Goal: Task Accomplishment & Management: Use online tool/utility

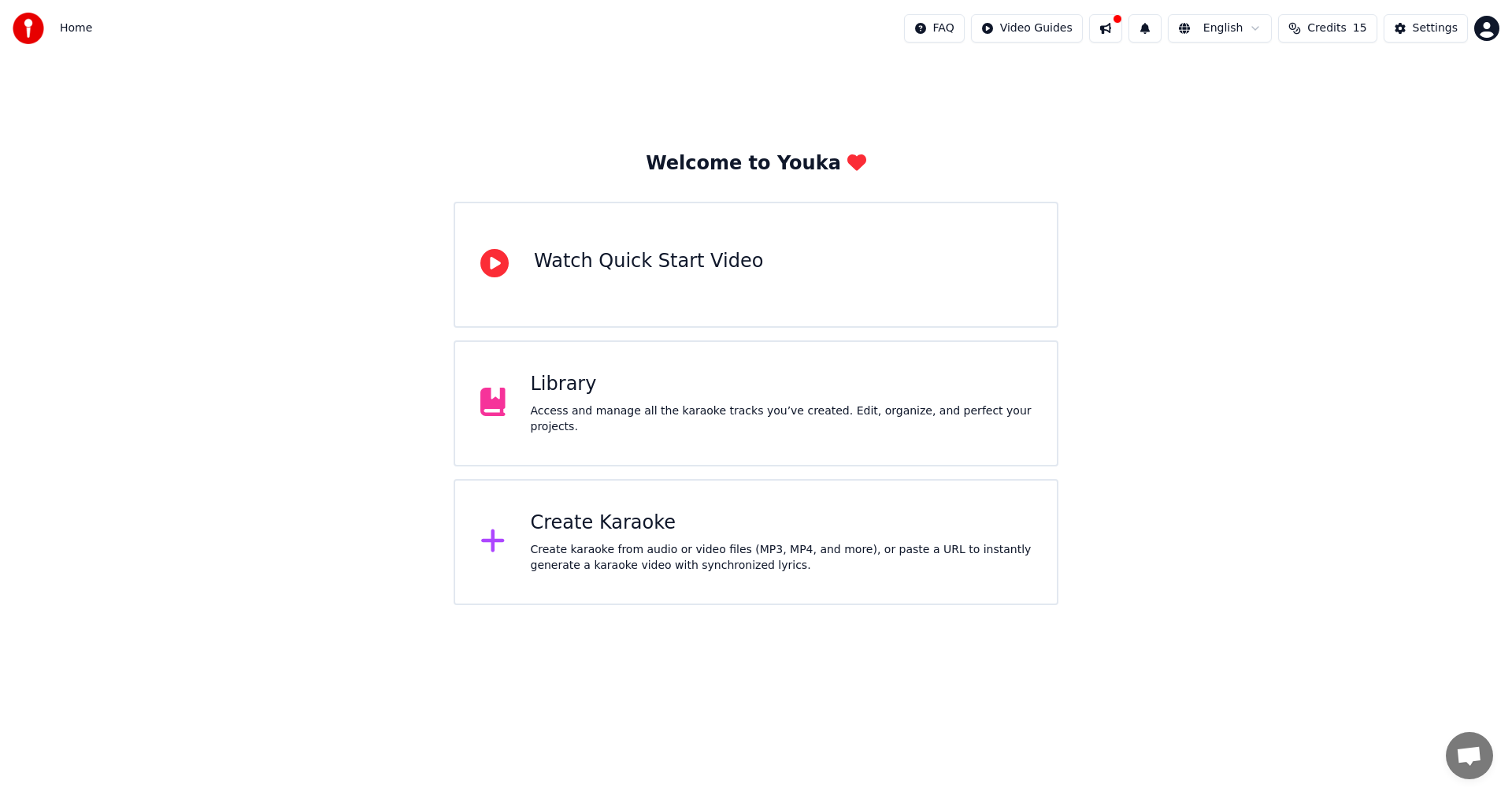
click at [748, 552] on div "Create karaoke from audio or video files (MP3, MP4, and more), or paste a URL t…" at bounding box center [782, 557] width 502 height 31
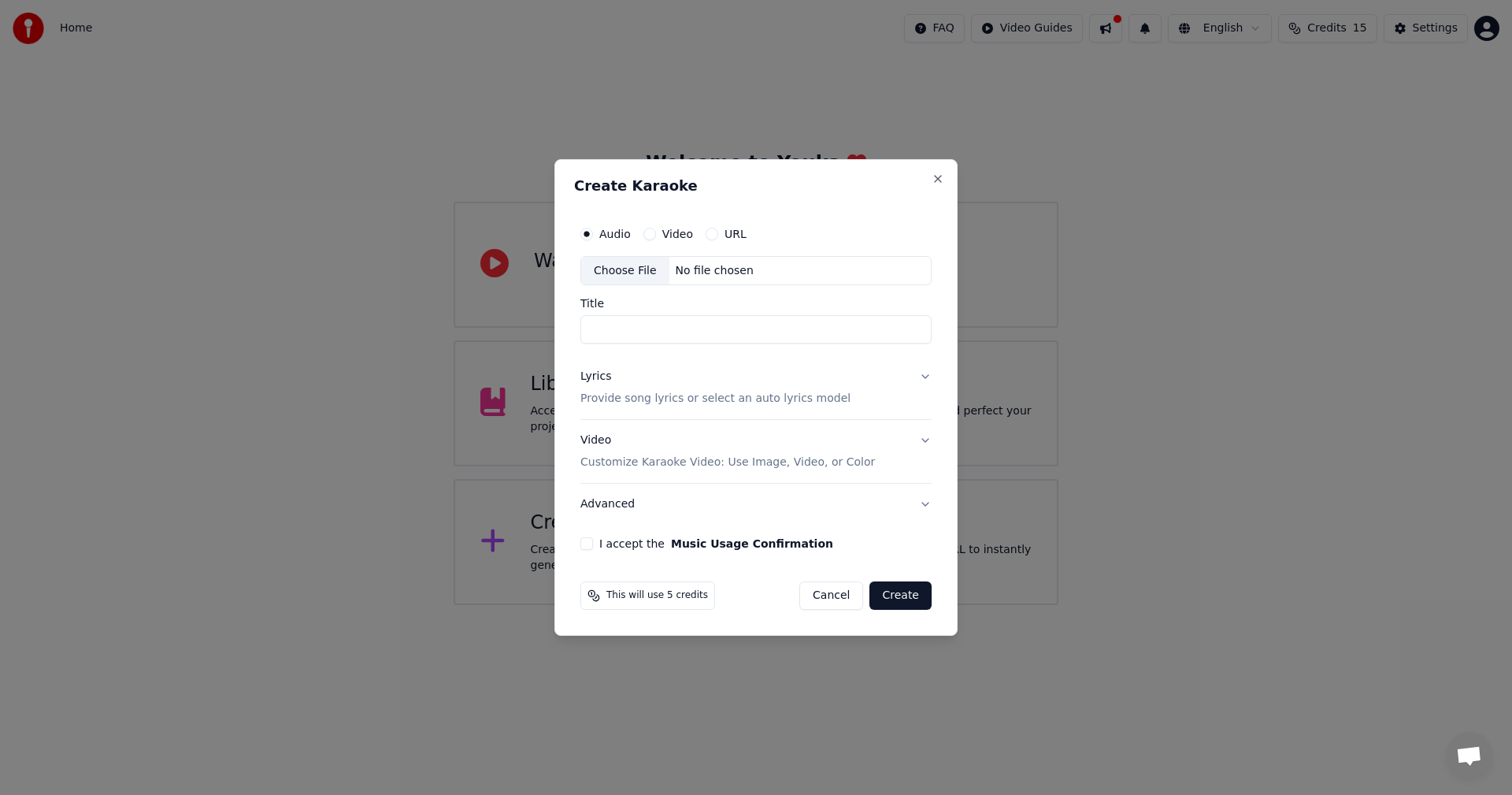
click at [690, 332] on input "Title" at bounding box center [756, 329] width 351 height 28
type input "**********"
click at [919, 371] on button "Lyrics Provide song lyrics or select an auto lyrics model" at bounding box center [756, 388] width 351 height 63
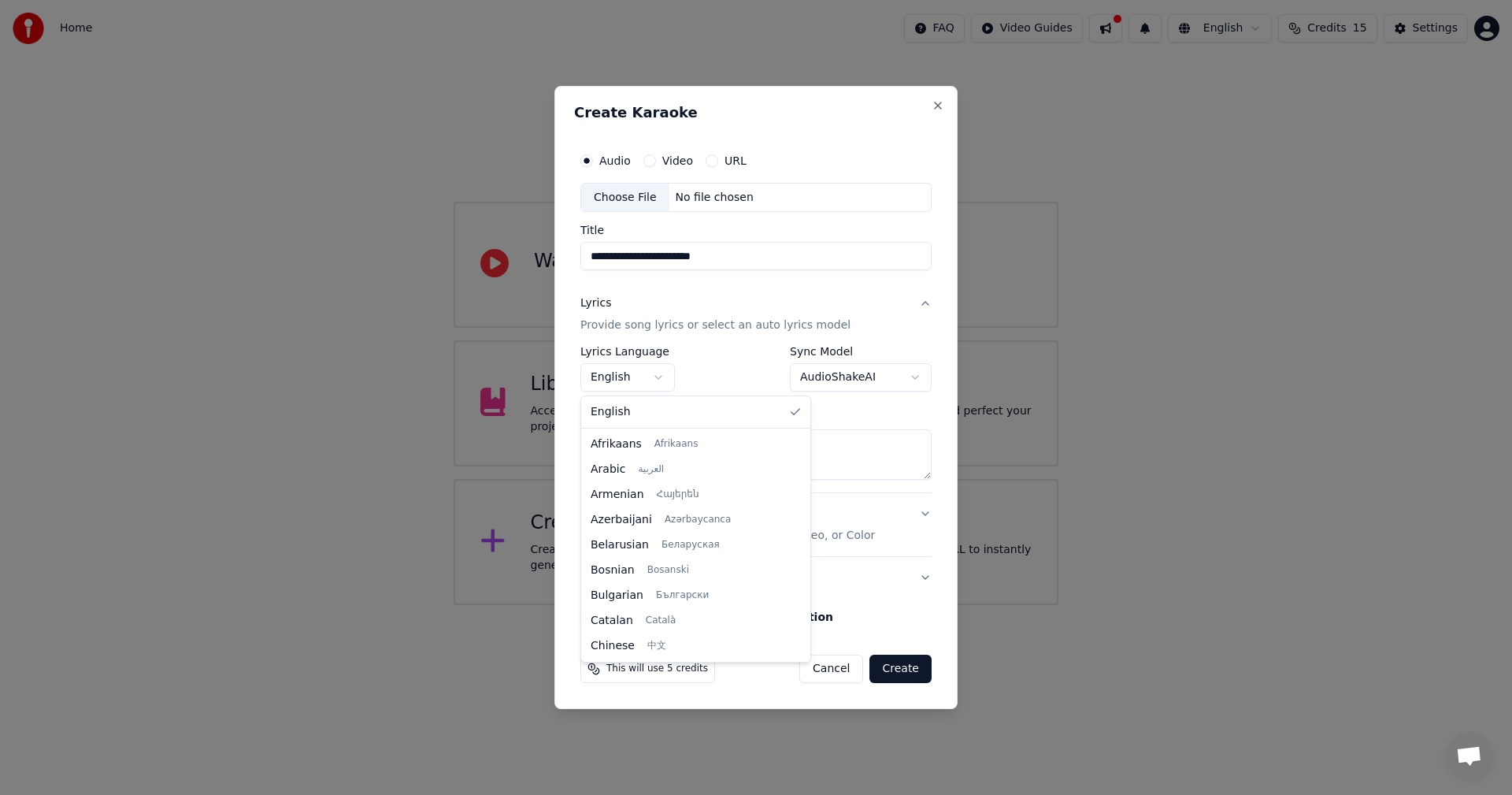
click at [656, 388] on body "**********" at bounding box center [756, 302] width 1512 height 605
drag, startPoint x: 755, startPoint y: 453, endPoint x: 761, endPoint y: 684, distance: 231.1
click at [801, 658] on div at bounding box center [804, 640] width 6 height 35
select select "**"
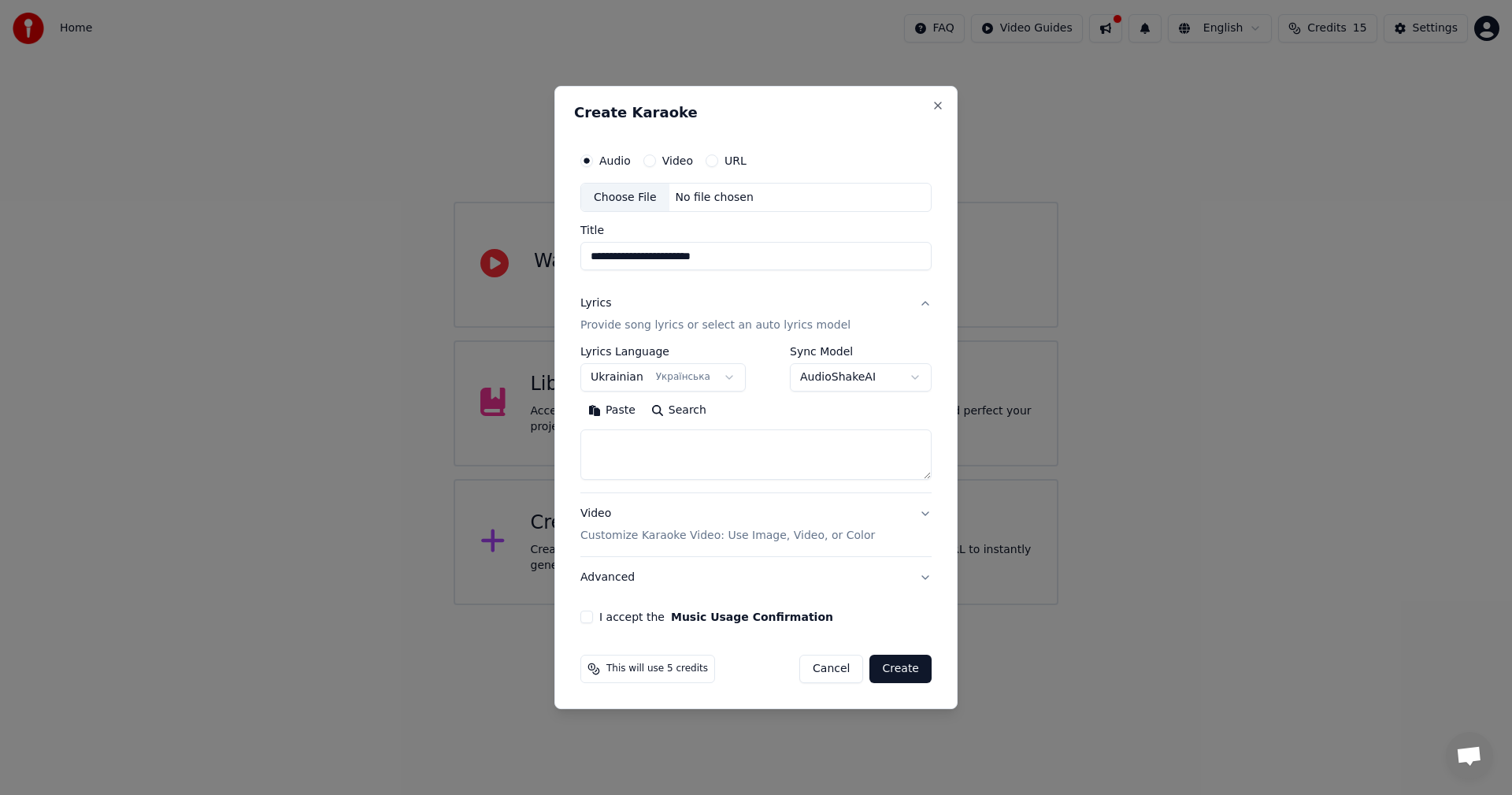
click at [685, 466] on textarea at bounding box center [756, 455] width 351 height 50
paste textarea "**********"
type textarea "**********"
click at [626, 190] on div "Choose File" at bounding box center [625, 197] width 88 height 28
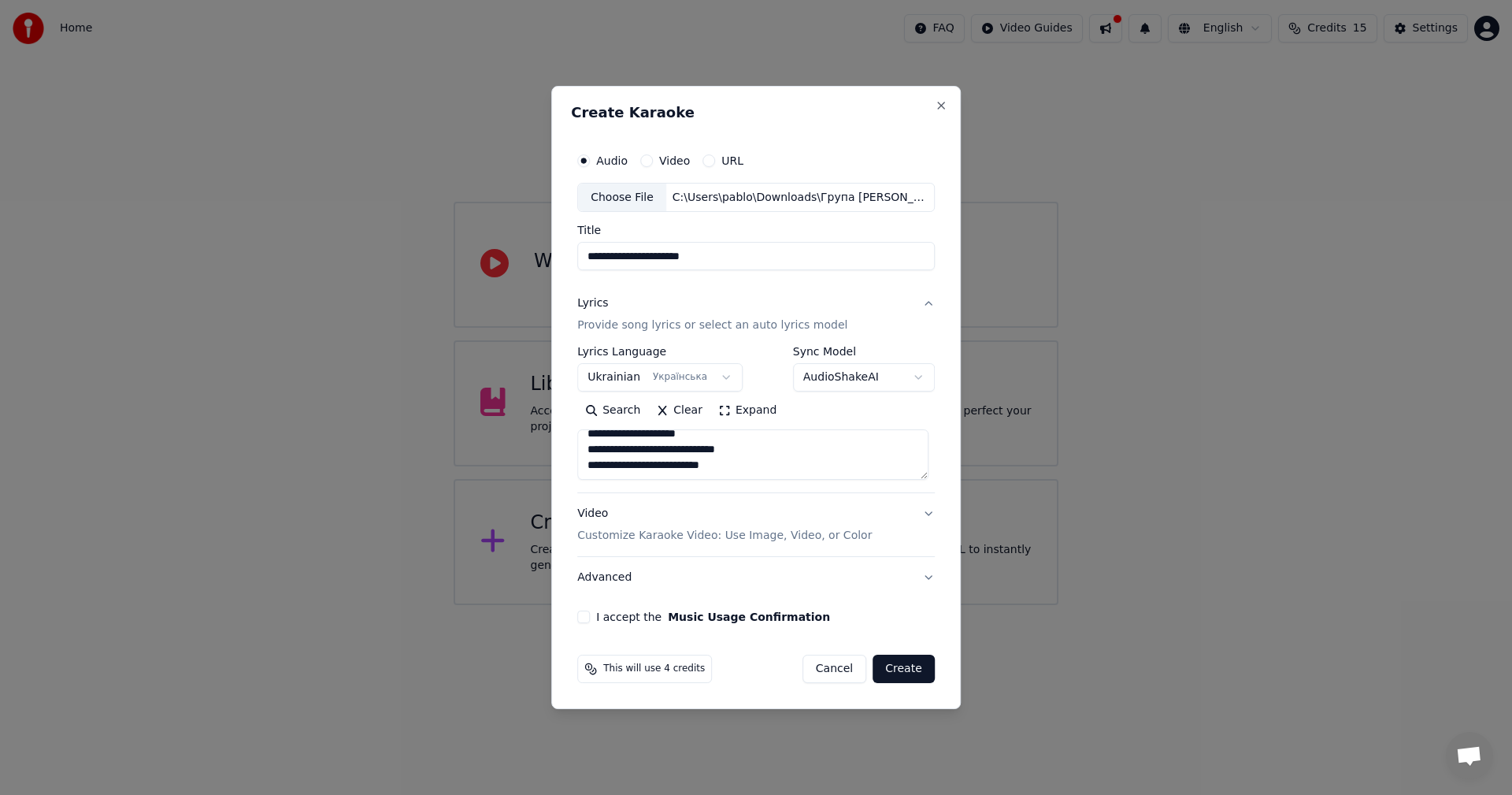
click at [656, 261] on input "**********" at bounding box center [756, 256] width 358 height 28
type input "**********"
click at [920, 515] on button "Video Customize Karaoke Video: Use Image, Video, or Color" at bounding box center [756, 525] width 358 height 63
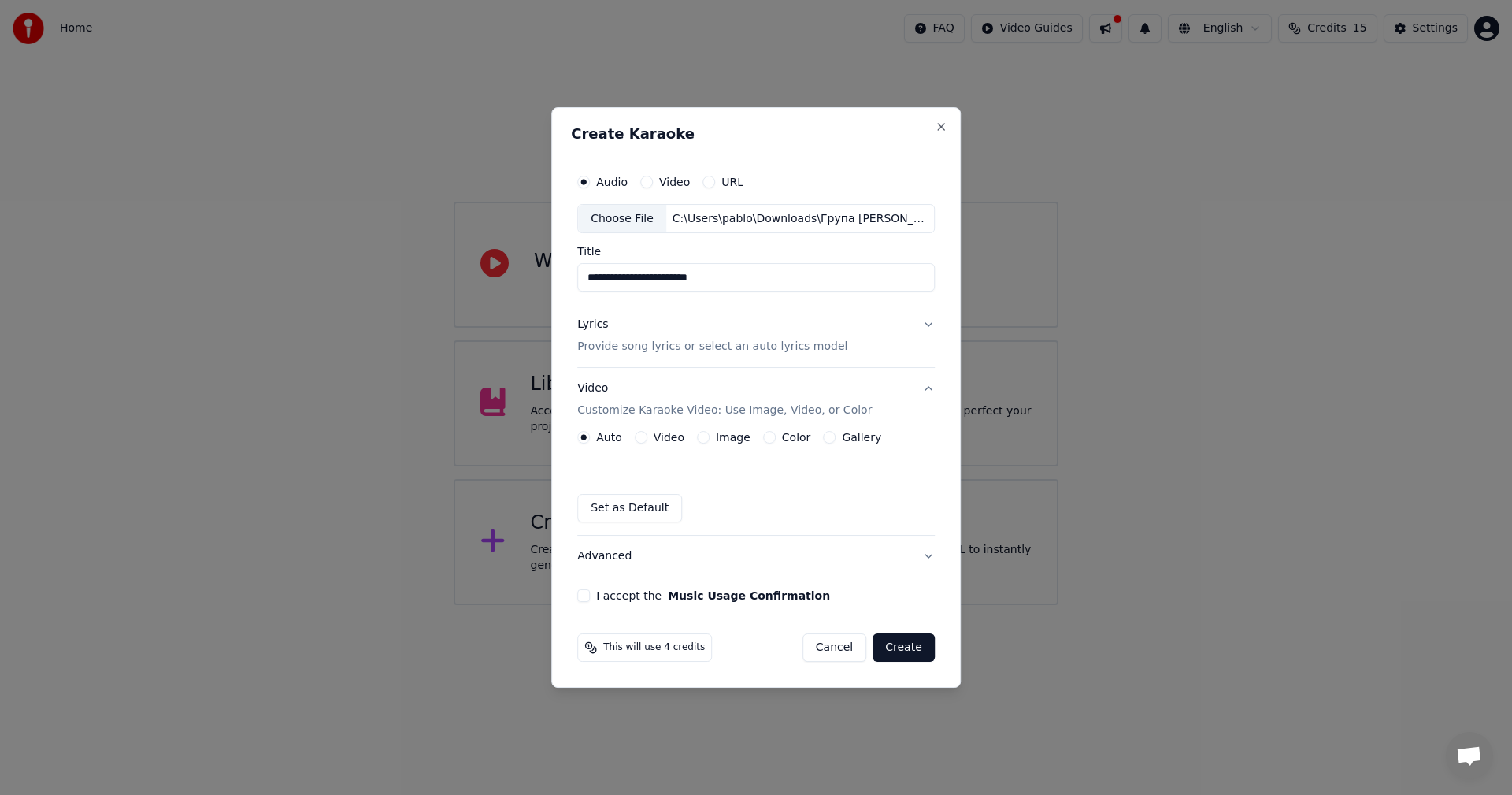
click at [705, 445] on div "Auto Video Image Color Gallery Set as Default" at bounding box center [756, 476] width 358 height 91
click at [705, 440] on button "Image" at bounding box center [704, 437] width 13 height 13
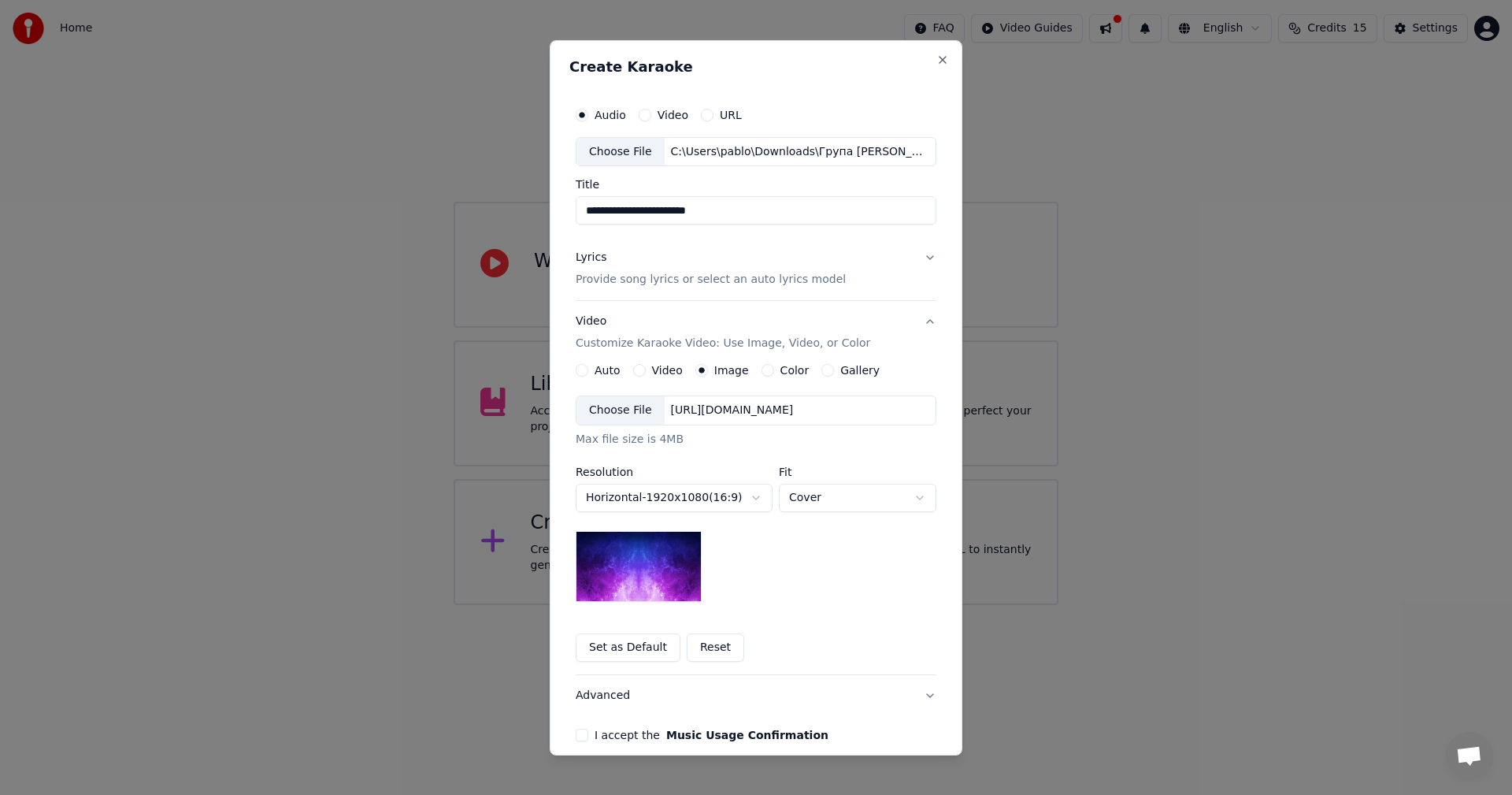
click at [607, 406] on div "Choose File" at bounding box center [621, 410] width 88 height 28
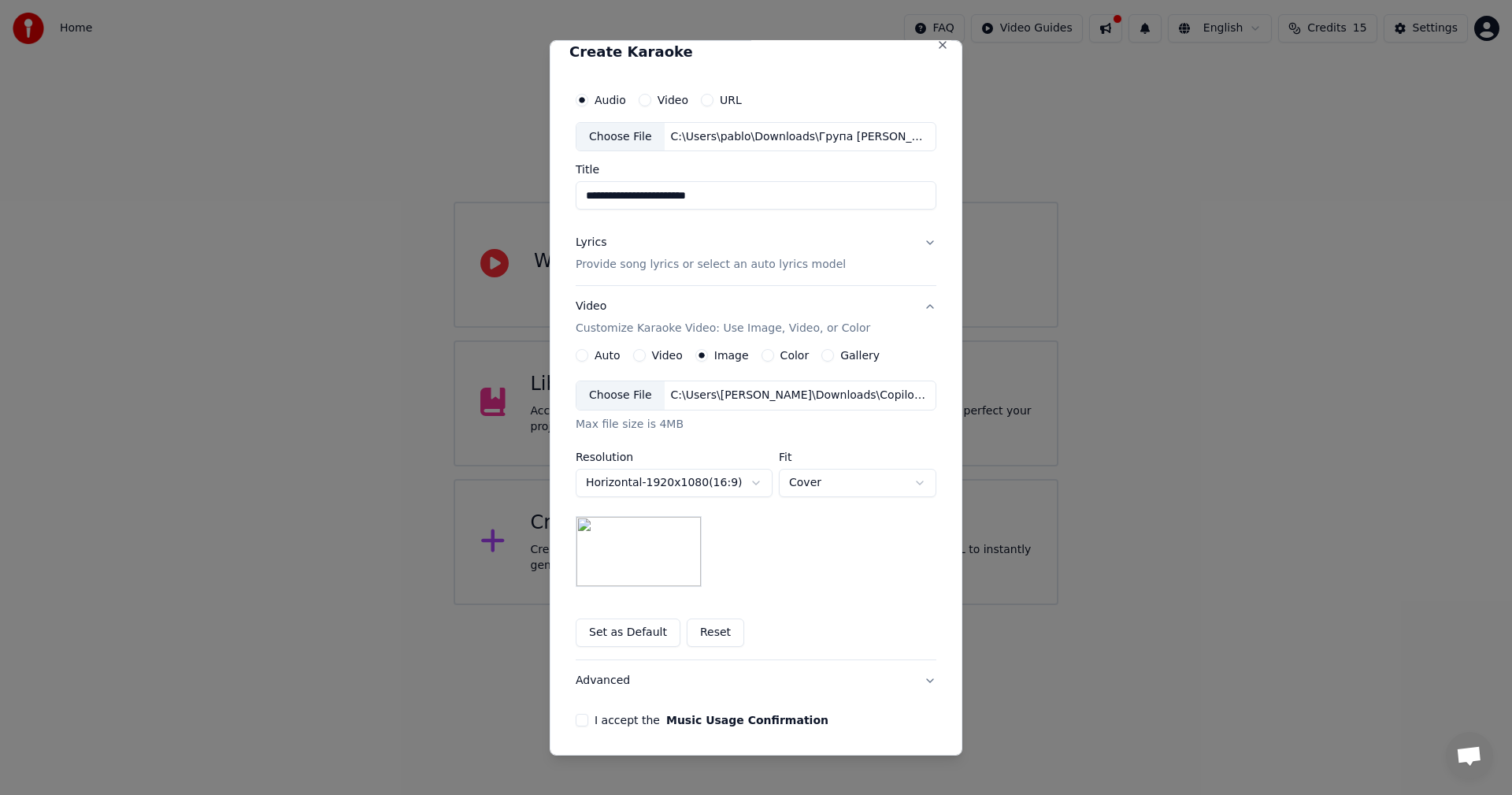
scroll to position [72, 0]
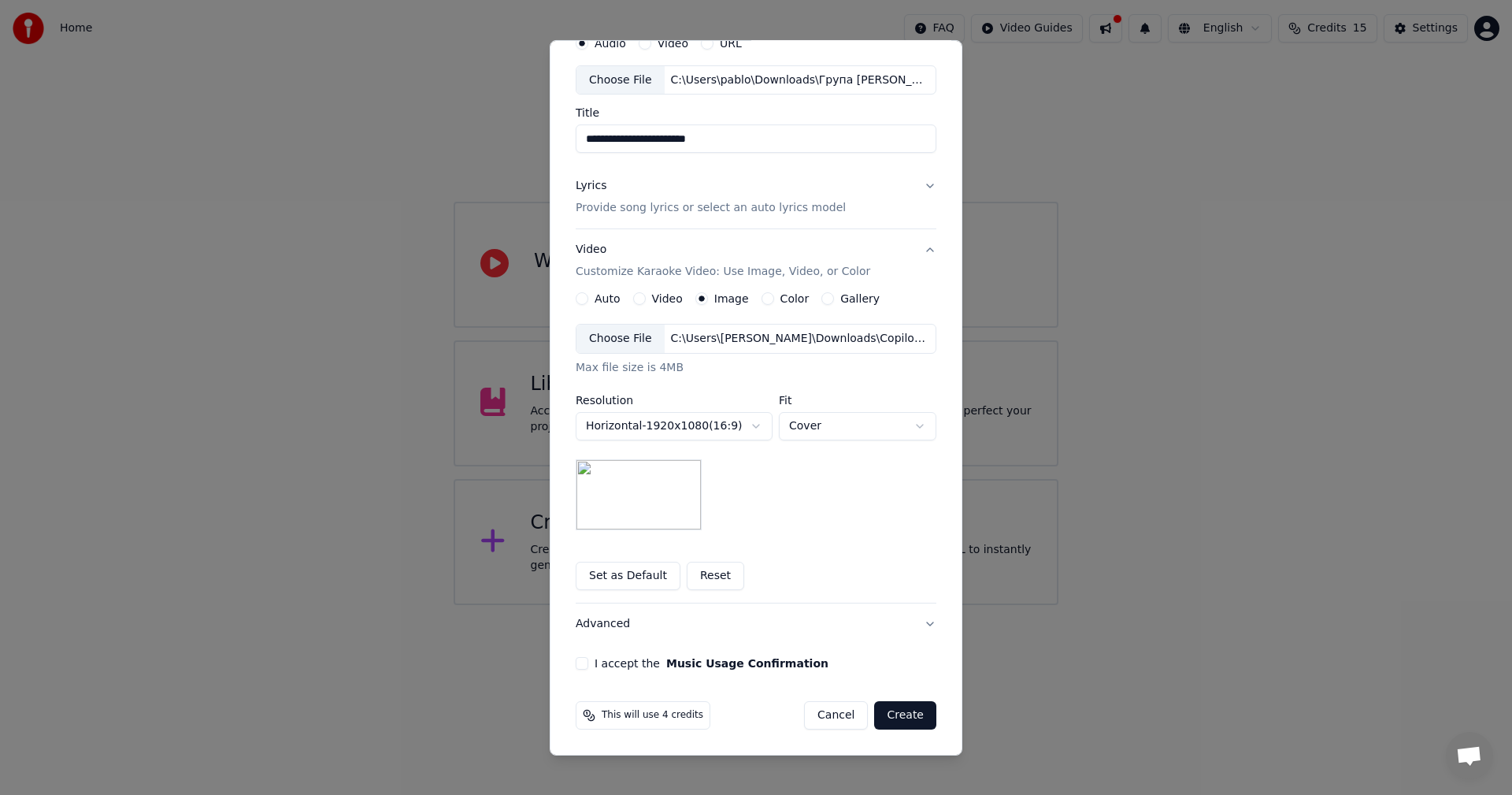
click at [609, 664] on label "I accept the Music Usage Confirmation" at bounding box center [711, 663] width 234 height 11
click at [589, 664] on button "I accept the Music Usage Confirmation" at bounding box center [582, 663] width 13 height 13
click at [617, 709] on span "This will use 4 credits" at bounding box center [652, 715] width 101 height 13
click at [915, 715] on button "Create" at bounding box center [906, 715] width 62 height 28
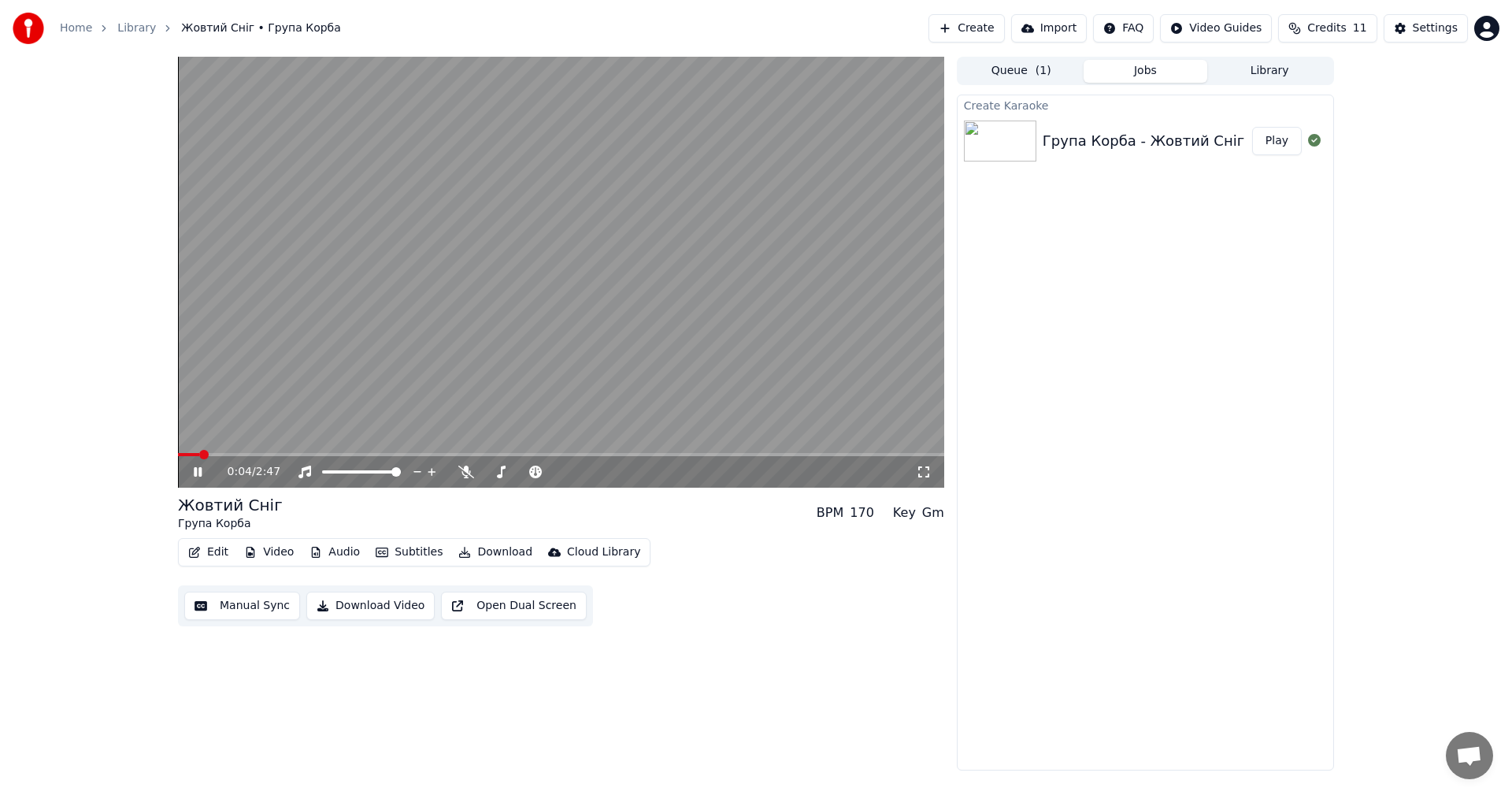
click at [923, 472] on icon at bounding box center [924, 472] width 16 height 13
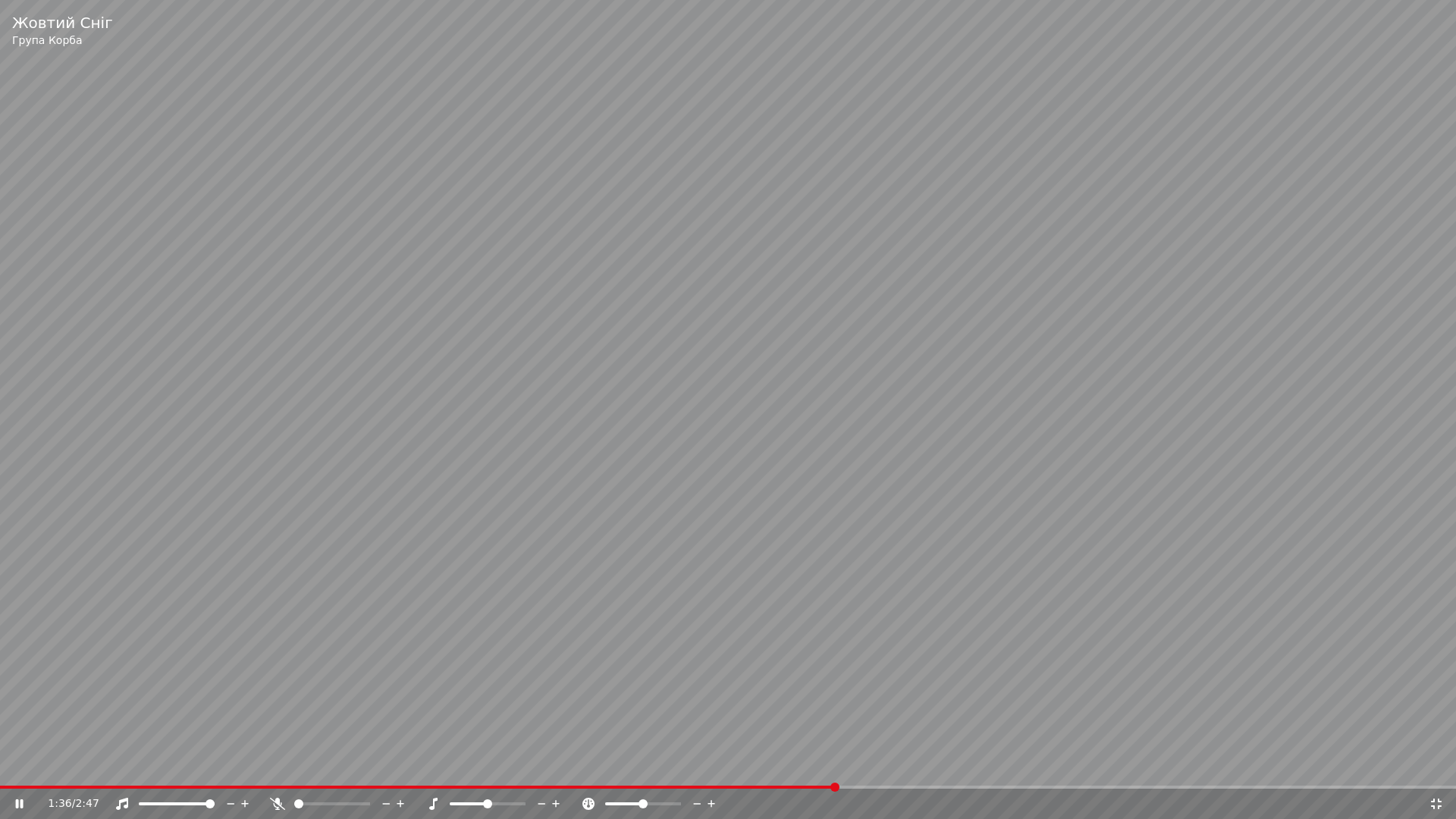
click at [787, 764] on span at bounding box center [418, 787] width 836 height 3
click at [760, 764] on span at bounding box center [406, 787] width 813 height 3
click at [1198, 764] on span at bounding box center [728, 787] width 1456 height 3
click at [1260, 764] on video at bounding box center [728, 409] width 1456 height 819
click at [1268, 764] on span at bounding box center [728, 787] width 1456 height 3
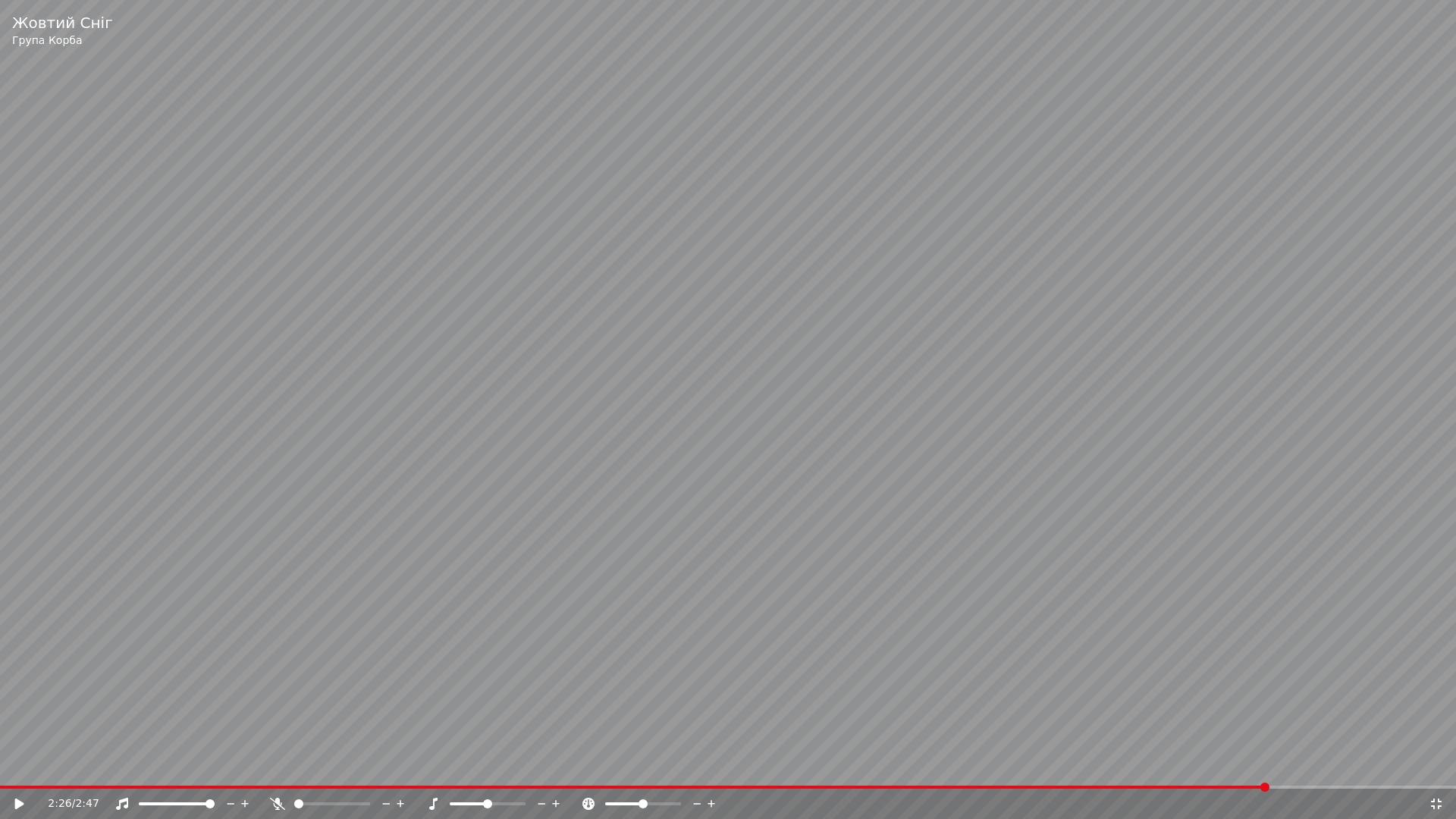
click at [1245, 690] on video at bounding box center [728, 409] width 1456 height 819
click at [1334, 764] on span at bounding box center [728, 787] width 1456 height 3
click at [1078, 647] on video at bounding box center [728, 409] width 1456 height 819
click at [1434, 764] on icon at bounding box center [1437, 804] width 11 height 11
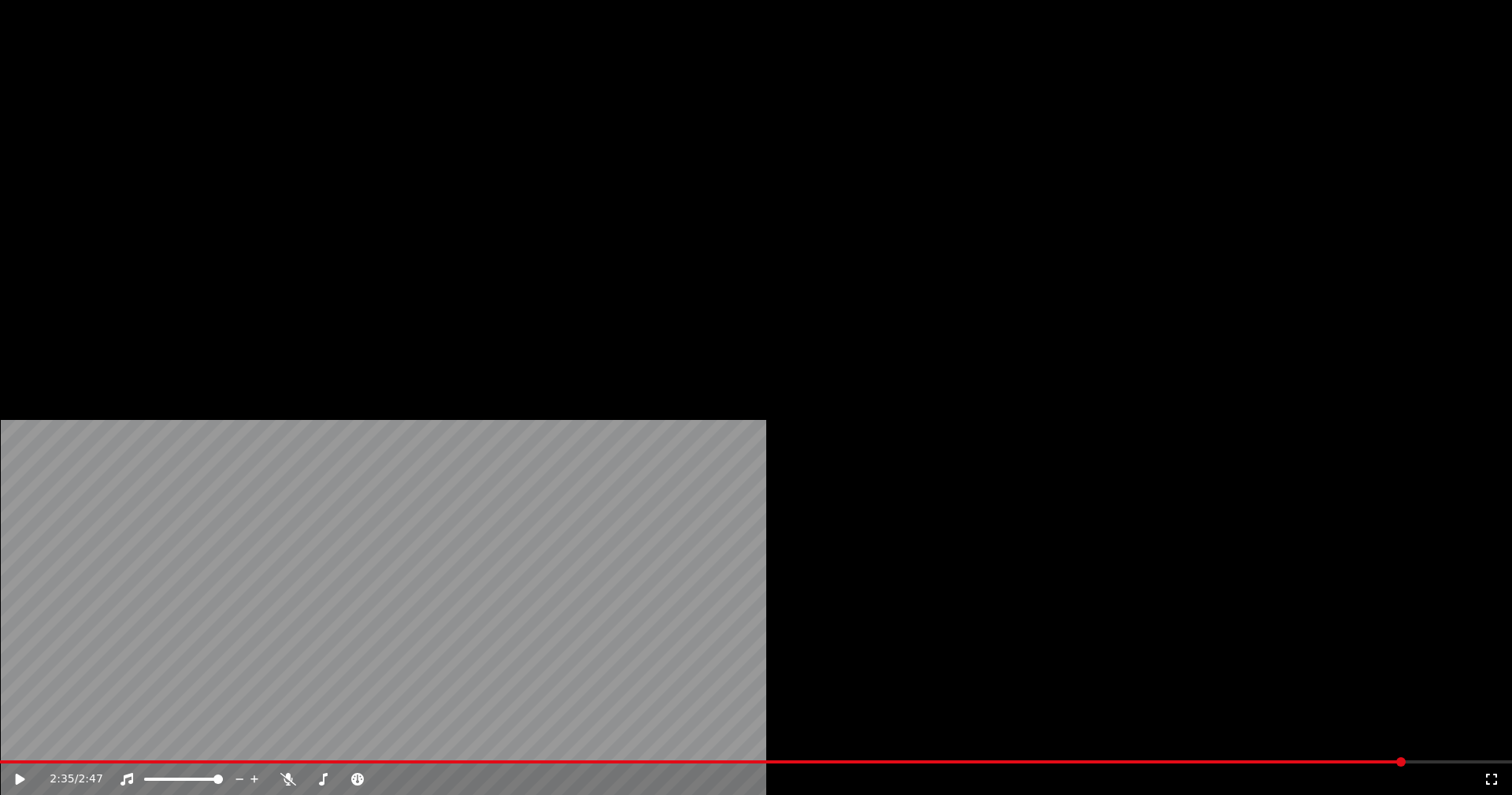
click at [207, 133] on button "Edit" at bounding box center [208, 121] width 53 height 22
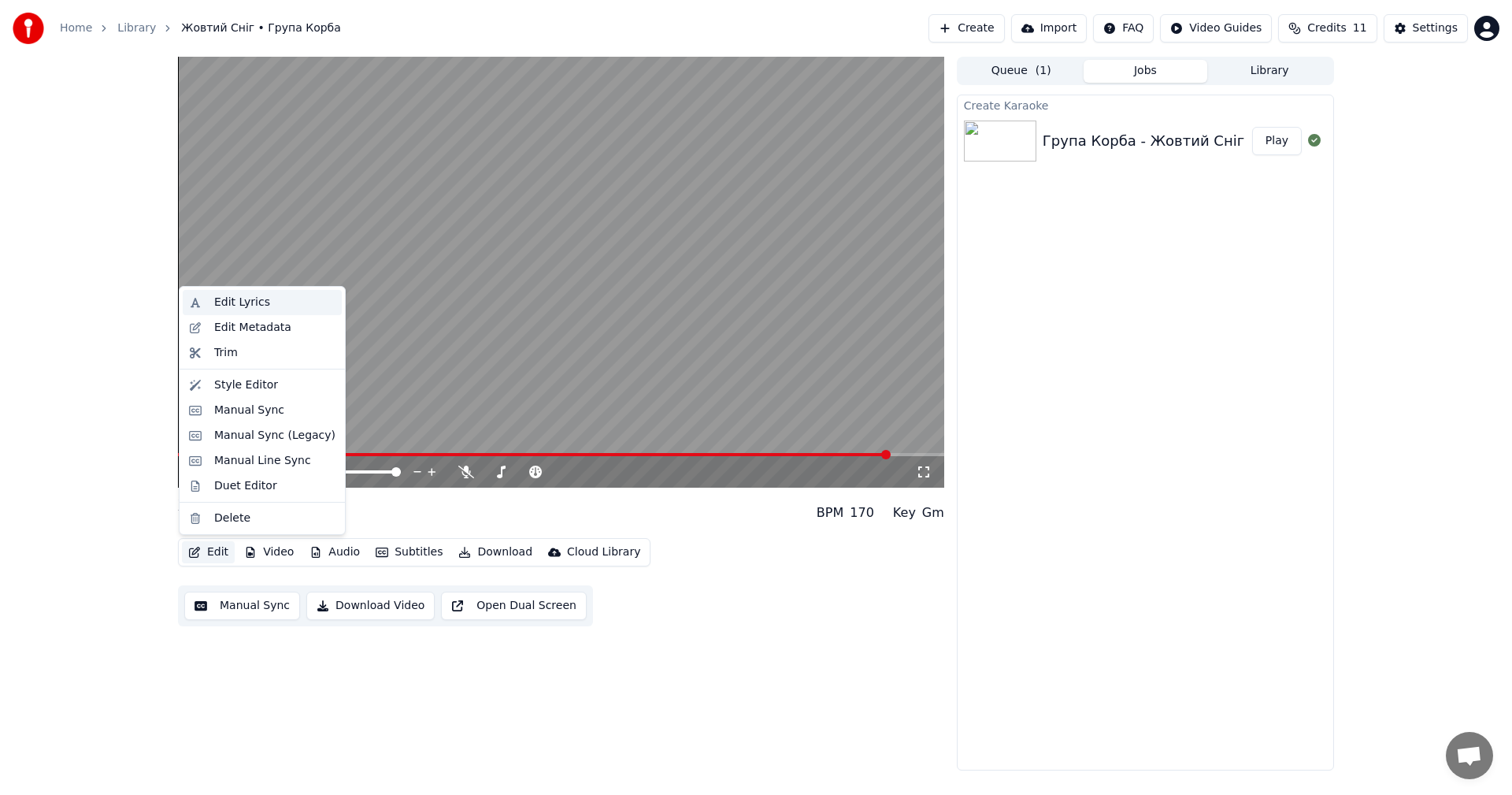
click at [243, 296] on div "Edit Lyrics" at bounding box center [242, 303] width 56 height 16
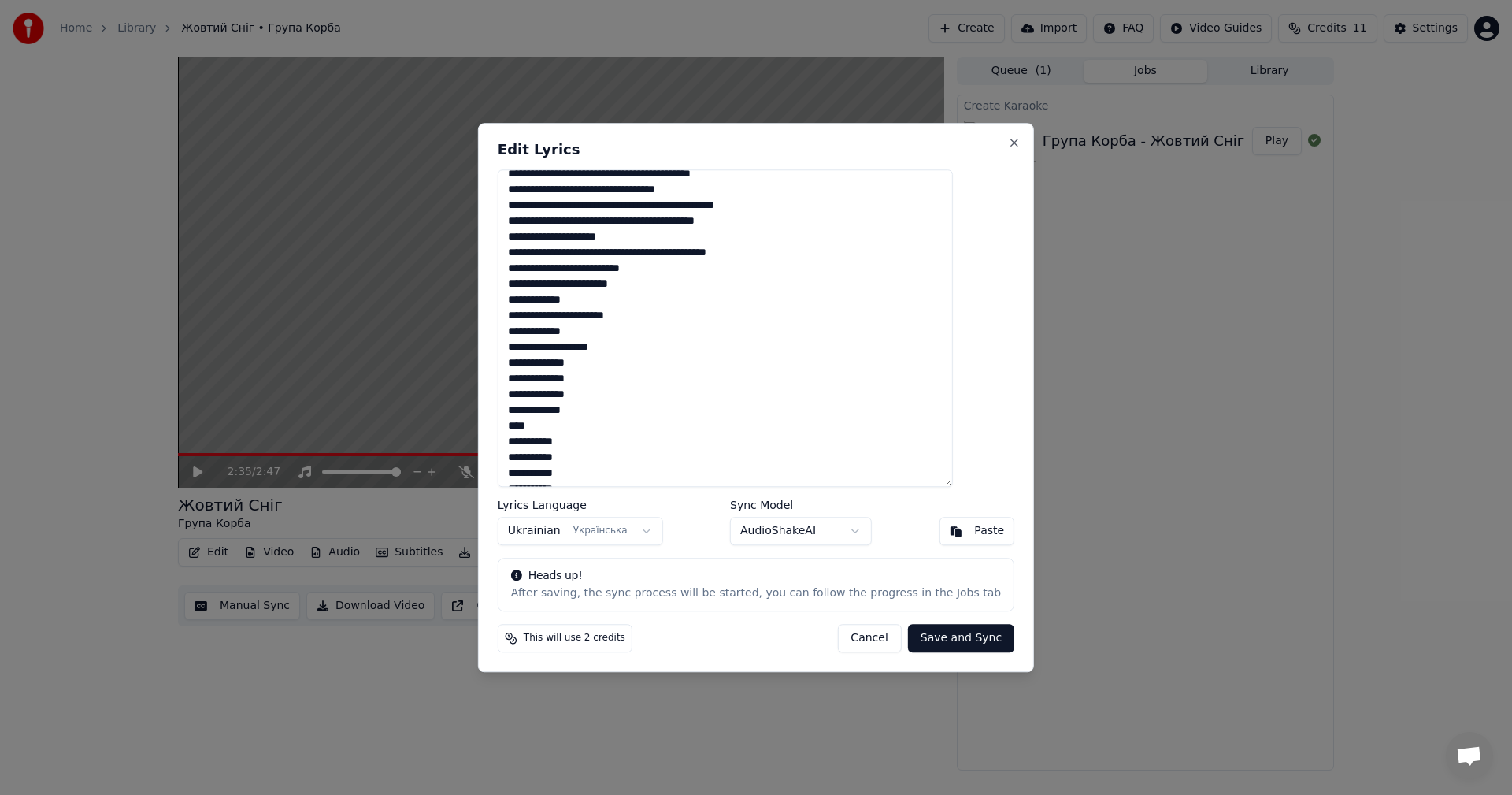
scroll to position [562, 0]
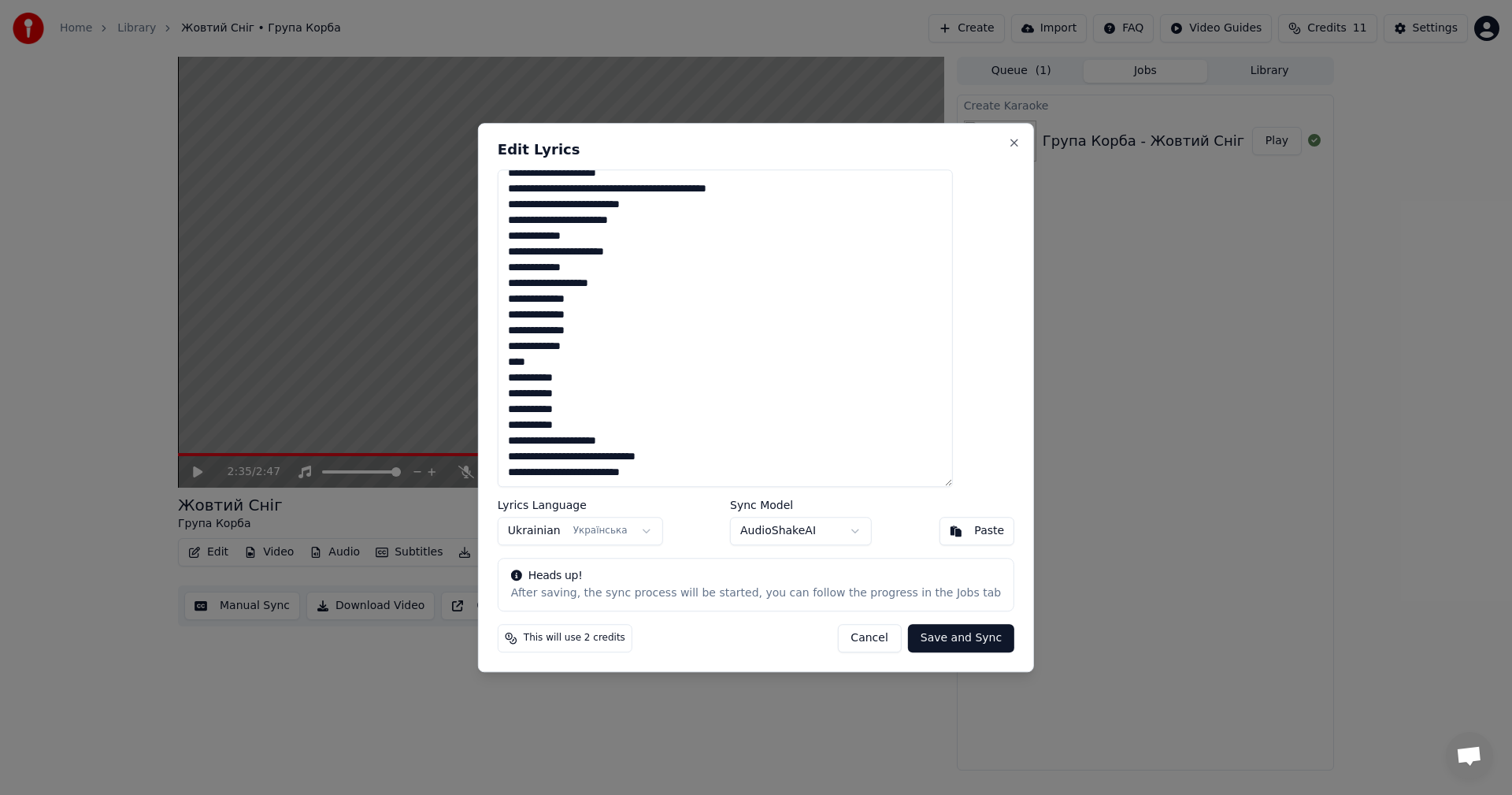
drag, startPoint x: 624, startPoint y: 303, endPoint x: 571, endPoint y: 303, distance: 53.0
click at [571, 303] on textarea at bounding box center [725, 328] width 455 height 318
drag, startPoint x: 620, startPoint y: 335, endPoint x: 574, endPoint y: 332, distance: 46.1
click at [574, 332] on textarea at bounding box center [725, 328] width 455 height 318
type textarea "**********"
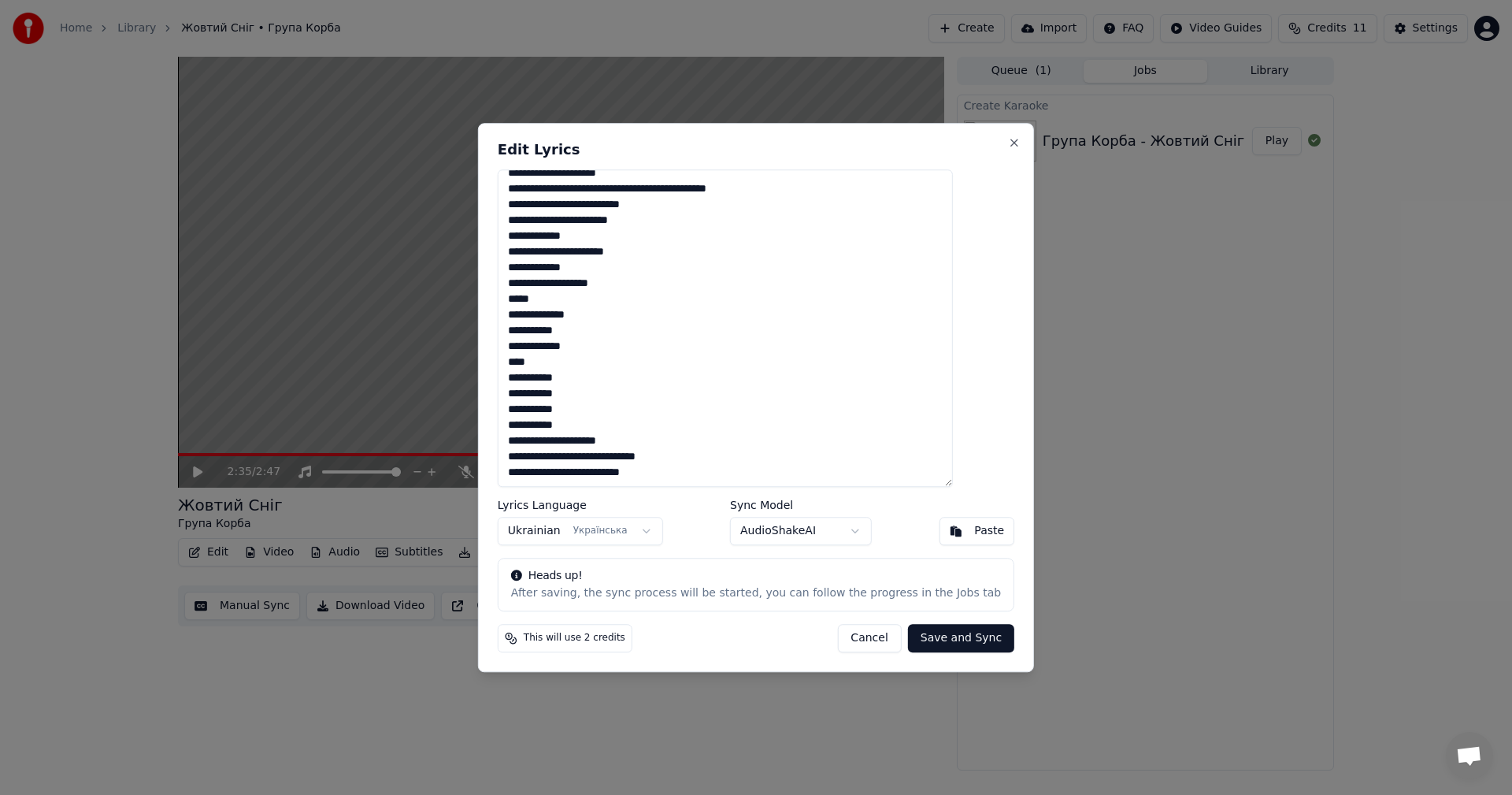
click at [938, 638] on button "Save and Sync" at bounding box center [961, 638] width 106 height 28
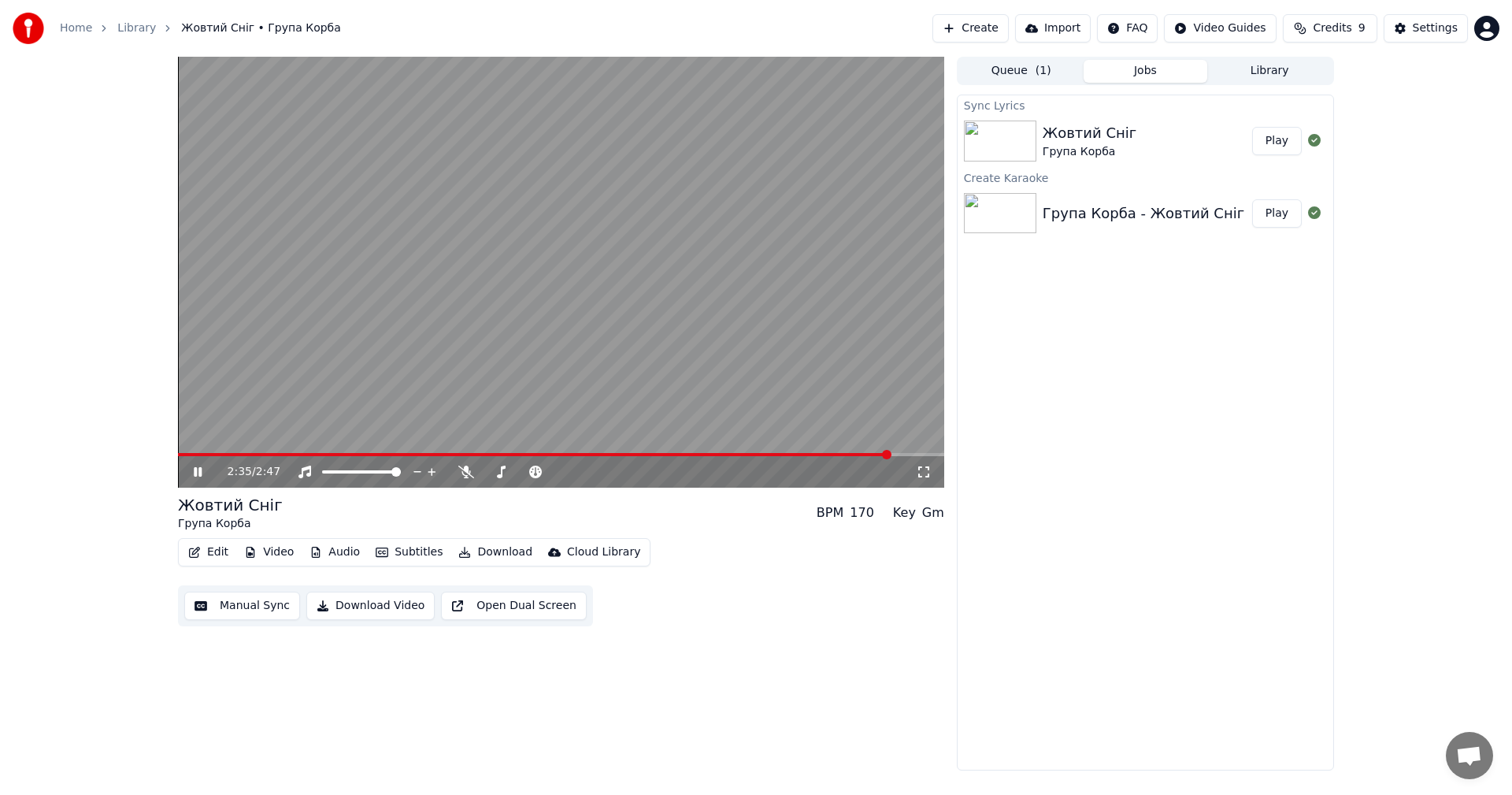
click at [582, 452] on video at bounding box center [561, 272] width 766 height 431
click at [581, 453] on span at bounding box center [540, 455] width 724 height 3
click at [605, 338] on video at bounding box center [561, 272] width 766 height 431
click at [927, 474] on icon at bounding box center [924, 472] width 16 height 13
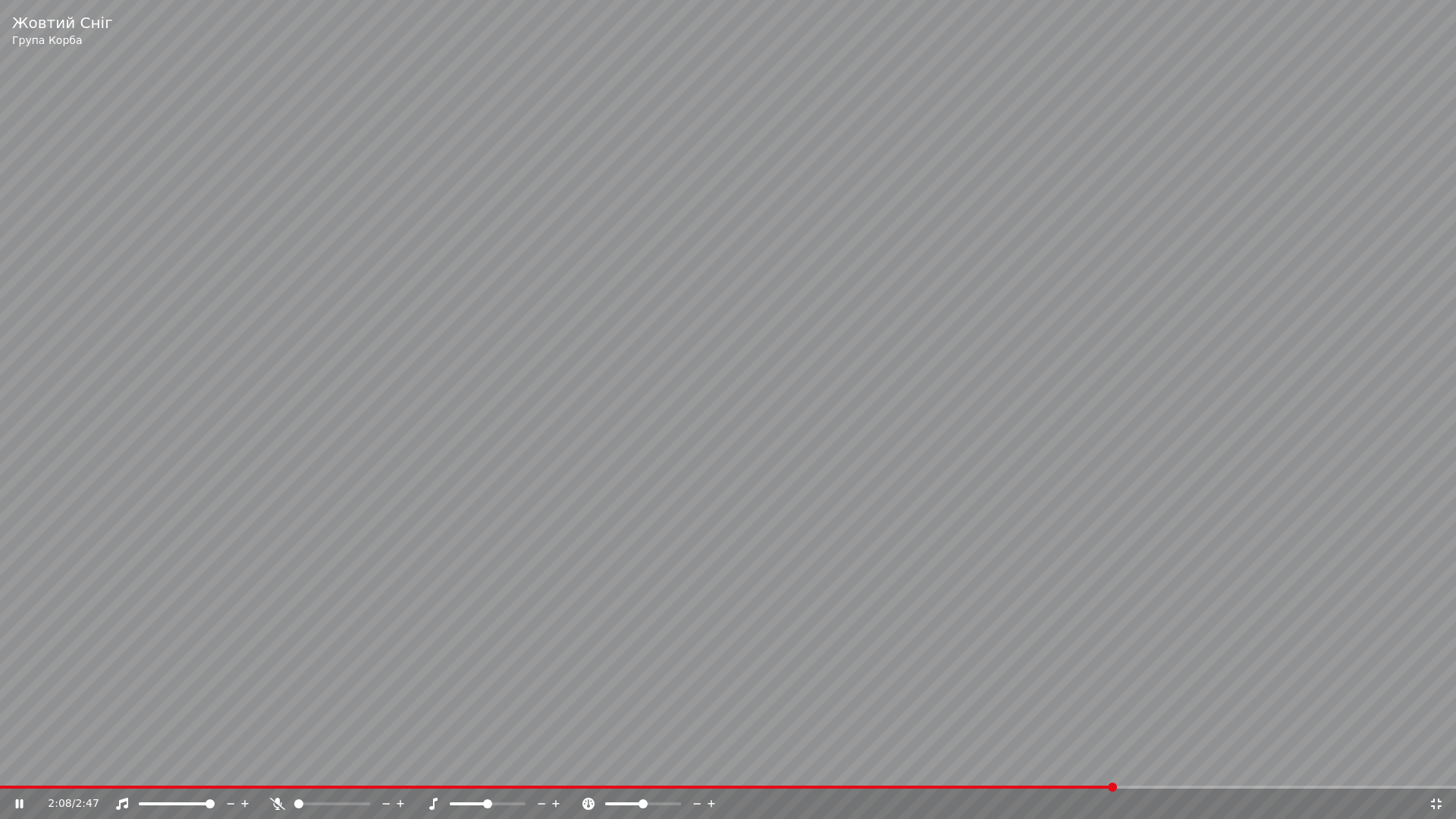
click at [1227, 684] on video at bounding box center [728, 409] width 1456 height 819
click at [1436, 764] on icon at bounding box center [1437, 804] width 15 height 12
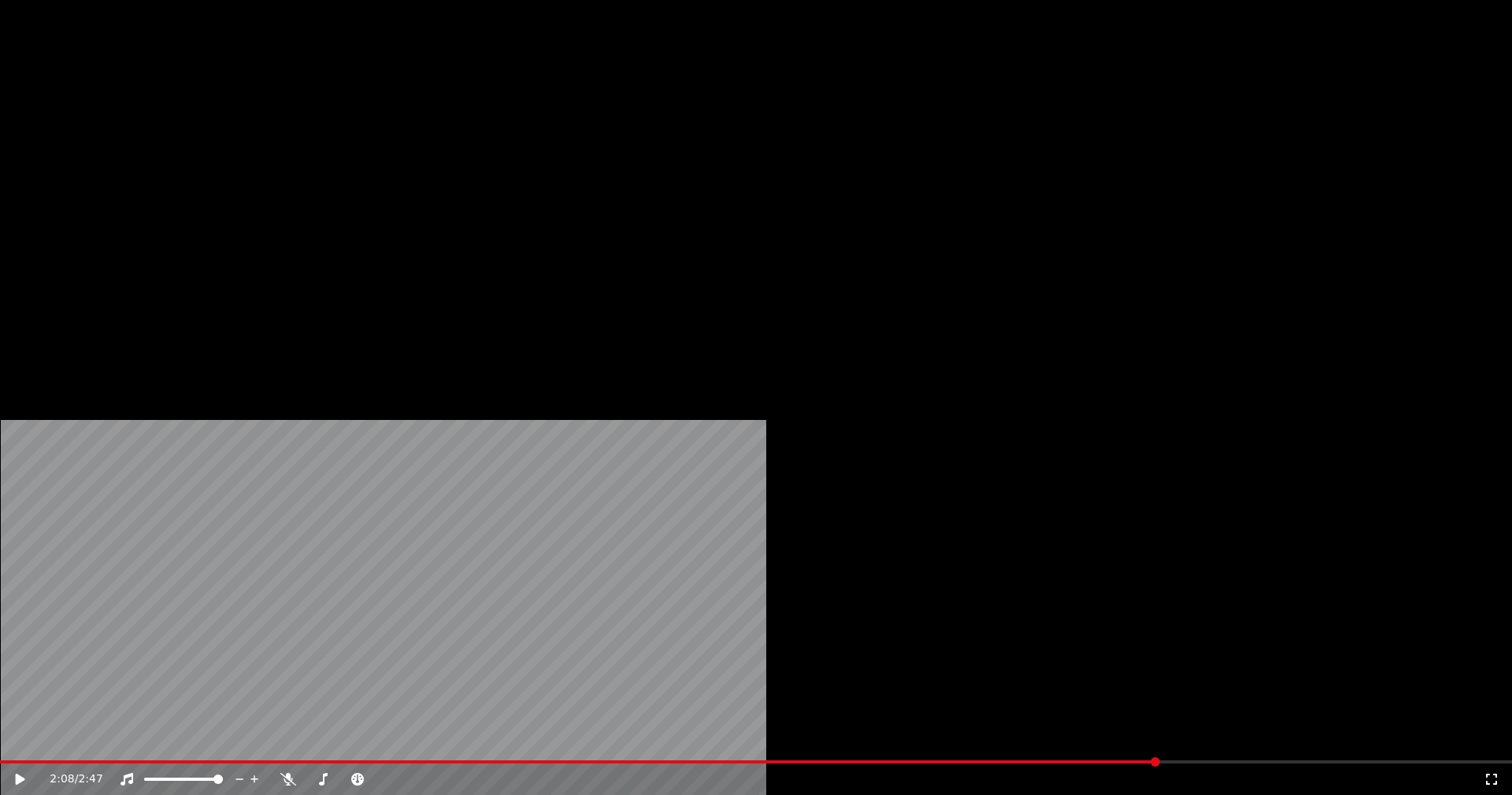
click at [223, 133] on button "Edit" at bounding box center [208, 121] width 53 height 22
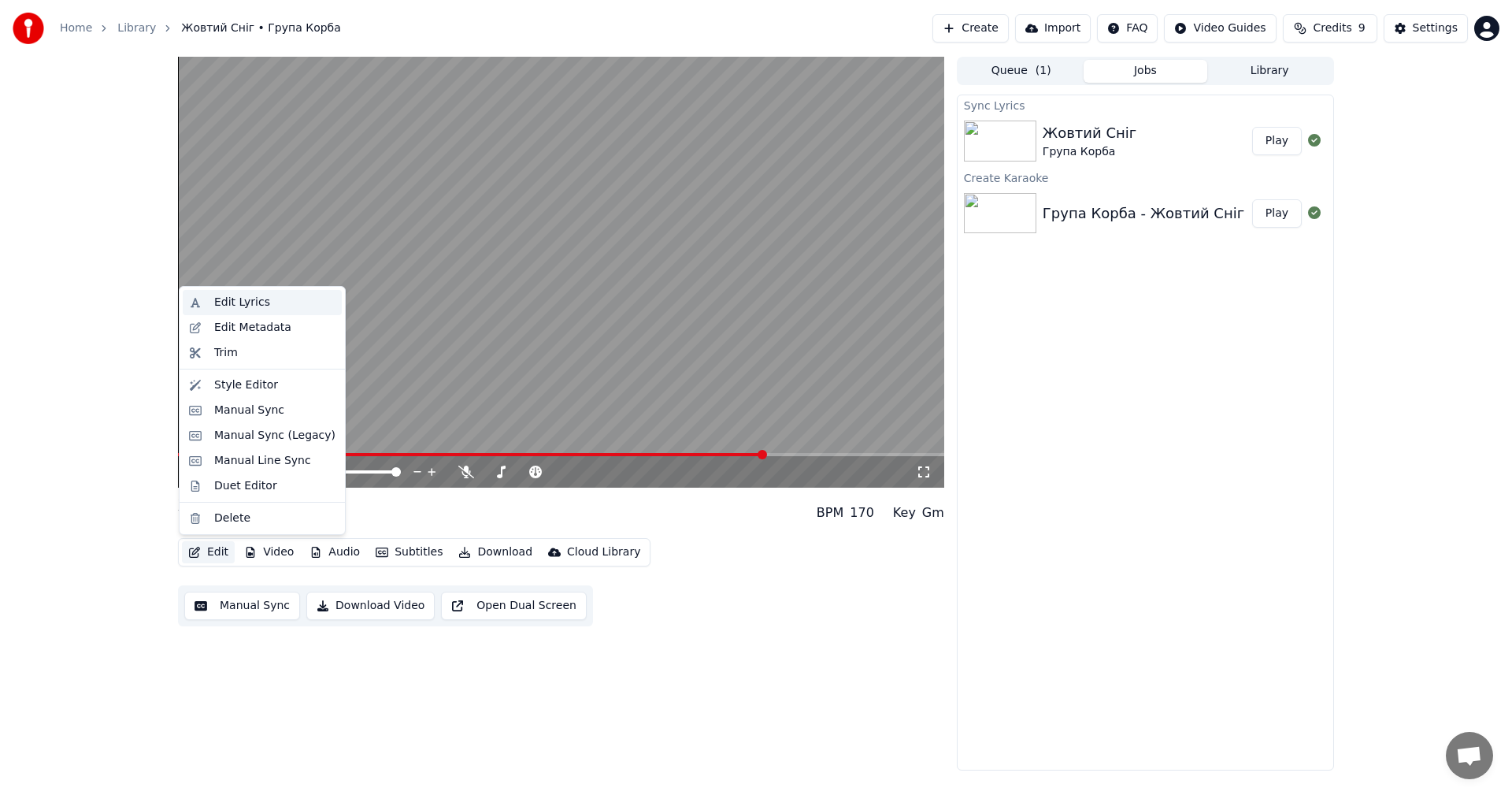
click at [262, 305] on div "Edit Lyrics" at bounding box center [275, 303] width 121 height 16
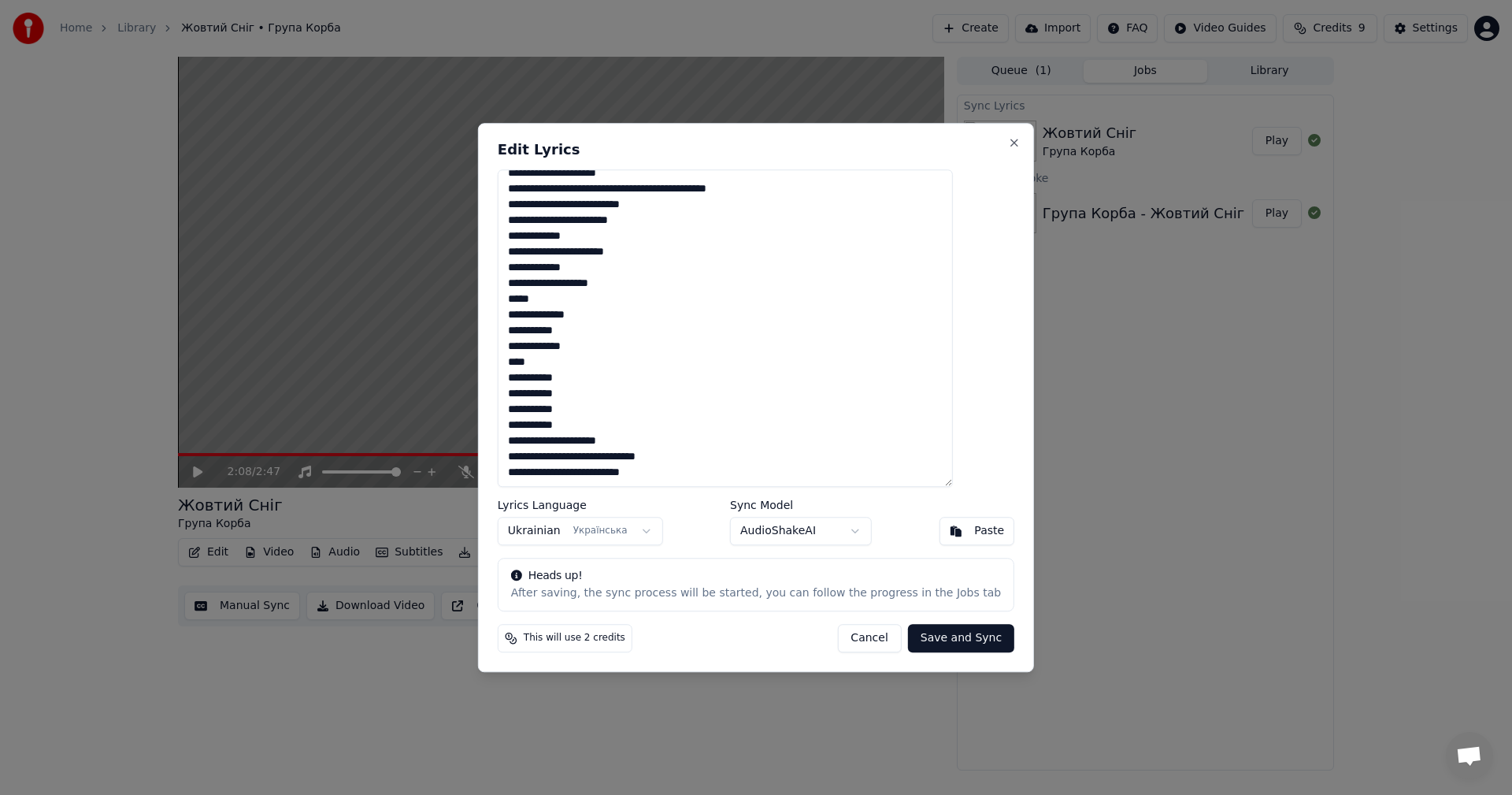
drag, startPoint x: 623, startPoint y: 344, endPoint x: 540, endPoint y: 343, distance: 83.0
click at [540, 343] on textarea at bounding box center [725, 328] width 455 height 318
drag, startPoint x: 614, startPoint y: 332, endPoint x: 556, endPoint y: 330, distance: 58.0
click at [556, 330] on textarea at bounding box center [725, 328] width 455 height 318
click at [563, 329] on textarea at bounding box center [725, 328] width 455 height 318
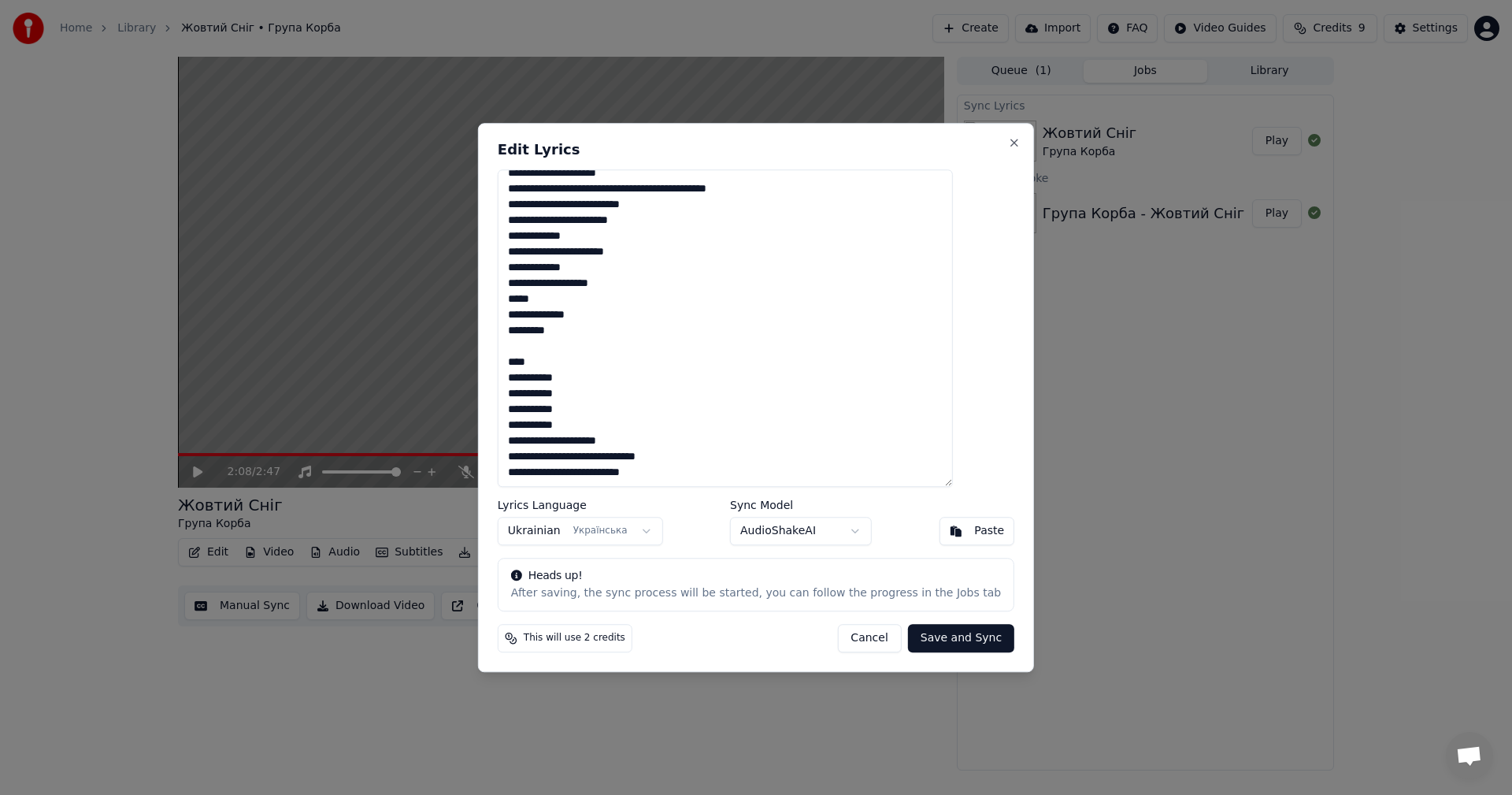
click at [613, 475] on textarea at bounding box center [725, 328] width 455 height 318
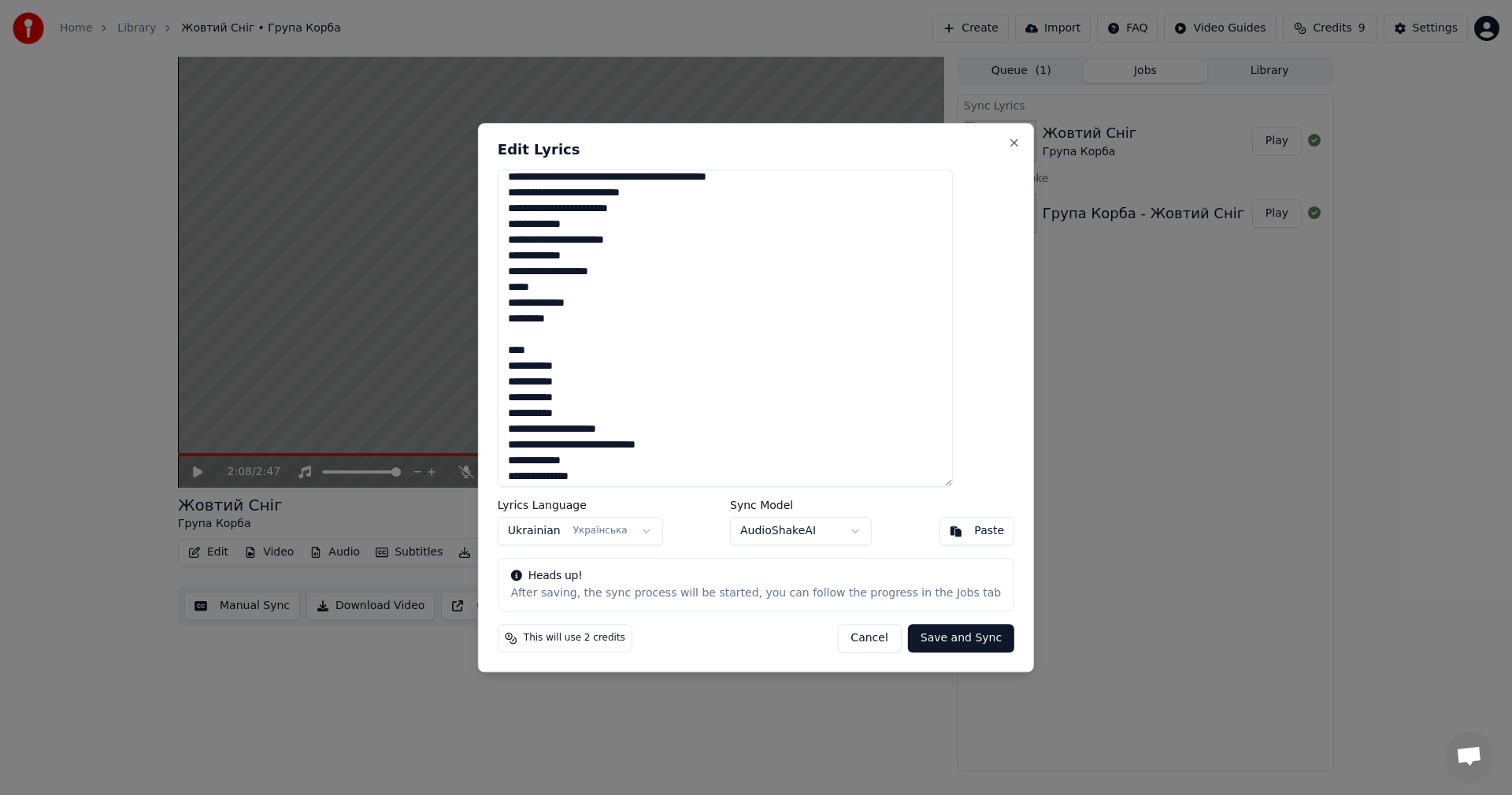
scroll to position [578, 0]
type textarea "**********"
click at [943, 639] on button "Save and Sync" at bounding box center [961, 638] width 106 height 28
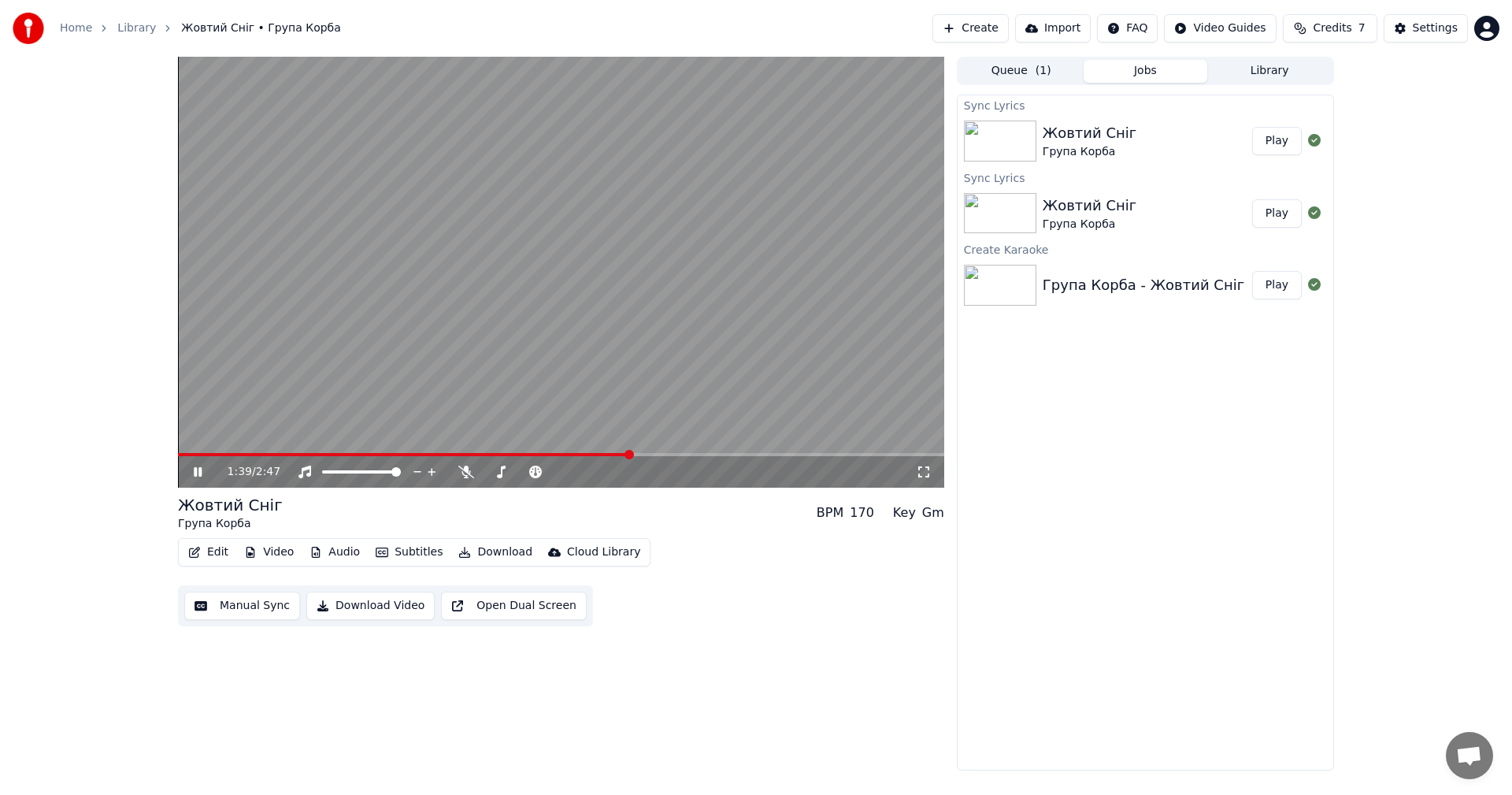
click at [629, 454] on span at bounding box center [404, 455] width 452 height 3
click at [927, 473] on icon at bounding box center [924, 472] width 16 height 13
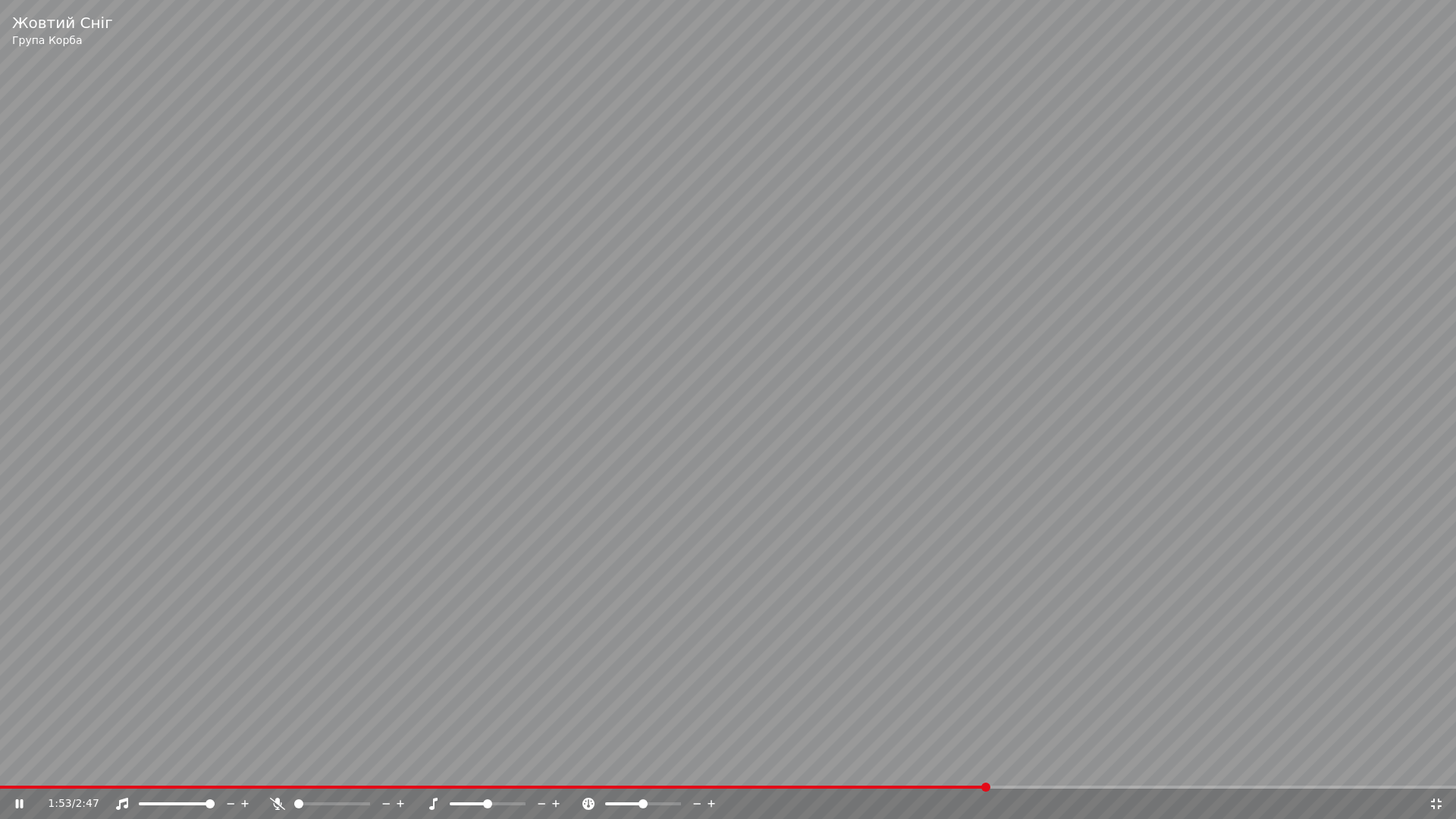
click at [733, 764] on span at bounding box center [494, 787] width 988 height 3
click at [1080, 629] on video at bounding box center [728, 409] width 1456 height 819
click at [1436, 764] on icon at bounding box center [1437, 804] width 15 height 12
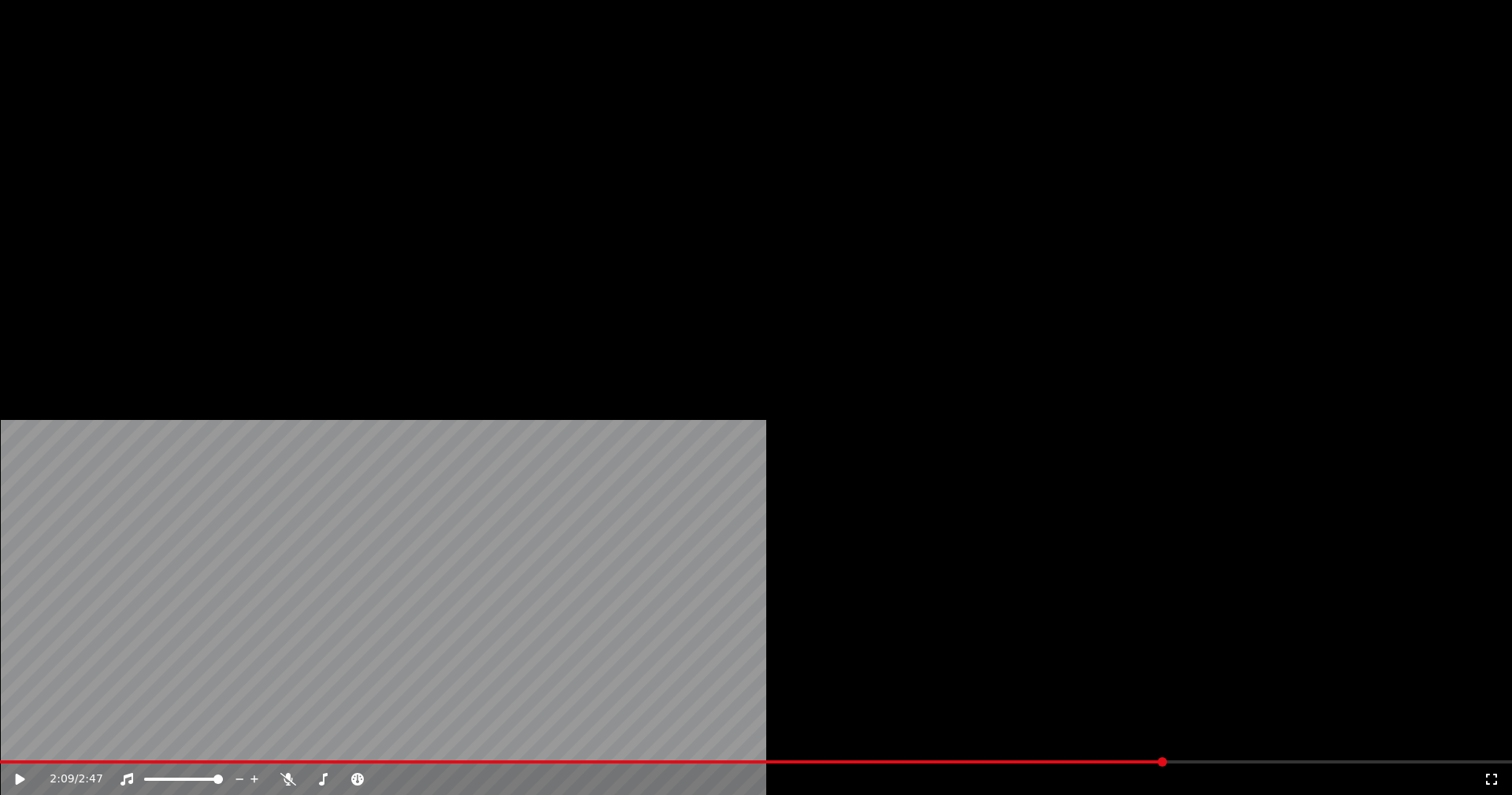
click at [219, 133] on button "Edit" at bounding box center [208, 121] width 53 height 22
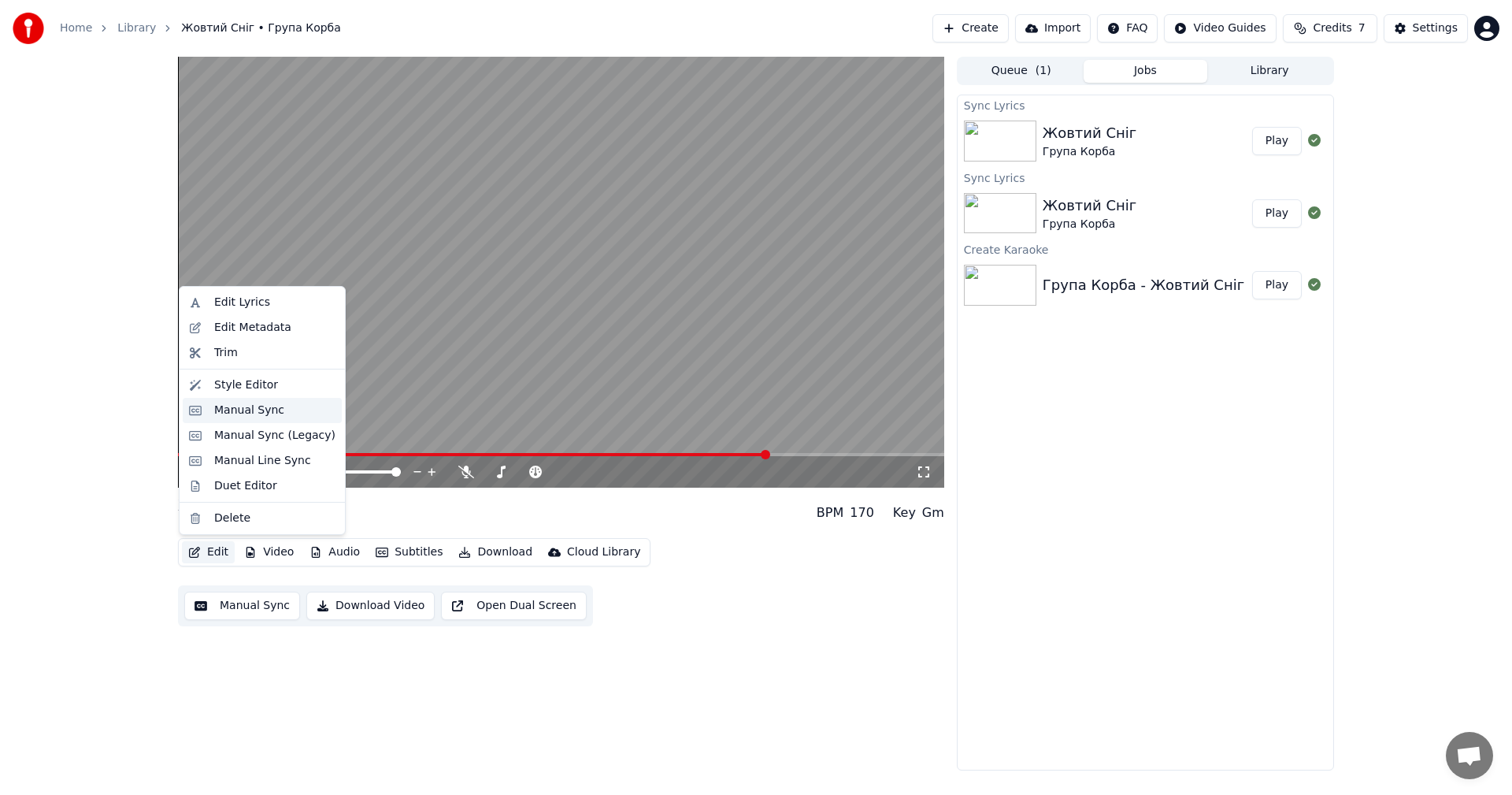
click at [253, 414] on div "Manual Sync" at bounding box center [249, 411] width 70 height 16
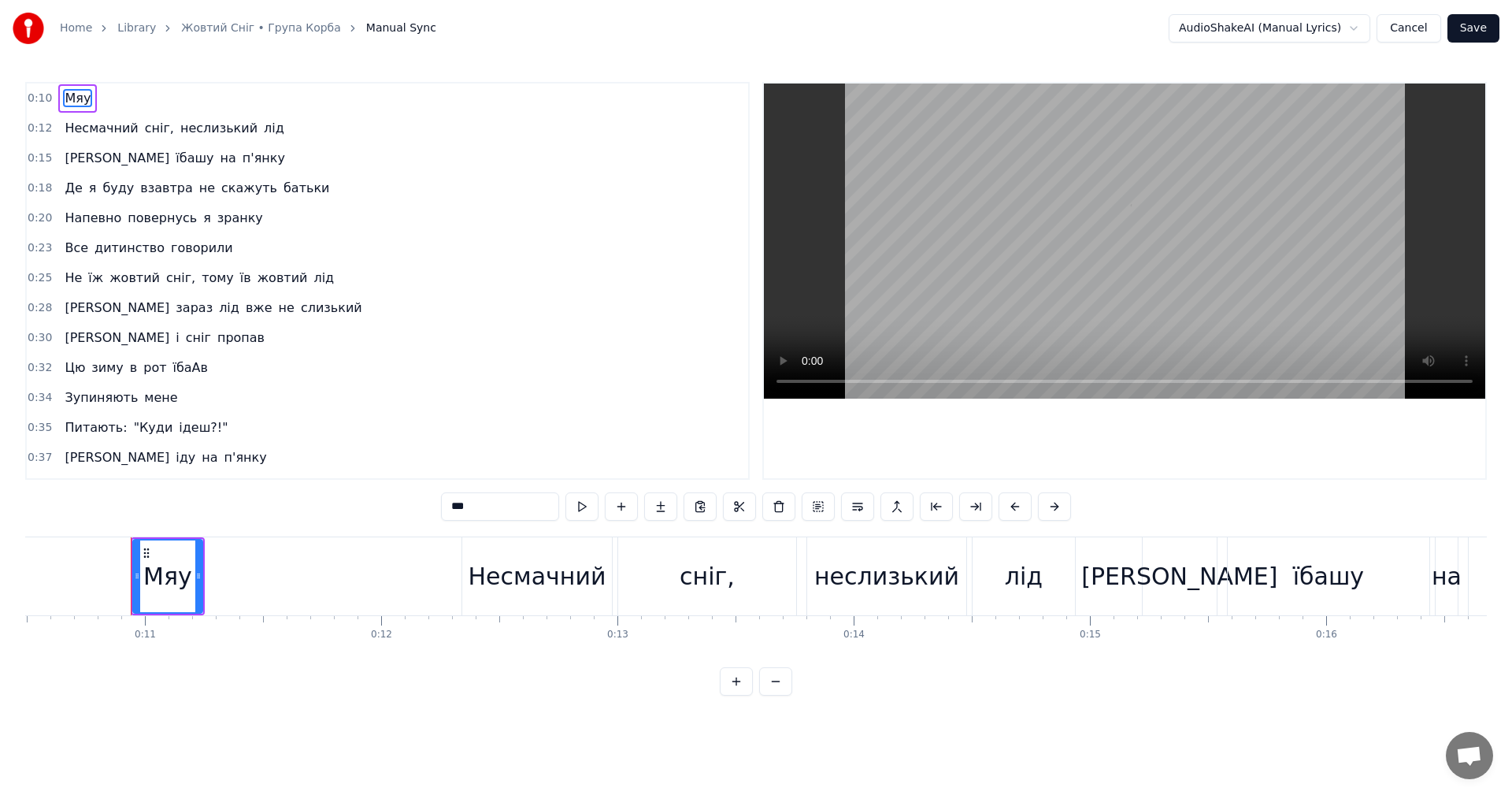
scroll to position [0, 2506]
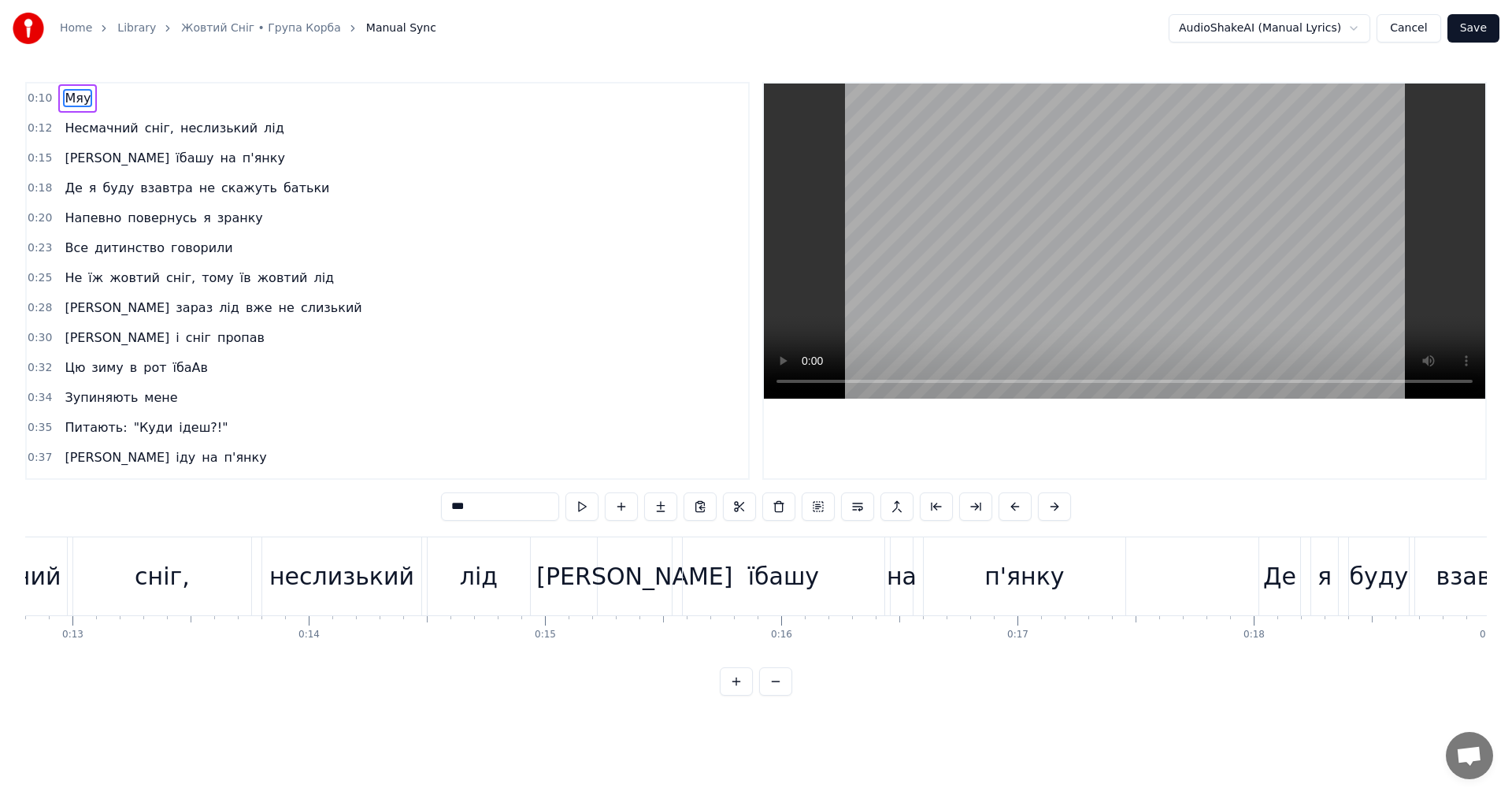
click at [1080, 267] on video at bounding box center [1124, 241] width 721 height 315
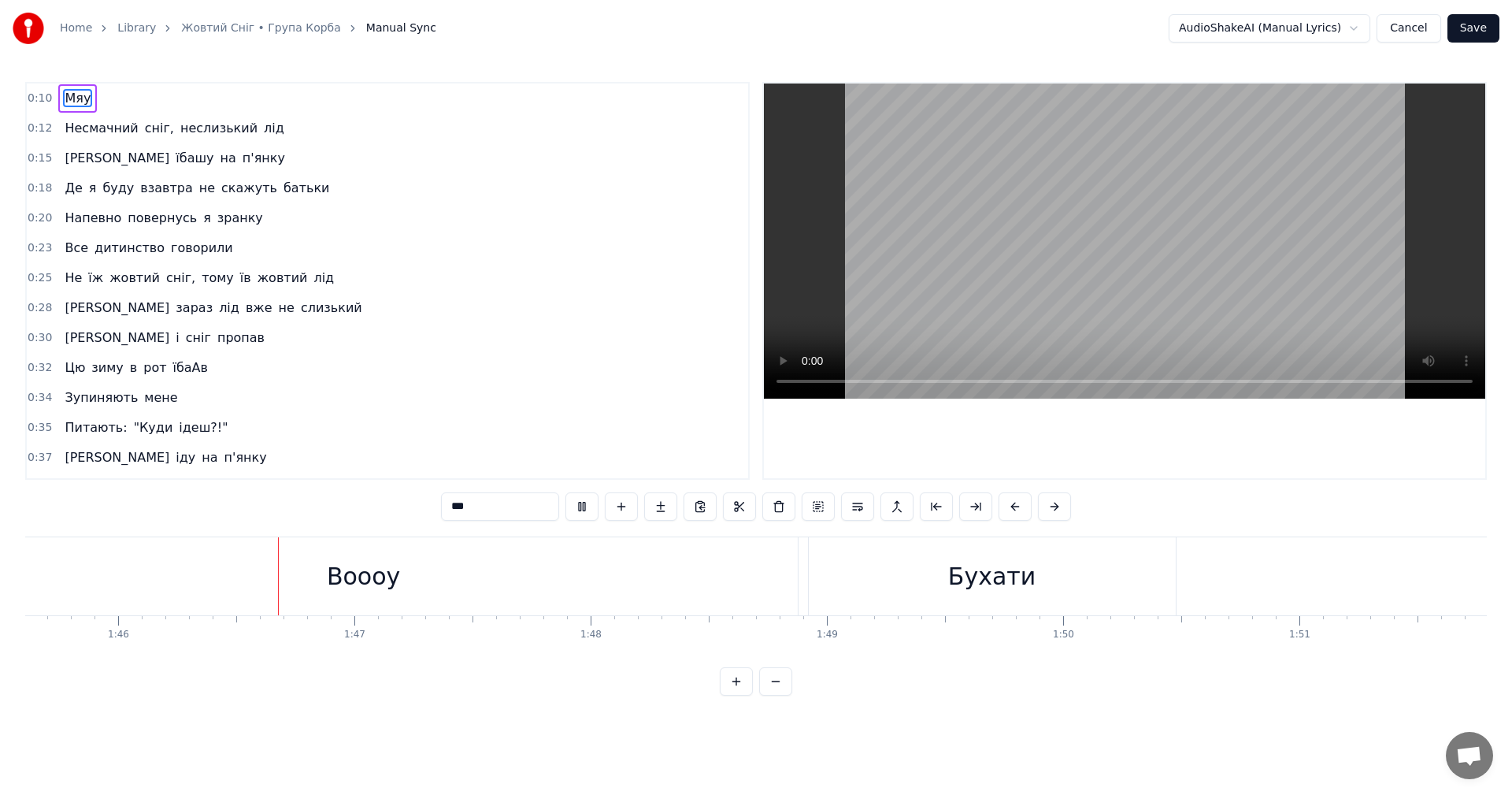
scroll to position [0, 24961]
click at [1135, 226] on video at bounding box center [1124, 241] width 721 height 315
click at [1122, 316] on video at bounding box center [1124, 241] width 721 height 315
click at [1084, 269] on video at bounding box center [1124, 241] width 721 height 315
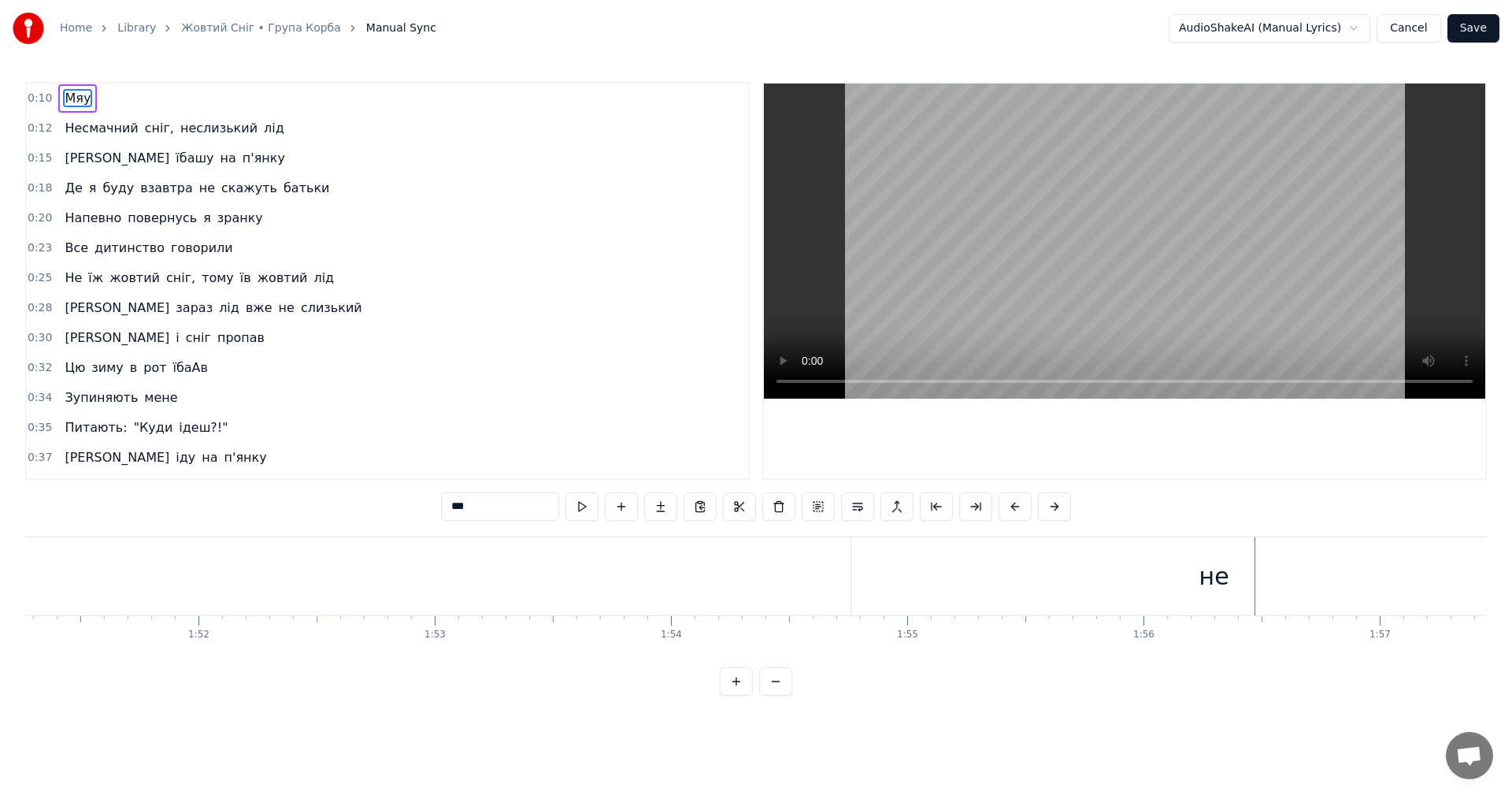
click at [1063, 236] on video at bounding box center [1124, 241] width 721 height 315
click at [1133, 240] on video at bounding box center [1124, 241] width 721 height 315
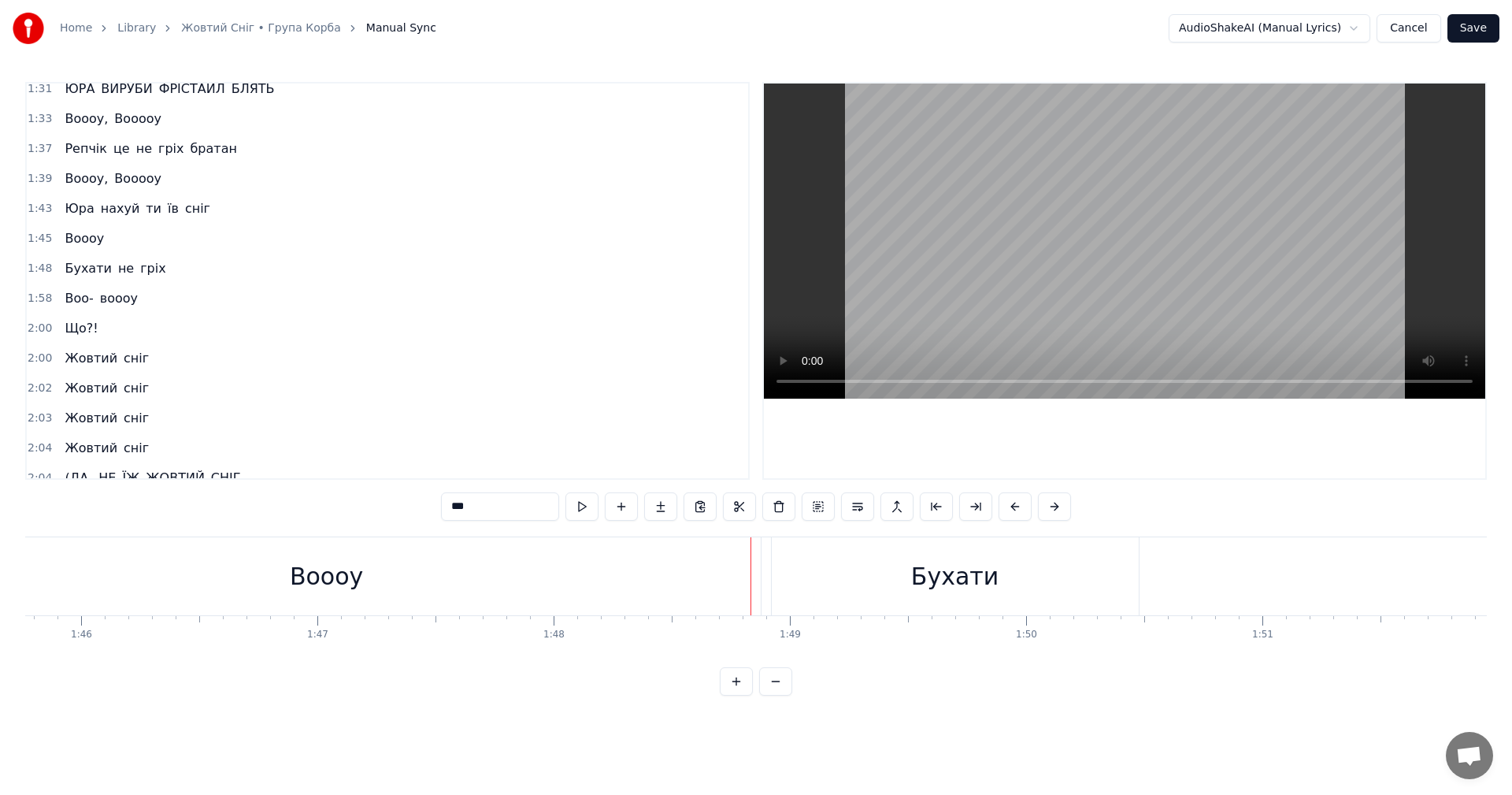
scroll to position [1095, 0]
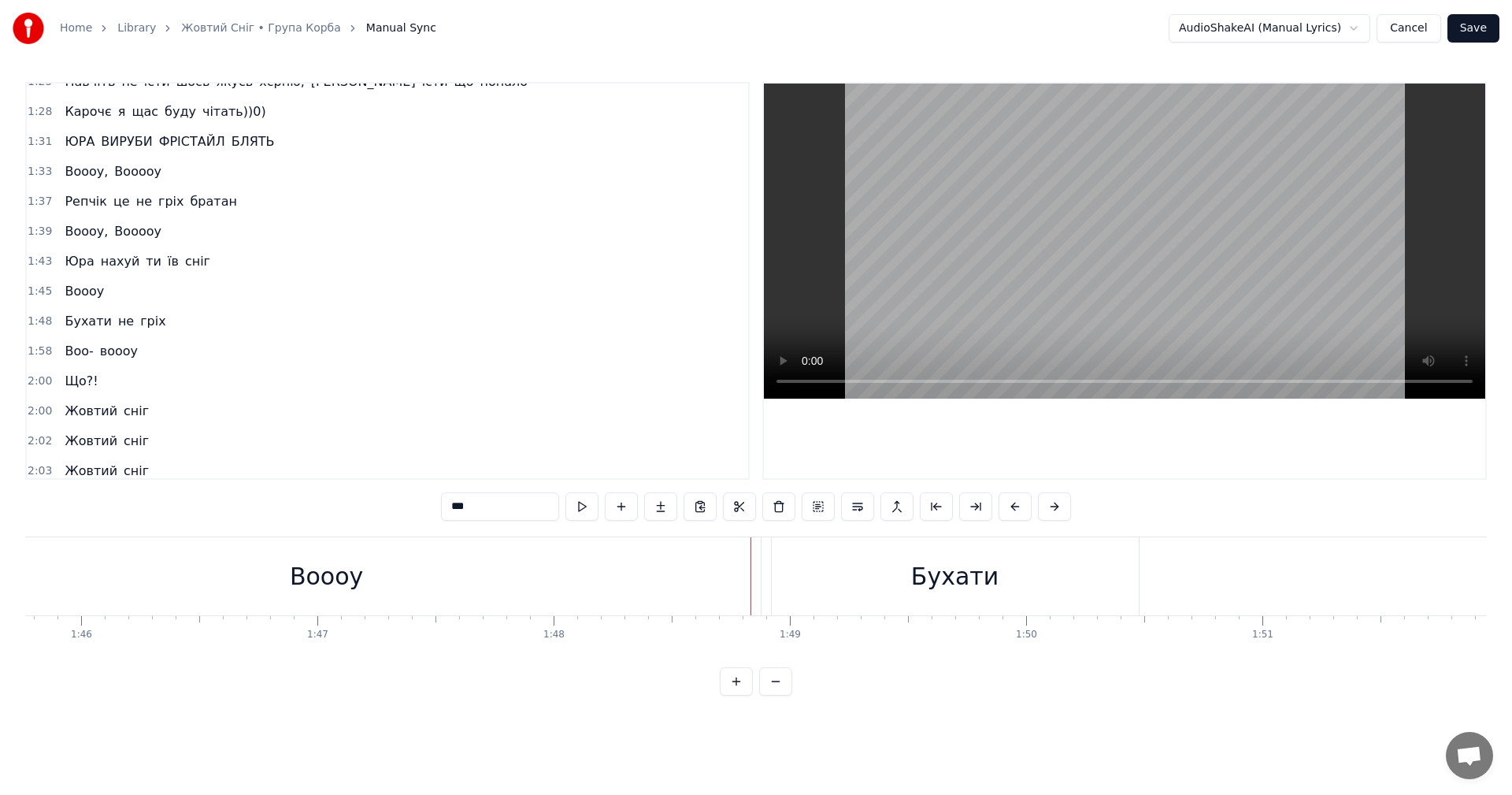
click at [90, 327] on span "Бухати" at bounding box center [88, 320] width 50 height 18
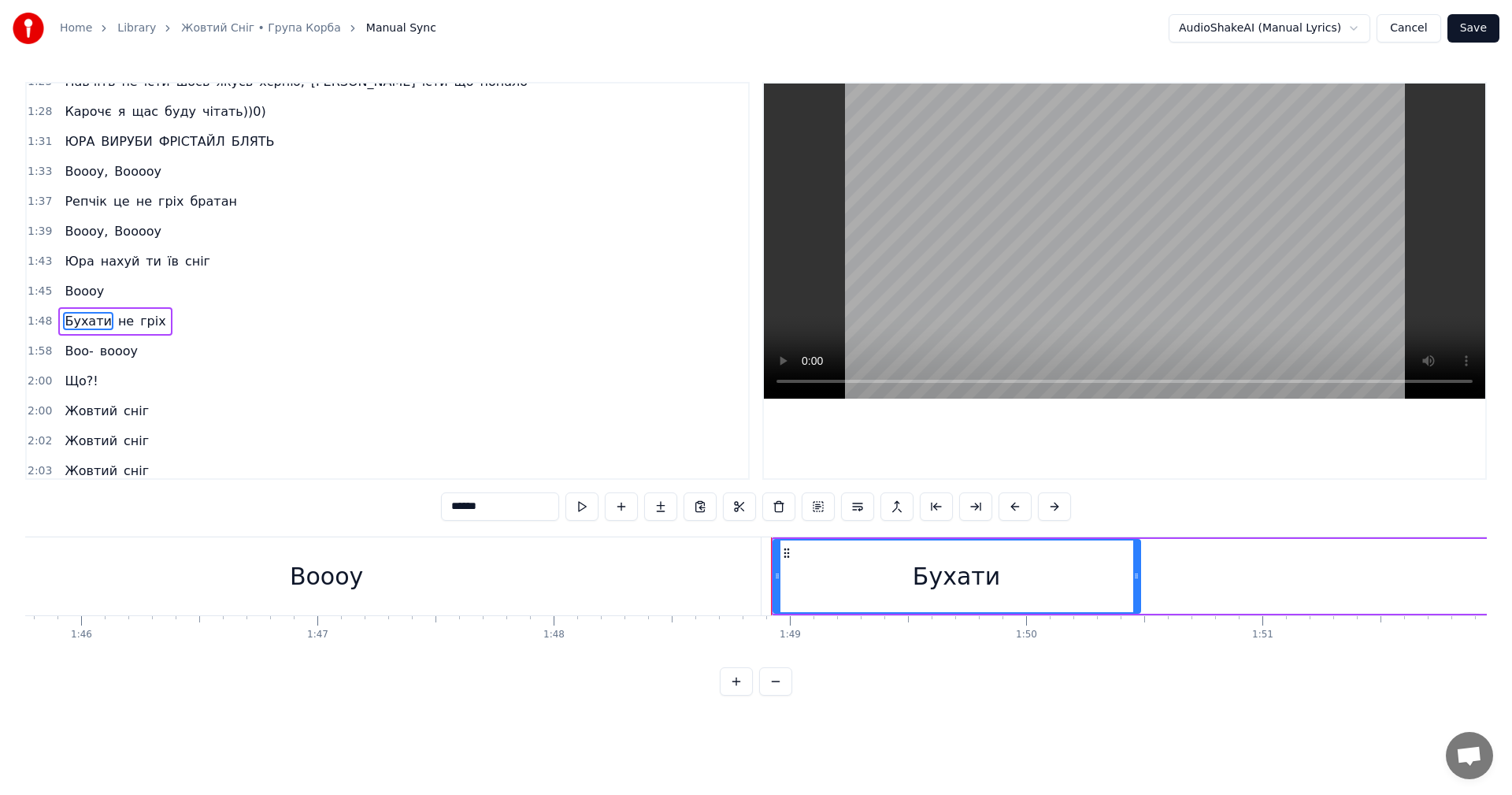
scroll to position [1135, 0]
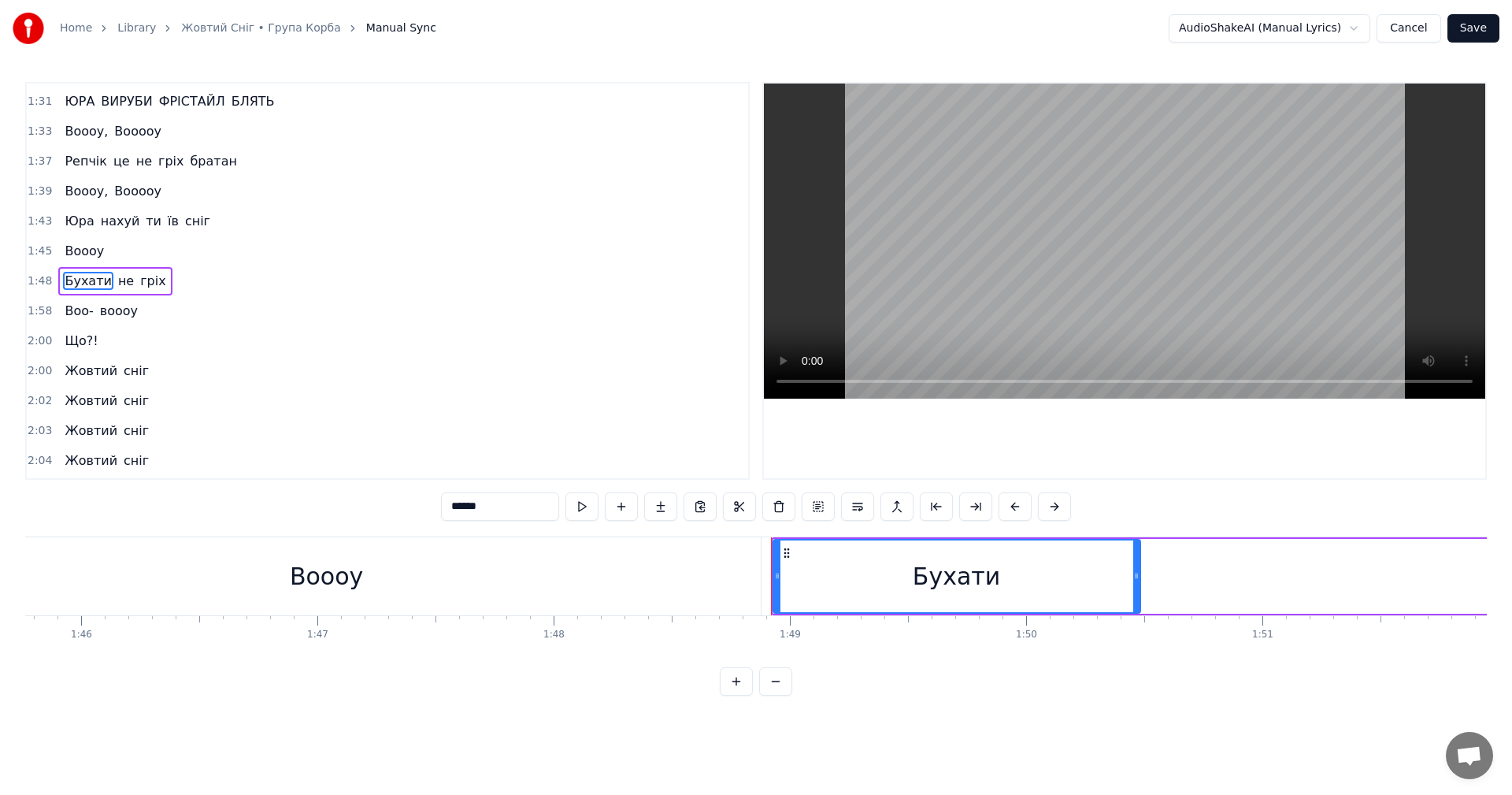
click at [117, 284] on span "не" at bounding box center [126, 280] width 19 height 18
type input "**"
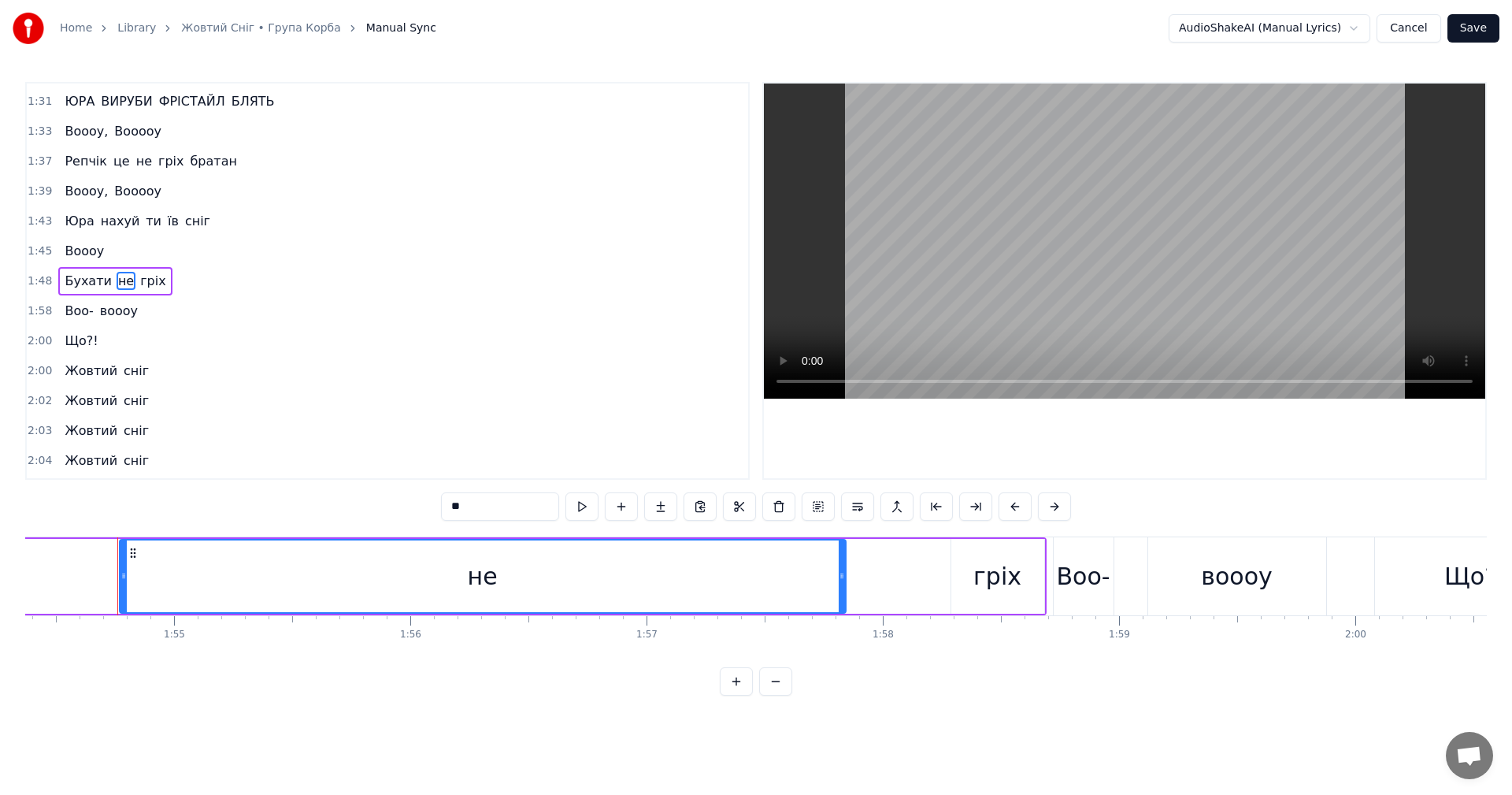
scroll to position [0, 27035]
drag, startPoint x: 449, startPoint y: 575, endPoint x: 88, endPoint y: 574, distance: 361.0
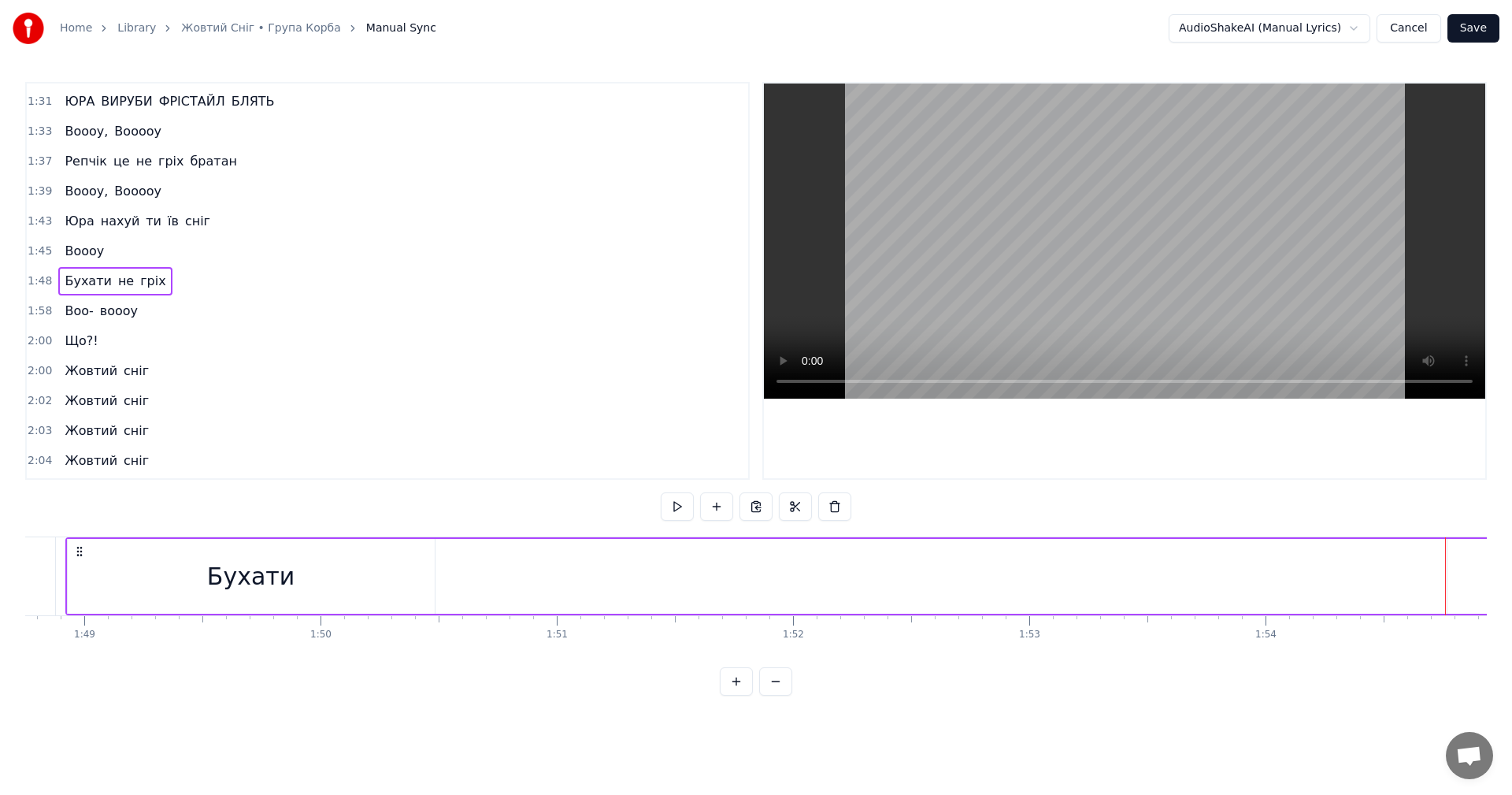
scroll to position [0, 25781]
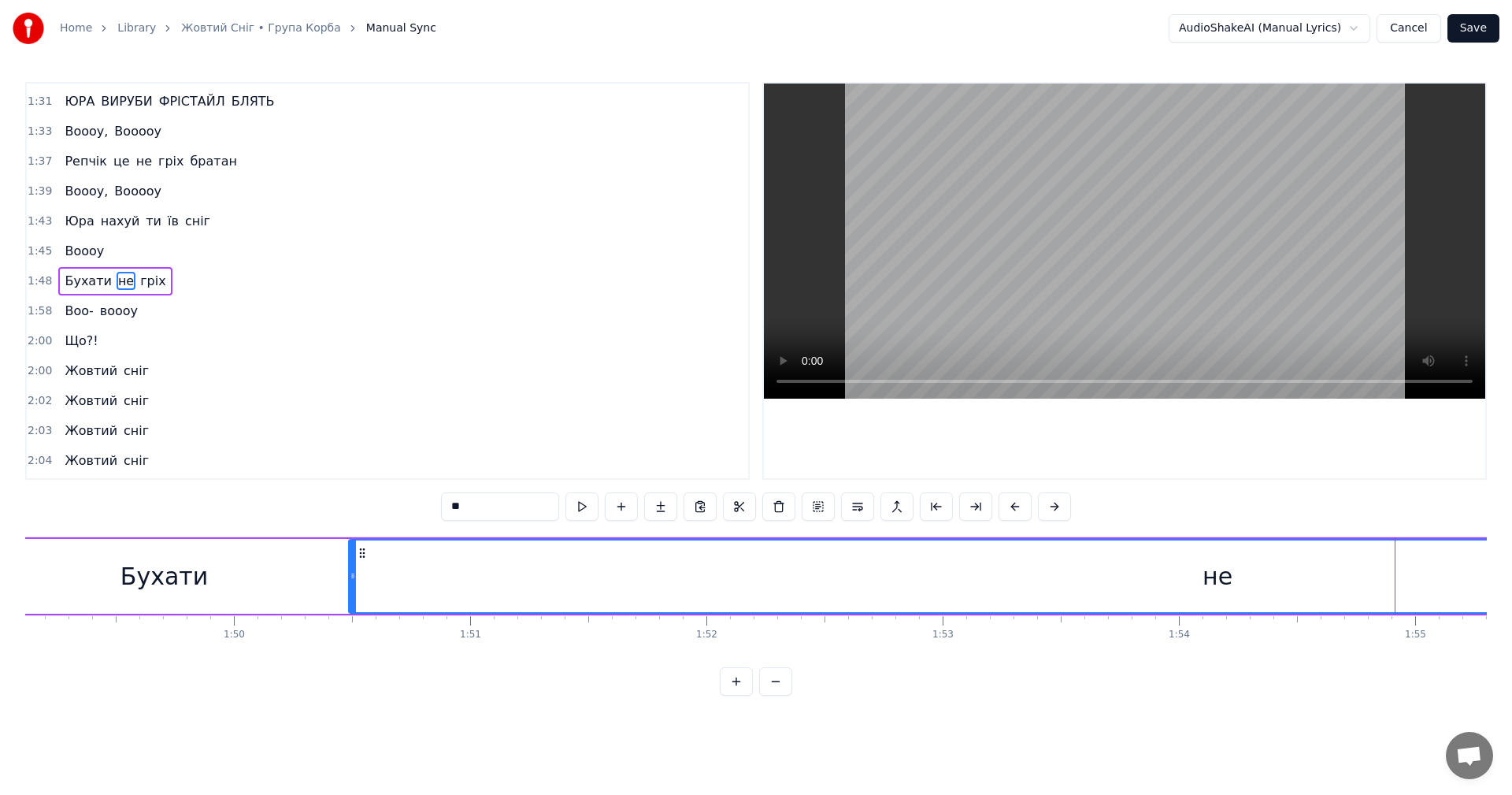
drag, startPoint x: 1363, startPoint y: 578, endPoint x: 351, endPoint y: 553, distance: 1012.3
click at [351, 553] on div at bounding box center [353, 576] width 6 height 72
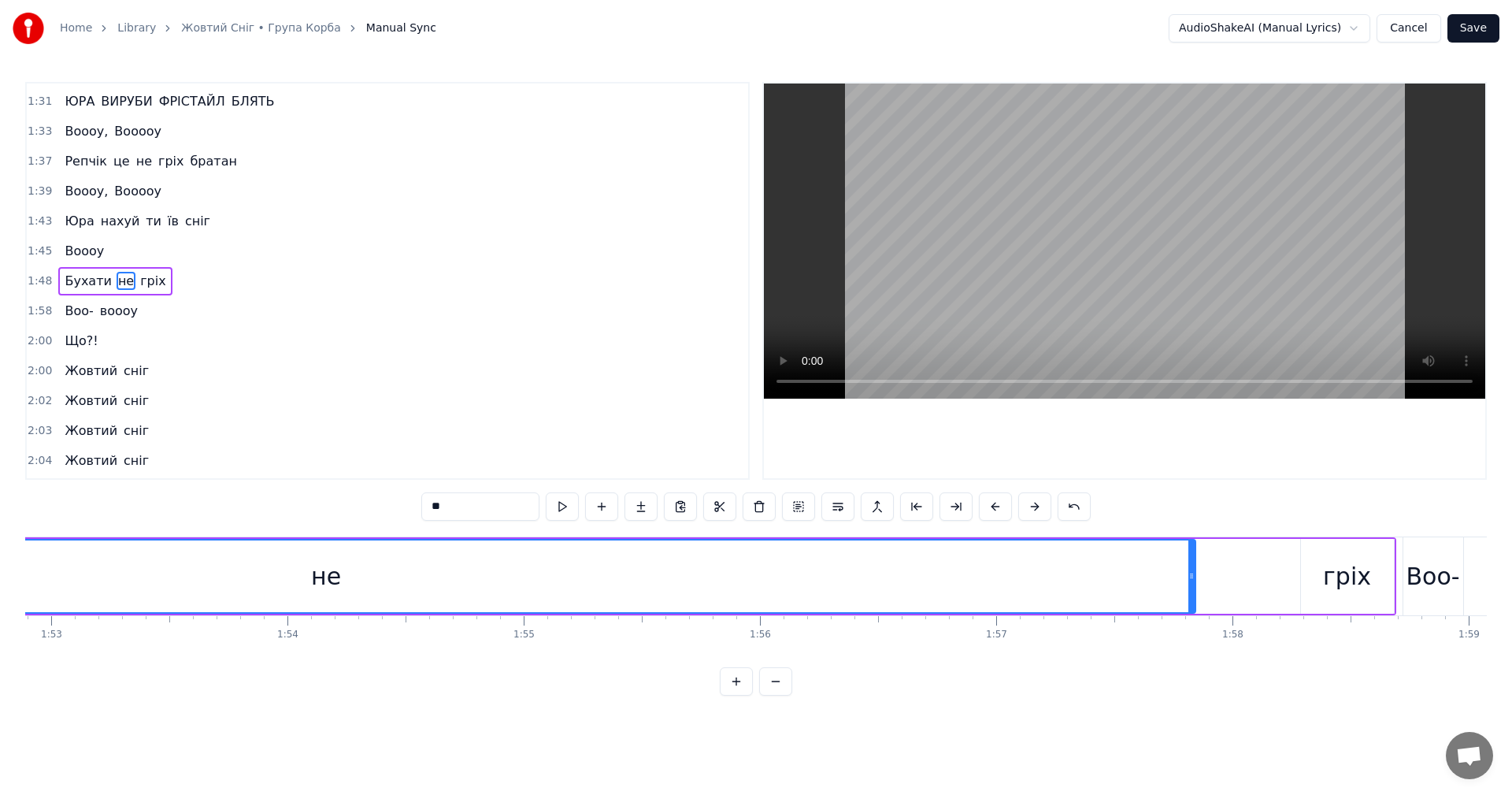
scroll to position [0, 26695]
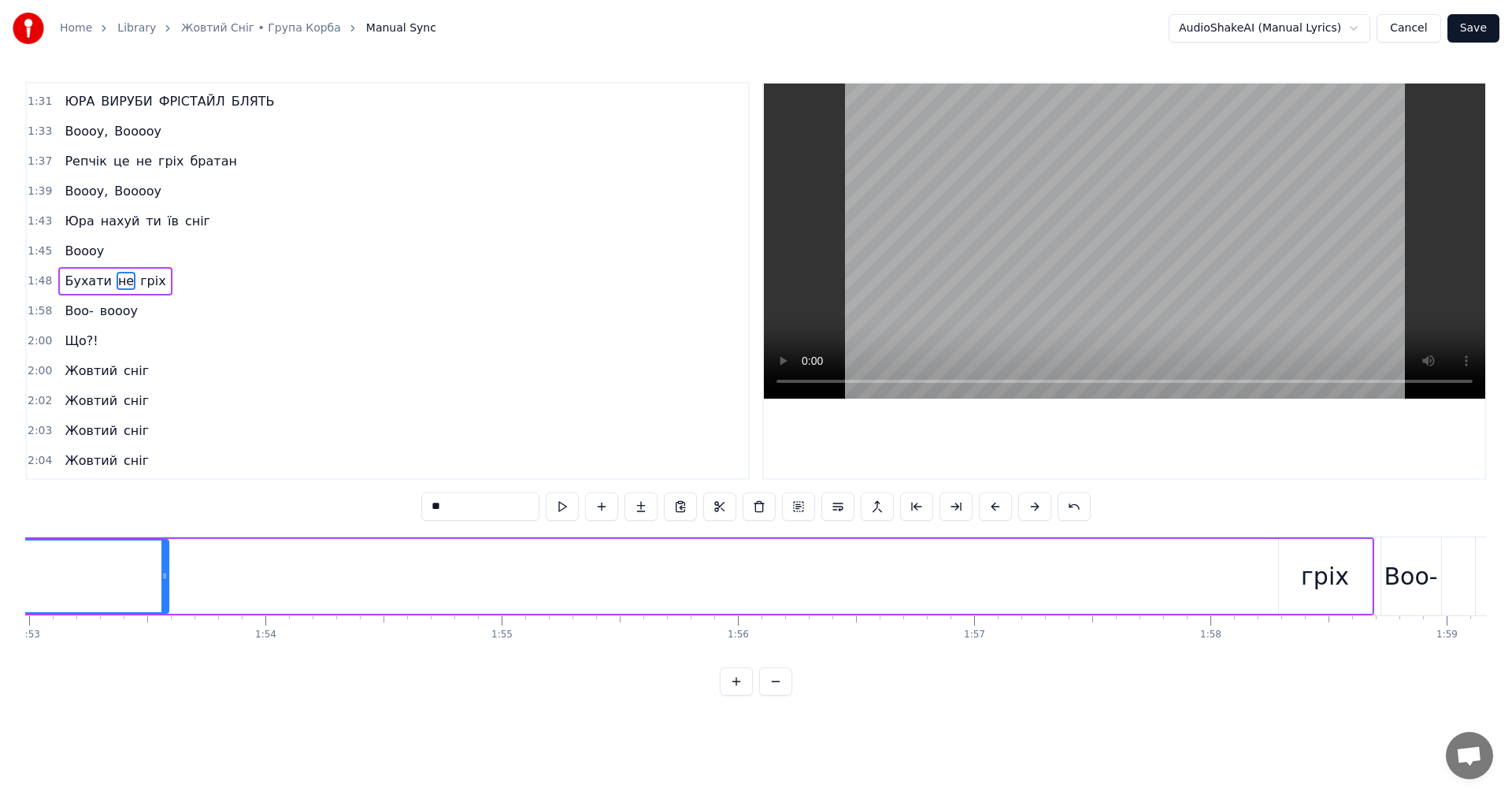
drag, startPoint x: 1170, startPoint y: 578, endPoint x: 132, endPoint y: 566, distance: 1038.1
click at [161, 566] on div at bounding box center [165, 576] width 6 height 72
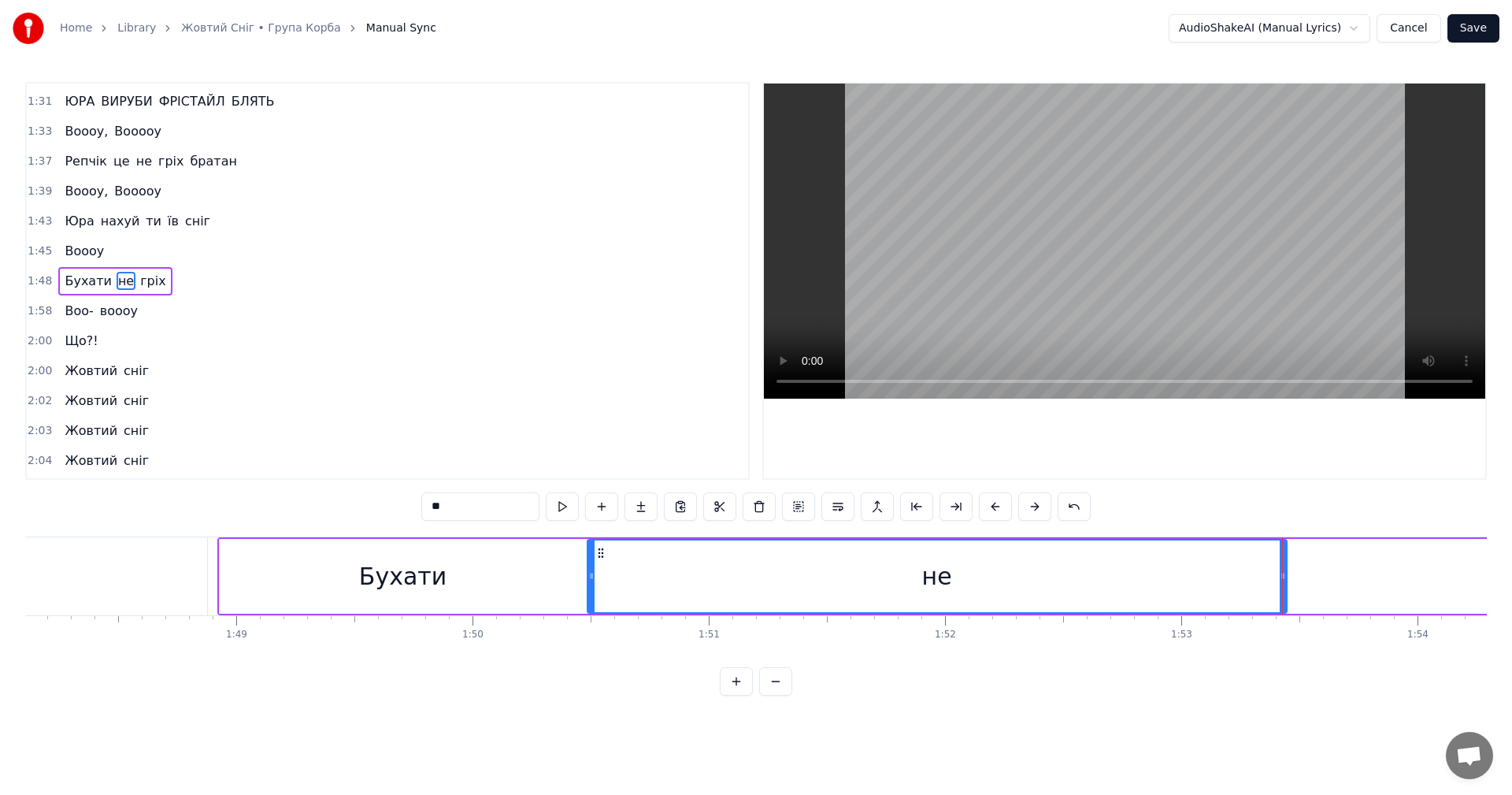
scroll to position [0, 25412]
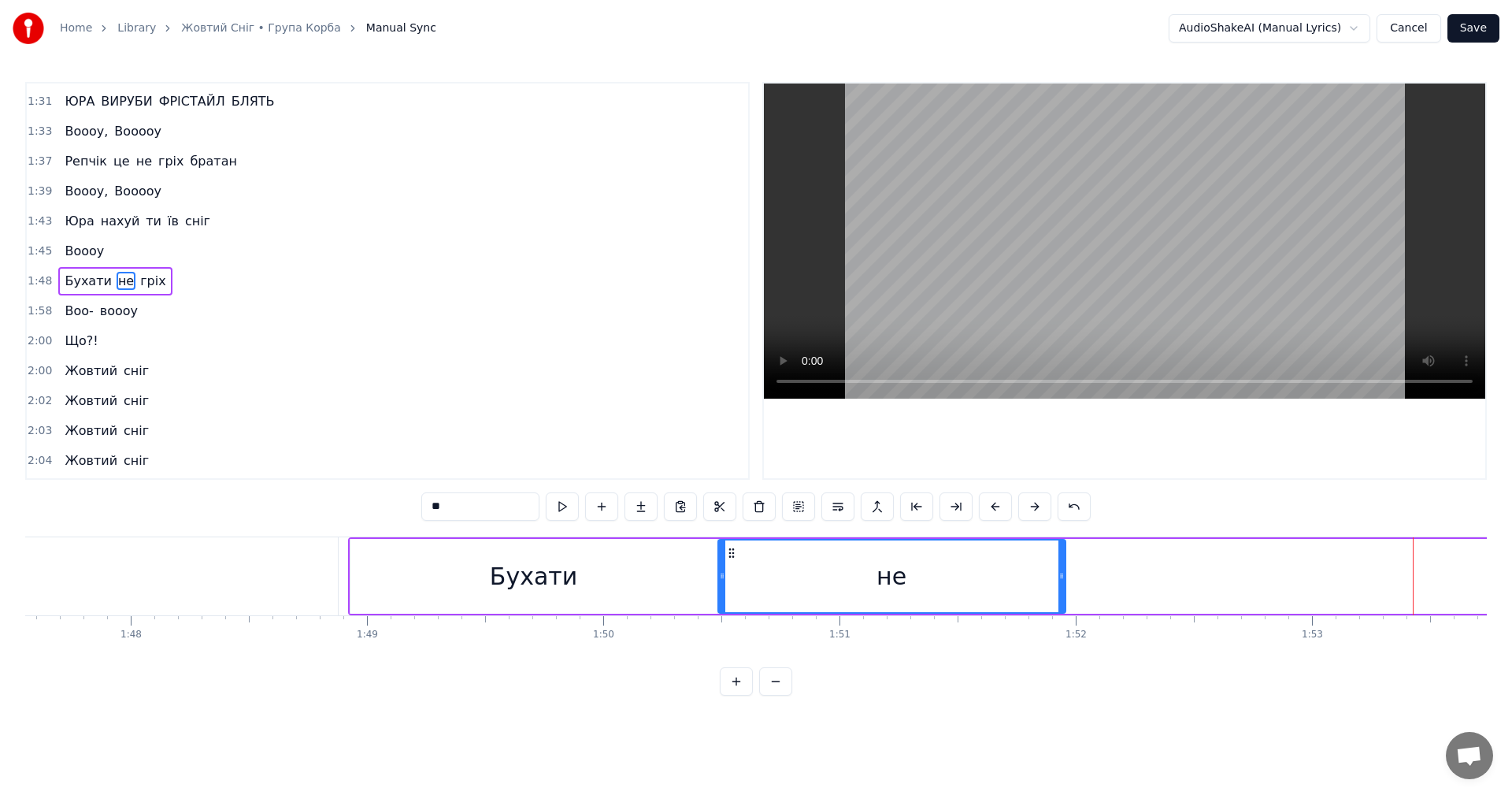
drag, startPoint x: 1415, startPoint y: 575, endPoint x: 1062, endPoint y: 573, distance: 353.0
click at [1062, 573] on icon at bounding box center [1062, 576] width 6 height 13
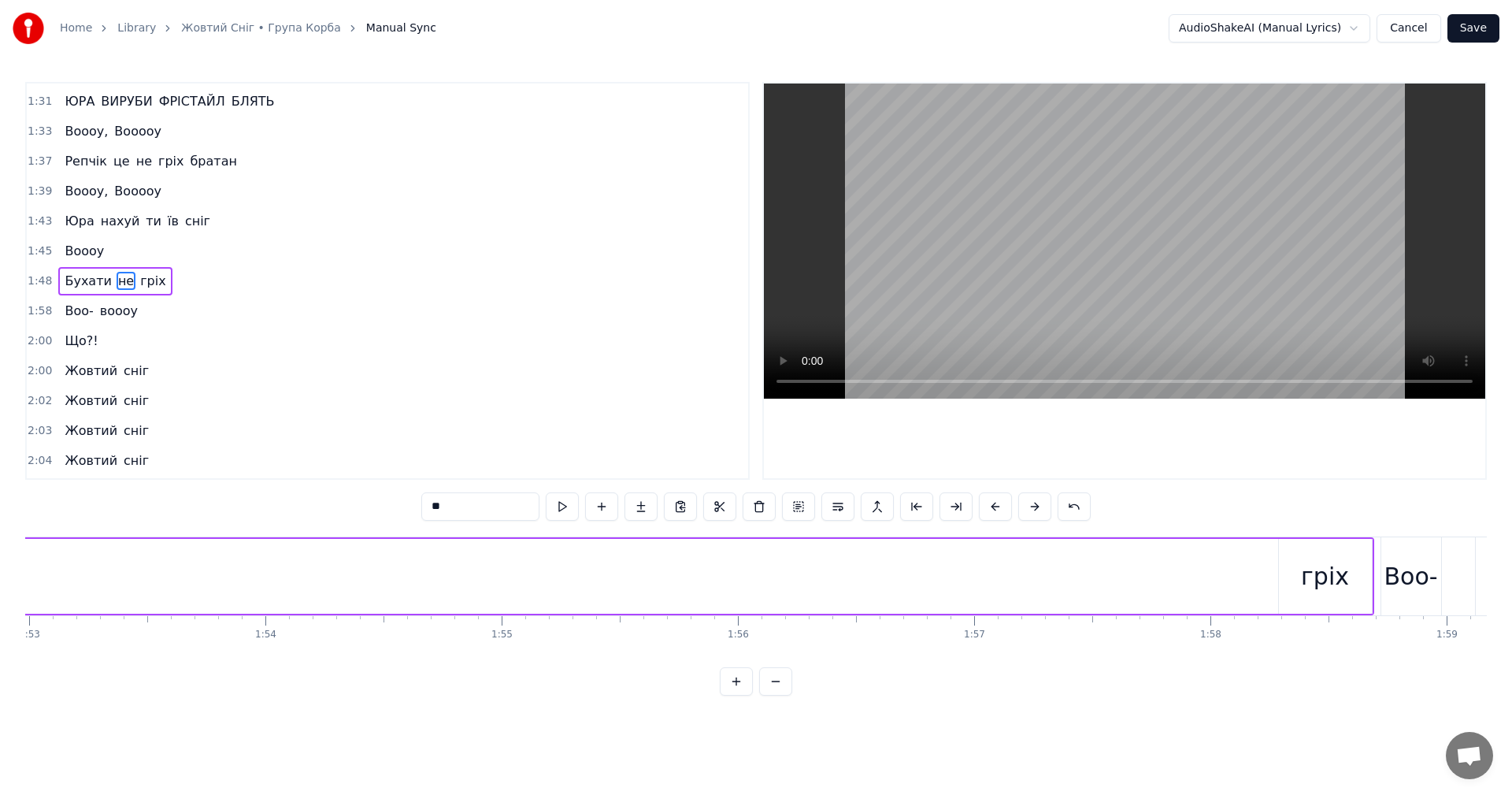
scroll to position [0, 26738]
click at [1258, 593] on div "гріх" at bounding box center [1282, 576] width 93 height 75
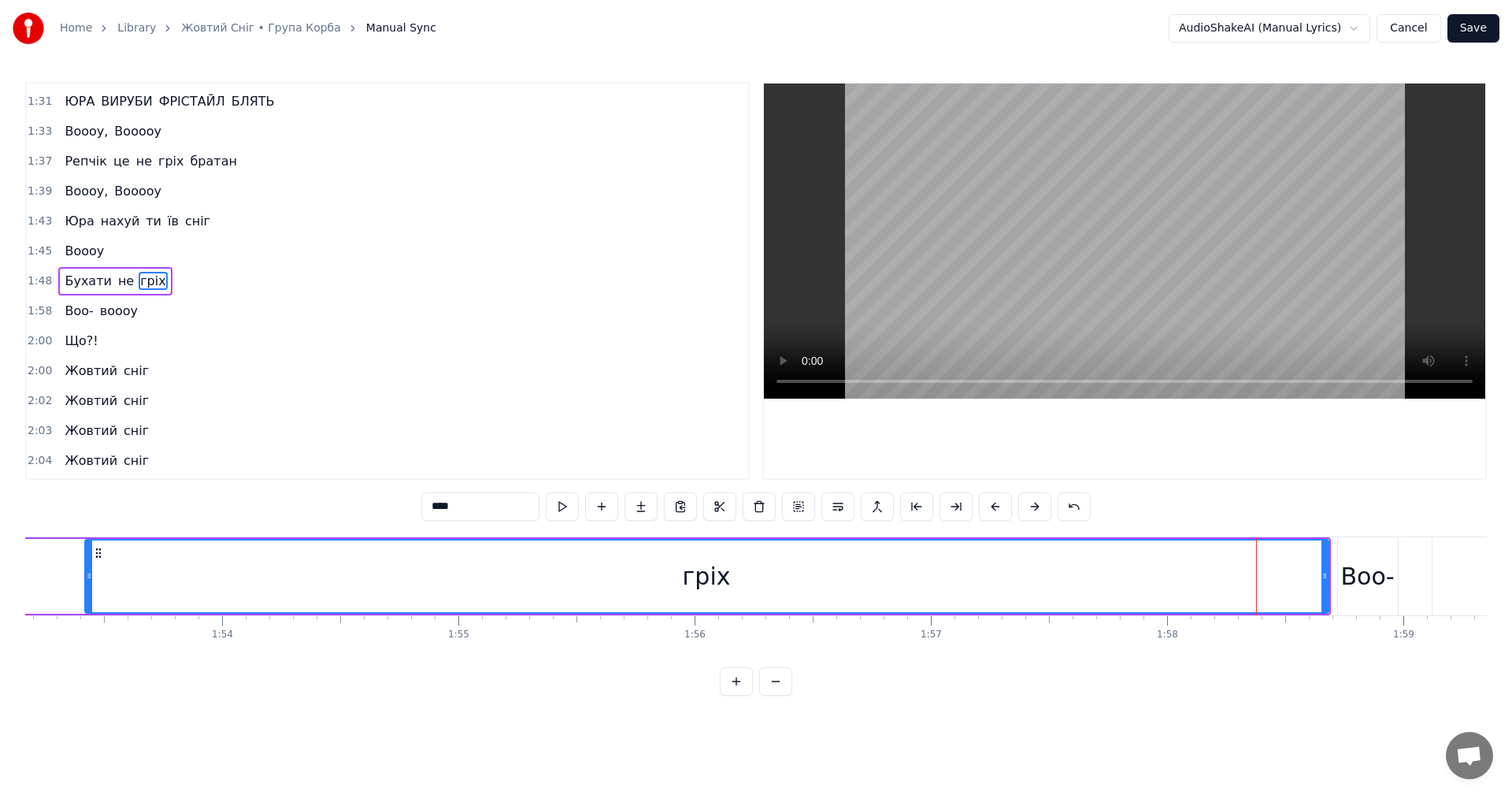
drag, startPoint x: 1240, startPoint y: 585, endPoint x: 59, endPoint y: 563, distance: 1181.2
click at [85, 563] on div at bounding box center [89, 576] width 6 height 72
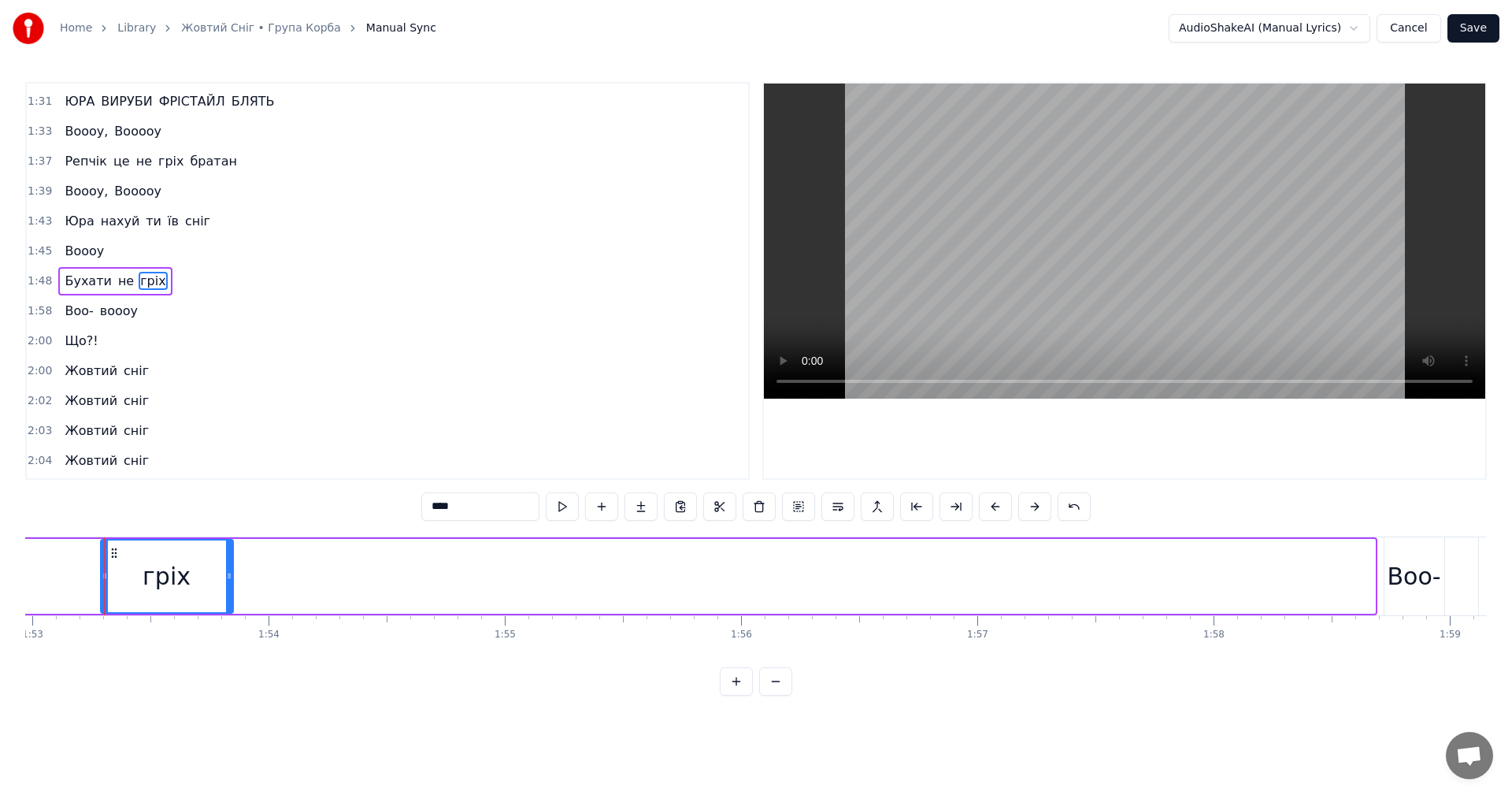
drag, startPoint x: 1373, startPoint y: 584, endPoint x: 228, endPoint y: 583, distance: 1145.0
click at [228, 583] on div at bounding box center [229, 576] width 6 height 72
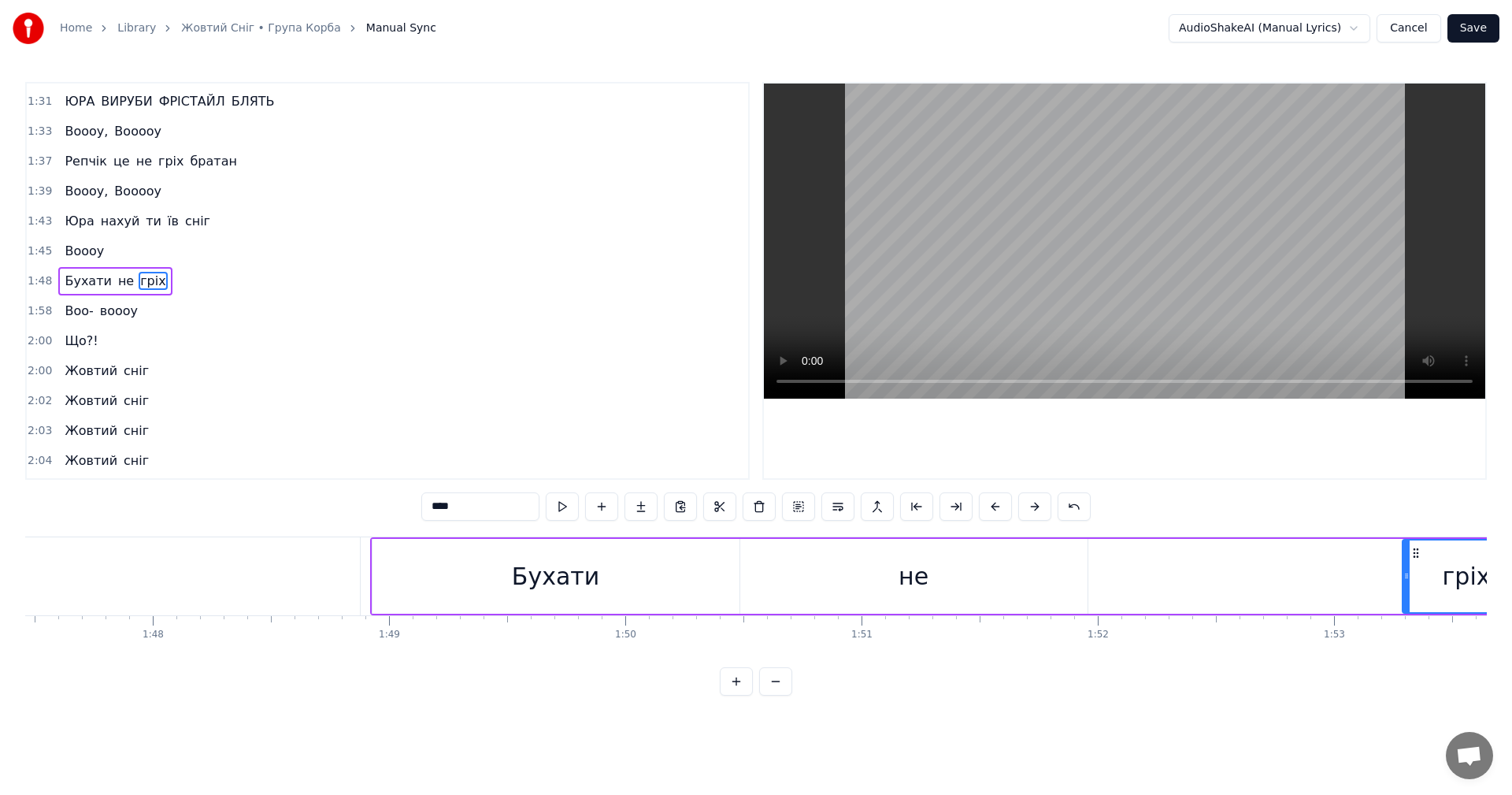
scroll to position [0, 25499]
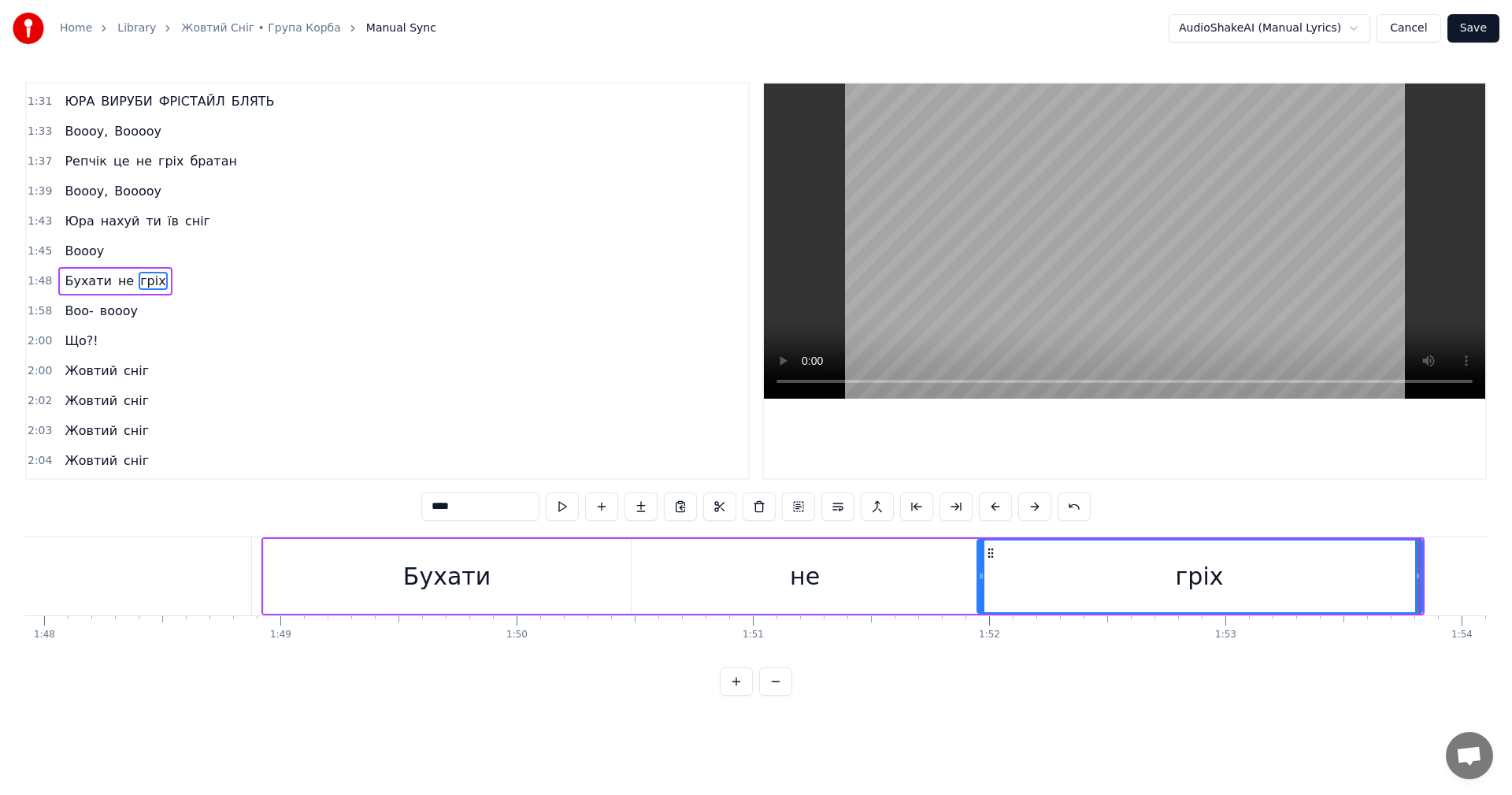
drag, startPoint x: 1296, startPoint y: 577, endPoint x: 980, endPoint y: 569, distance: 316.1
click at [980, 569] on div at bounding box center [982, 576] width 6 height 72
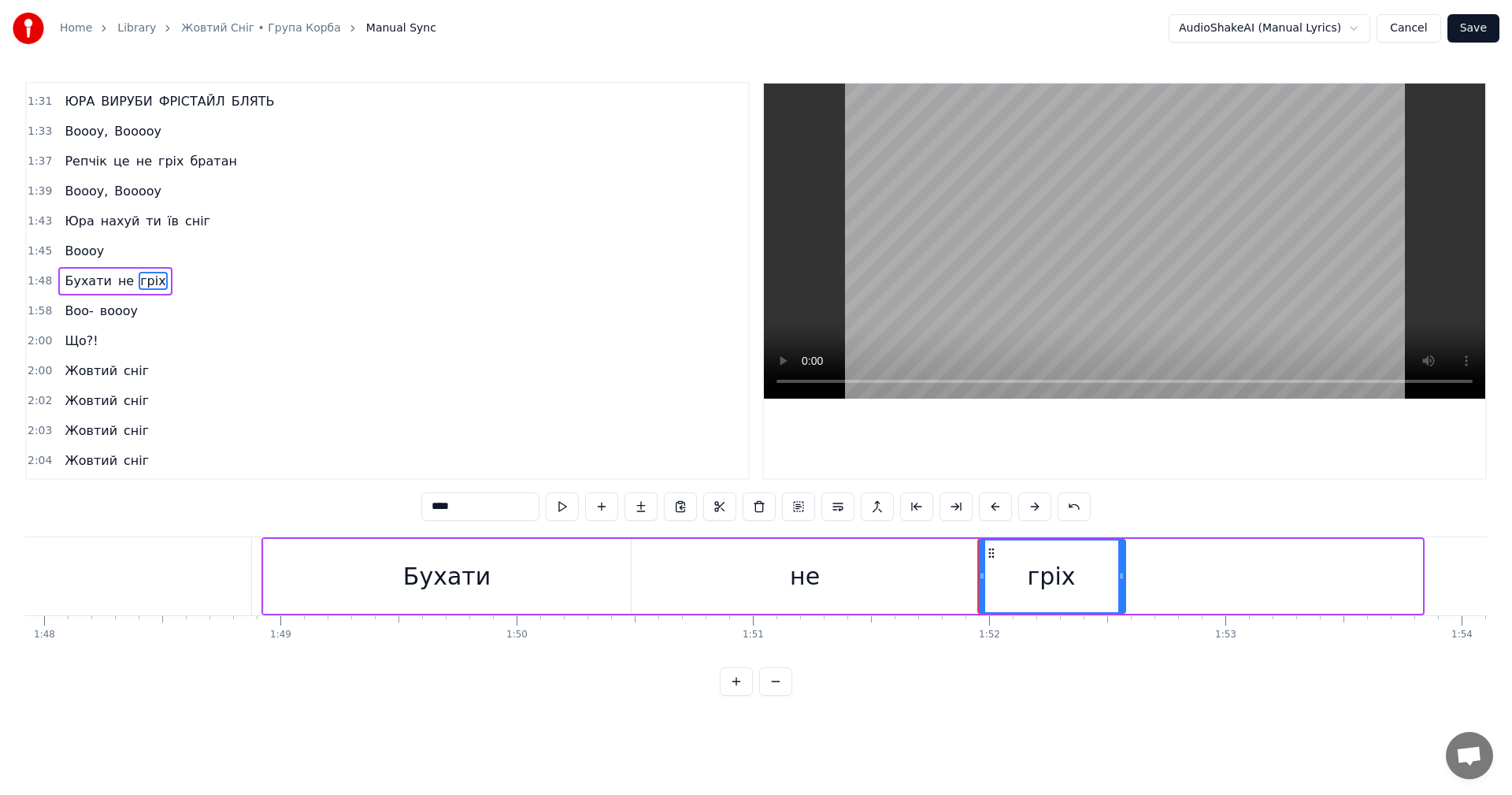
drag, startPoint x: 1419, startPoint y: 582, endPoint x: 1122, endPoint y: 586, distance: 297.0
click at [1122, 586] on div at bounding box center [1121, 576] width 6 height 72
click at [1112, 284] on video at bounding box center [1124, 241] width 721 height 315
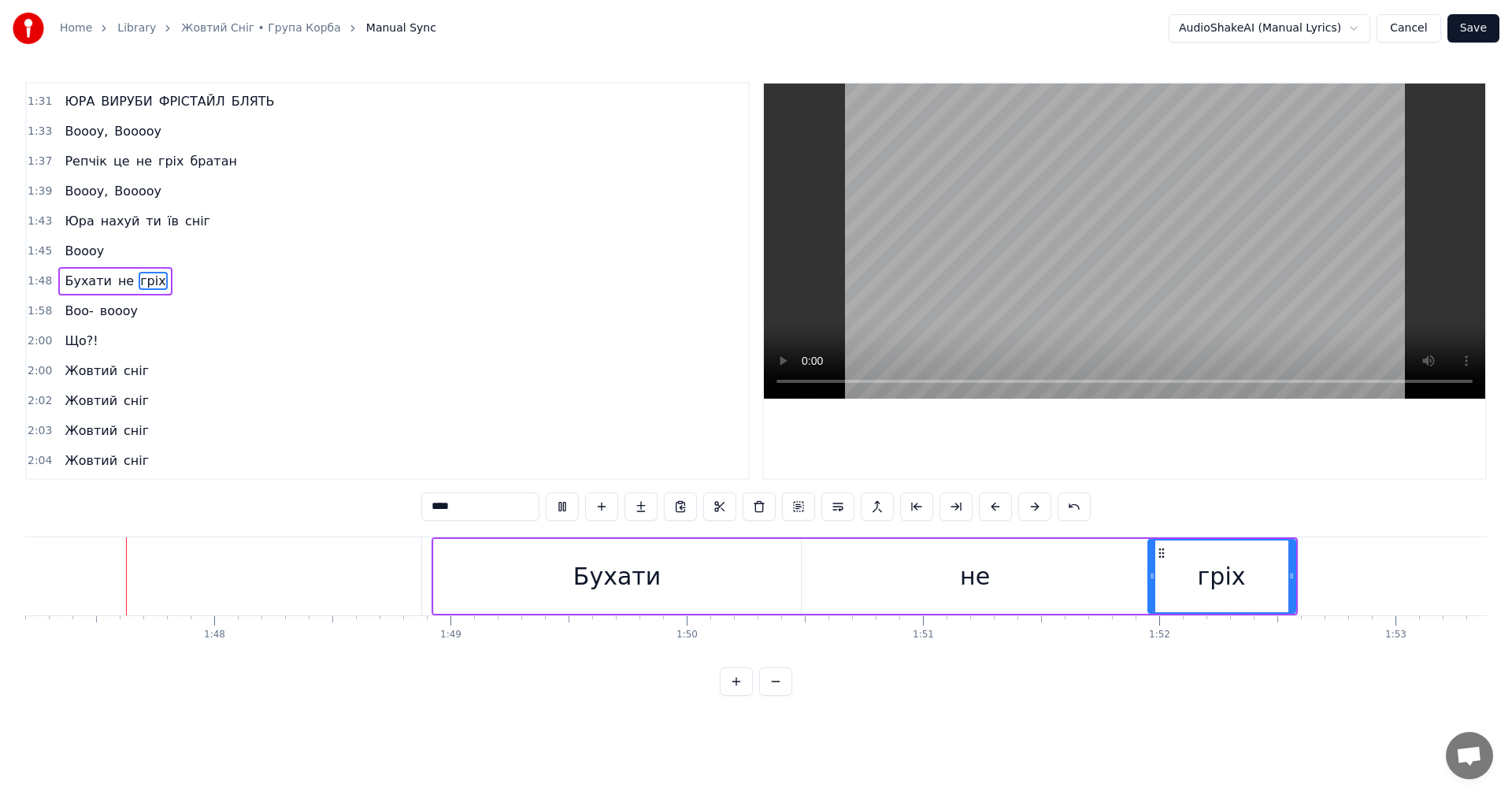
scroll to position [0, 25316]
click at [1174, 284] on video at bounding box center [1124, 241] width 721 height 315
click at [1162, 580] on icon at bounding box center [1165, 576] width 6 height 13
click at [1137, 576] on div "не" at bounding box center [989, 576] width 347 height 75
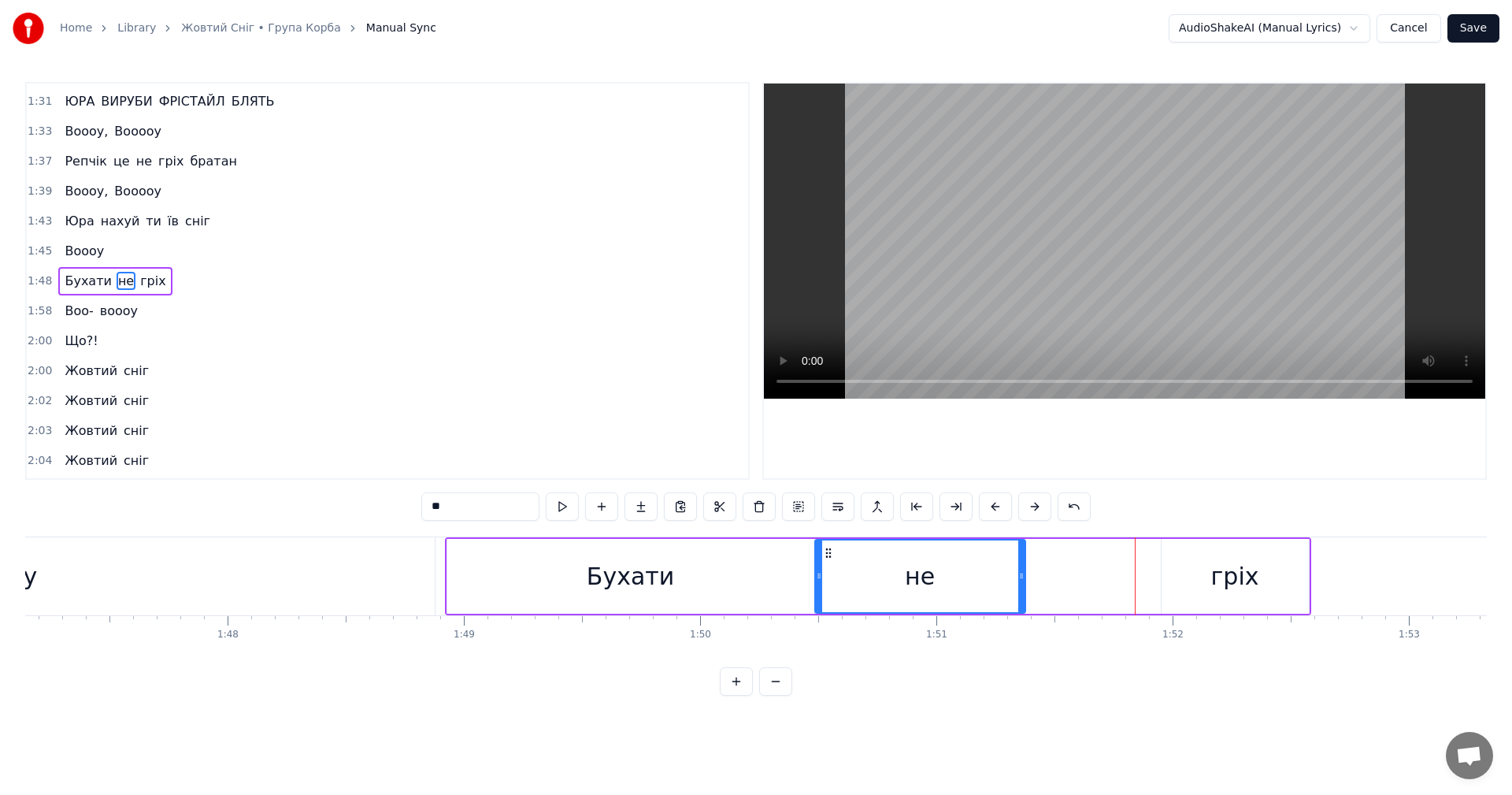
drag, startPoint x: 1159, startPoint y: 582, endPoint x: 1118, endPoint y: 579, distance: 41.1
click at [1022, 585] on div at bounding box center [1022, 576] width 6 height 72
click at [1208, 578] on div "гріх" at bounding box center [1235, 576] width 147 height 75
type input "****"
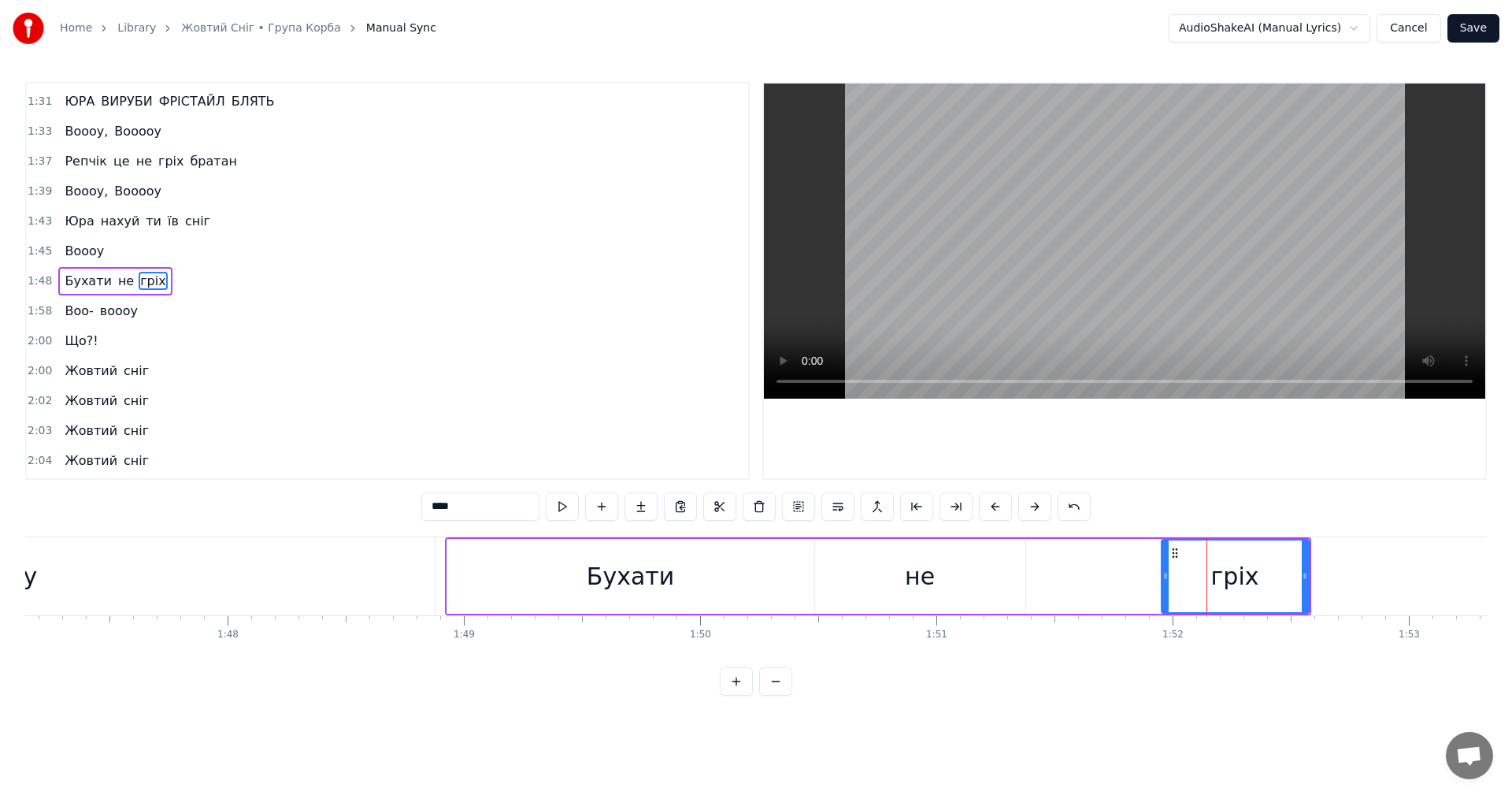
drag, startPoint x: 1155, startPoint y: 577, endPoint x: 1146, endPoint y: 578, distance: 9.1
click at [1146, 578] on div "Бухати не гріх" at bounding box center [878, 576] width 867 height 78
drag, startPoint x: 1213, startPoint y: 578, endPoint x: 1061, endPoint y: 574, distance: 152.1
click at [1061, 574] on div "Бухати не гріх" at bounding box center [878, 576] width 867 height 78
click at [1204, 568] on div "гріх" at bounding box center [1235, 576] width 147 height 75
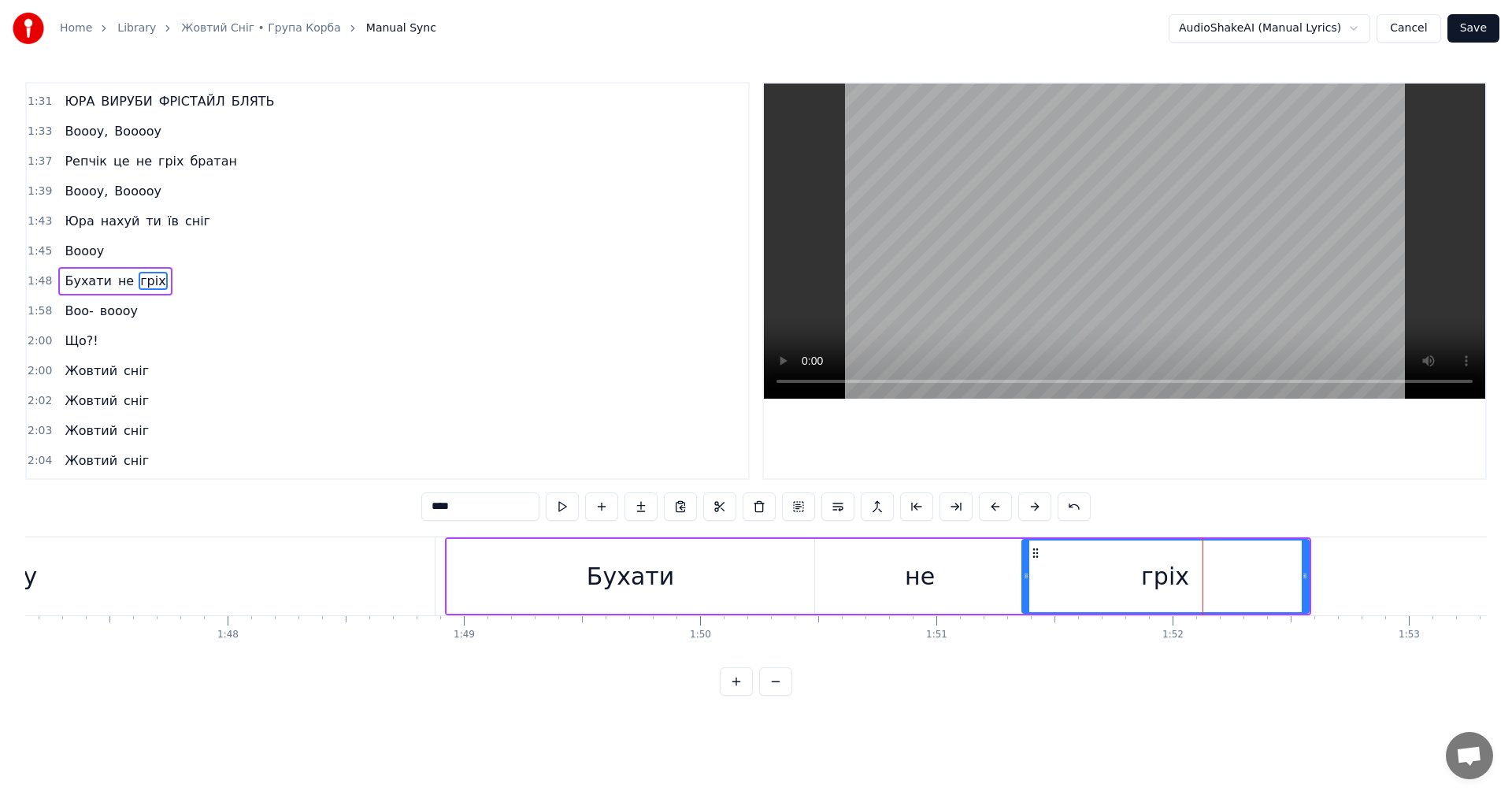
drag, startPoint x: 1164, startPoint y: 586, endPoint x: 1025, endPoint y: 574, distance: 139.5
click at [1025, 574] on div at bounding box center [1026, 576] width 6 height 72
drag, startPoint x: 1288, startPoint y: 591, endPoint x: 1145, endPoint y: 585, distance: 143.1
click at [1145, 585] on div at bounding box center [1145, 576] width 6 height 72
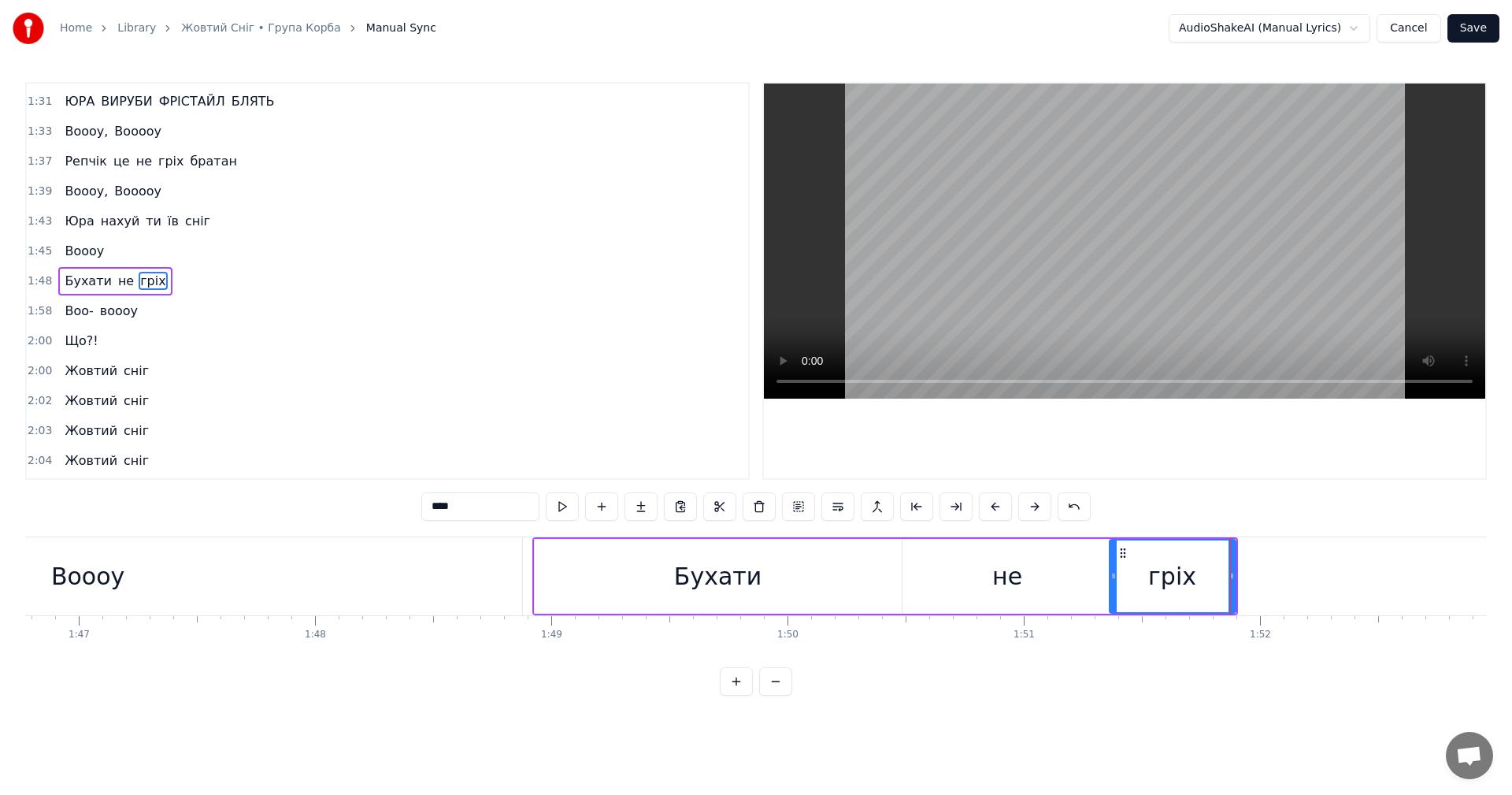
click at [1137, 240] on video at bounding box center [1124, 241] width 721 height 315
click at [847, 573] on div "Бухати" at bounding box center [720, 576] width 367 height 75
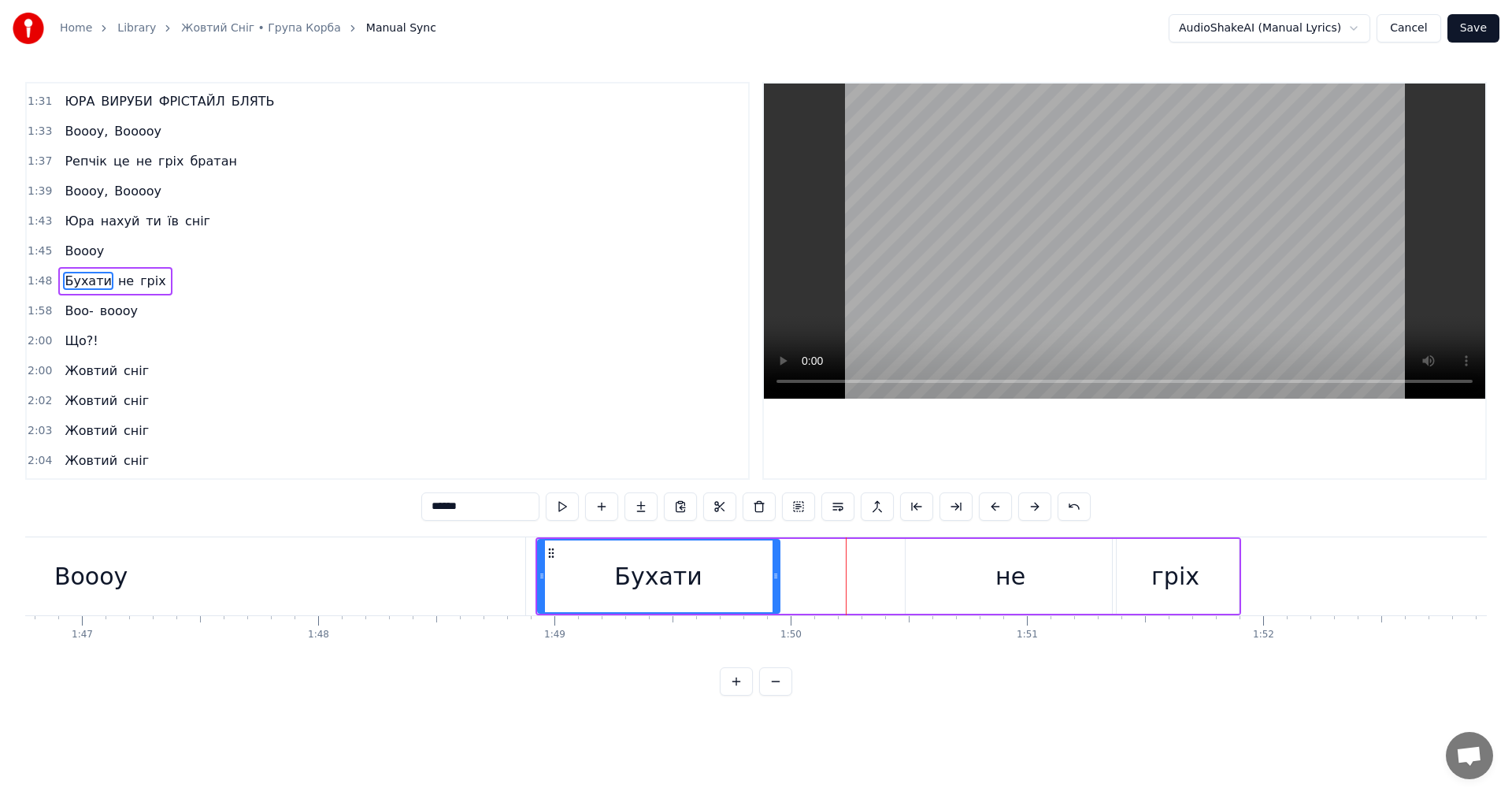
drag, startPoint x: 898, startPoint y: 579, endPoint x: 772, endPoint y: 575, distance: 126.1
click at [772, 575] on icon at bounding box center [776, 576] width 6 height 13
click at [955, 572] on div "не" at bounding box center [1010, 576] width 210 height 75
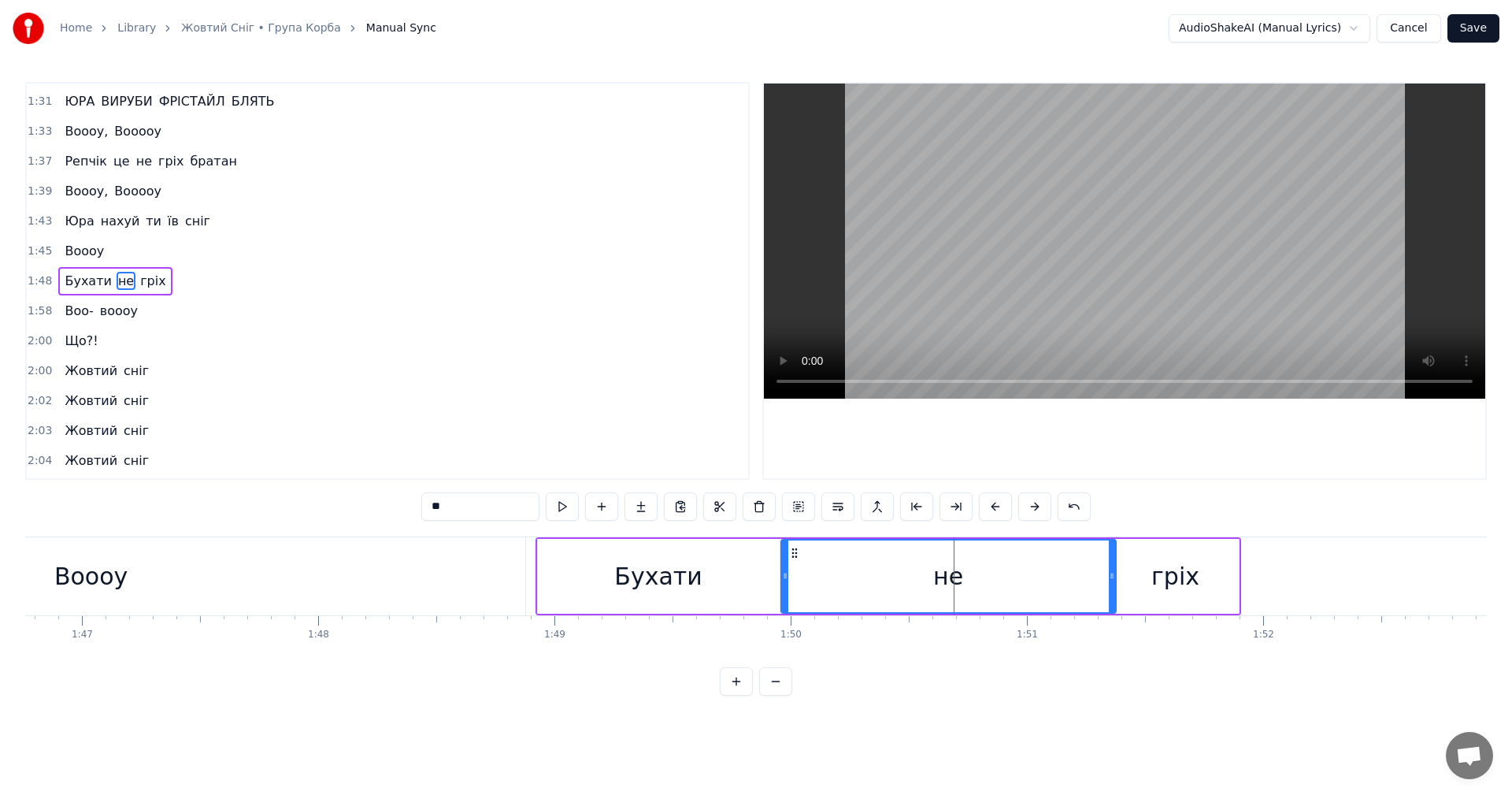
drag, startPoint x: 907, startPoint y: 587, endPoint x: 782, endPoint y: 582, distance: 125.1
click at [782, 582] on div at bounding box center [785, 576] width 6 height 72
drag, startPoint x: 1106, startPoint y: 589, endPoint x: 919, endPoint y: 586, distance: 187.0
click at [919, 586] on div at bounding box center [918, 576] width 6 height 72
click at [1156, 577] on div "гріх" at bounding box center [1176, 576] width 48 height 35
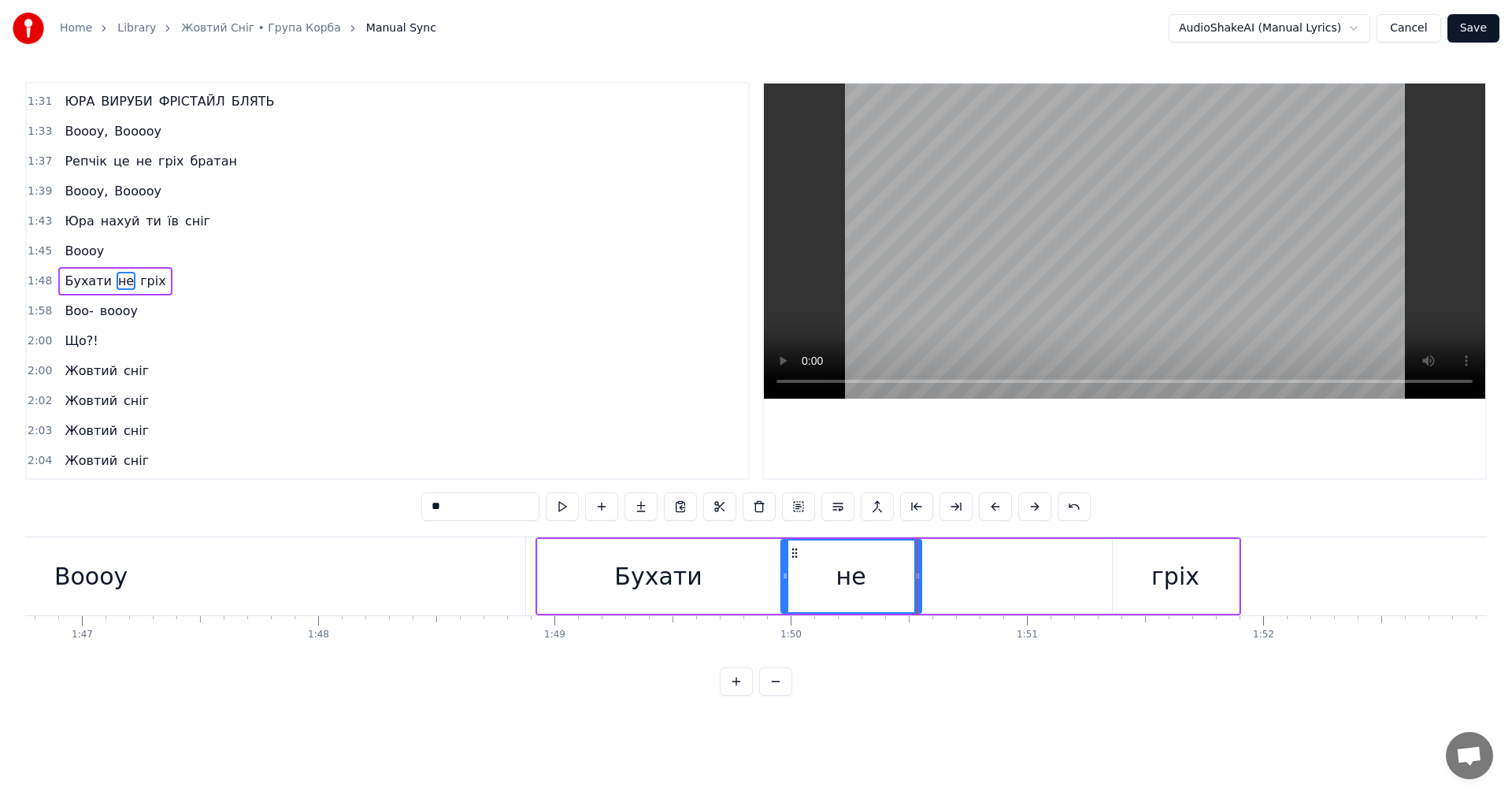
type input "****"
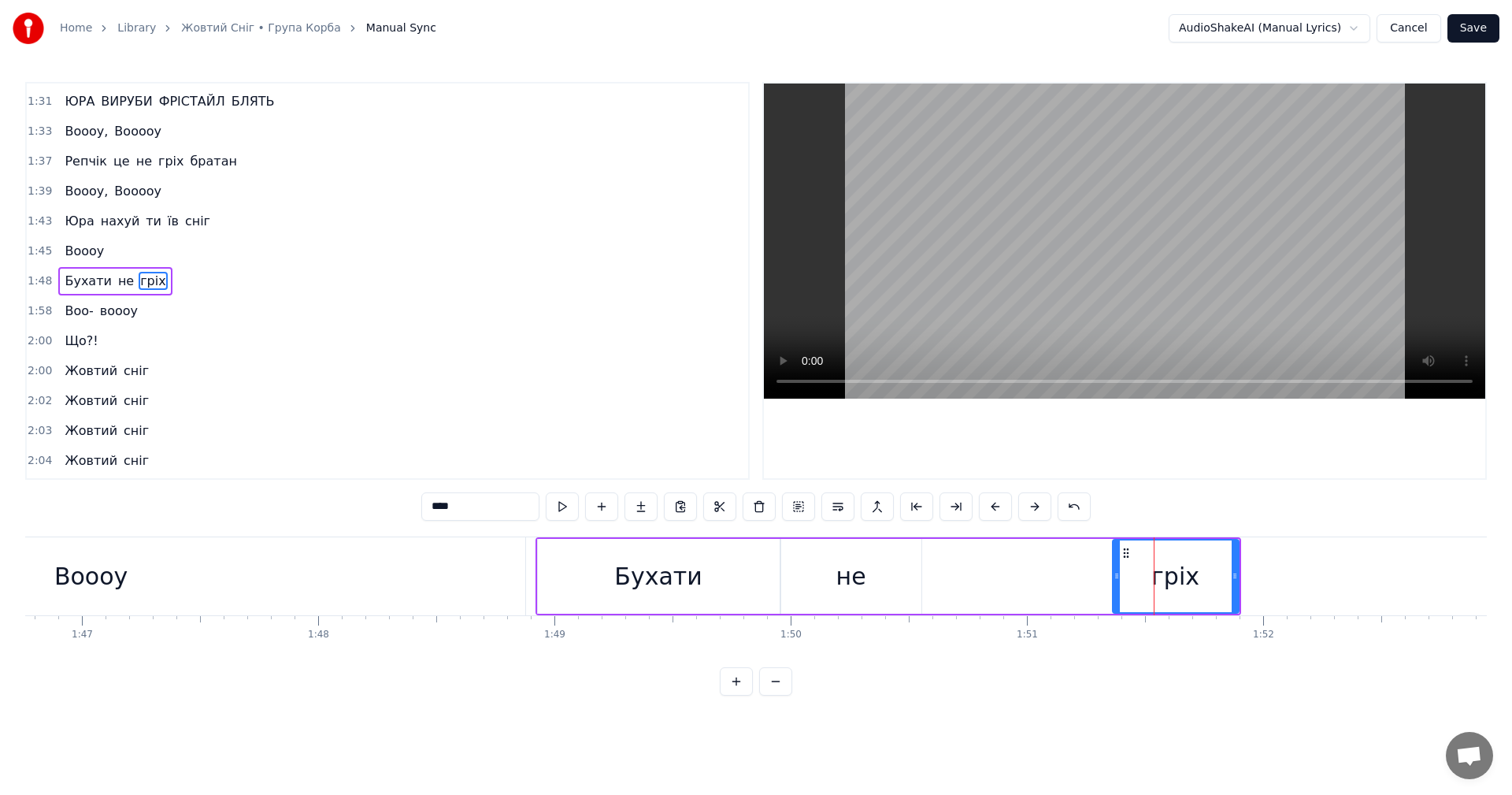
click at [1105, 586] on div "Бухати не гріх" at bounding box center [888, 576] width 705 height 78
click at [1114, 582] on div "гріх" at bounding box center [1176, 576] width 126 height 75
drag, startPoint x: 1117, startPoint y: 582, endPoint x: 925, endPoint y: 580, distance: 192.0
click at [925, 580] on icon at bounding box center [925, 576] width 6 height 13
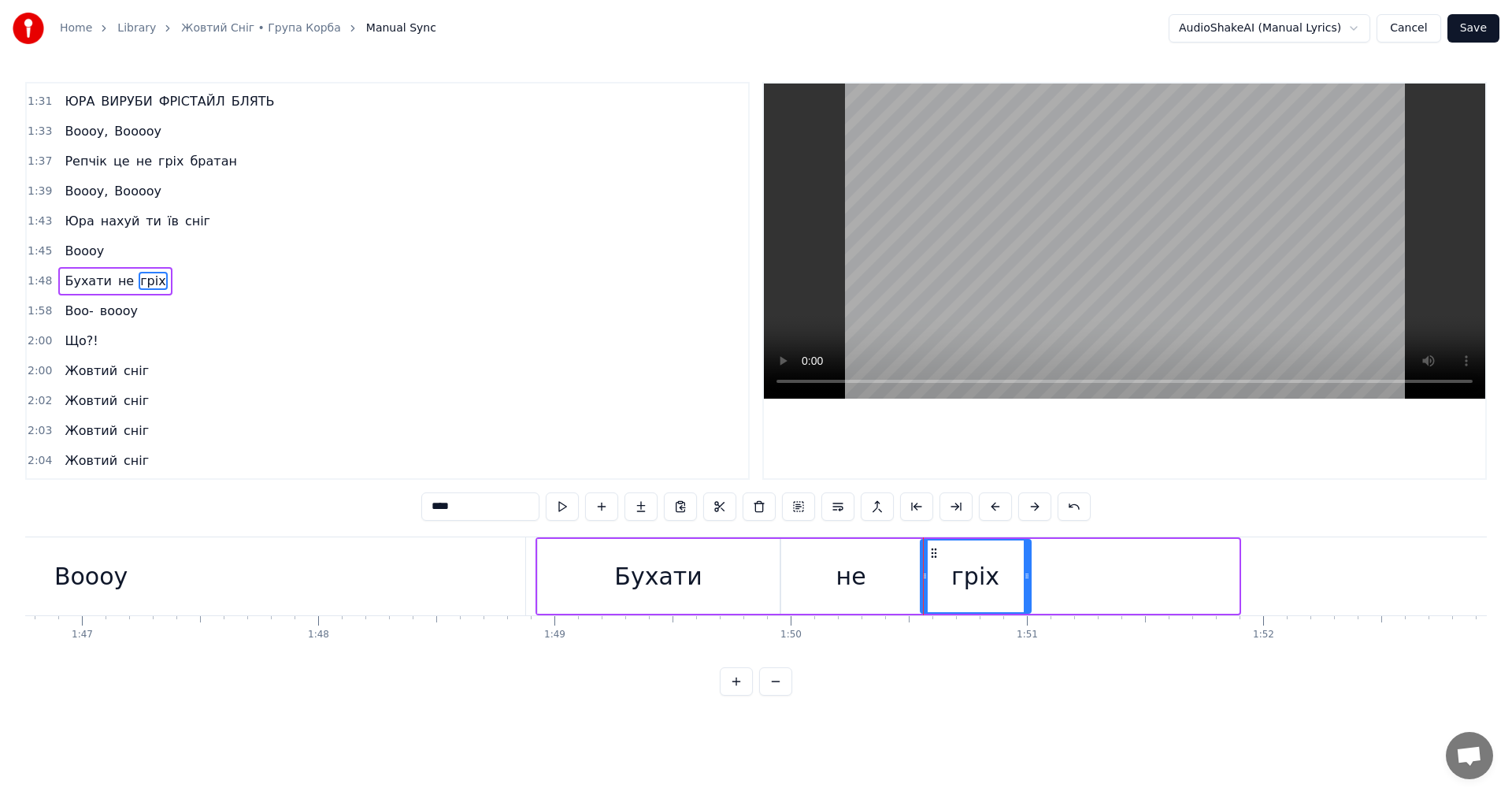
drag, startPoint x: 1236, startPoint y: 586, endPoint x: 1023, endPoint y: 577, distance: 213.2
click at [1024, 577] on div at bounding box center [1027, 576] width 6 height 72
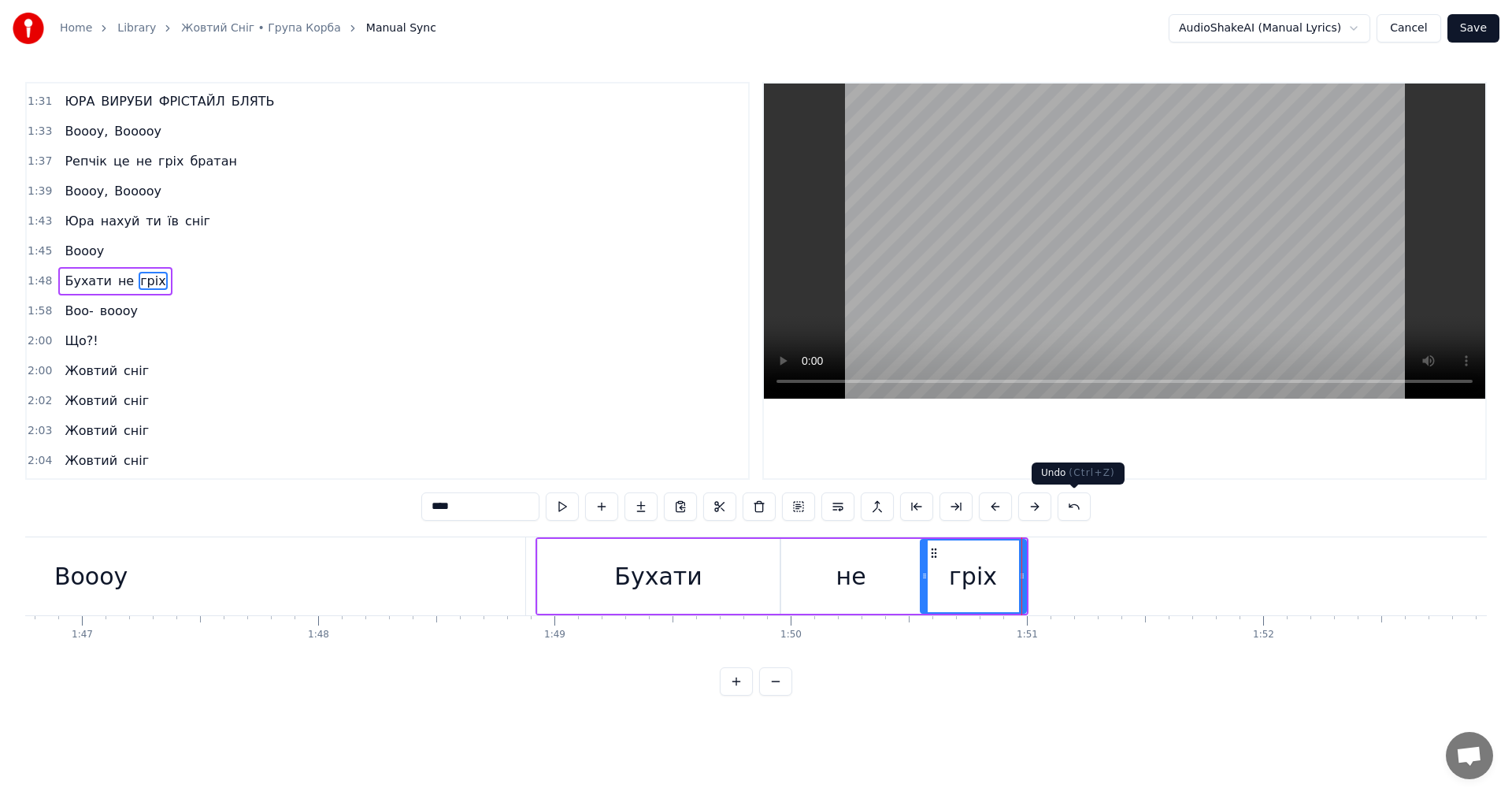
click at [1129, 245] on video at bounding box center [1124, 241] width 721 height 315
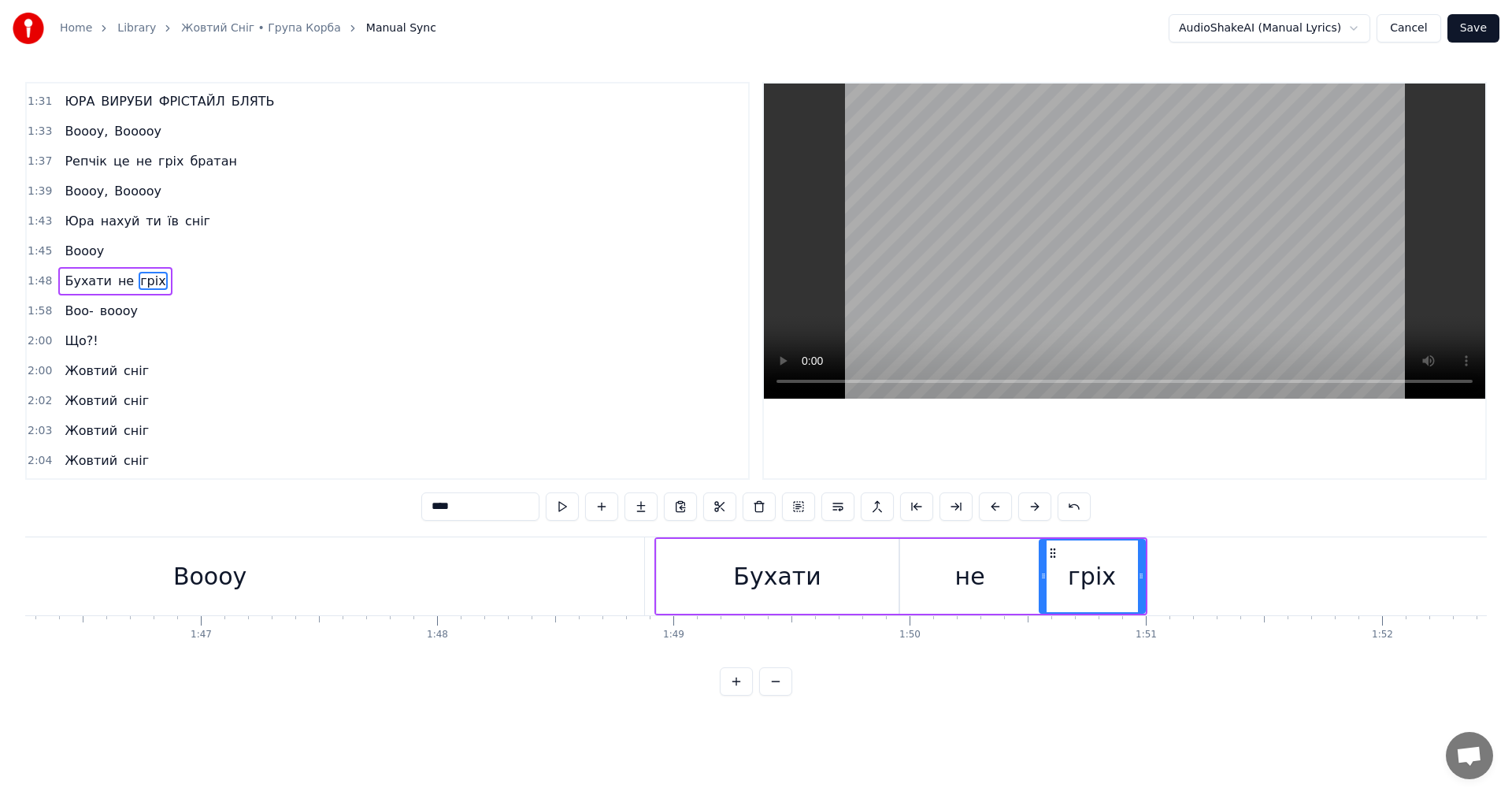
scroll to position [0, 24997]
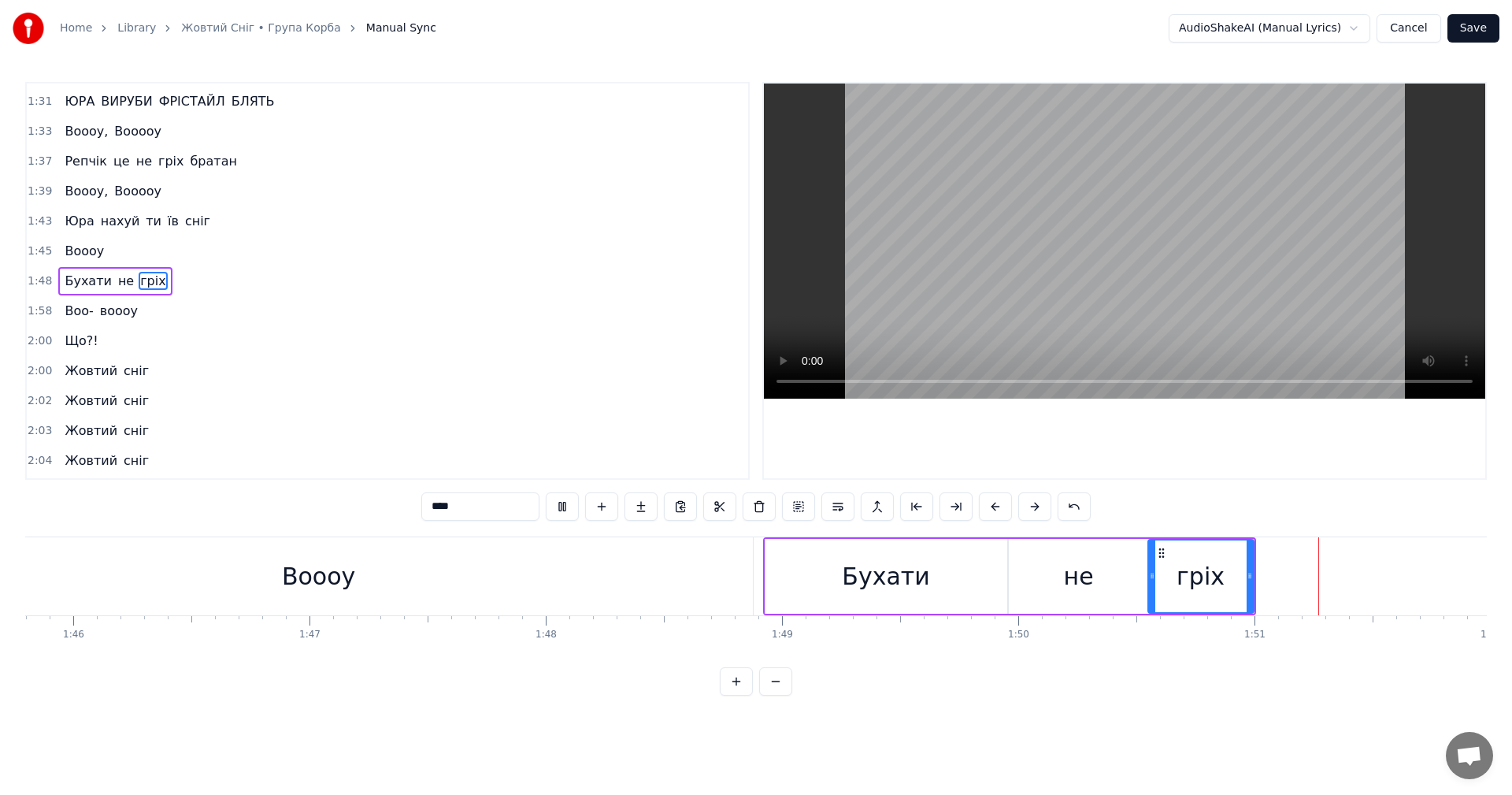
click at [1145, 244] on video at bounding box center [1124, 241] width 721 height 315
click at [998, 580] on div "Бухати" at bounding box center [886, 576] width 242 height 75
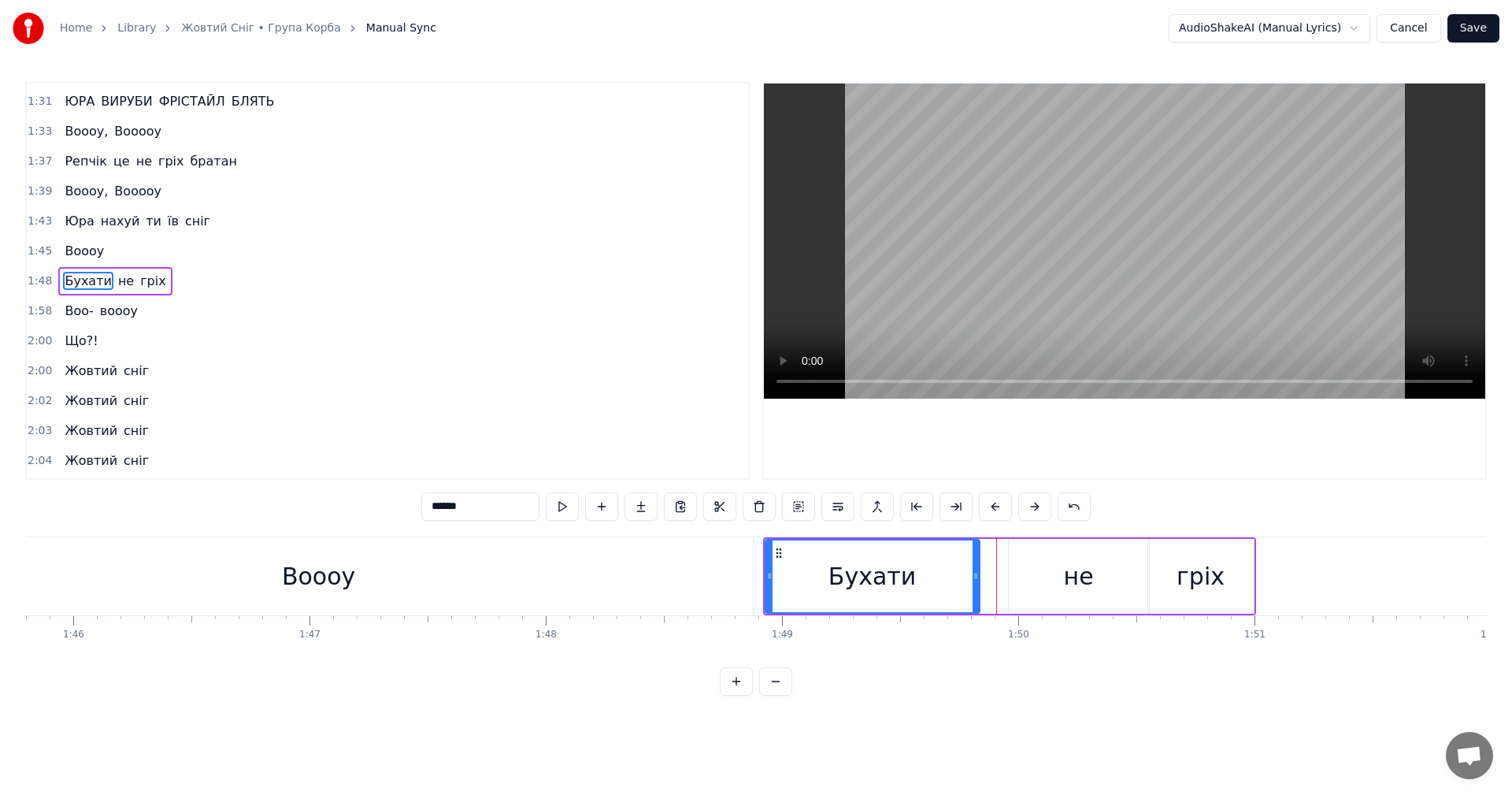
drag, startPoint x: 1004, startPoint y: 582, endPoint x: 968, endPoint y: 586, distance: 36.2
click at [973, 586] on div at bounding box center [976, 576] width 6 height 72
click at [1047, 590] on div "не" at bounding box center [1079, 576] width 141 height 75
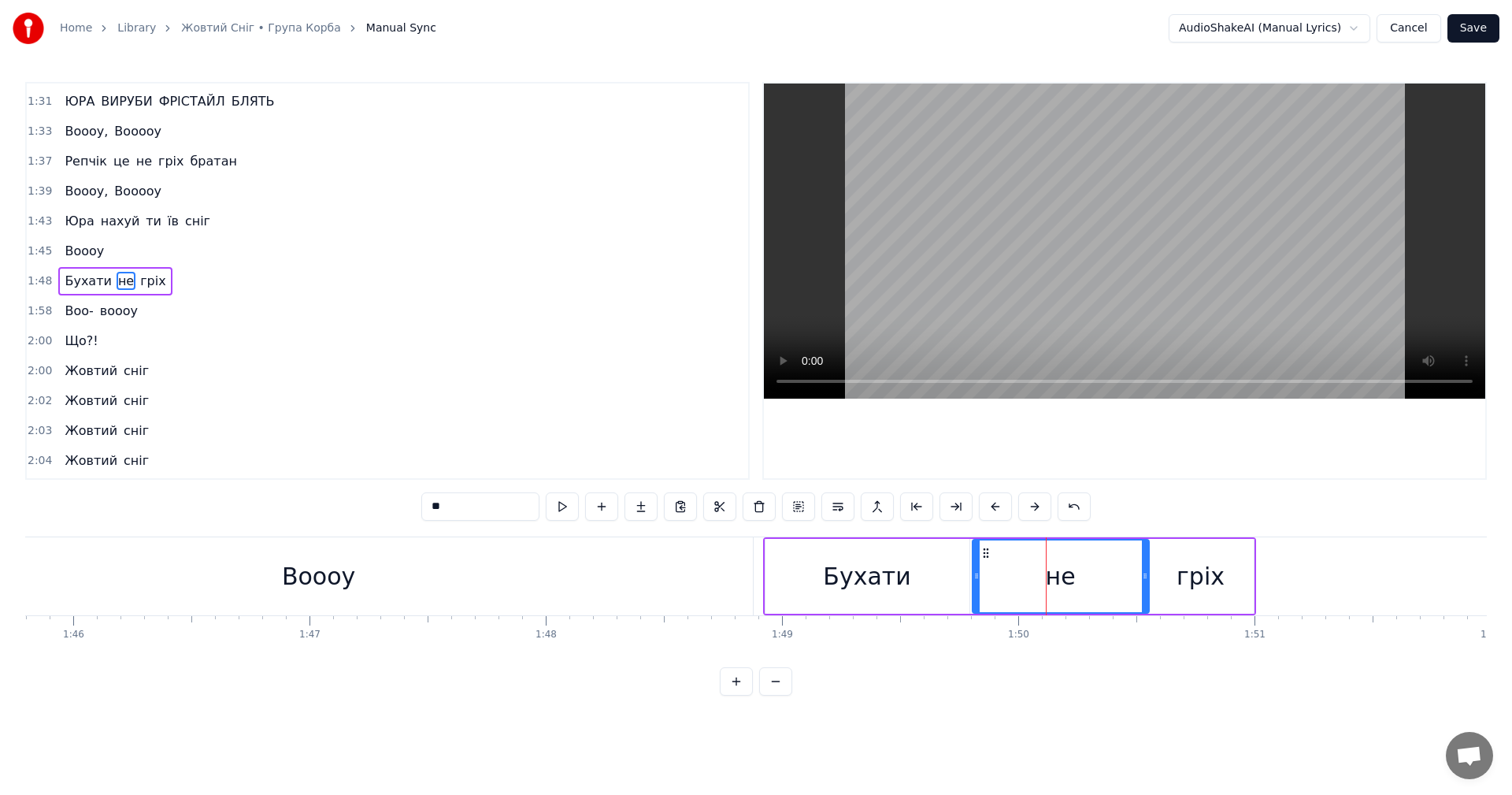
drag, startPoint x: 1010, startPoint y: 583, endPoint x: 977, endPoint y: 580, distance: 33.1
click at [977, 580] on div at bounding box center [977, 576] width 6 height 72
drag, startPoint x: 1138, startPoint y: 587, endPoint x: 1105, endPoint y: 585, distance: 33.1
click at [1105, 585] on div "не" at bounding box center [1061, 576] width 175 height 72
drag, startPoint x: 1148, startPoint y: 585, endPoint x: 1101, endPoint y: 579, distance: 47.4
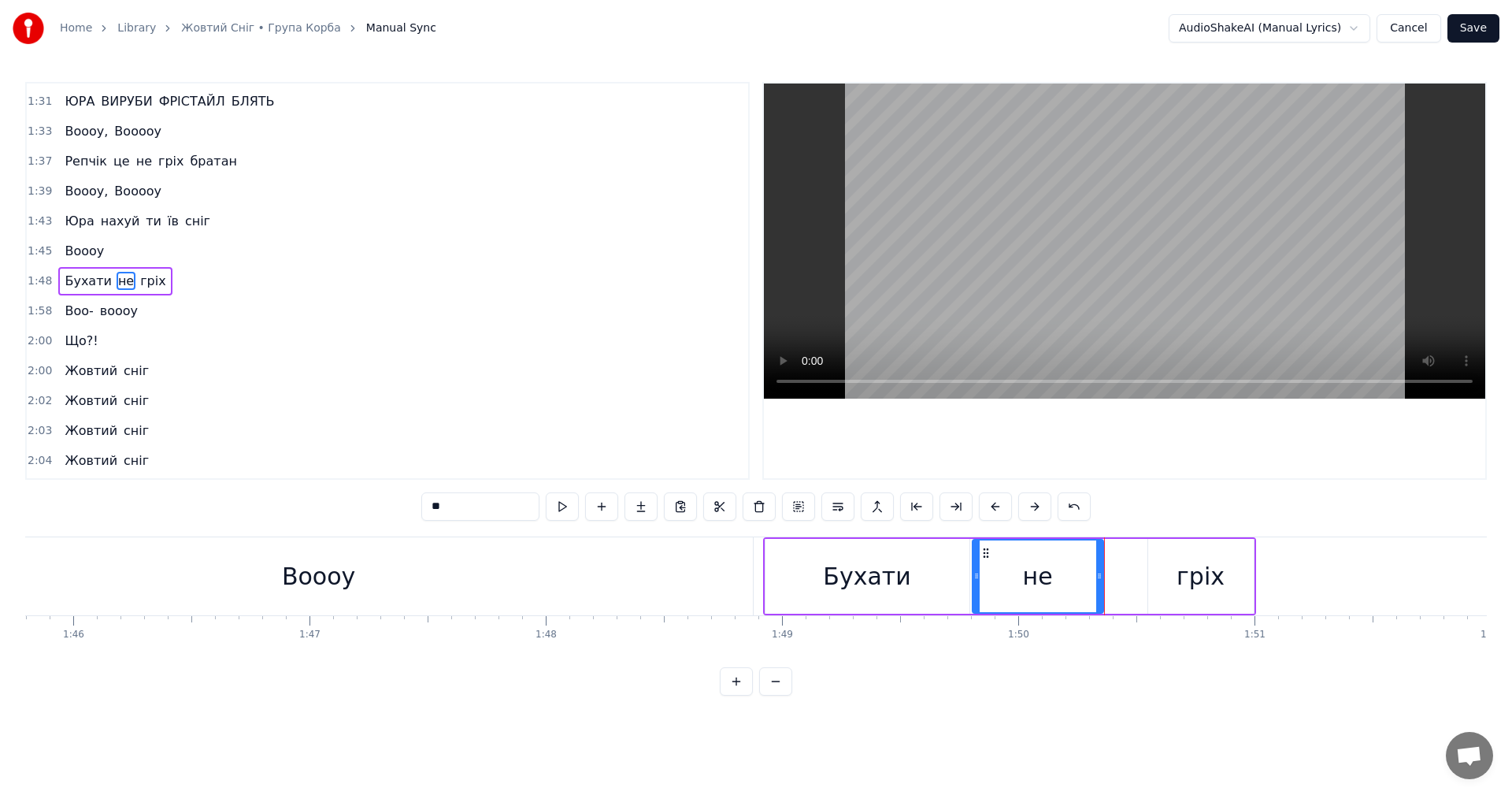
click at [1101, 579] on div at bounding box center [1100, 576] width 6 height 72
click at [1168, 579] on div "гріх" at bounding box center [1201, 576] width 105 height 75
type input "****"
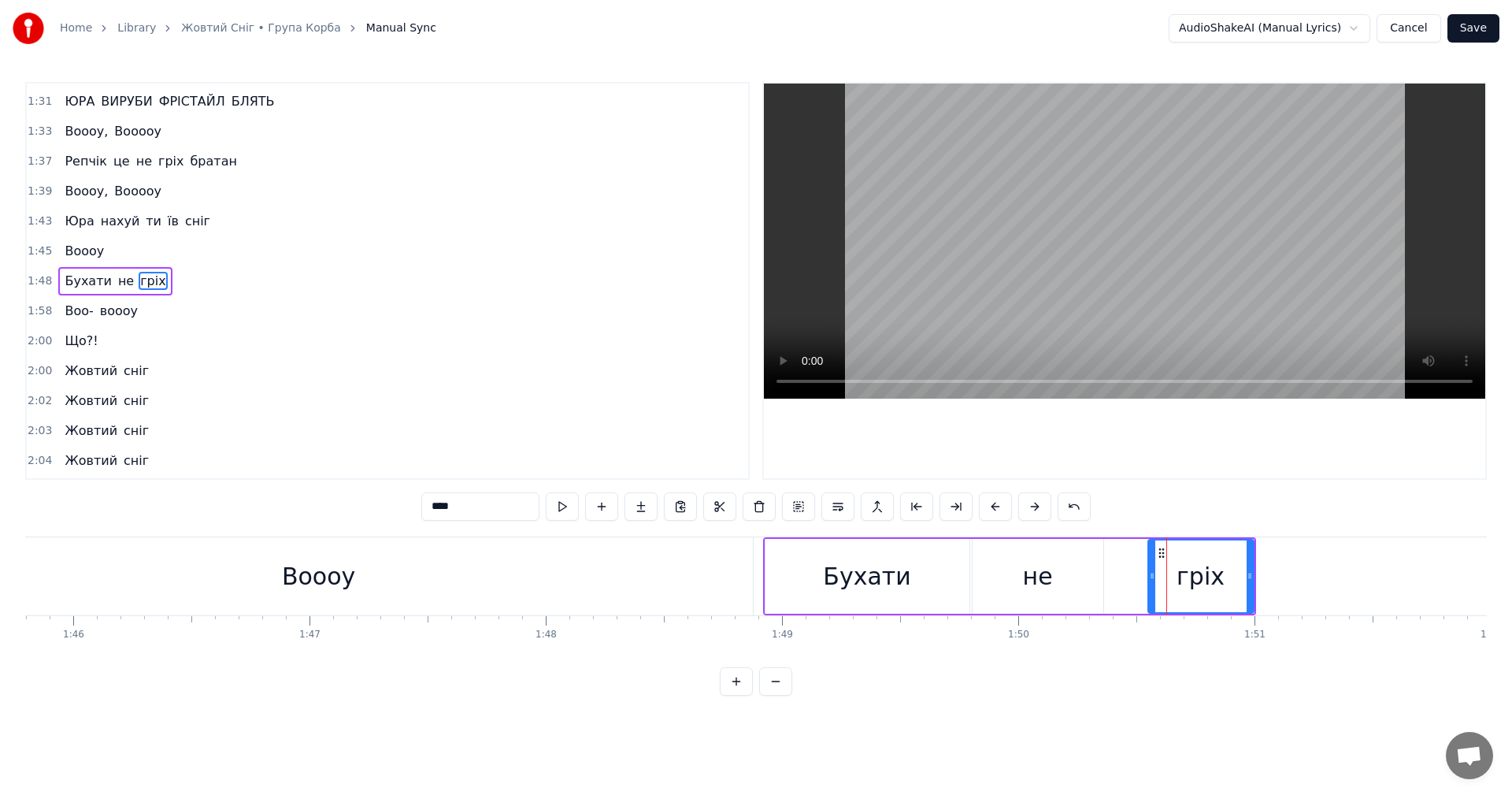
drag, startPoint x: 1148, startPoint y: 581, endPoint x: 1116, endPoint y: 581, distance: 32.0
click at [1116, 581] on div "Бухати не гріх" at bounding box center [1009, 576] width 493 height 78
click at [1152, 586] on div "гріх" at bounding box center [1201, 576] width 105 height 75
drag, startPoint x: 1152, startPoint y: 582, endPoint x: 1117, endPoint y: 582, distance: 35.0
click at [1109, 581] on div at bounding box center [1110, 576] width 6 height 72
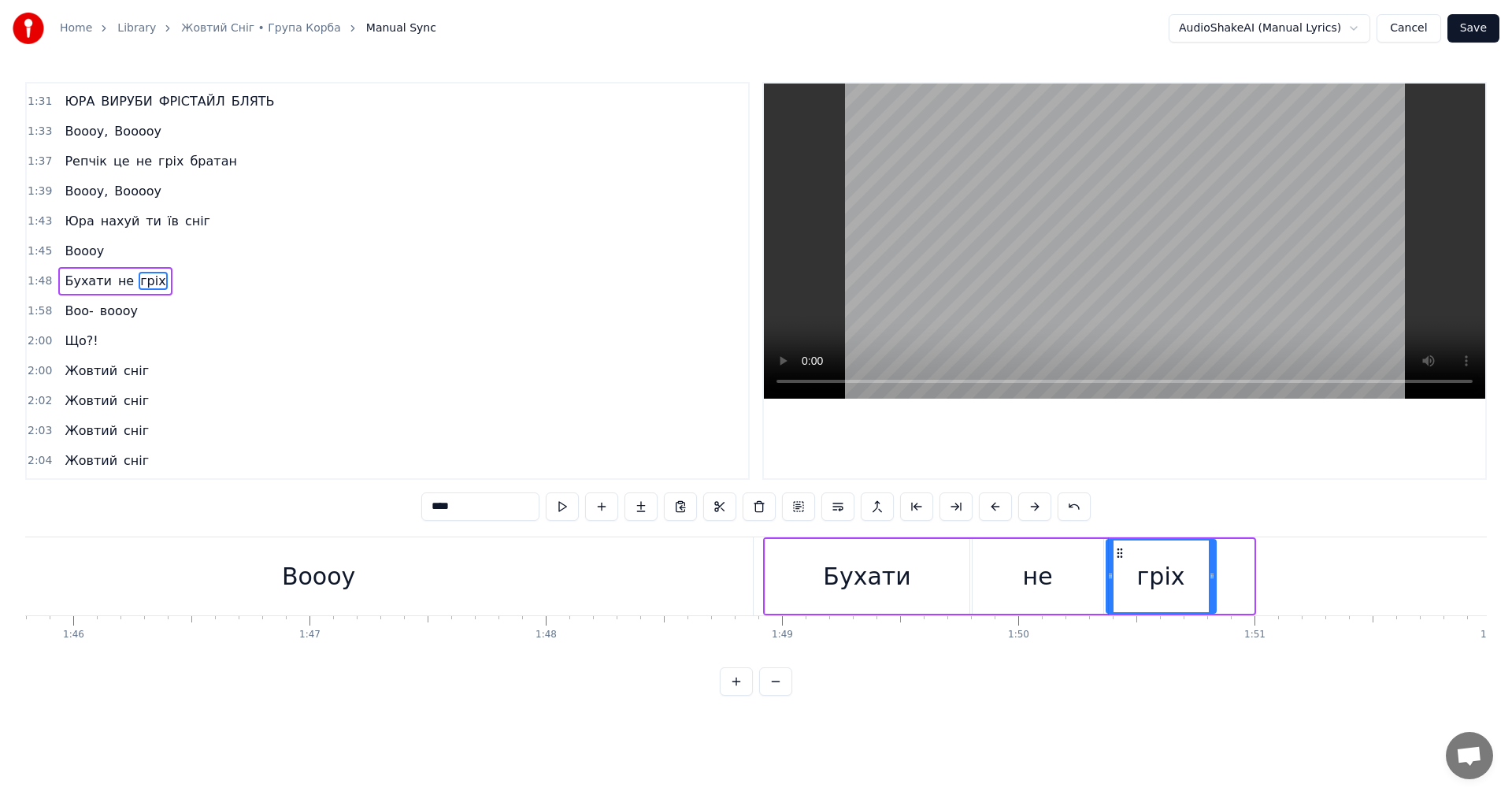
drag, startPoint x: 1252, startPoint y: 587, endPoint x: 1214, endPoint y: 592, distance: 38.3
click at [1214, 592] on div at bounding box center [1212, 576] width 6 height 72
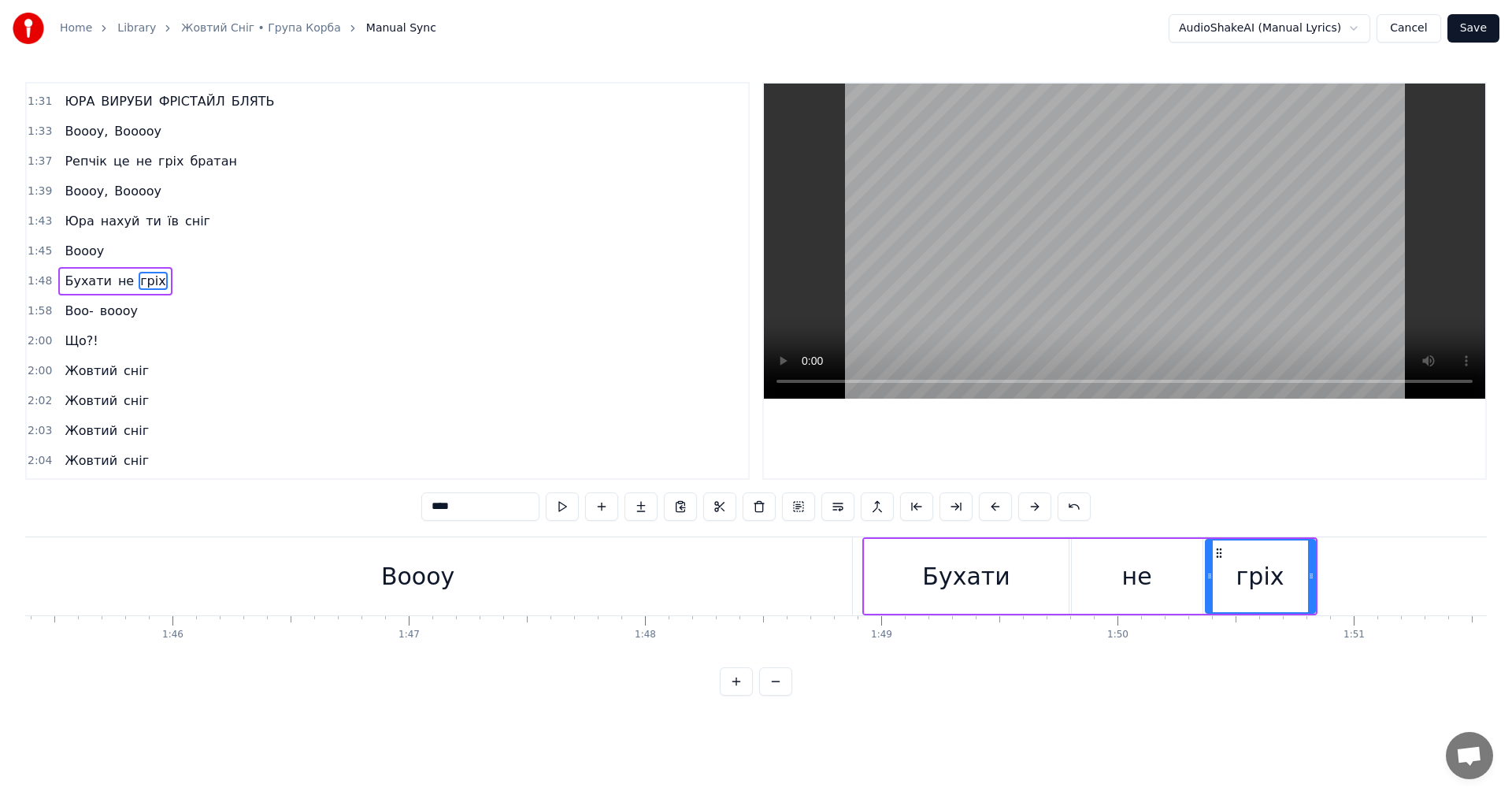
scroll to position [0, 24815]
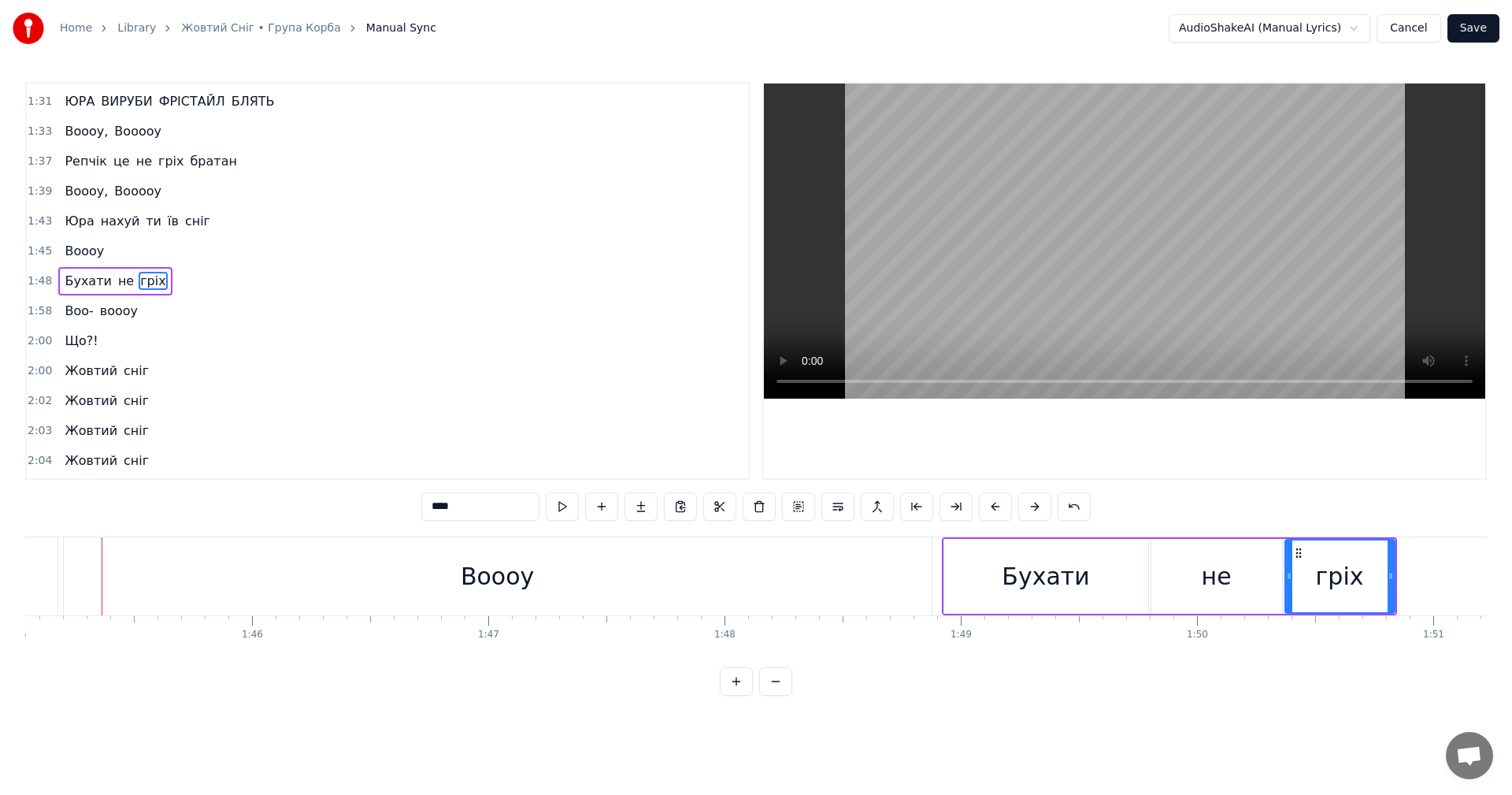
click at [1097, 214] on video at bounding box center [1124, 241] width 721 height 315
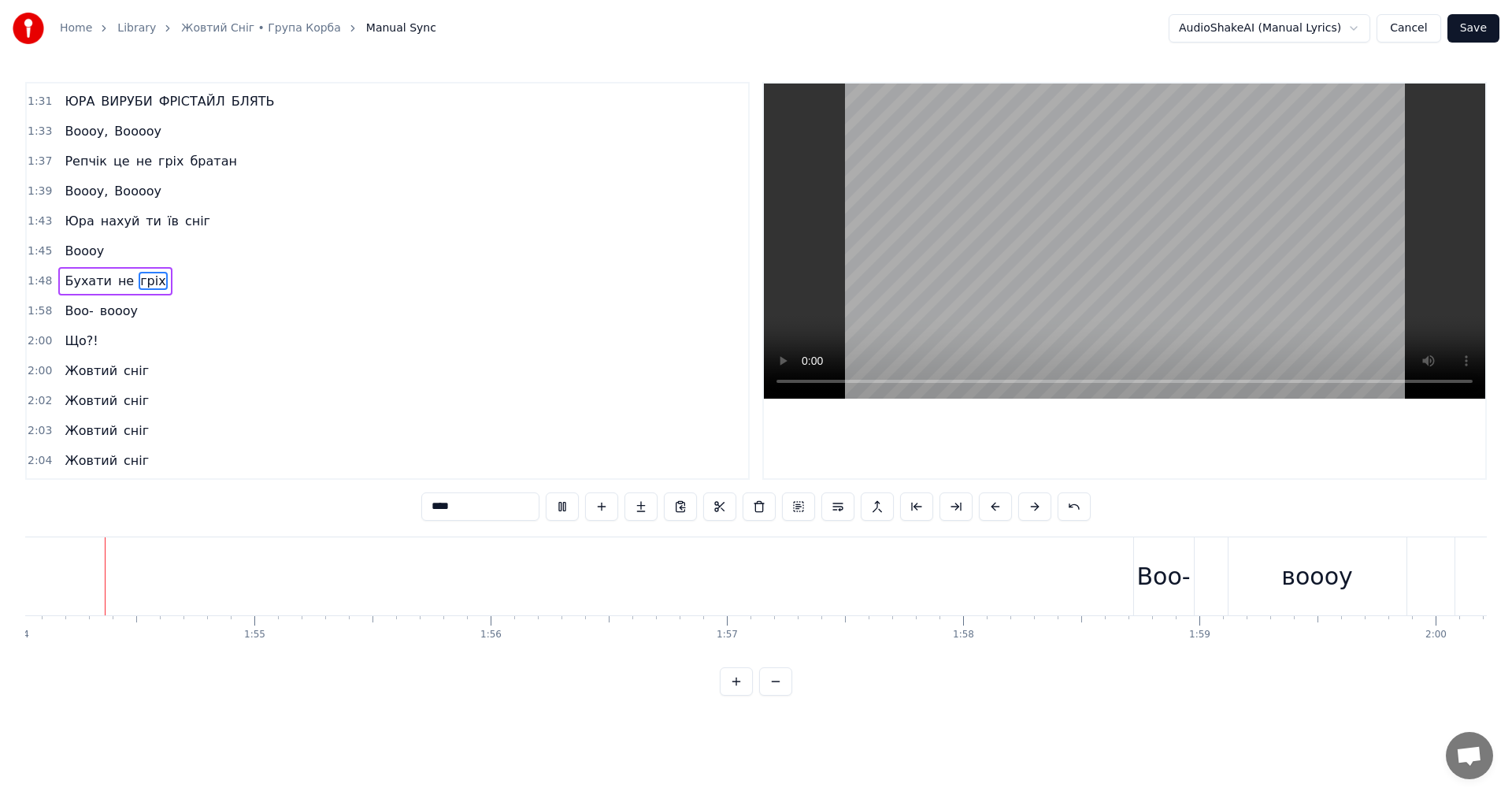
scroll to position [0, 26941]
click at [1124, 248] on video at bounding box center [1124, 241] width 721 height 315
click at [1161, 570] on div "Воо-" at bounding box center [1165, 576] width 54 height 35
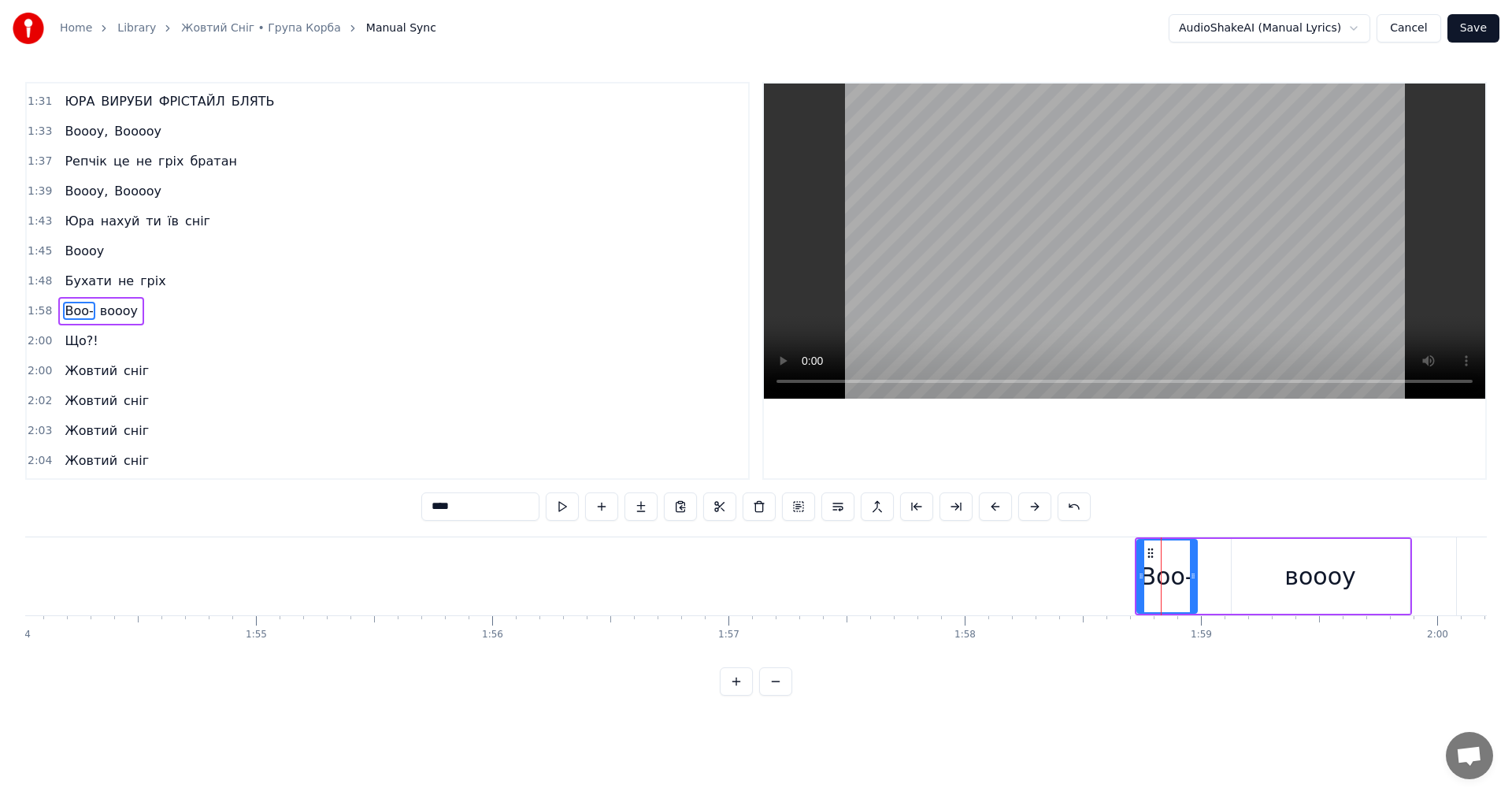
scroll to position [1164, 0]
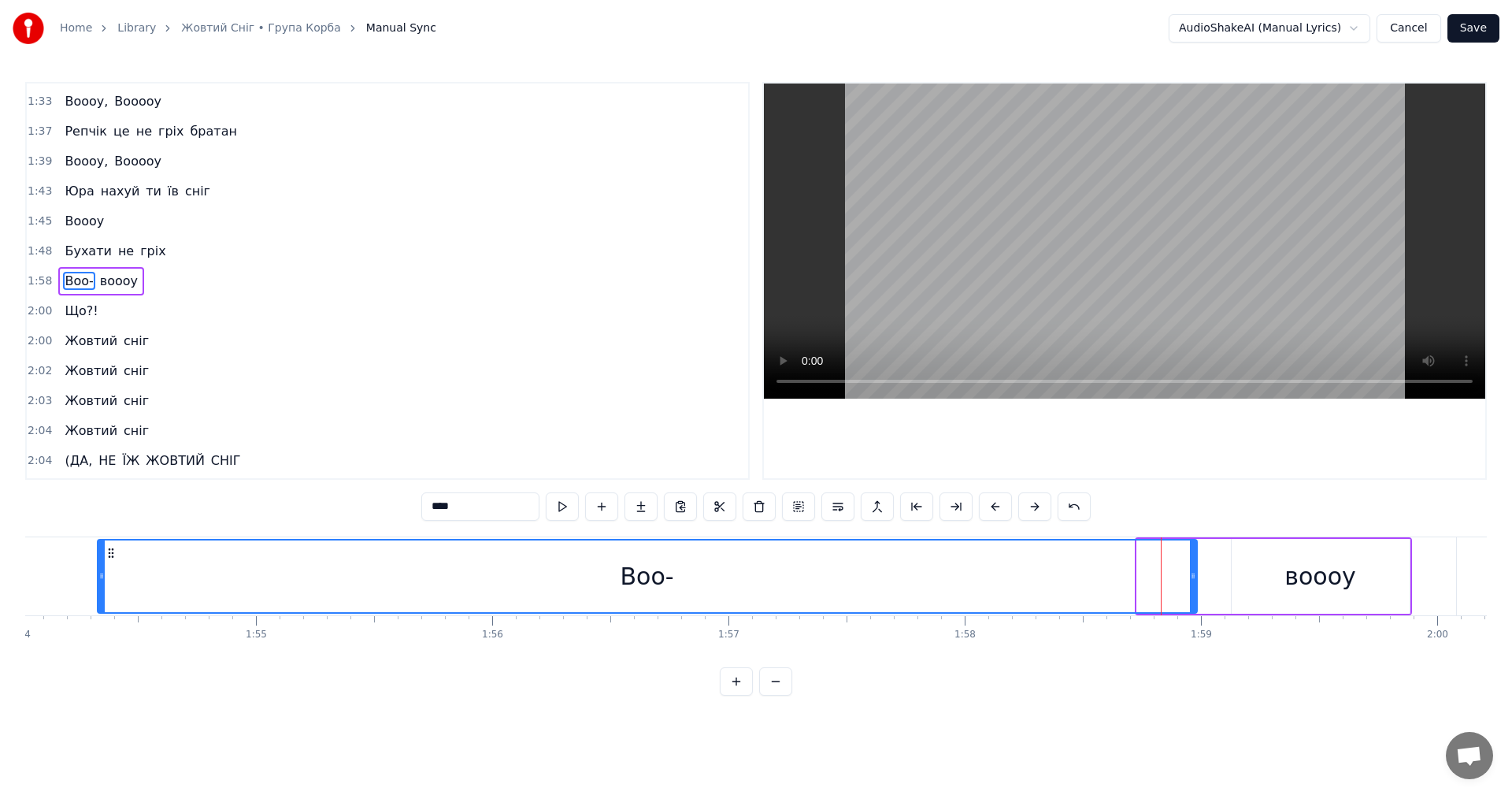
drag, startPoint x: 1141, startPoint y: 583, endPoint x: 101, endPoint y: 580, distance: 1040.0
click at [101, 580] on div at bounding box center [101, 576] width 6 height 72
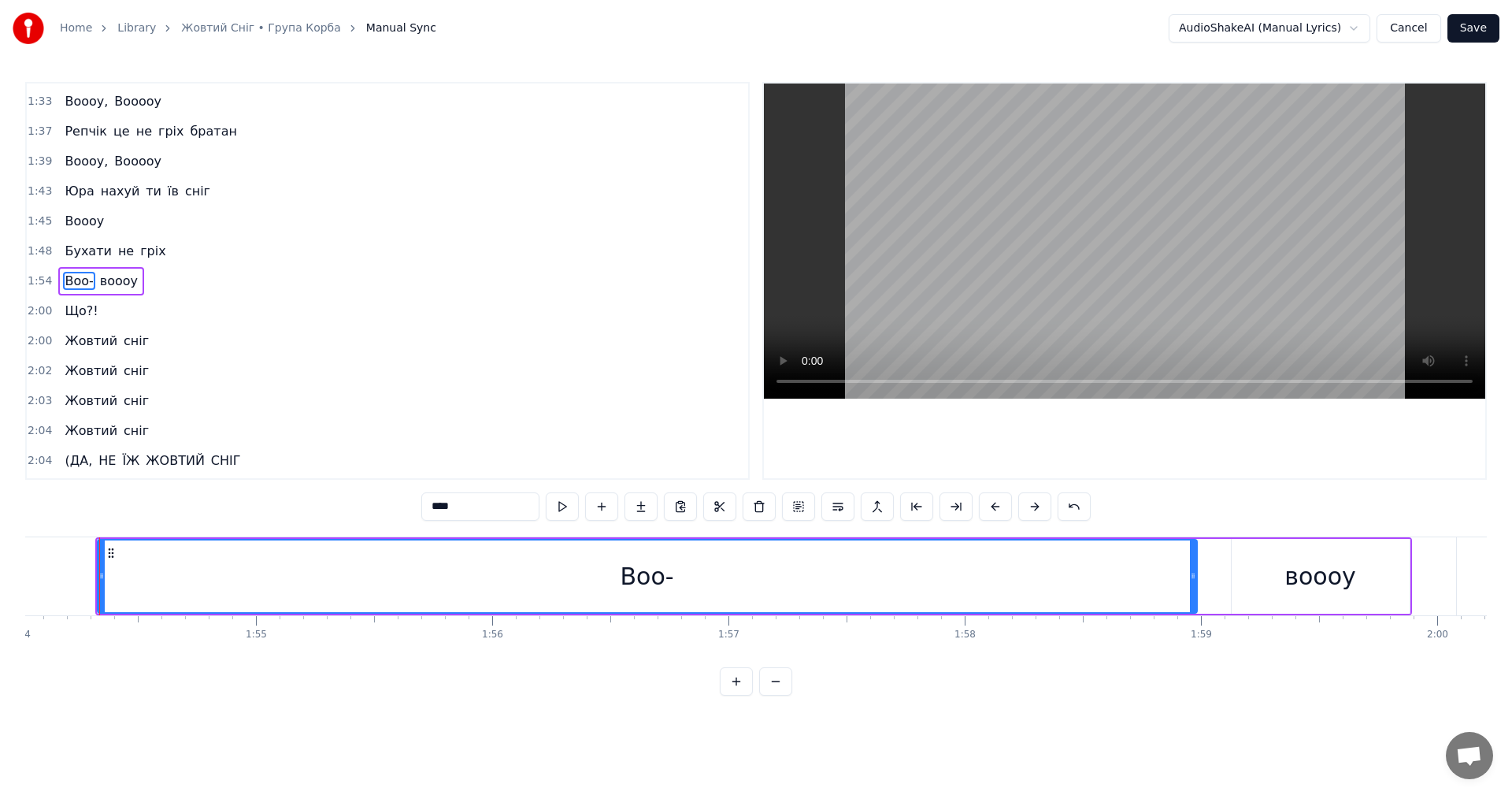
scroll to position [0, 26936]
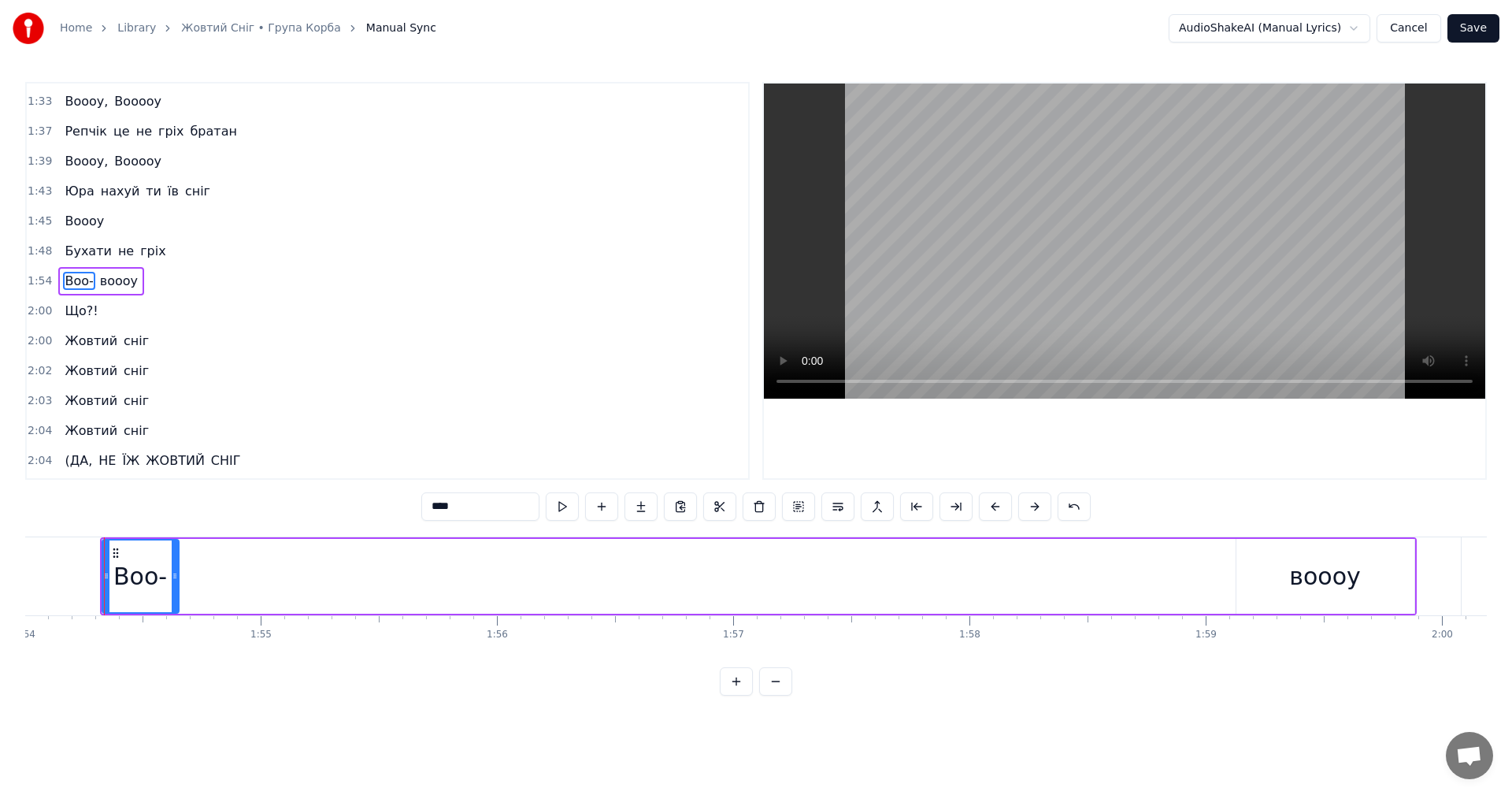
drag, startPoint x: 1200, startPoint y: 588, endPoint x: 148, endPoint y: 590, distance: 1052.0
click at [172, 590] on div at bounding box center [175, 576] width 6 height 72
drag, startPoint x: 104, startPoint y: 586, endPoint x: 0, endPoint y: 577, distance: 104.4
click at [0, 577] on div "Home Library Жовтий Сніг • Група Корба Manual Sync AudioShakeAI (Manual Lyrics)…" at bounding box center [756, 348] width 1512 height 696
click at [1237, 589] on div "воооу" at bounding box center [1325, 576] width 178 height 75
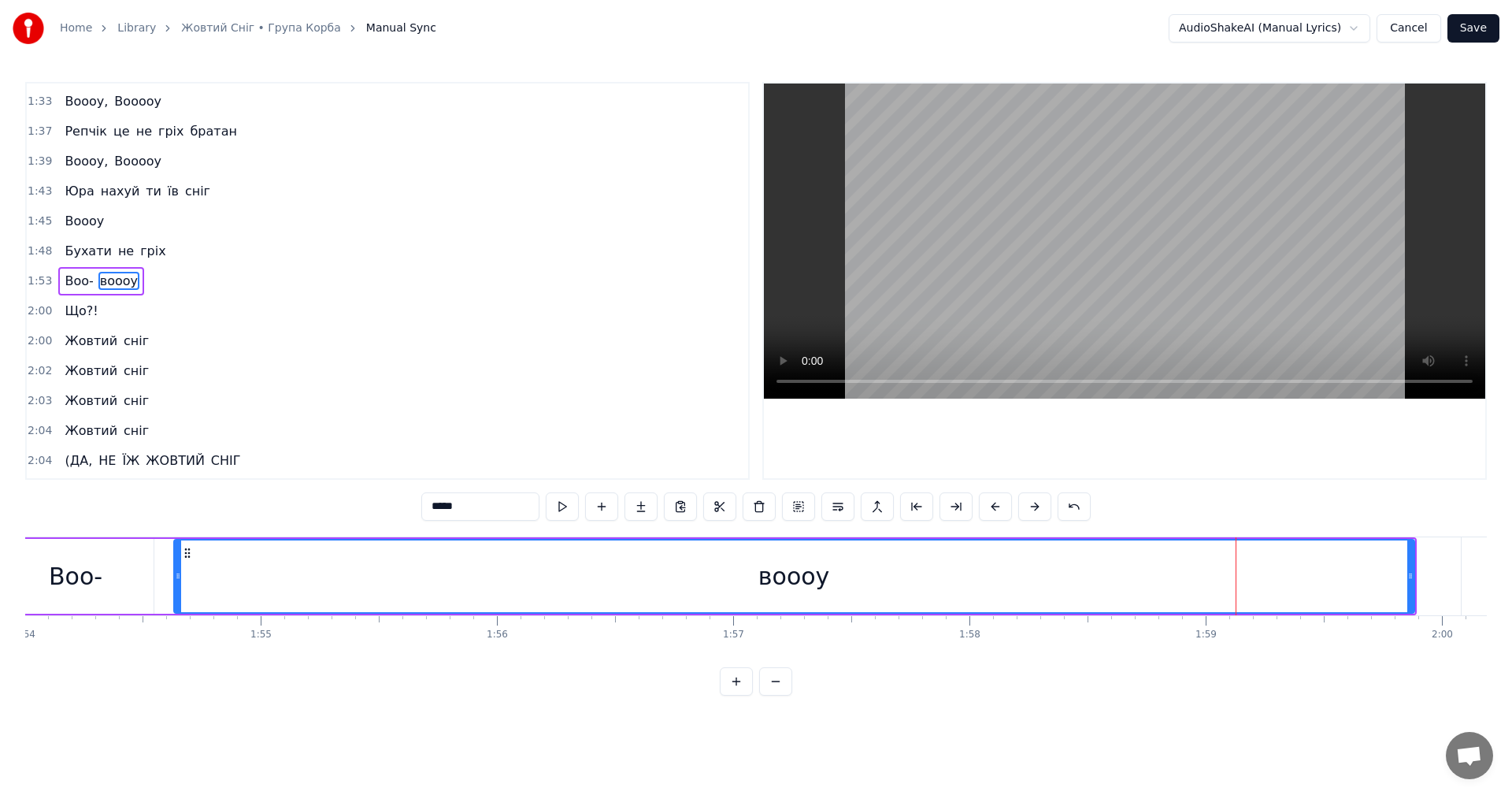
drag, startPoint x: 1202, startPoint y: 586, endPoint x: 176, endPoint y: 581, distance: 1026.0
click at [175, 582] on div at bounding box center [178, 576] width 6 height 72
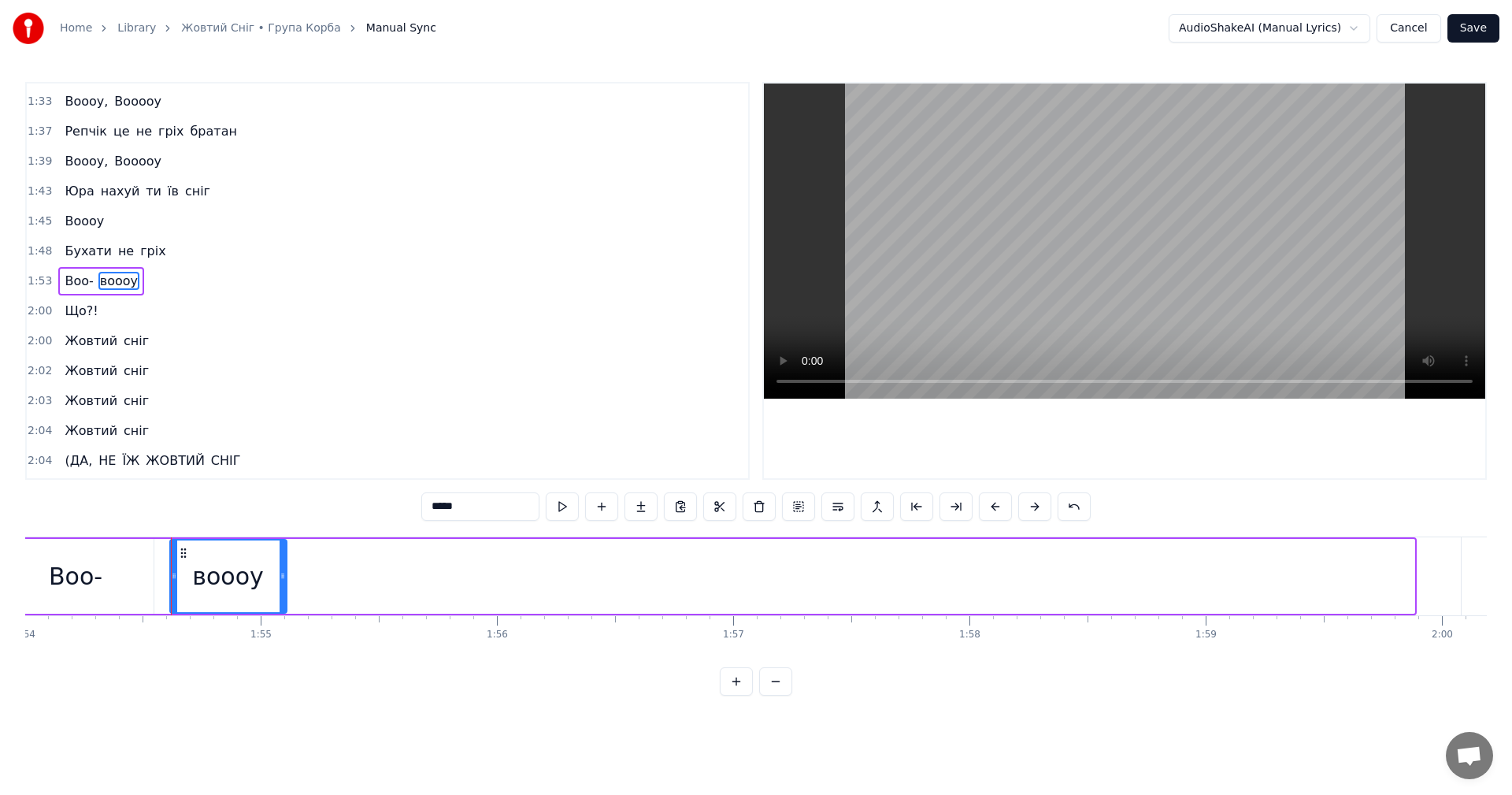
drag, startPoint x: 1411, startPoint y: 586, endPoint x: 283, endPoint y: 577, distance: 1128.0
click at [280, 575] on div at bounding box center [283, 576] width 6 height 72
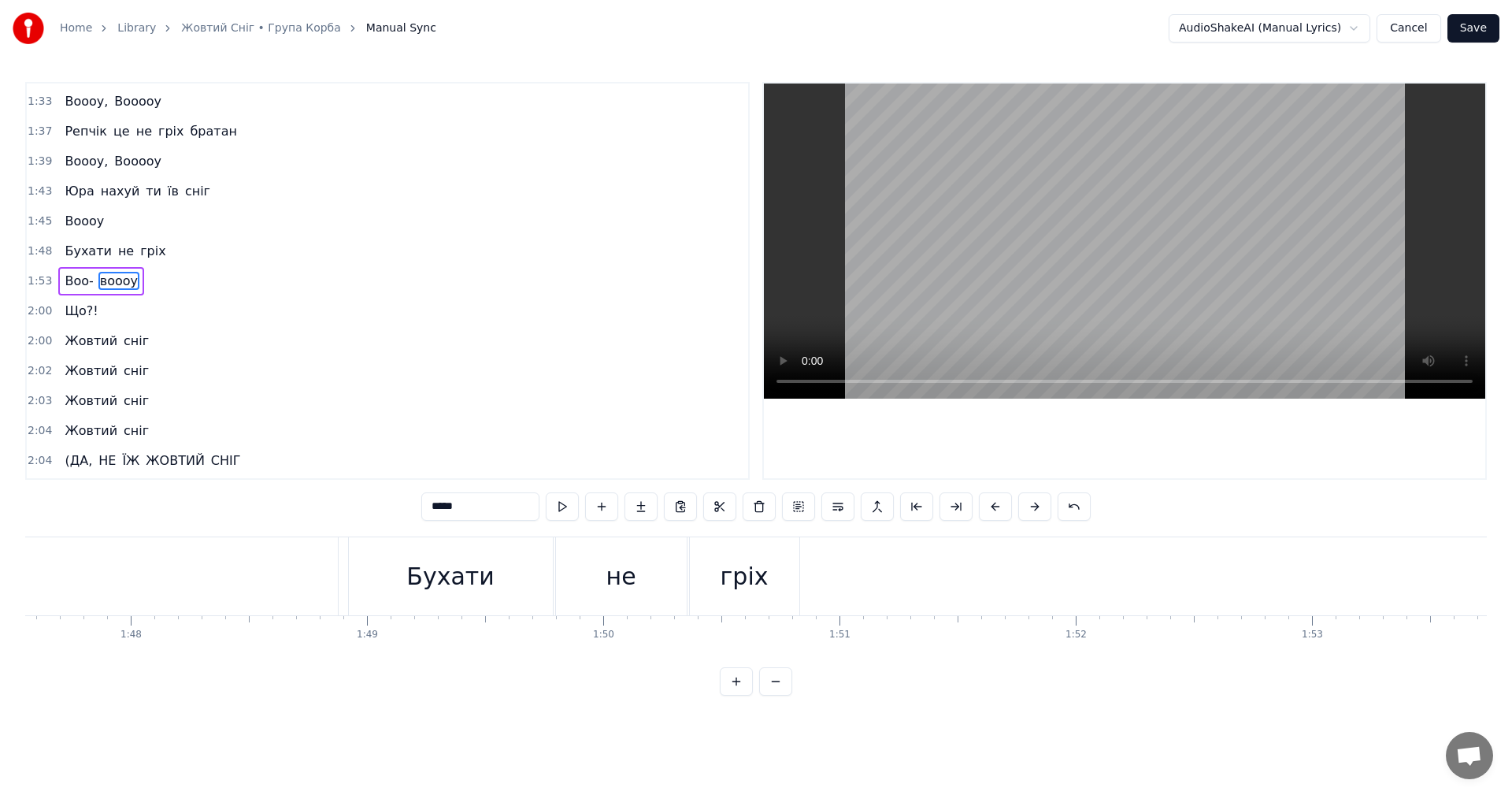
scroll to position [0, 25805]
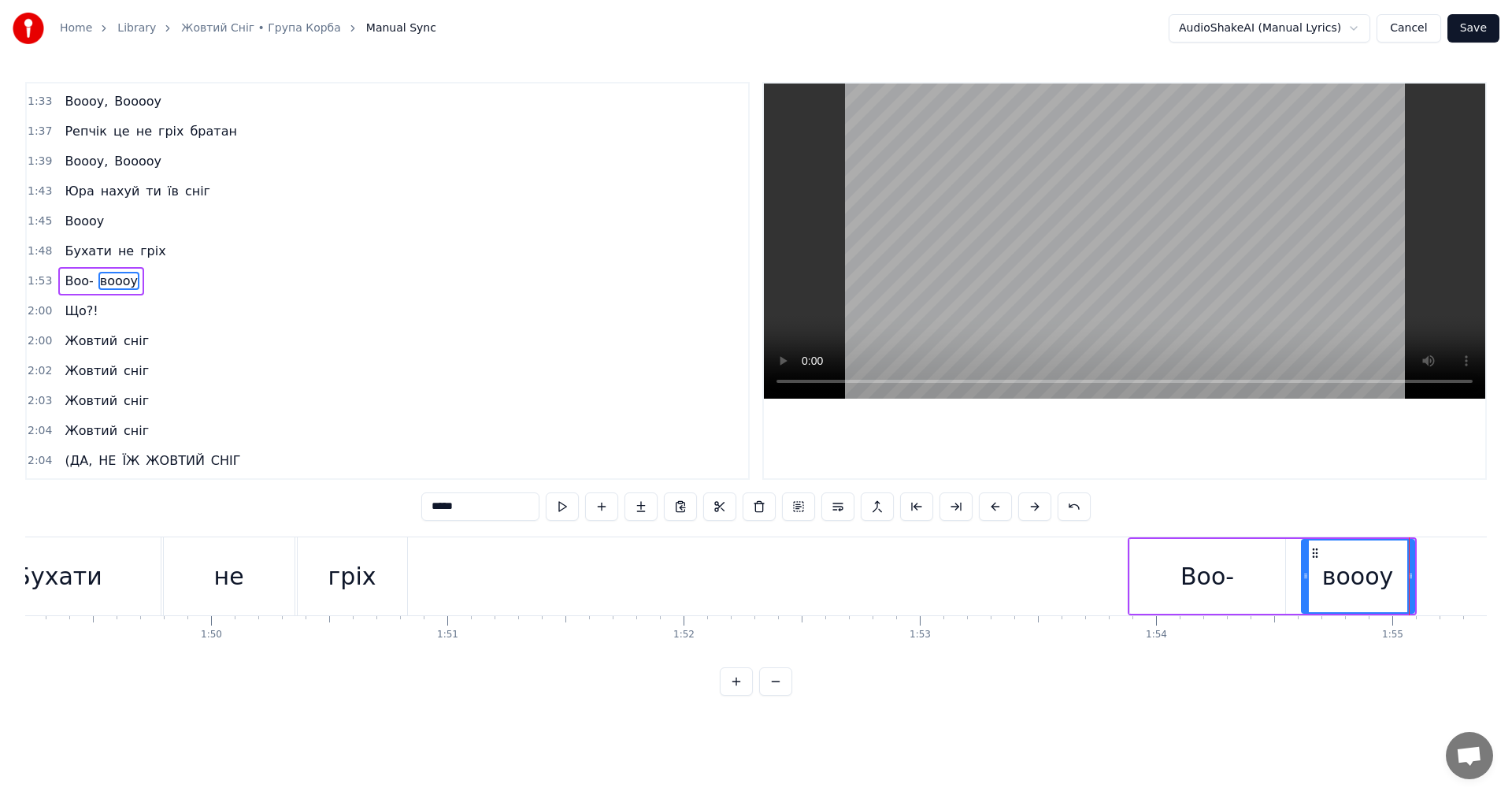
click at [1198, 578] on div "Воо-" at bounding box center [1207, 576] width 54 height 35
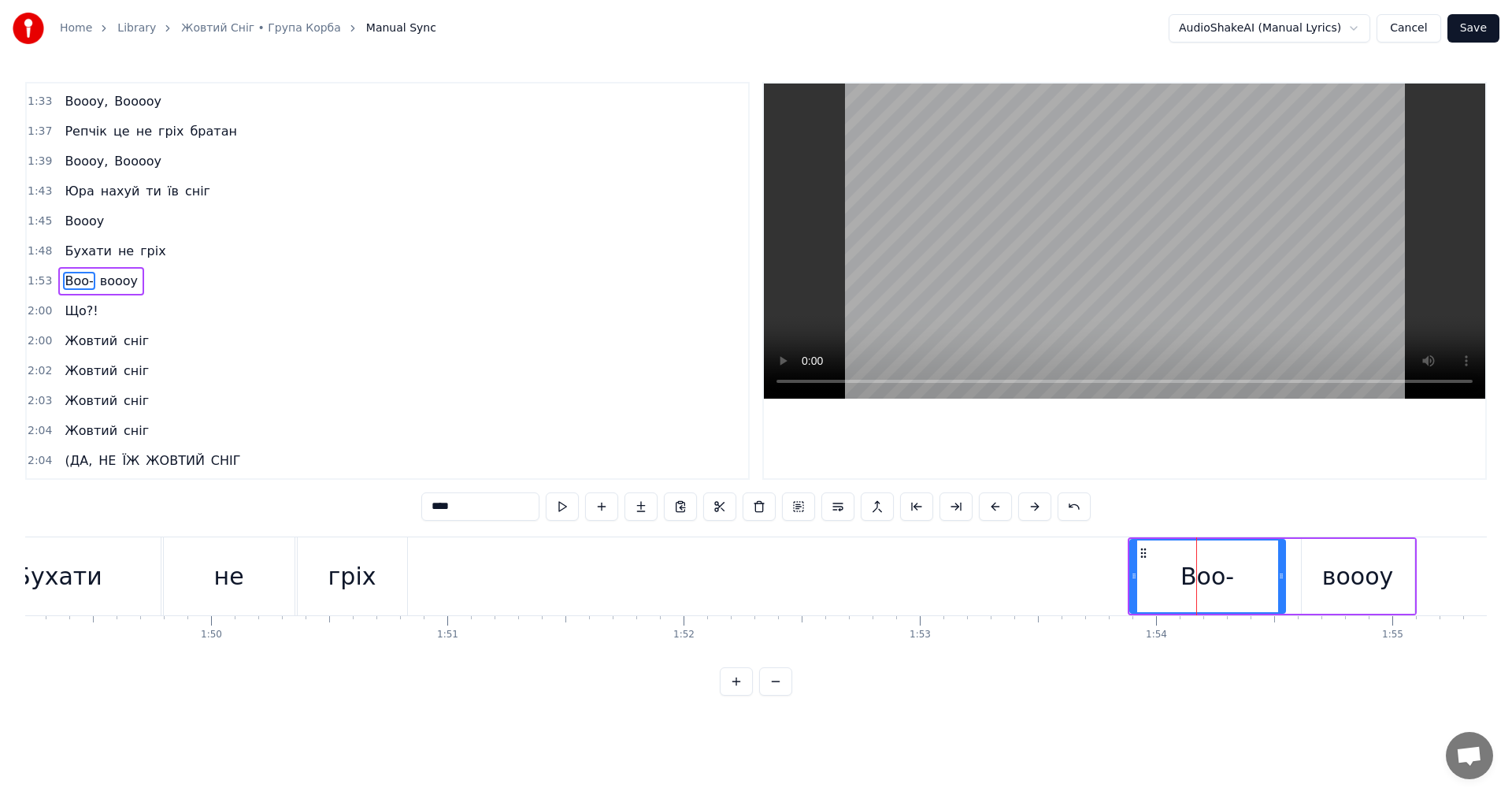
drag, startPoint x: 1195, startPoint y: 574, endPoint x: 1166, endPoint y: 570, distance: 29.3
click at [1166, 570] on div "Воо-" at bounding box center [1208, 576] width 153 height 72
drag, startPoint x: 1134, startPoint y: 545, endPoint x: 1091, endPoint y: 551, distance: 43.4
click at [1091, 551] on div at bounding box center [1091, 576] width 6 height 72
drag, startPoint x: 1156, startPoint y: 571, endPoint x: 1137, endPoint y: 587, distance: 24.8
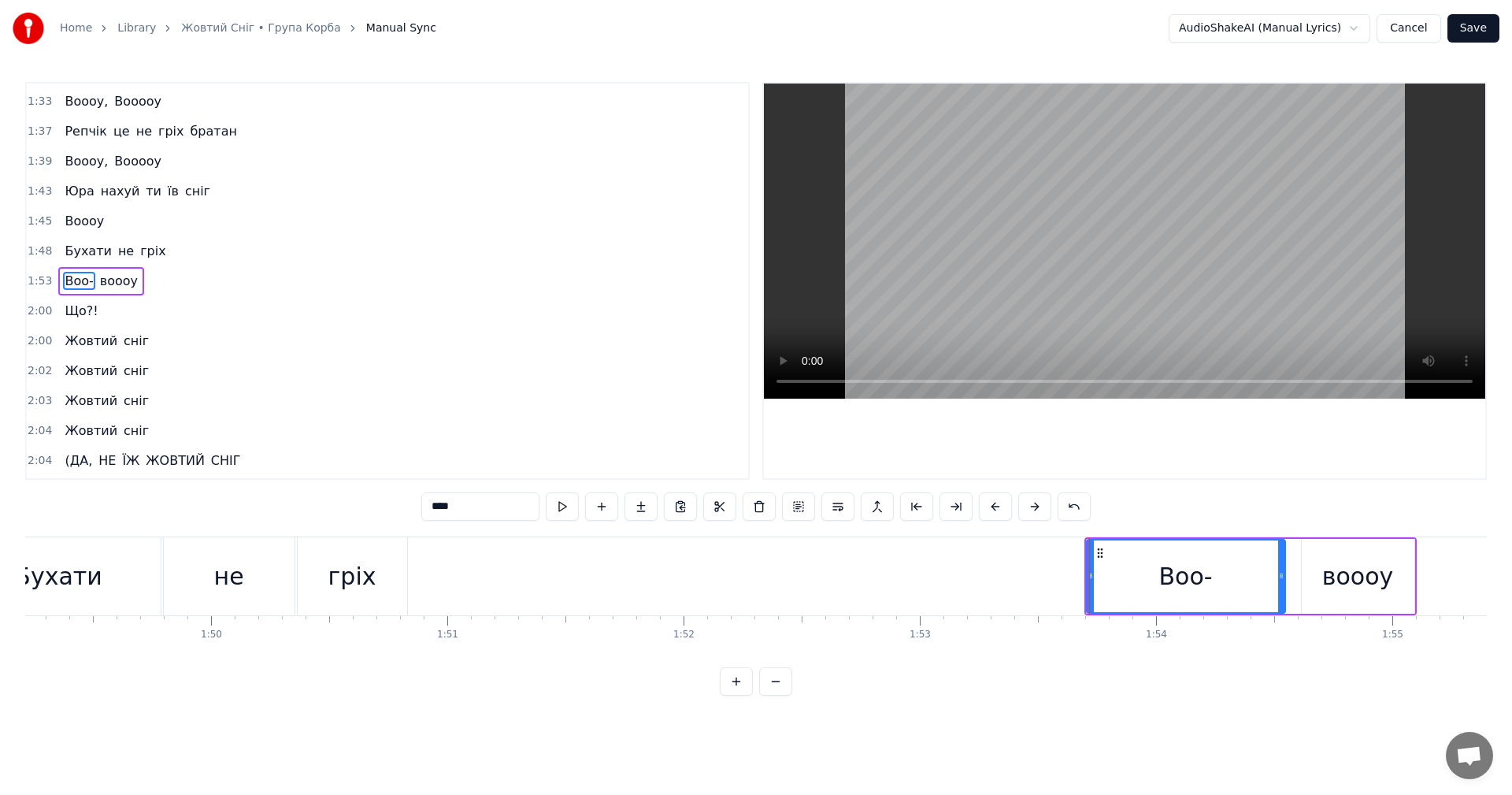
click at [1137, 587] on div "Воо-" at bounding box center [1186, 576] width 197 height 72
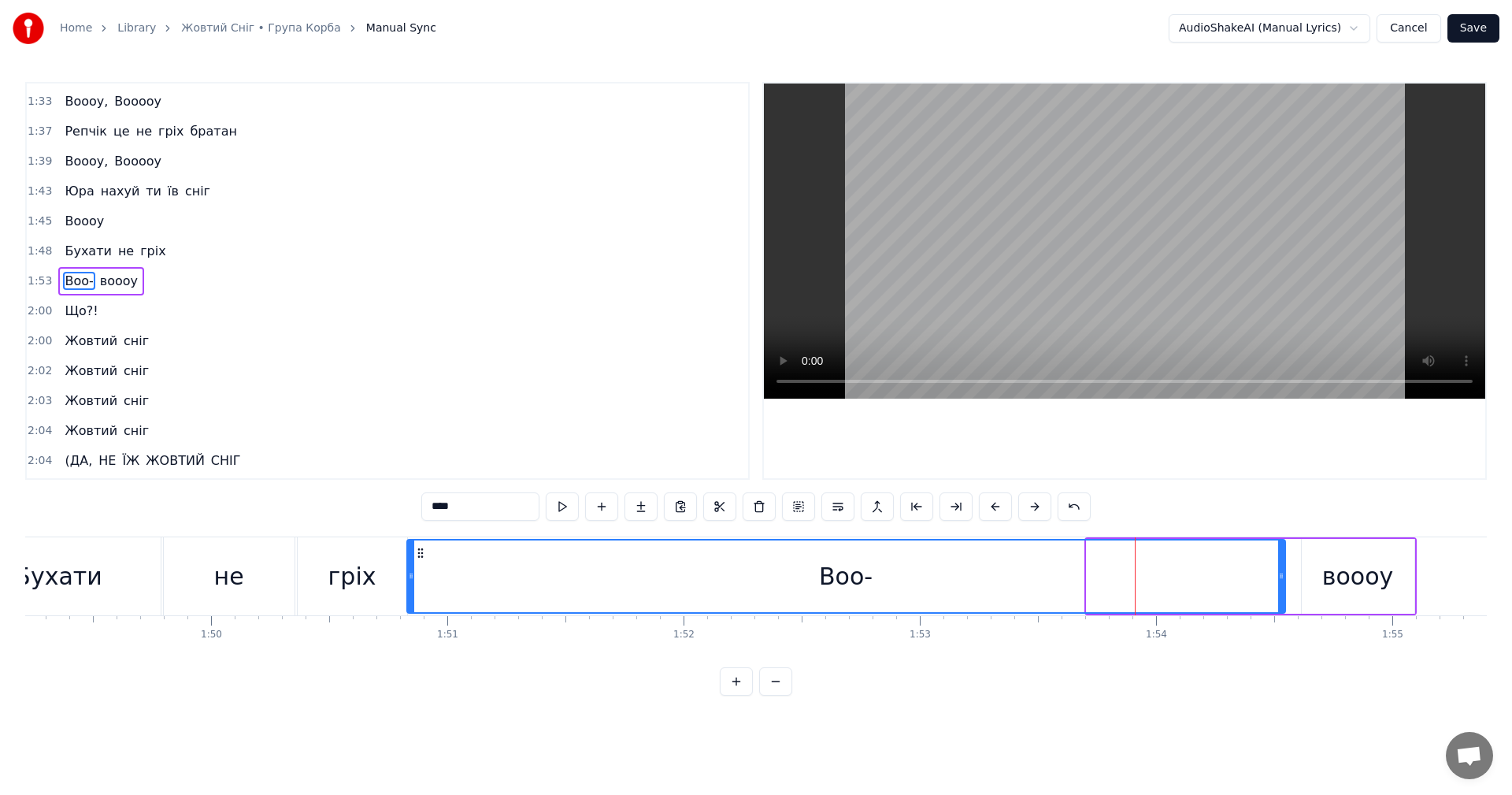
drag, startPoint x: 1092, startPoint y: 577, endPoint x: 412, endPoint y: 569, distance: 680.0
click at [412, 569] on div at bounding box center [411, 576] width 6 height 72
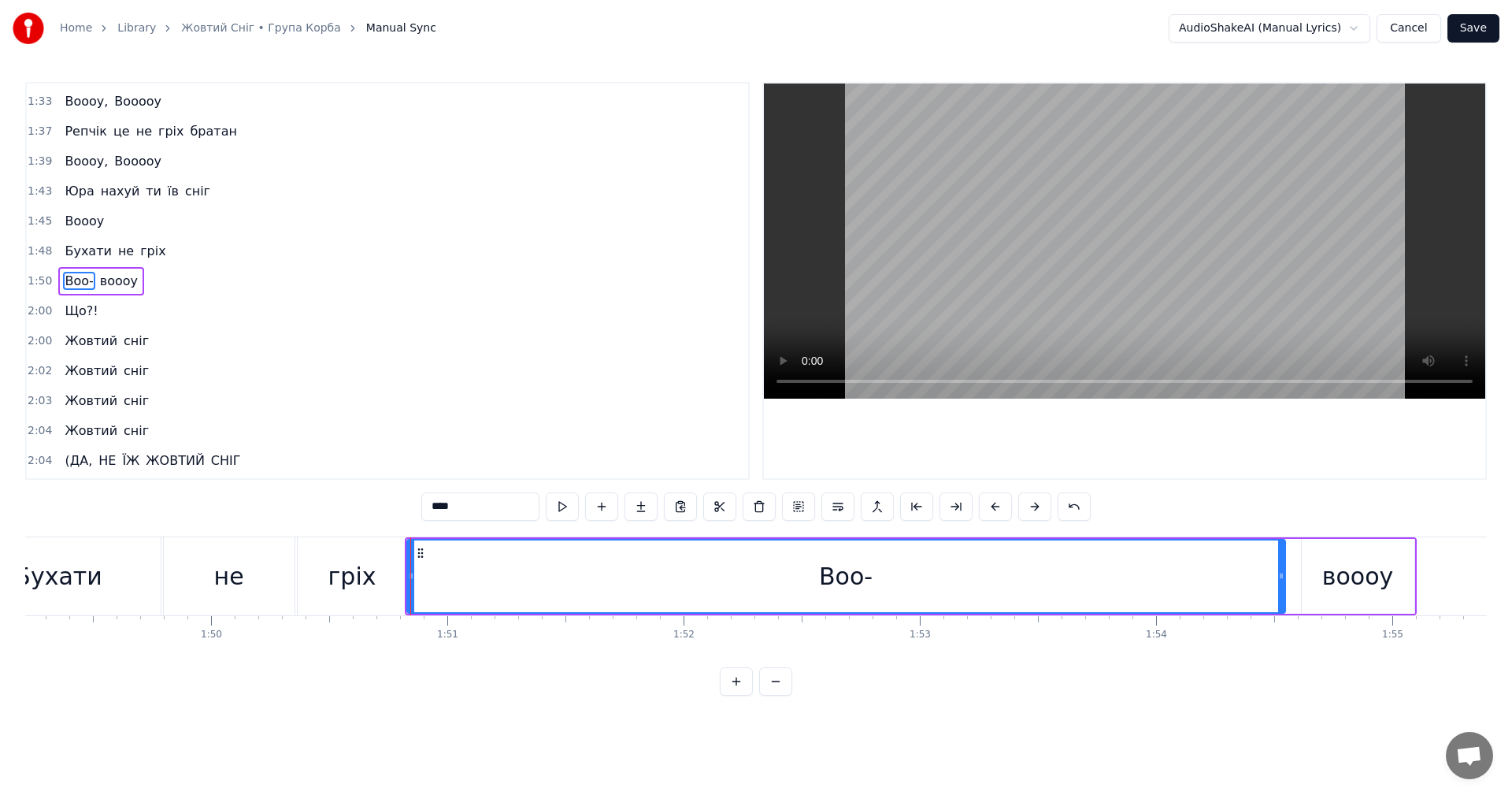
drag, startPoint x: 1284, startPoint y: 570, endPoint x: 816, endPoint y: 566, distance: 468.0
click at [751, 562] on div "Воо-" at bounding box center [846, 576] width 879 height 75
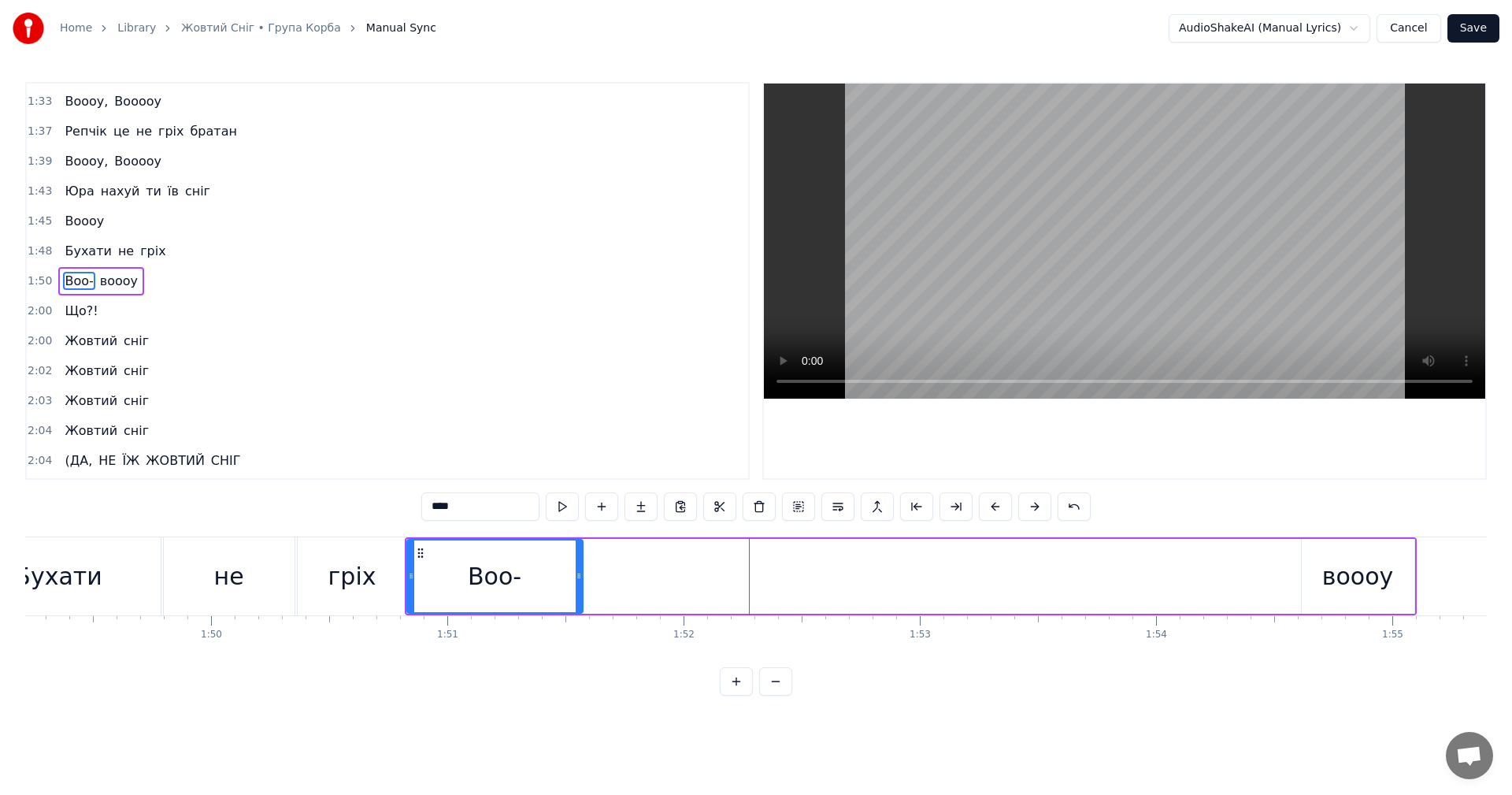
drag, startPoint x: 1281, startPoint y: 585, endPoint x: 579, endPoint y: 570, distance: 702.2
click at [579, 570] on div at bounding box center [579, 576] width 6 height 72
click at [1342, 582] on div "воооу" at bounding box center [1359, 576] width 72 height 35
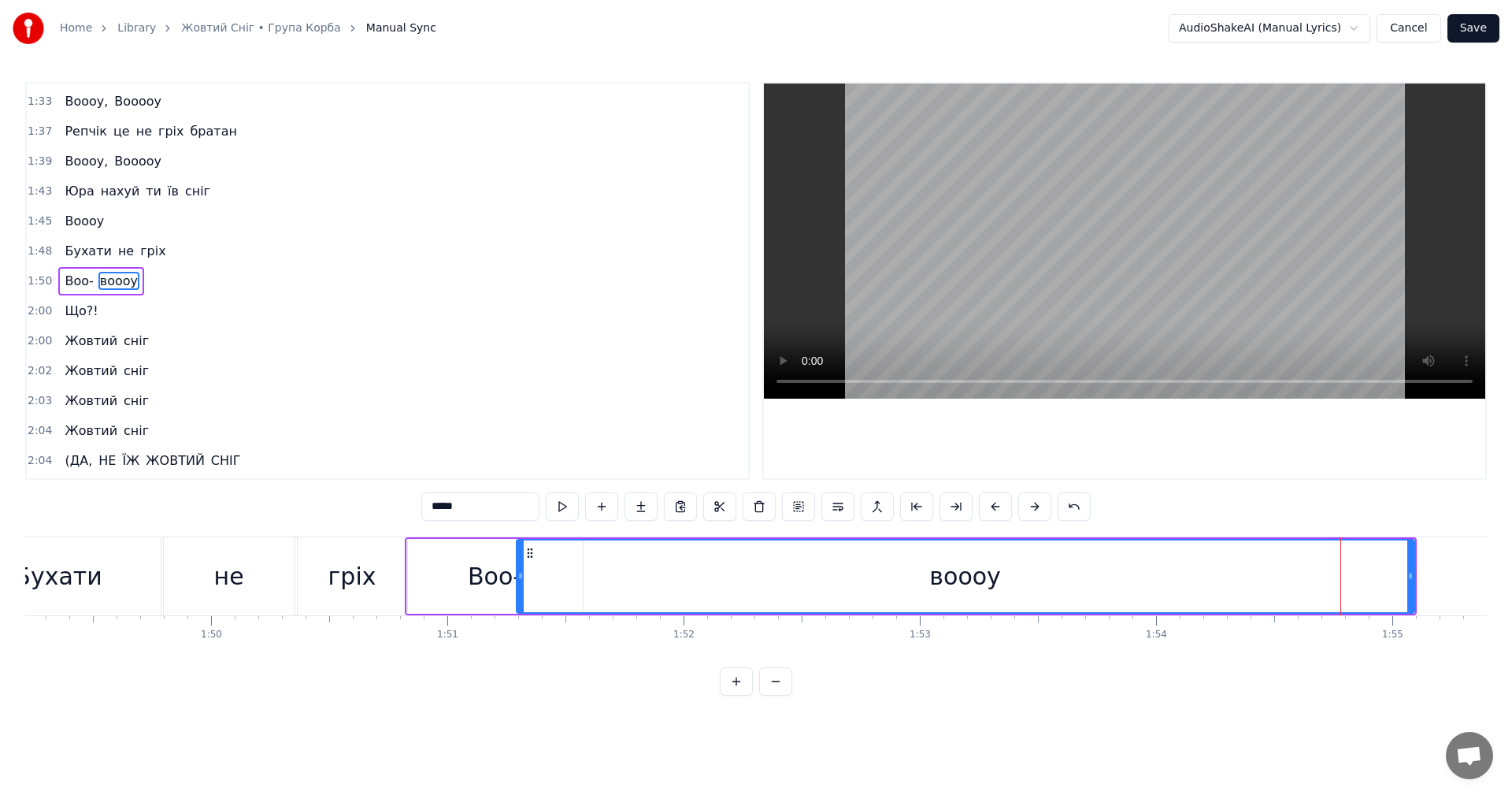
drag, startPoint x: 1302, startPoint y: 582, endPoint x: 518, endPoint y: 574, distance: 784.0
click at [518, 574] on div at bounding box center [521, 576] width 6 height 72
drag, startPoint x: 1414, startPoint y: 600, endPoint x: 1404, endPoint y: 591, distance: 13.5
click at [1340, 608] on div "воооу" at bounding box center [966, 576] width 898 height 75
drag, startPoint x: 1414, startPoint y: 577, endPoint x: 1146, endPoint y: 561, distance: 268.5
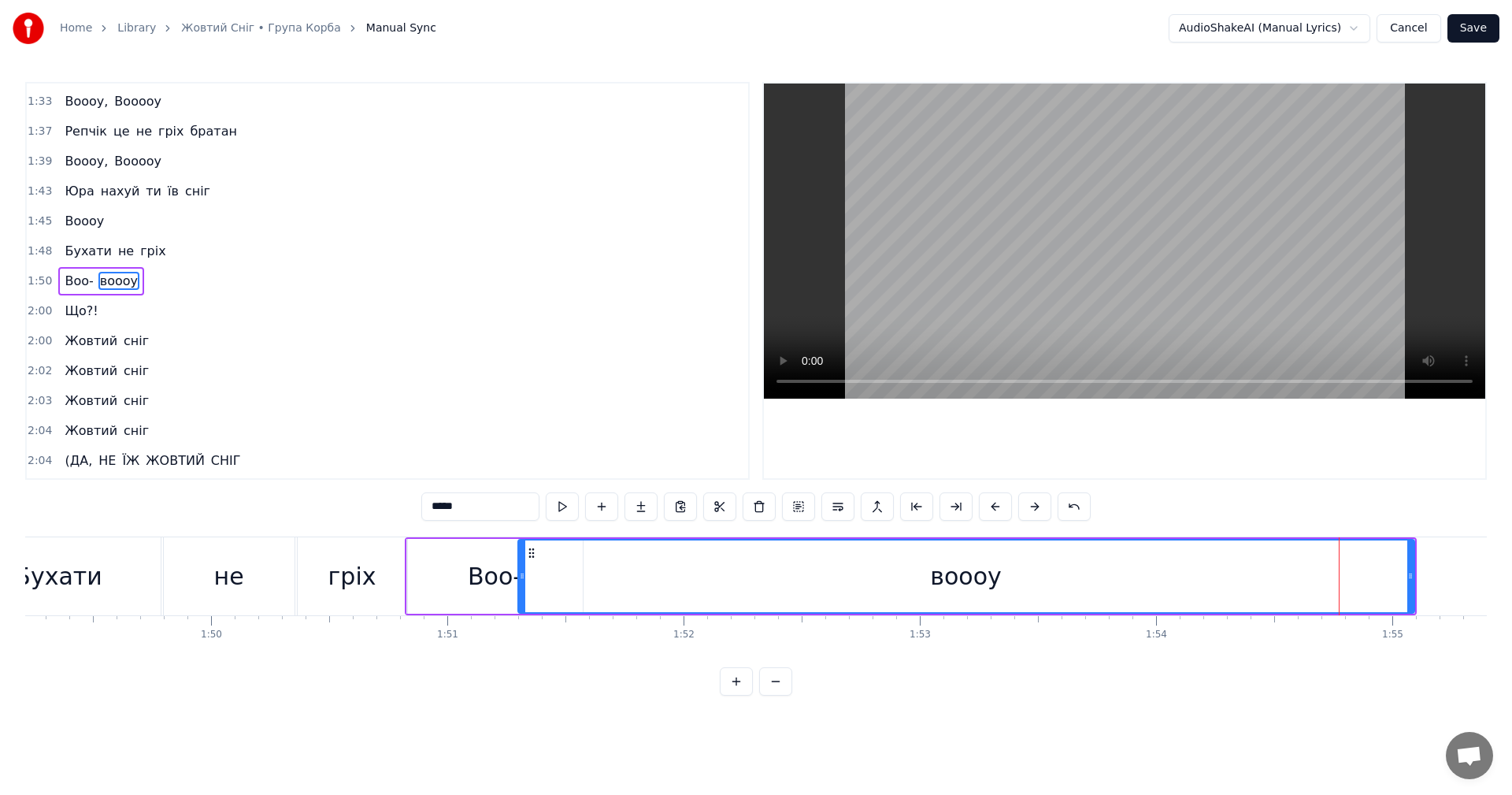
click at [812, 561] on div "воооу" at bounding box center [966, 576] width 898 height 75
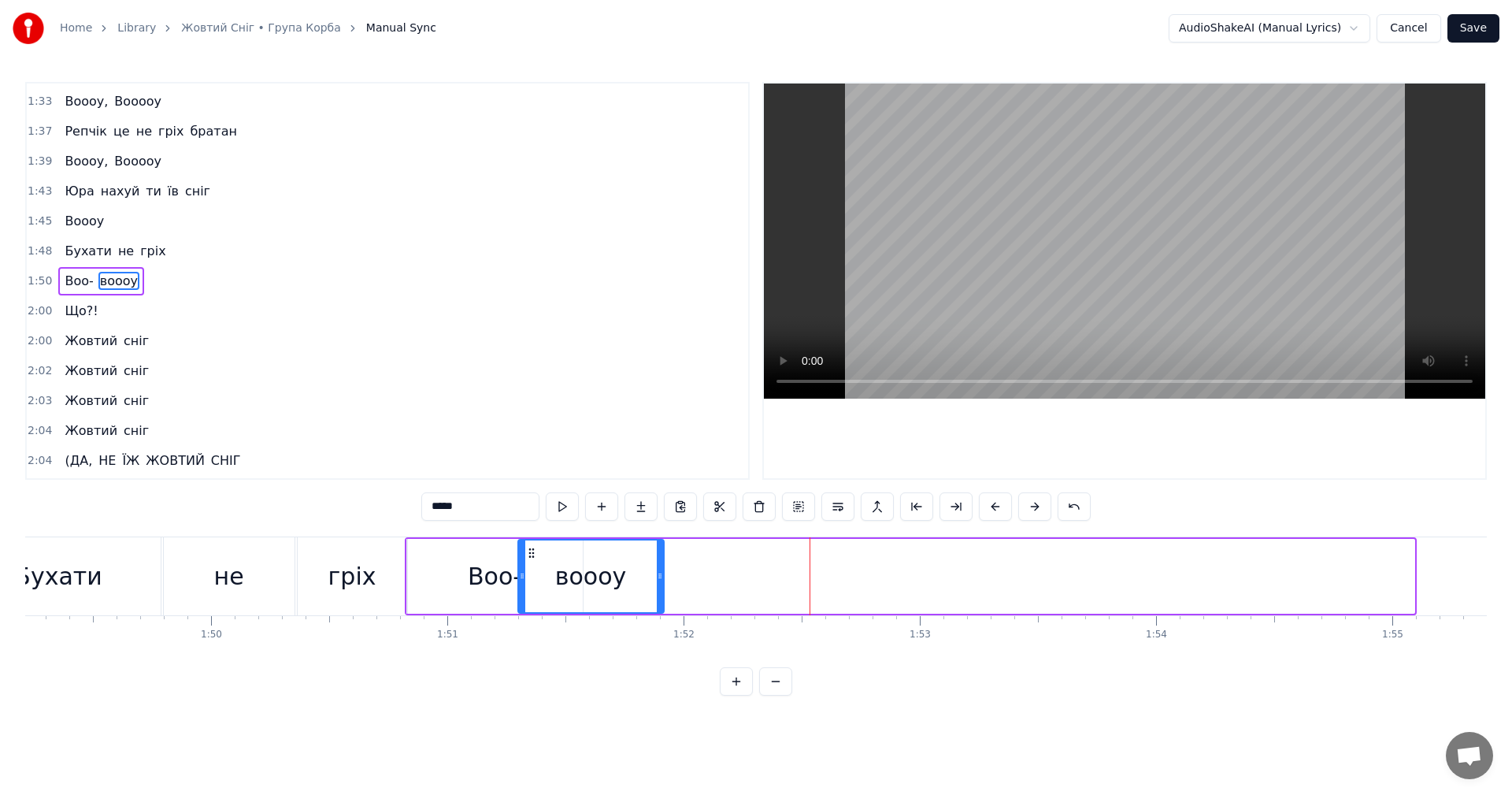
drag, startPoint x: 1413, startPoint y: 571, endPoint x: 662, endPoint y: 547, distance: 751.4
click at [662, 547] on div at bounding box center [660, 576] width 6 height 72
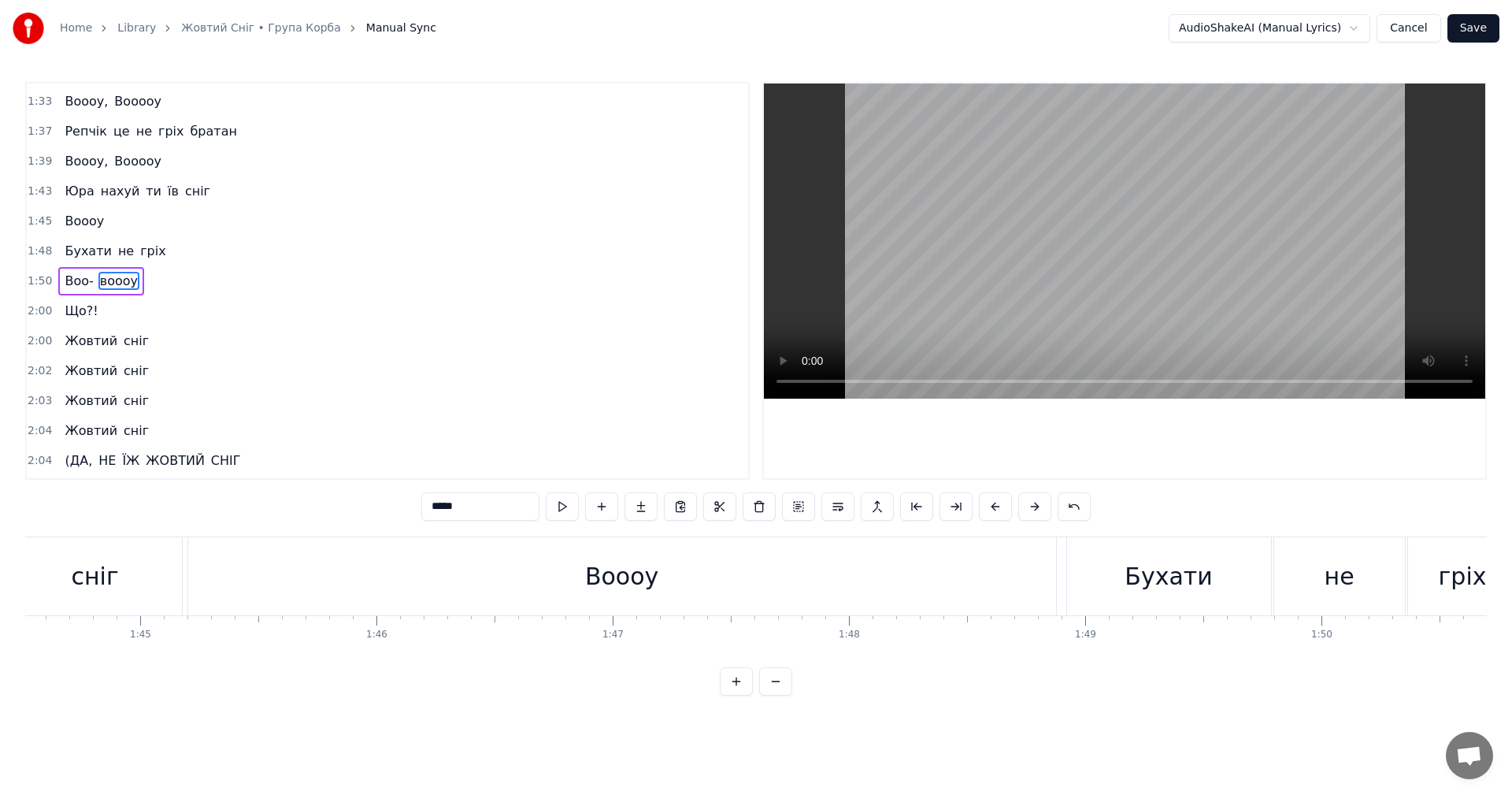
click at [1165, 234] on video at bounding box center [1124, 241] width 721 height 315
click at [1160, 275] on video at bounding box center [1124, 241] width 721 height 315
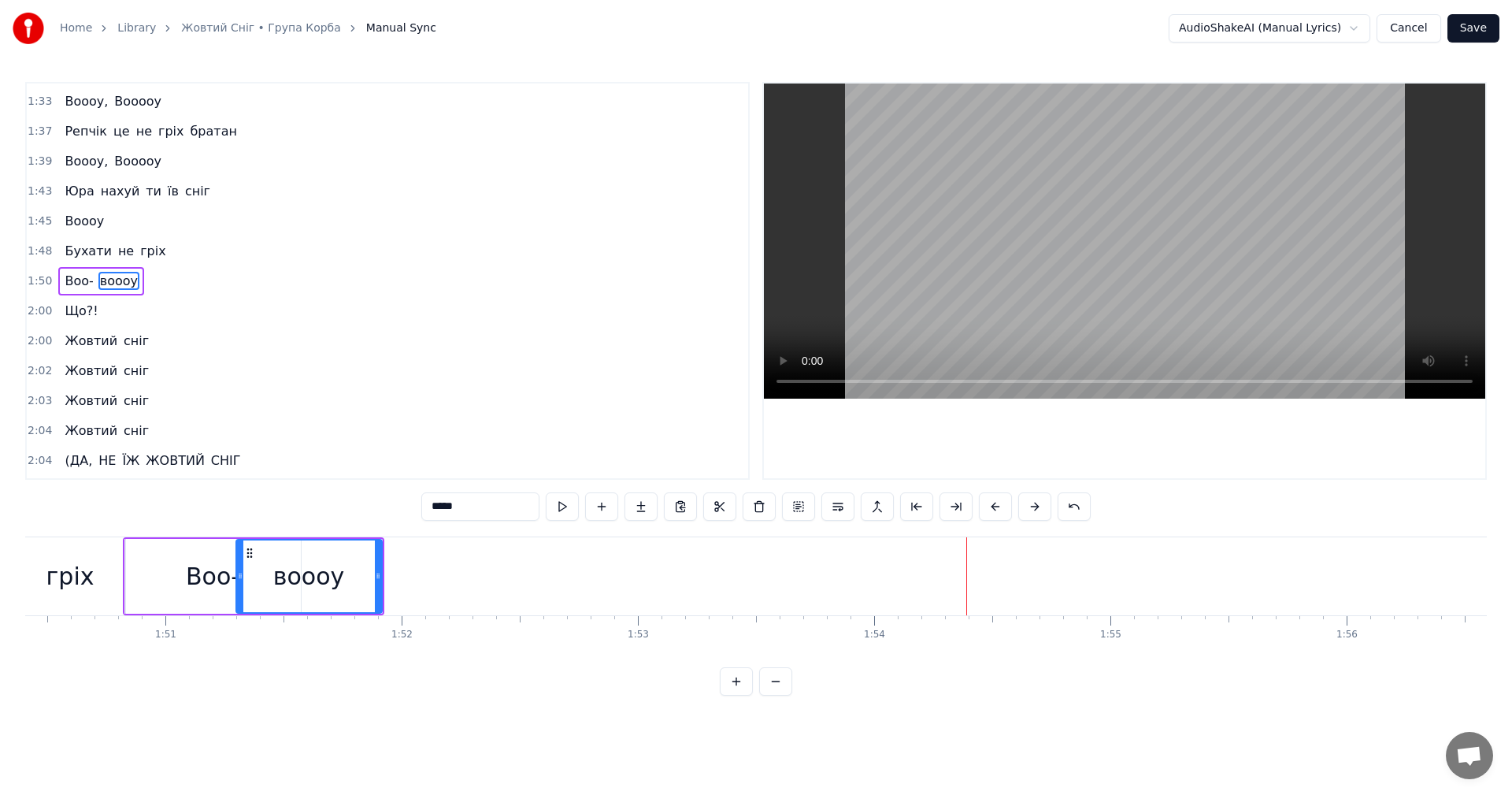
scroll to position [0, 25935]
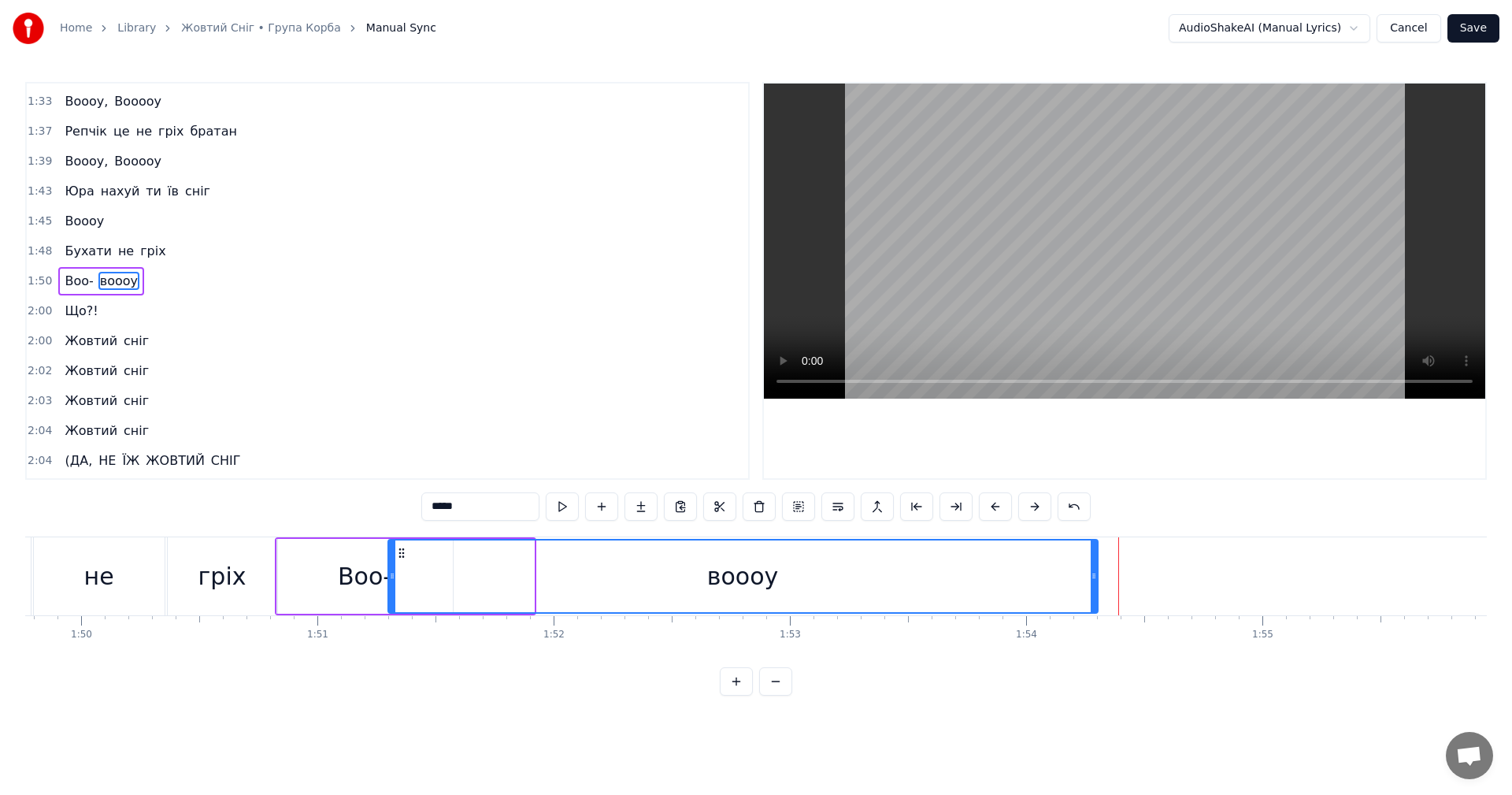
drag, startPoint x: 531, startPoint y: 584, endPoint x: 1095, endPoint y: 582, distance: 564.0
click at [1095, 582] on div at bounding box center [1094, 576] width 6 height 72
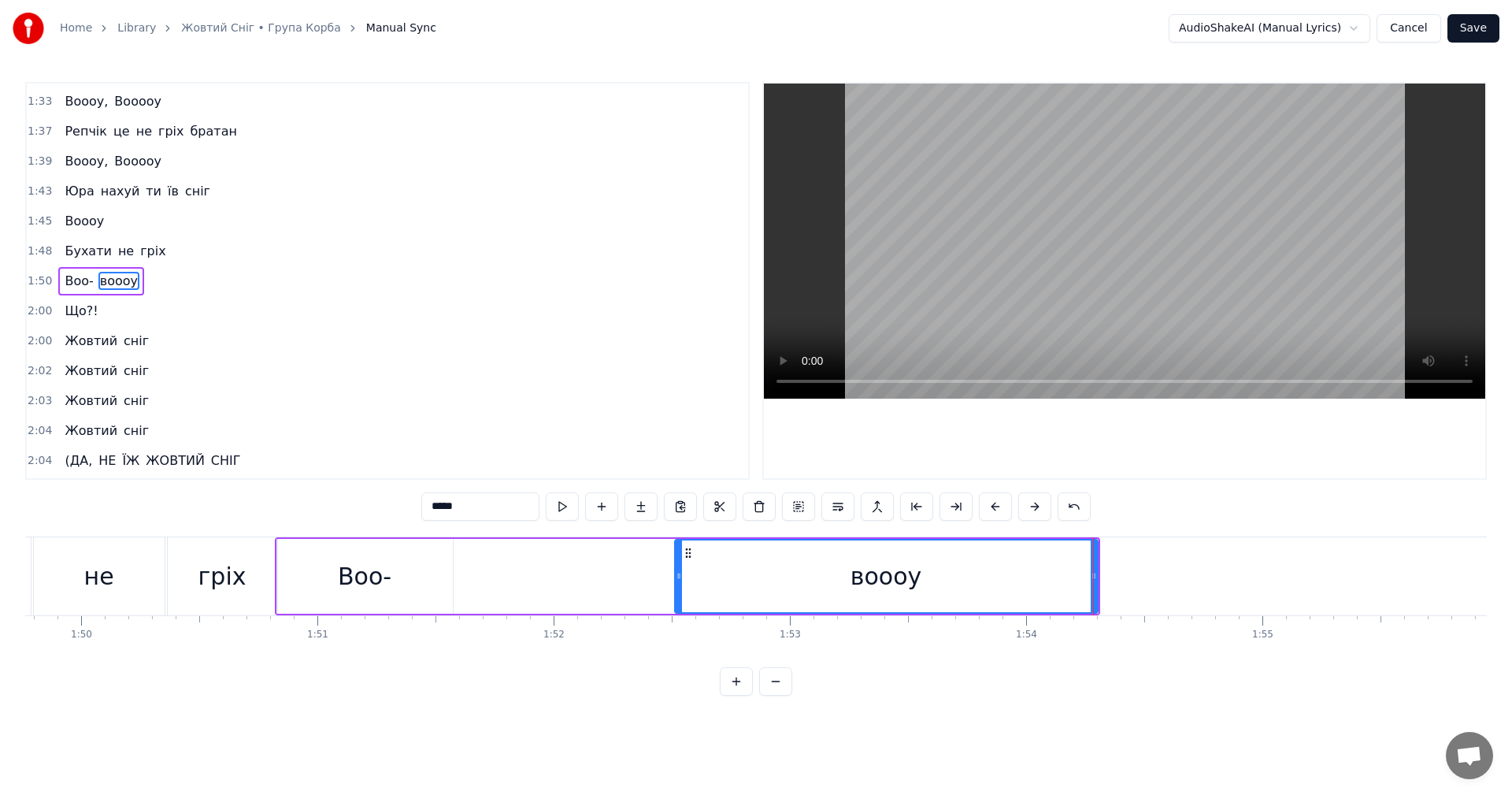
drag, startPoint x: 389, startPoint y: 575, endPoint x: 676, endPoint y: 575, distance: 287.0
click at [676, 575] on icon at bounding box center [679, 576] width 6 height 13
click at [343, 571] on div "Воо-" at bounding box center [364, 576] width 54 height 35
type input "****"
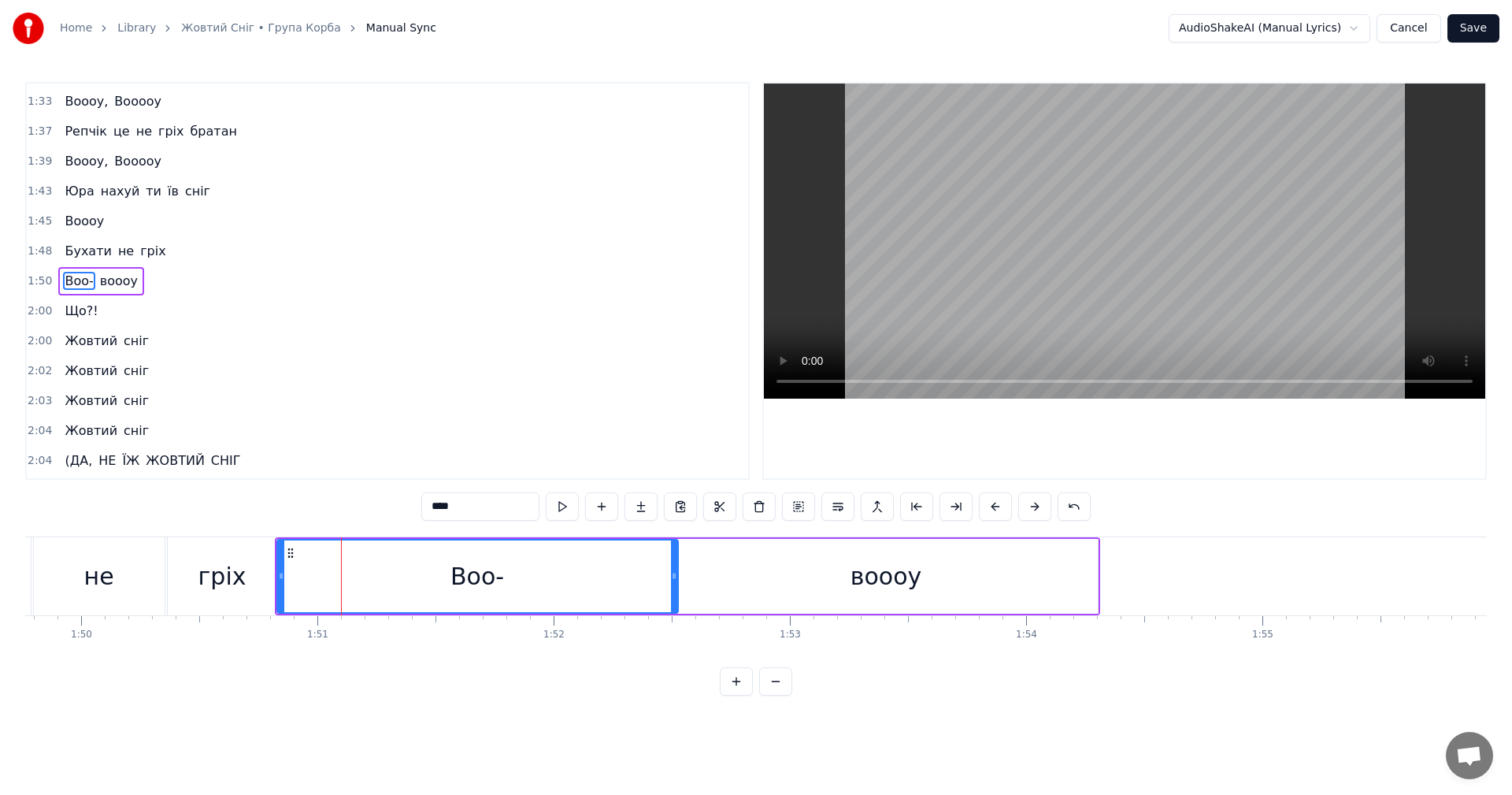
drag, startPoint x: 454, startPoint y: 574, endPoint x: 676, endPoint y: 582, distance: 222.1
click at [676, 582] on icon at bounding box center [674, 576] width 6 height 13
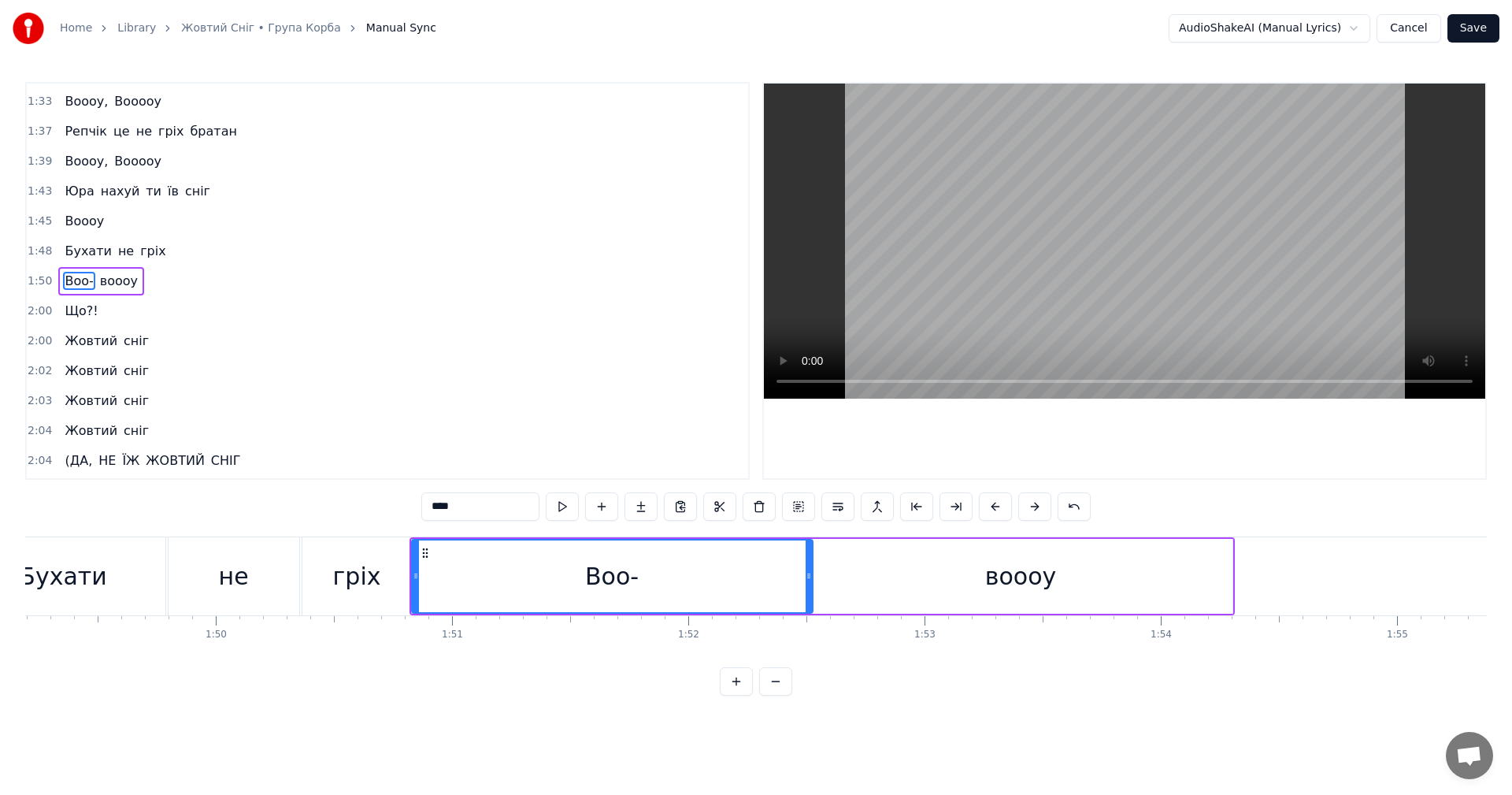
click at [1169, 232] on video at bounding box center [1124, 241] width 721 height 315
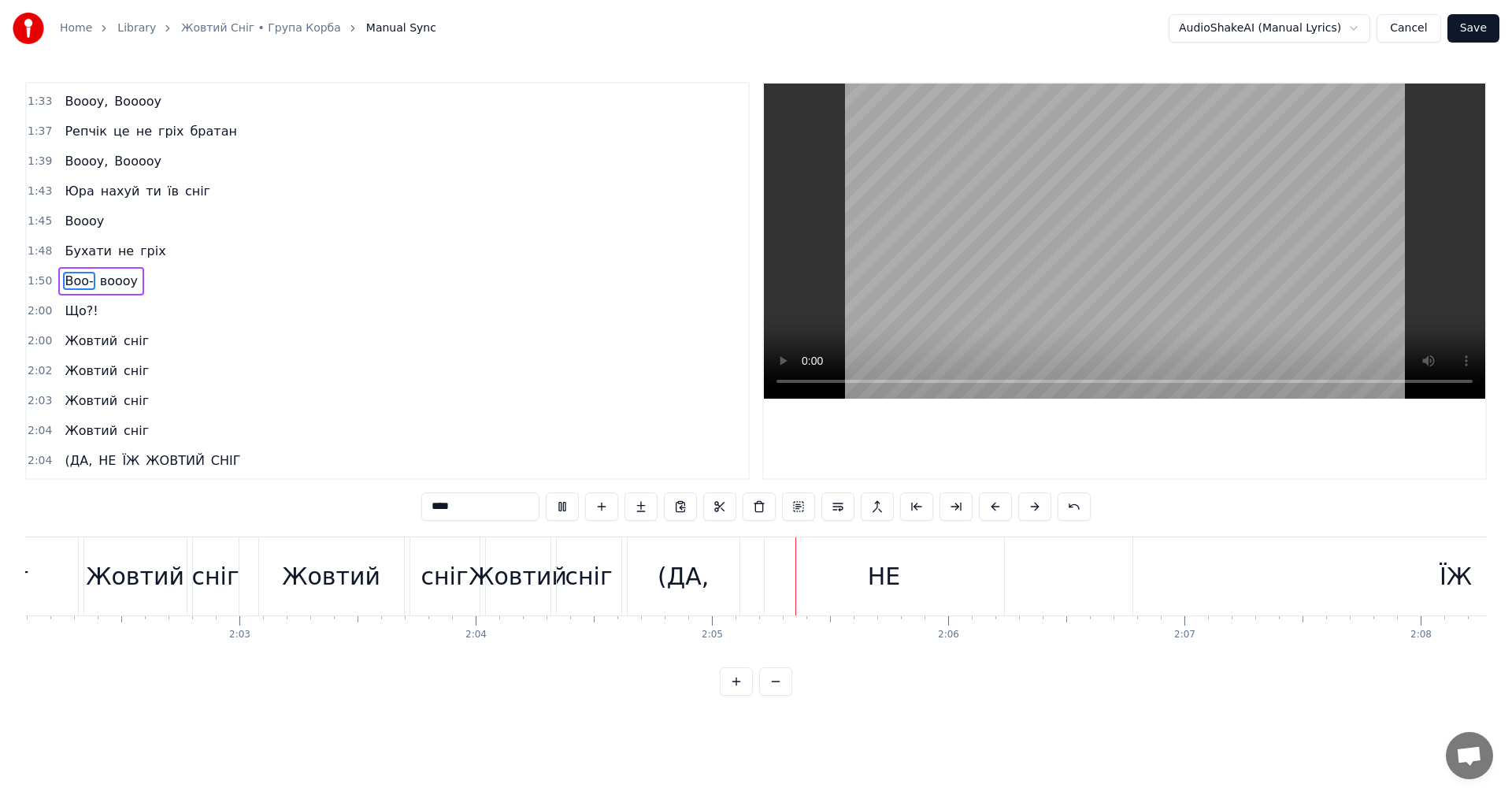
scroll to position [0, 28891]
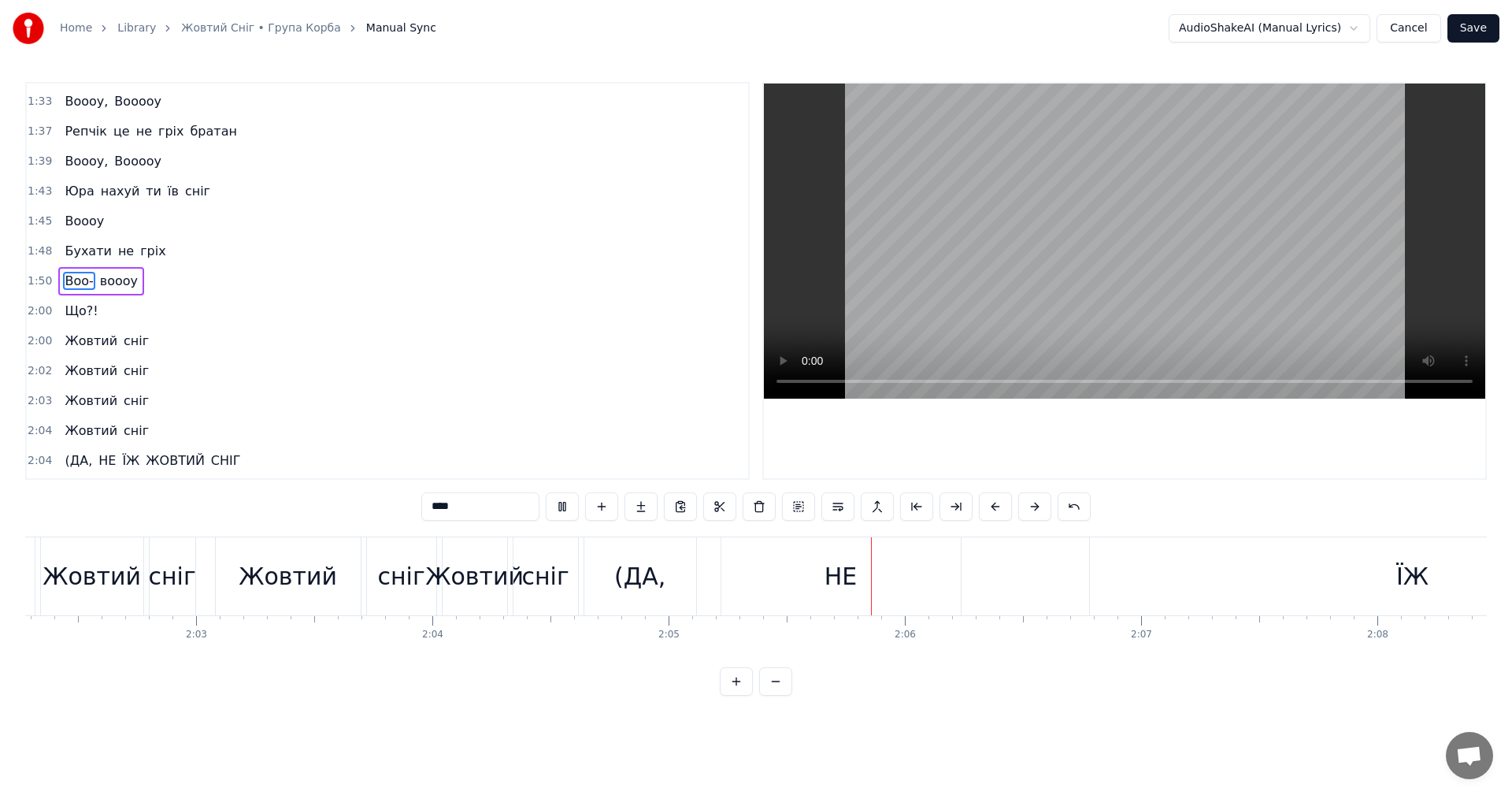
click at [1140, 297] on video at bounding box center [1124, 241] width 721 height 315
click at [90, 309] on span "Що?!" at bounding box center [81, 312] width 36 height 19
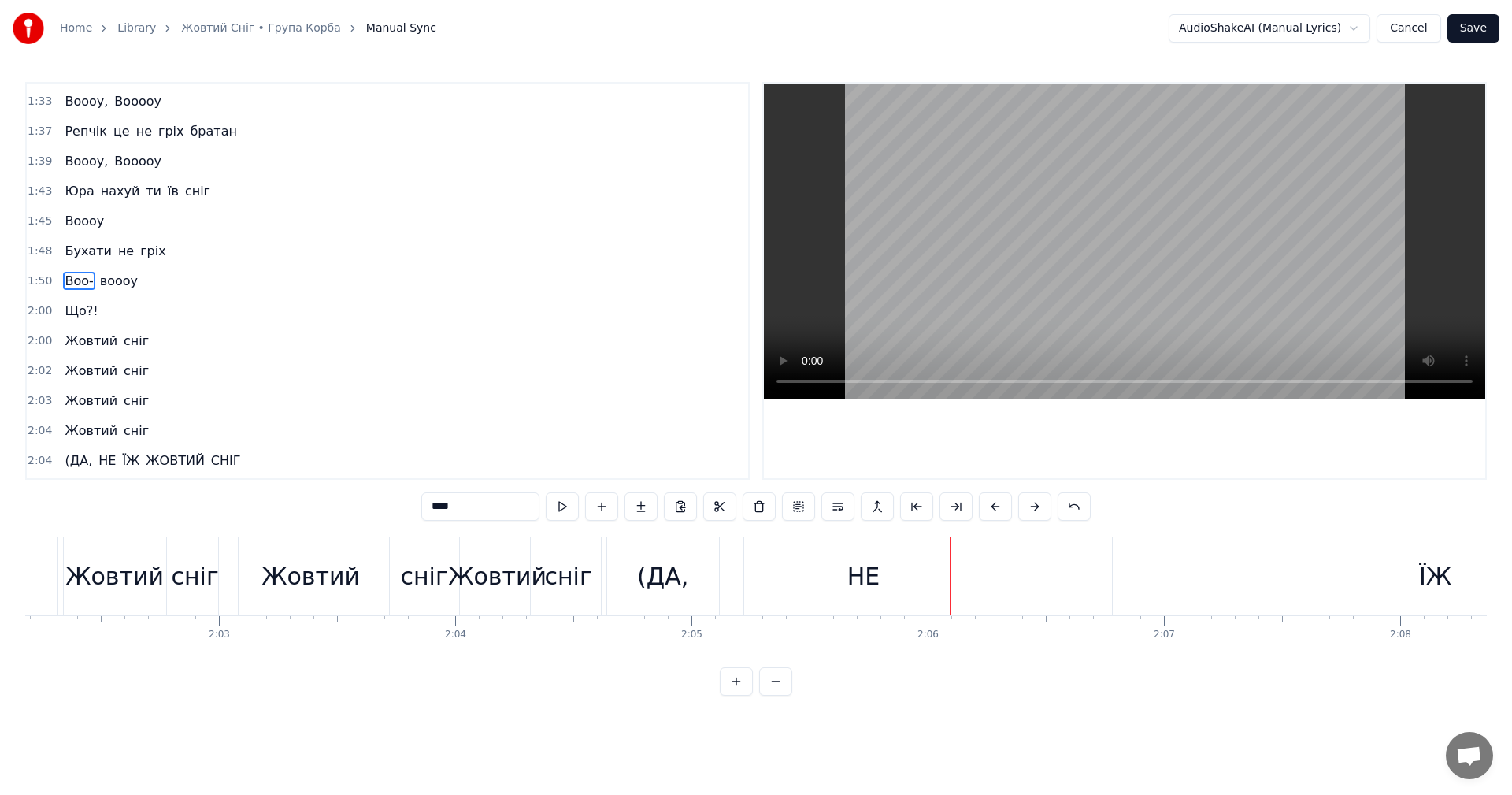
drag, startPoint x: 117, startPoint y: 311, endPoint x: 113, endPoint y: 318, distance: 8.1
click at [114, 318] on div "2:00 Що?!" at bounding box center [387, 311] width 721 height 30
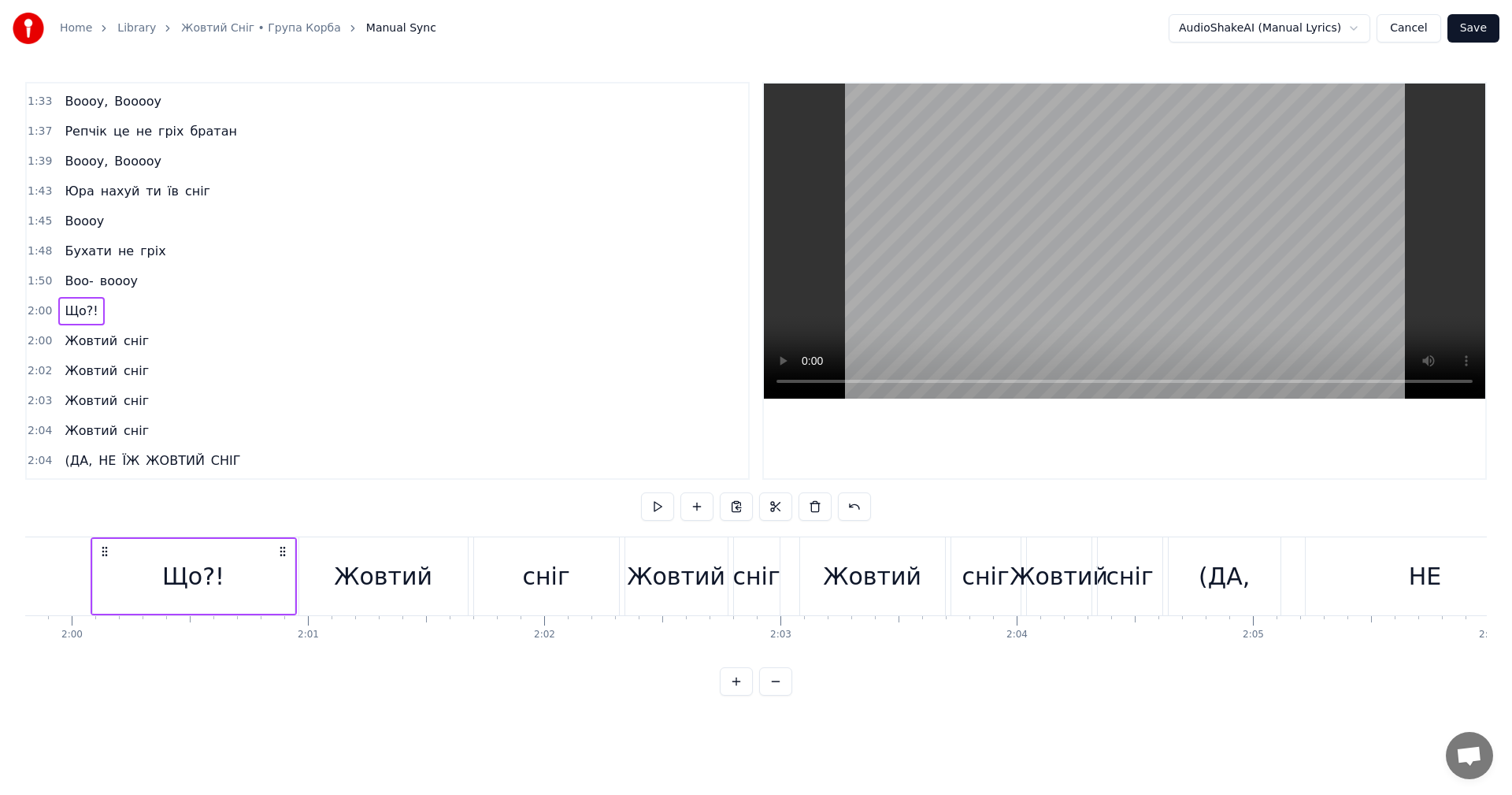
scroll to position [0, 28293]
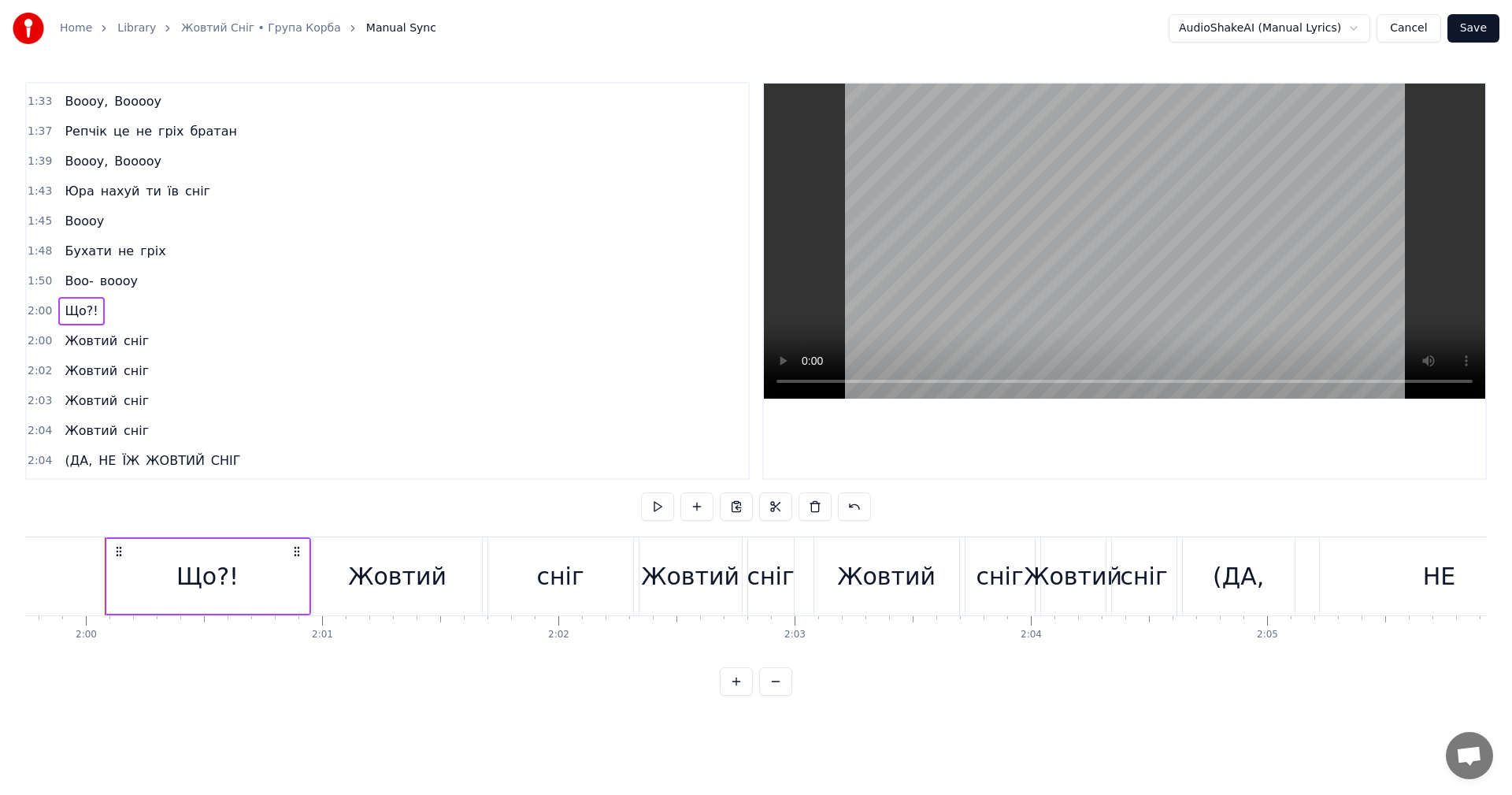
drag, startPoint x: 77, startPoint y: 308, endPoint x: 85, endPoint y: 307, distance: 8.1
click at [85, 307] on span "Що?!" at bounding box center [81, 311] width 36 height 18
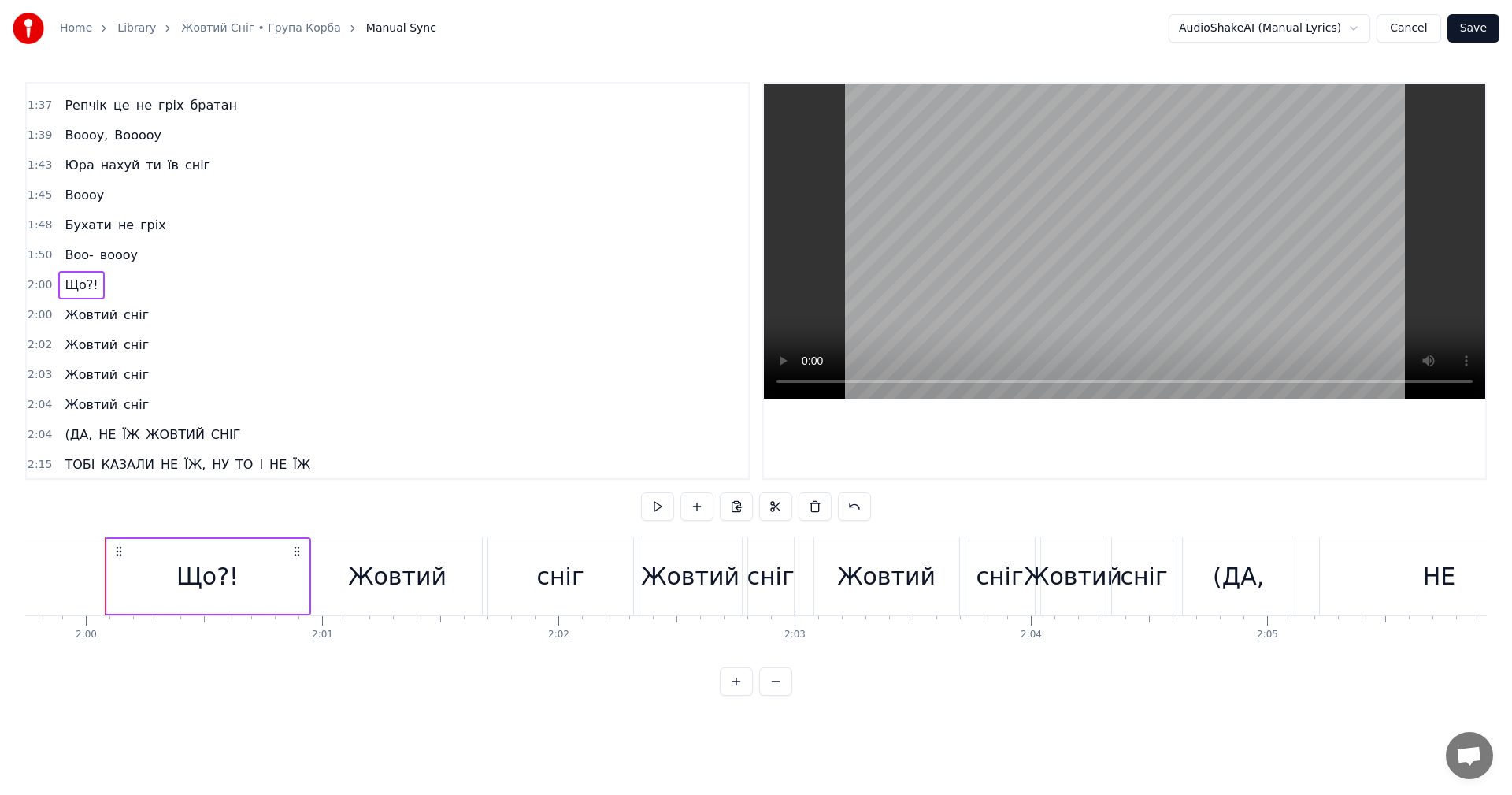
scroll to position [1194, 0]
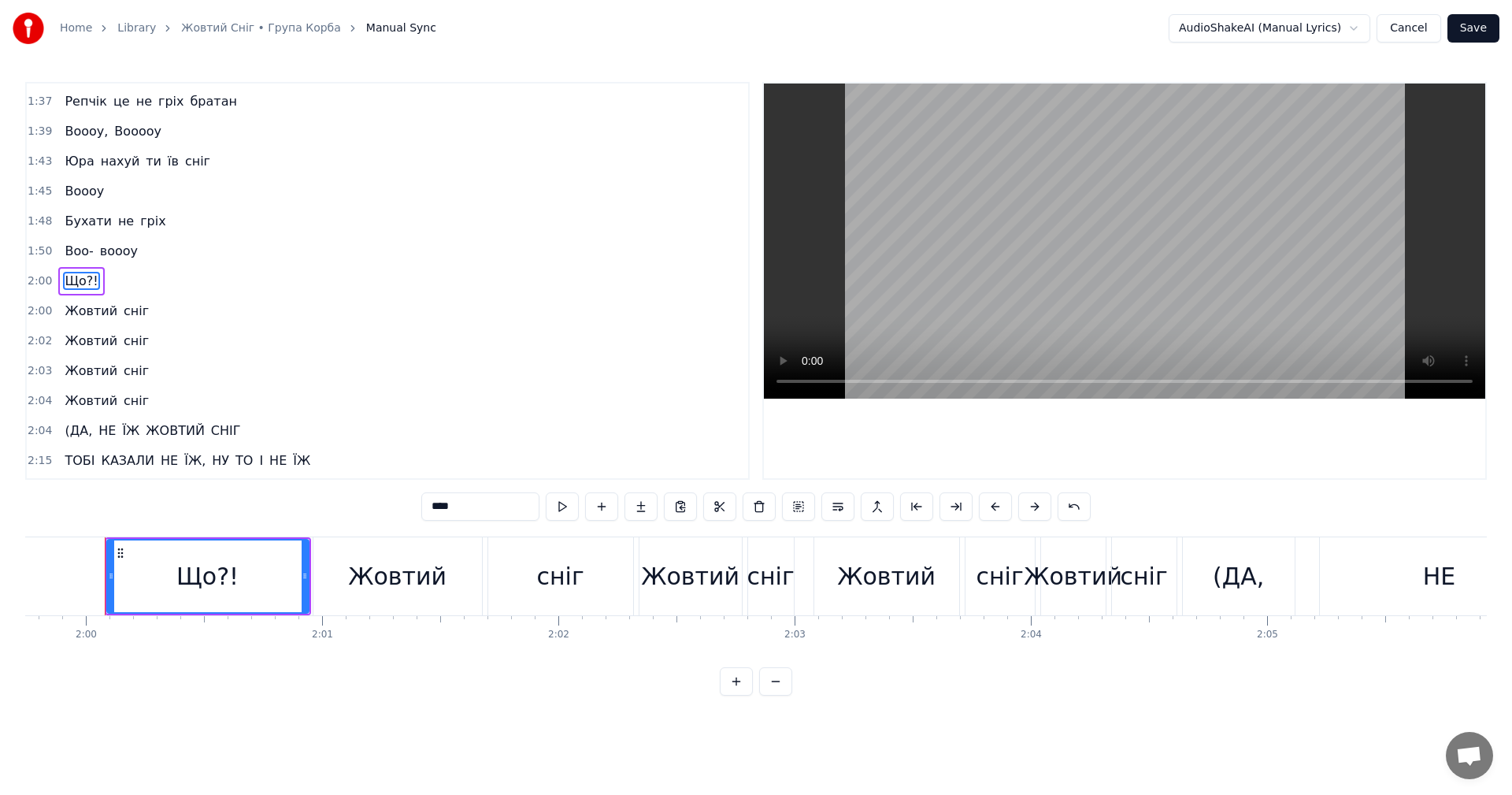
drag, startPoint x: 274, startPoint y: 574, endPoint x: 293, endPoint y: 575, distance: 19.0
click at [293, 575] on div "Що?!" at bounding box center [208, 576] width 200 height 72
click at [479, 509] on input "****" at bounding box center [481, 506] width 118 height 28
click at [953, 509] on button at bounding box center [955, 506] width 33 height 28
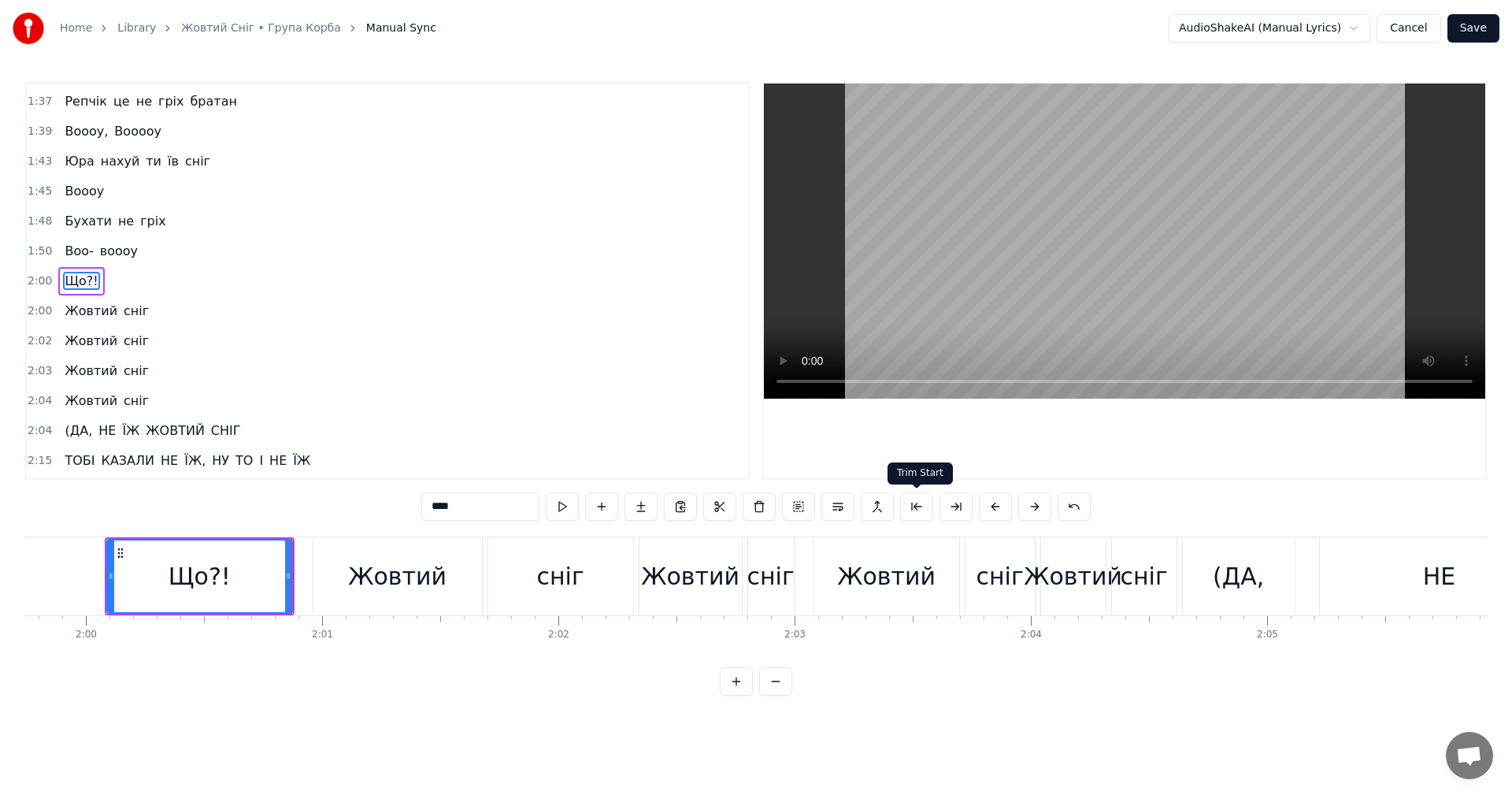
click at [923, 506] on button at bounding box center [916, 506] width 33 height 28
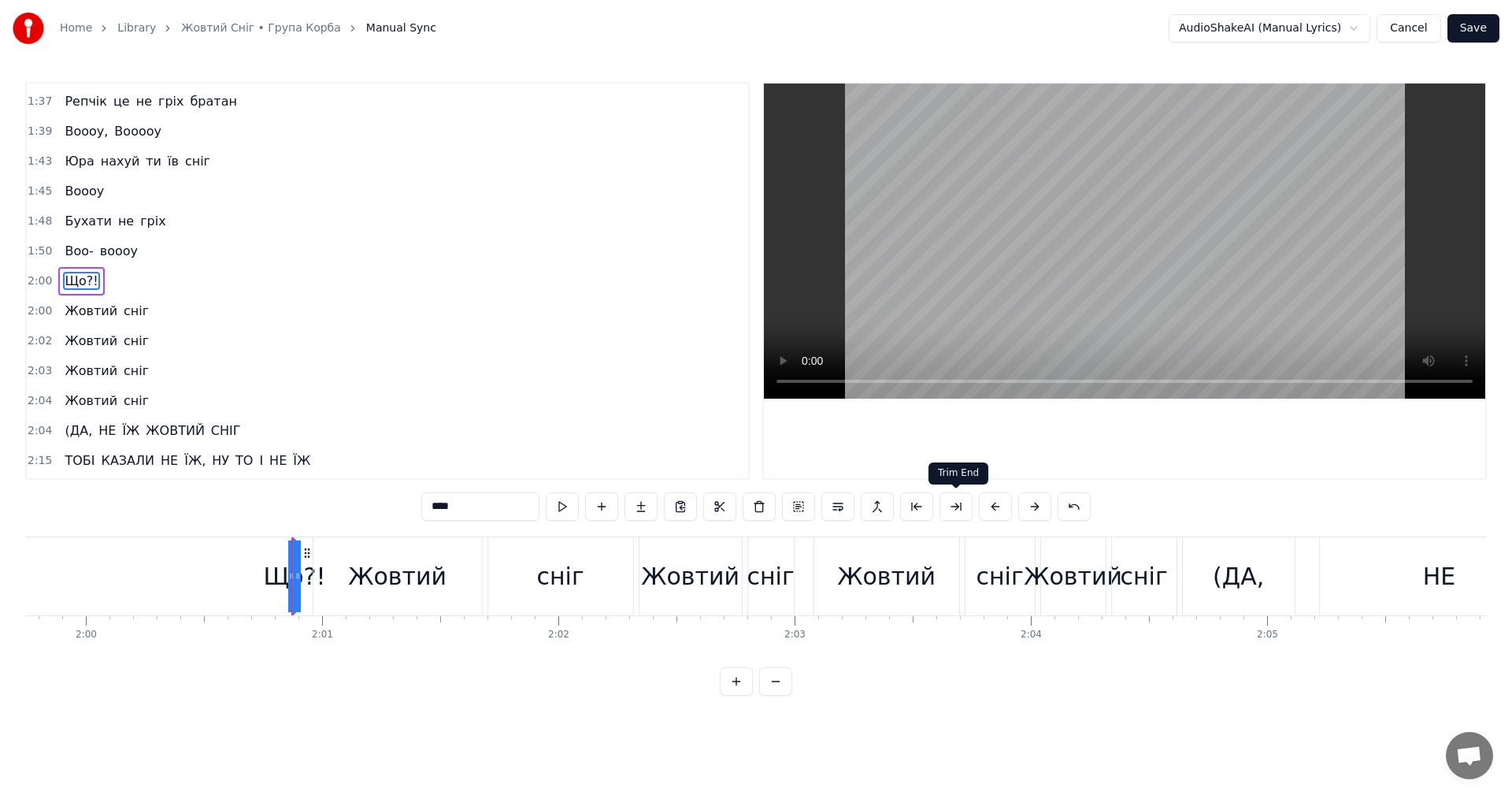
click at [945, 507] on button at bounding box center [955, 506] width 33 height 28
click at [915, 506] on button at bounding box center [916, 506] width 33 height 28
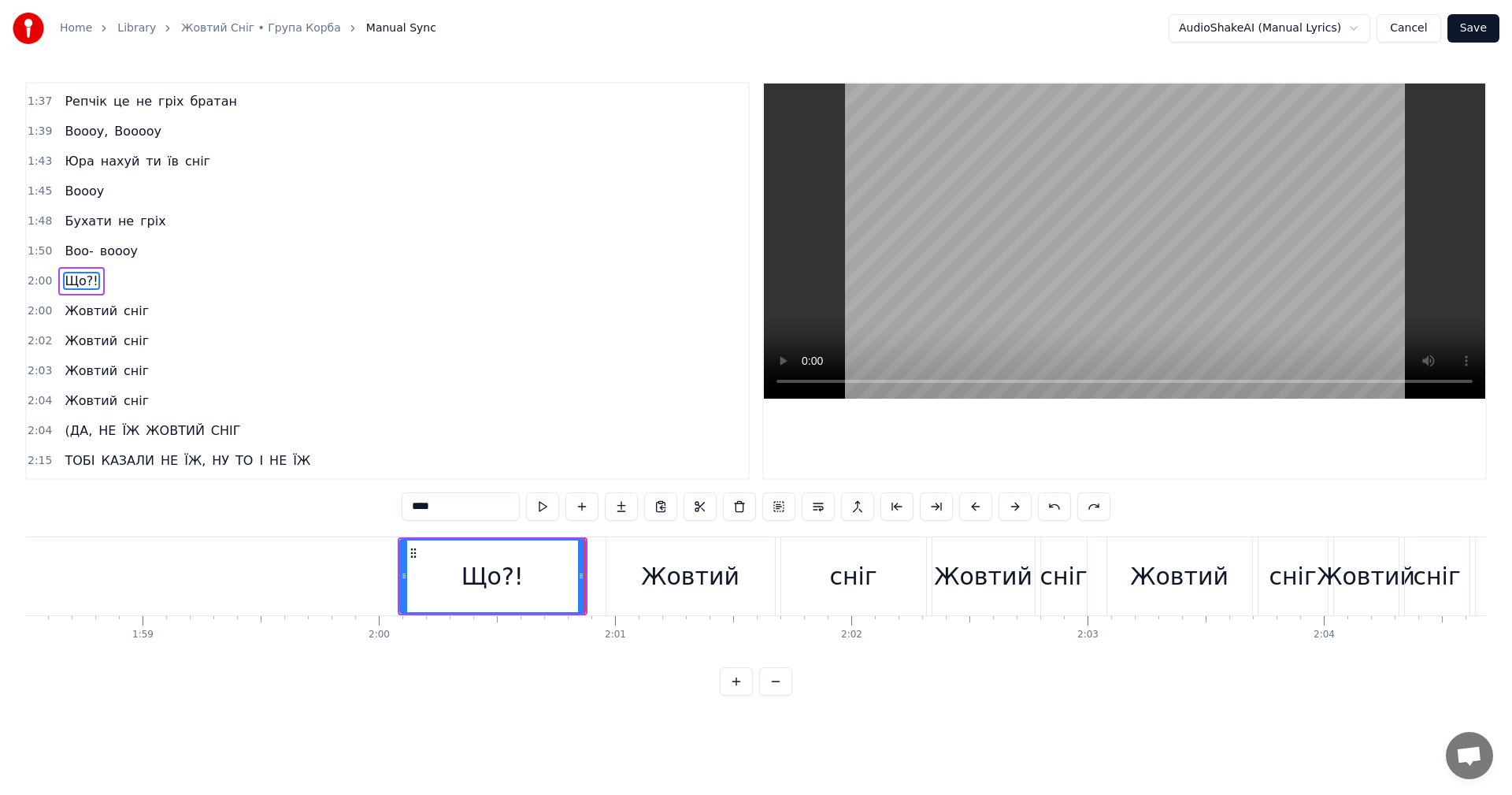
scroll to position [0, 27934]
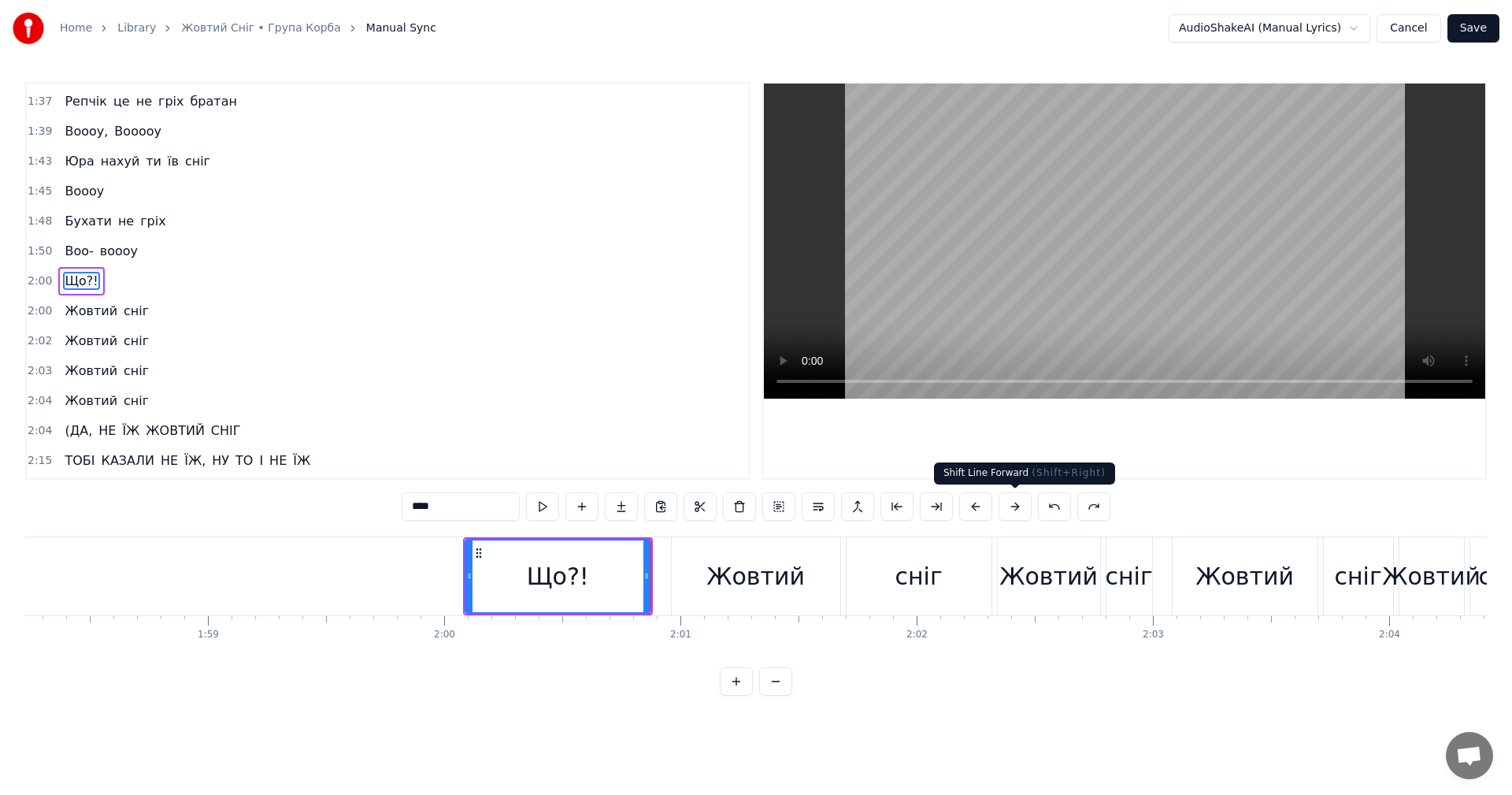
click at [1006, 511] on button at bounding box center [1014, 506] width 33 height 28
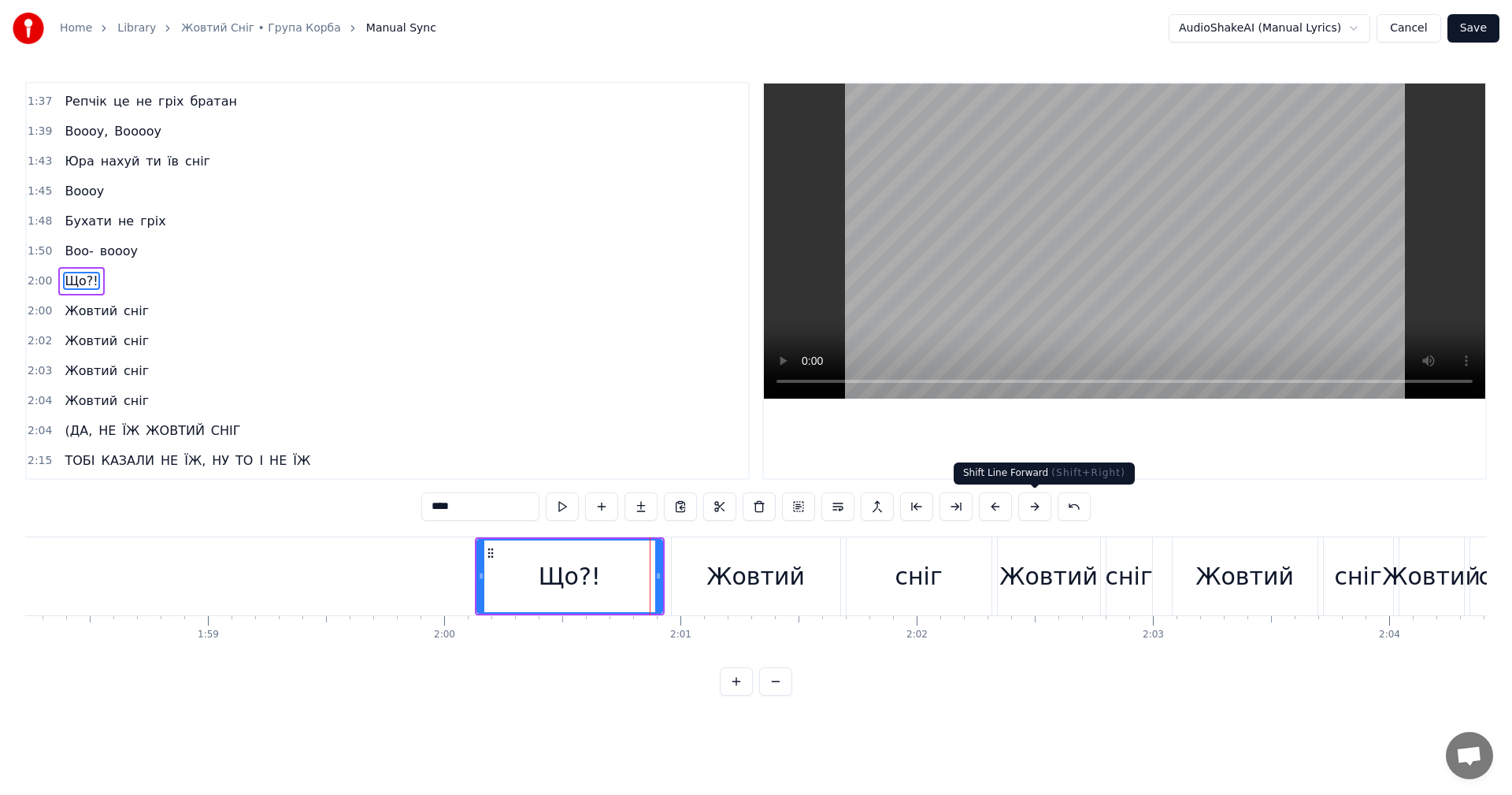
click at [1042, 511] on button at bounding box center [1034, 506] width 33 height 28
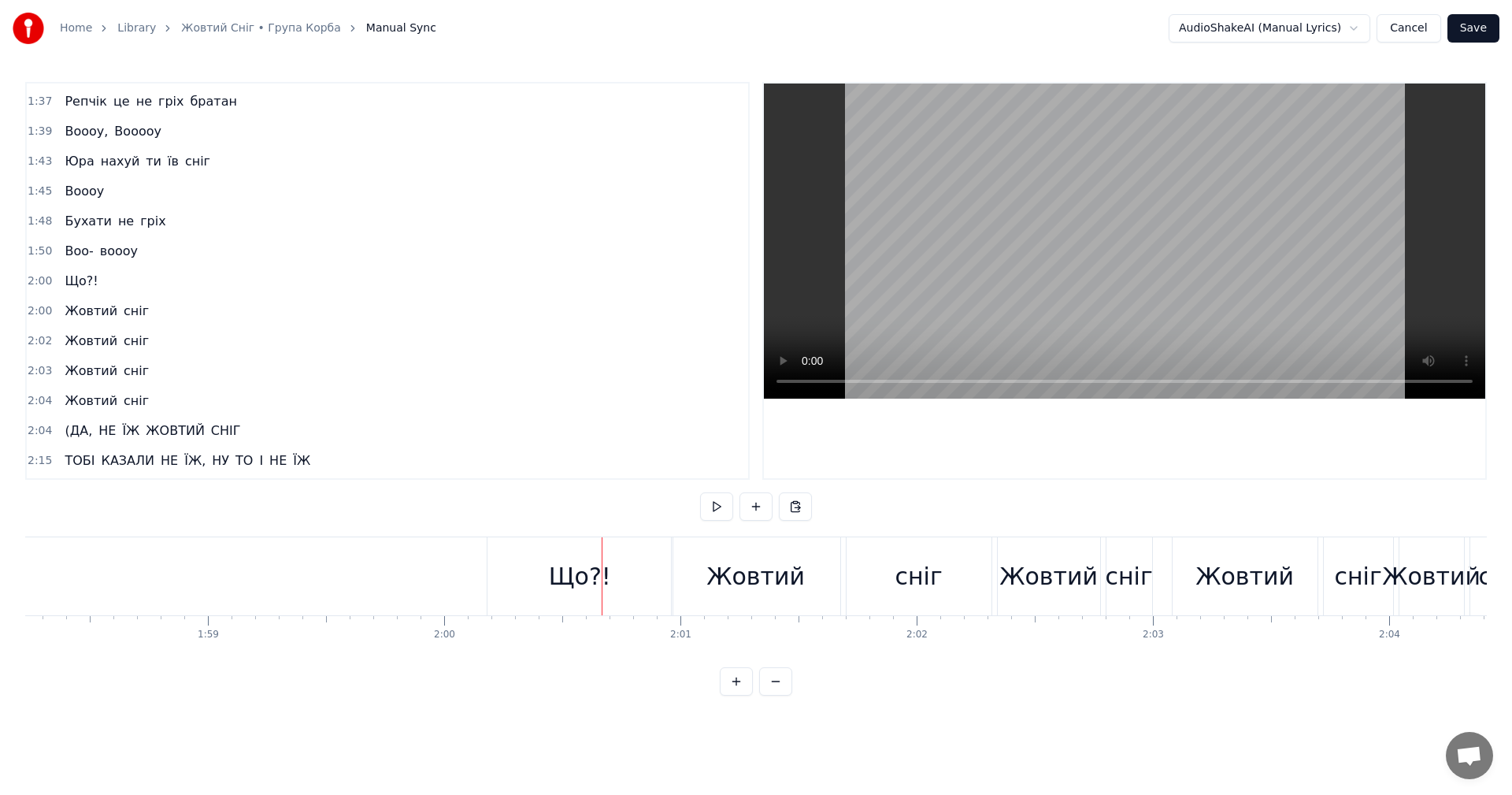
drag, startPoint x: 517, startPoint y: 558, endPoint x: 740, endPoint y: 562, distance: 223.0
click at [616, 573] on div "Що?!" at bounding box center [580, 576] width 185 height 78
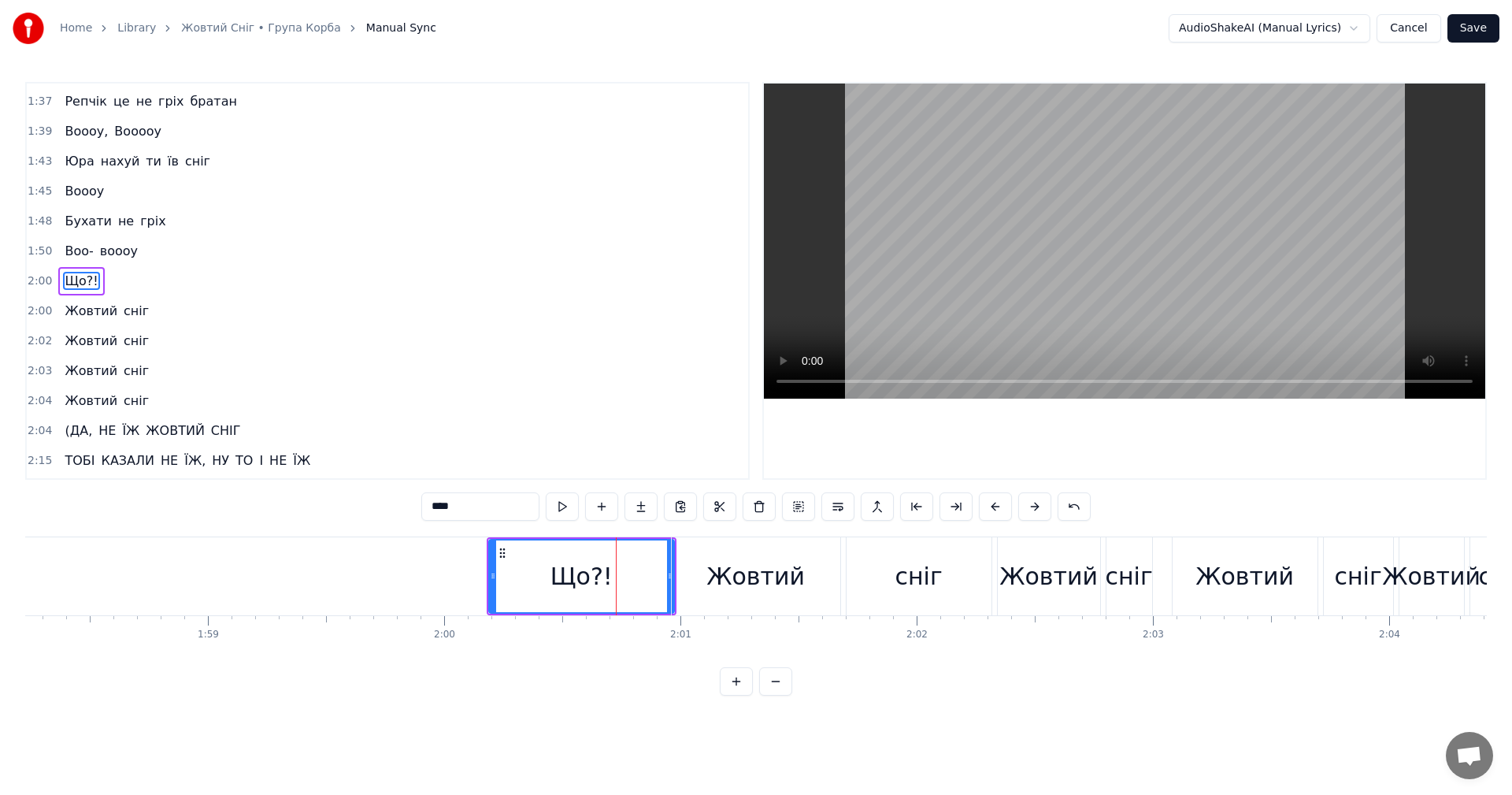
click at [753, 565] on div "Жовтий" at bounding box center [755, 576] width 98 height 35
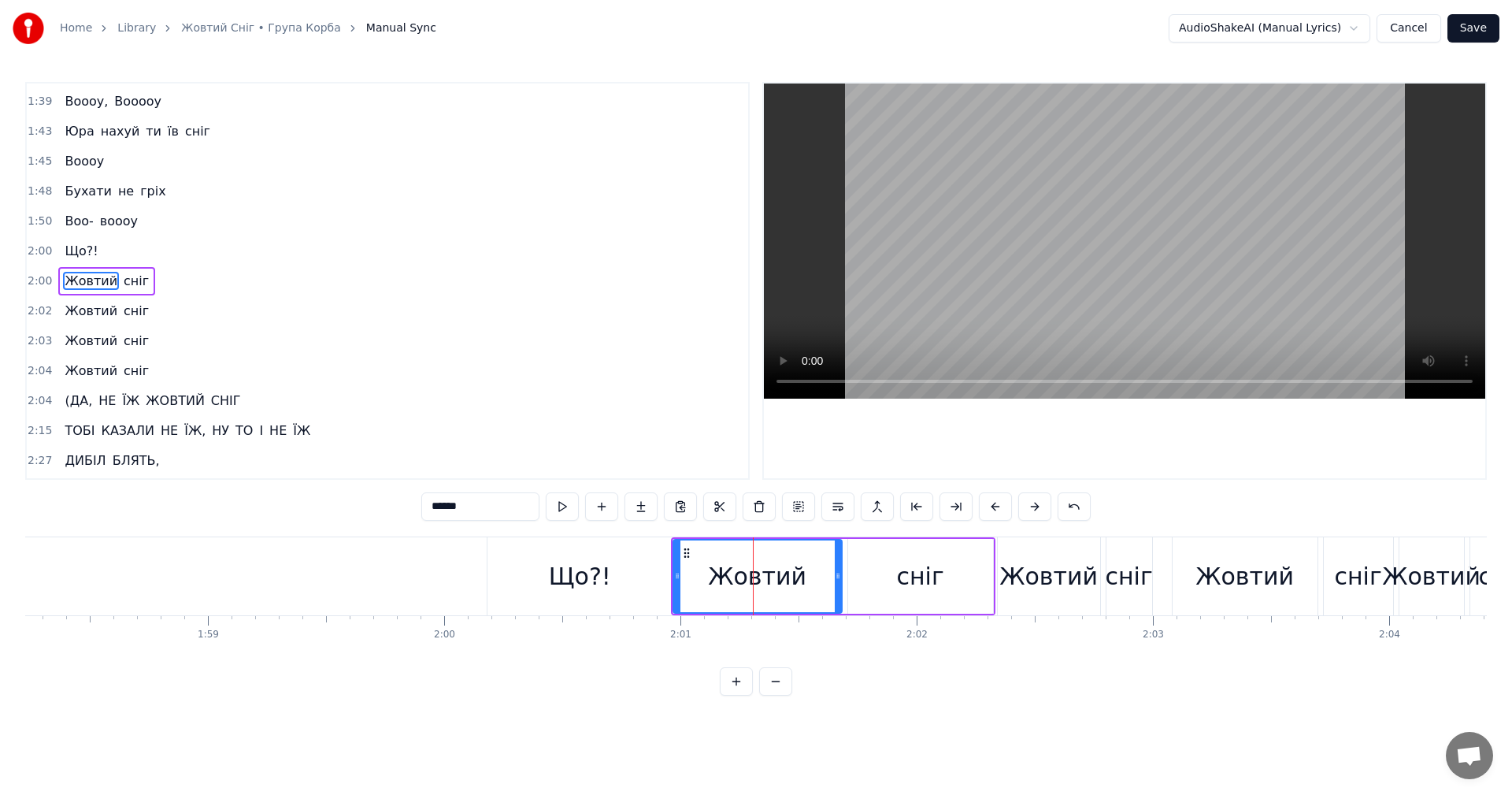
click at [608, 562] on div "Що?!" at bounding box center [580, 576] width 185 height 78
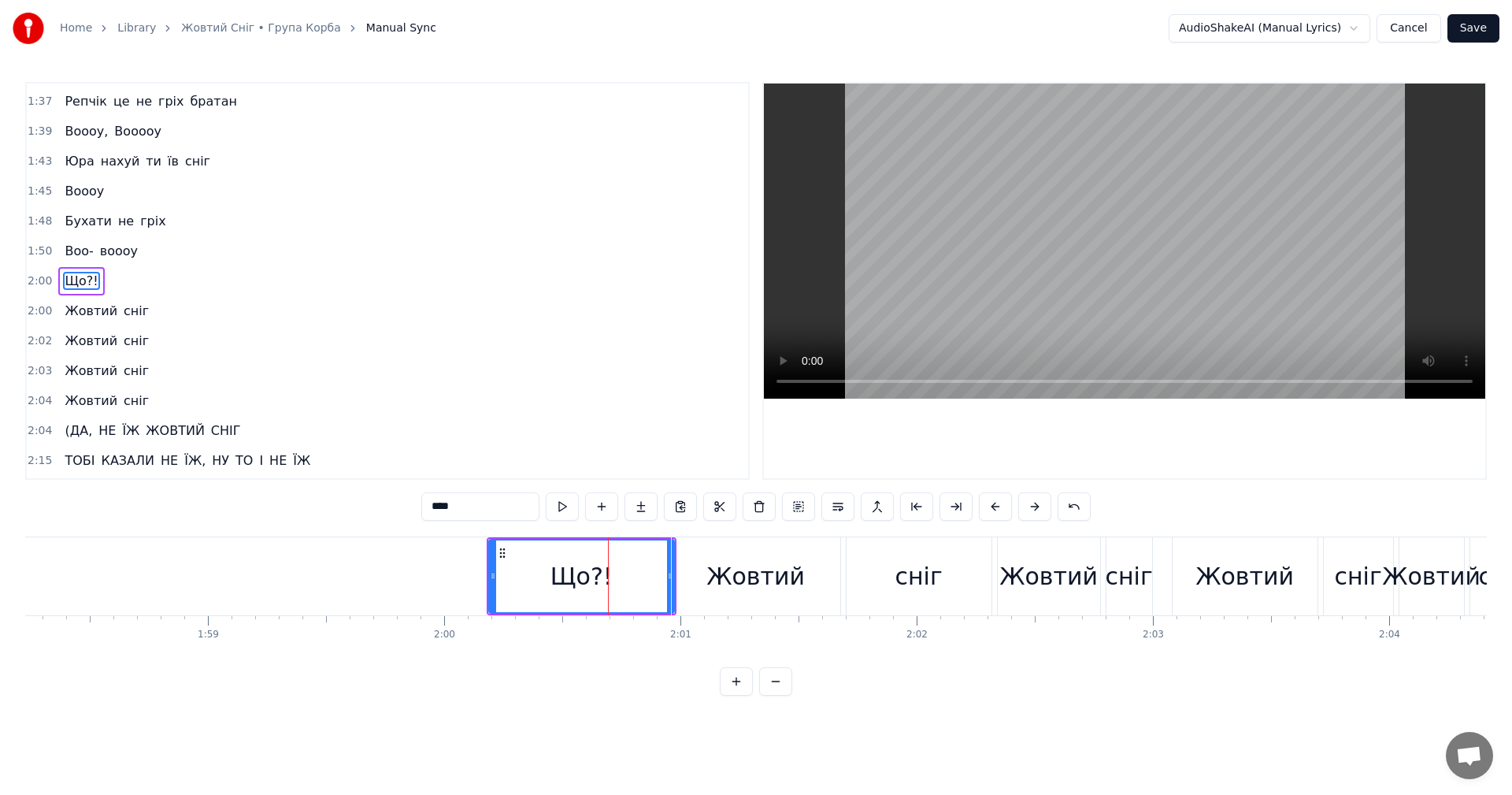
click at [723, 570] on div "Жовтий" at bounding box center [755, 576] width 98 height 35
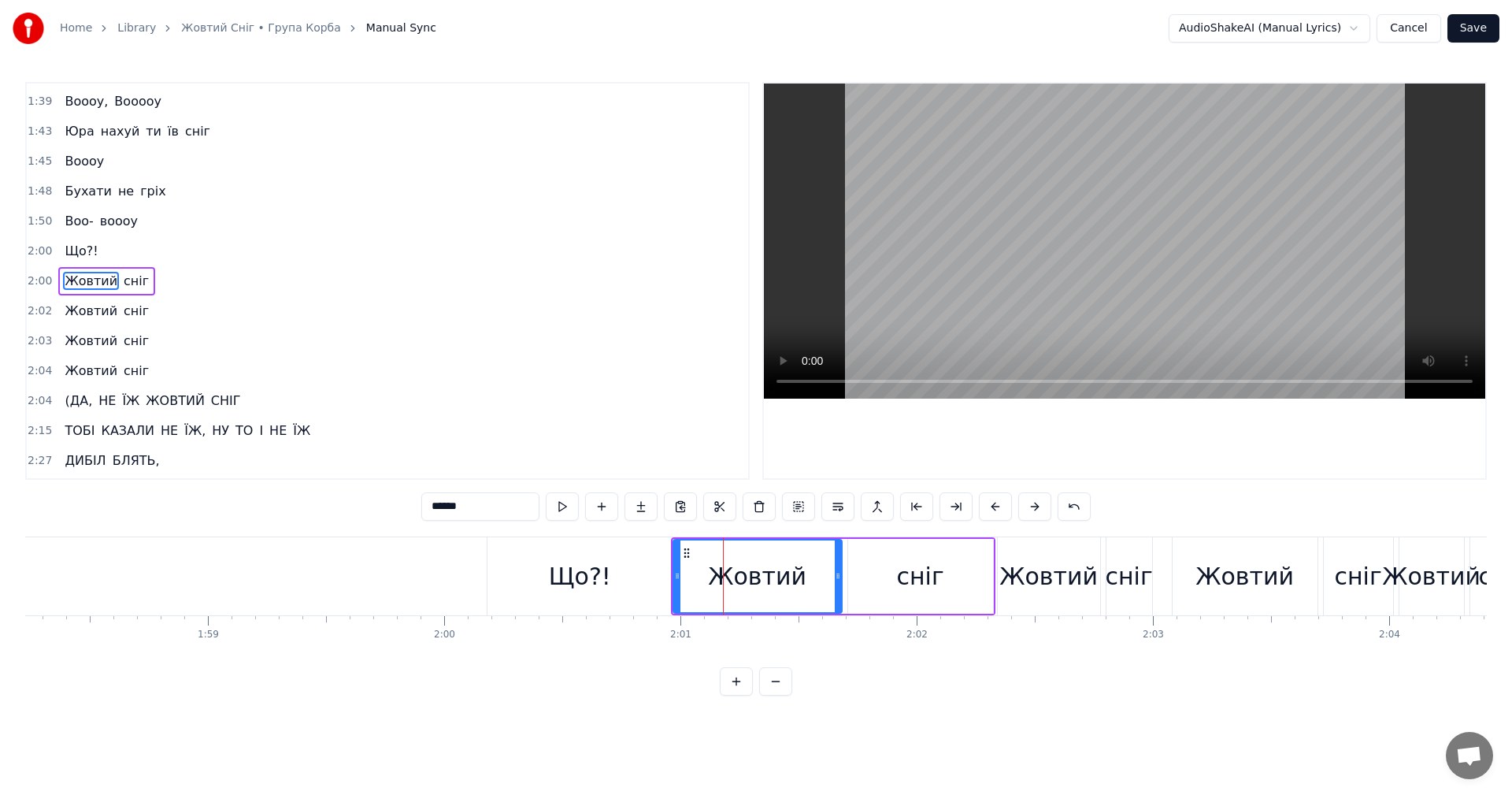
click at [592, 572] on div "Що?!" at bounding box center [580, 576] width 62 height 35
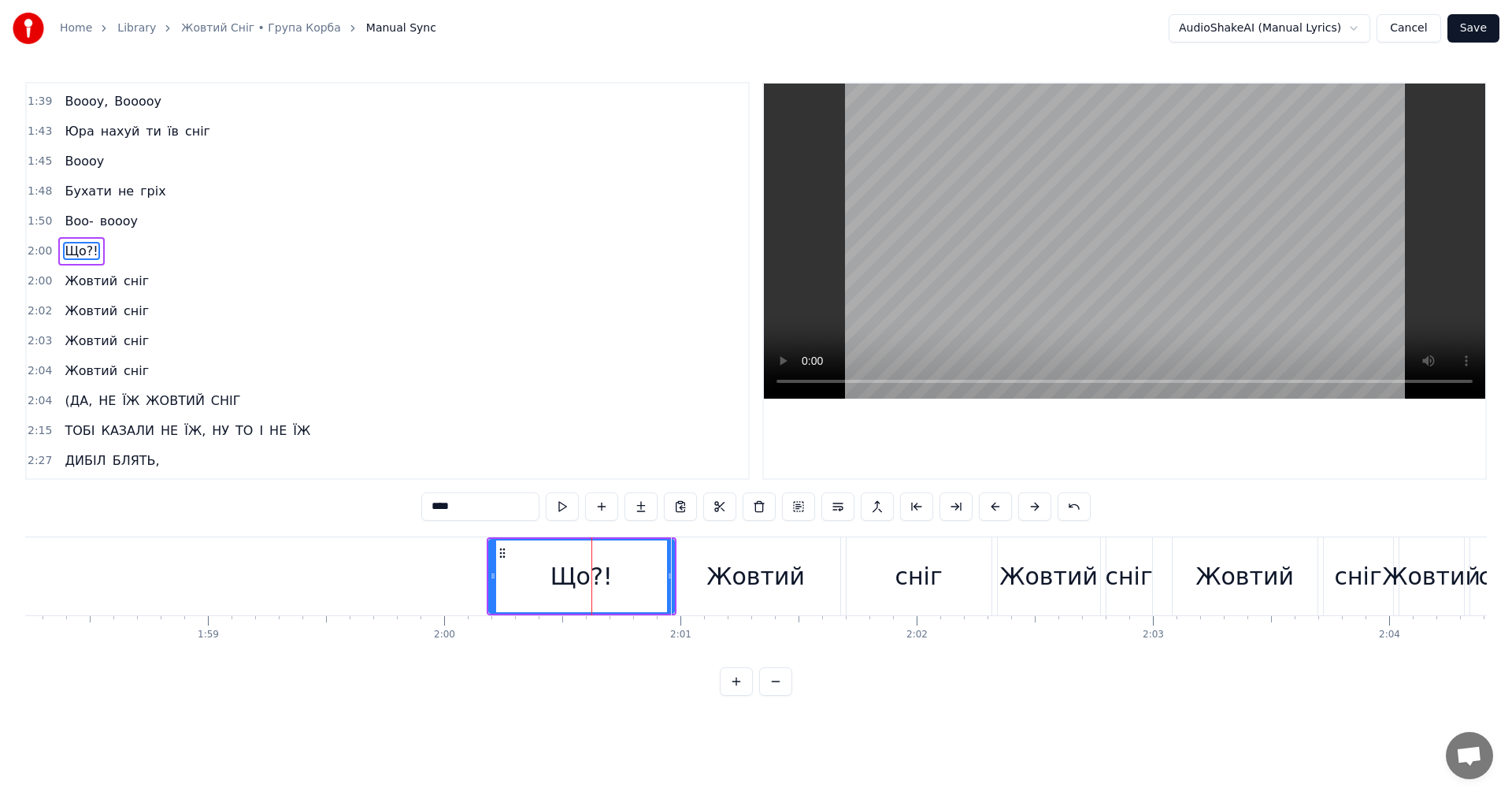
scroll to position [1194, 0]
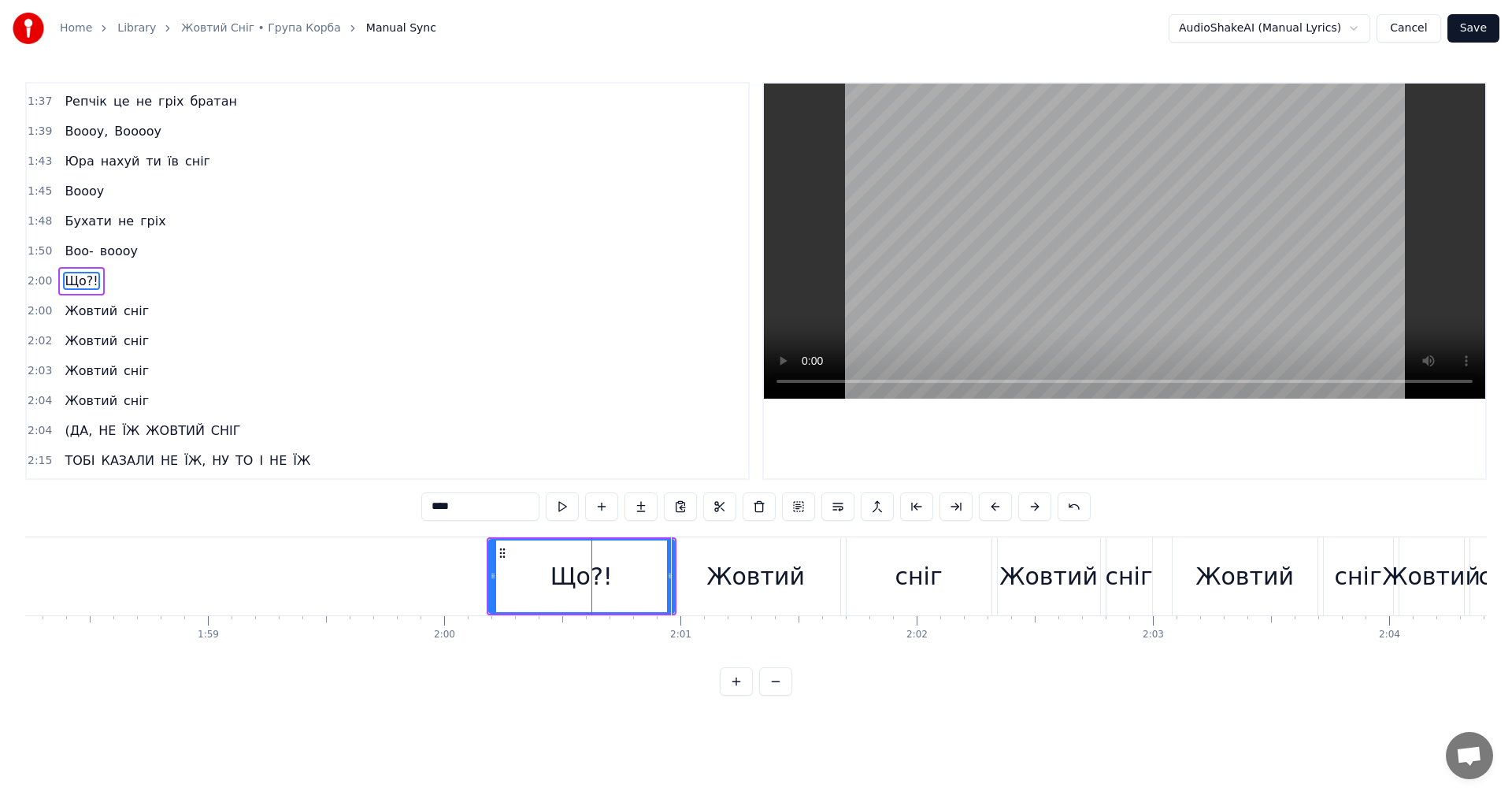
drag, startPoint x: 240, startPoint y: 292, endPoint x: 107, endPoint y: 320, distance: 135.9
click at [156, 352] on div "0:10 Мяу 0:12 Несмачний сніг, неслизький лід 0:15 Я їбашу на п'янку 0:18 Де я б…" at bounding box center [387, 281] width 724 height 398
drag, startPoint x: 76, startPoint y: 292, endPoint x: 146, endPoint y: 370, distance: 104.8
click at [146, 370] on div "0:10 Мяу 0:12 Несмачний сніг, неслизький лід 0:15 Я їбашу на п'янку 0:18 Де я б…" at bounding box center [387, 281] width 724 height 398
click at [89, 304] on span "Жовтий" at bounding box center [91, 311] width 56 height 18
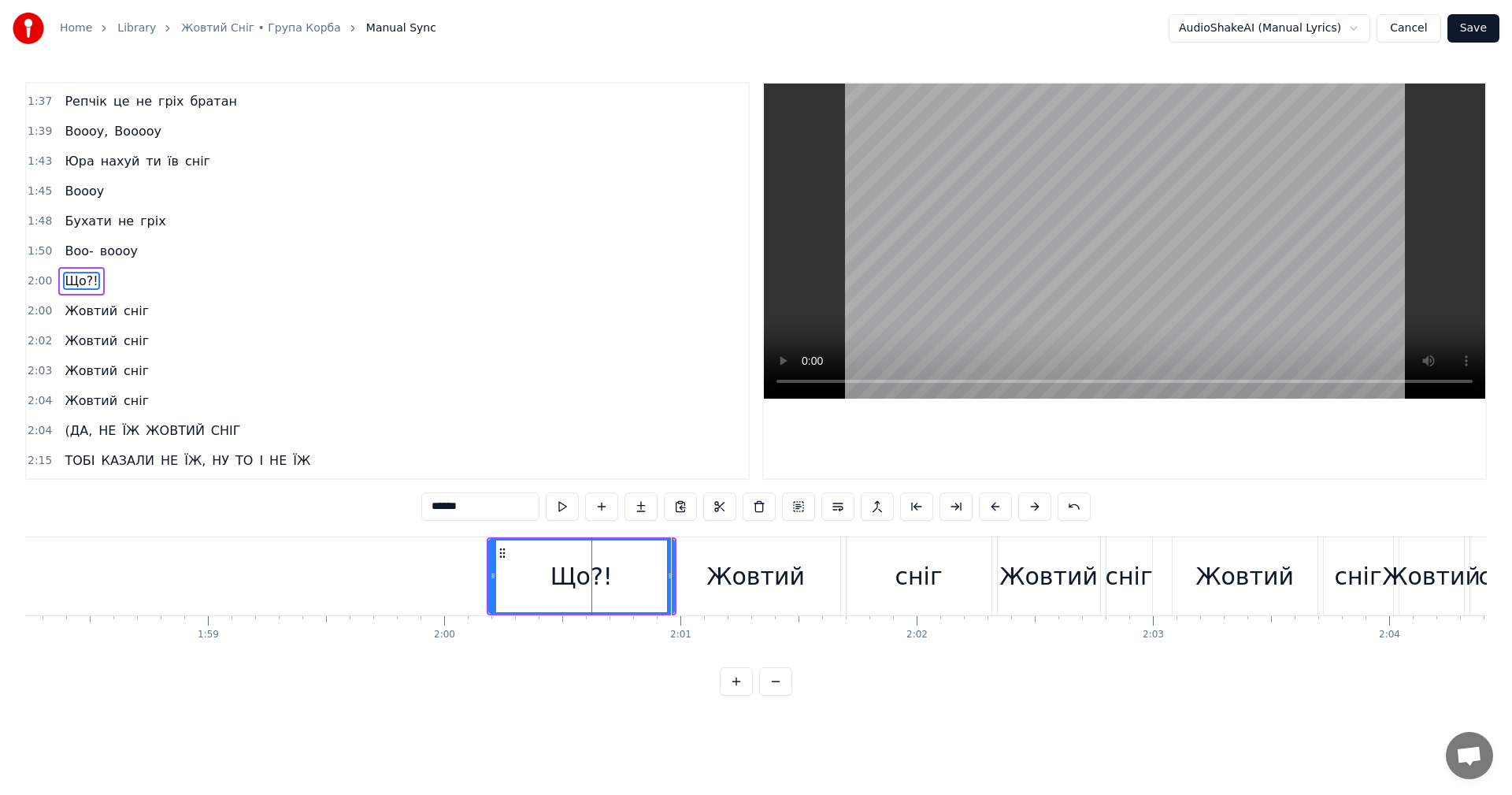
scroll to position [1224, 0]
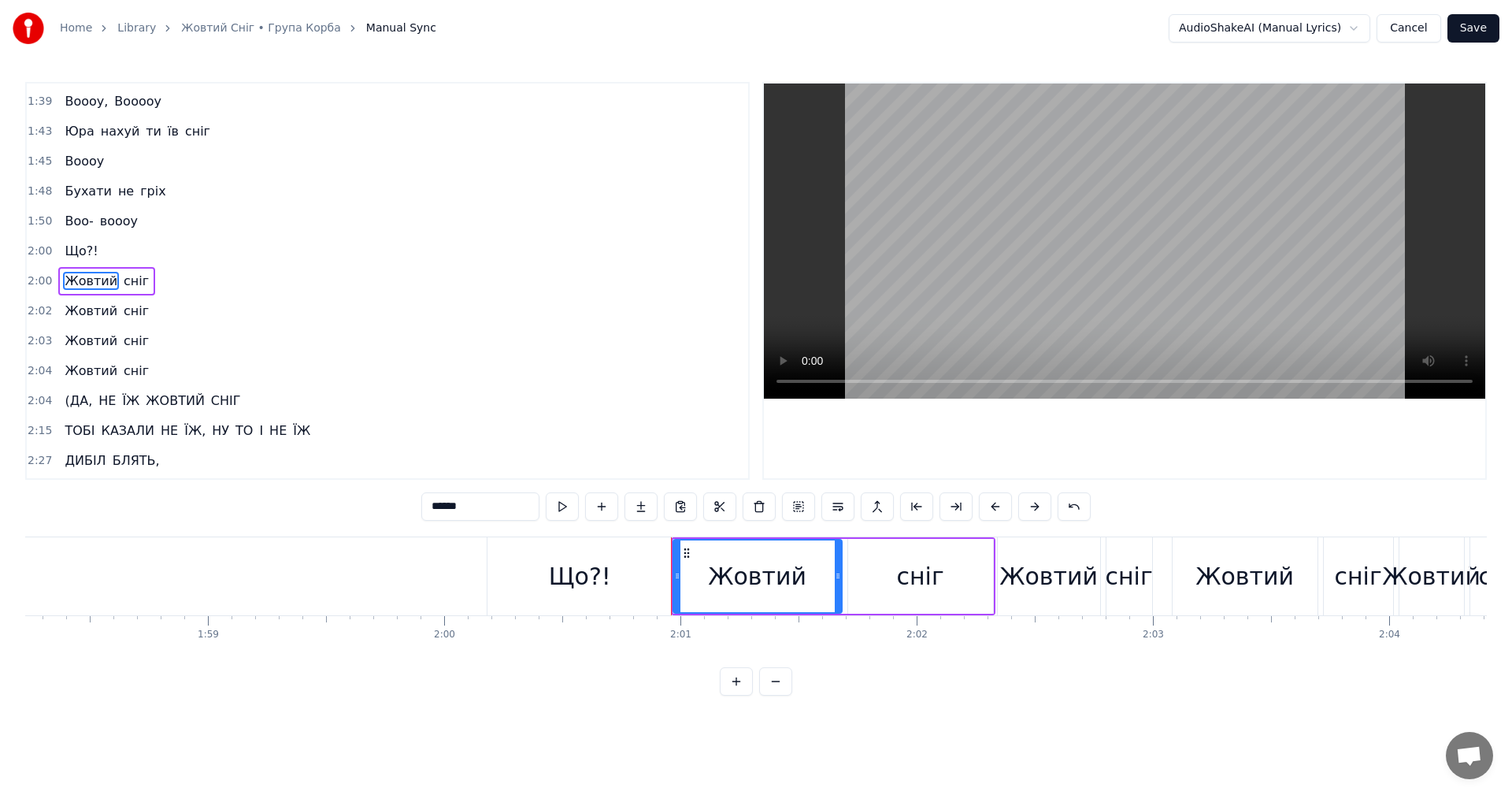
drag, startPoint x: 125, startPoint y: 341, endPoint x: 152, endPoint y: 400, distance: 64.9
click at [152, 400] on div "0:10 Мяу 0:12 Несмачний сніг, неслизький лід 0:15 Я їбашу на п'янку 0:18 Де я б…" at bounding box center [387, 281] width 724 height 398
click at [82, 252] on span "Що?!" at bounding box center [81, 251] width 36 height 18
type input "****"
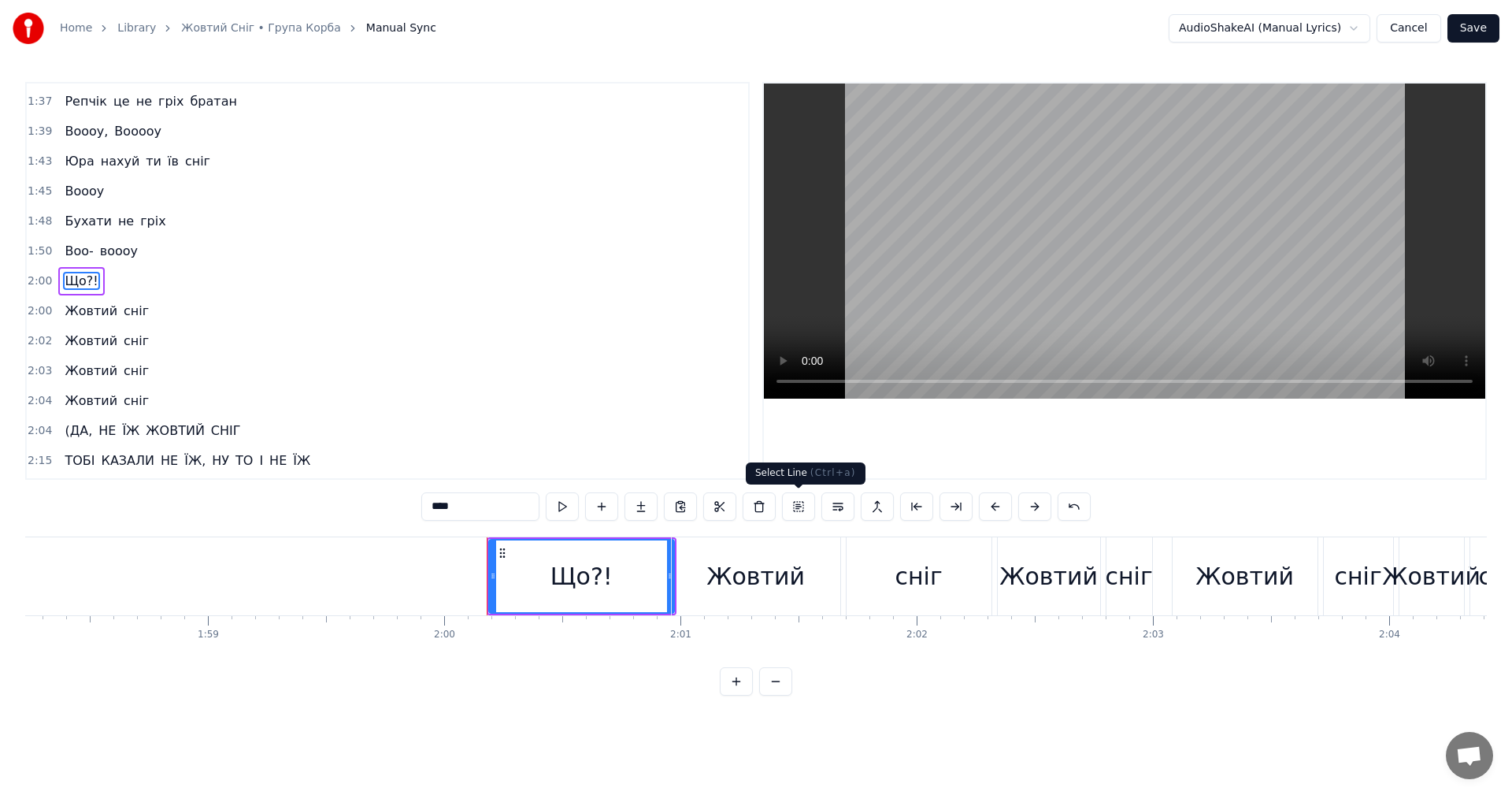
click at [798, 506] on button at bounding box center [798, 506] width 33 height 28
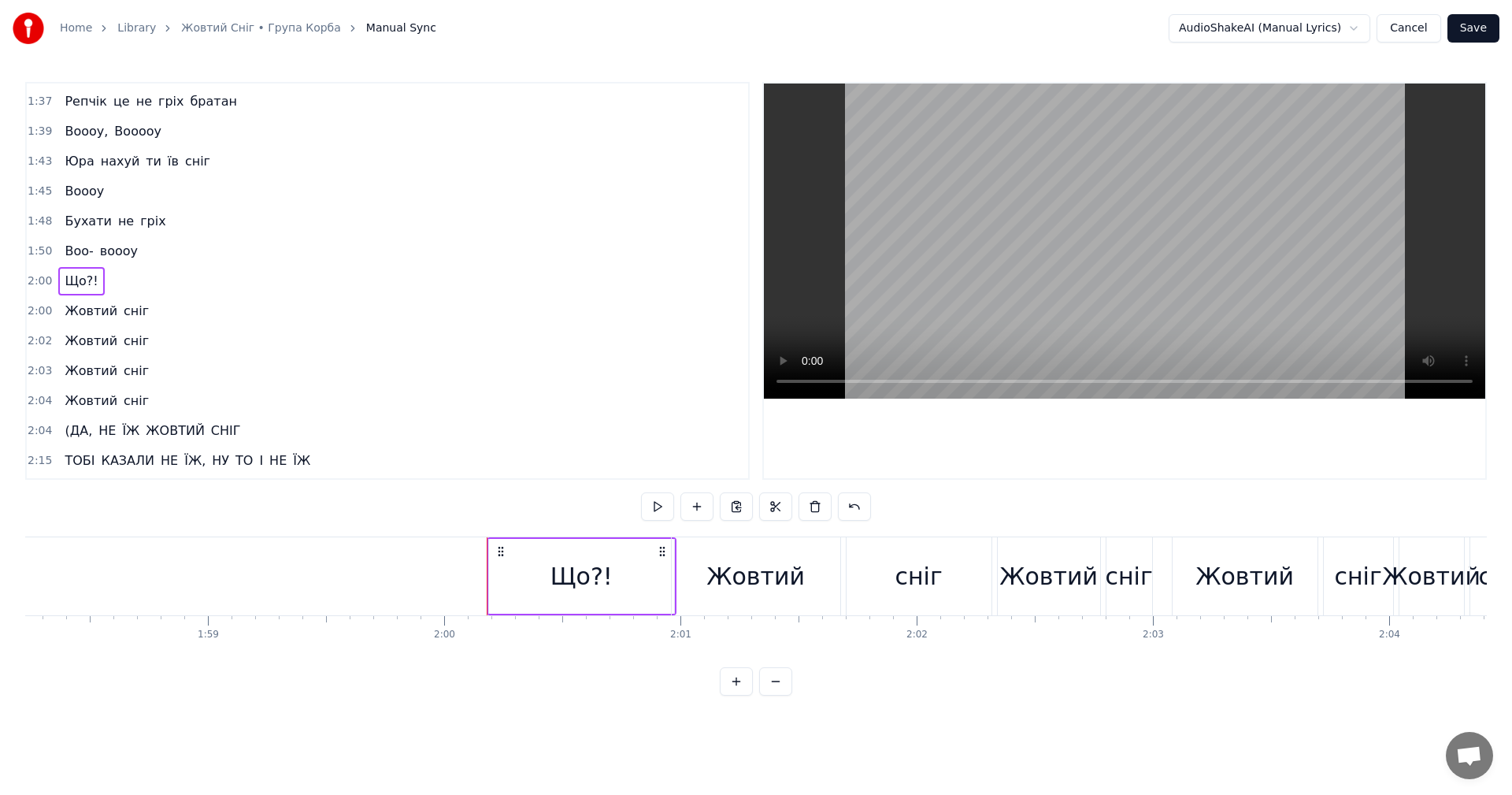
click at [776, 578] on div "Жовтий" at bounding box center [755, 576] width 98 height 35
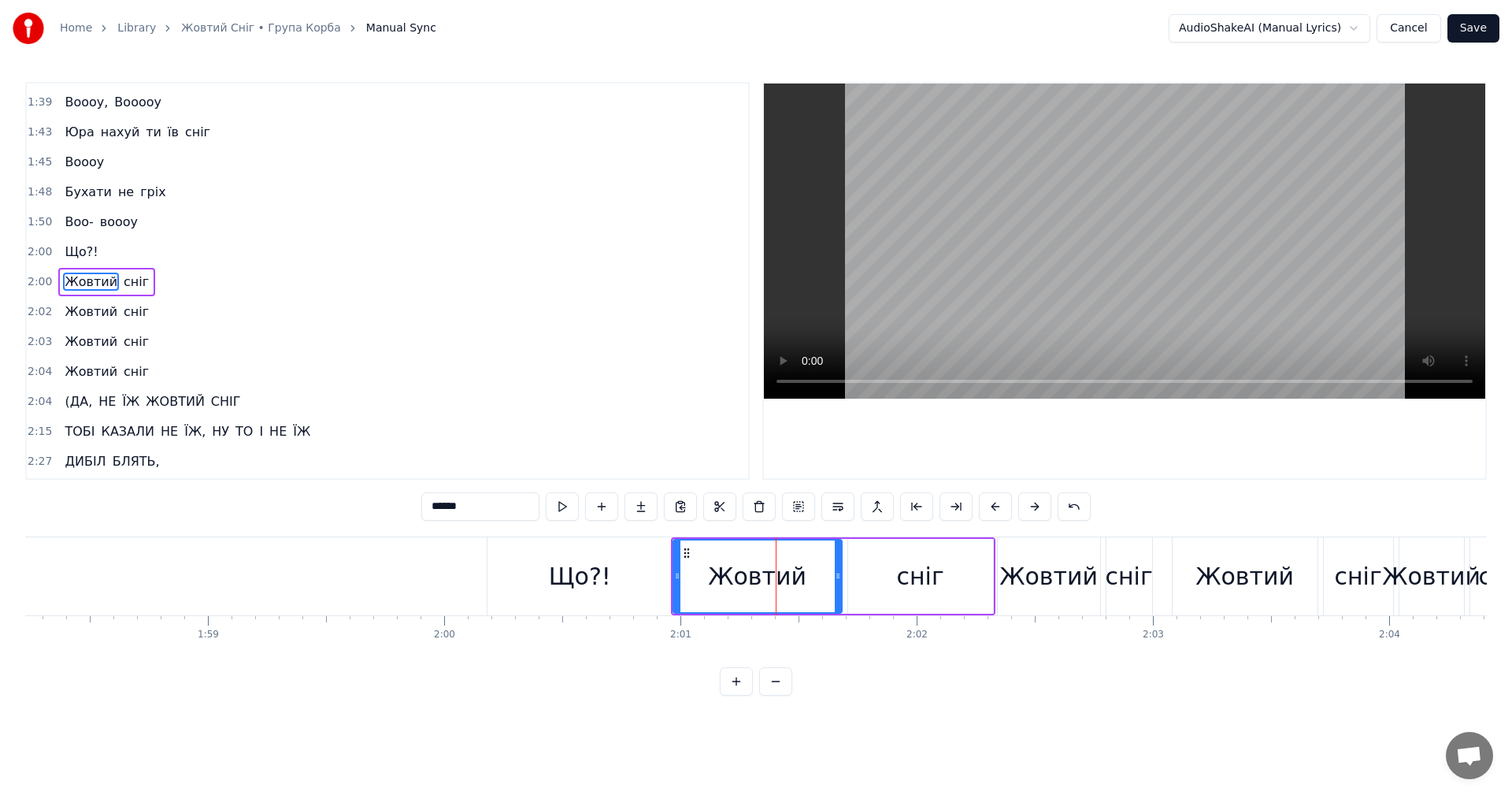
scroll to position [1224, 0]
click at [616, 583] on div "Що?!" at bounding box center [580, 576] width 185 height 78
type input "****"
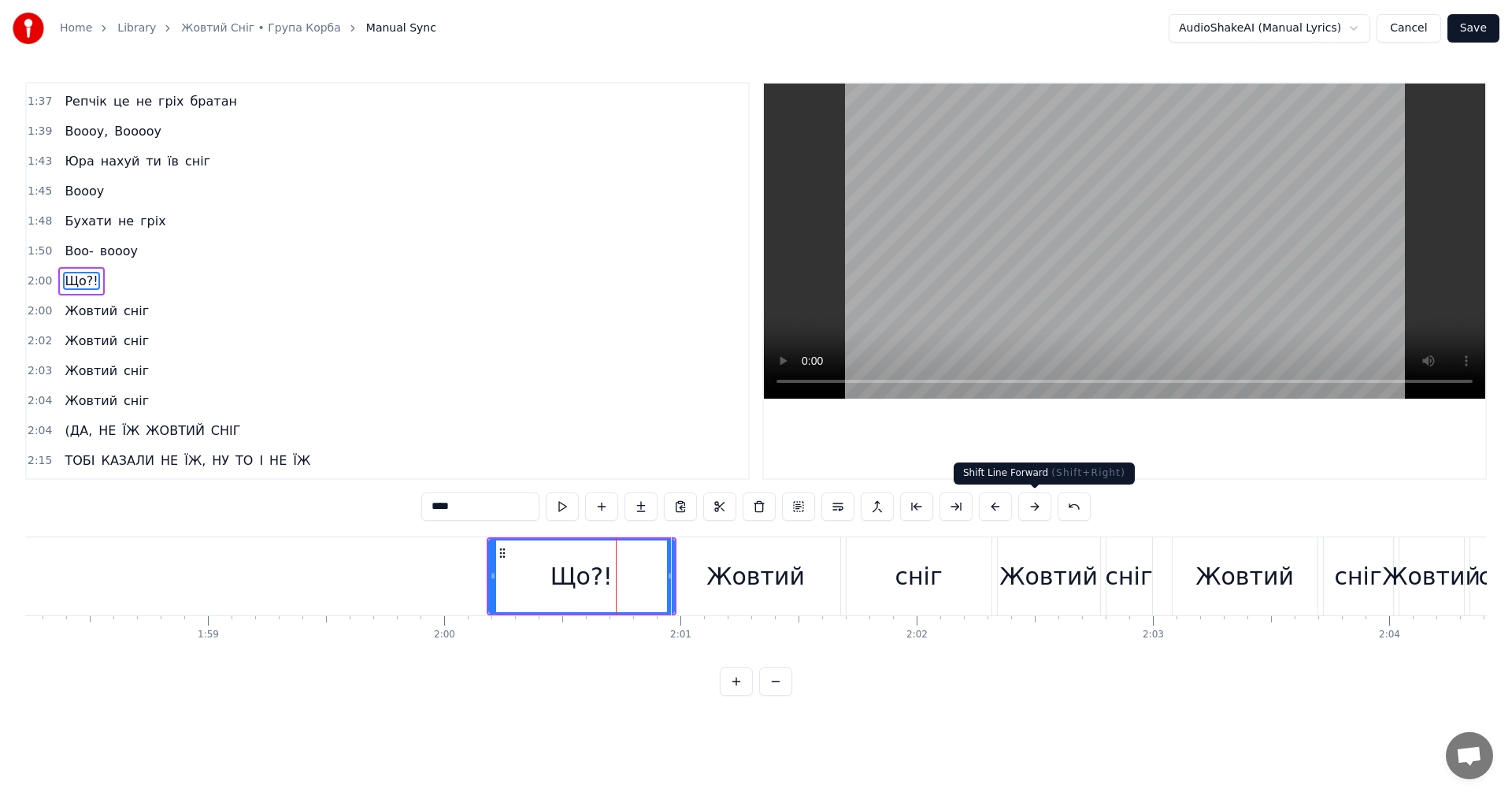
click at [1021, 511] on button at bounding box center [1034, 506] width 33 height 28
click at [998, 508] on button at bounding box center [995, 506] width 33 height 28
click at [475, 510] on input "****" at bounding box center [481, 506] width 118 height 28
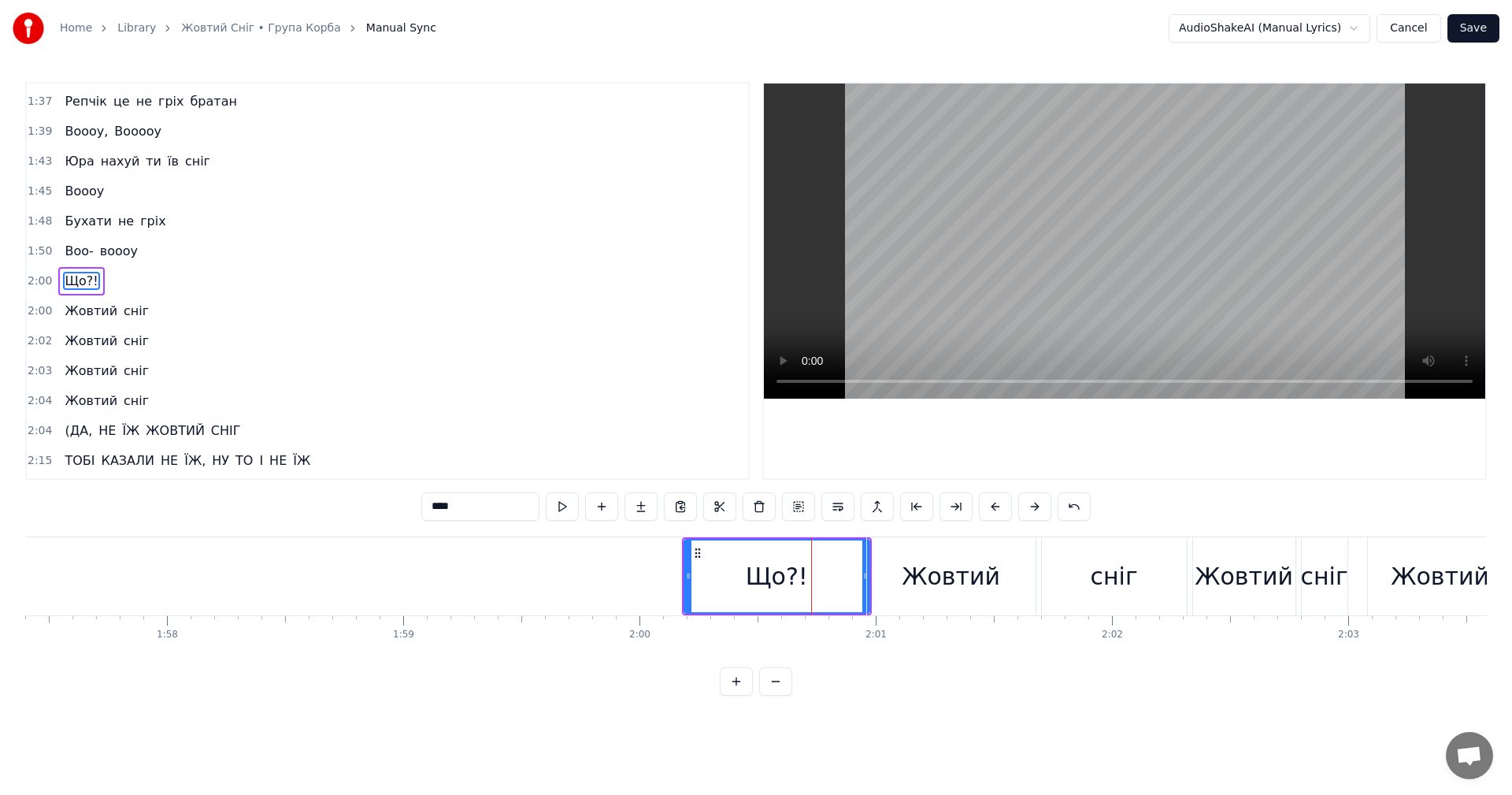
scroll to position [0, 28217]
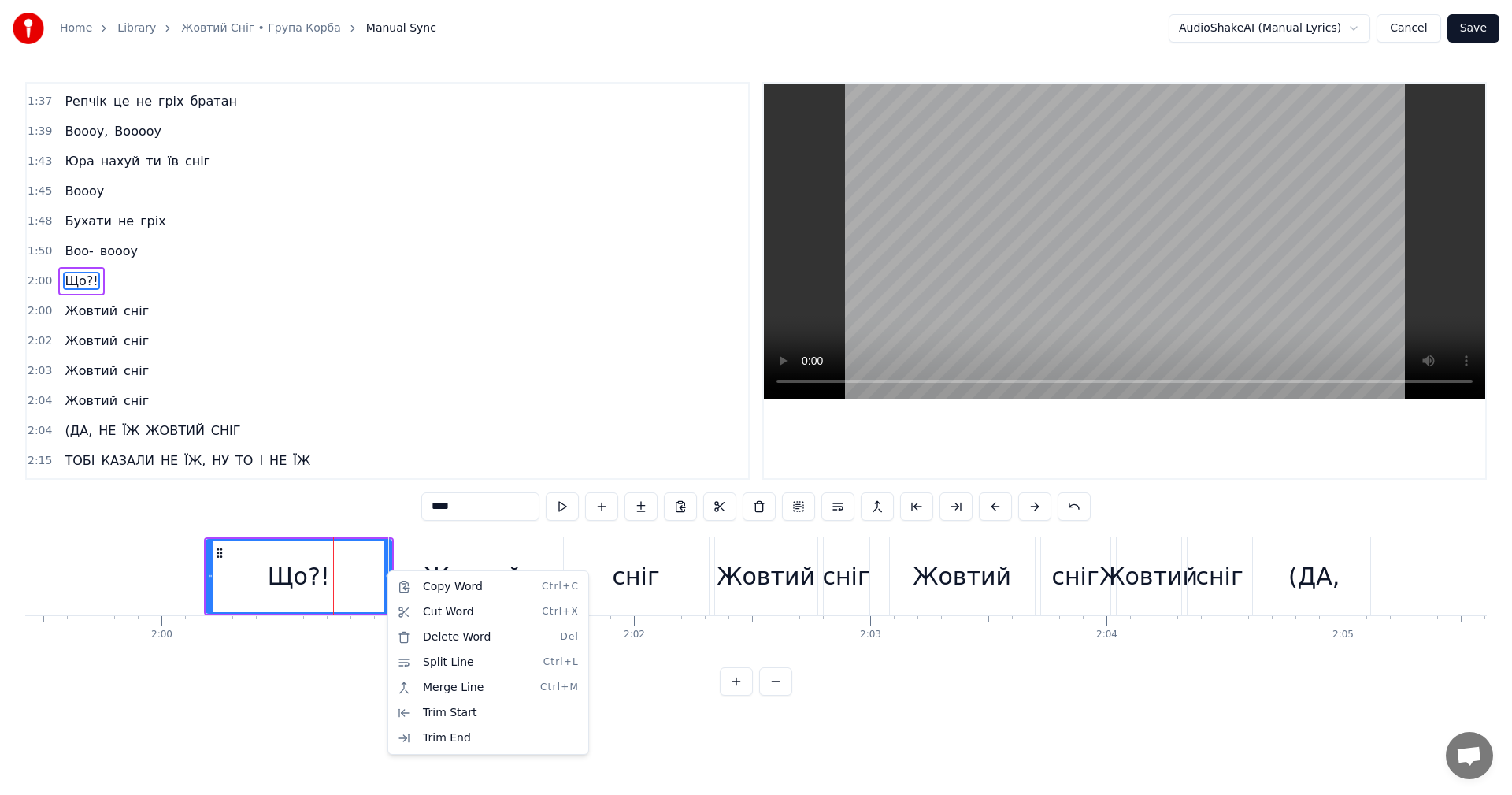
click at [355, 721] on html "Home Library Жовтий Сніг • Група Корба Manual Sync AudioShakeAI (Manual Lyrics)…" at bounding box center [756, 360] width 1512 height 721
drag, startPoint x: 324, startPoint y: 581, endPoint x: 411, endPoint y: 585, distance: 87.1
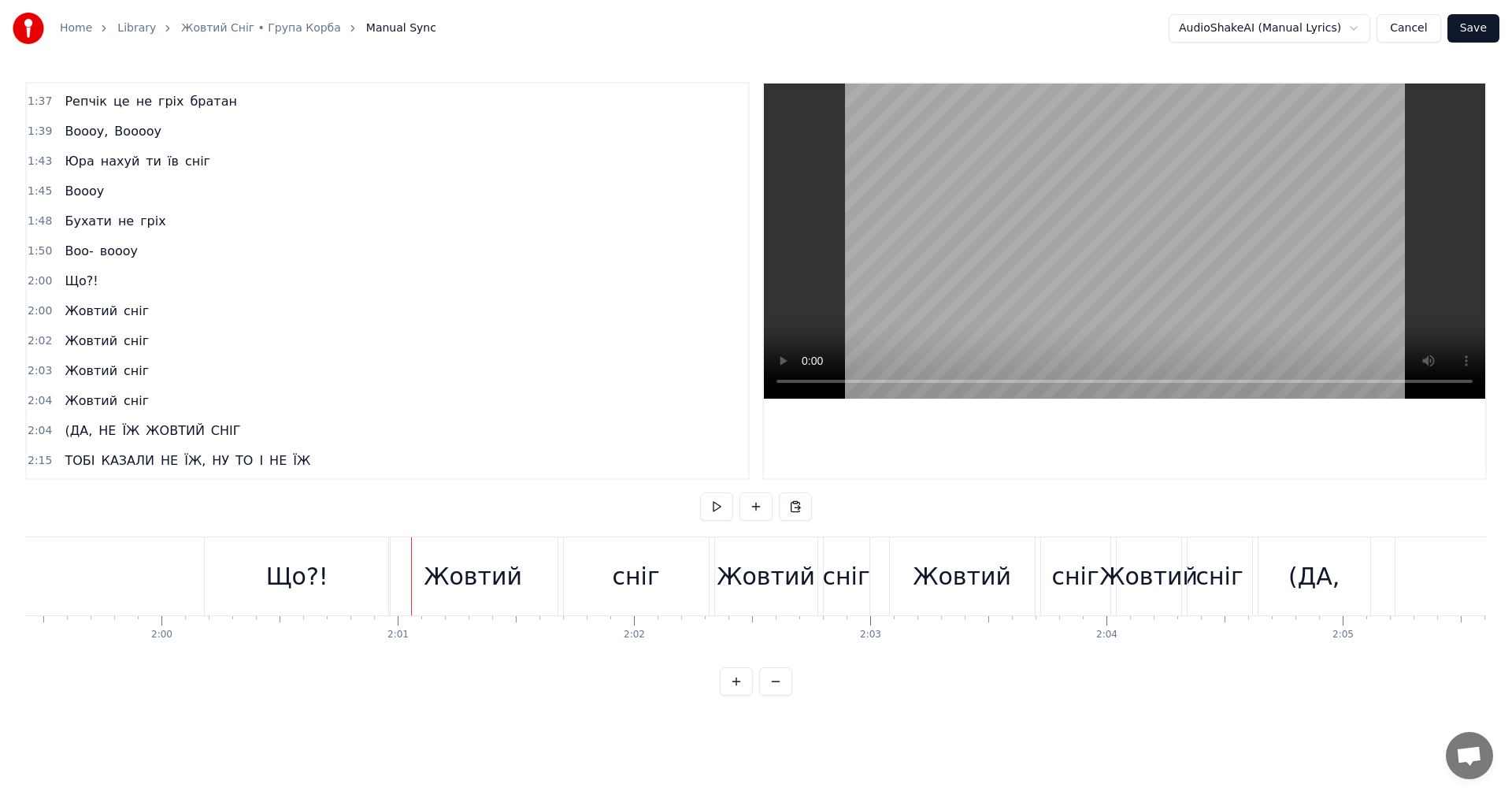
click at [319, 574] on div "Що?!" at bounding box center [297, 576] width 62 height 35
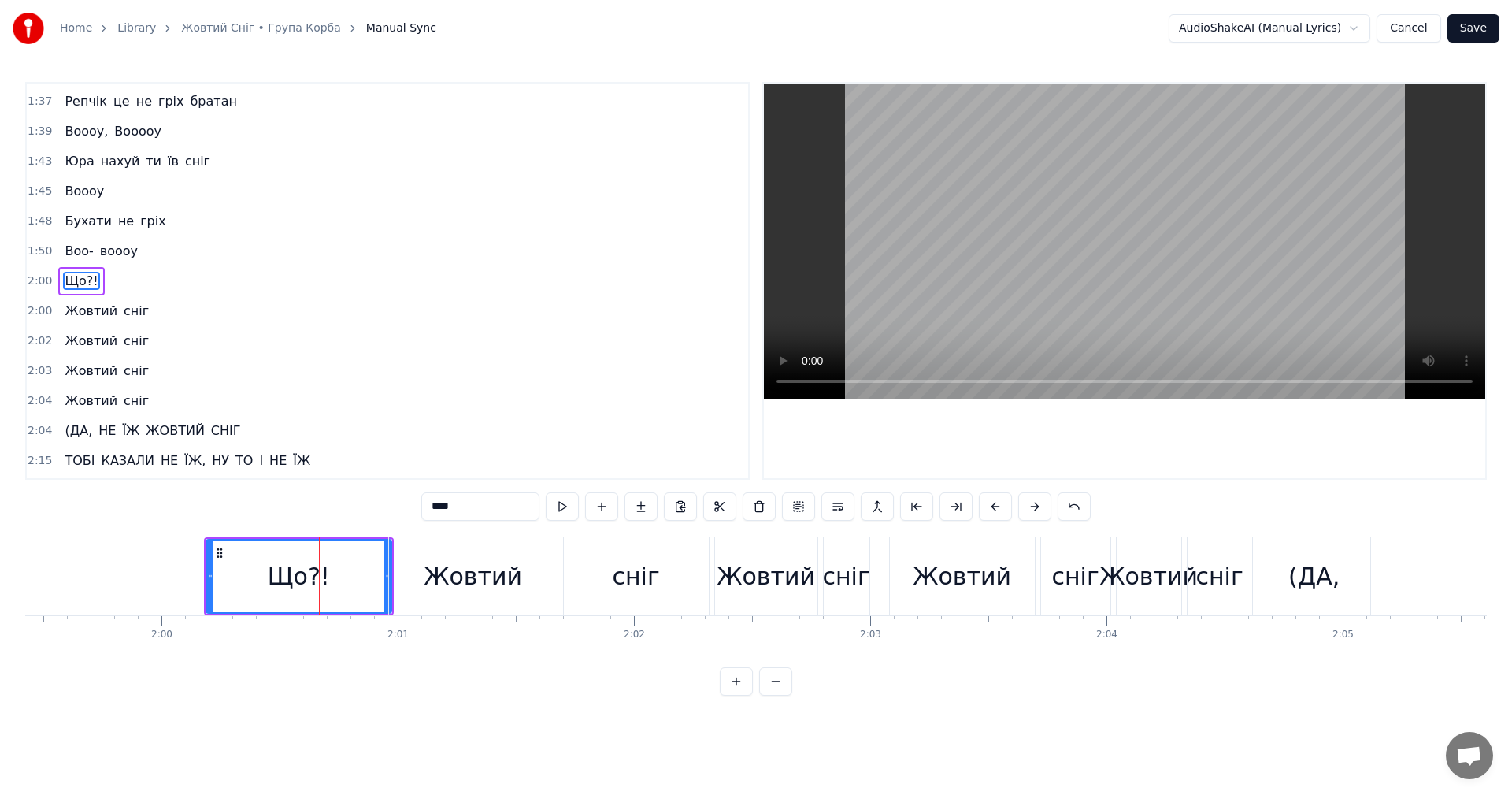
drag, startPoint x: 464, startPoint y: 506, endPoint x: 426, endPoint y: 503, distance: 38.1
click at [426, 503] on input "****" at bounding box center [481, 506] width 118 height 28
paste input "**********"
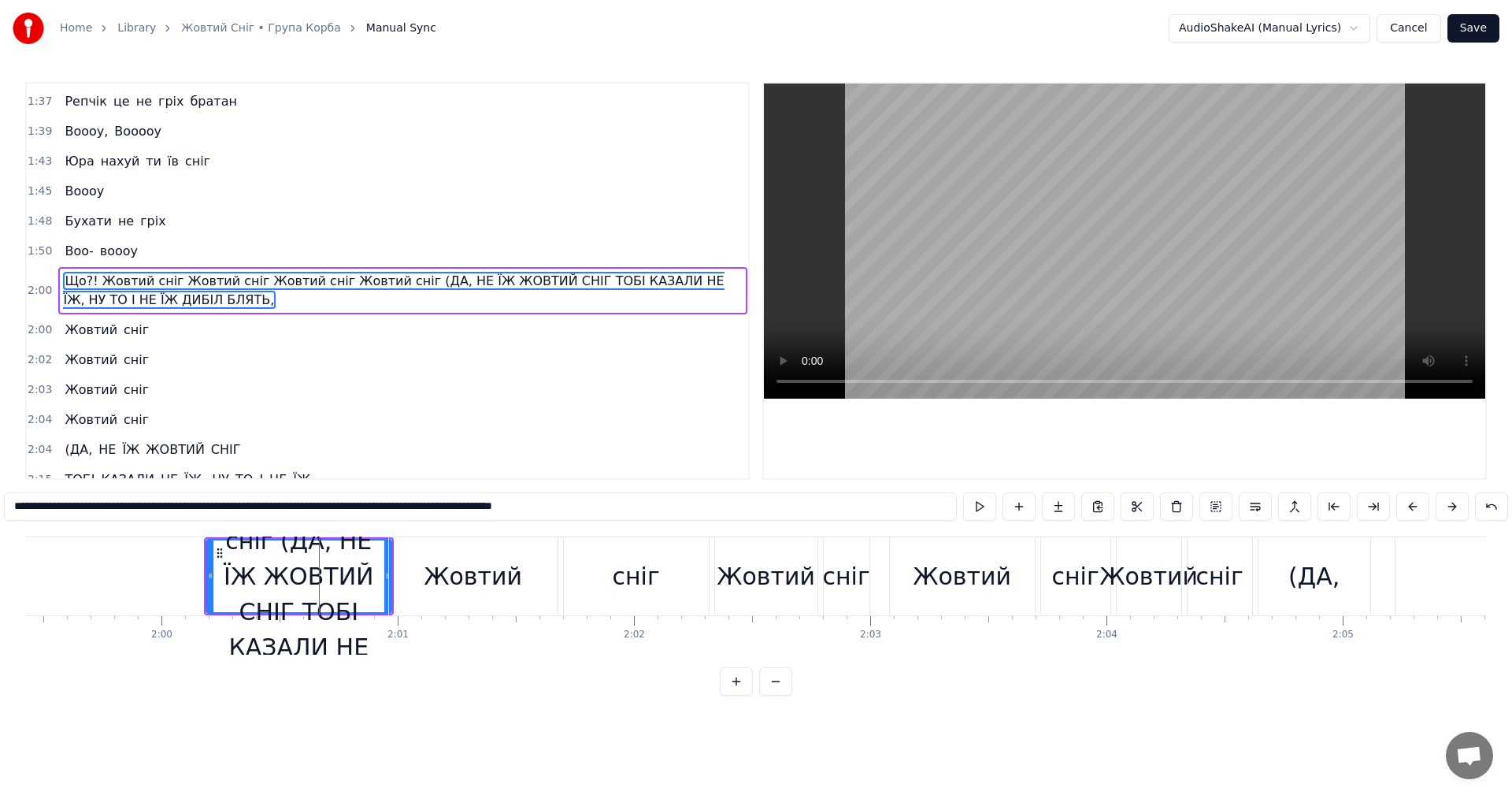
type input "**********"
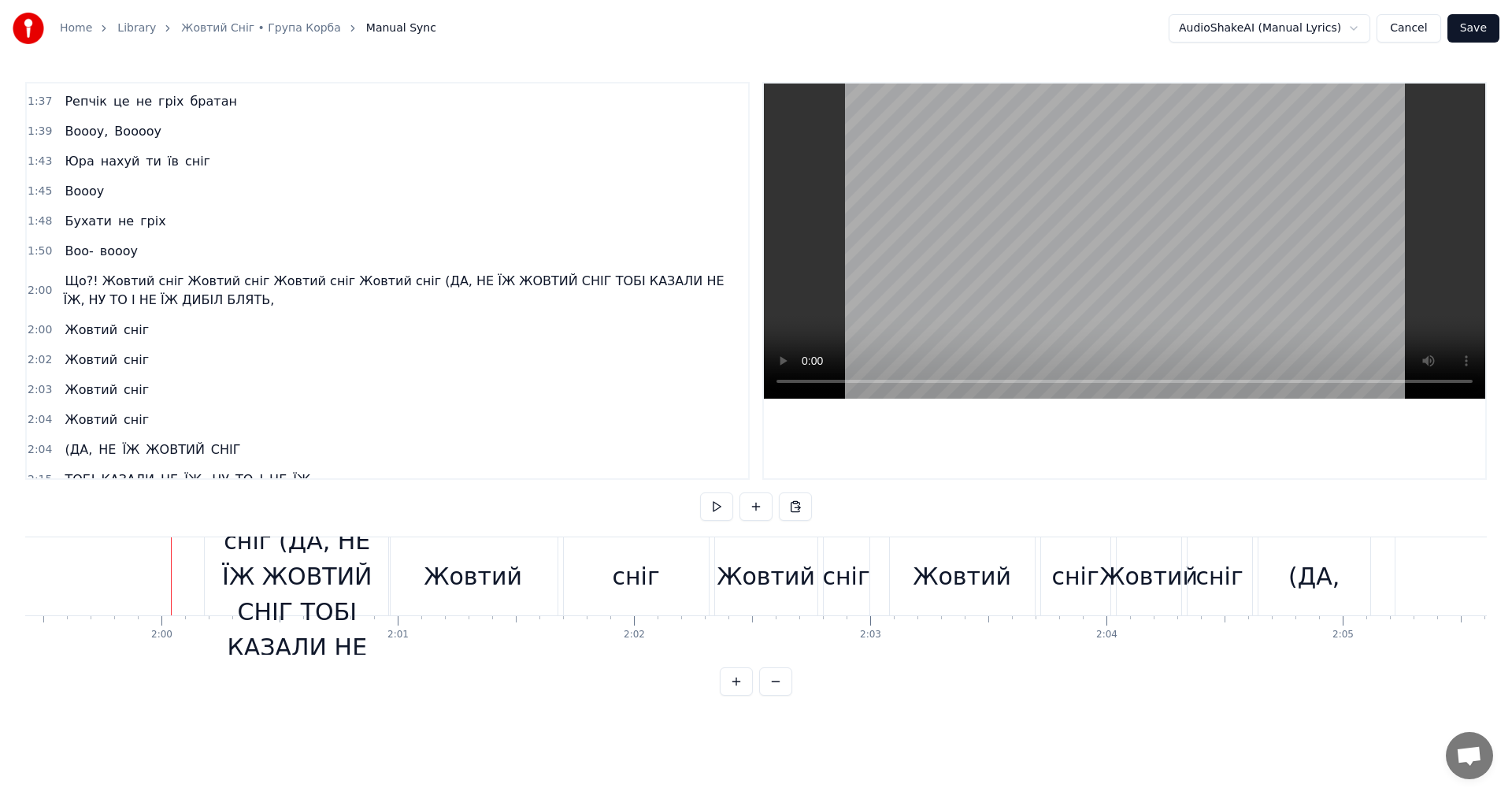
click at [1119, 268] on video at bounding box center [1124, 241] width 721 height 315
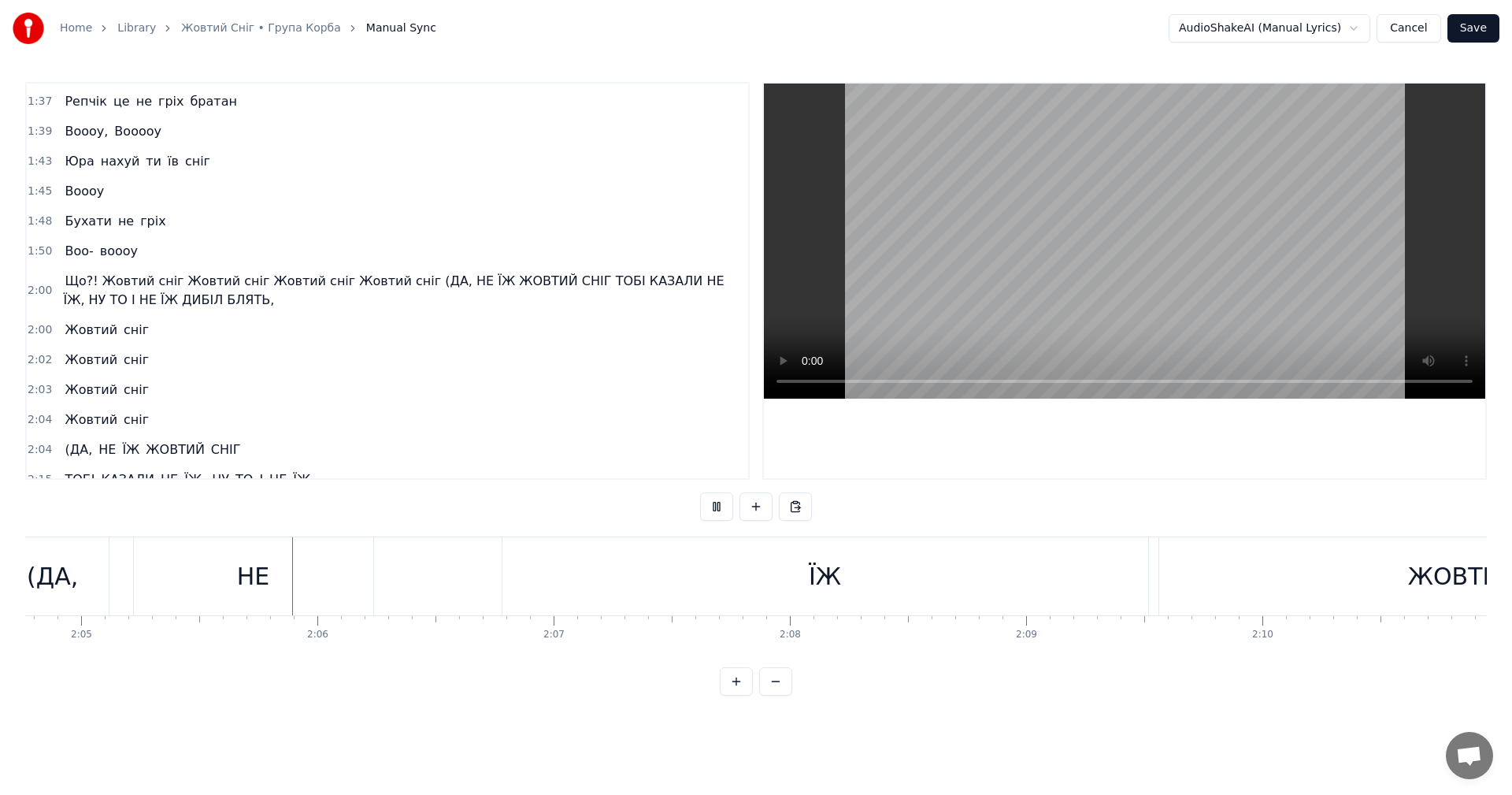
scroll to position [0, 29527]
click at [1104, 268] on video at bounding box center [1124, 241] width 721 height 315
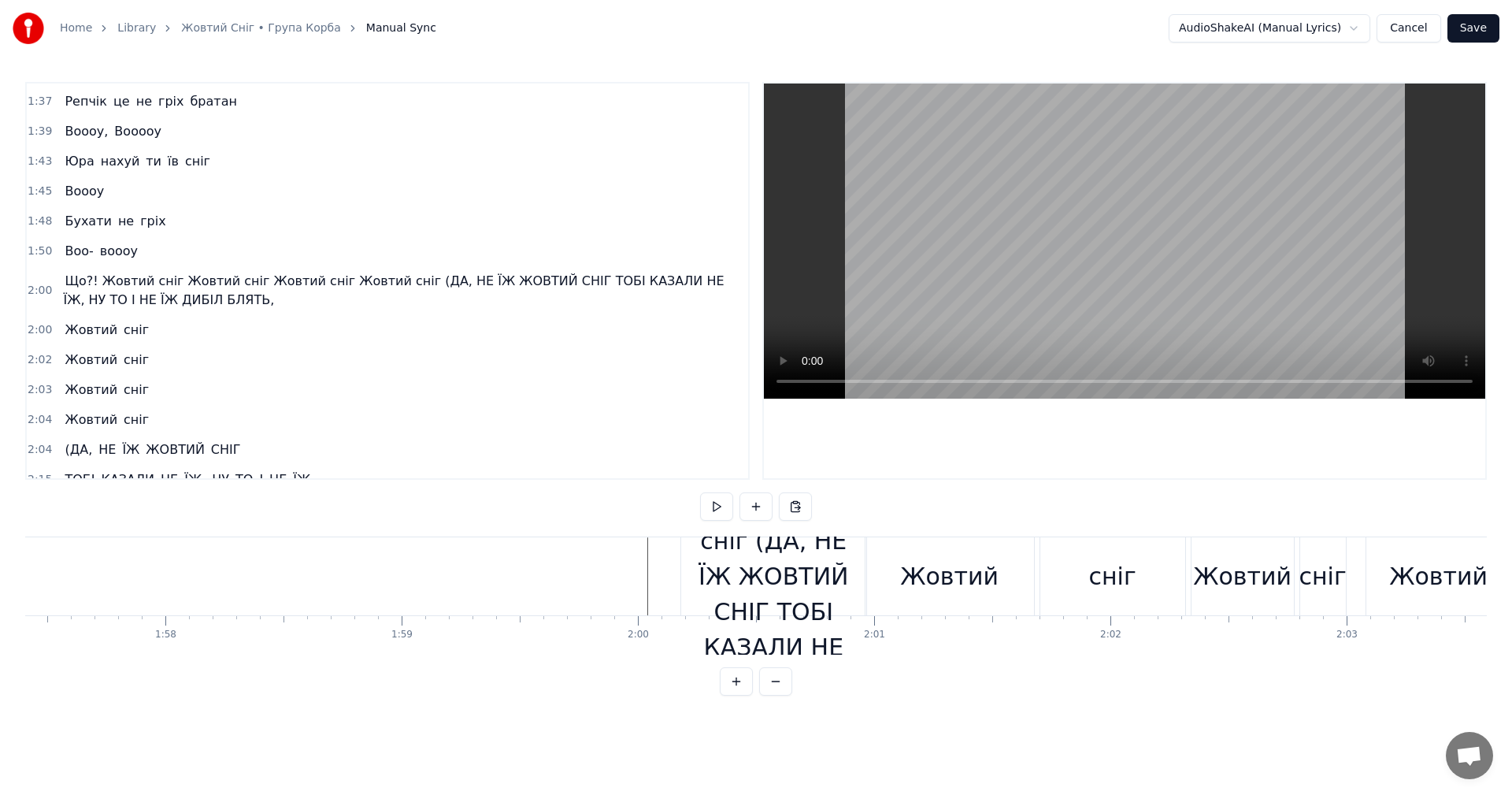
scroll to position [0, 27805]
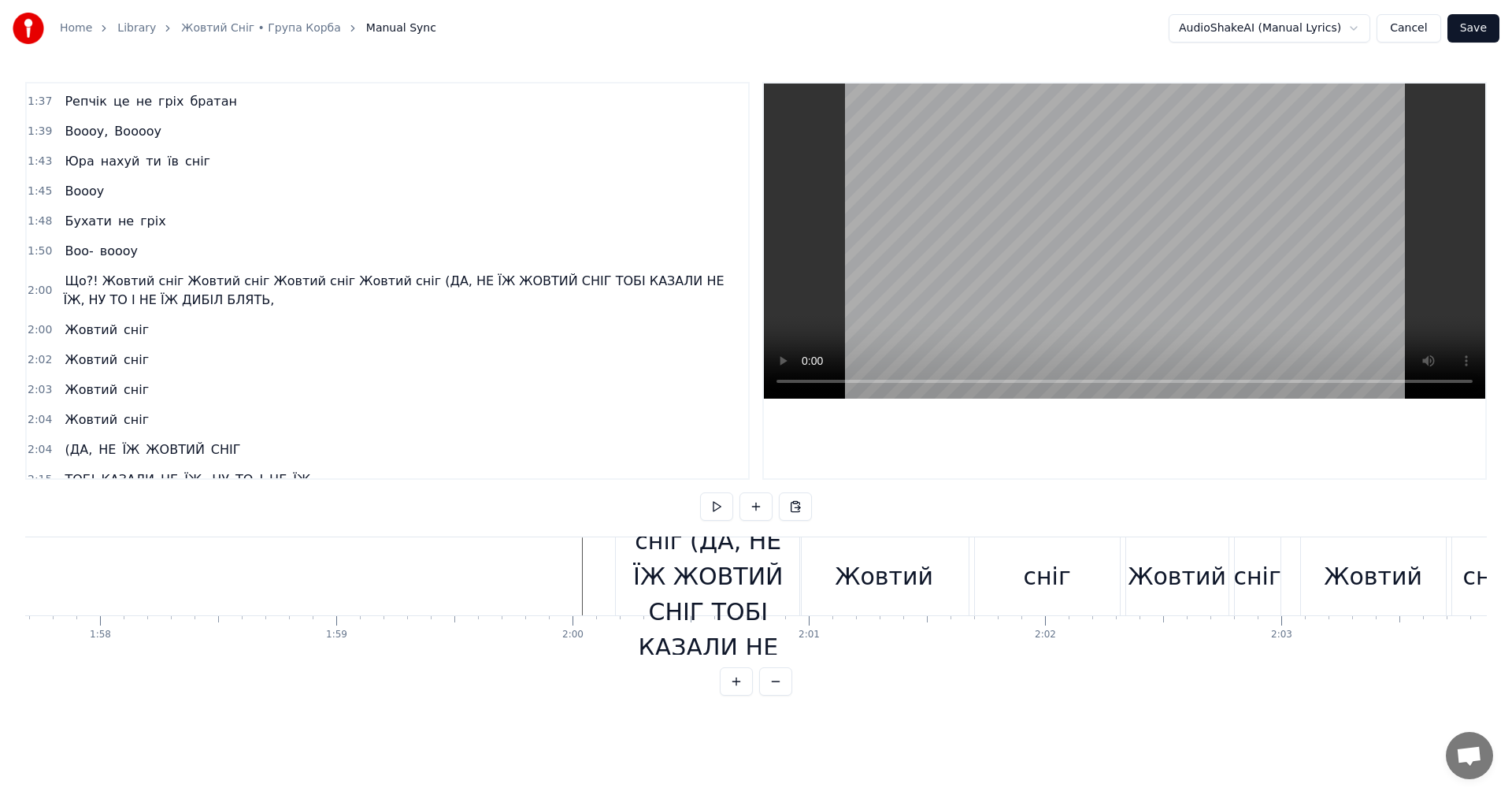
click at [718, 574] on div "Що?! Жовтий сніг Жовтий сніг Жовтий сніг Жовтий сніг (ДА, НЕ ЇЖ ЖОВТИЙ СНІГ ТОБ…" at bounding box center [708, 576] width 185 height 390
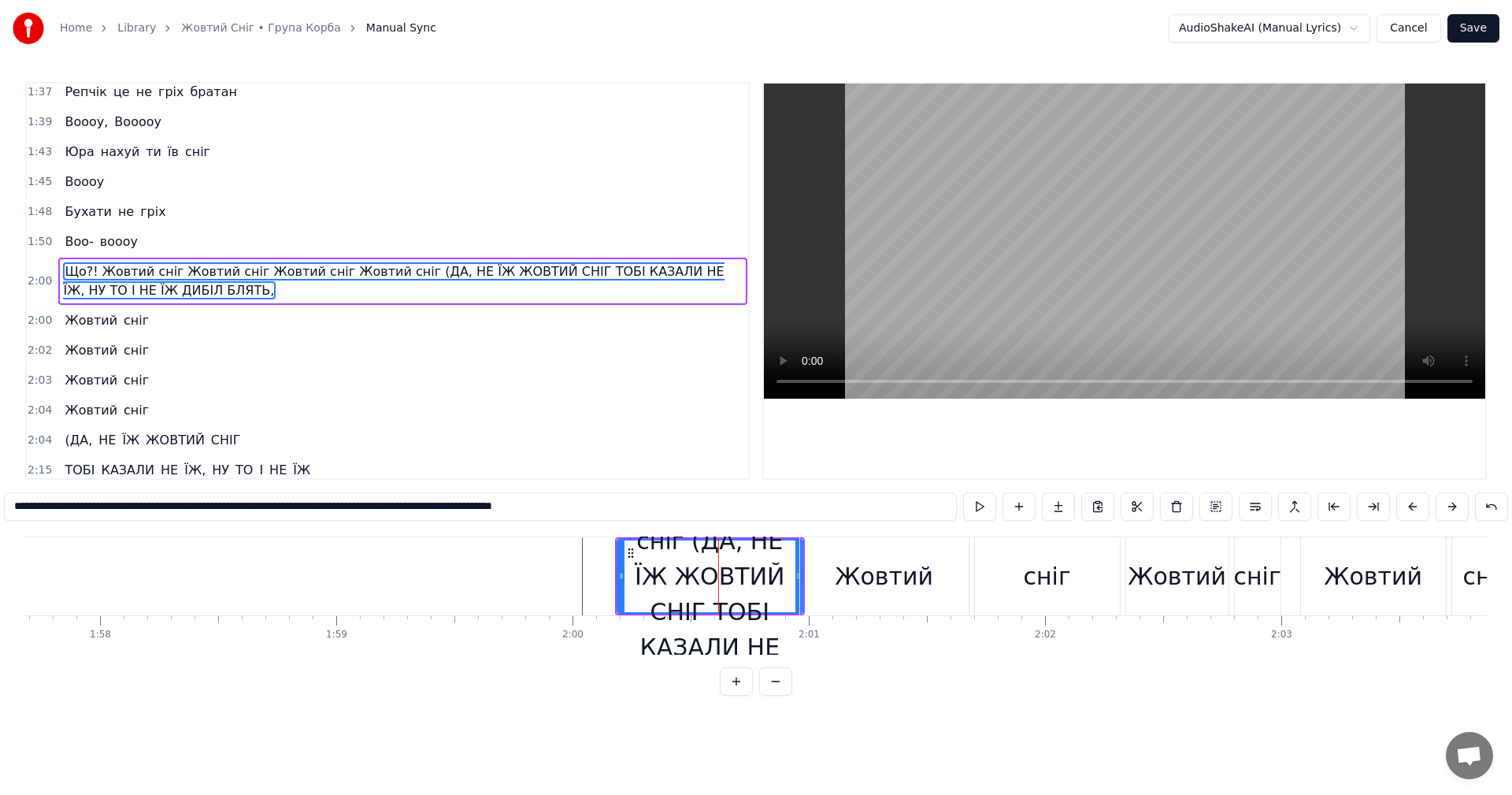
drag, startPoint x: 175, startPoint y: 291, endPoint x: 135, endPoint y: 286, distance: 40.3
click at [135, 286] on span "Що?! Жовтий сніг Жовтий сніг Жовтий сніг Жовтий сніг (ДА, НЕ ЇЖ ЖОВТИЙ СНІГ ТОБ…" at bounding box center [403, 280] width 680 height 38
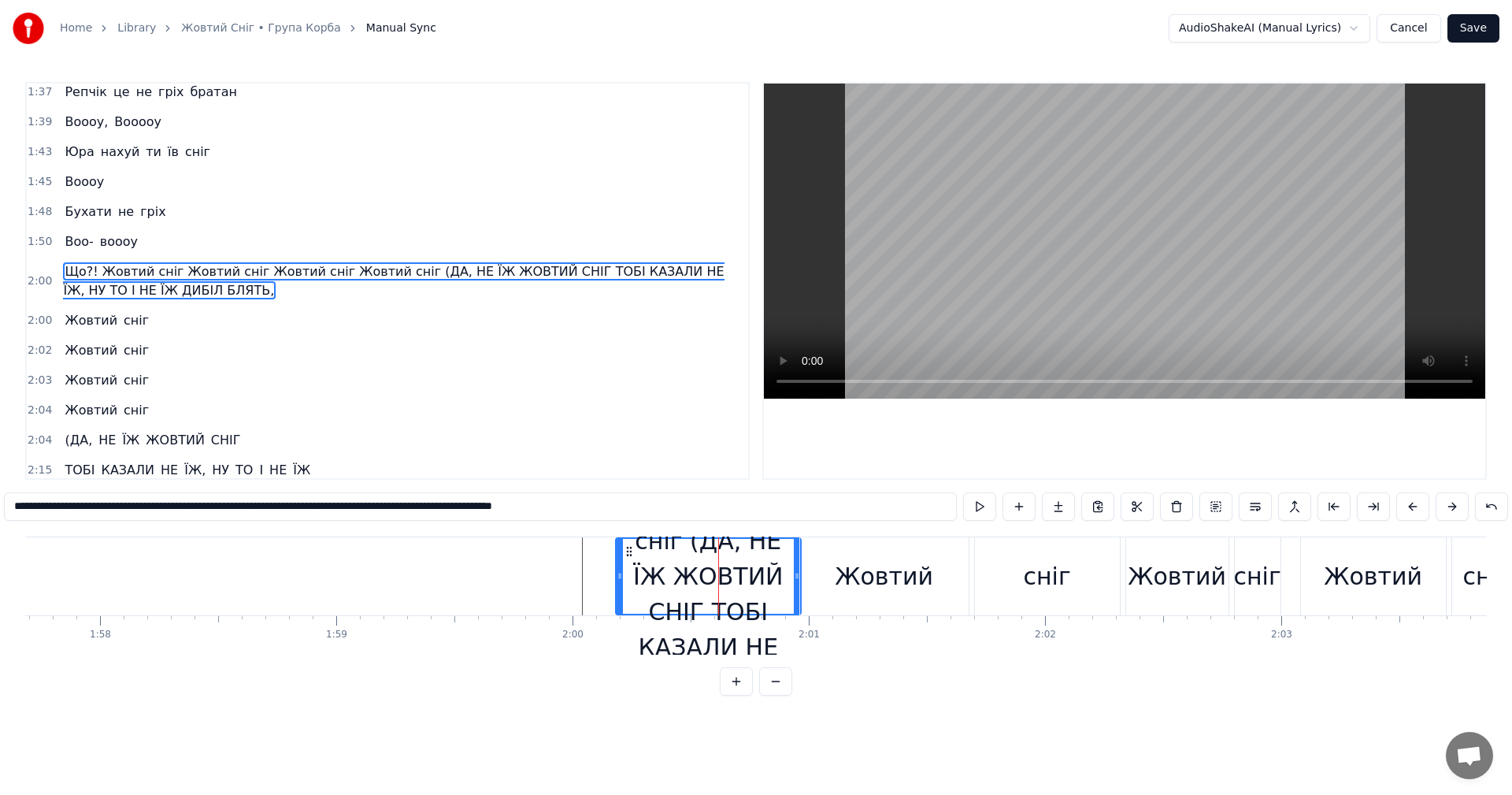
drag, startPoint x: 705, startPoint y: 505, endPoint x: 296, endPoint y: 497, distance: 409.1
click at [296, 497] on input "**********" at bounding box center [480, 506] width 953 height 28
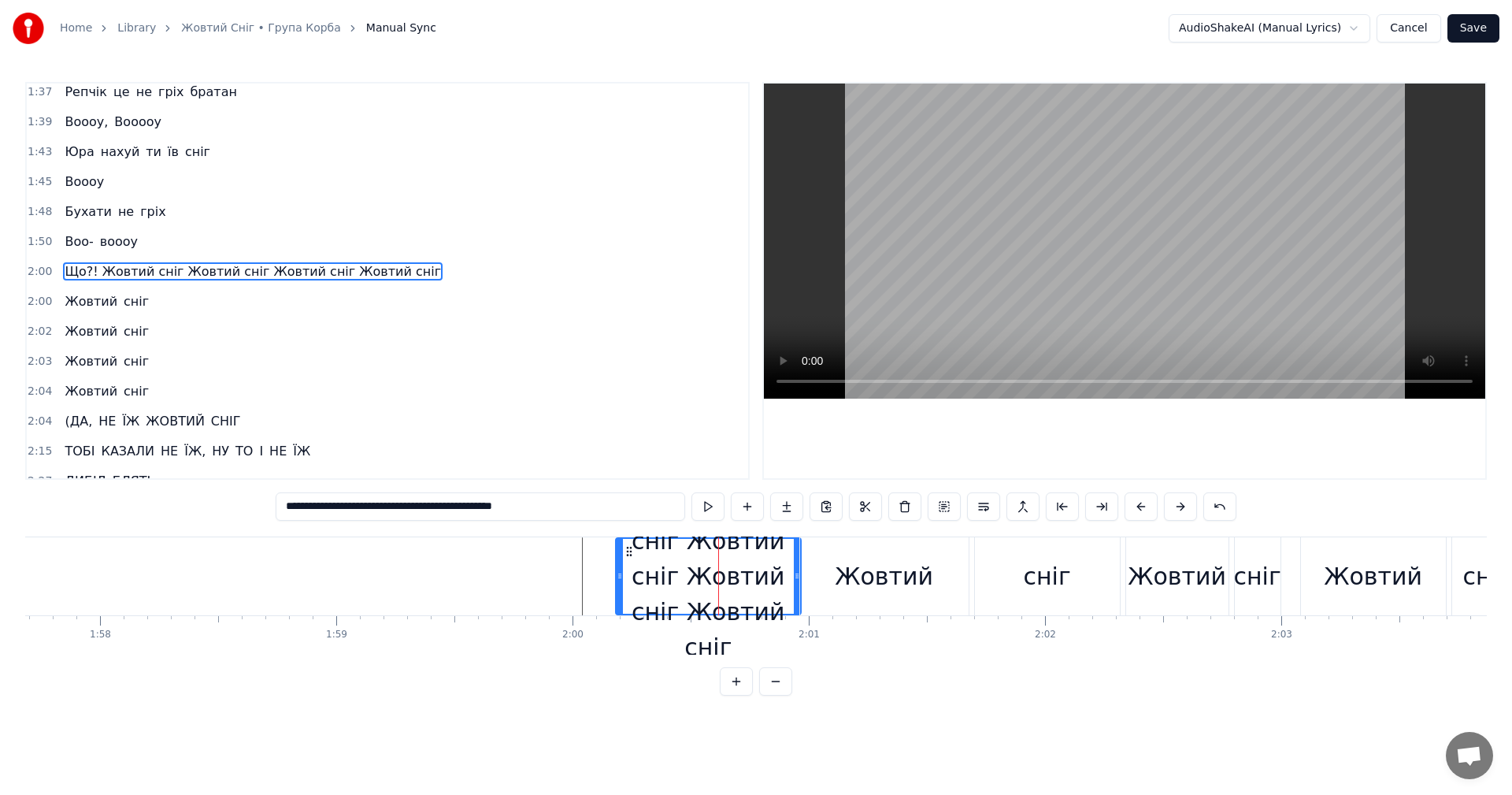
click at [855, 576] on div "Жовтий" at bounding box center [883, 576] width 98 height 35
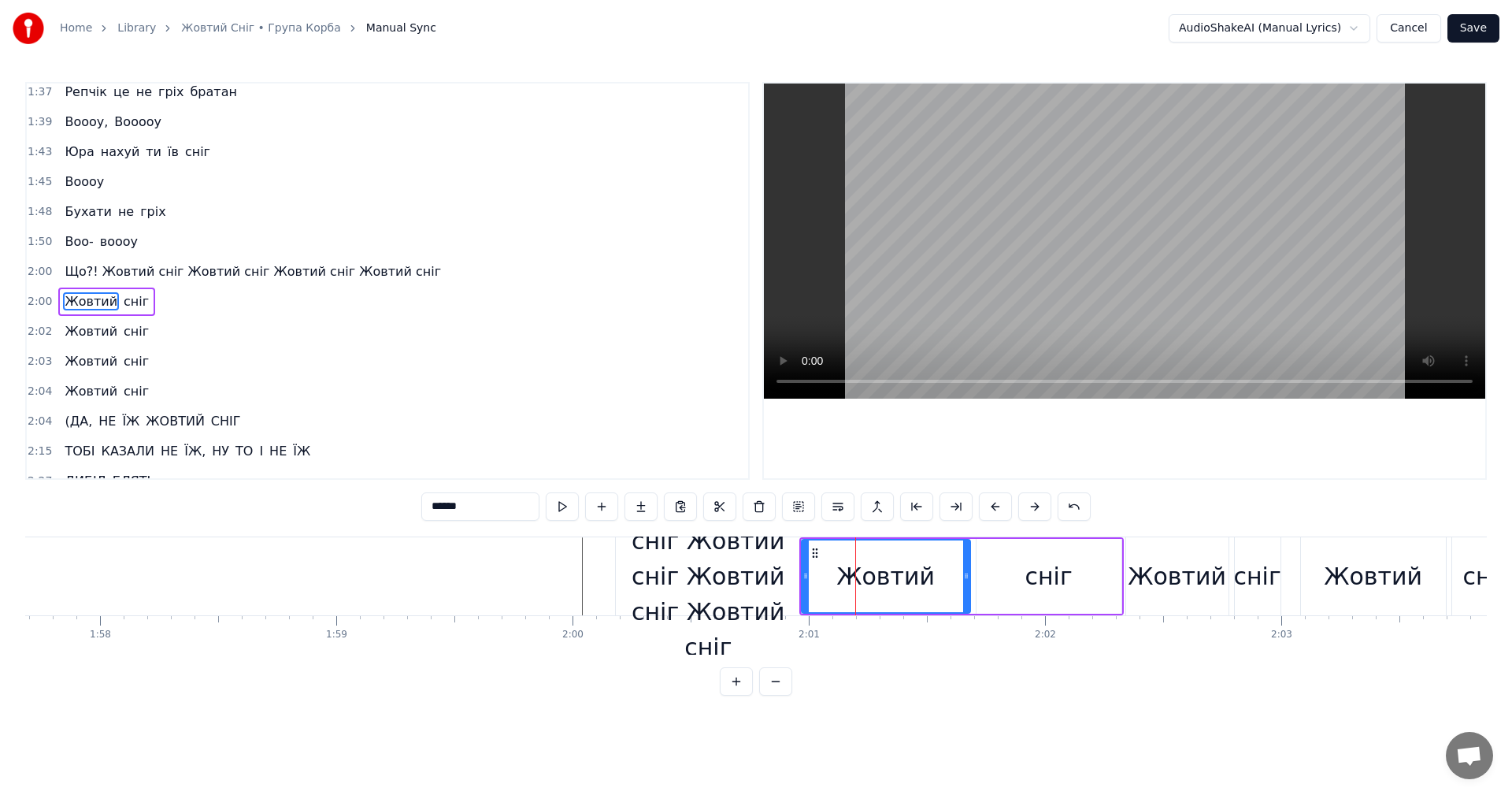
scroll to position [1224, 0]
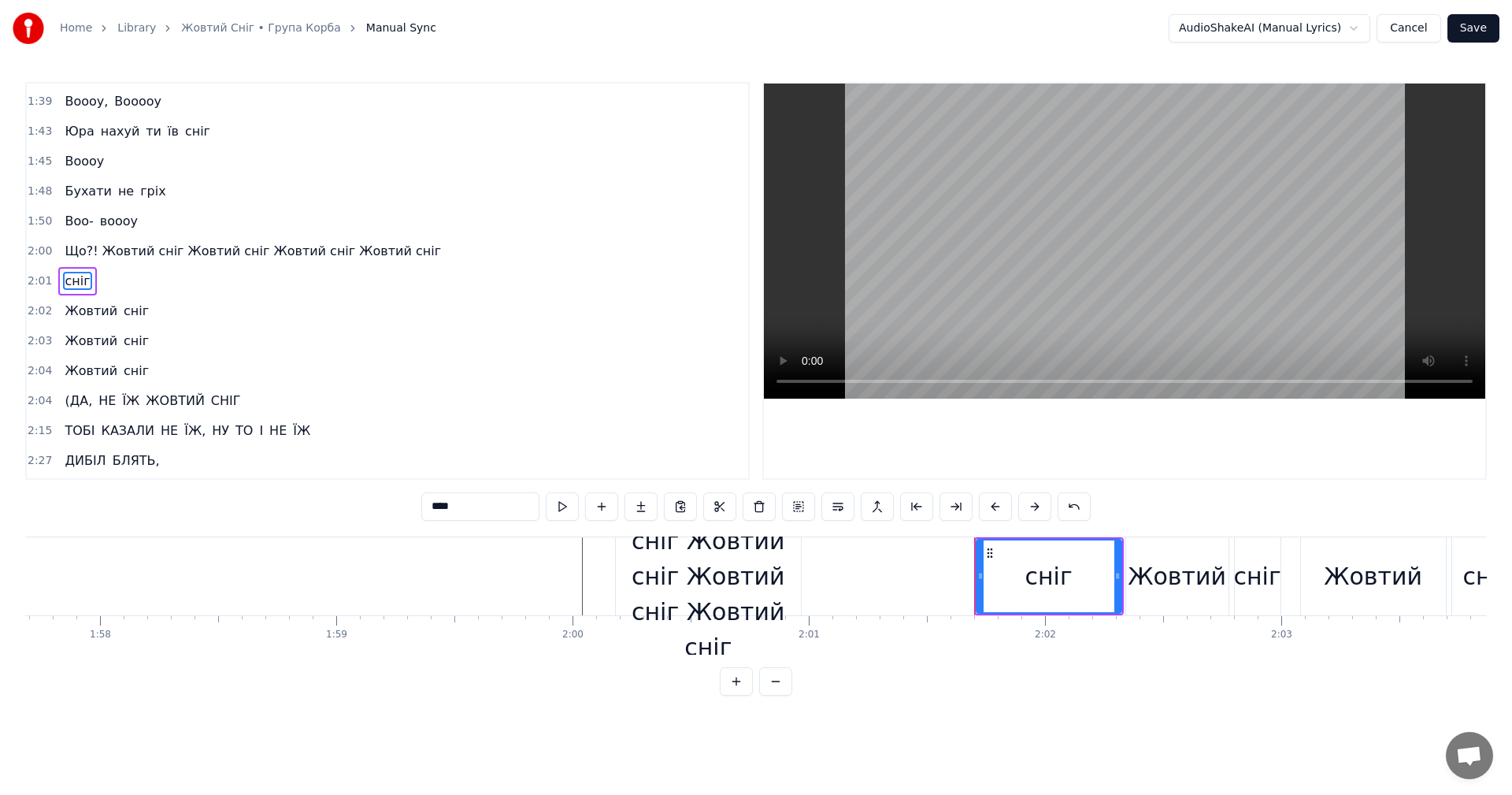
click at [1047, 565] on div "сніг" at bounding box center [1048, 576] width 47 height 35
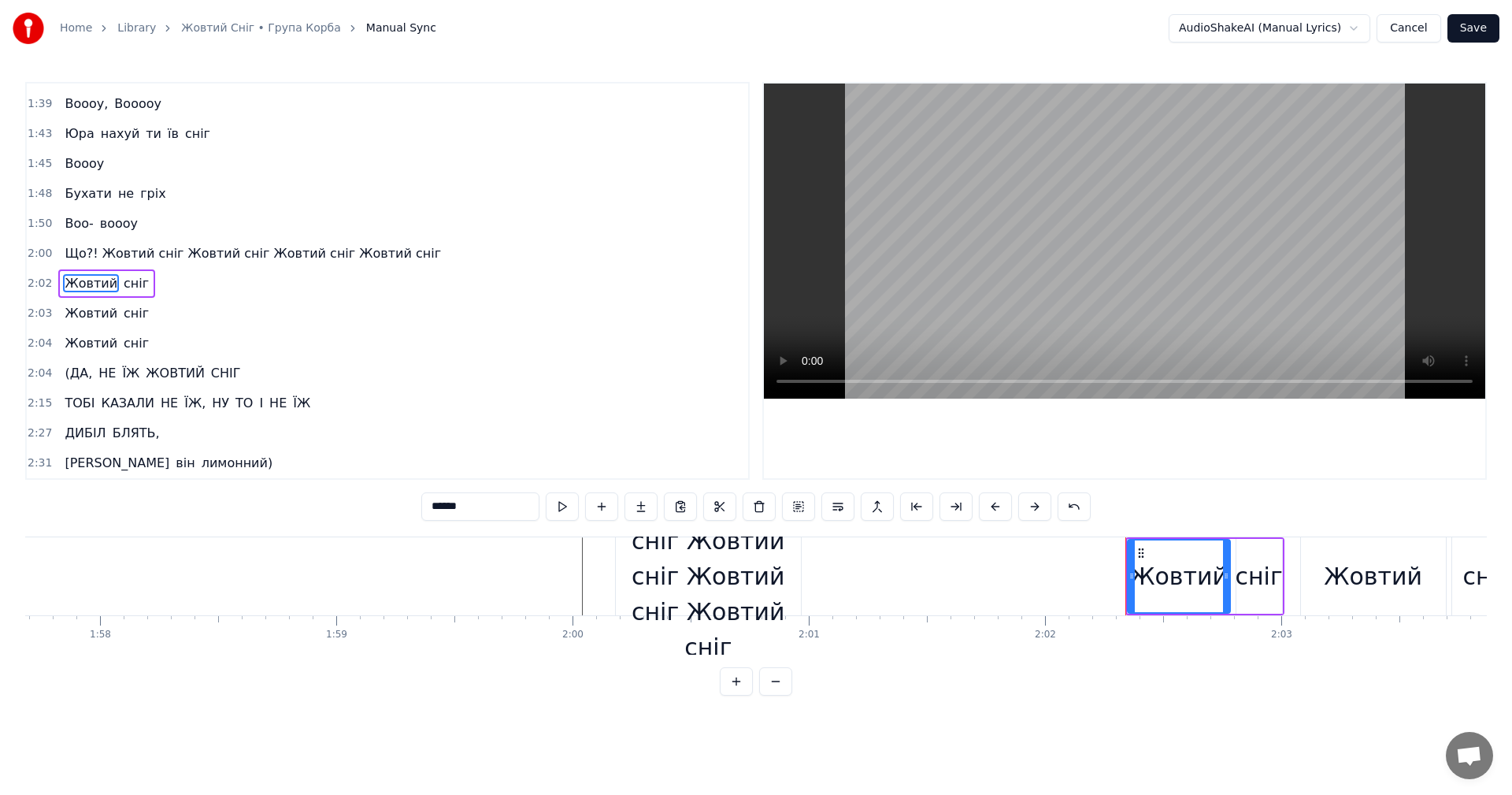
click at [1162, 578] on div "Жовтий" at bounding box center [1178, 576] width 98 height 35
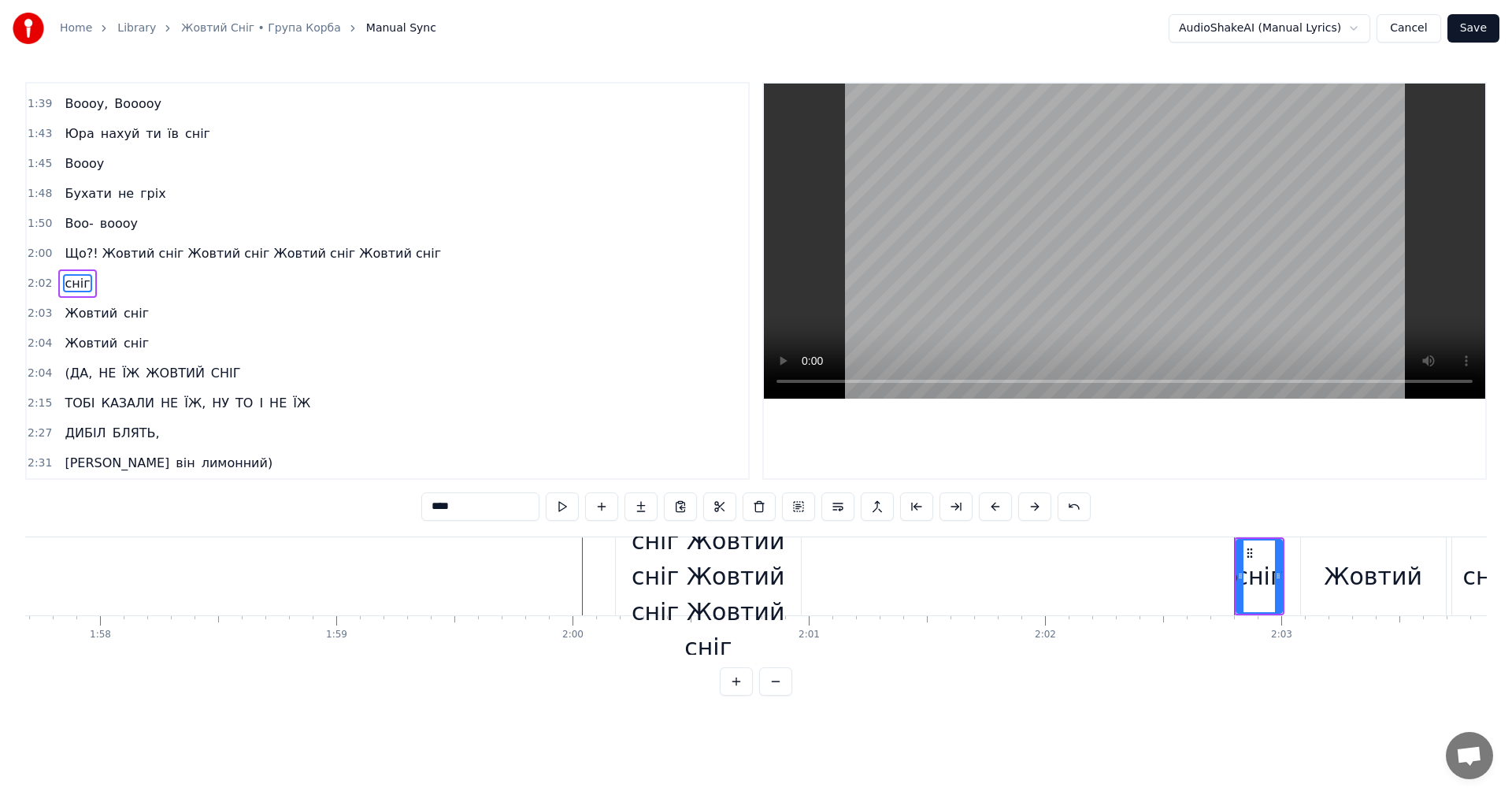
click at [1258, 580] on div "сніг" at bounding box center [1258, 576] width 47 height 35
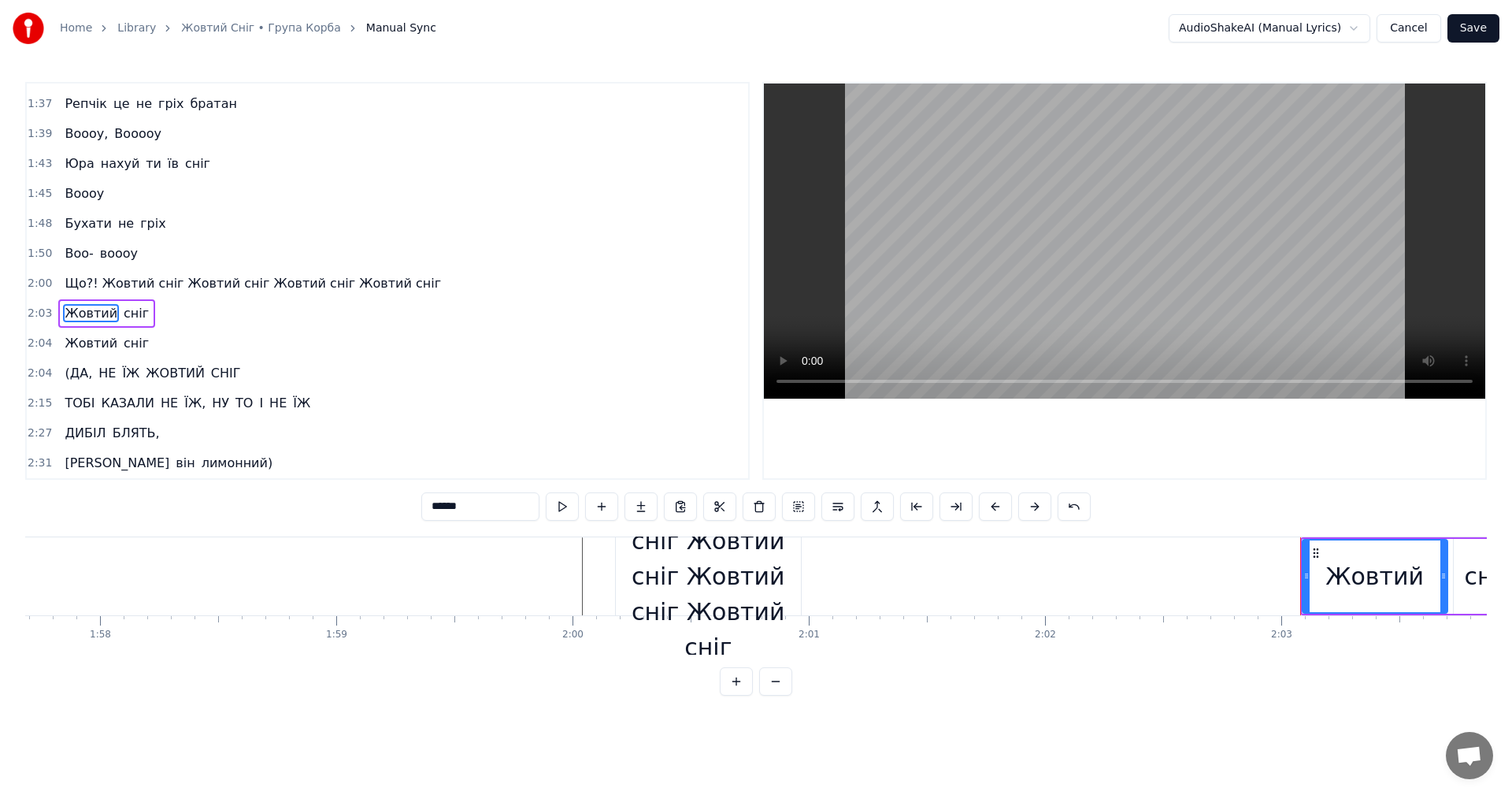
scroll to position [1192, 0]
click at [1347, 578] on div "Жовтий" at bounding box center [1375, 576] width 98 height 35
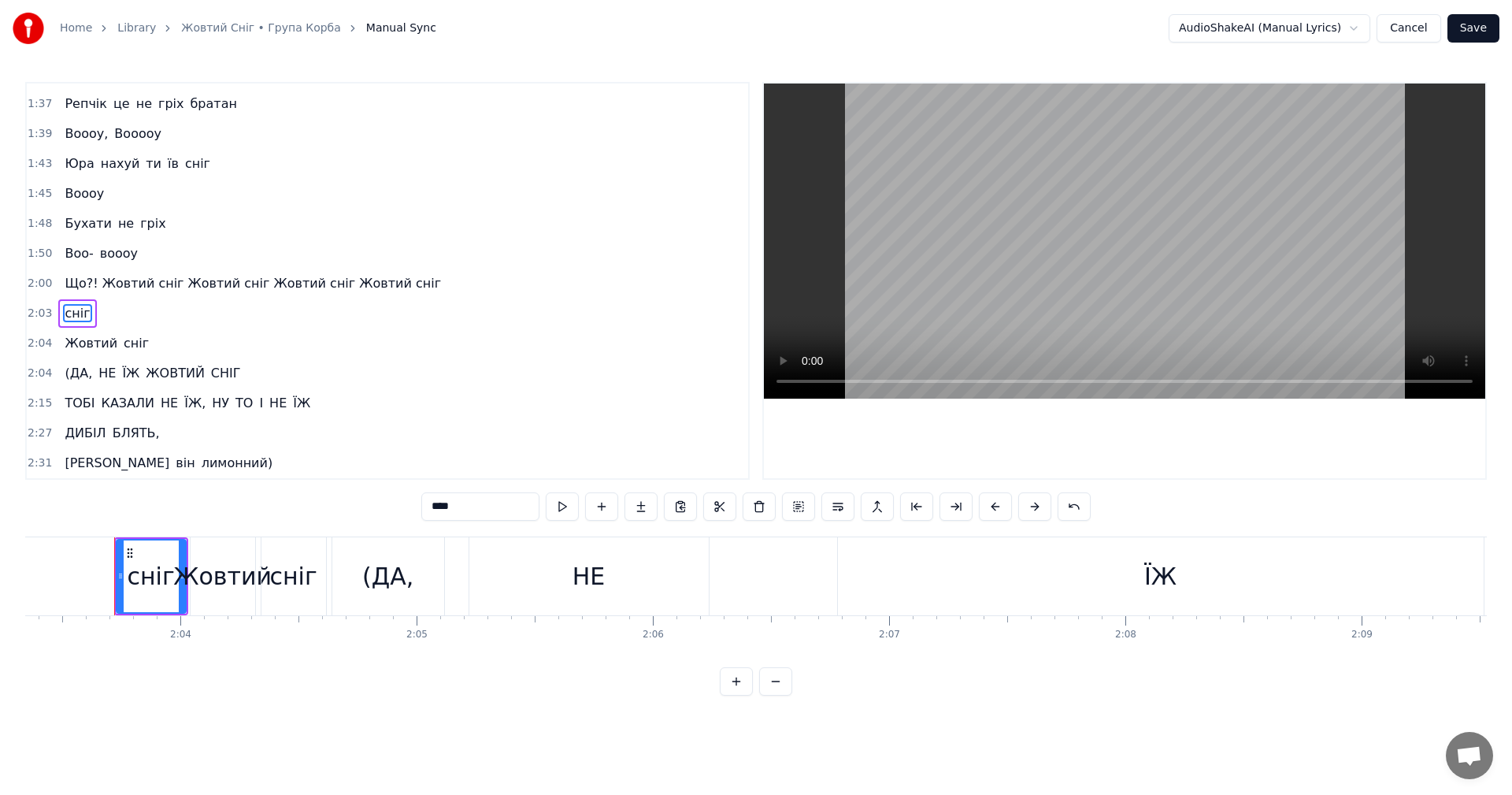
scroll to position [0, 29153]
click at [152, 584] on div "сніг" at bounding box center [141, 576] width 47 height 35
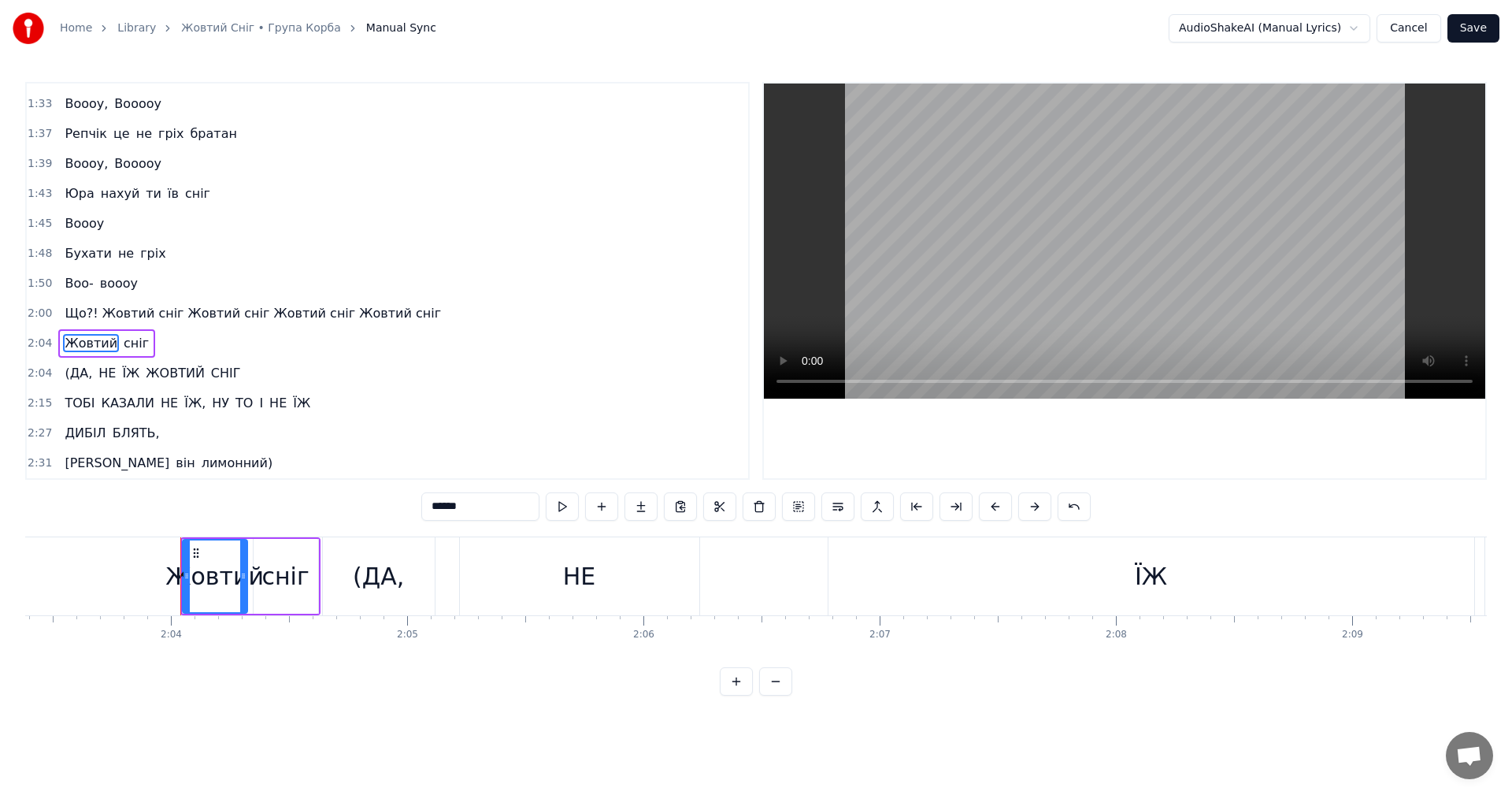
click at [213, 584] on div "Жовтий" at bounding box center [214, 576] width 98 height 35
click at [296, 583] on div "сніг" at bounding box center [284, 576] width 47 height 35
type input "****"
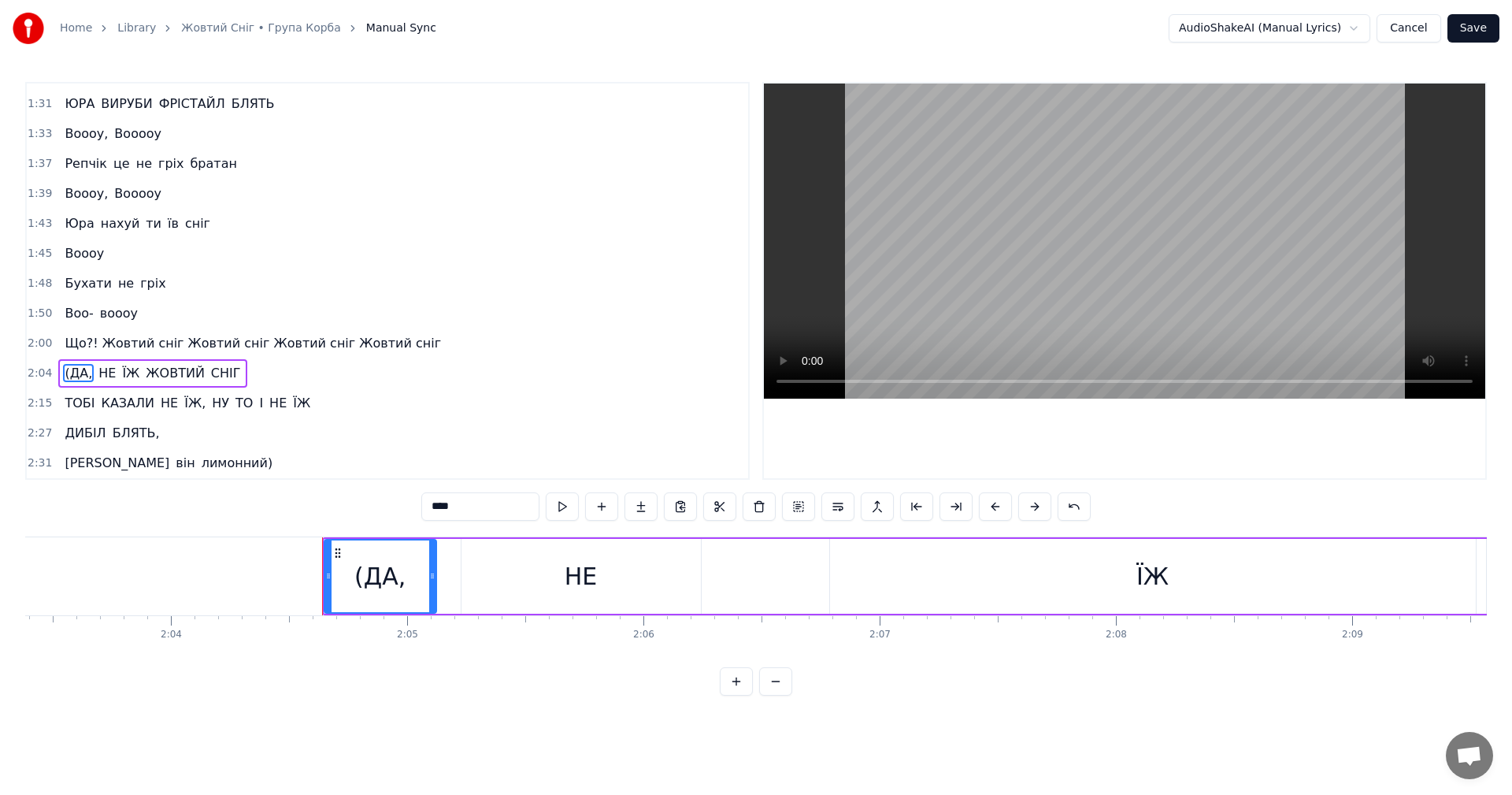
drag, startPoint x: 533, startPoint y: 572, endPoint x: 720, endPoint y: 574, distance: 187.0
click at [720, 574] on div "(ДА, НЕ ЇЖ ЖОВТИЙ СНІГ" at bounding box center [1535, 576] width 2427 height 78
click at [412, 587] on div "(ДА," at bounding box center [380, 576] width 112 height 75
click at [1042, 508] on button at bounding box center [1034, 506] width 33 height 28
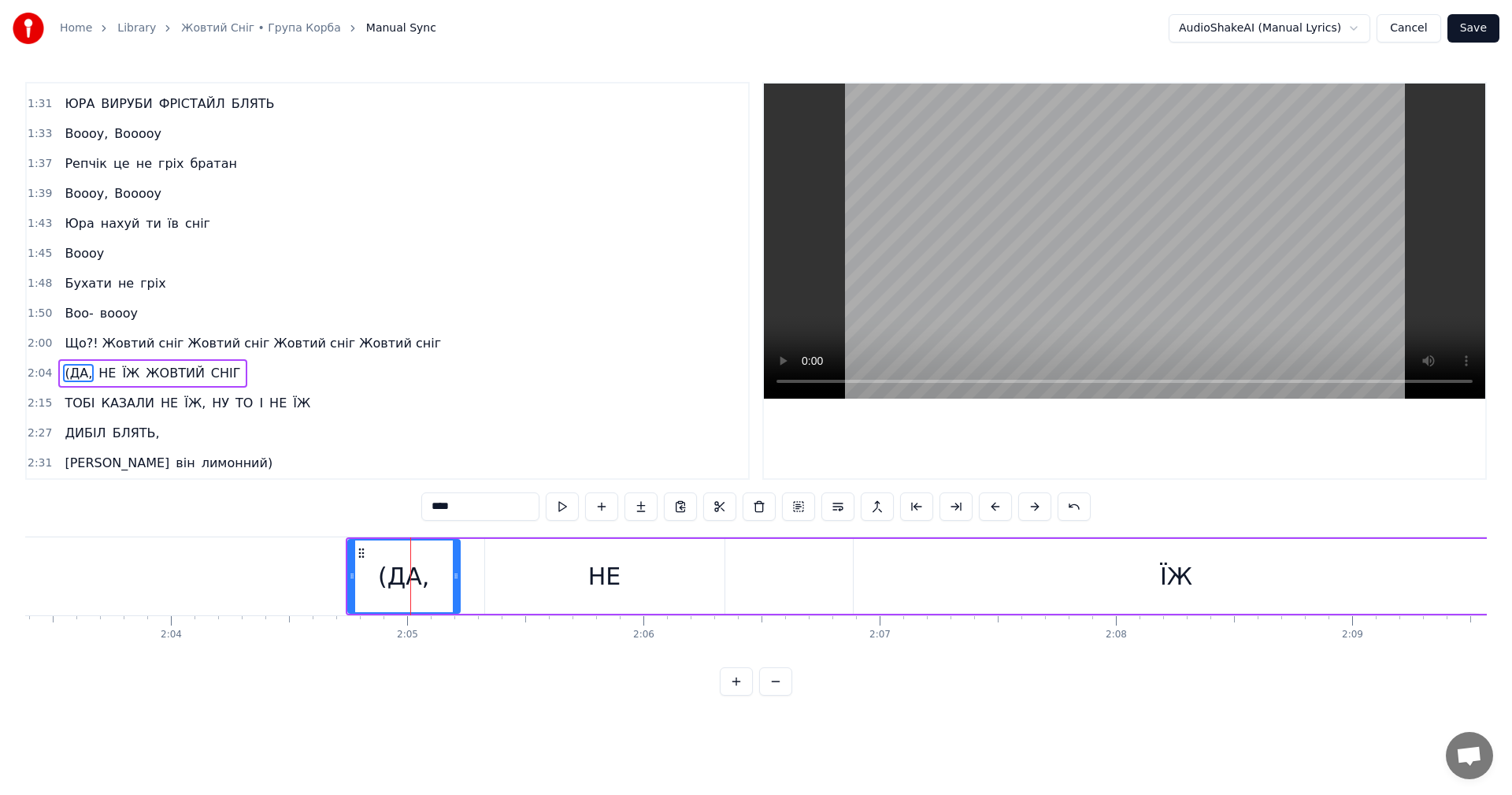
click at [1042, 508] on button at bounding box center [1034, 506] width 33 height 28
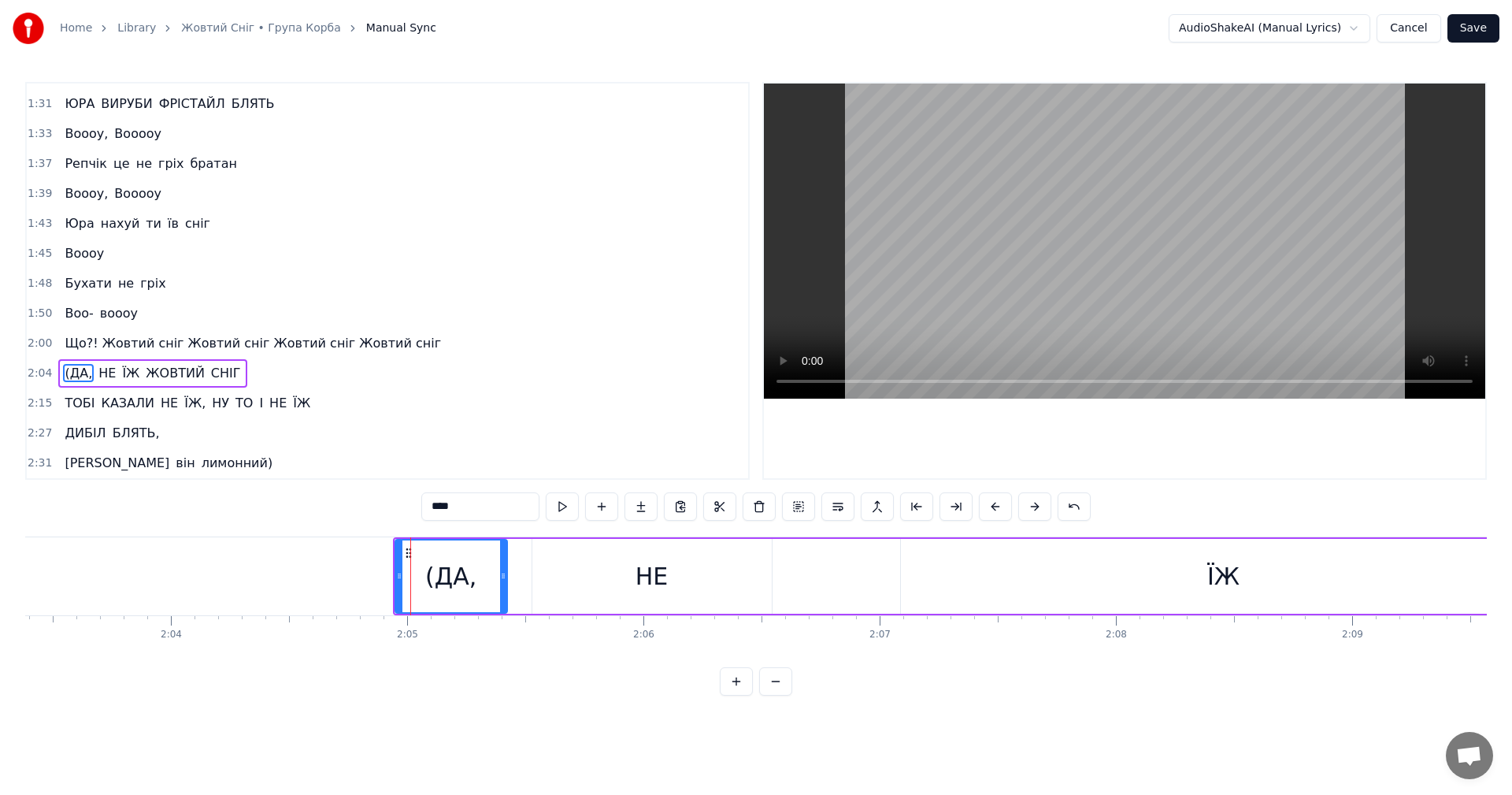
click at [1042, 508] on button at bounding box center [1034, 506] width 33 height 28
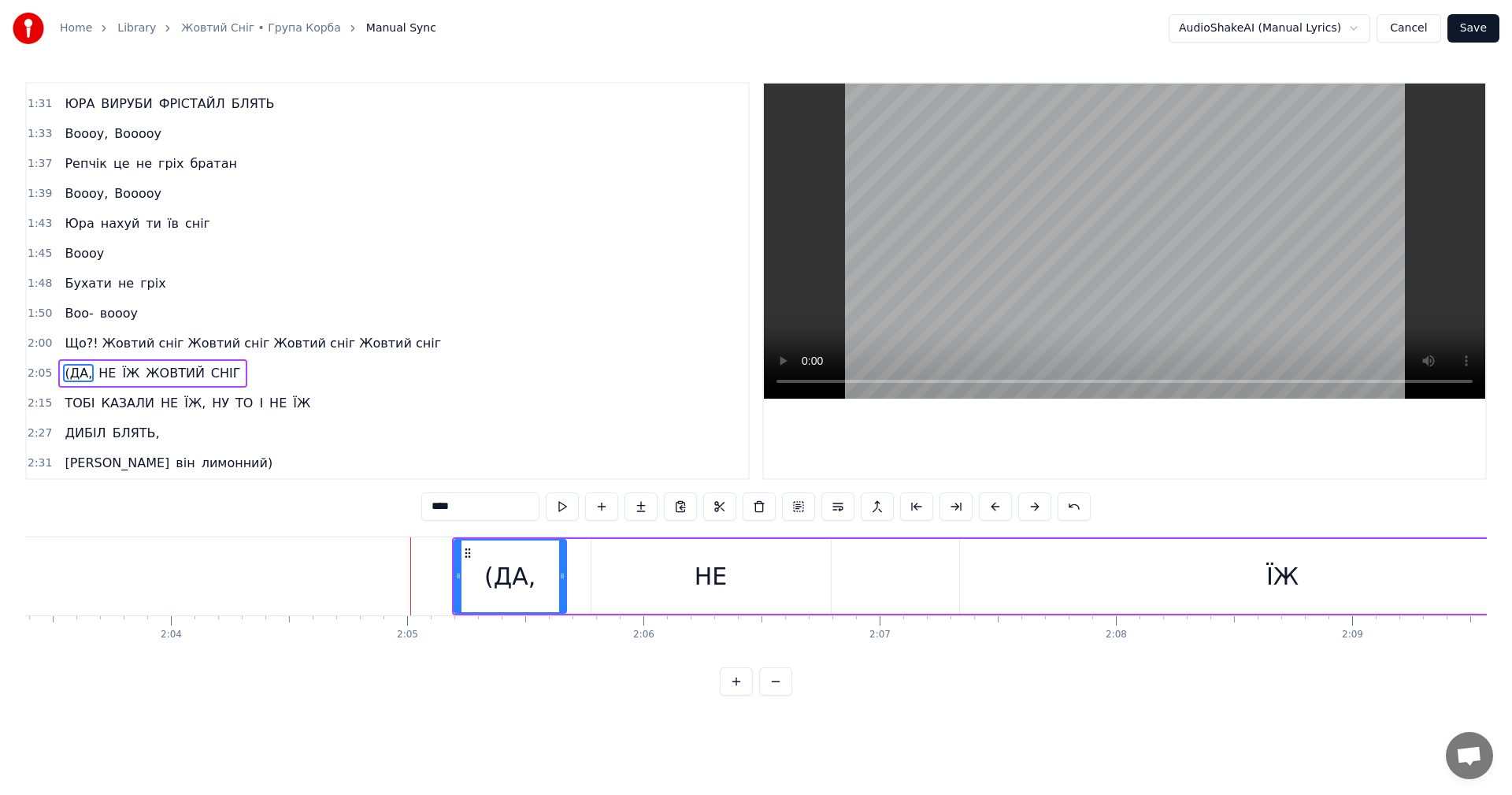
click at [1042, 508] on button at bounding box center [1034, 506] width 33 height 28
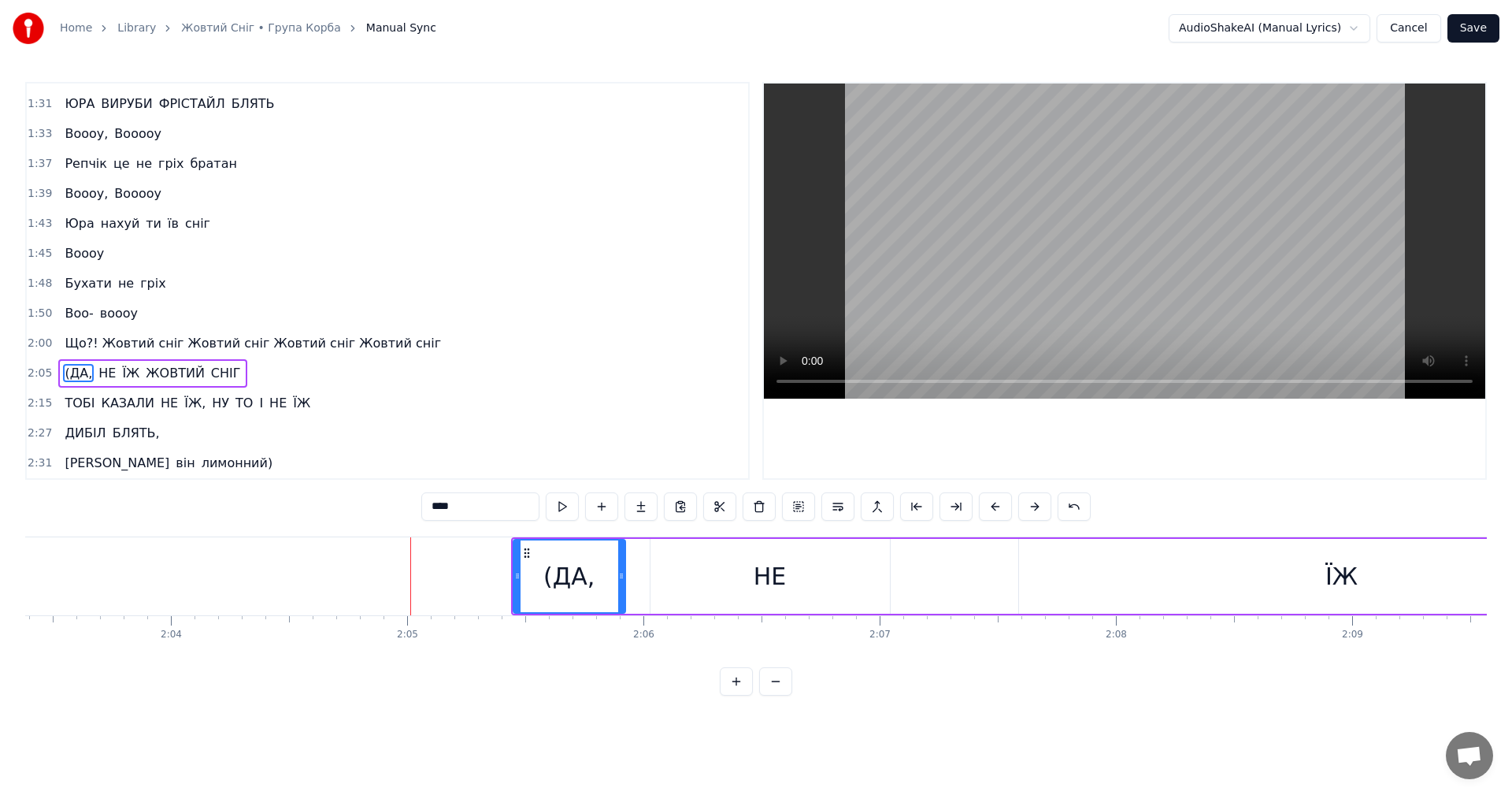
click at [1042, 508] on button at bounding box center [1034, 506] width 33 height 28
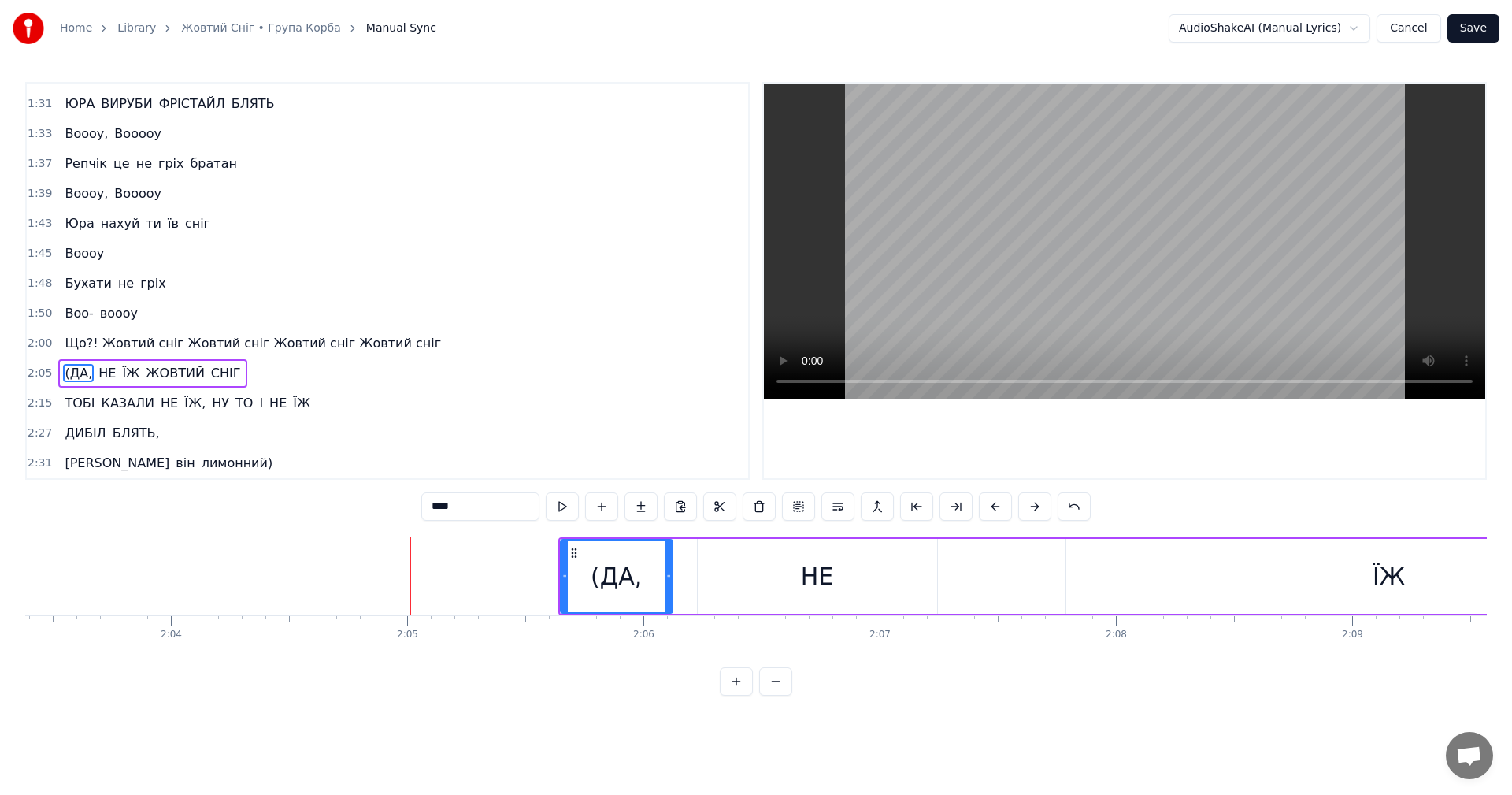
click at [1042, 508] on button at bounding box center [1034, 506] width 33 height 28
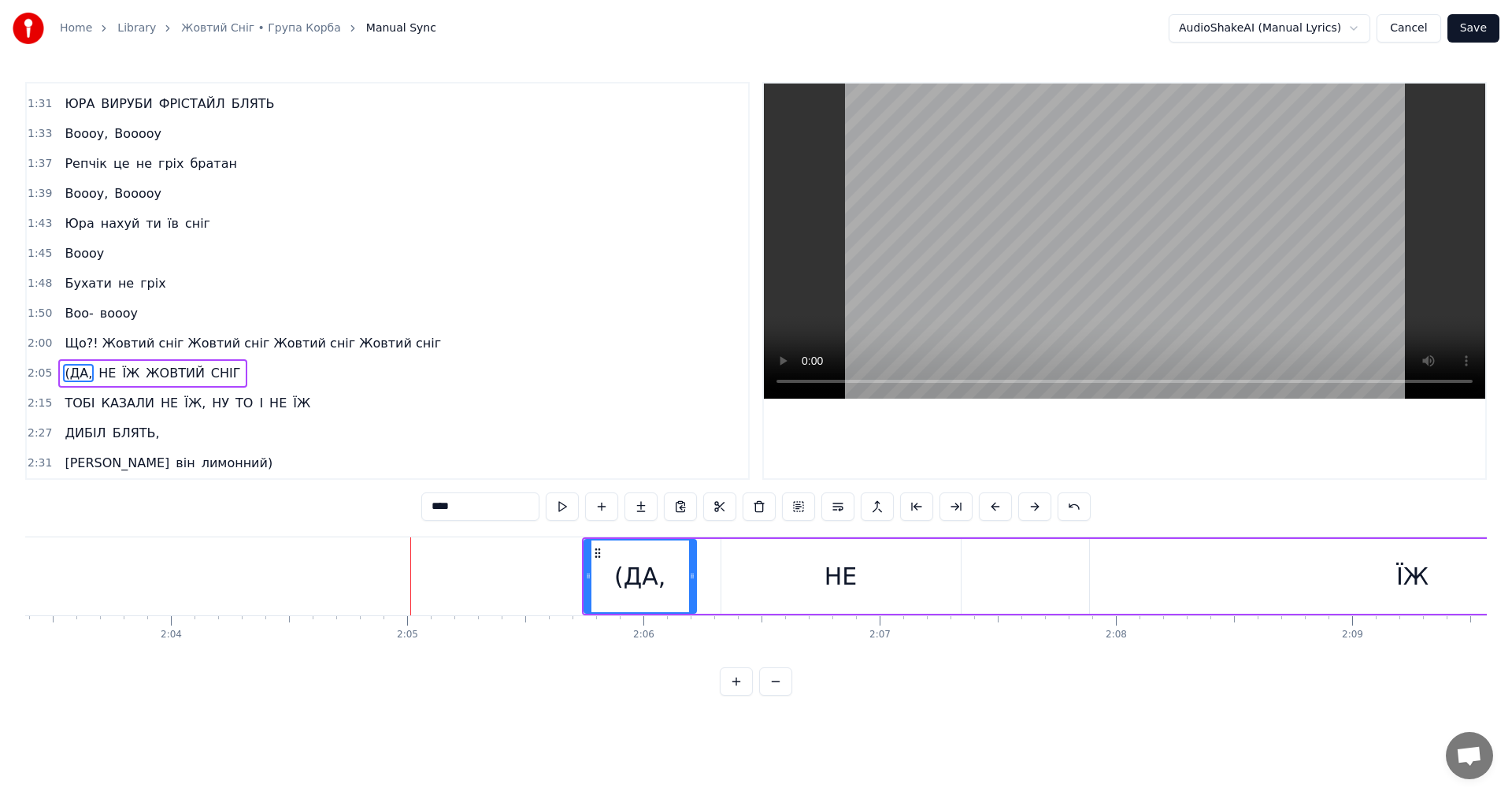
click at [1042, 508] on button at bounding box center [1034, 506] width 33 height 28
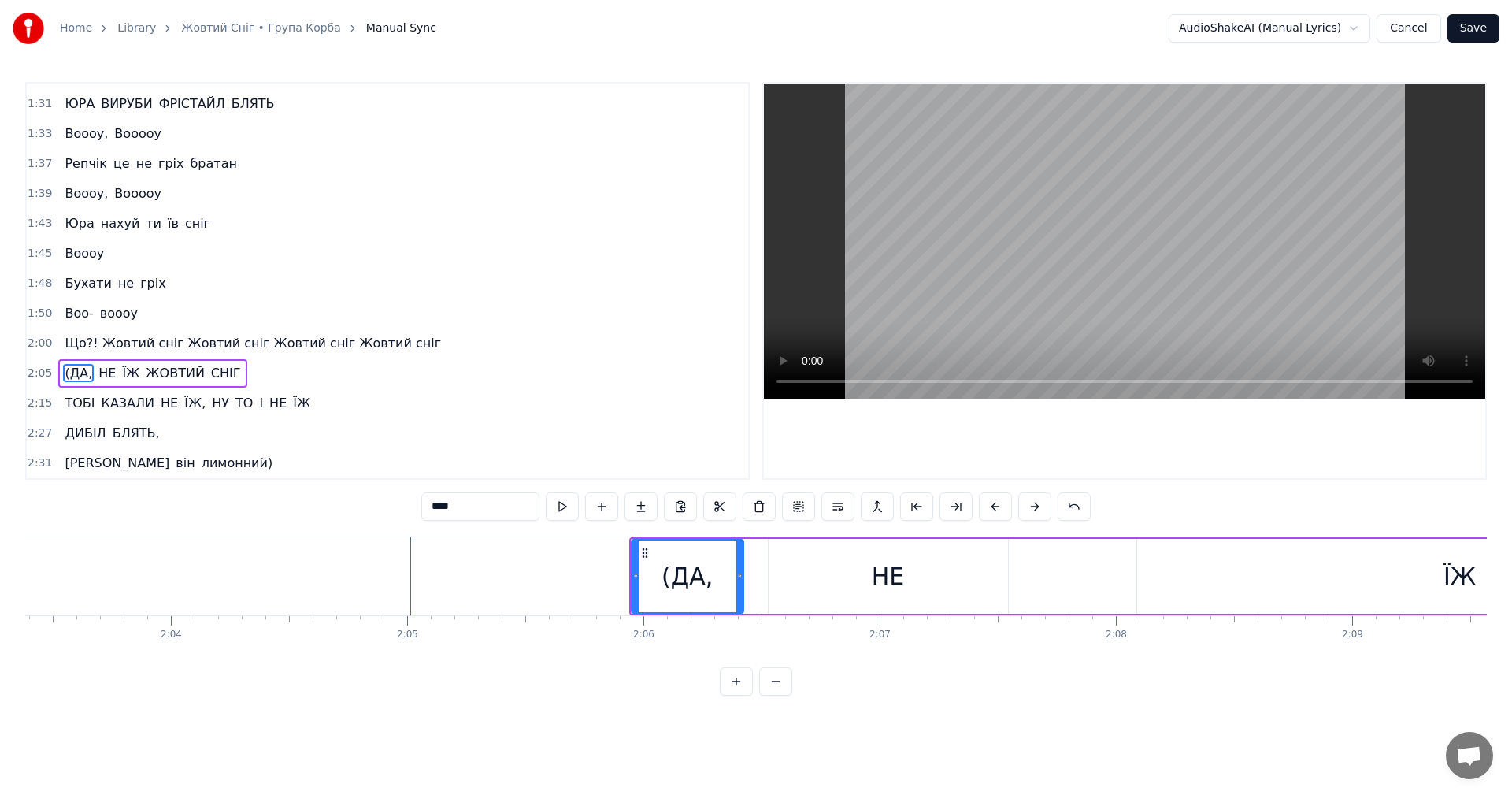
click at [1042, 508] on button at bounding box center [1034, 506] width 33 height 28
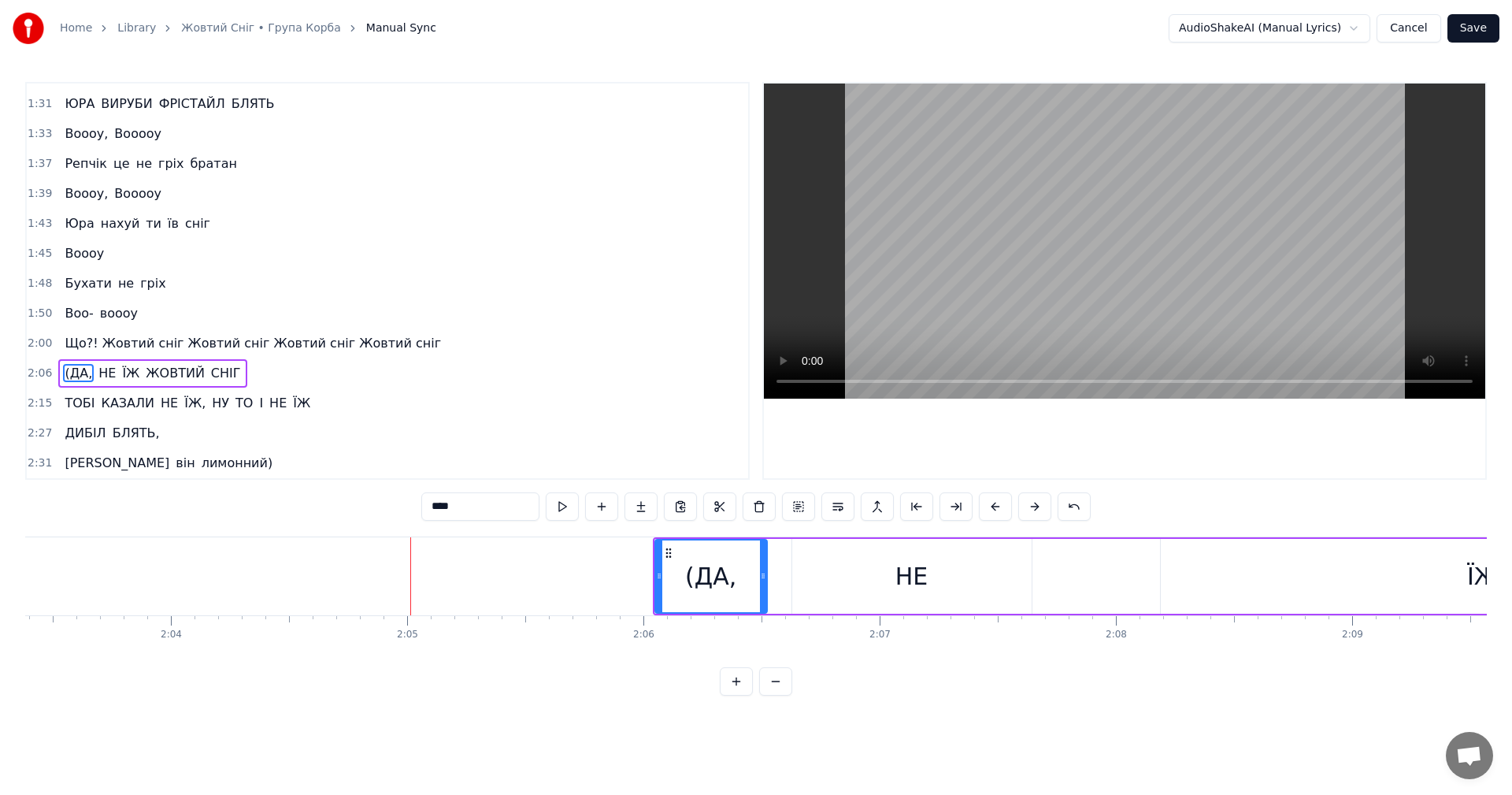
click at [1042, 508] on button at bounding box center [1034, 506] width 33 height 28
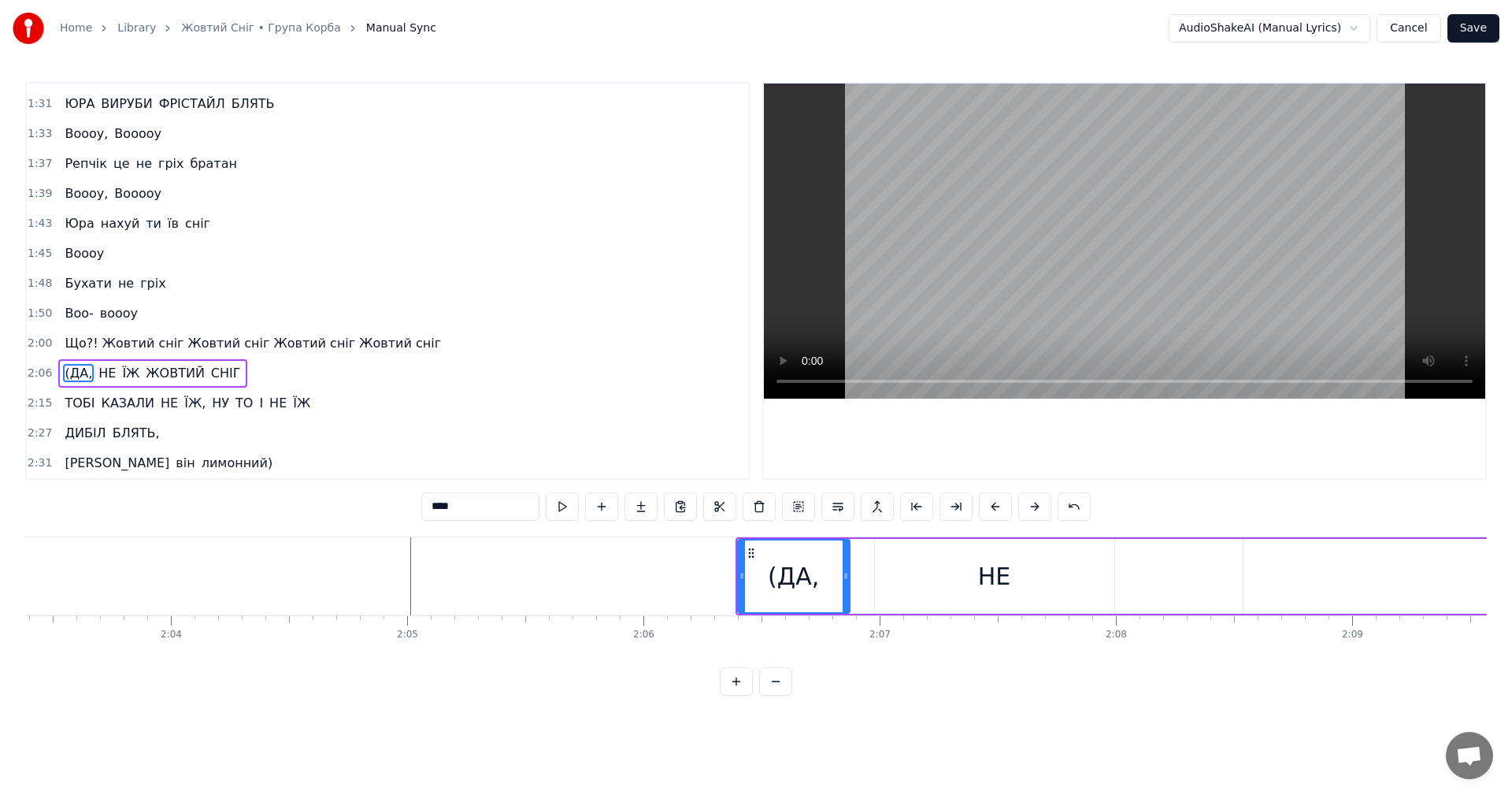
click at [1042, 508] on button at bounding box center [1034, 506] width 33 height 28
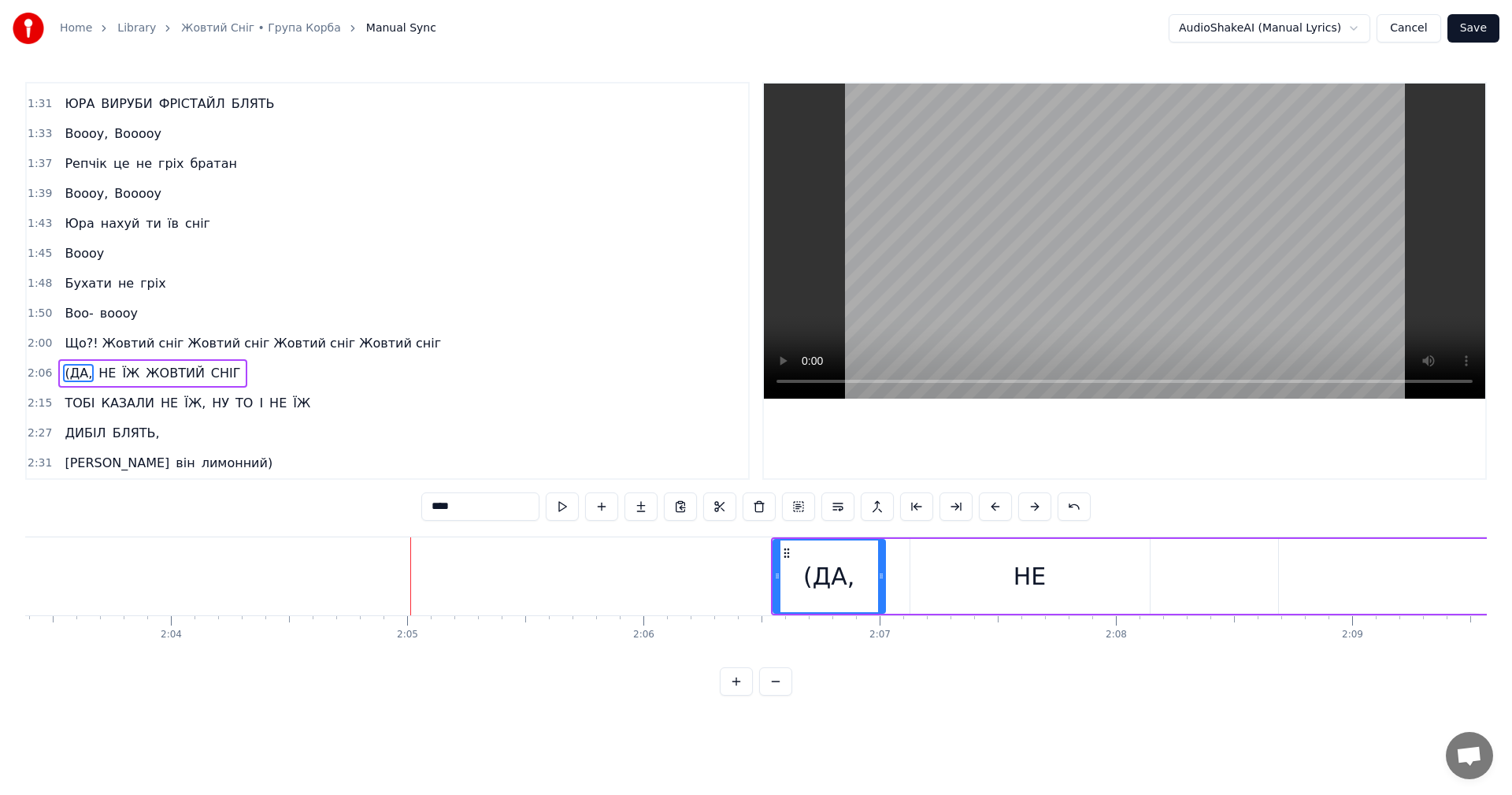
click at [1042, 508] on button at bounding box center [1034, 506] width 33 height 28
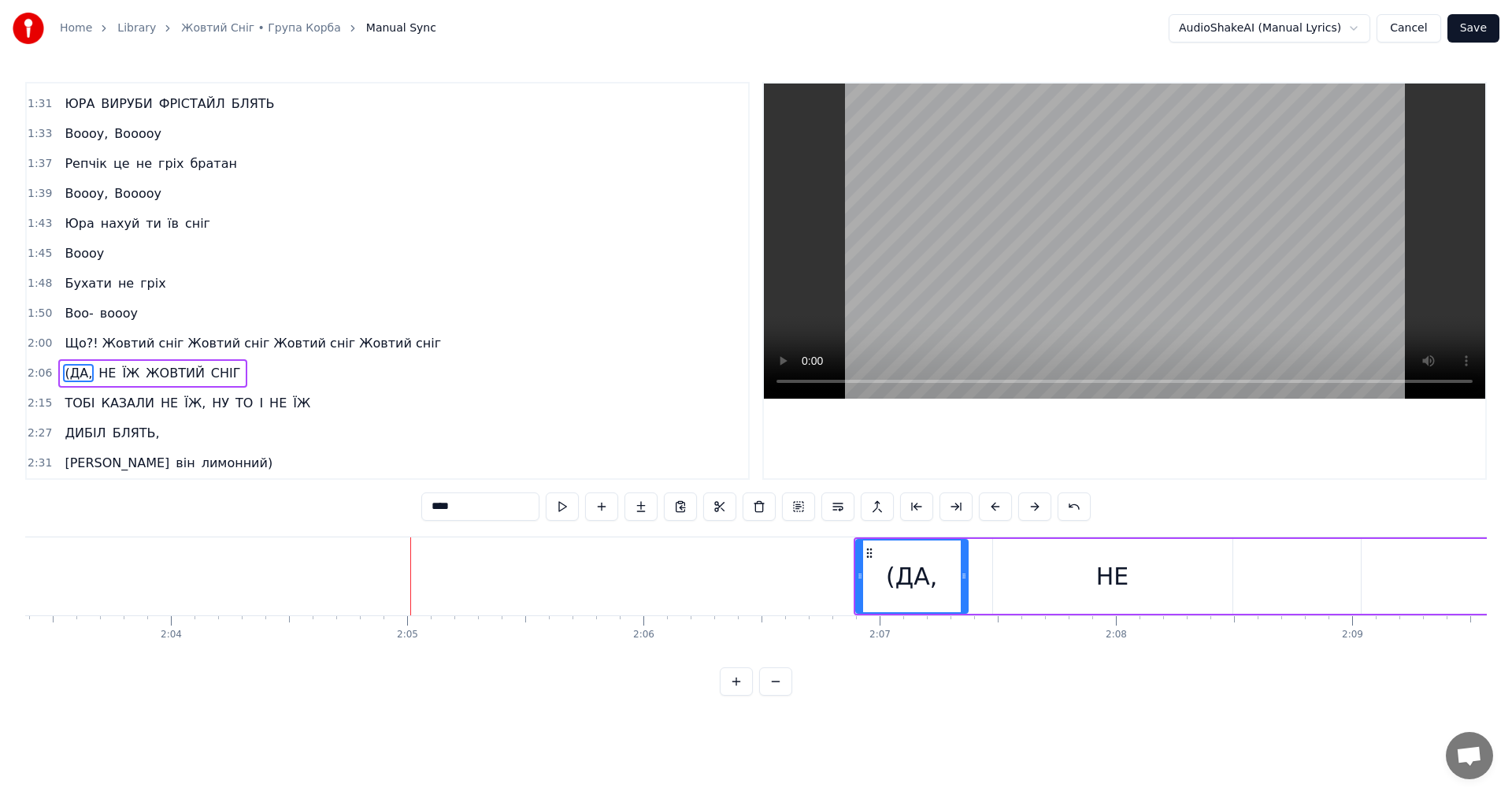
click at [1042, 508] on button at bounding box center [1034, 506] width 33 height 28
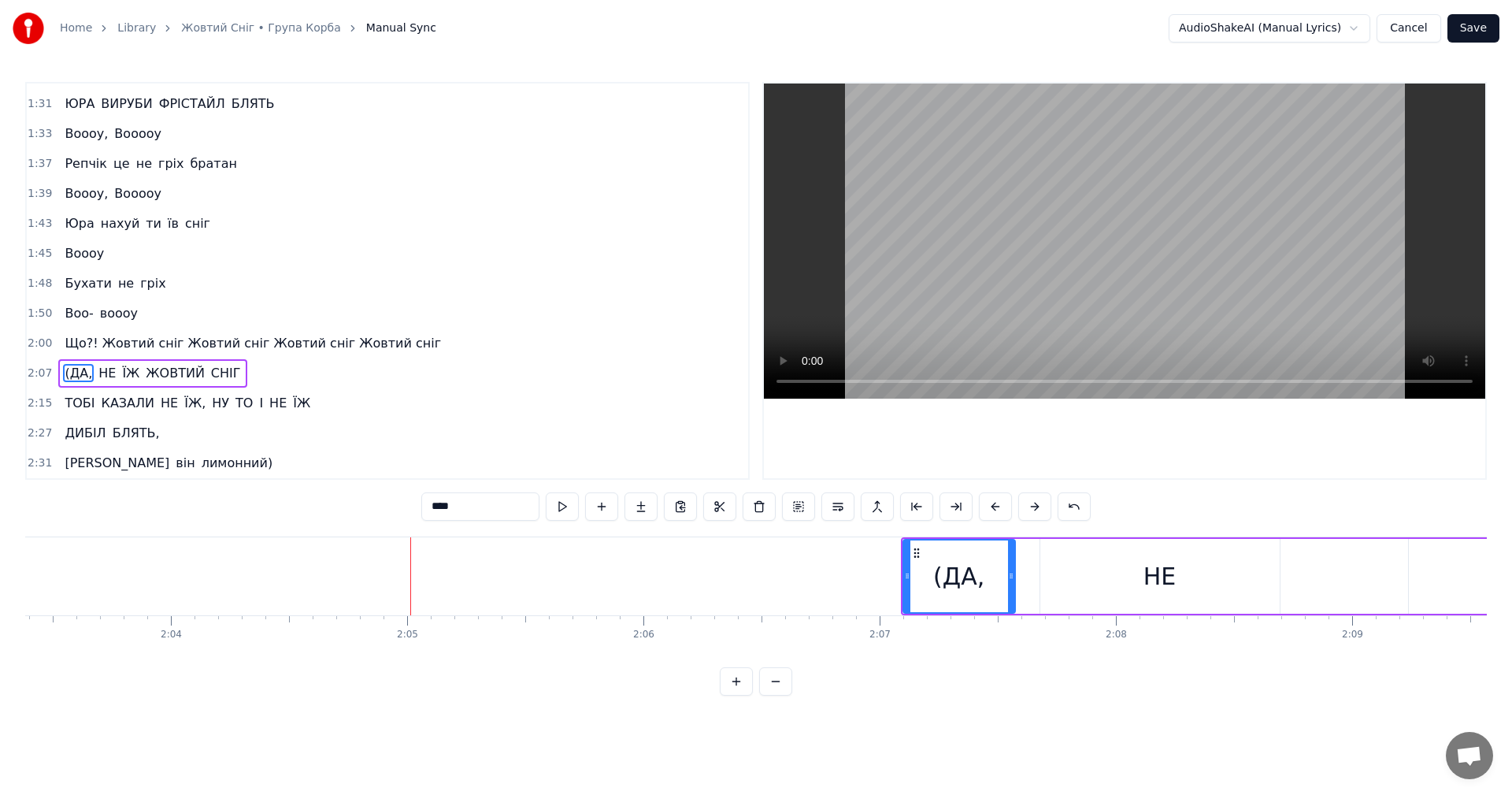
click at [1042, 508] on button at bounding box center [1034, 506] width 33 height 28
drag, startPoint x: 1042, startPoint y: 508, endPoint x: 1075, endPoint y: 613, distance: 110.1
click at [1043, 511] on button at bounding box center [1034, 506] width 33 height 28
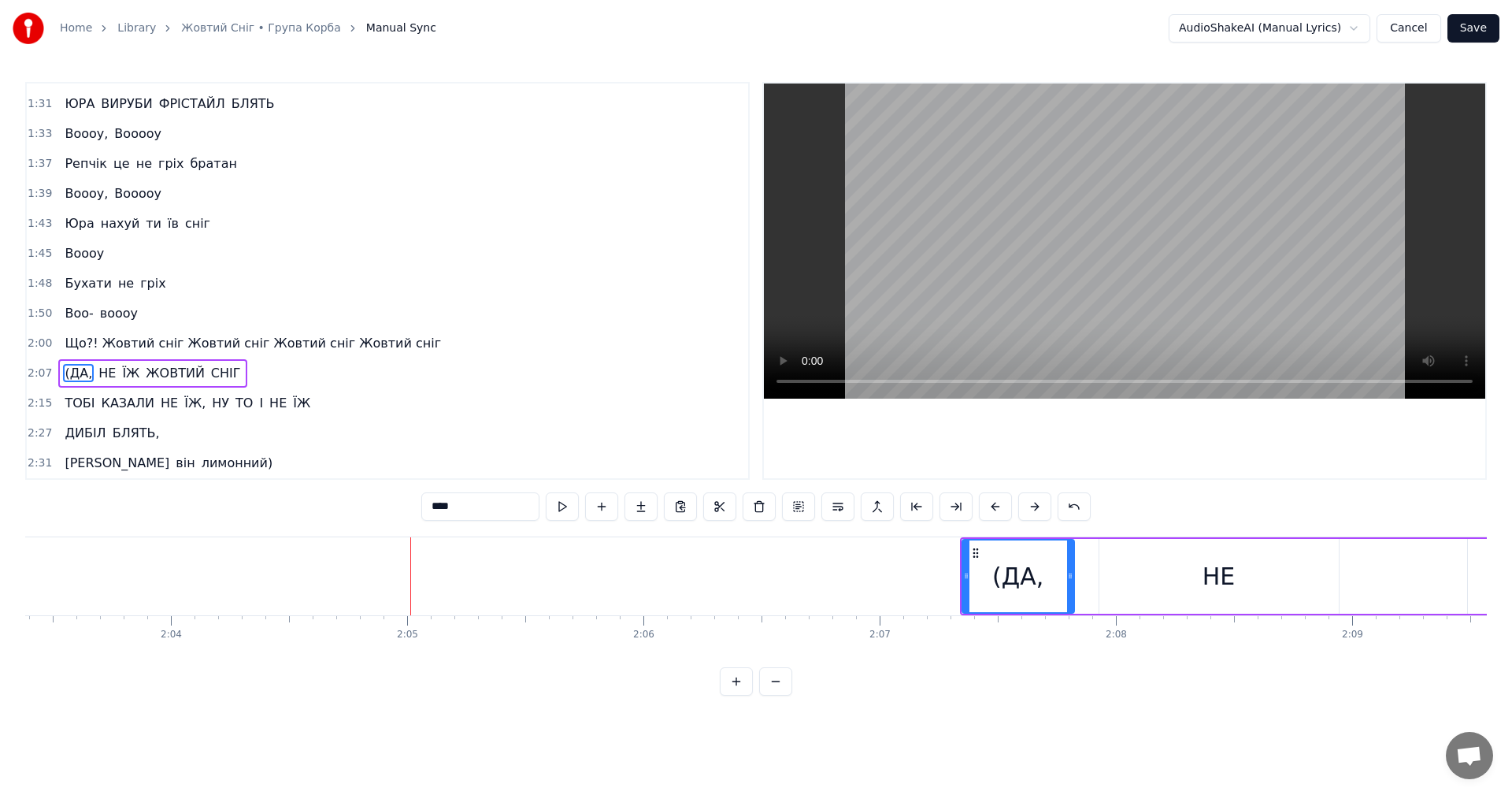
drag, startPoint x: 1075, startPoint y: 613, endPoint x: 1097, endPoint y: 662, distance: 53.7
click at [1086, 646] on div "Мяу Несмачний сніг, неслизький лід Я їбашу на п'янку Де я буду взавтра не скажу…" at bounding box center [756, 595] width 1462 height 118
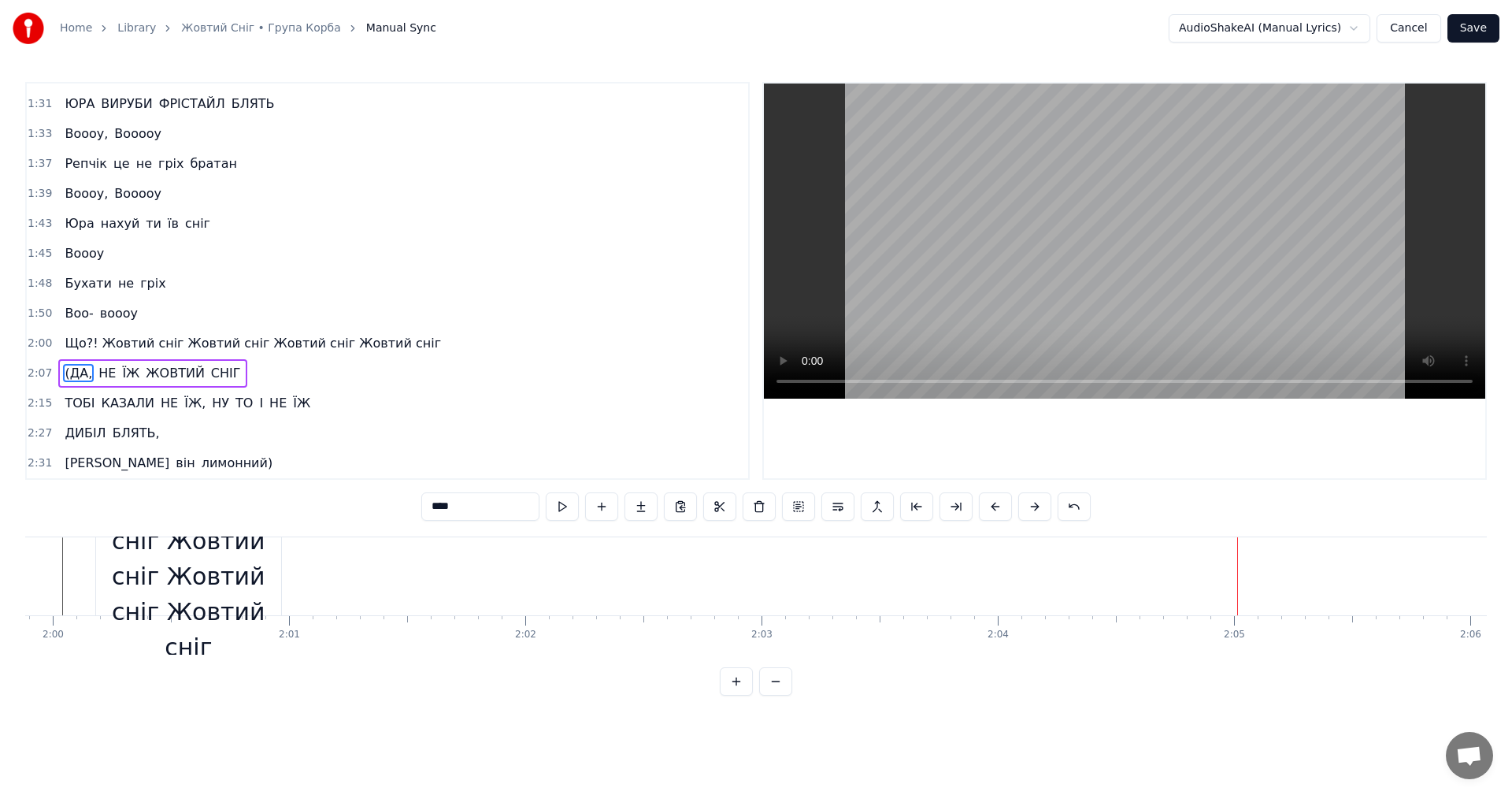
scroll to position [0, 28282]
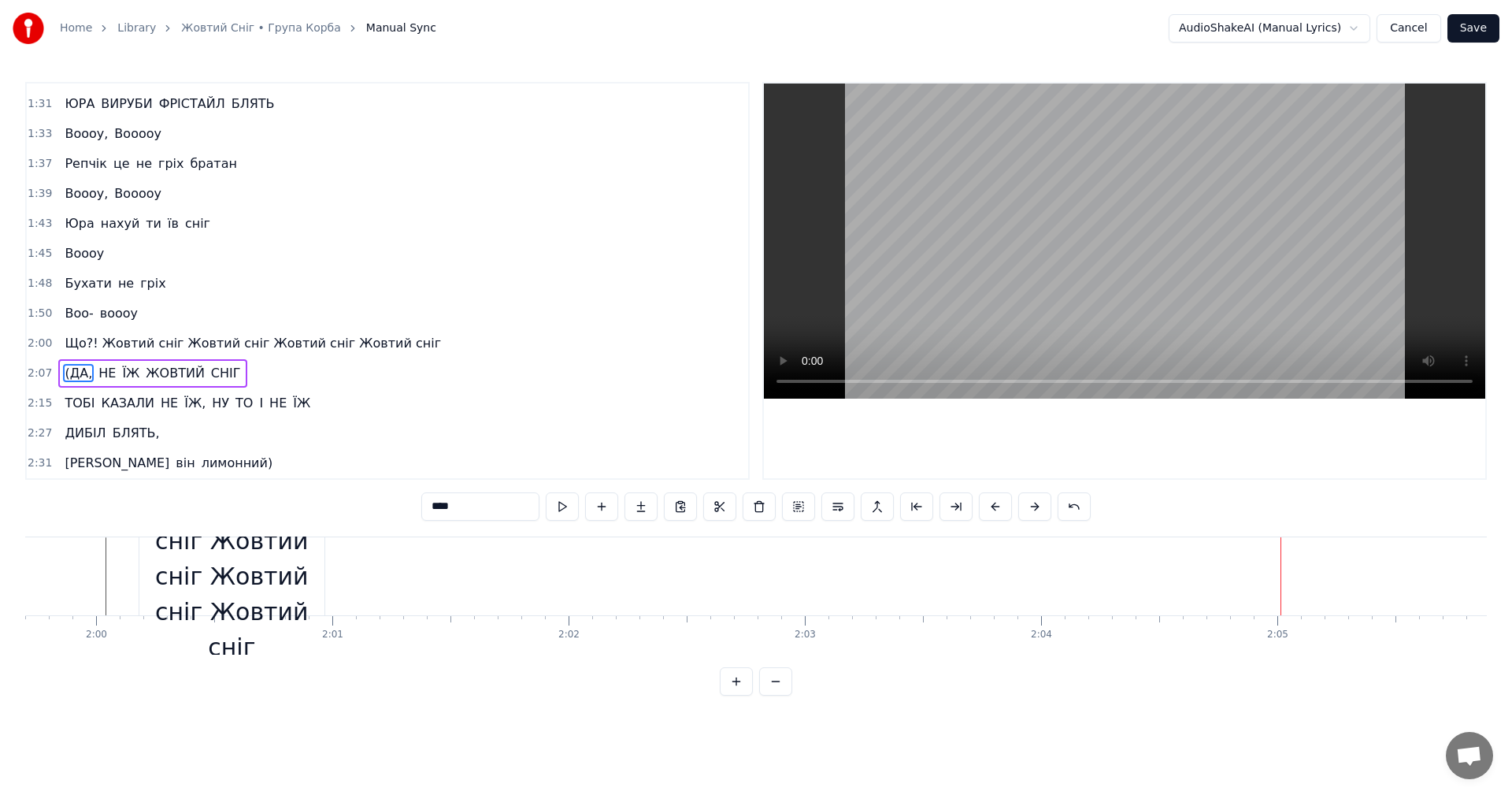
click at [235, 588] on div "Що?! Жовтий сніг Жовтий сніг Жовтий сніг Жовтий сніг" at bounding box center [232, 576] width 185 height 177
type input "**********"
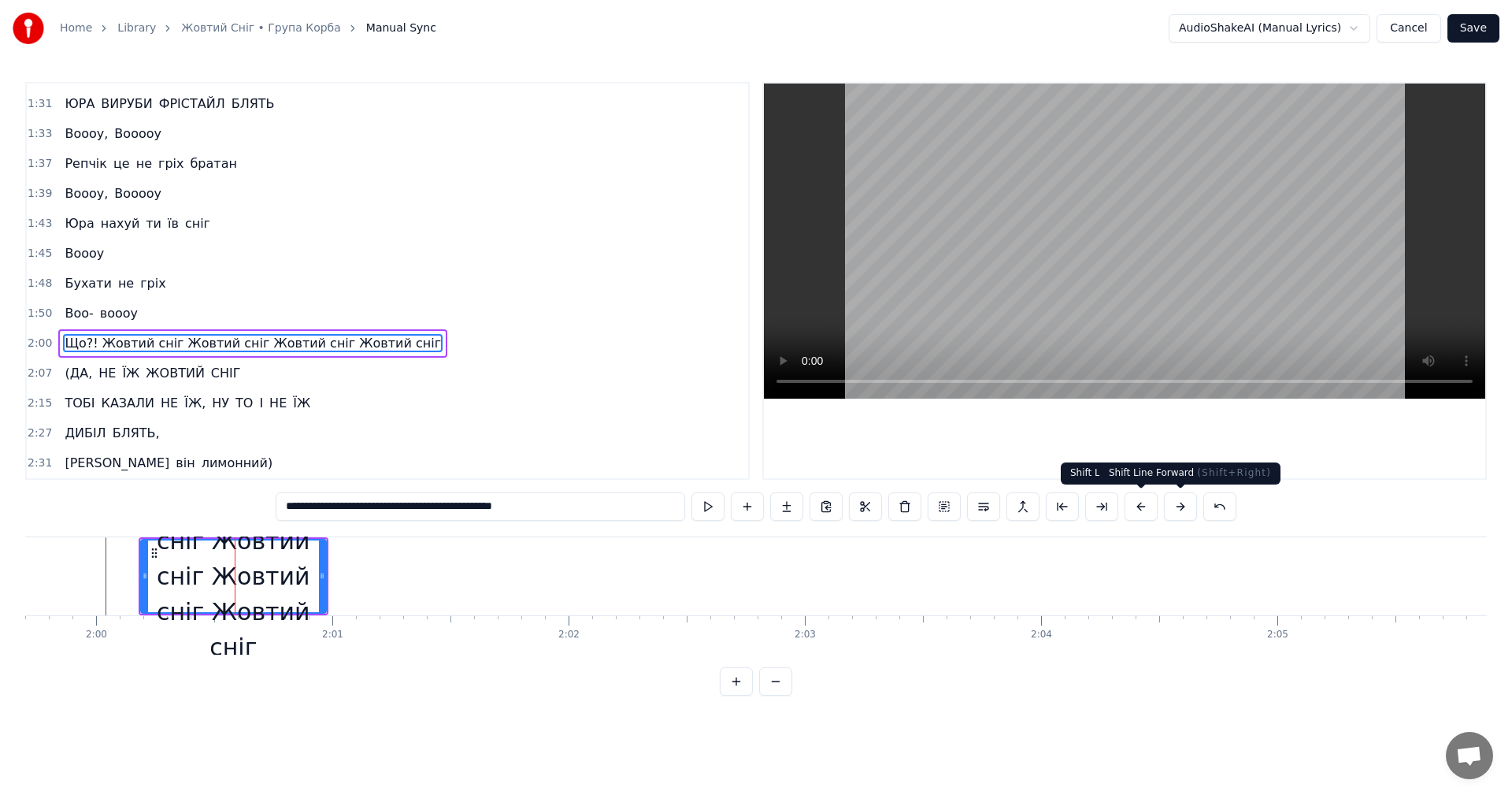
click at [1176, 514] on button at bounding box center [1180, 506] width 33 height 28
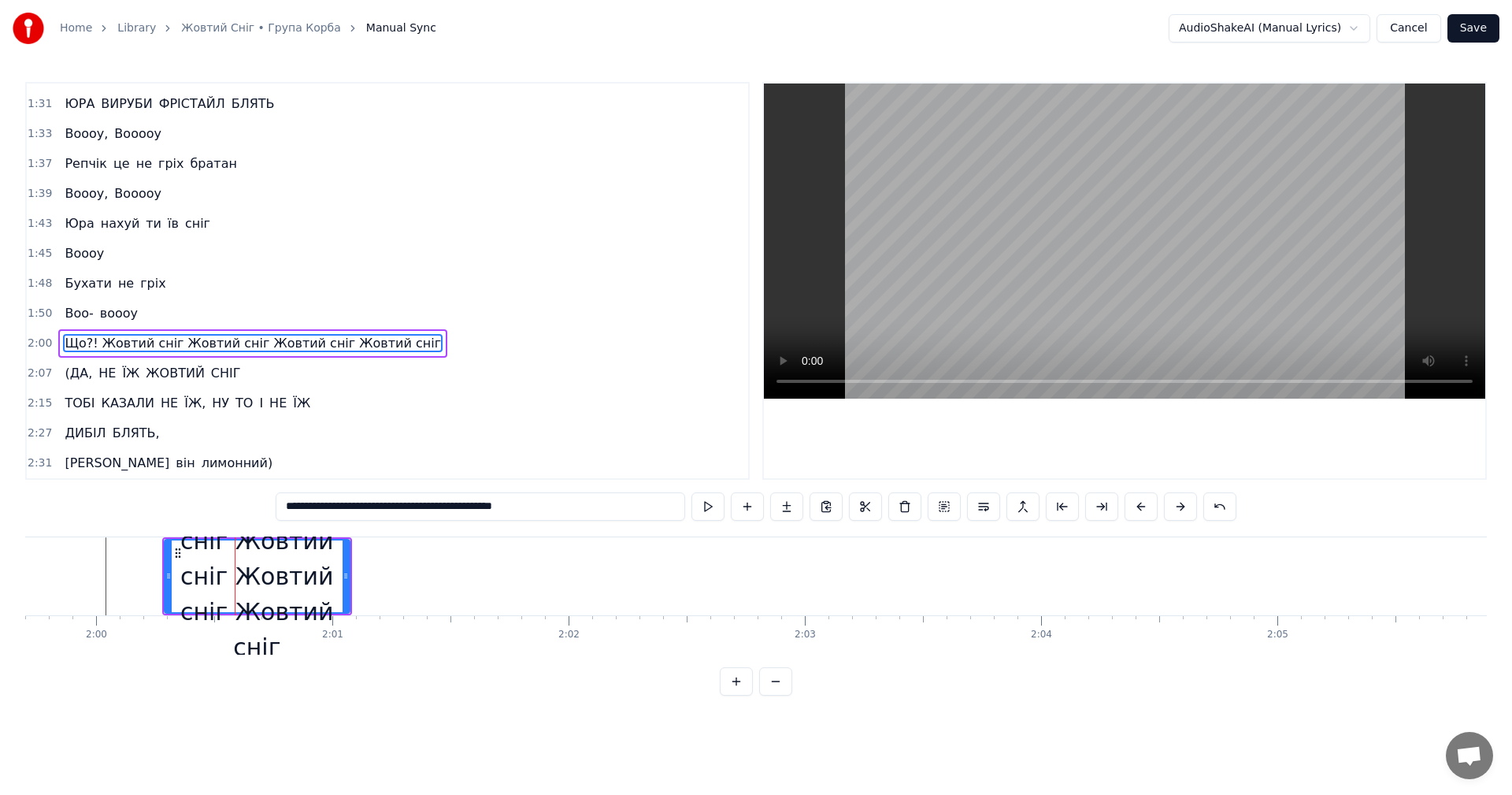
click at [1176, 514] on button at bounding box center [1180, 506] width 33 height 28
click at [1177, 514] on button at bounding box center [1180, 506] width 33 height 28
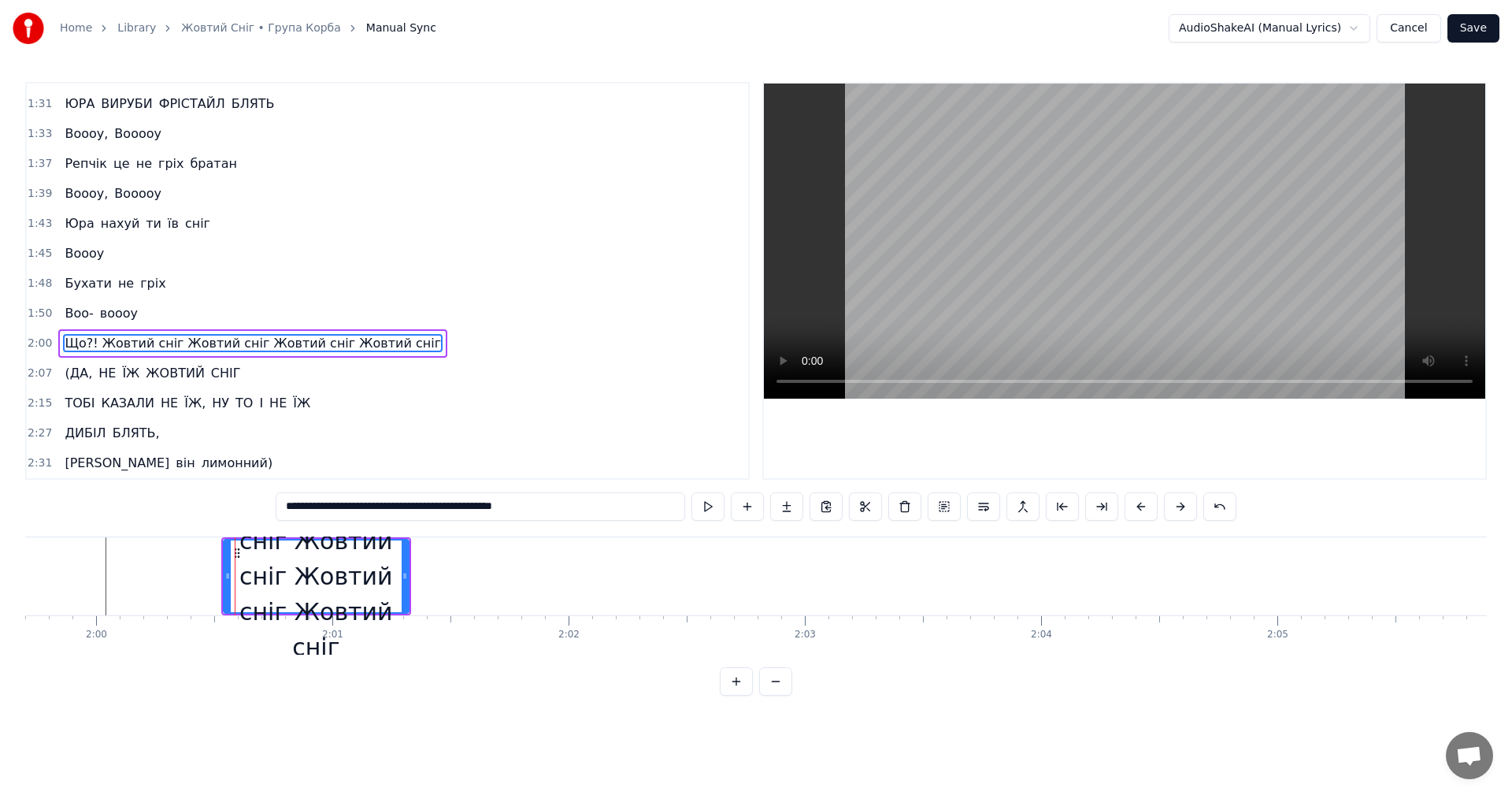
click at [1177, 514] on button at bounding box center [1180, 506] width 33 height 28
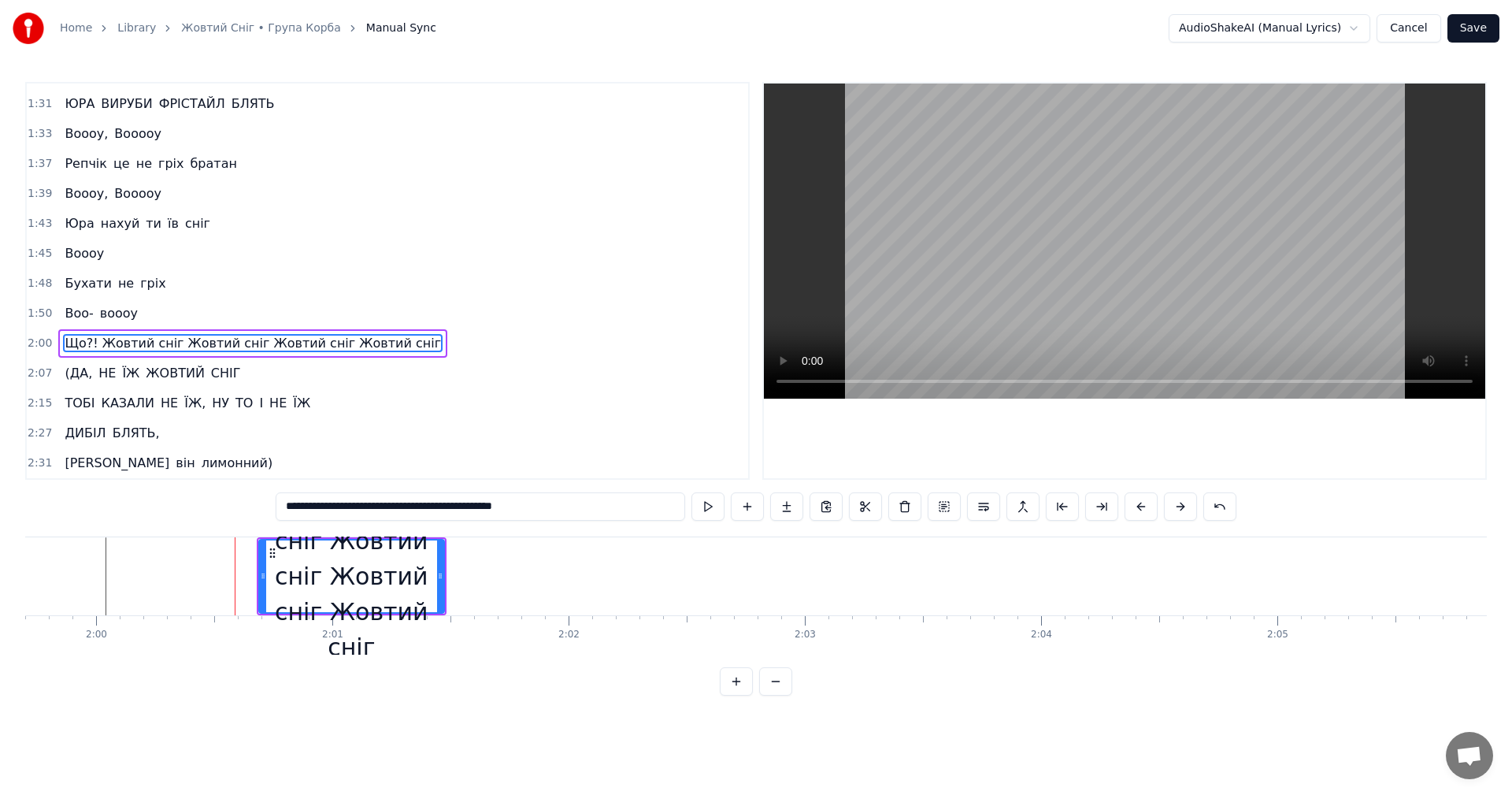
click at [1177, 514] on button at bounding box center [1180, 506] width 33 height 28
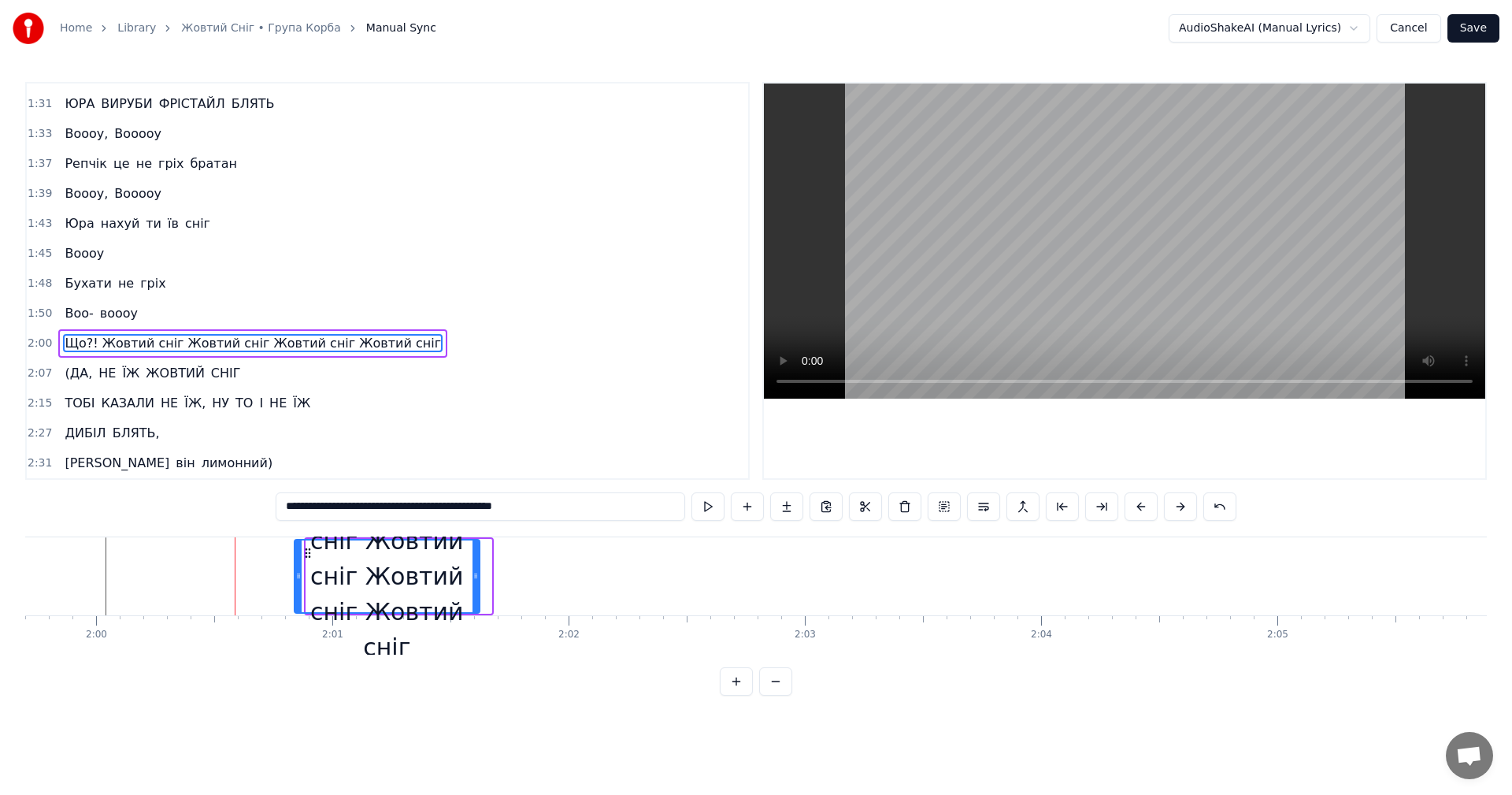
click at [1177, 514] on button at bounding box center [1180, 506] width 33 height 28
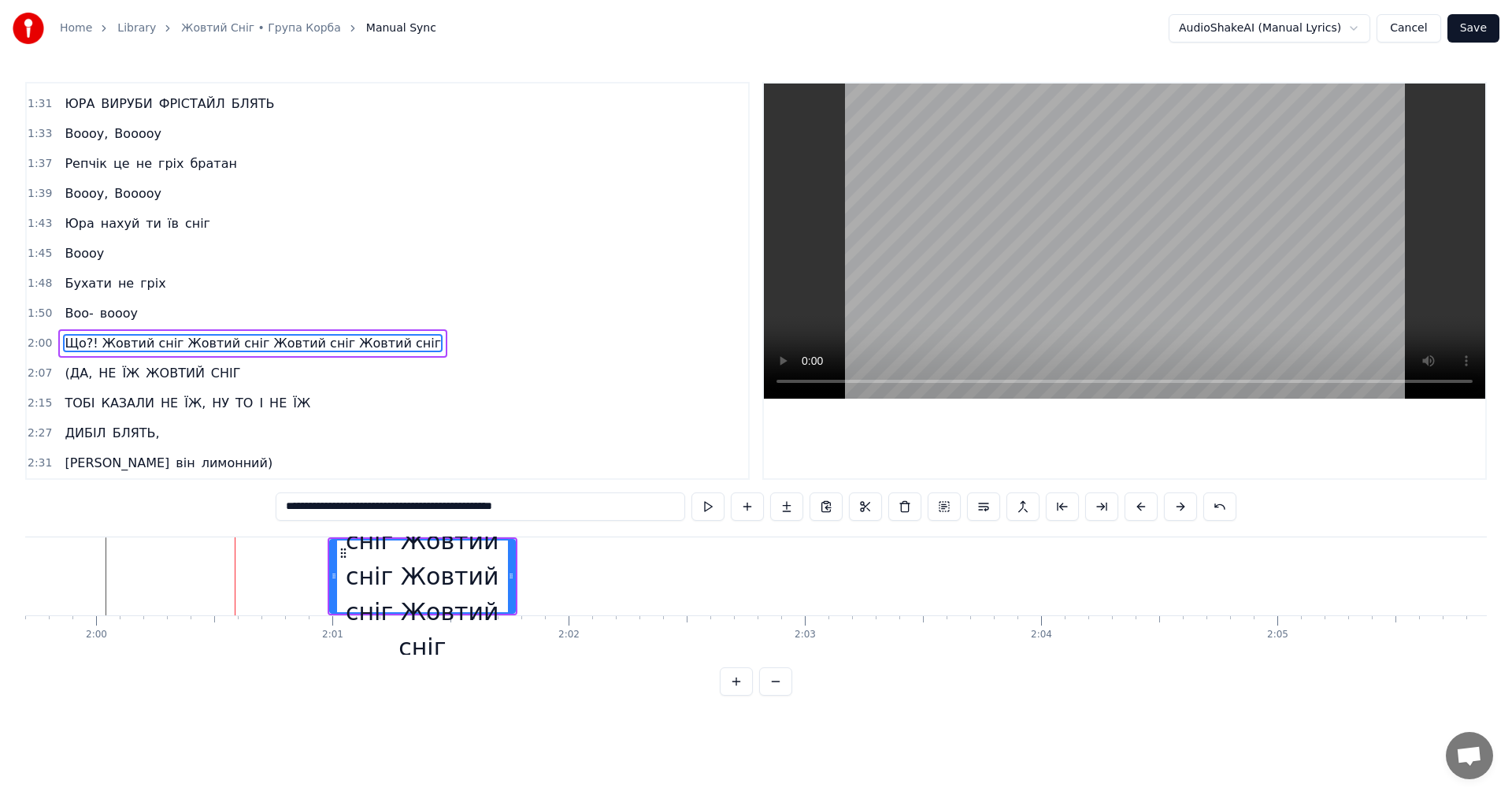
click at [1177, 514] on button at bounding box center [1180, 506] width 33 height 28
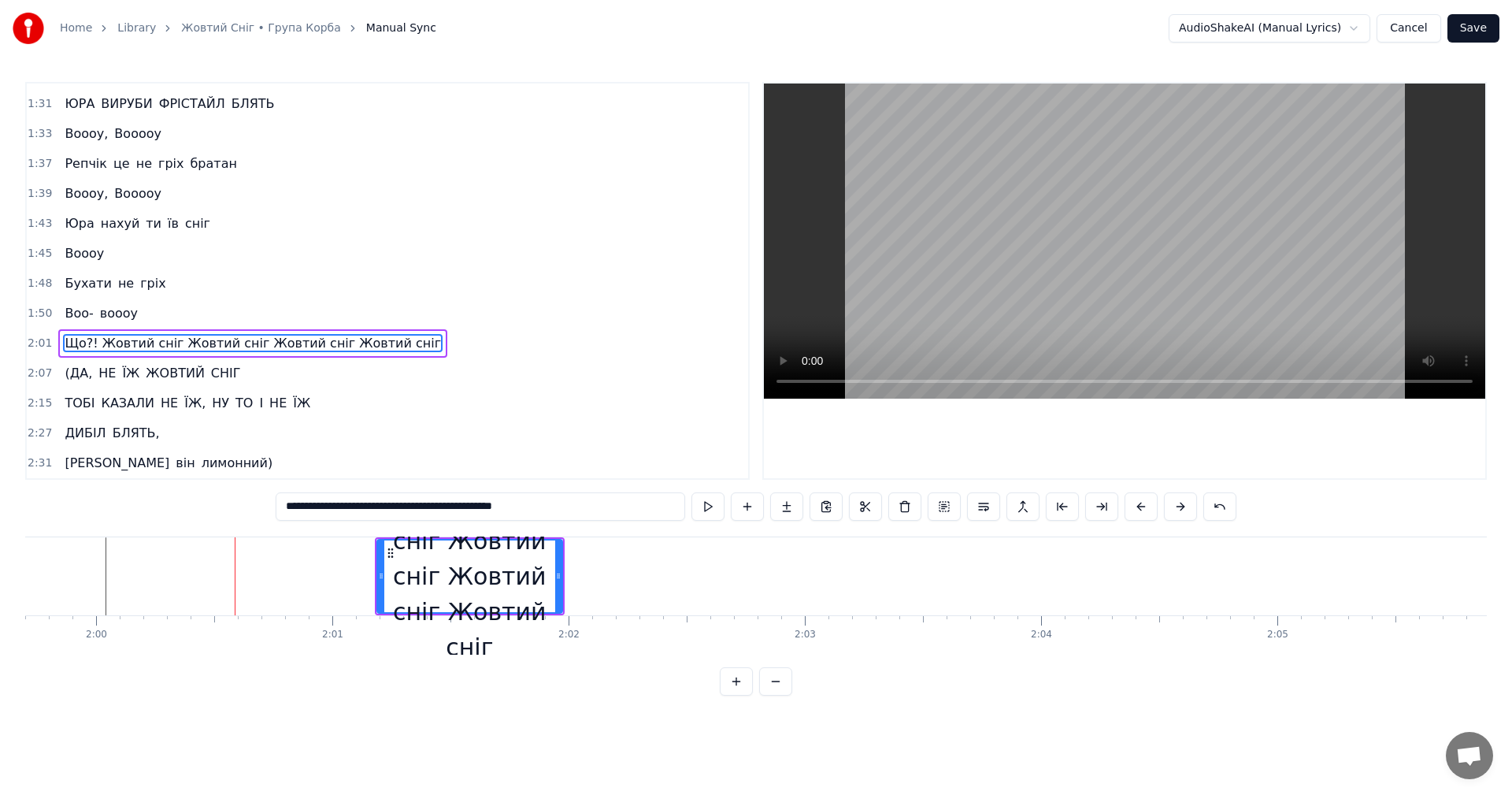
click at [1177, 514] on button at bounding box center [1180, 506] width 33 height 28
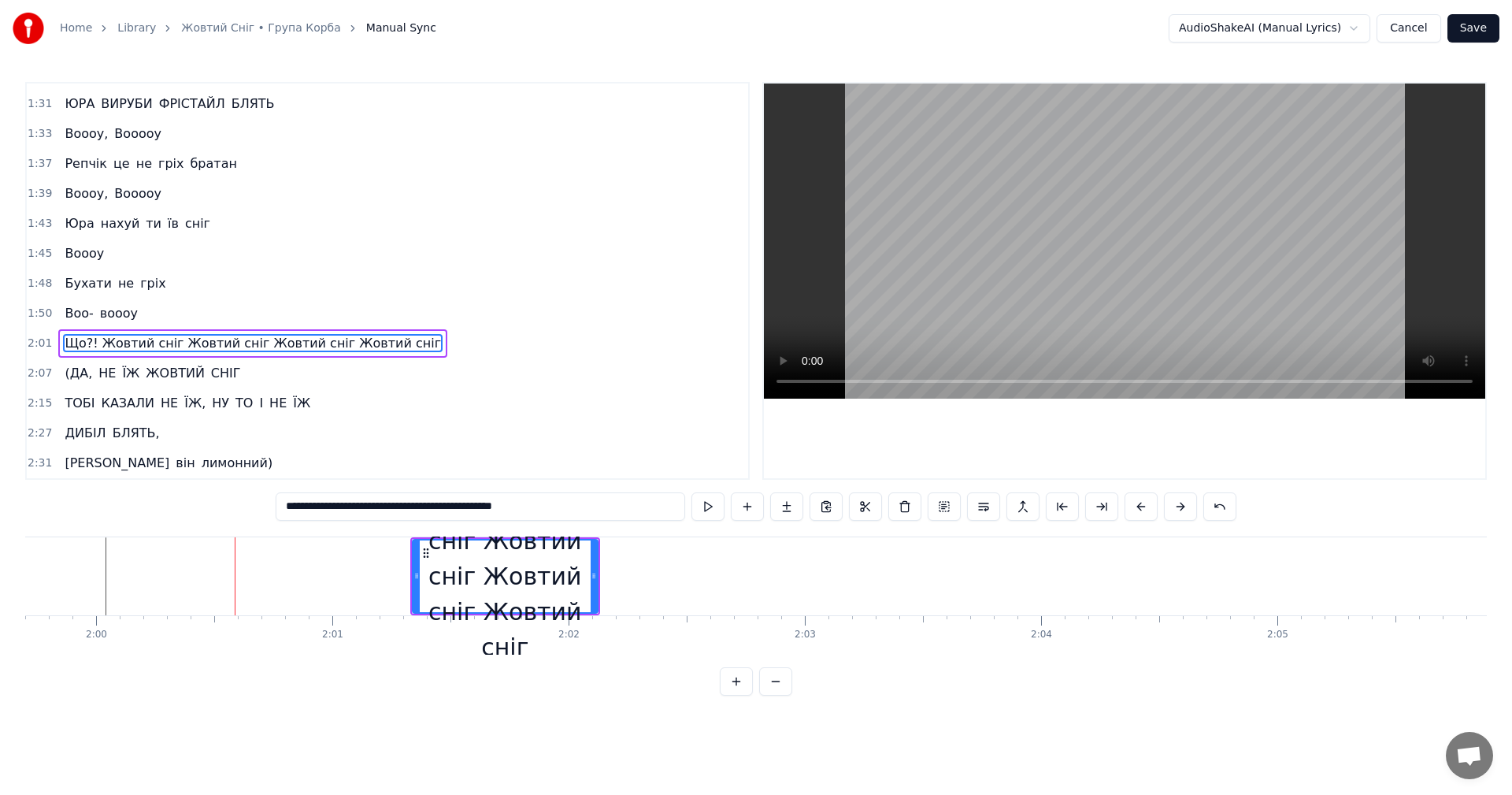
click at [1177, 514] on button at bounding box center [1180, 506] width 33 height 28
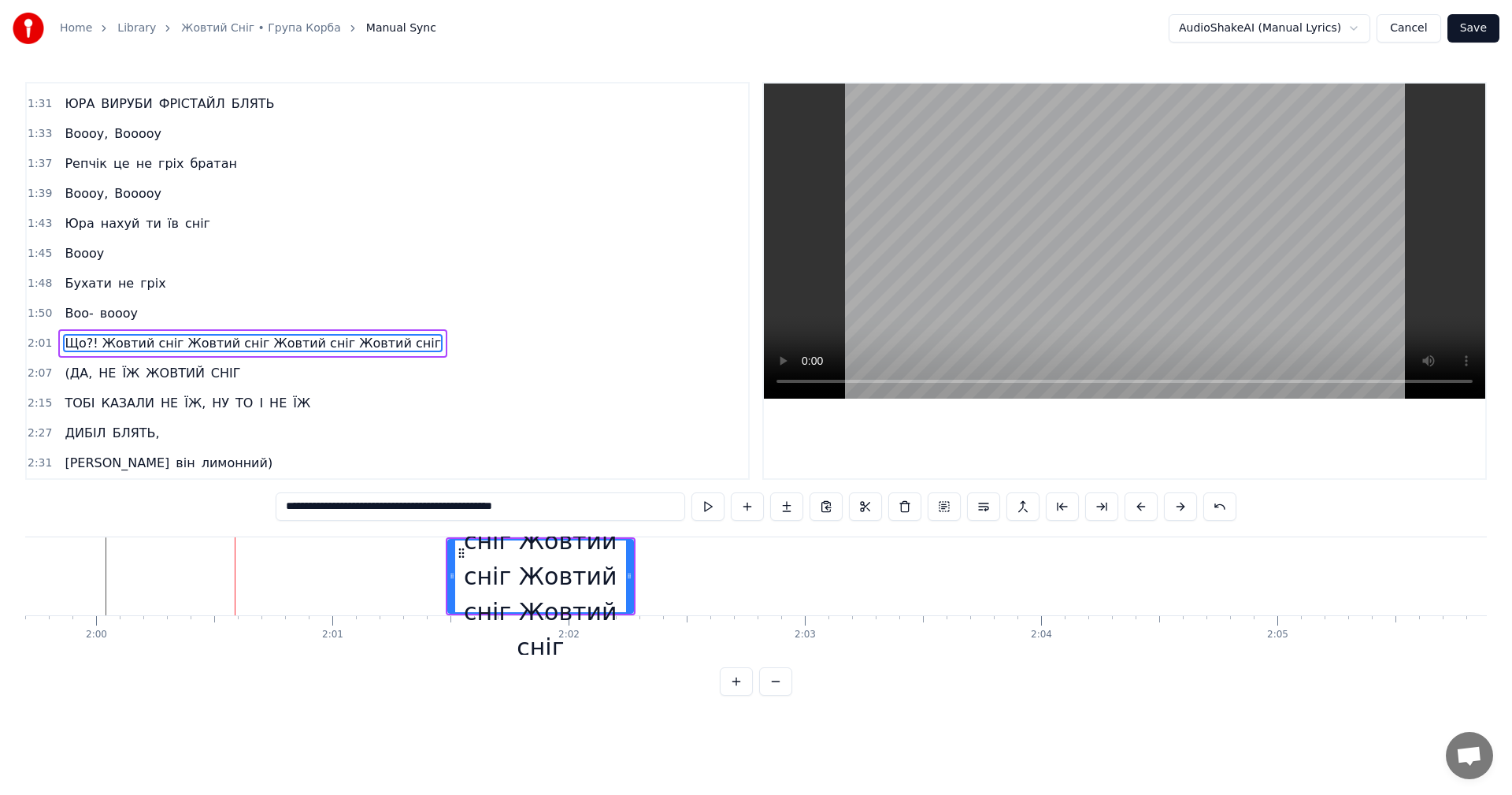
click at [1177, 514] on button at bounding box center [1180, 506] width 33 height 28
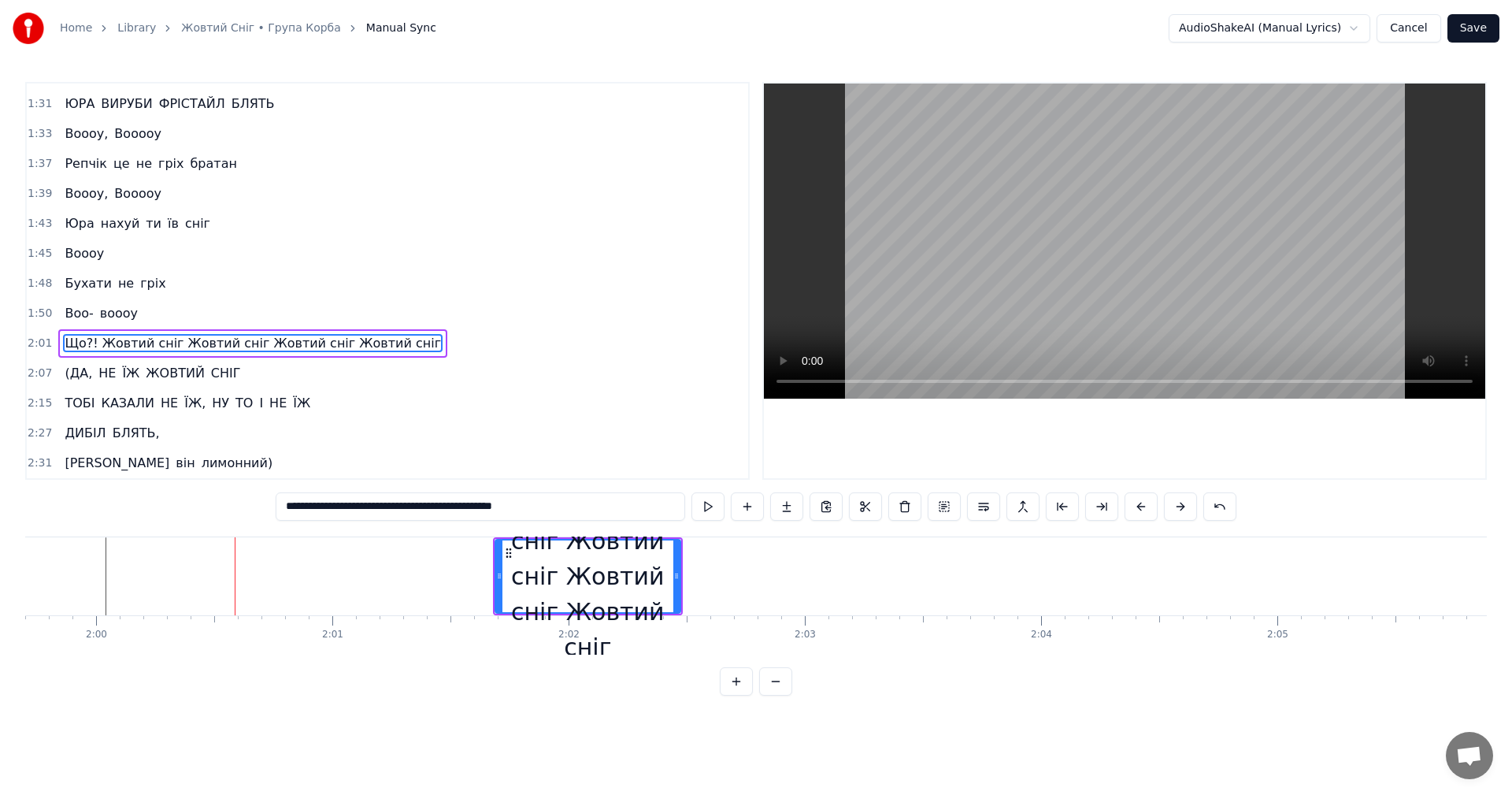
click at [1177, 514] on button at bounding box center [1180, 506] width 33 height 28
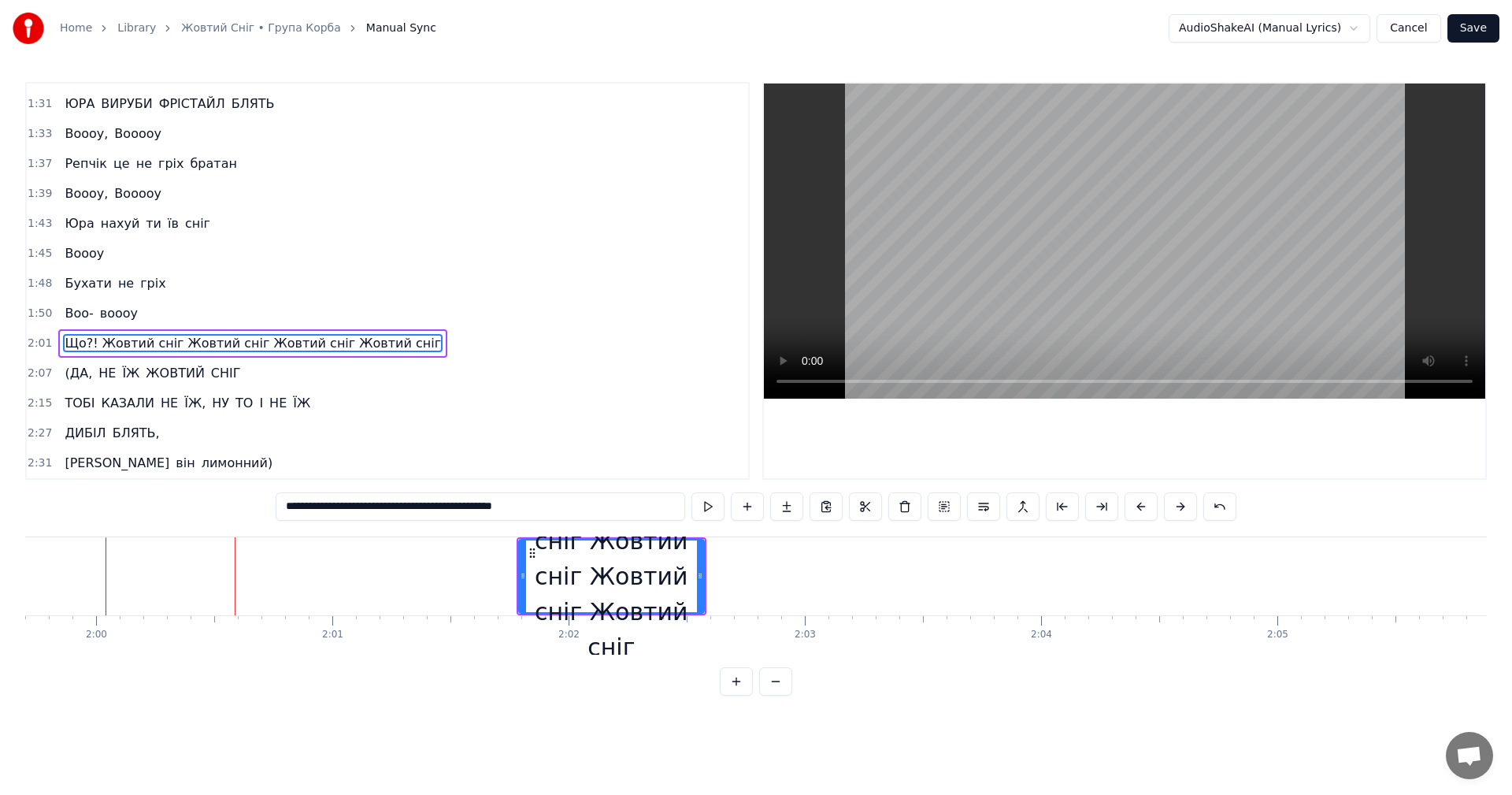
click at [1177, 514] on button at bounding box center [1180, 506] width 33 height 28
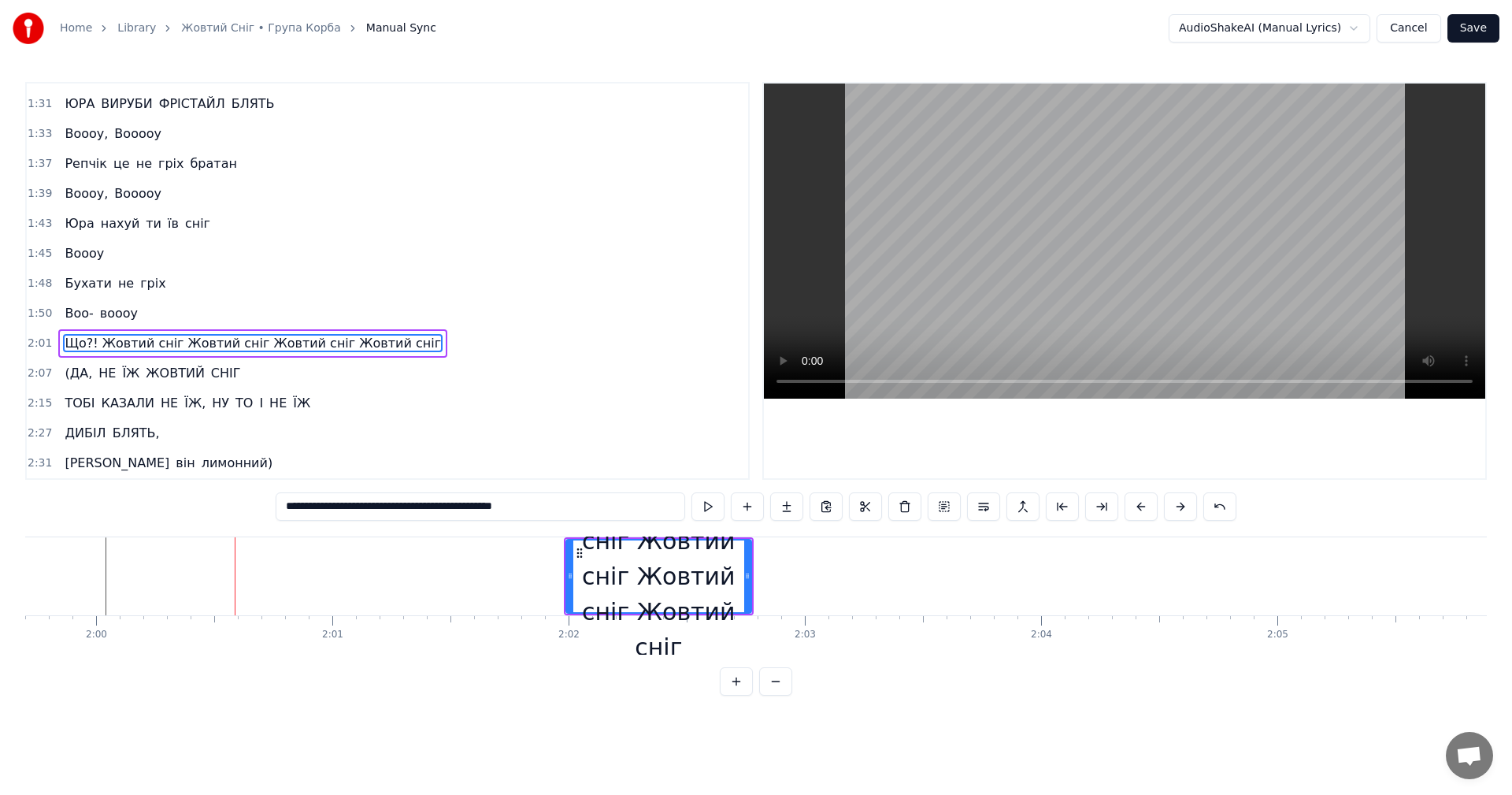
click at [1177, 514] on button at bounding box center [1180, 506] width 33 height 28
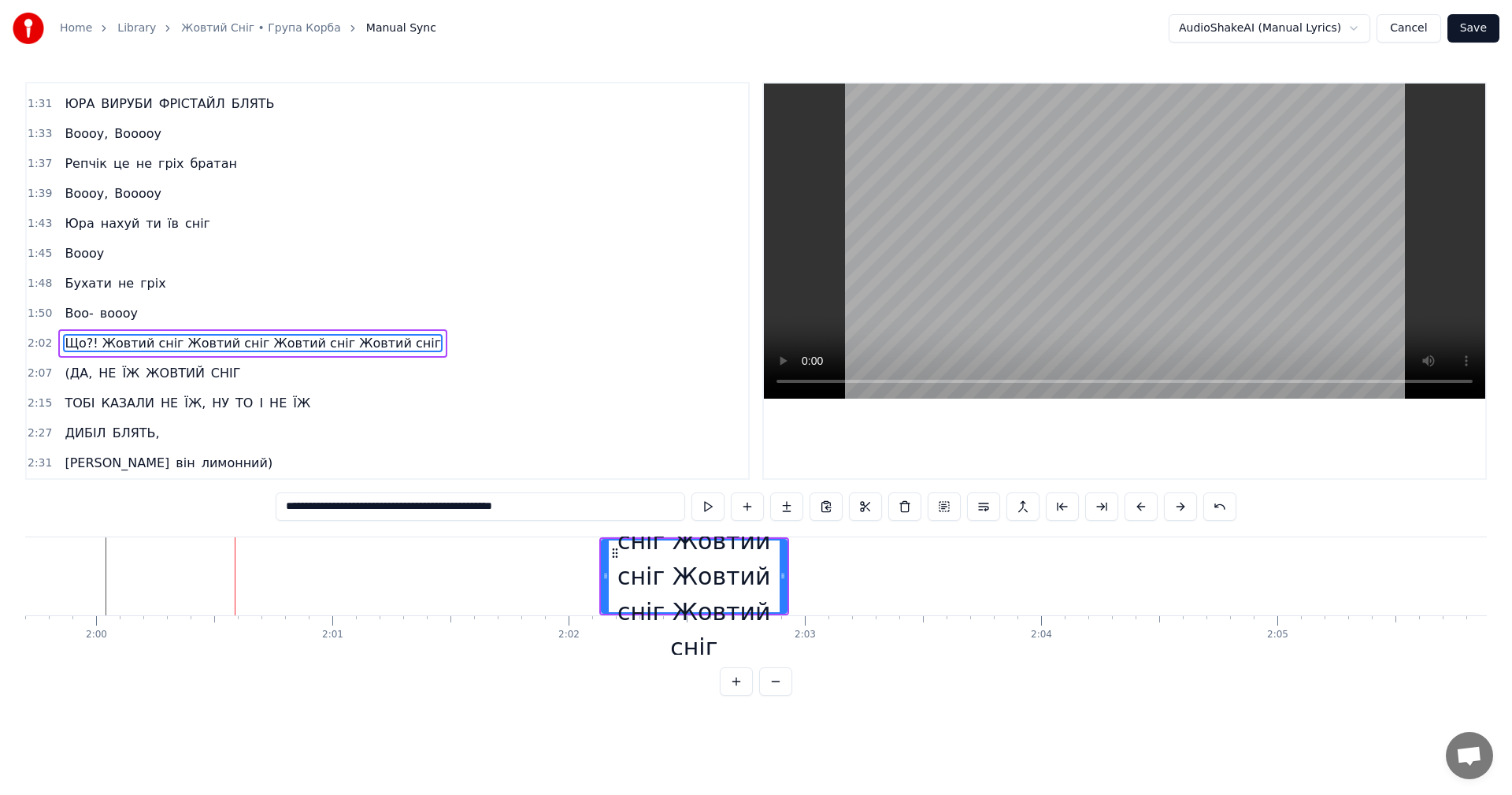
click at [1177, 514] on button at bounding box center [1180, 506] width 33 height 28
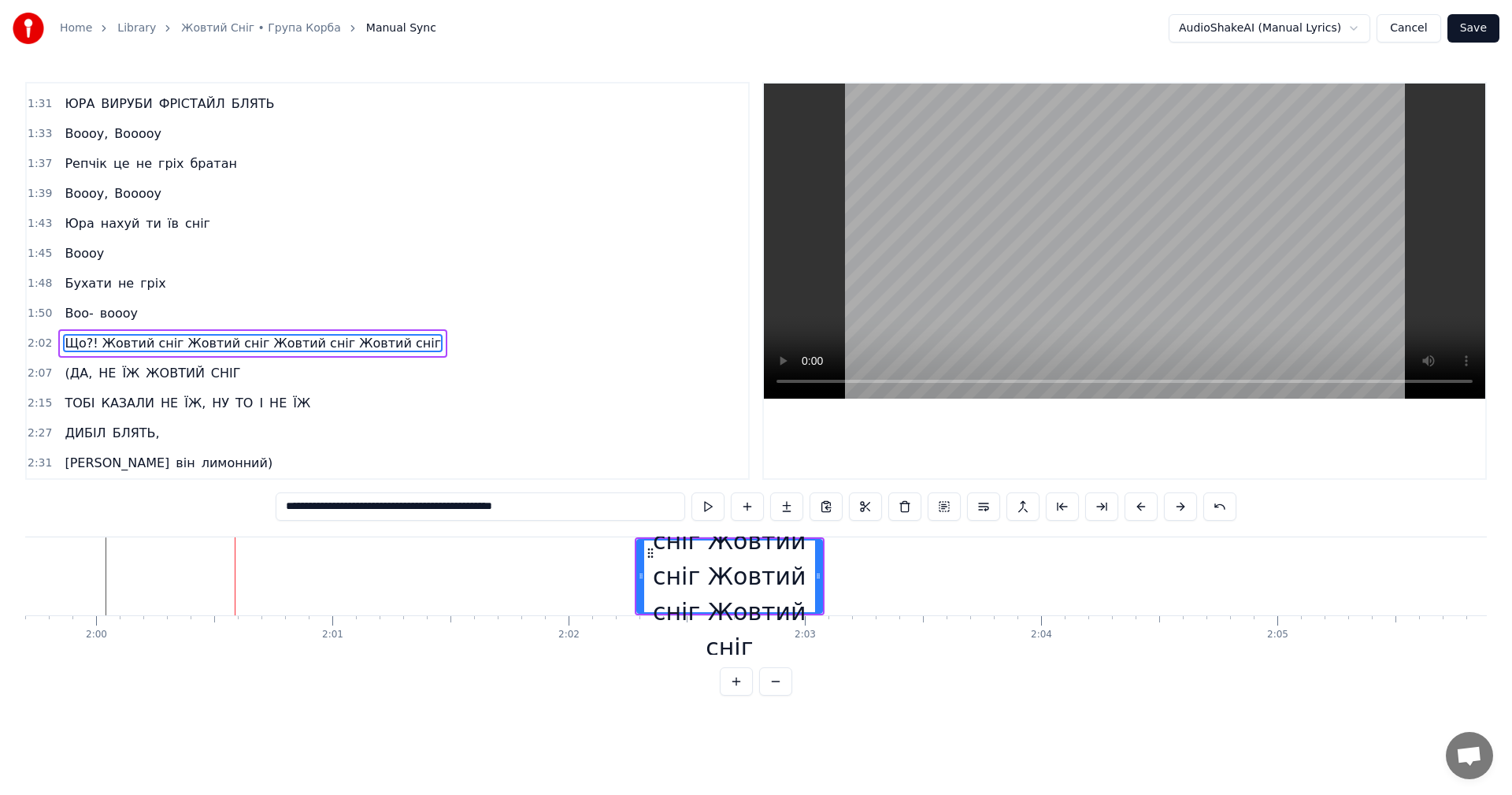
click at [1177, 514] on button at bounding box center [1180, 506] width 33 height 28
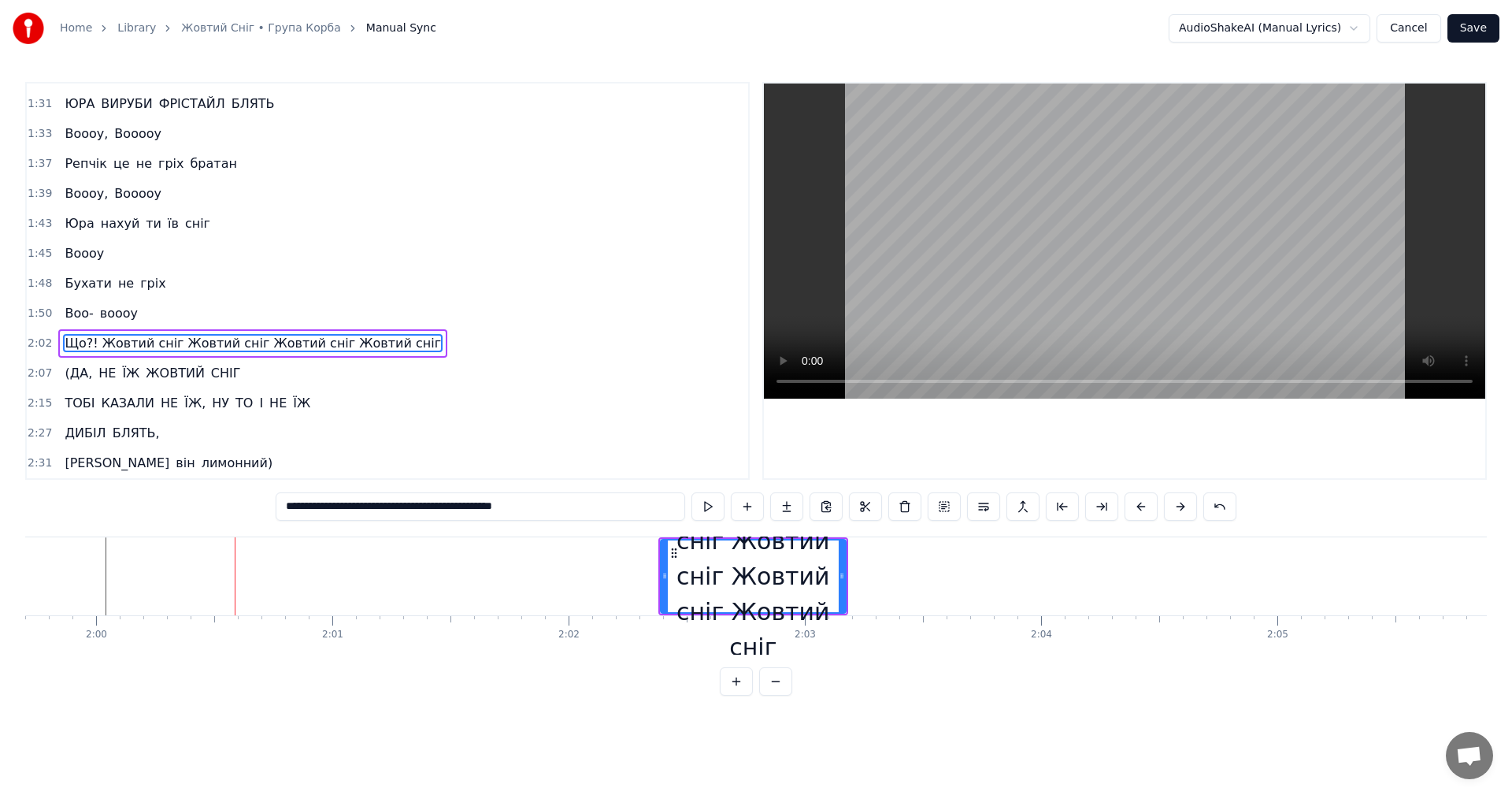
click at [1177, 514] on button at bounding box center [1180, 506] width 33 height 28
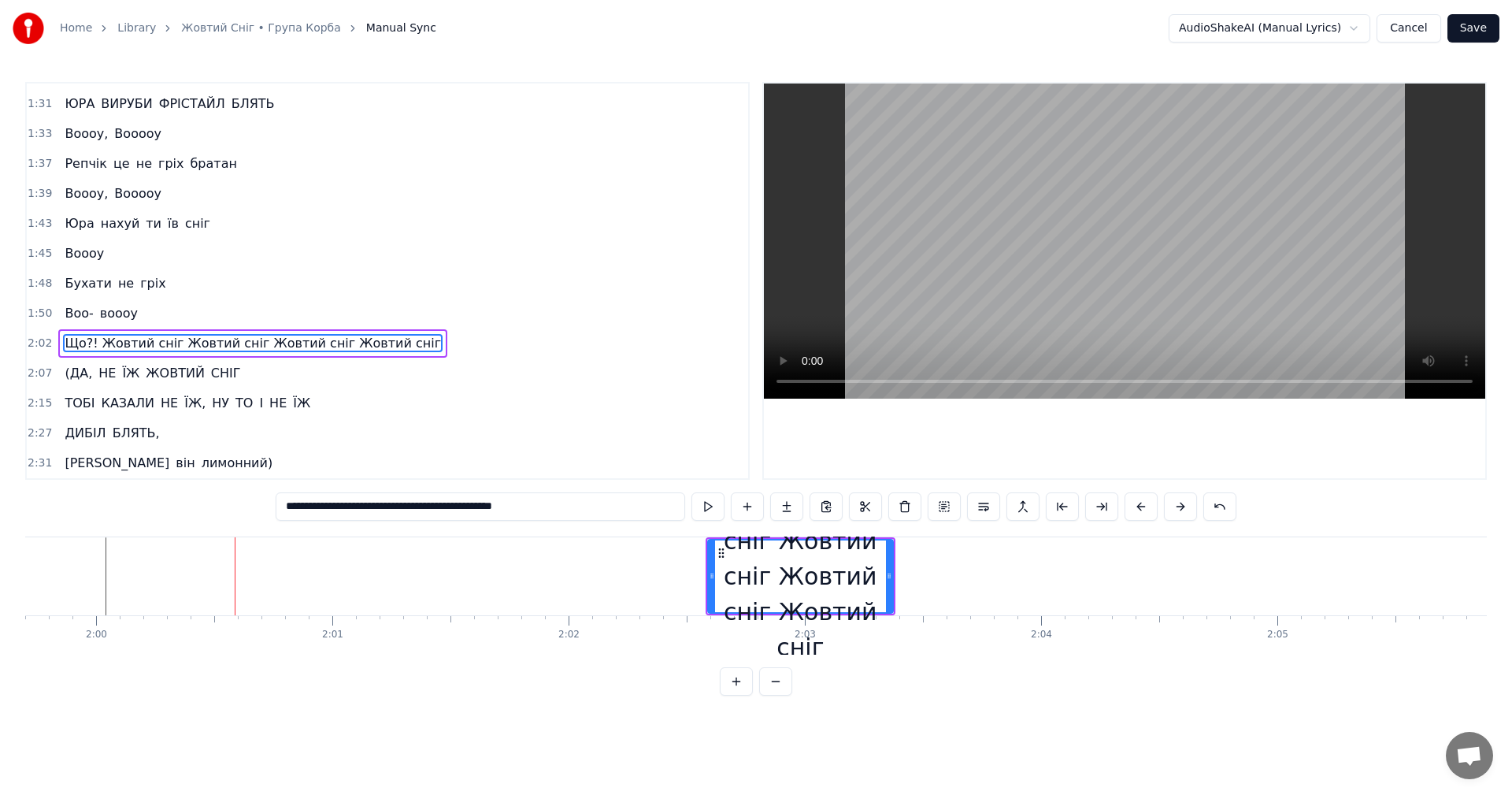
click at [1177, 514] on button at bounding box center [1180, 506] width 33 height 28
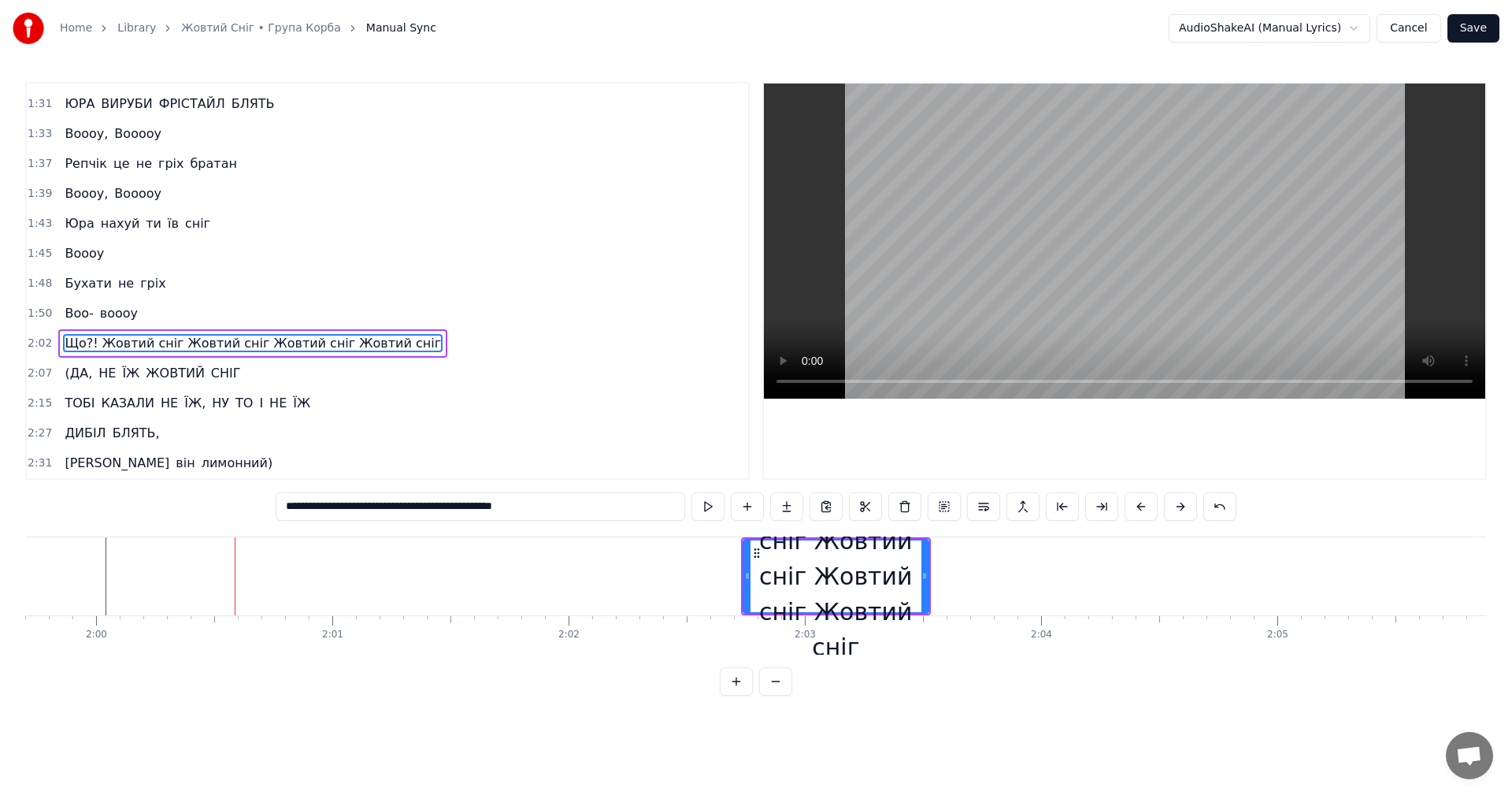
click at [1177, 514] on button at bounding box center [1180, 506] width 33 height 28
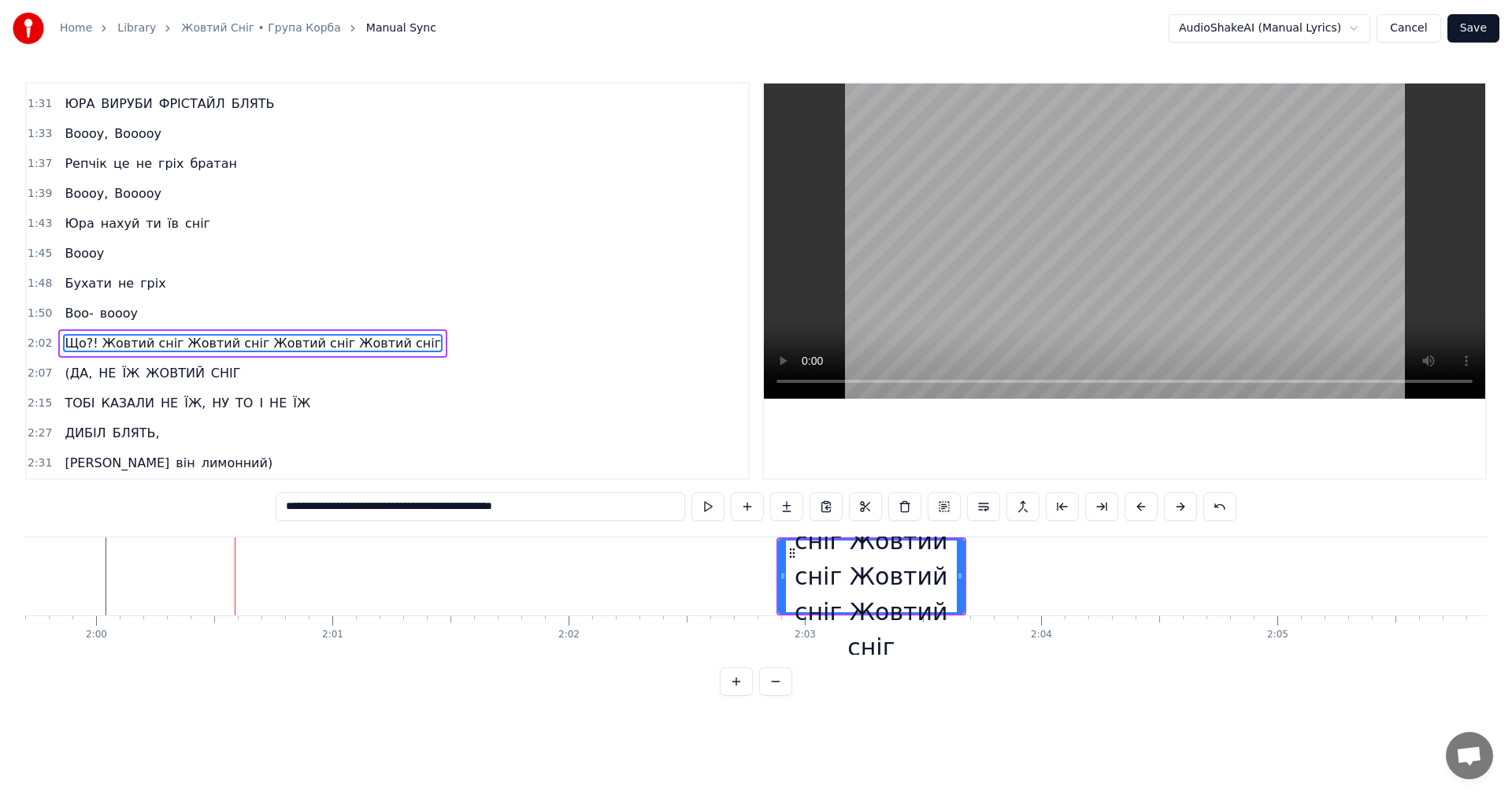
click at [1177, 514] on button at bounding box center [1180, 506] width 33 height 28
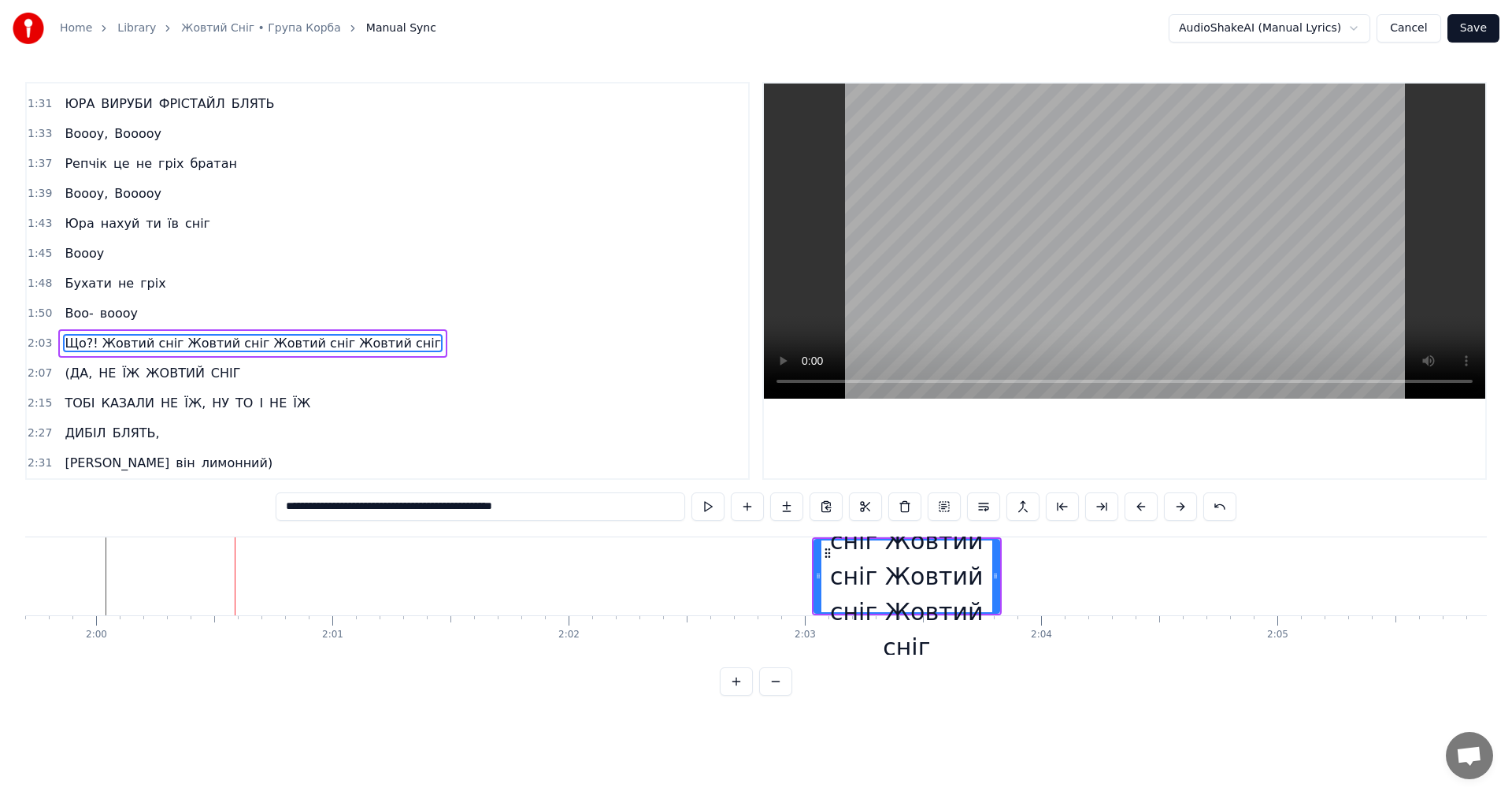
click at [1177, 514] on button at bounding box center [1180, 506] width 33 height 28
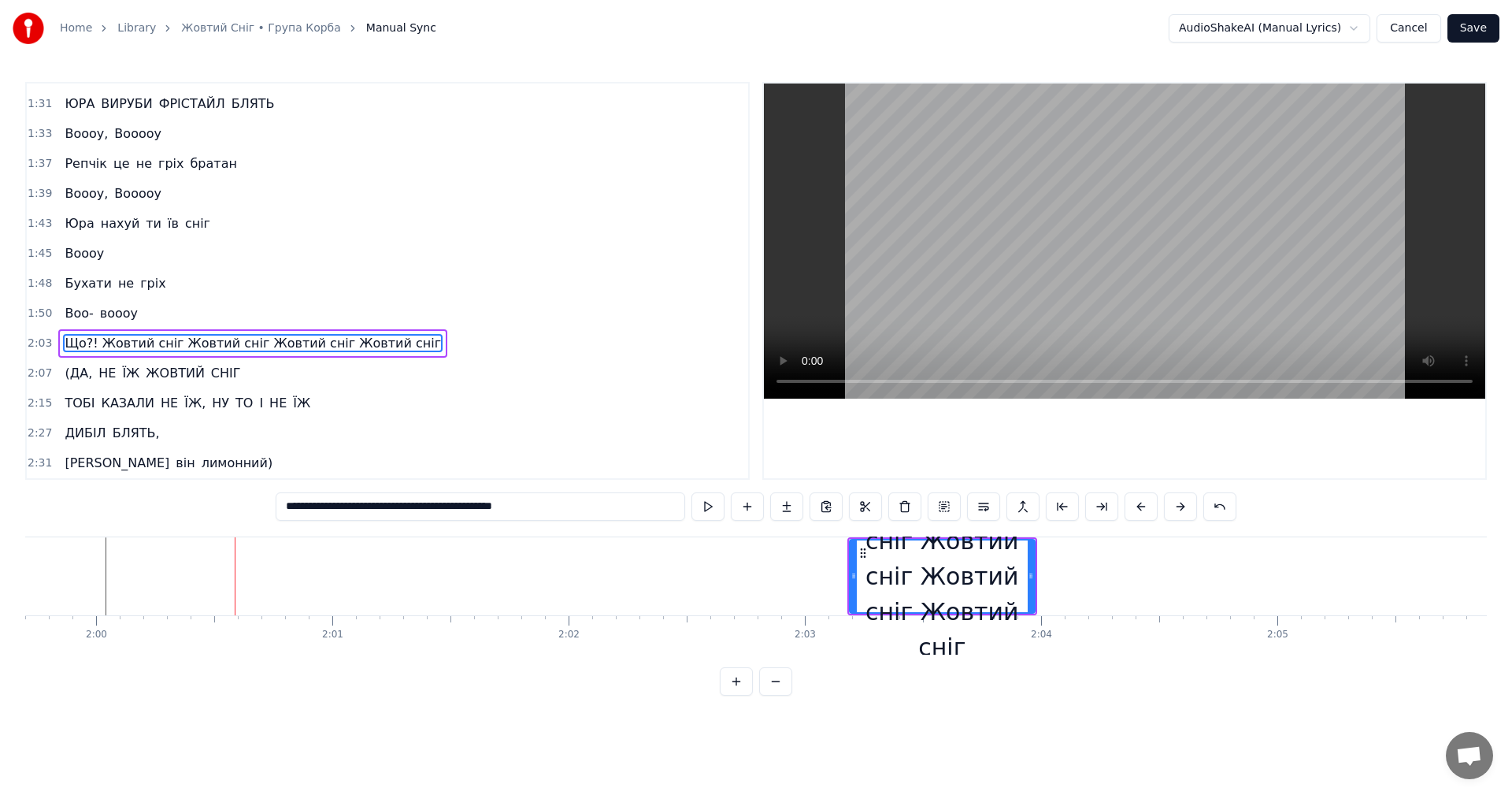
click at [1177, 514] on button at bounding box center [1180, 506] width 33 height 28
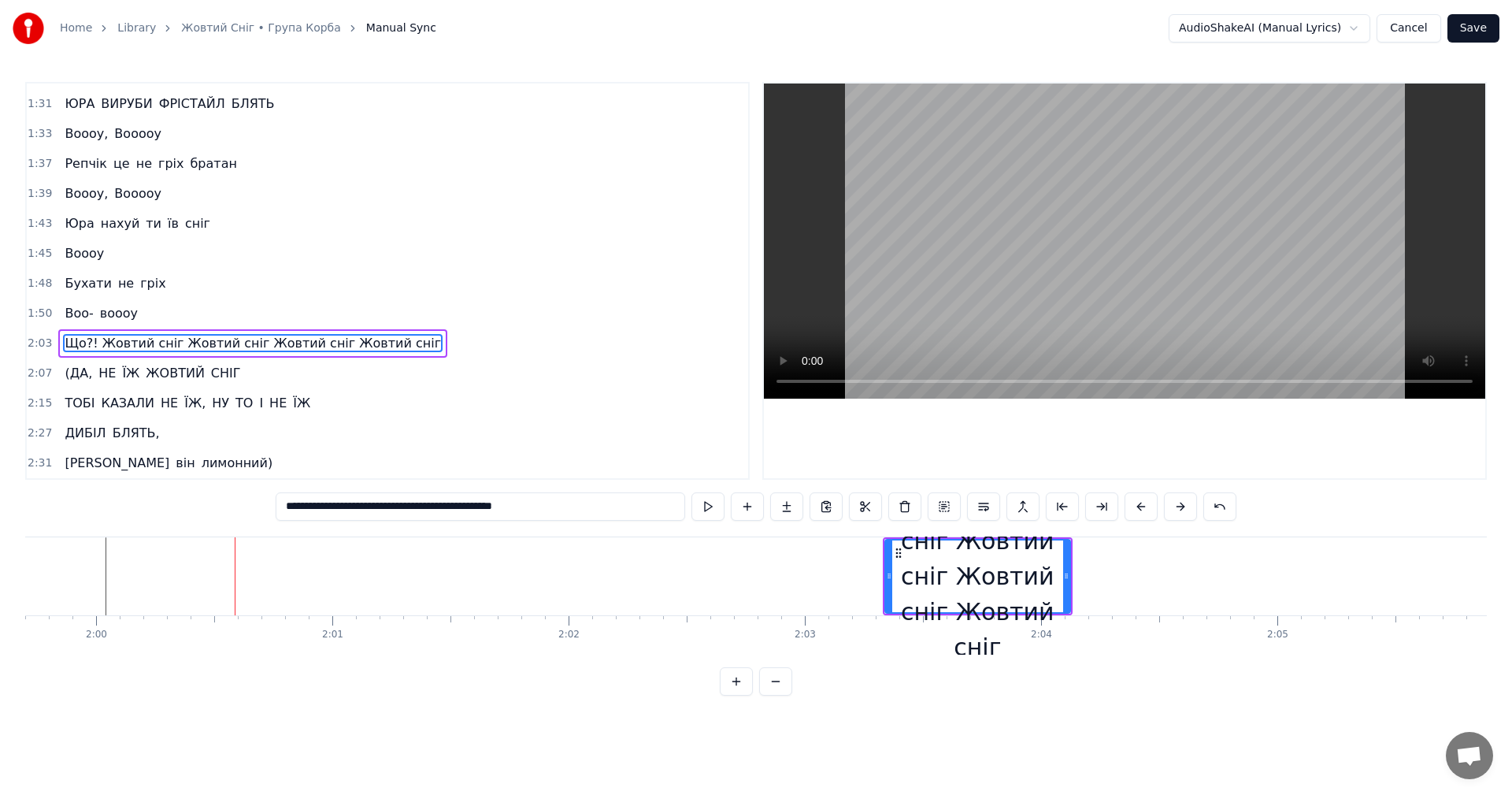
click at [1177, 514] on button at bounding box center [1180, 506] width 33 height 28
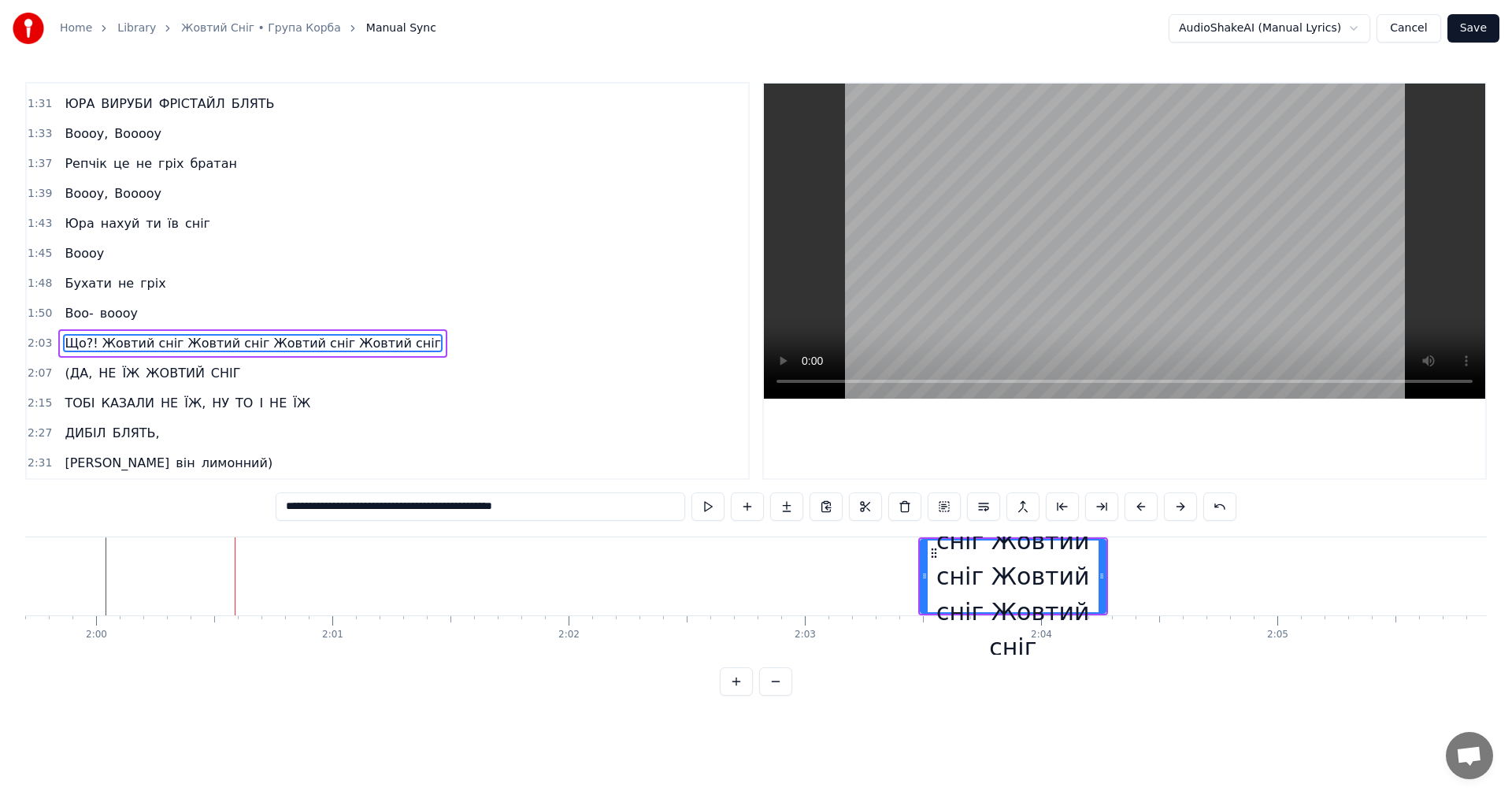
click at [1177, 514] on button at bounding box center [1180, 506] width 33 height 28
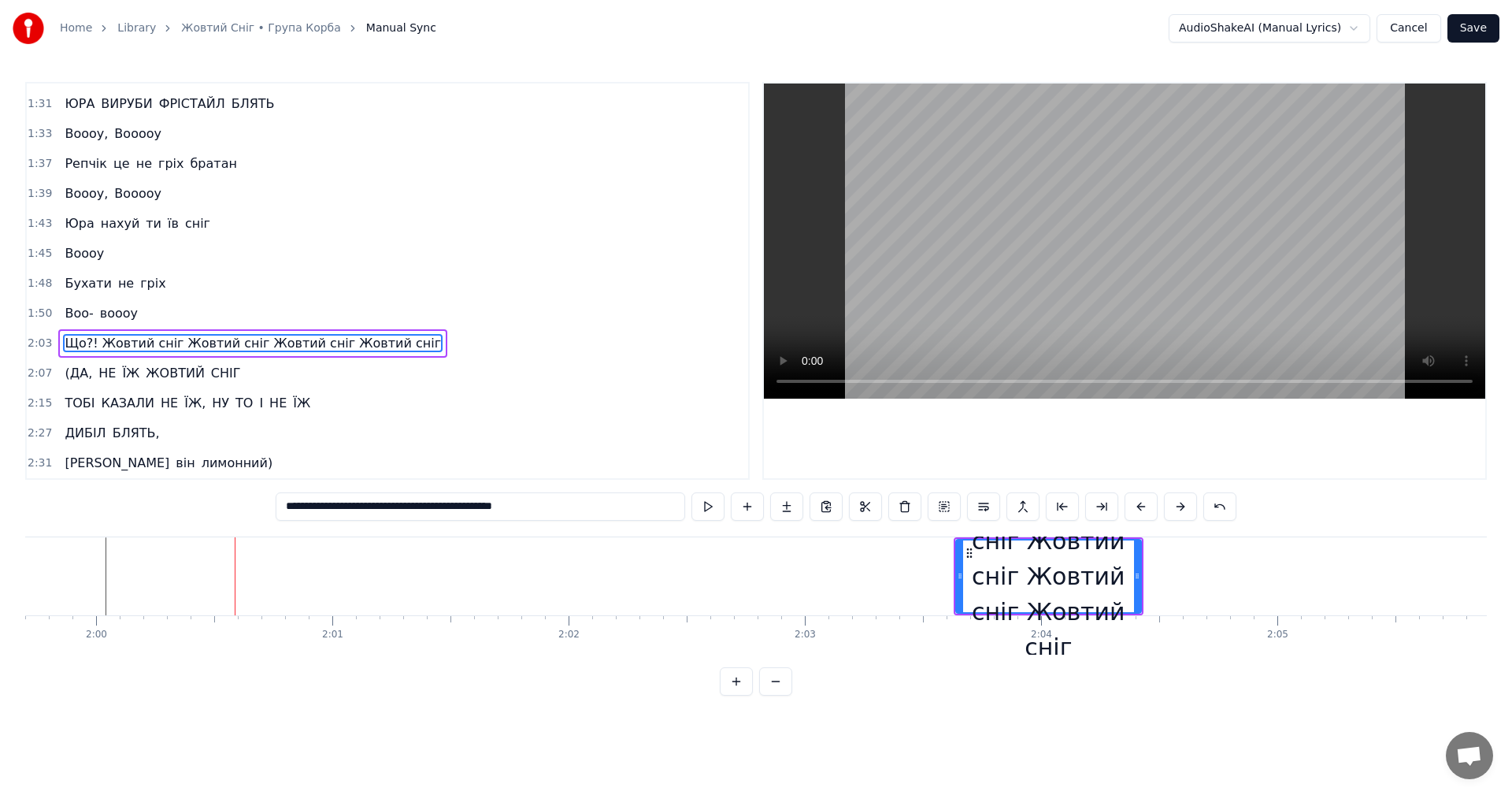
click at [1177, 514] on button at bounding box center [1180, 506] width 33 height 28
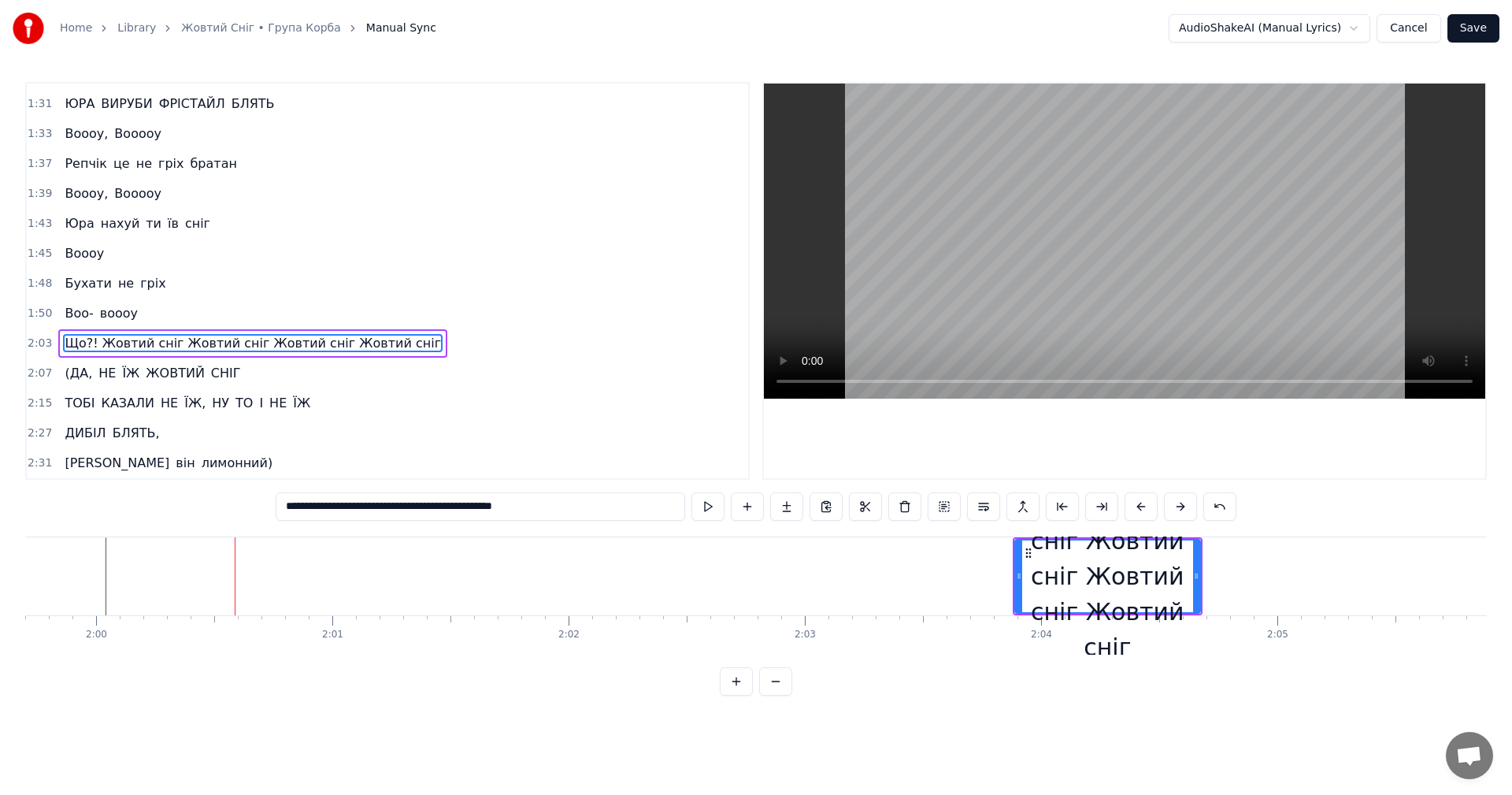
click at [1177, 514] on button at bounding box center [1180, 506] width 33 height 28
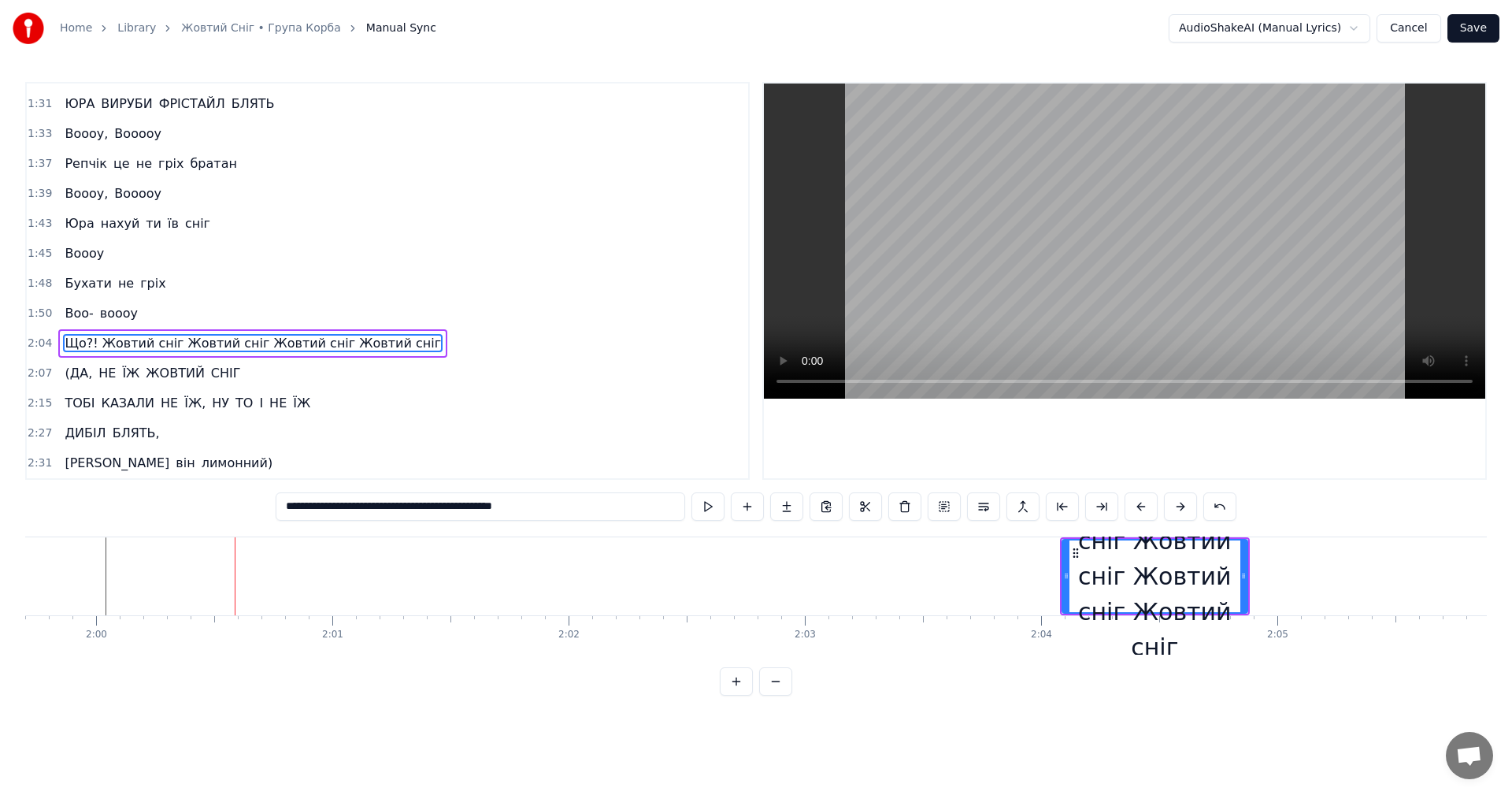
click at [1177, 514] on button at bounding box center [1180, 506] width 33 height 28
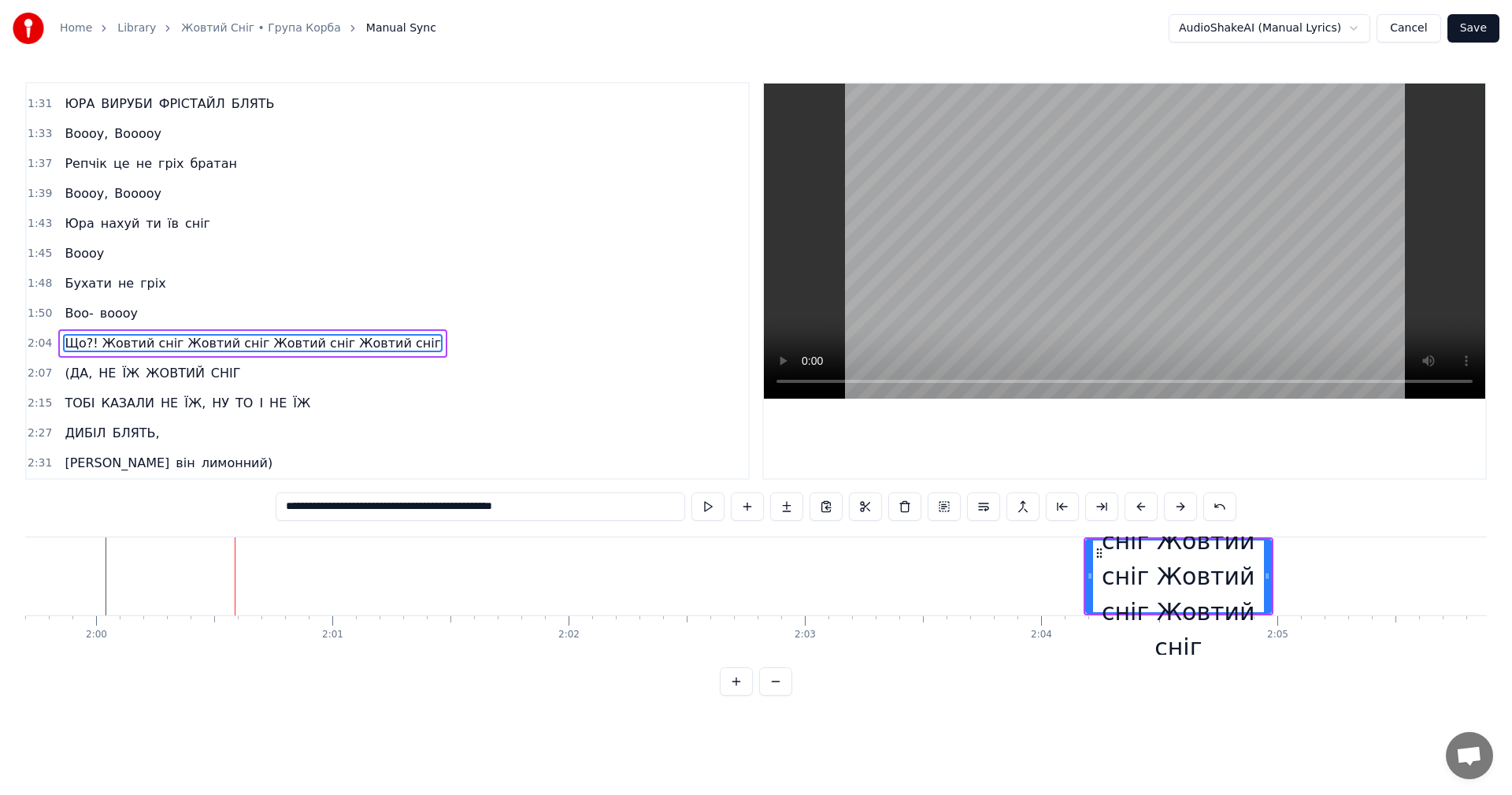
click at [1177, 514] on button at bounding box center [1180, 506] width 33 height 28
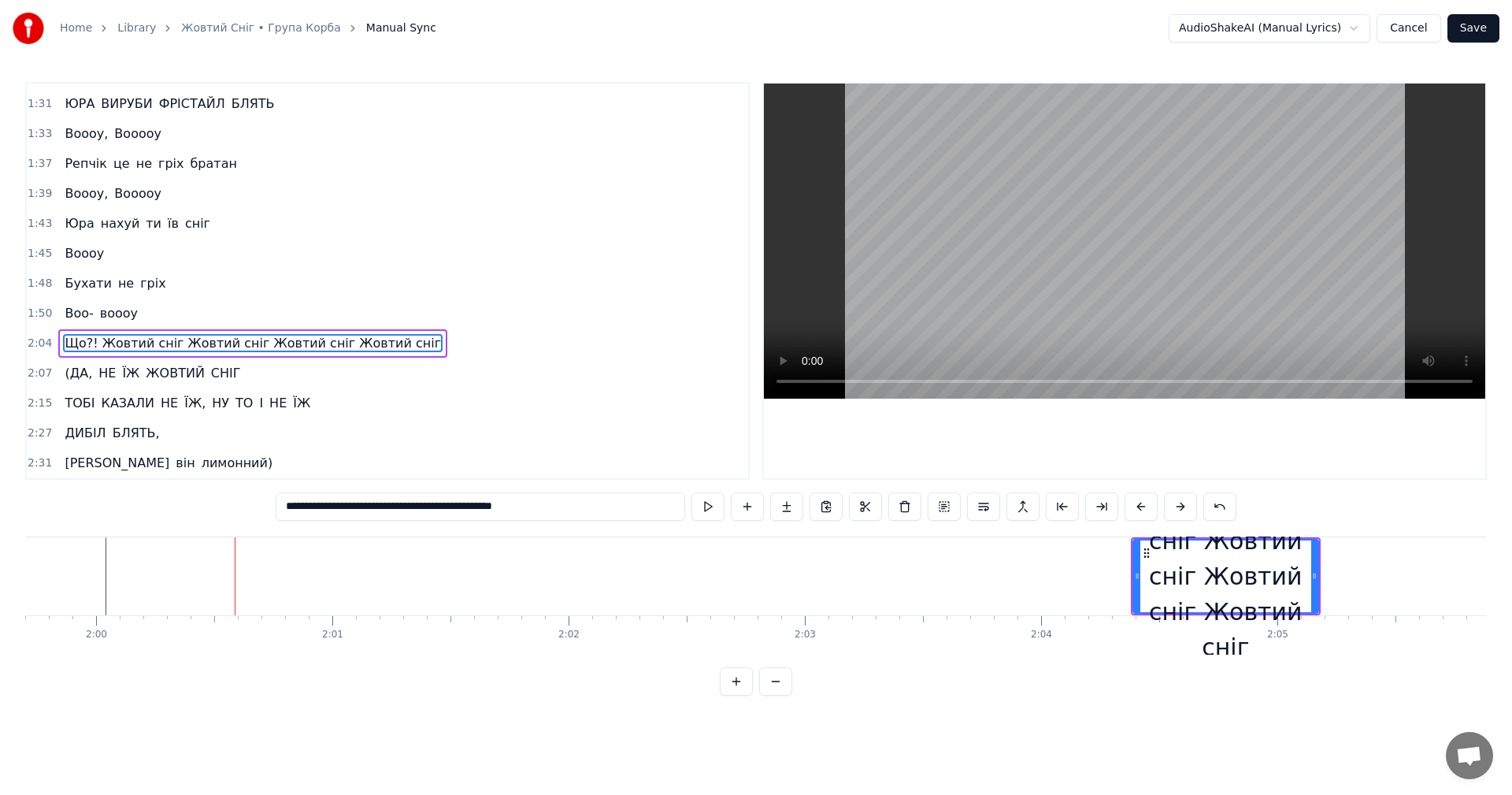
click at [1177, 514] on button at bounding box center [1180, 506] width 33 height 28
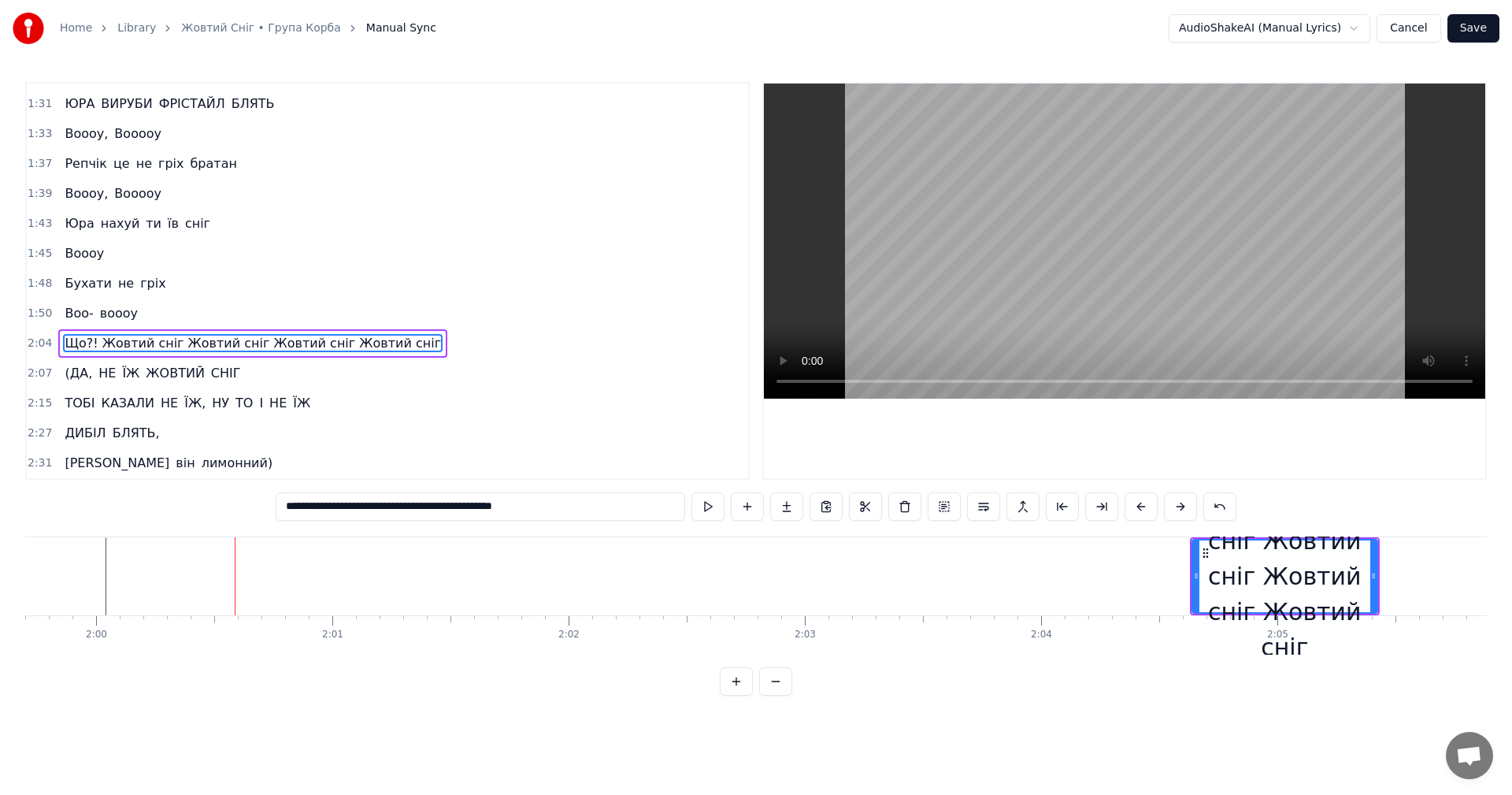
click at [1177, 514] on button at bounding box center [1180, 506] width 33 height 28
click at [1183, 411] on div at bounding box center [1124, 281] width 721 height 395
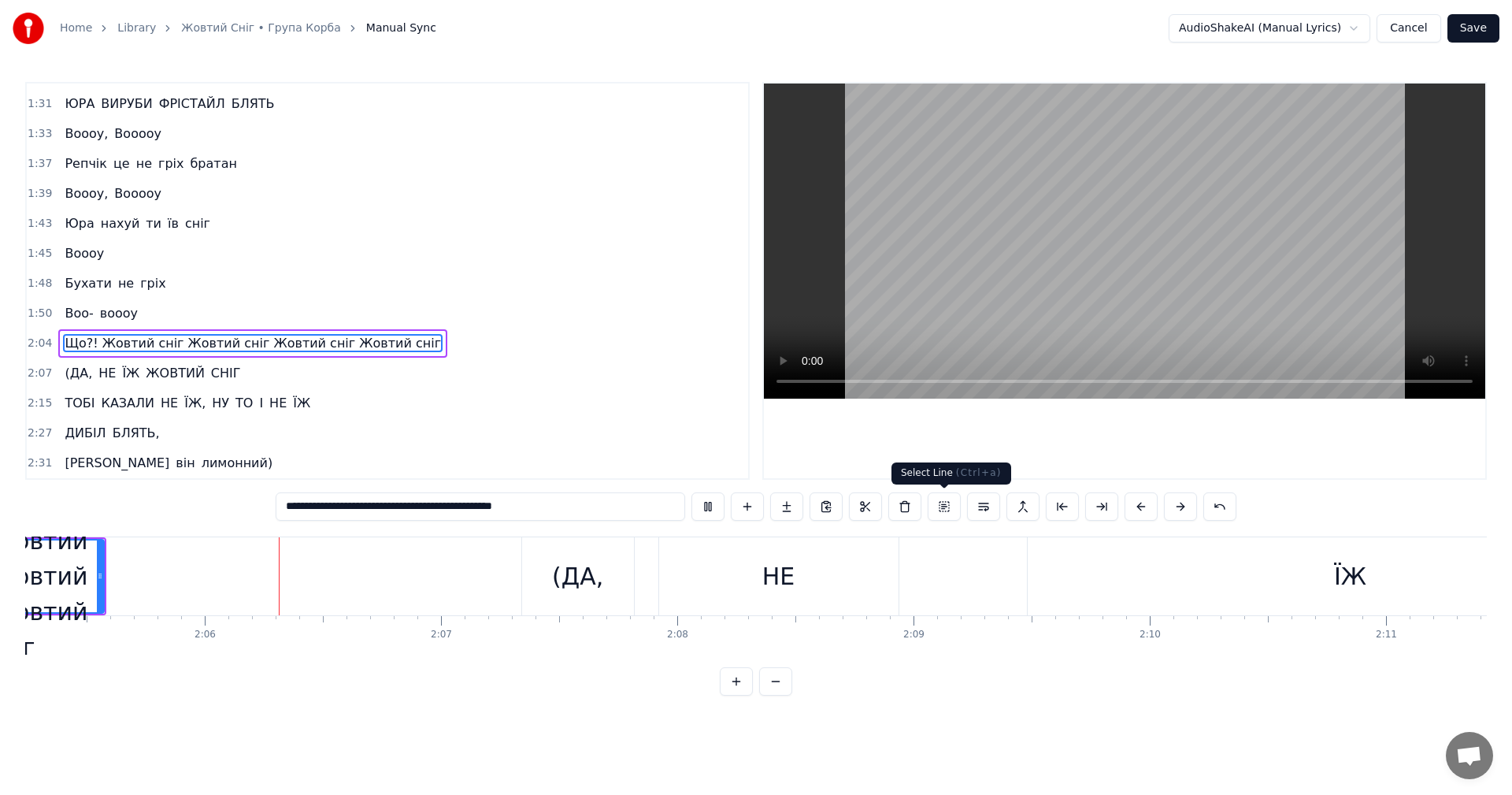
scroll to position [0, 29593]
click at [1108, 280] on video at bounding box center [1124, 241] width 721 height 315
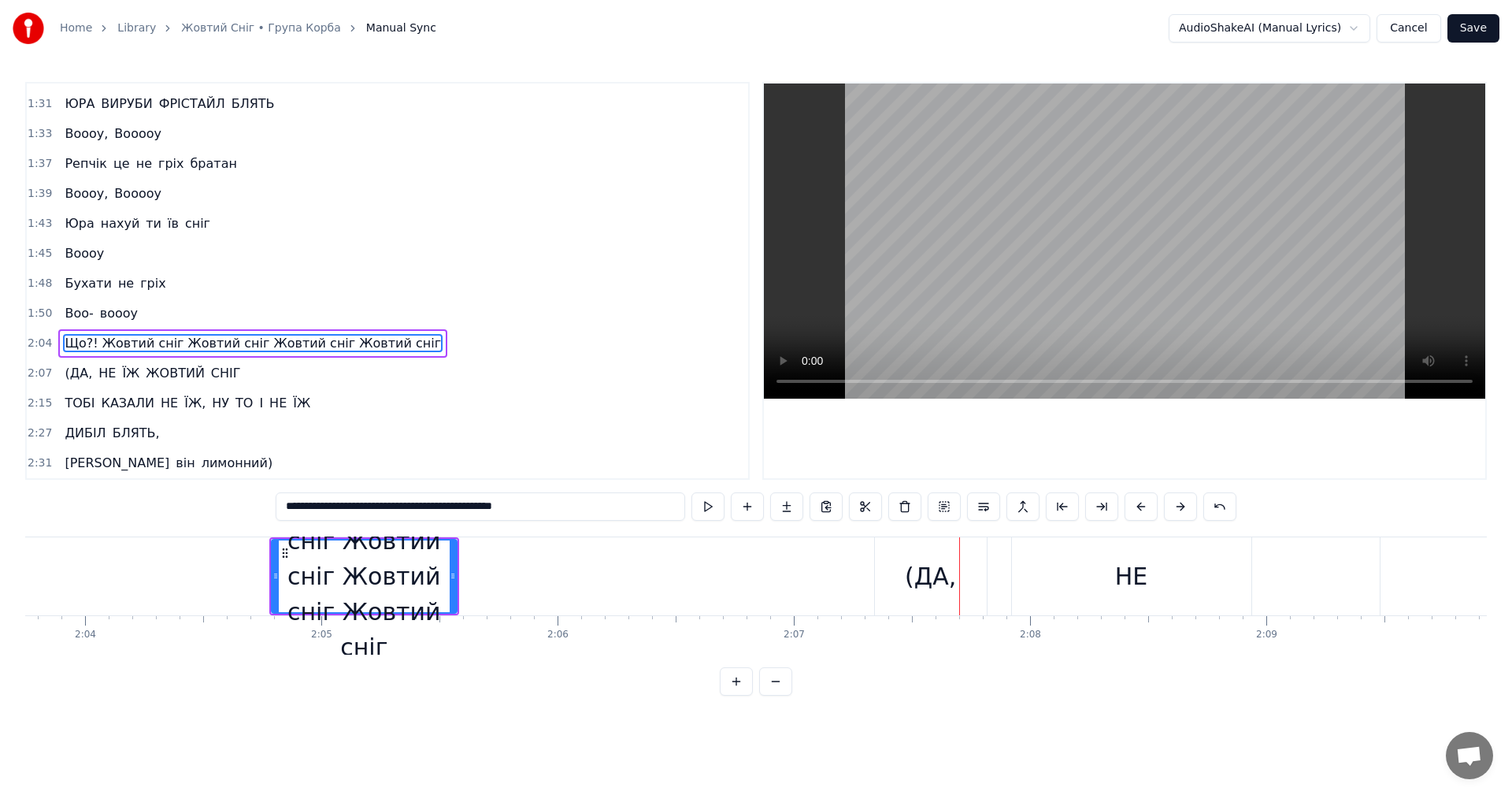
scroll to position [0, 29043]
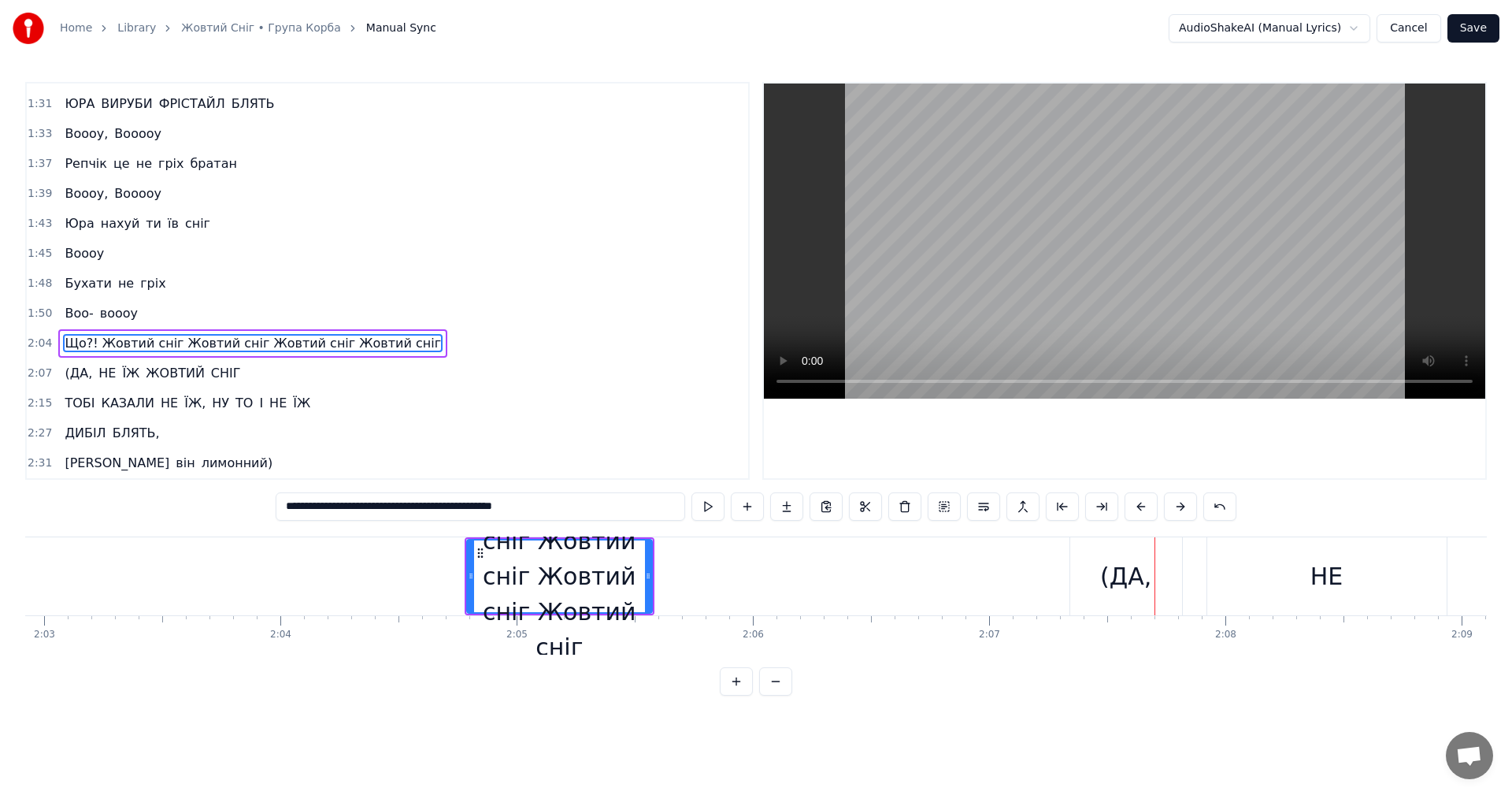
click at [559, 573] on div "Що?! Жовтий сніг Жовтий сніг Жовтий сніг Жовтий сніг" at bounding box center [560, 576] width 184 height 177
click at [1183, 508] on button at bounding box center [1180, 506] width 33 height 28
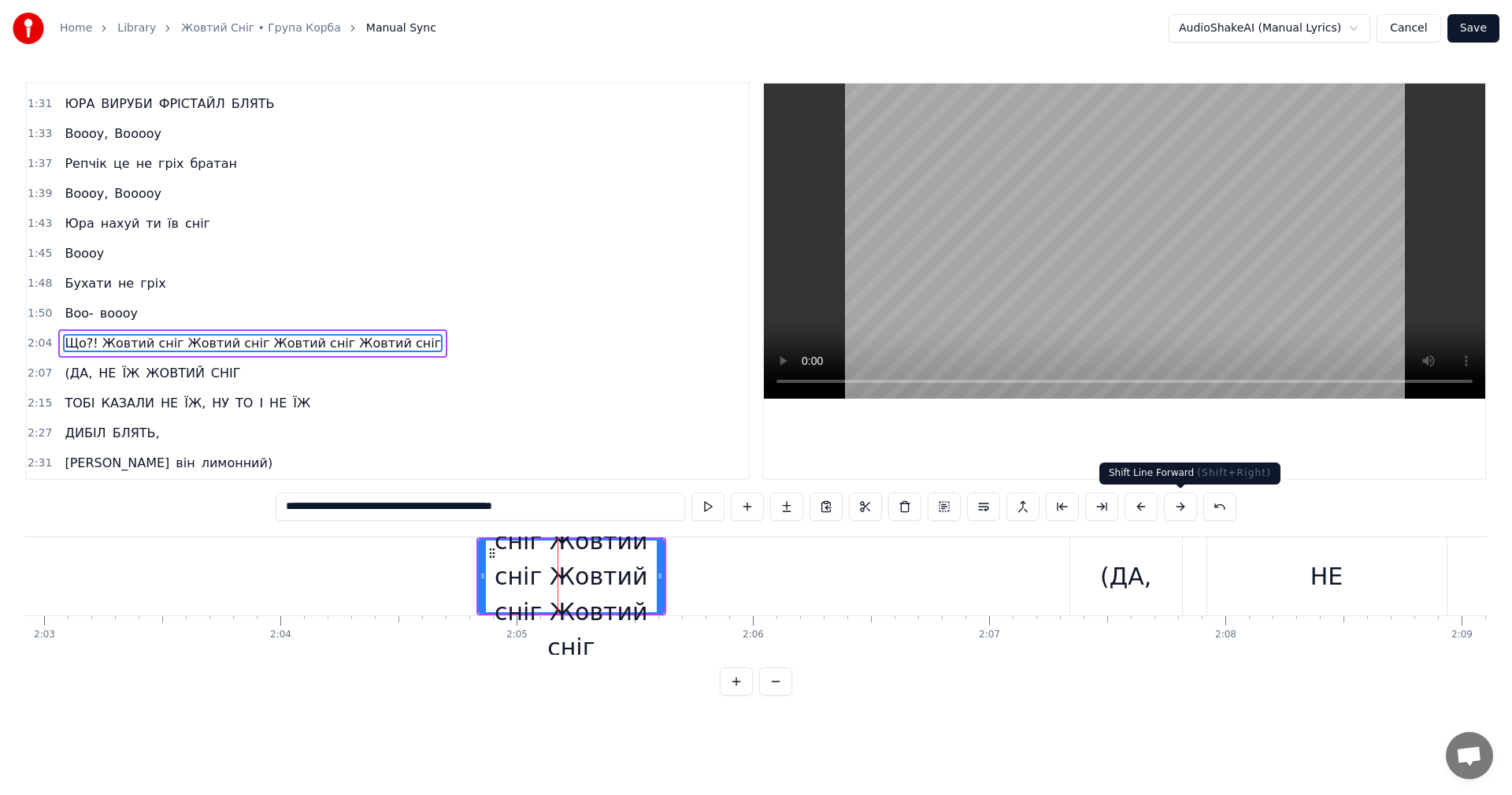
click at [1183, 508] on button at bounding box center [1180, 506] width 33 height 28
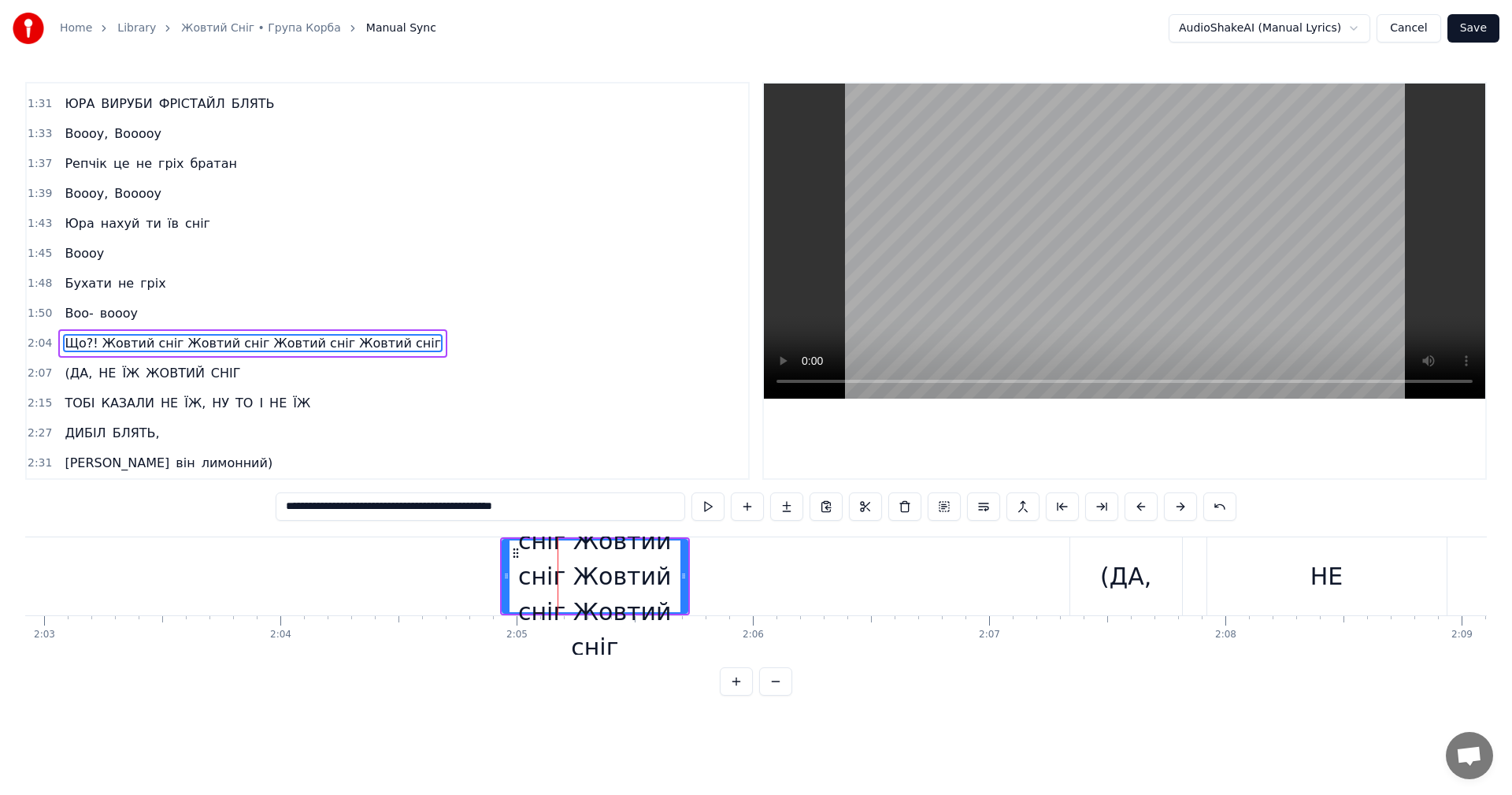
click at [1183, 508] on button at bounding box center [1180, 506] width 33 height 28
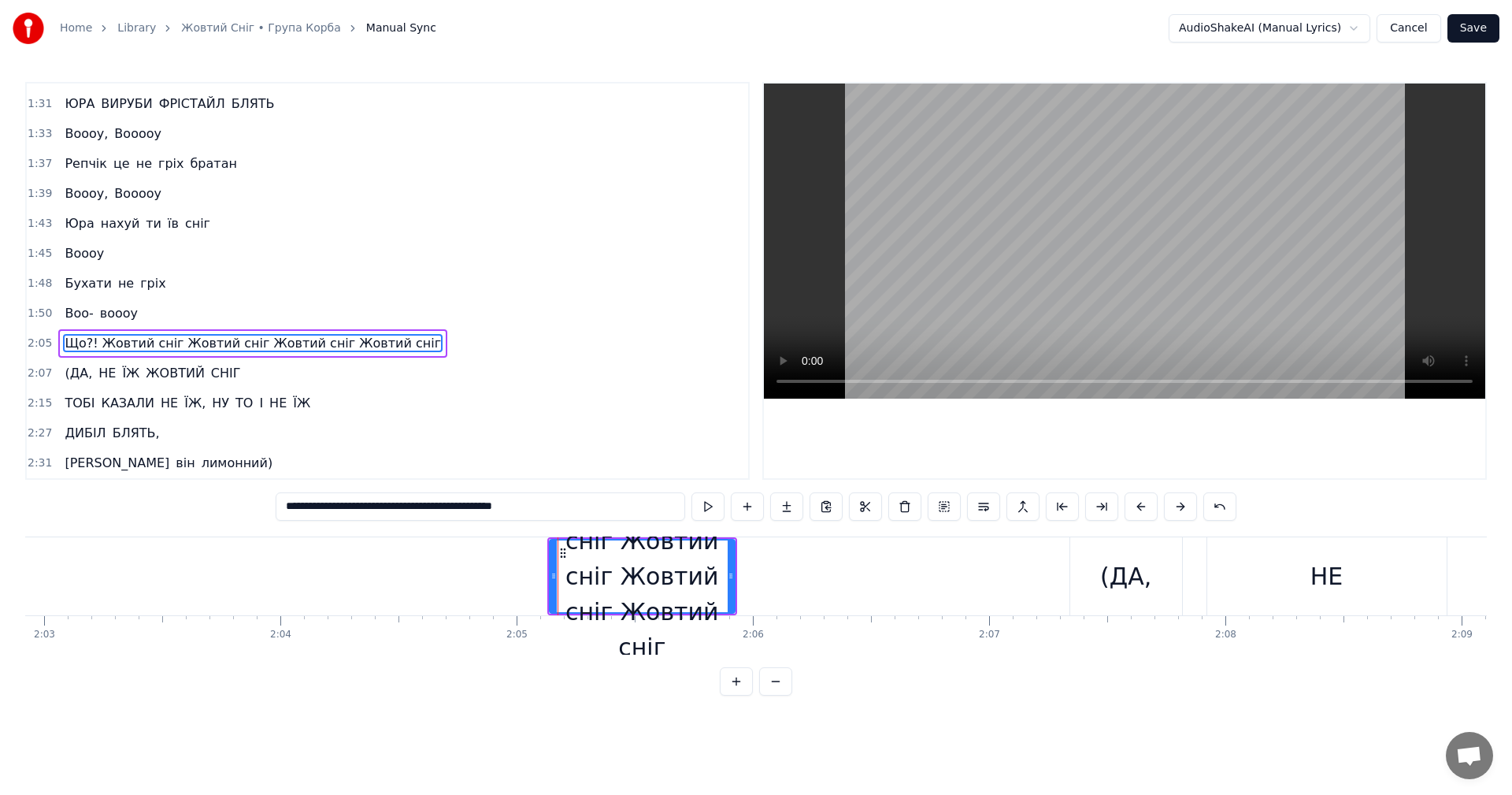
click at [1183, 508] on button at bounding box center [1180, 506] width 33 height 28
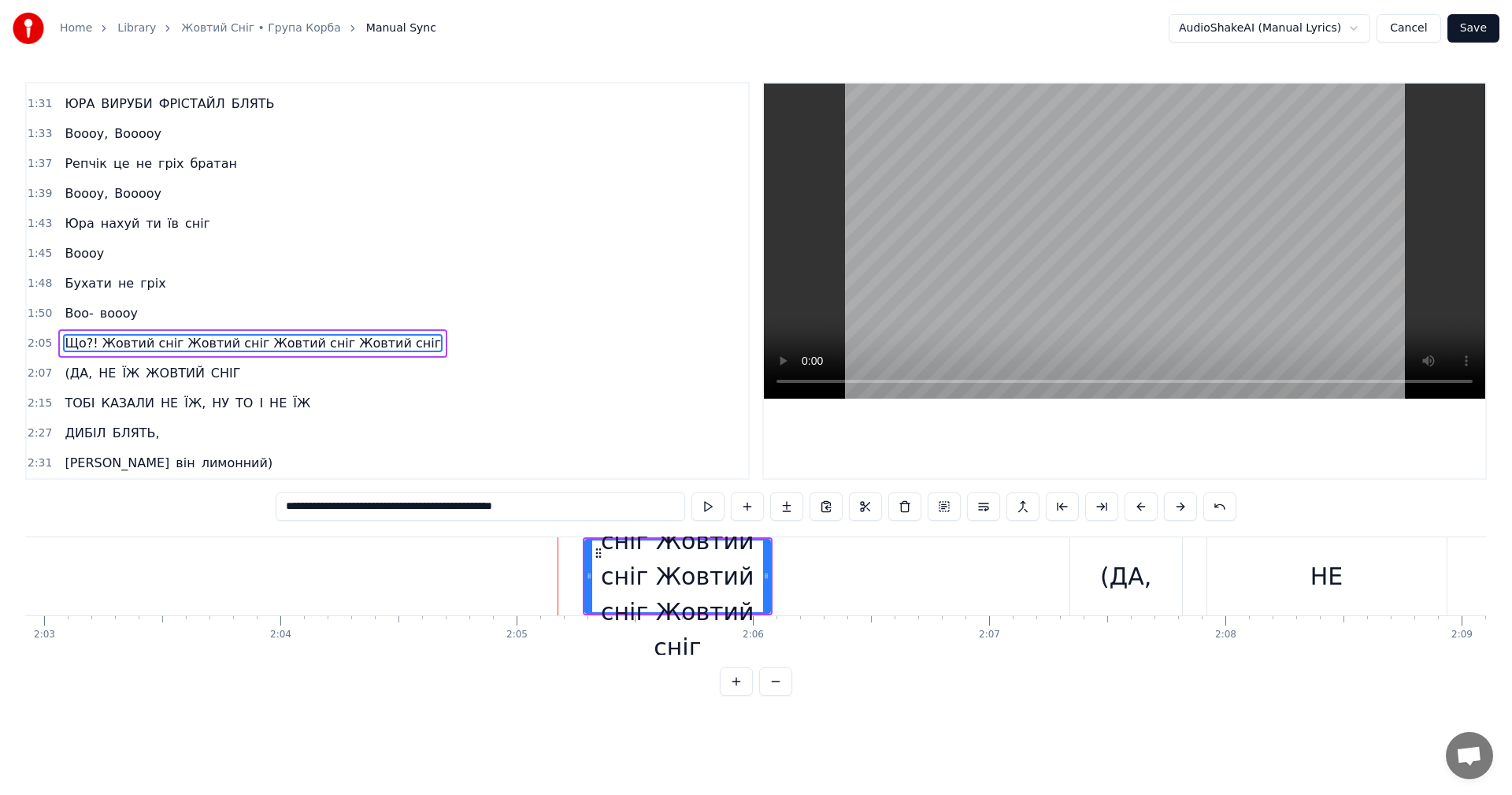
click at [1183, 508] on button at bounding box center [1180, 506] width 33 height 28
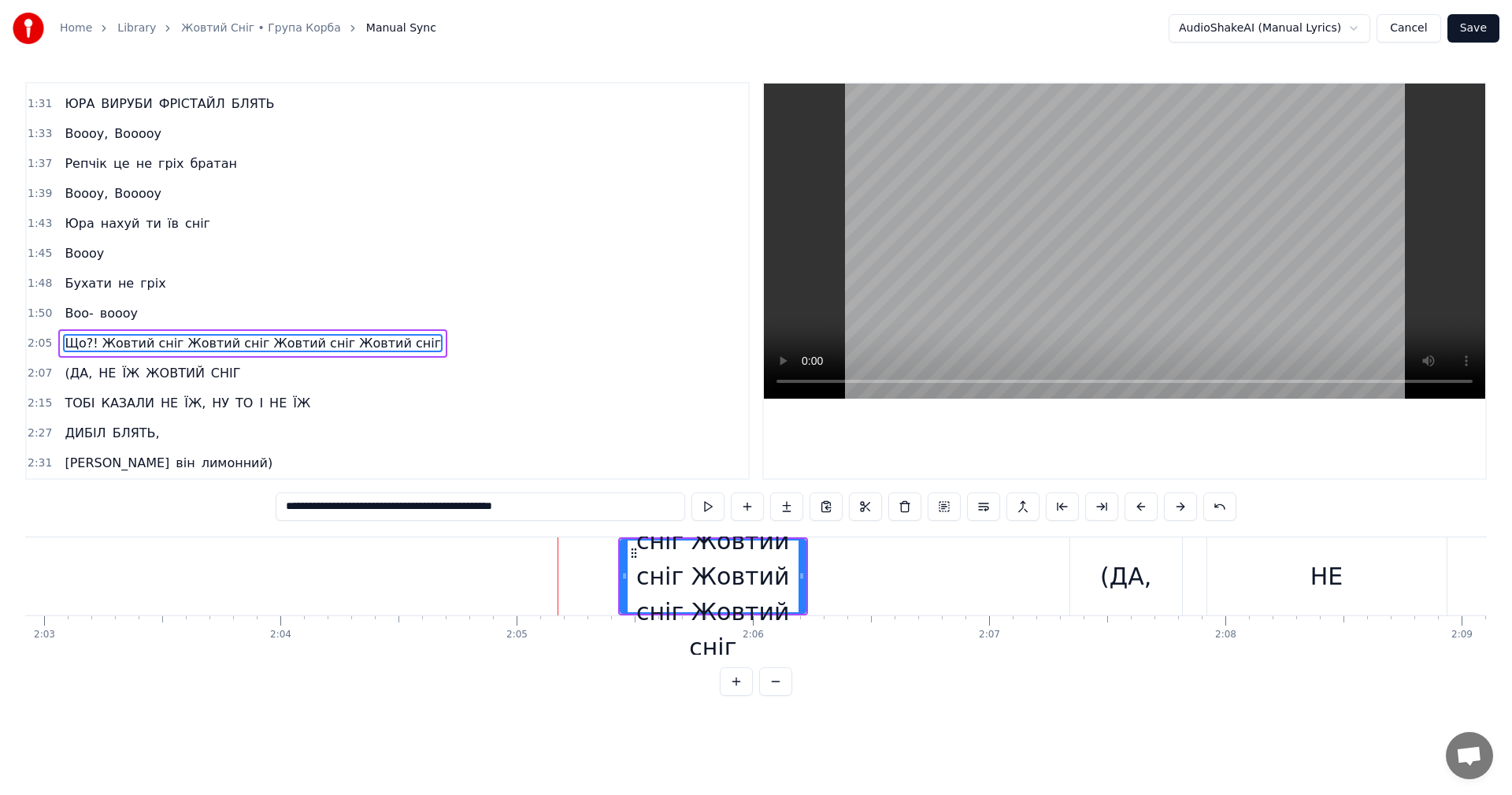
click at [1183, 508] on button at bounding box center [1180, 506] width 33 height 28
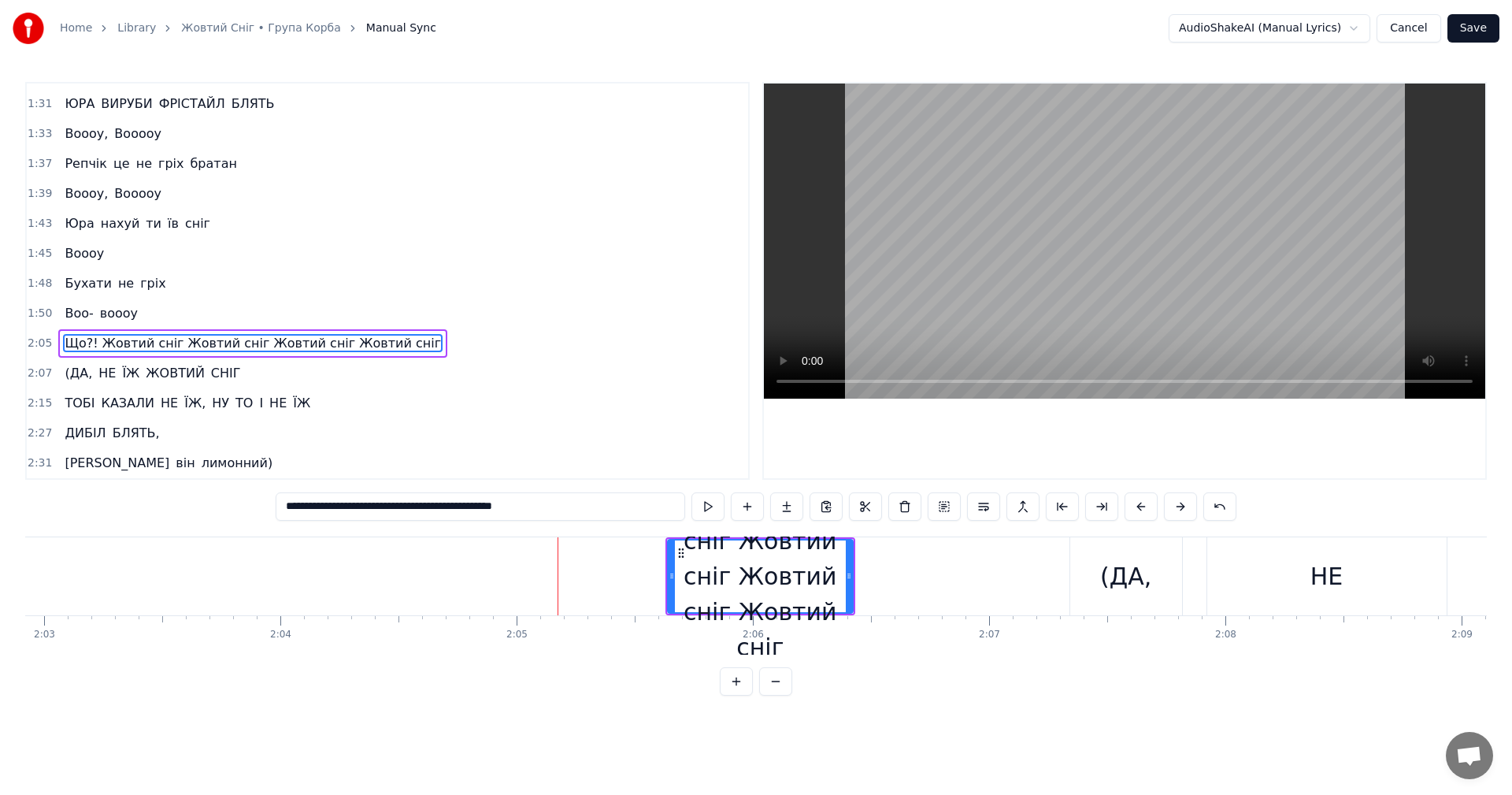
click at [1183, 508] on button at bounding box center [1180, 506] width 33 height 28
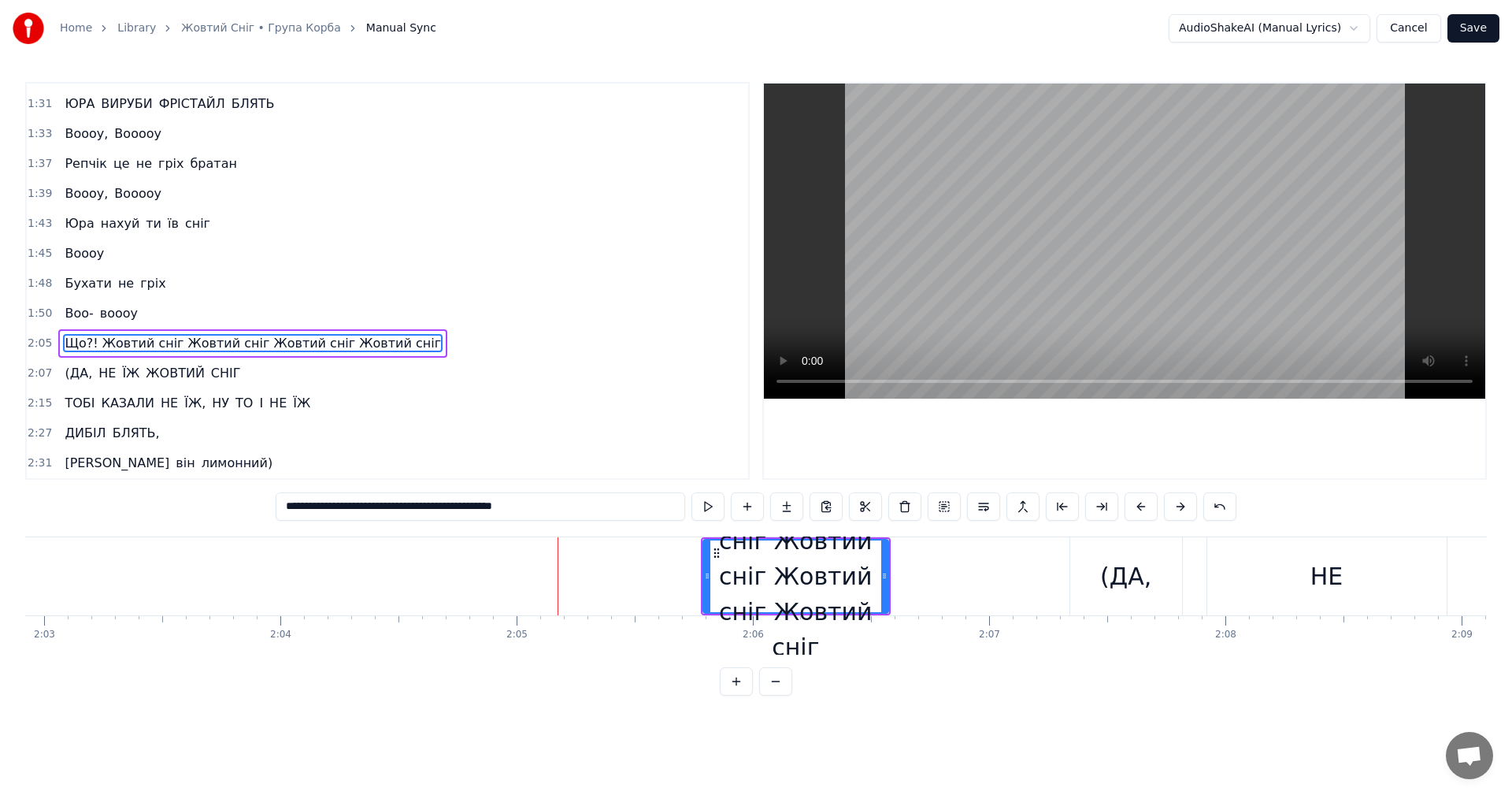
click at [1183, 508] on button at bounding box center [1180, 506] width 33 height 28
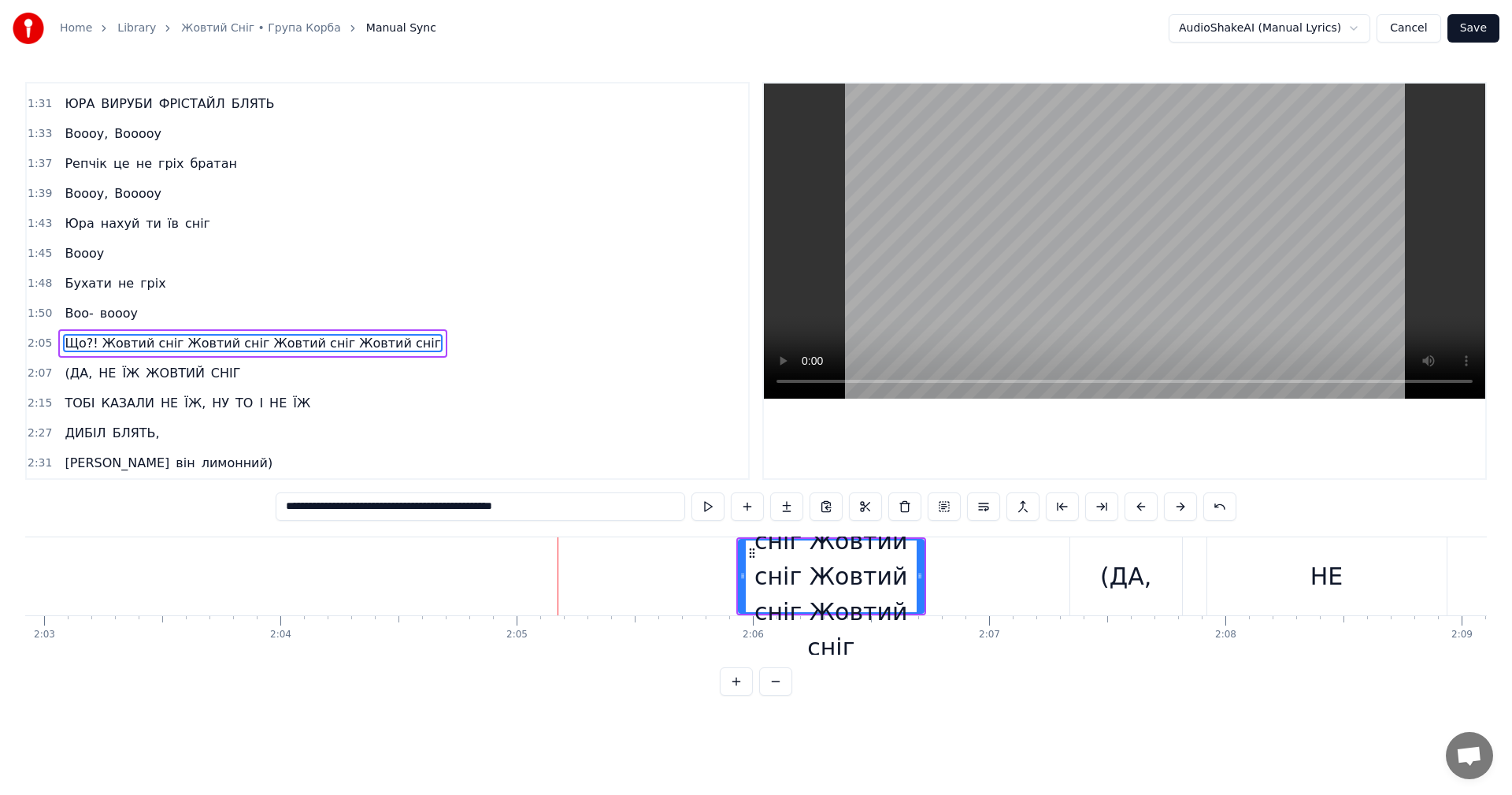
click at [1183, 508] on button at bounding box center [1180, 506] width 33 height 28
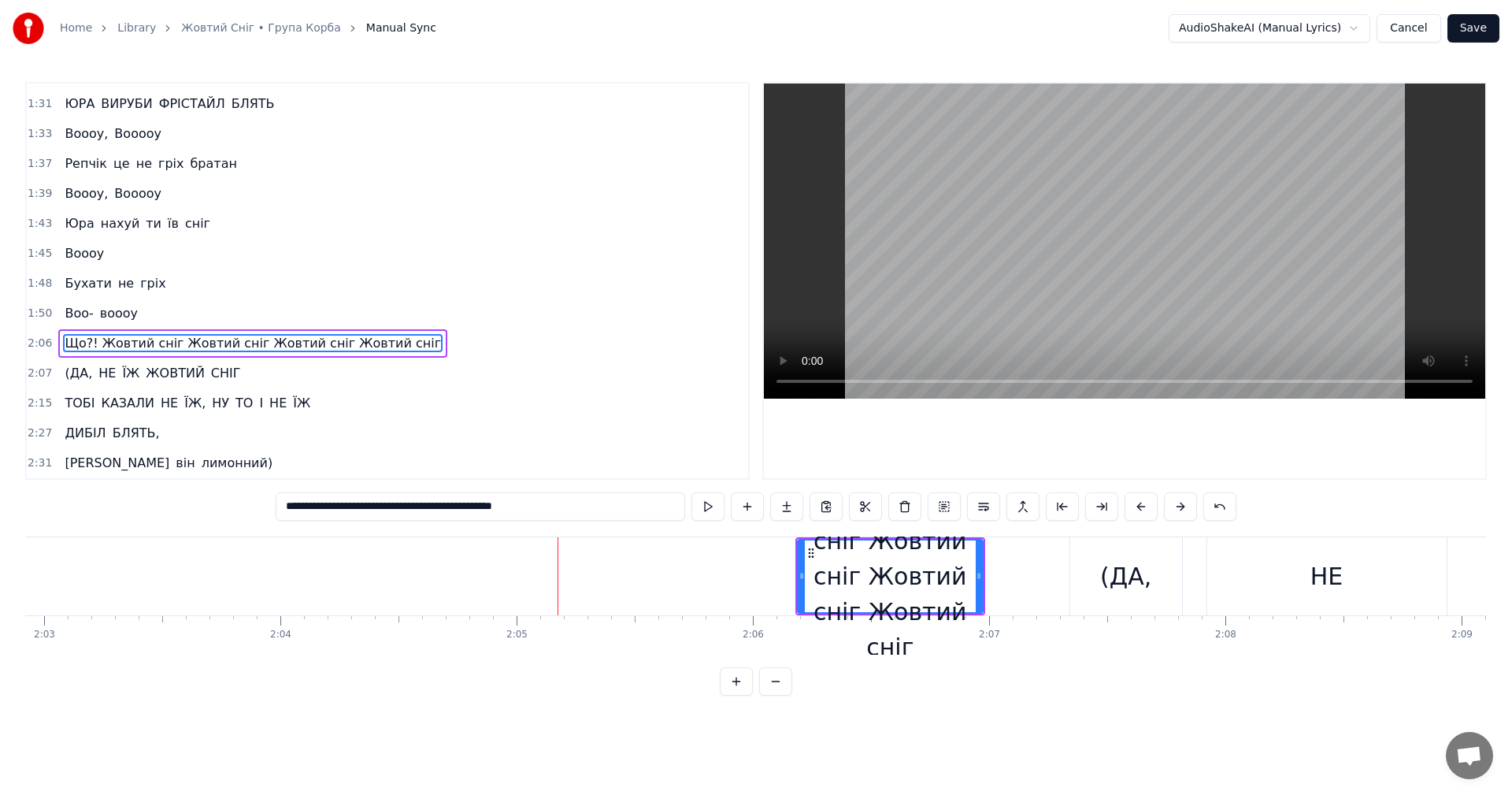
click at [1183, 508] on button at bounding box center [1180, 506] width 33 height 28
click at [1130, 248] on video at bounding box center [1124, 241] width 721 height 315
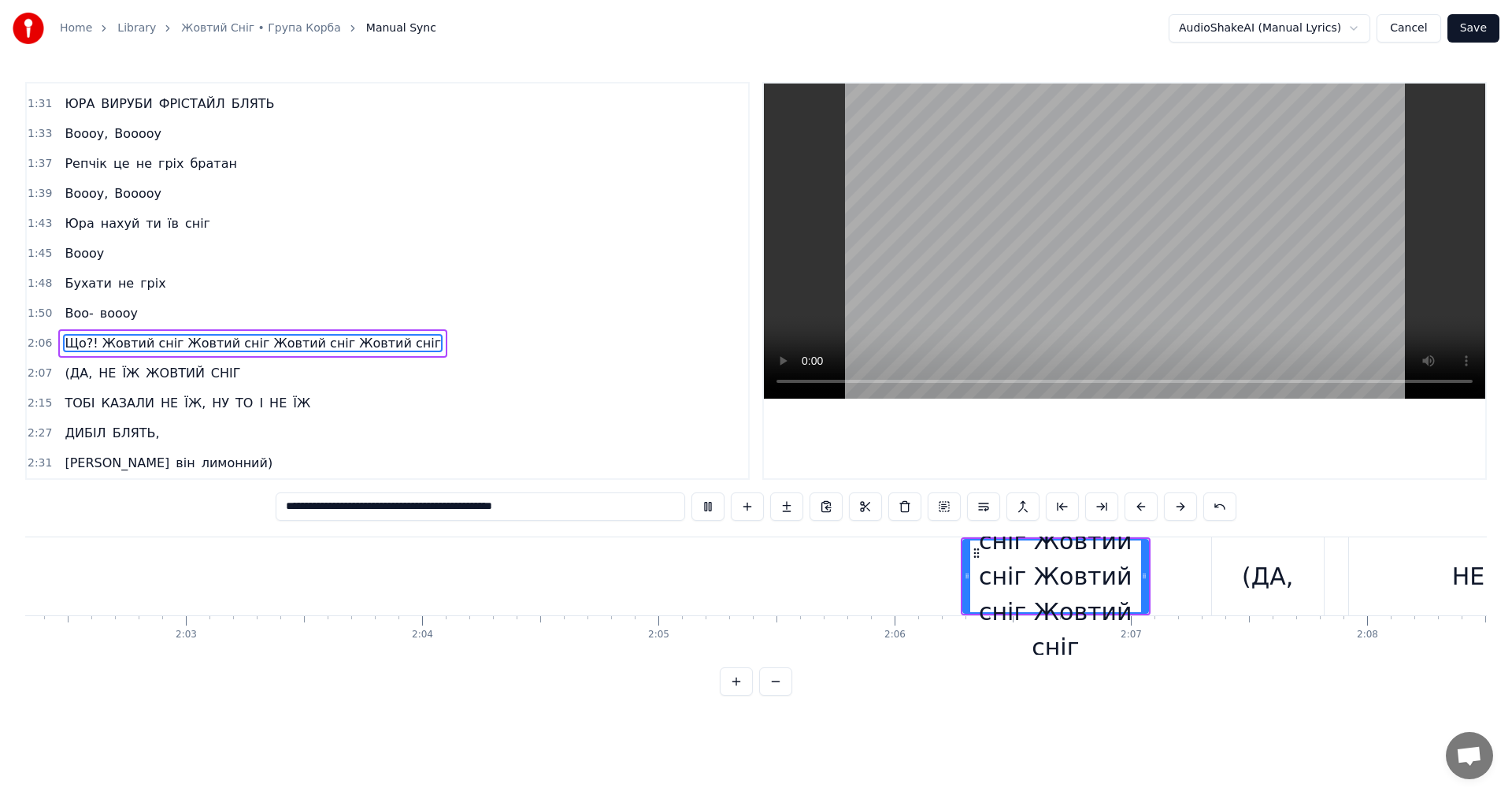
scroll to position [0, 28787]
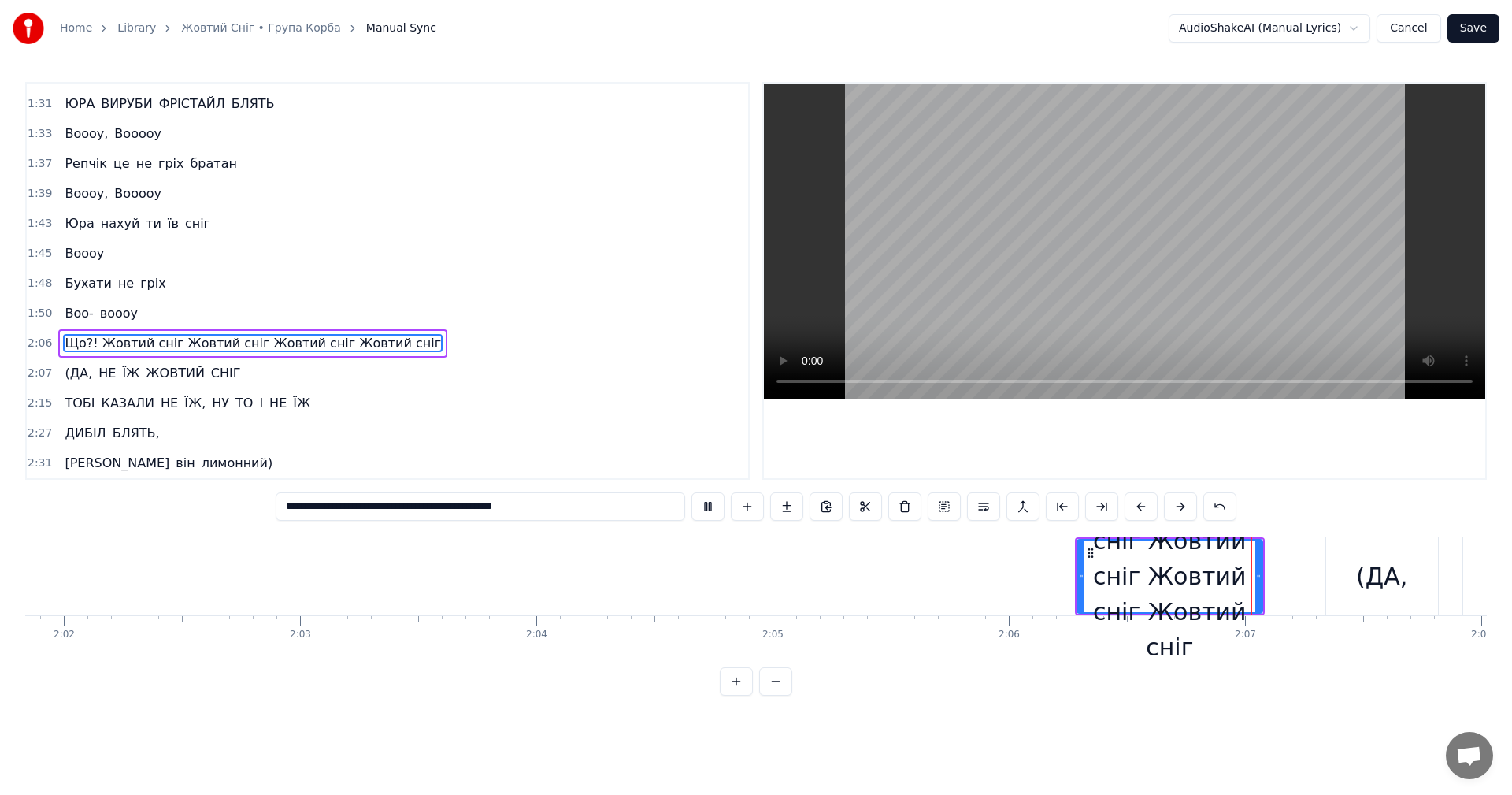
click at [1113, 282] on video at bounding box center [1124, 241] width 721 height 315
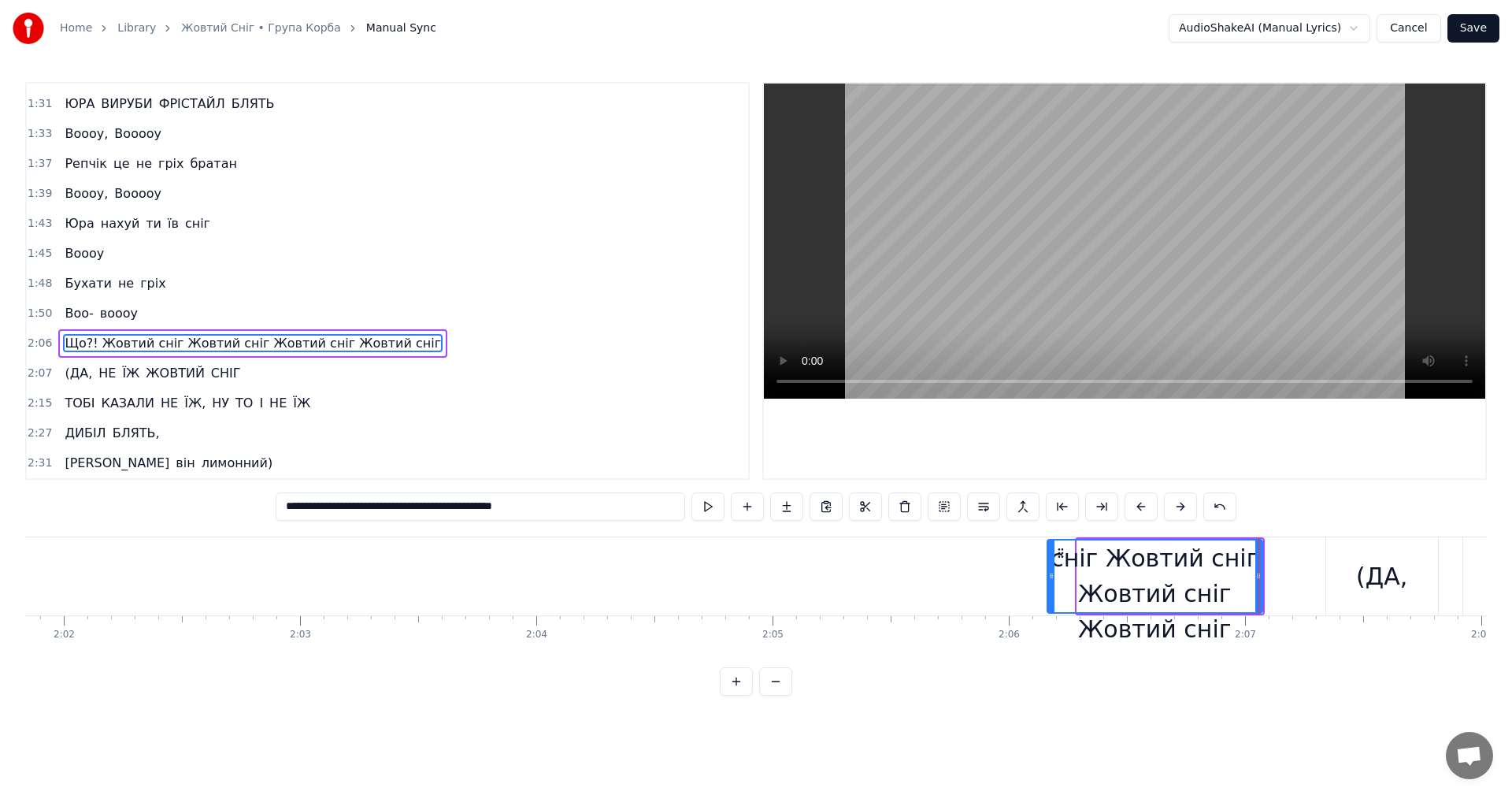
drag, startPoint x: 1084, startPoint y: 578, endPoint x: 1054, endPoint y: 578, distance: 30.0
click at [1054, 578] on icon at bounding box center [1051, 576] width 6 height 13
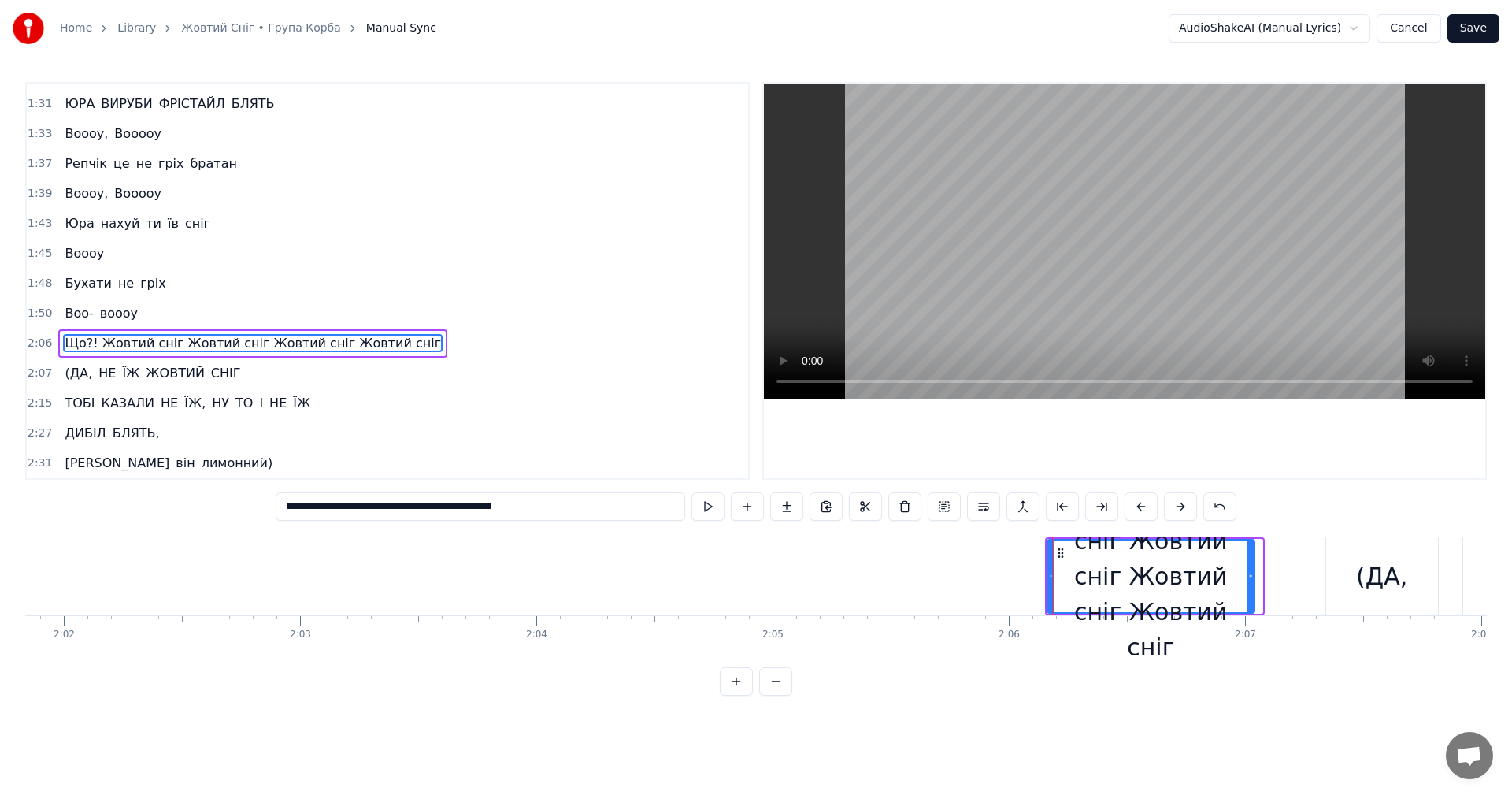
drag, startPoint x: 1259, startPoint y: 592, endPoint x: 1251, endPoint y: 593, distance: 8.1
click at [1251, 593] on div at bounding box center [1251, 576] width 6 height 72
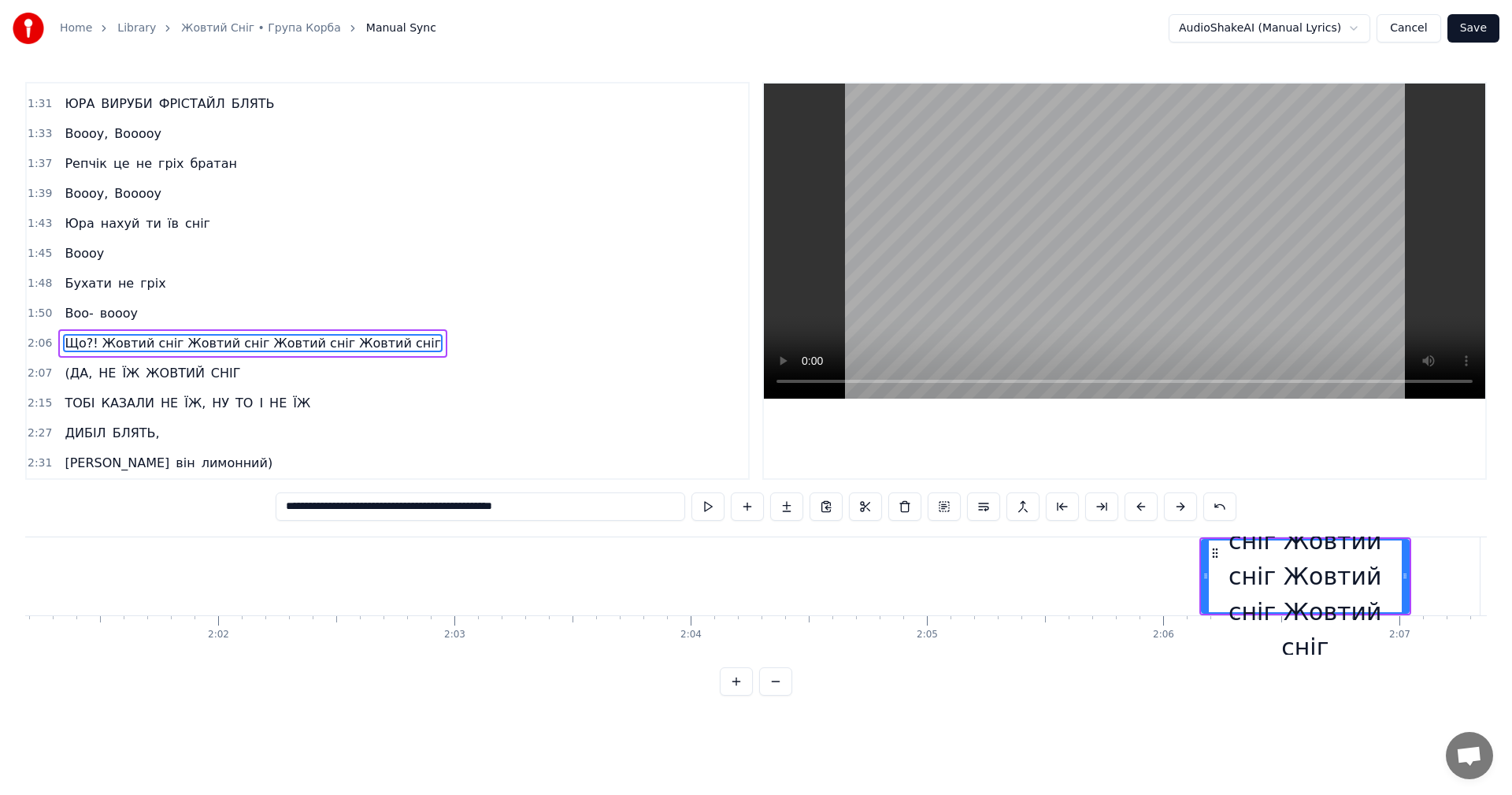
click at [1216, 249] on video at bounding box center [1124, 241] width 721 height 315
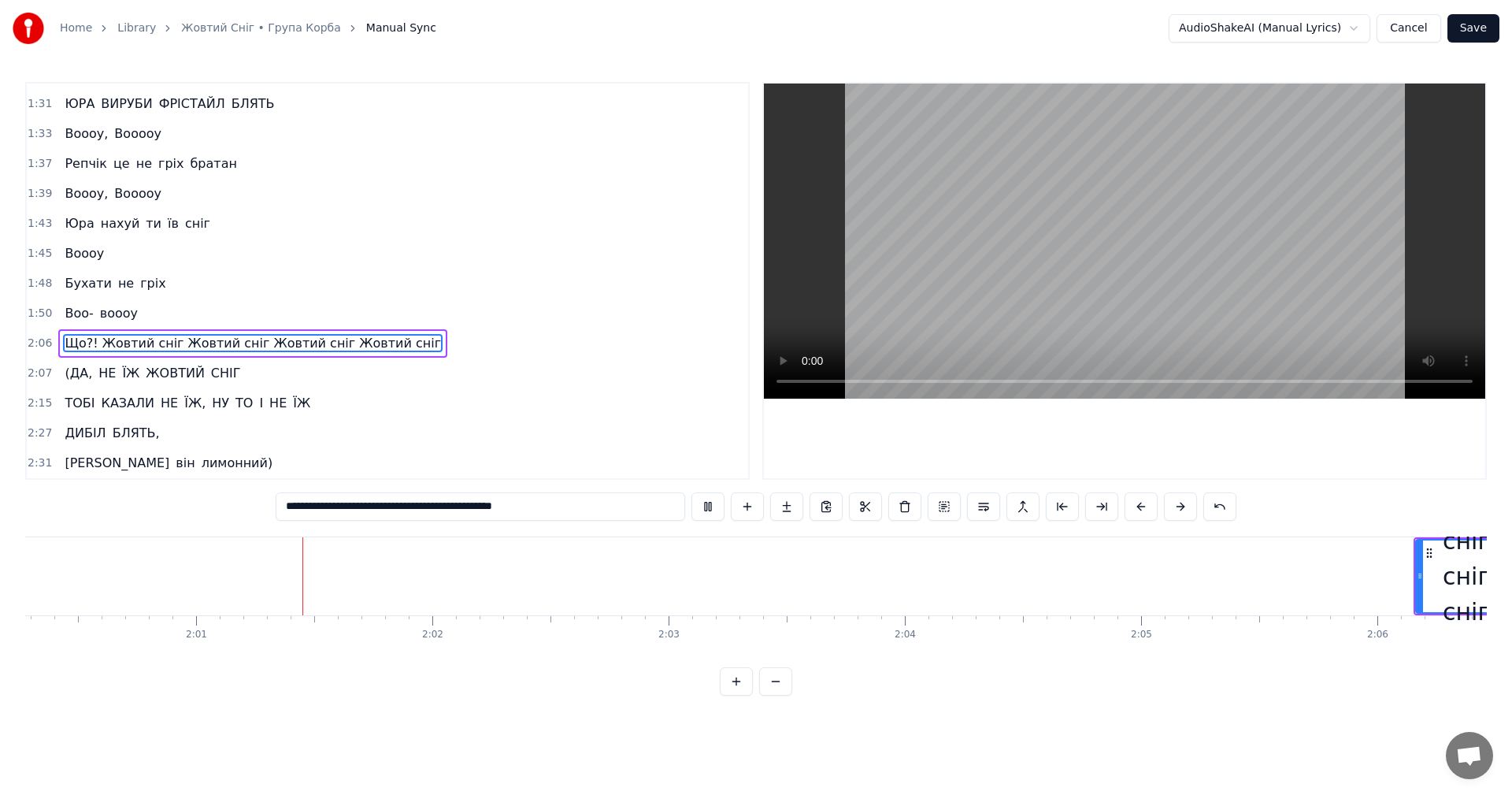
scroll to position [0, 28468]
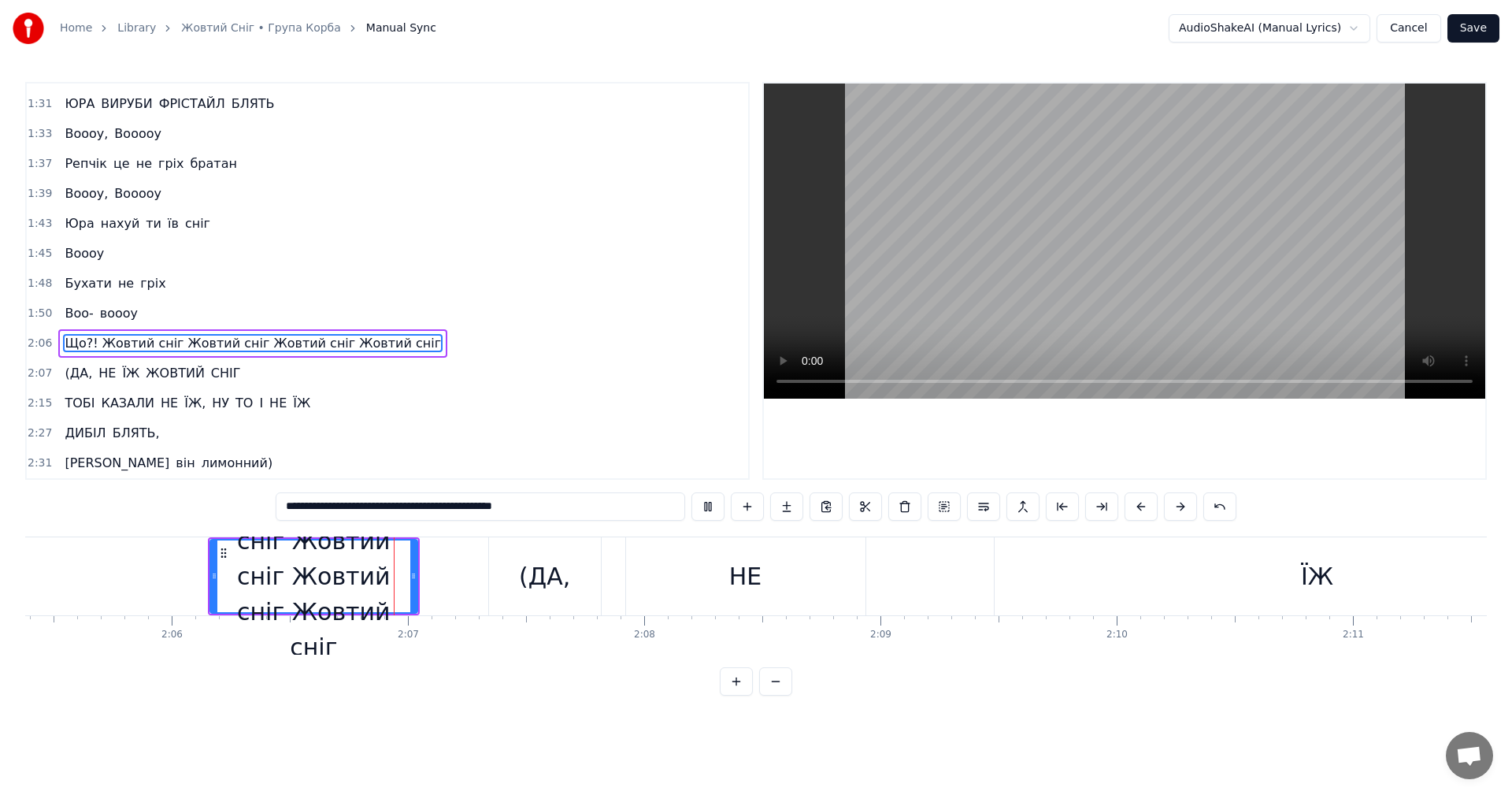
click at [1113, 254] on video at bounding box center [1124, 241] width 721 height 315
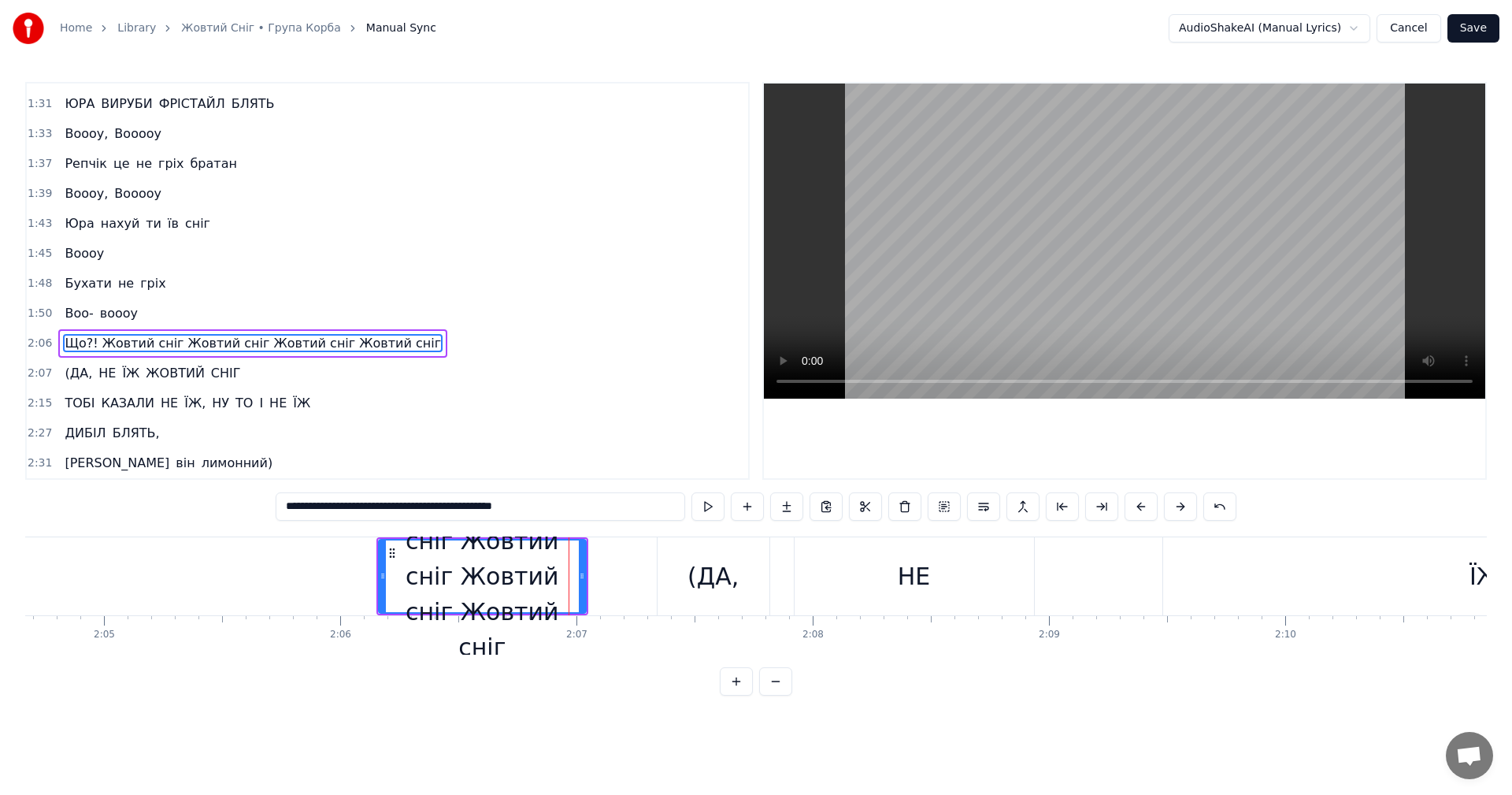
scroll to position [0, 29348]
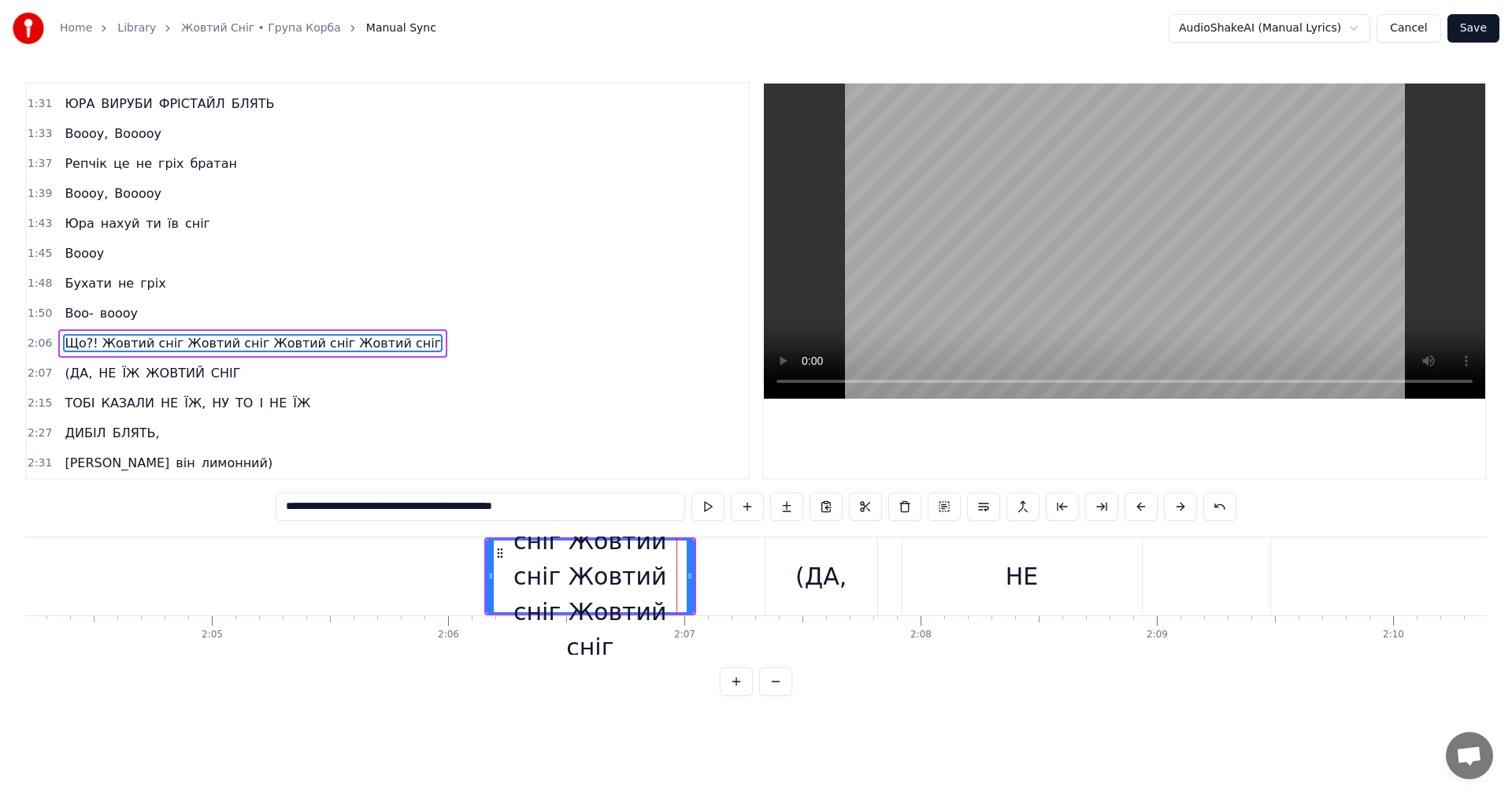
click at [593, 578] on div "Що?! Жовтий сніг Жовтий сніг Жовтий сніг Жовтий сніг" at bounding box center [589, 576] width 205 height 177
click at [1070, 507] on button at bounding box center [1062, 506] width 33 height 28
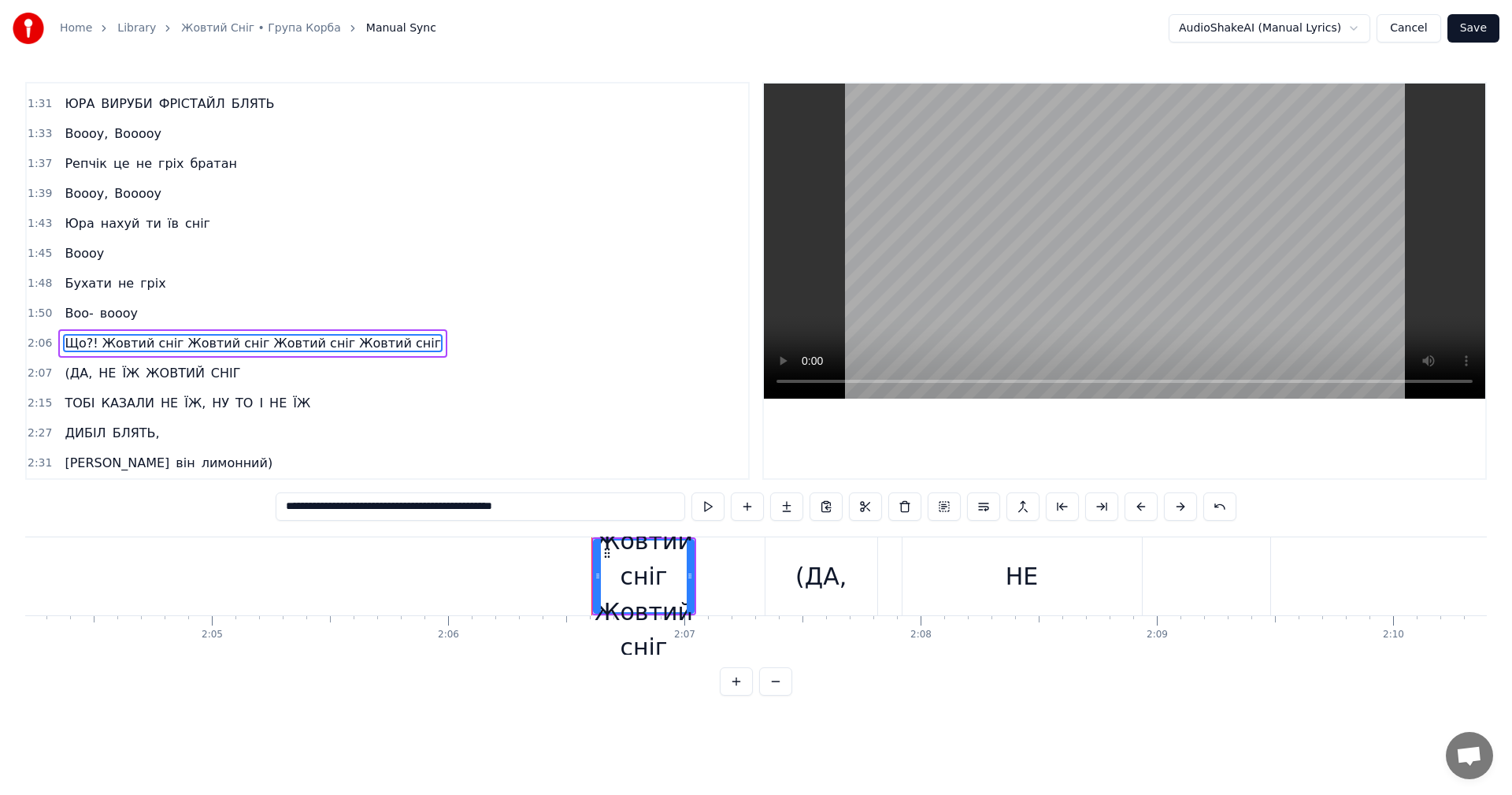
click at [1070, 507] on button at bounding box center [1062, 506] width 33 height 28
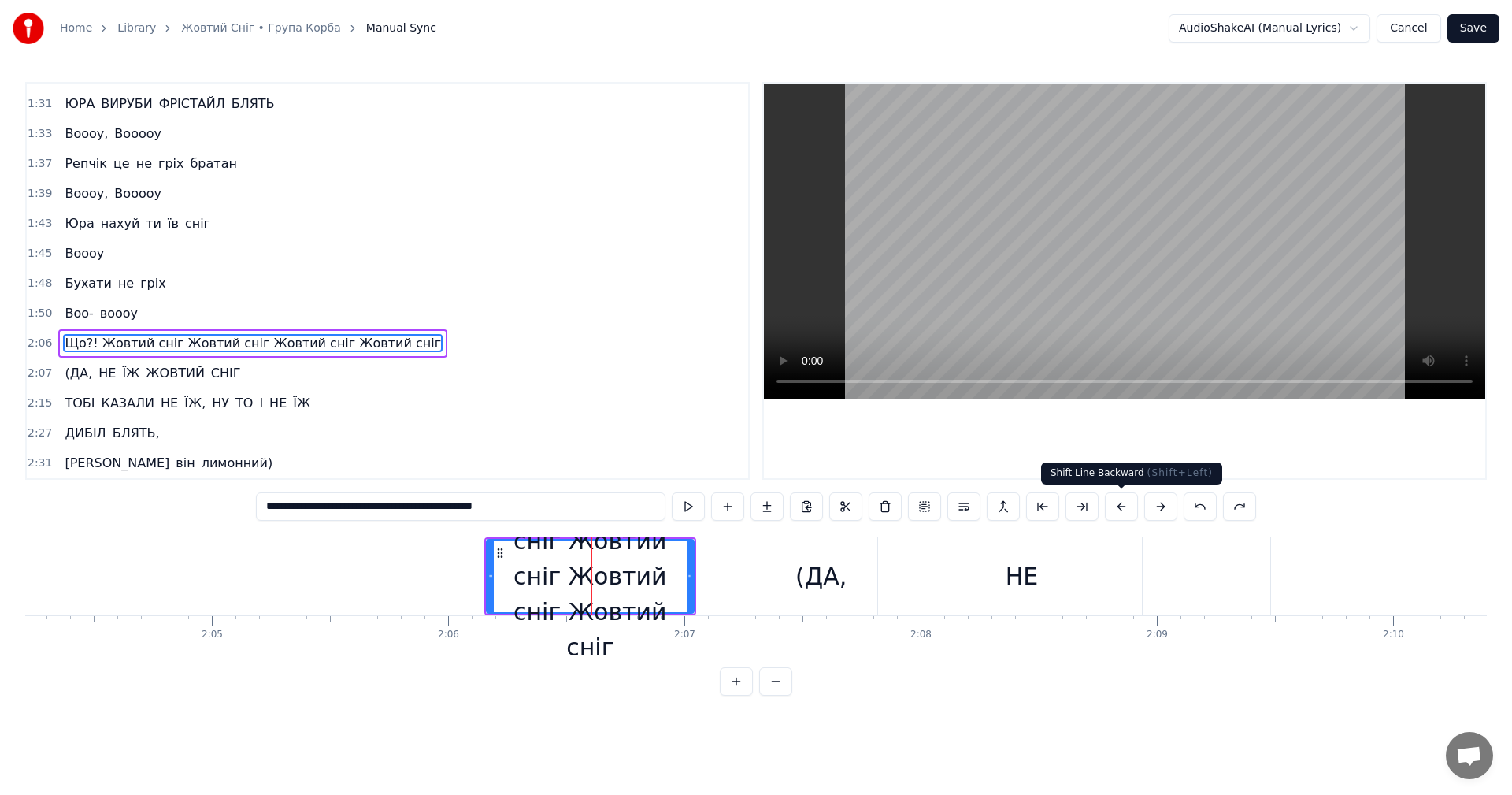
click at [1127, 509] on button at bounding box center [1121, 506] width 33 height 28
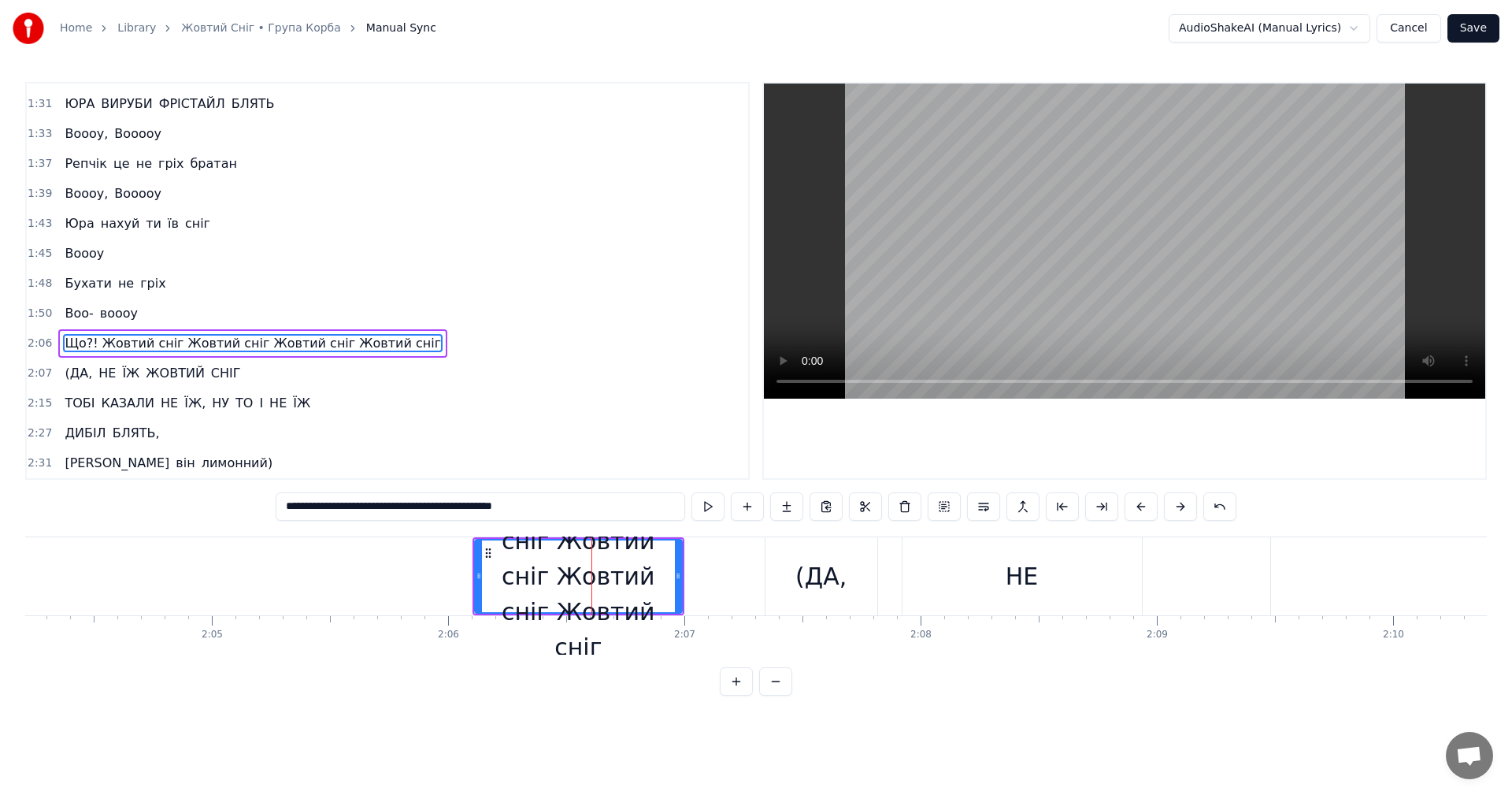
click at [1127, 509] on button at bounding box center [1141, 506] width 33 height 28
click at [1189, 283] on video at bounding box center [1124, 241] width 721 height 315
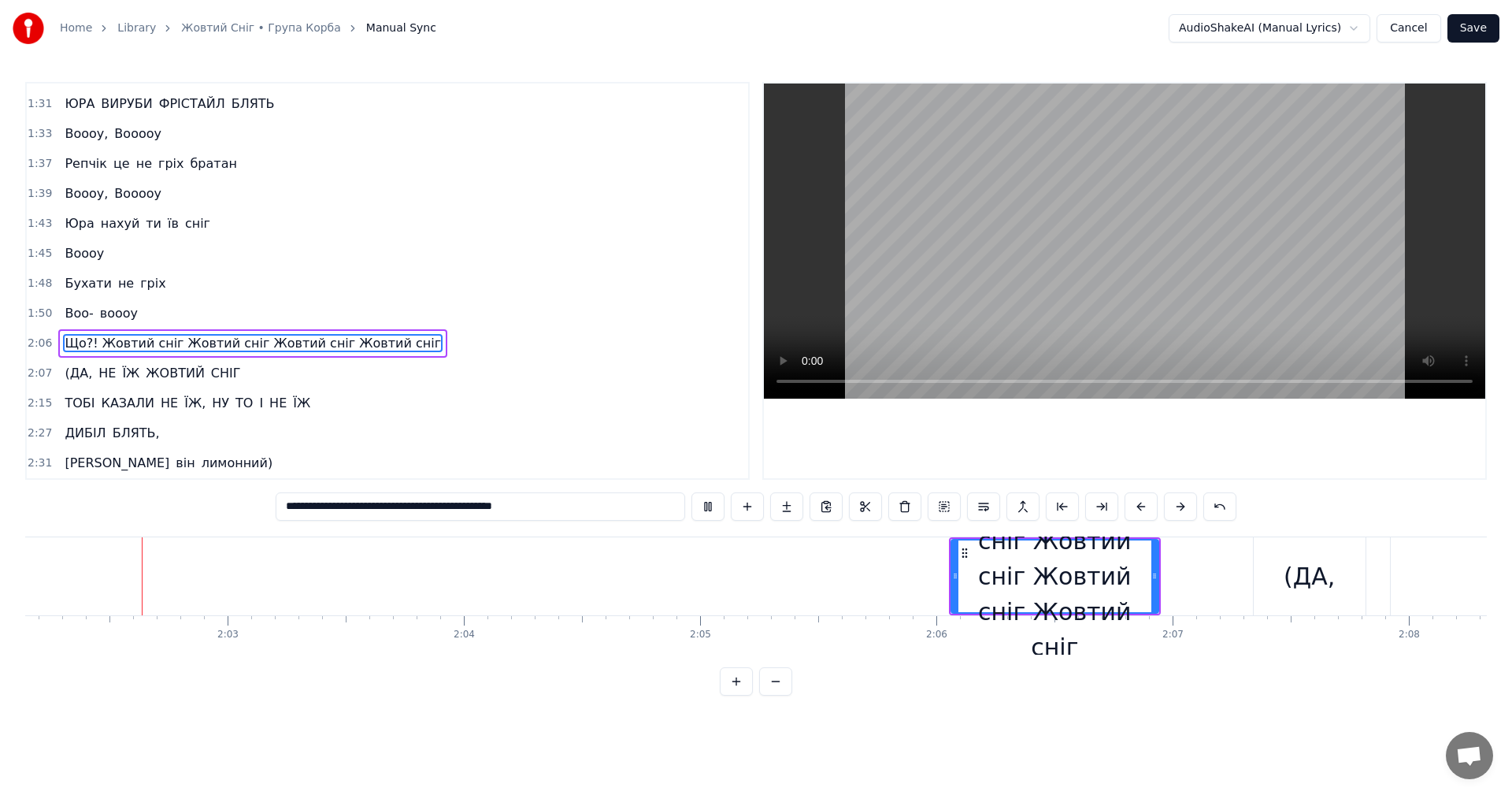
scroll to position [0, 28849]
click at [1214, 251] on video at bounding box center [1124, 241] width 721 height 315
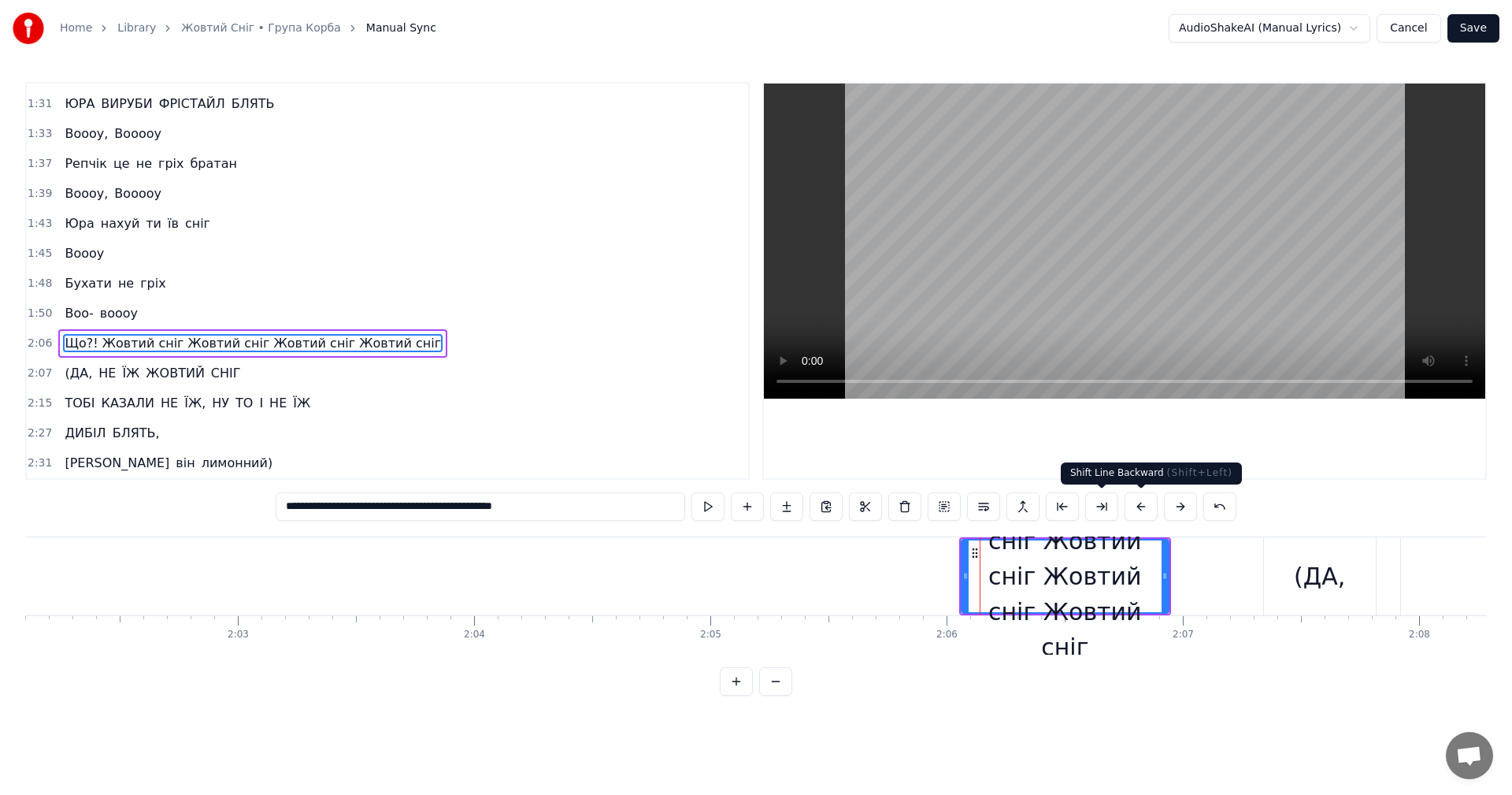
click at [1081, 579] on div "Що?! Жовтий сніг Жовтий сніг Жовтий сніг Жовтий сніг" at bounding box center [1065, 576] width 205 height 177
click at [1150, 507] on button at bounding box center [1141, 506] width 33 height 28
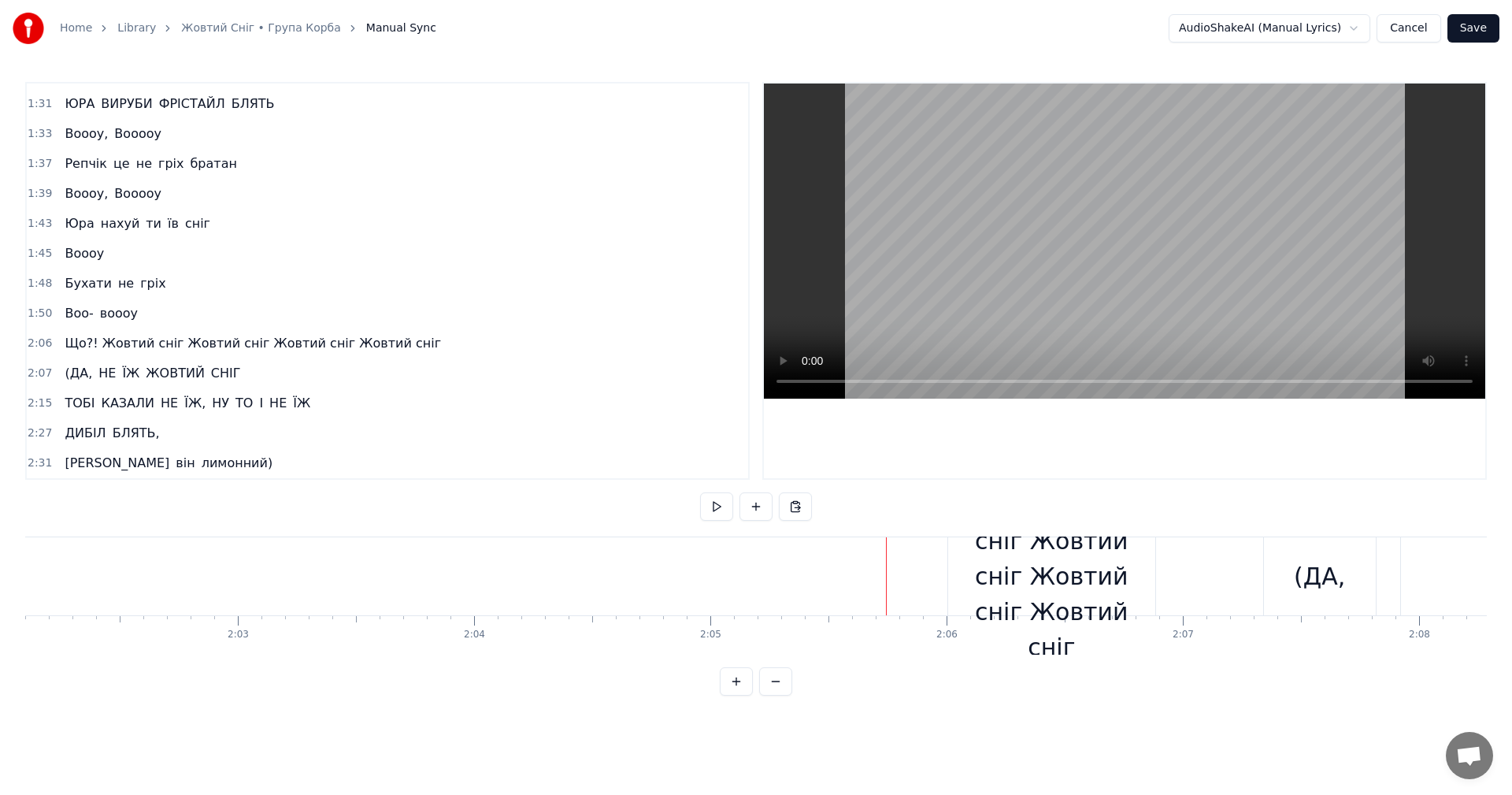
click at [1131, 245] on video at bounding box center [1124, 241] width 721 height 315
click at [1176, 217] on video at bounding box center [1124, 241] width 721 height 315
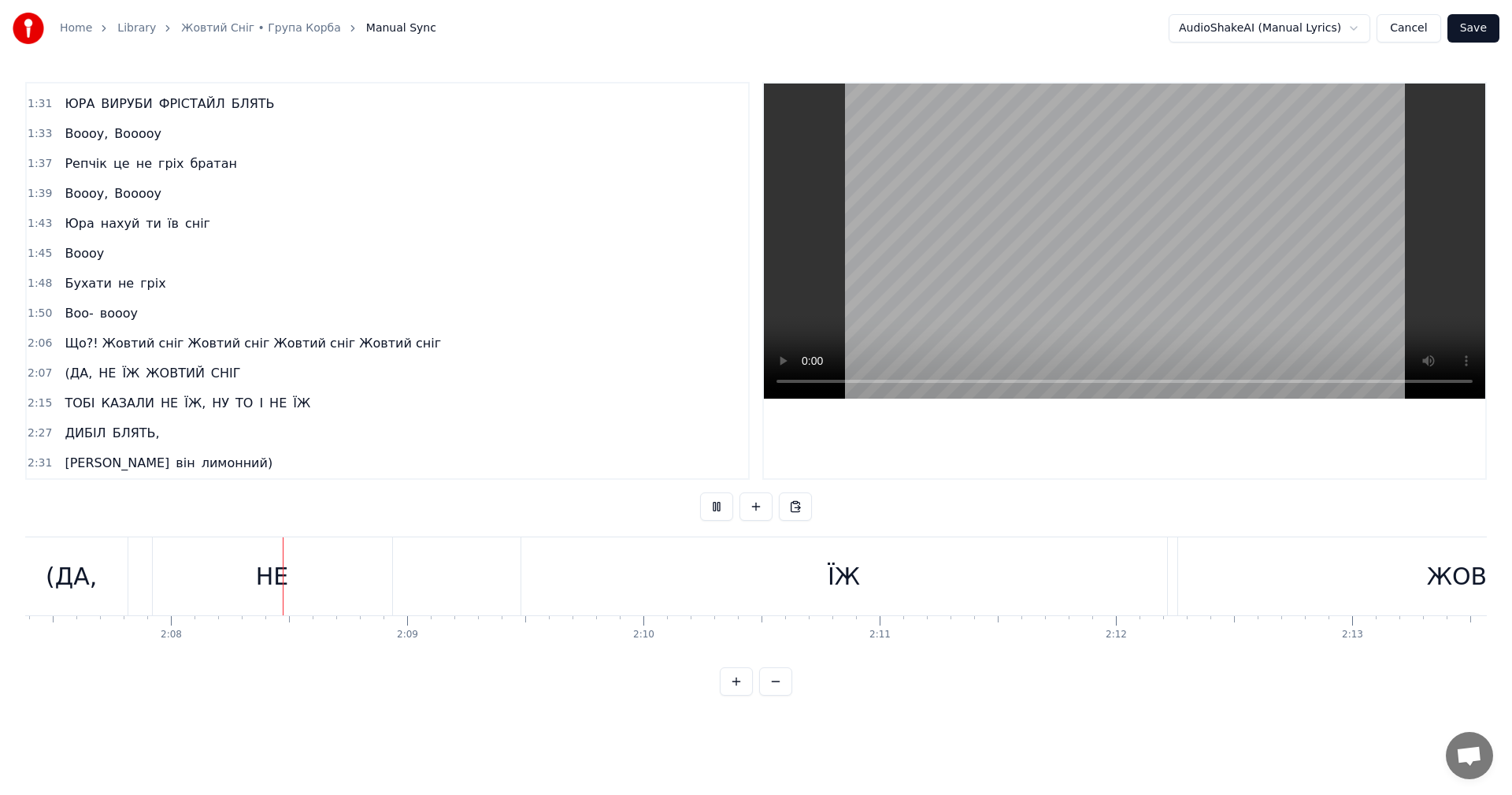
scroll to position [0, 30160]
click at [1101, 251] on video at bounding box center [1124, 241] width 721 height 315
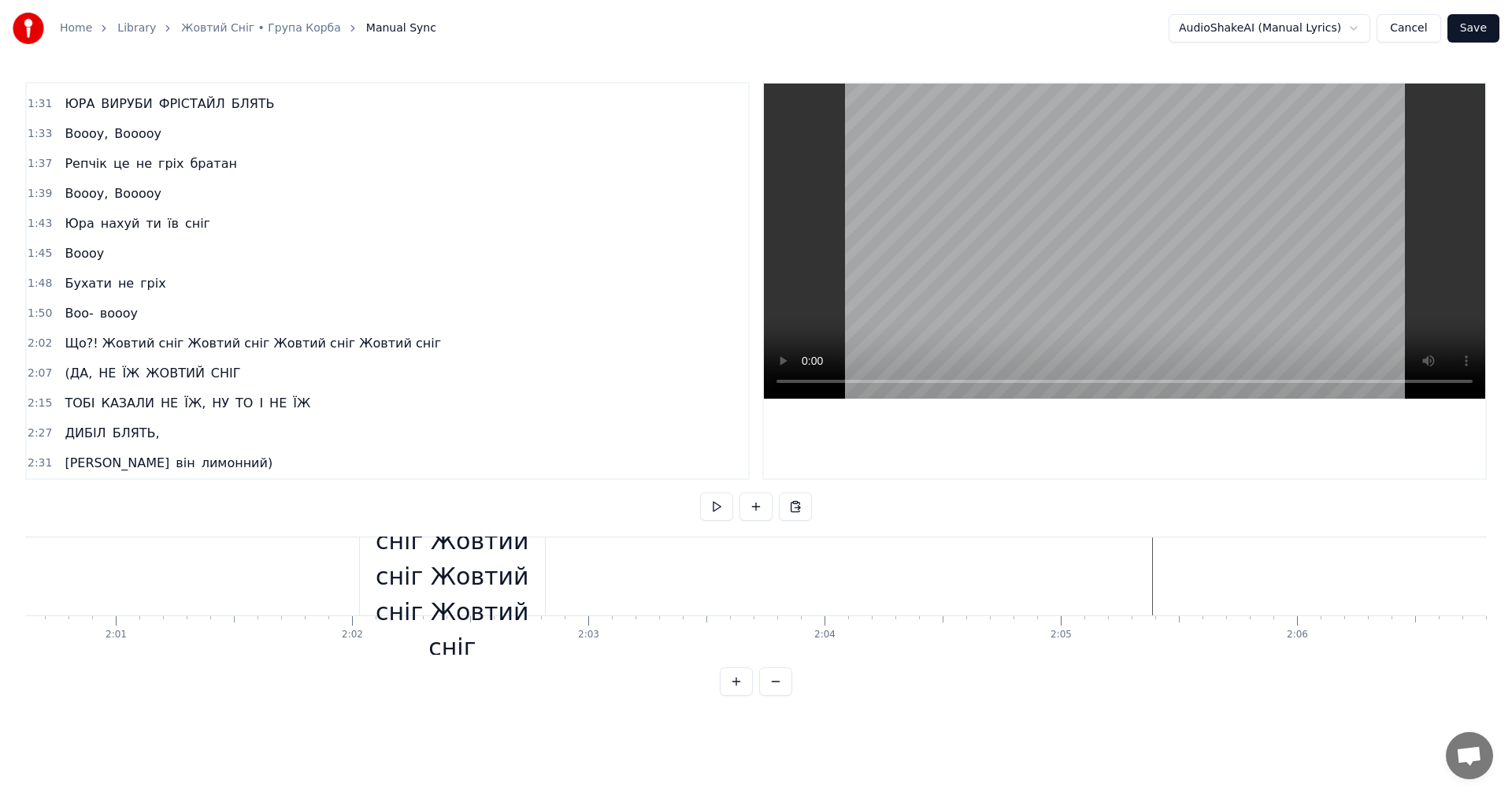
scroll to position [0, 28500]
click at [1064, 507] on div "0:10 Мяу 0:12 Несмачний сніг, неслизький лід 0:15 Я їбашу на п'янку 0:18 Де я б…" at bounding box center [756, 389] width 1462 height 614
click at [420, 599] on div "Що?! Жовтий сніг Жовтий сніг Жовтий сніг Жовтий сніг" at bounding box center [452, 576] width 185 height 177
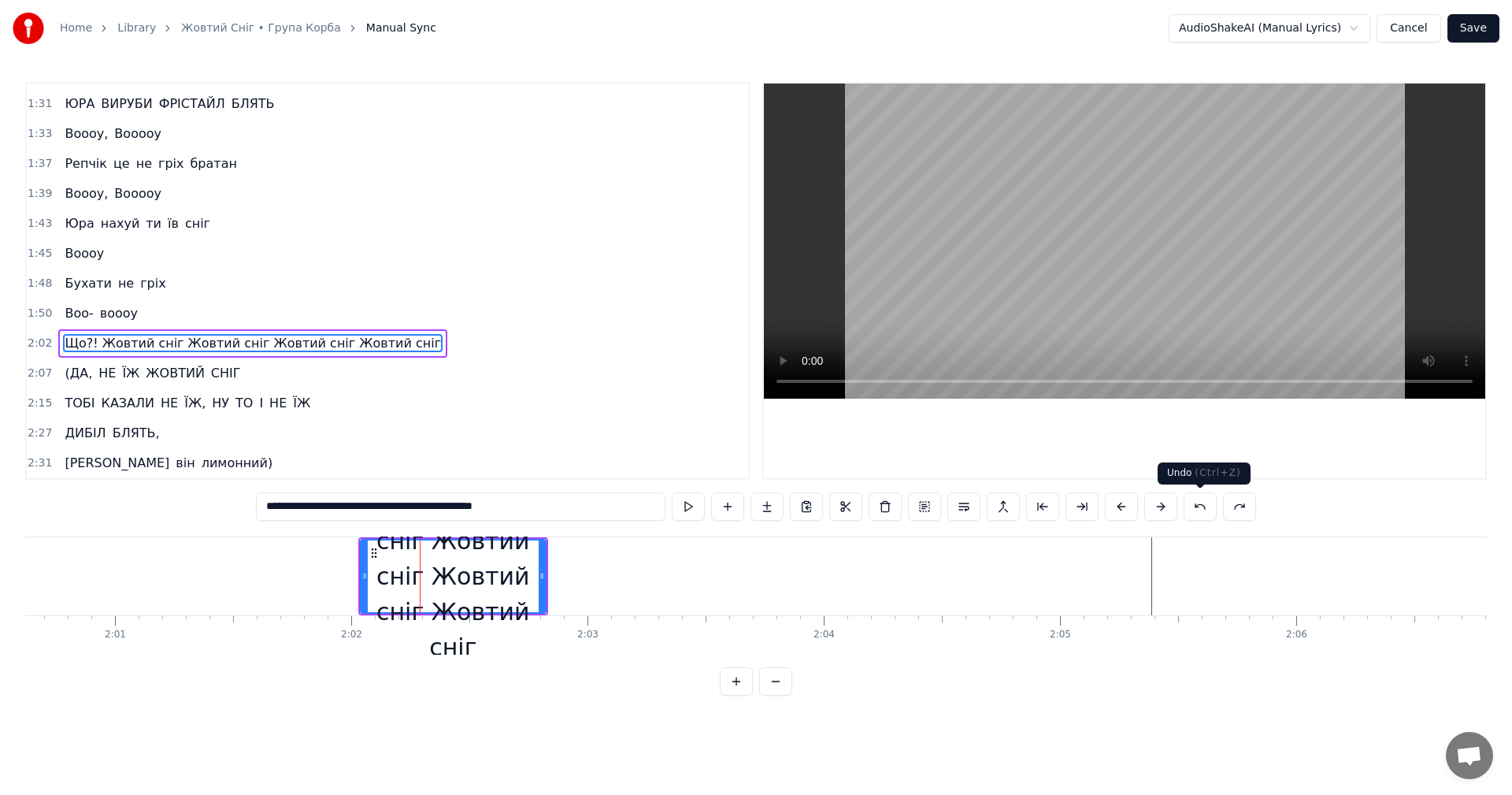
click at [1202, 510] on button at bounding box center [1200, 506] width 33 height 28
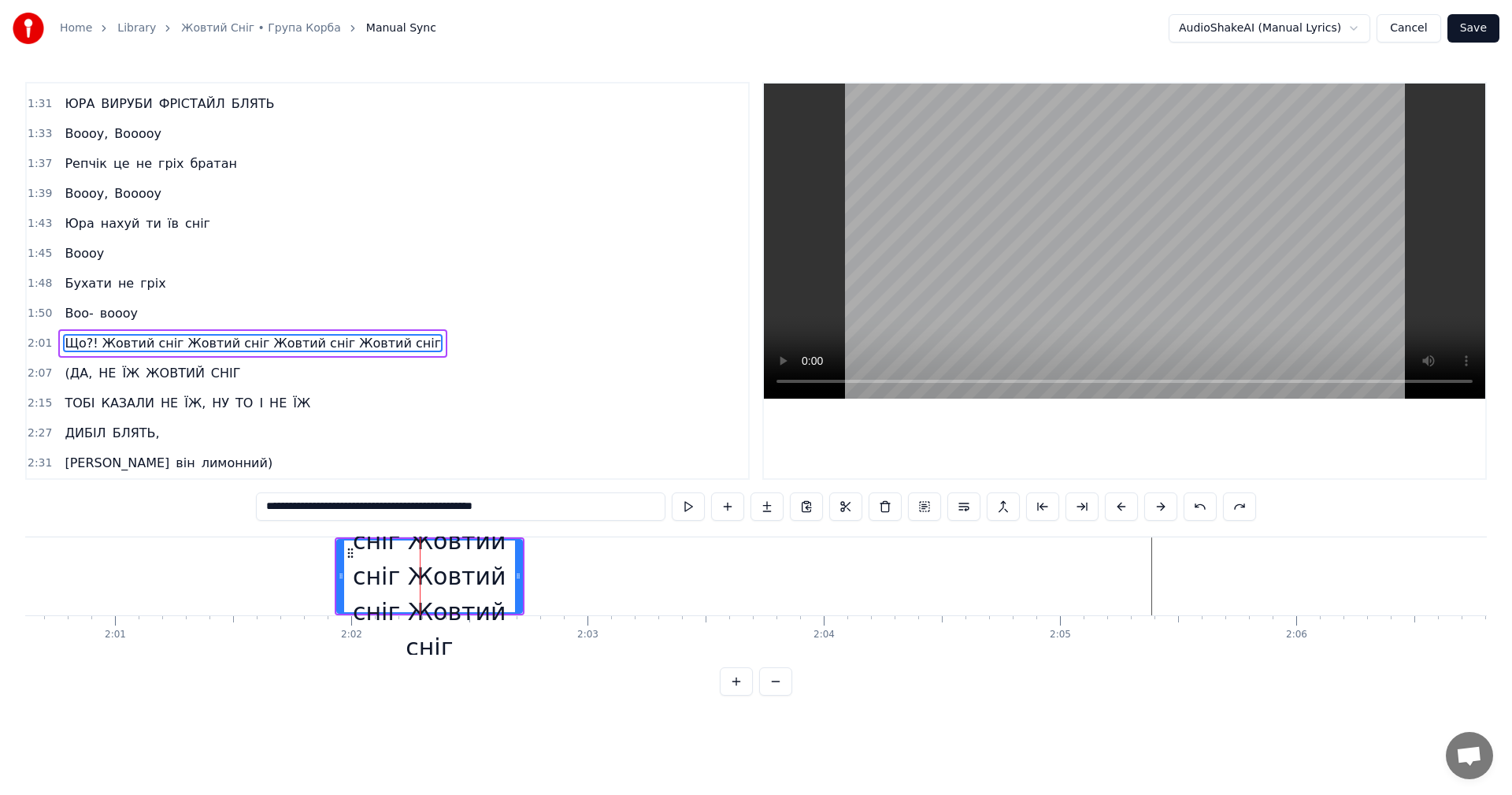
click at [1202, 510] on button at bounding box center [1200, 506] width 33 height 28
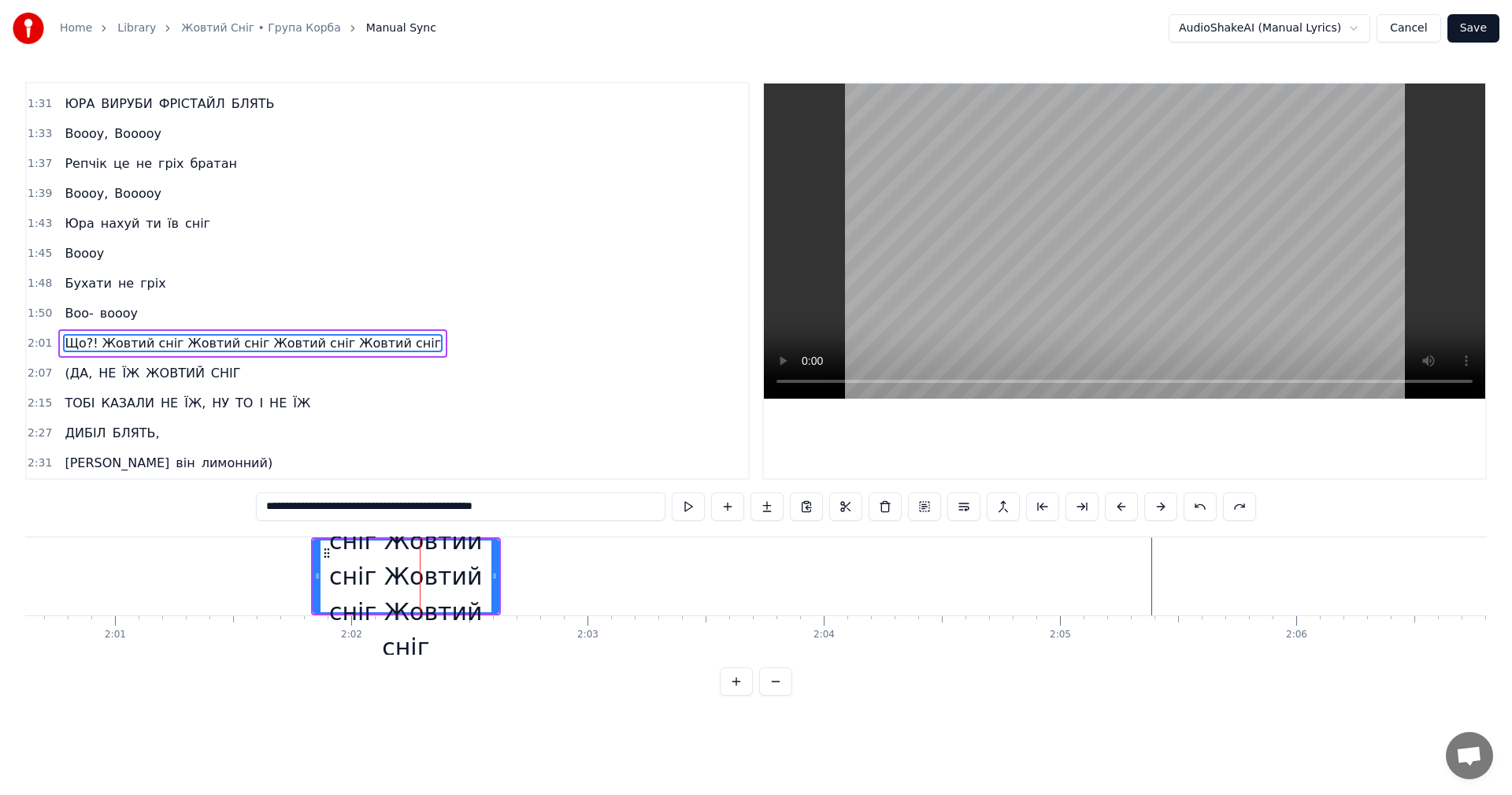
click at [1202, 510] on button at bounding box center [1200, 506] width 33 height 28
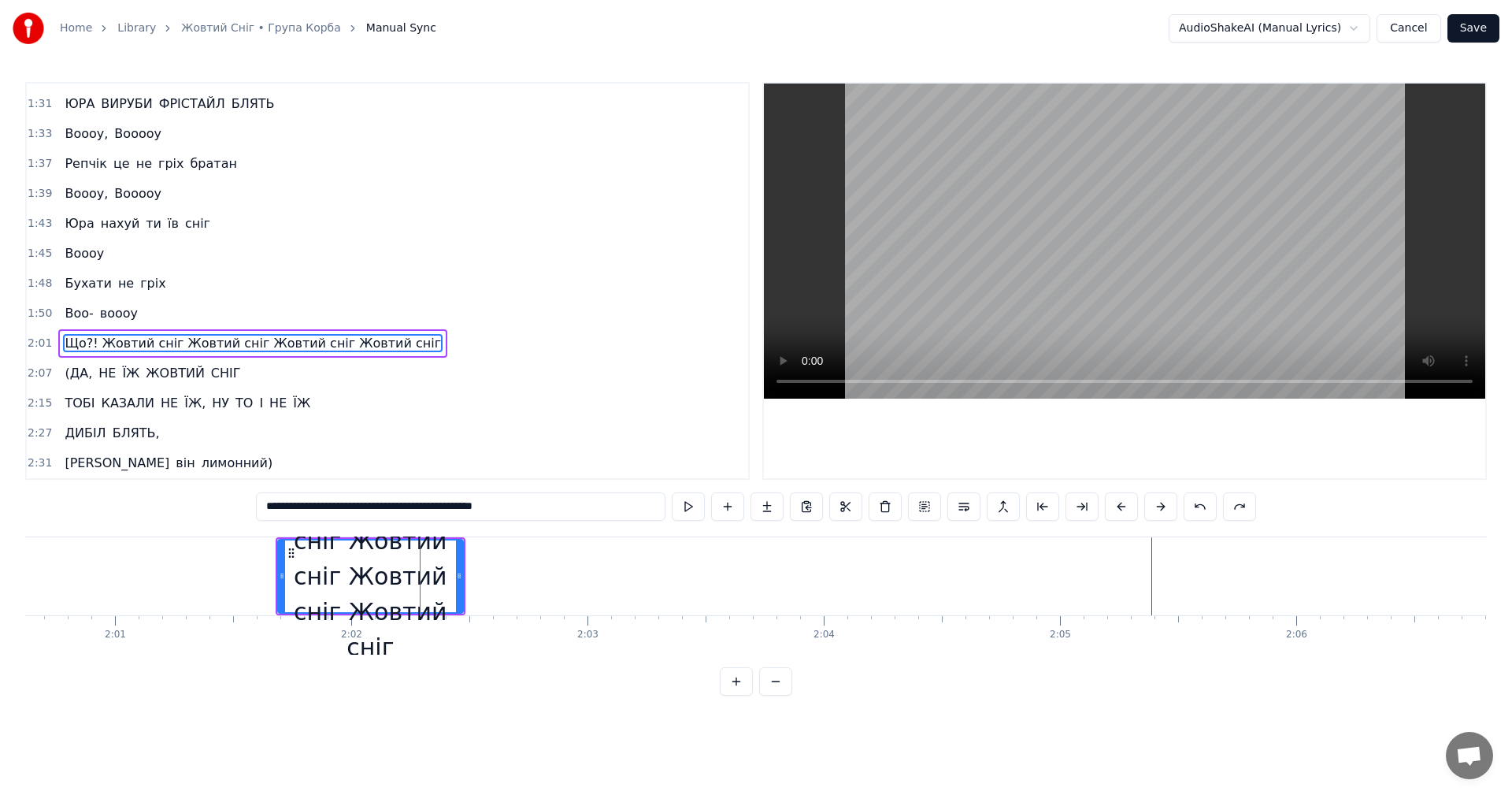
click at [1202, 510] on button at bounding box center [1200, 506] width 33 height 28
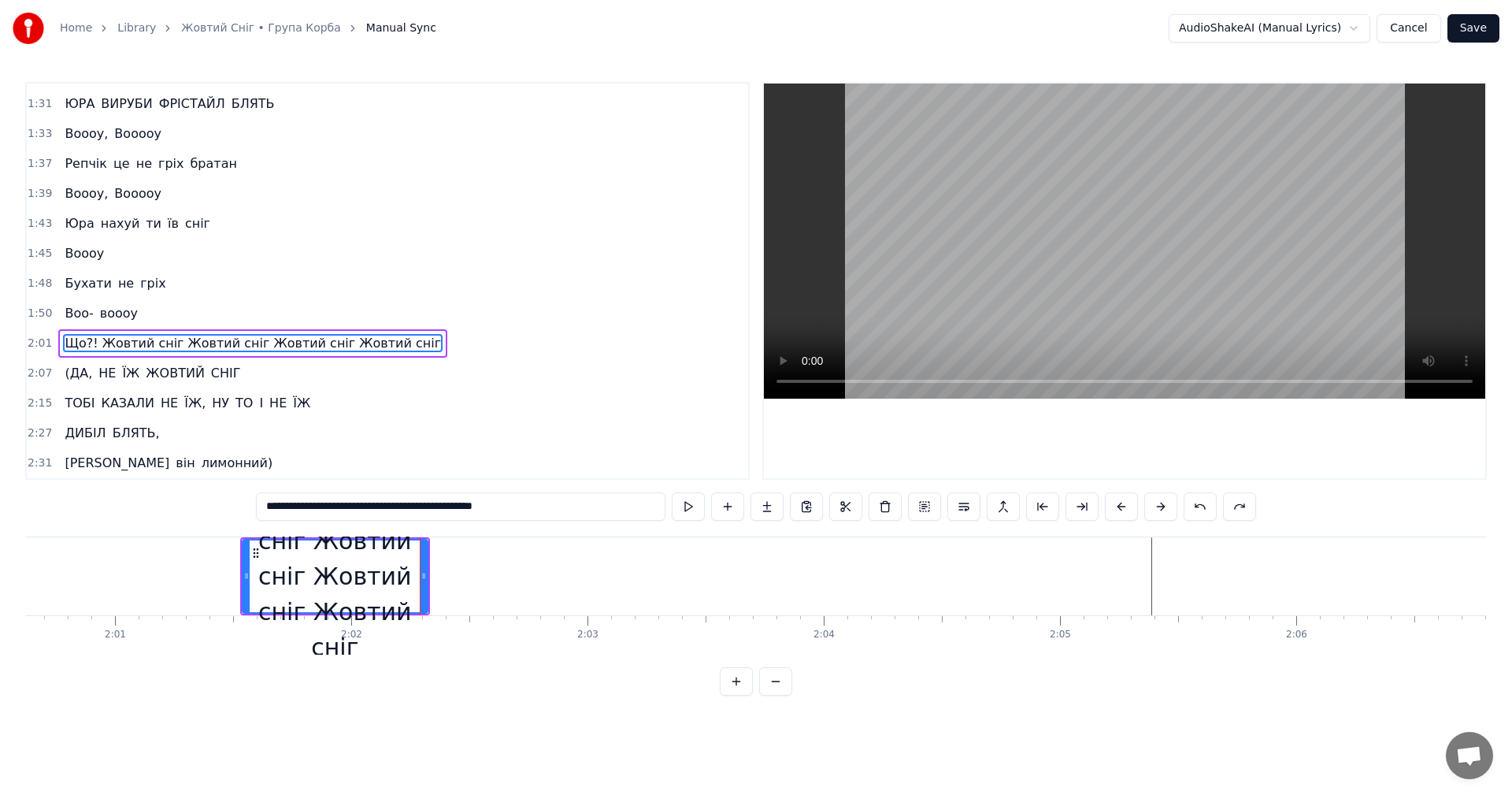
click at [1202, 510] on button at bounding box center [1200, 506] width 33 height 28
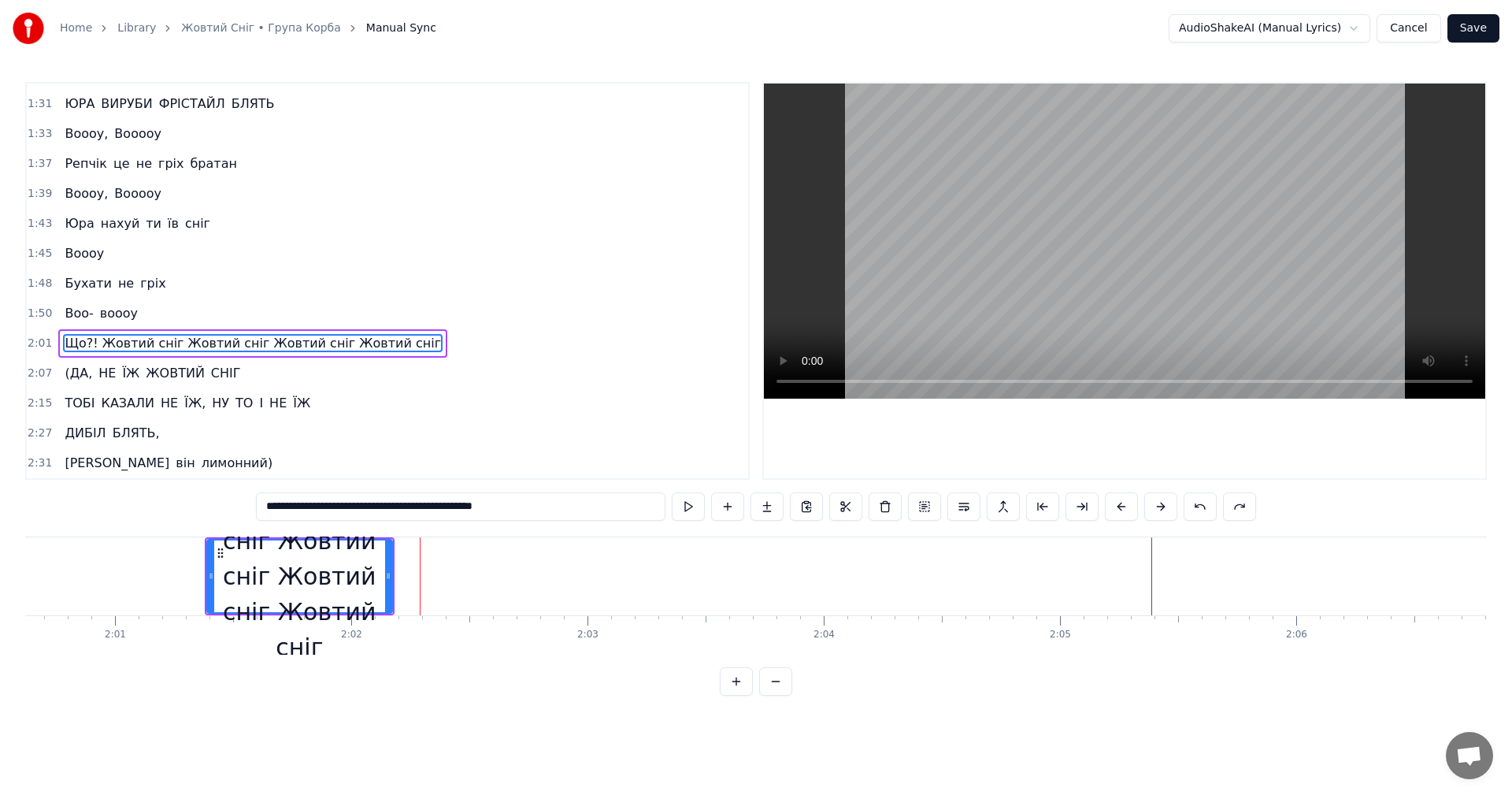
click at [1202, 510] on button at bounding box center [1200, 506] width 33 height 28
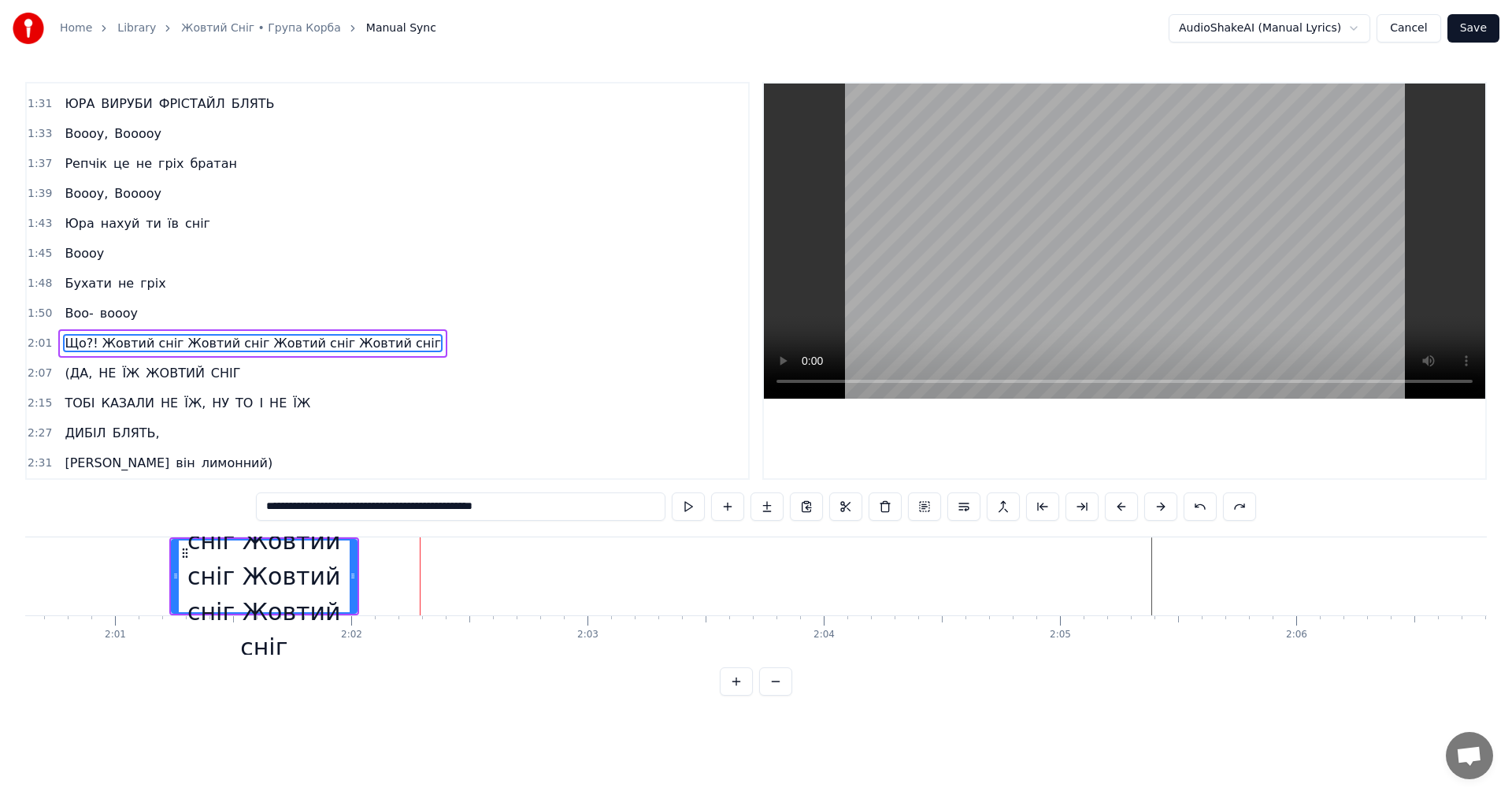
click at [1202, 510] on button at bounding box center [1200, 506] width 33 height 28
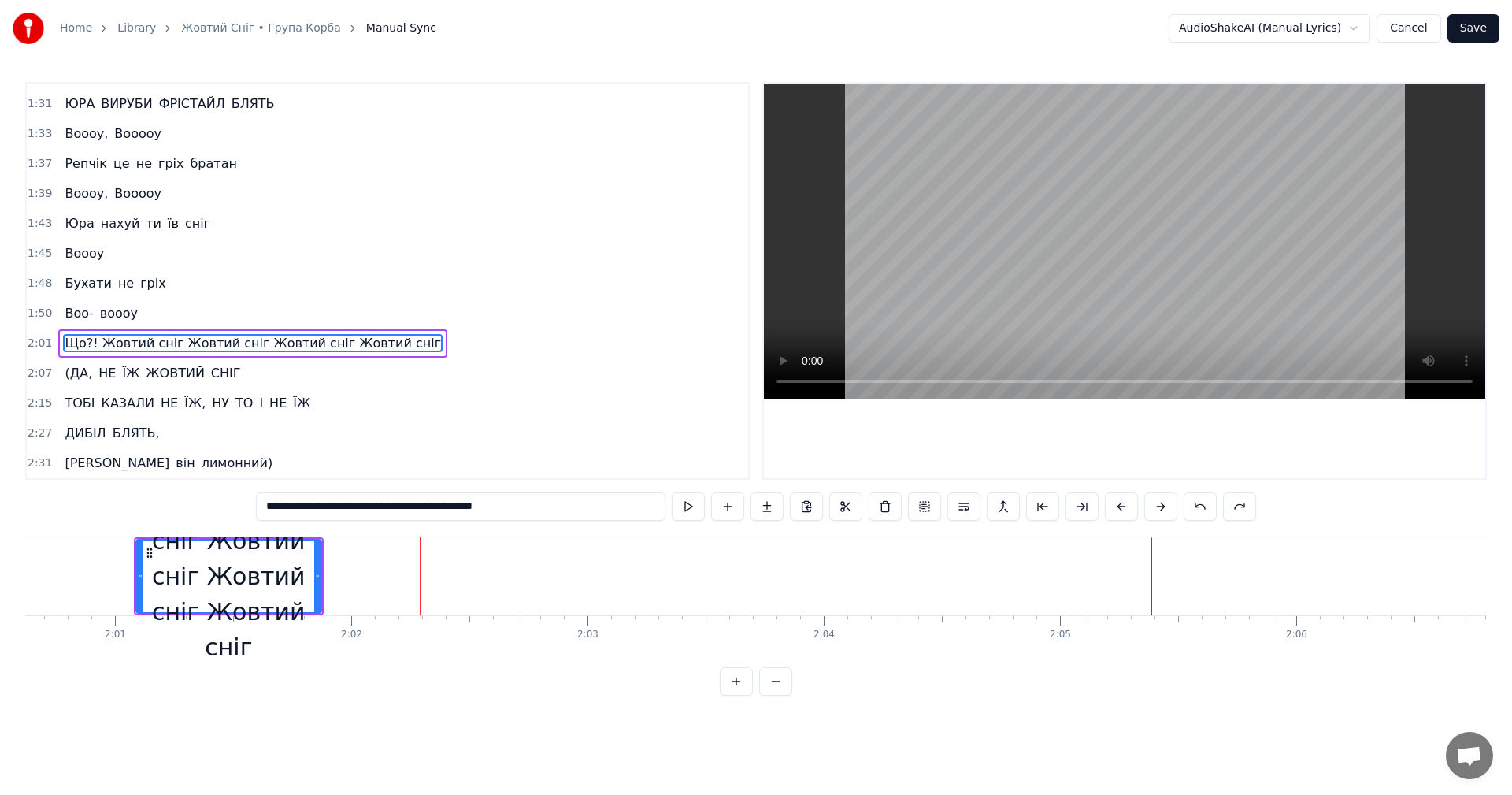
click at [1202, 510] on button at bounding box center [1200, 506] width 33 height 28
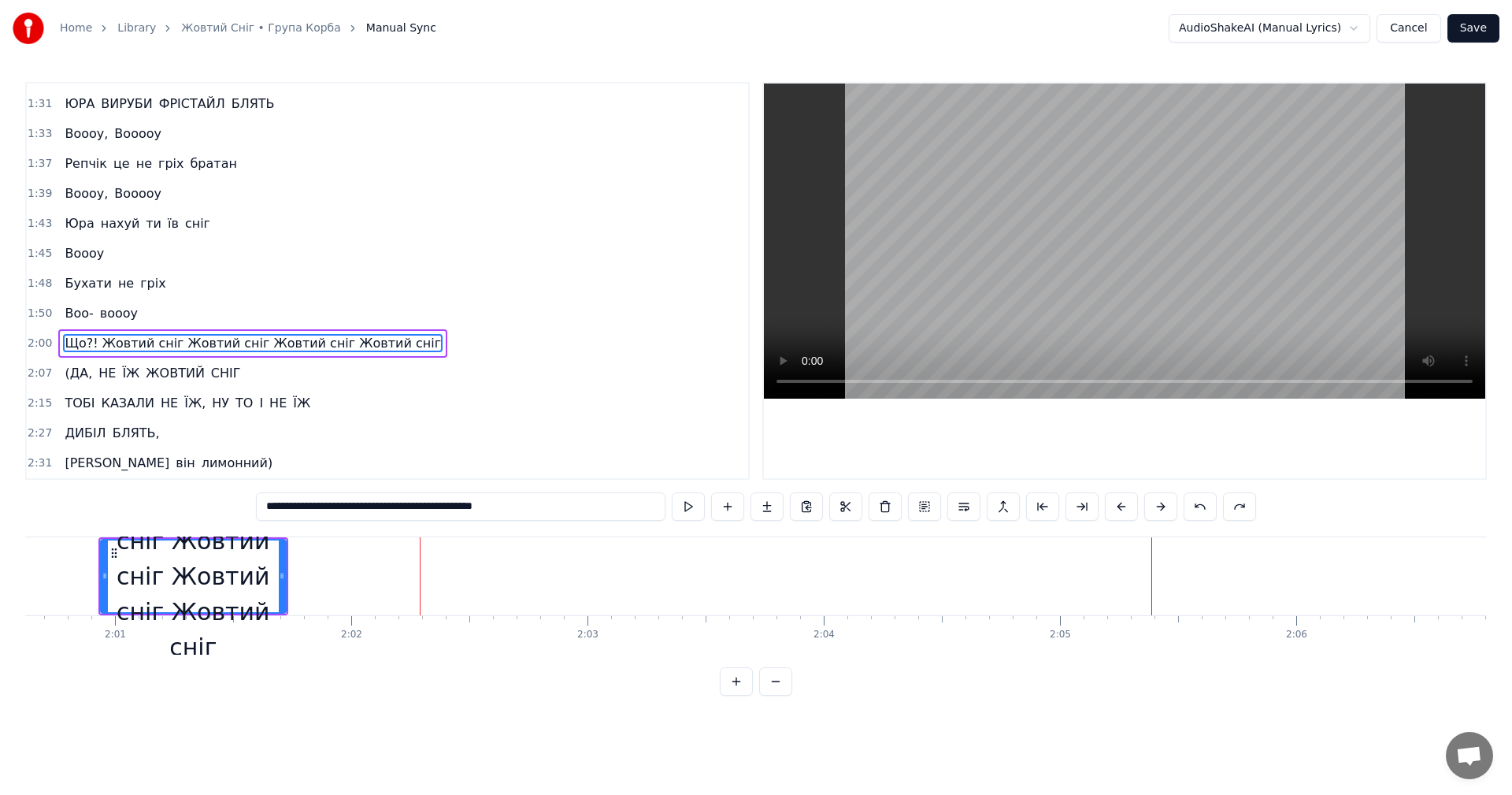
click at [1202, 510] on button at bounding box center [1200, 506] width 33 height 28
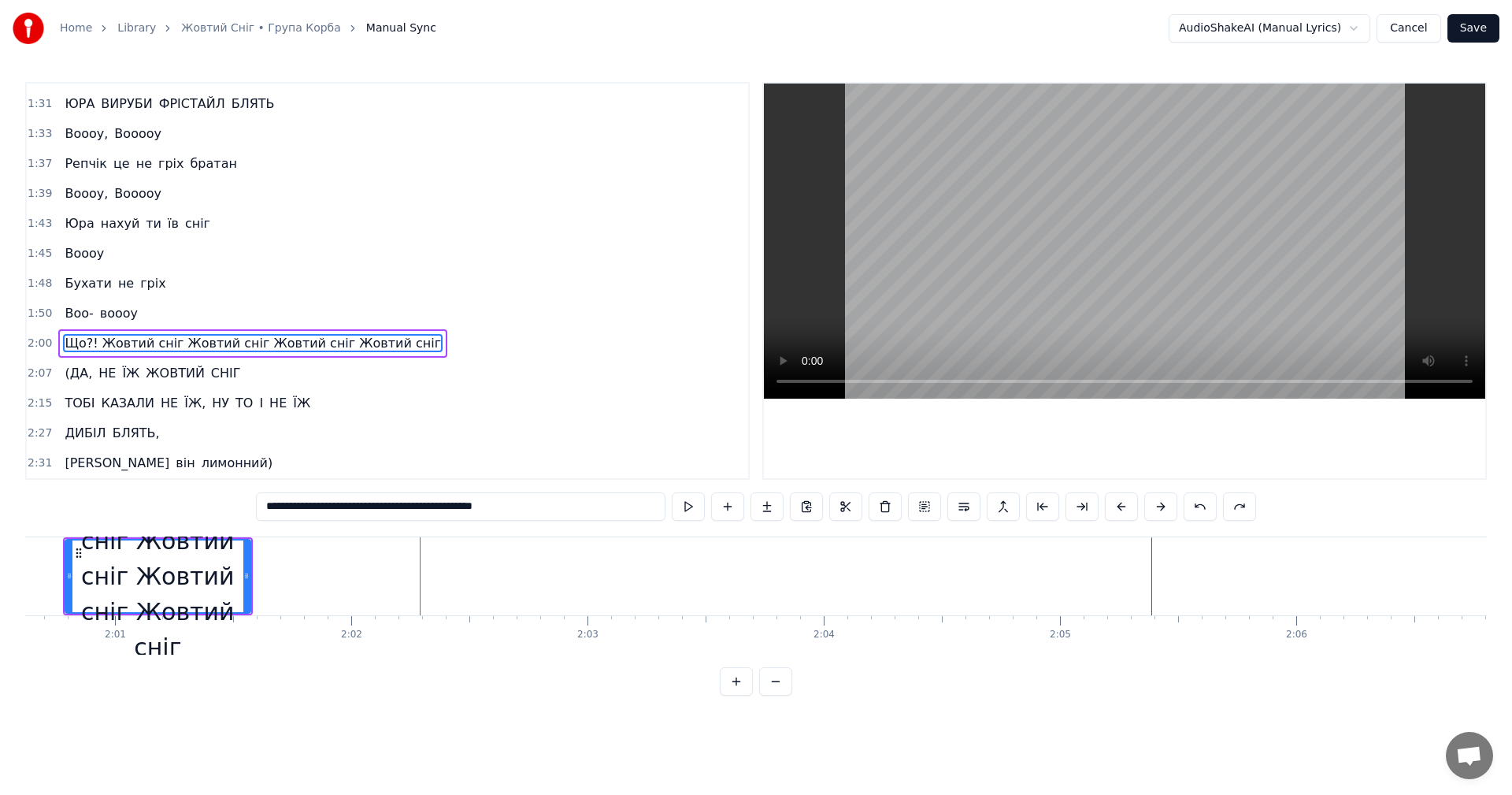
click at [1202, 510] on button at bounding box center [1200, 506] width 33 height 28
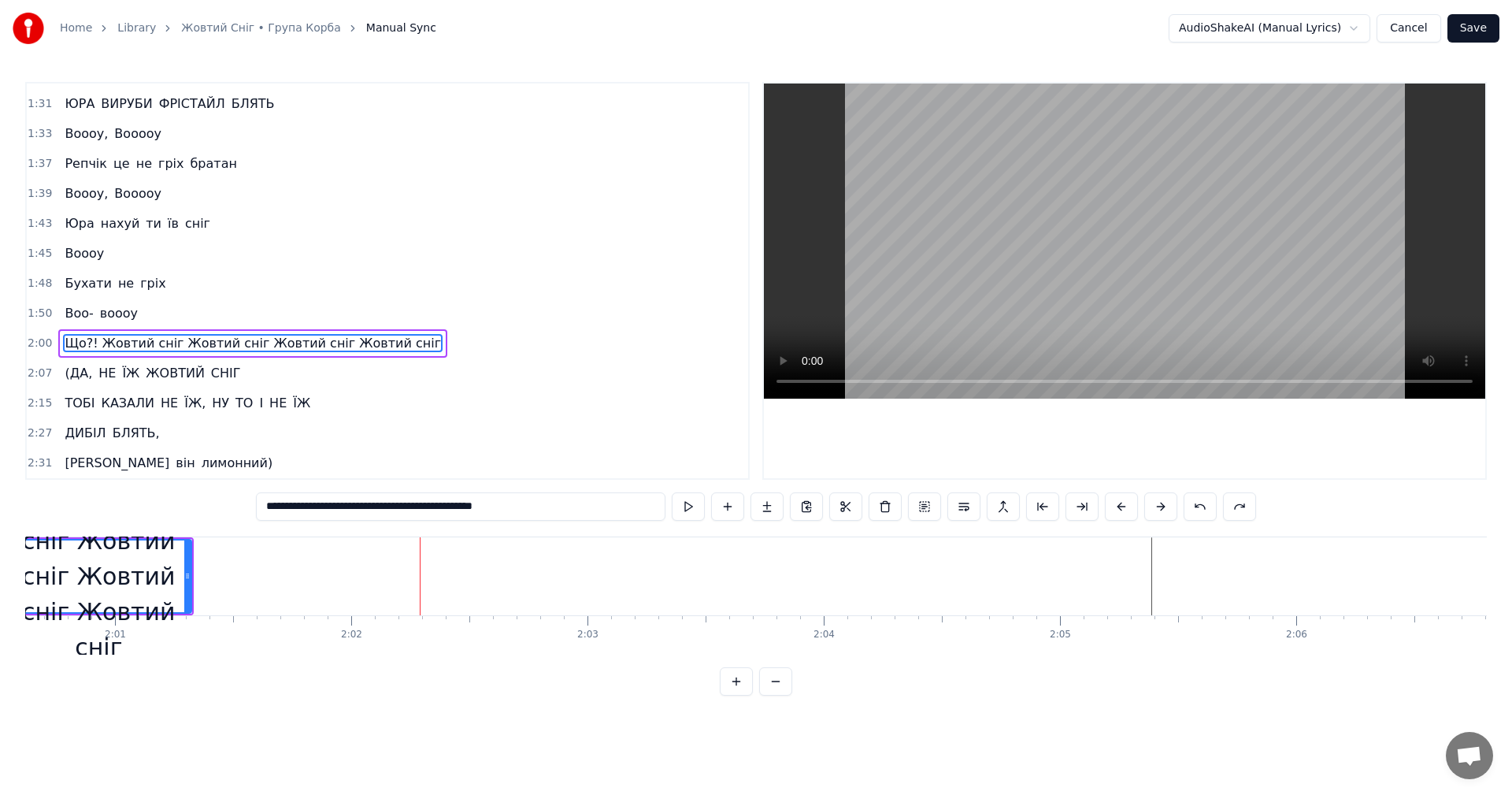
click at [1202, 510] on button at bounding box center [1200, 506] width 33 height 28
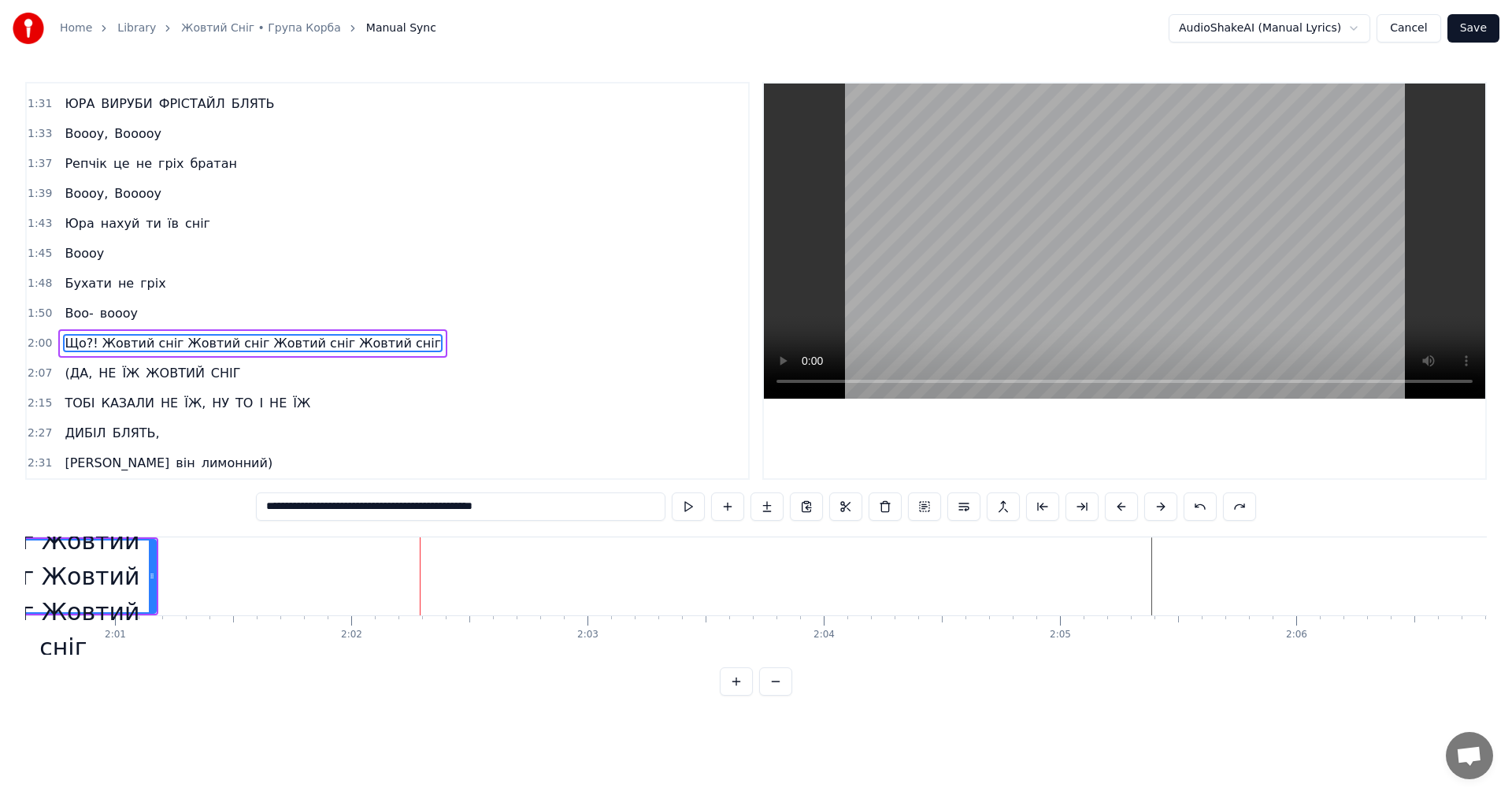
click at [1202, 510] on button at bounding box center [1200, 506] width 33 height 28
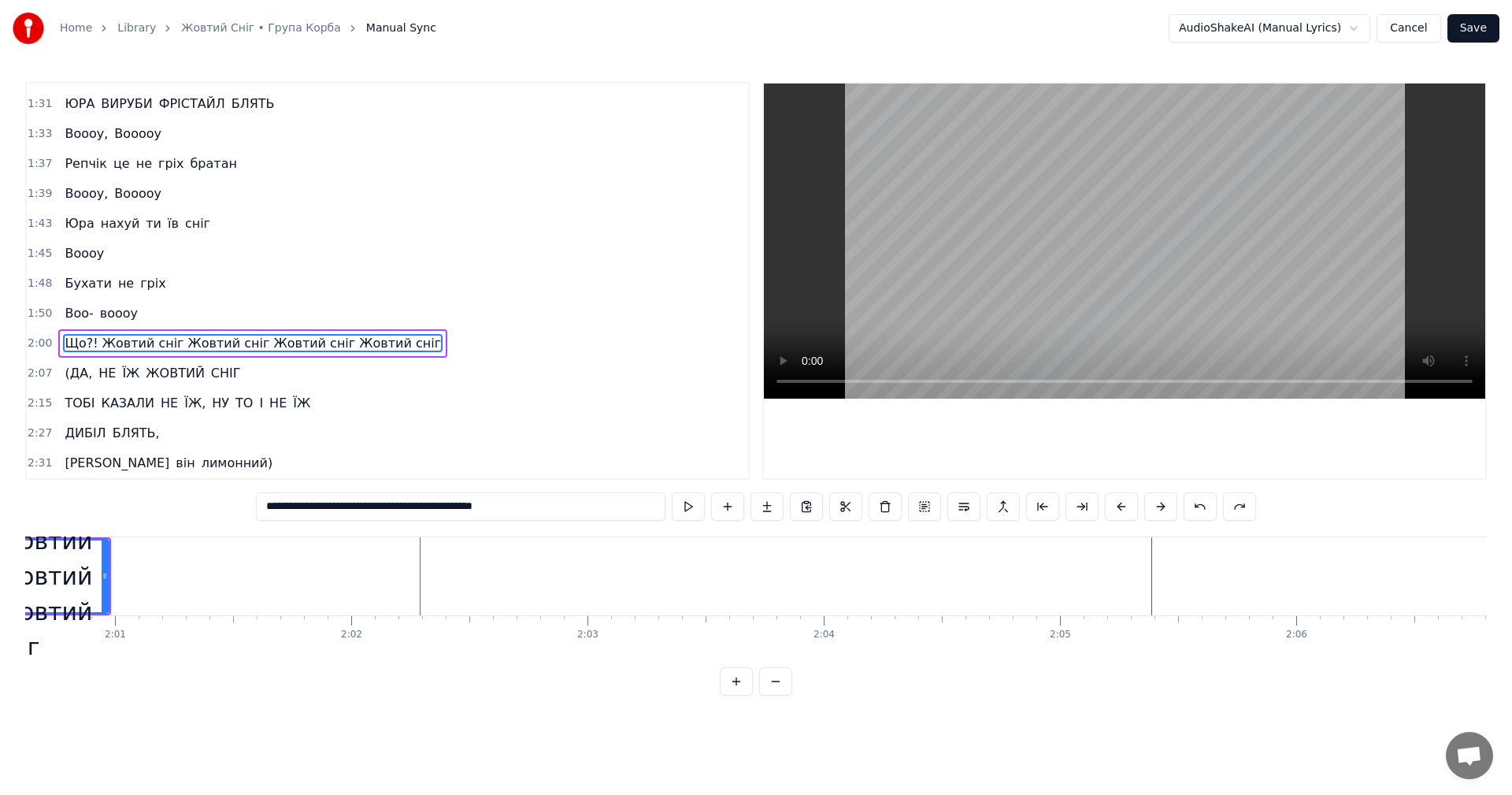
click at [1202, 510] on button at bounding box center [1200, 506] width 33 height 28
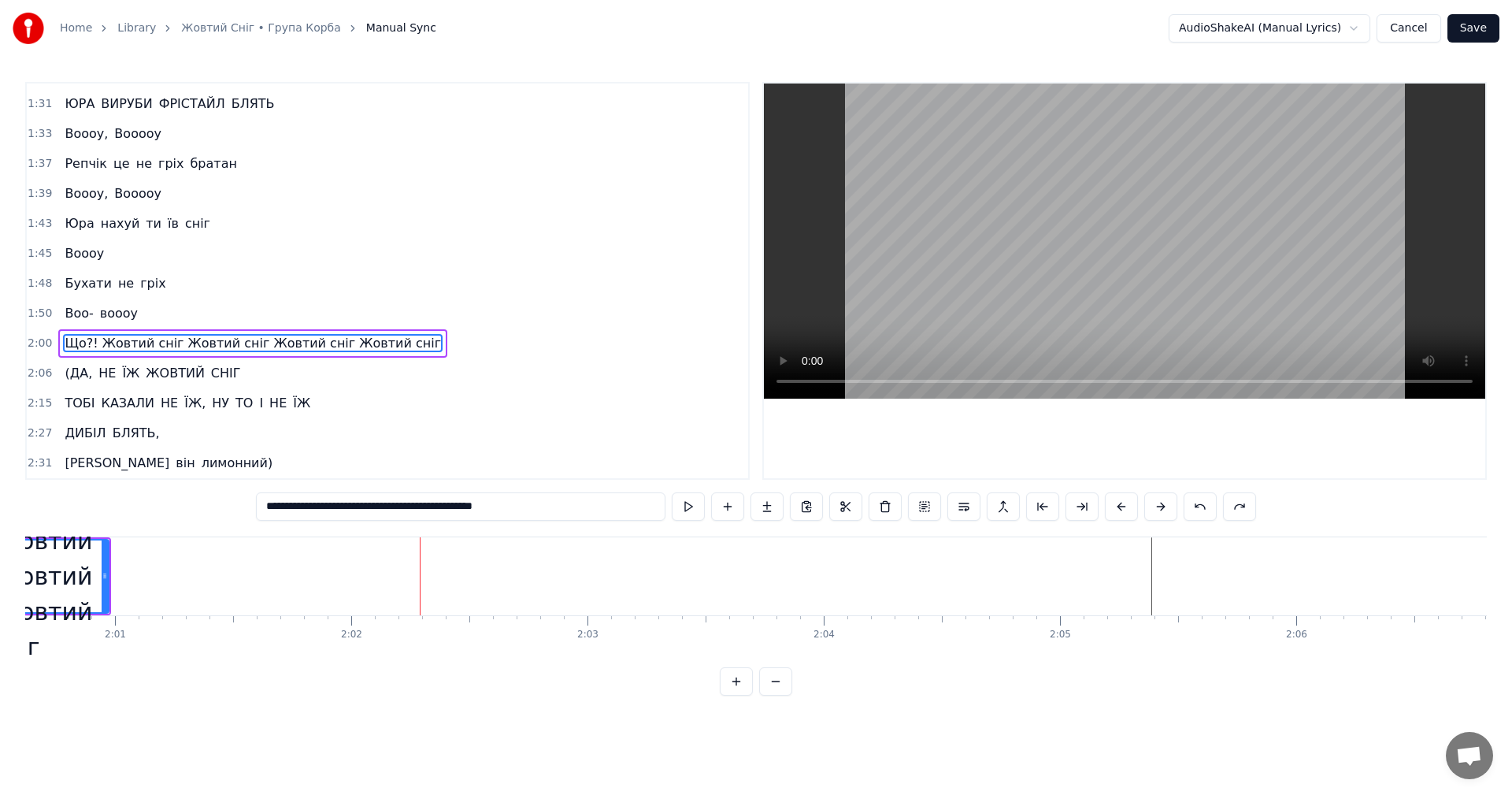
click at [1202, 510] on button at bounding box center [1200, 506] width 33 height 28
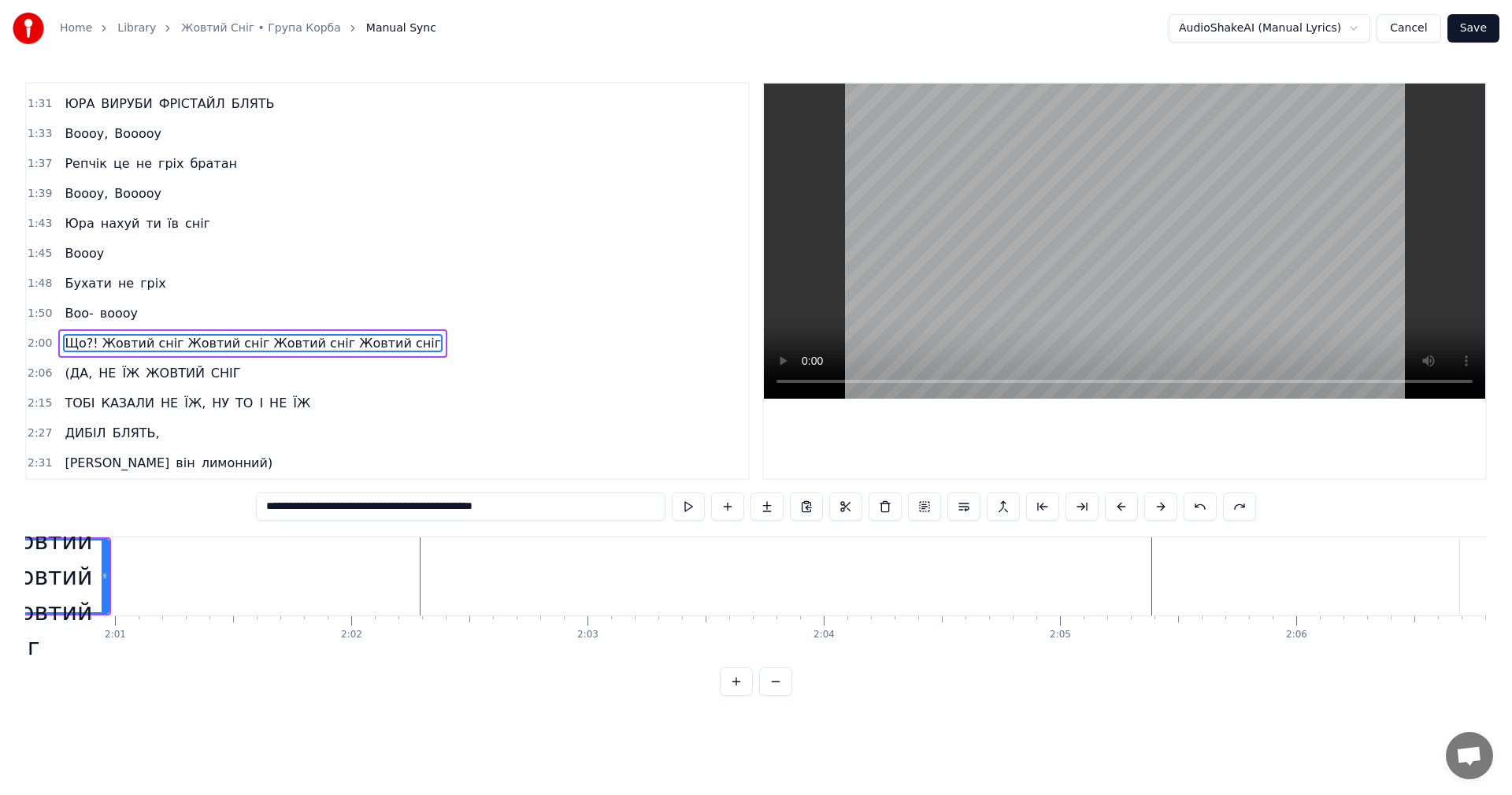
click at [1202, 510] on button at bounding box center [1200, 506] width 33 height 28
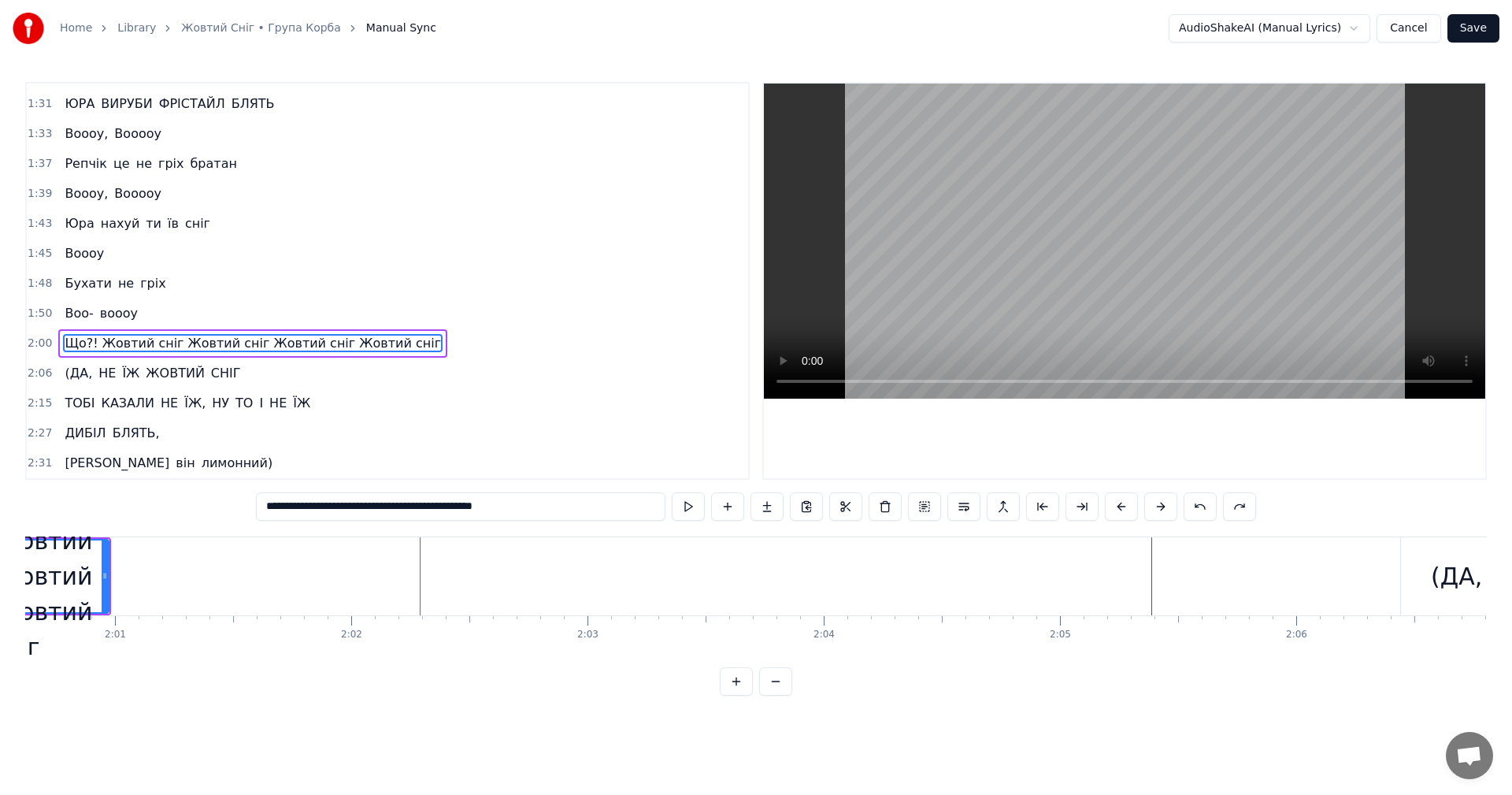
click at [1202, 510] on button at bounding box center [1200, 506] width 33 height 28
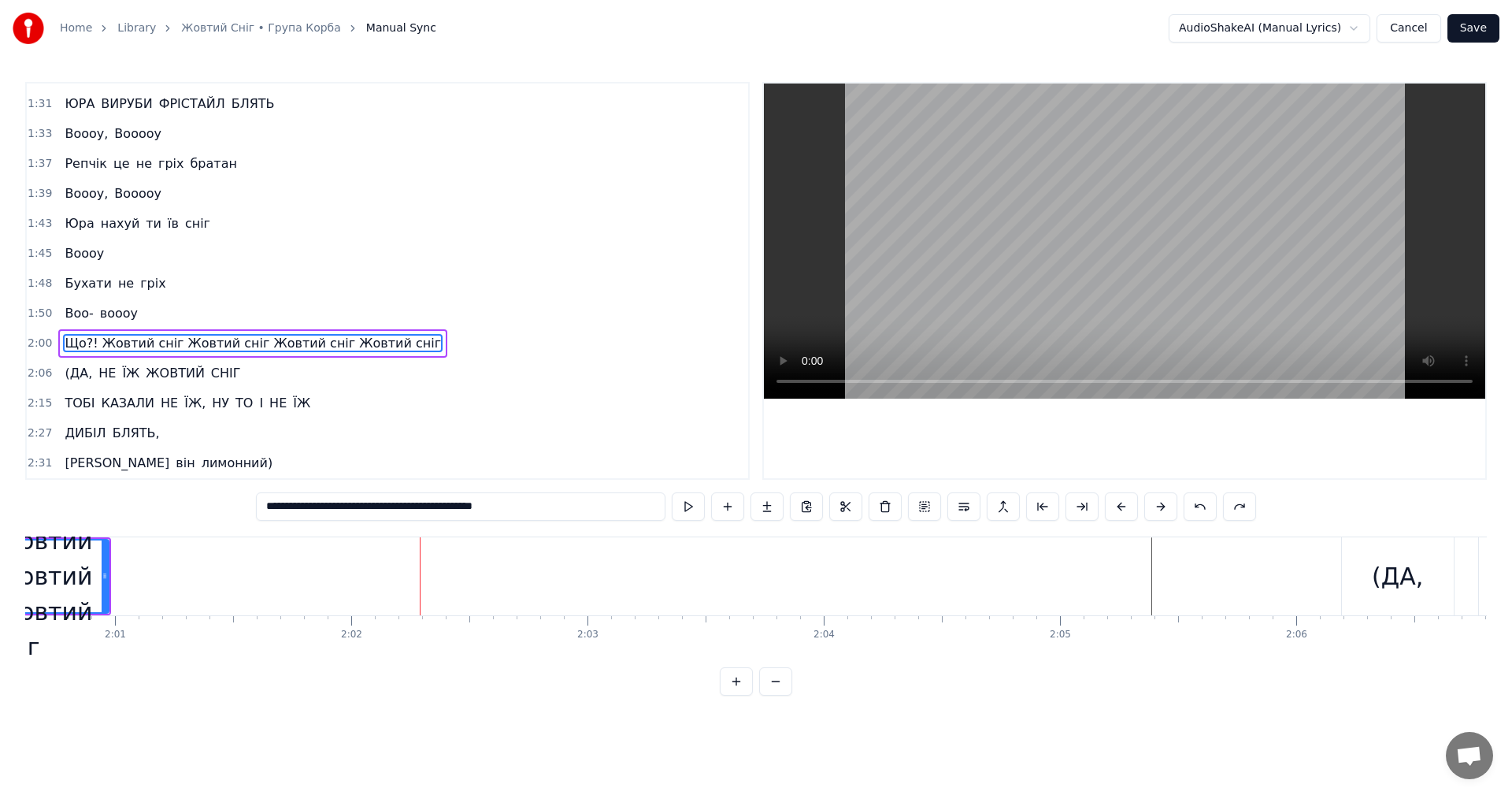
click at [1202, 510] on button at bounding box center [1200, 506] width 33 height 28
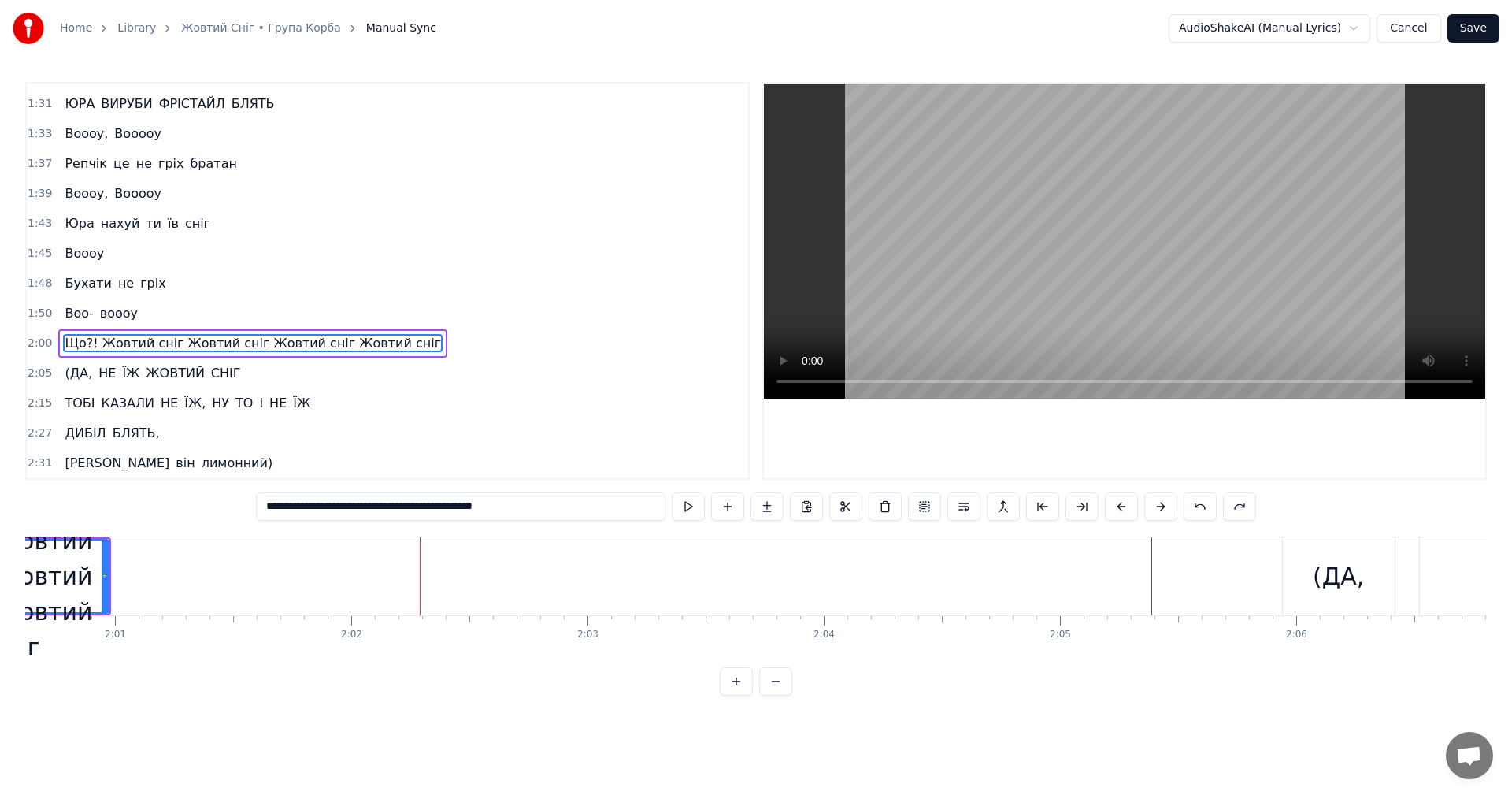
click at [1202, 510] on button at bounding box center [1200, 506] width 33 height 28
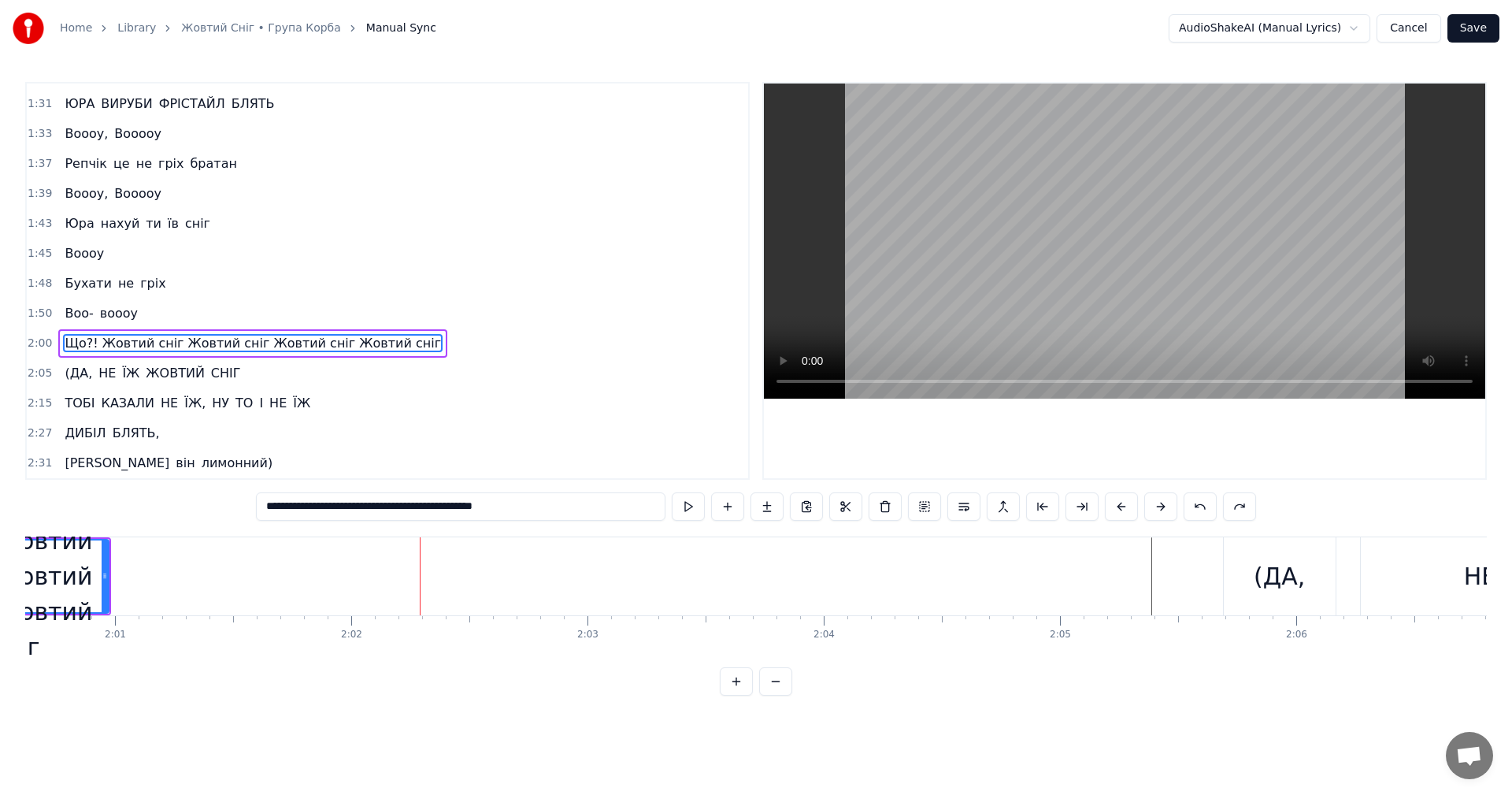
click at [1202, 510] on button at bounding box center [1200, 506] width 33 height 28
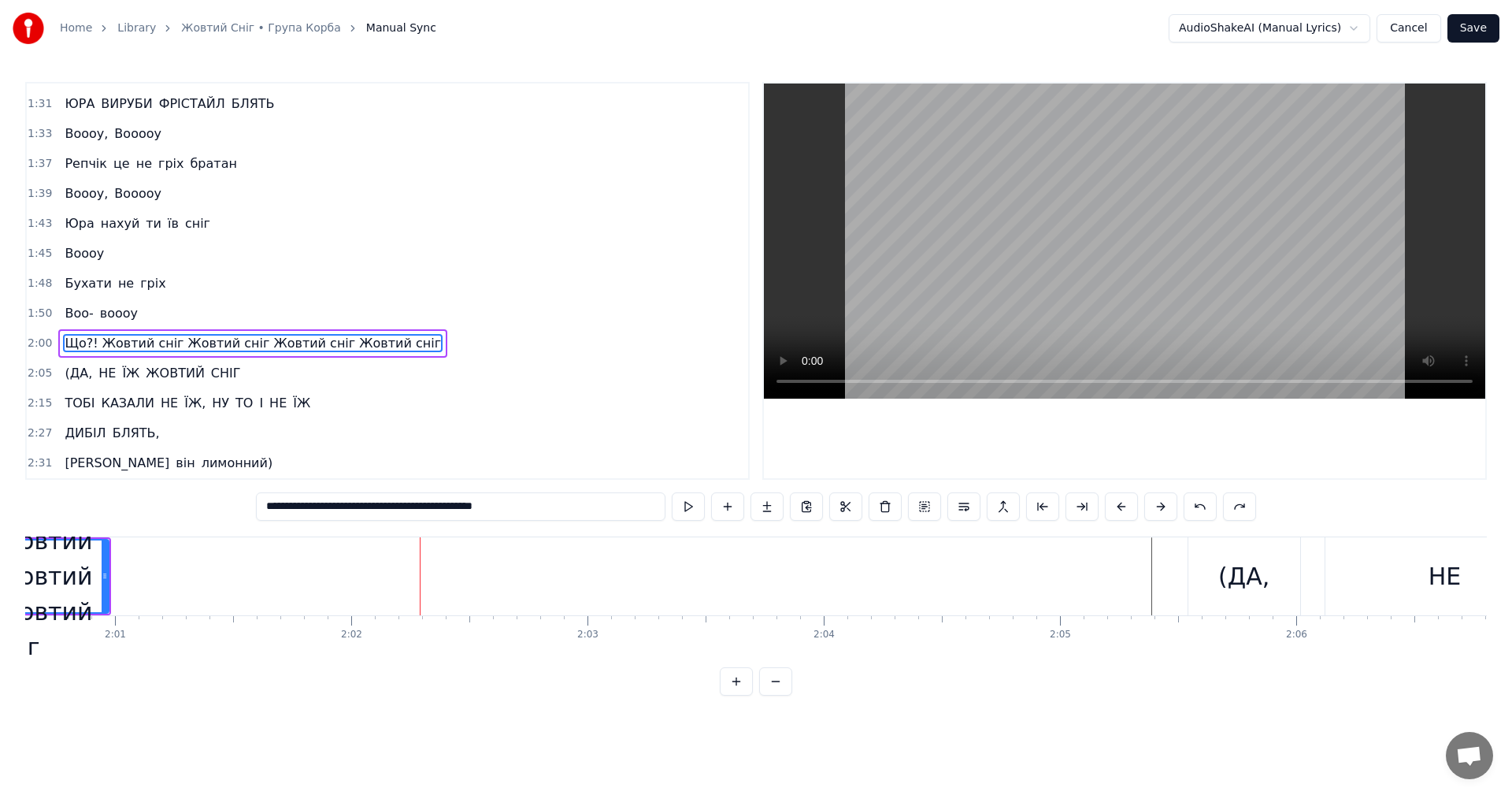
click at [1202, 510] on button at bounding box center [1200, 506] width 33 height 28
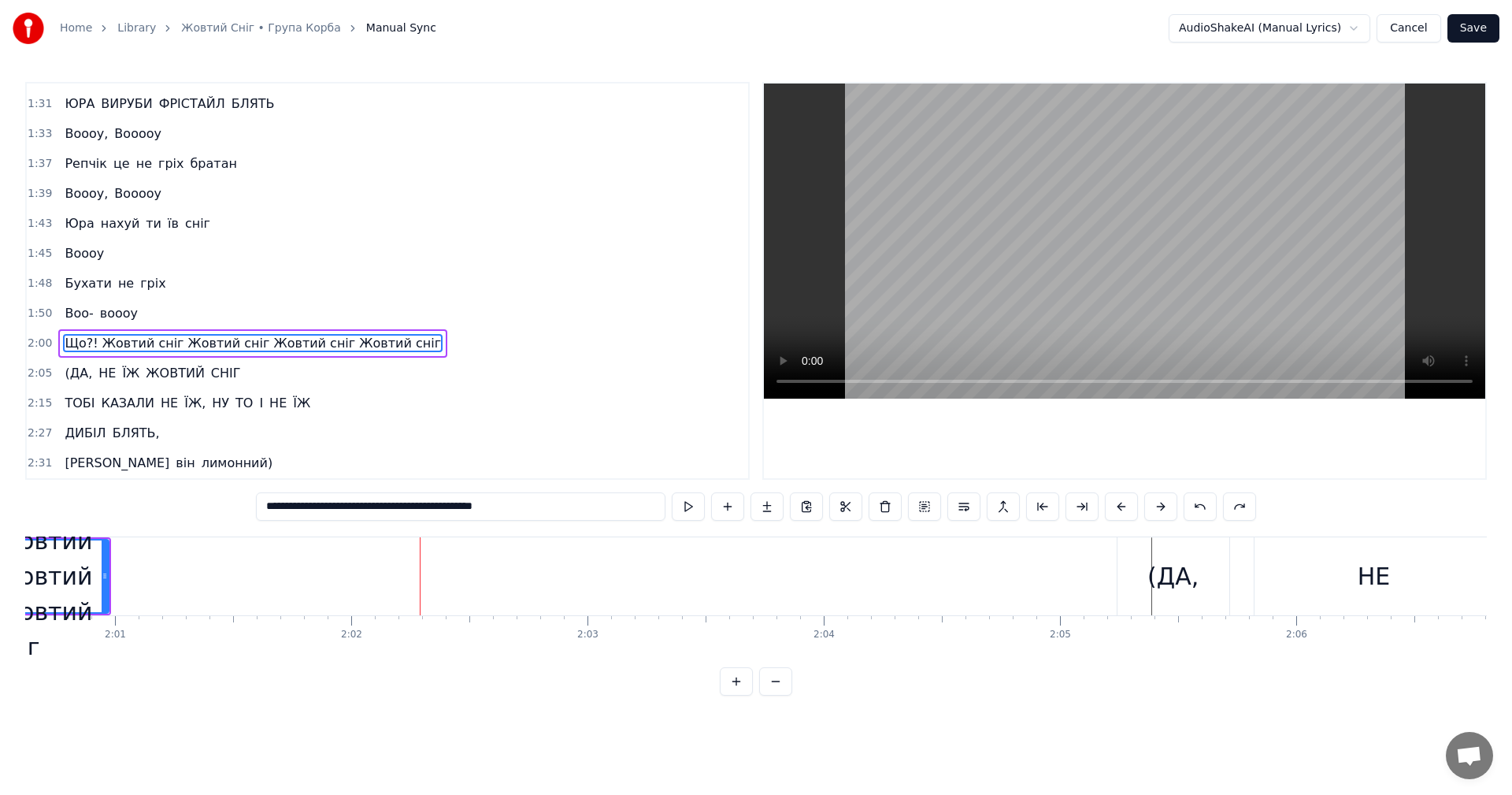
click at [1202, 510] on button at bounding box center [1200, 506] width 33 height 28
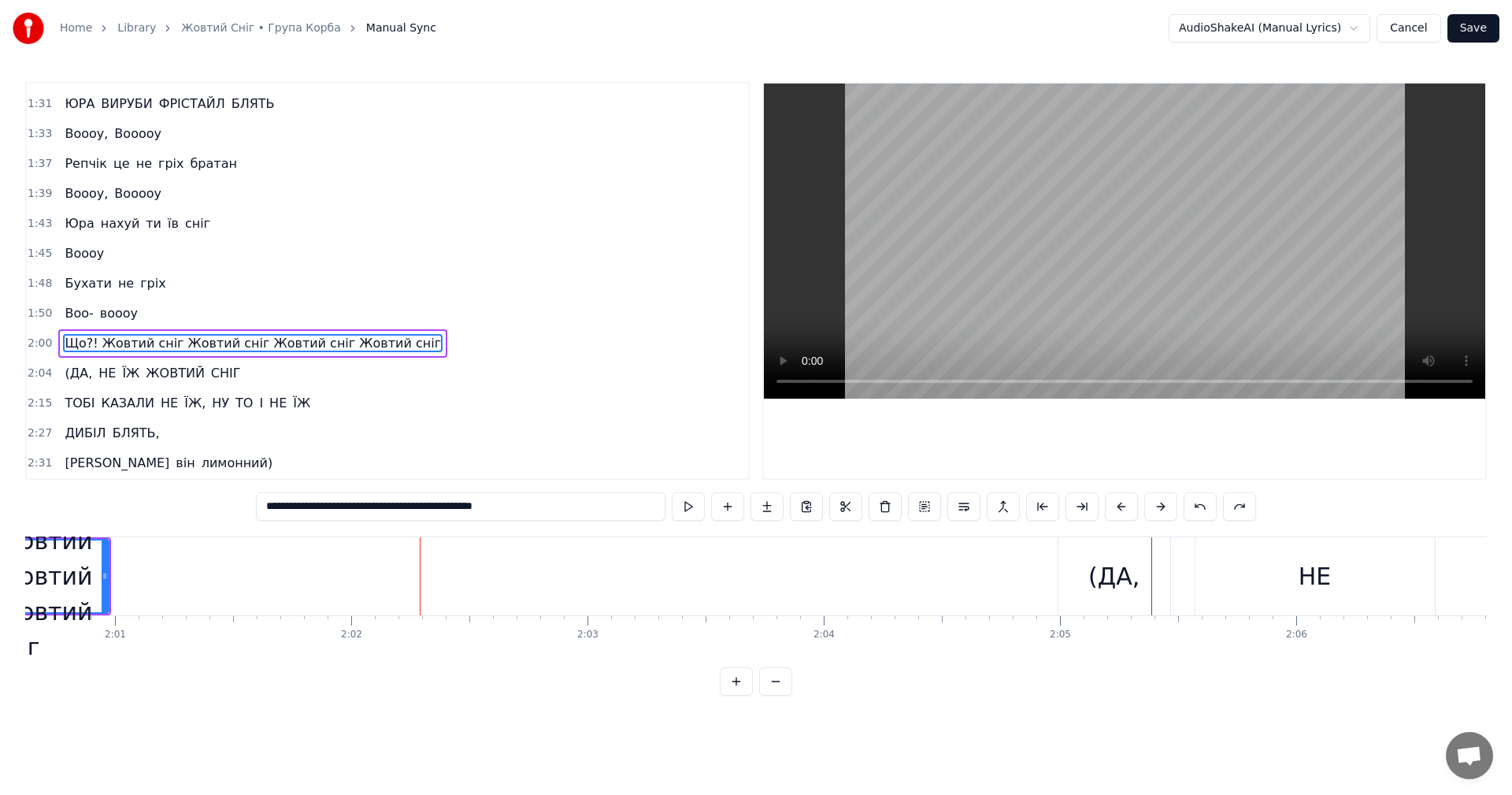
click at [1202, 510] on button at bounding box center [1200, 506] width 33 height 28
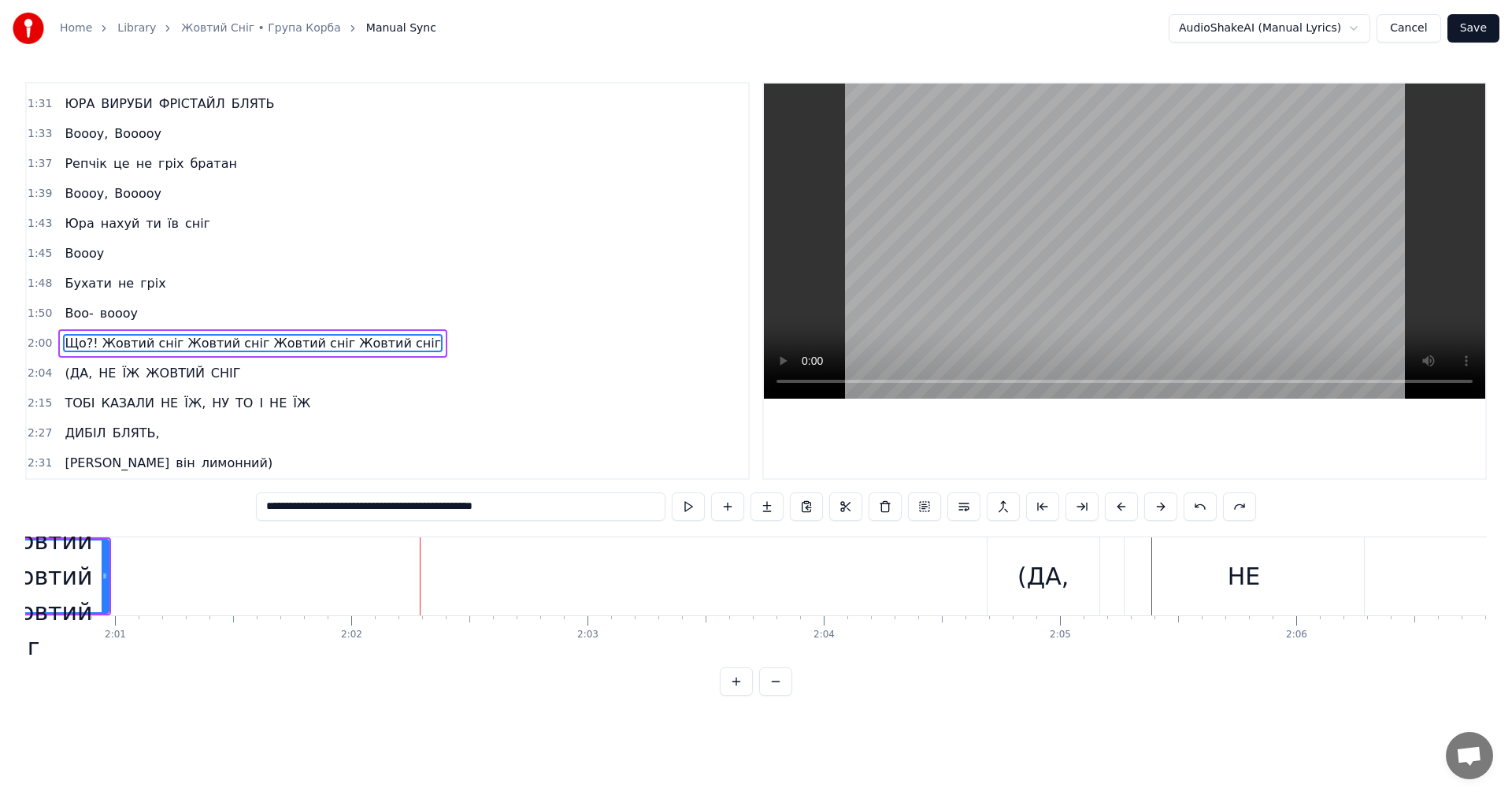
click at [1202, 510] on button at bounding box center [1200, 506] width 33 height 28
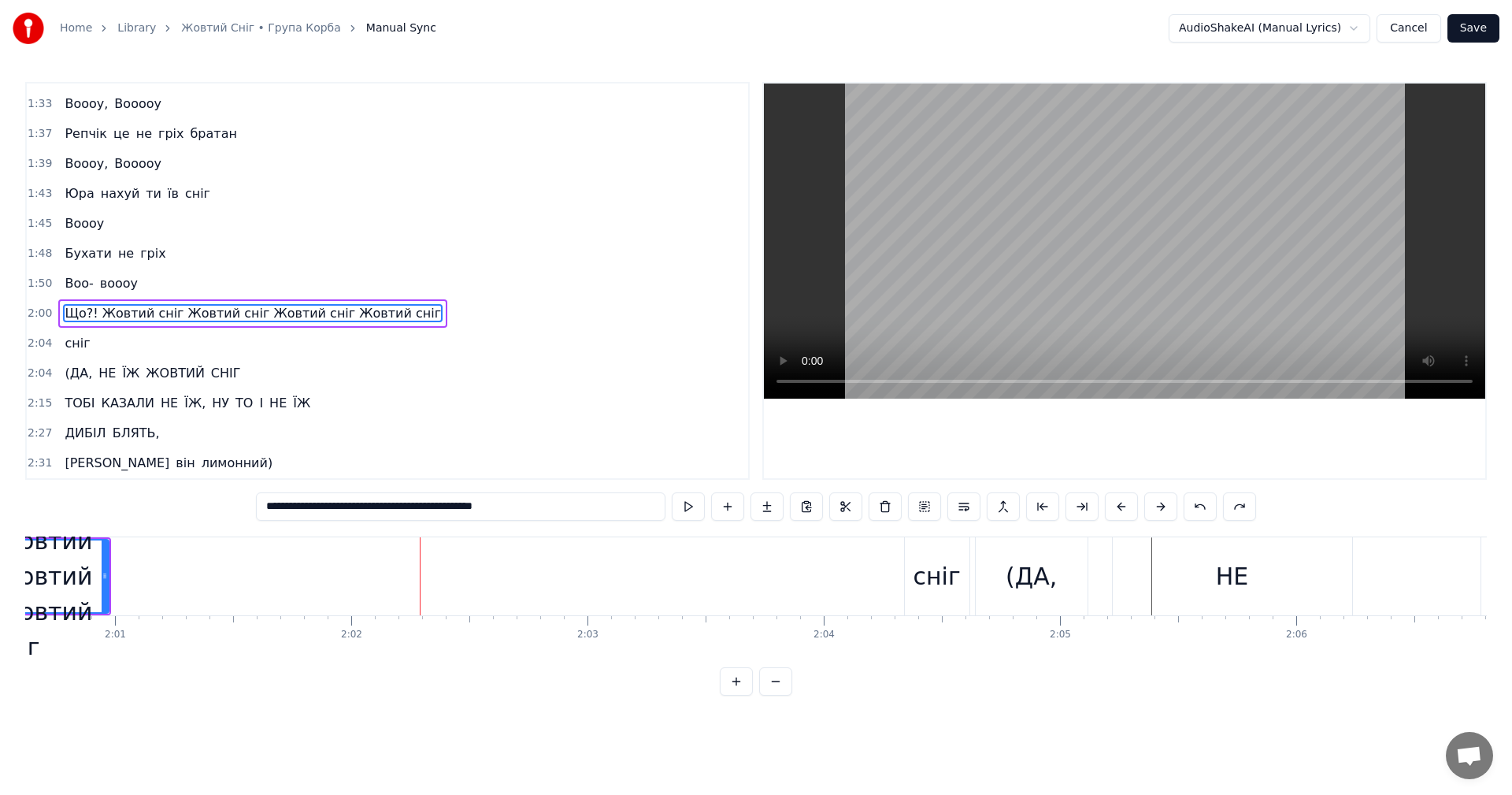
click at [1202, 510] on button at bounding box center [1200, 506] width 33 height 28
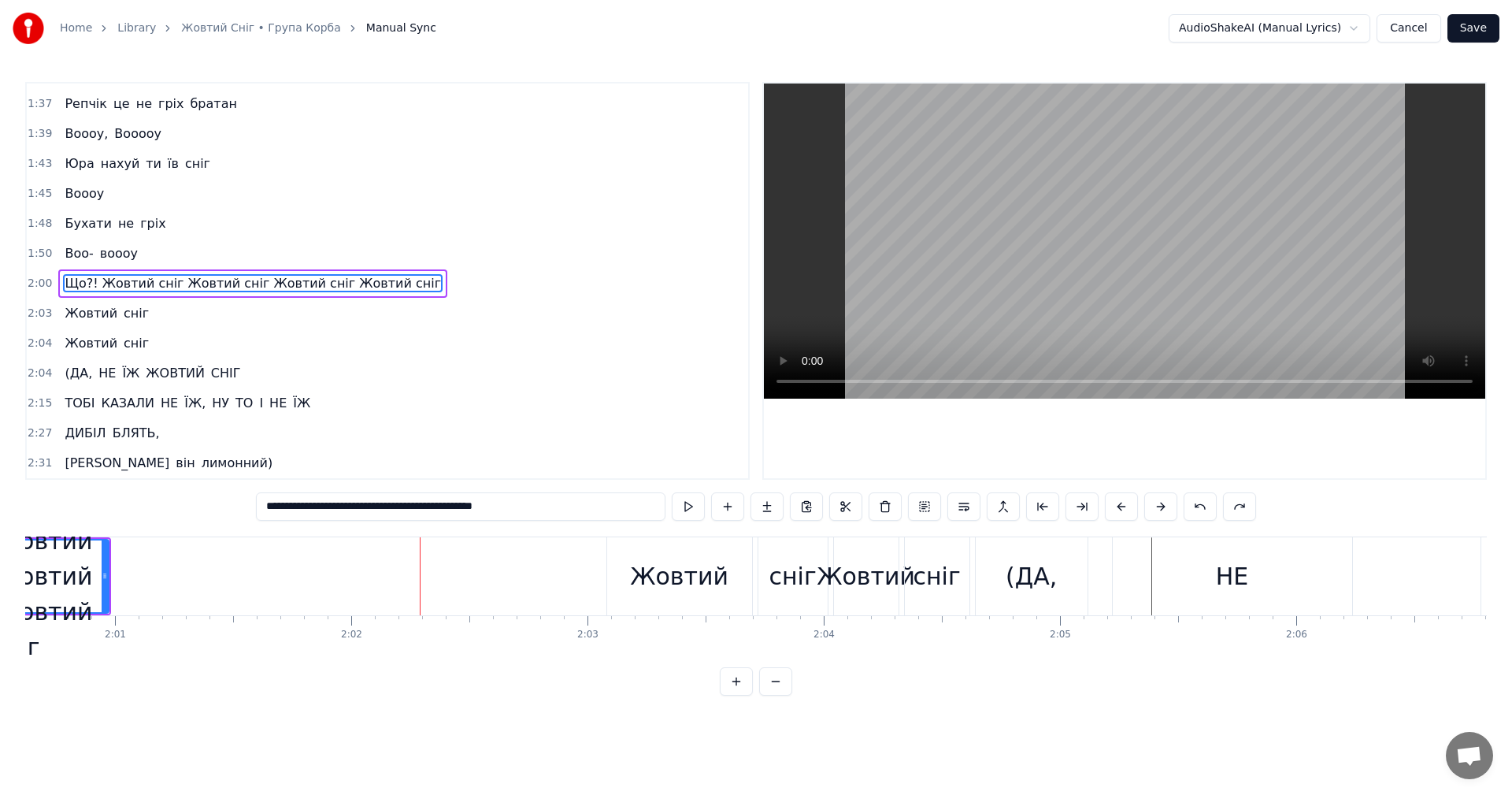
click at [1202, 510] on button at bounding box center [1200, 506] width 33 height 28
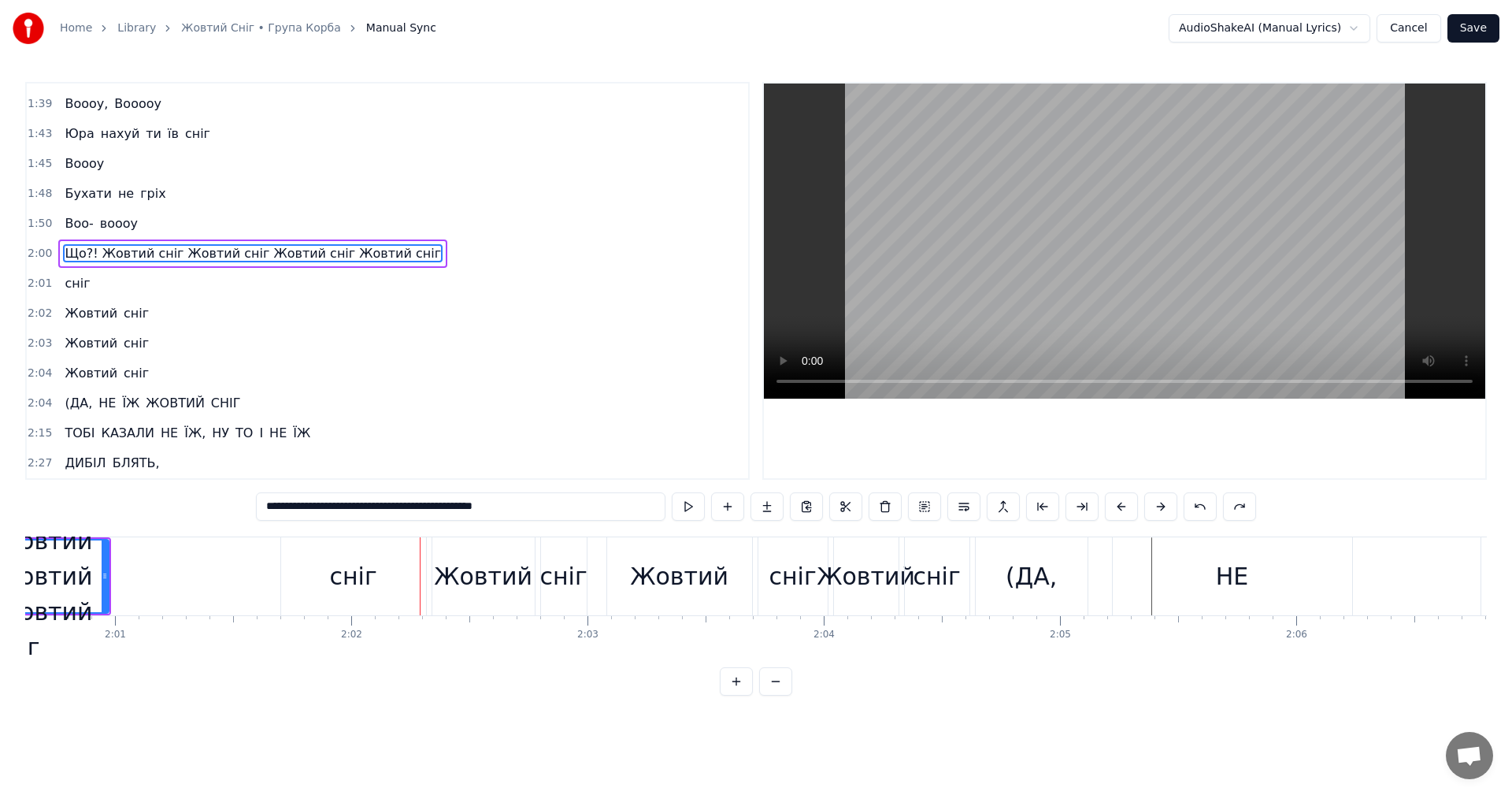
scroll to position [1224, 0]
click at [1202, 510] on button at bounding box center [1200, 506] width 33 height 28
type input "**********"
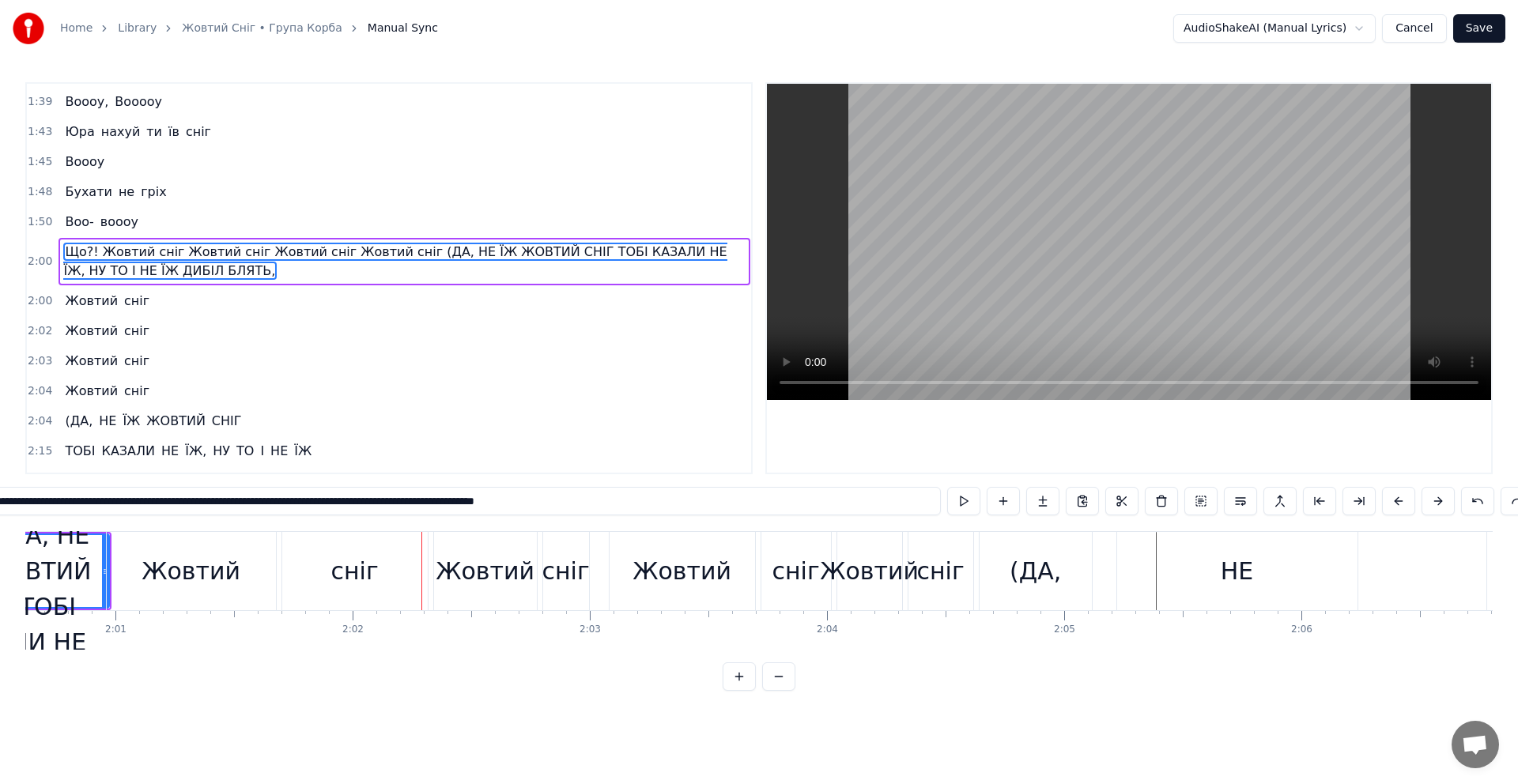
click at [1207, 511] on button at bounding box center [1200, 500] width 33 height 28
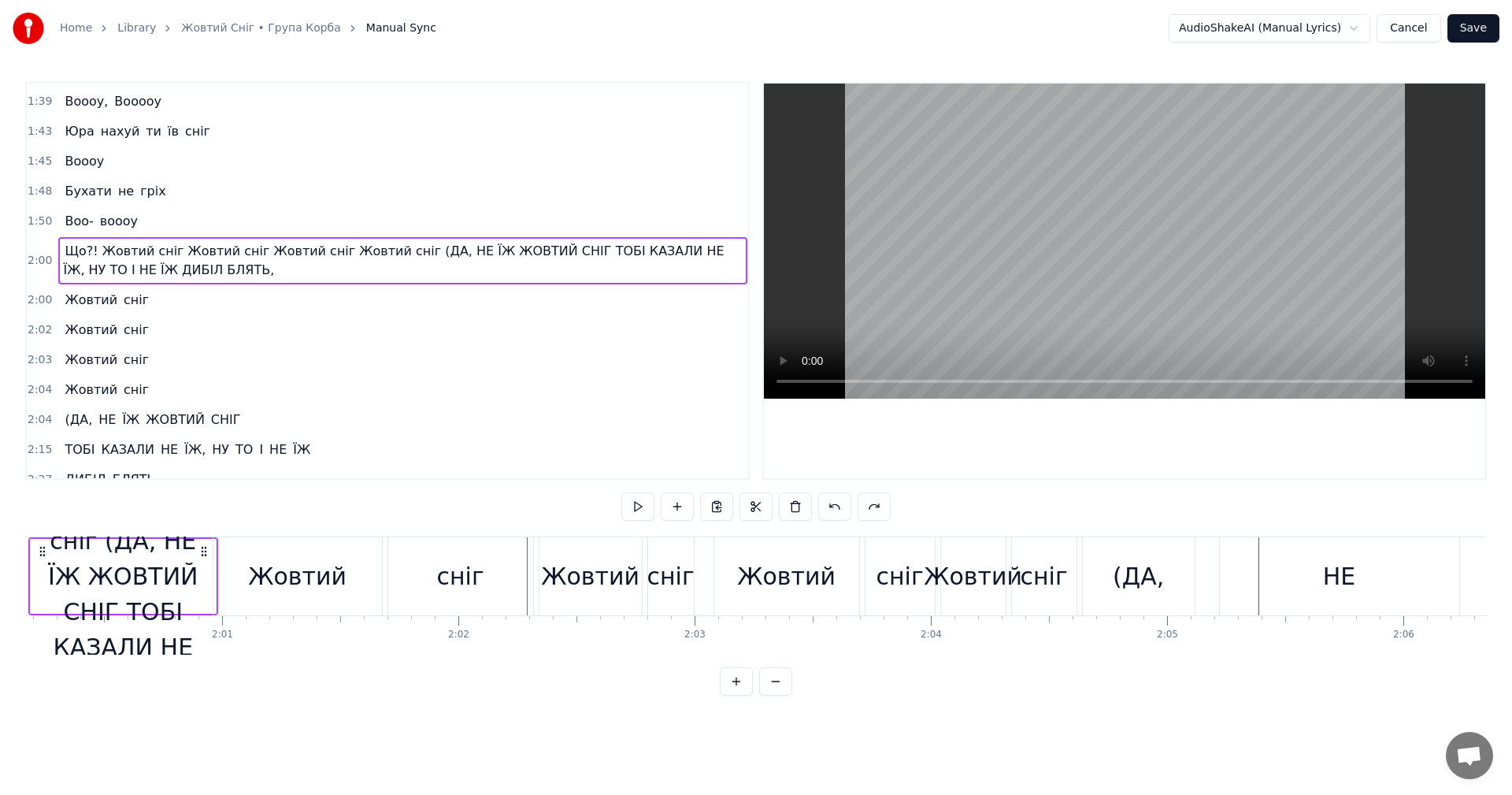
scroll to position [0, 28316]
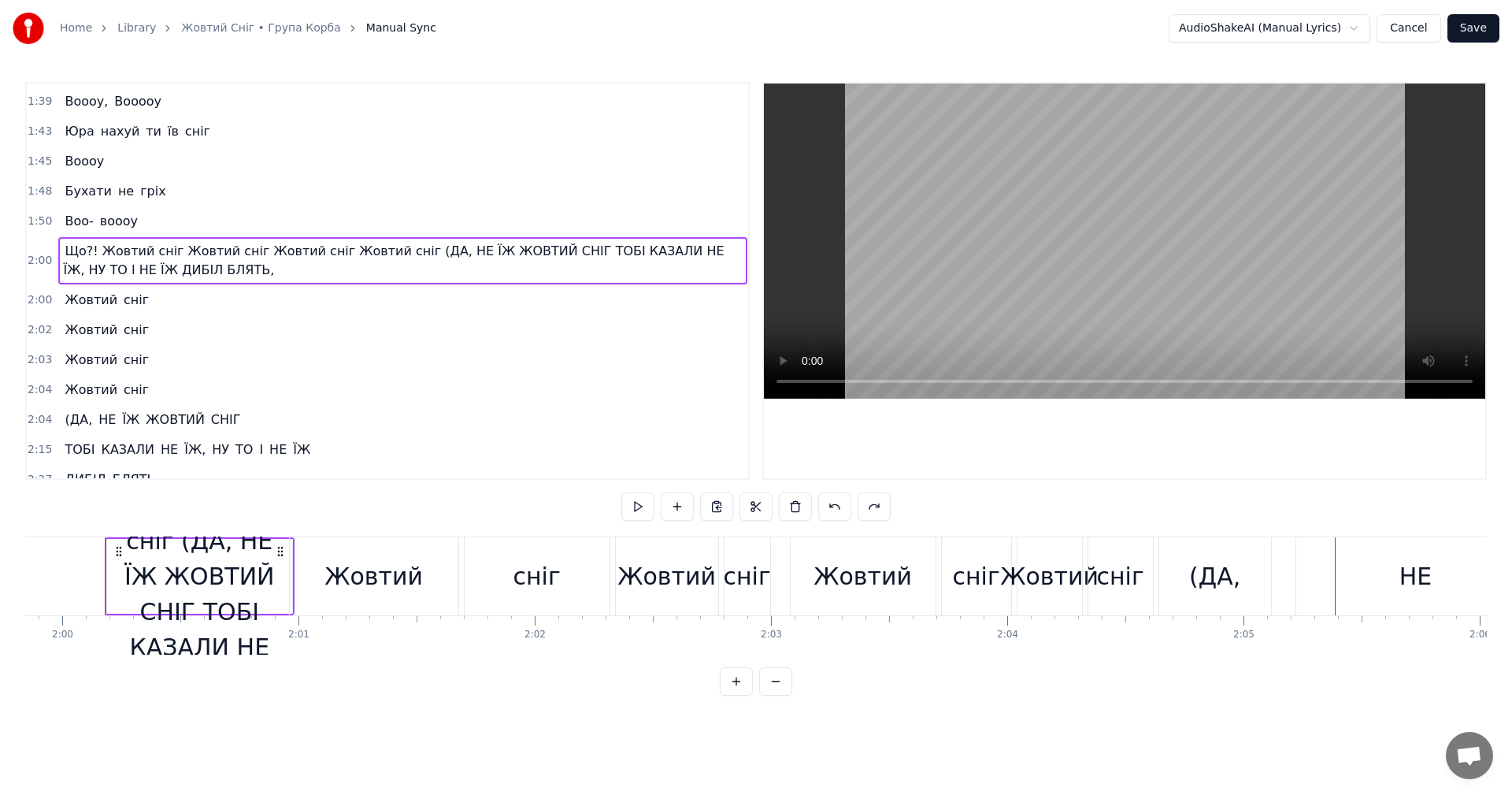
click at [838, 508] on button at bounding box center [835, 506] width 33 height 28
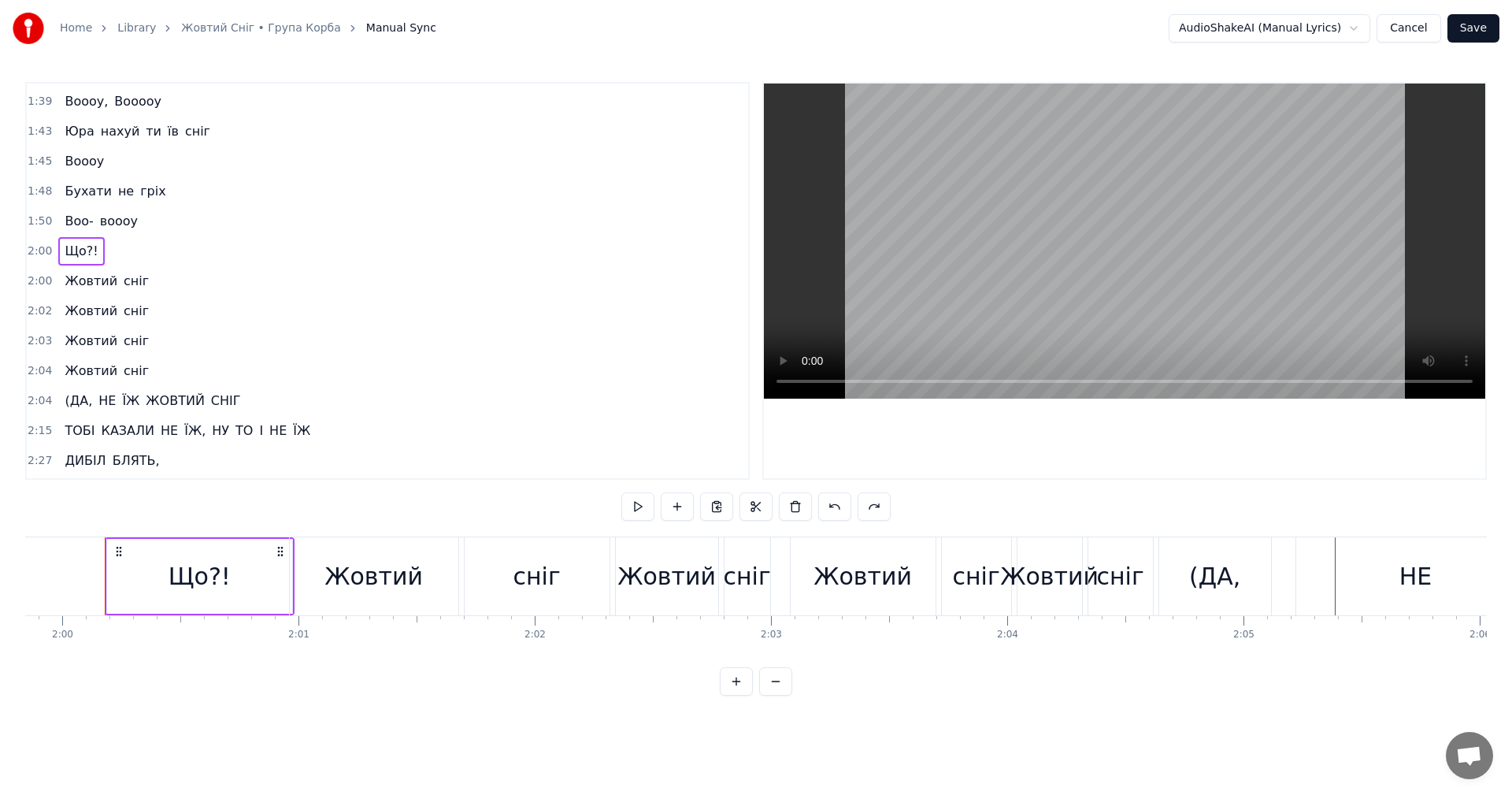
click at [257, 597] on div "Що?!" at bounding box center [200, 576] width 185 height 75
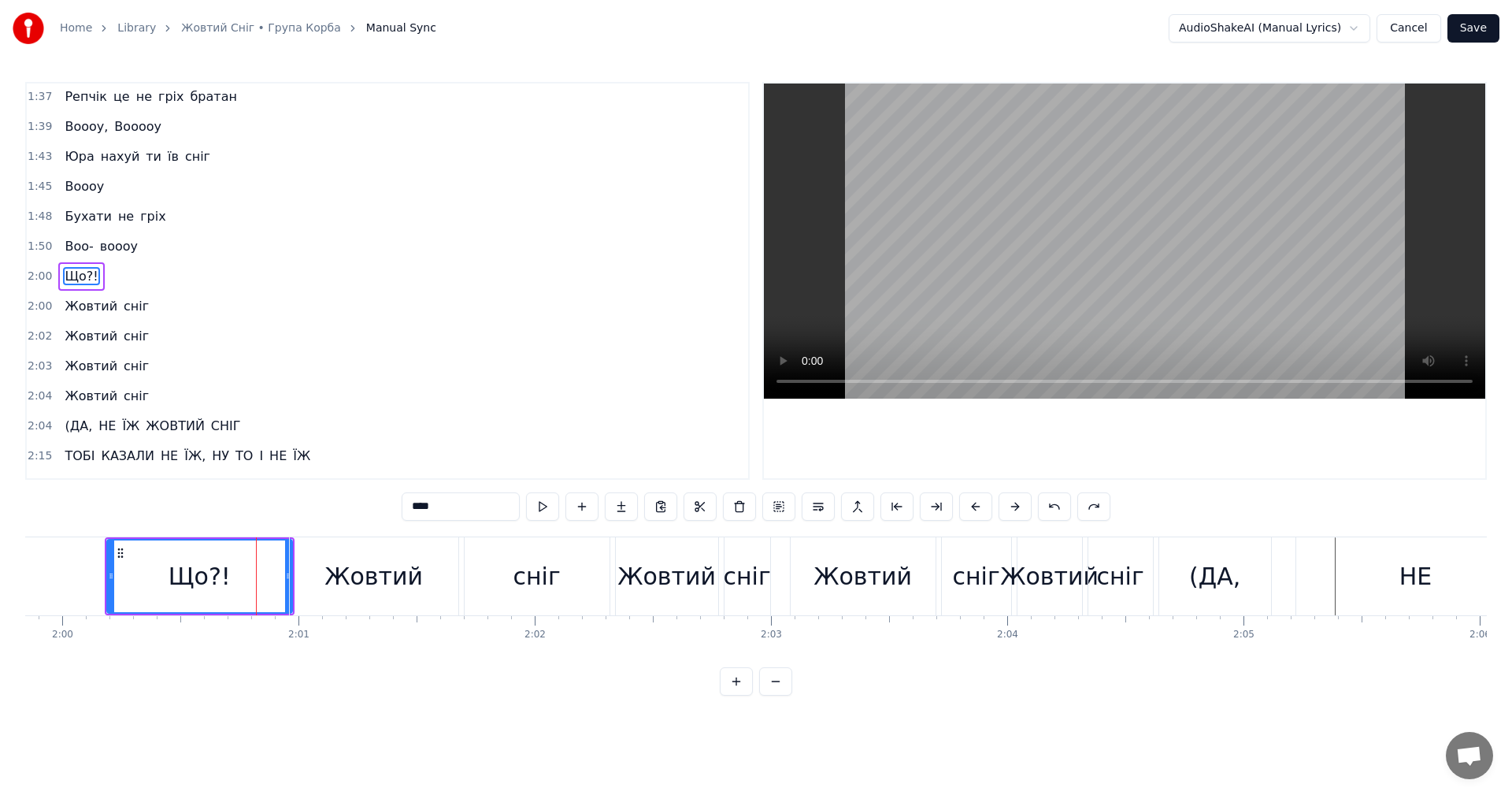
scroll to position [1194, 0]
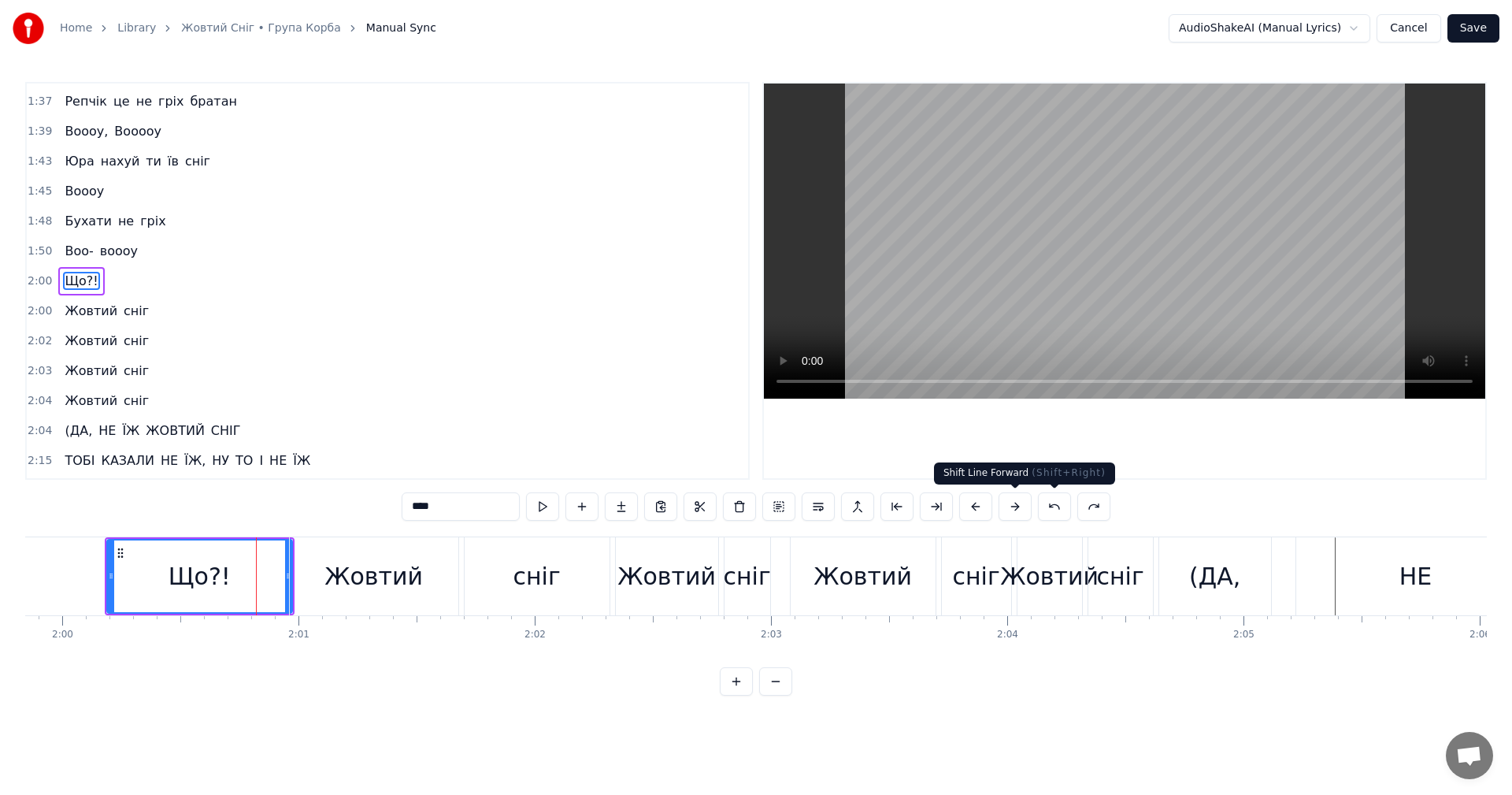
click at [1021, 503] on button at bounding box center [1014, 506] width 33 height 28
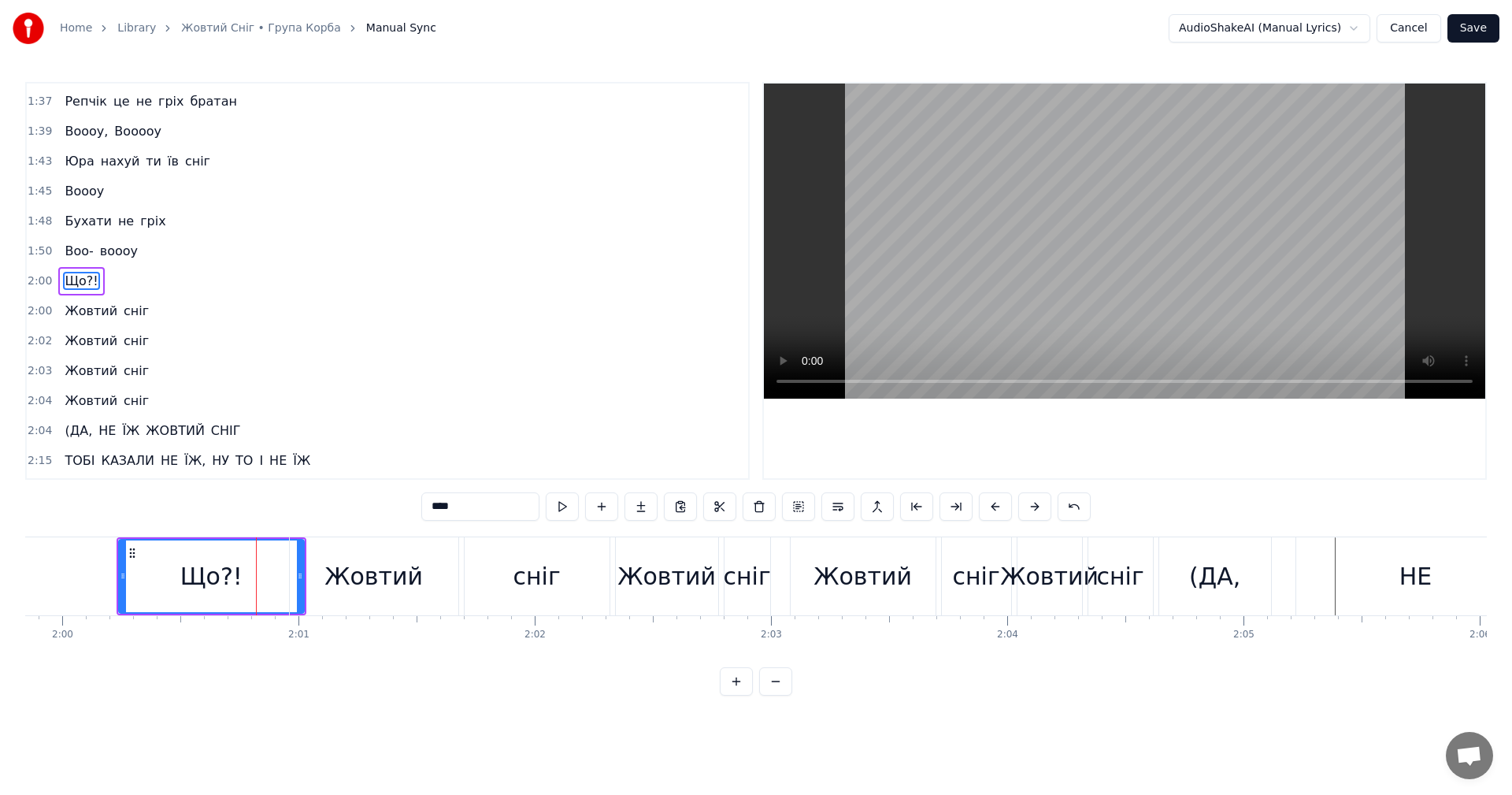
click at [1021, 503] on button at bounding box center [1034, 506] width 33 height 28
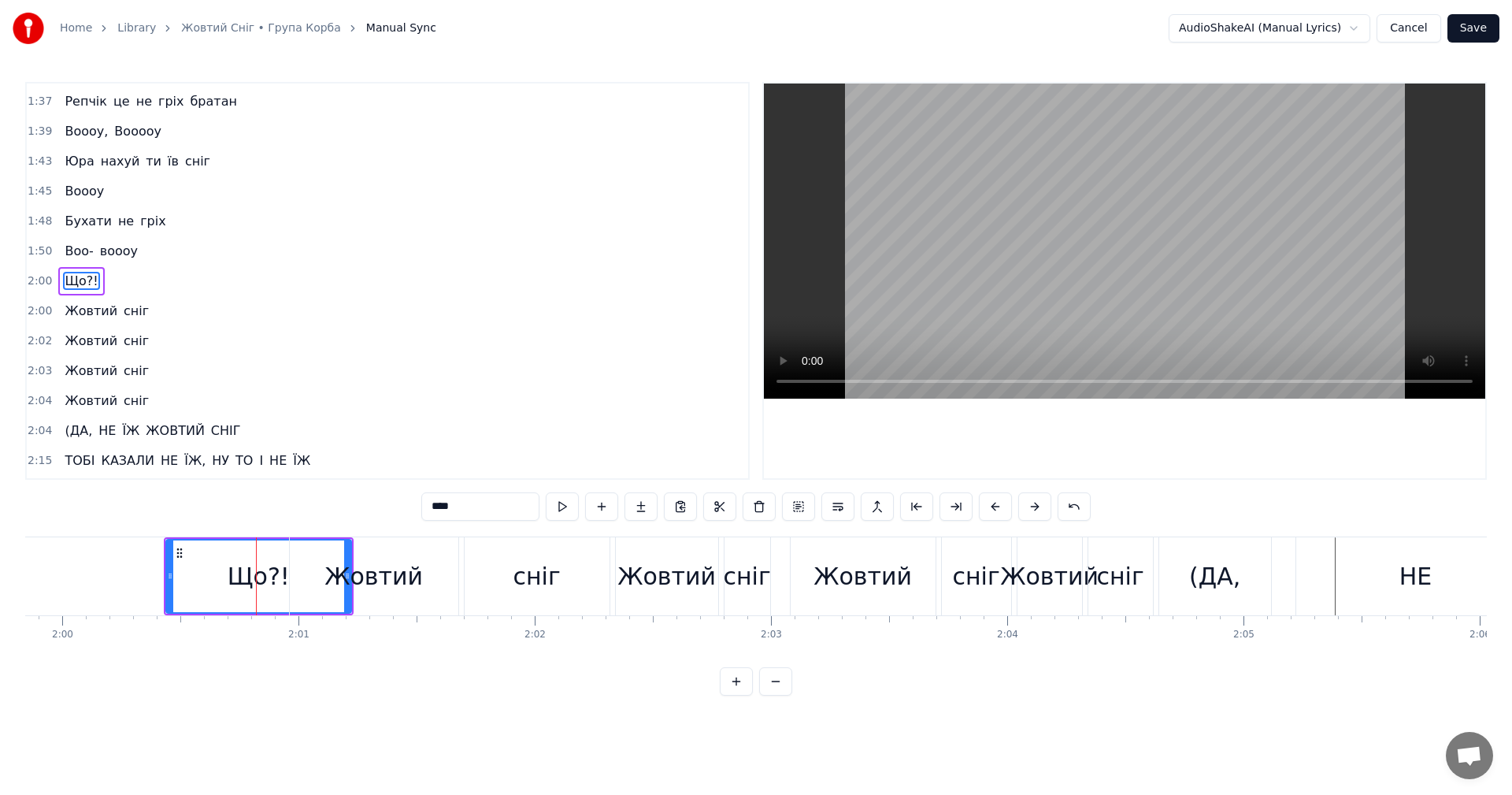
click at [1021, 503] on button at bounding box center [1034, 506] width 33 height 28
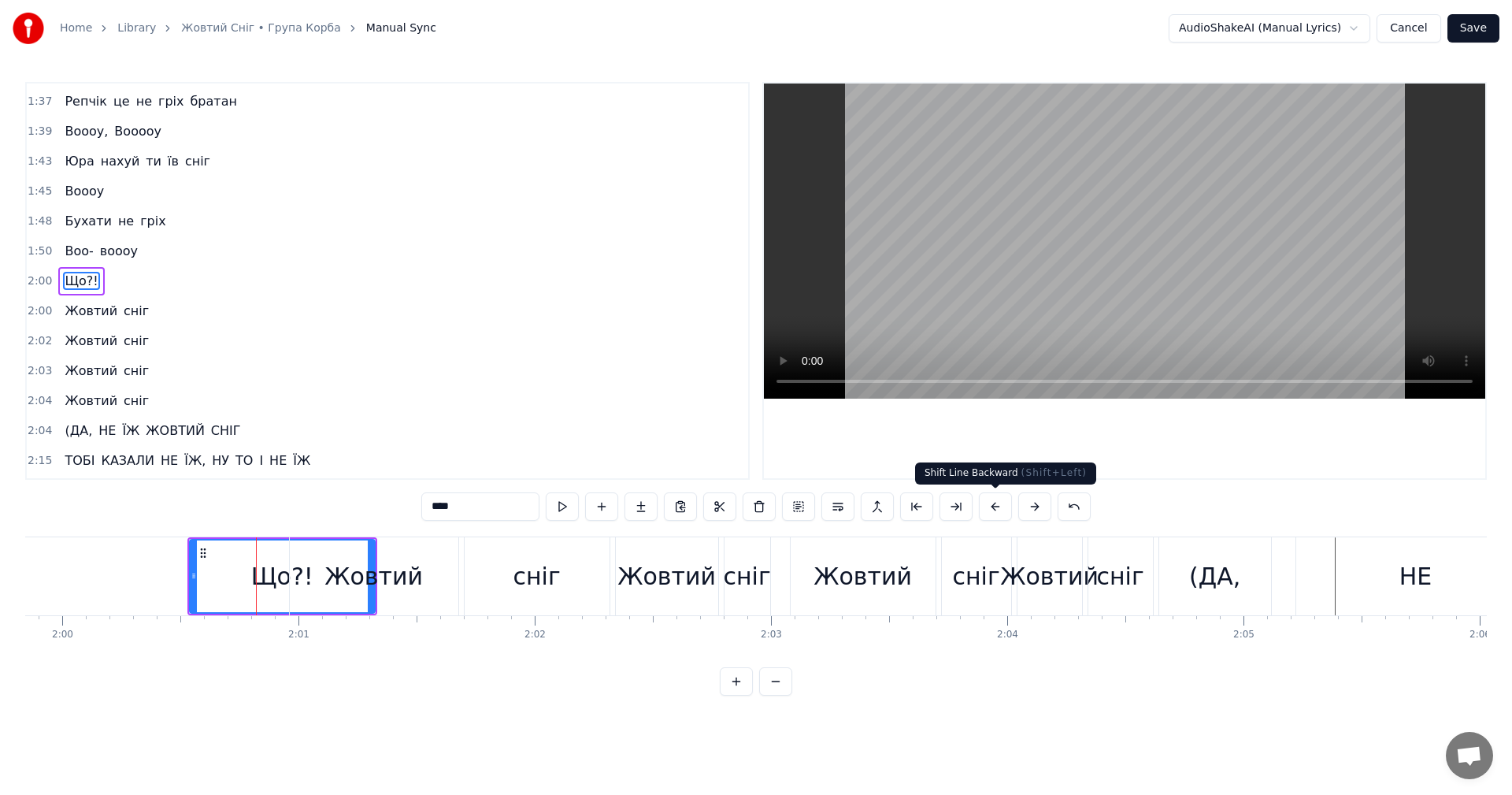
click at [999, 504] on button at bounding box center [995, 506] width 33 height 28
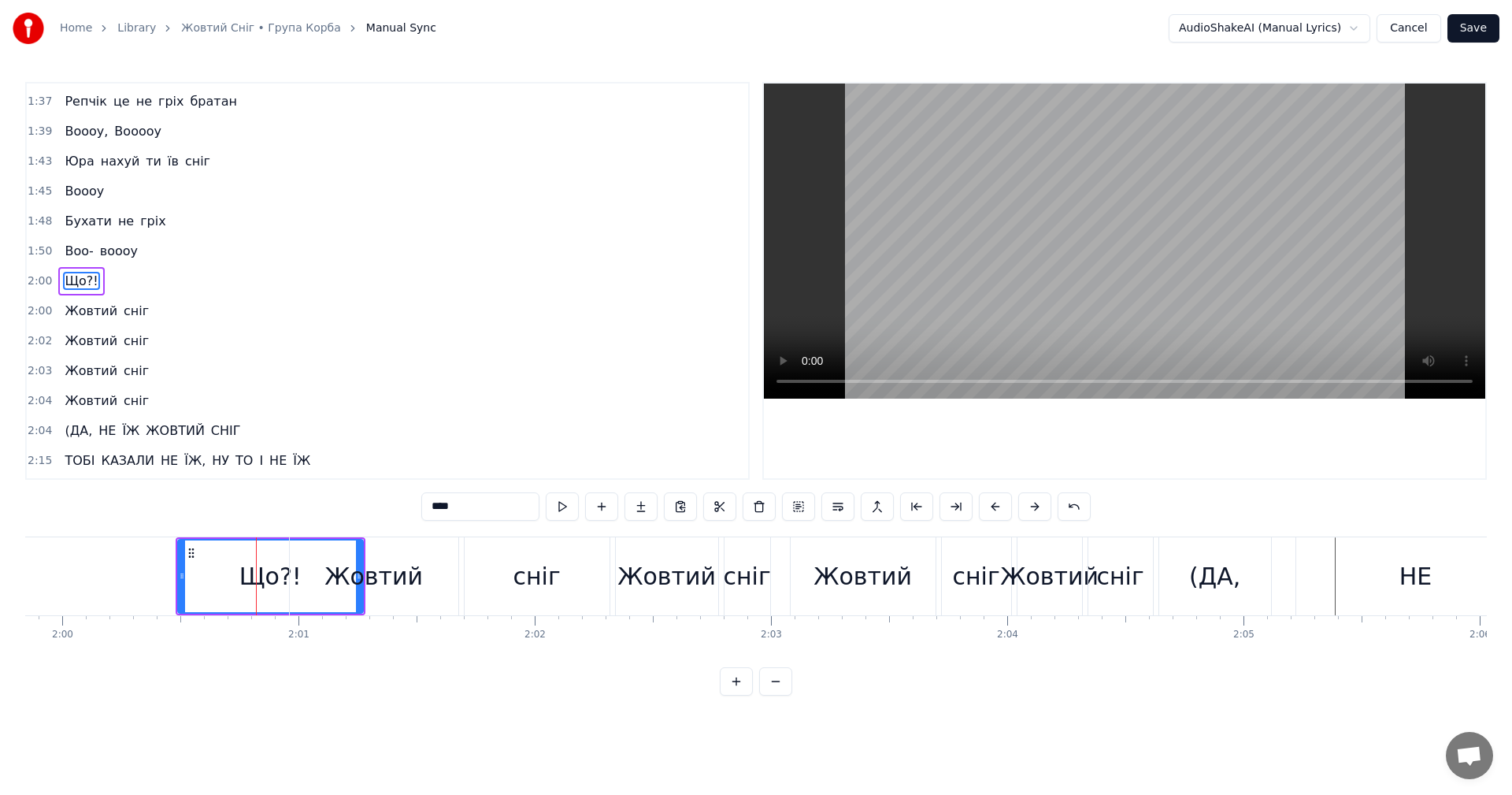
click at [999, 504] on button at bounding box center [995, 506] width 33 height 28
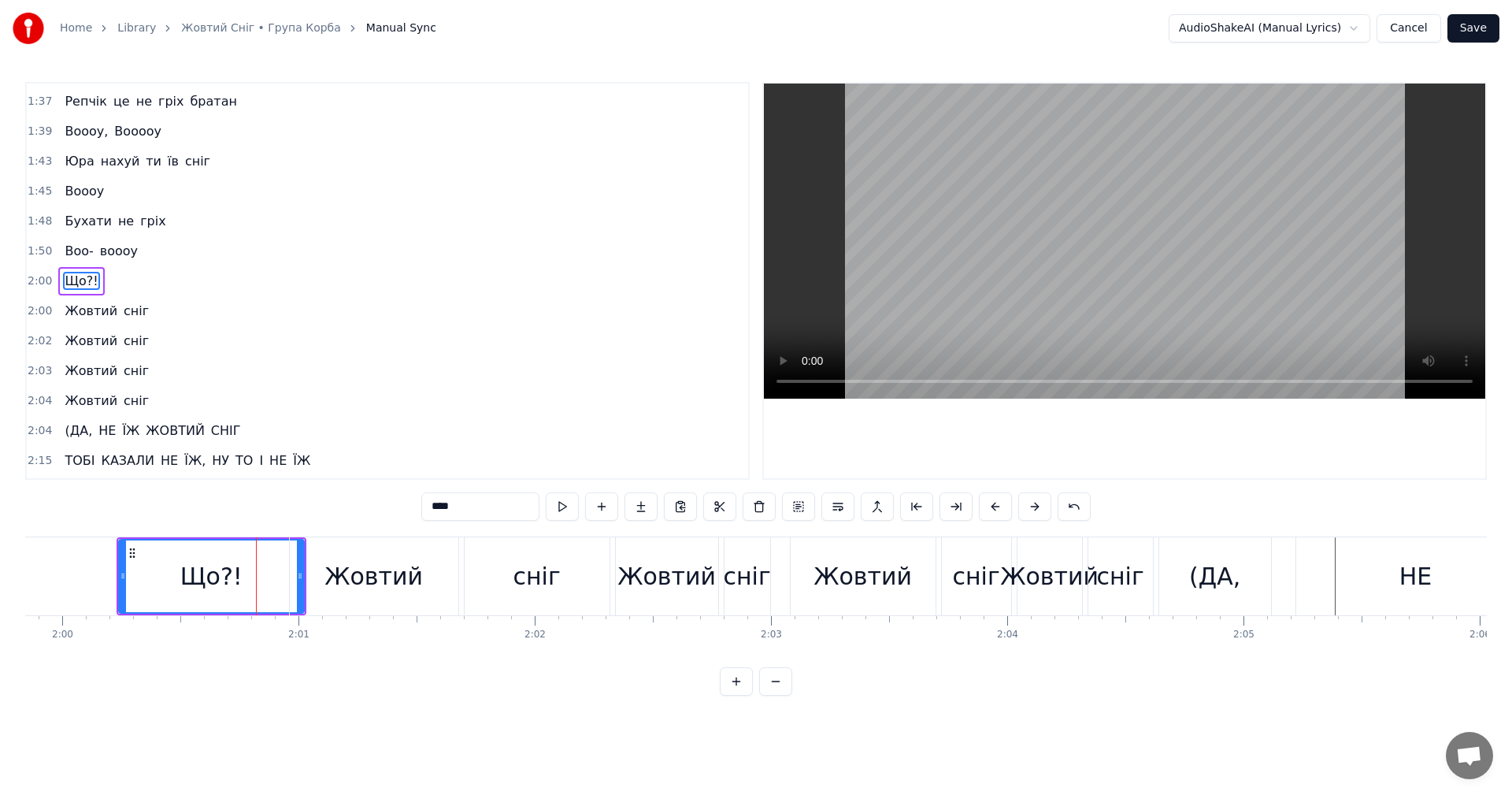
click at [999, 504] on button at bounding box center [995, 506] width 33 height 28
click at [1190, 586] on div "(ДА," at bounding box center [1215, 576] width 112 height 78
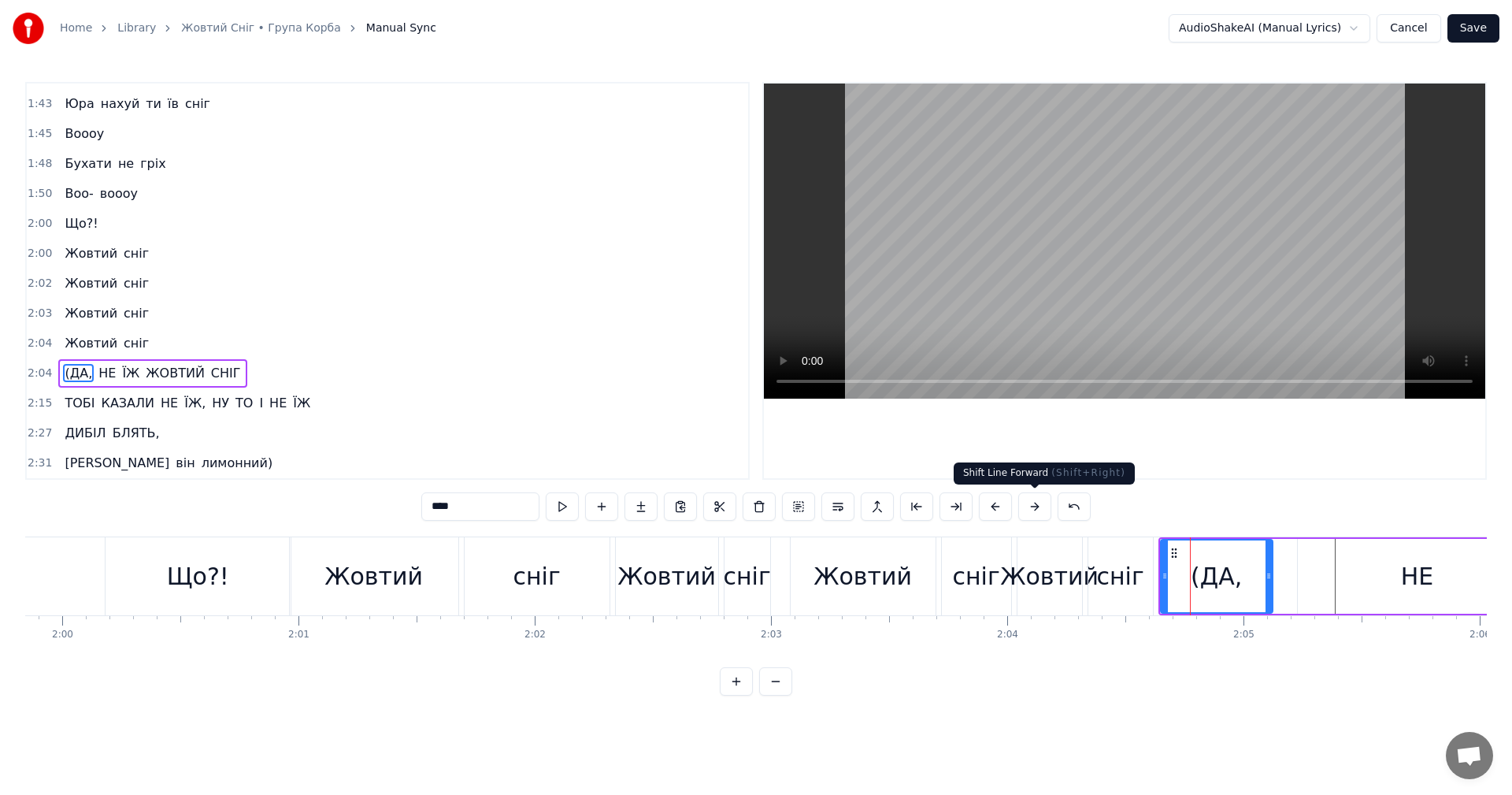
click at [1036, 514] on button at bounding box center [1034, 506] width 33 height 28
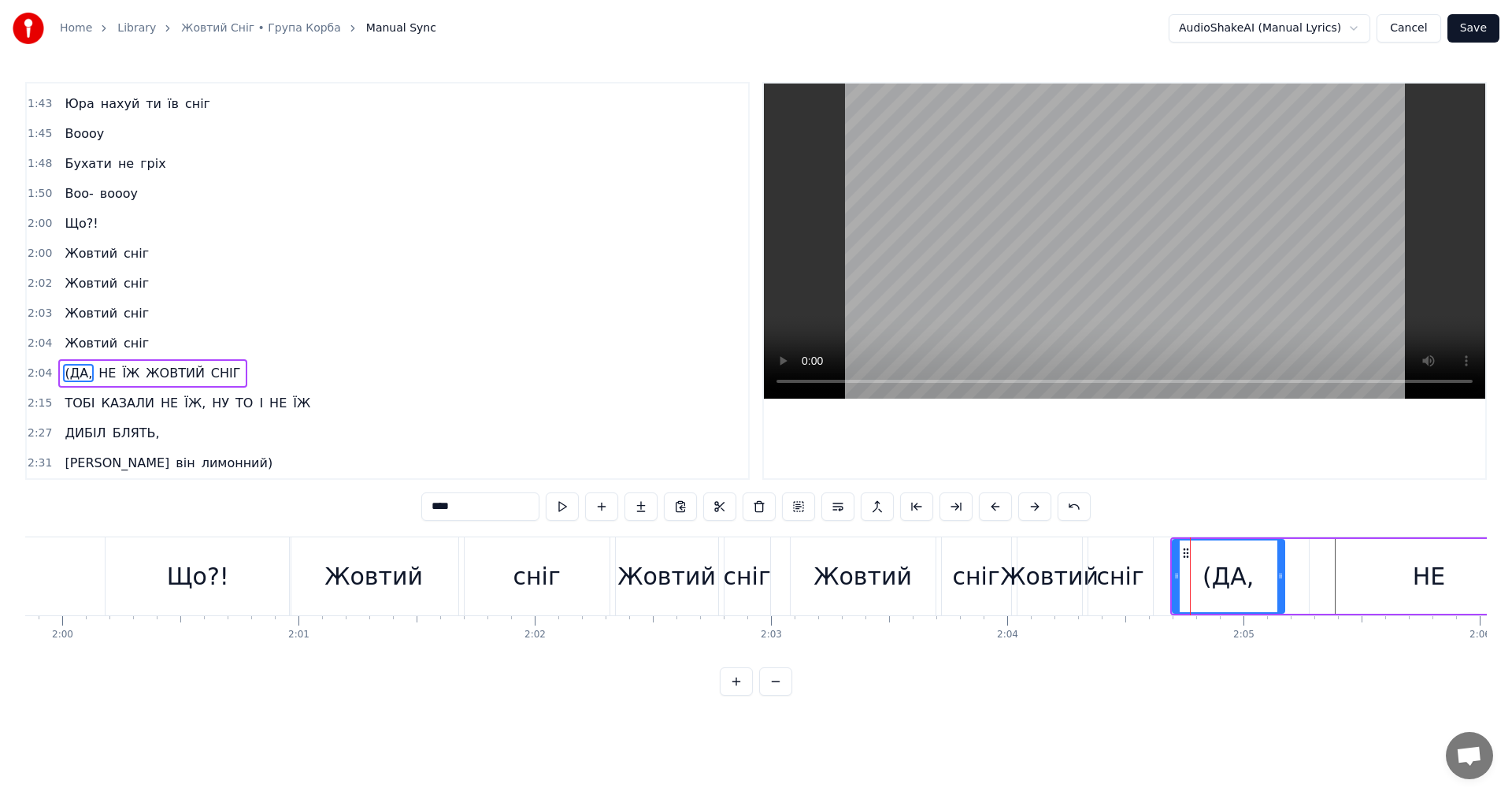
click at [1036, 514] on button at bounding box center [1034, 506] width 33 height 28
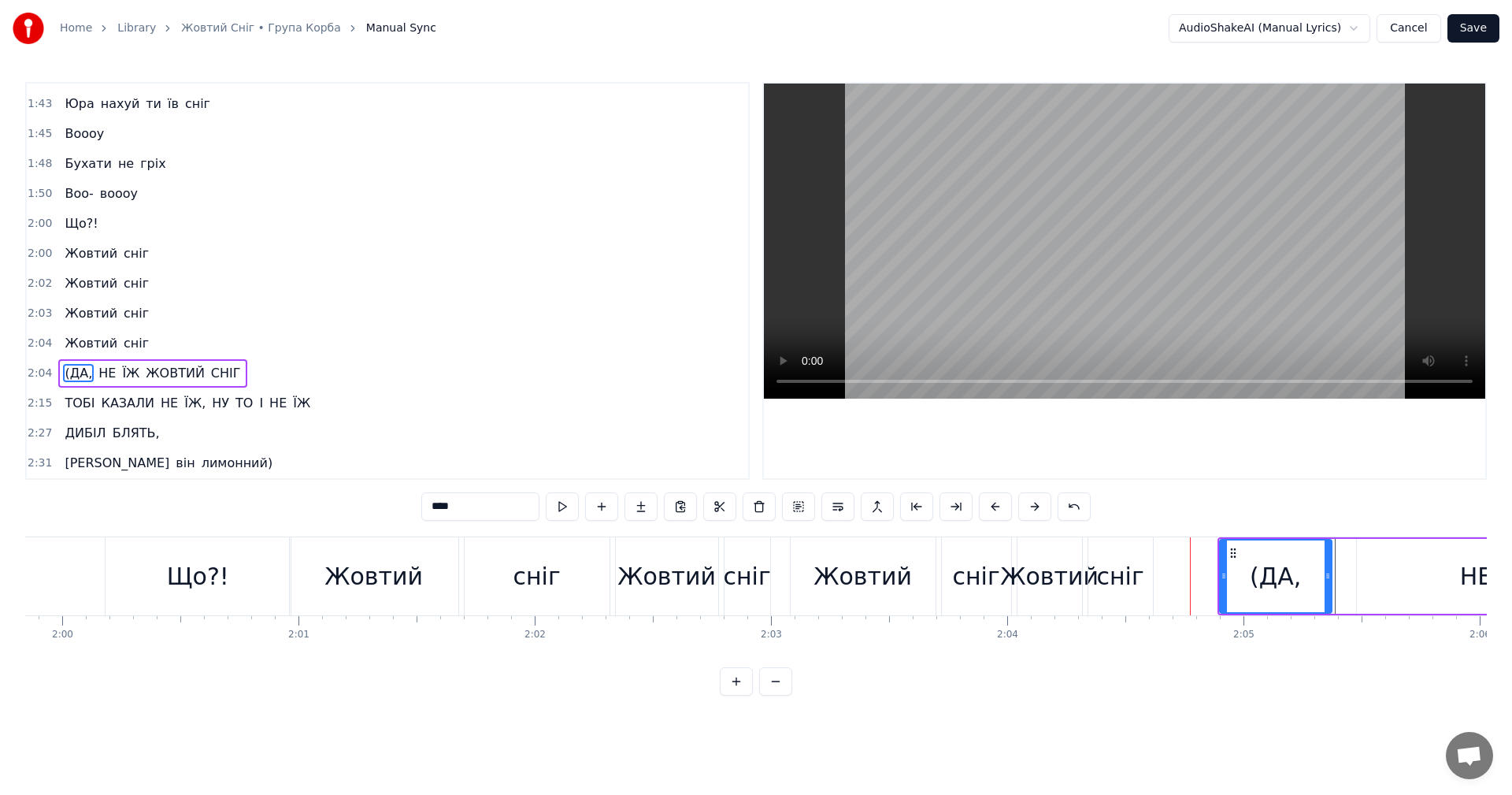
click at [1036, 514] on button at bounding box center [1034, 506] width 33 height 28
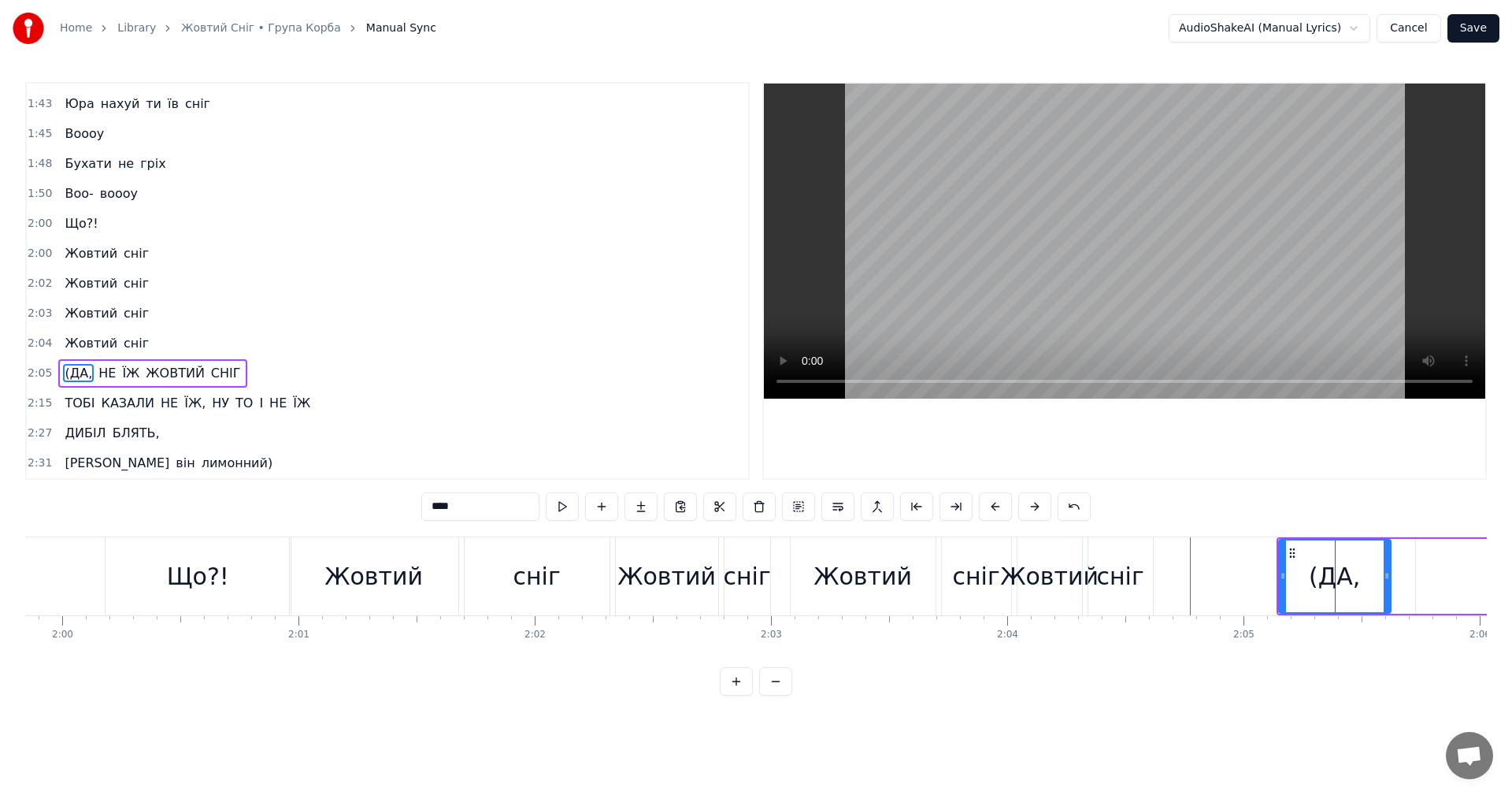
click at [1036, 514] on button at bounding box center [1034, 506] width 33 height 28
click at [1036, 513] on button at bounding box center [1034, 506] width 33 height 28
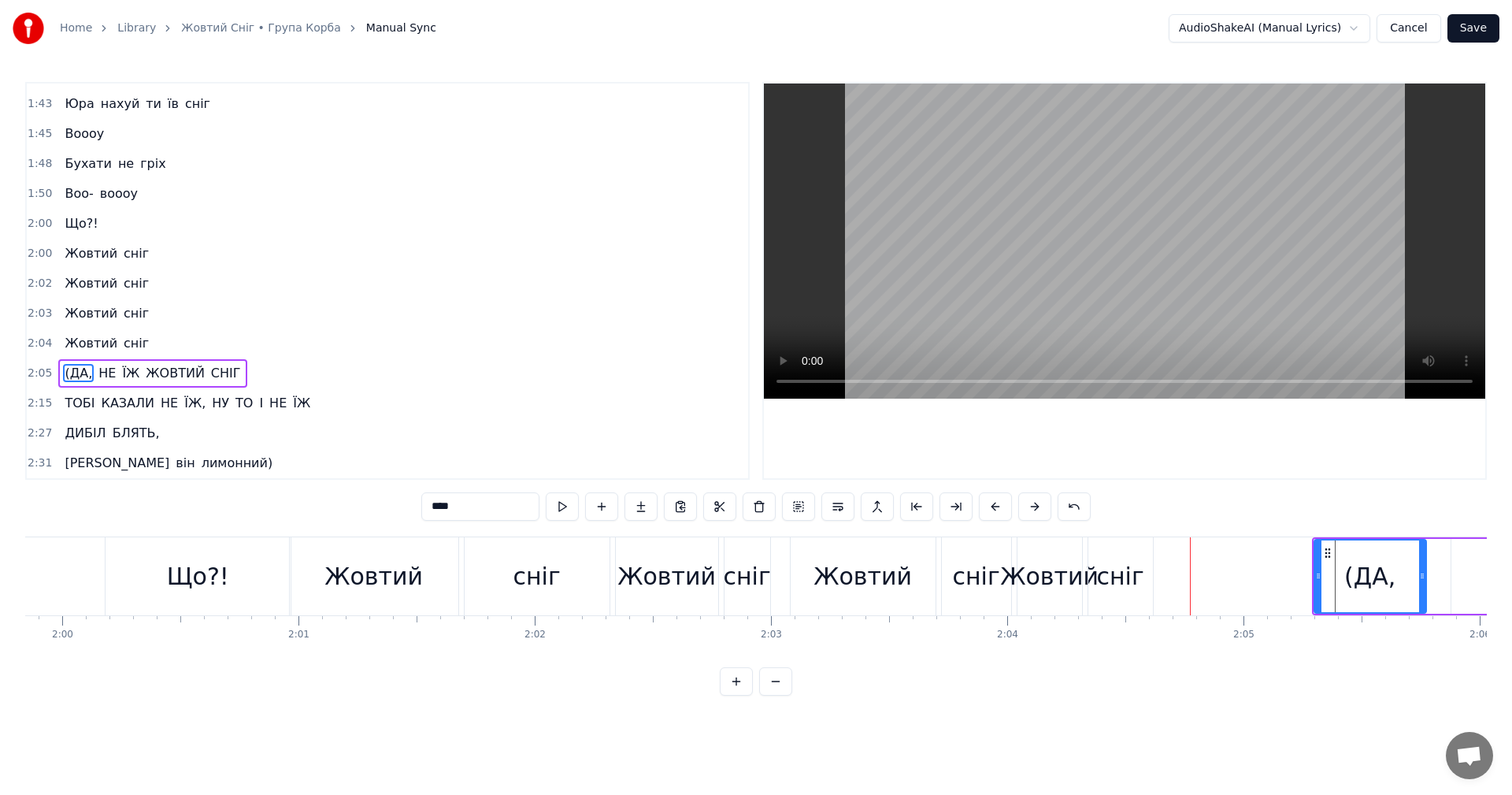
click at [1036, 513] on button at bounding box center [1034, 506] width 33 height 28
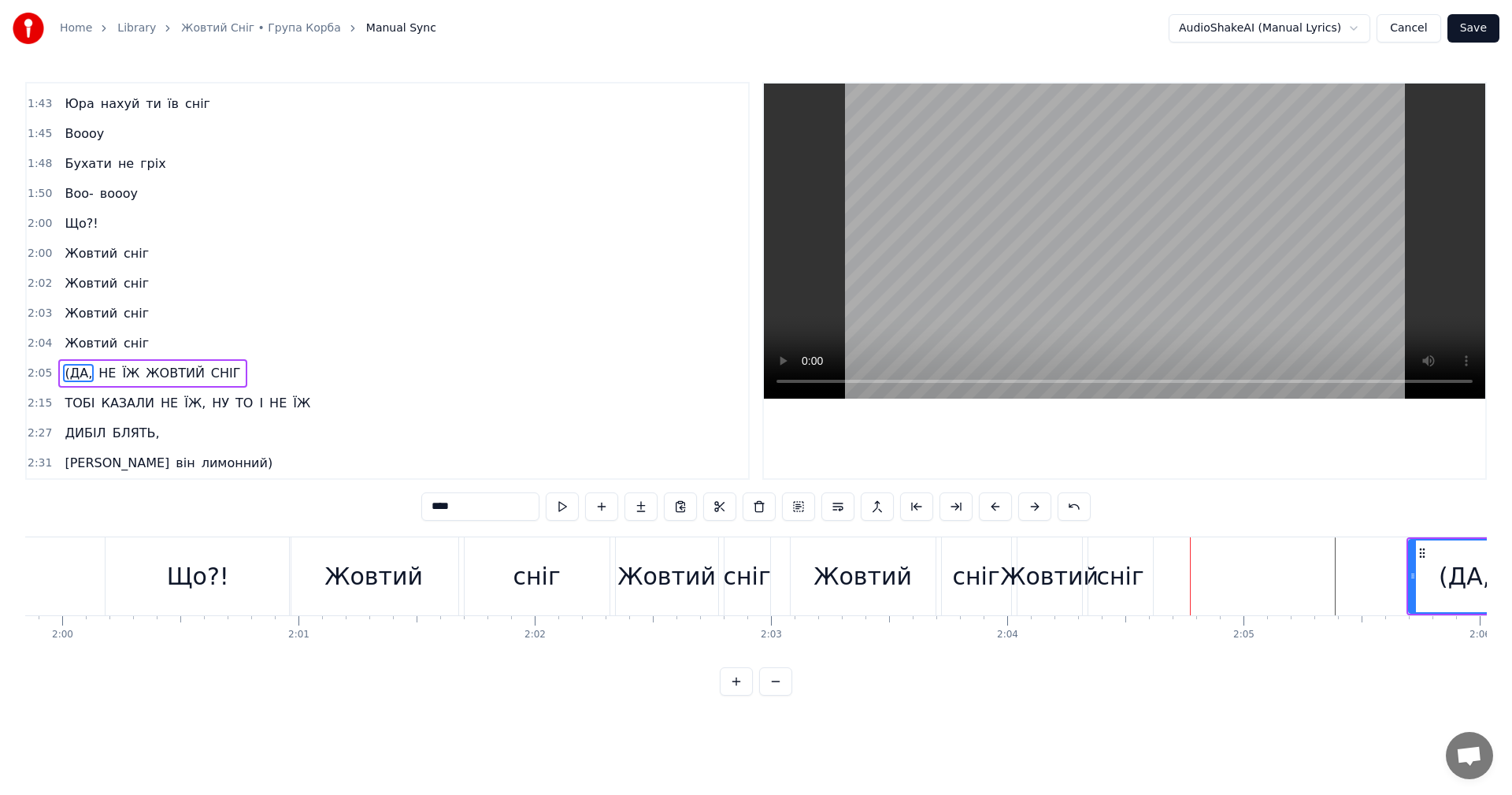
click at [1036, 513] on button at bounding box center [1034, 506] width 33 height 28
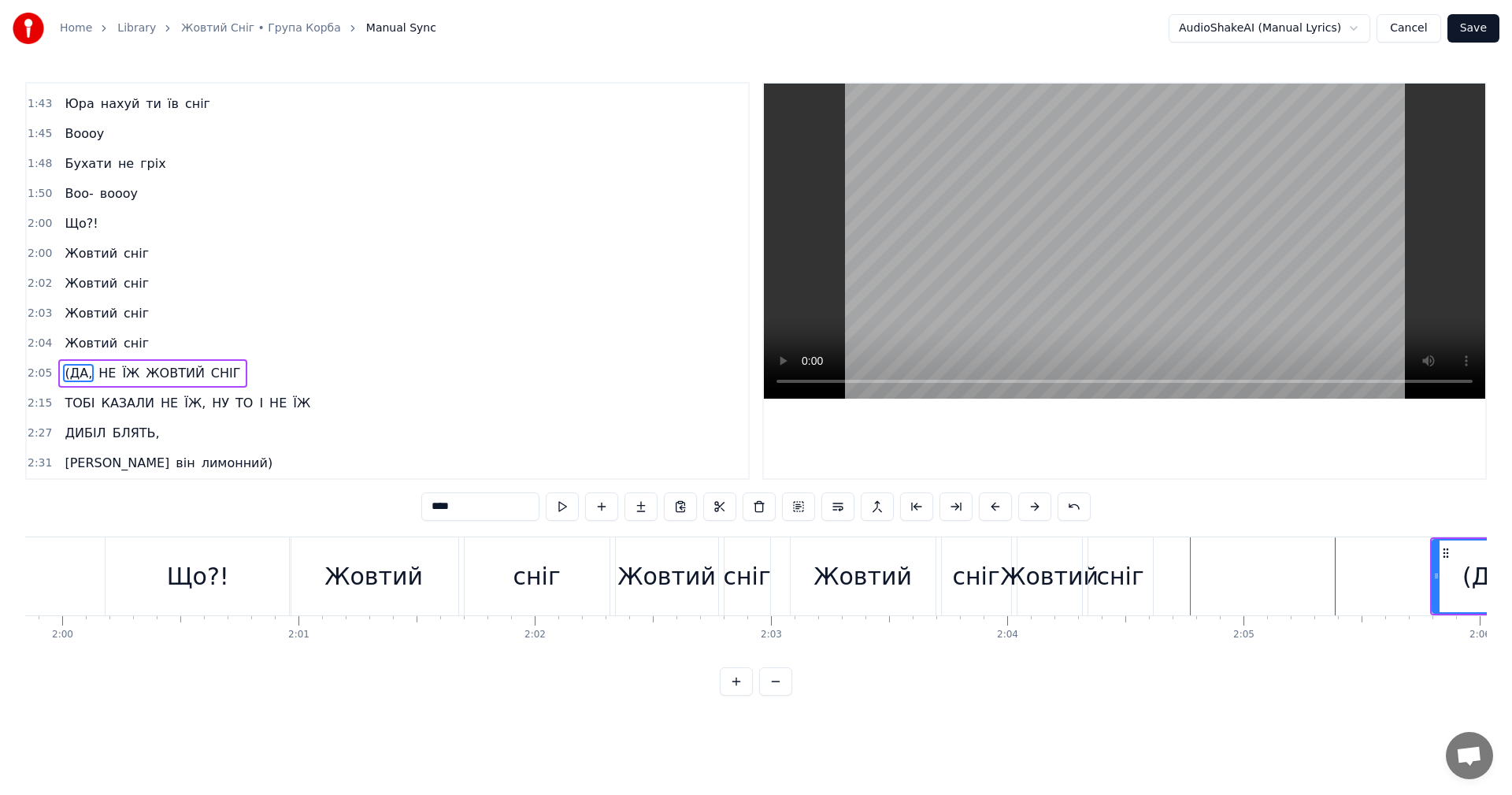
click at [1036, 513] on button at bounding box center [1034, 506] width 33 height 28
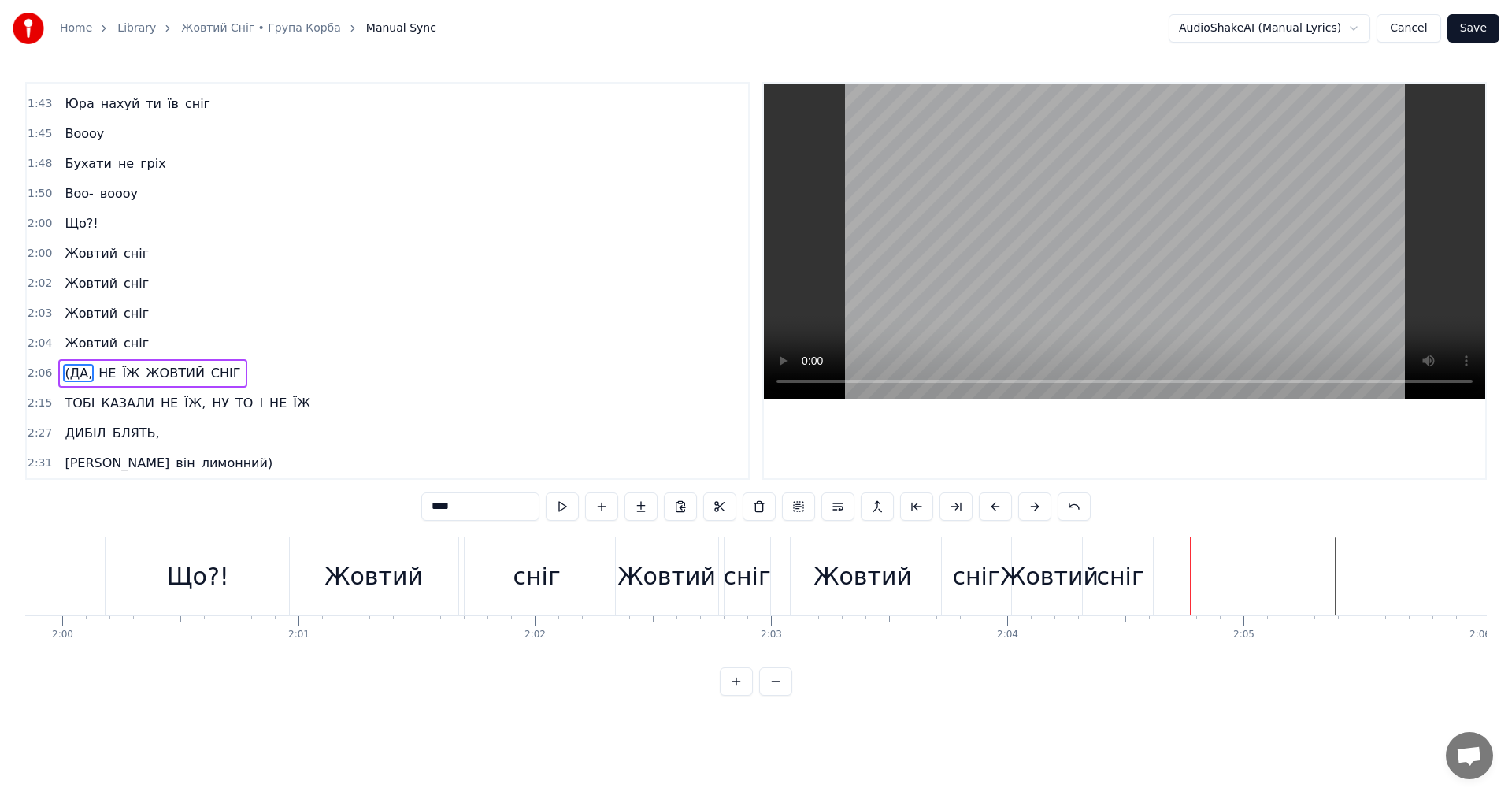
click at [1036, 513] on button at bounding box center [1034, 506] width 33 height 28
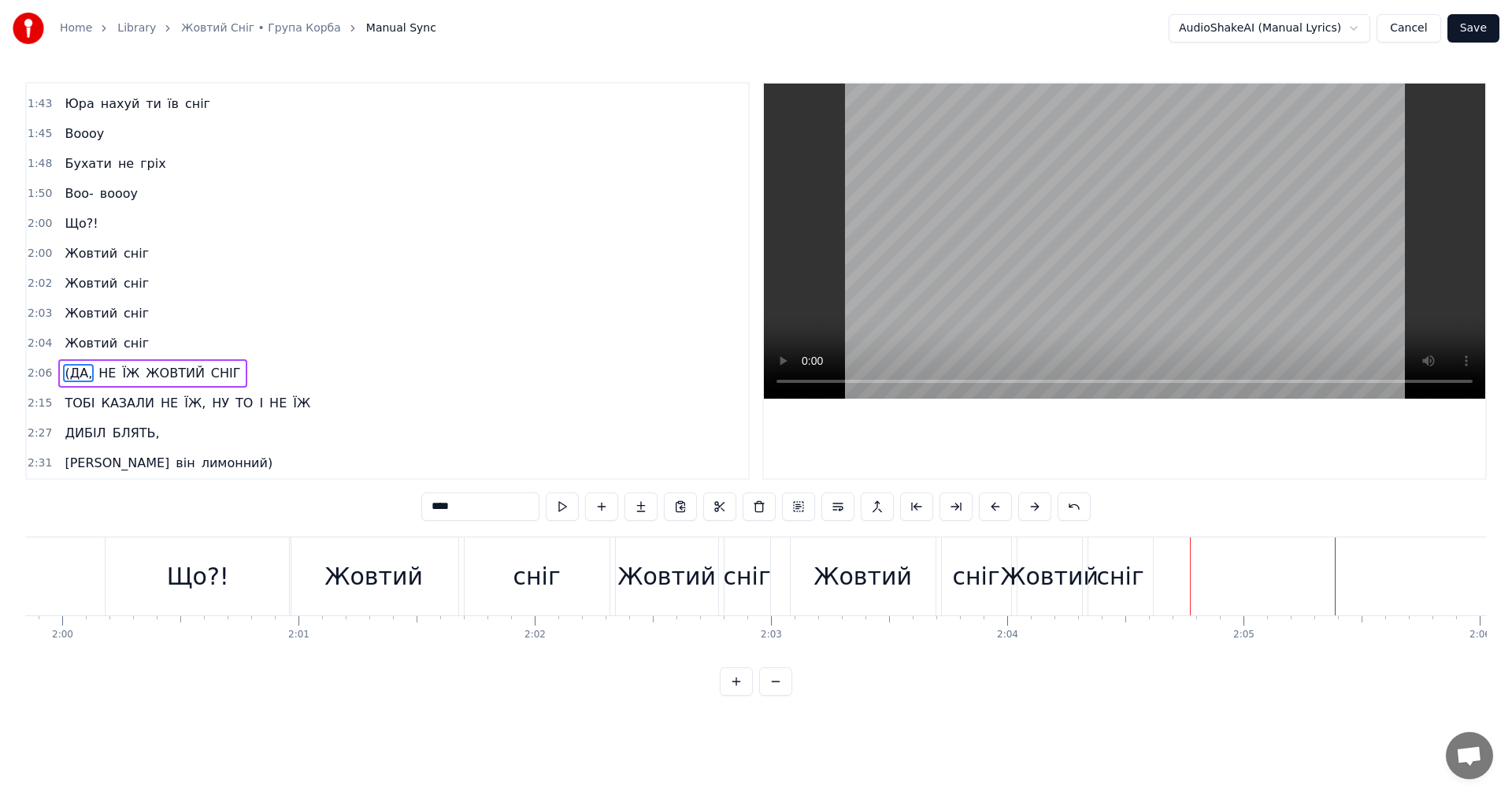
click at [1036, 513] on button at bounding box center [1034, 506] width 33 height 28
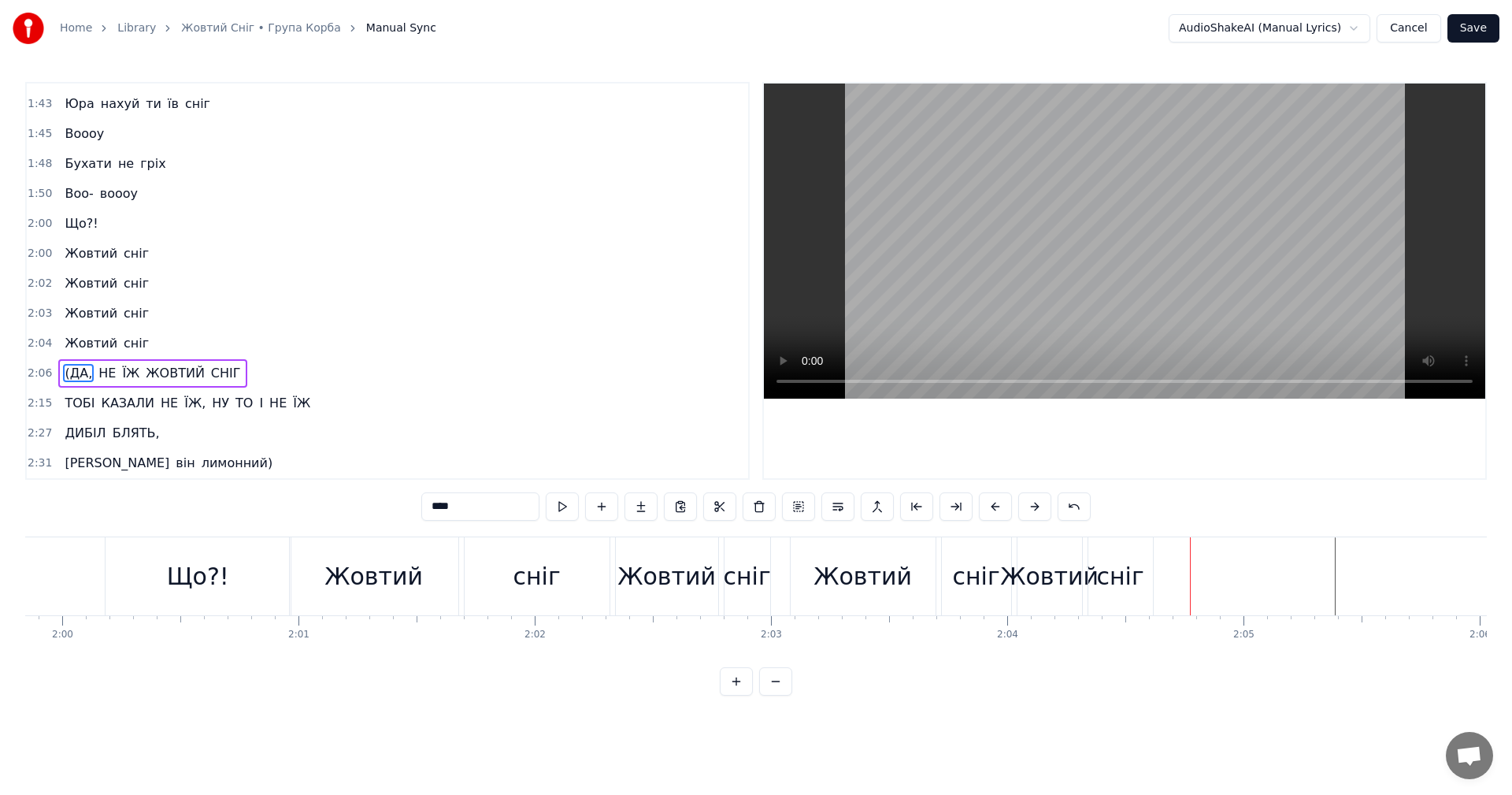
click at [1036, 513] on button at bounding box center [1034, 506] width 33 height 28
drag, startPoint x: 1036, startPoint y: 513, endPoint x: 1041, endPoint y: 542, distance: 29.4
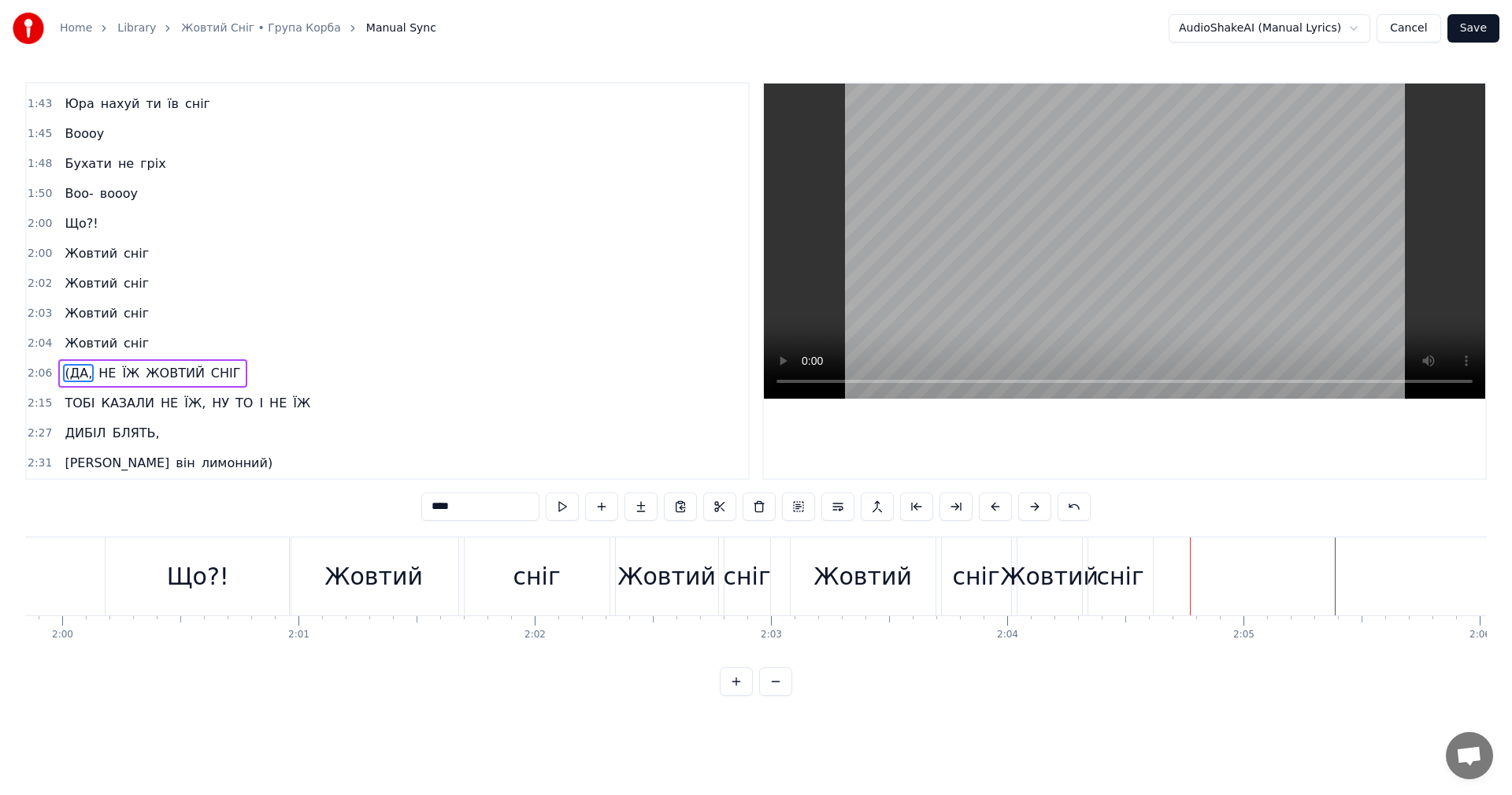
click at [1038, 517] on button at bounding box center [1034, 506] width 33 height 28
click at [1037, 558] on div "Жовтий" at bounding box center [1050, 576] width 65 height 78
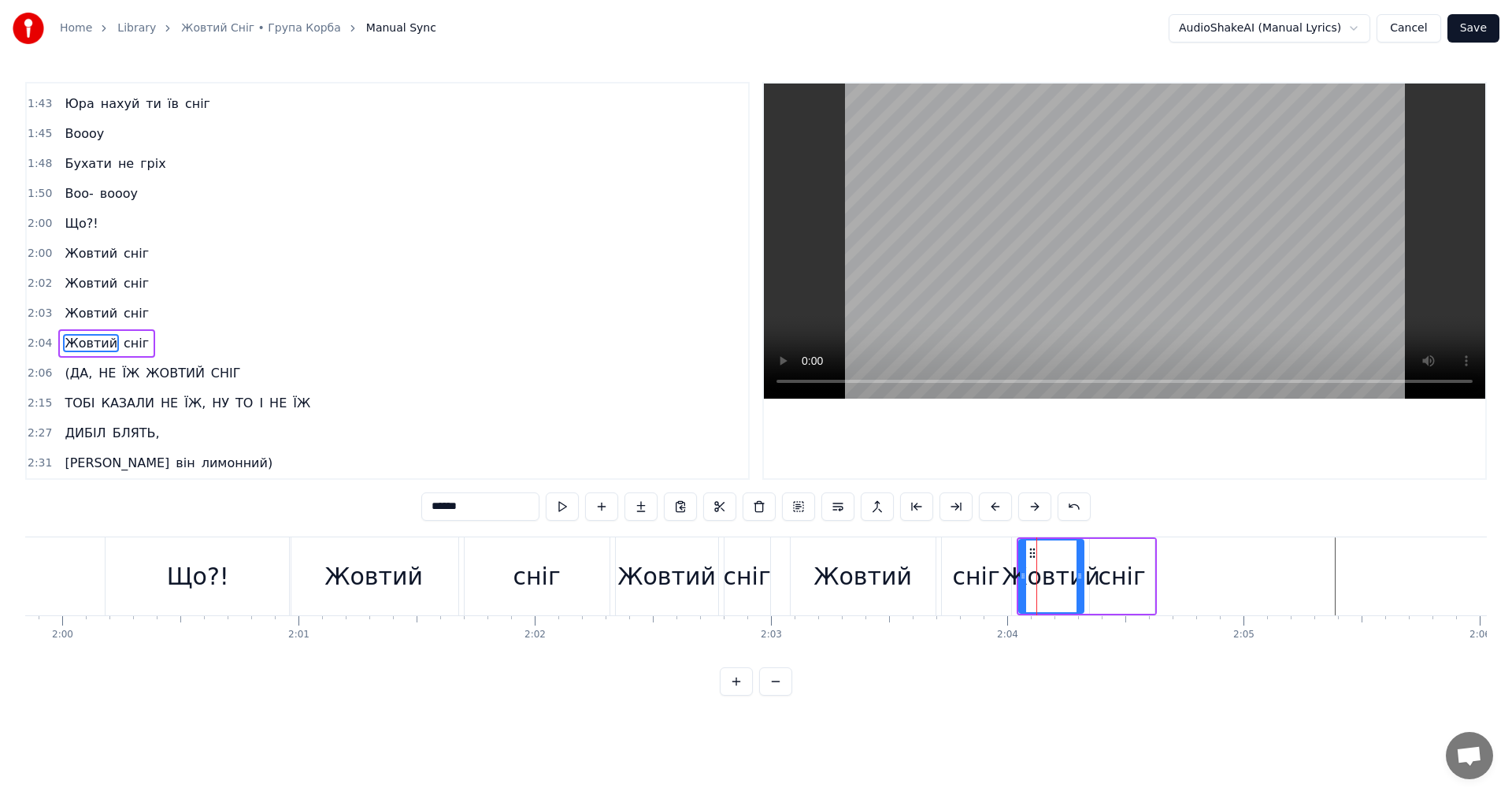
click at [379, 566] on div "Жовтий" at bounding box center [373, 576] width 98 height 35
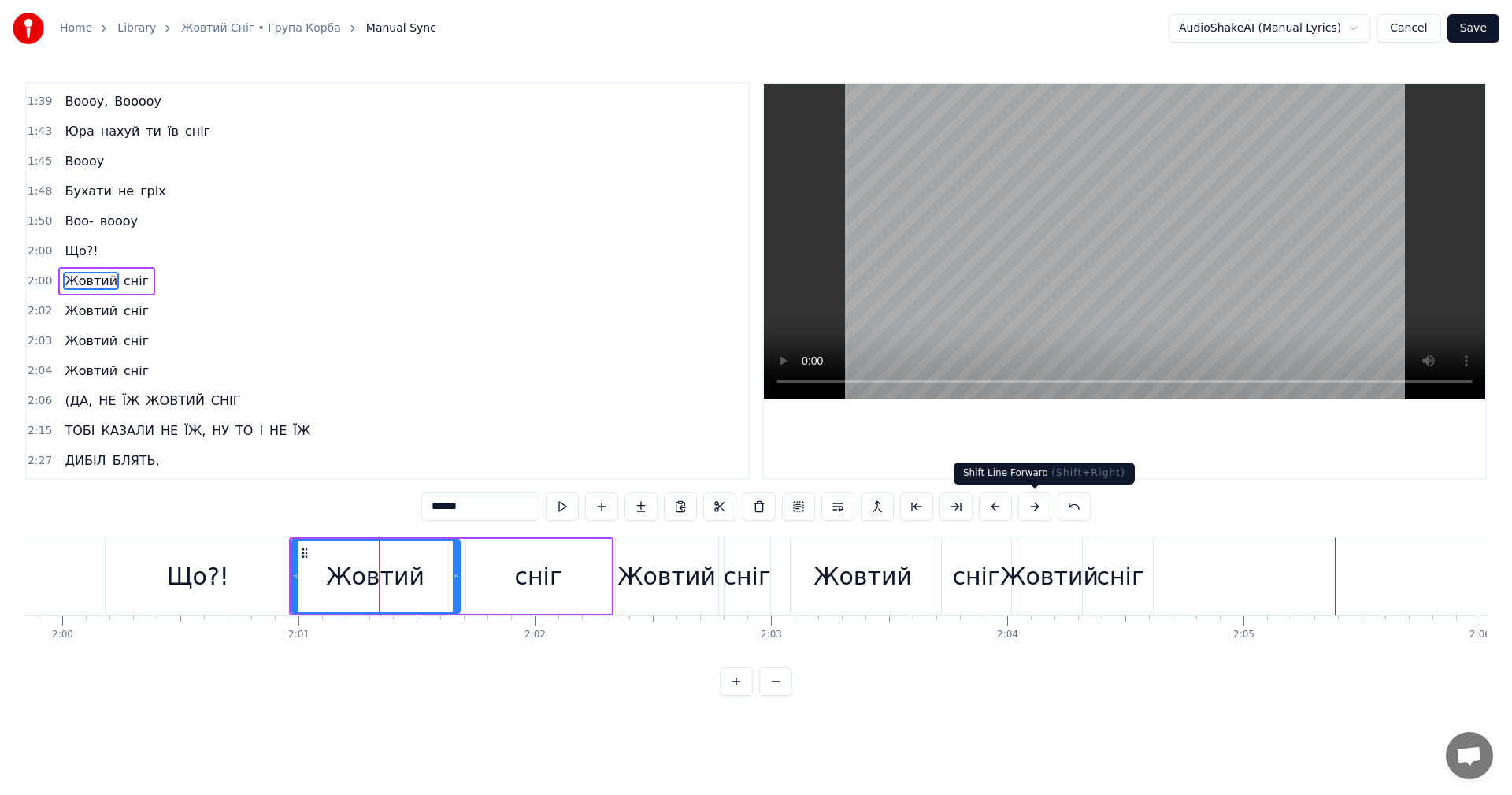
click at [1026, 510] on button at bounding box center [1034, 506] width 33 height 28
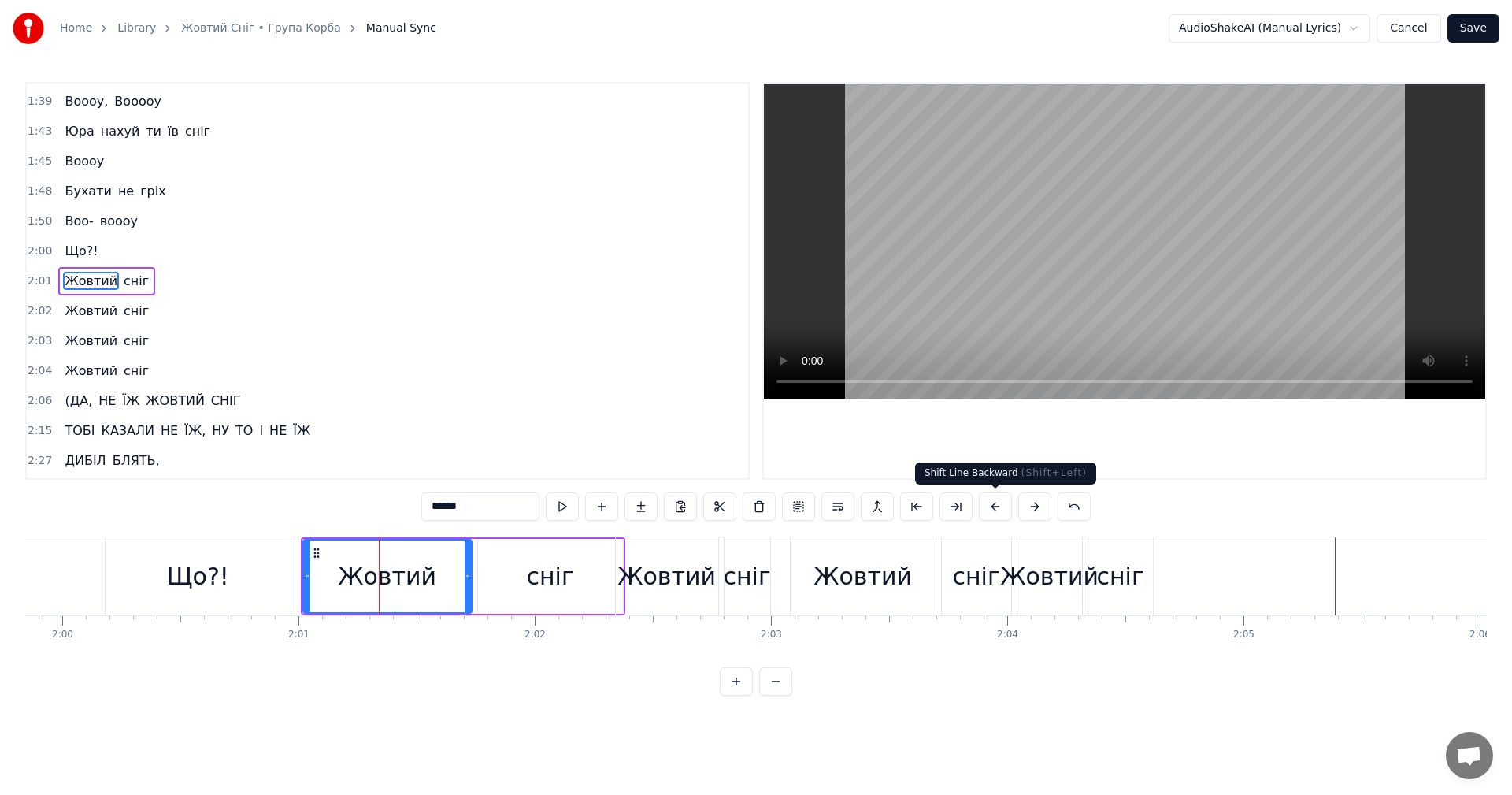
click at [1002, 507] on button at bounding box center [995, 506] width 33 height 28
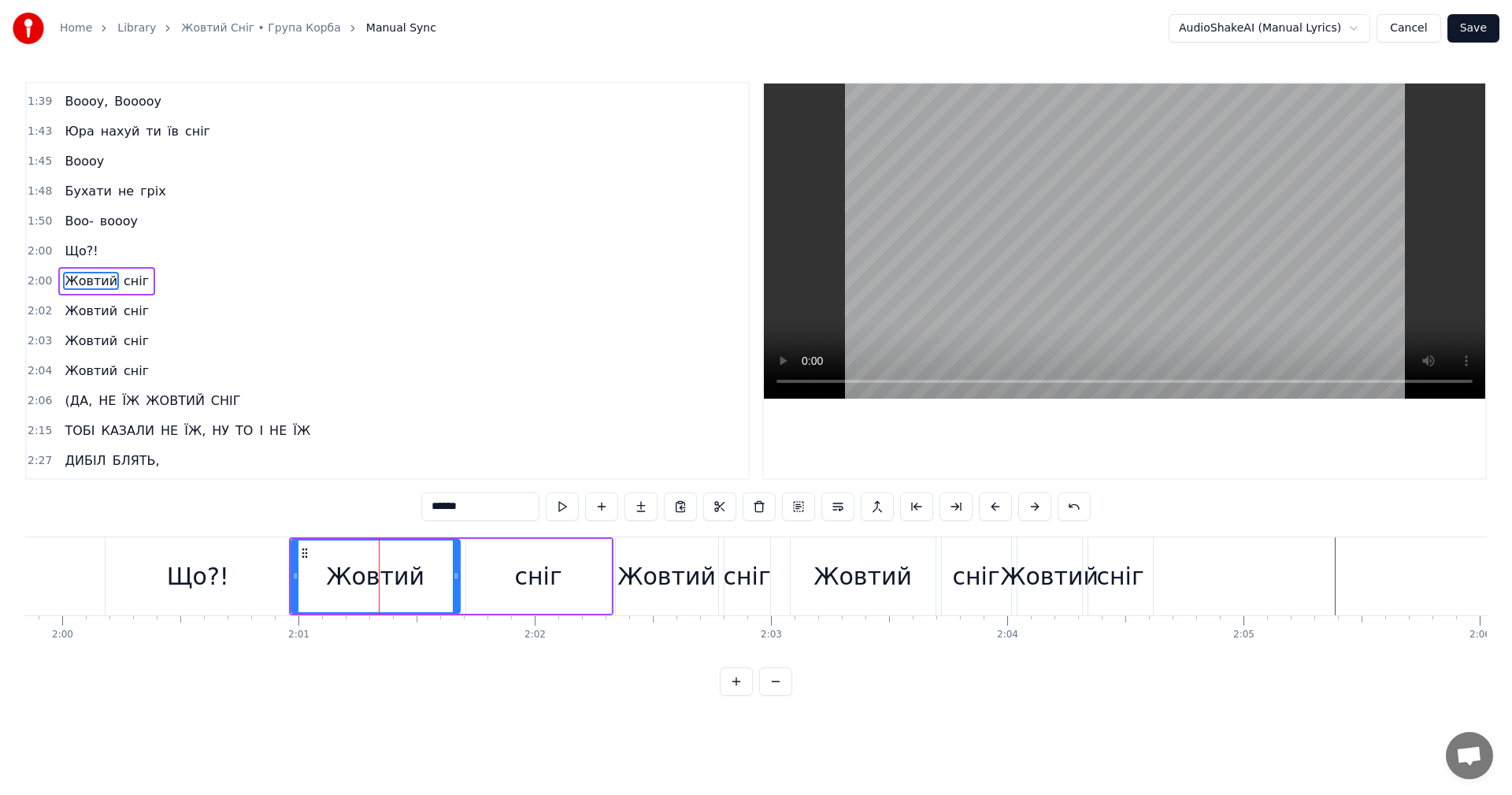
click at [1032, 563] on div "Жовтий" at bounding box center [1049, 576] width 98 height 35
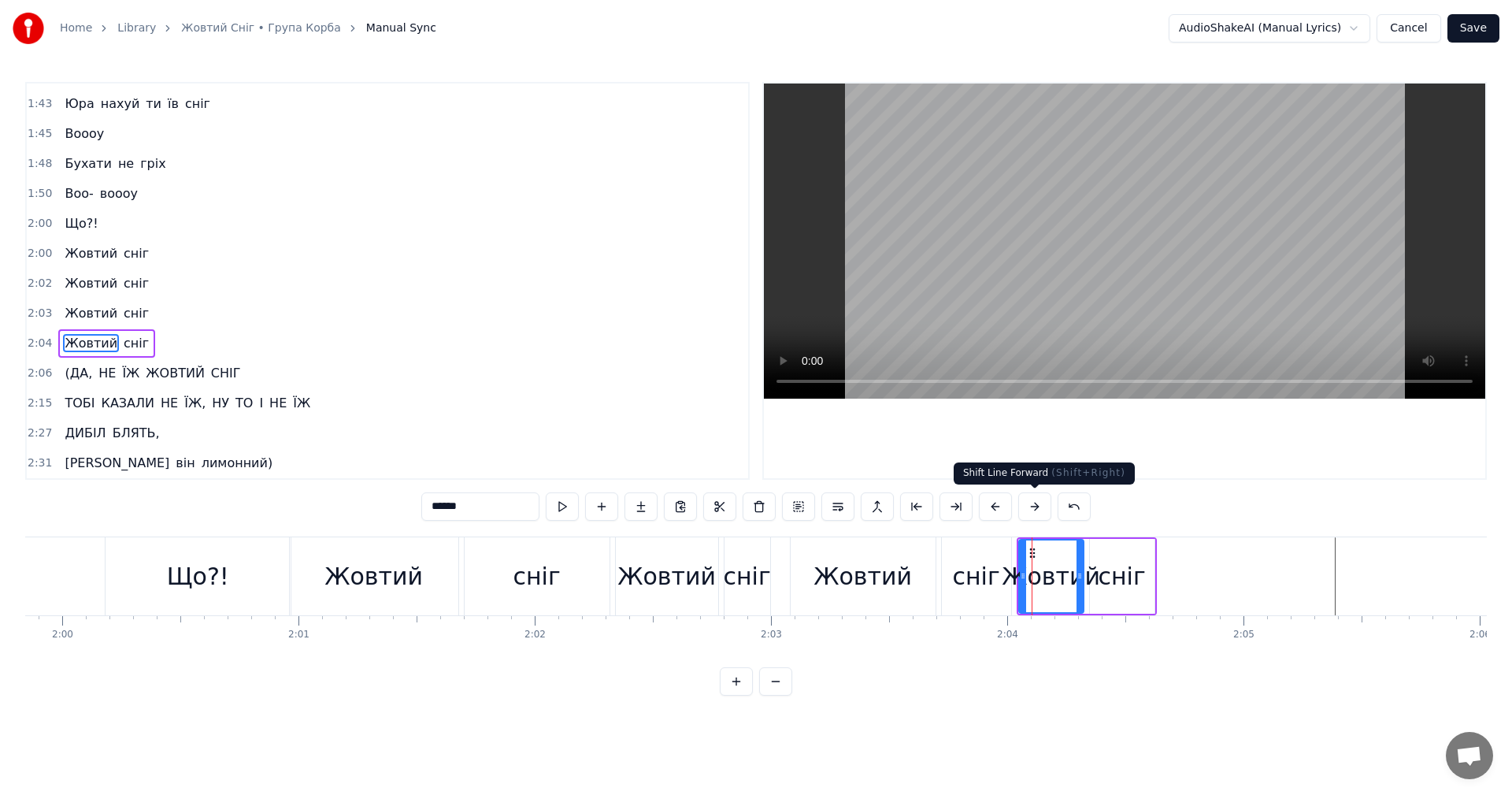
click at [1030, 507] on button at bounding box center [1034, 506] width 33 height 28
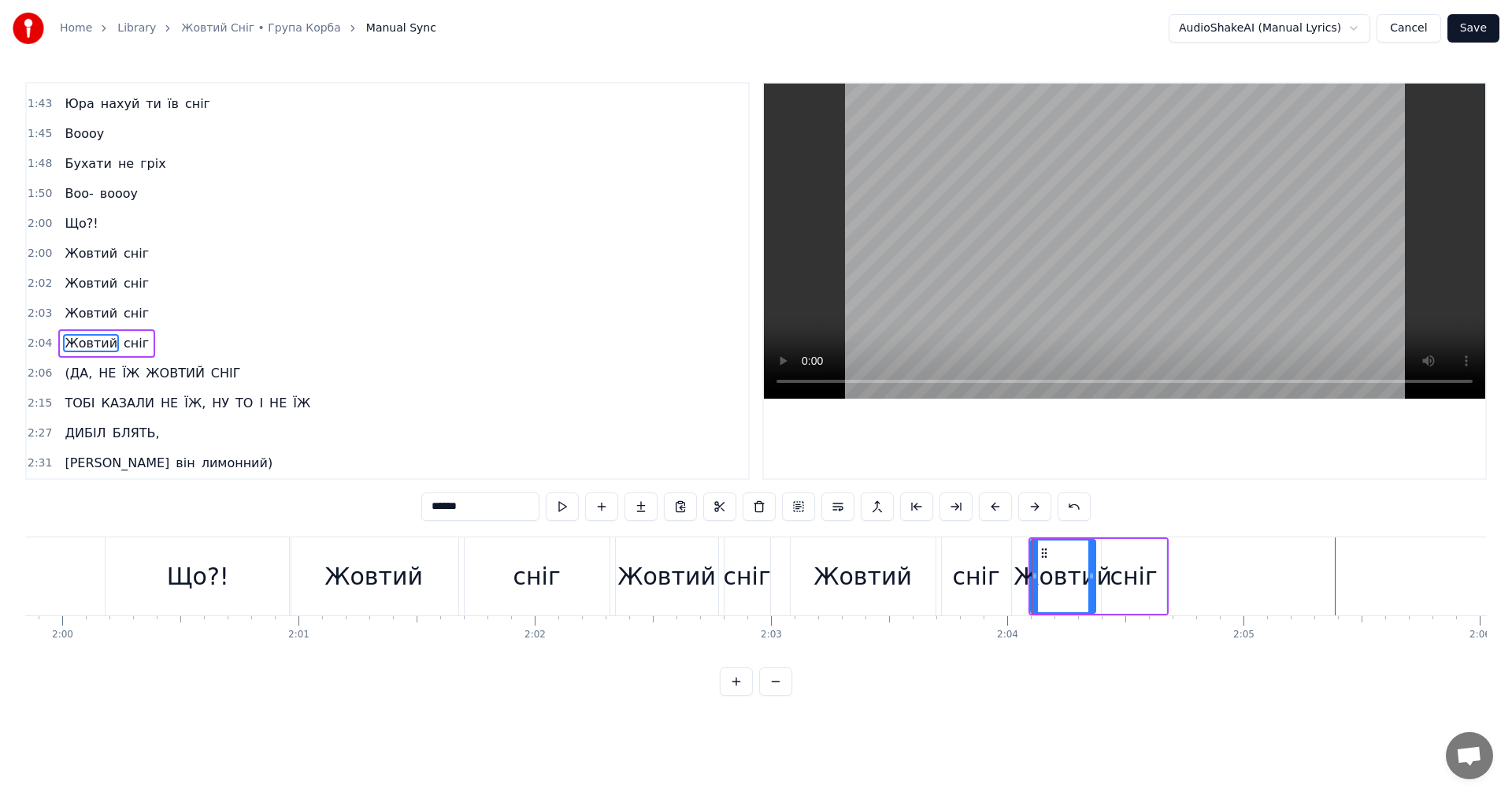
click at [1031, 507] on button at bounding box center [1034, 506] width 33 height 28
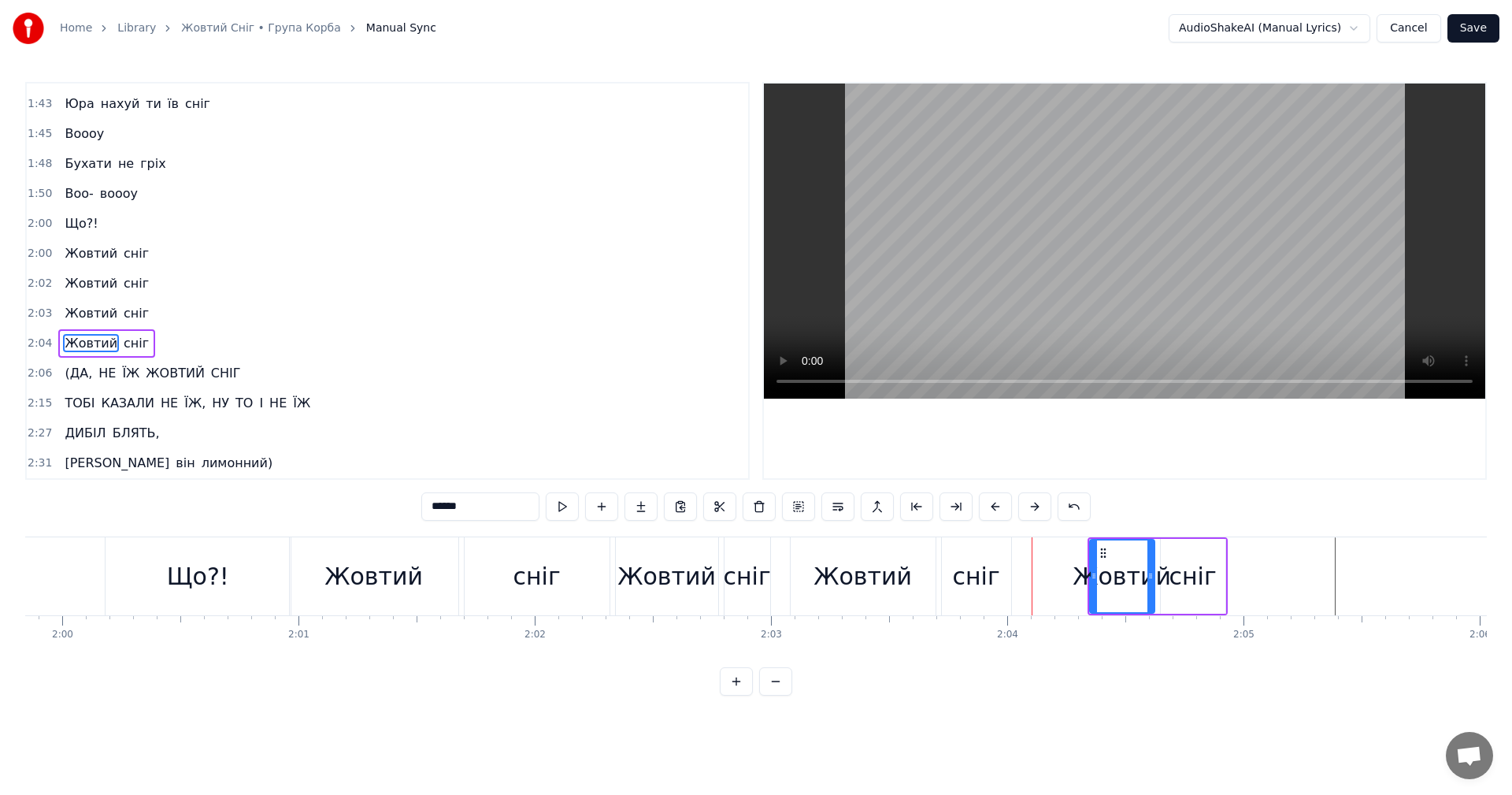
click at [1031, 507] on button at bounding box center [1034, 506] width 33 height 28
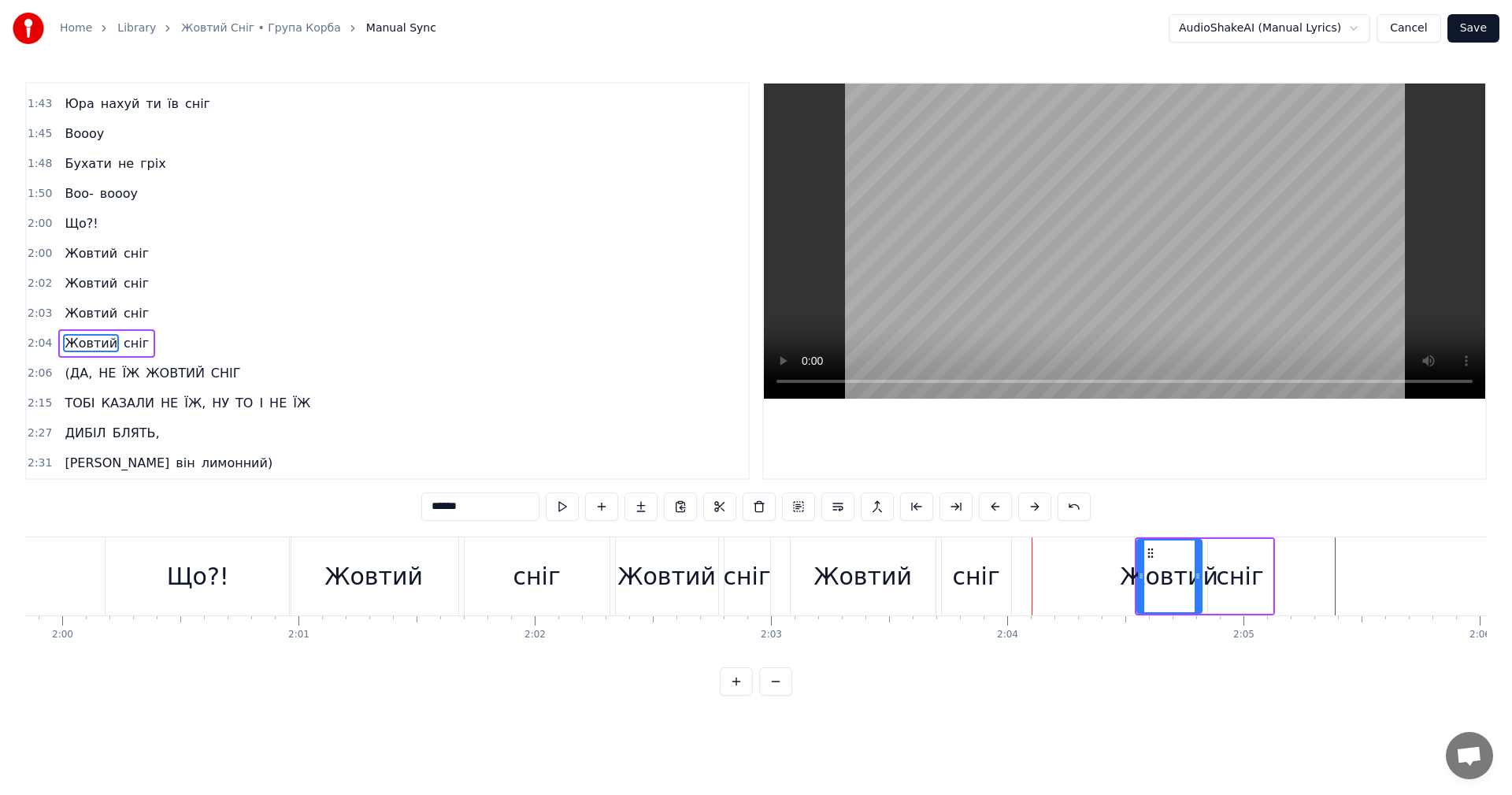
click at [1031, 507] on button at bounding box center [1034, 506] width 33 height 28
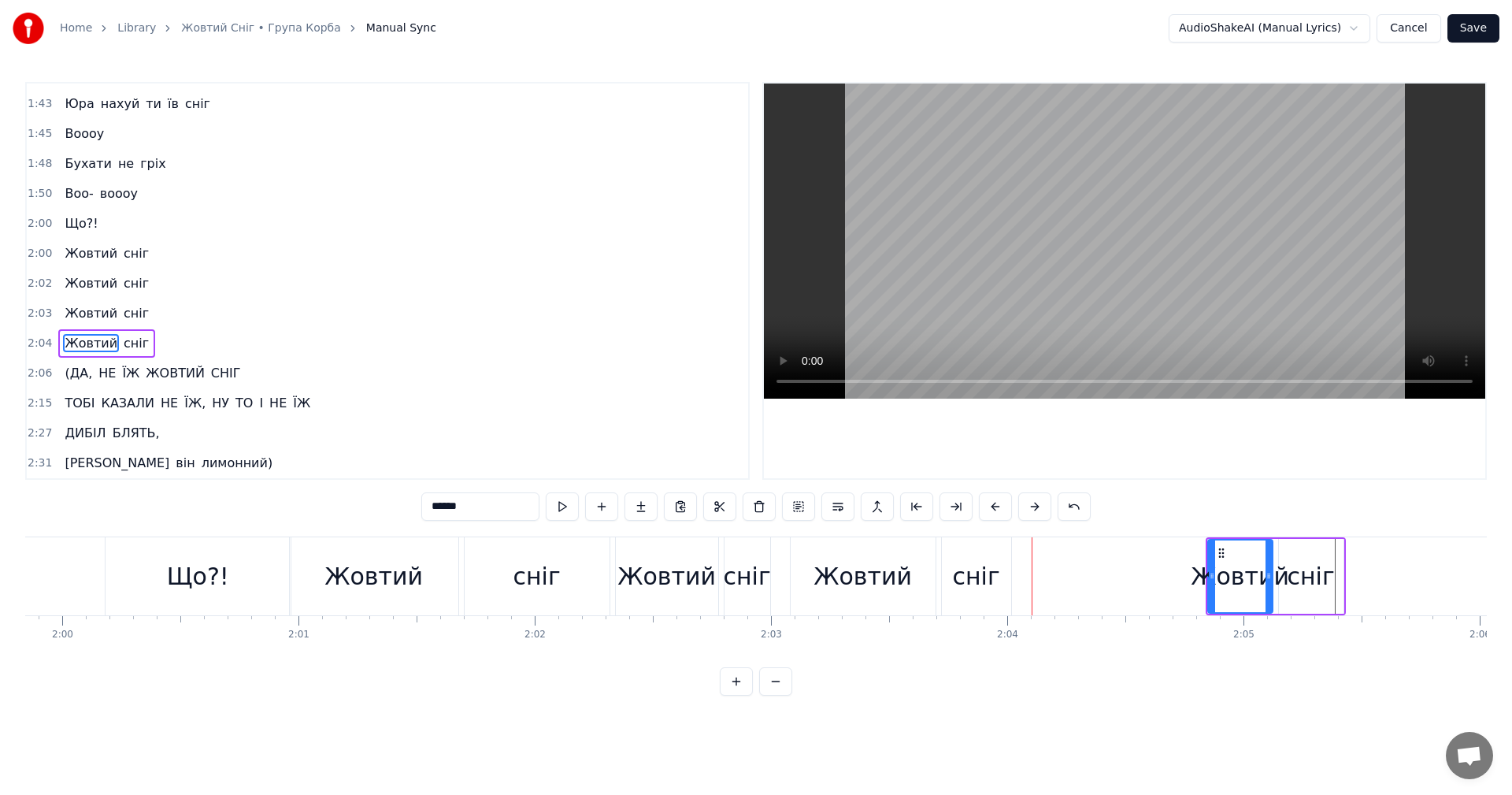
click at [1031, 507] on button at bounding box center [1034, 506] width 33 height 28
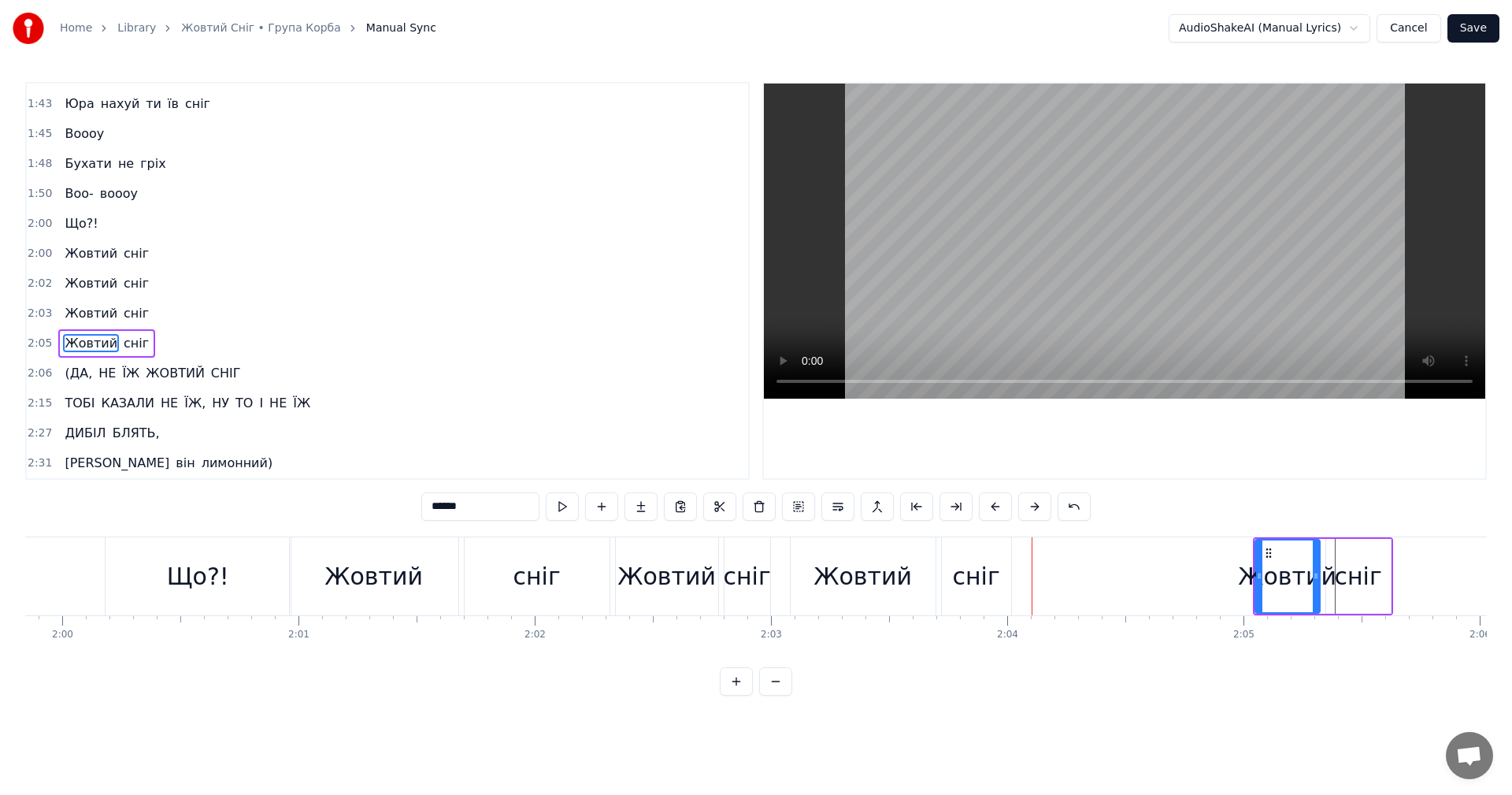
click at [1031, 507] on button at bounding box center [1034, 506] width 33 height 28
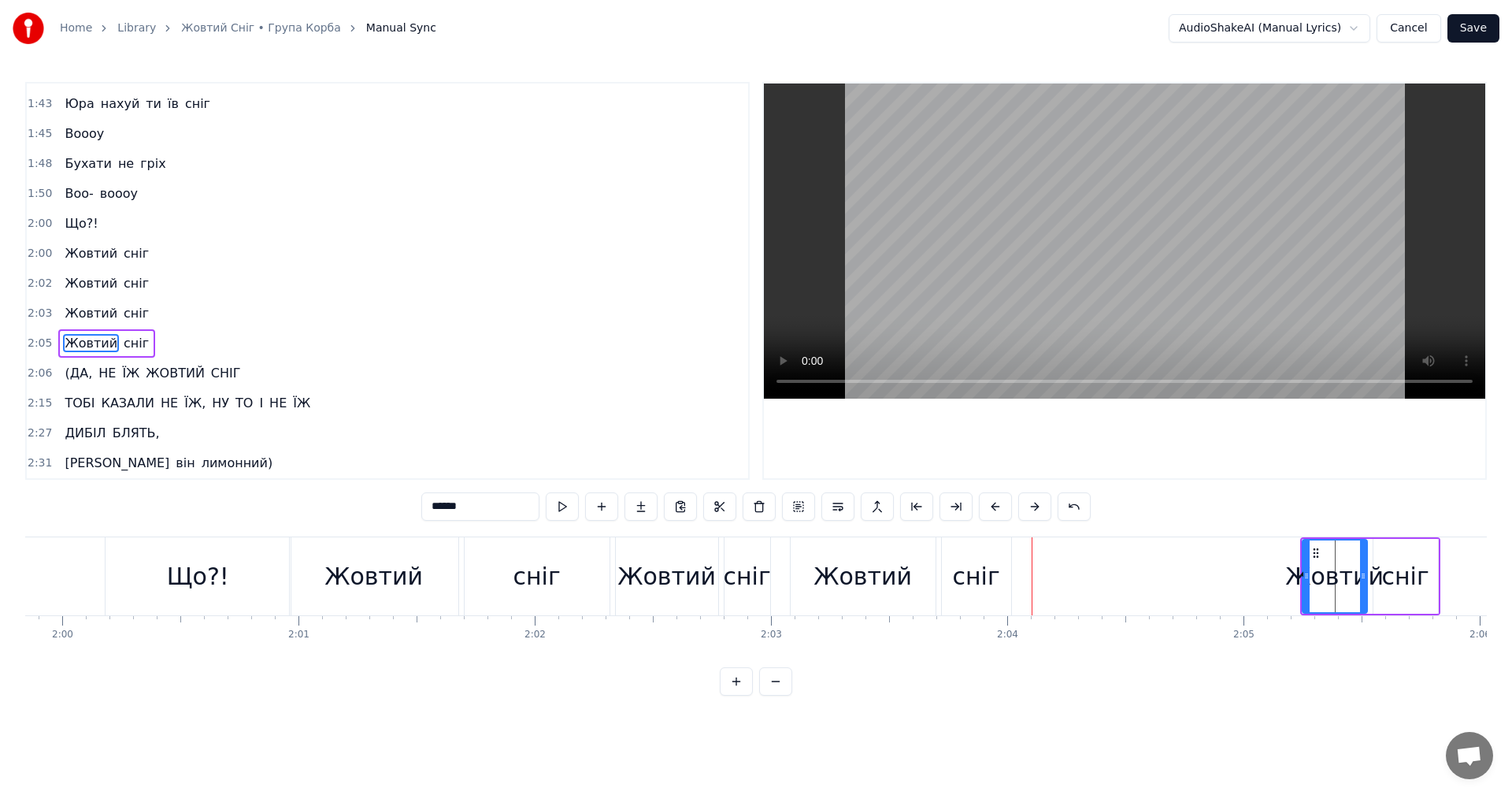
click at [1031, 507] on button at bounding box center [1034, 506] width 33 height 28
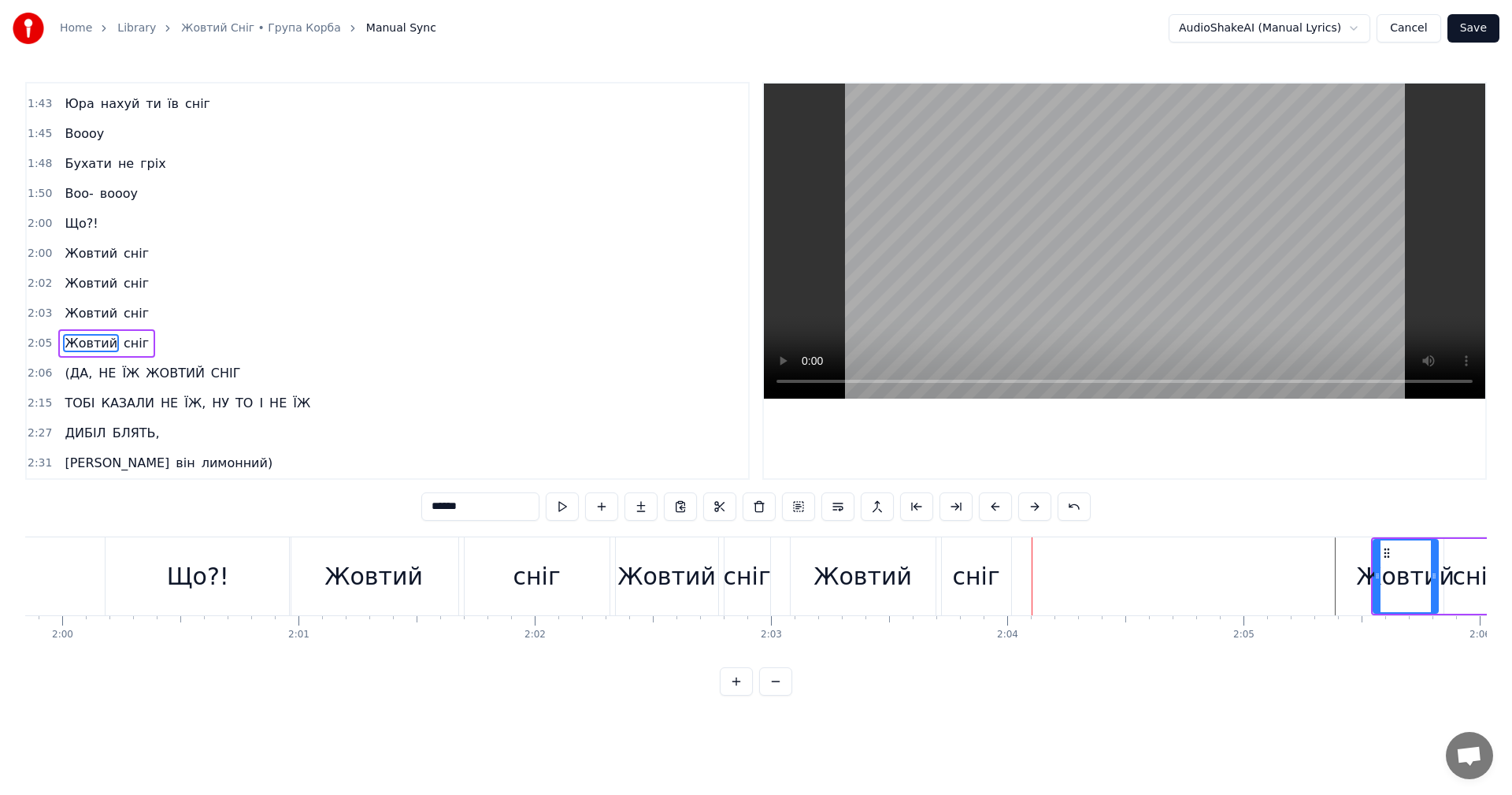
click at [1031, 507] on button at bounding box center [1034, 506] width 33 height 28
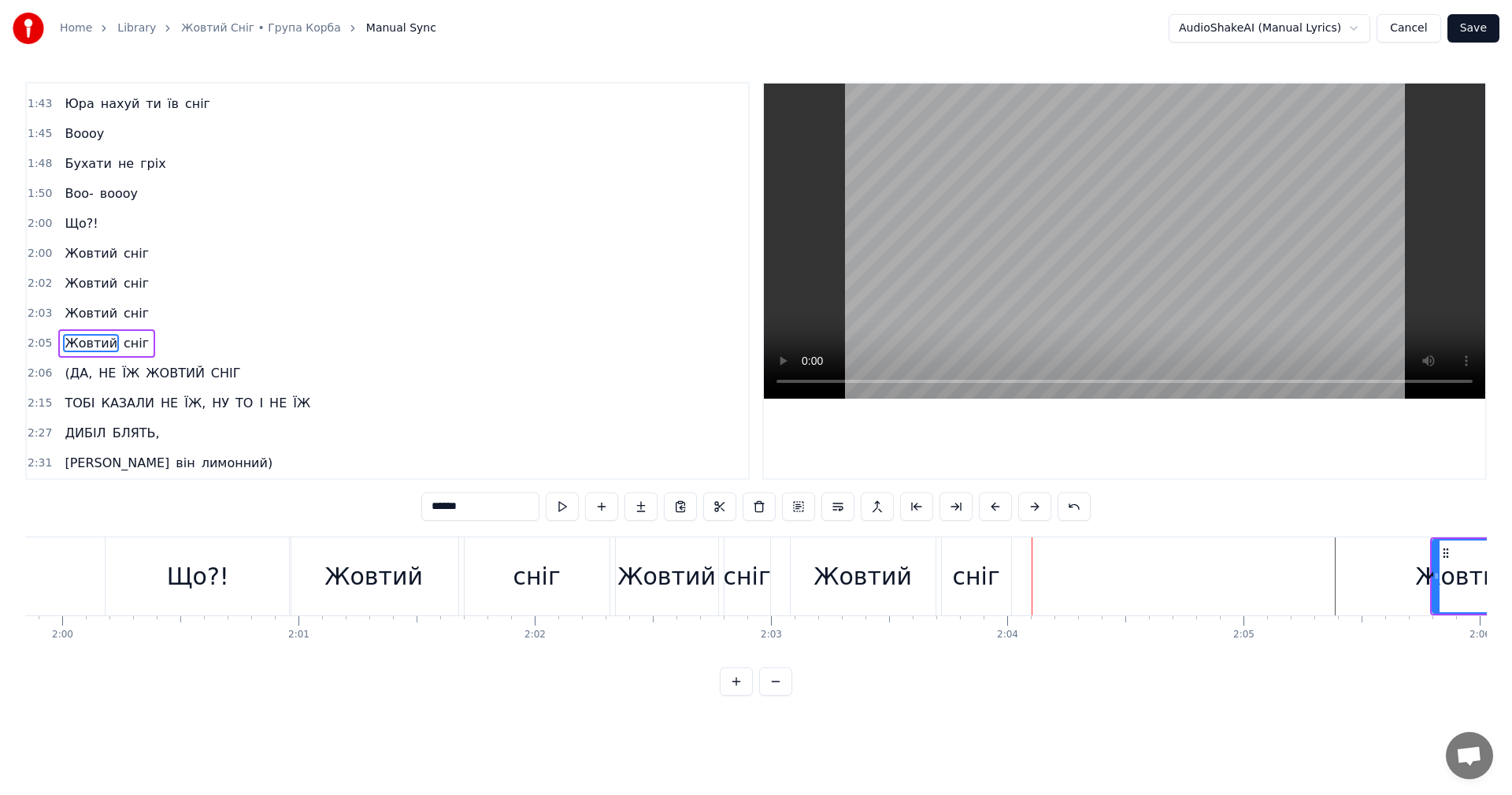
click at [1031, 507] on button at bounding box center [1034, 506] width 33 height 28
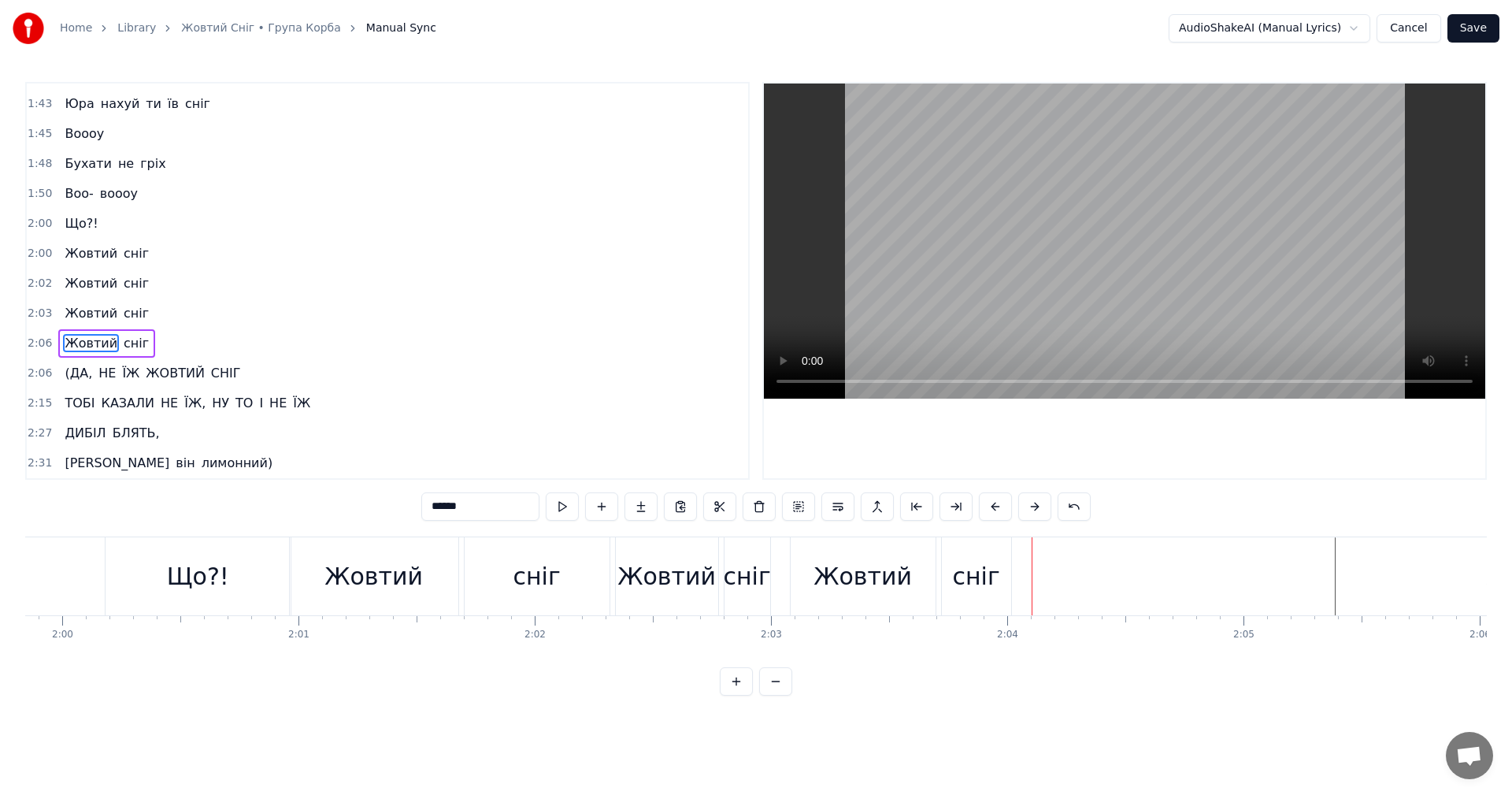
click at [1031, 507] on button at bounding box center [1034, 506] width 33 height 28
drag, startPoint x: 1031, startPoint y: 507, endPoint x: 1017, endPoint y: 507, distance: 14.0
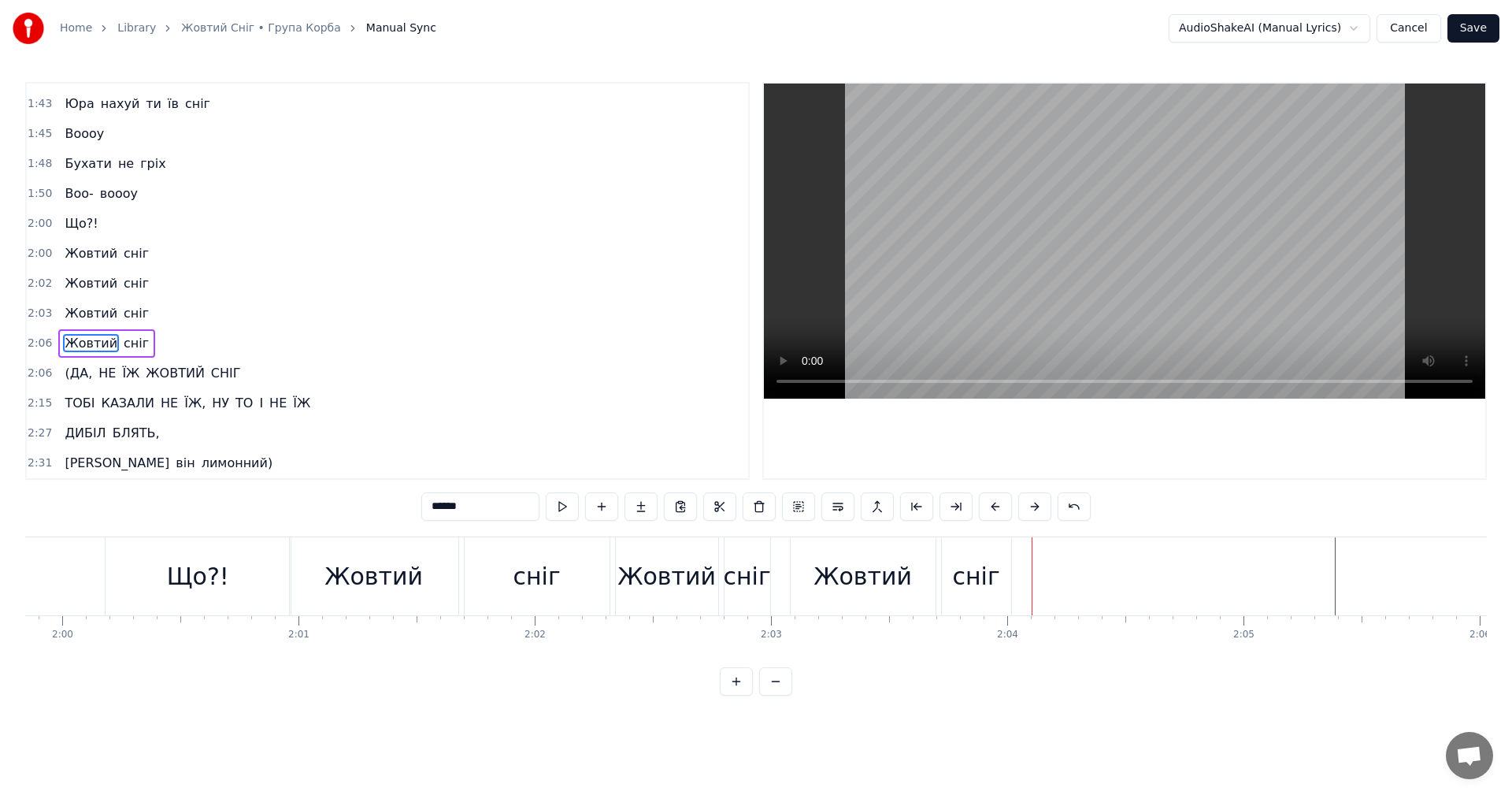
click at [1030, 507] on button at bounding box center [1034, 506] width 33 height 28
click at [987, 539] on div "0:10 Мяу 0:12 Несмачний сніг, неслизький лід 0:15 Я їбашу на п'янку 0:18 Де я б…" at bounding box center [756, 389] width 1462 height 614
click at [954, 570] on div "сніг" at bounding box center [976, 576] width 69 height 78
type input "****"
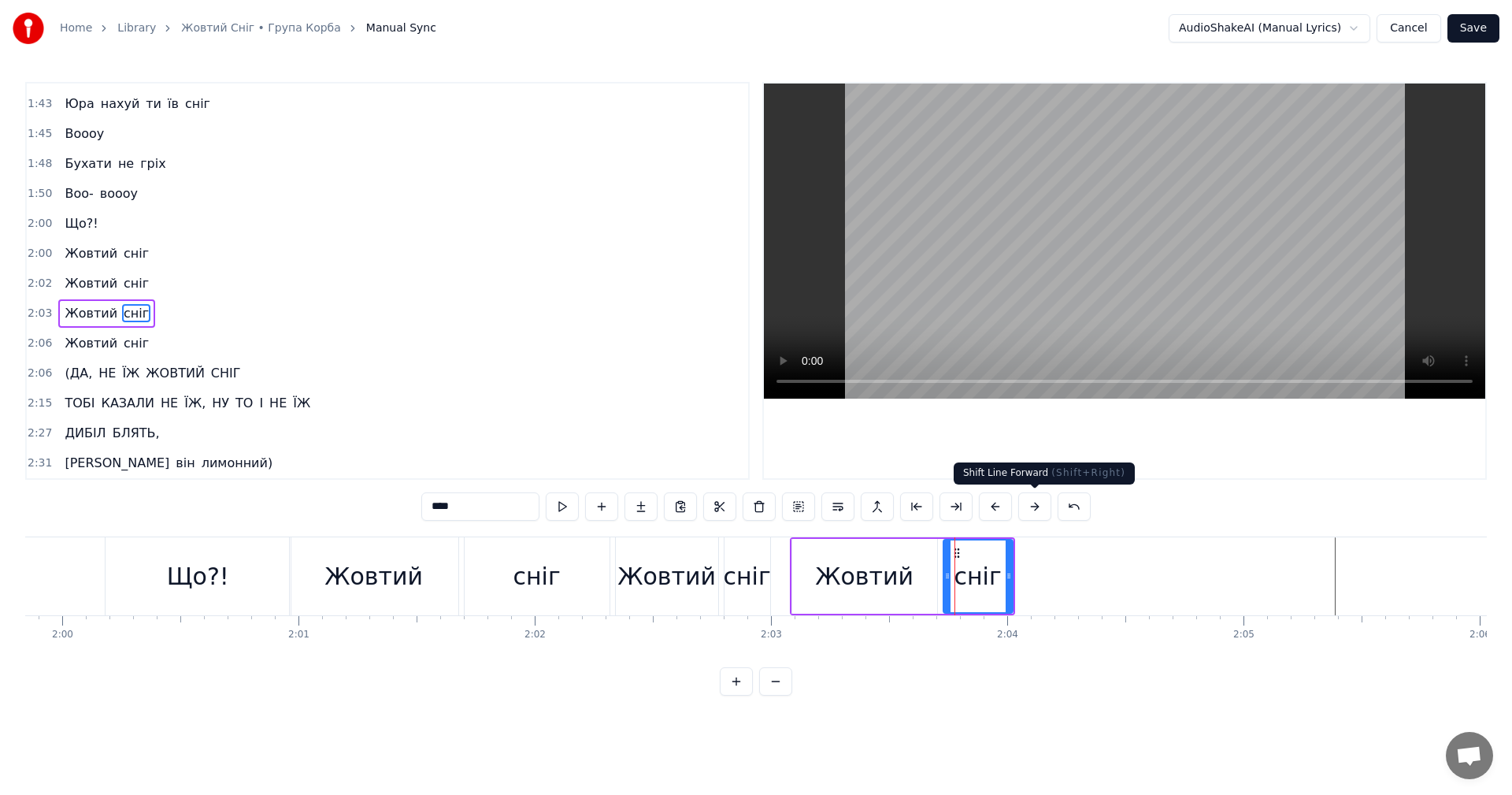
click at [1033, 503] on button at bounding box center [1034, 506] width 33 height 28
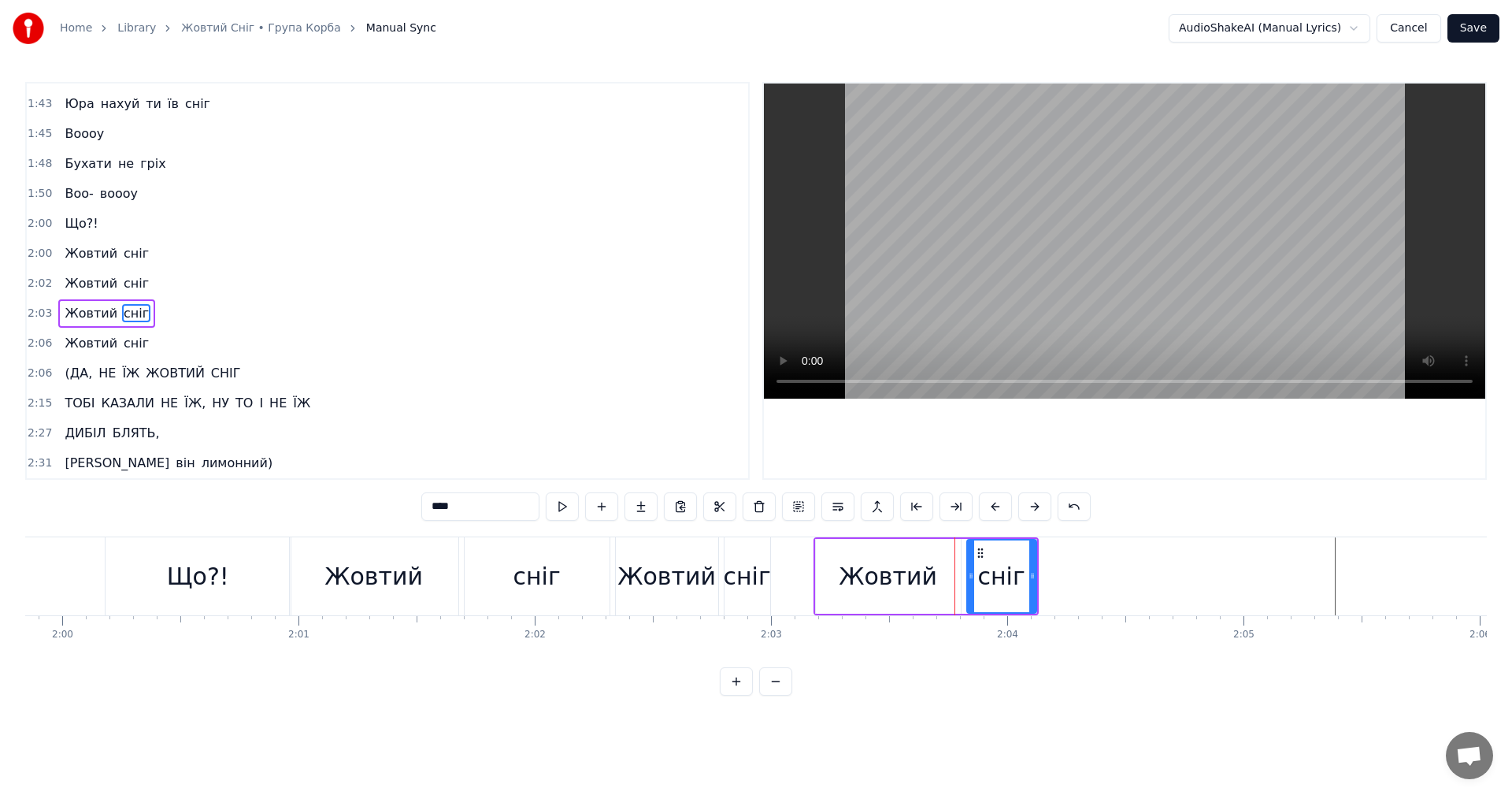
click at [1033, 503] on button at bounding box center [1034, 506] width 33 height 28
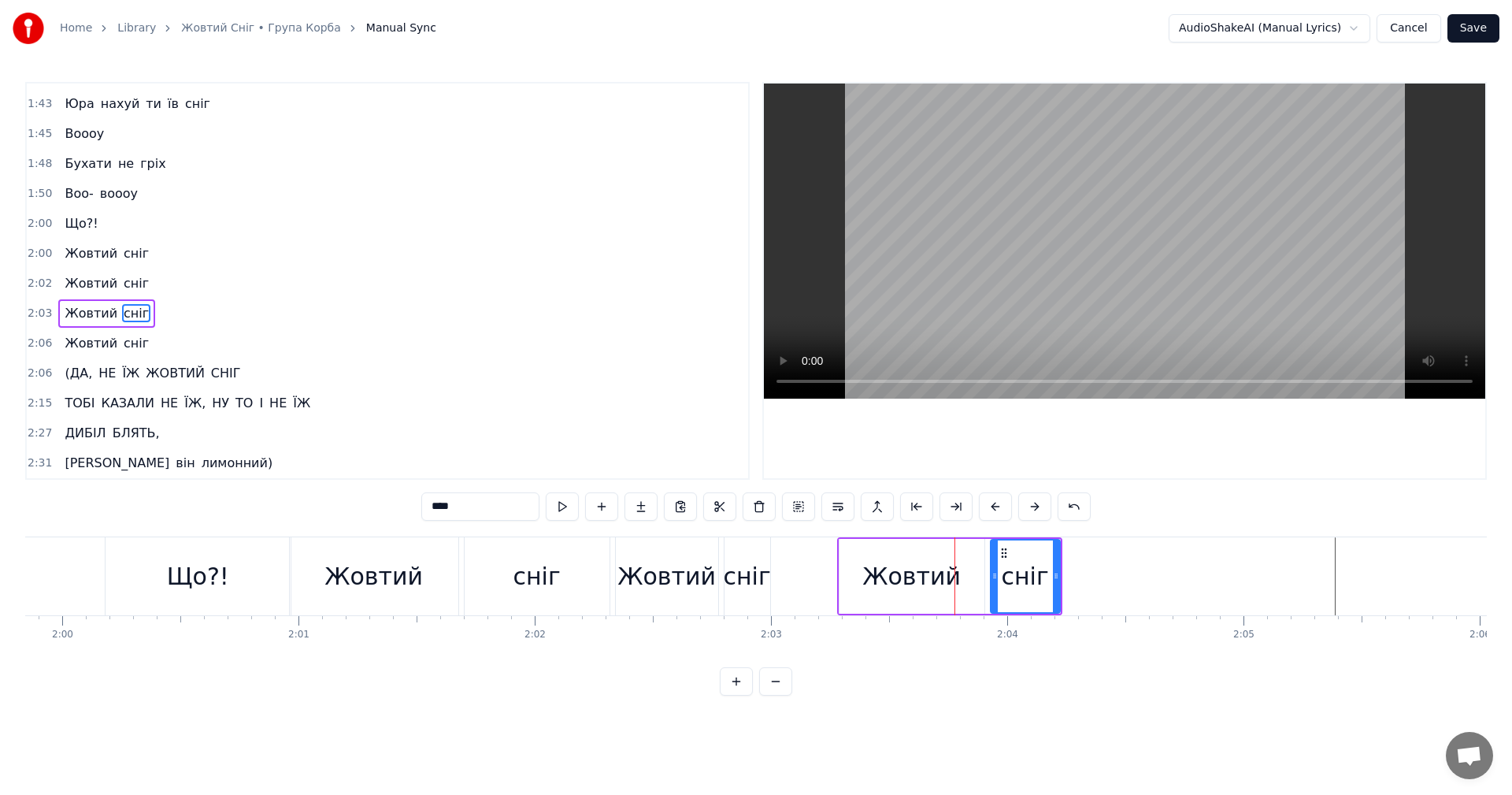
click at [1033, 503] on button at bounding box center [1034, 506] width 33 height 28
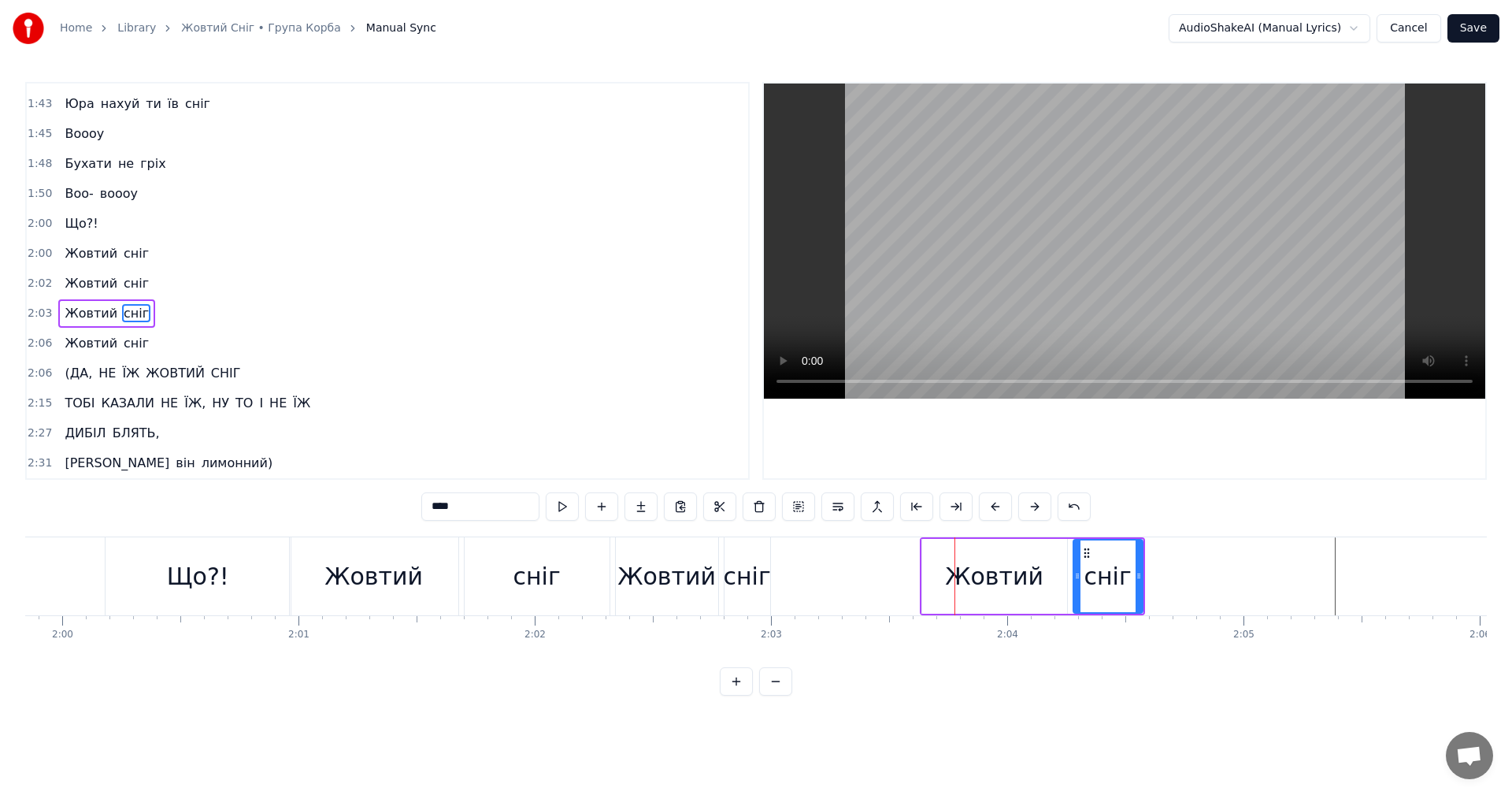
click at [1033, 503] on button at bounding box center [1034, 506] width 33 height 28
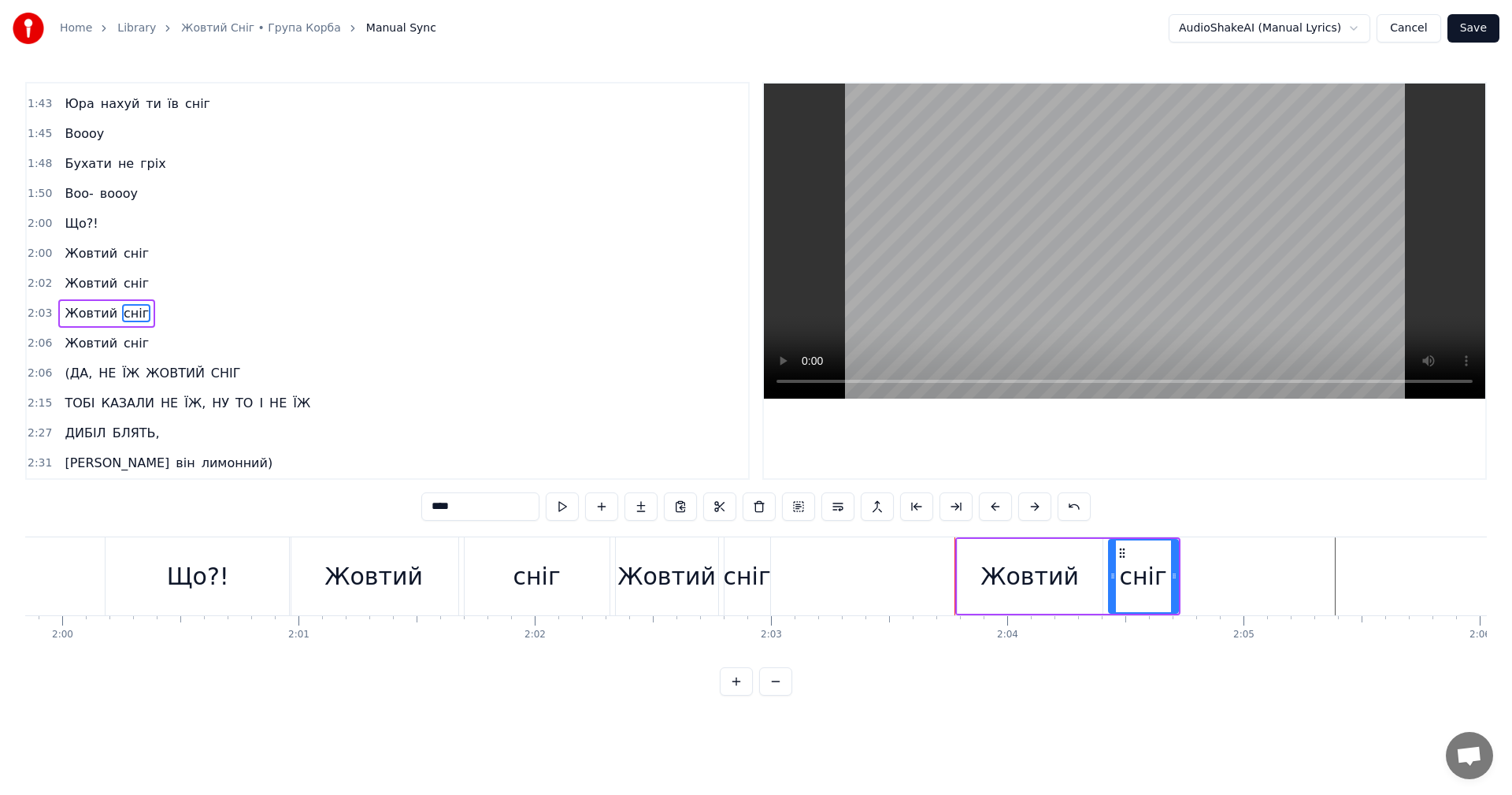
click at [1033, 503] on button at bounding box center [1034, 506] width 33 height 28
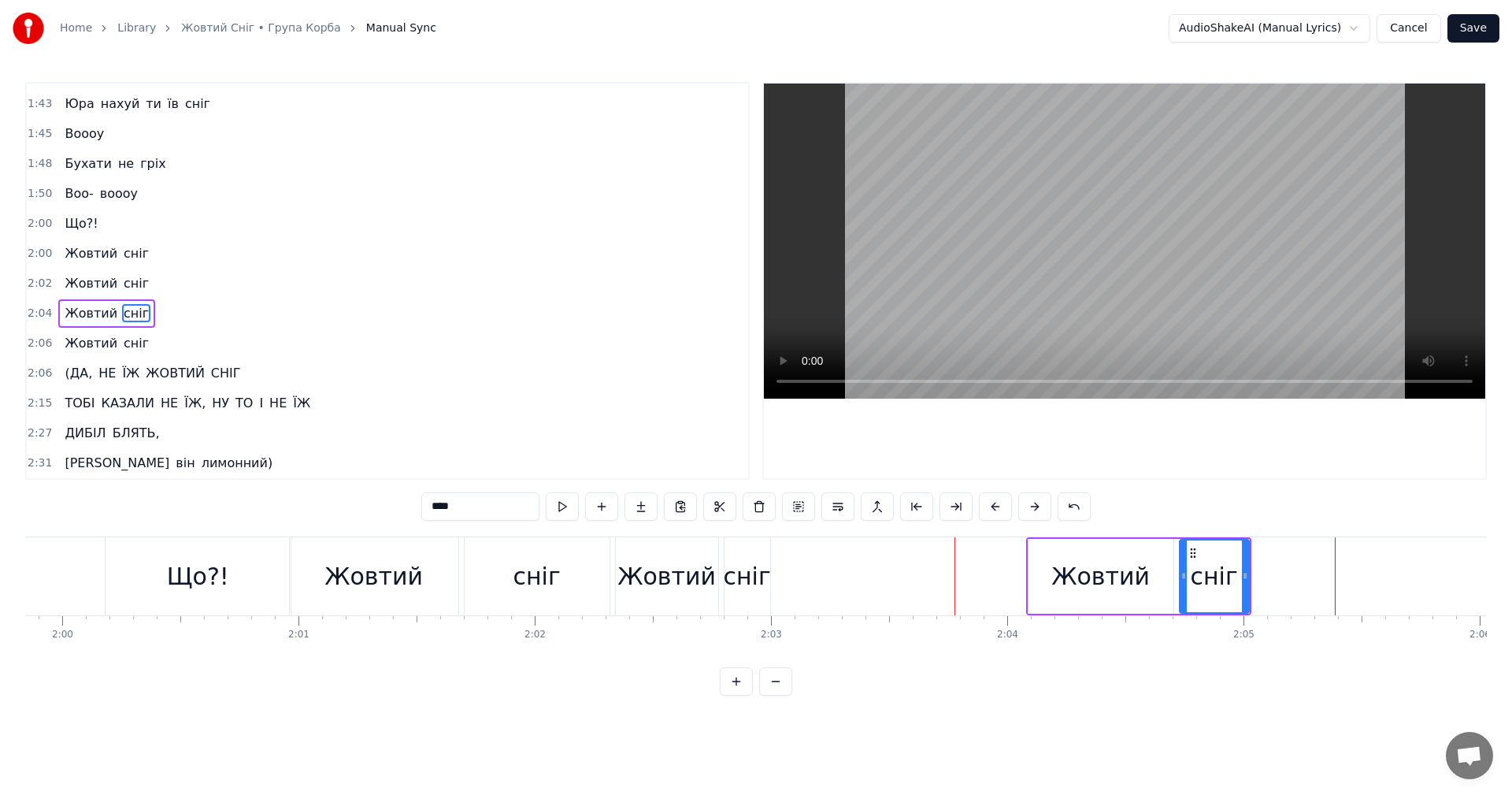
click at [1033, 503] on button at bounding box center [1034, 506] width 33 height 28
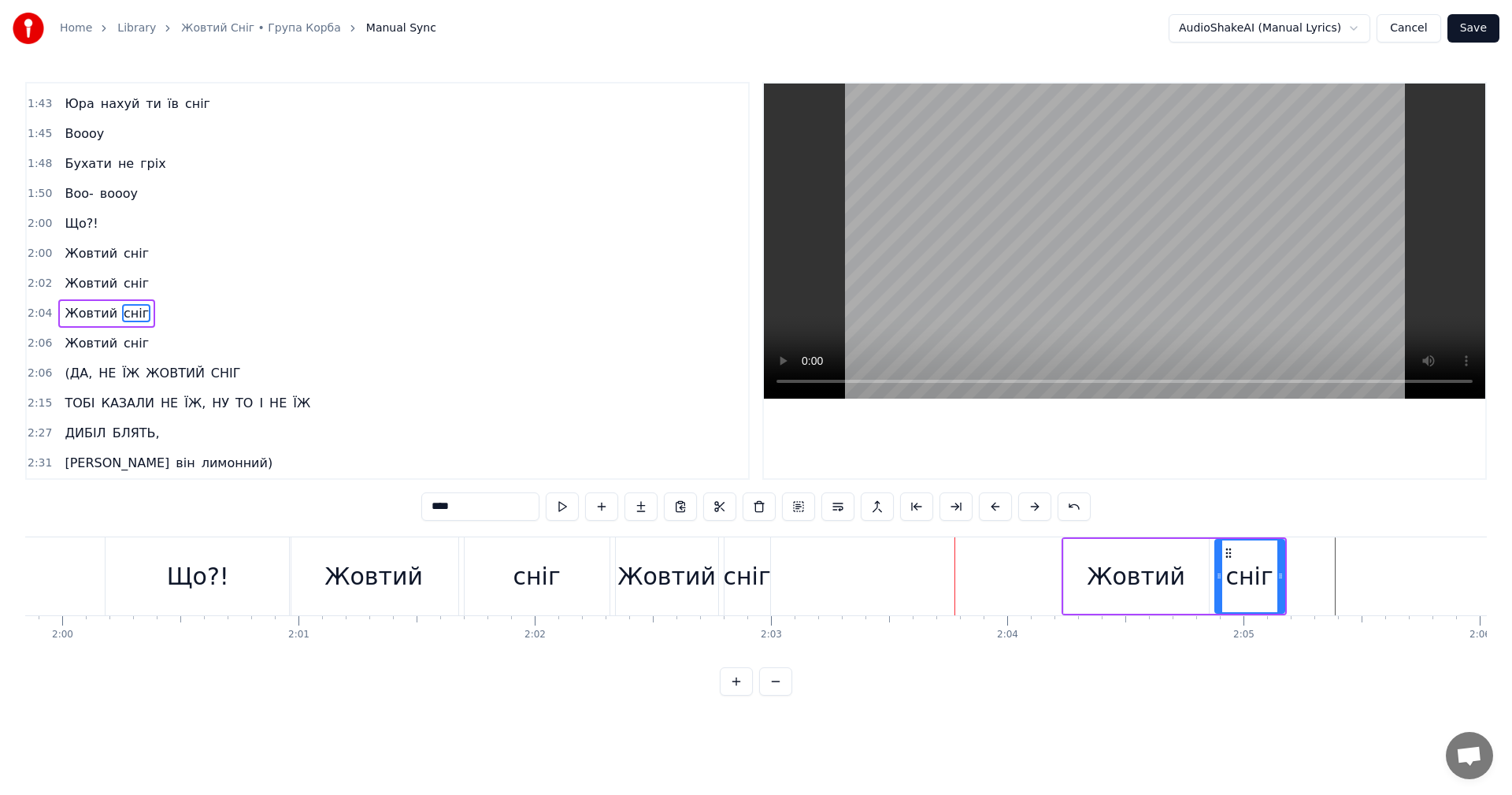
click at [1033, 503] on button at bounding box center [1034, 506] width 33 height 28
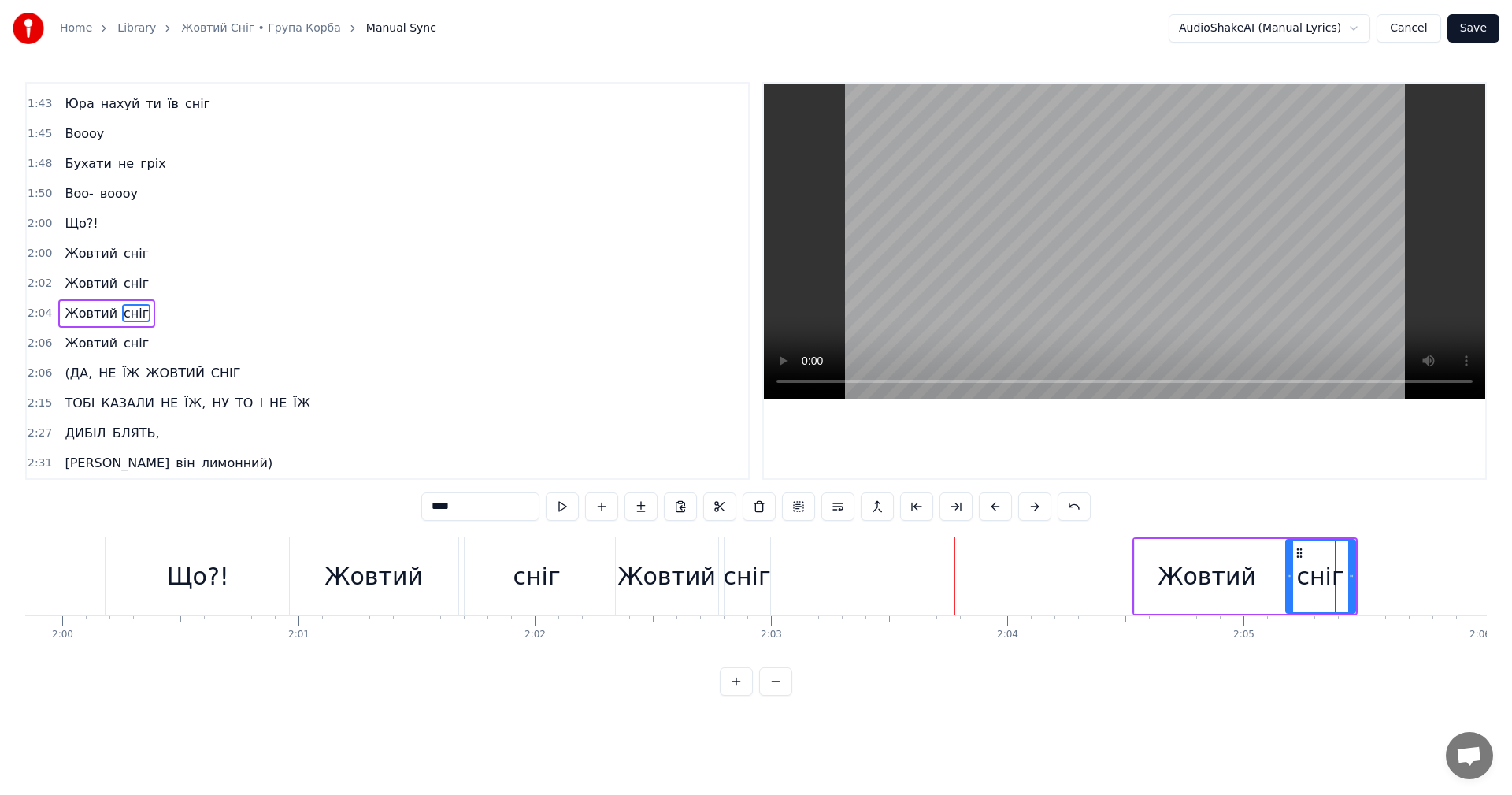
click at [1033, 503] on button at bounding box center [1034, 506] width 33 height 28
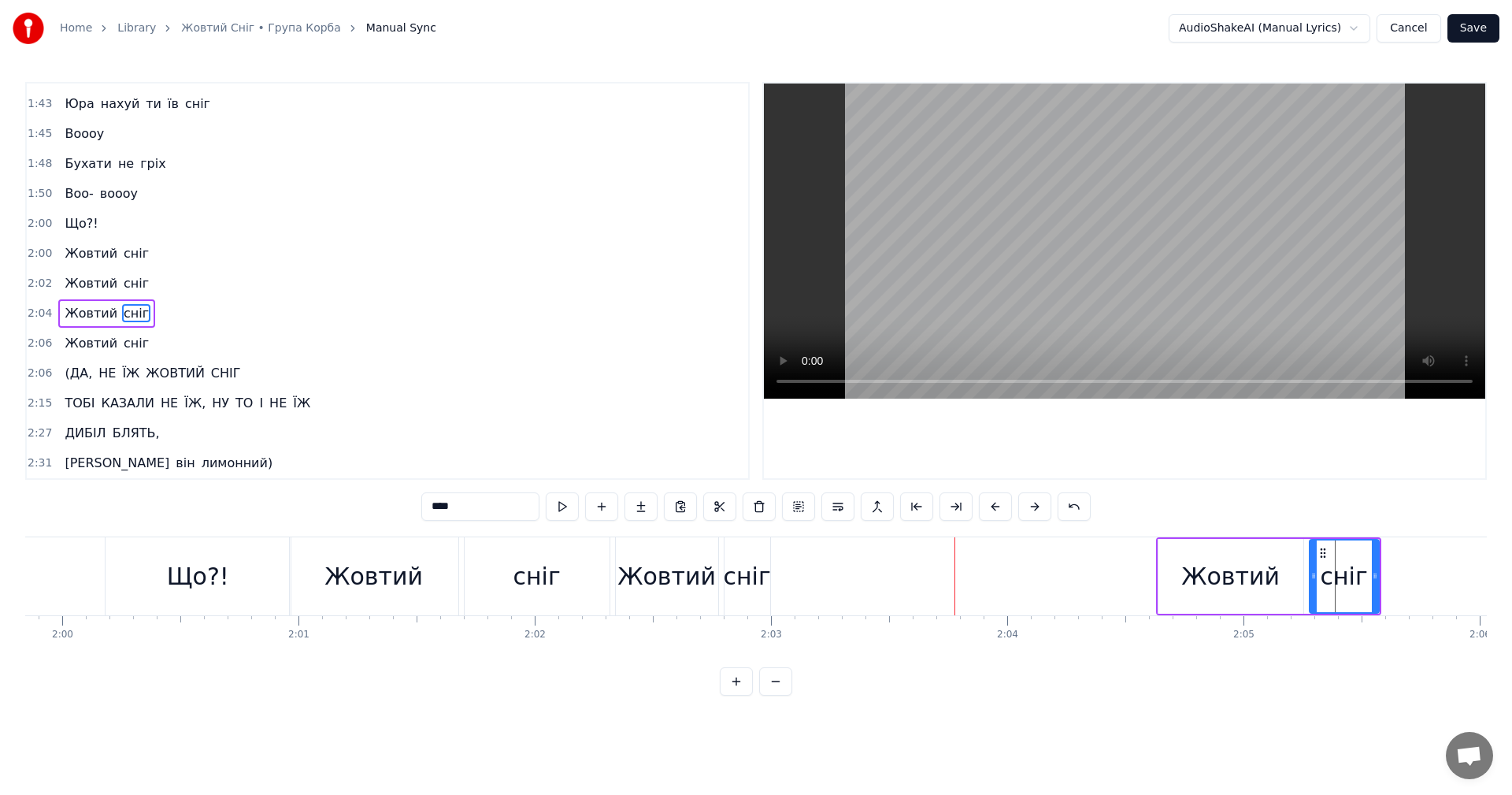
click at [1033, 503] on button at bounding box center [1034, 506] width 33 height 28
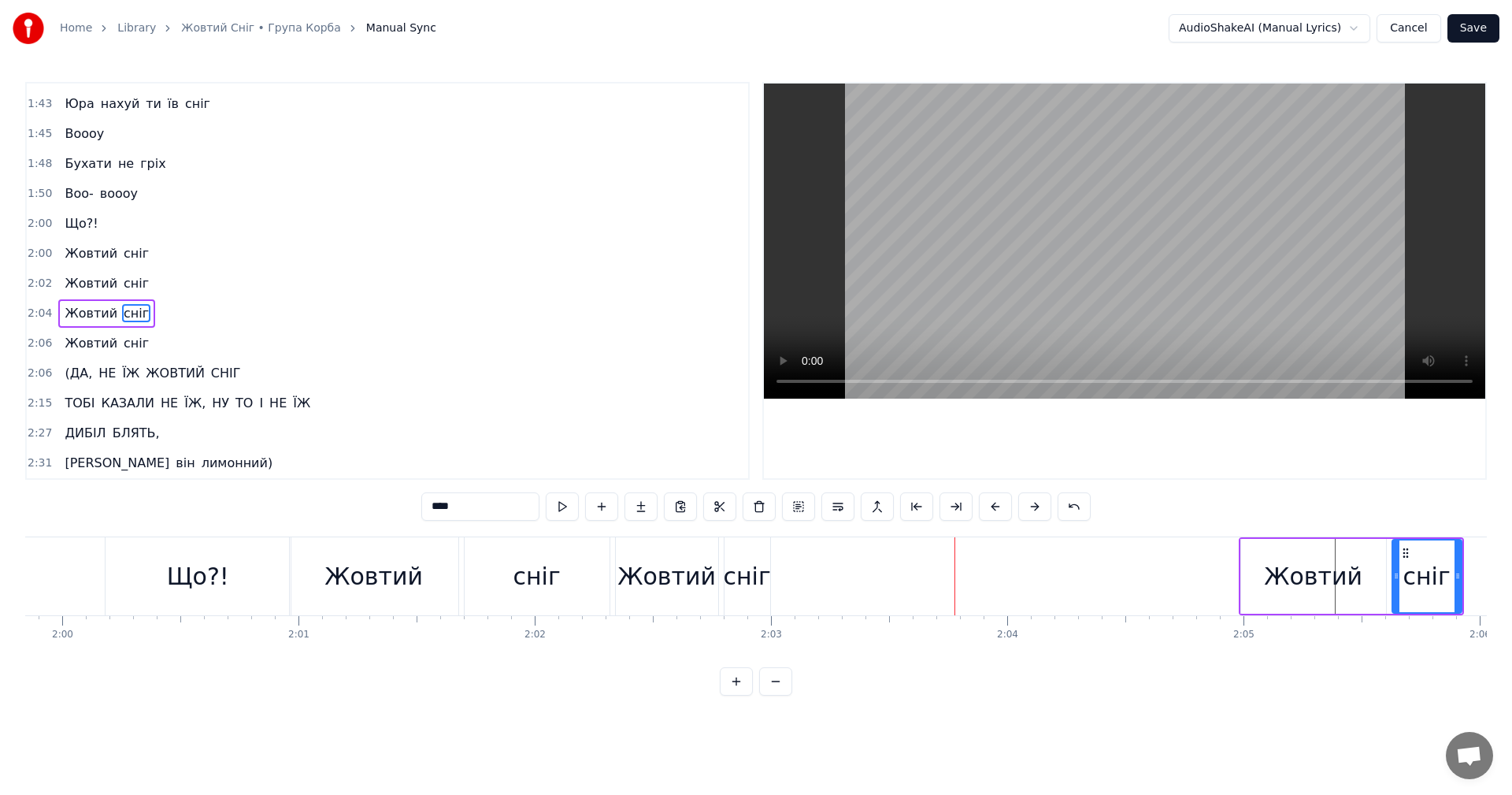
click at [1033, 503] on button at bounding box center [1034, 506] width 33 height 28
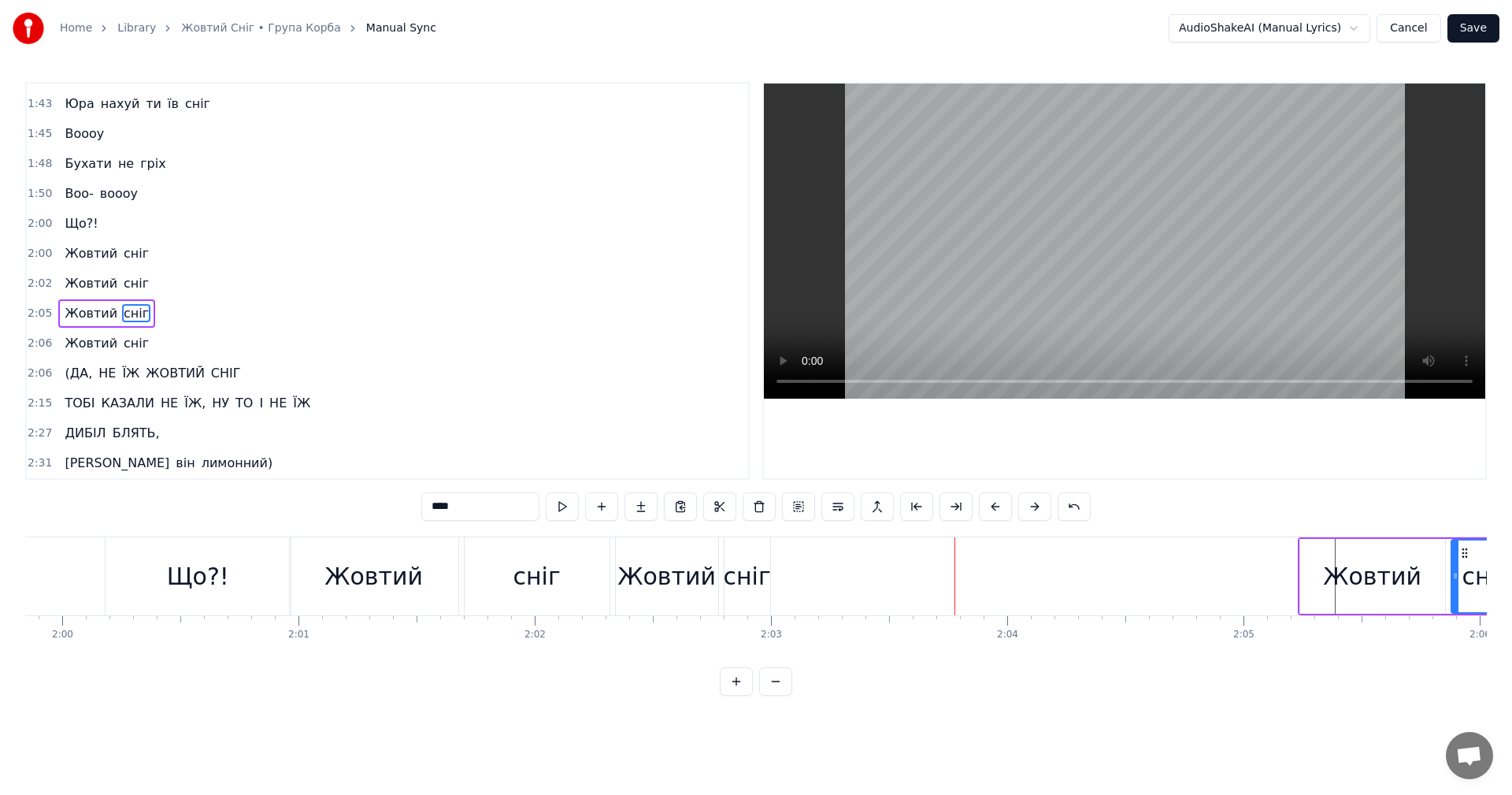
click at [1033, 503] on button at bounding box center [1034, 506] width 33 height 28
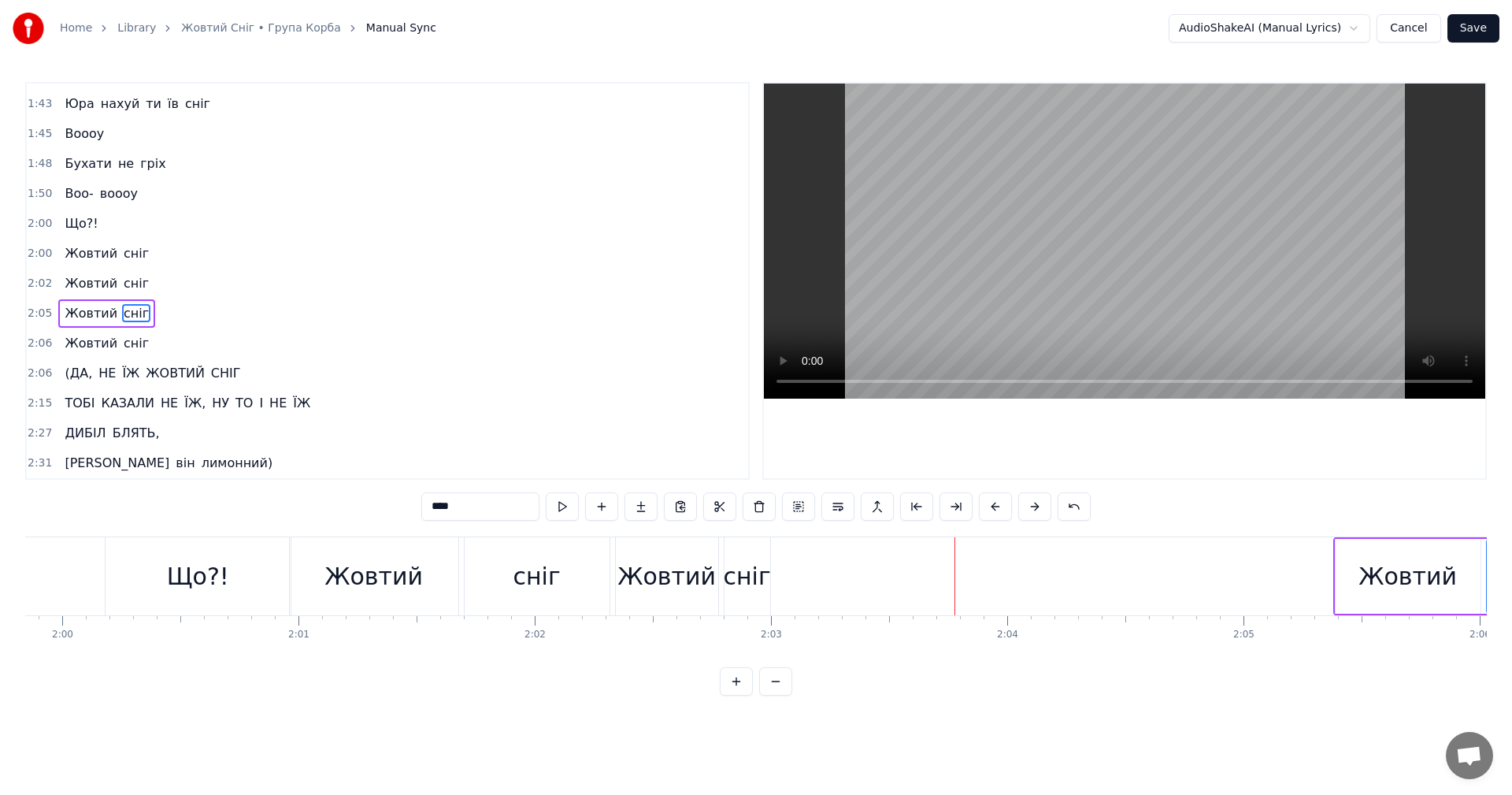
click at [1033, 503] on button at bounding box center [1034, 506] width 33 height 28
click at [1014, 517] on div "****" at bounding box center [756, 506] width 669 height 28
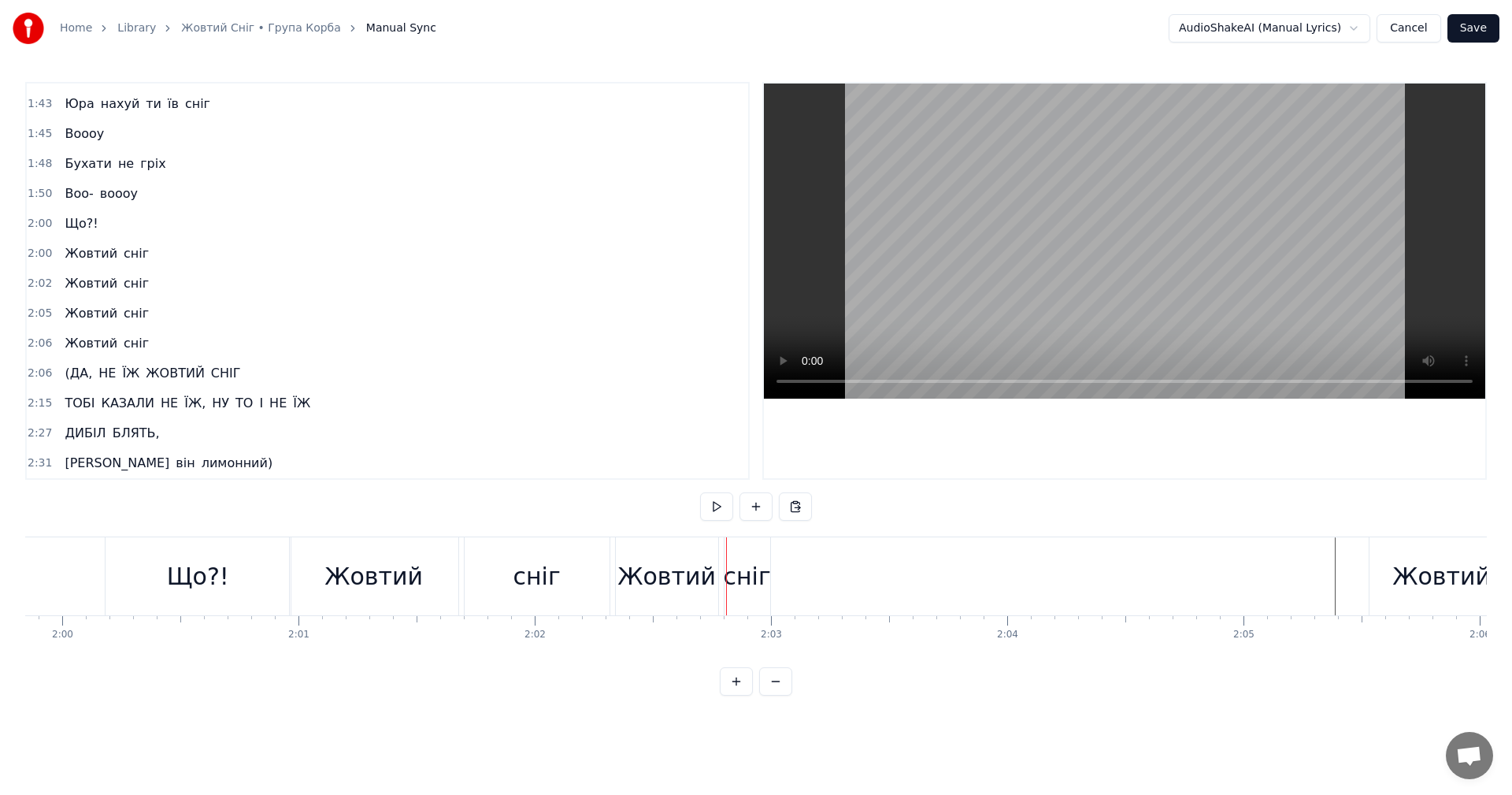
click at [743, 571] on div "сніг" at bounding box center [746, 576] width 47 height 35
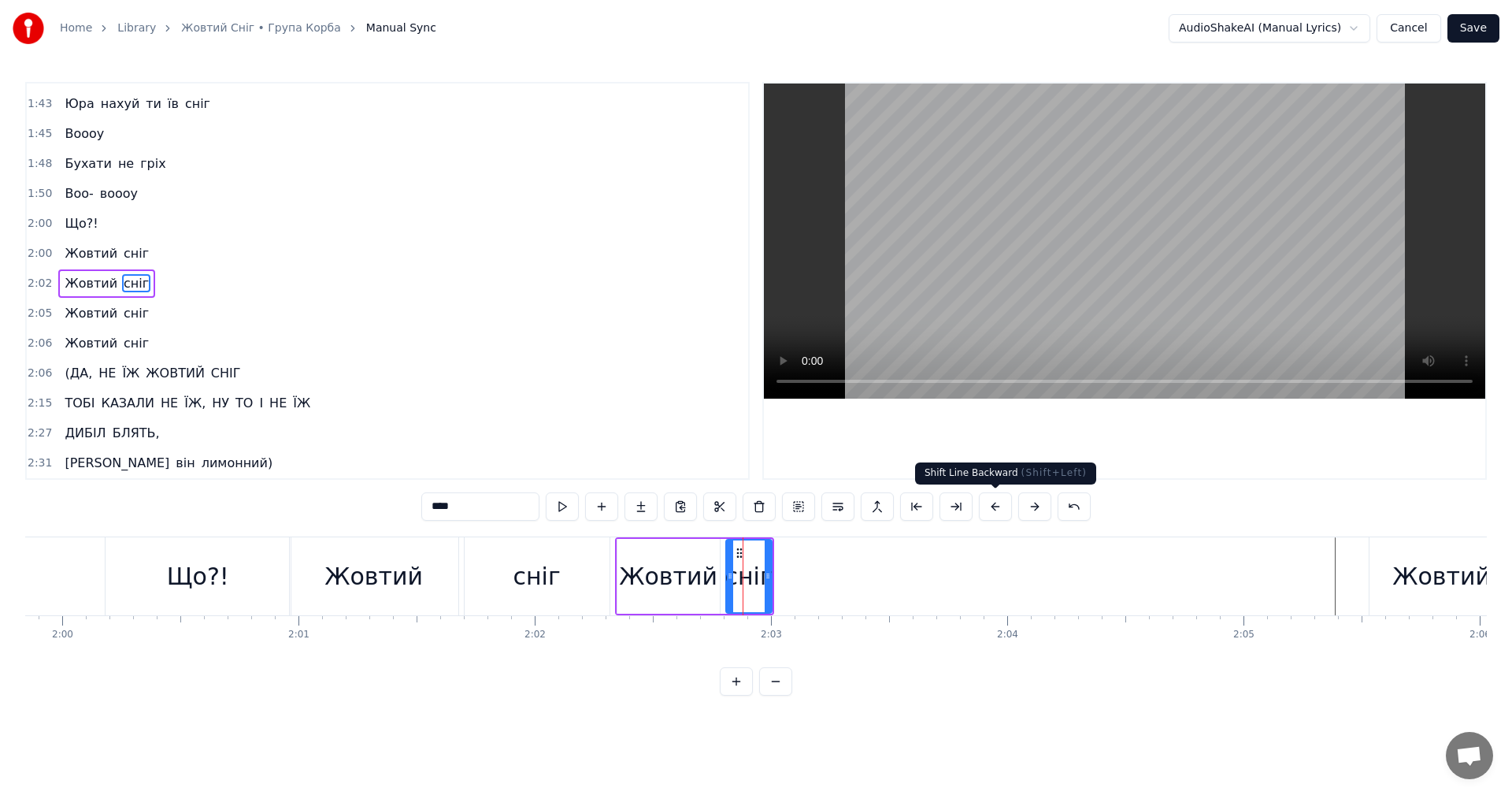
click at [1022, 504] on button at bounding box center [1034, 506] width 33 height 28
click at [1022, 503] on button at bounding box center [1034, 506] width 33 height 28
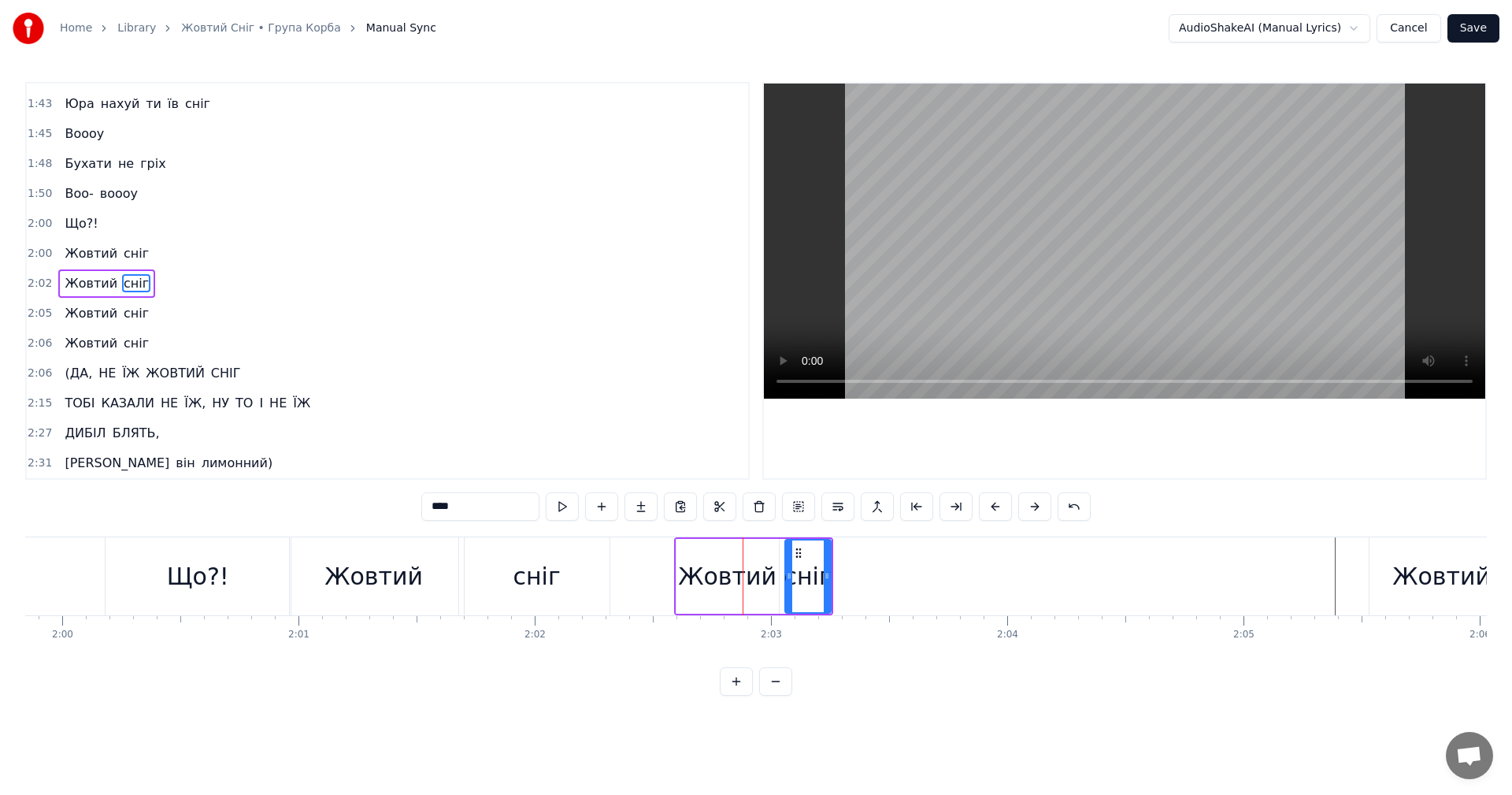
click at [1022, 503] on button at bounding box center [1034, 506] width 33 height 28
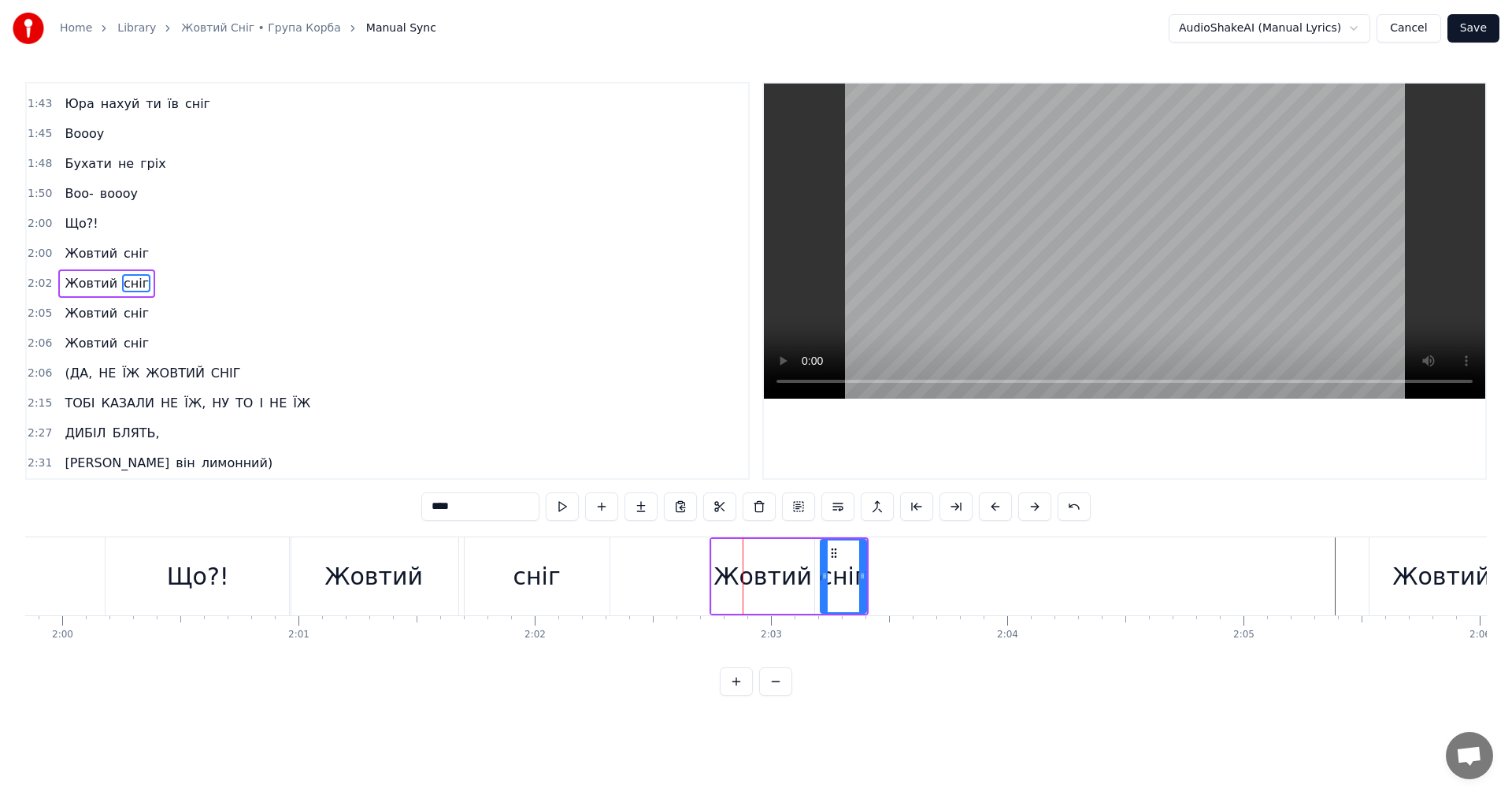
click at [1022, 503] on button at bounding box center [1034, 506] width 33 height 28
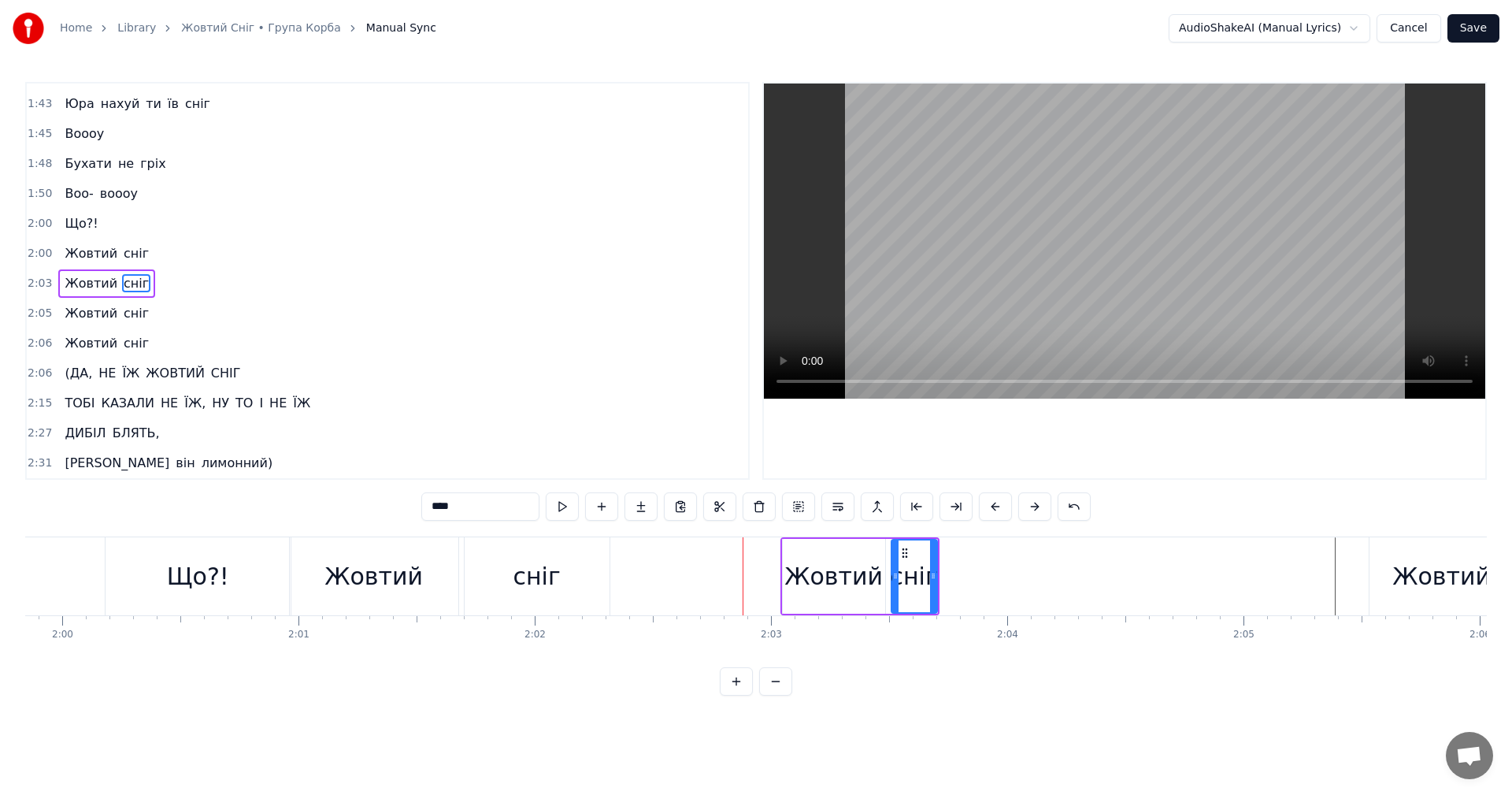
click at [1022, 503] on button at bounding box center [1034, 506] width 33 height 28
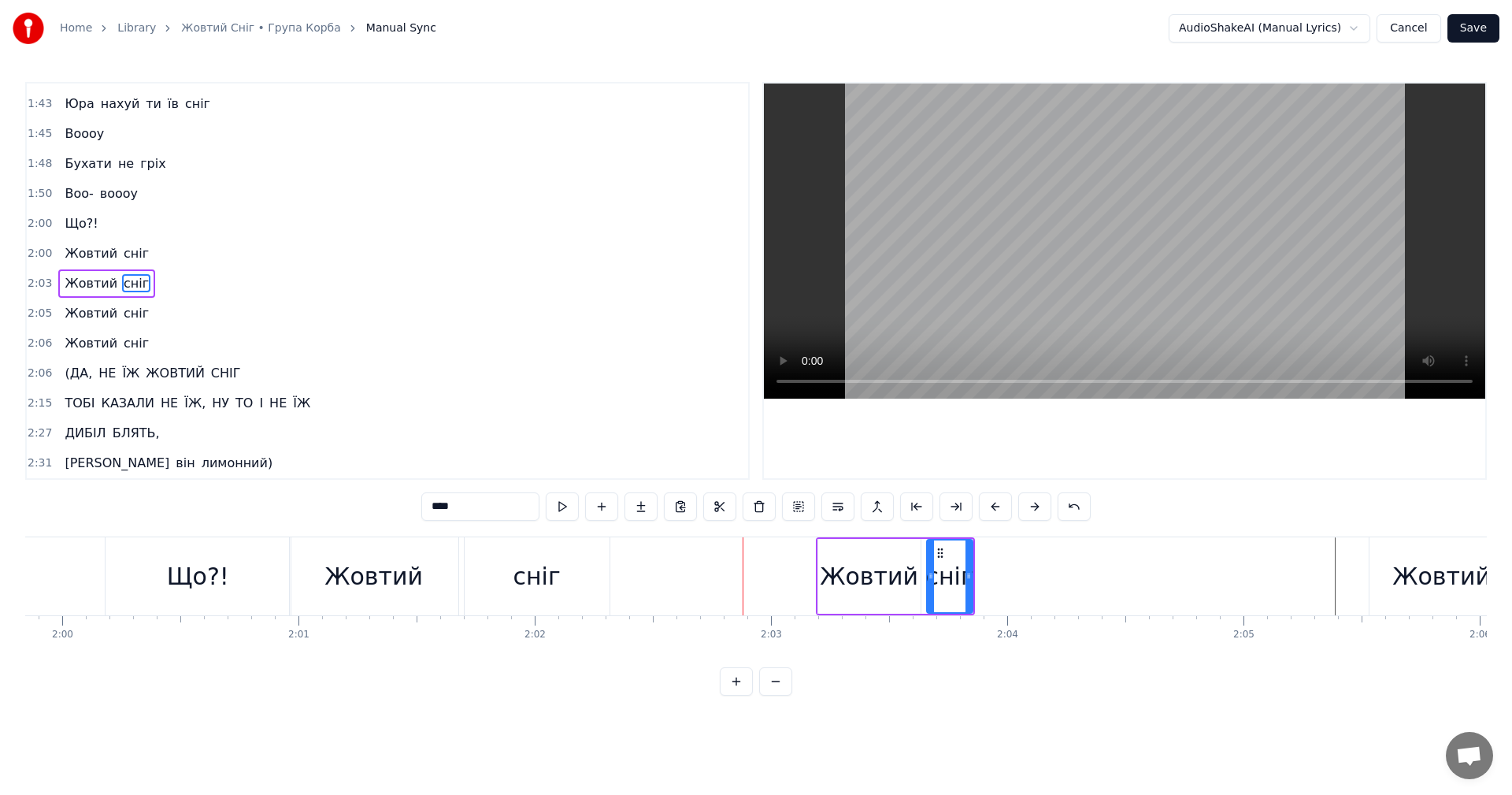
click at [1022, 503] on button at bounding box center [1034, 506] width 33 height 28
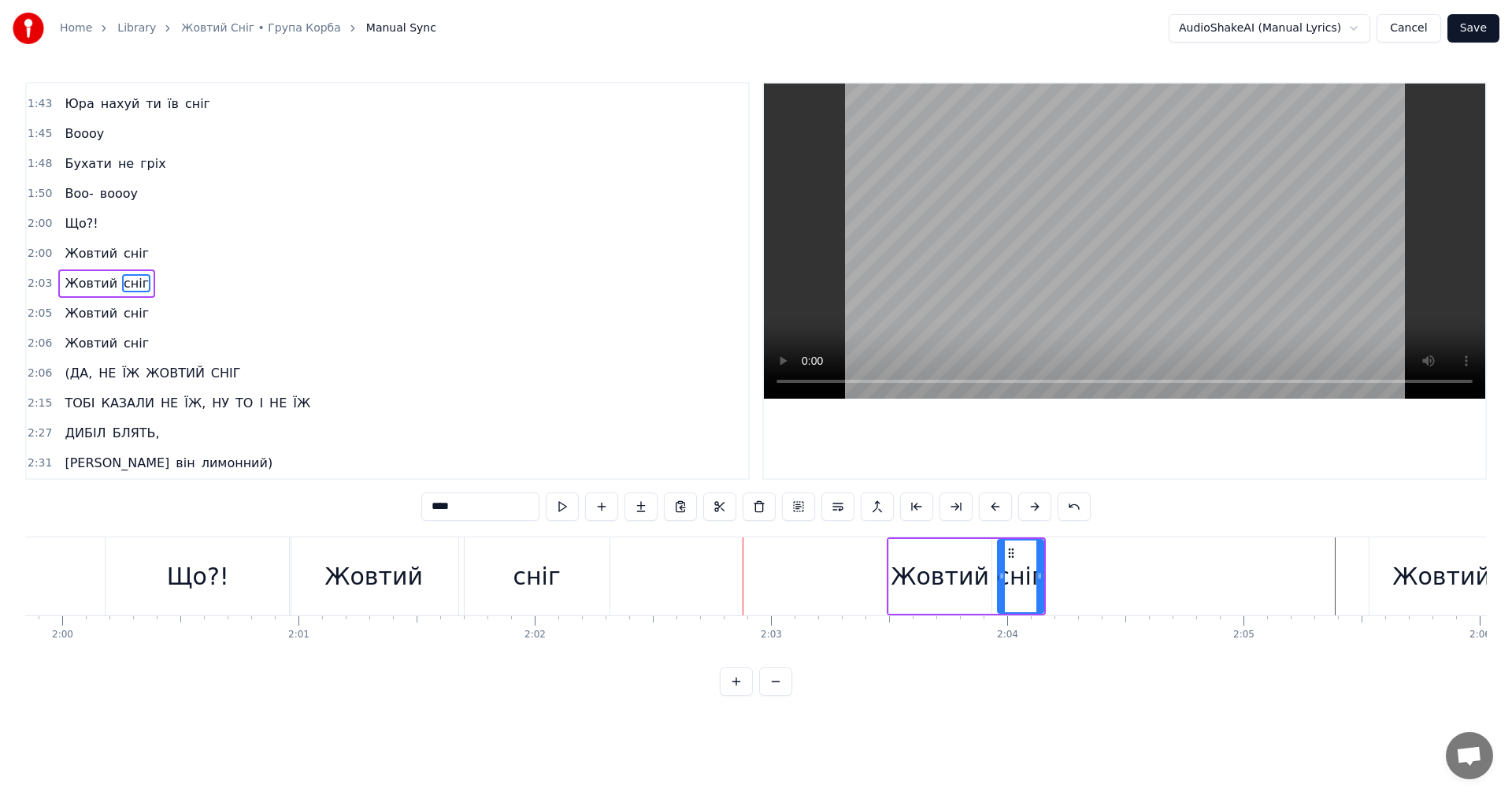
click at [1022, 503] on button at bounding box center [1034, 506] width 33 height 28
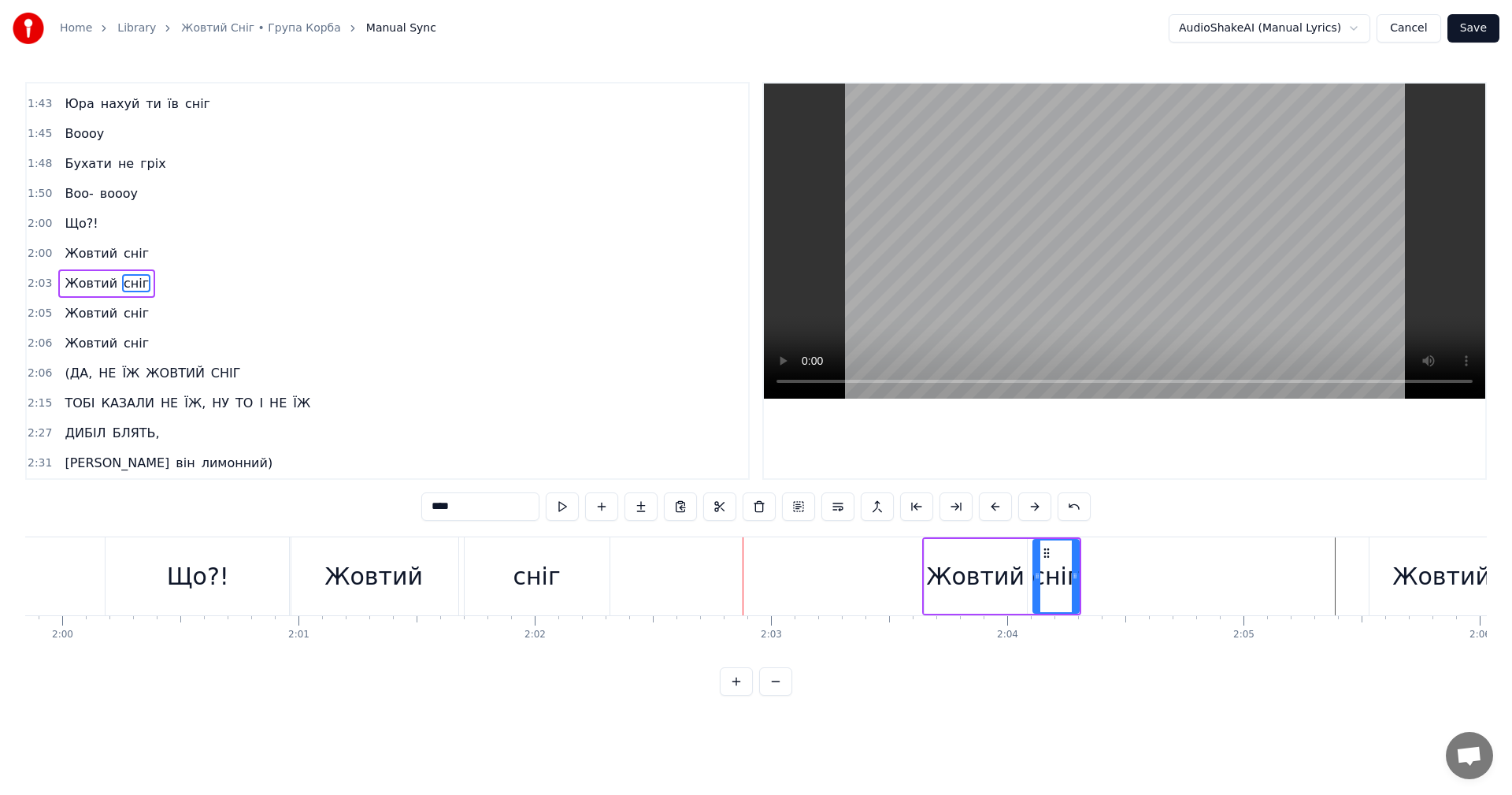
click at [1022, 503] on button at bounding box center [1034, 506] width 33 height 28
click at [1023, 503] on button at bounding box center [1034, 506] width 33 height 28
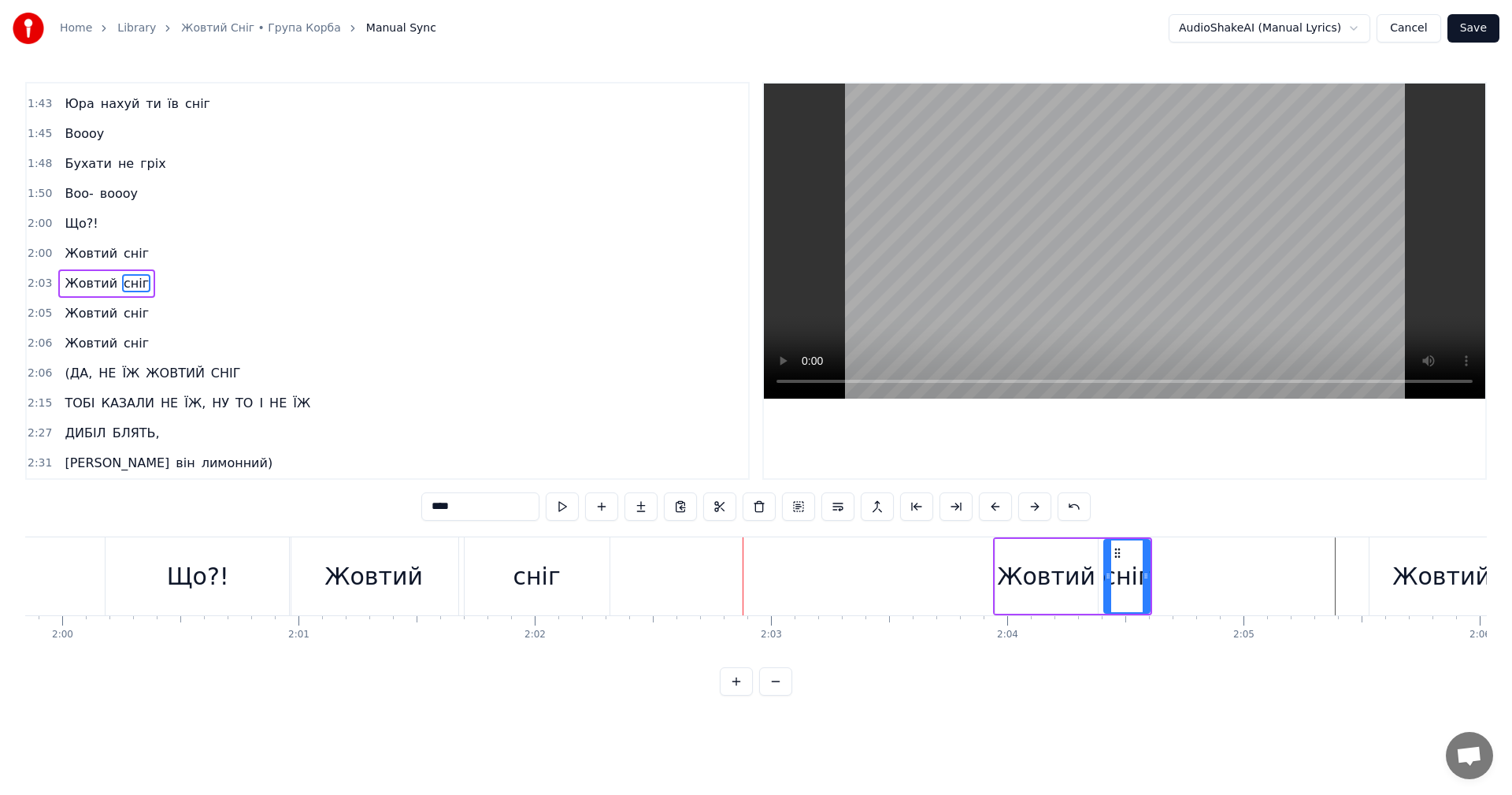
click at [1023, 503] on button at bounding box center [1034, 506] width 33 height 28
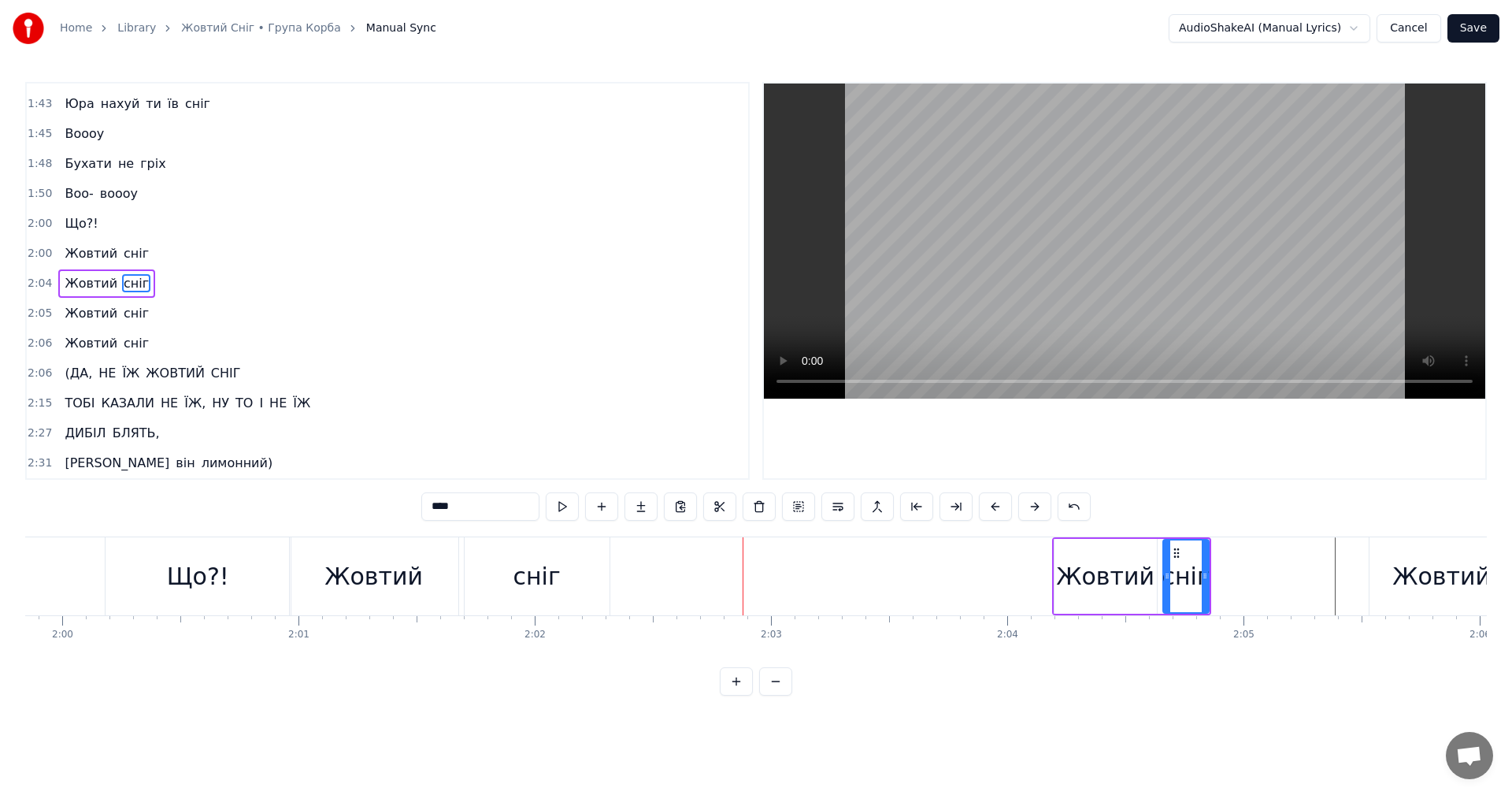
click at [1023, 503] on button at bounding box center [1034, 506] width 33 height 28
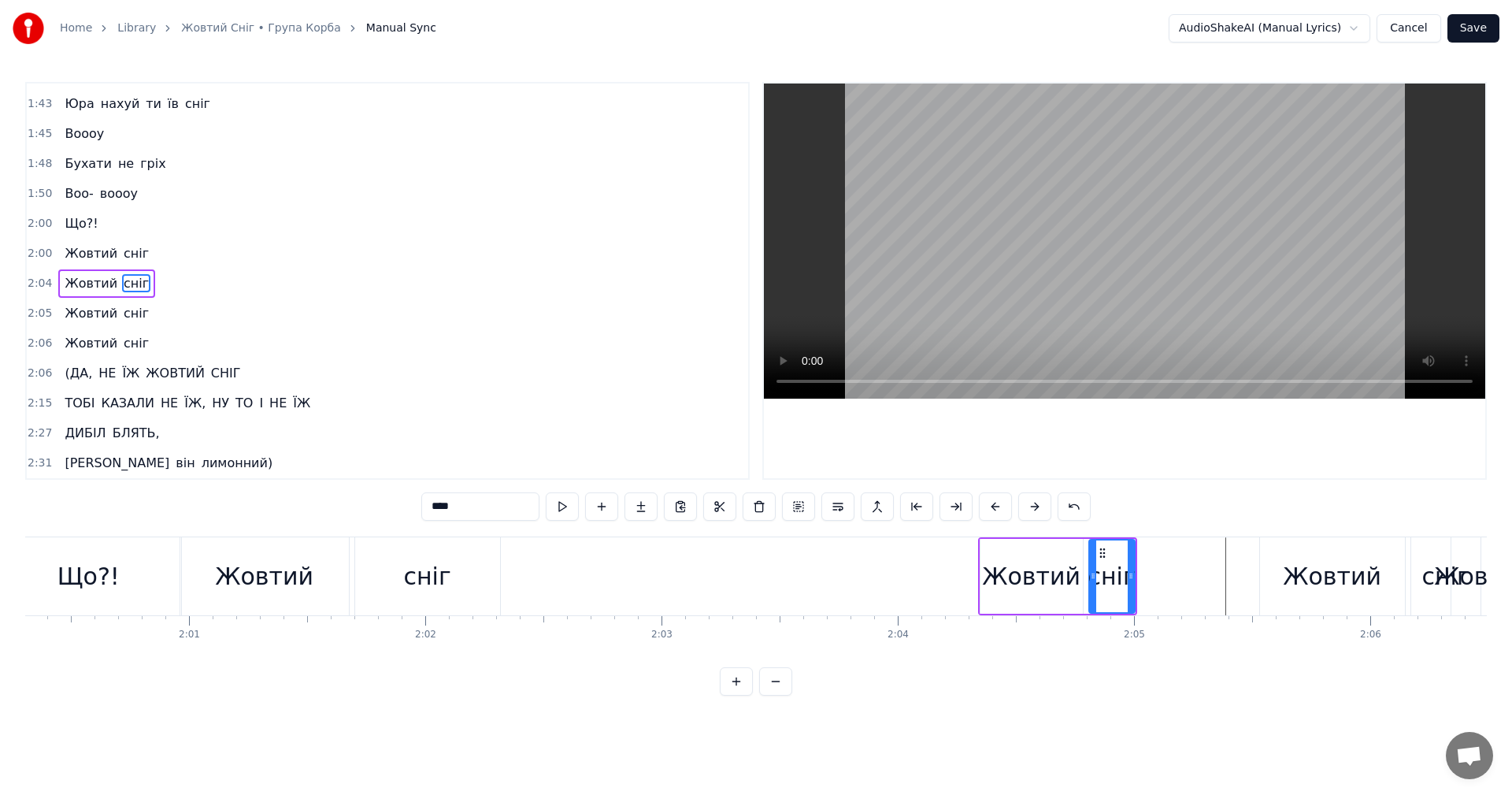
click at [1023, 503] on button at bounding box center [1034, 506] width 33 height 28
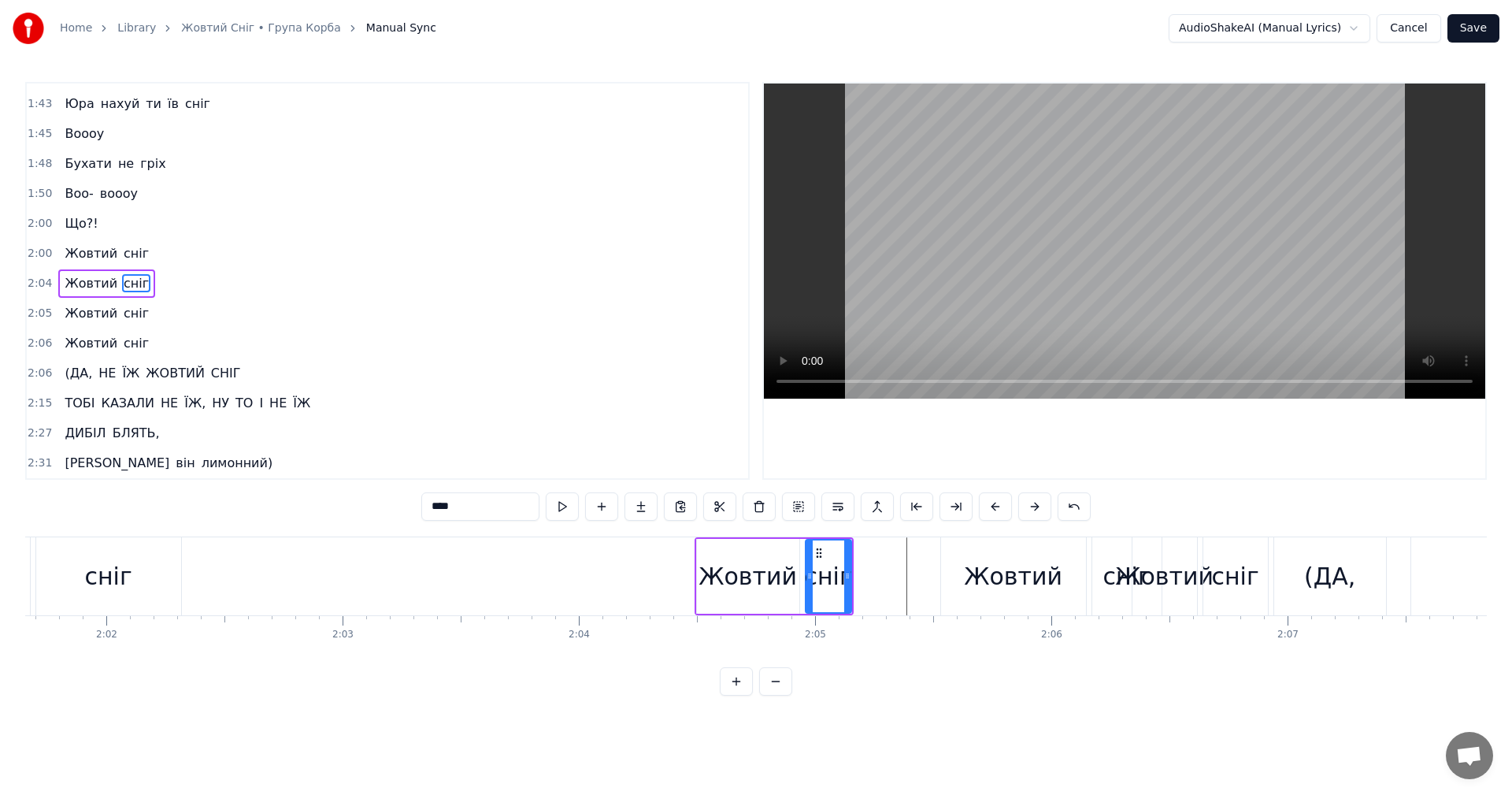
click at [1023, 503] on button at bounding box center [1034, 506] width 33 height 28
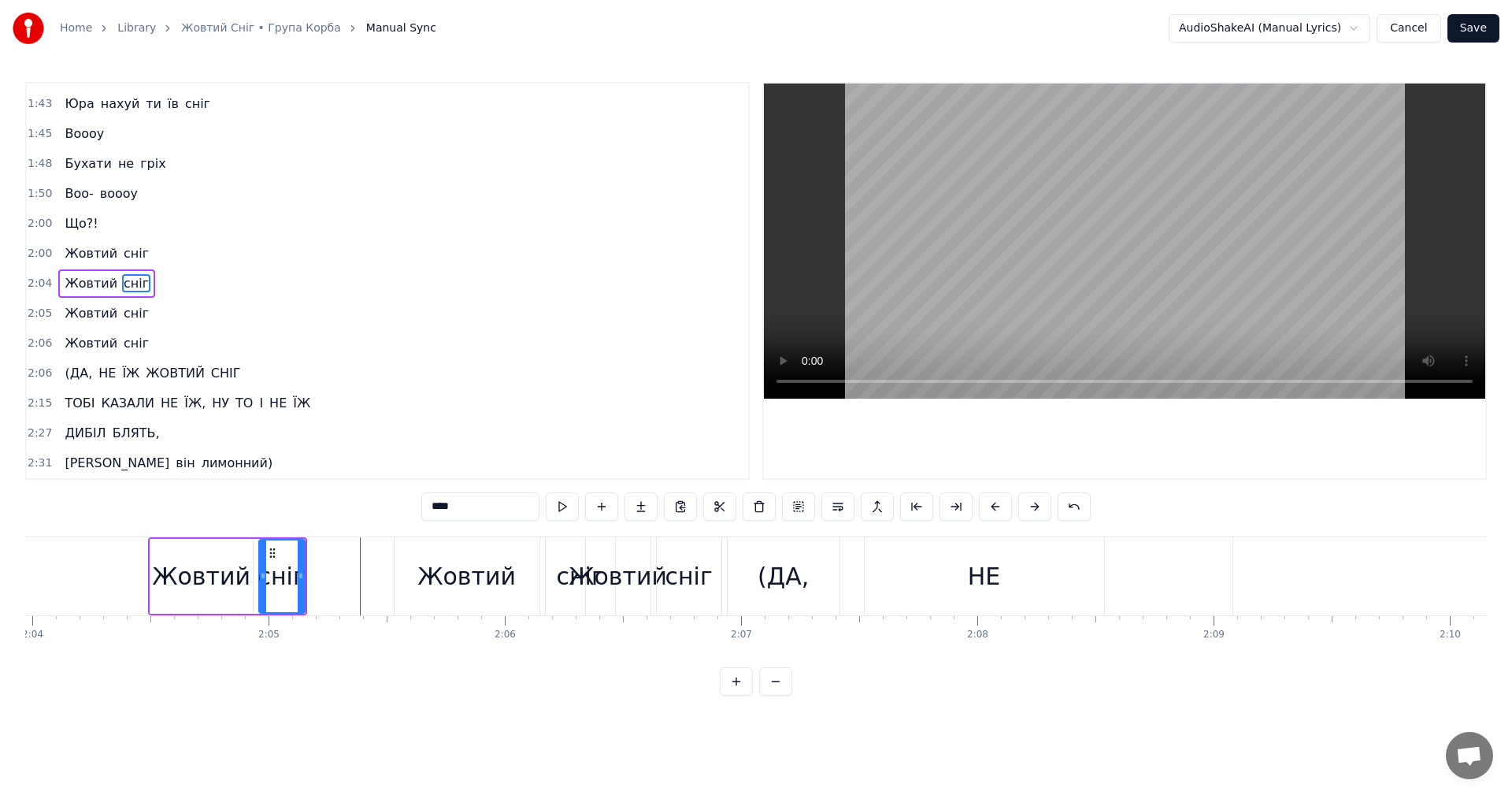
click at [1023, 503] on button at bounding box center [1034, 506] width 33 height 28
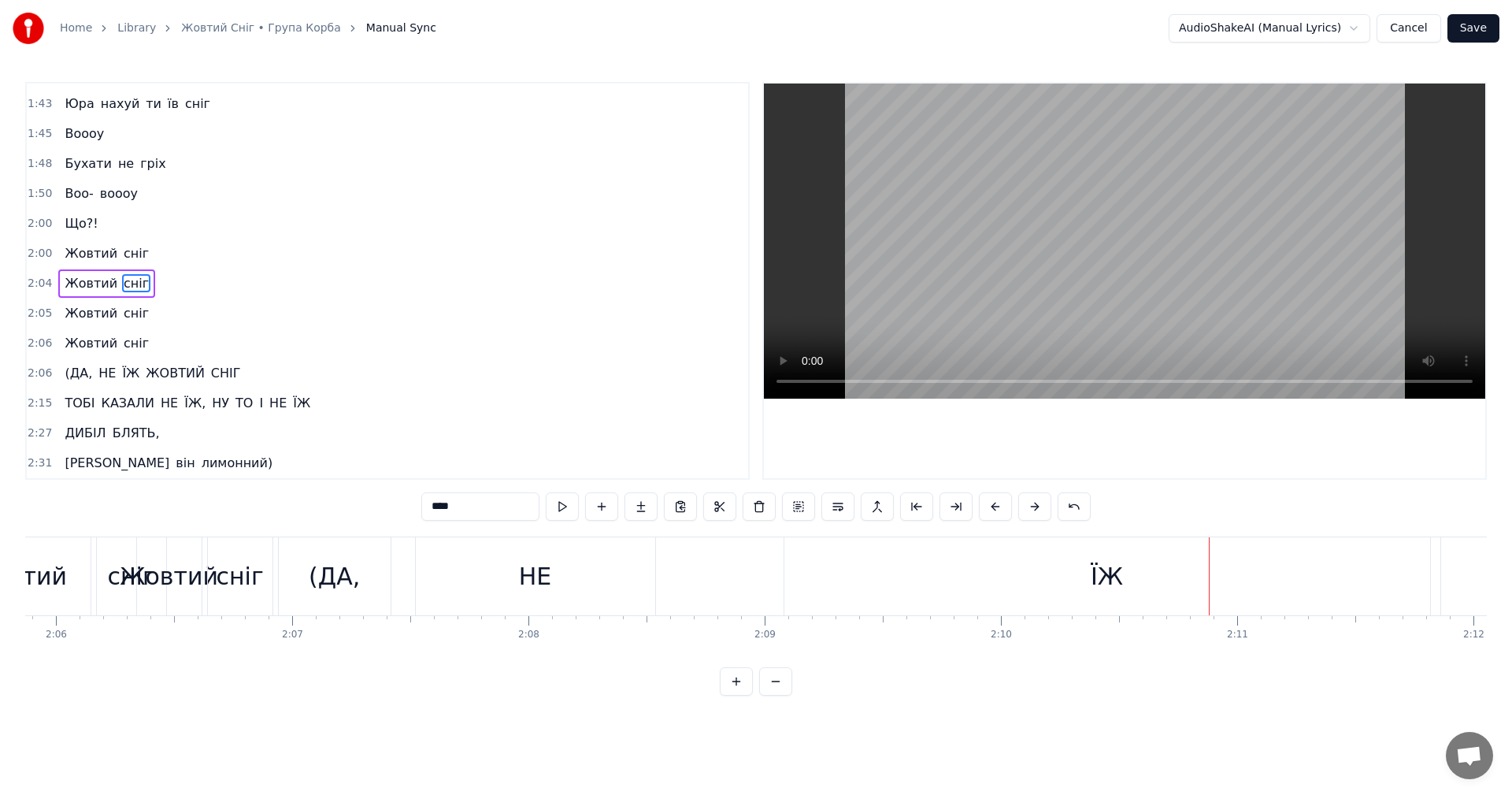
click at [1023, 503] on button at bounding box center [1034, 506] width 33 height 28
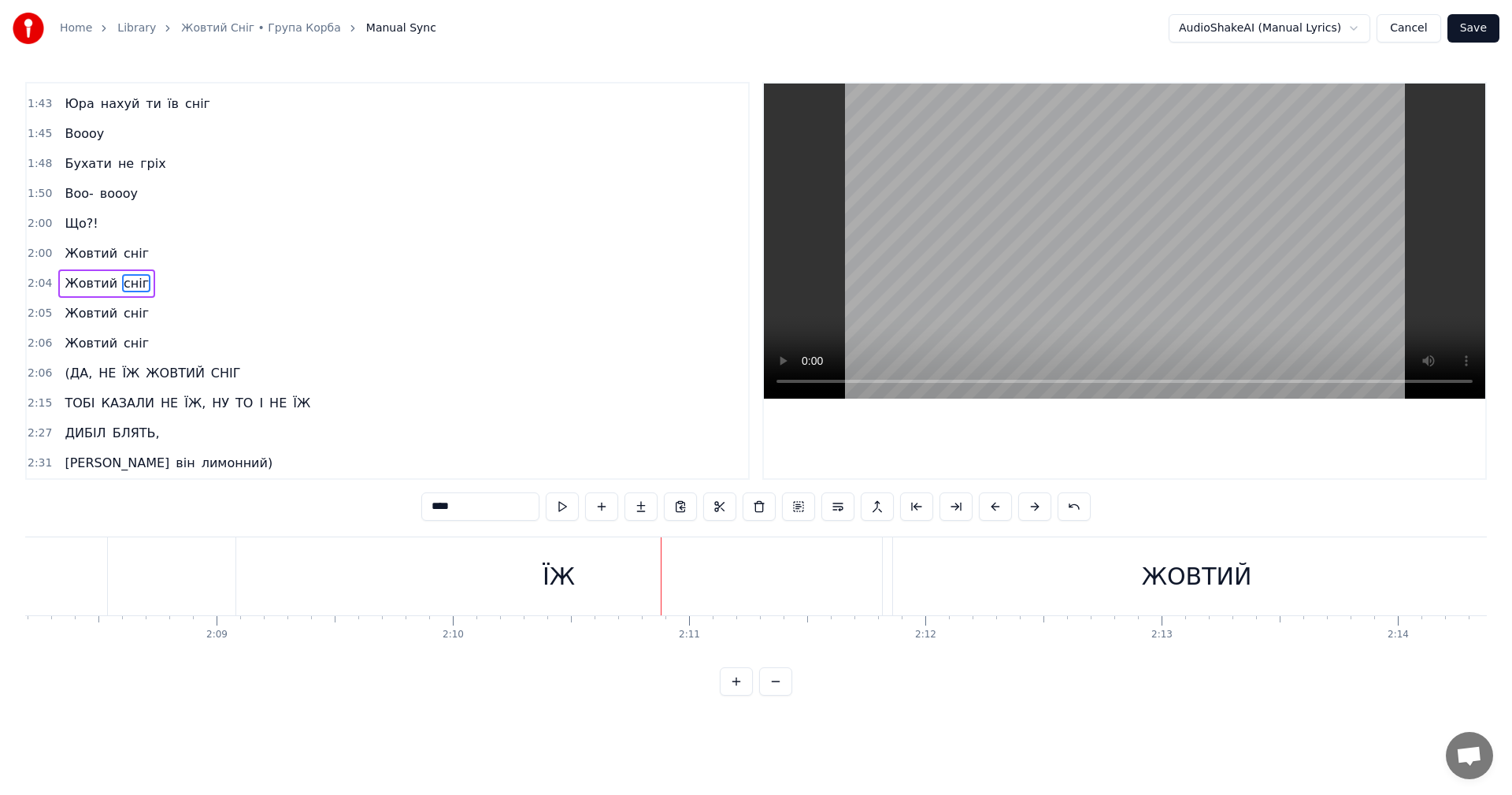
click at [1023, 503] on button at bounding box center [1034, 506] width 33 height 28
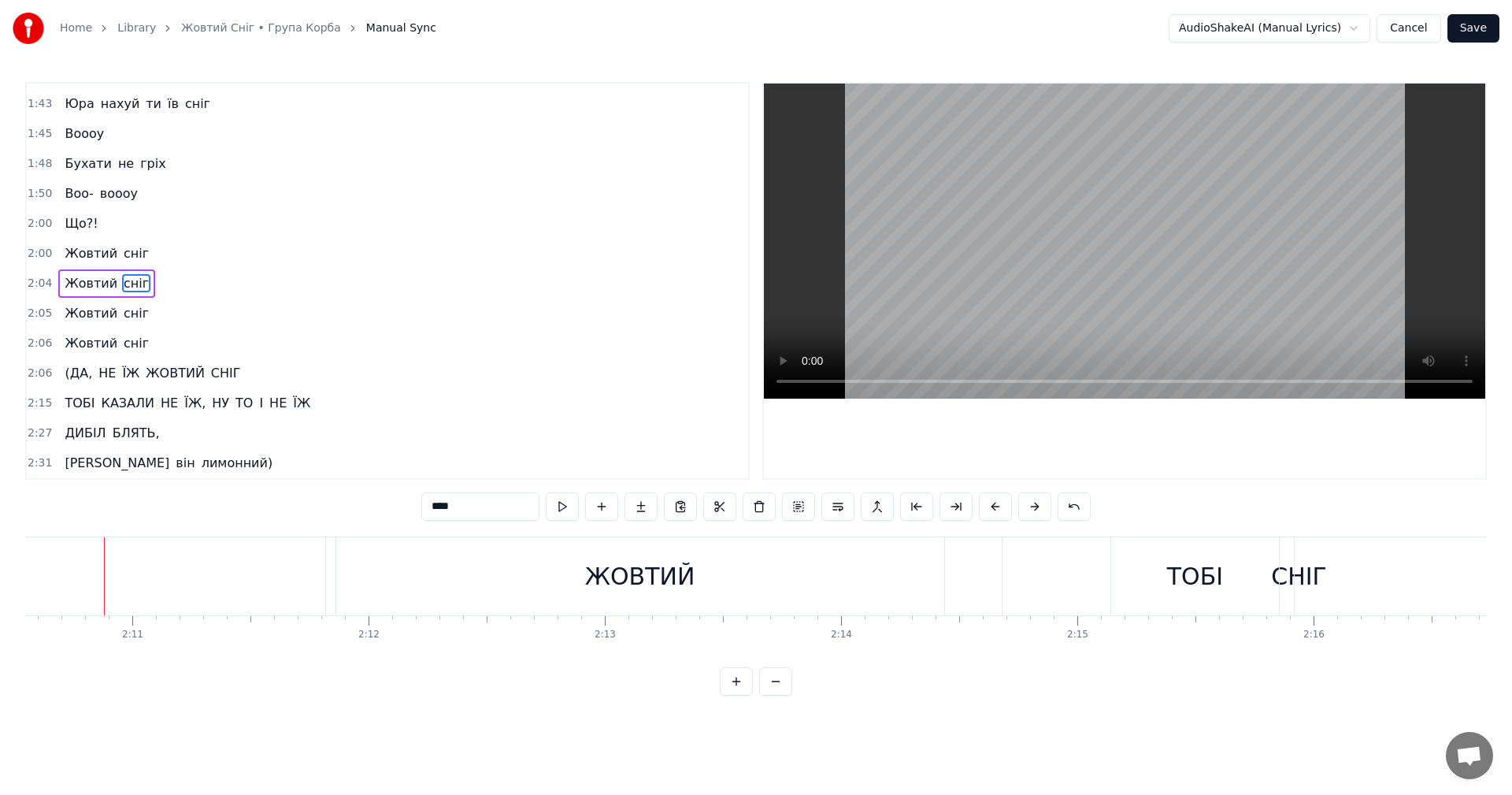
click at [1023, 503] on button at bounding box center [1034, 506] width 33 height 28
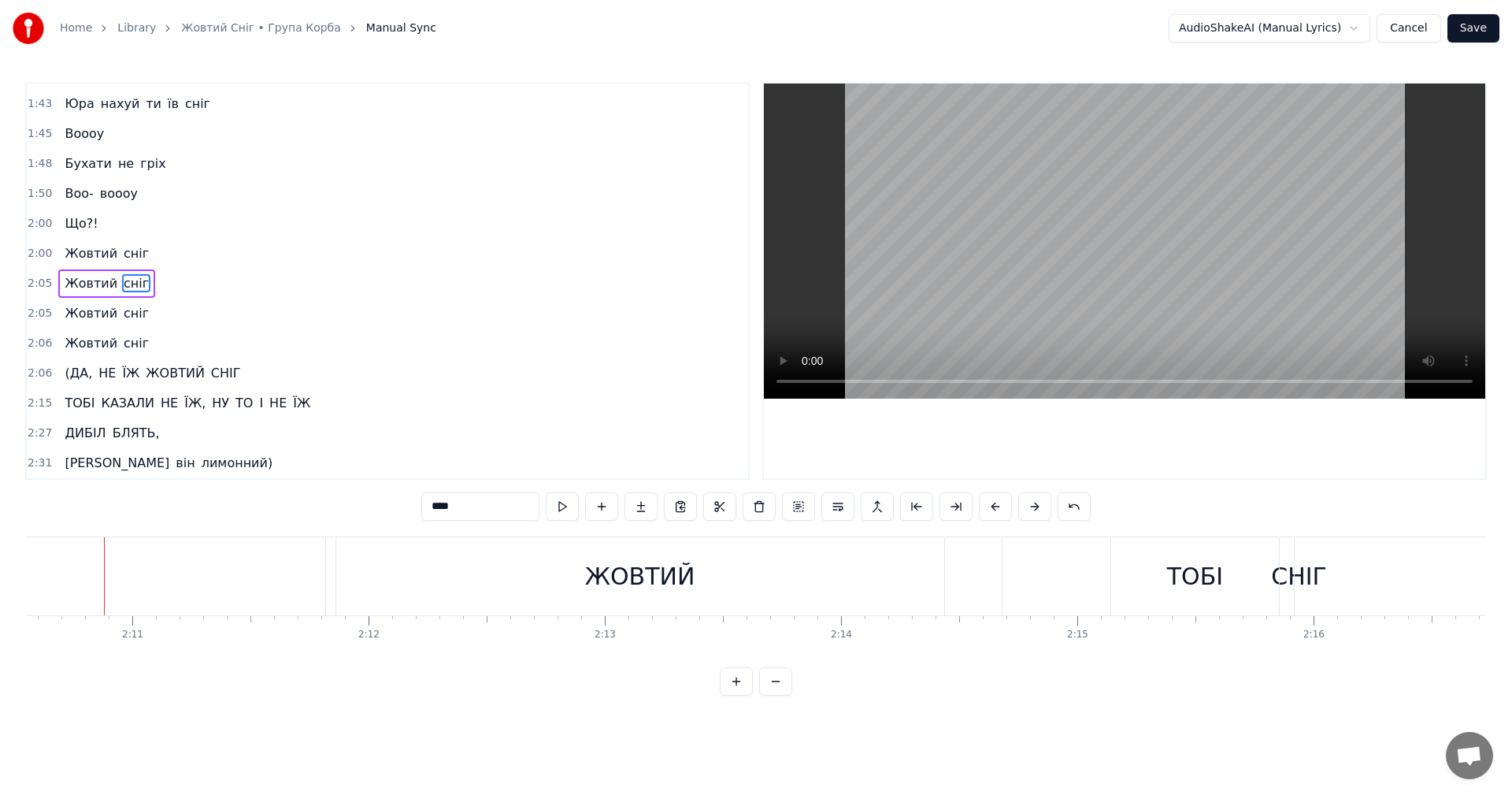
click at [1023, 503] on button at bounding box center [1034, 506] width 33 height 28
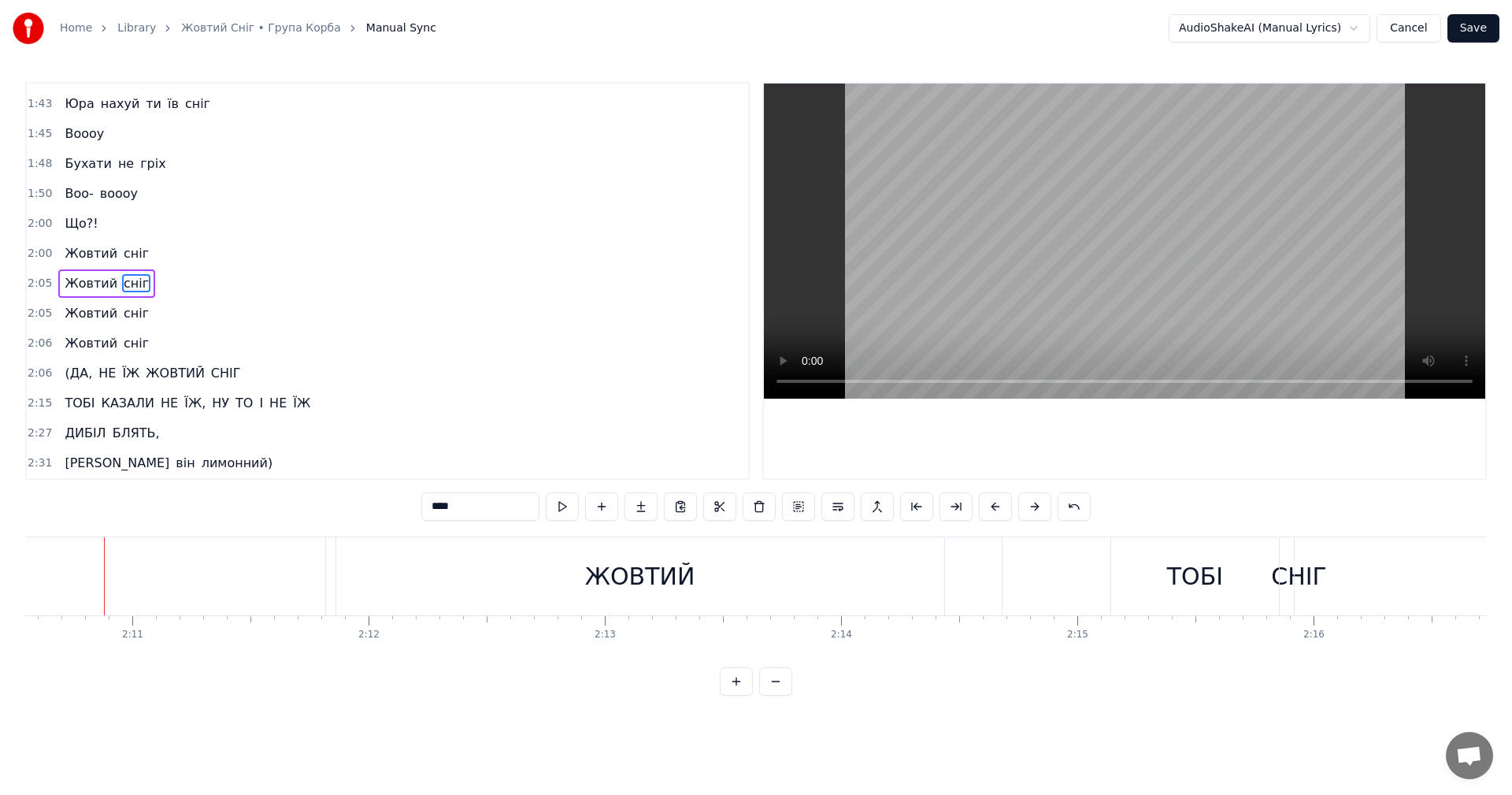
click at [1023, 503] on button at bounding box center [1034, 506] width 33 height 28
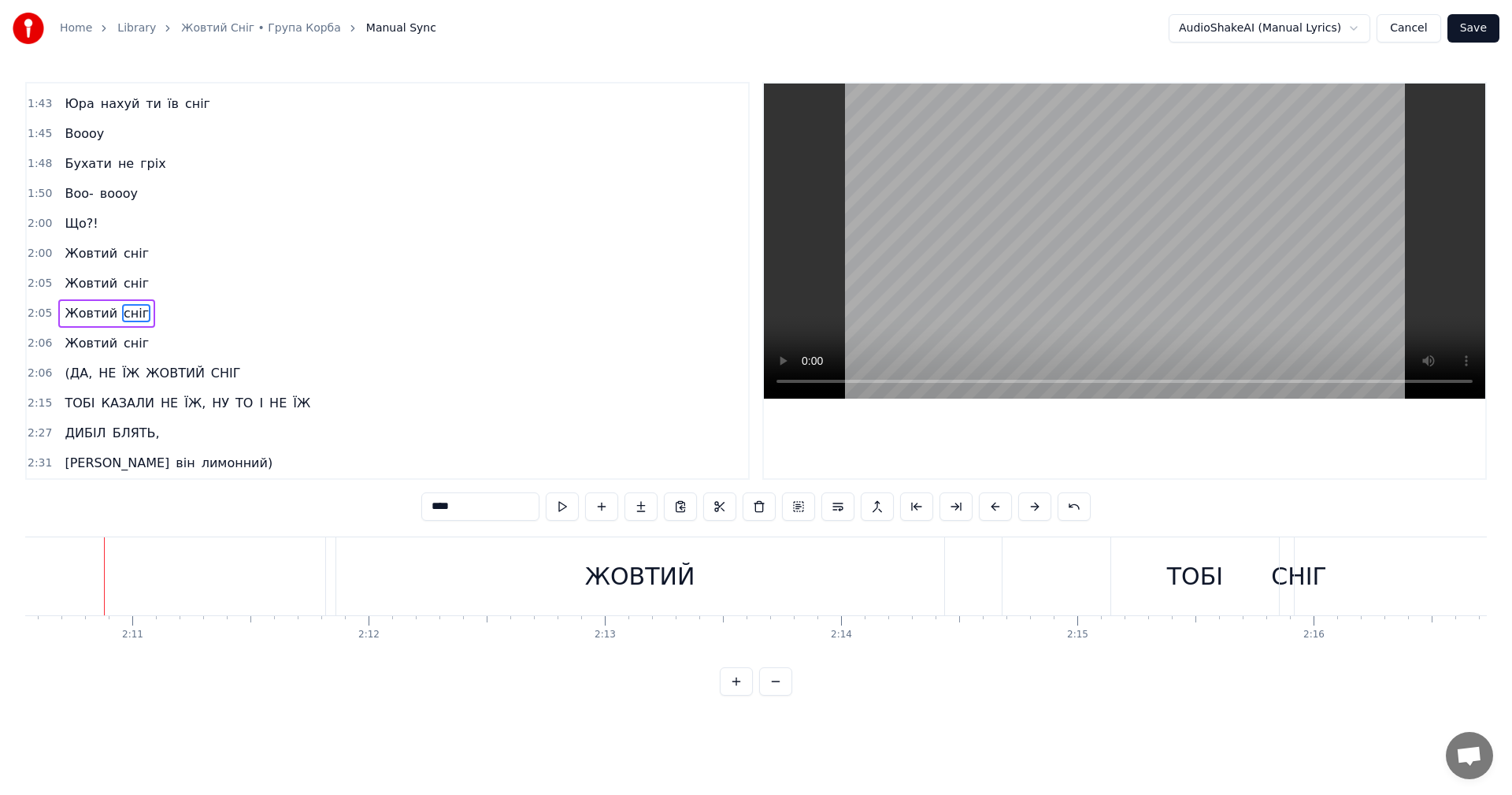
click at [1023, 503] on button at bounding box center [1034, 506] width 33 height 28
click at [1044, 518] on button at bounding box center [1034, 506] width 33 height 28
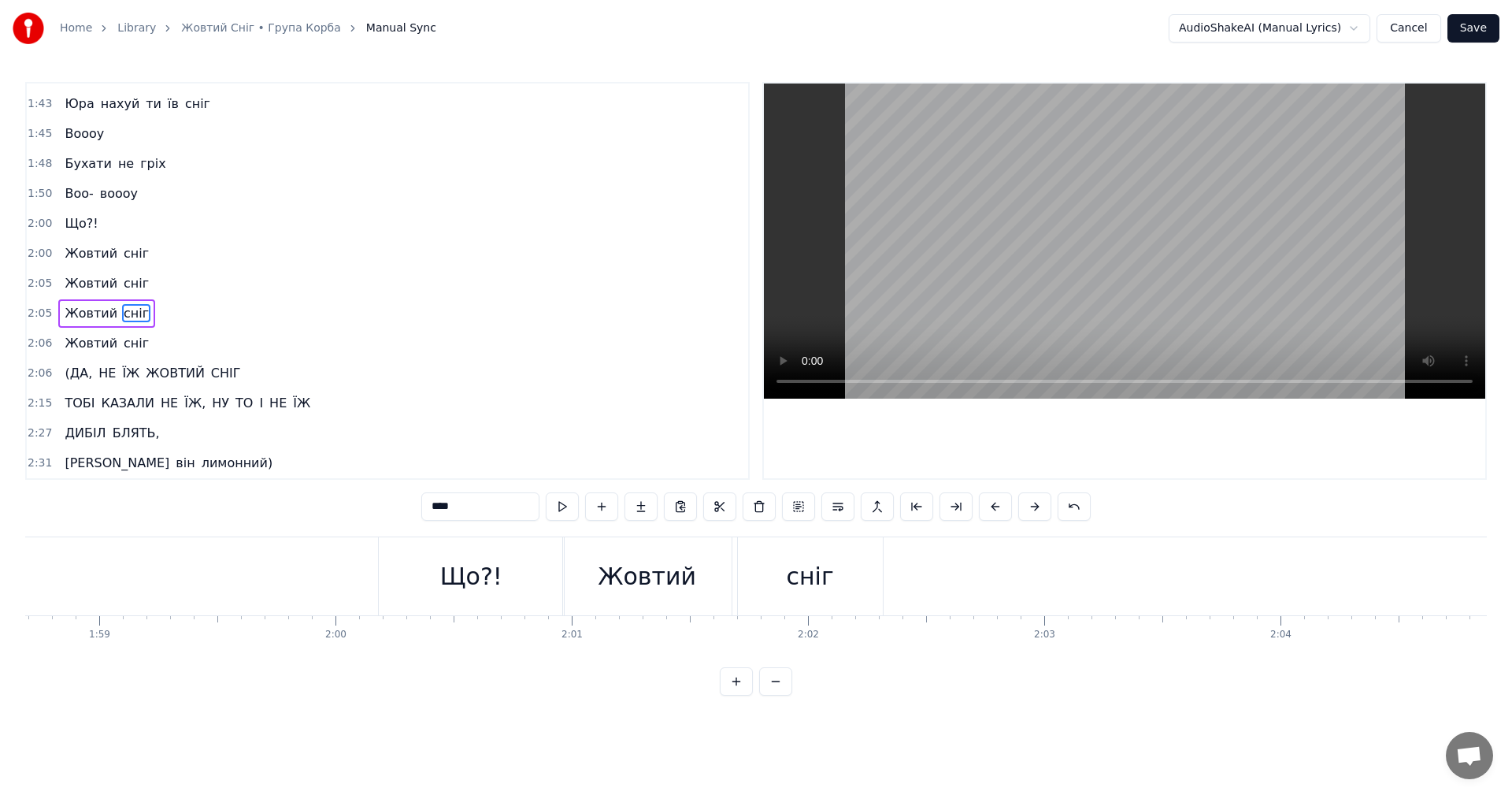
scroll to position [0, 27934]
click at [941, 574] on div "сніг" at bounding box center [919, 576] width 145 height 78
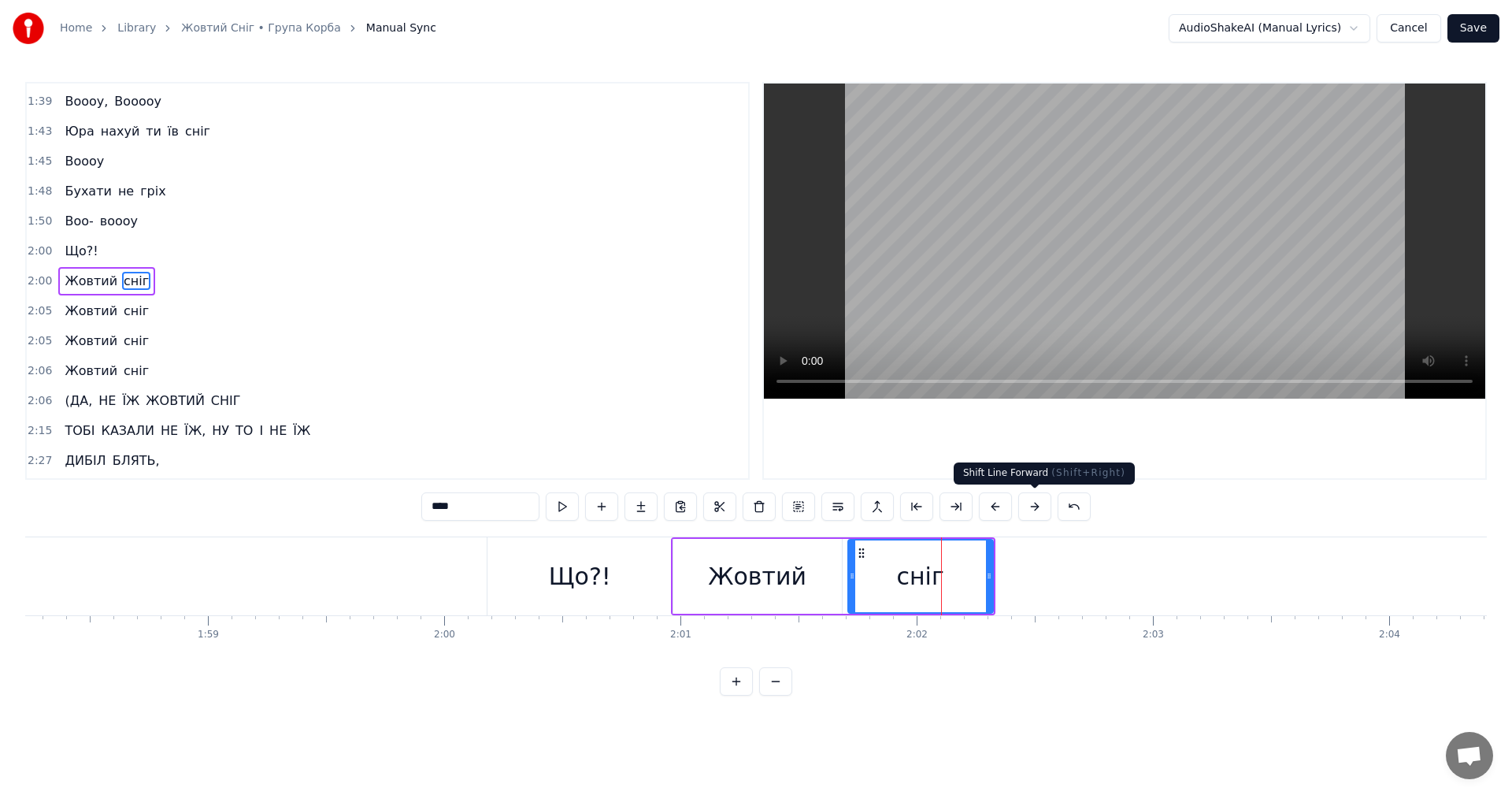
click at [1026, 511] on button at bounding box center [1034, 506] width 33 height 28
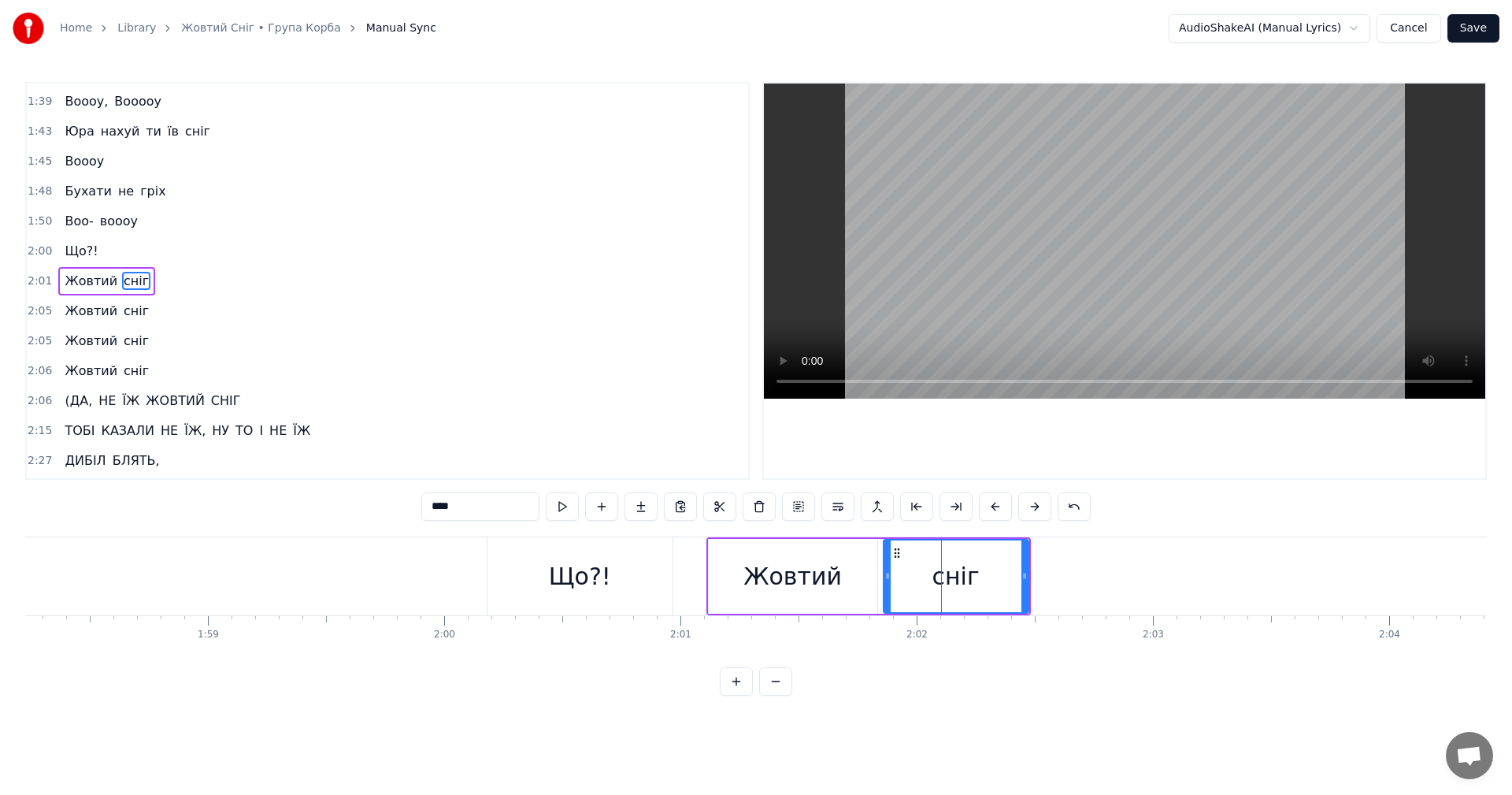
click at [1026, 511] on button at bounding box center [1034, 506] width 33 height 28
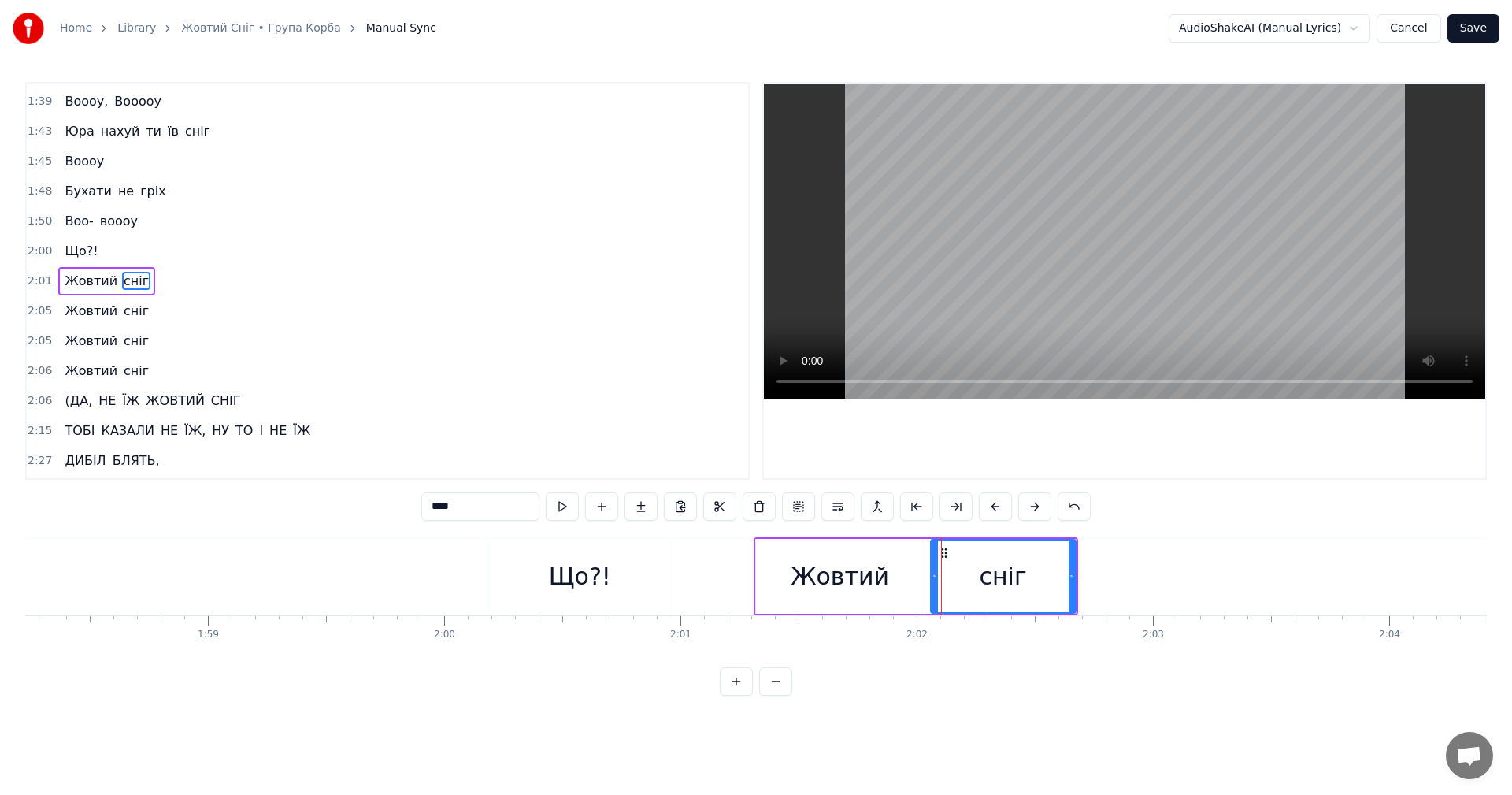
click at [1026, 511] on button at bounding box center [1034, 506] width 33 height 28
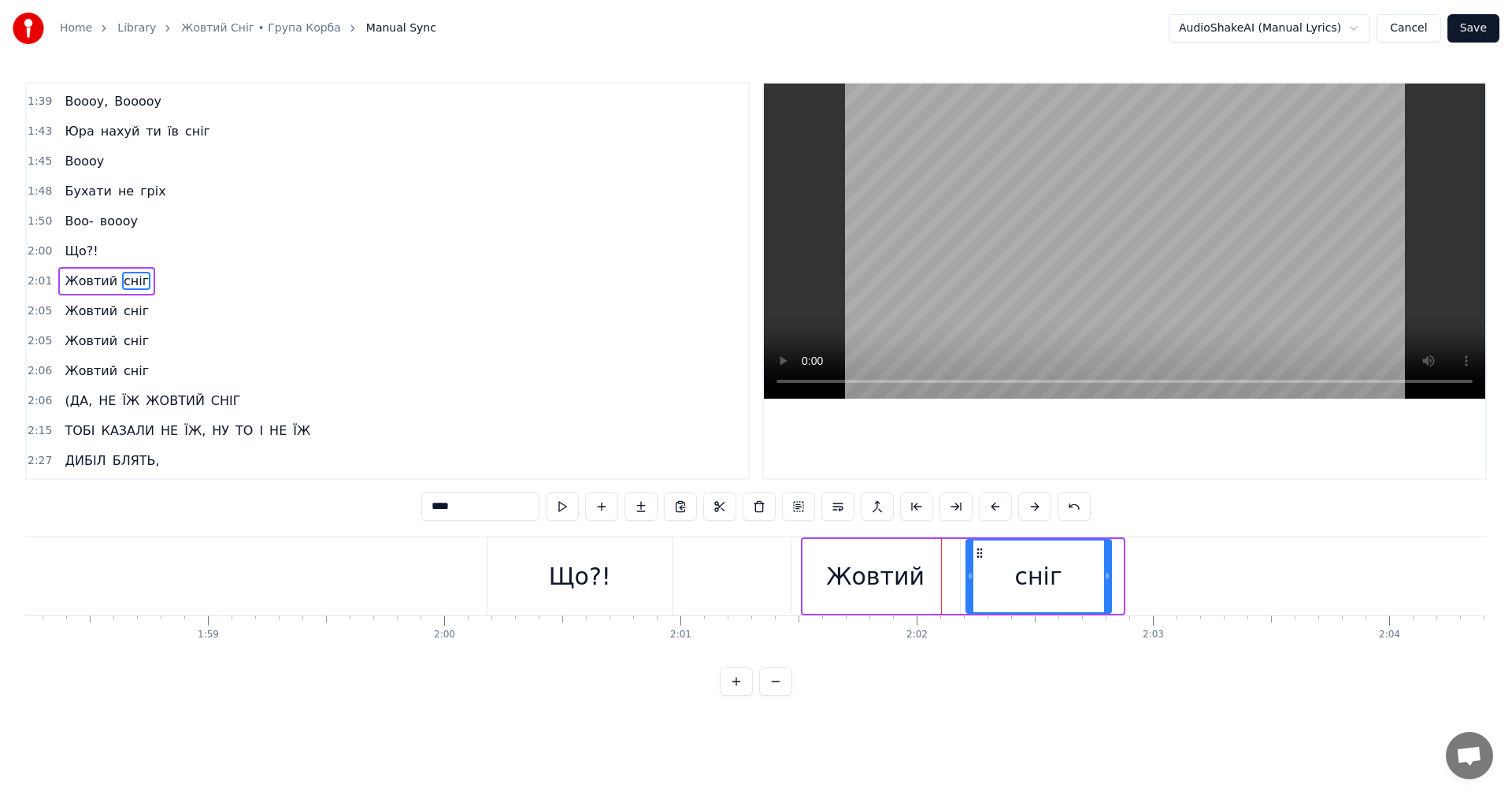
click at [1026, 511] on button at bounding box center [1034, 506] width 33 height 28
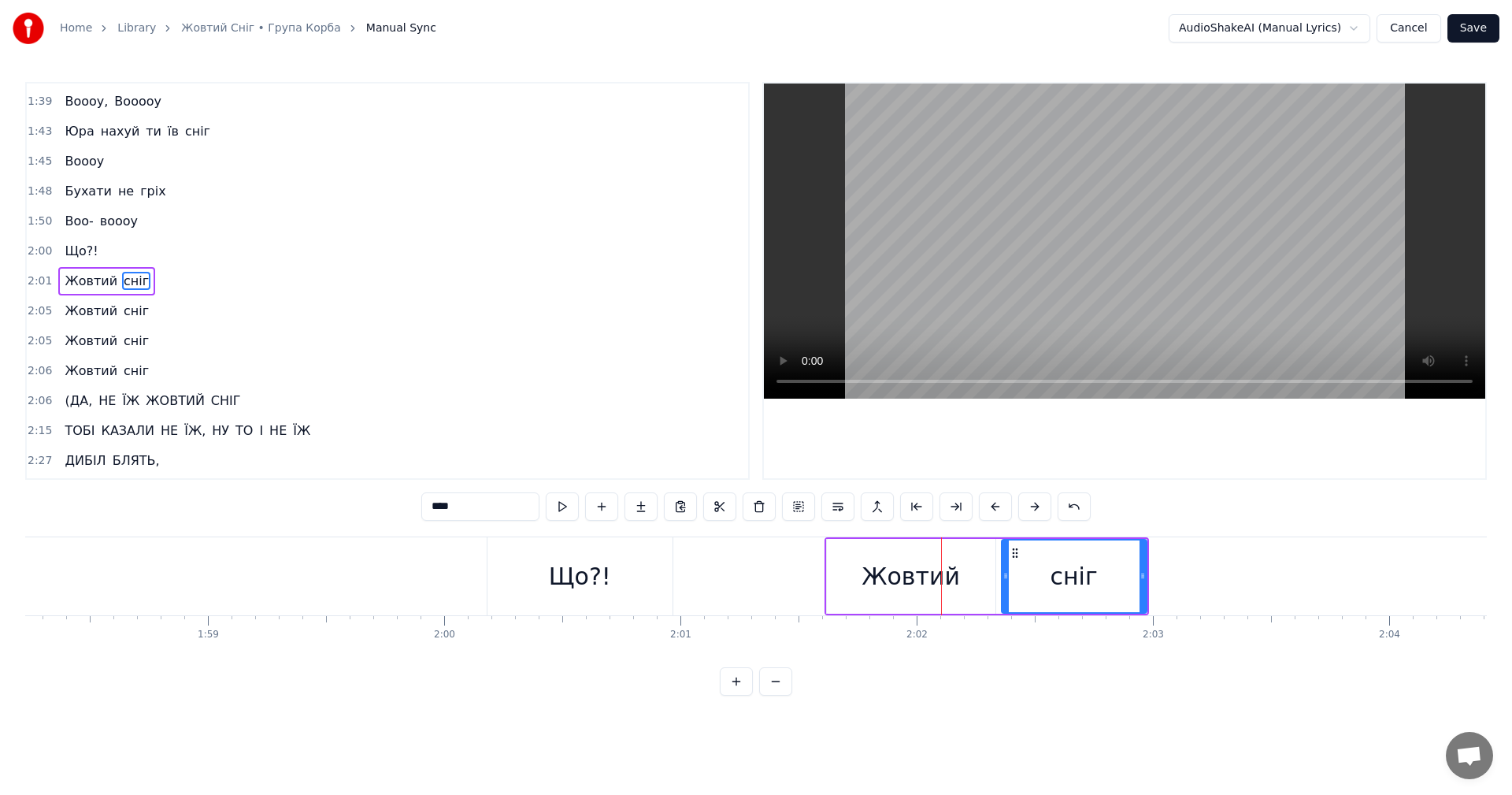
click at [1026, 511] on button at bounding box center [1034, 506] width 33 height 28
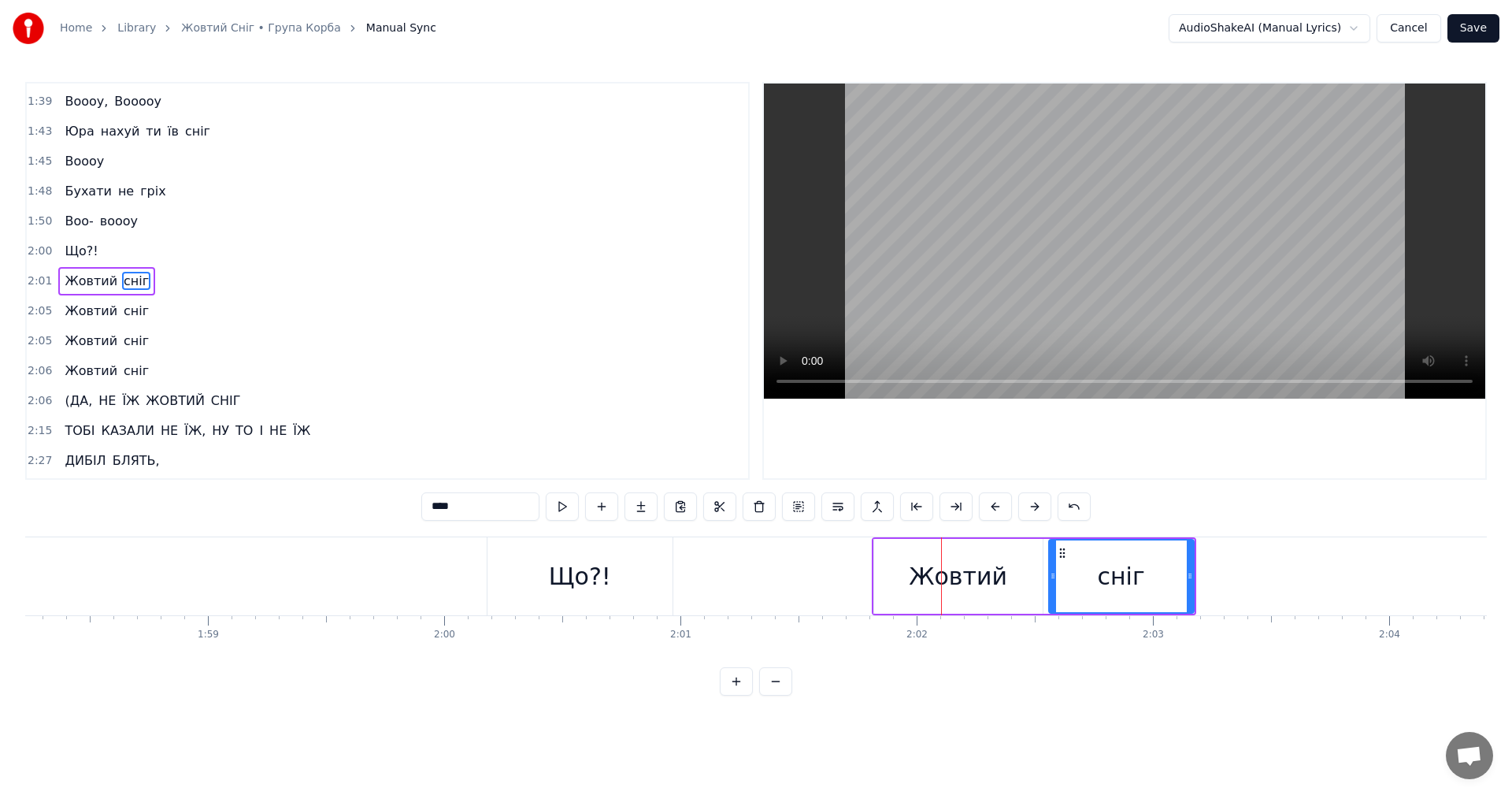
click at [1026, 511] on button at bounding box center [1034, 506] width 33 height 28
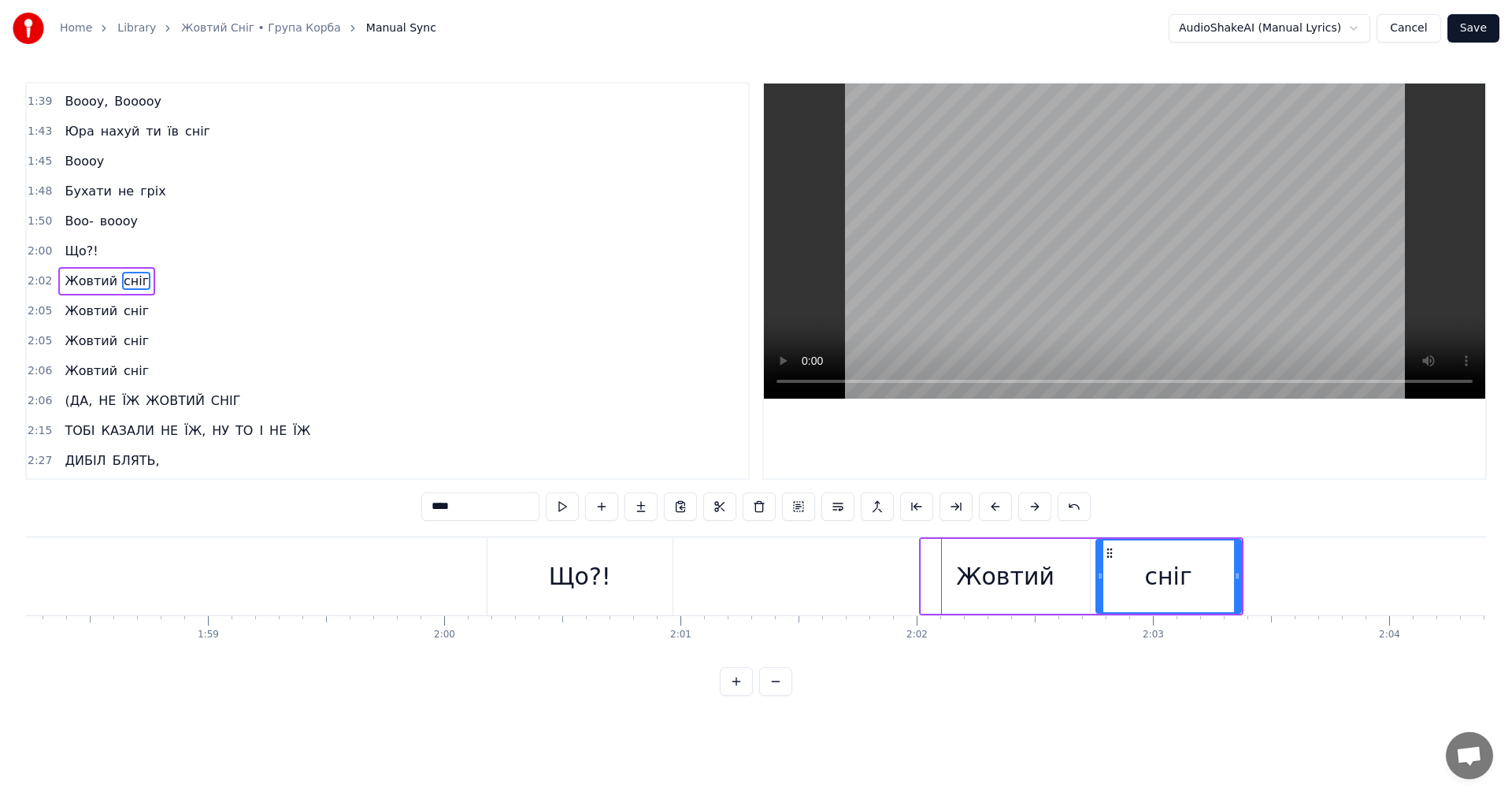
click at [1026, 511] on button at bounding box center [1034, 506] width 33 height 28
click
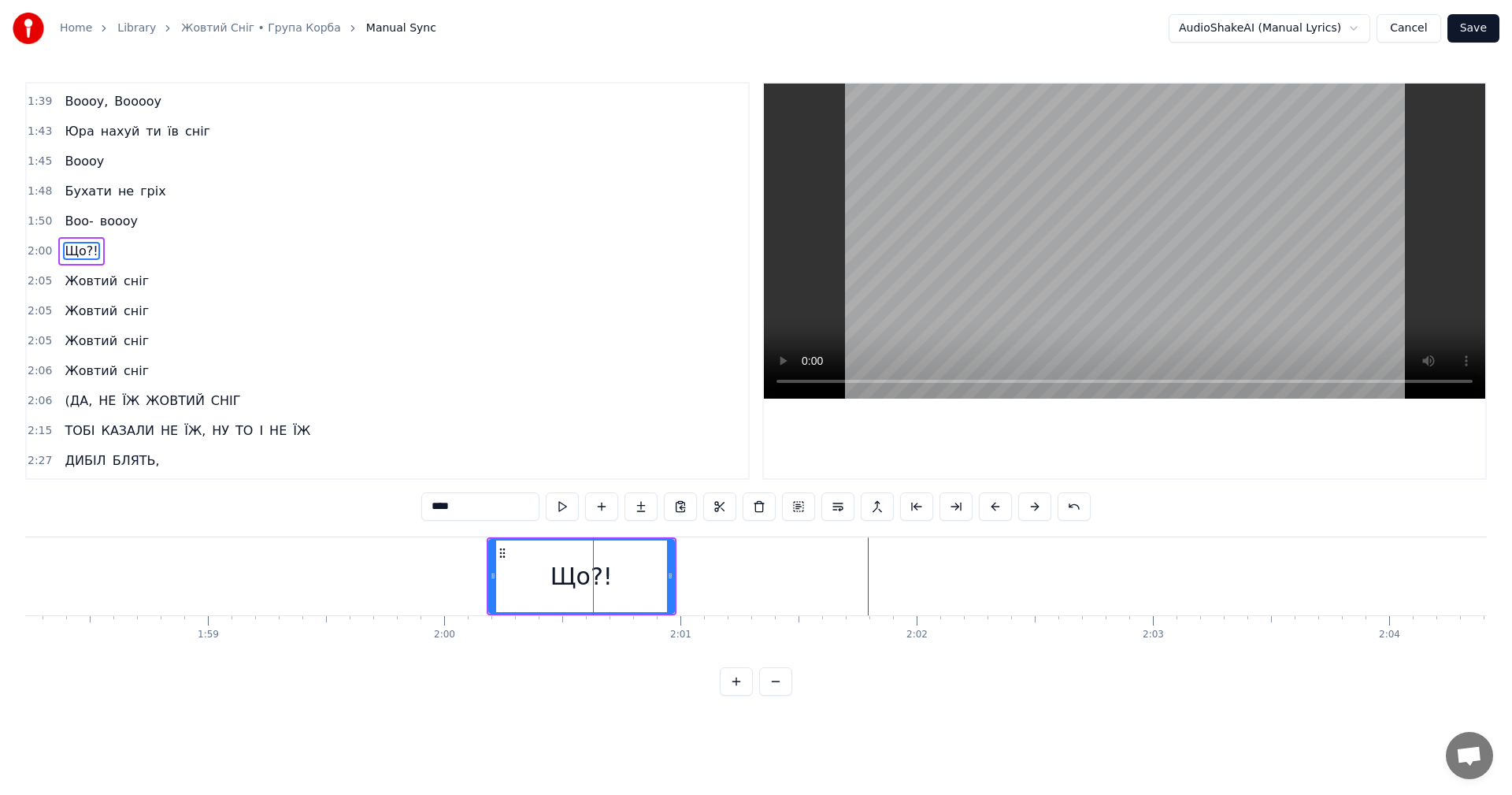
scroll to position [1194, 0]
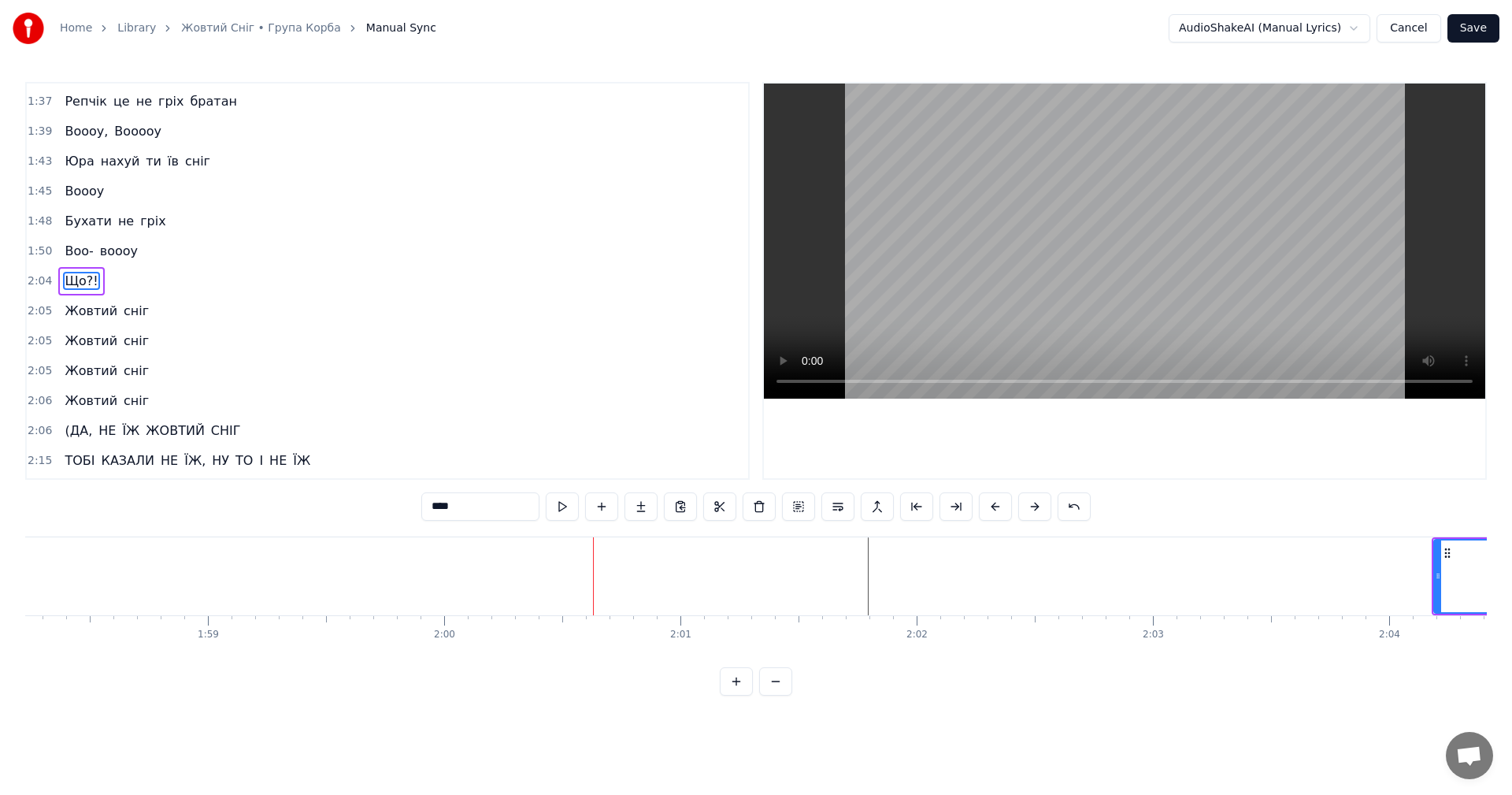
drag, startPoint x: 1043, startPoint y: 508, endPoint x: 1097, endPoint y: 630, distance: 133.4
drag, startPoint x: 1097, startPoint y: 630, endPoint x: 1104, endPoint y: 661, distance: 31.8
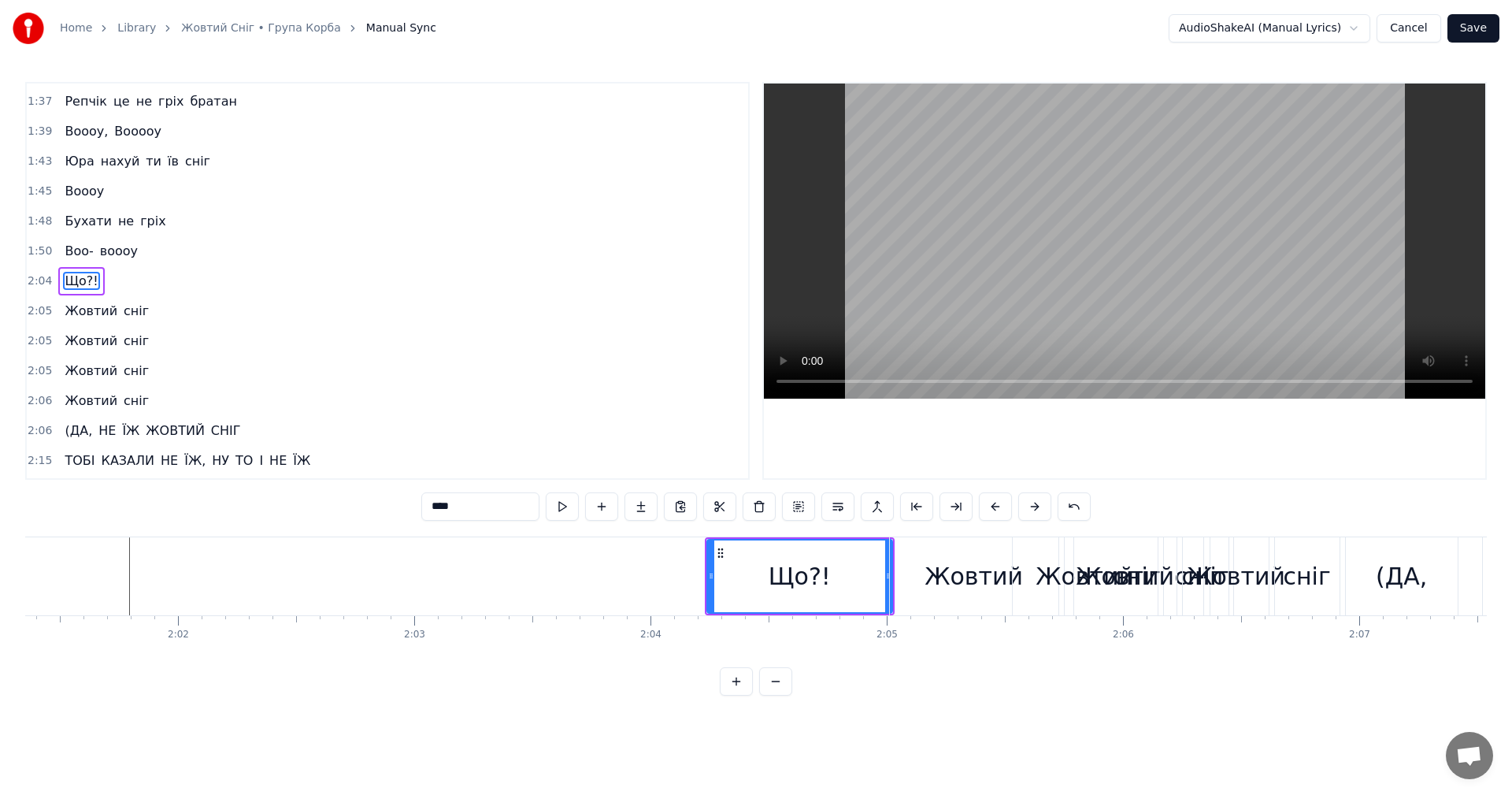
scroll to position [0, 28696]
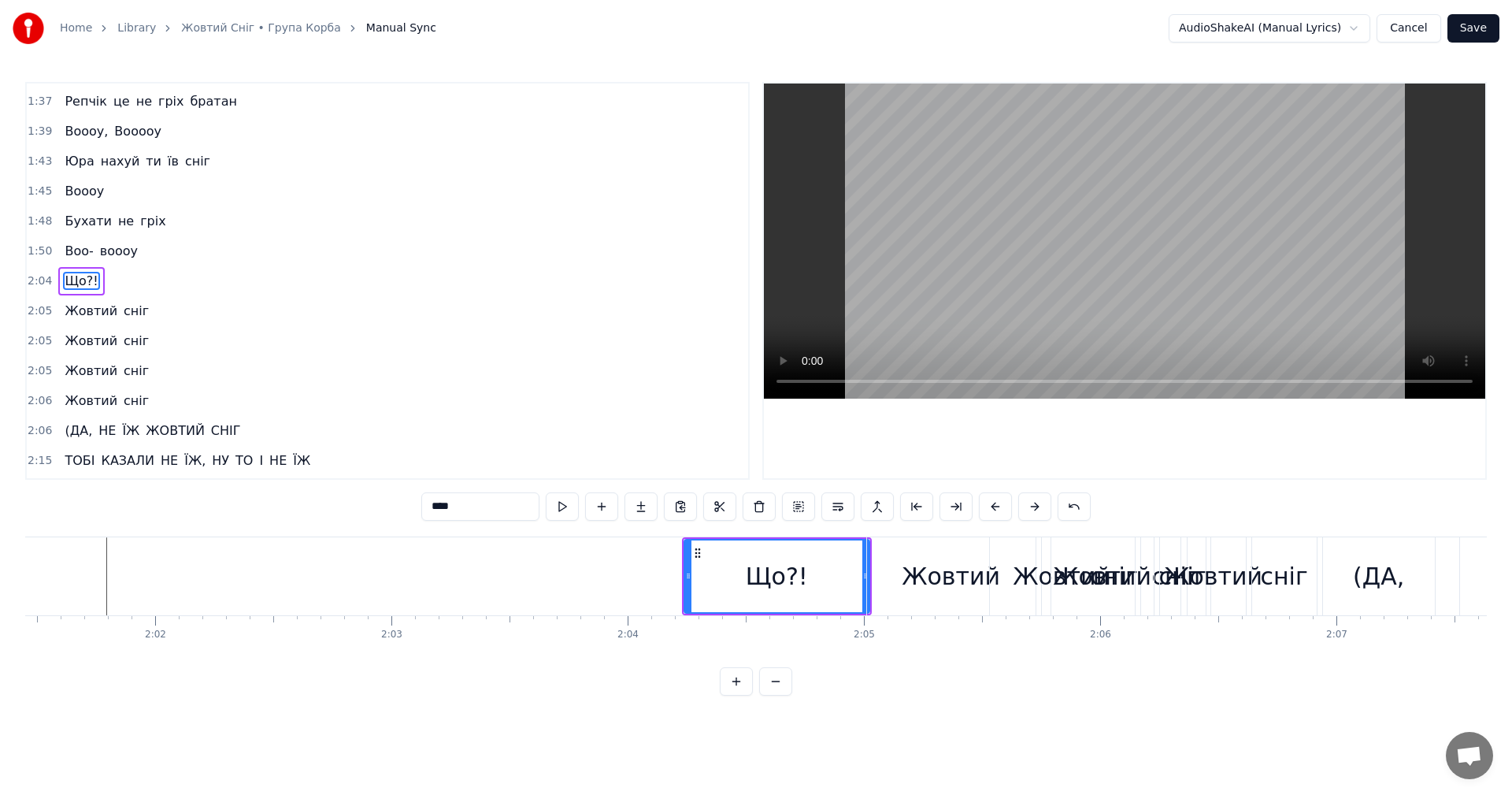
type input "******"
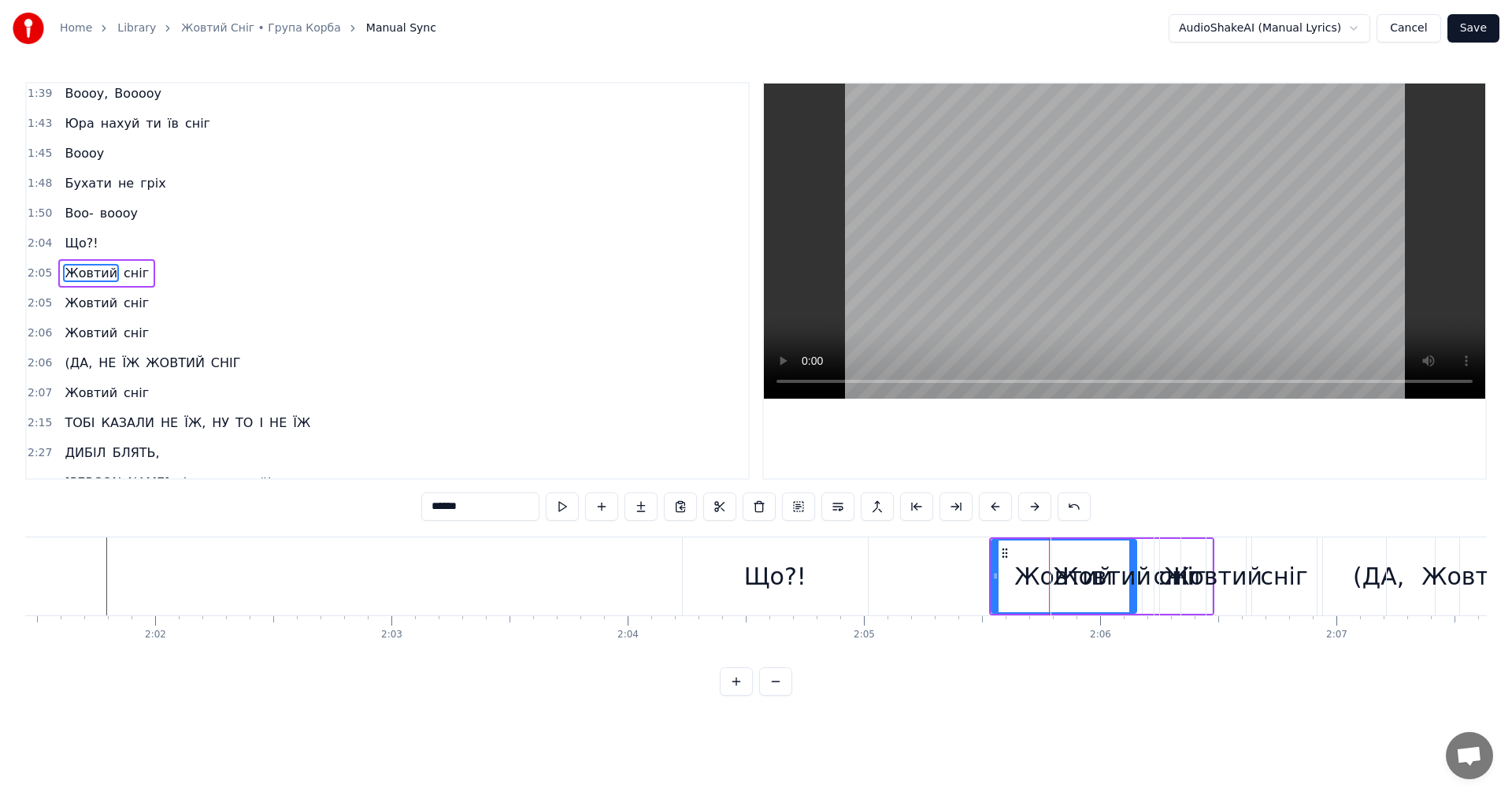
scroll to position [1224, 0]
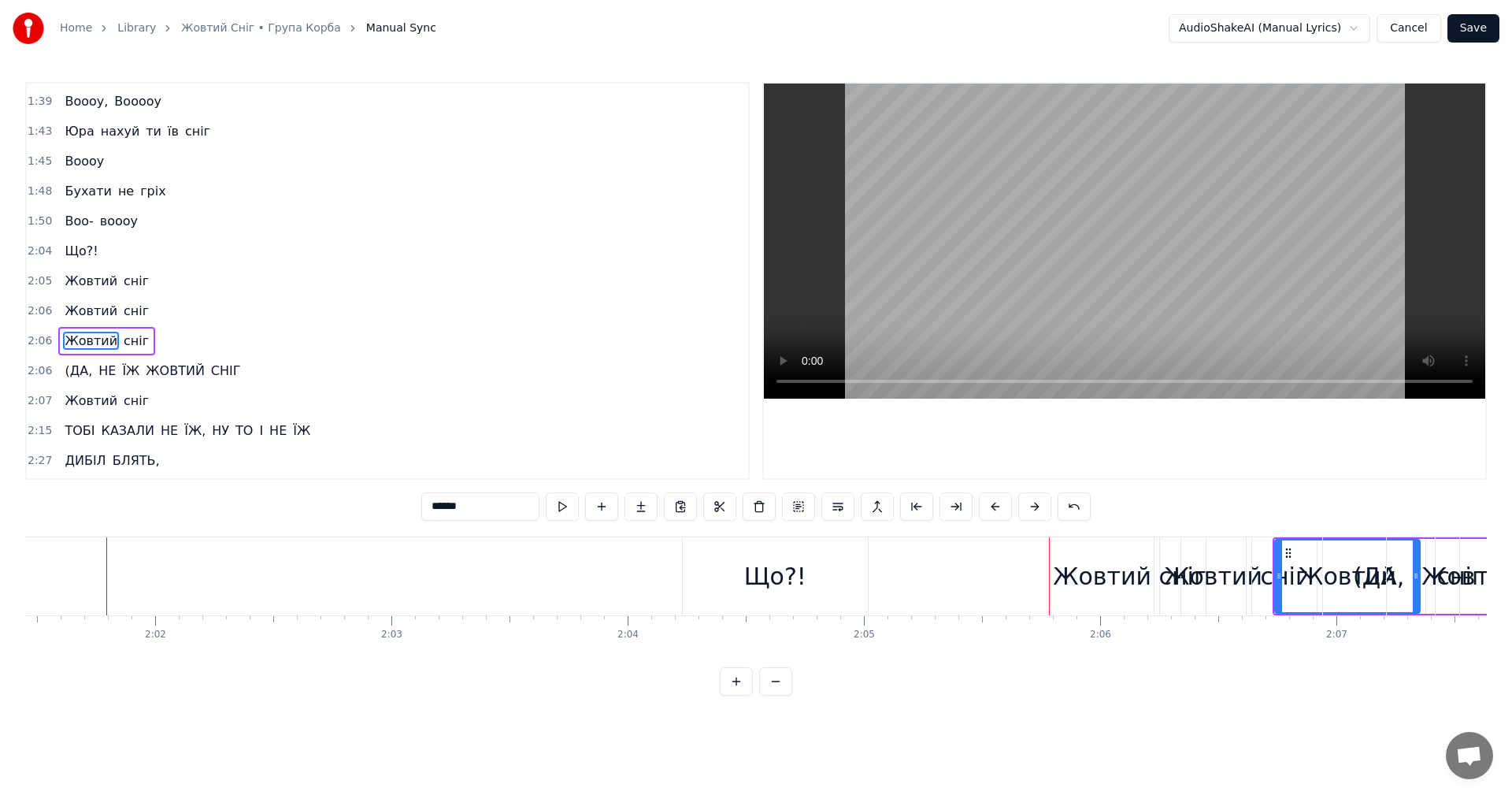
drag, startPoint x: 1034, startPoint y: 505, endPoint x: 1145, endPoint y: 641, distance: 175.5
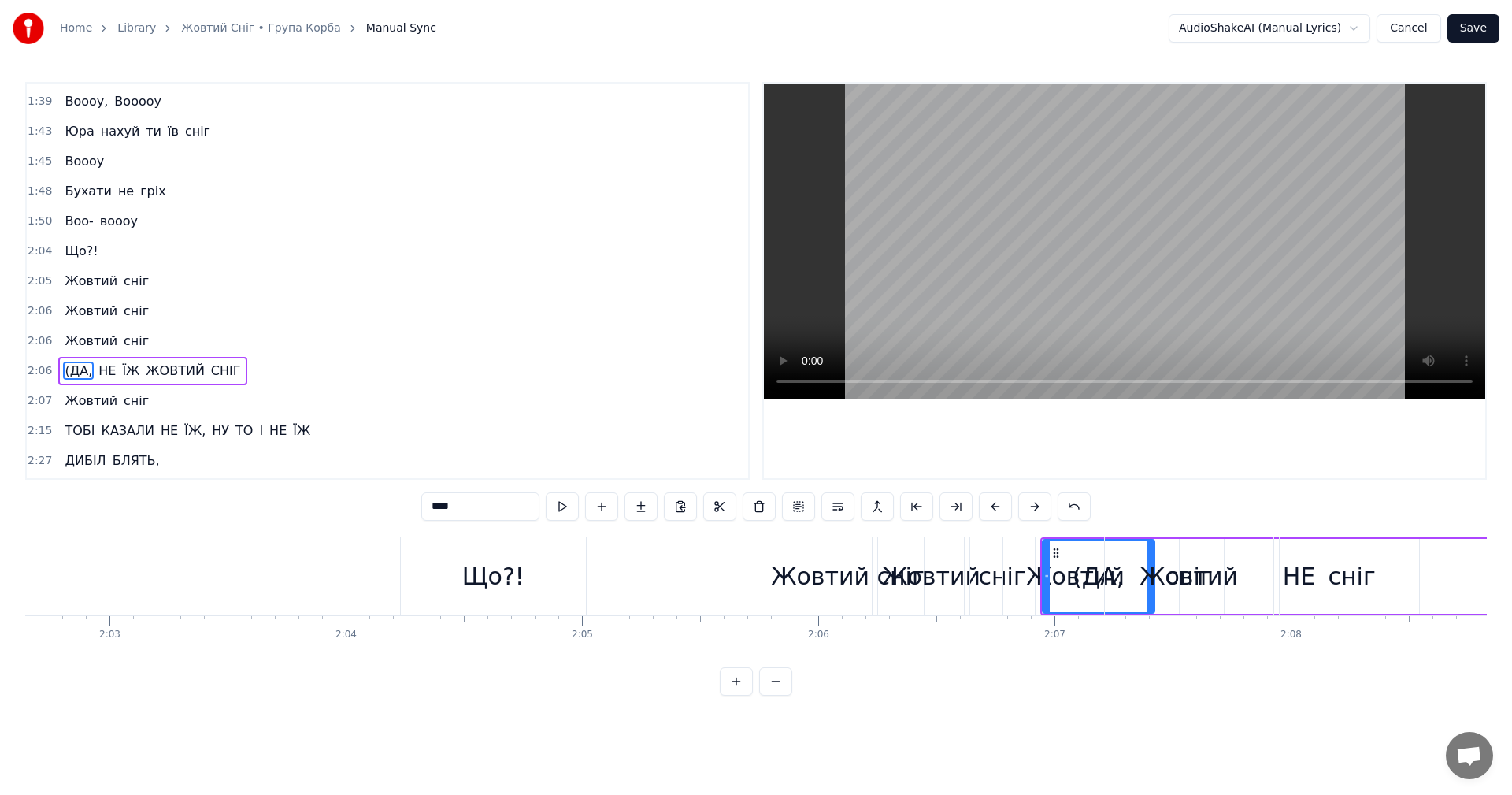
scroll to position [1252, 0]
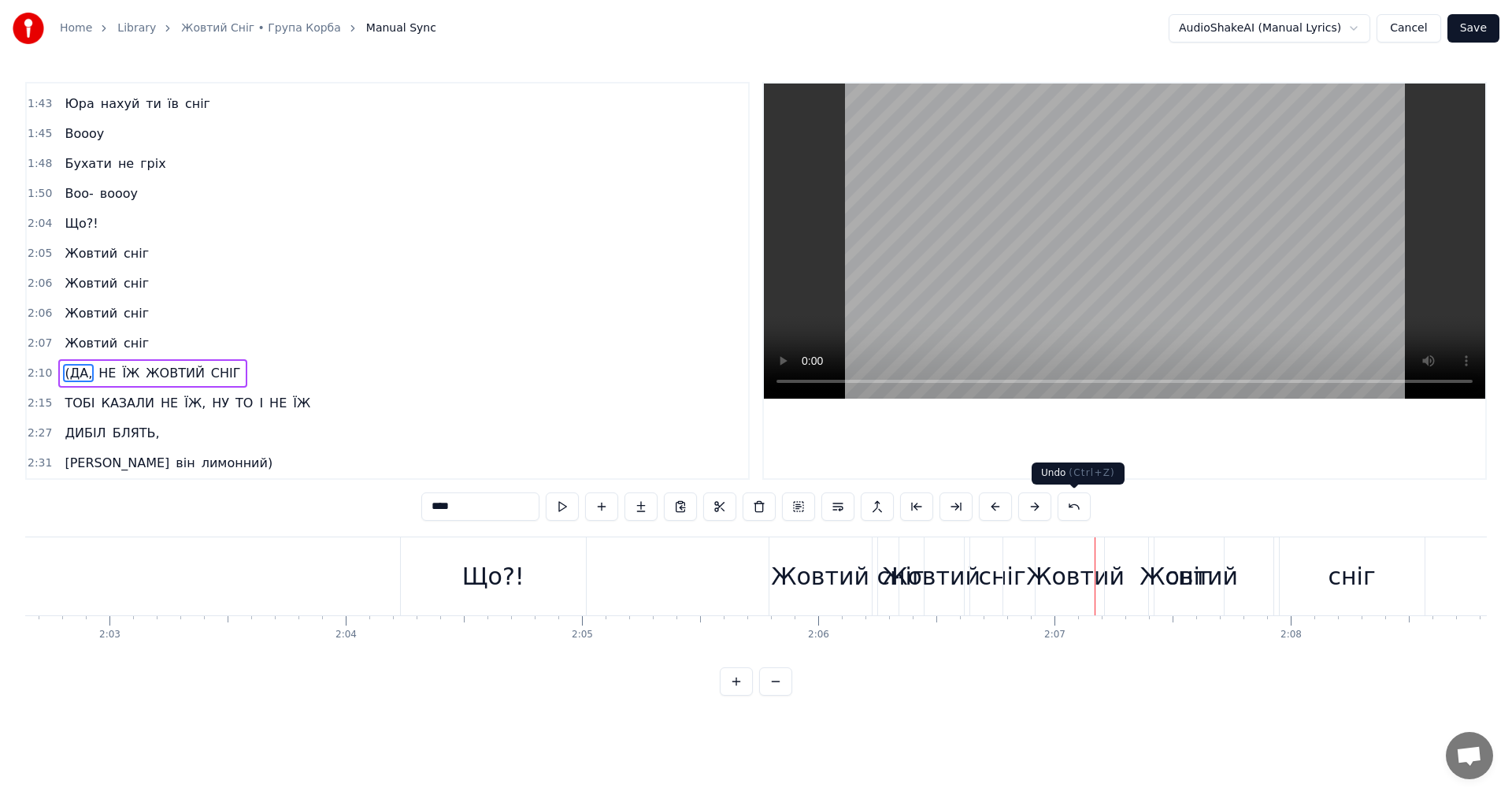
type input "******"
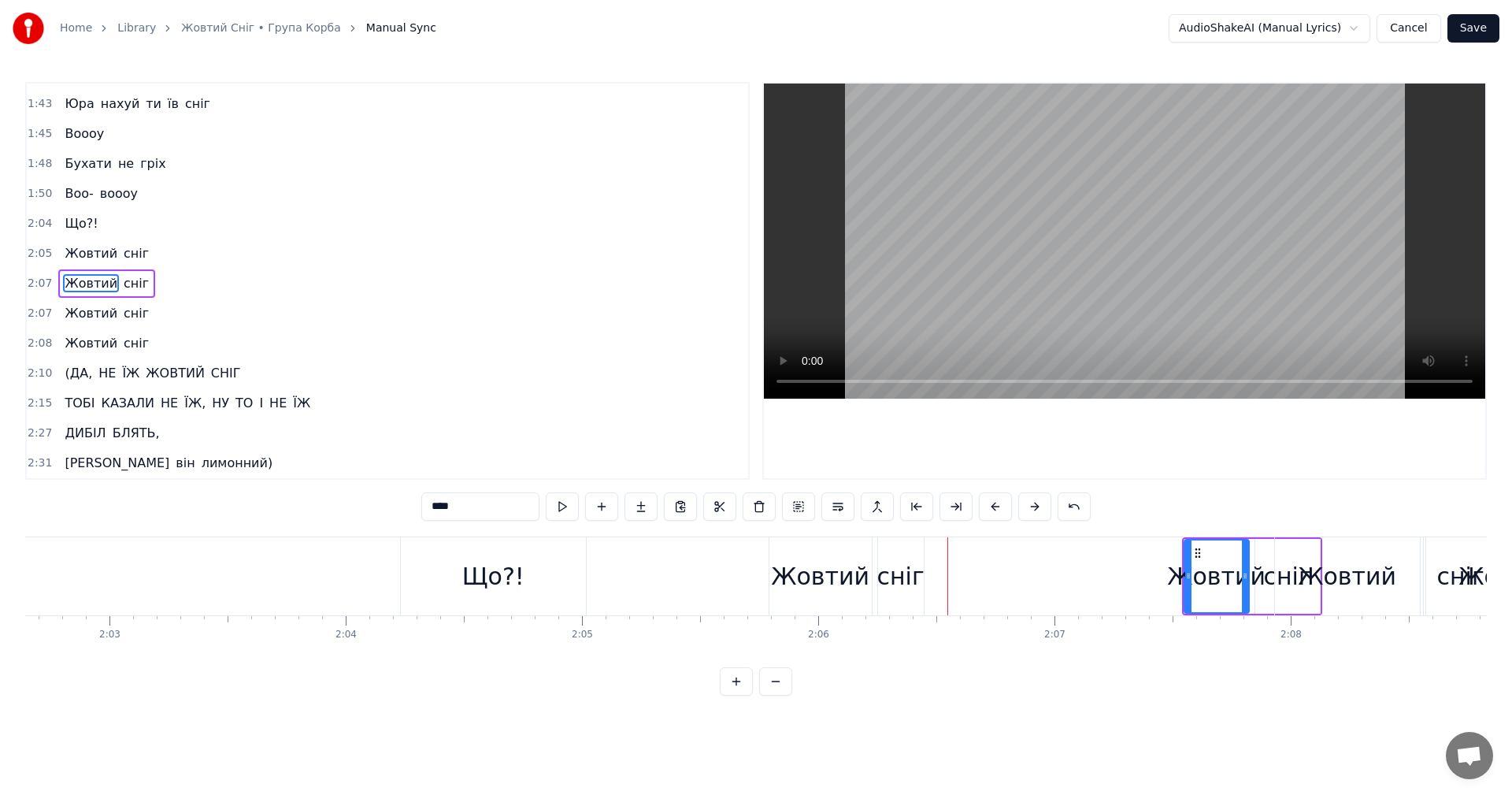
scroll to position [1224, 0]
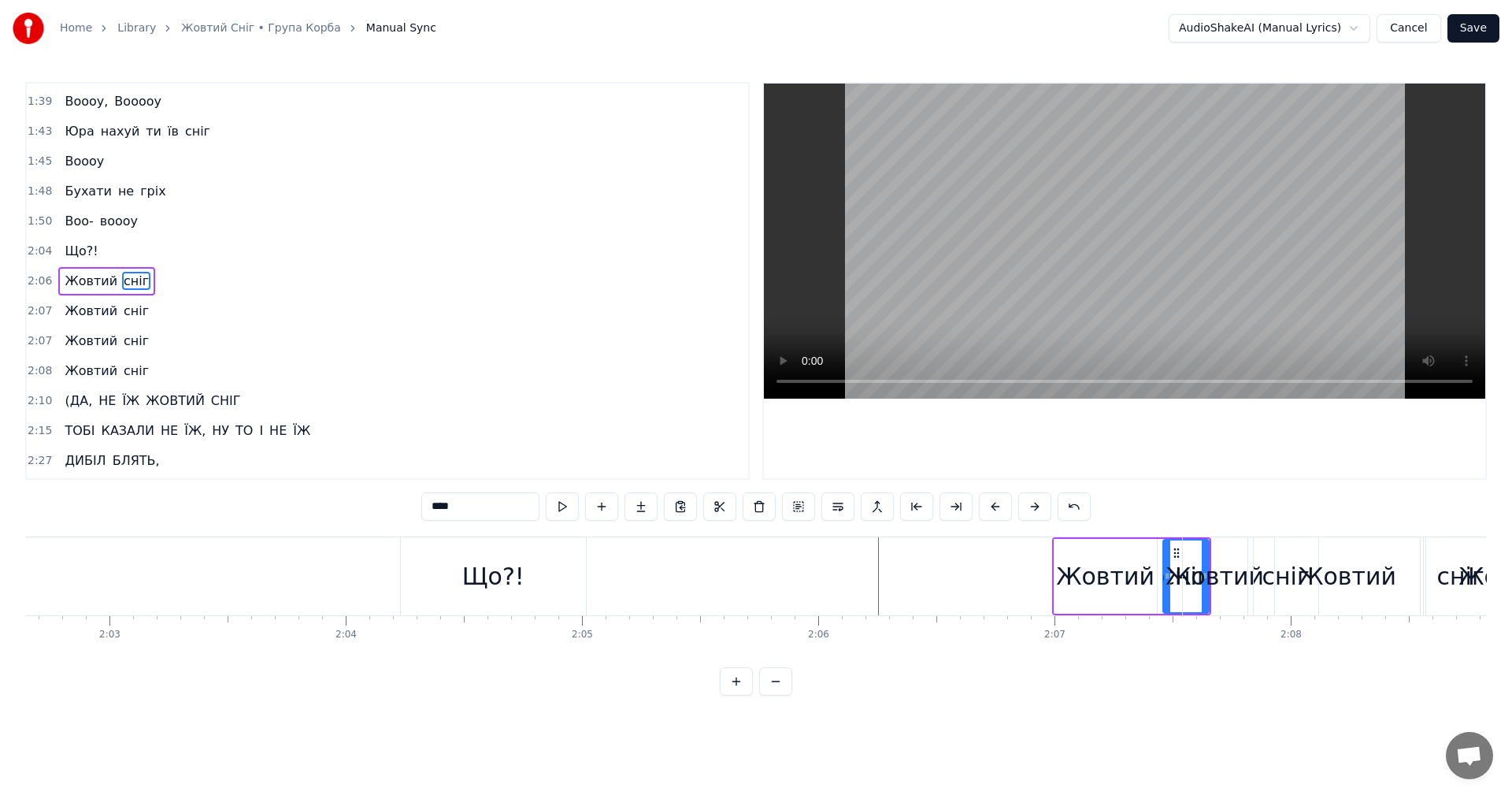
type input "****"
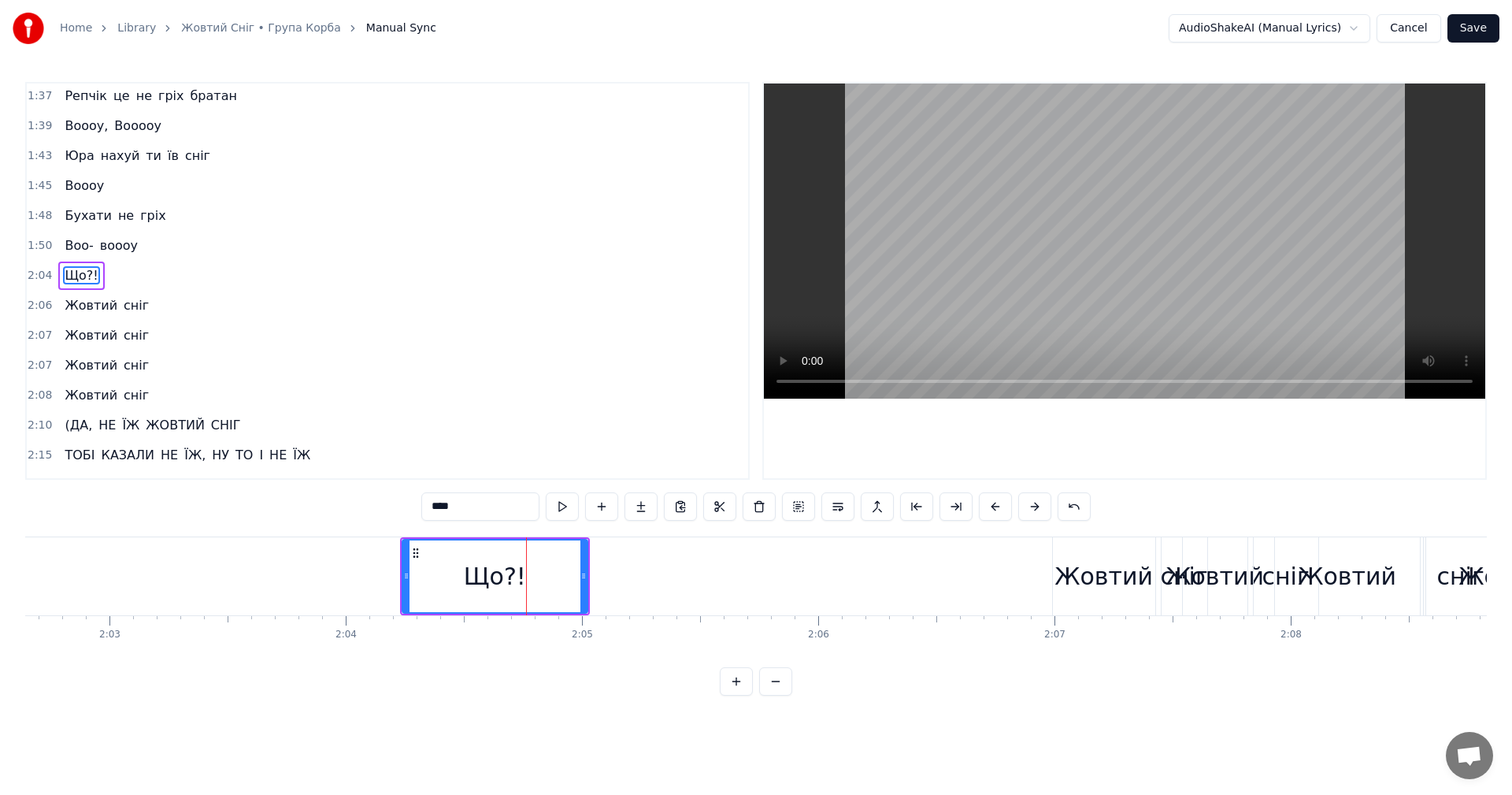
scroll to position [1194, 0]
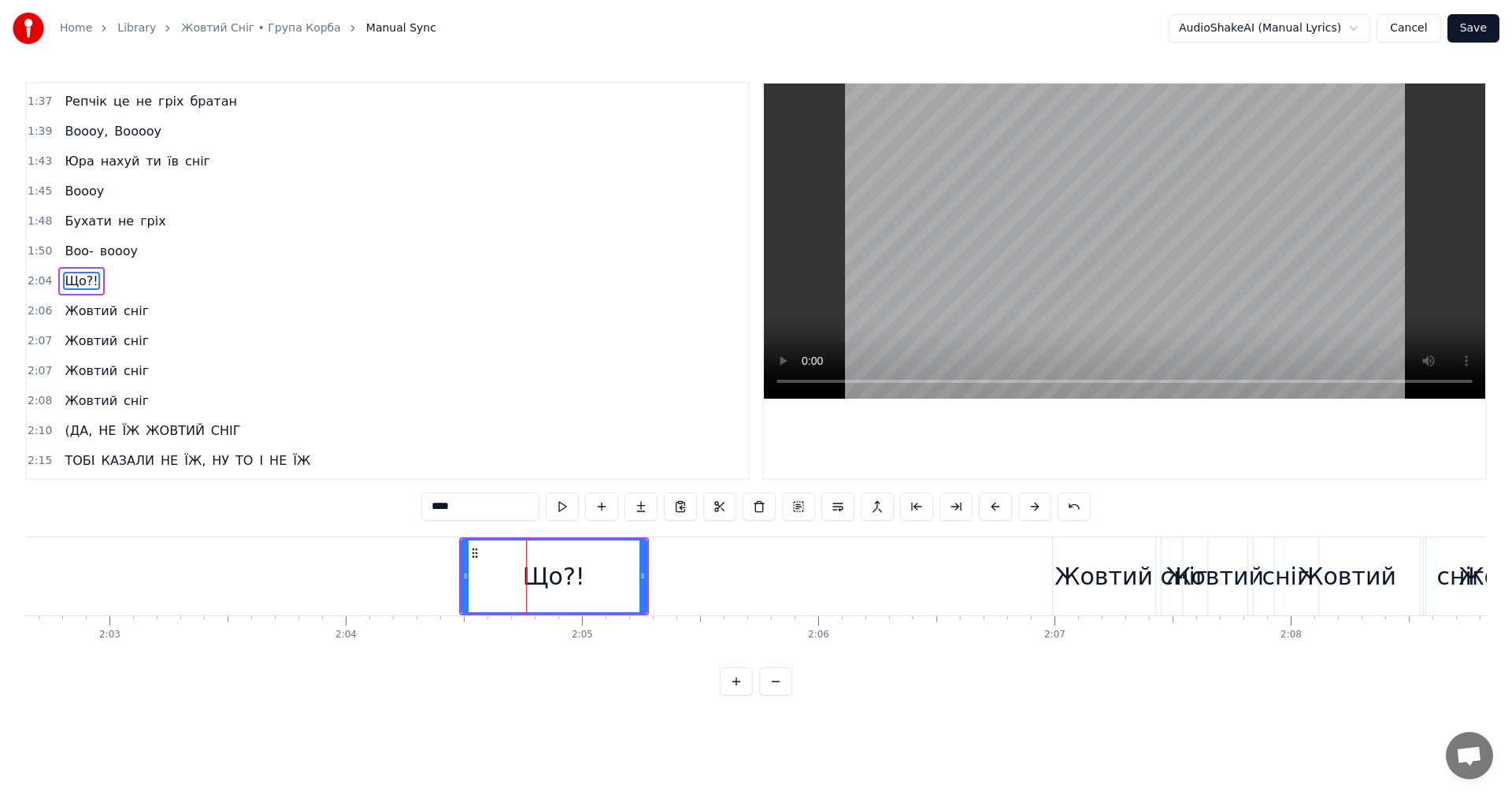
drag, startPoint x: 566, startPoint y: 578, endPoint x: 625, endPoint y: 583, distance: 59.2
drag, startPoint x: 570, startPoint y: 567, endPoint x: 590, endPoint y: 568, distance: 20.0
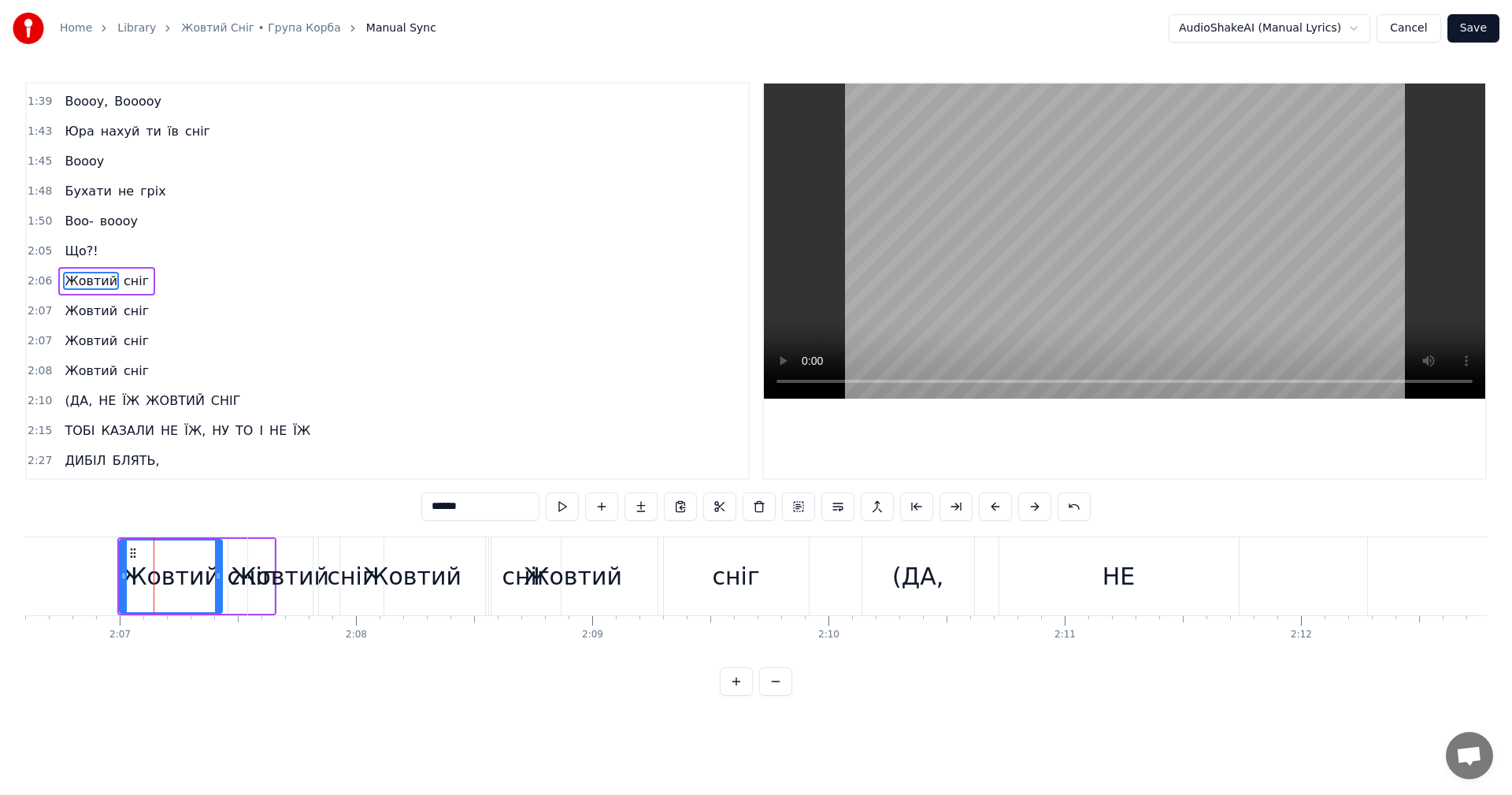
scroll to position [0, 29935]
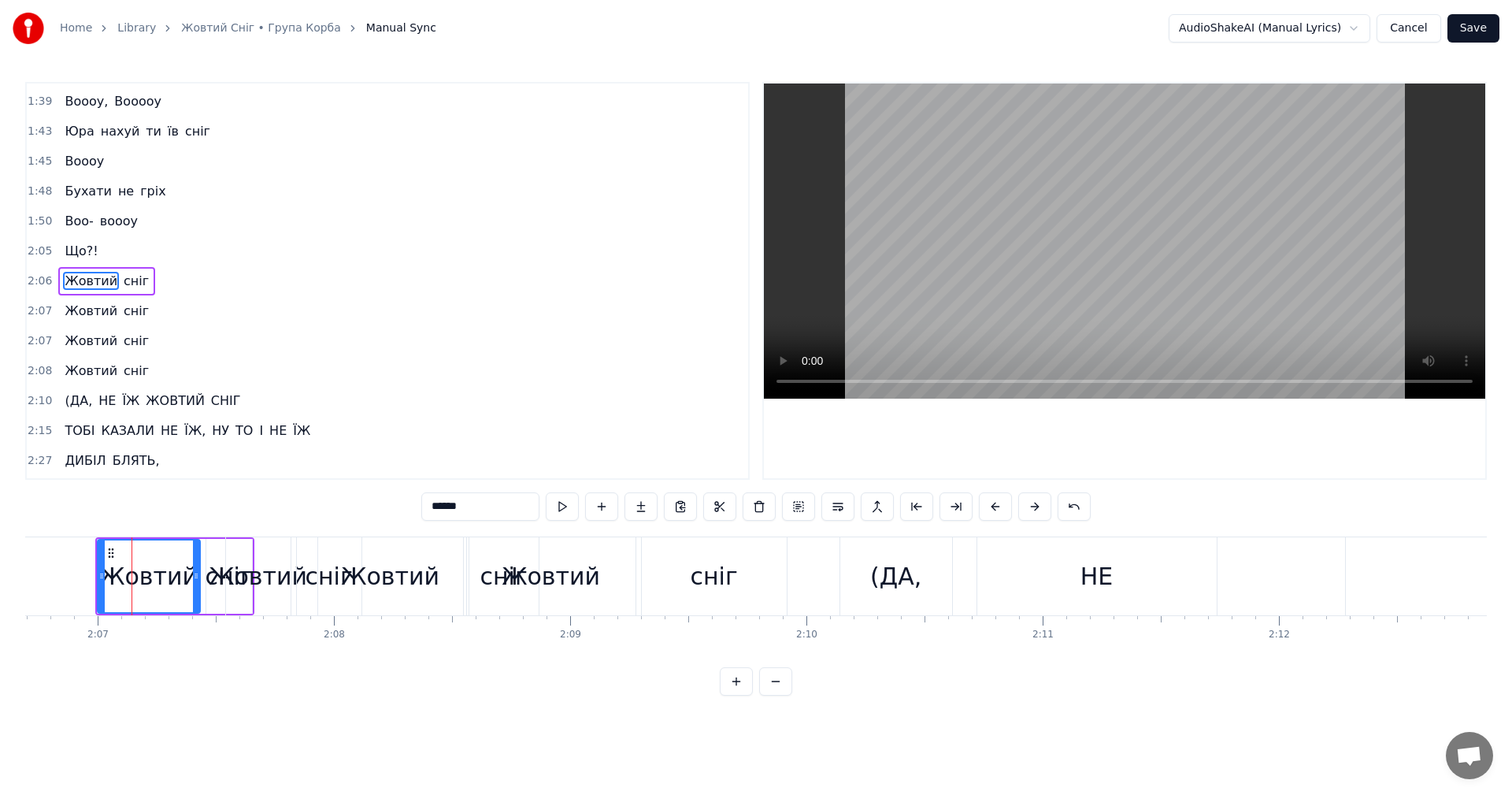
type input "****"
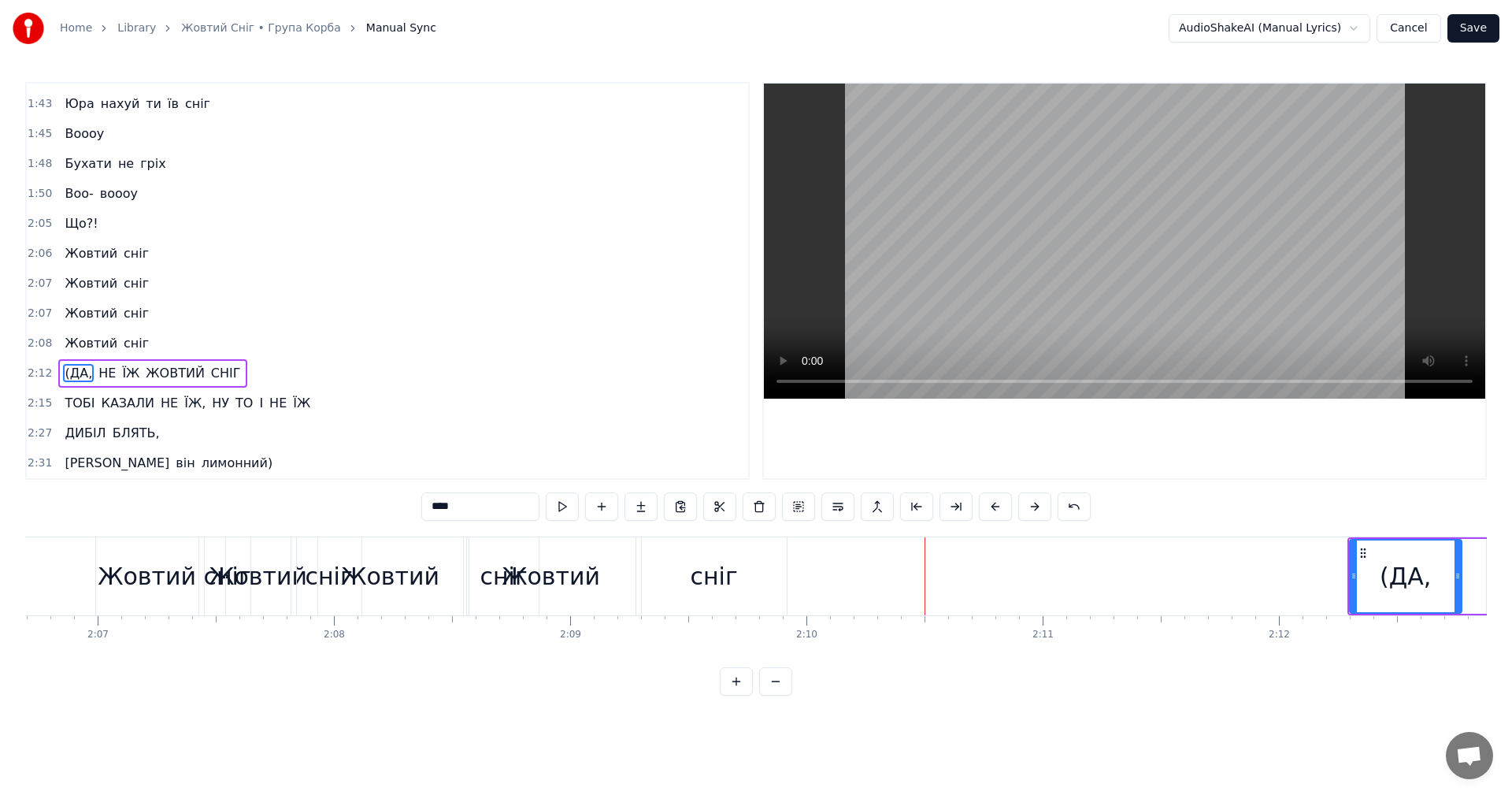
drag, startPoint x: 1028, startPoint y: 511, endPoint x: 987, endPoint y: 535, distance: 47.5
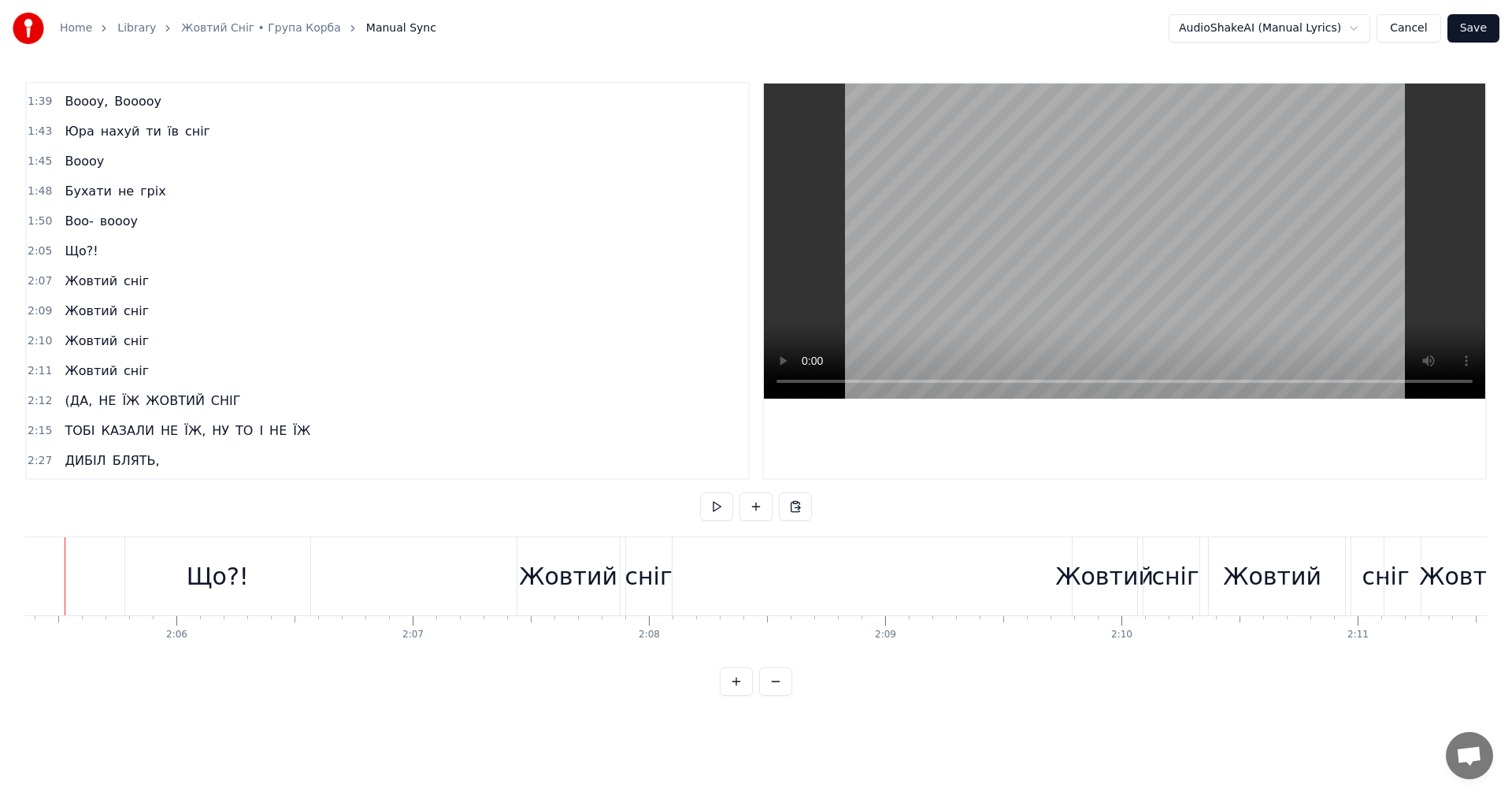
scroll to position [0, 29580]
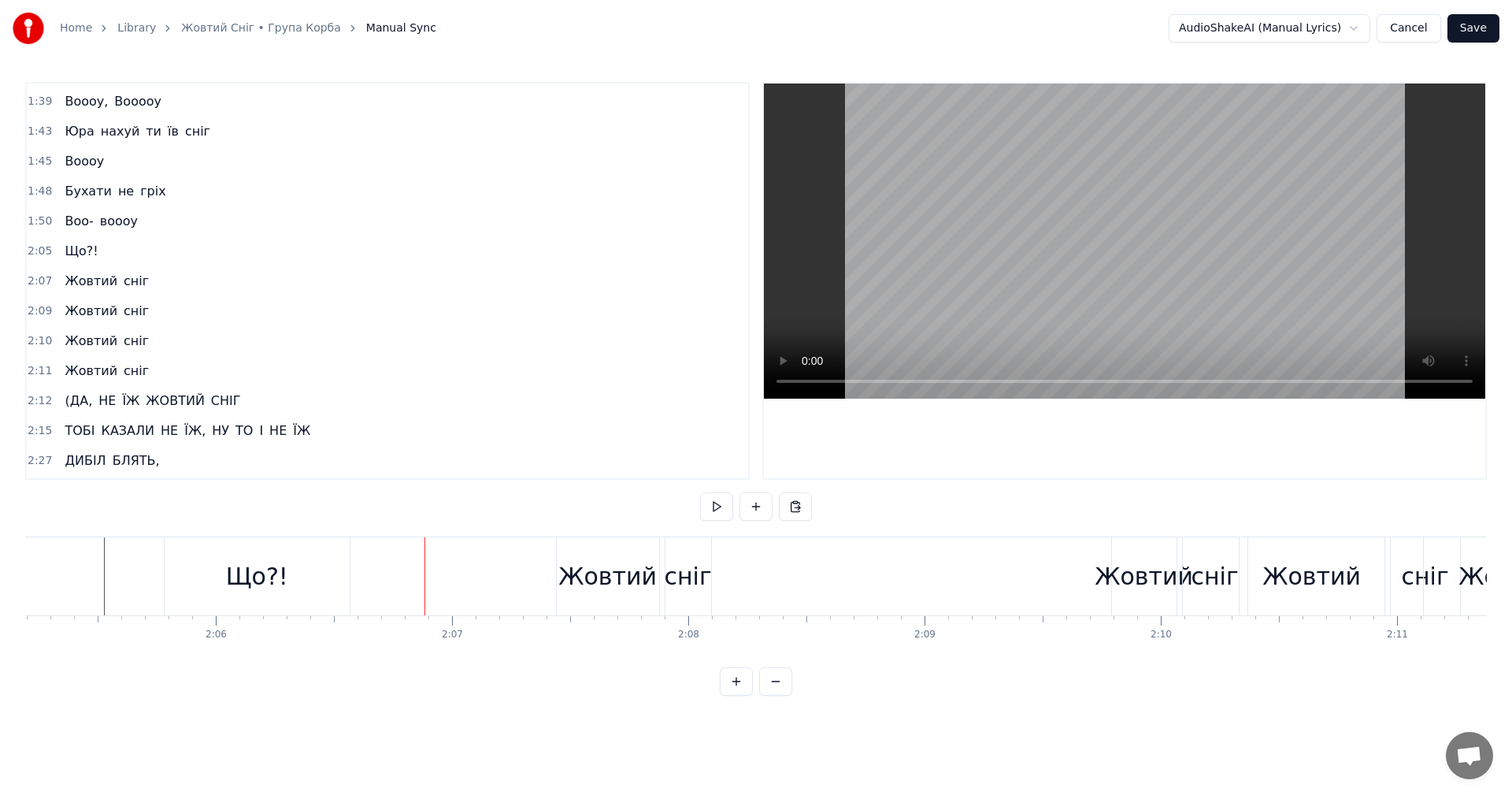
drag, startPoint x: 200, startPoint y: 593, endPoint x: 289, endPoint y: 571, distance: 91.7
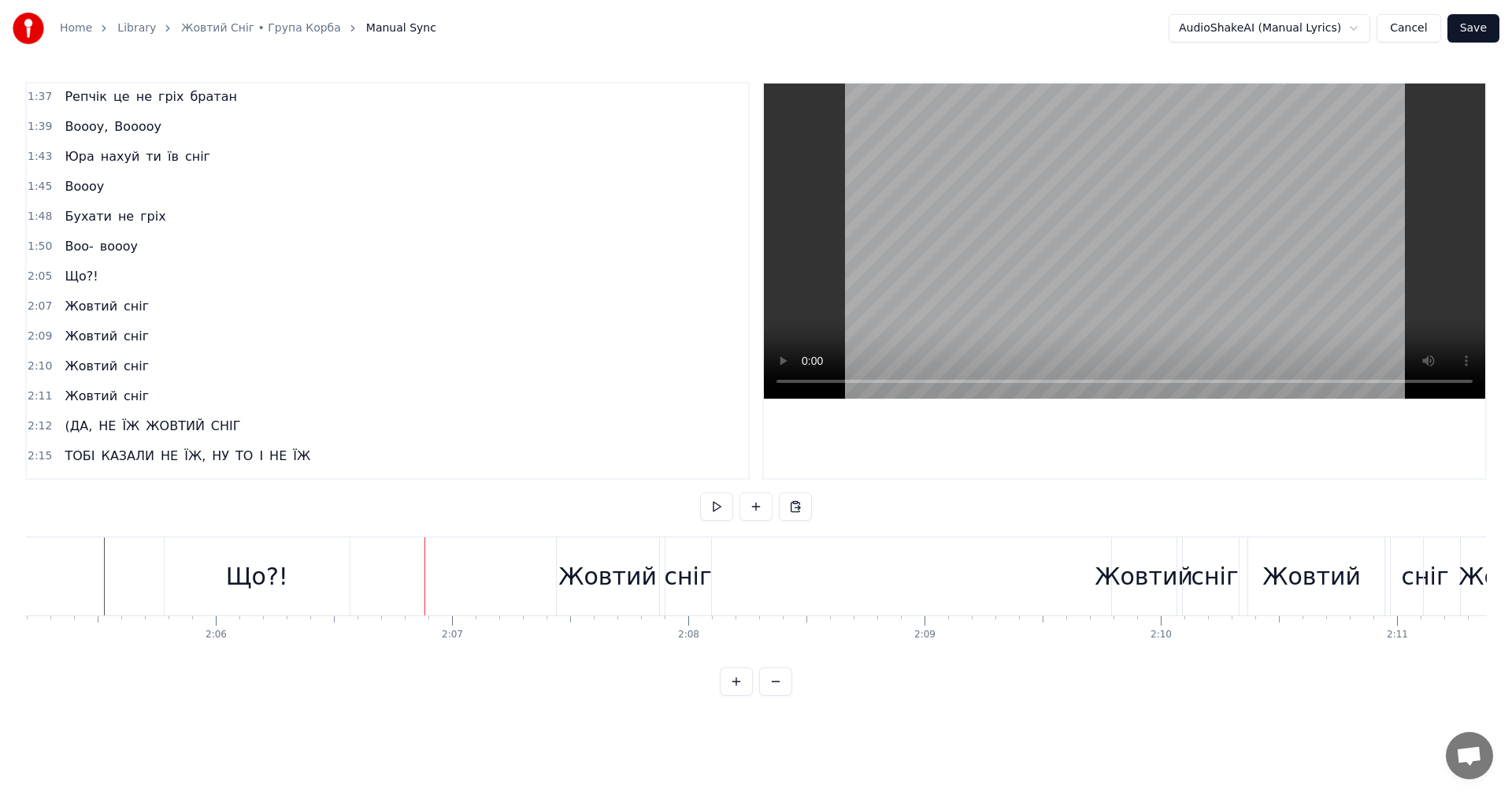
scroll to position [1194, 0]
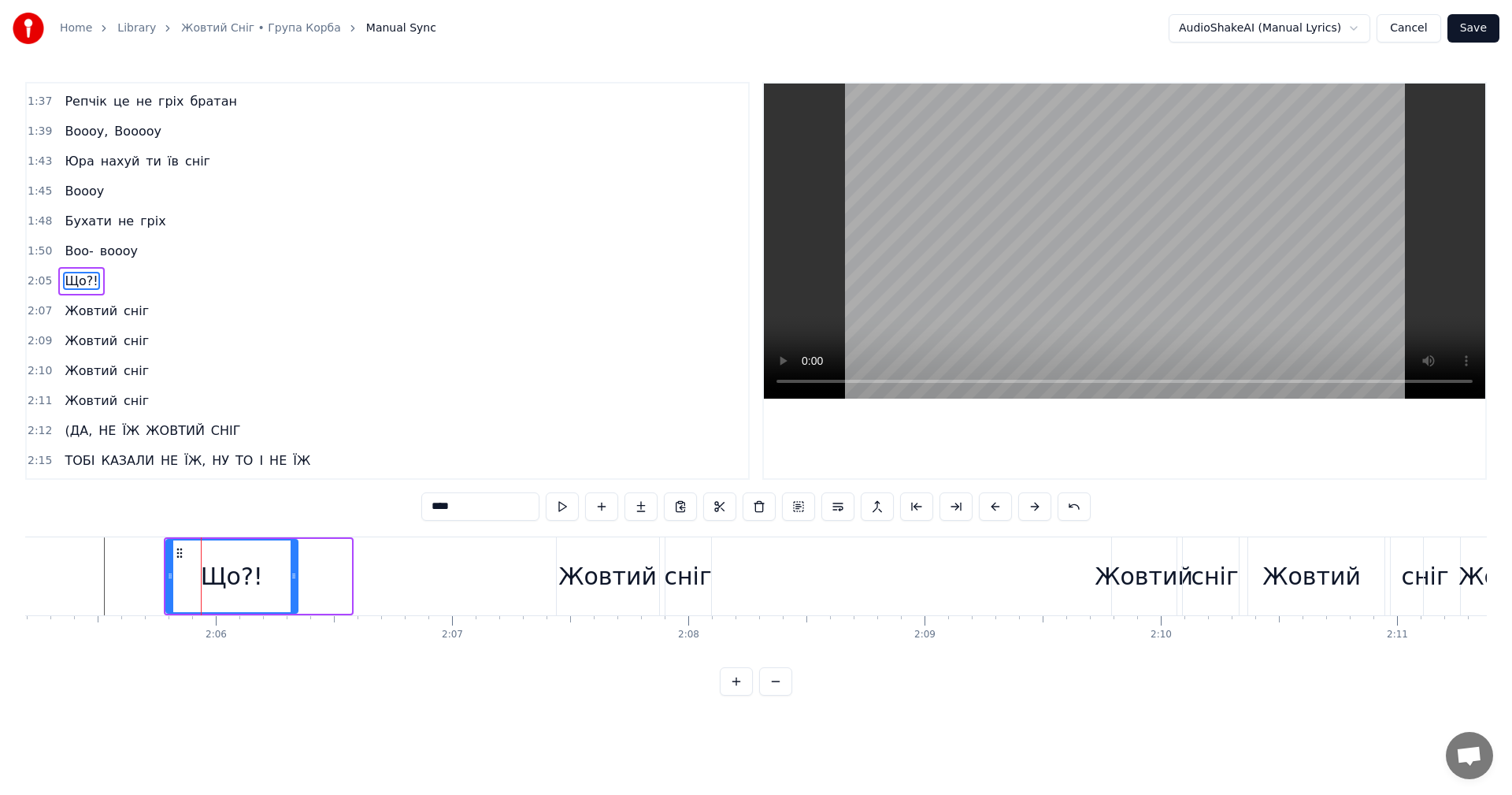
drag, startPoint x: 348, startPoint y: 578, endPoint x: 295, endPoint y: 582, distance: 53.2
drag, startPoint x: 80, startPoint y: 568, endPoint x: 97, endPoint y: 564, distance: 17.5
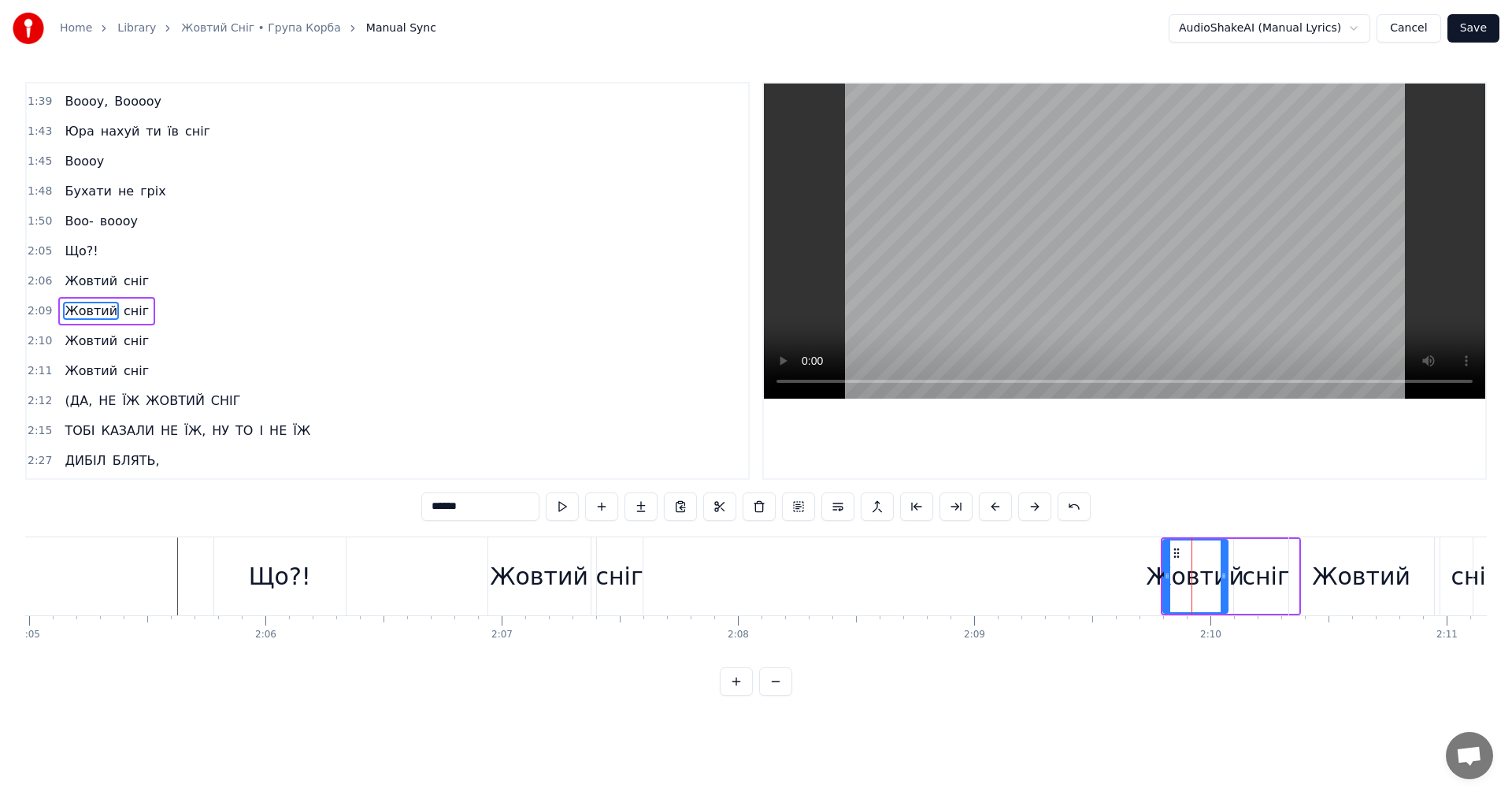
scroll to position [1252, 0]
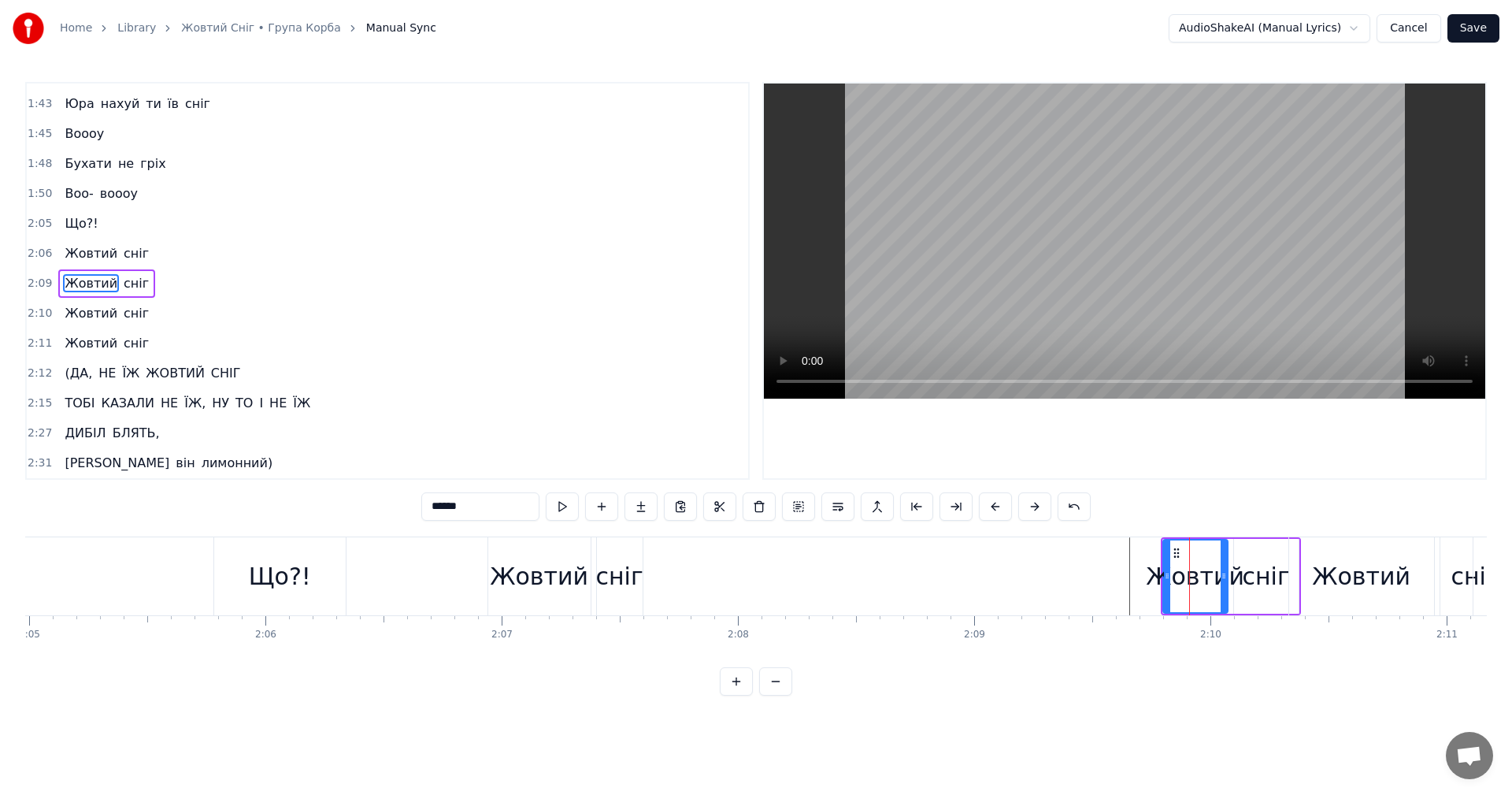
drag, startPoint x: 1177, startPoint y: 562, endPoint x: 1045, endPoint y: 571, distance: 132.3
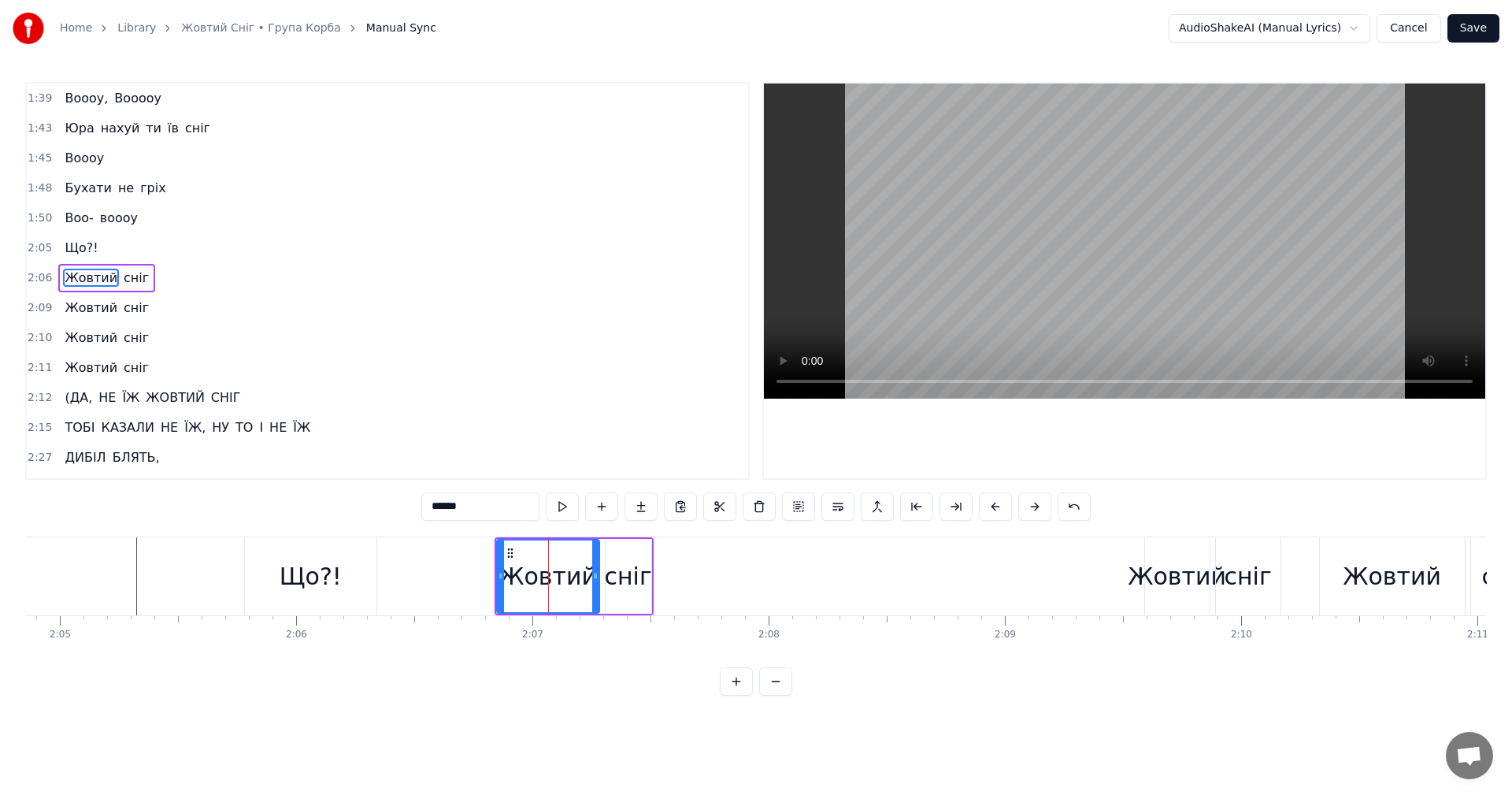
scroll to position [1224, 0]
type input "****"
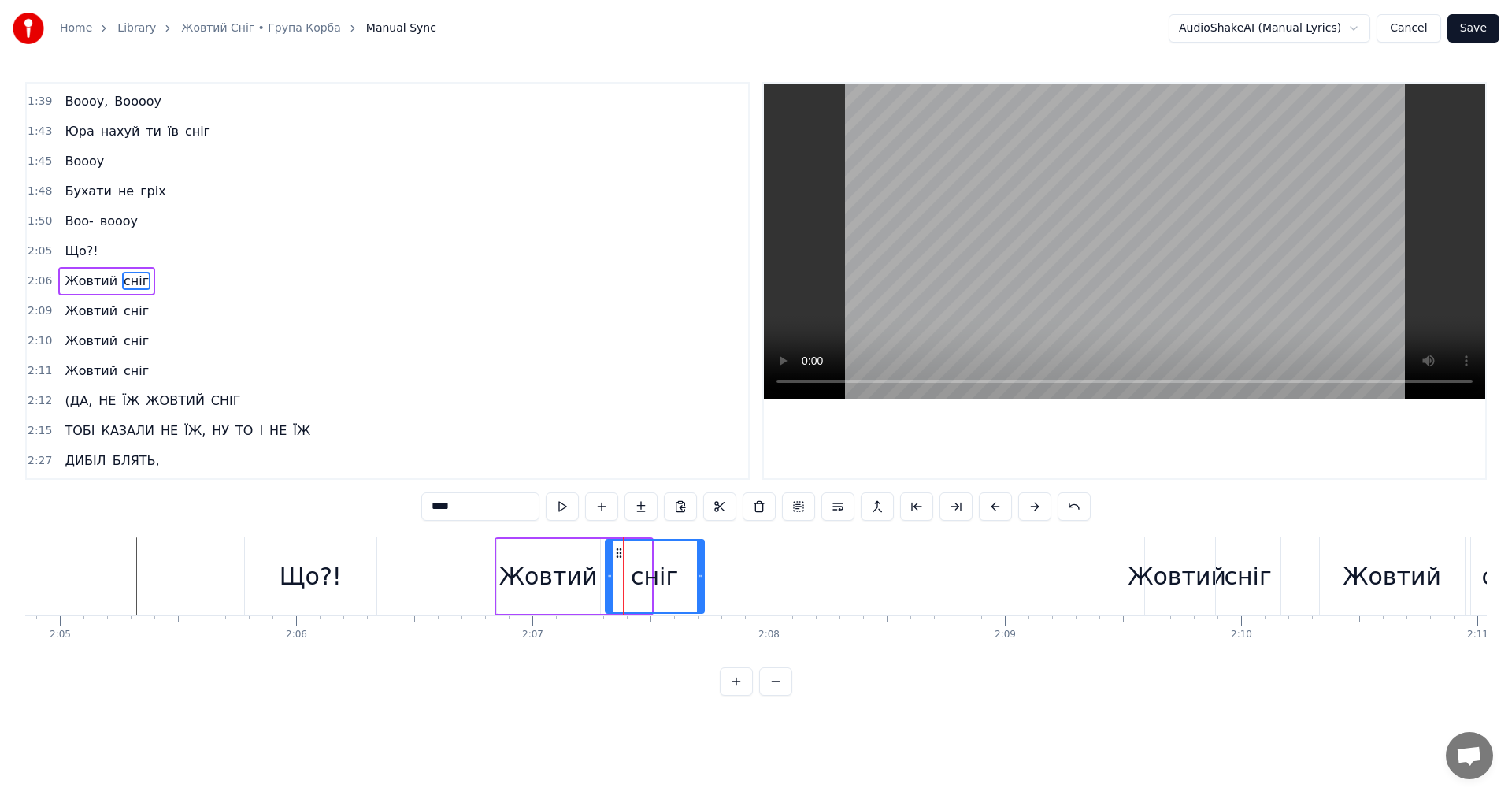
drag, startPoint x: 649, startPoint y: 581, endPoint x: 701, endPoint y: 583, distance: 52.0
drag, startPoint x: 695, startPoint y: 575, endPoint x: 736, endPoint y: 579, distance: 41.2
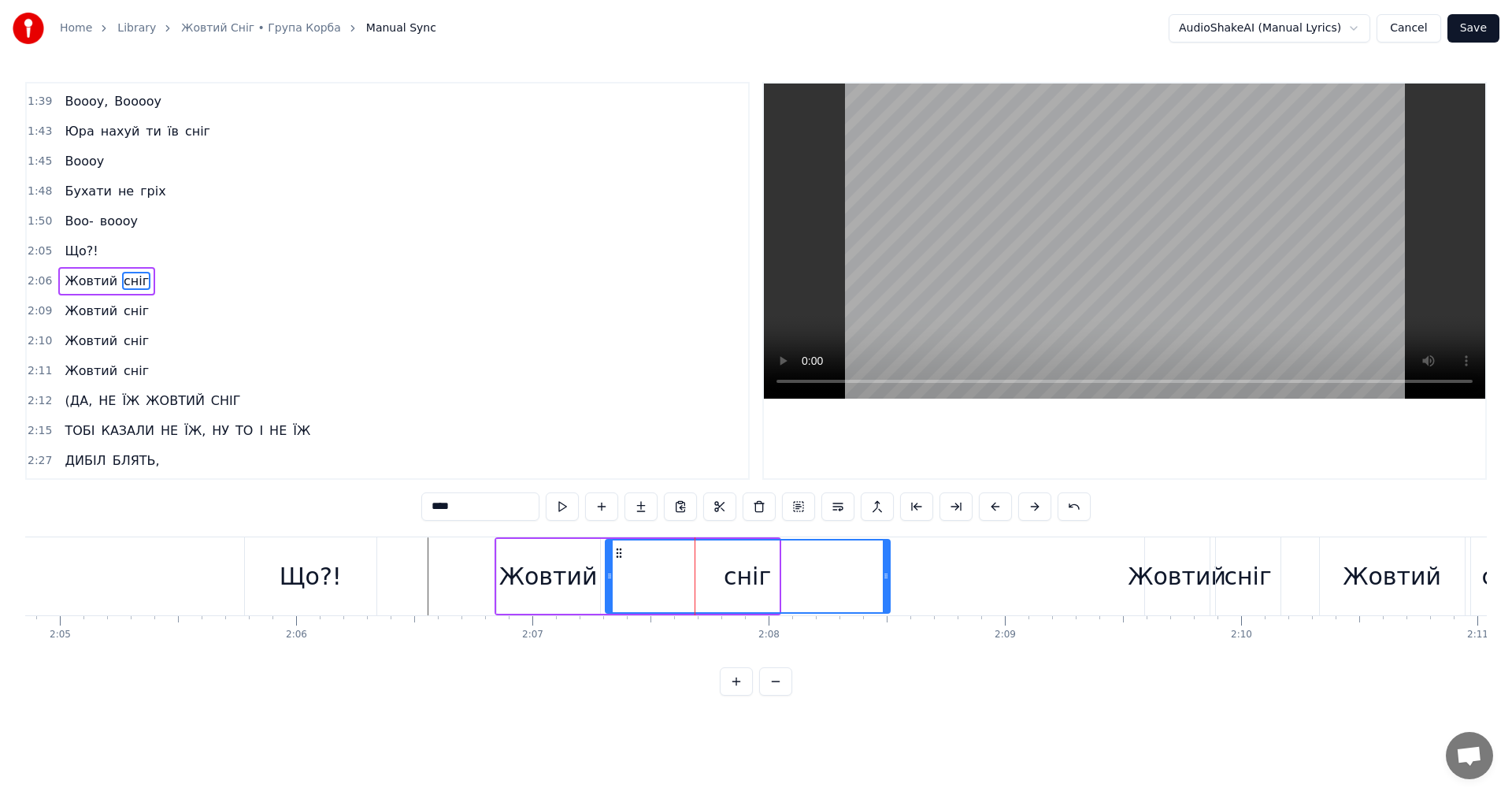
drag, startPoint x: 768, startPoint y: 586, endPoint x: 919, endPoint y: 580, distance: 151.1
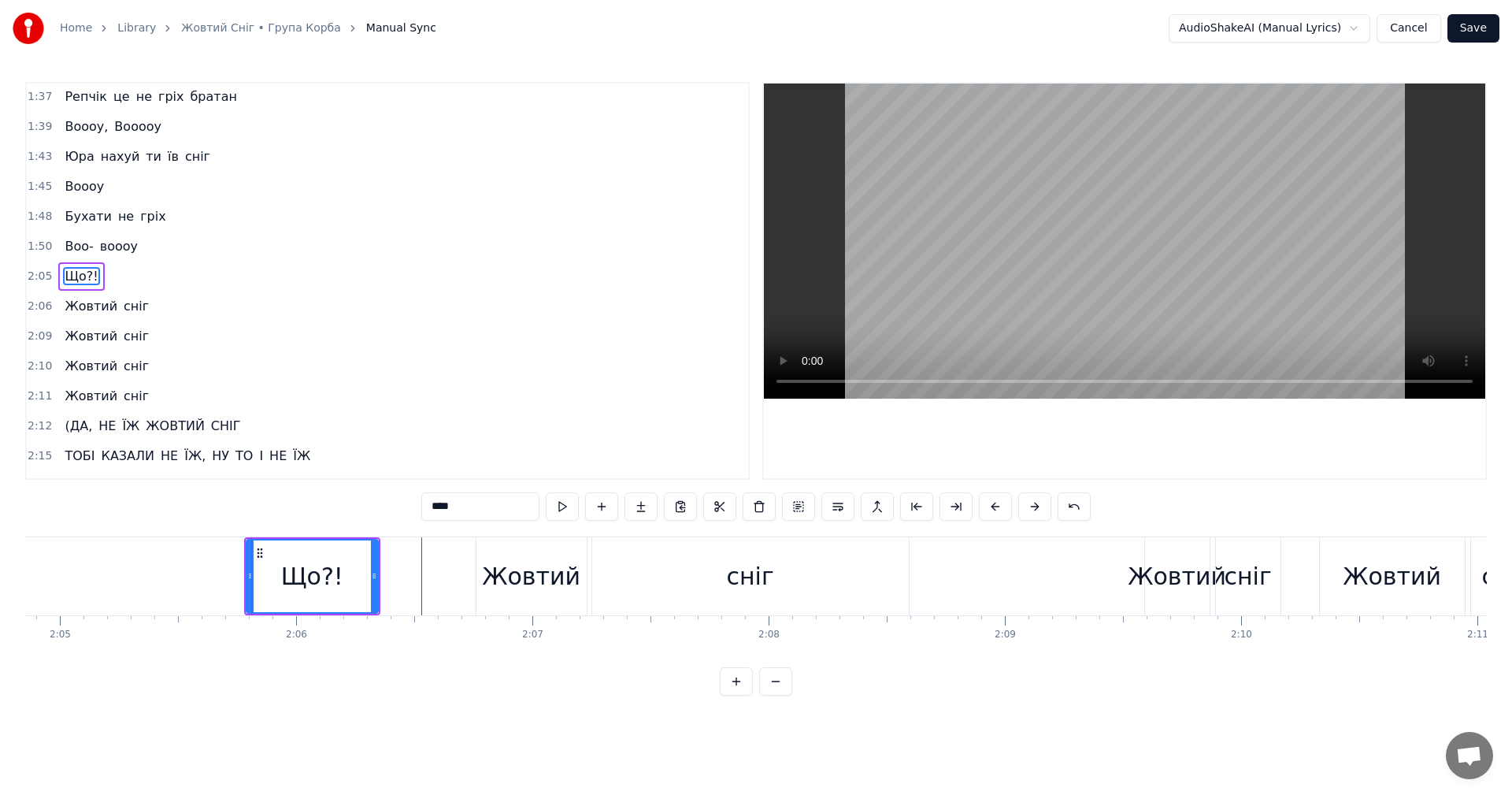
scroll to position [1194, 0]
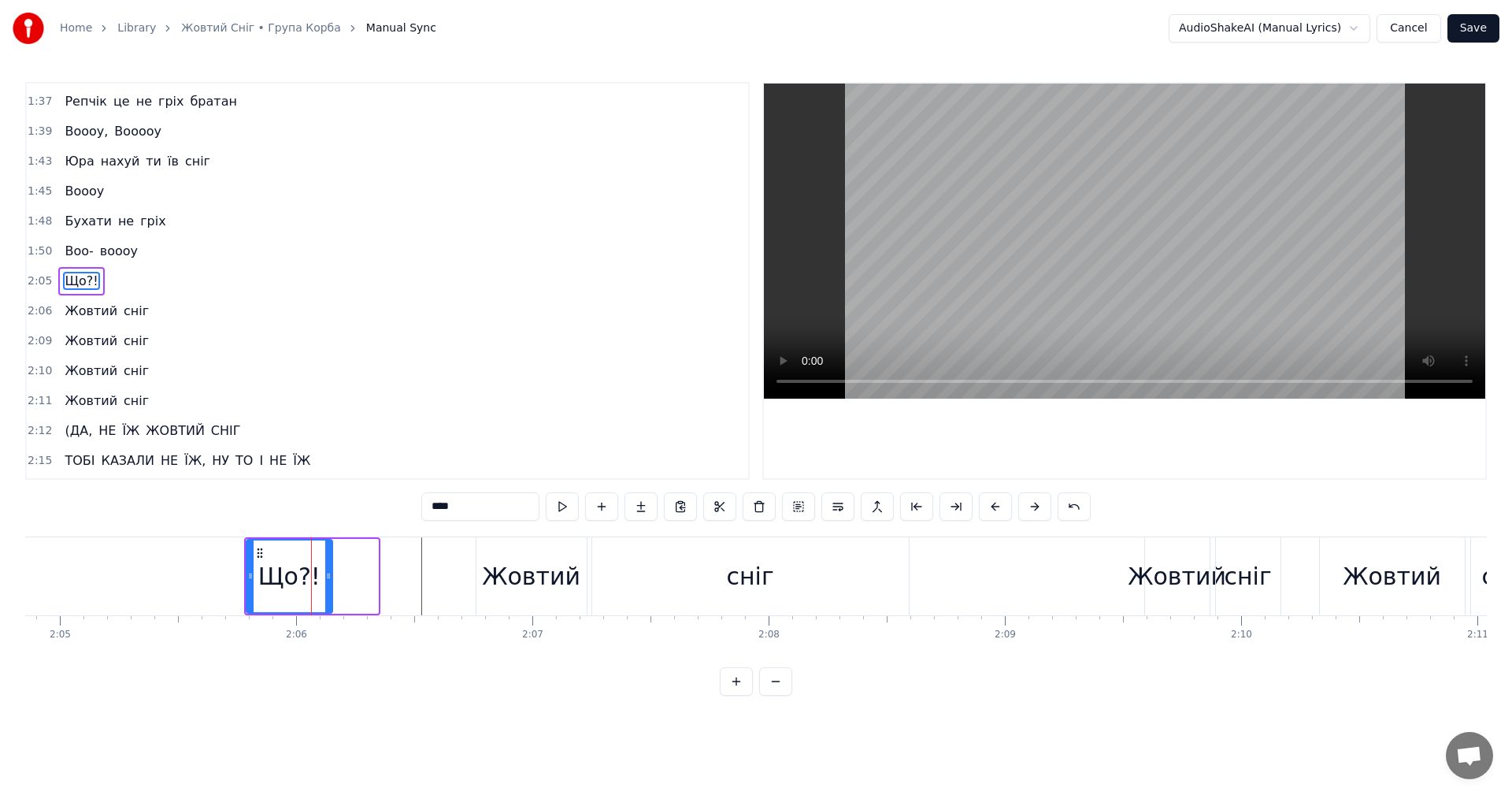
drag, startPoint x: 373, startPoint y: 584, endPoint x: 327, endPoint y: 586, distance: 46.0
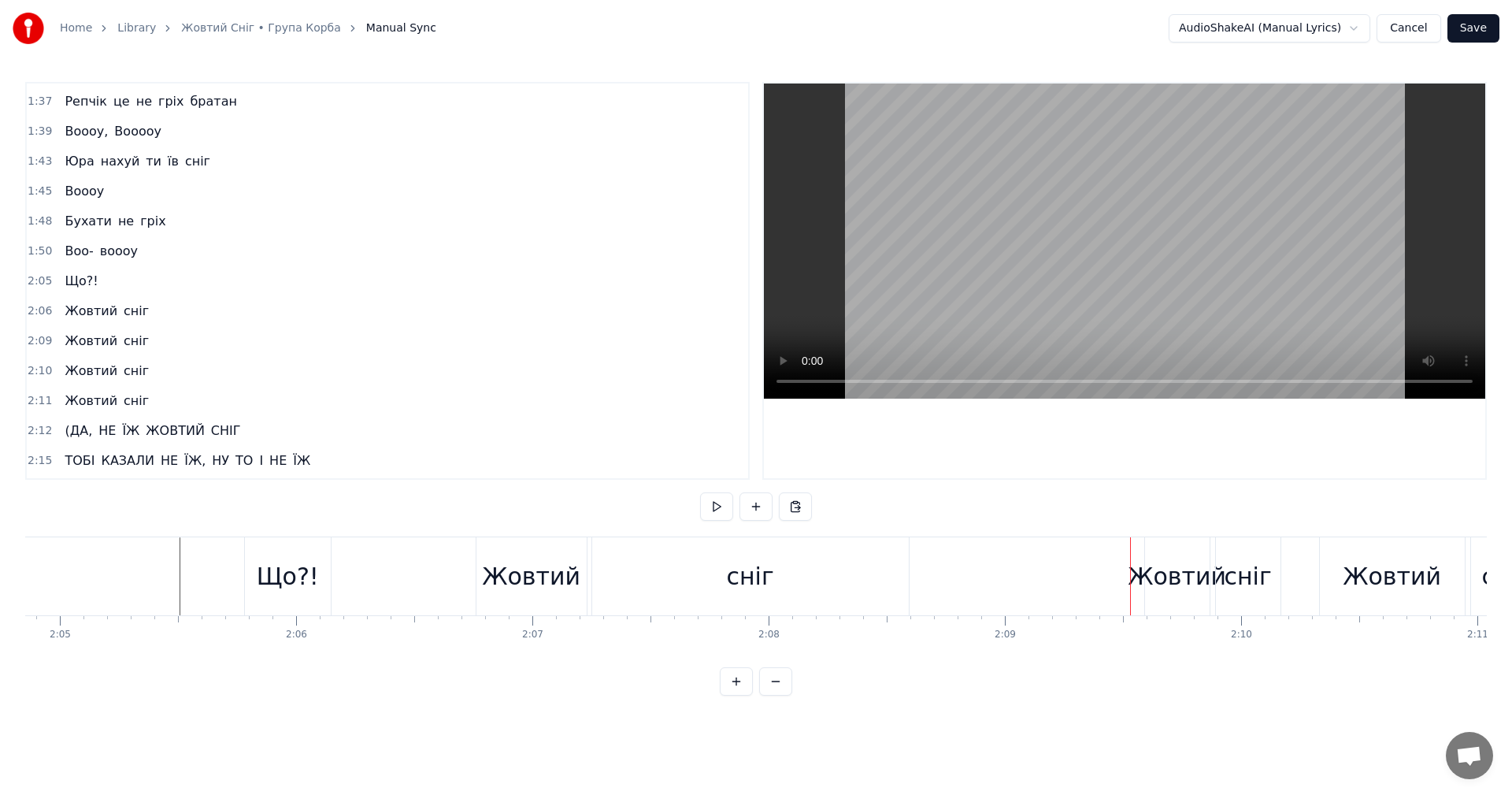
scroll to position [1224, 0]
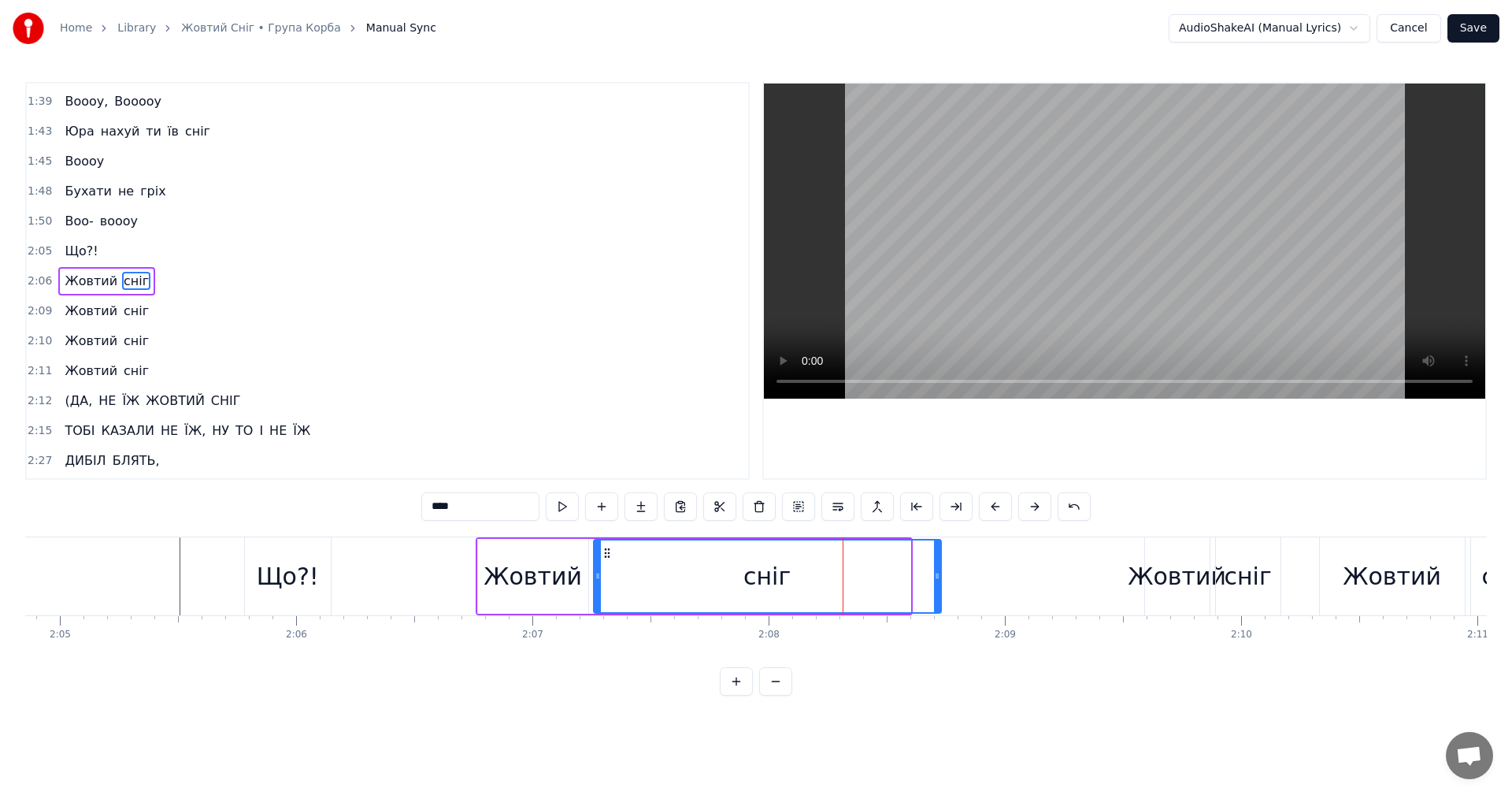
drag, startPoint x: 907, startPoint y: 582, endPoint x: 941, endPoint y: 582, distance: 34.0
type input "******"
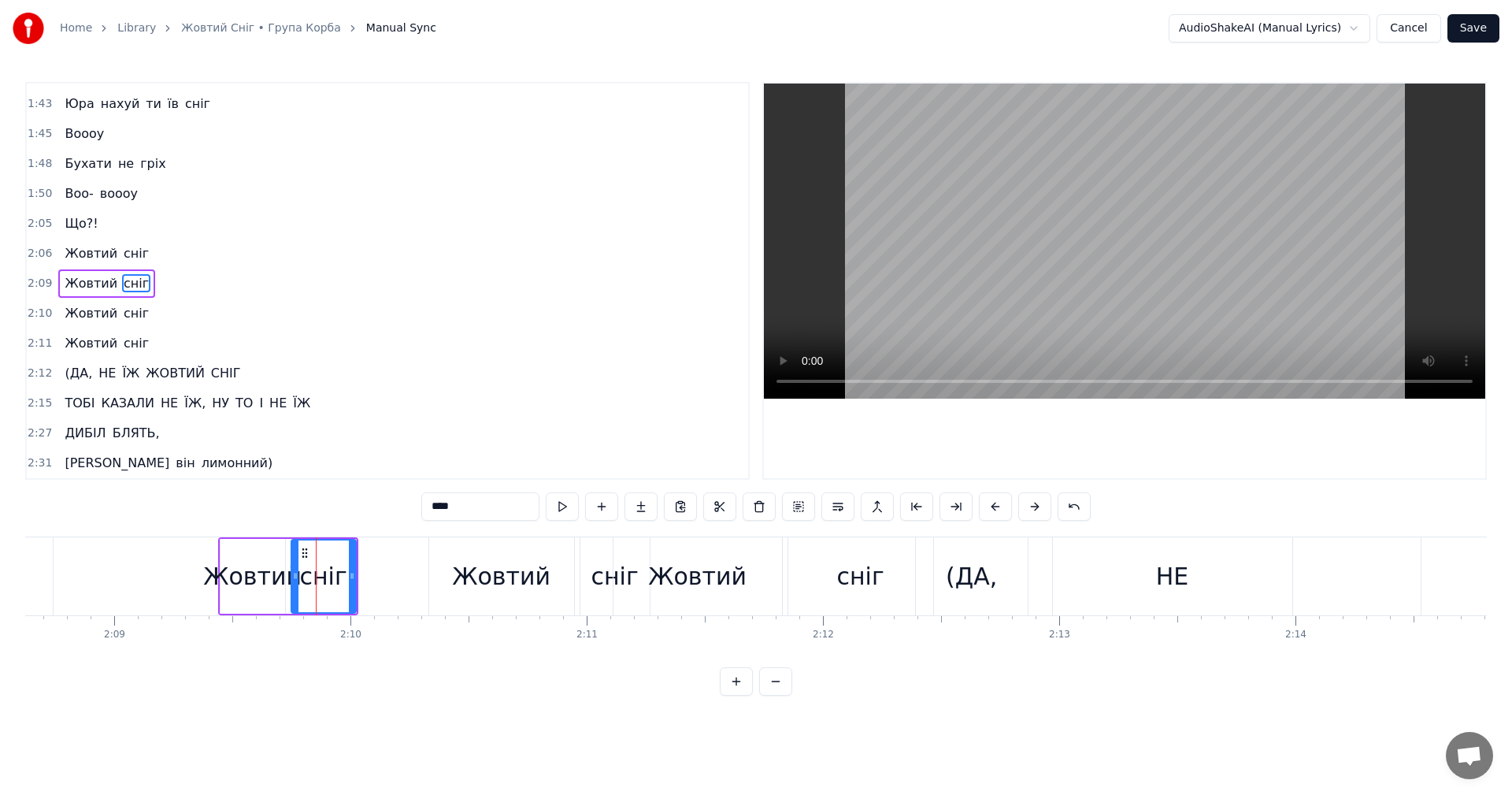
scroll to position [0, 30521]
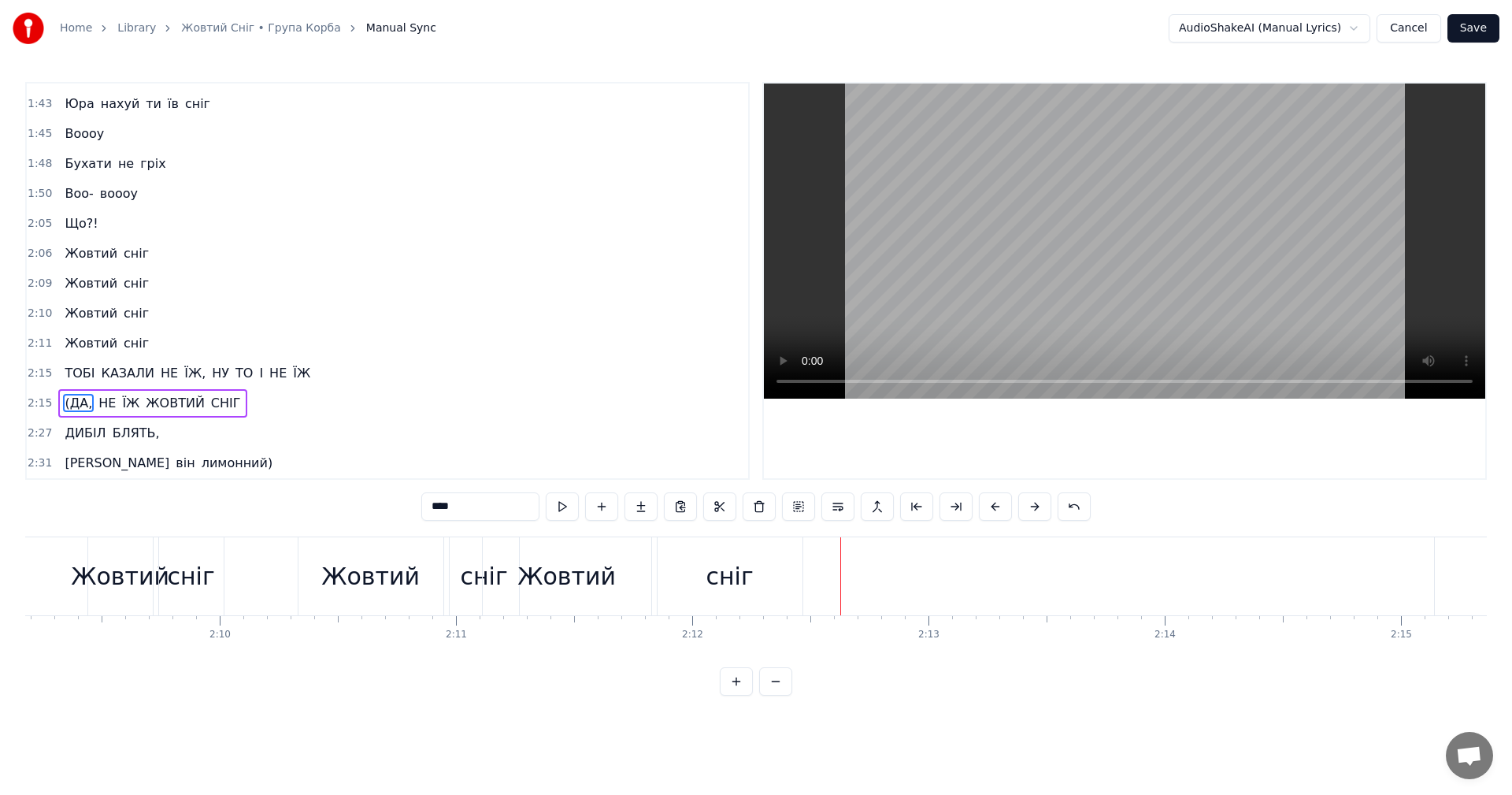
drag, startPoint x: 1034, startPoint y: 508, endPoint x: 970, endPoint y: 527, distance: 66.8
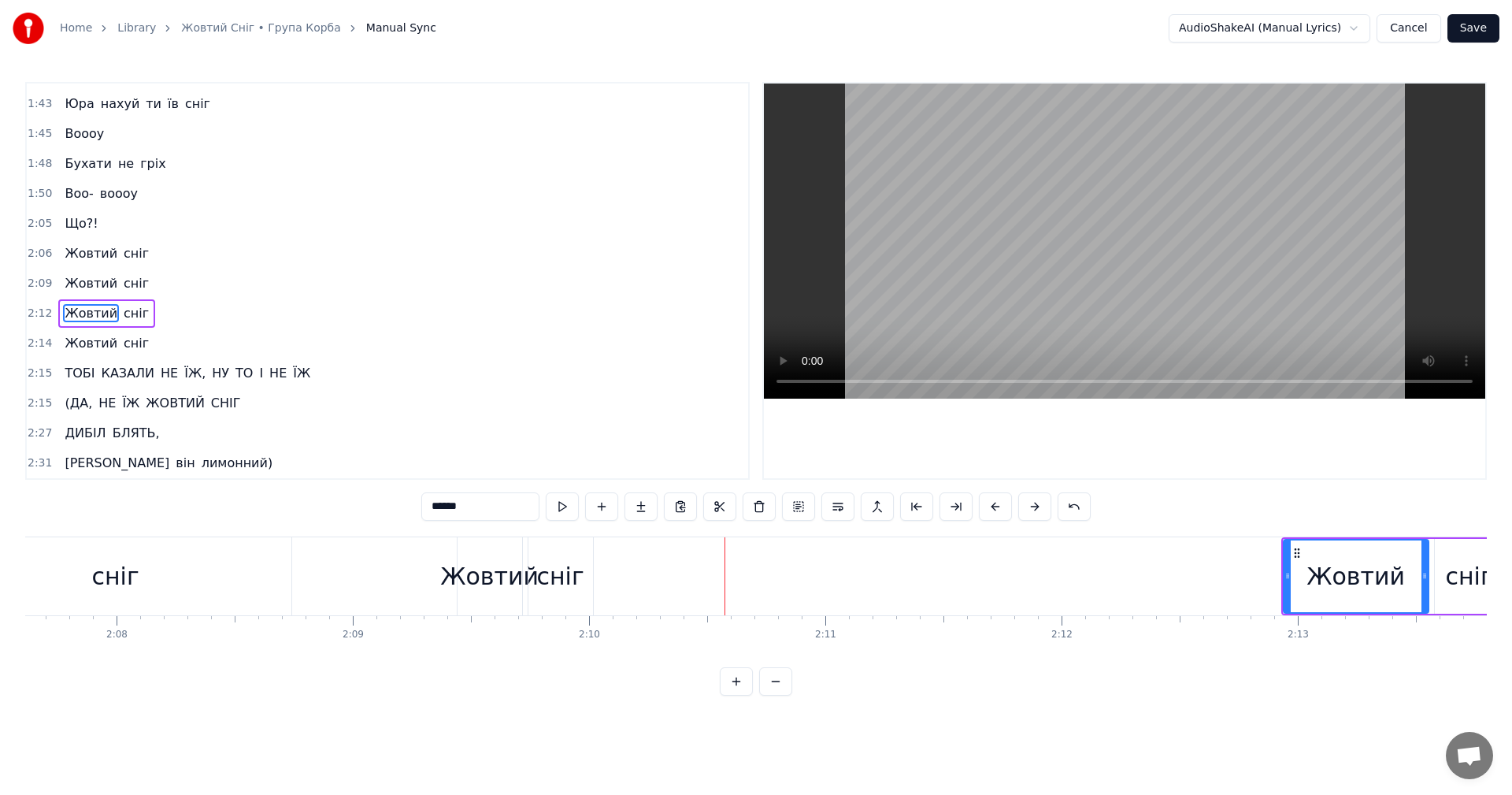
scroll to position [0, 29673]
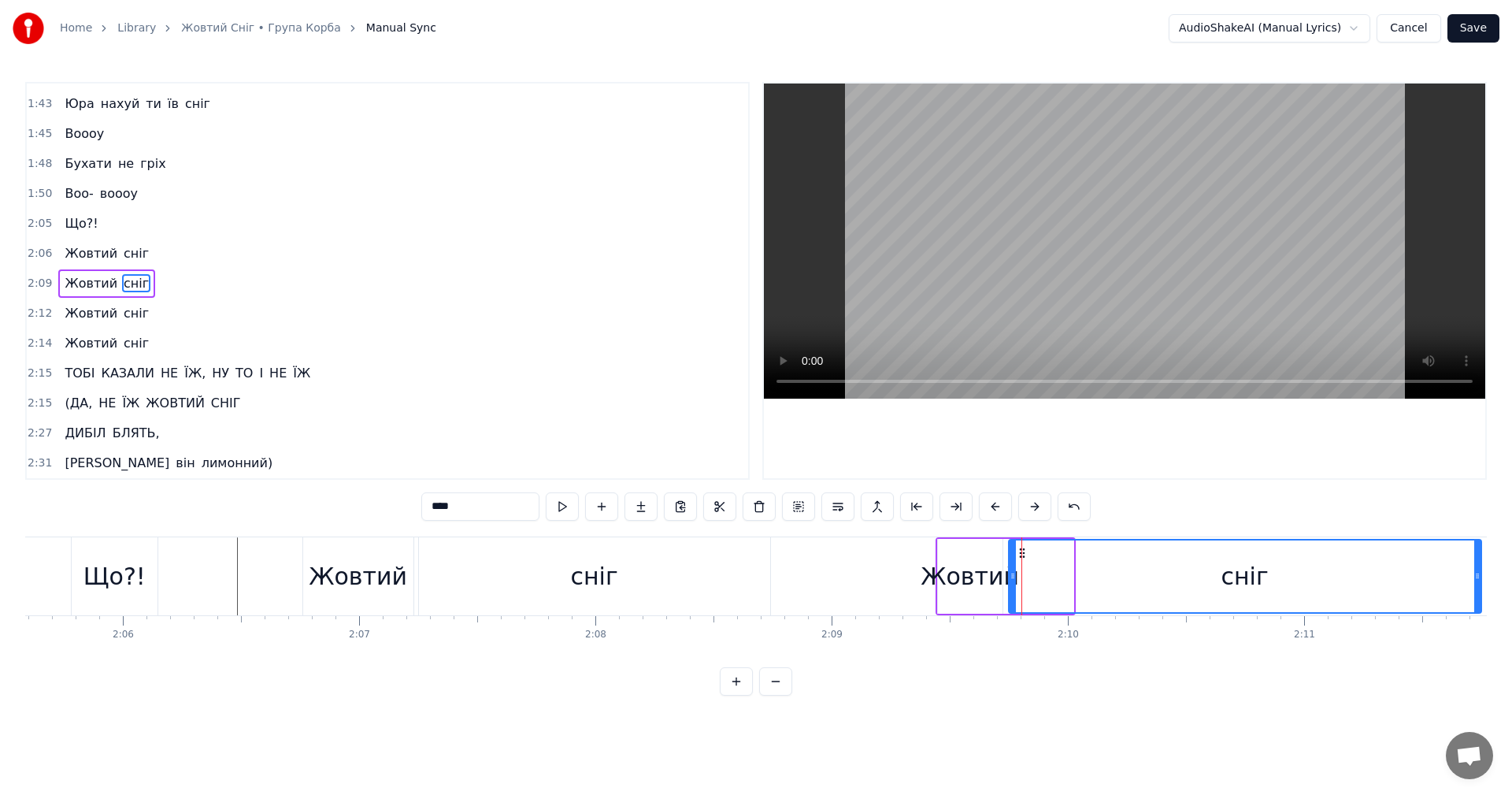
drag, startPoint x: 1071, startPoint y: 568, endPoint x: 1481, endPoint y: 557, distance: 410.1
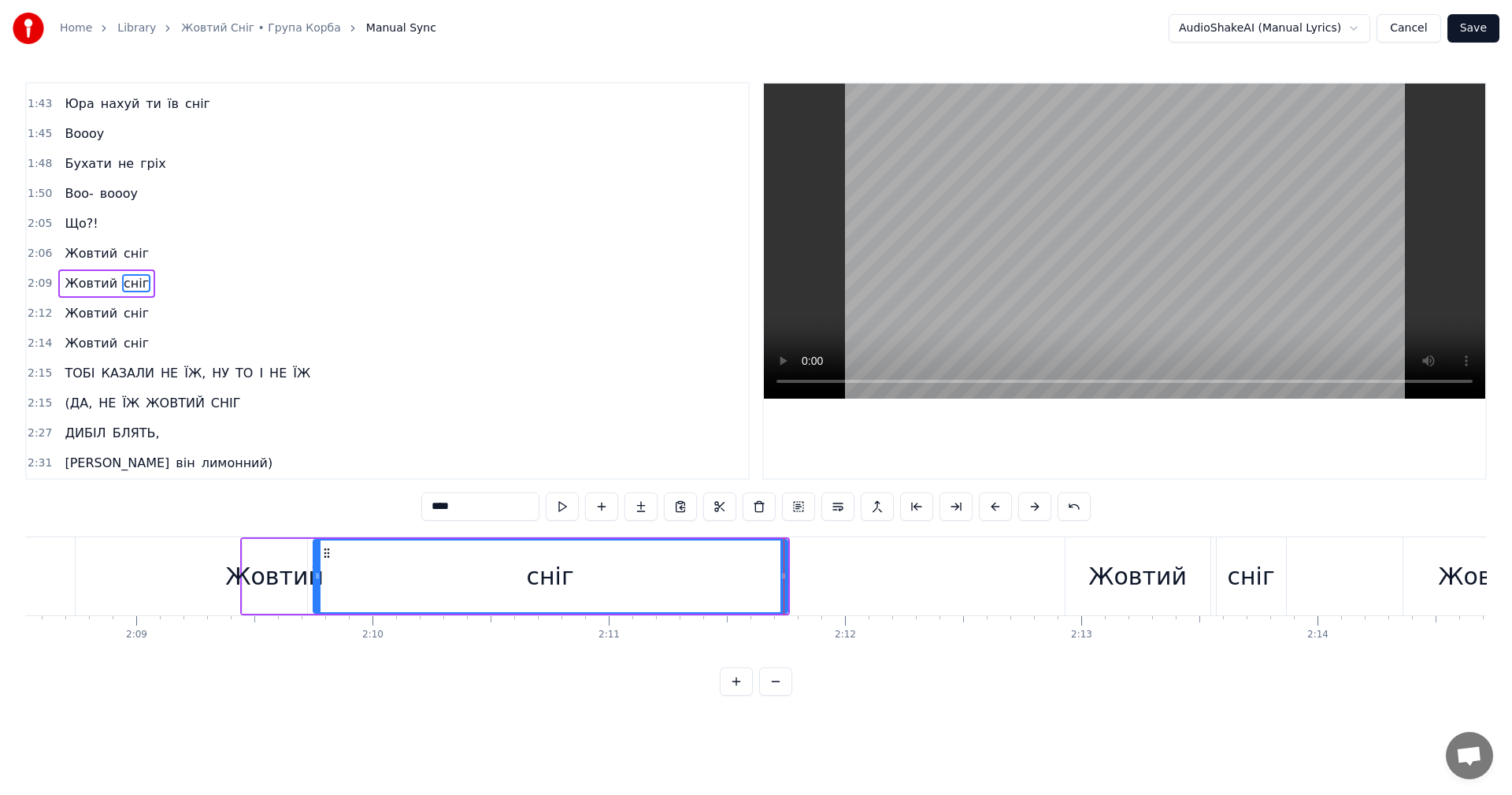
scroll to position [0, 30087]
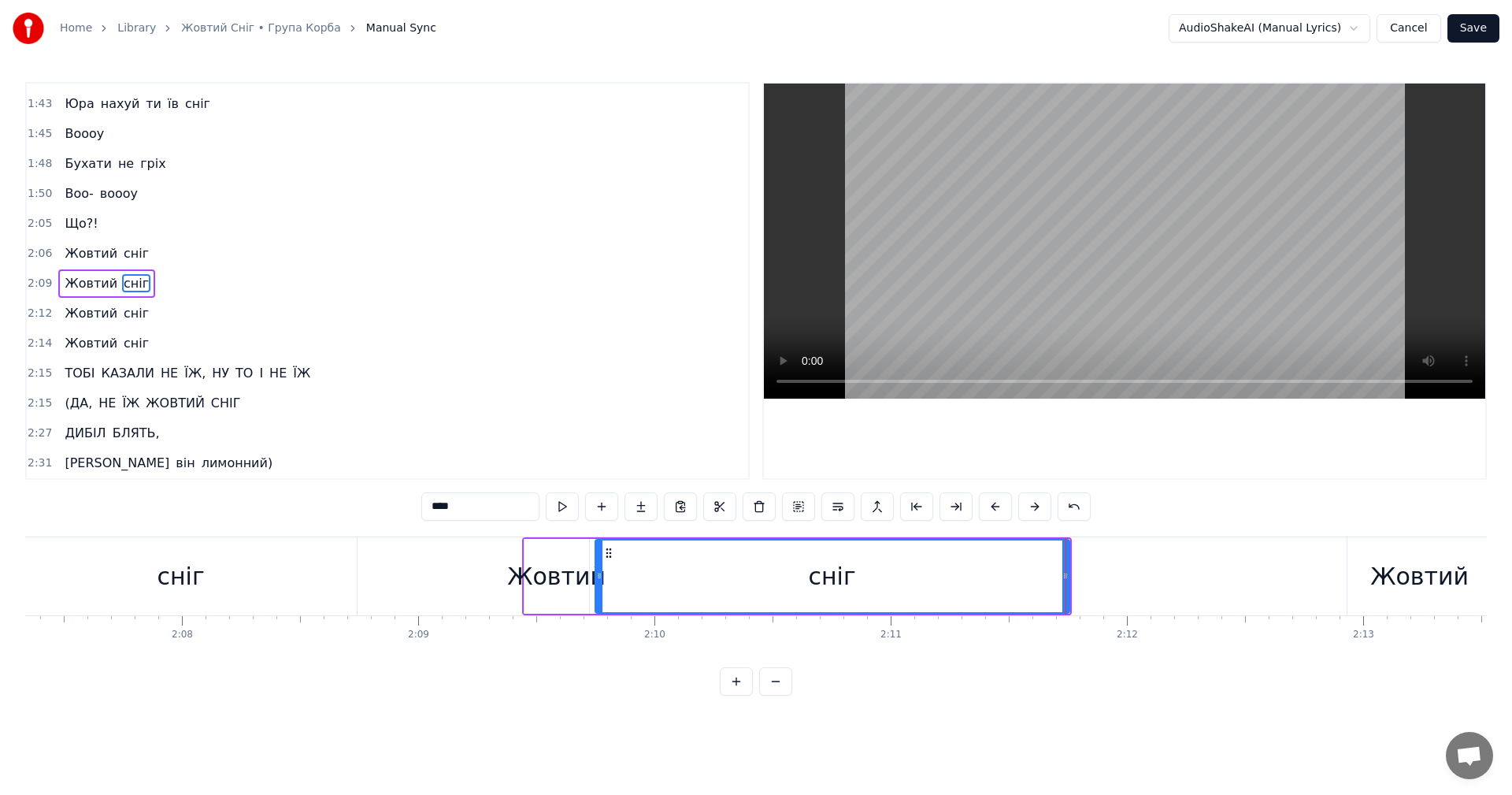
type input "******"
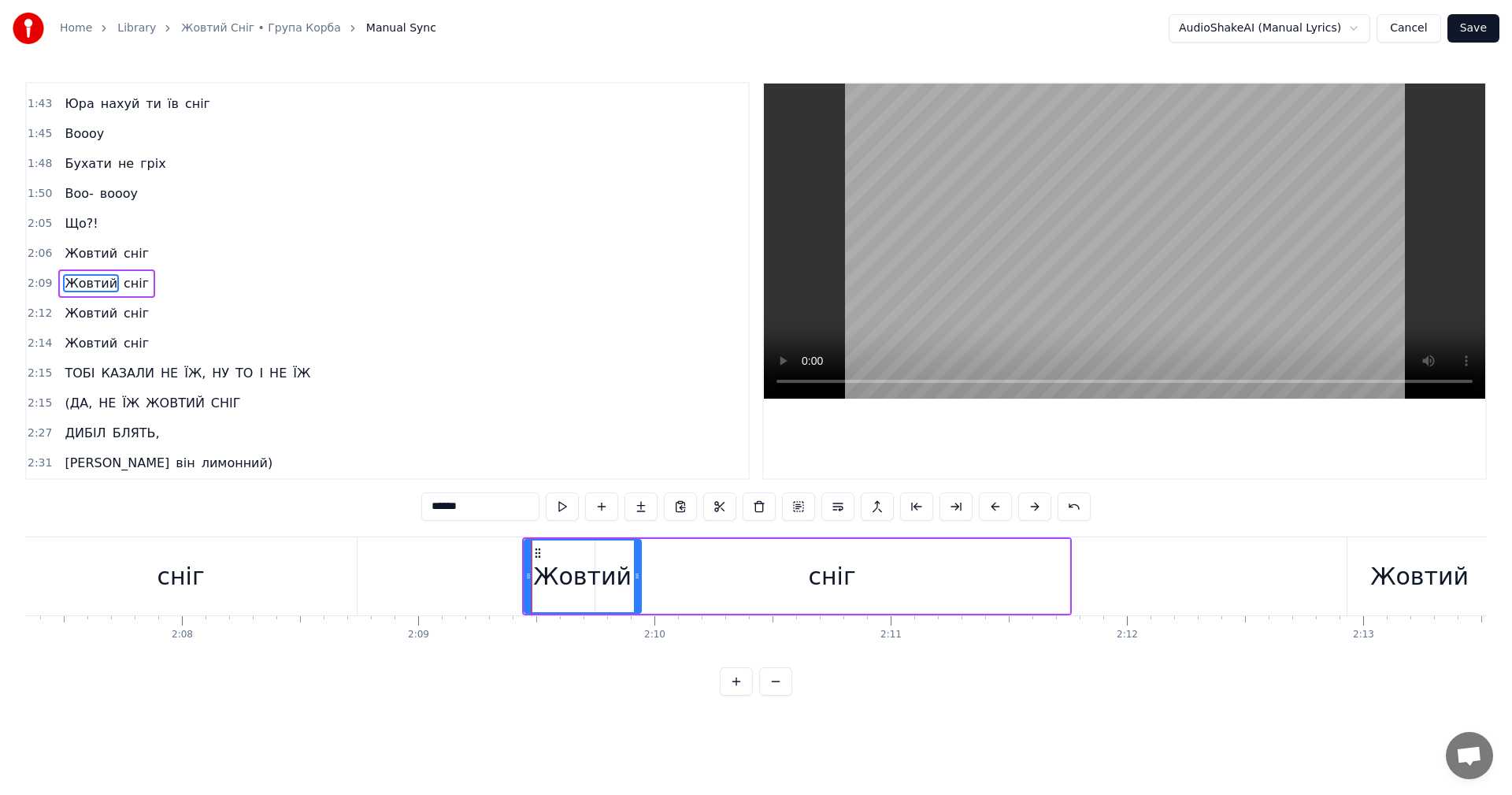
drag, startPoint x: 588, startPoint y: 577, endPoint x: 640, endPoint y: 582, distance: 52.2
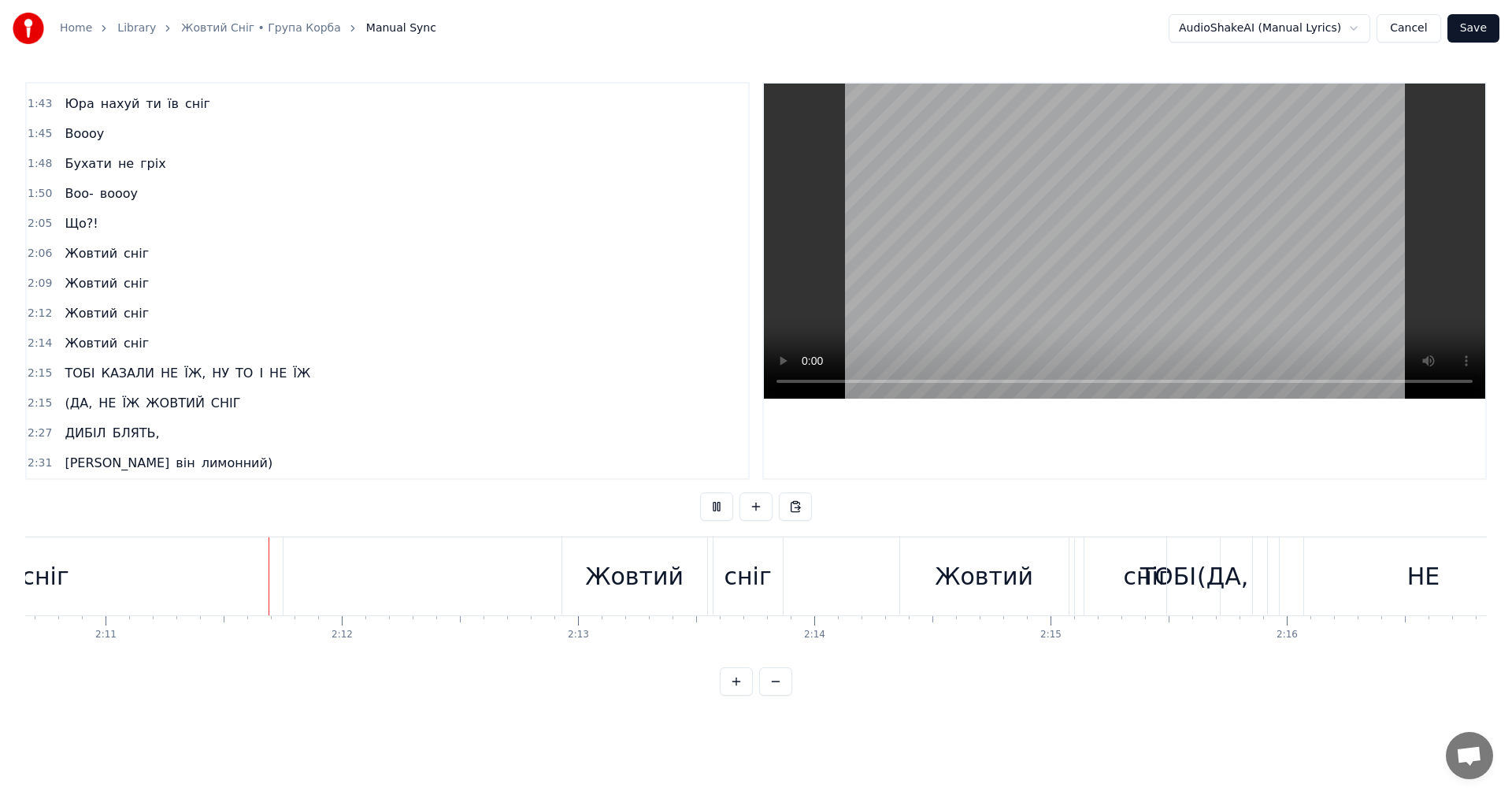
scroll to position [0, 30873]
drag, startPoint x: 626, startPoint y: 580, endPoint x: 594, endPoint y: 581, distance: 32.0
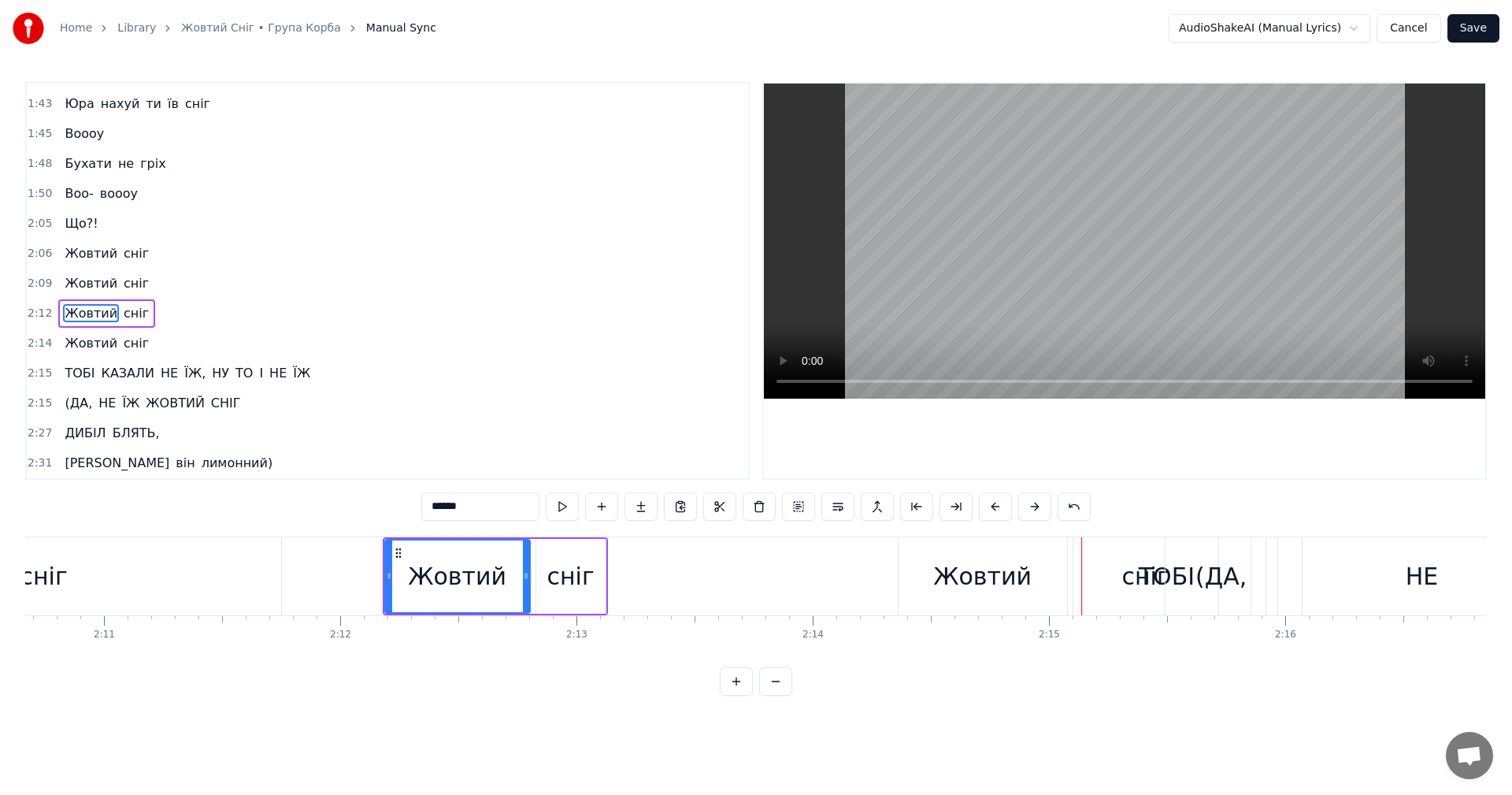
type input "****"
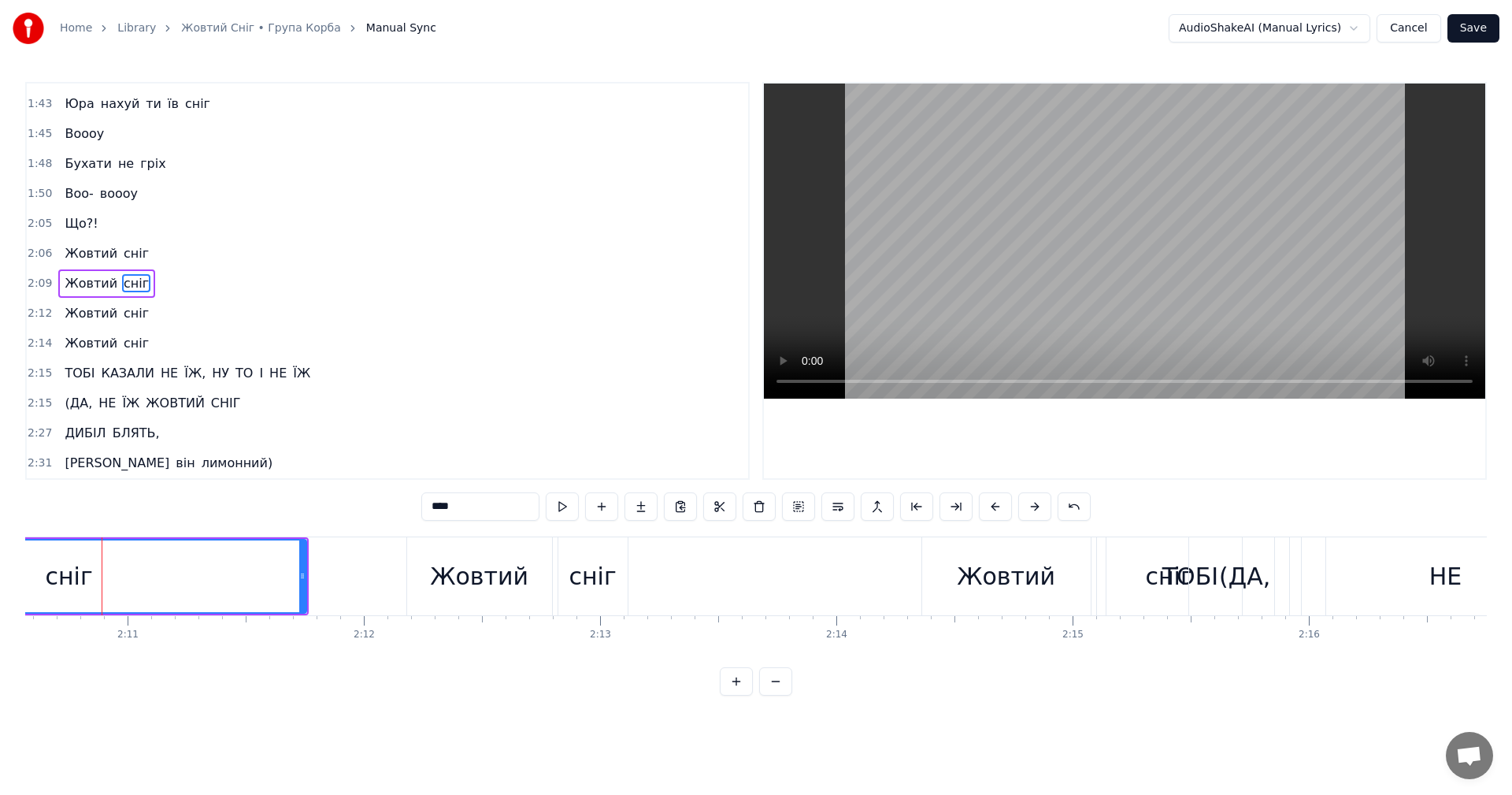
scroll to position [0, 30848]
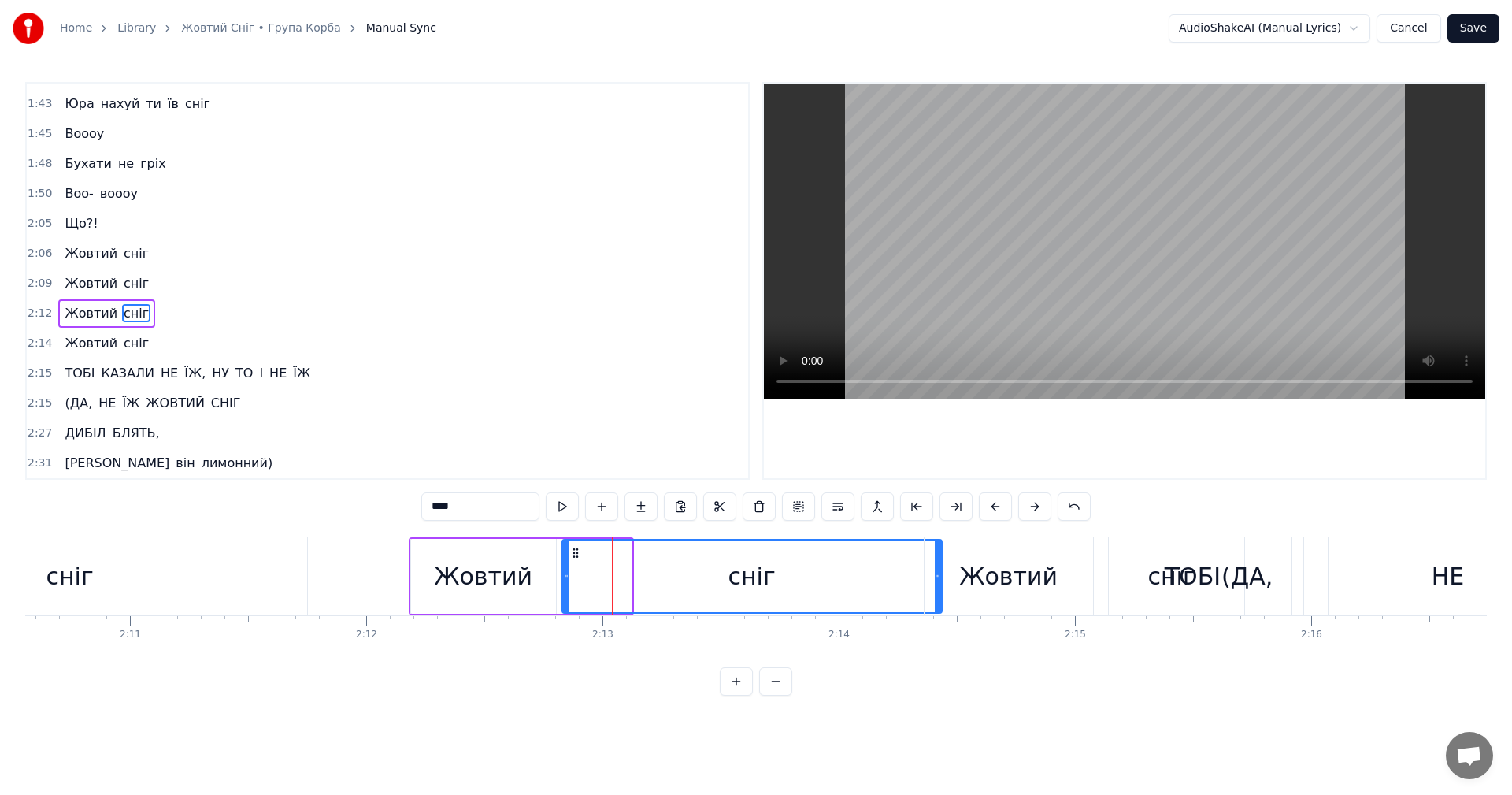
drag, startPoint x: 630, startPoint y: 574, endPoint x: 940, endPoint y: 575, distance: 310.0
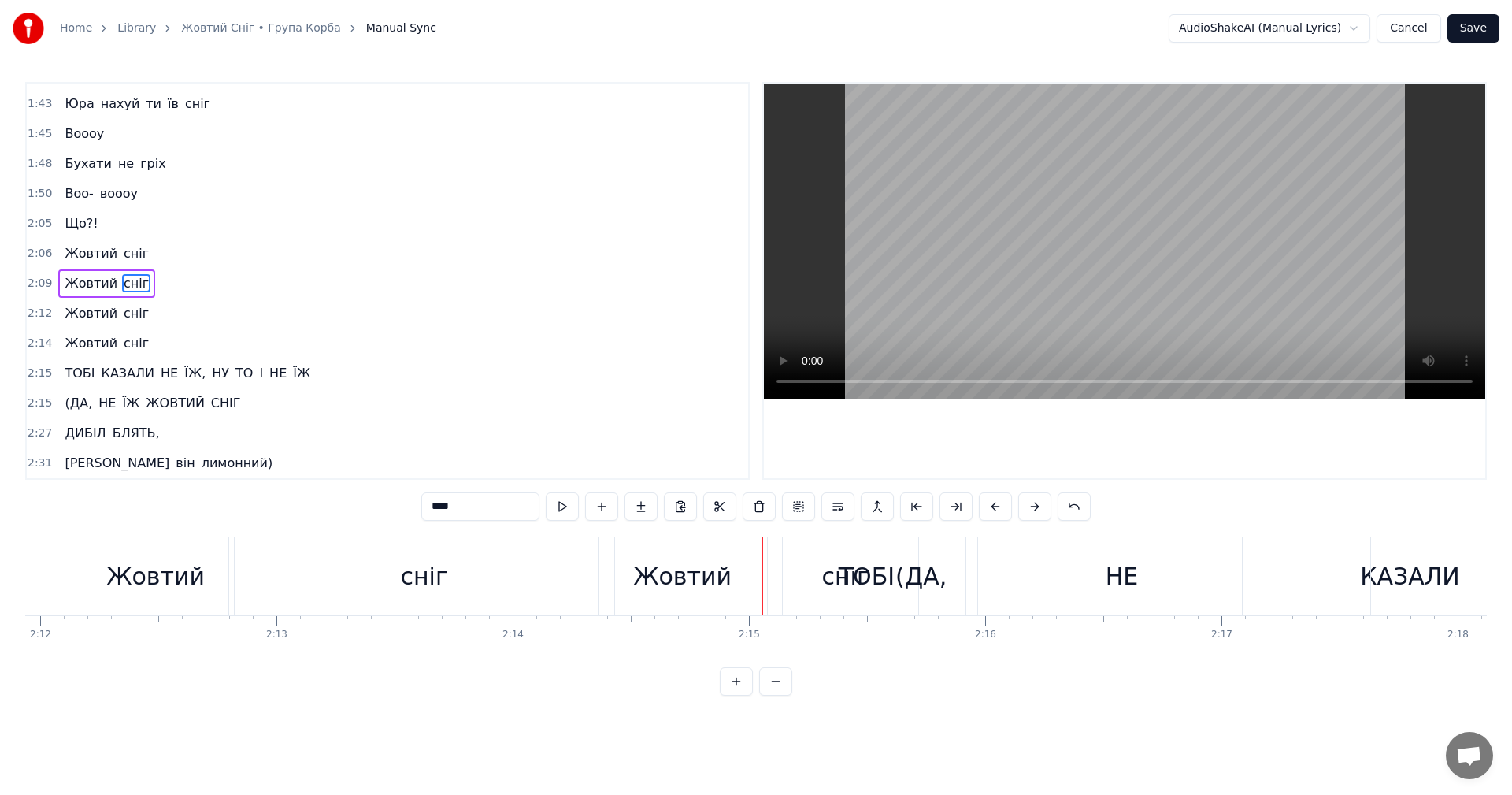
scroll to position [0, 31238]
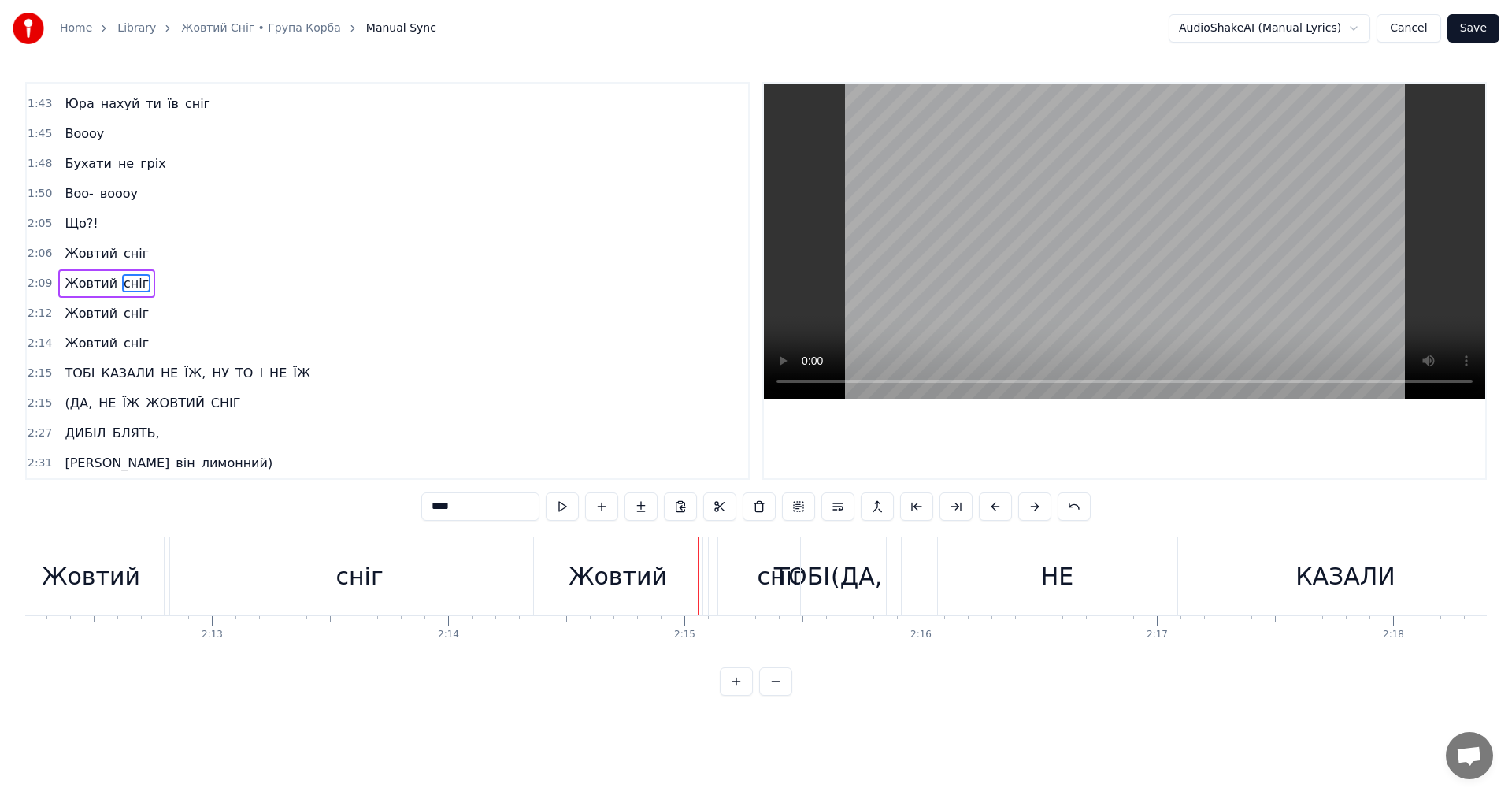
type input "****"
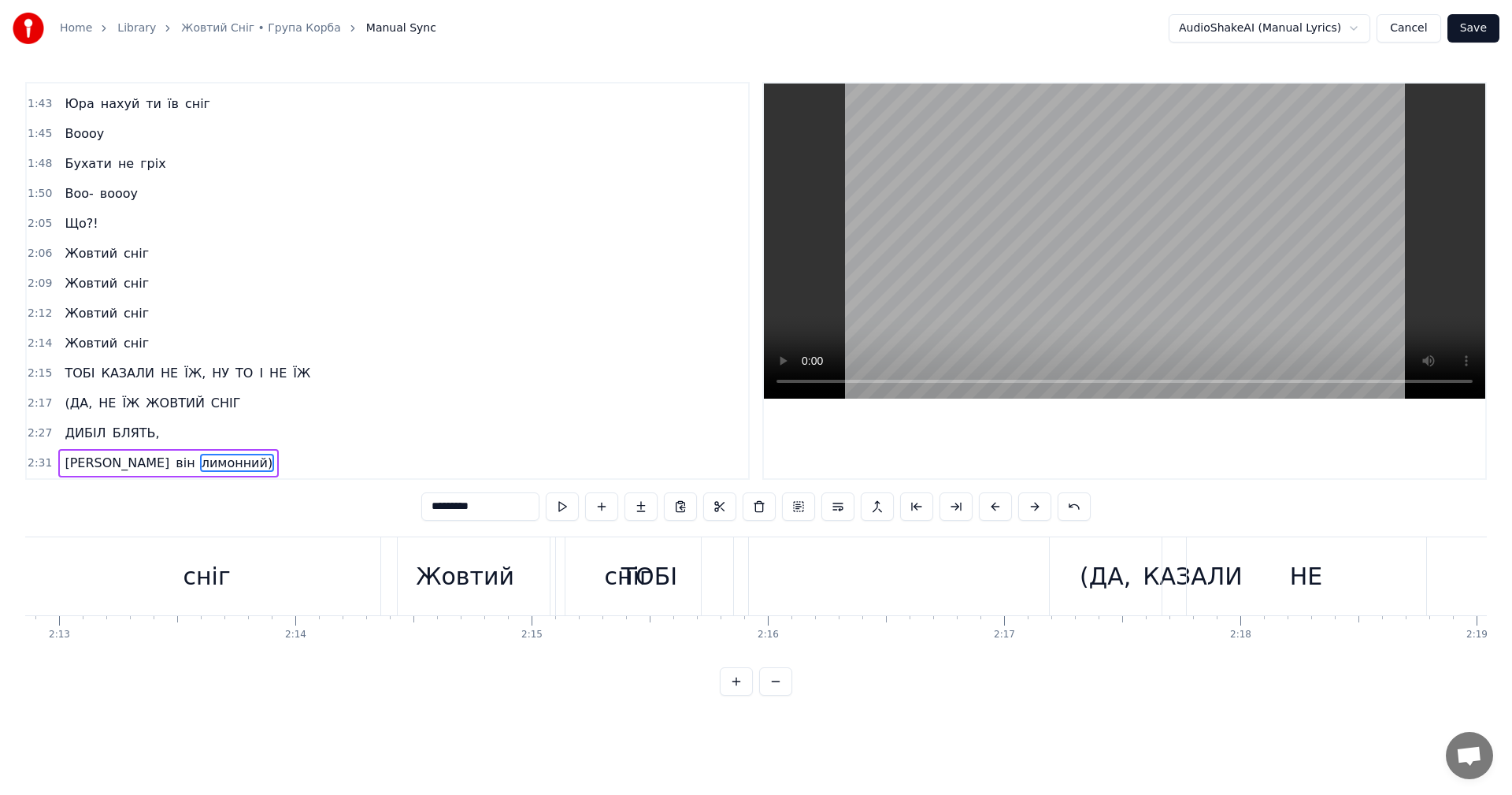
scroll to position [0, 31260]
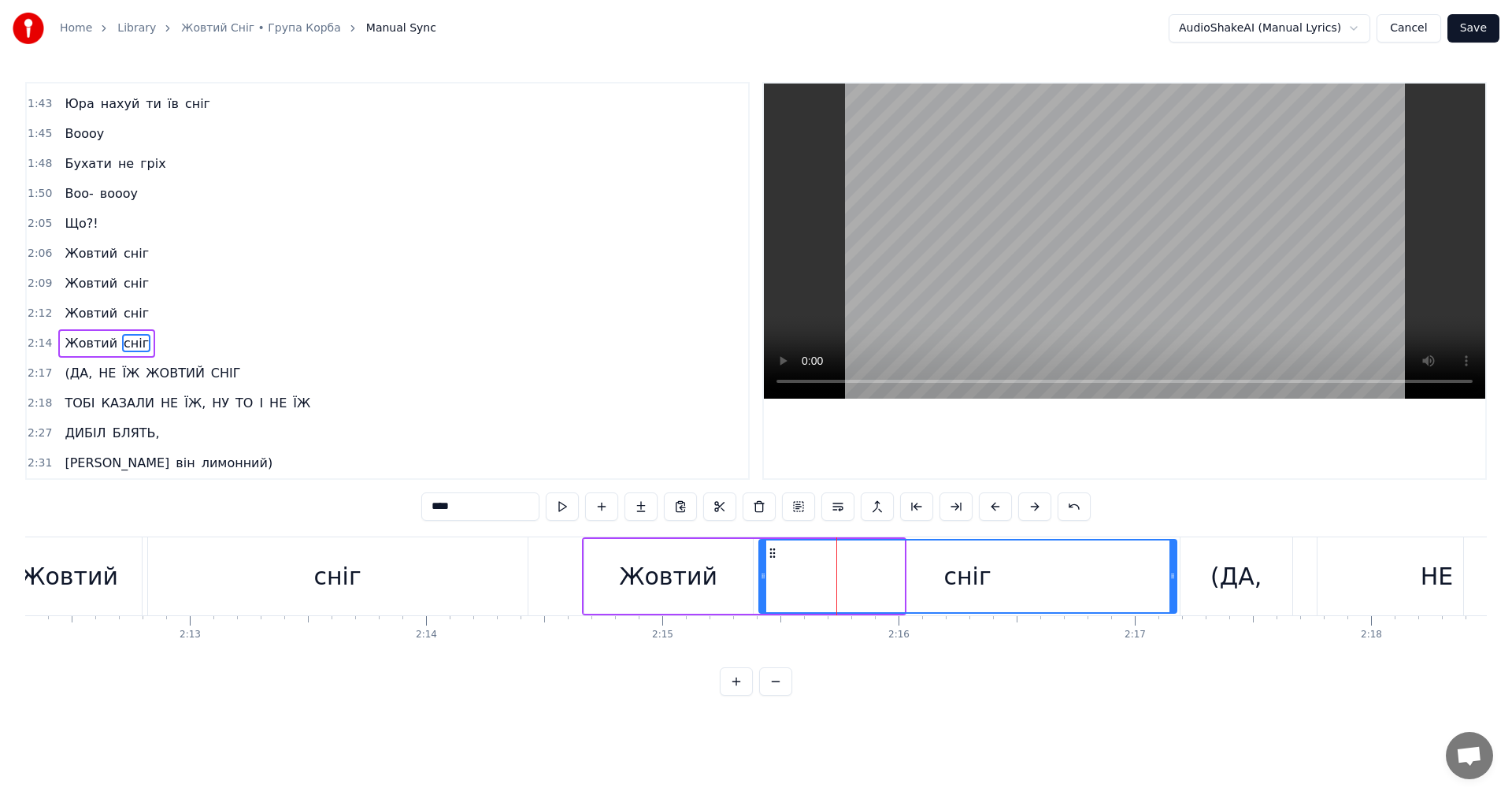
drag, startPoint x: 902, startPoint y: 581, endPoint x: 1174, endPoint y: 570, distance: 272.2
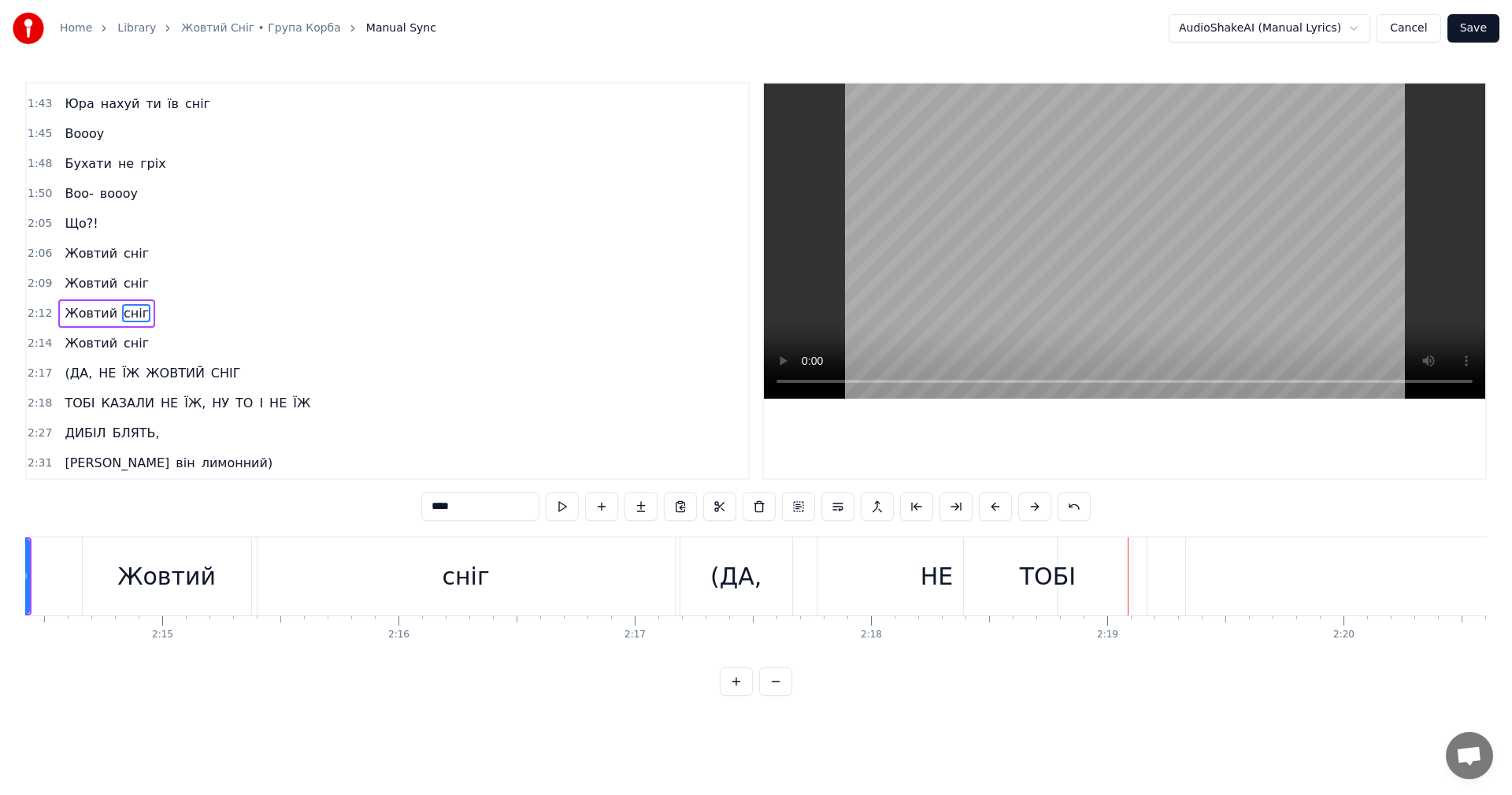
scroll to position [0, 31695]
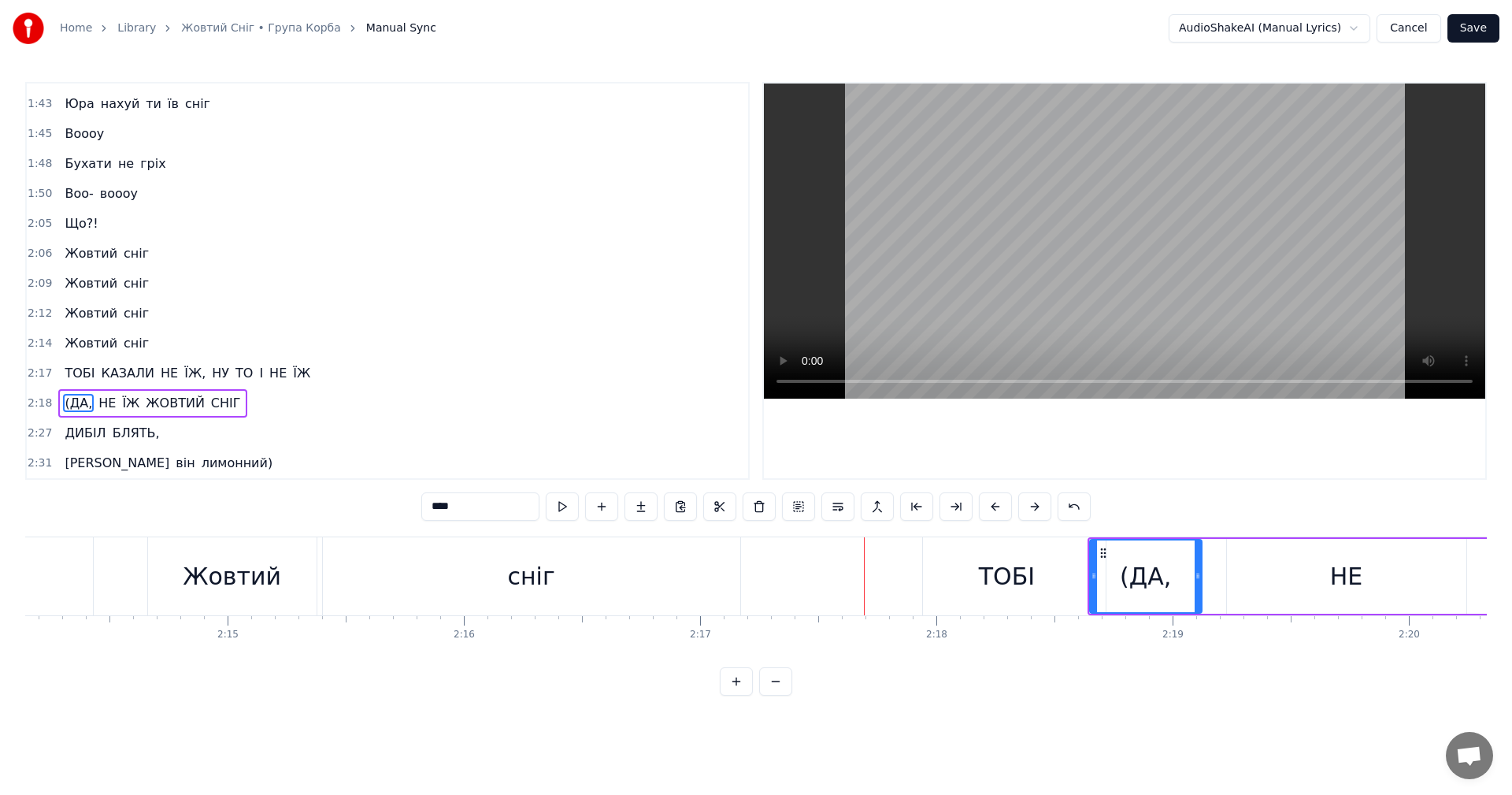
type input "****"
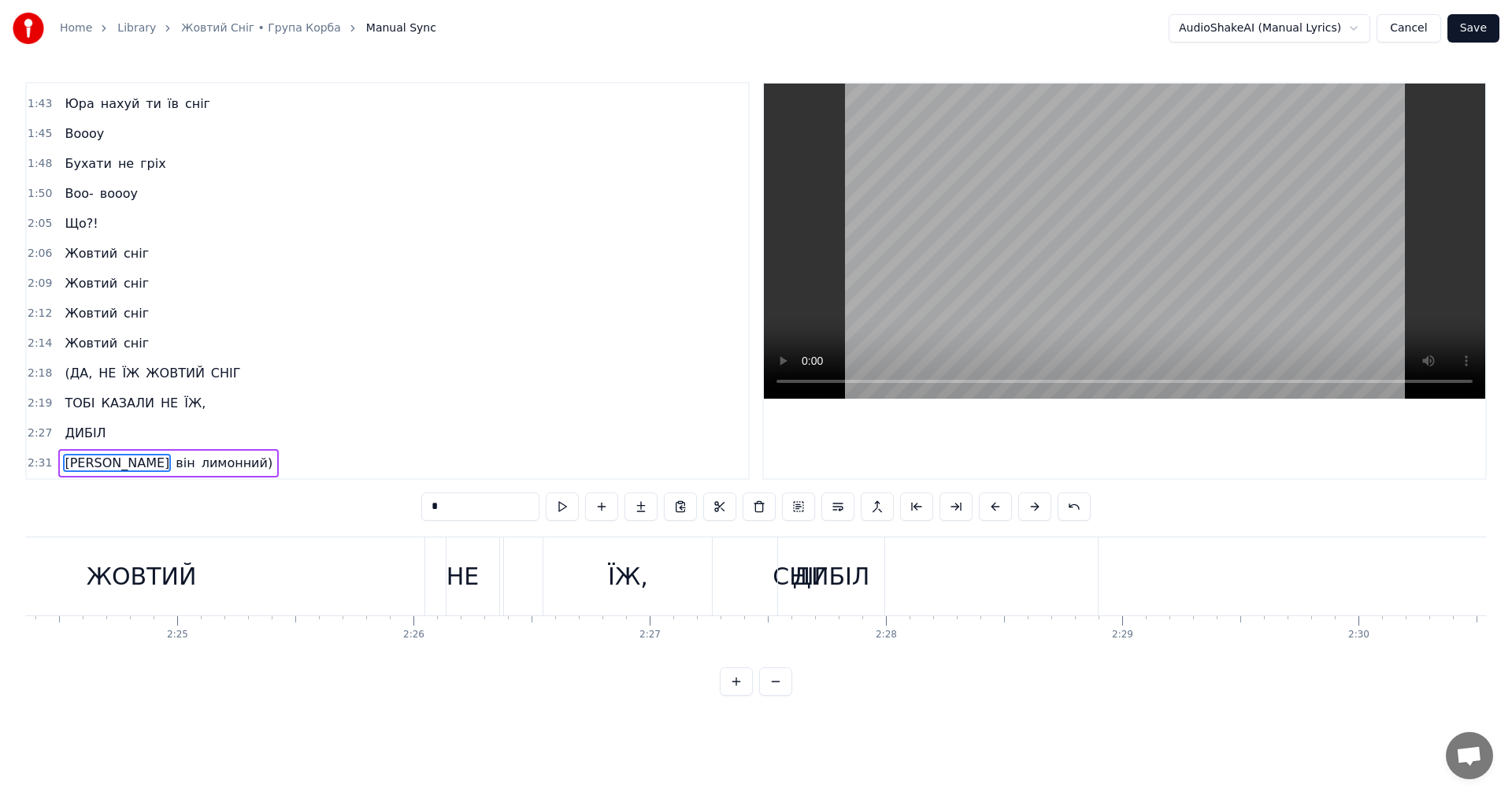
scroll to position [1222, 0]
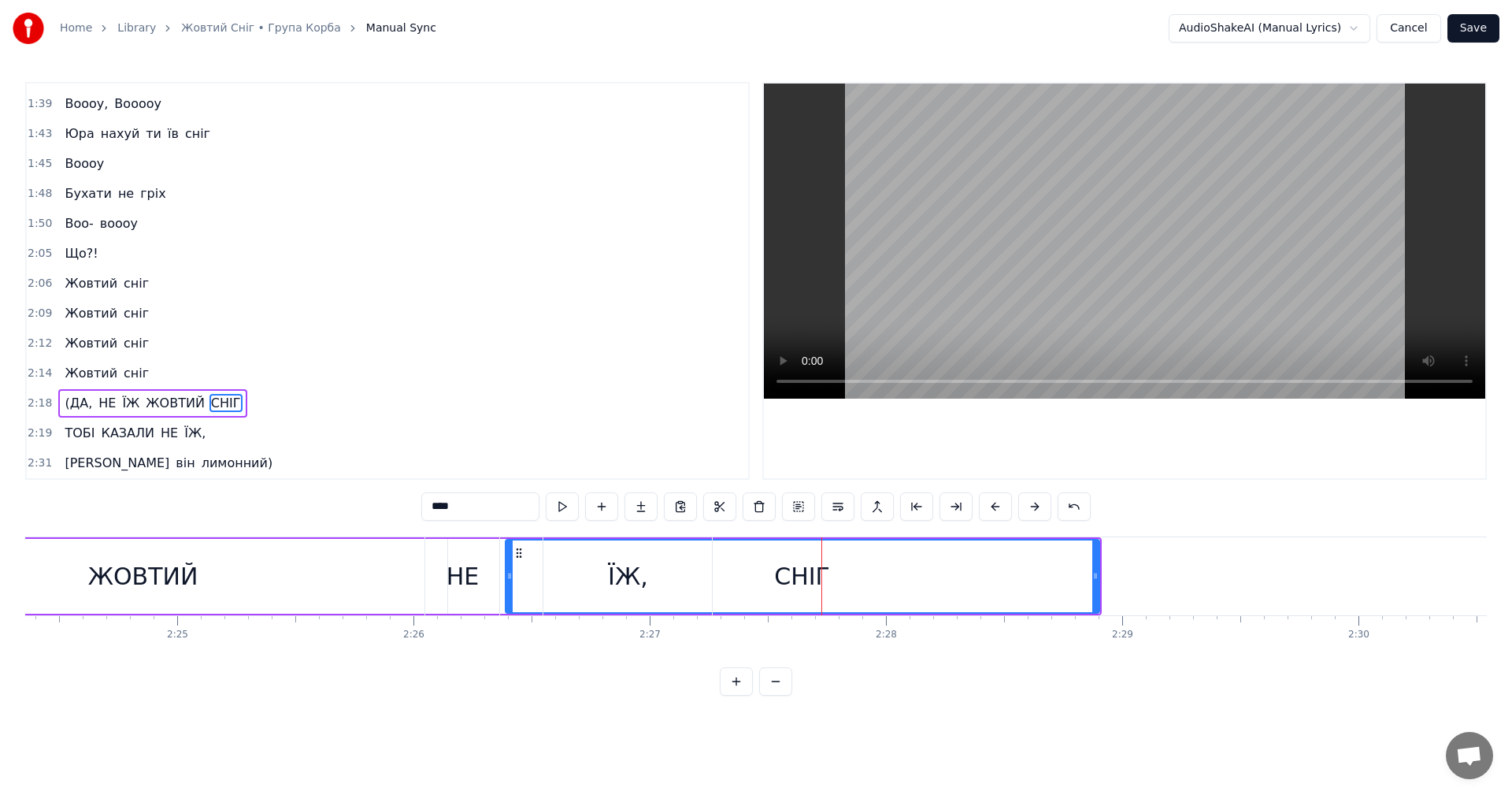
type input "*"
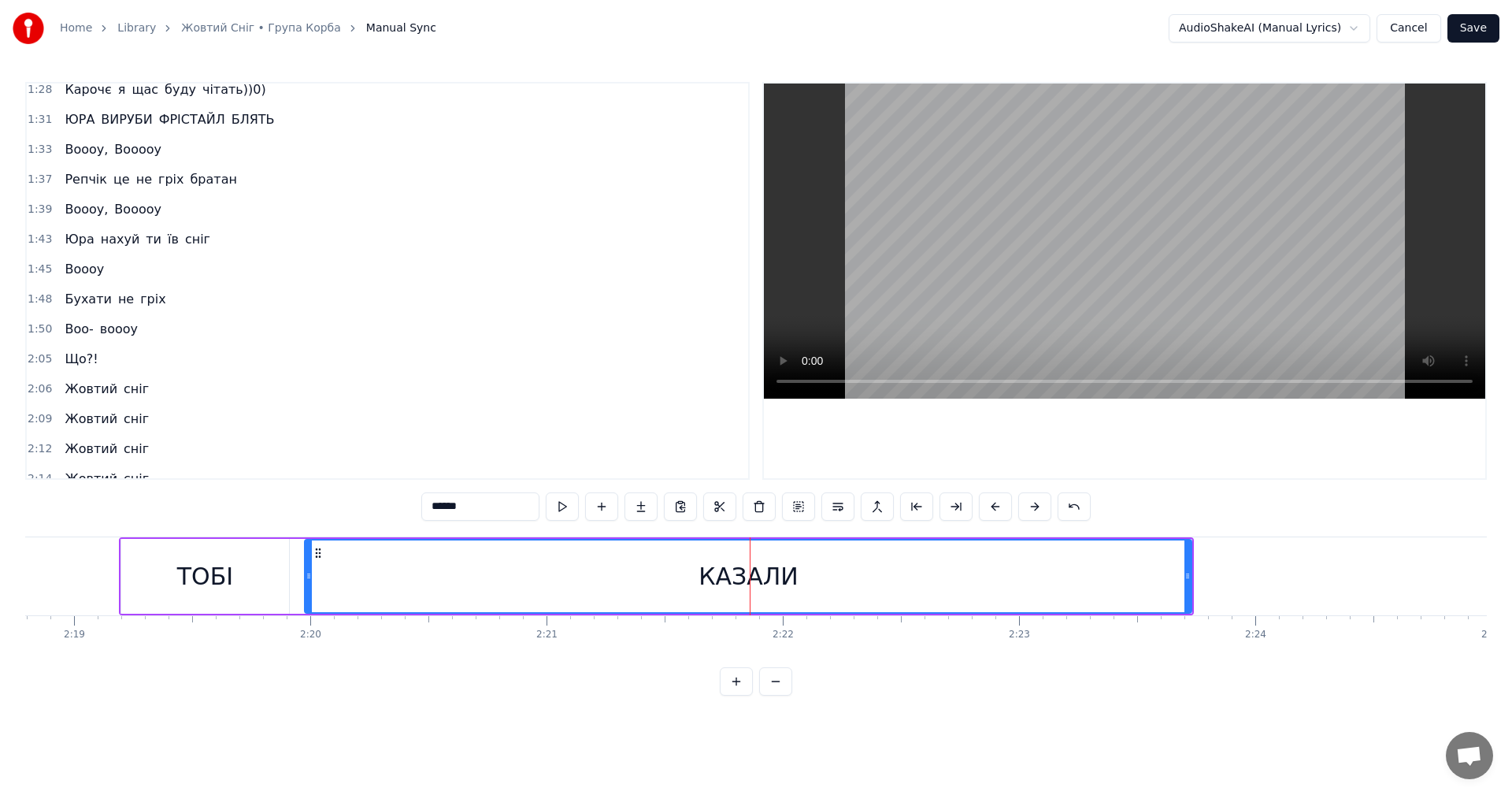
scroll to position [1192, 0]
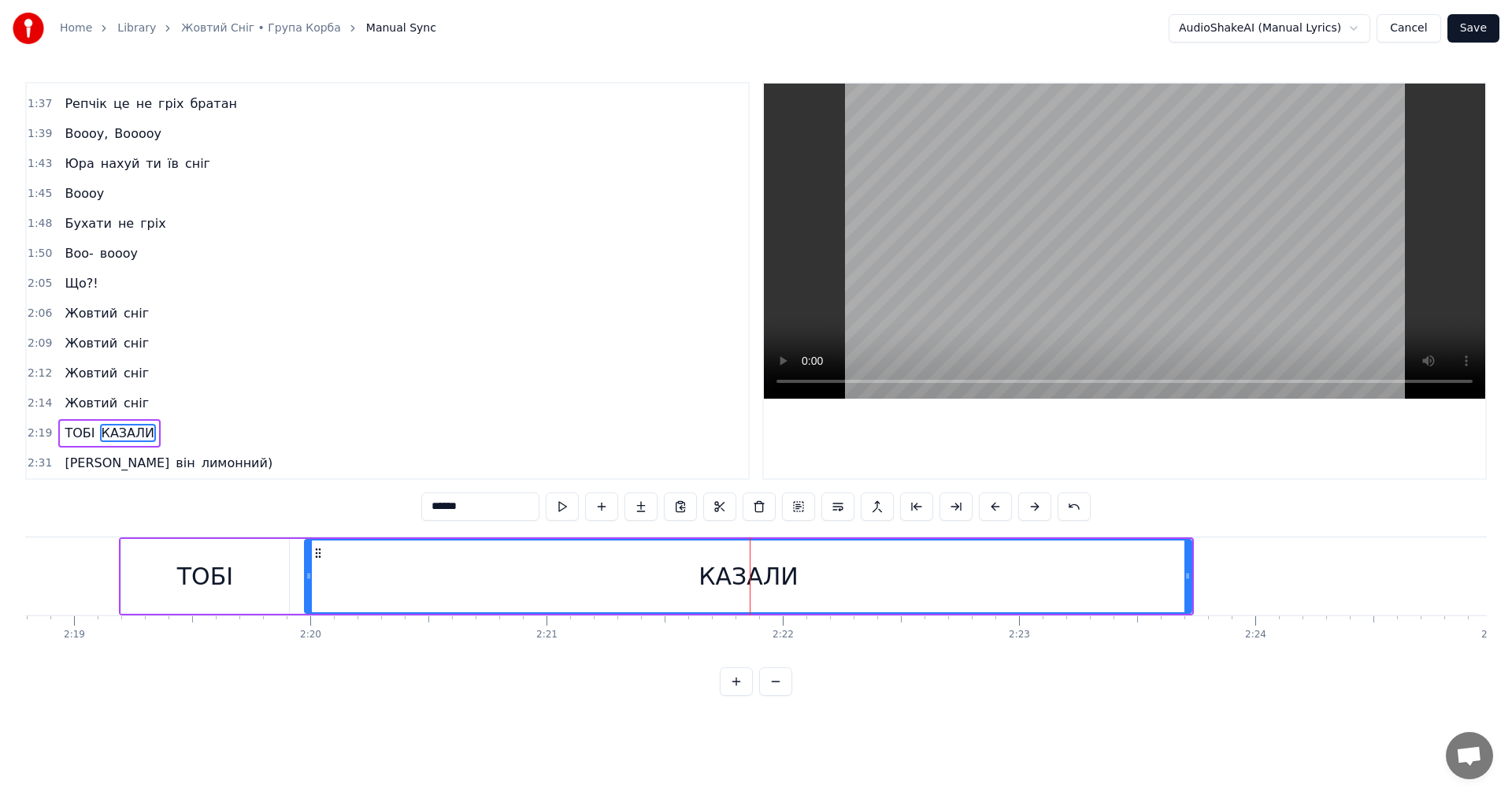
type input "*"
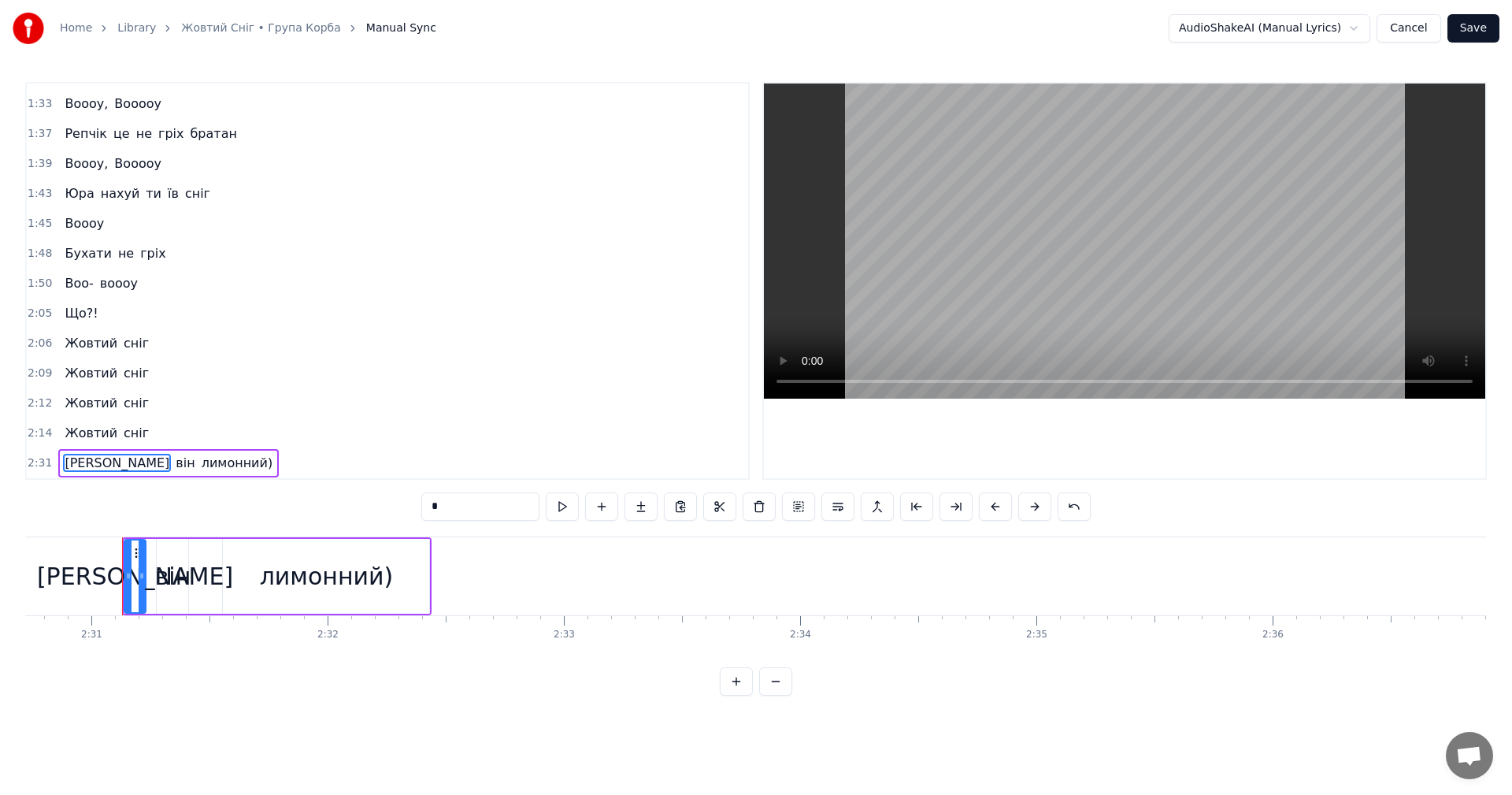
scroll to position [0, 35629]
type input "****"
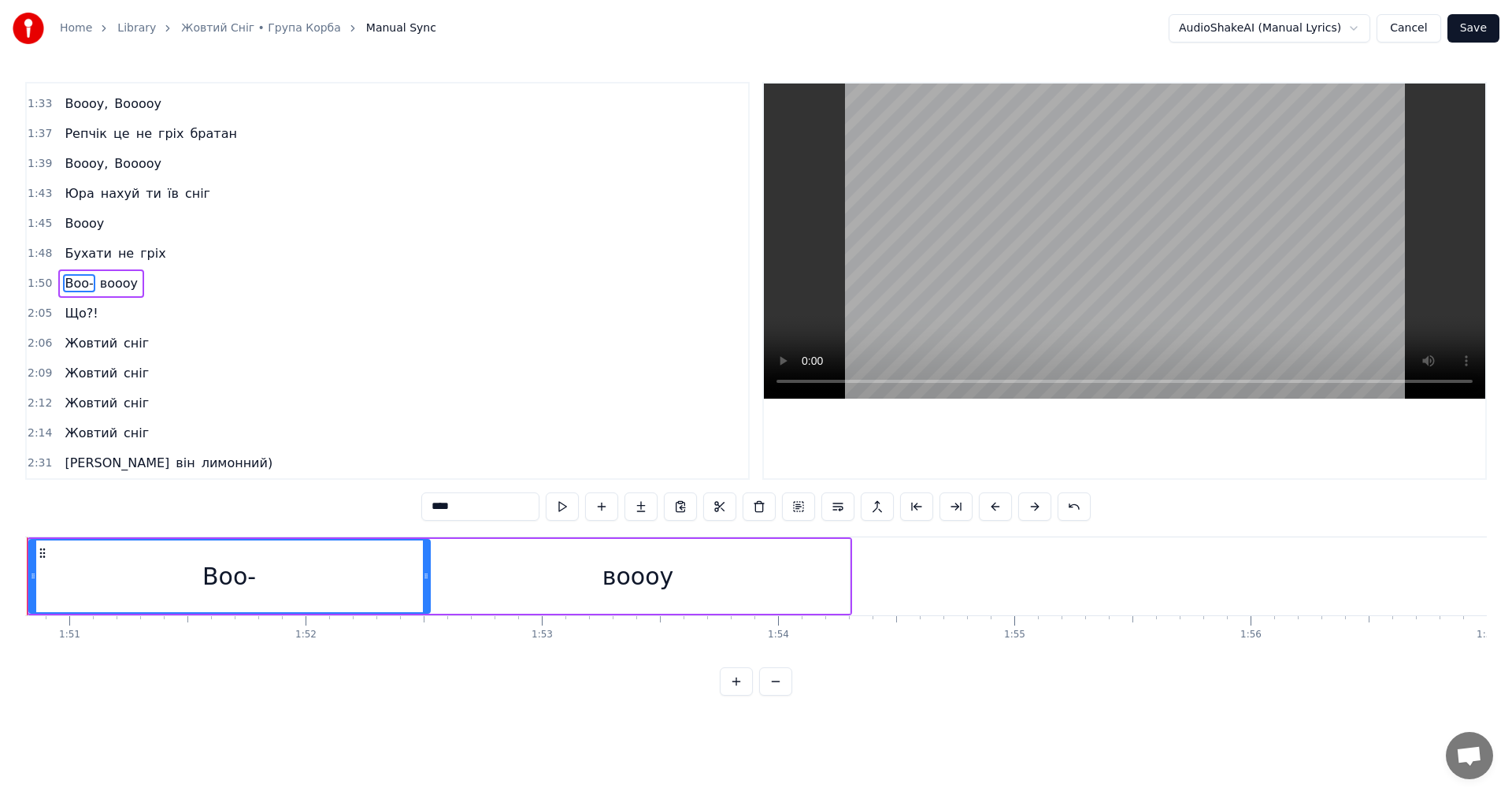
scroll to position [0, 26105]
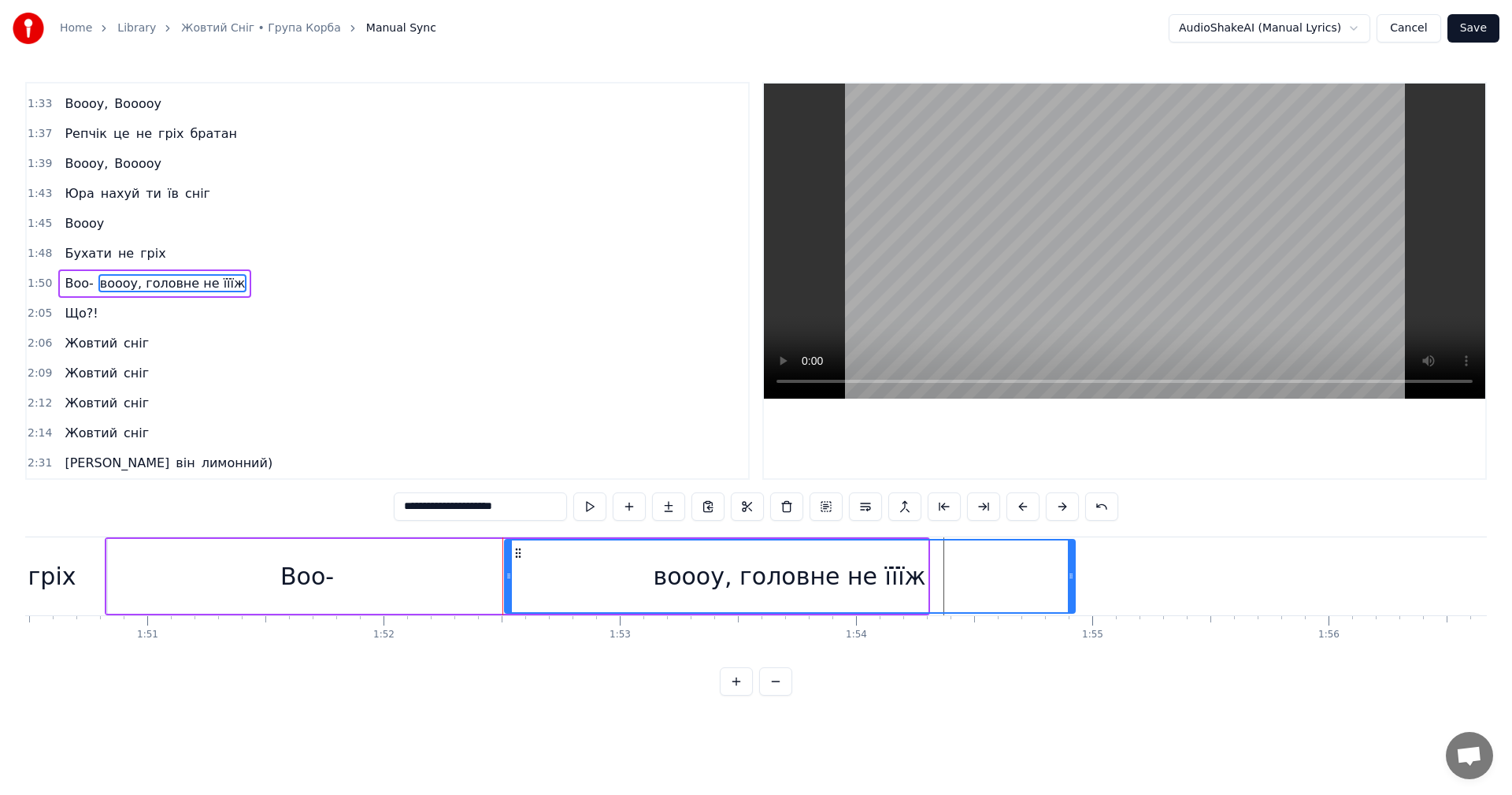
drag, startPoint x: 922, startPoint y: 572, endPoint x: 1044, endPoint y: 580, distance: 122.3
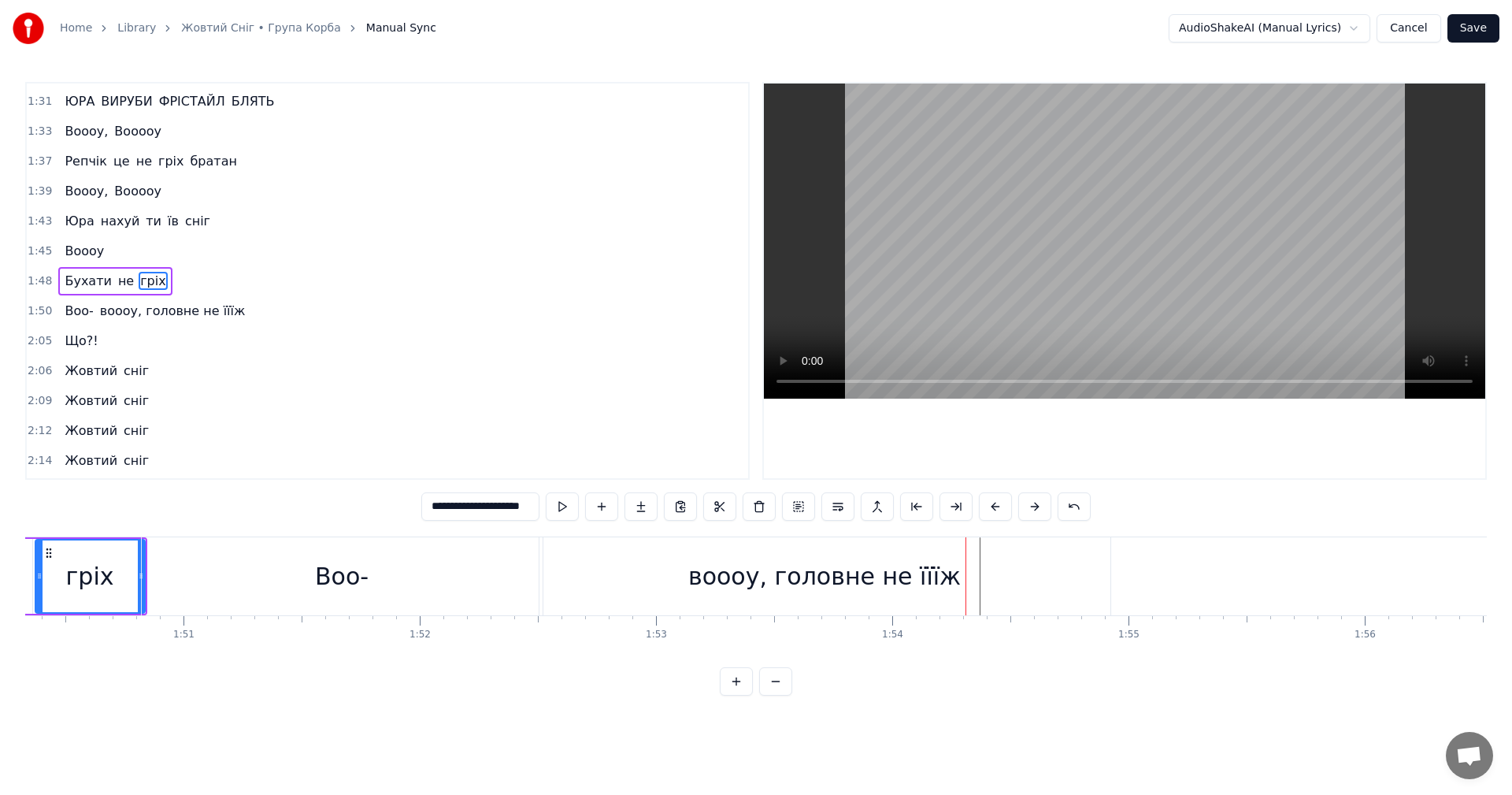
scroll to position [1162, 0]
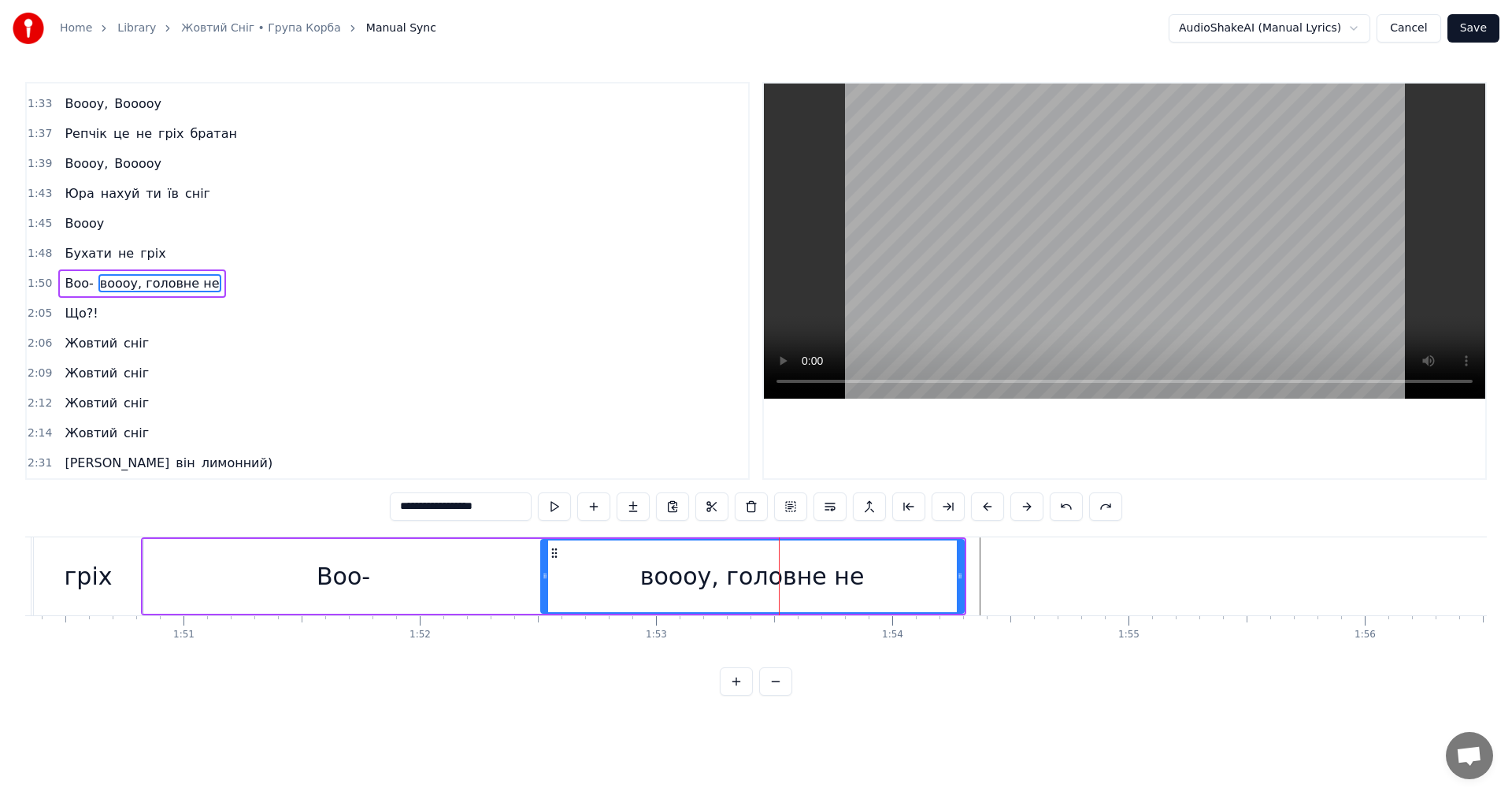
drag, startPoint x: 500, startPoint y: 507, endPoint x: 431, endPoint y: 503, distance: 69.1
type input "*****"
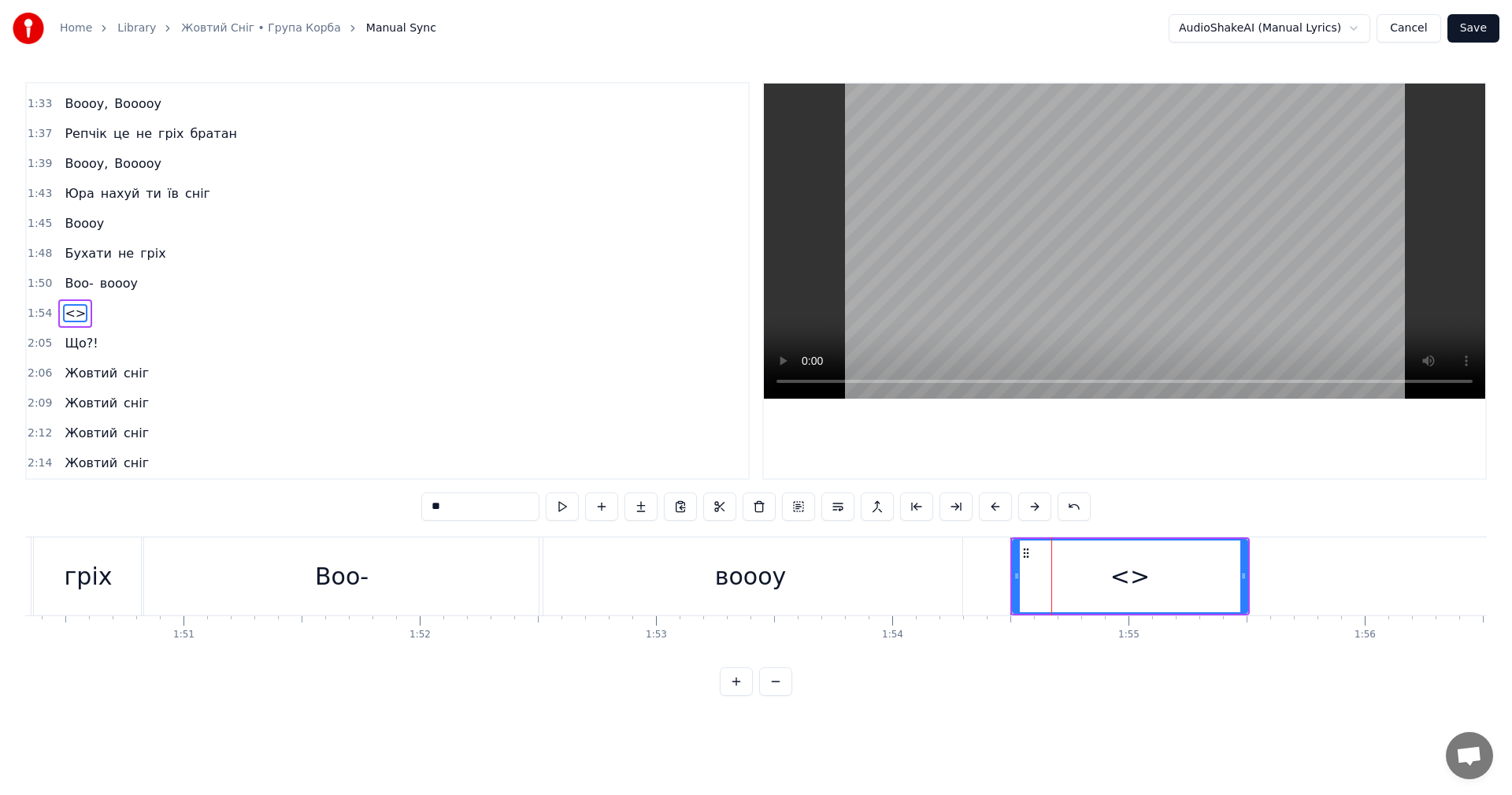
scroll to position [1192, 0]
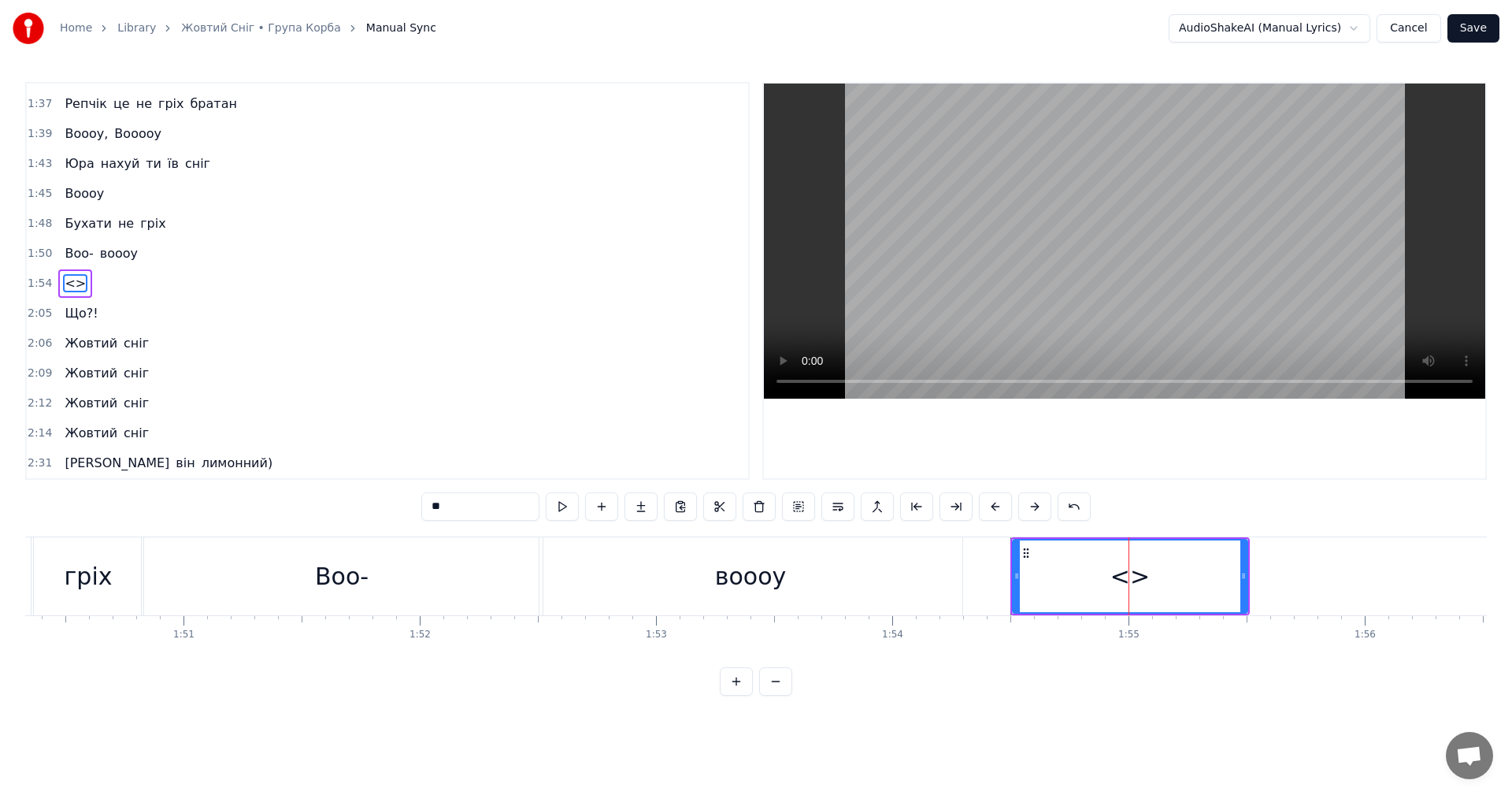
drag, startPoint x: 419, startPoint y: 507, endPoint x: 401, endPoint y: 509, distance: 18.1
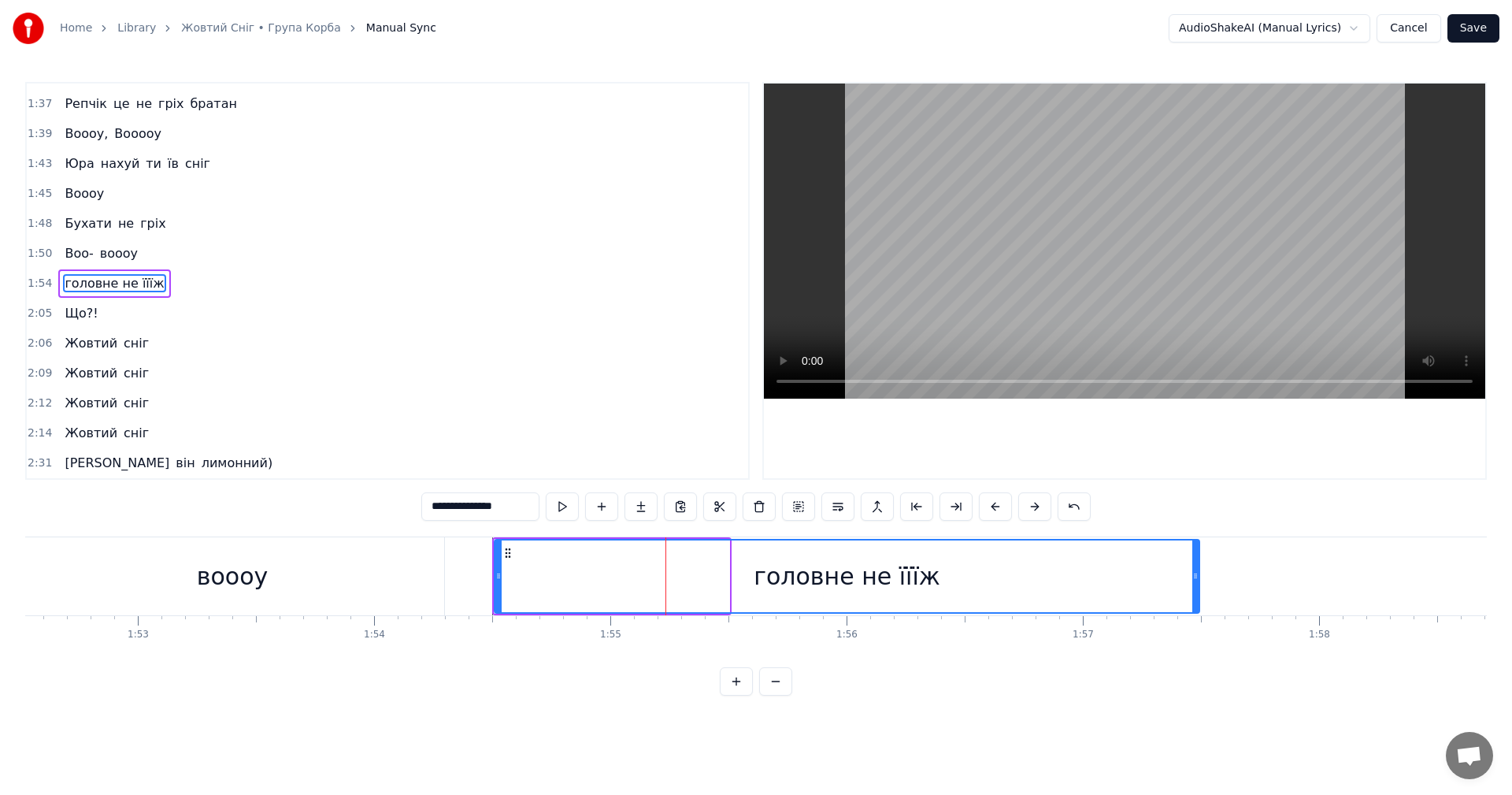
drag, startPoint x: 730, startPoint y: 578, endPoint x: 1198, endPoint y: 565, distance: 468.2
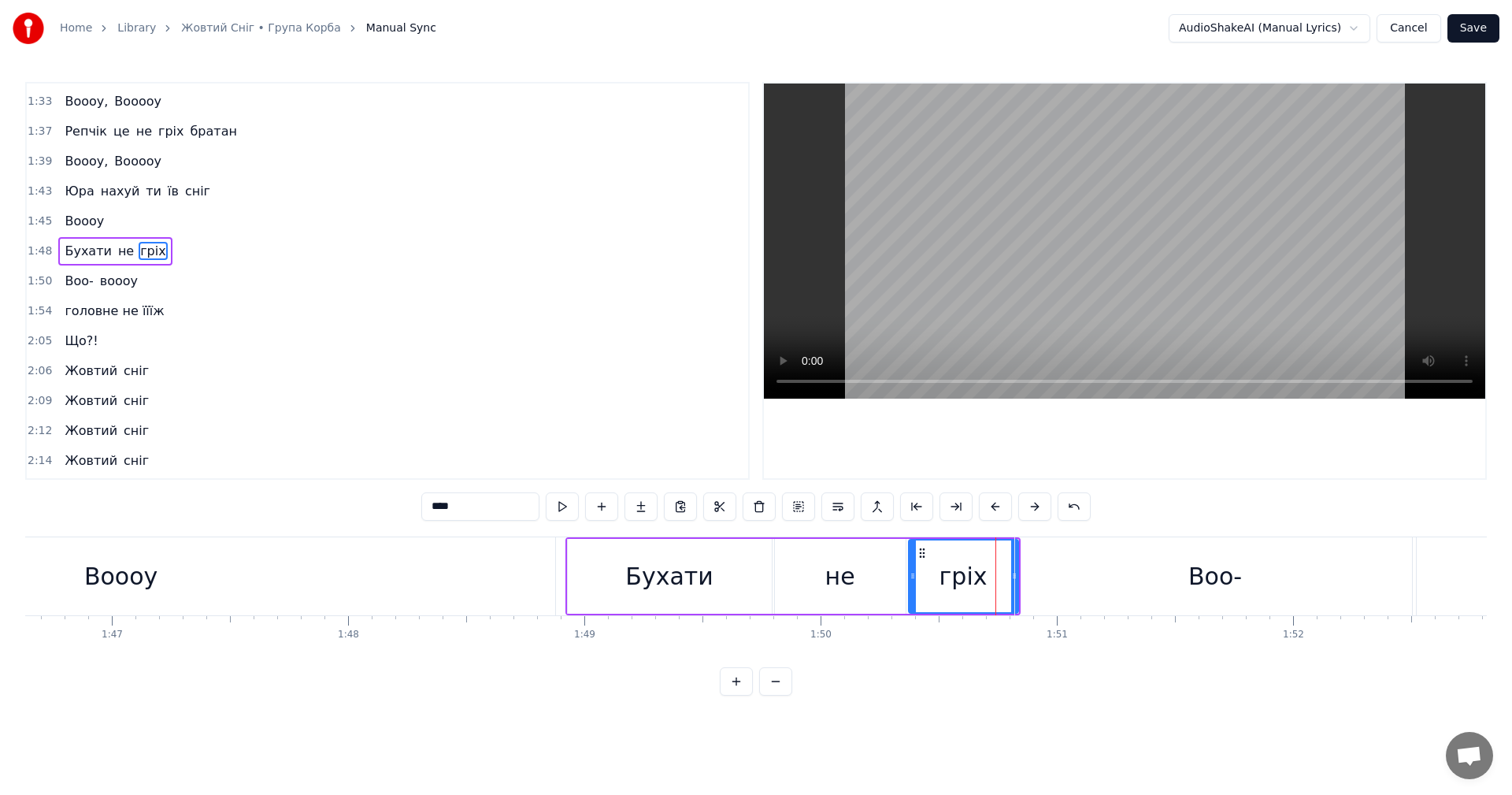
scroll to position [1135, 0]
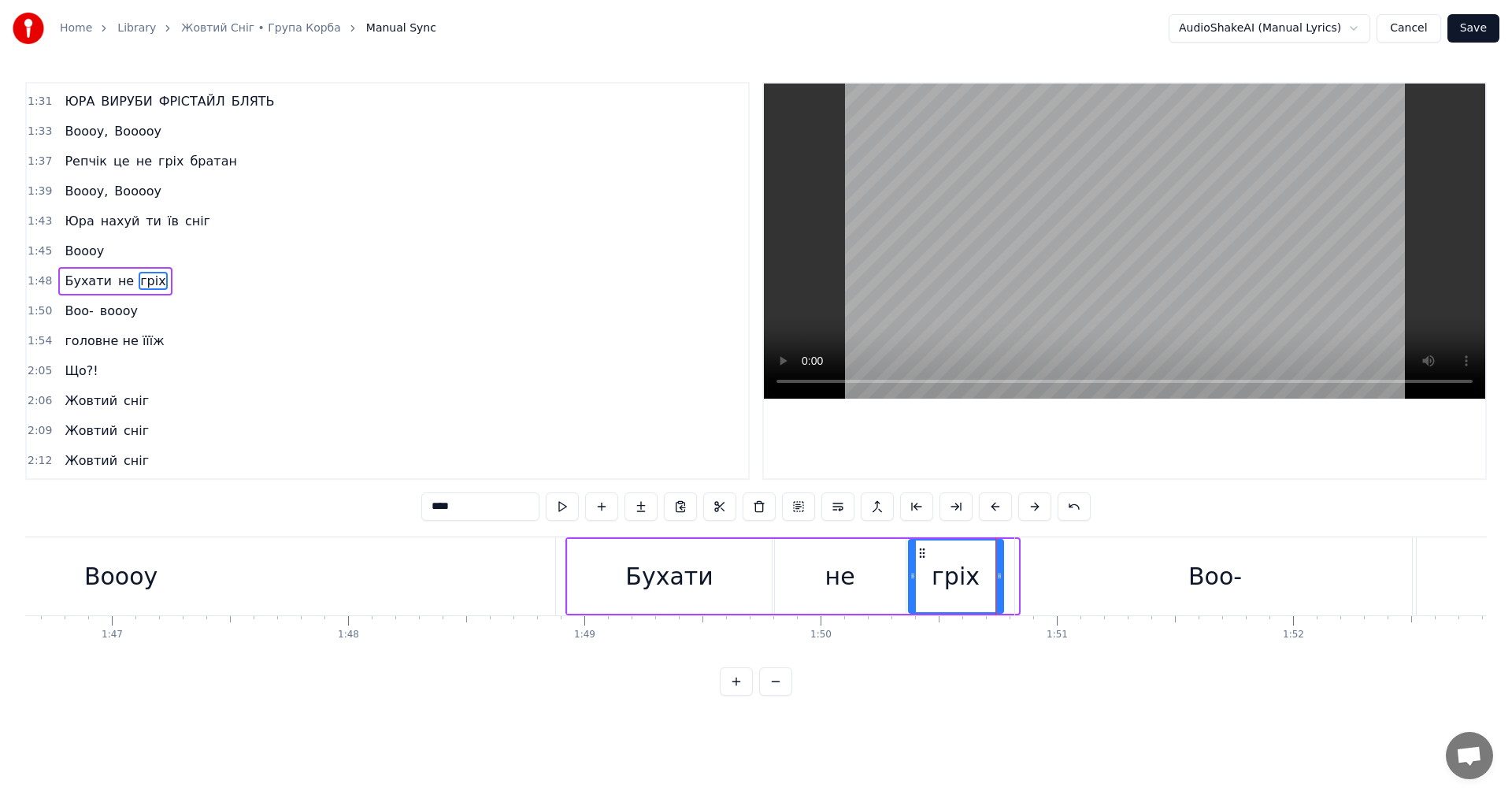
drag, startPoint x: 1013, startPoint y: 577, endPoint x: 999, endPoint y: 580, distance: 14.3
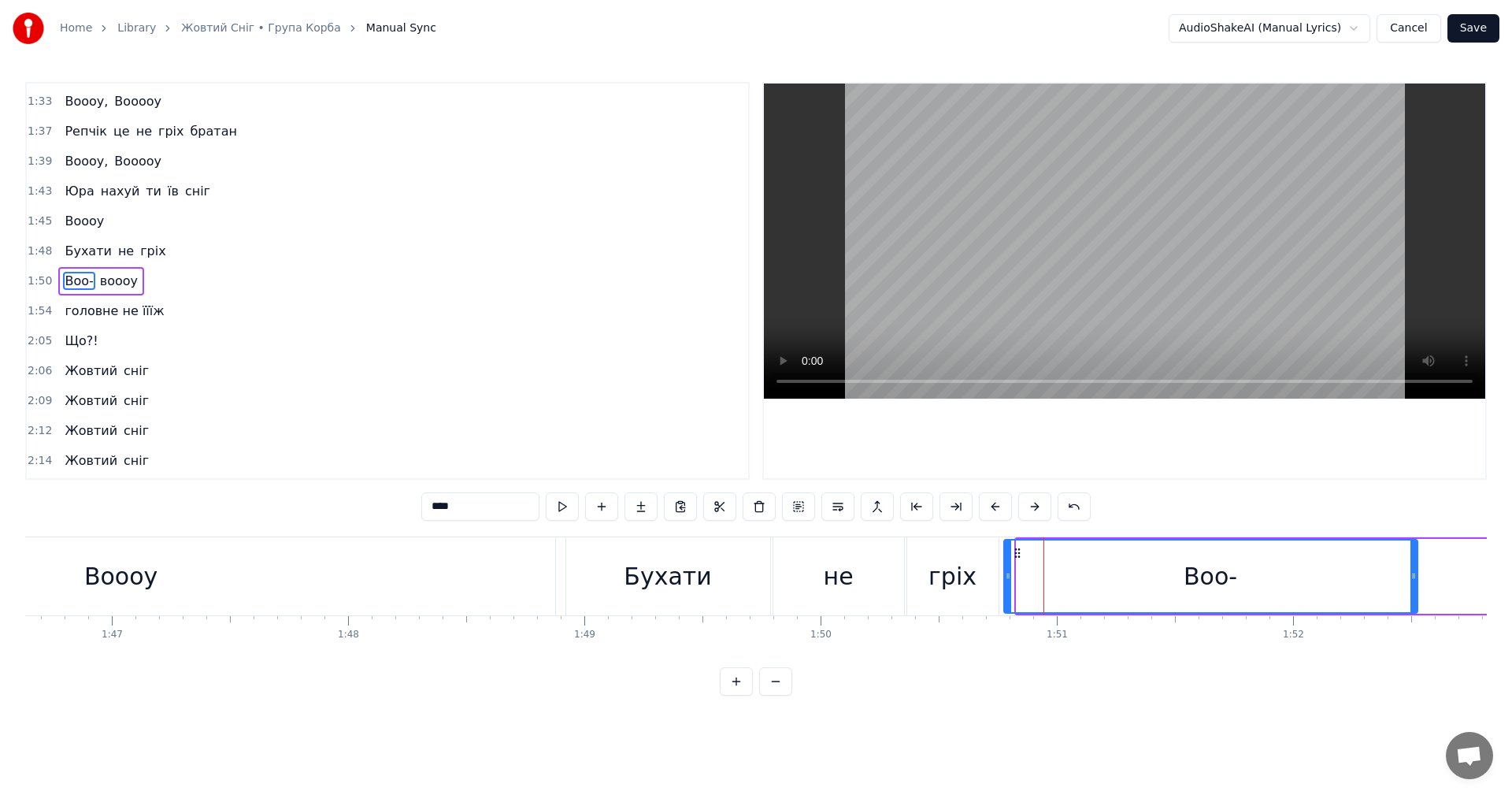
drag, startPoint x: 1018, startPoint y: 572, endPoint x: 1003, endPoint y: 574, distance: 15.1
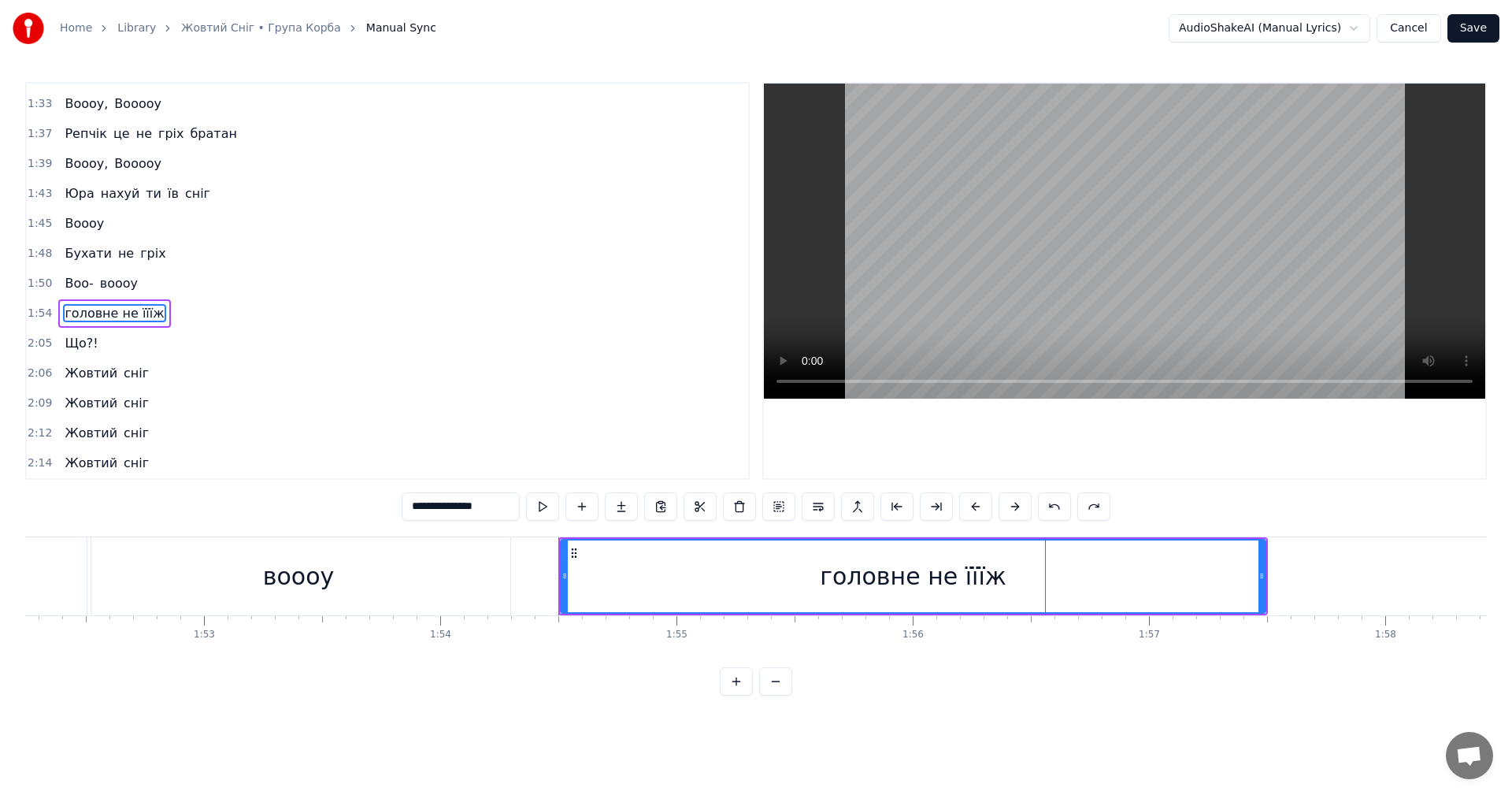
scroll to position [1192, 0]
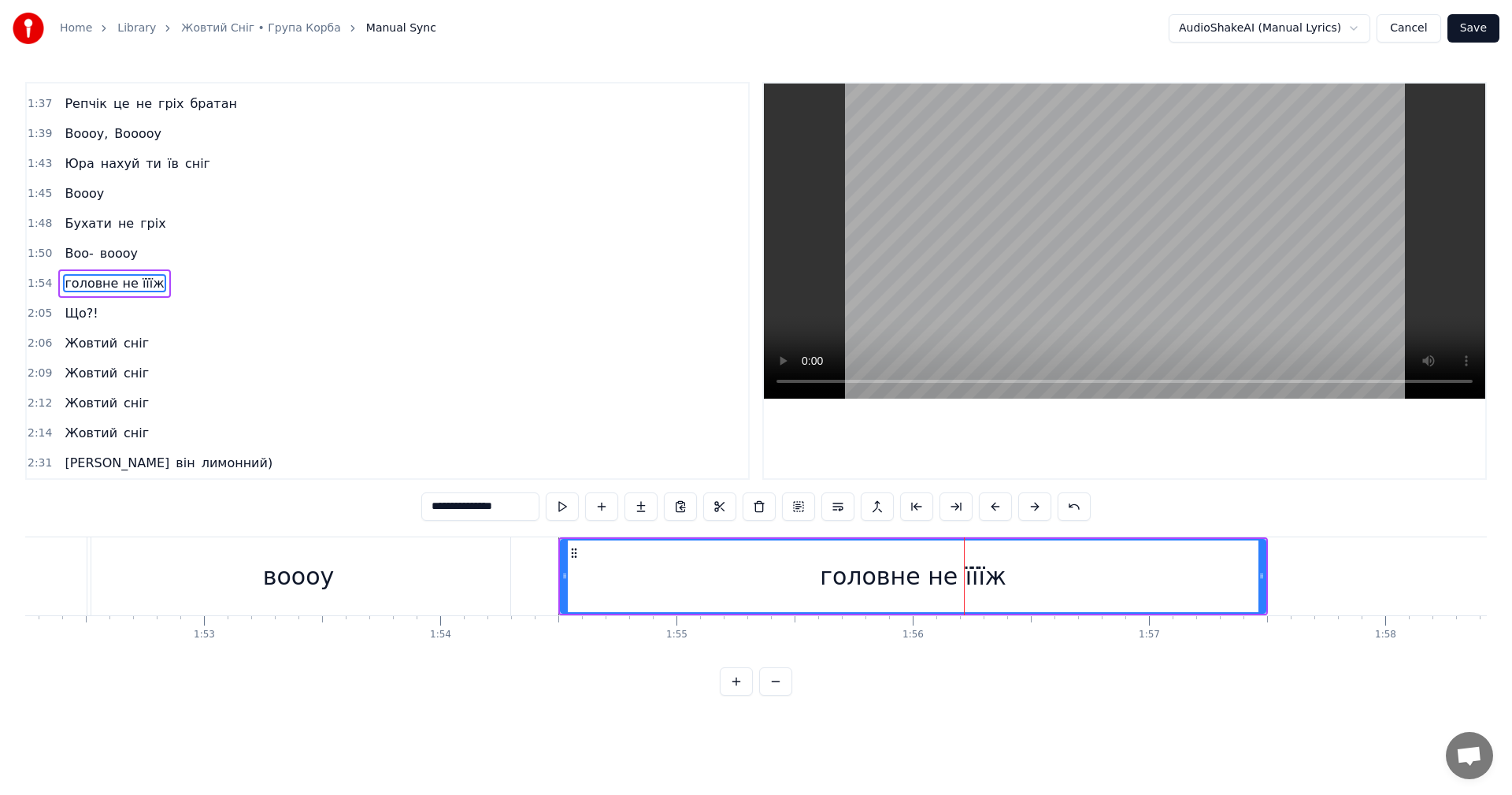
drag, startPoint x: 918, startPoint y: 569, endPoint x: 821, endPoint y: 574, distance: 97.1
drag, startPoint x: 575, startPoint y: 555, endPoint x: 574, endPoint y: 571, distance: 16.0
drag, startPoint x: 499, startPoint y: 504, endPoint x: 480, endPoint y: 506, distance: 19.1
drag, startPoint x: 515, startPoint y: 504, endPoint x: 478, endPoint y: 506, distance: 37.1
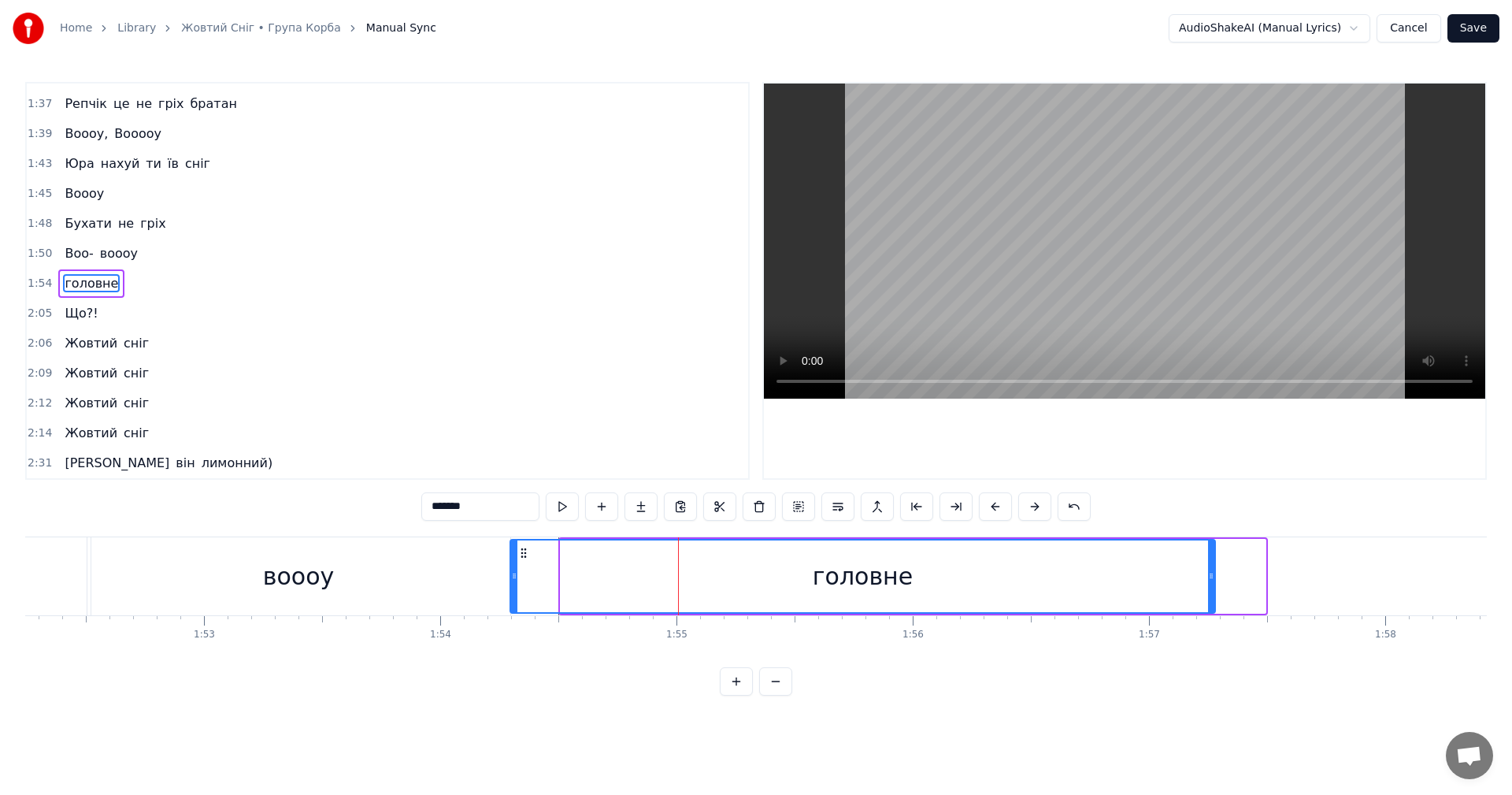
drag, startPoint x: 574, startPoint y: 552, endPoint x: 523, endPoint y: 547, distance: 51.2
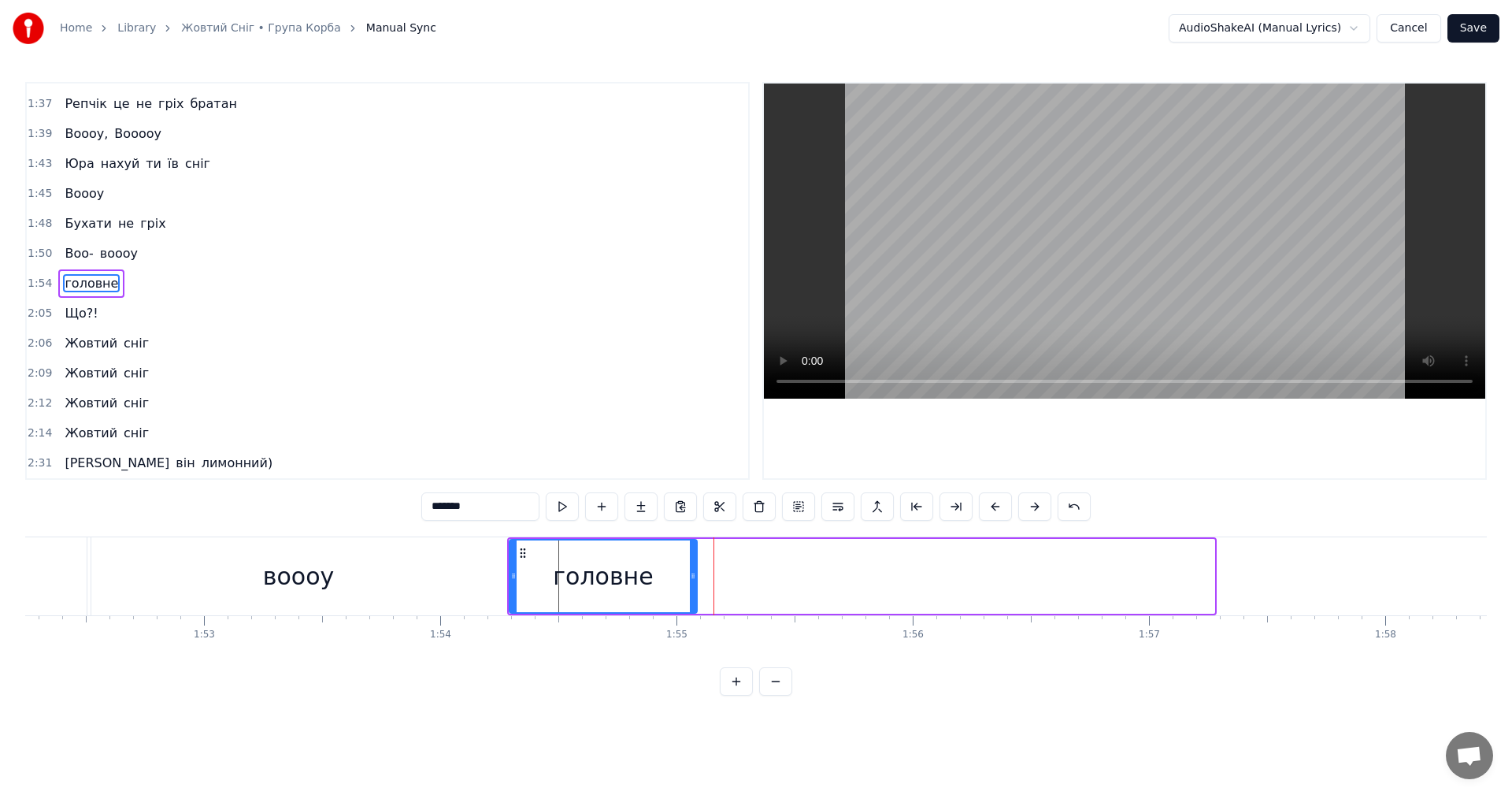
drag, startPoint x: 1210, startPoint y: 593, endPoint x: 696, endPoint y: 589, distance: 514.0
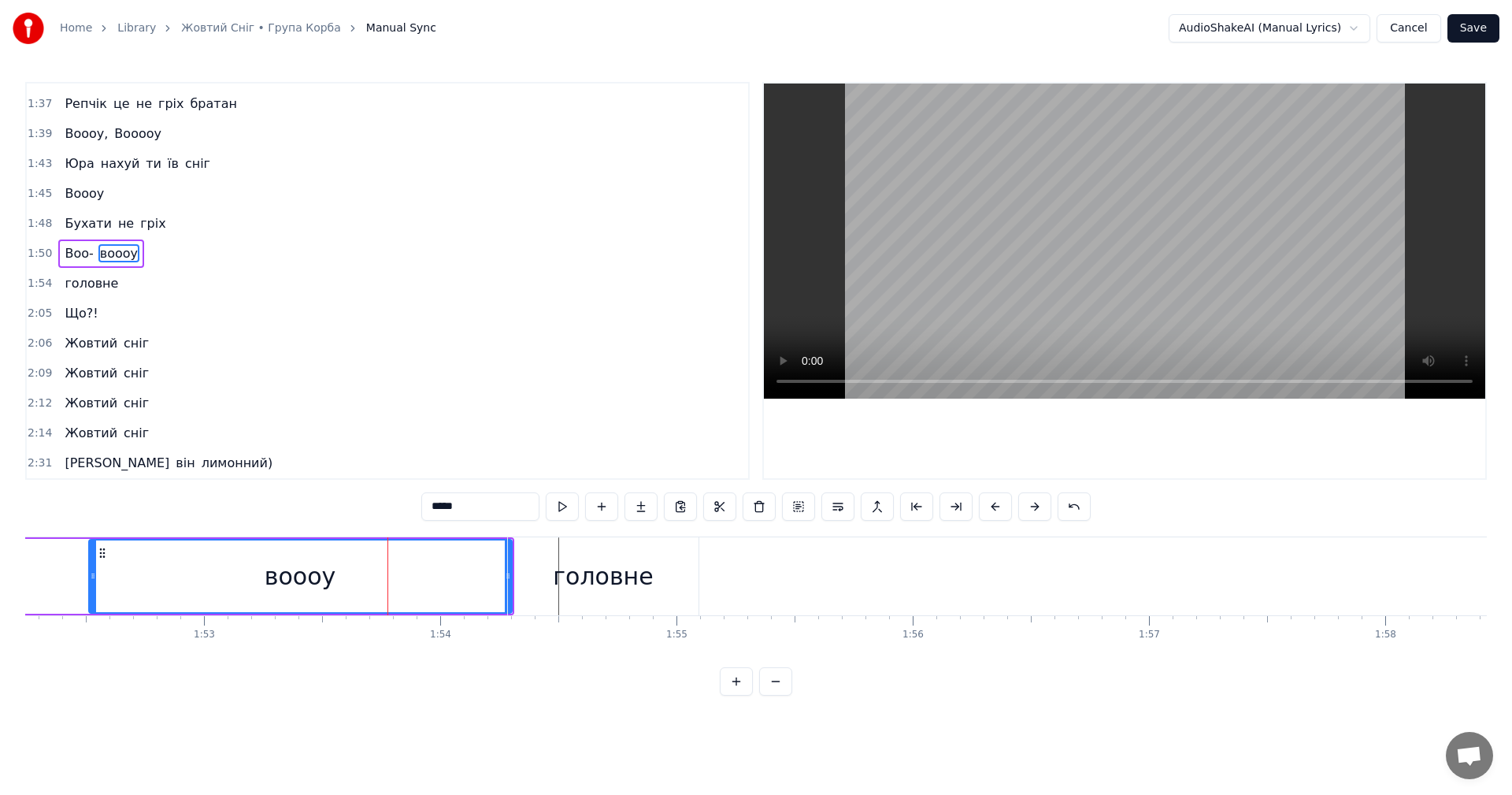
scroll to position [1164, 0]
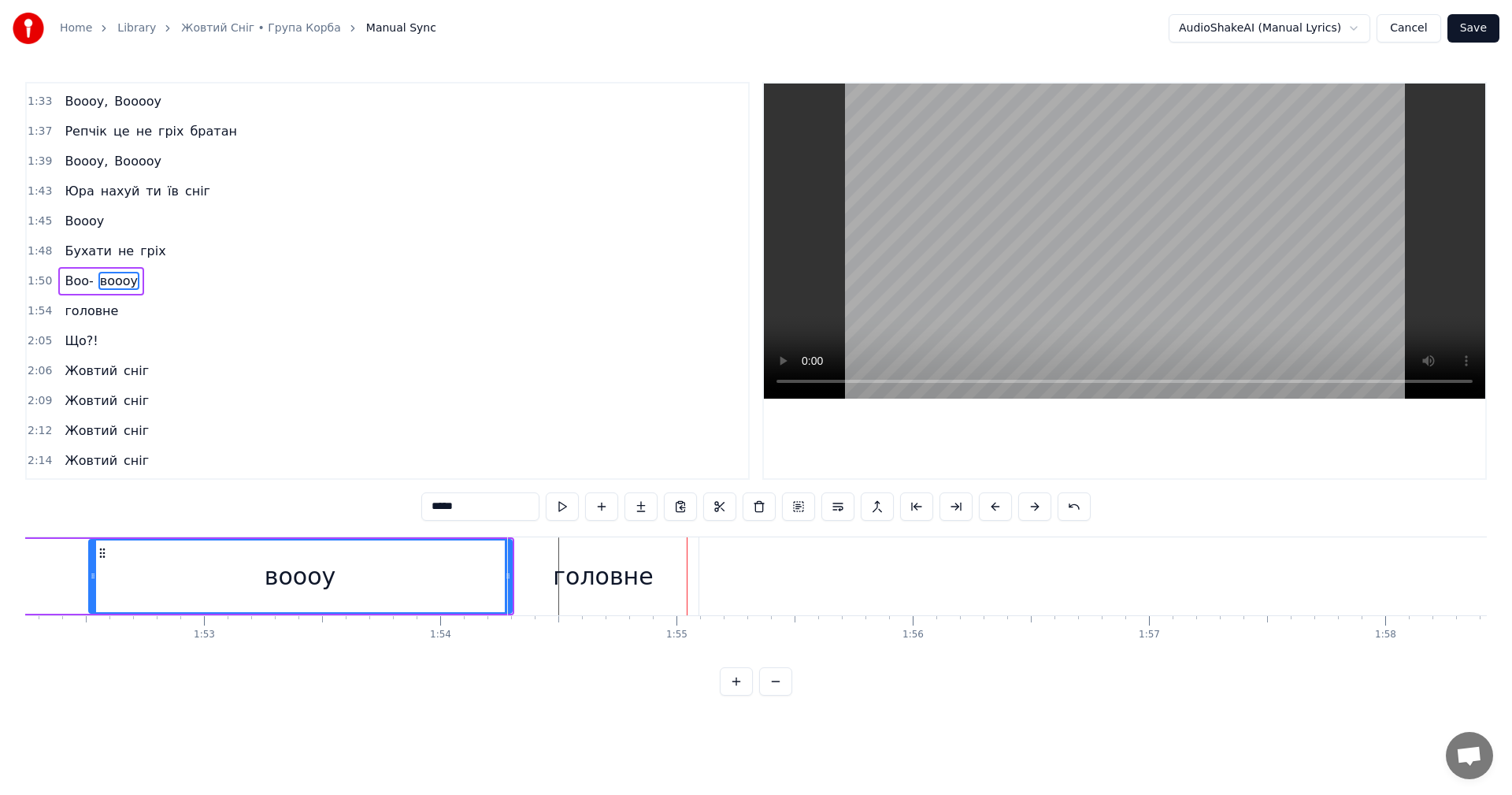
type input "*******"
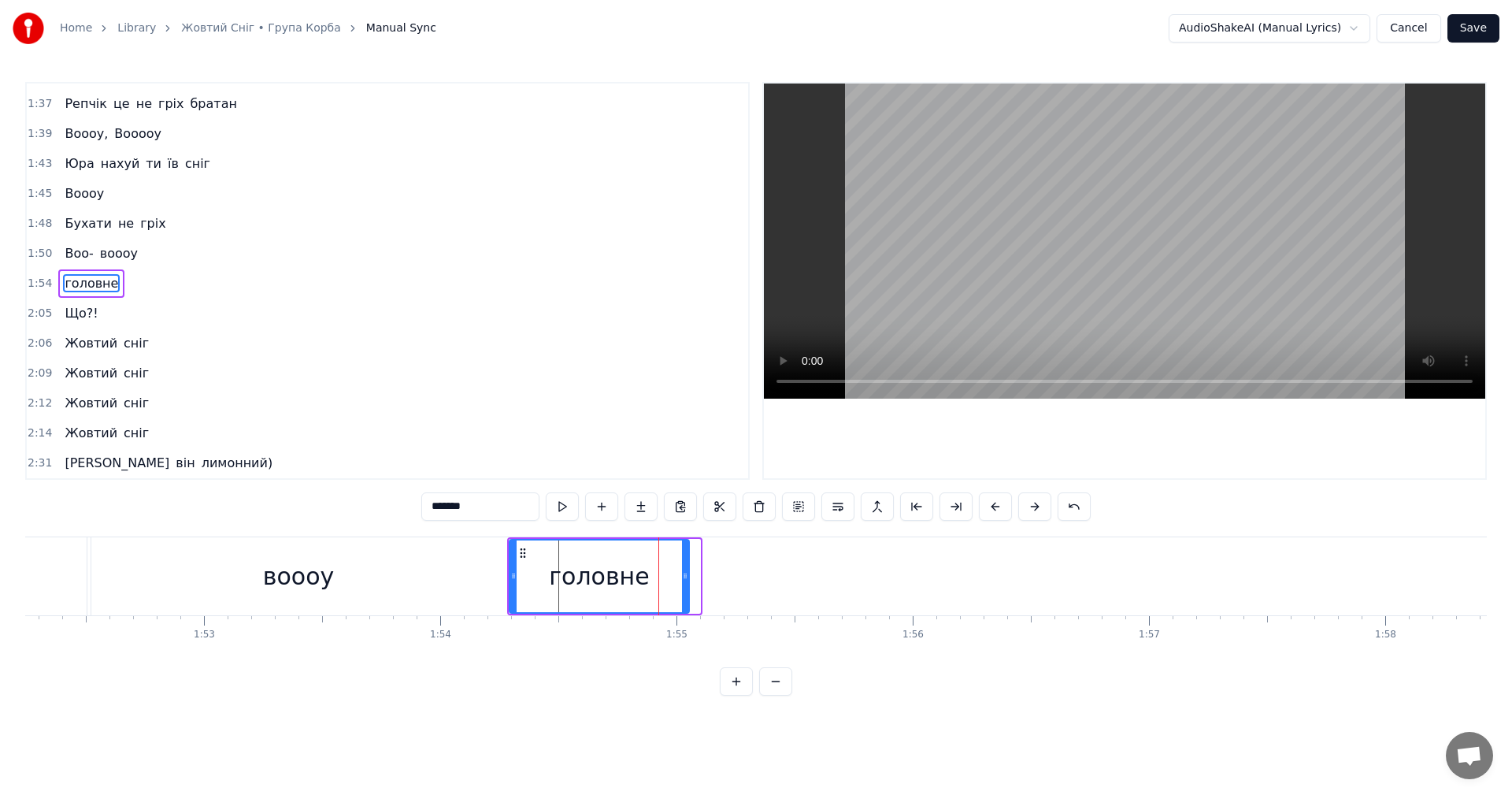
drag, startPoint x: 696, startPoint y: 579, endPoint x: 682, endPoint y: 580, distance: 14.0
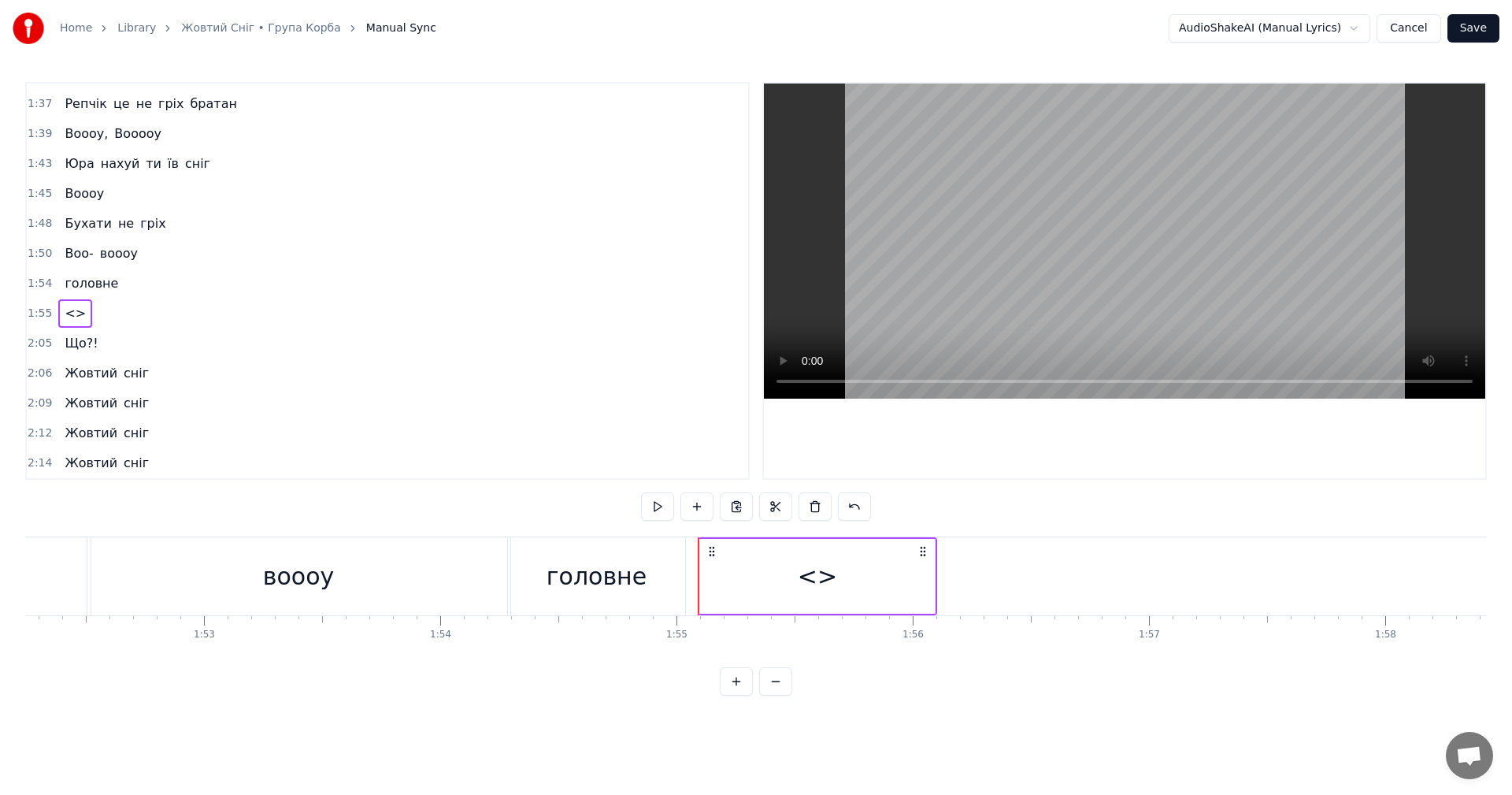
scroll to position [1222, 0]
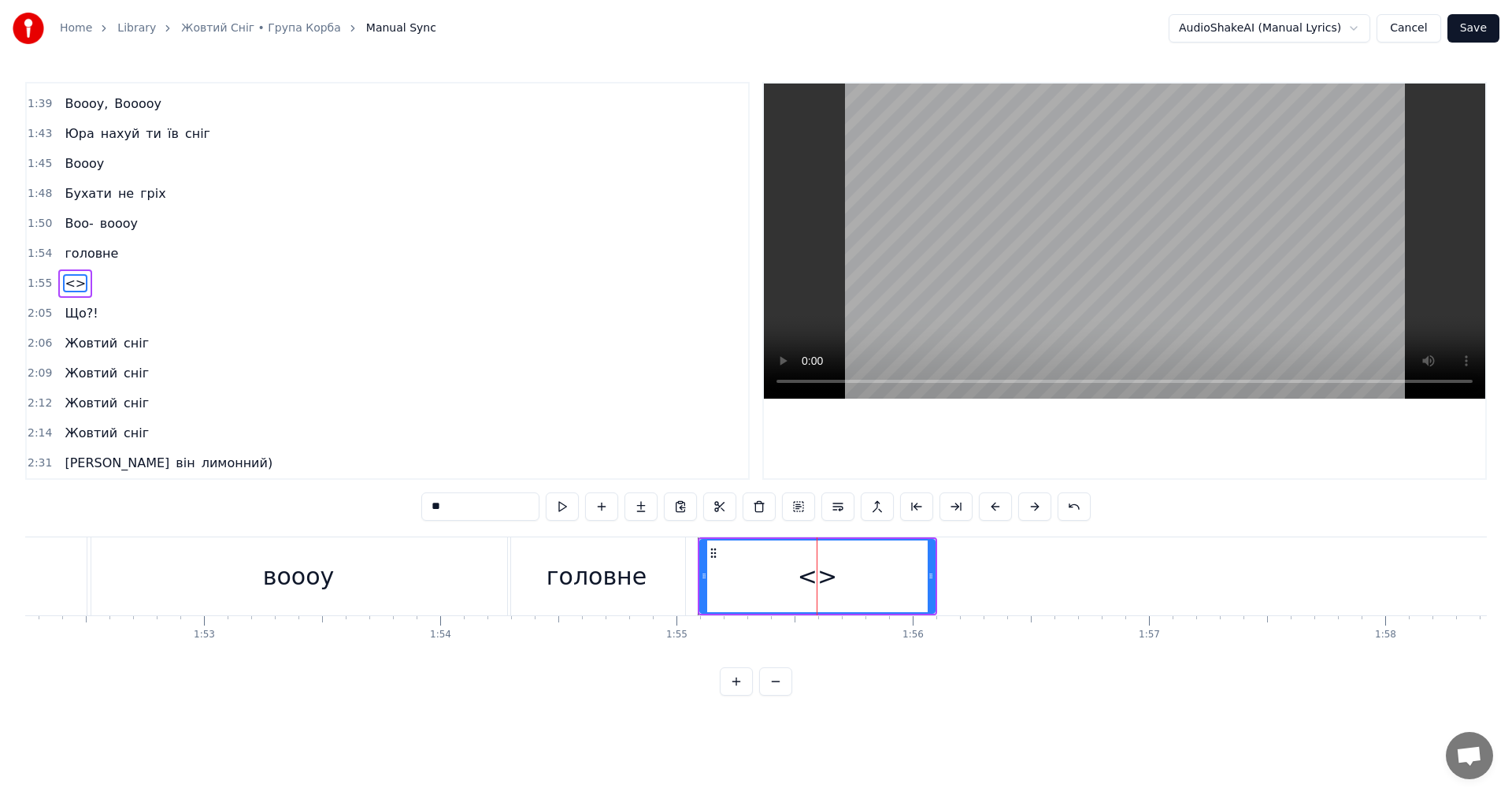
drag, startPoint x: 490, startPoint y: 509, endPoint x: 428, endPoint y: 499, distance: 62.8
drag, startPoint x: 699, startPoint y: 584, endPoint x: 688, endPoint y: 582, distance: 11.2
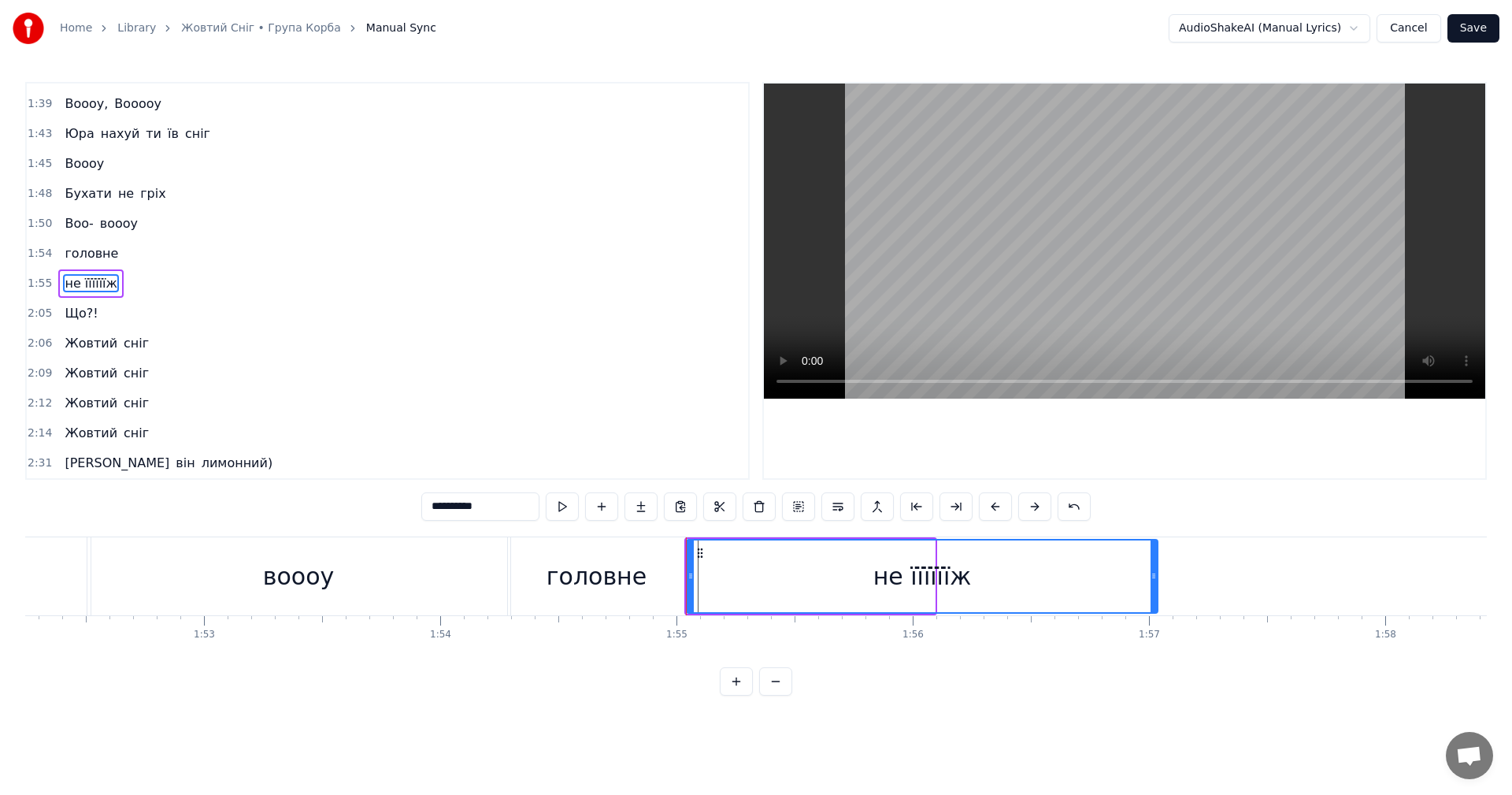
drag, startPoint x: 933, startPoint y: 590, endPoint x: 1149, endPoint y: 593, distance: 216.0
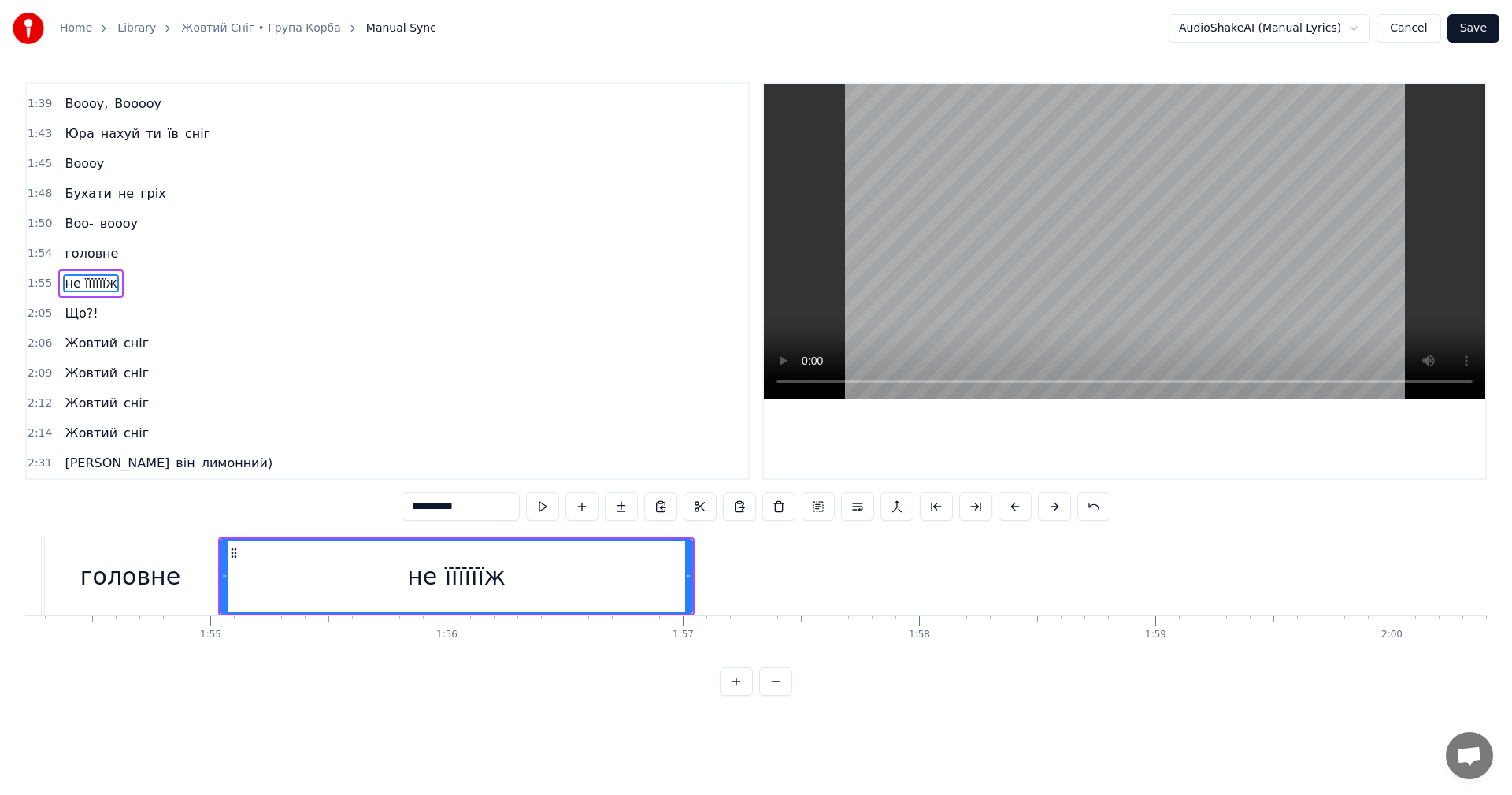
drag, startPoint x: 438, startPoint y: 582, endPoint x: 416, endPoint y: 583, distance: 22.0
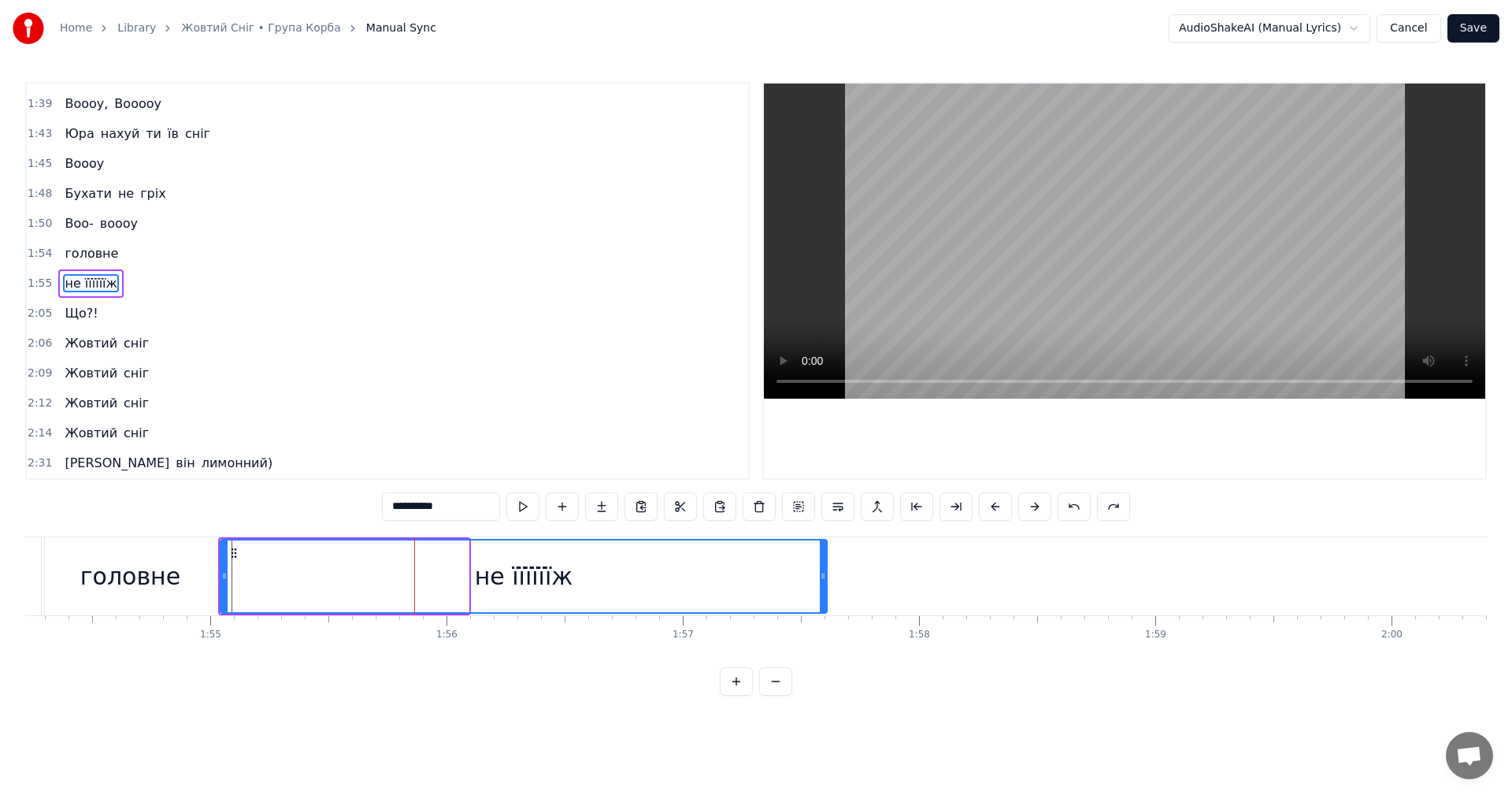
drag, startPoint x: 467, startPoint y: 583, endPoint x: 825, endPoint y: 581, distance: 358.0
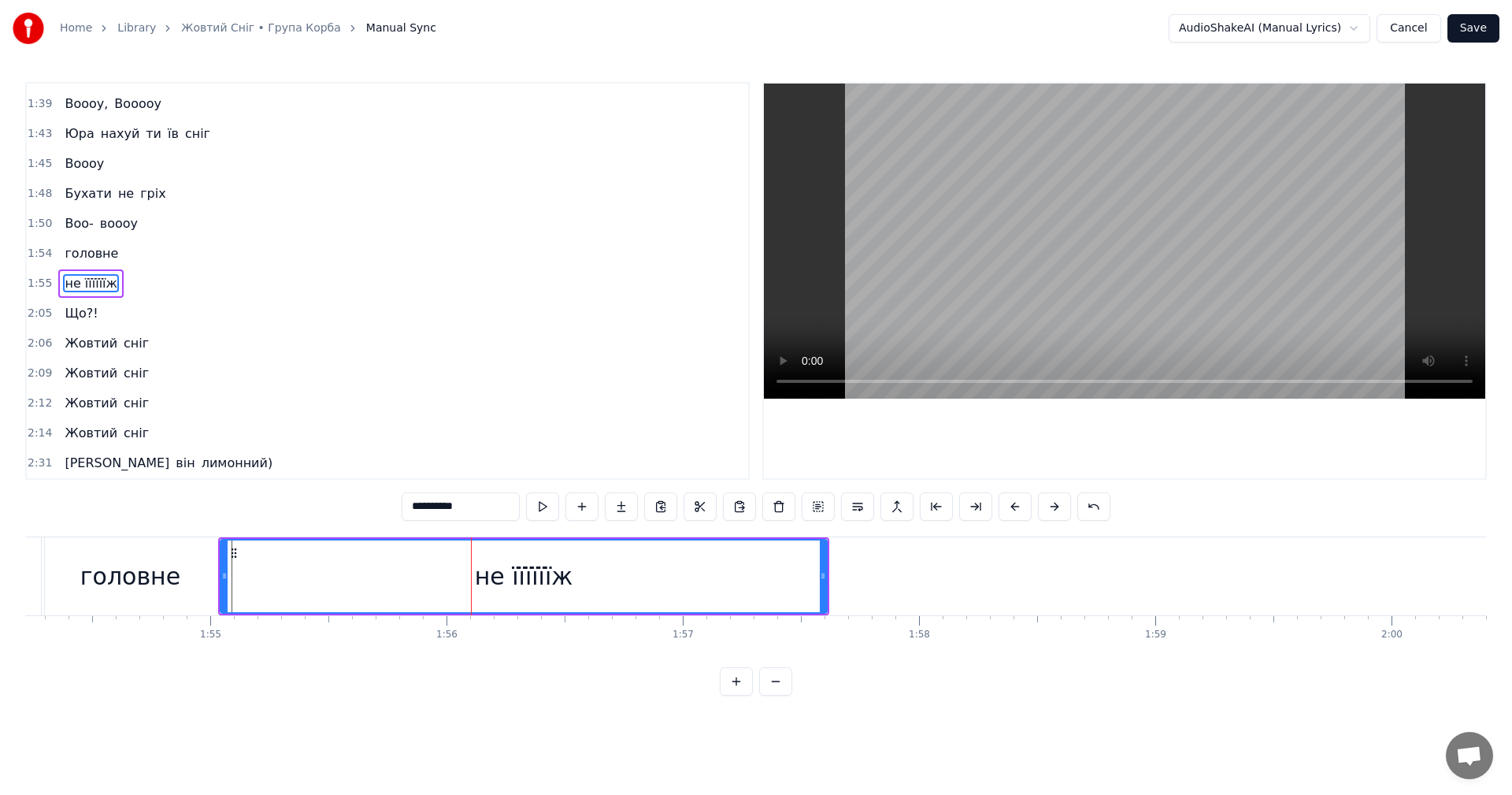
drag, startPoint x: 462, startPoint y: 577, endPoint x: 518, endPoint y: 577, distance: 56.0
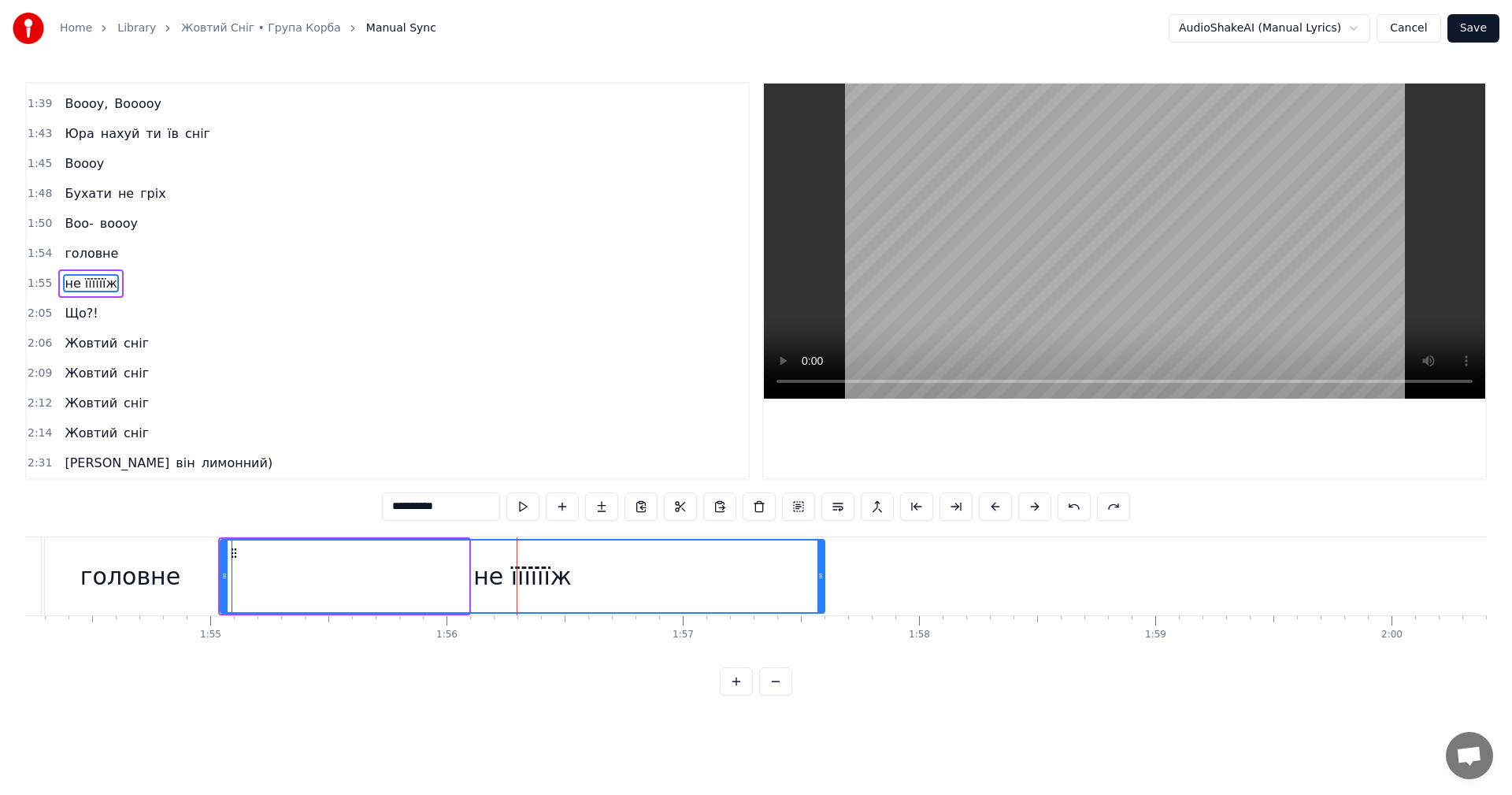
drag, startPoint x: 467, startPoint y: 582, endPoint x: 825, endPoint y: 579, distance: 358.0
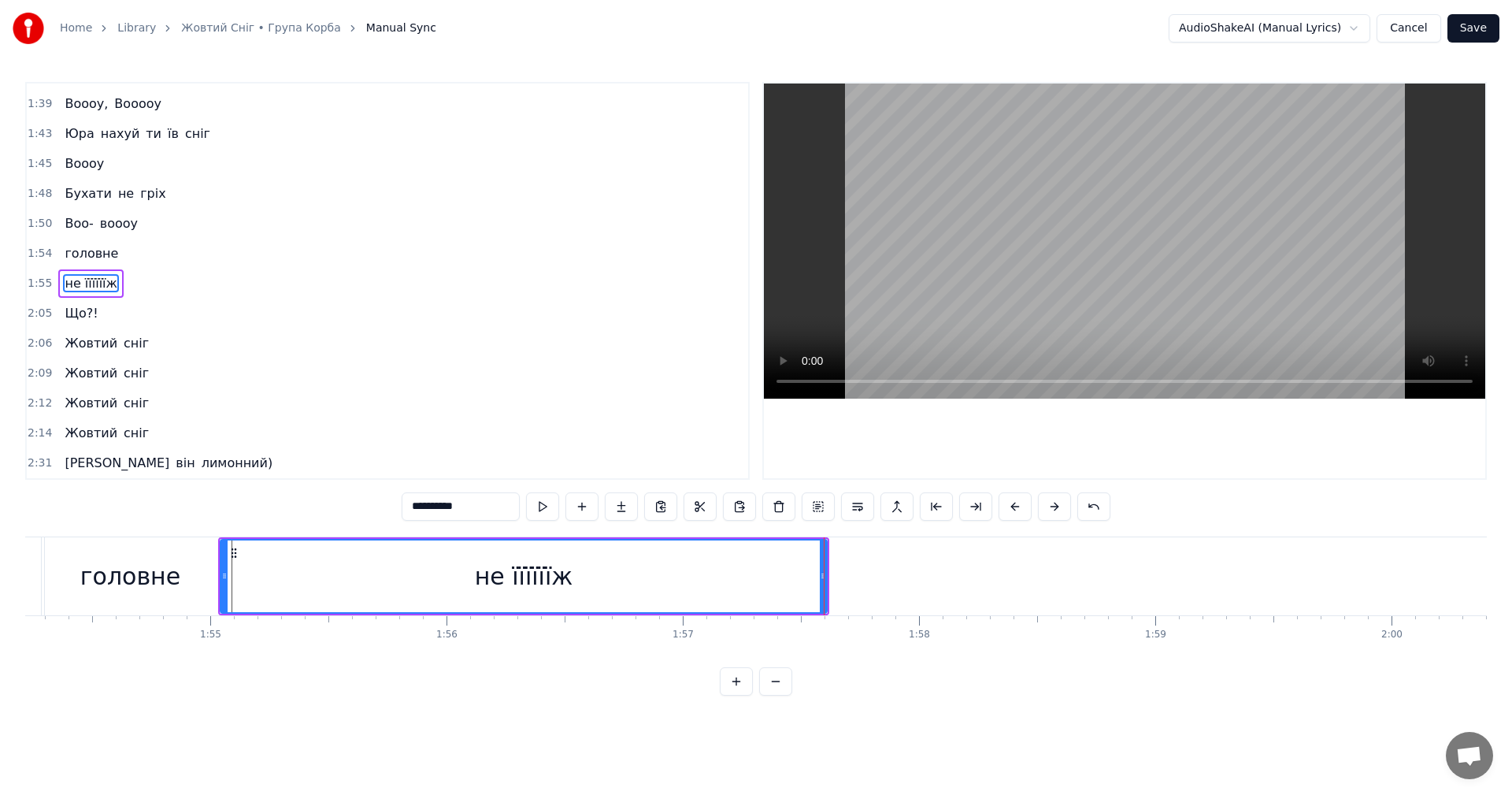
type input "*******"
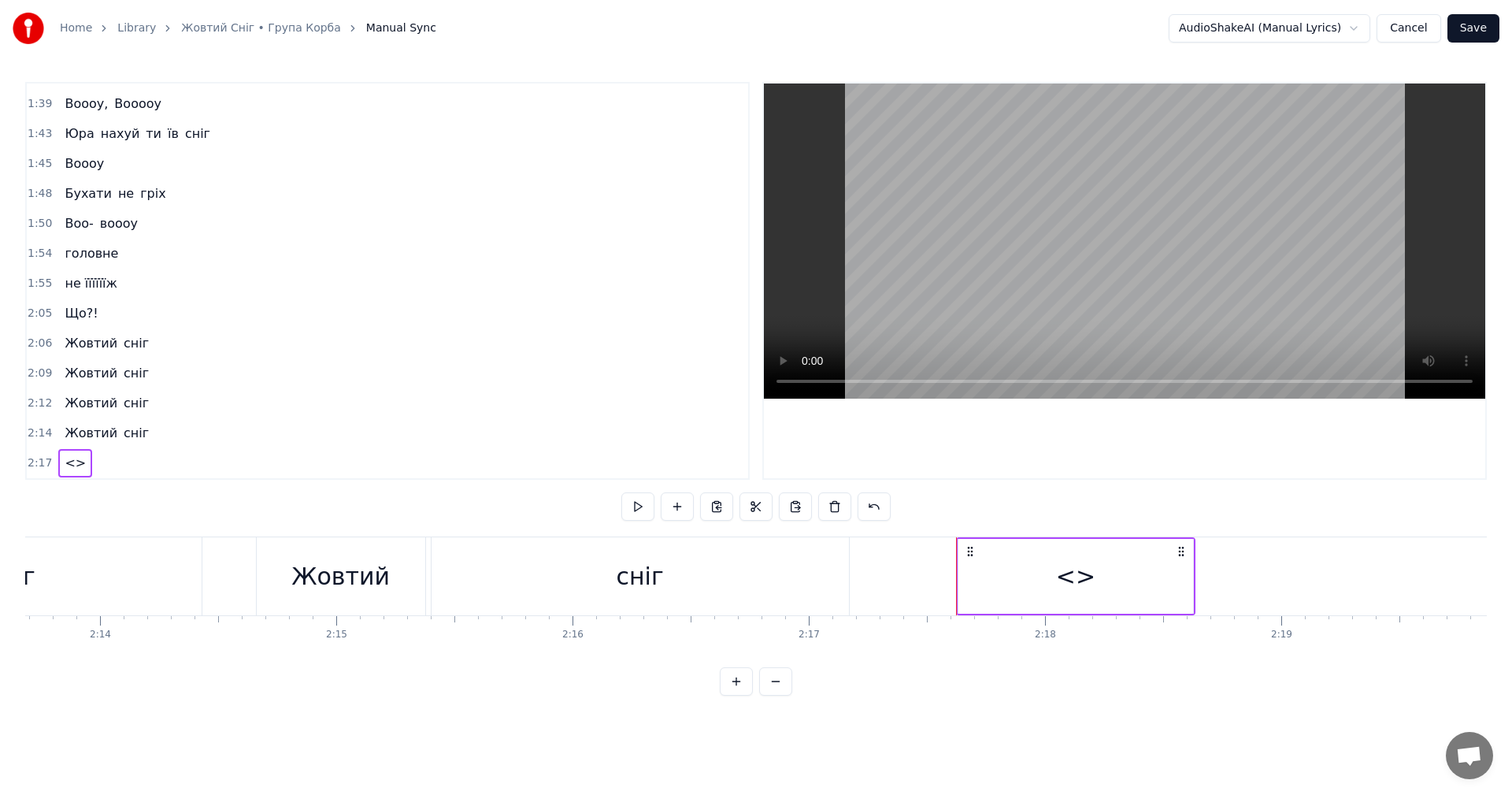
scroll to position [1252, 0]
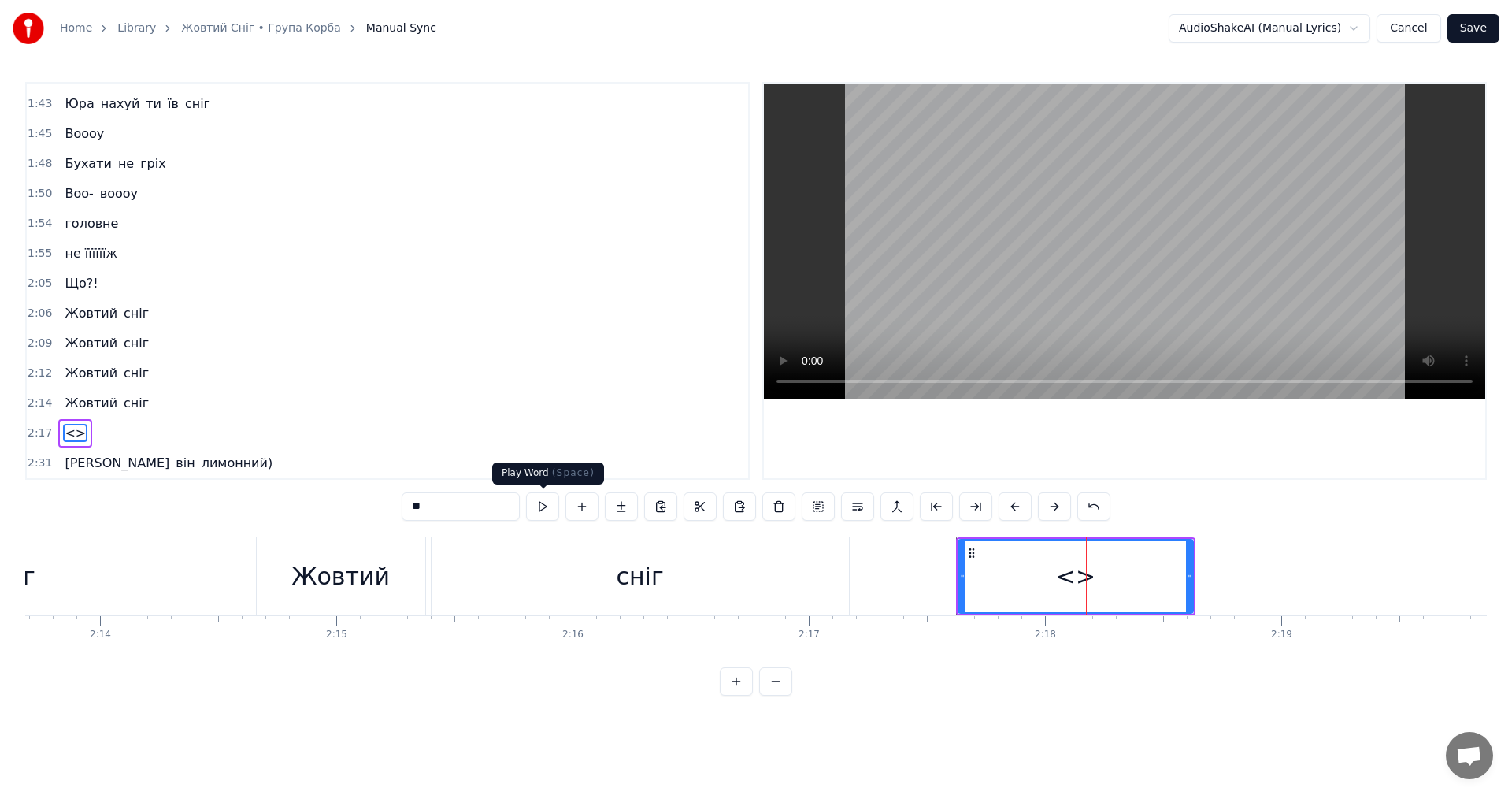
drag, startPoint x: 439, startPoint y: 507, endPoint x: 425, endPoint y: 510, distance: 14.3
type input "*"
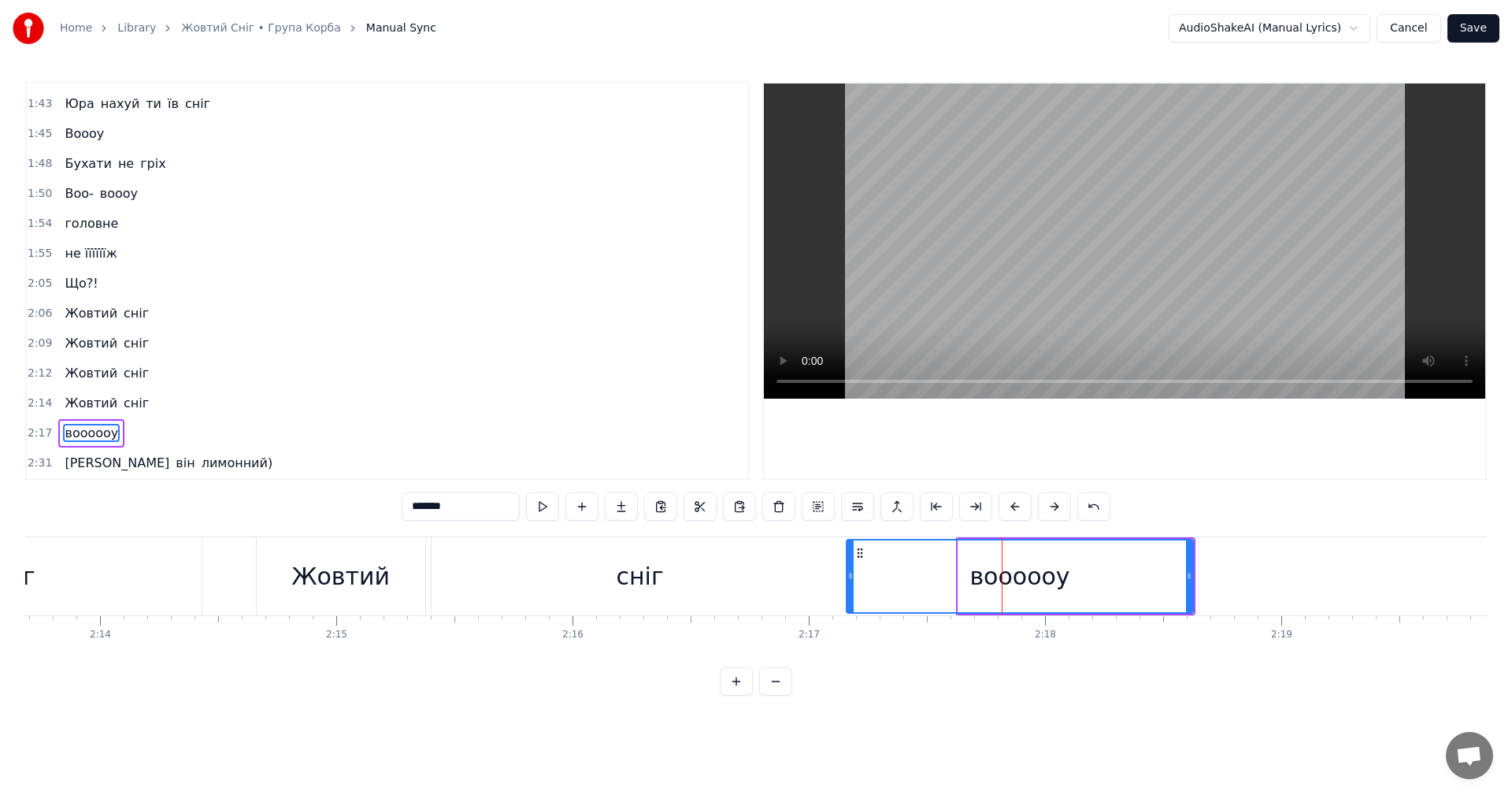
drag, startPoint x: 961, startPoint y: 579, endPoint x: 849, endPoint y: 584, distance: 112.1
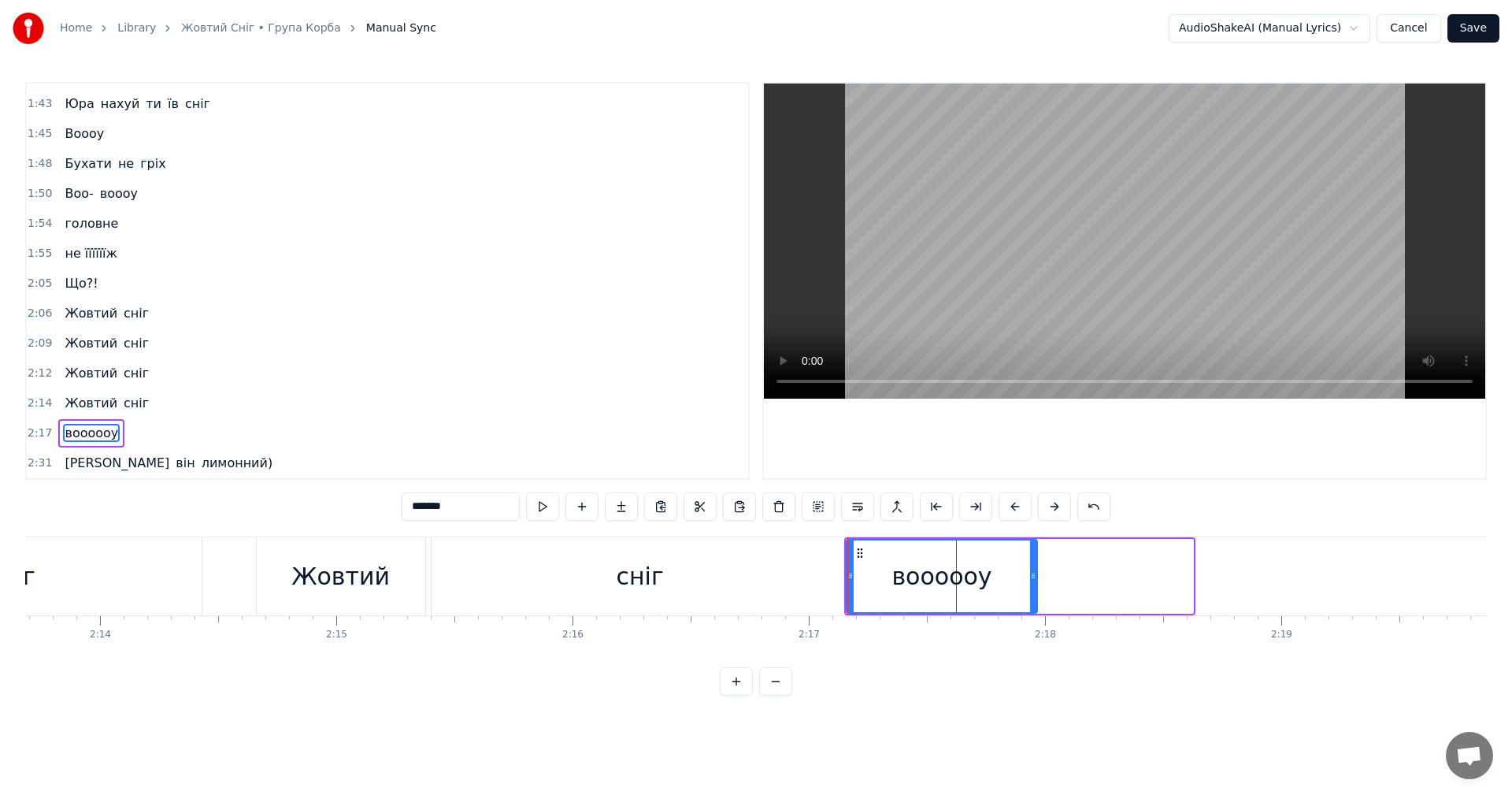
drag, startPoint x: 1191, startPoint y: 584, endPoint x: 1036, endPoint y: 589, distance: 155.1
drag, startPoint x: 1036, startPoint y: 578, endPoint x: 1109, endPoint y: 579, distance: 73.0
type input "****"
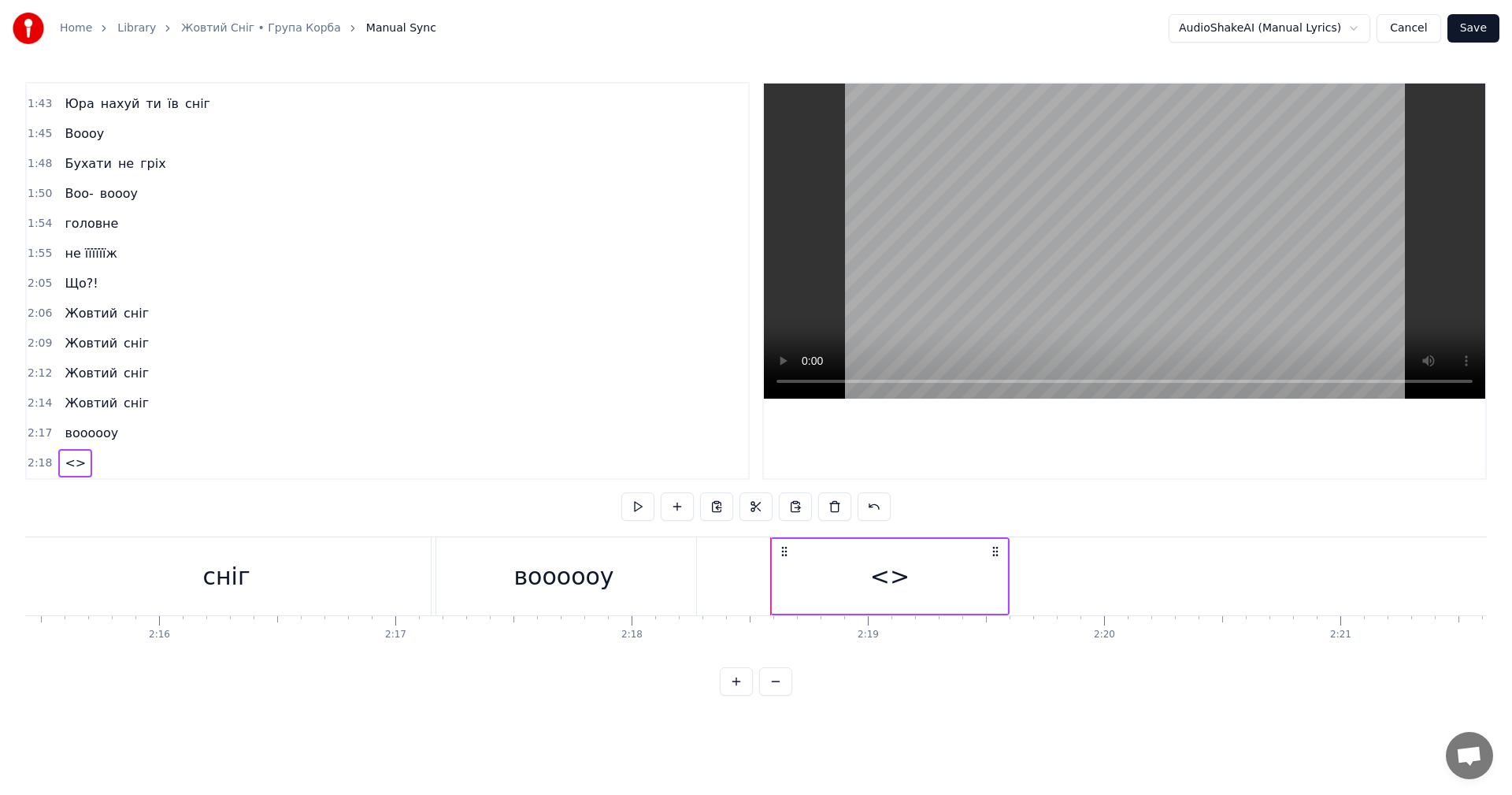
scroll to position [1282, 0]
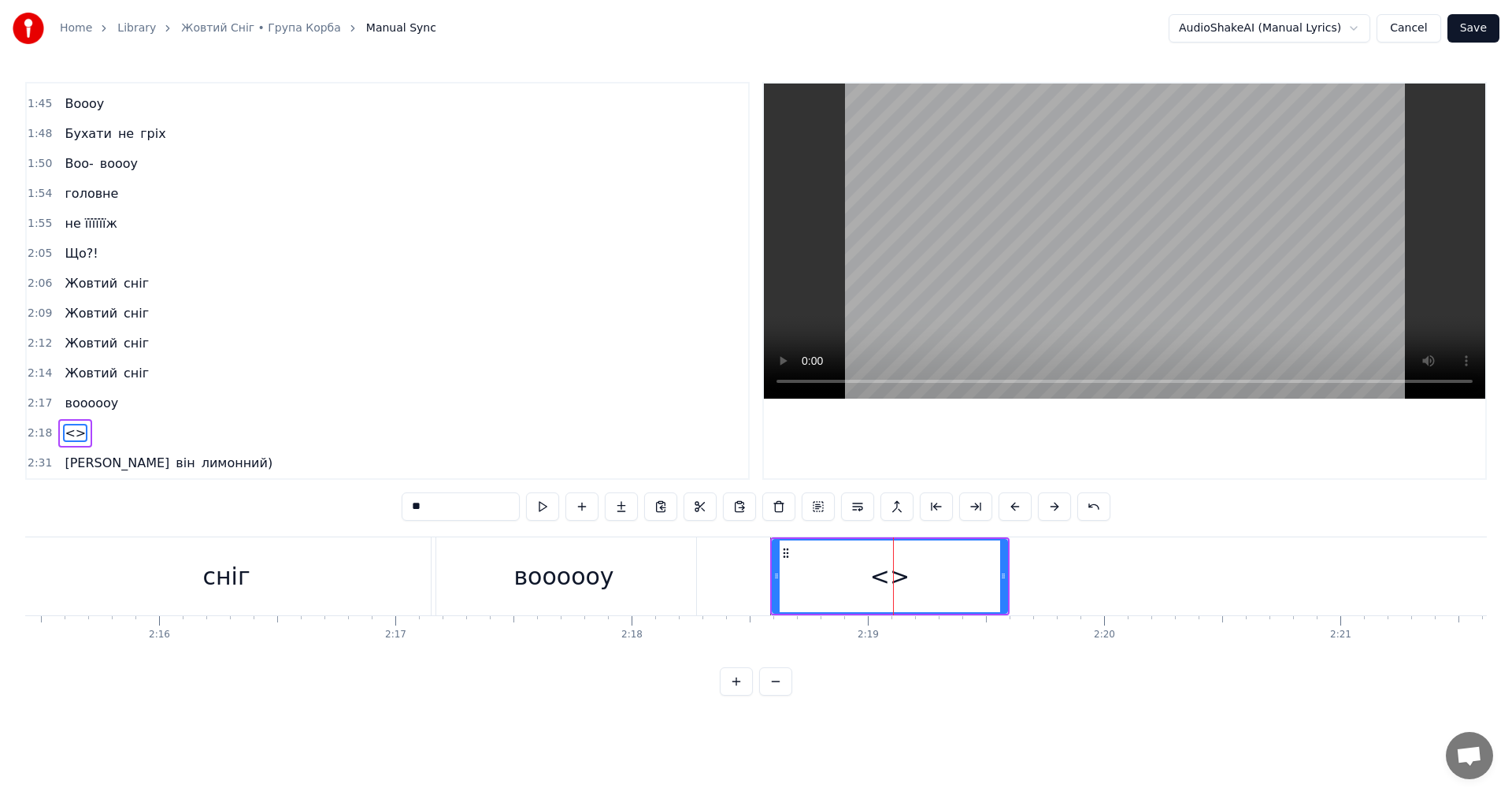
drag, startPoint x: 469, startPoint y: 510, endPoint x: 452, endPoint y: 510, distance: 17.0
paste input "**********"
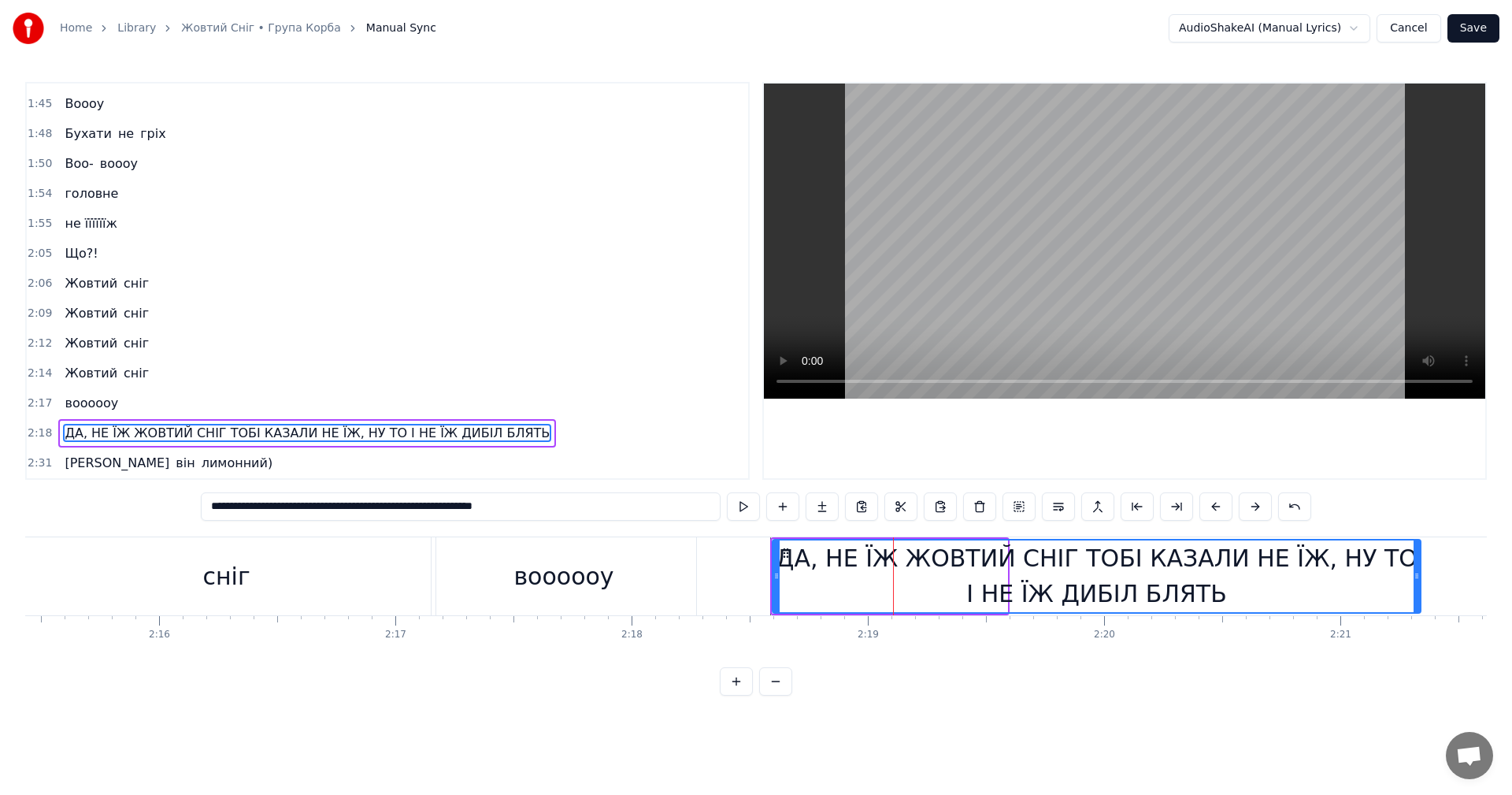
drag, startPoint x: 1005, startPoint y: 577, endPoint x: 1424, endPoint y: 576, distance: 419.0
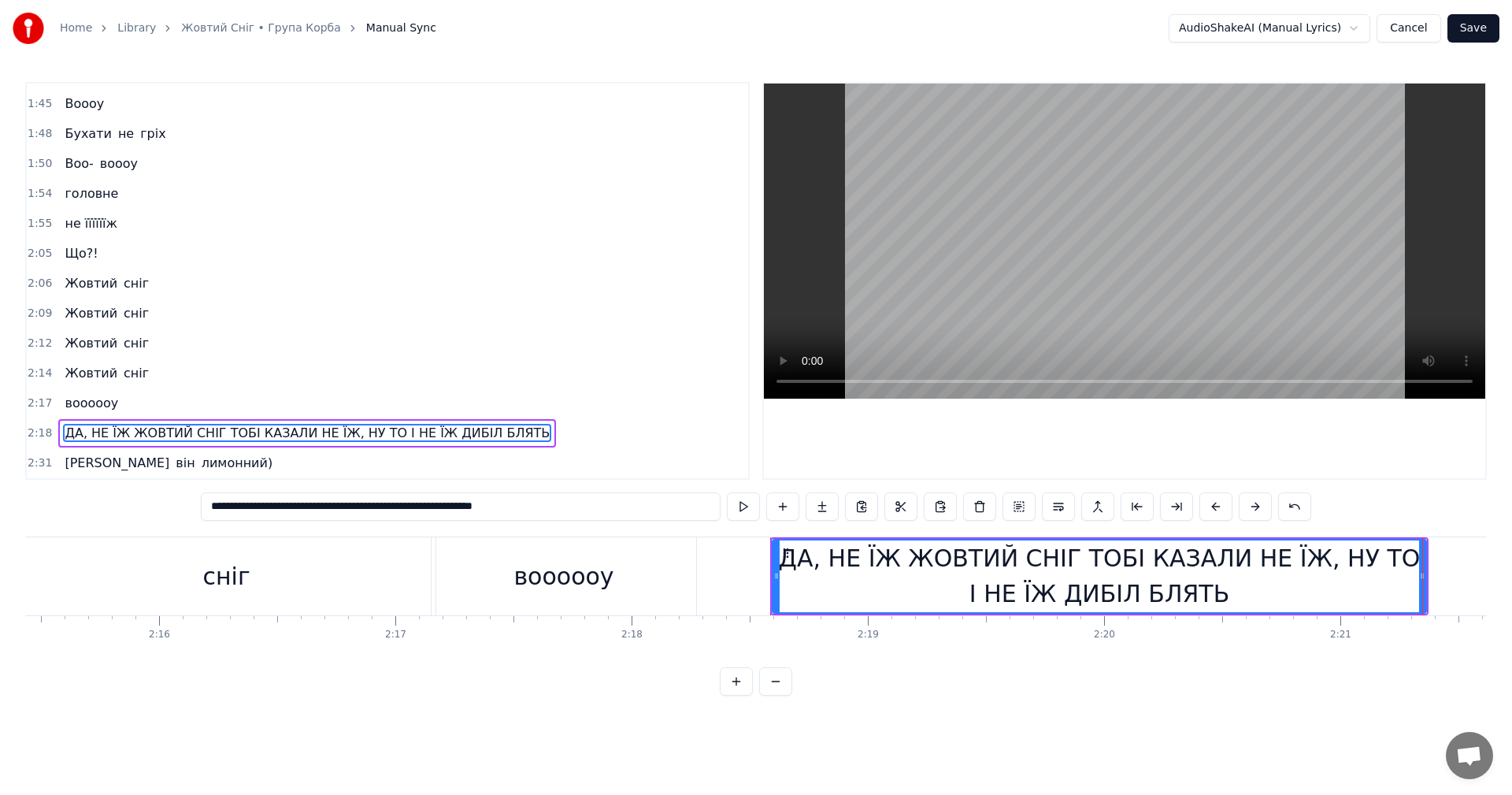
type input "**********"
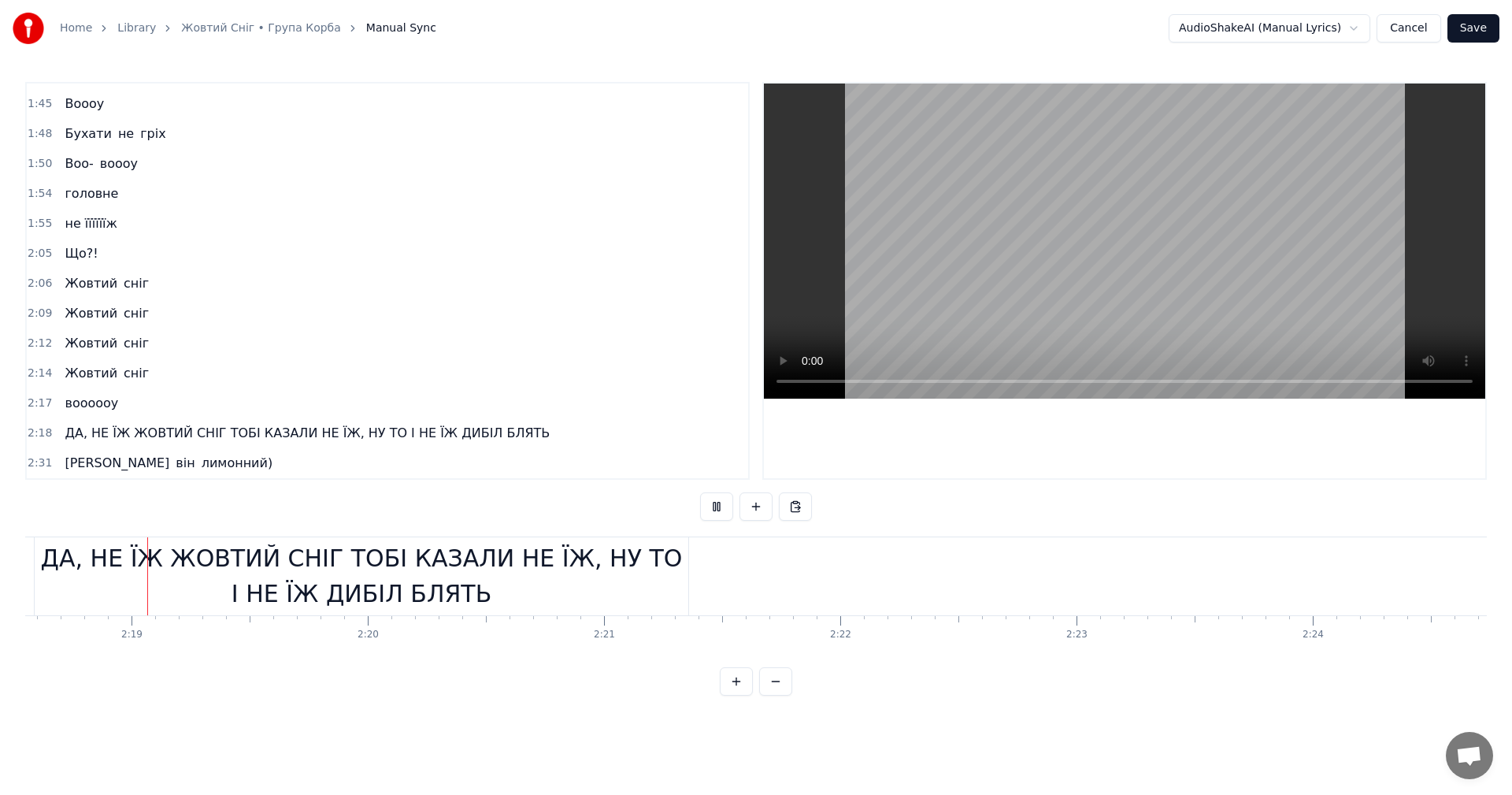
scroll to position [0, 32725]
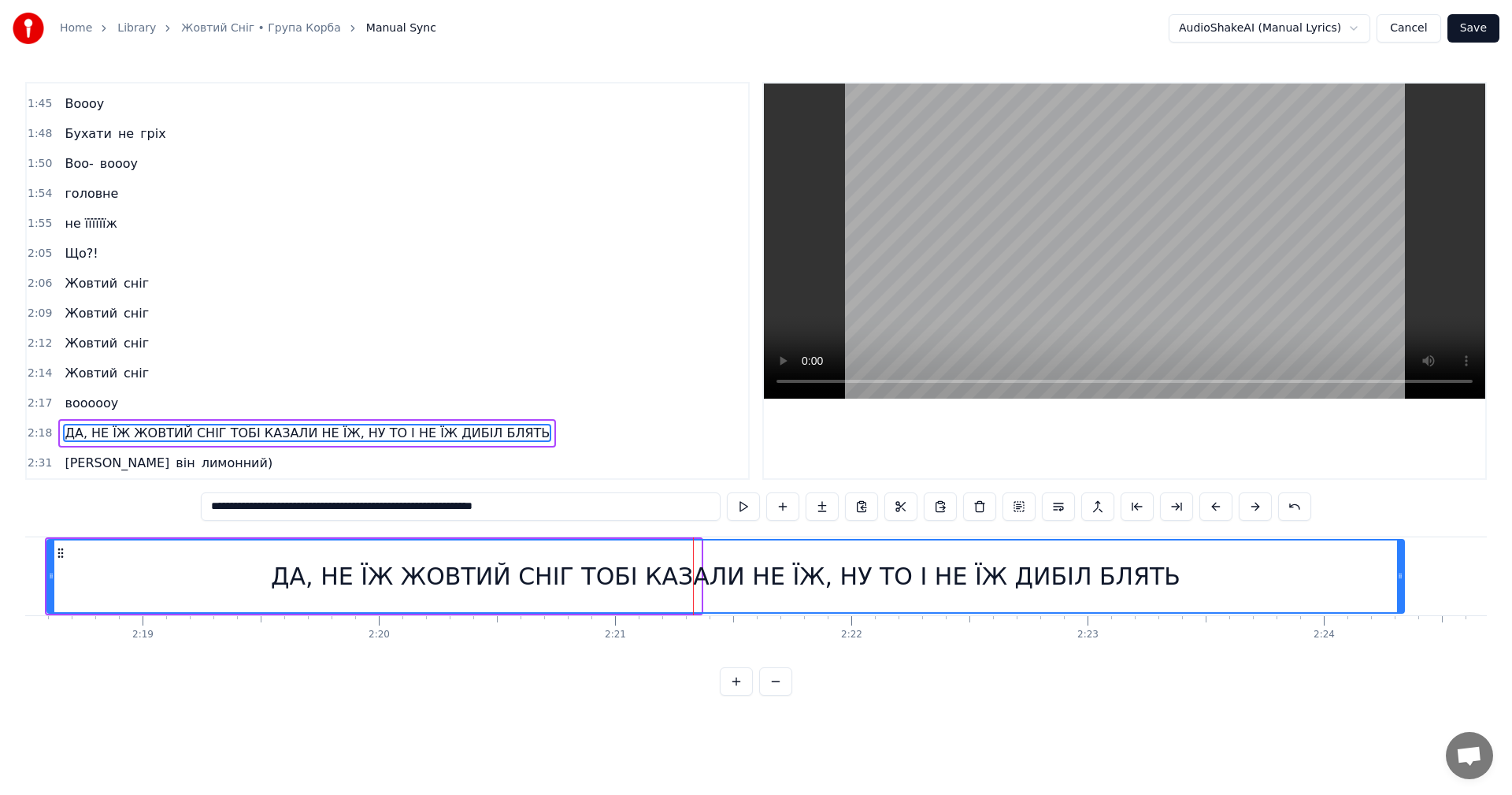
drag, startPoint x: 699, startPoint y: 583, endPoint x: 1403, endPoint y: 580, distance: 704.0
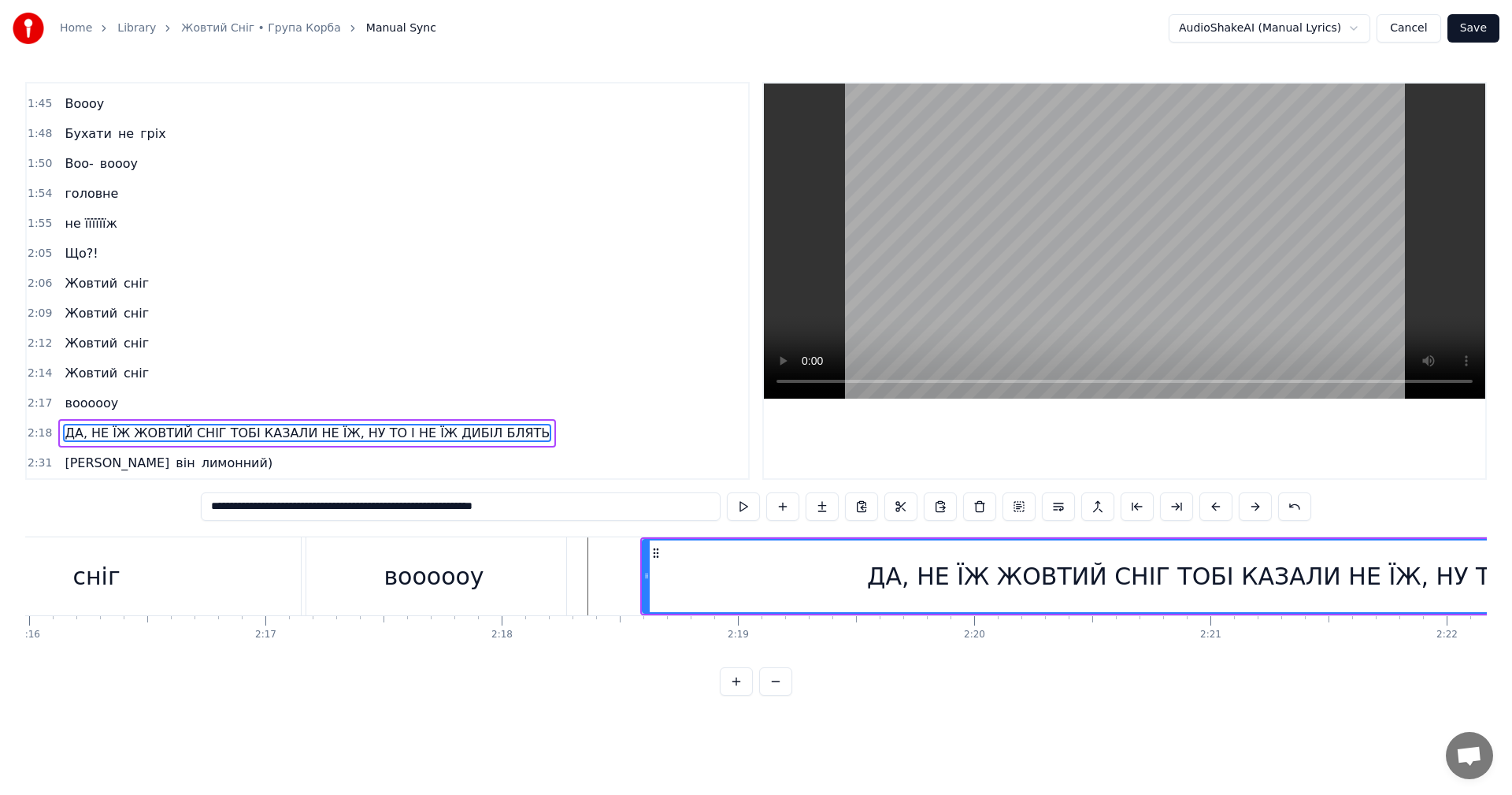
scroll to position [0, 32000]
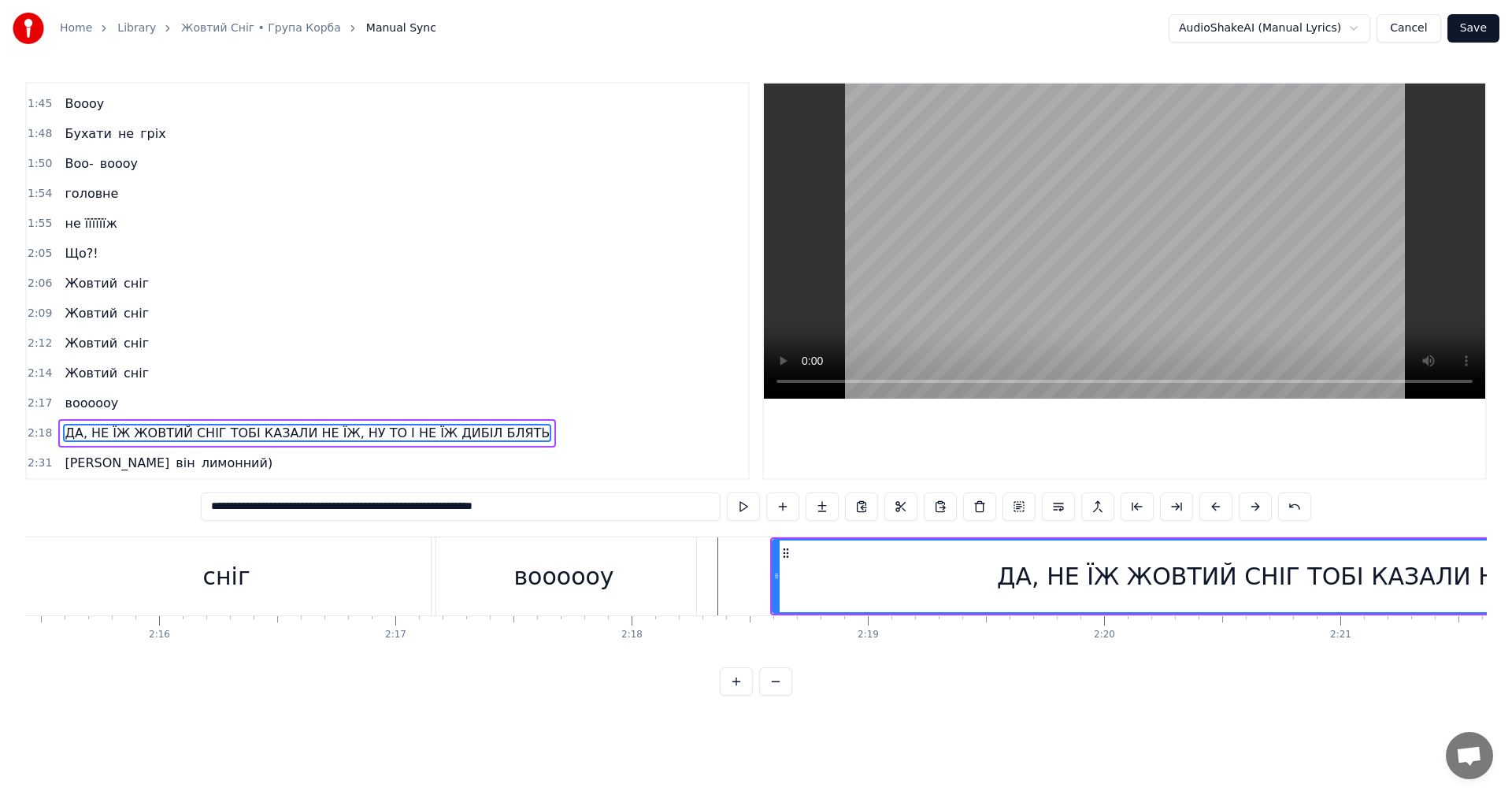
drag, startPoint x: 506, startPoint y: 553, endPoint x: 518, endPoint y: 547, distance: 13.4
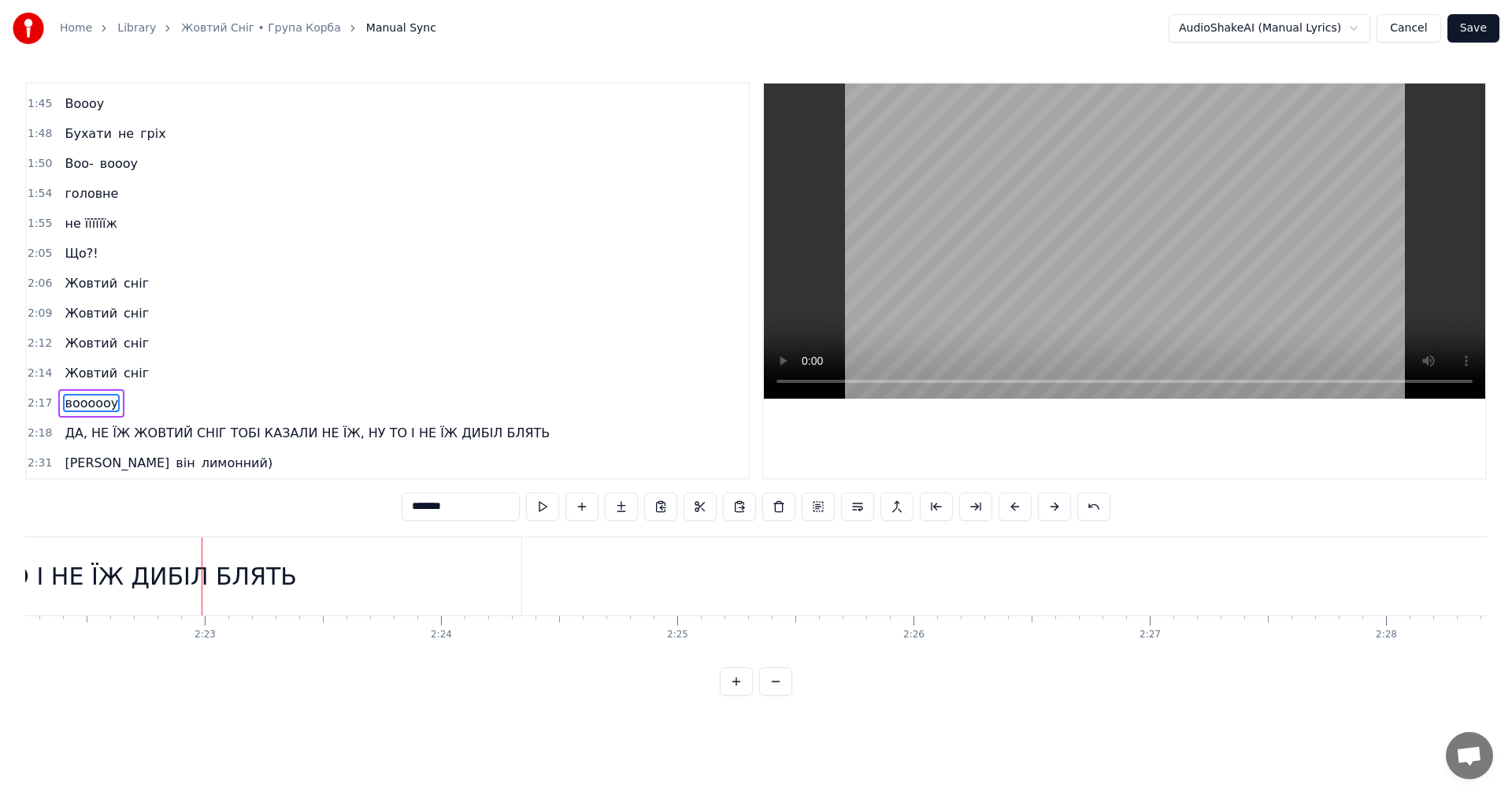
scroll to position [0, 33652]
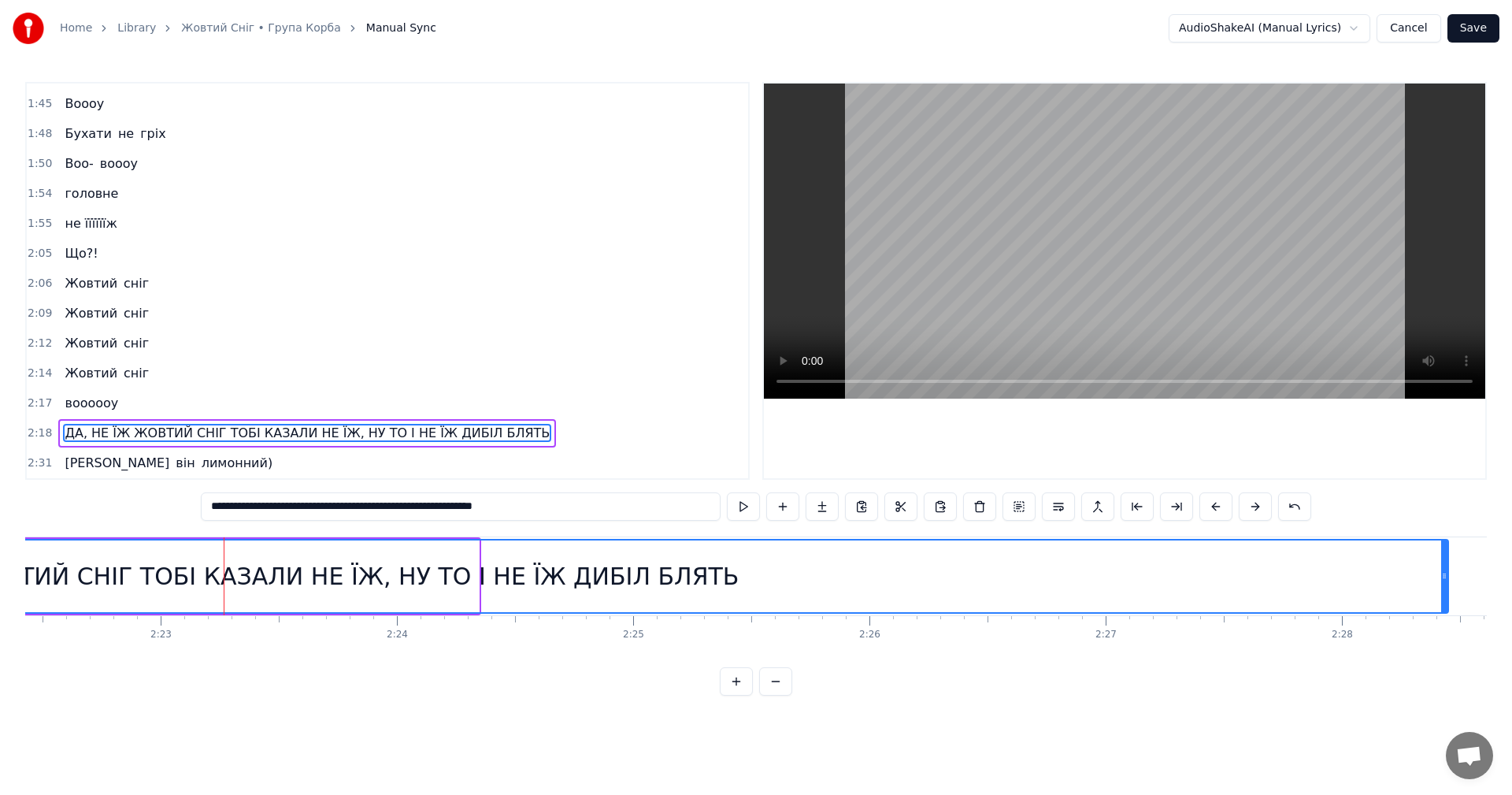
drag, startPoint x: 484, startPoint y: 582, endPoint x: 1447, endPoint y: 555, distance: 963.4
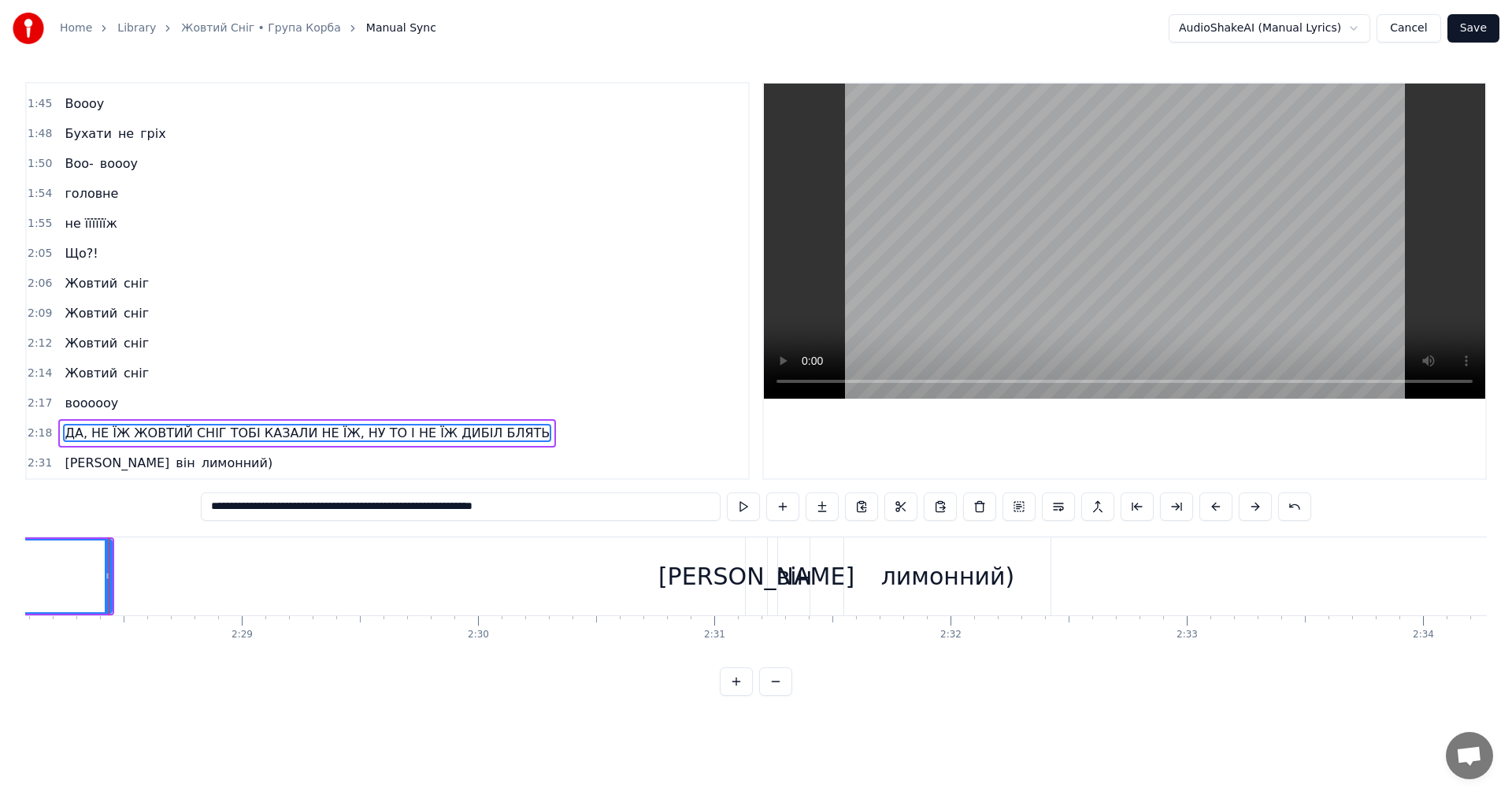
scroll to position [0, 34993]
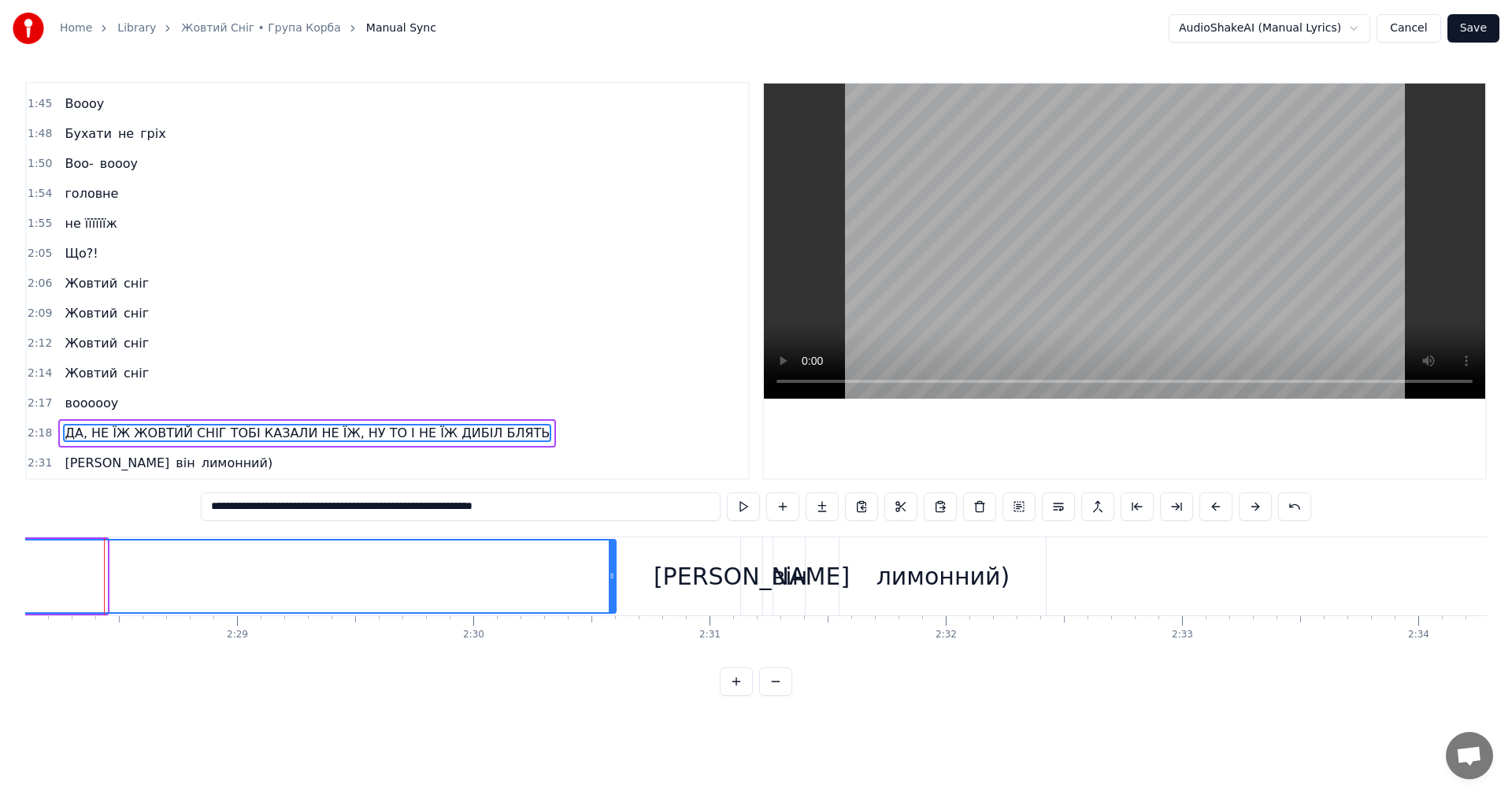
drag, startPoint x: 103, startPoint y: 577, endPoint x: 635, endPoint y: 576, distance: 532.0
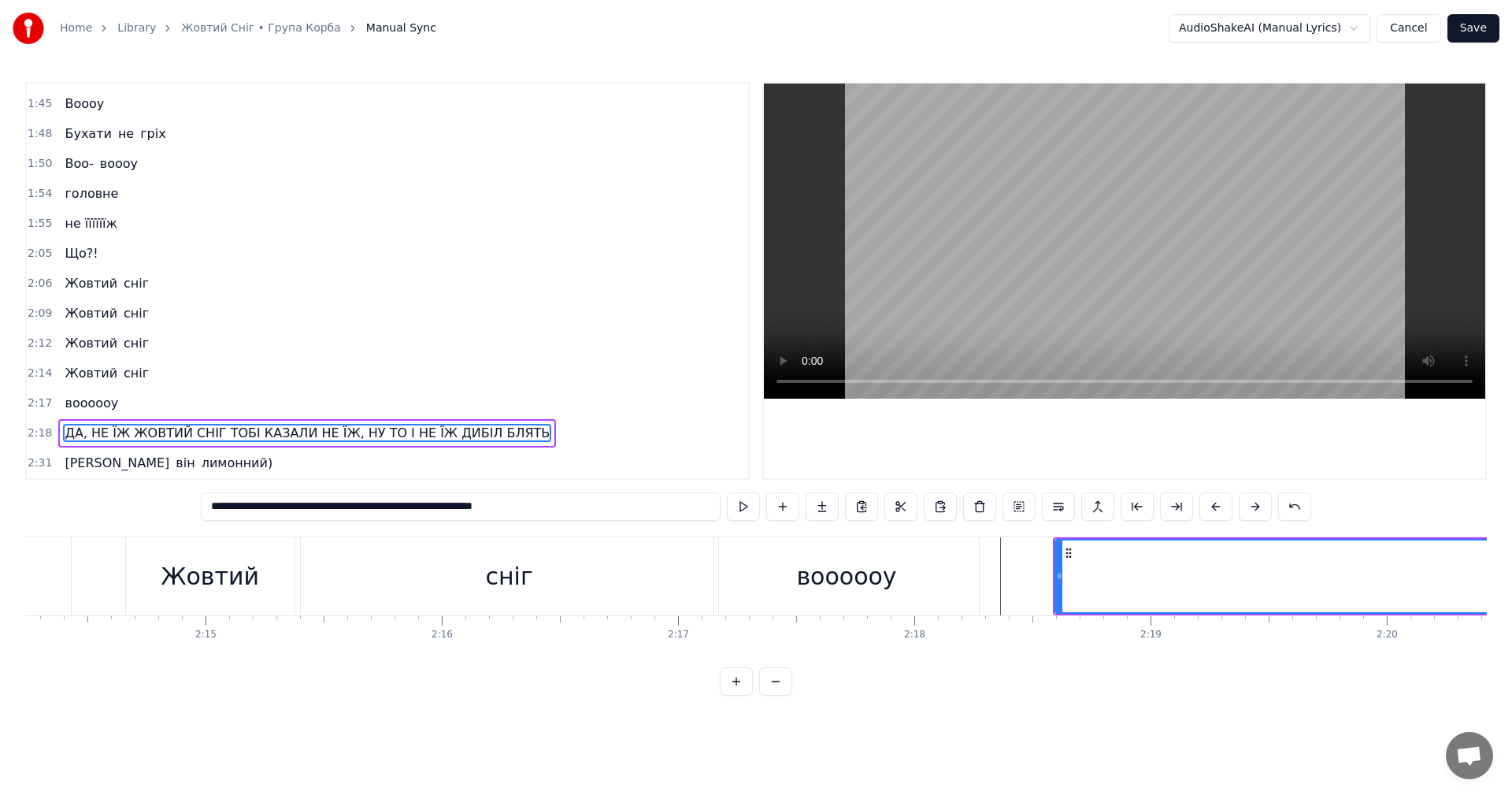
scroll to position [0, 31869]
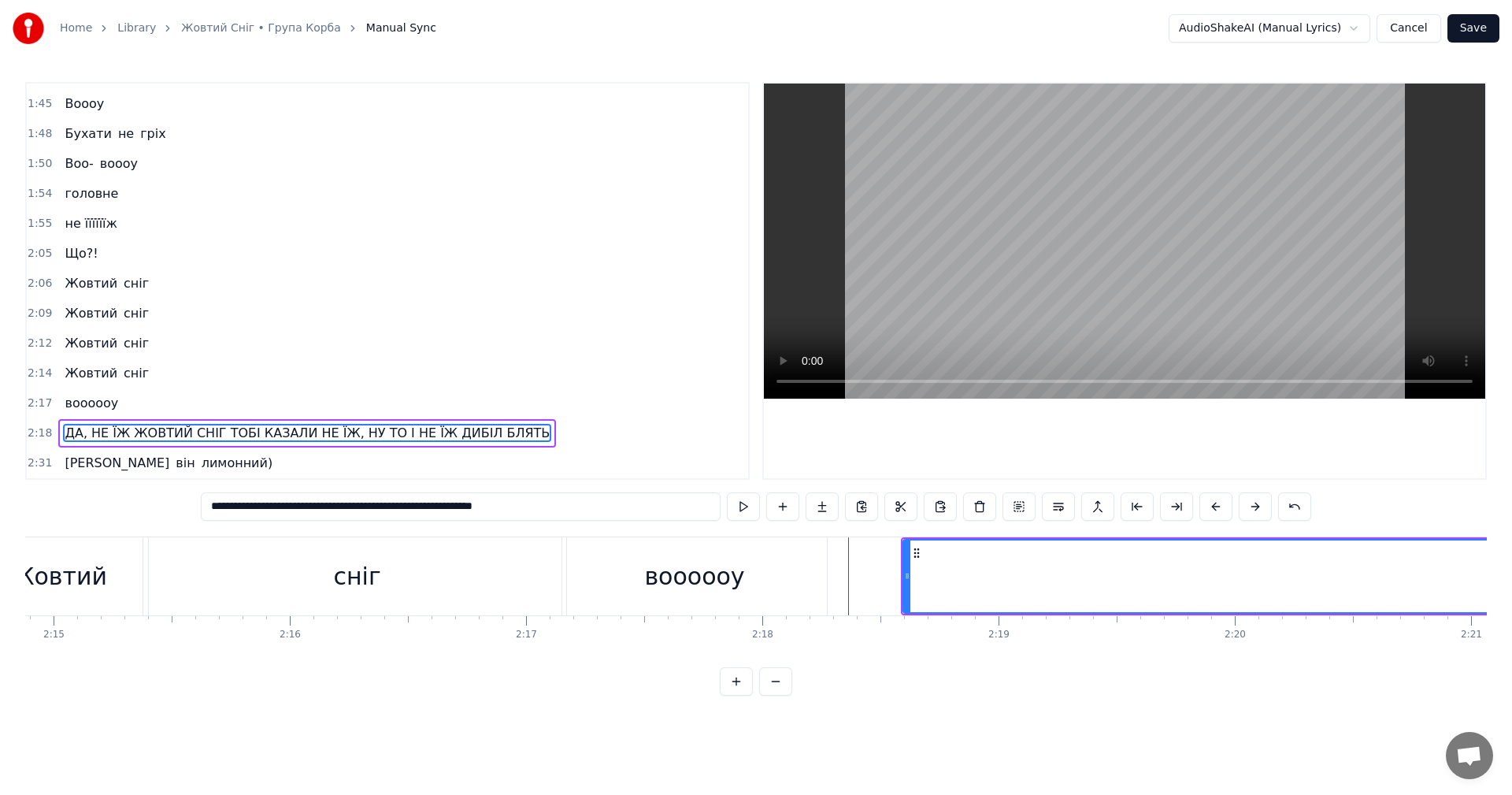
drag, startPoint x: 609, startPoint y: 571, endPoint x: 670, endPoint y: 547, distance: 65.6
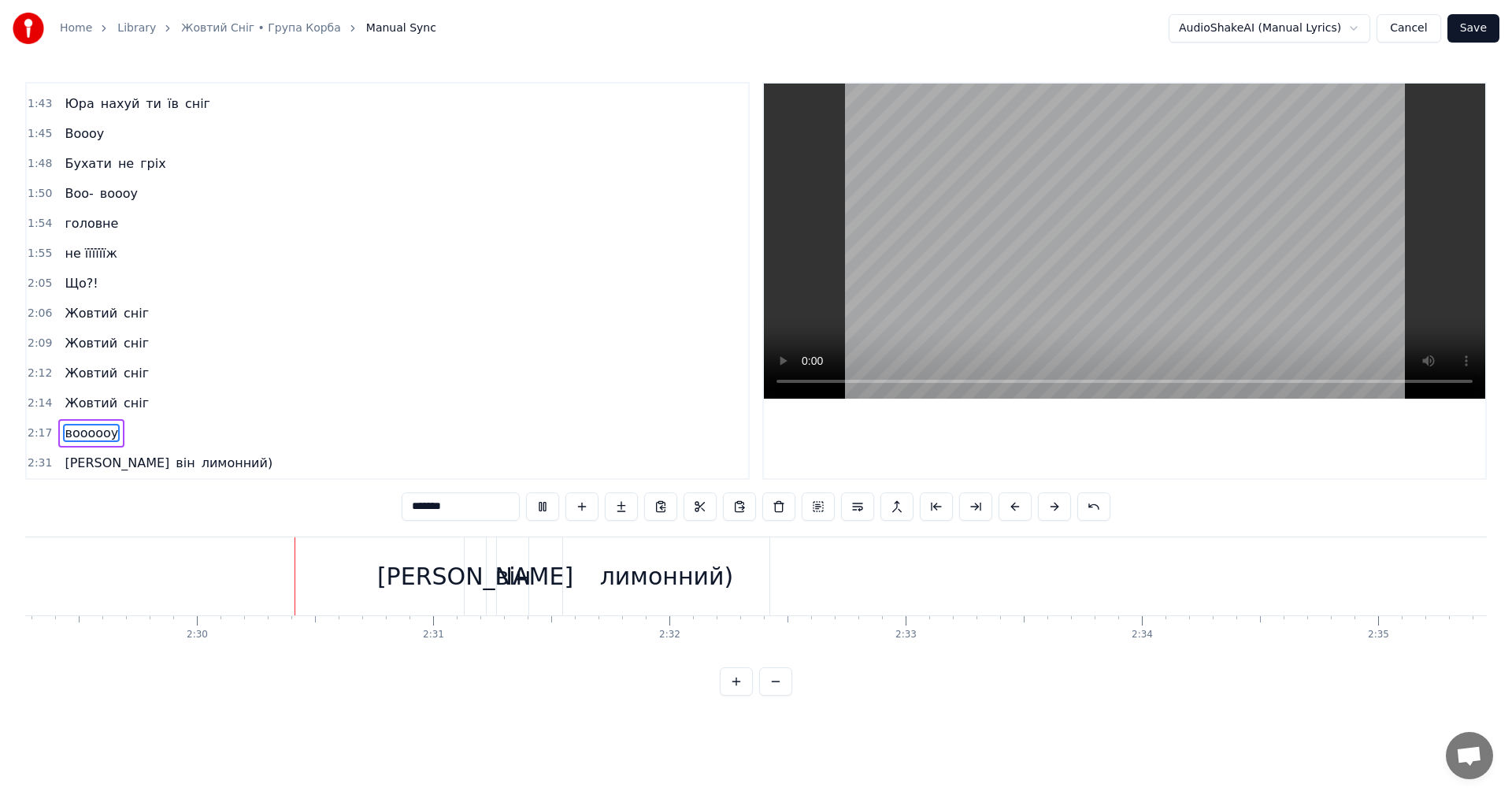
scroll to position [0, 35320]
type input "*"
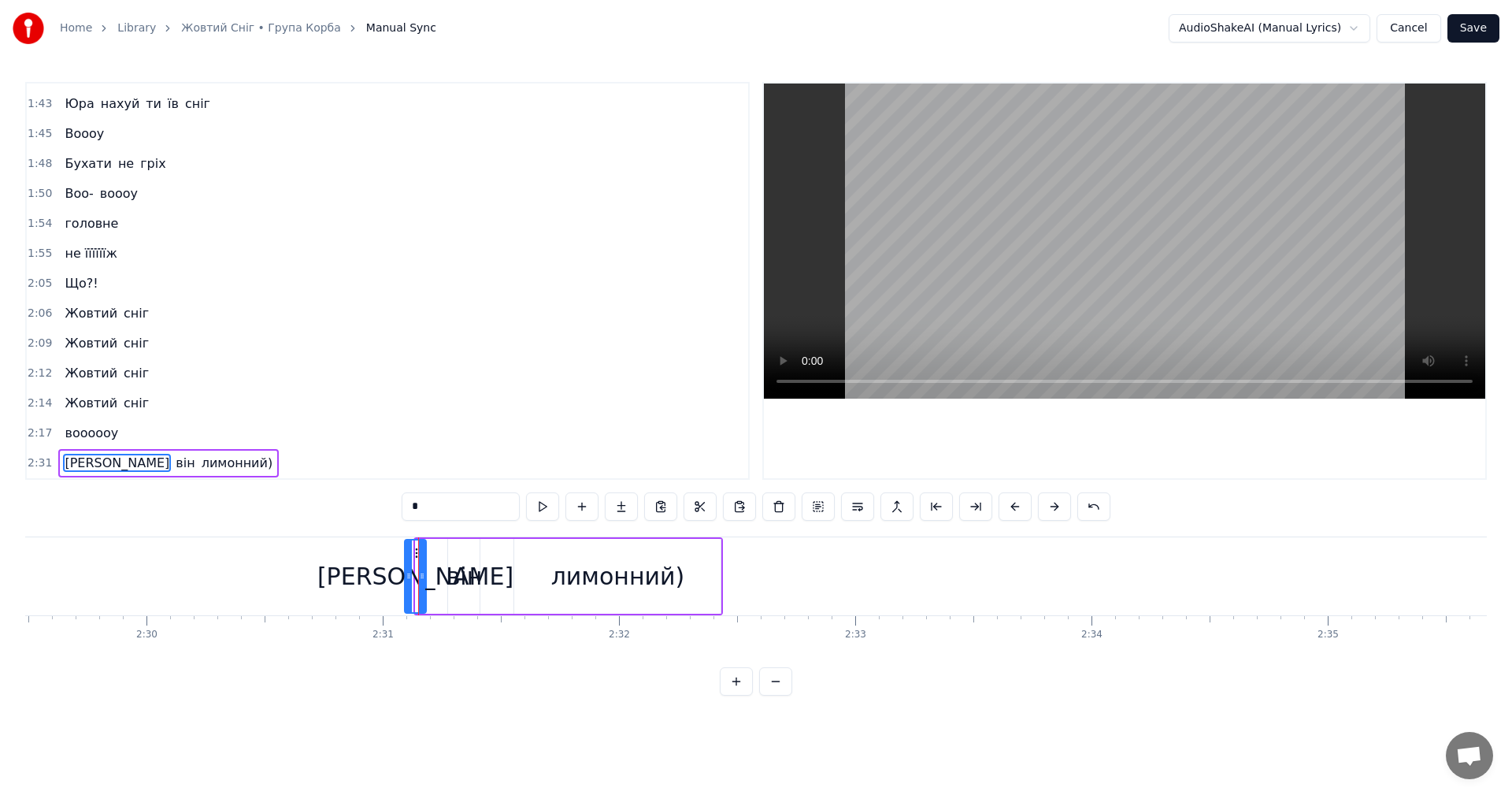
drag, startPoint x: 427, startPoint y: 554, endPoint x: 417, endPoint y: 555, distance: 10.0
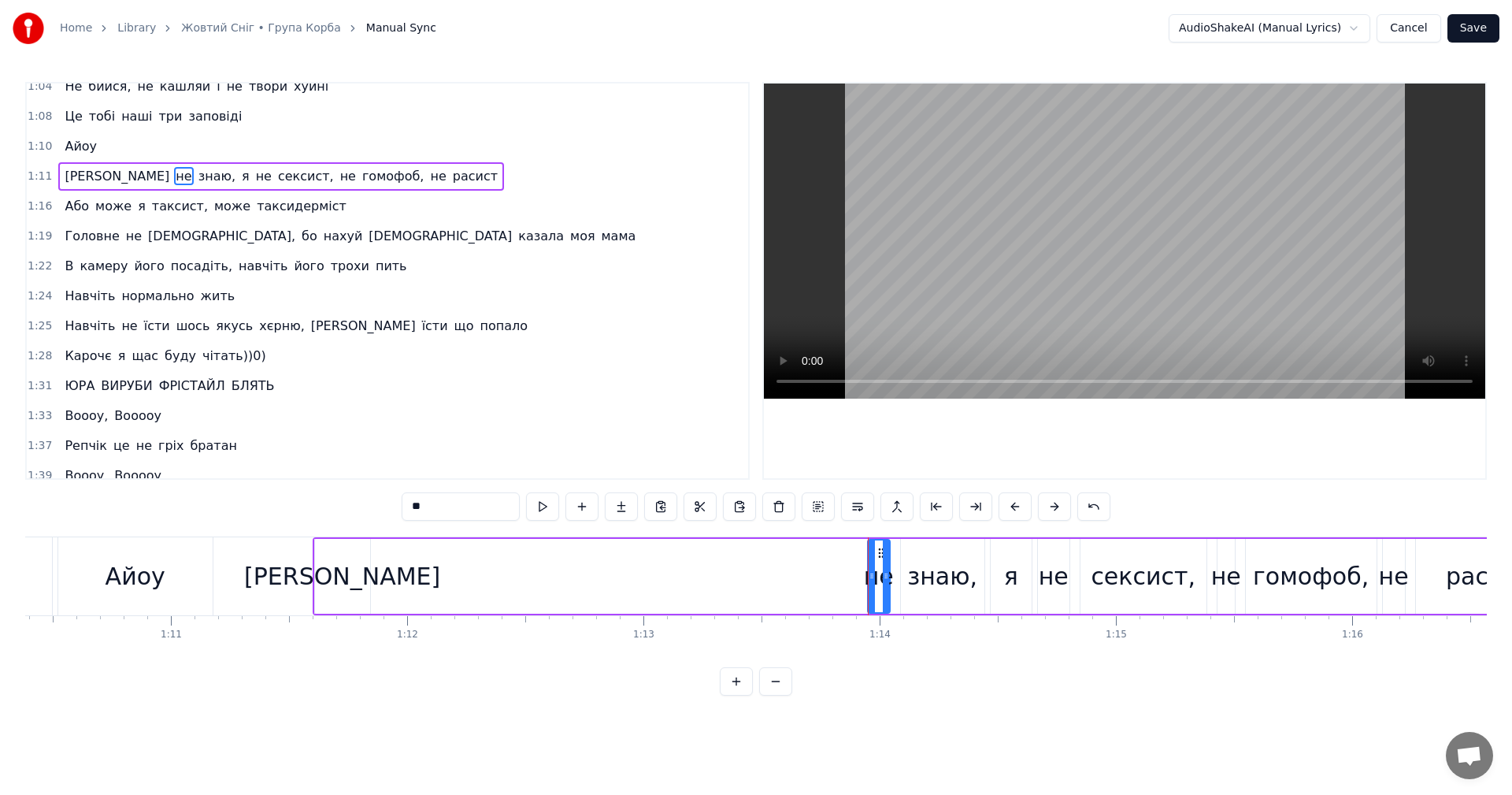
scroll to position [745, 0]
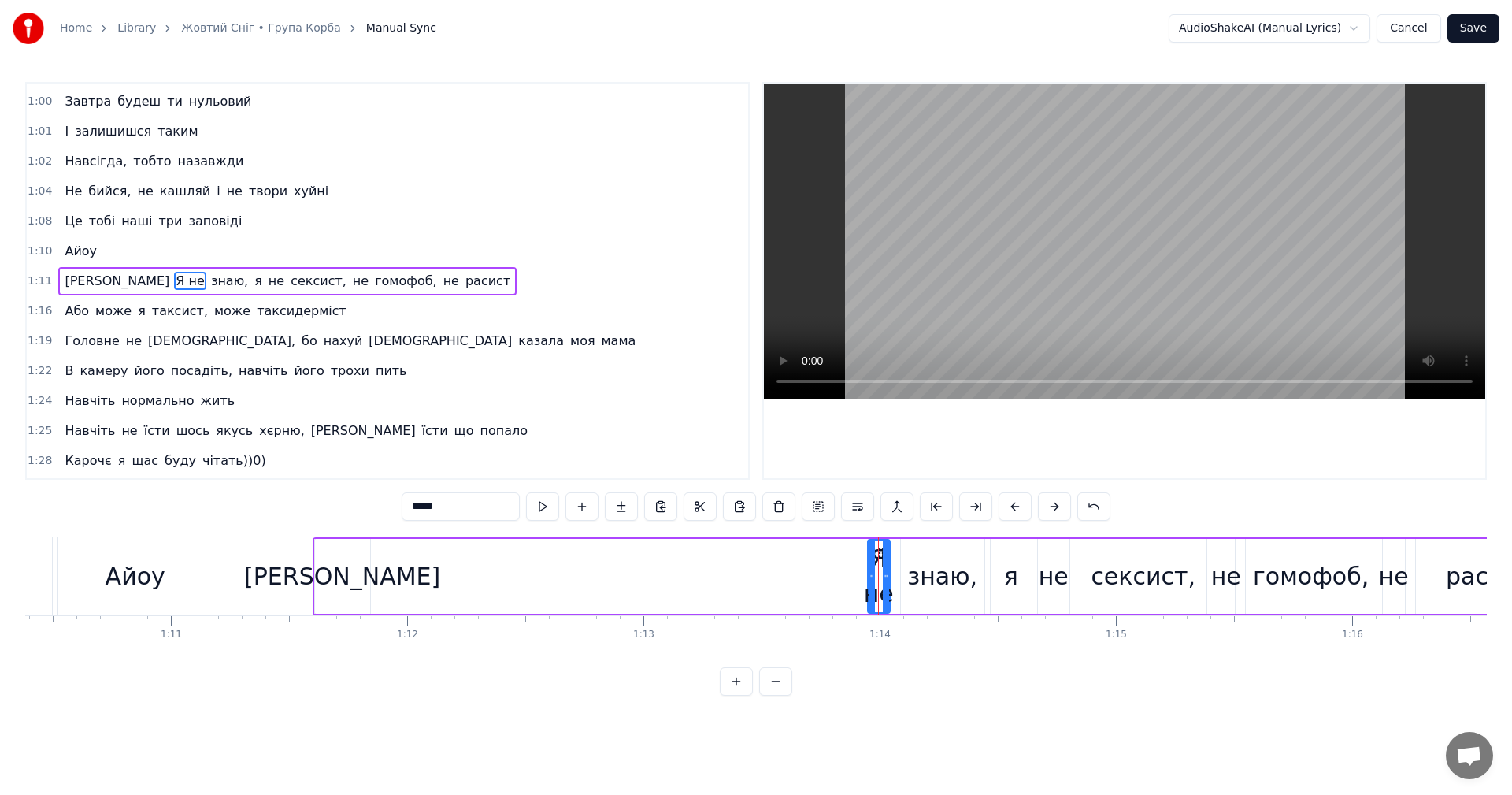
type input "****"
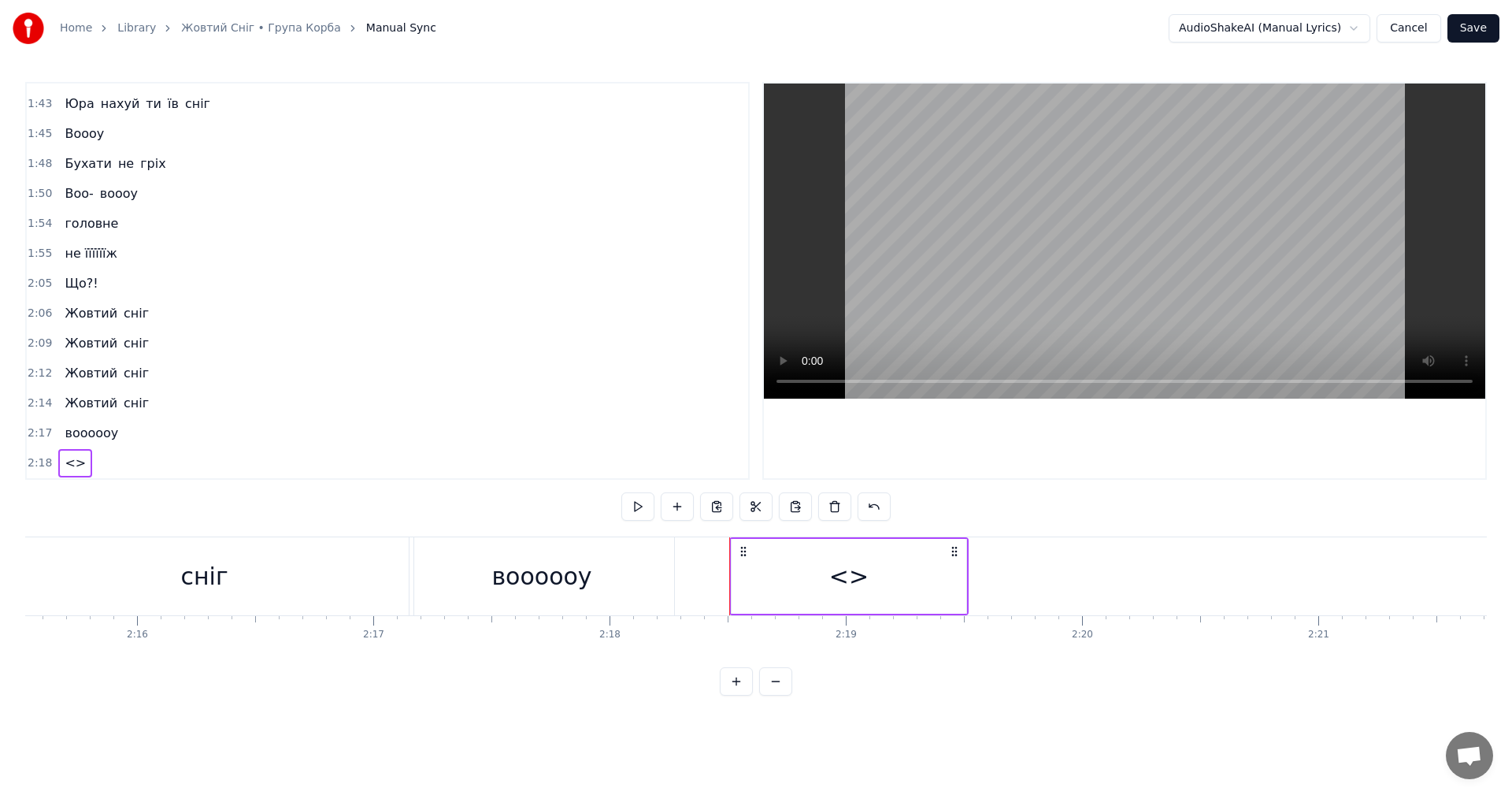
scroll to position [1282, 0]
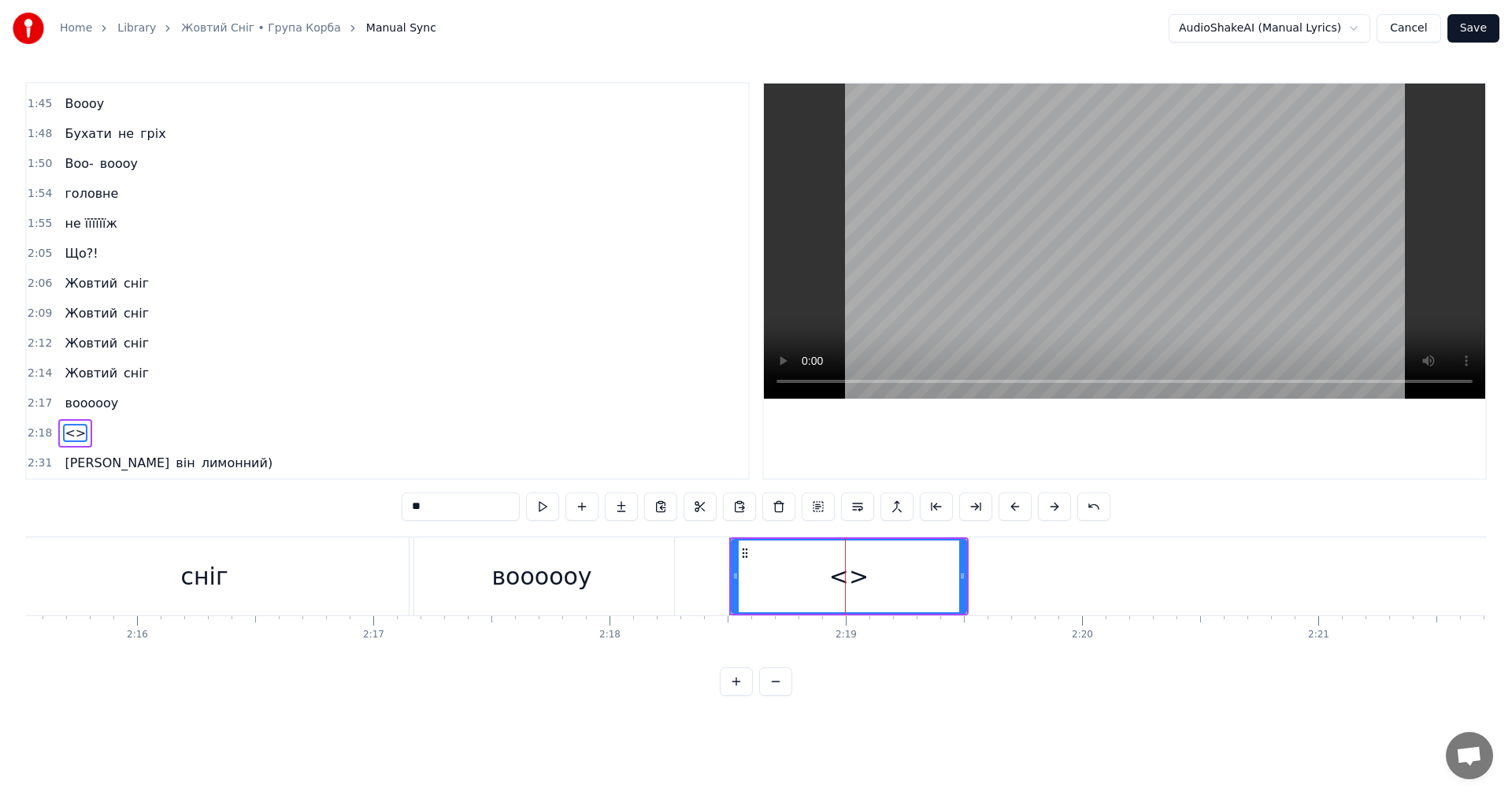
type input "*"
type input "**********"
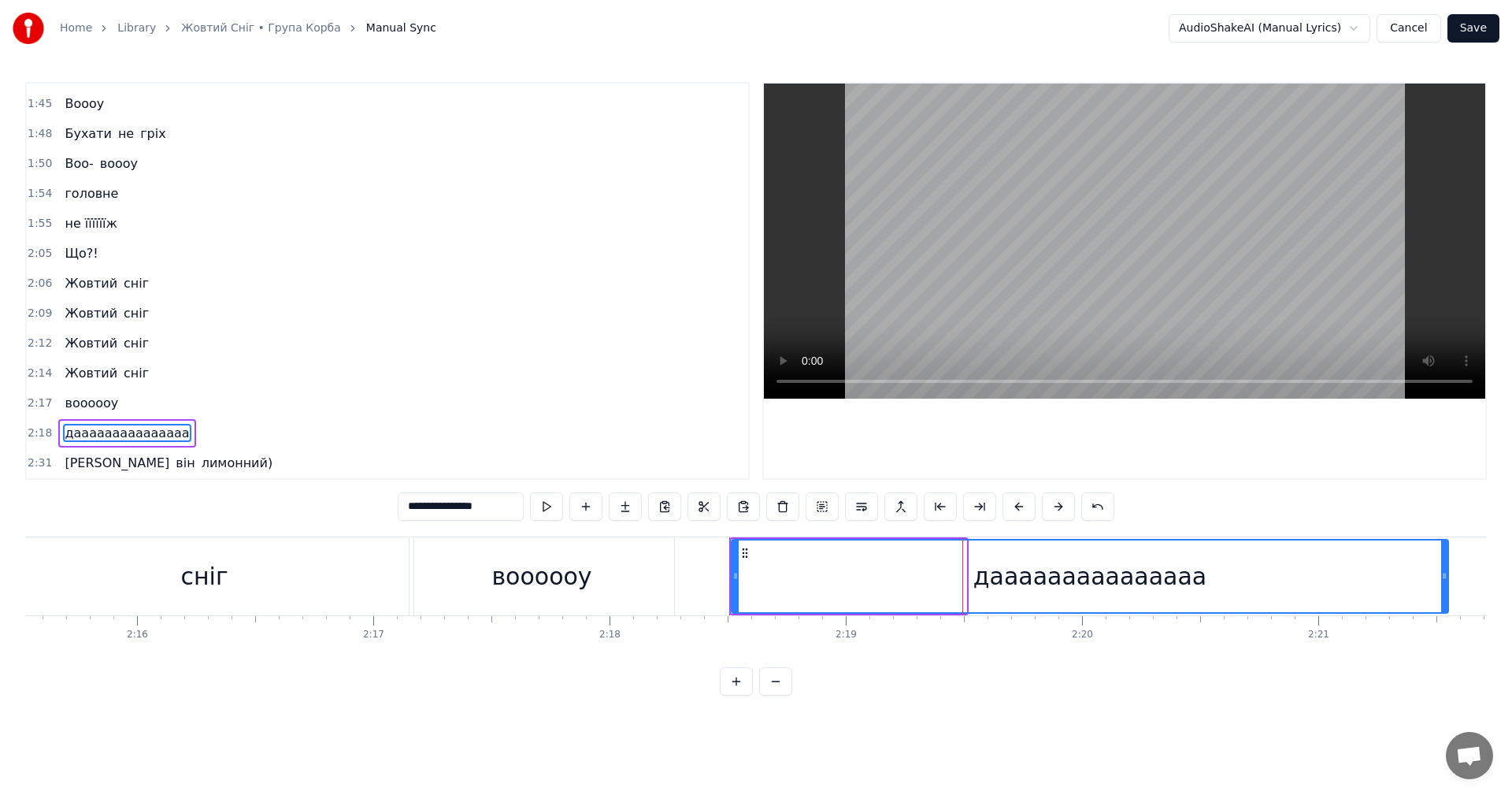
drag, startPoint x: 964, startPoint y: 584, endPoint x: 1447, endPoint y: 587, distance: 483.0
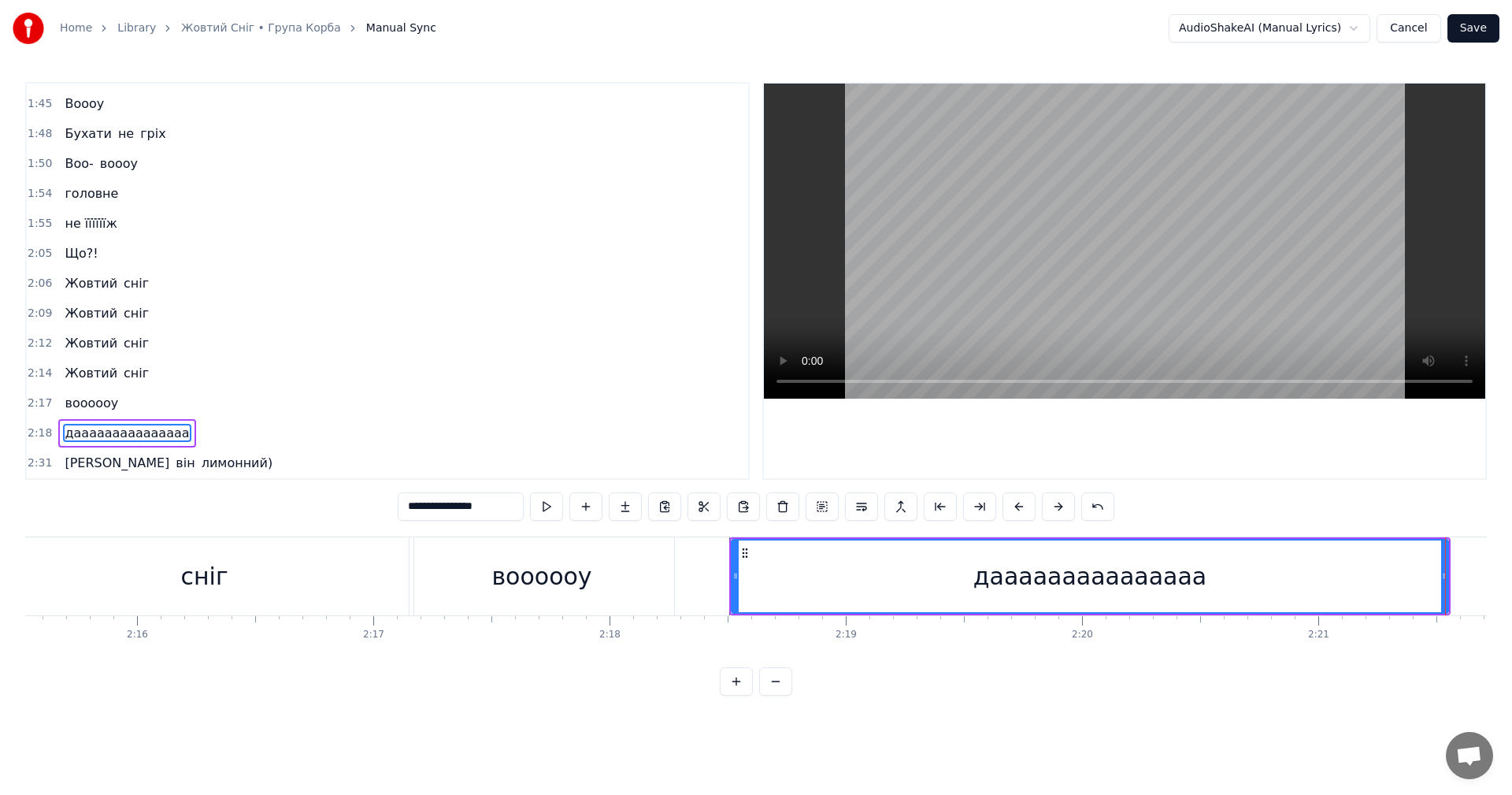
drag, startPoint x: 551, startPoint y: 570, endPoint x: 689, endPoint y: 494, distance: 157.5
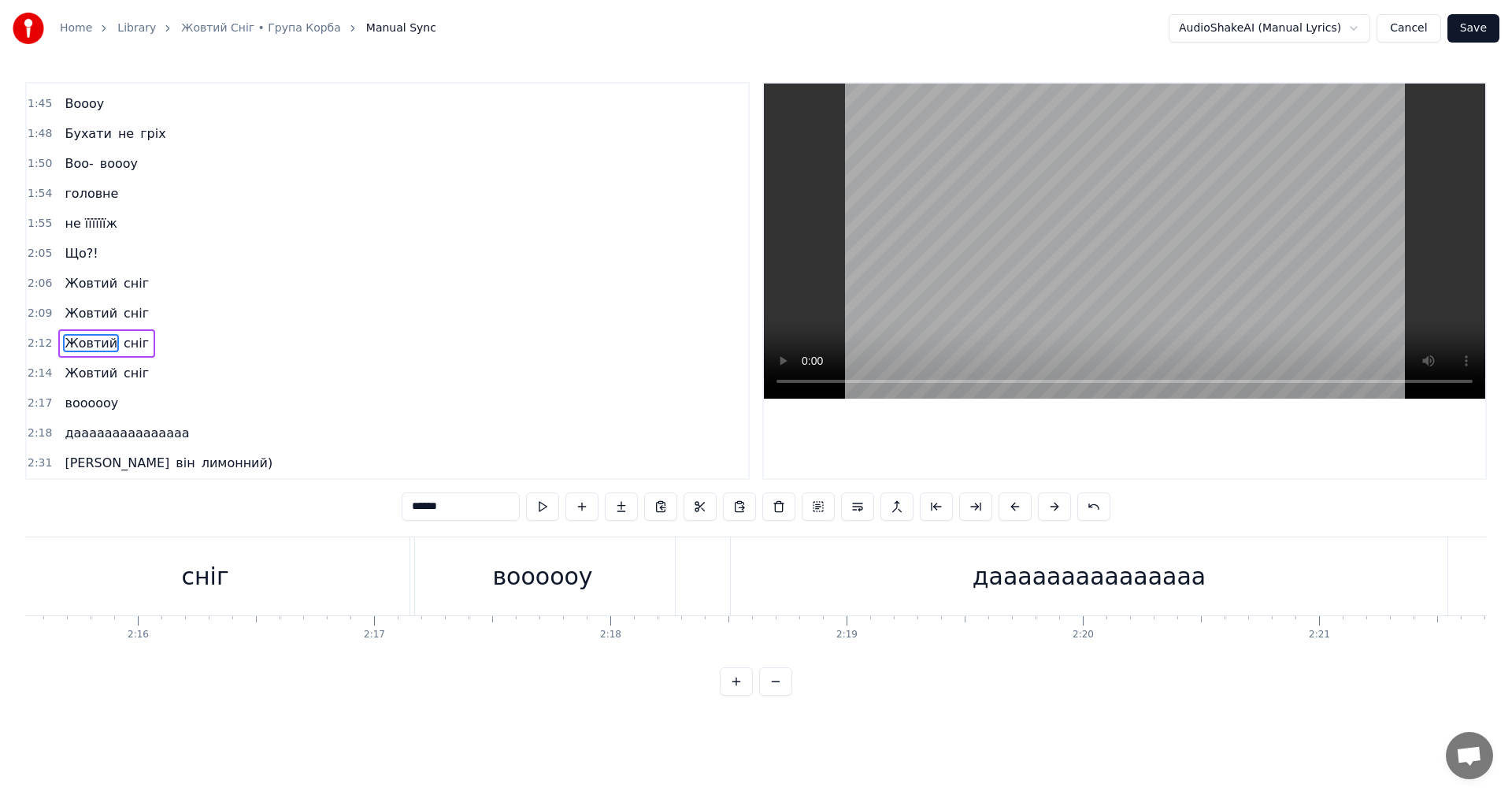
scroll to position [0, 32325]
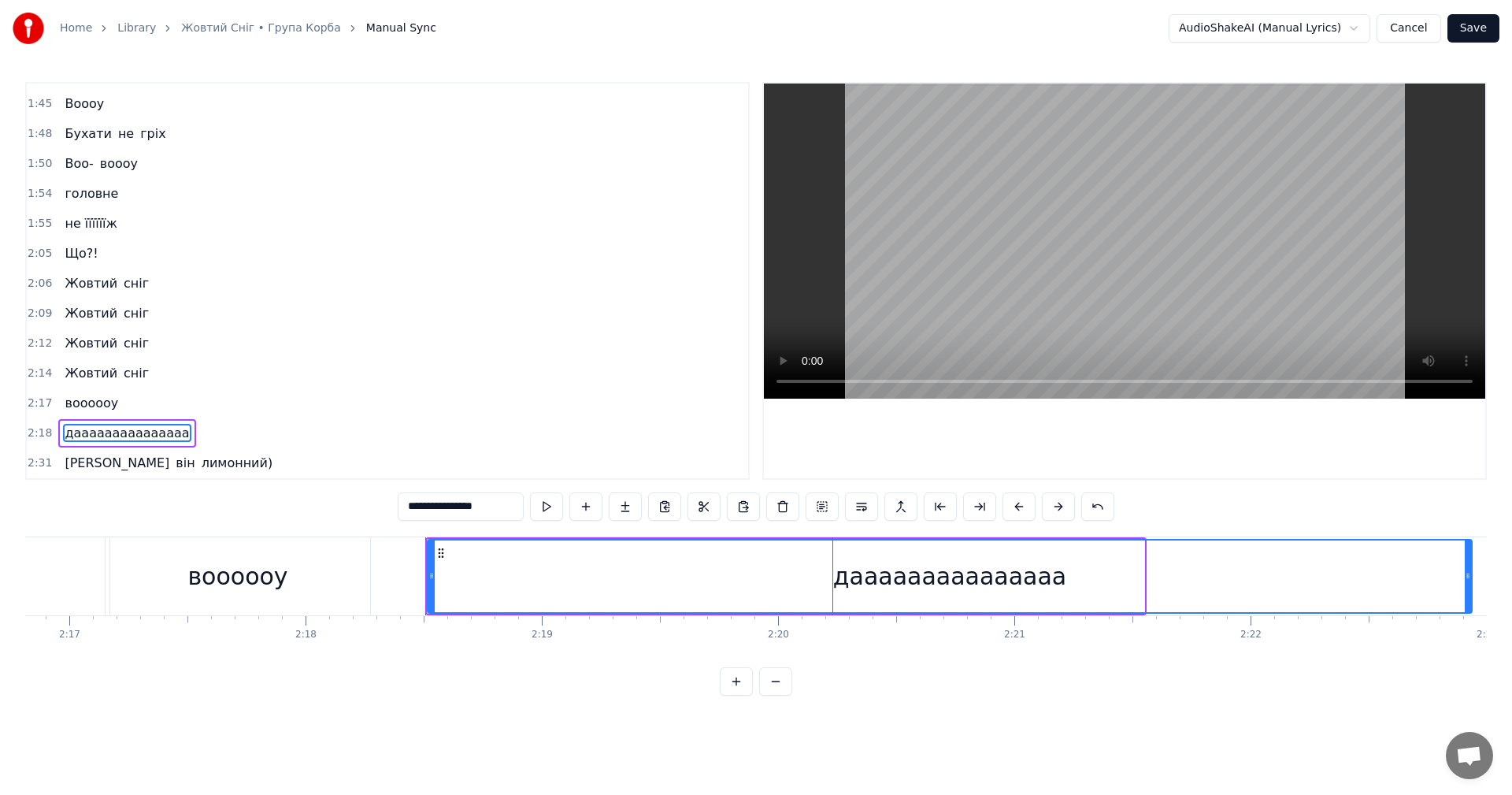
drag, startPoint x: 1141, startPoint y: 578, endPoint x: 1469, endPoint y: 577, distance: 328.0
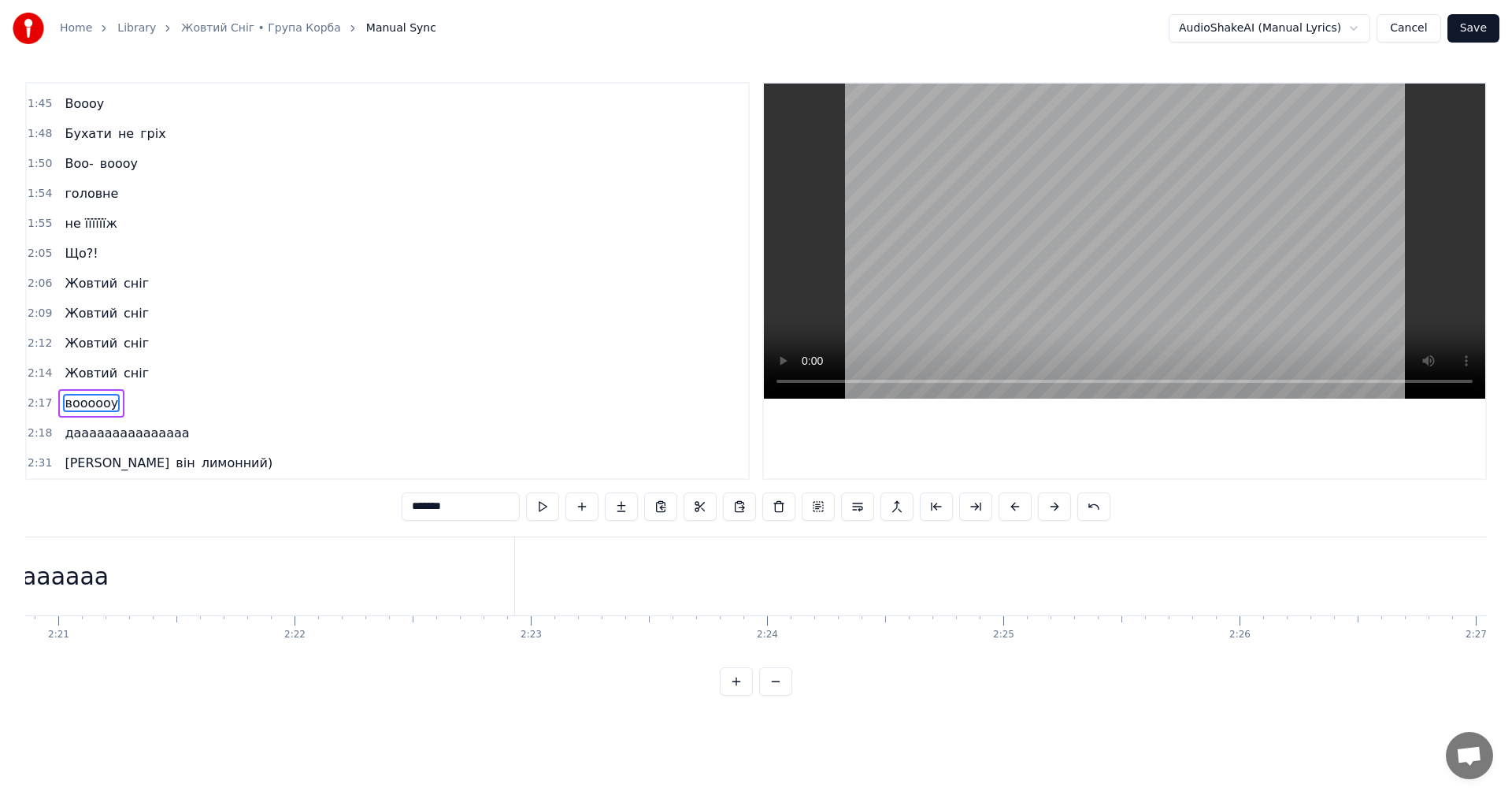
scroll to position [0, 33021]
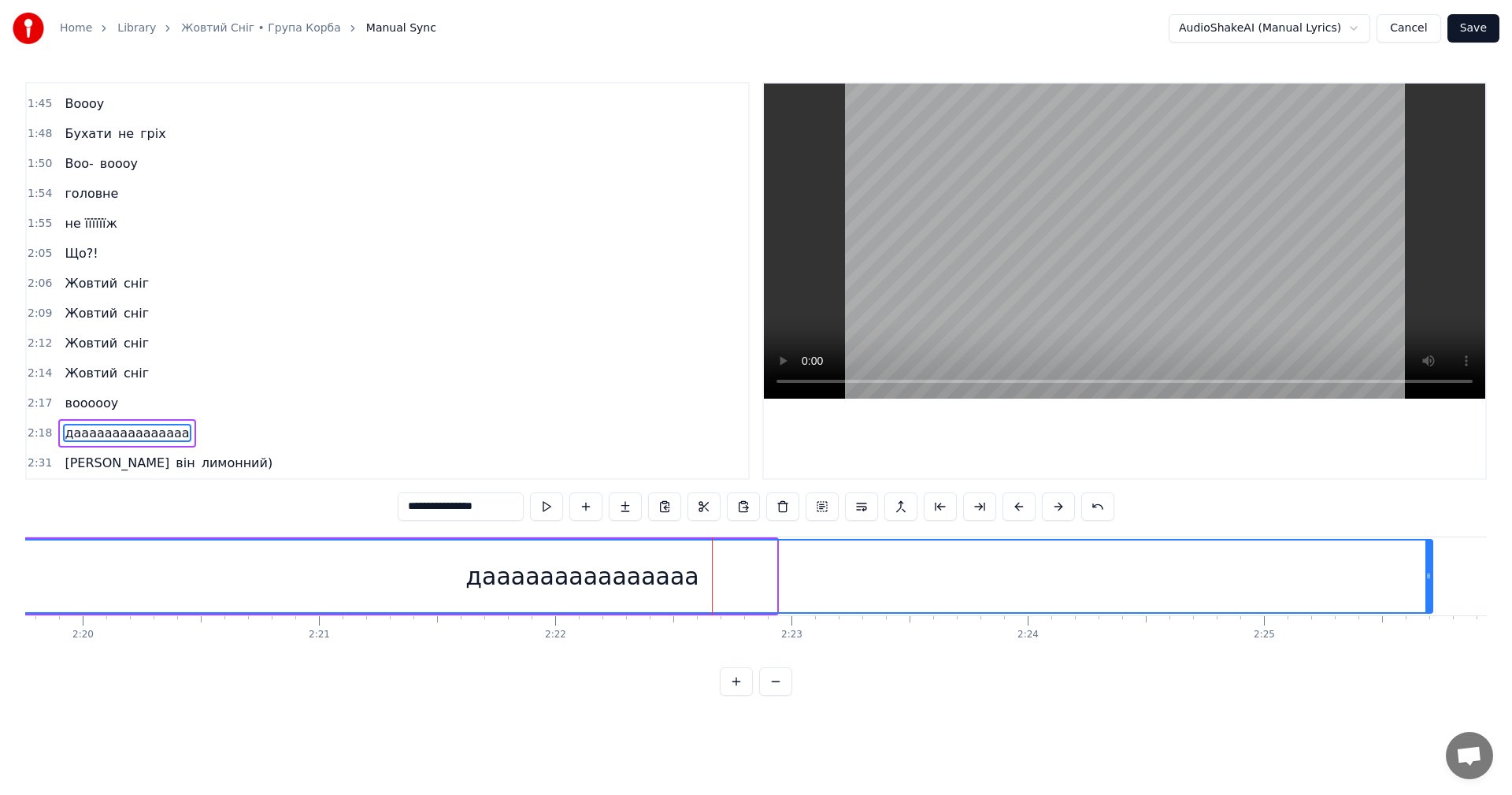
drag, startPoint x: 772, startPoint y: 578, endPoint x: 1450, endPoint y: 568, distance: 678.1
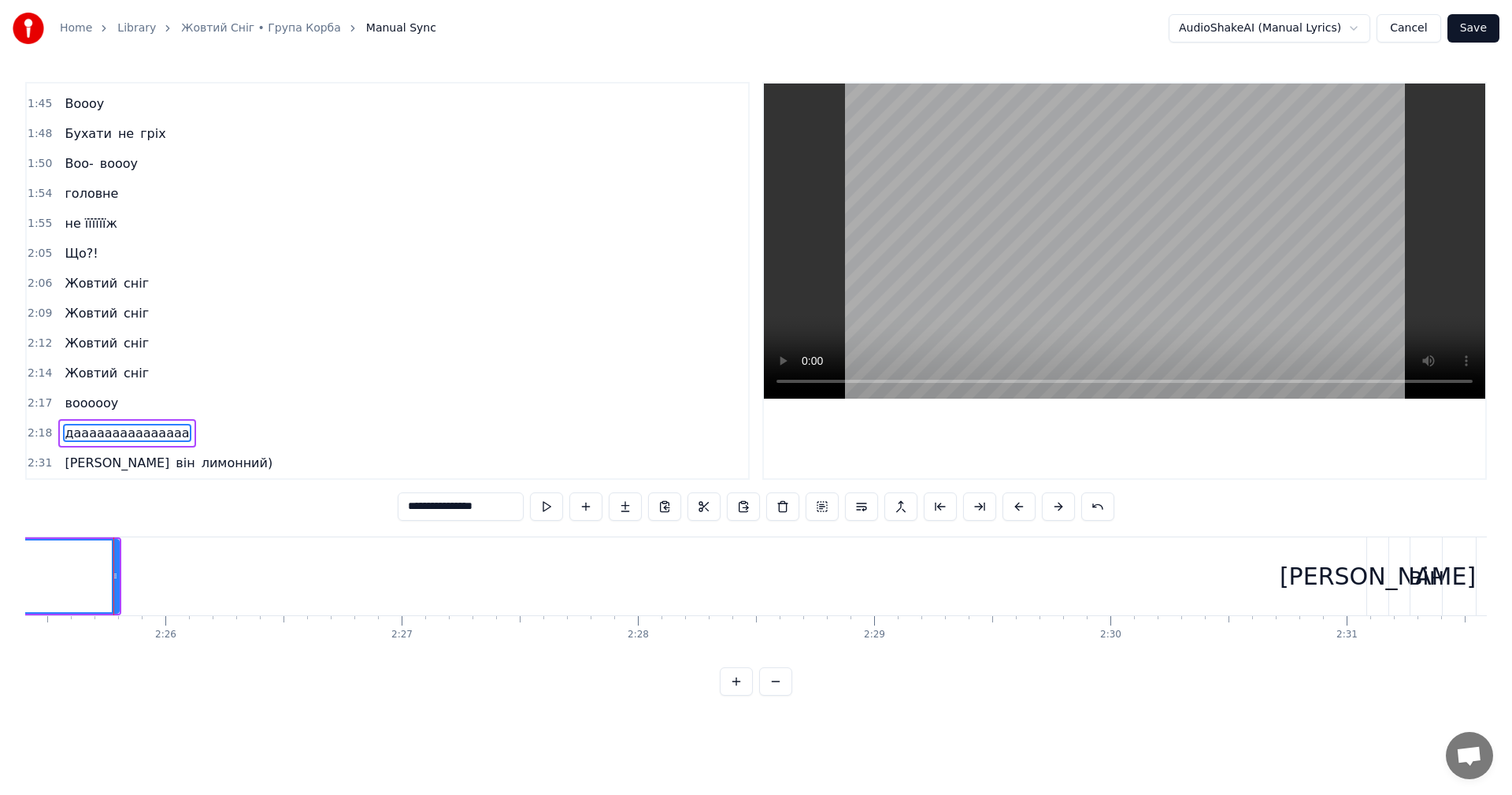
scroll to position [0, 34365]
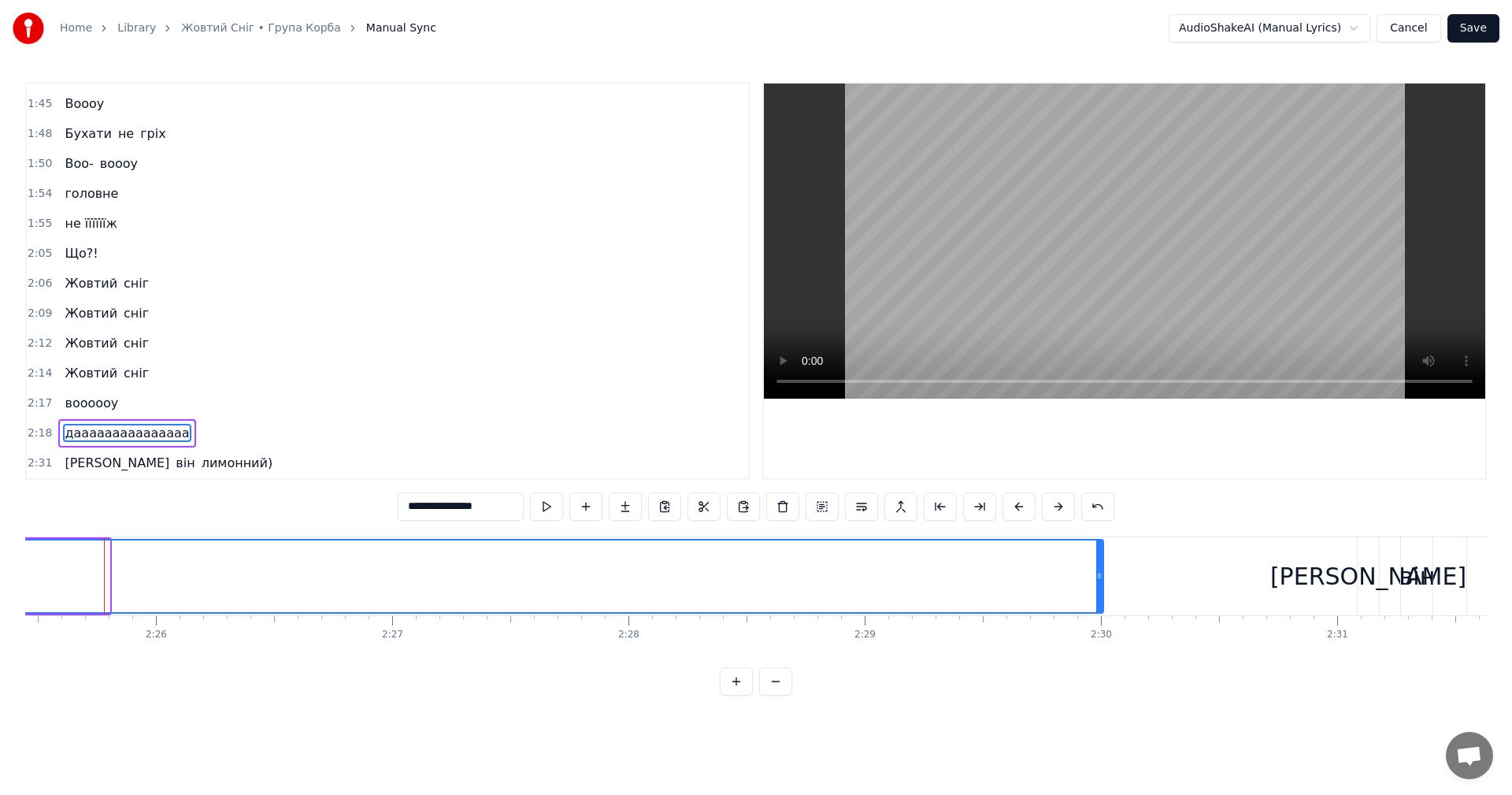
drag, startPoint x: 106, startPoint y: 579, endPoint x: 1101, endPoint y: 581, distance: 995.0
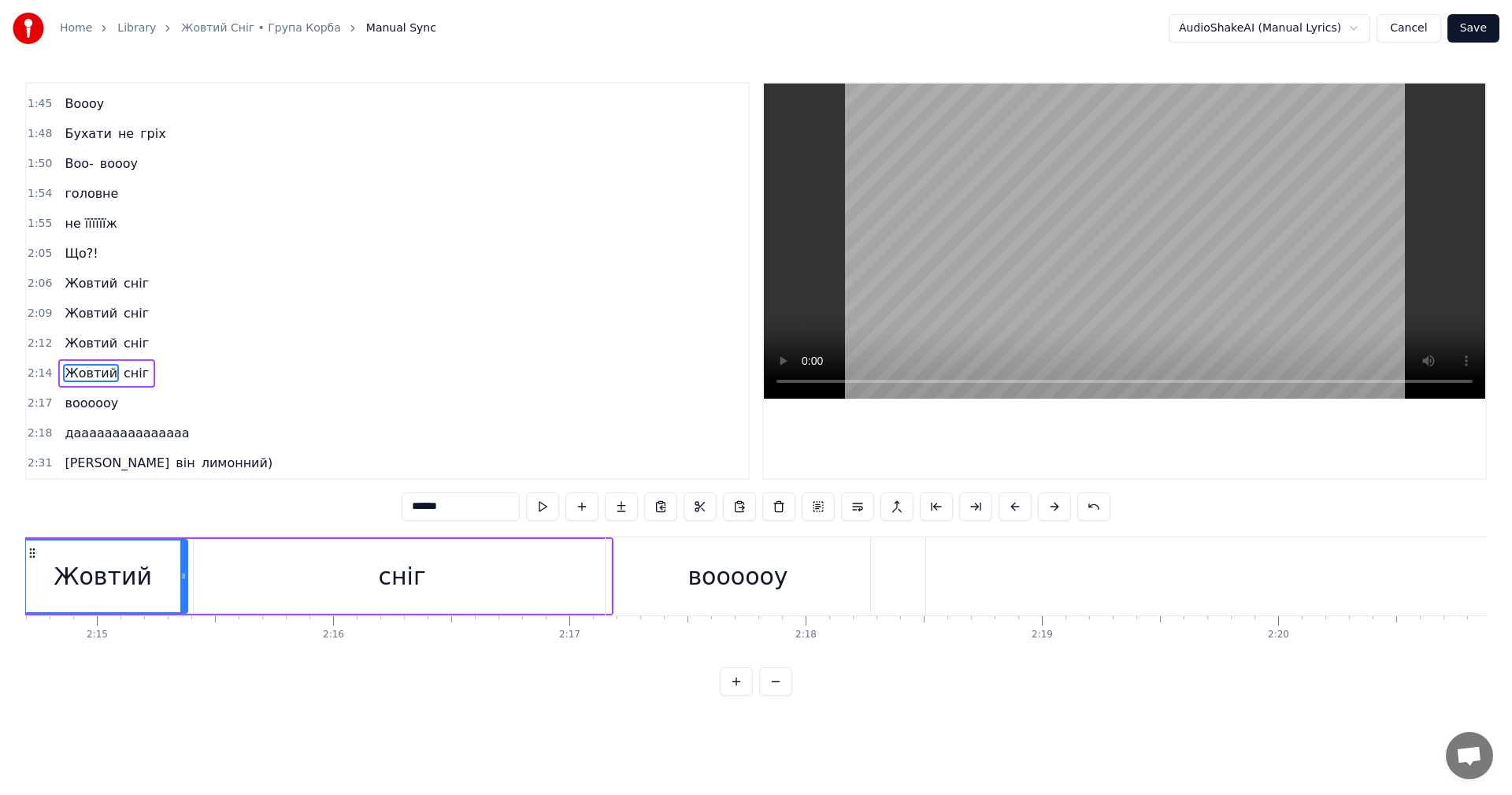
scroll to position [0, 31805]
type input "*******"
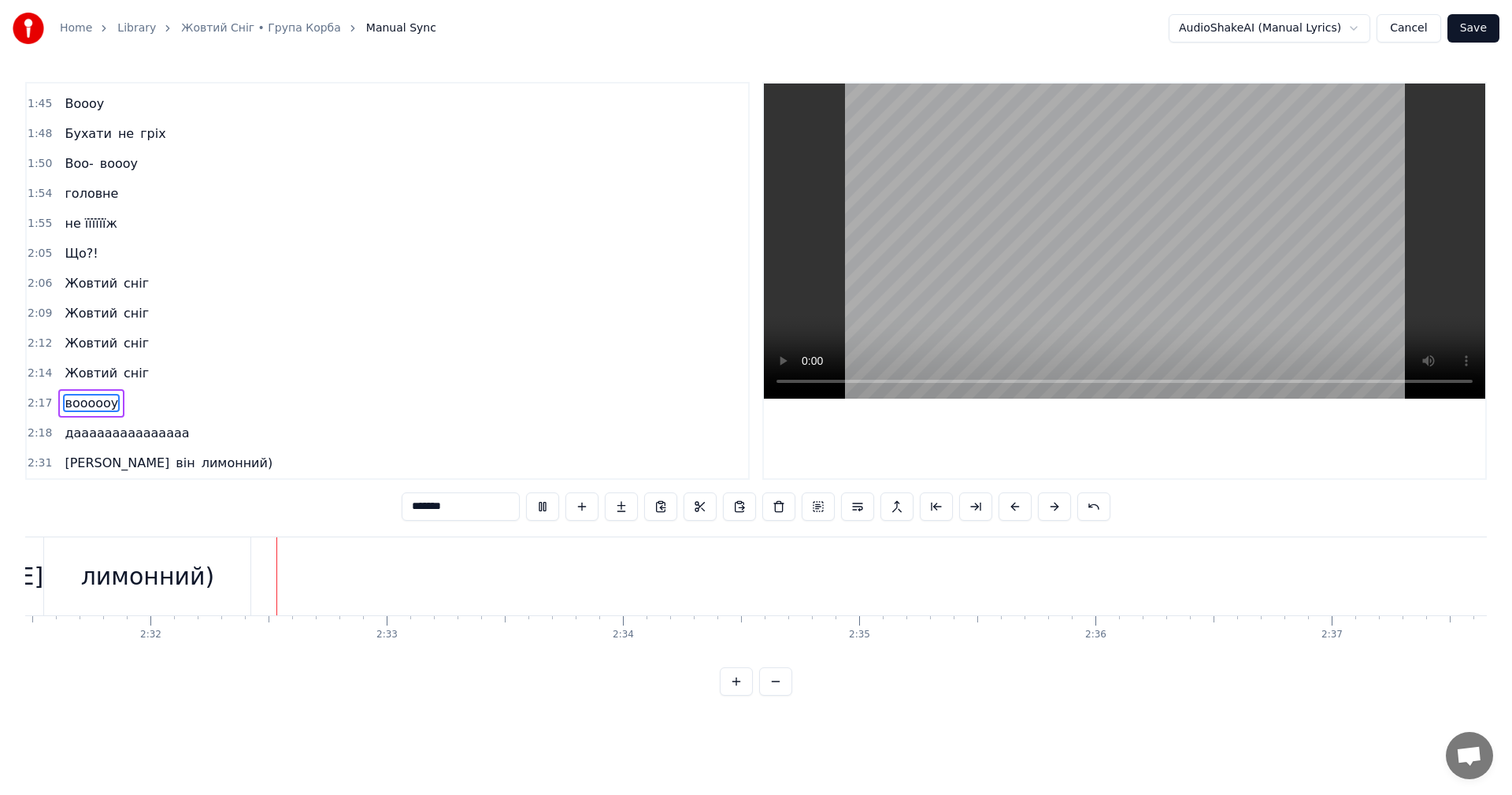
scroll to position [0, 35795]
drag, startPoint x: 1124, startPoint y: 244, endPoint x: 1228, endPoint y: 167, distance: 129.4
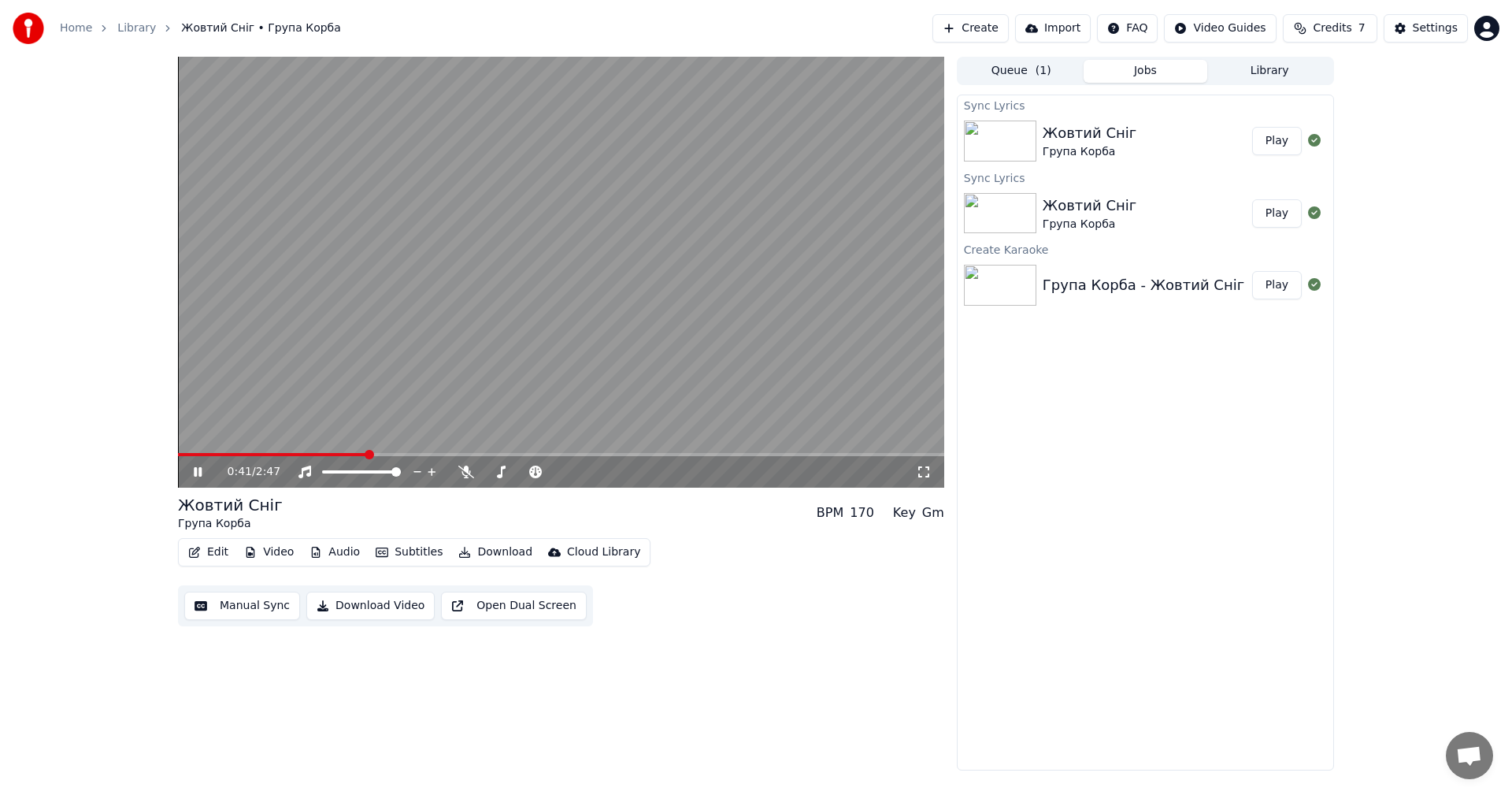
click at [339, 453] on span at bounding box center [272, 455] width 189 height 3
click at [589, 360] on video at bounding box center [561, 272] width 766 height 431
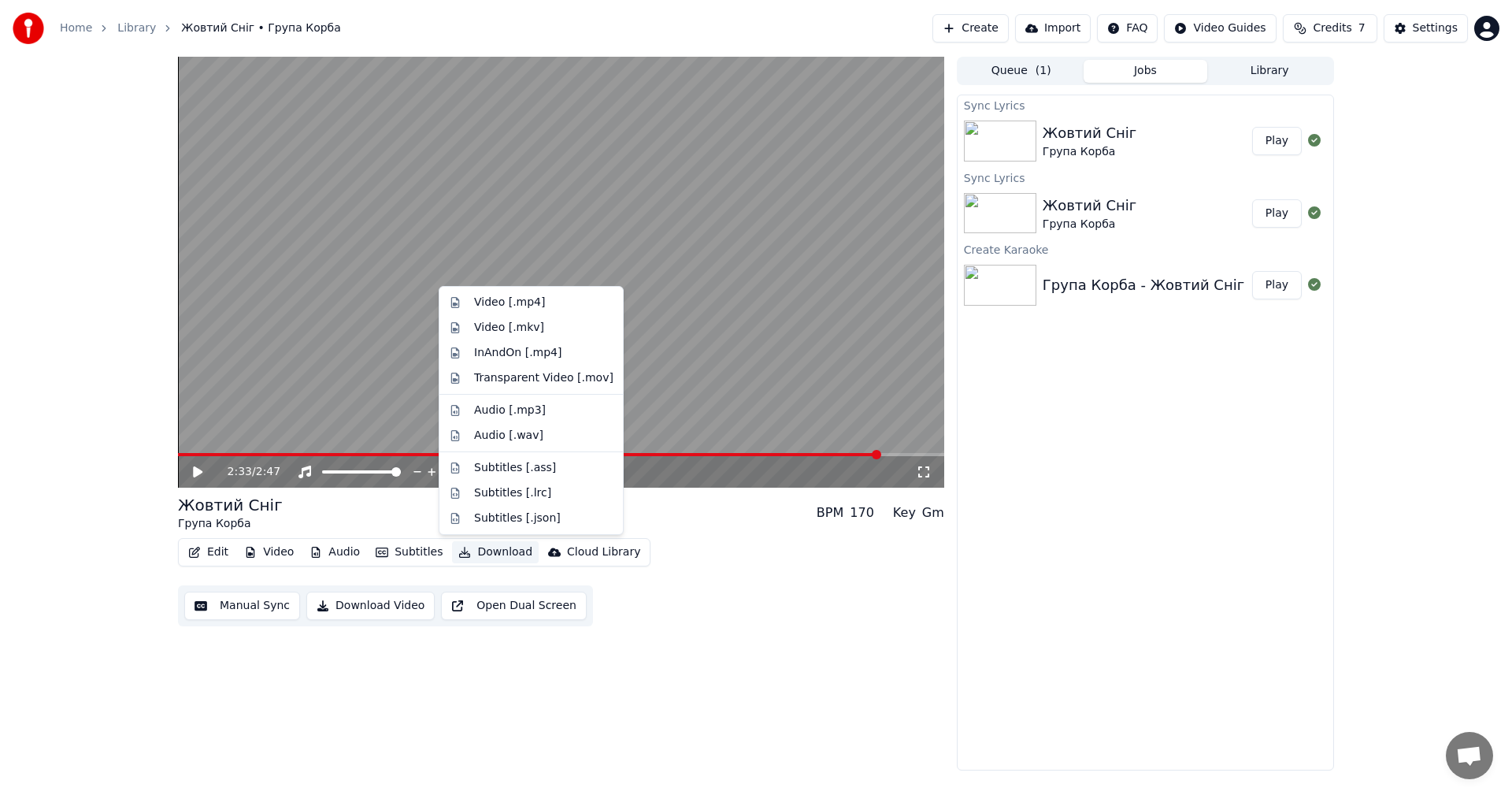
click at [484, 554] on button "Download" at bounding box center [495, 552] width 86 height 22
click at [504, 304] on div "Video [.mp4]" at bounding box center [510, 303] width 71 height 16
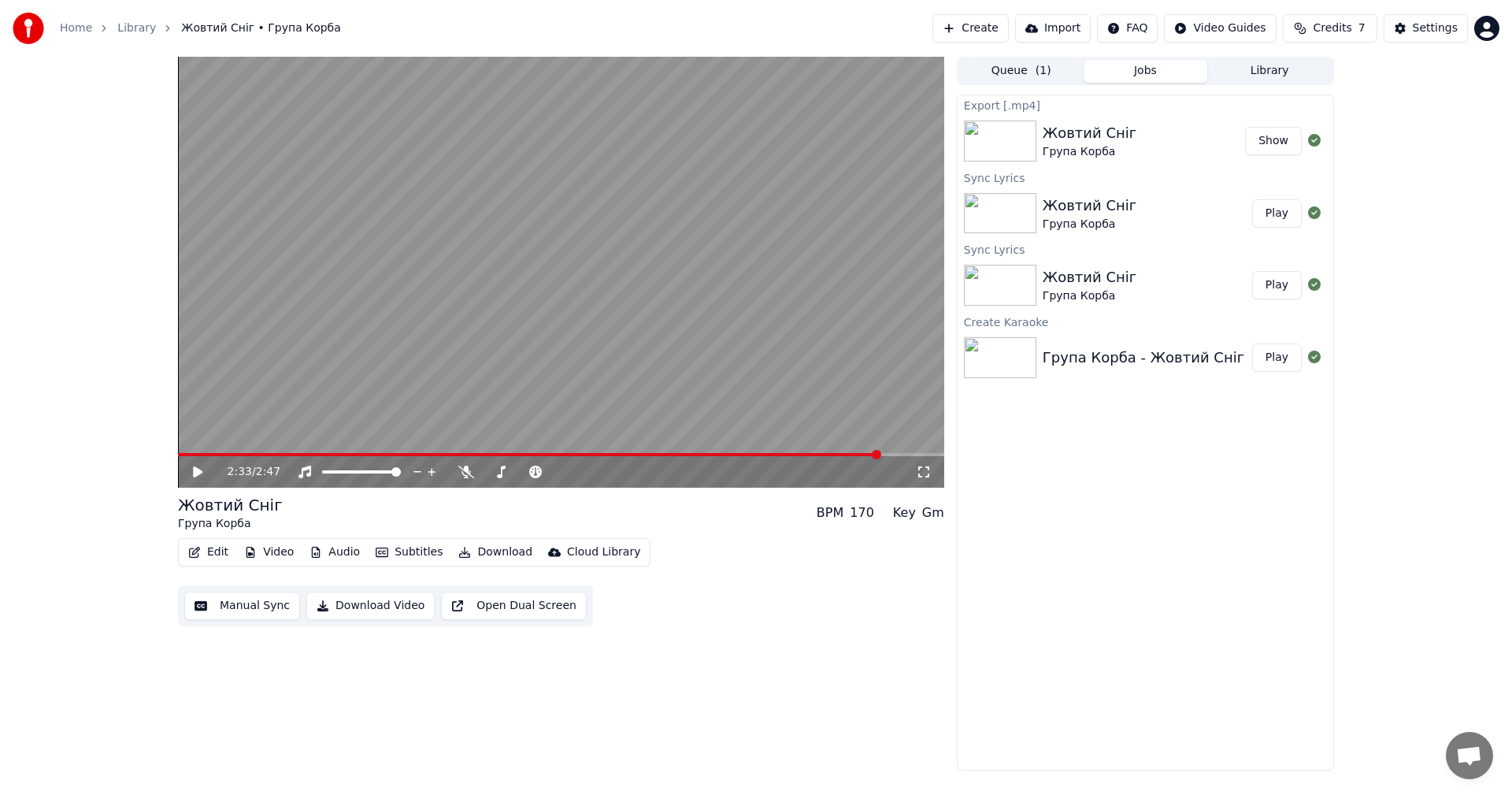
click at [999, 27] on button "Create" at bounding box center [970, 28] width 77 height 28
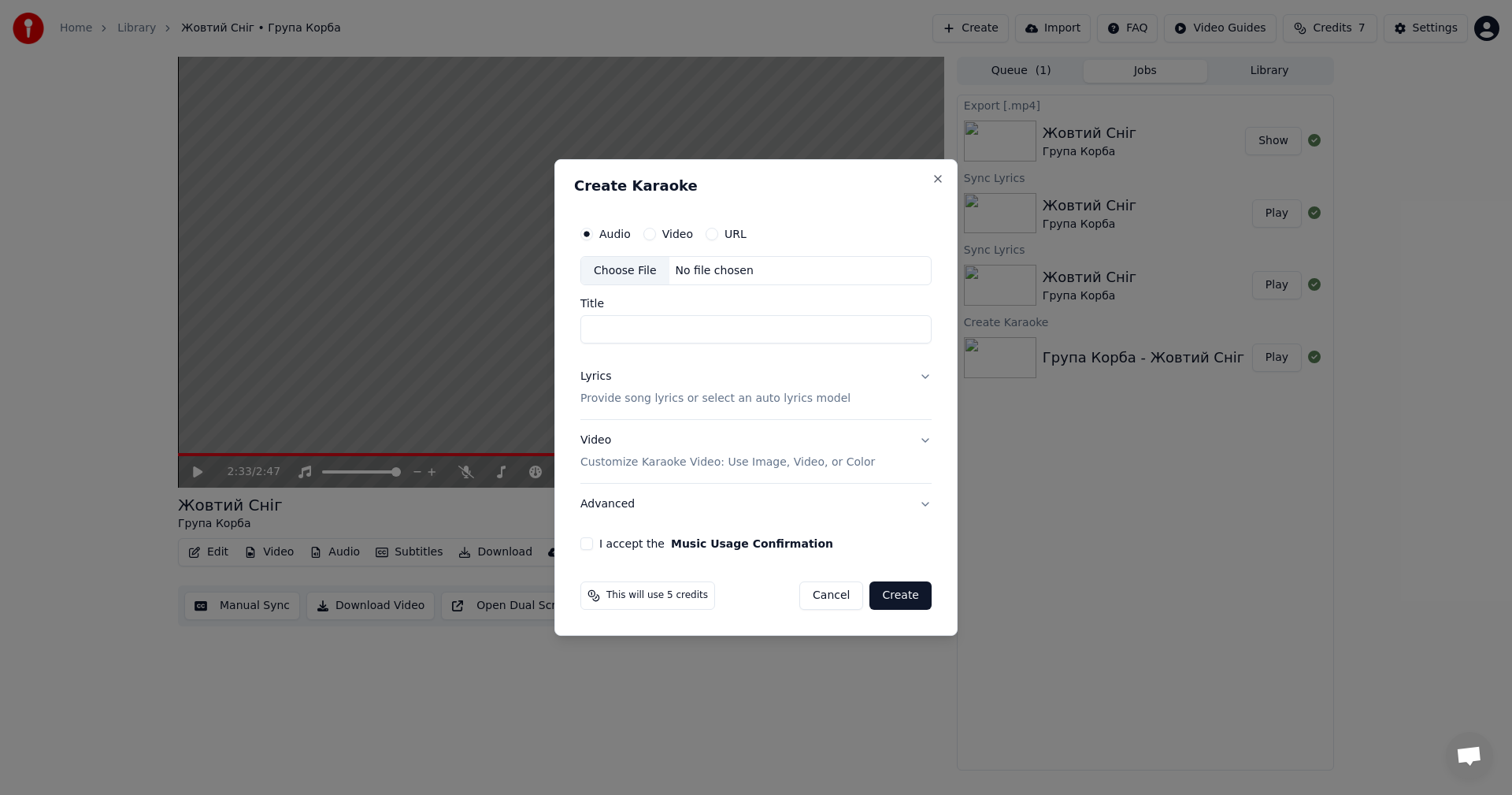
click at [618, 272] on div "Choose File" at bounding box center [625, 270] width 88 height 28
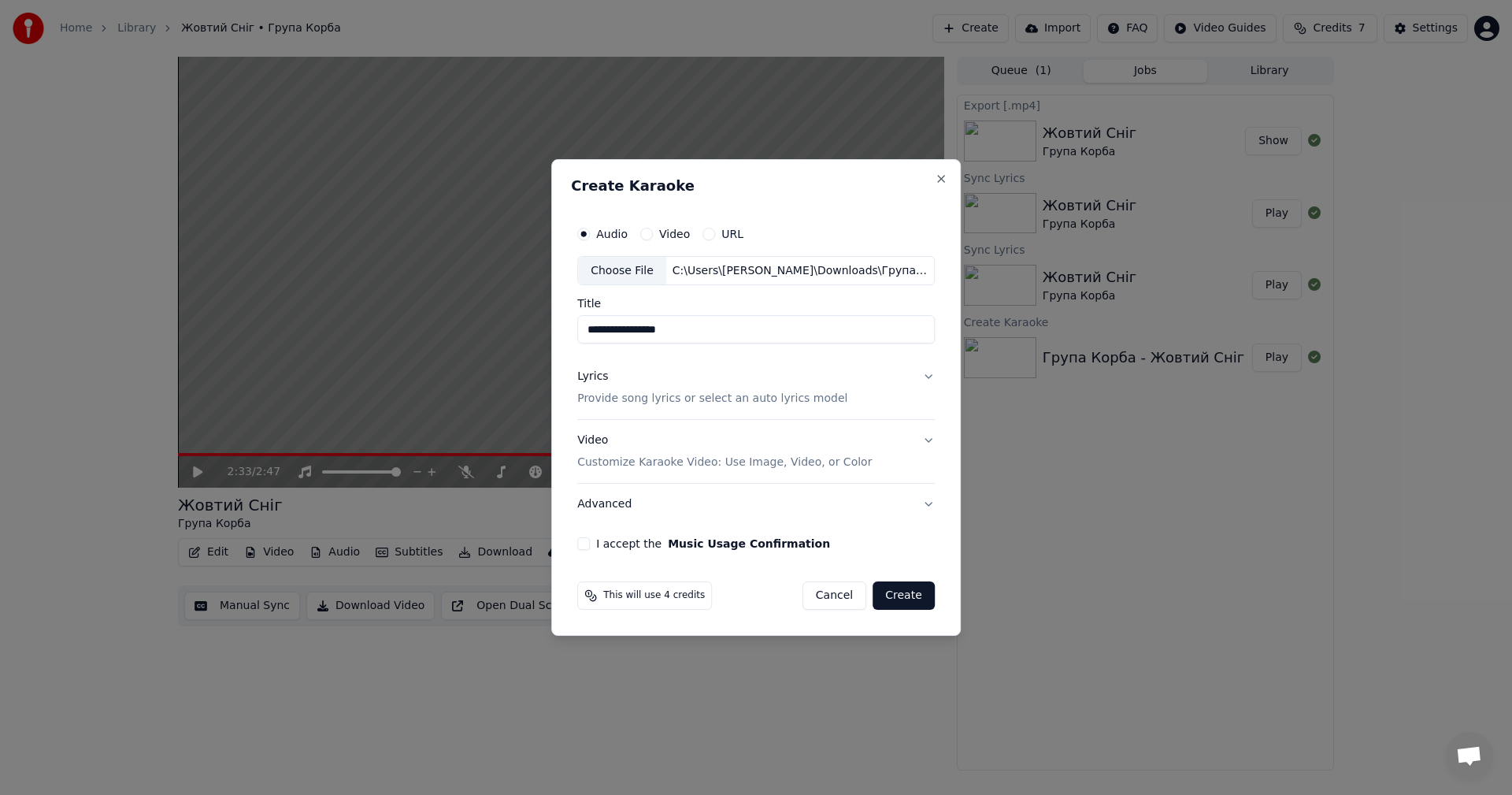
click at [653, 335] on input "**********" at bounding box center [756, 329] width 358 height 28
type input "**********"
click at [924, 382] on button "Lyrics Provide song lyrics or select an auto lyrics model" at bounding box center [756, 388] width 358 height 63
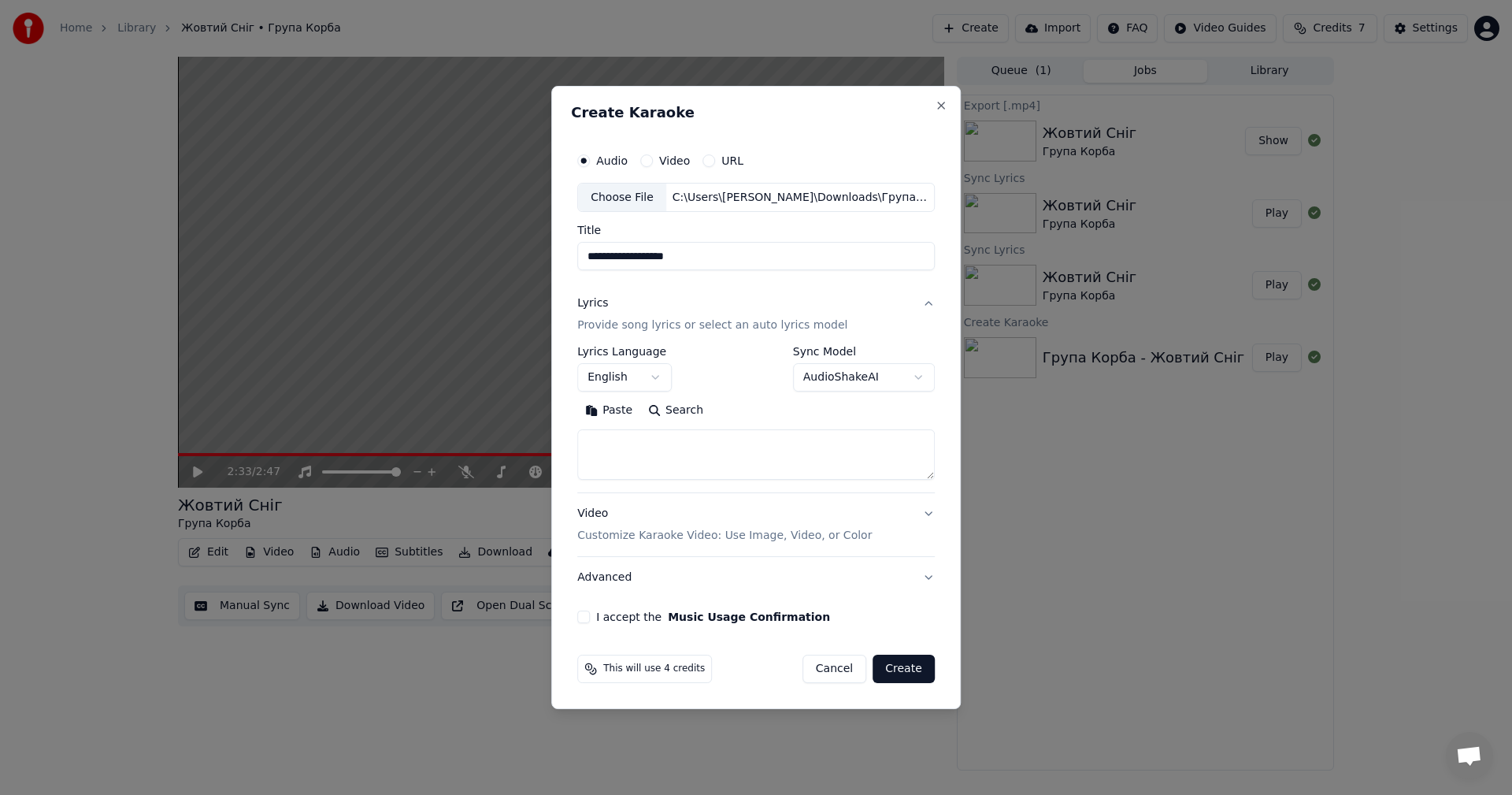
click at [645, 386] on body "**********" at bounding box center [756, 397] width 1512 height 795
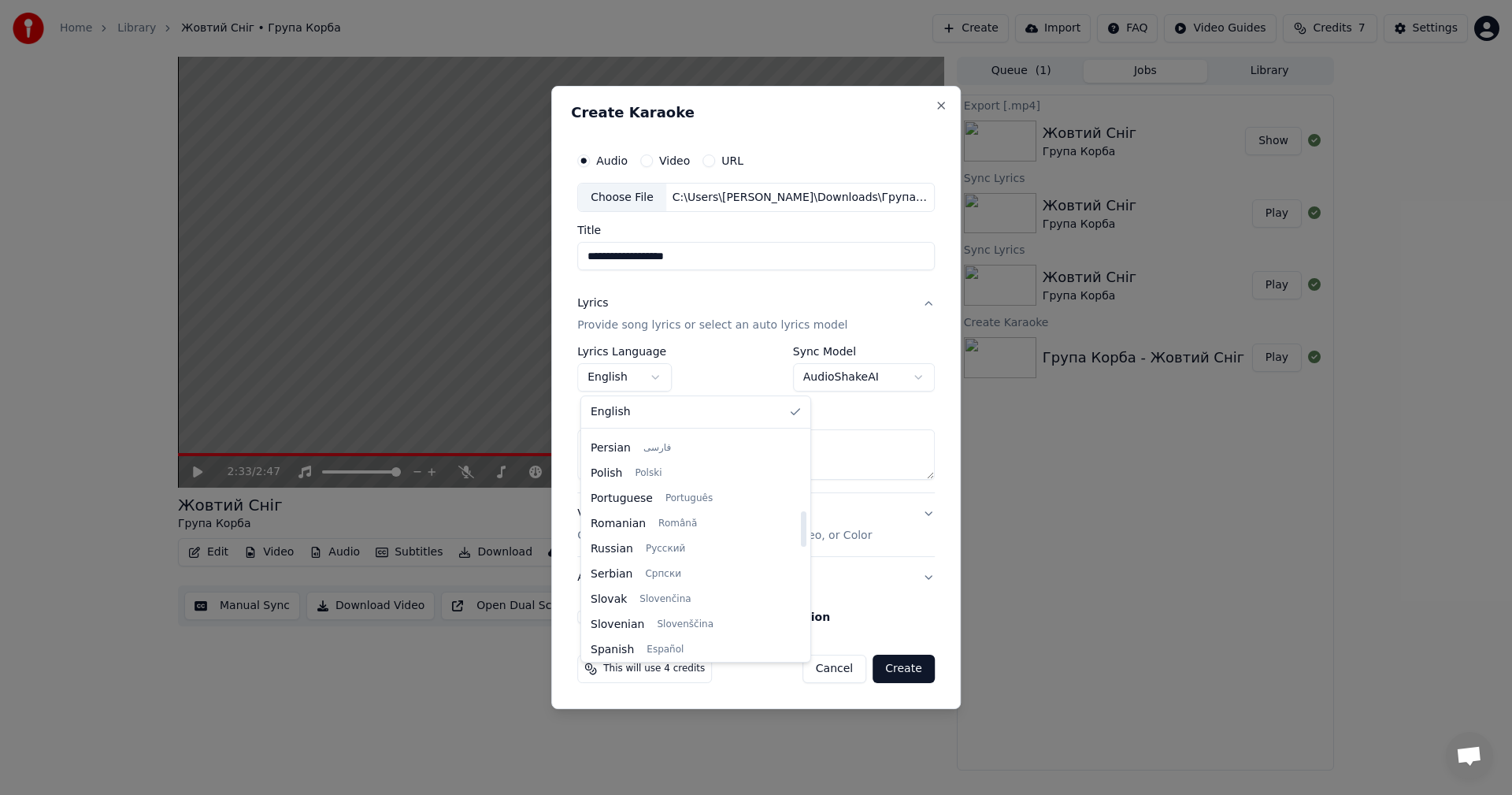
scroll to position [1210, 0]
drag, startPoint x: 758, startPoint y: 457, endPoint x: 760, endPoint y: 698, distance: 241.0
click at [801, 658] on div at bounding box center [804, 640] width 6 height 35
select select "**"
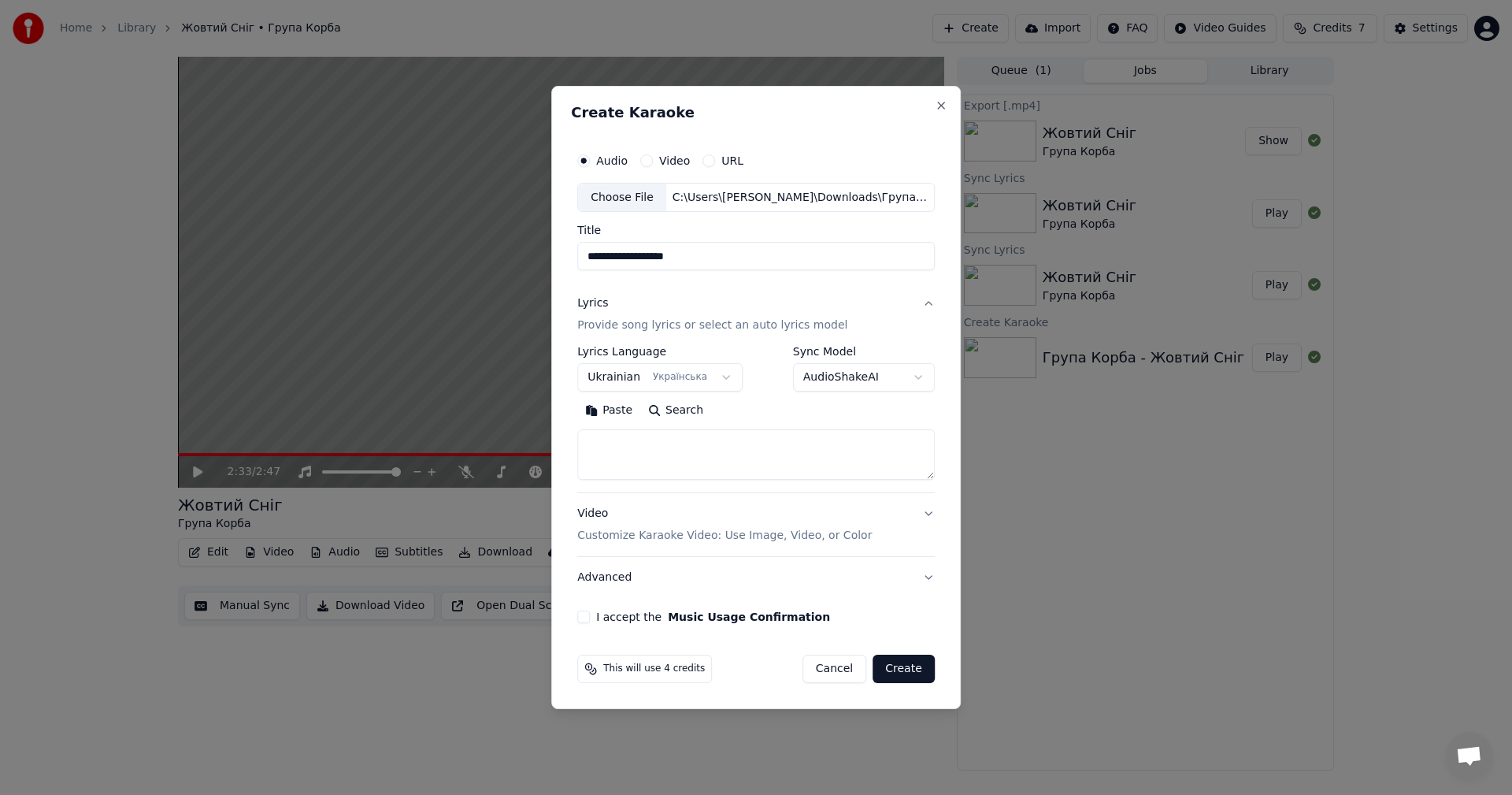
click at [728, 457] on textarea at bounding box center [756, 455] width 358 height 50
click at [642, 433] on textarea at bounding box center [756, 455] width 358 height 50
paste textarea "**********"
click at [837, 459] on textarea at bounding box center [753, 455] width 351 height 50
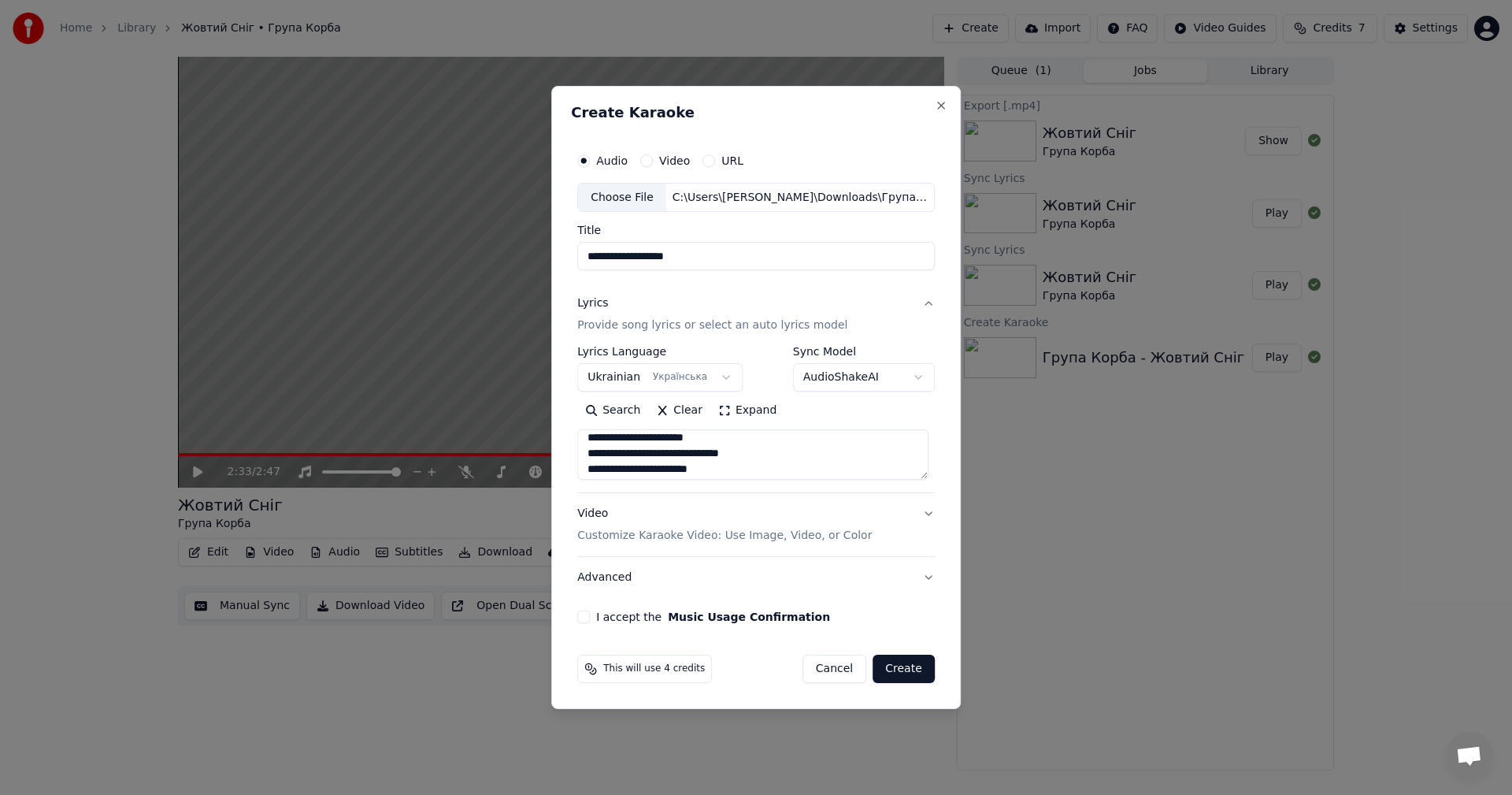
scroll to position [6, 0]
click at [735, 449] on textarea at bounding box center [753, 455] width 351 height 50
click at [766, 458] on textarea at bounding box center [753, 455] width 351 height 50
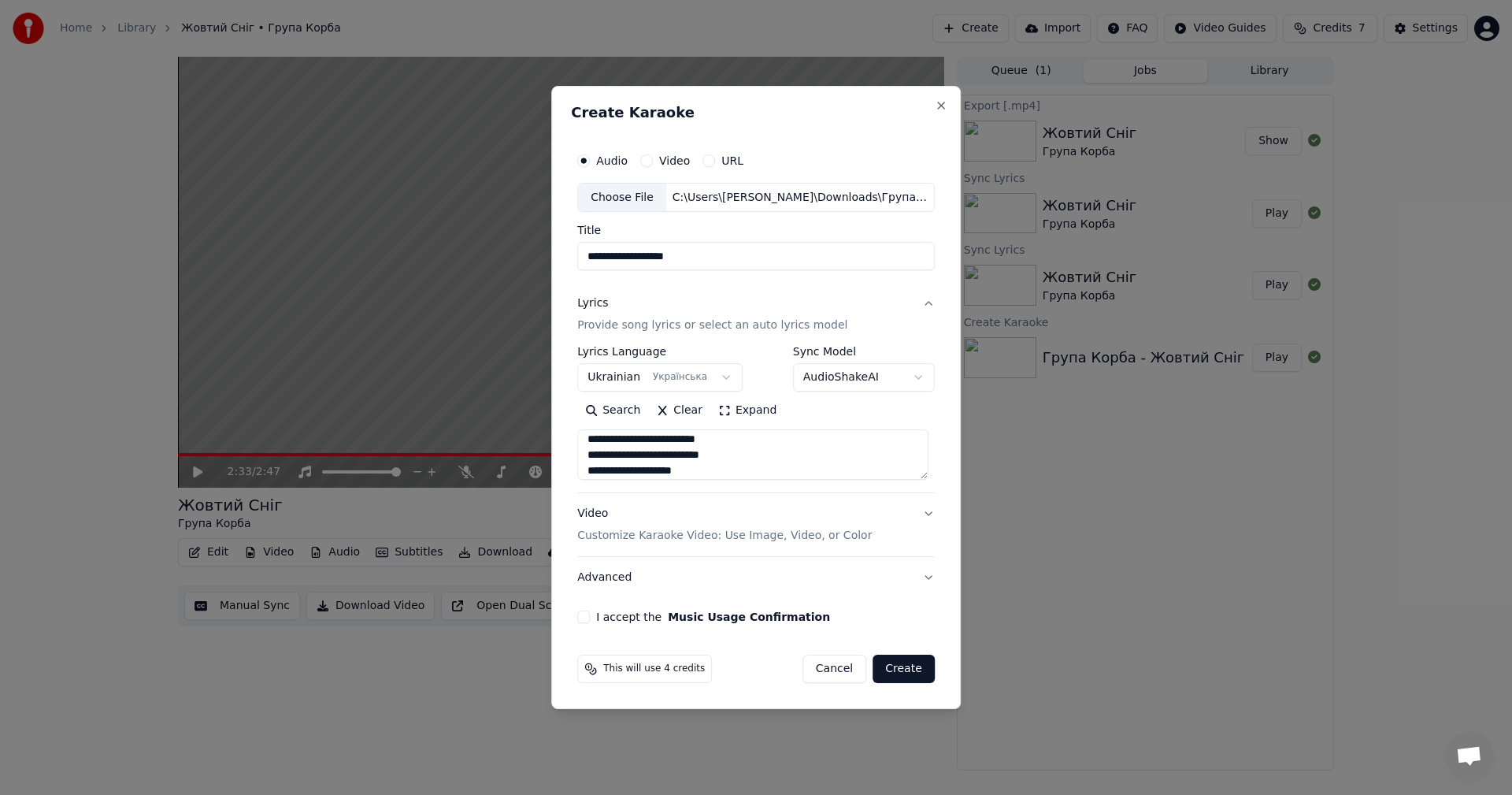
click at [766, 458] on textarea at bounding box center [753, 455] width 351 height 50
click at [716, 448] on textarea at bounding box center [753, 455] width 351 height 50
click at [772, 471] on textarea at bounding box center [753, 455] width 351 height 50
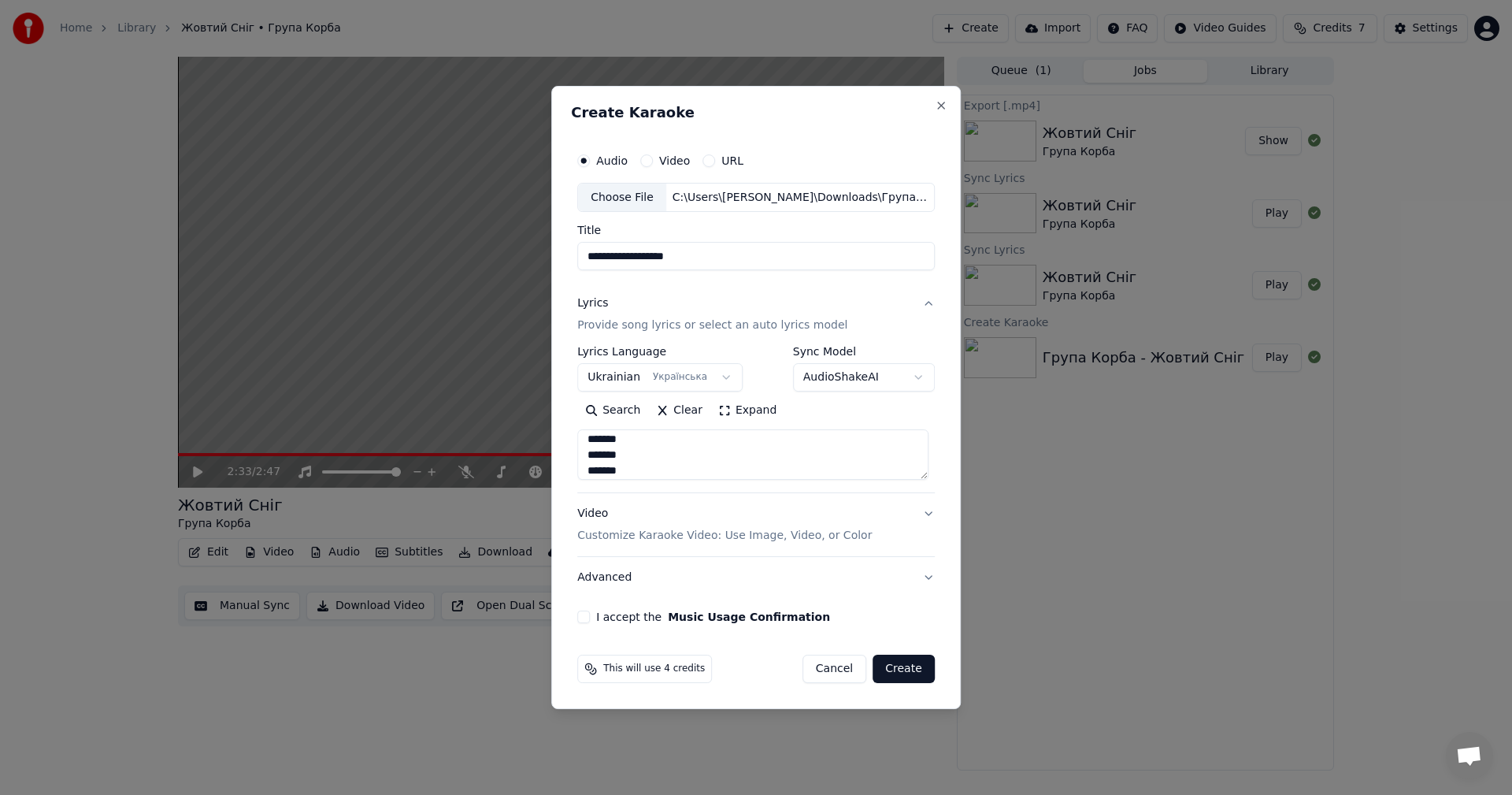
click at [678, 470] on textarea at bounding box center [753, 455] width 351 height 50
click at [764, 465] on textarea at bounding box center [753, 455] width 351 height 50
click at [754, 453] on textarea at bounding box center [753, 455] width 351 height 50
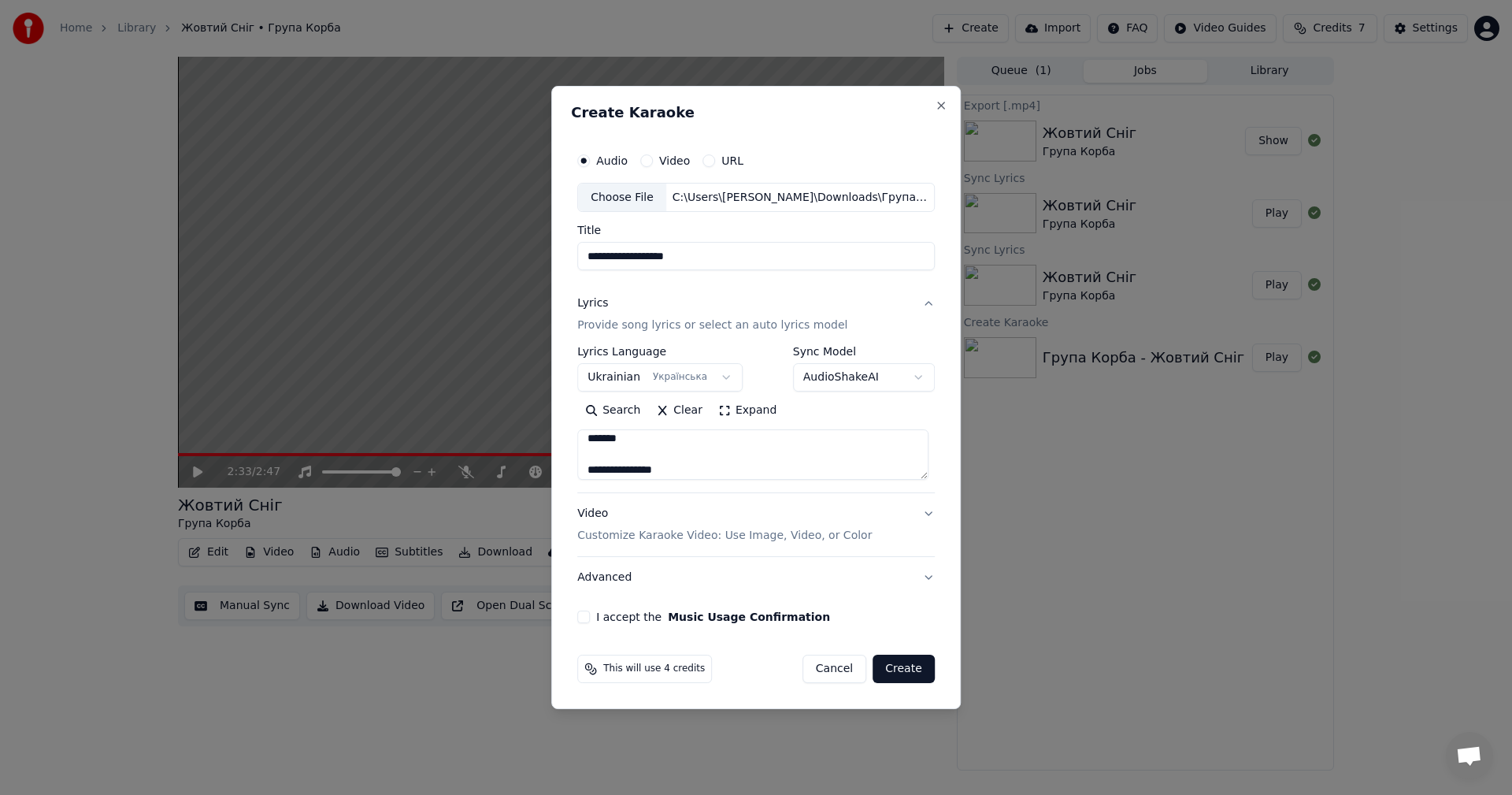
scroll to position [699, 0]
click at [754, 452] on textarea at bounding box center [753, 455] width 351 height 50
click at [753, 455] on textarea at bounding box center [753, 455] width 351 height 50
click at [817, 463] on textarea at bounding box center [753, 455] width 351 height 50
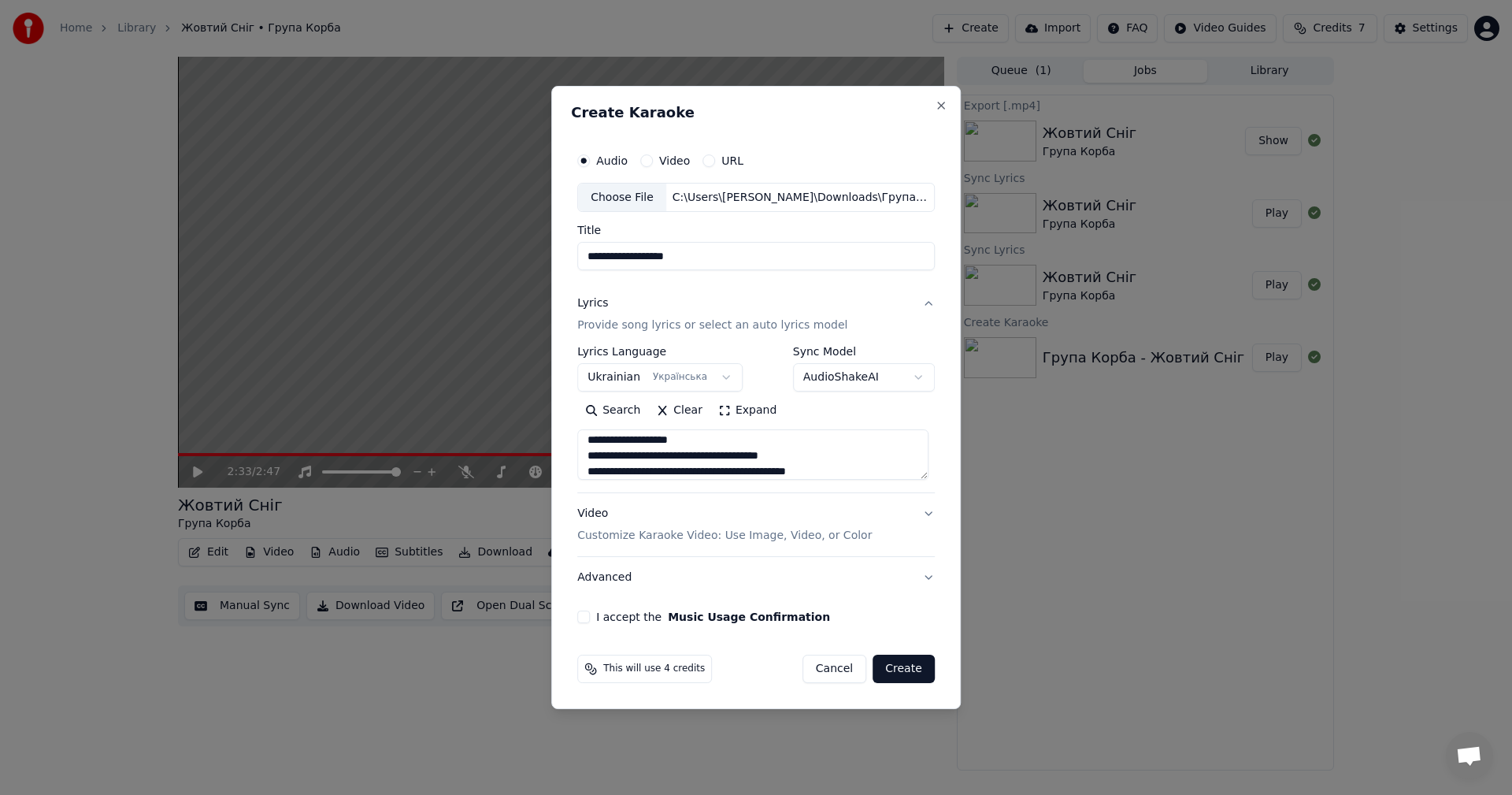
click at [848, 468] on textarea at bounding box center [753, 455] width 351 height 50
click at [653, 466] on textarea at bounding box center [753, 455] width 351 height 50
click at [673, 464] on textarea at bounding box center [753, 455] width 351 height 50
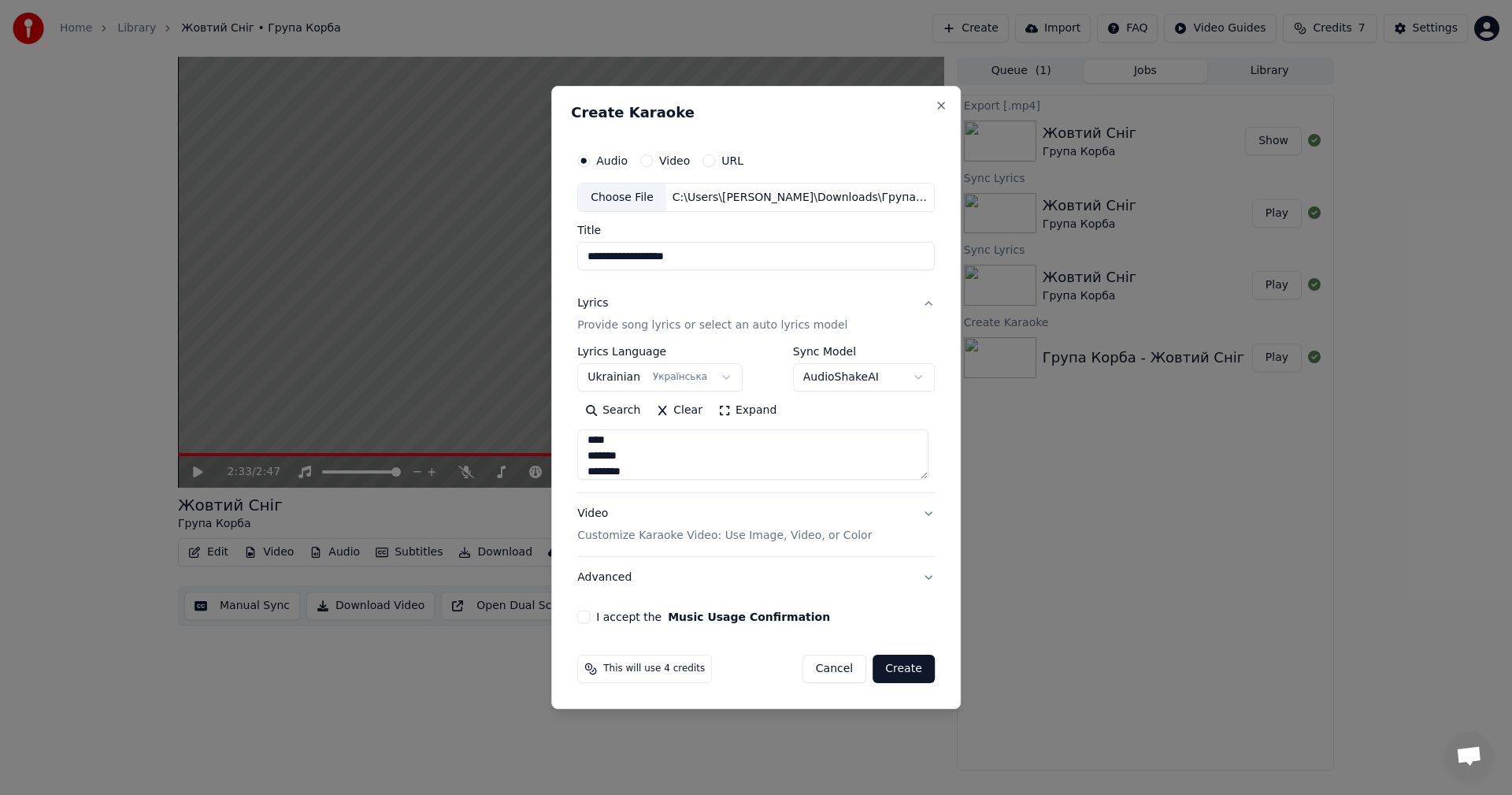
scroll to position [886, 0]
type textarea "**********"
click at [930, 507] on button "Video Customize Karaoke Video: Use Image, Video, or Color" at bounding box center [756, 525] width 358 height 63
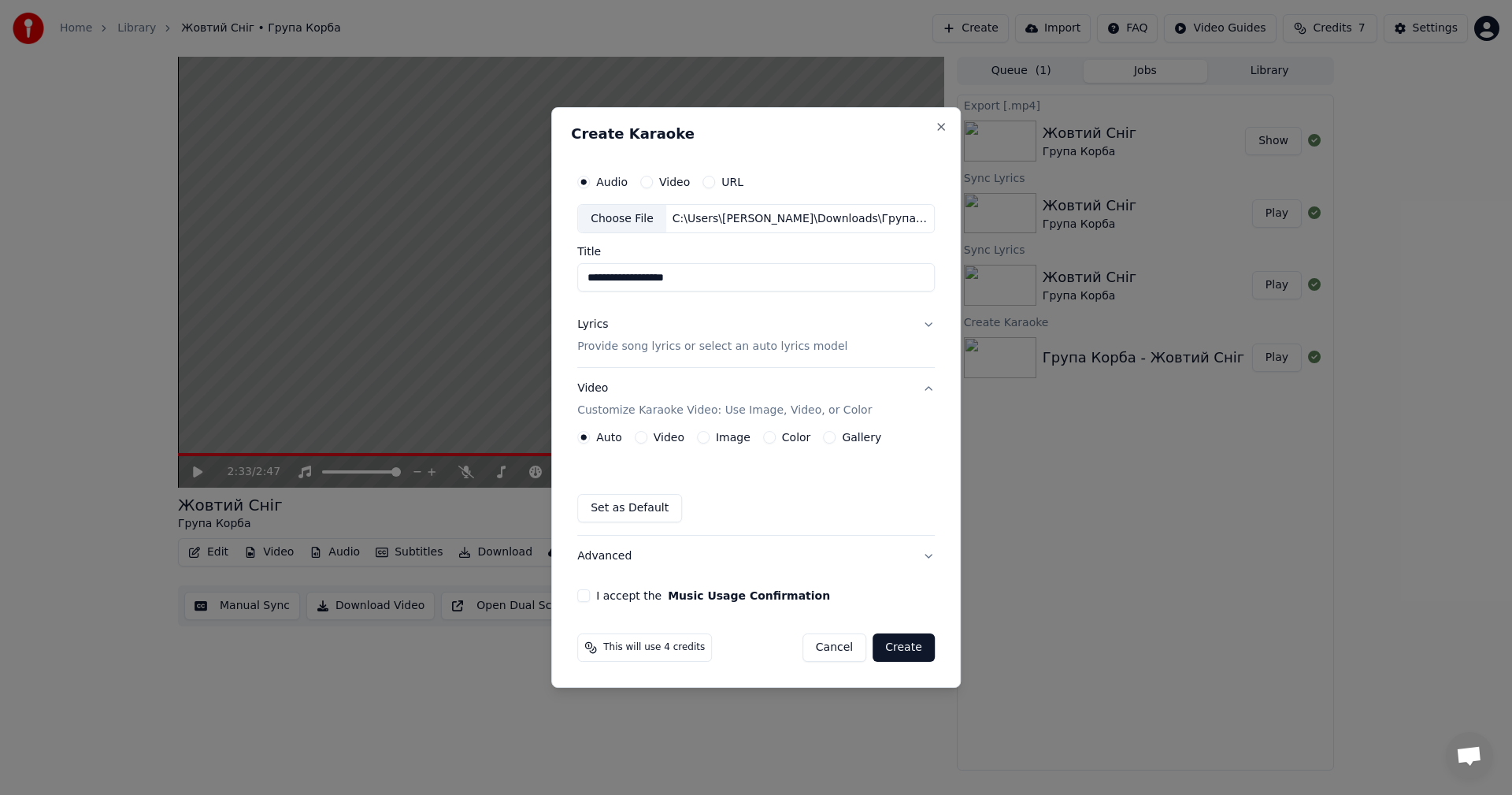
click at [700, 435] on button "Image" at bounding box center [704, 437] width 13 height 13
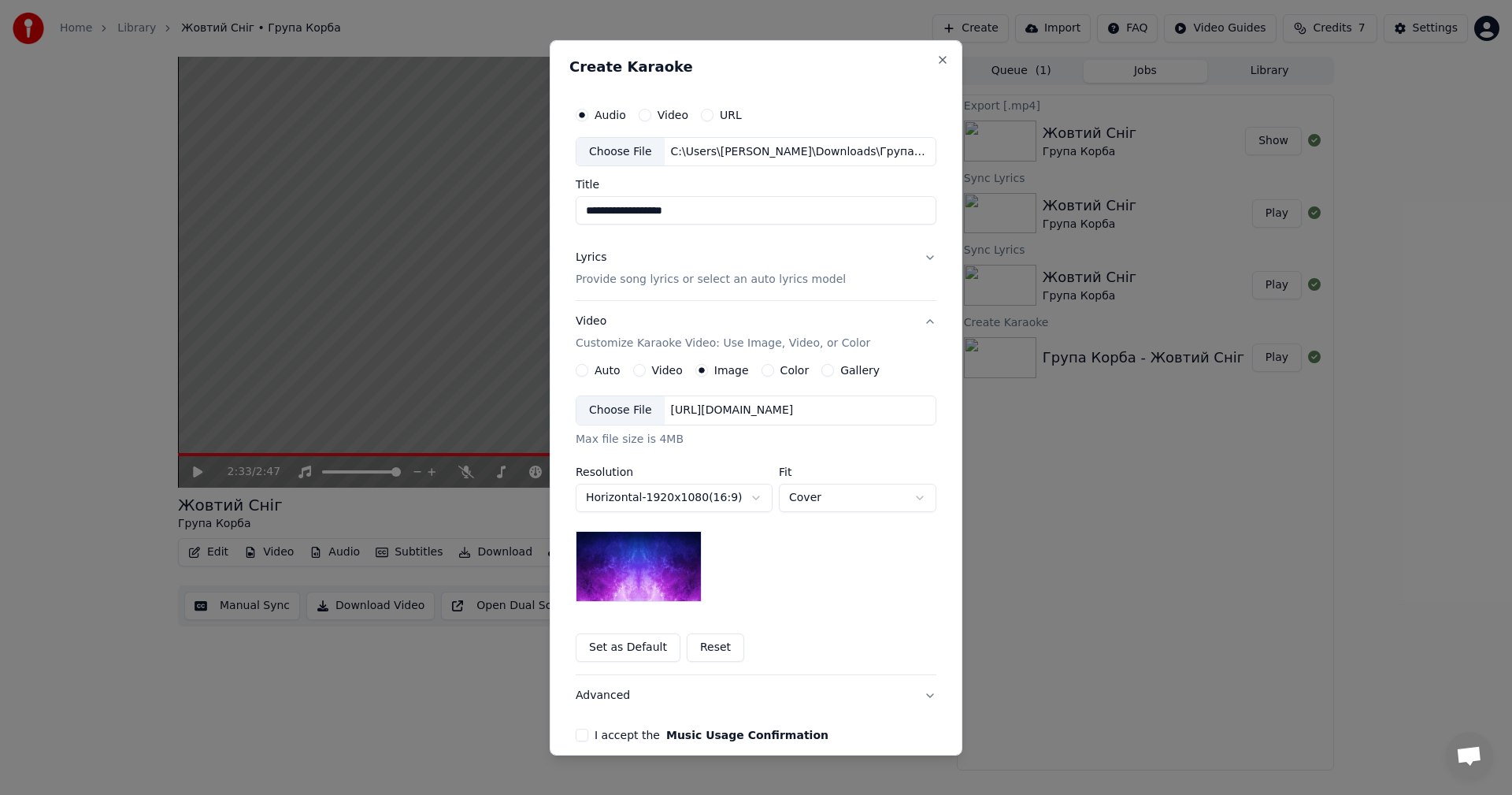
click at [600, 404] on div "Choose File" at bounding box center [621, 410] width 88 height 28
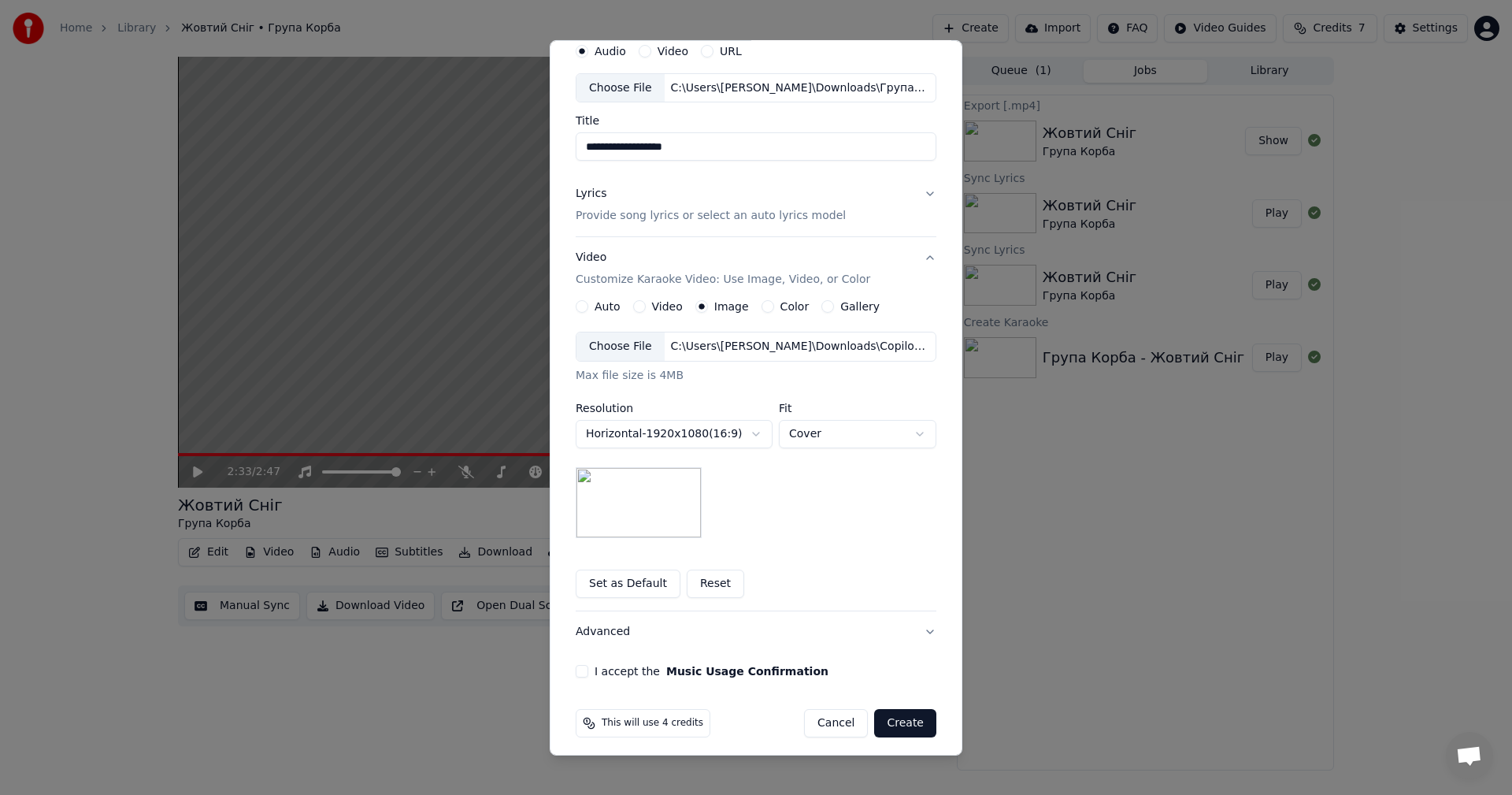
scroll to position [72, 0]
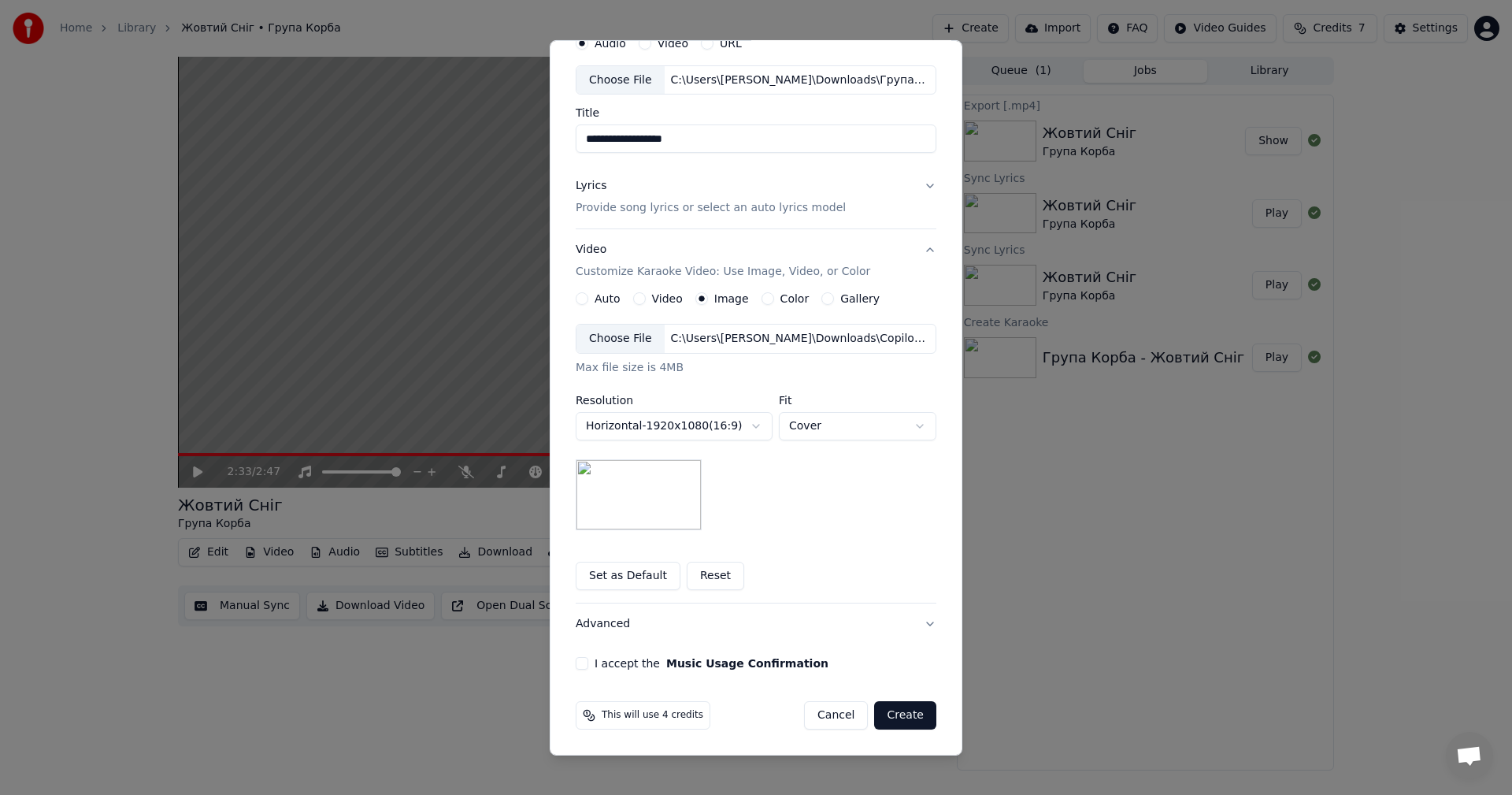
drag, startPoint x: 606, startPoint y: 662, endPoint x: 621, endPoint y: 662, distance: 15.0
click at [606, 662] on label "I accept the Music Usage Confirmation" at bounding box center [711, 663] width 234 height 11
click at [589, 662] on button "I accept the Music Usage Confirmation" at bounding box center [582, 663] width 13 height 13
click at [907, 712] on button "Create" at bounding box center [906, 715] width 62 height 28
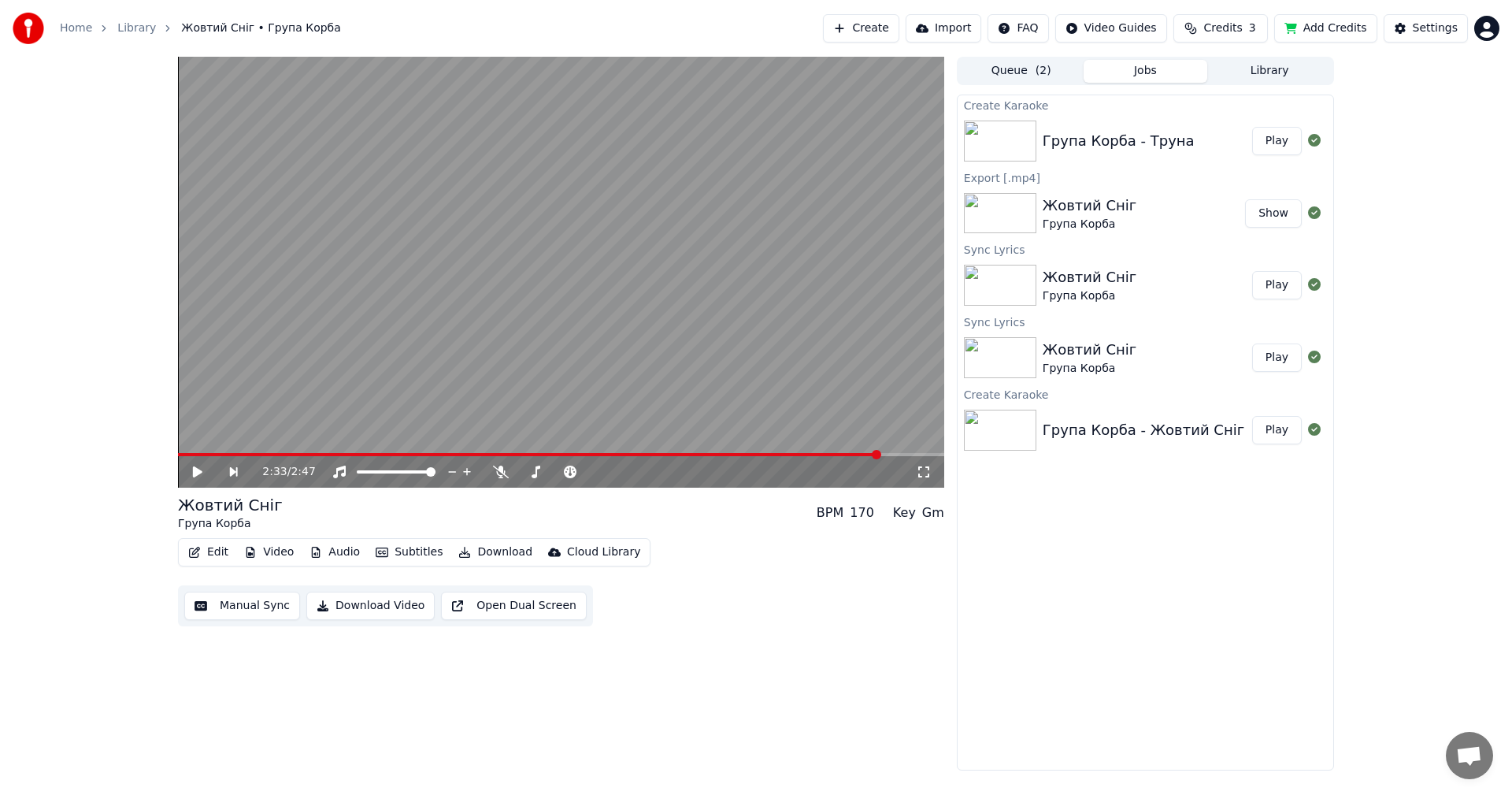
click at [1286, 148] on button "Play" at bounding box center [1277, 141] width 50 height 28
click at [922, 472] on icon at bounding box center [924, 472] width 16 height 13
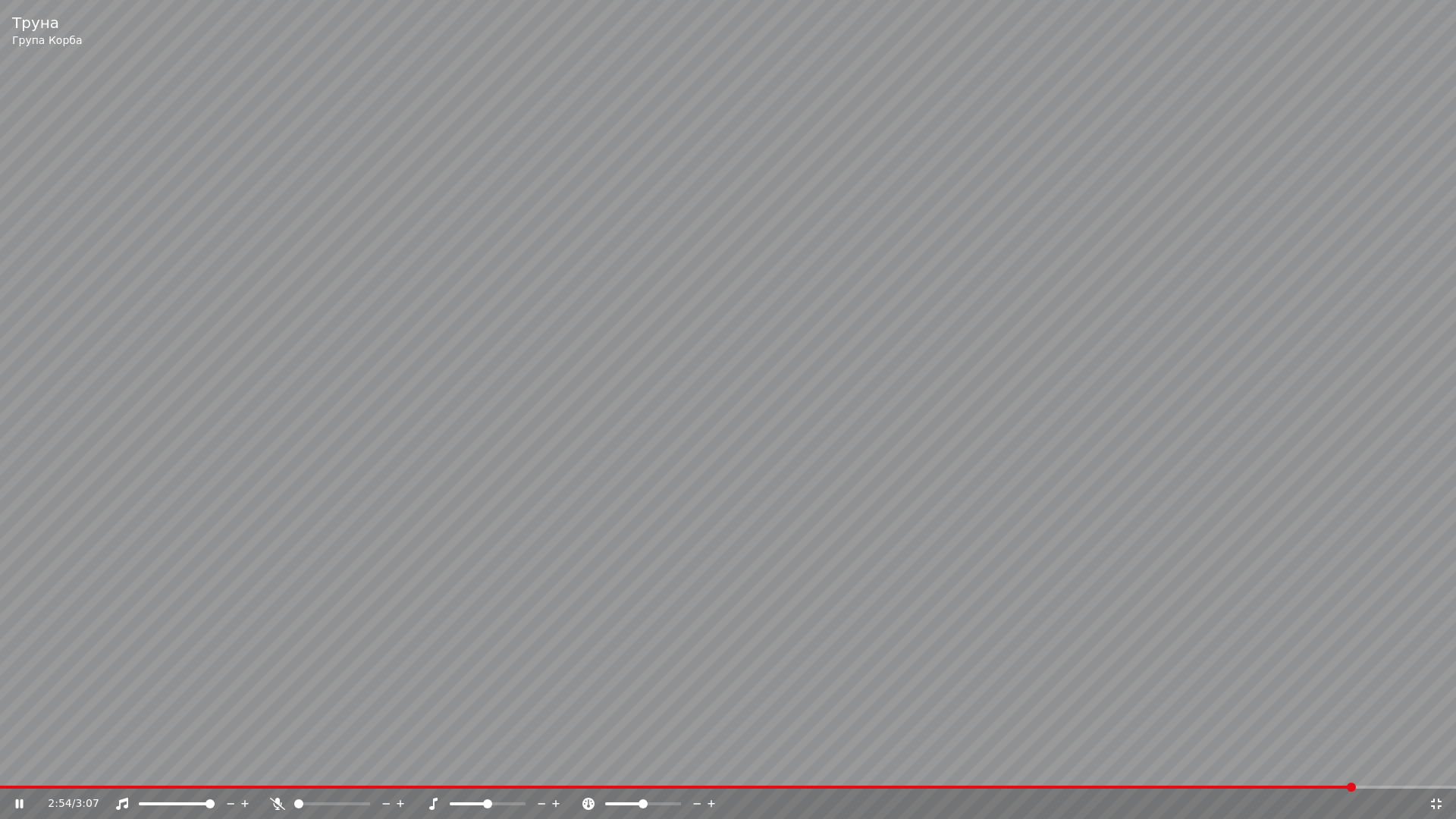
click at [1163, 644] on video at bounding box center [728, 409] width 1456 height 819
click at [1436, 764] on icon at bounding box center [1437, 804] width 15 height 12
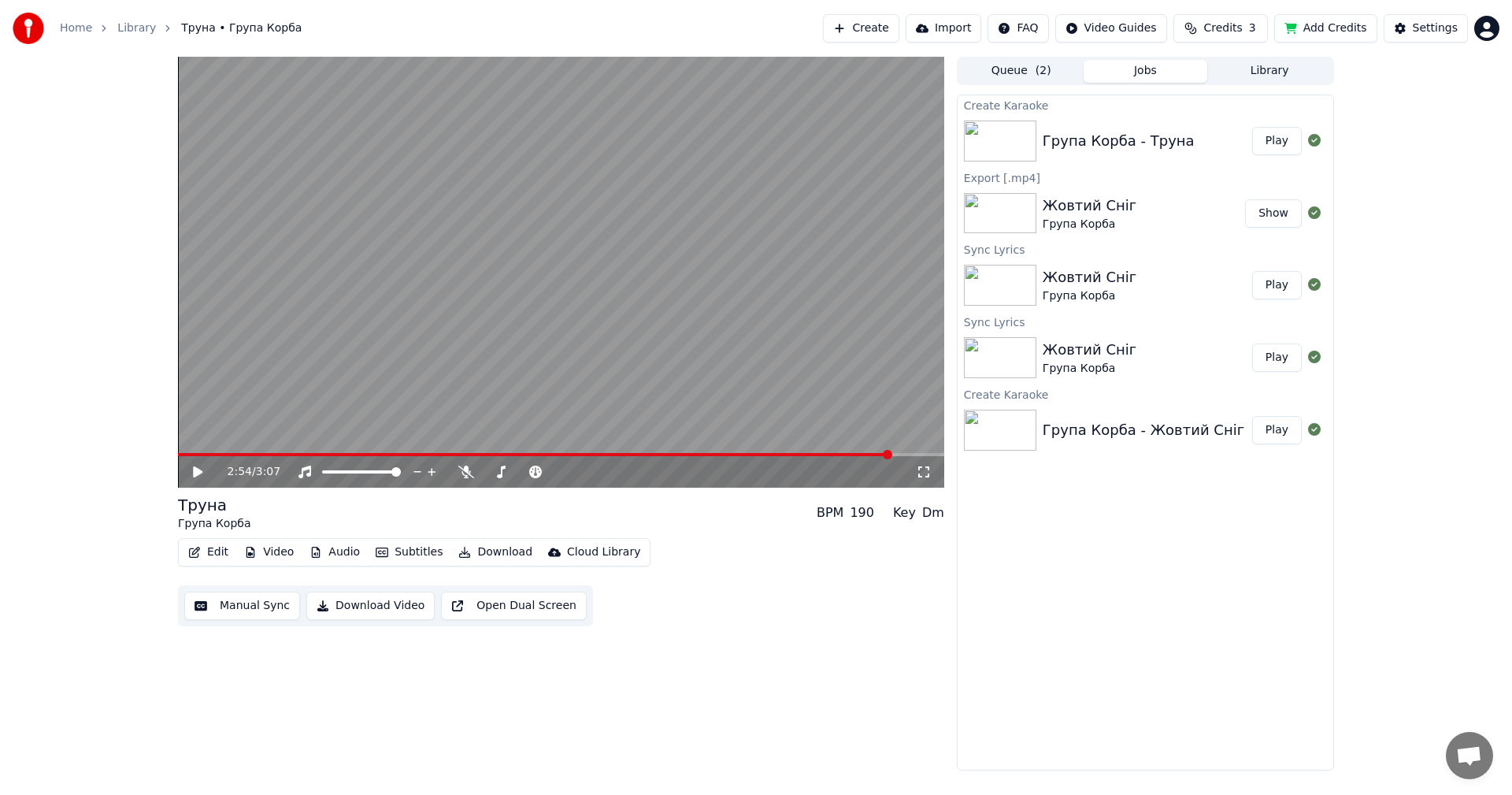
click at [275, 609] on button "Manual Sync" at bounding box center [242, 606] width 116 height 28
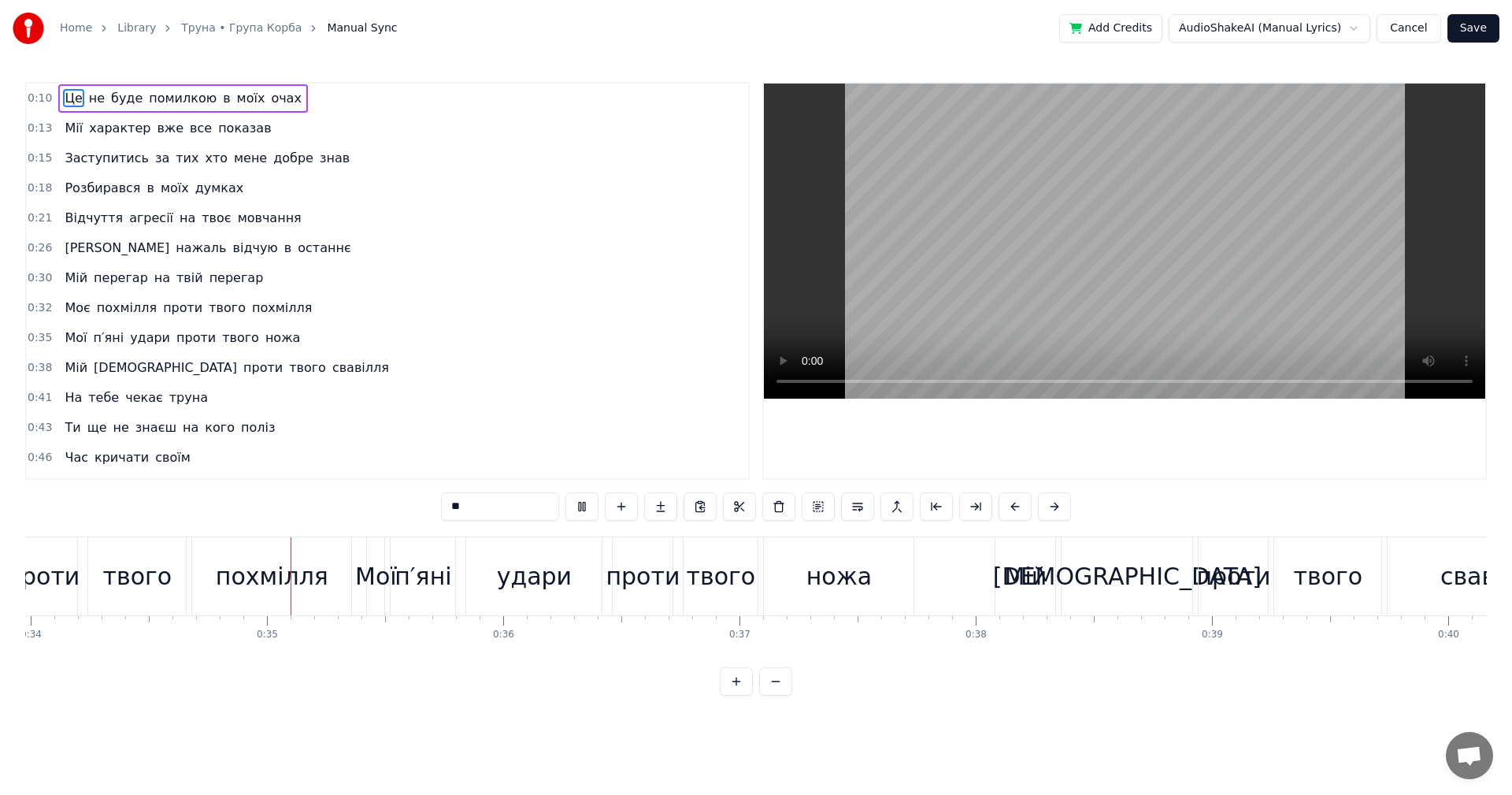
scroll to position [0, 8078]
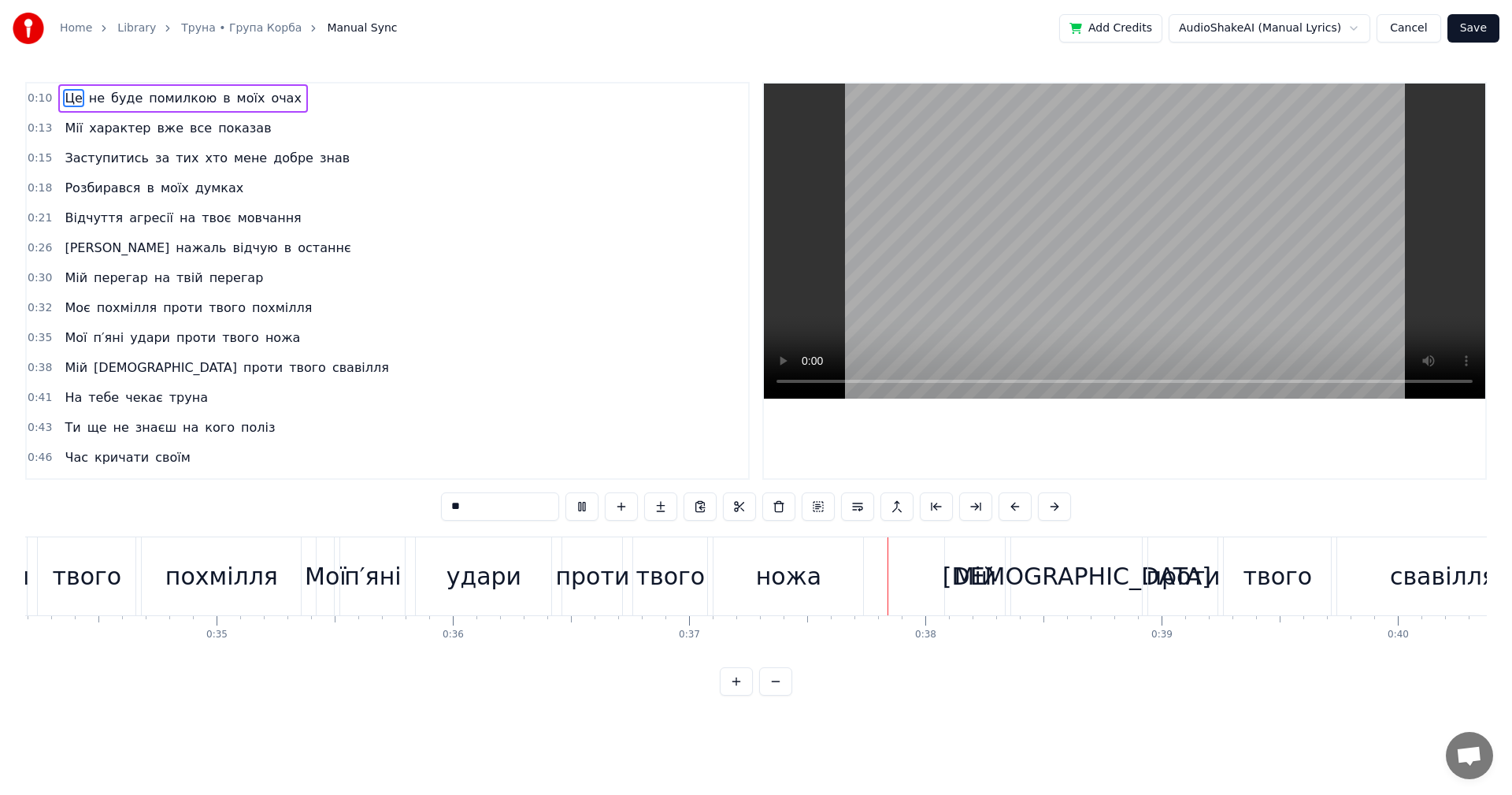
click at [1161, 264] on video at bounding box center [1124, 241] width 721 height 315
click at [78, 275] on span "Мій" at bounding box center [76, 277] width 26 height 18
type input "***"
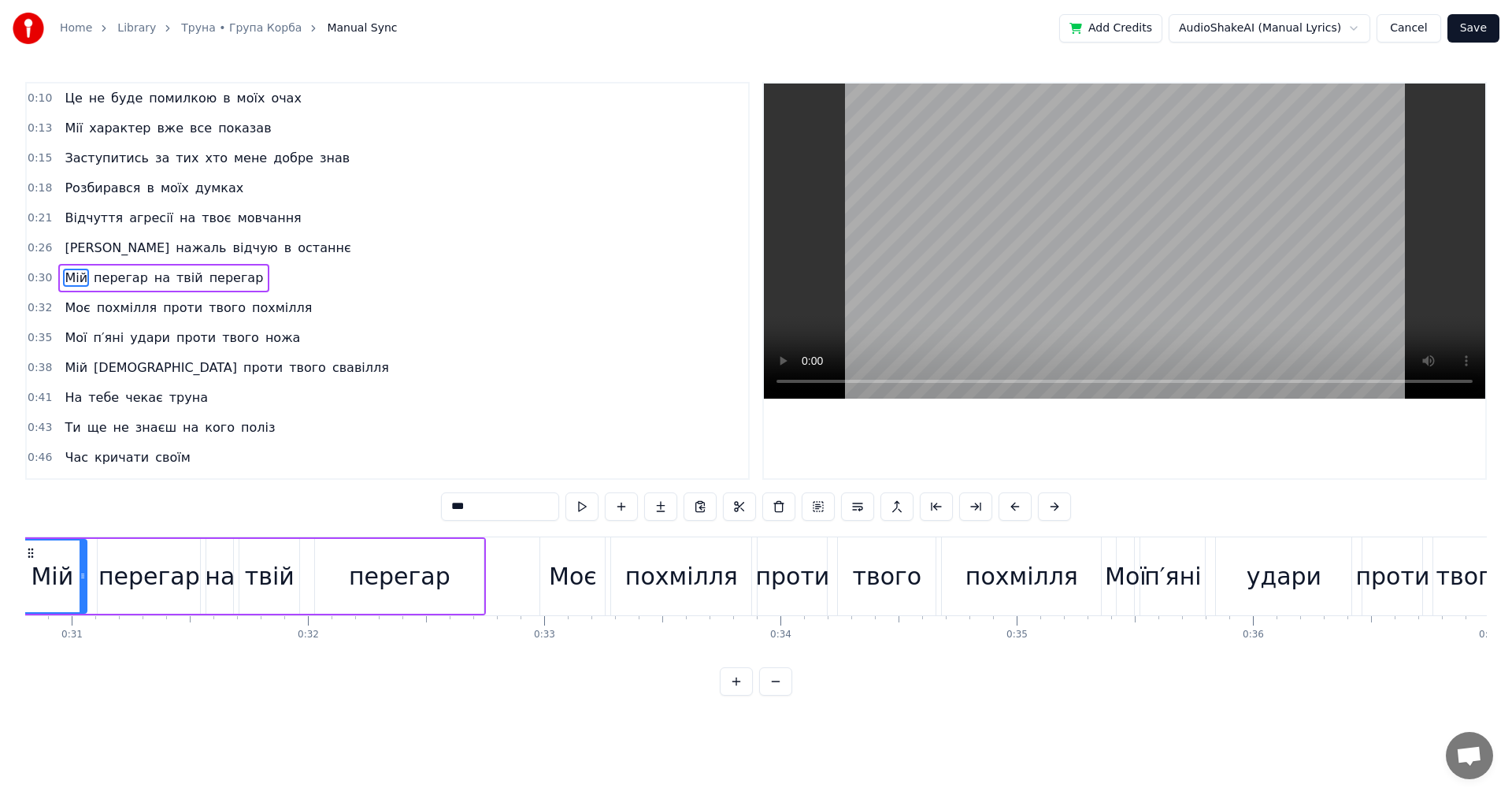
scroll to position [0, 7189]
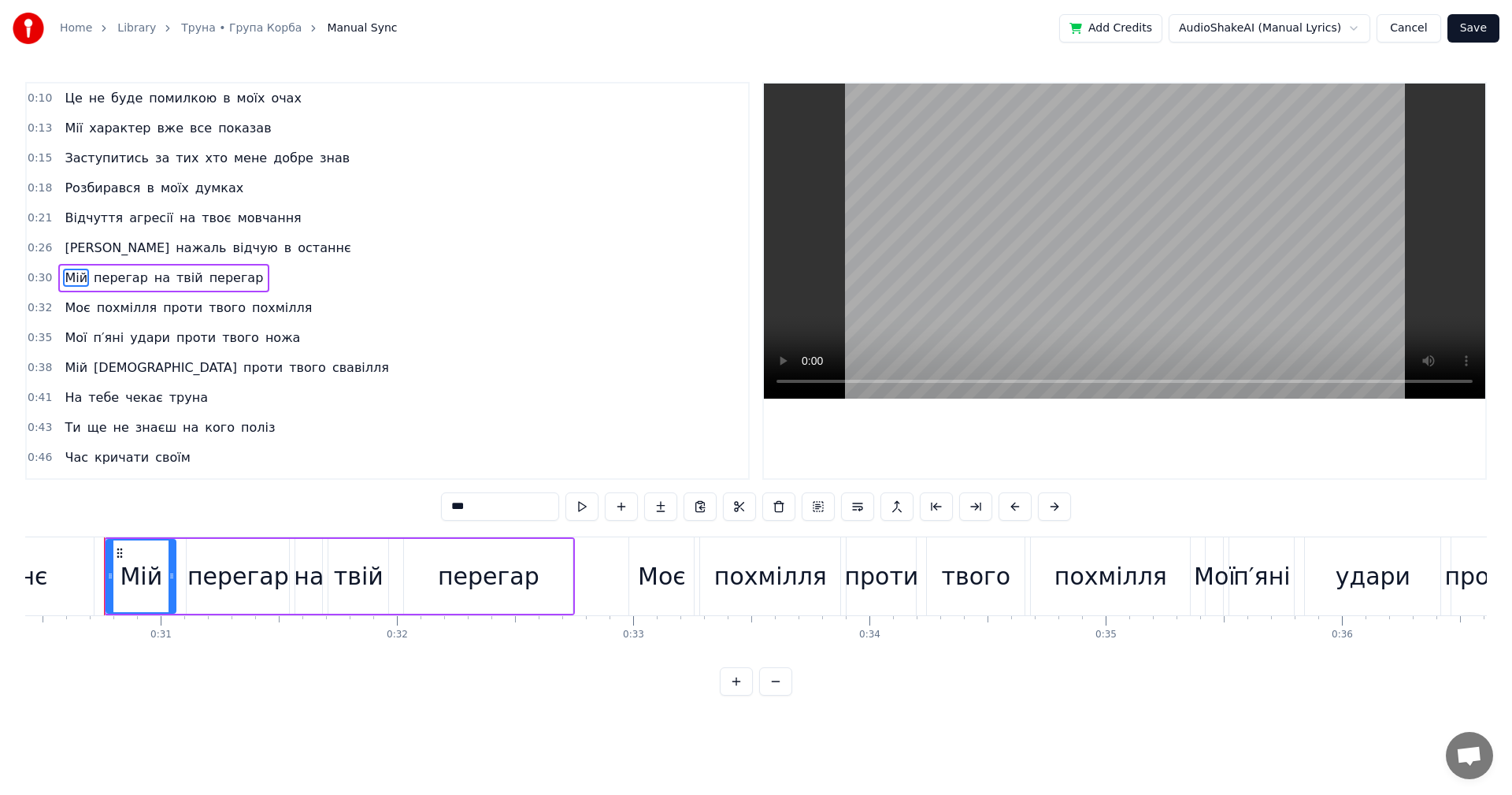
click at [136, 580] on div "Мій" at bounding box center [141, 576] width 42 height 35
click at [146, 578] on div "Мій" at bounding box center [141, 576] width 42 height 35
drag, startPoint x: 485, startPoint y: 507, endPoint x: 443, endPoint y: 509, distance: 42.0
click at [443, 509] on input "***" at bounding box center [500, 506] width 118 height 28
click at [351, 584] on div "твій" at bounding box center [359, 576] width 50 height 35
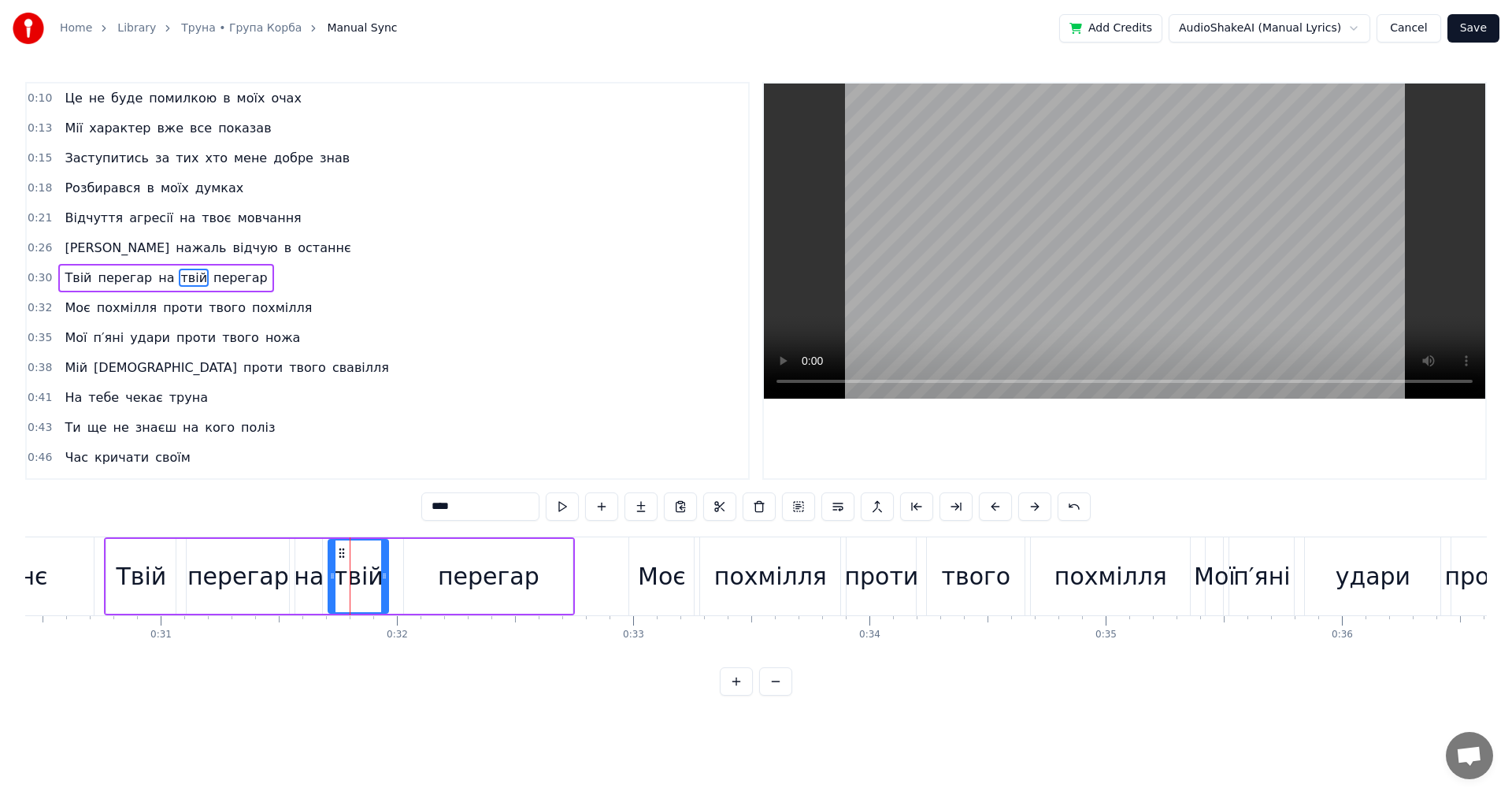
drag, startPoint x: 453, startPoint y: 512, endPoint x: 419, endPoint y: 517, distance: 34.4
click at [414, 514] on div "0:10 Це не буде помилкою в моїх очах 0:13 Мії характер вже все показав 0:15 Зас…" at bounding box center [756, 389] width 1462 height 614
click at [673, 593] on div "Моє" at bounding box center [662, 576] width 48 height 35
type input "***"
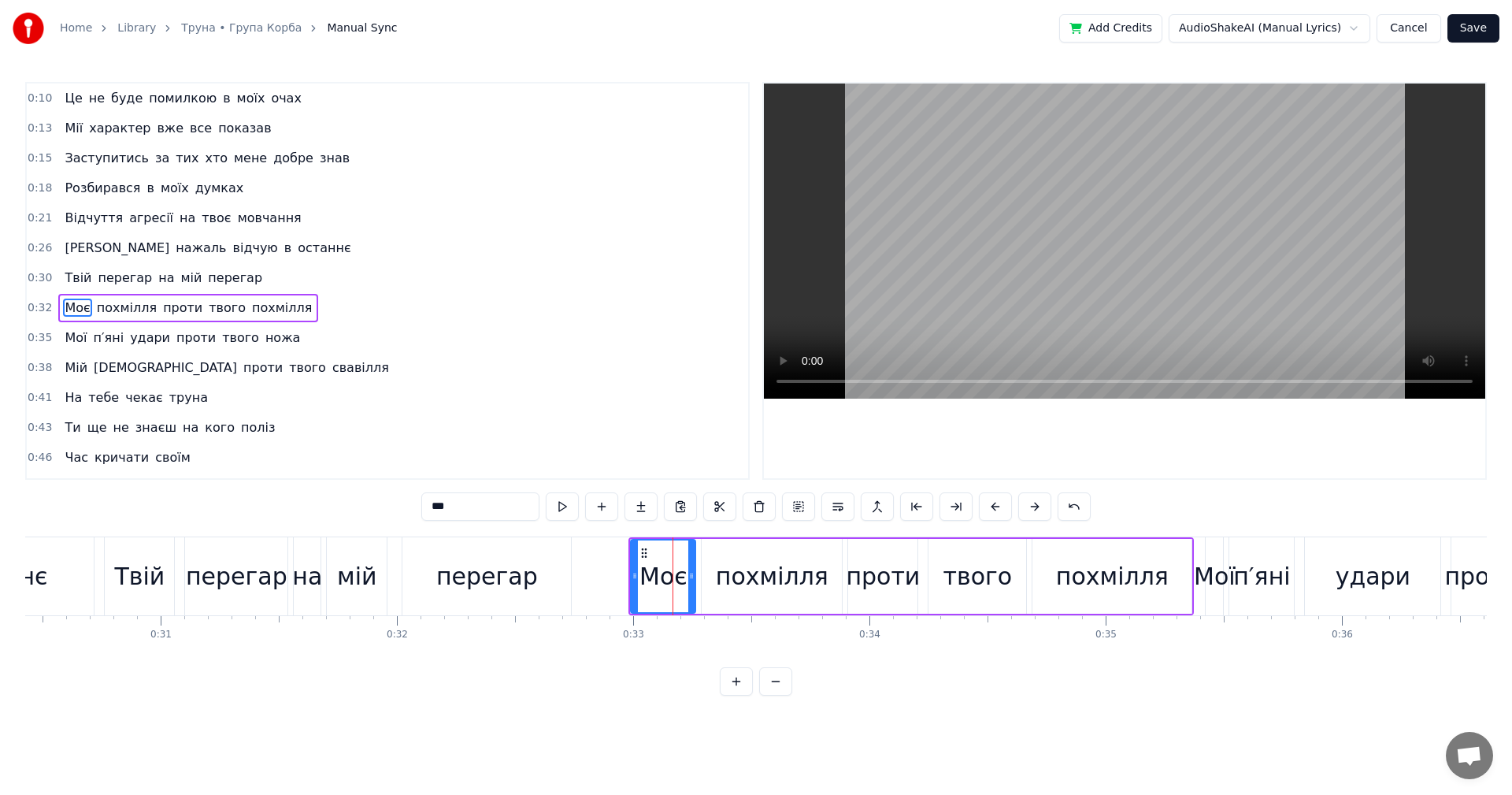
scroll to position [27, 0]
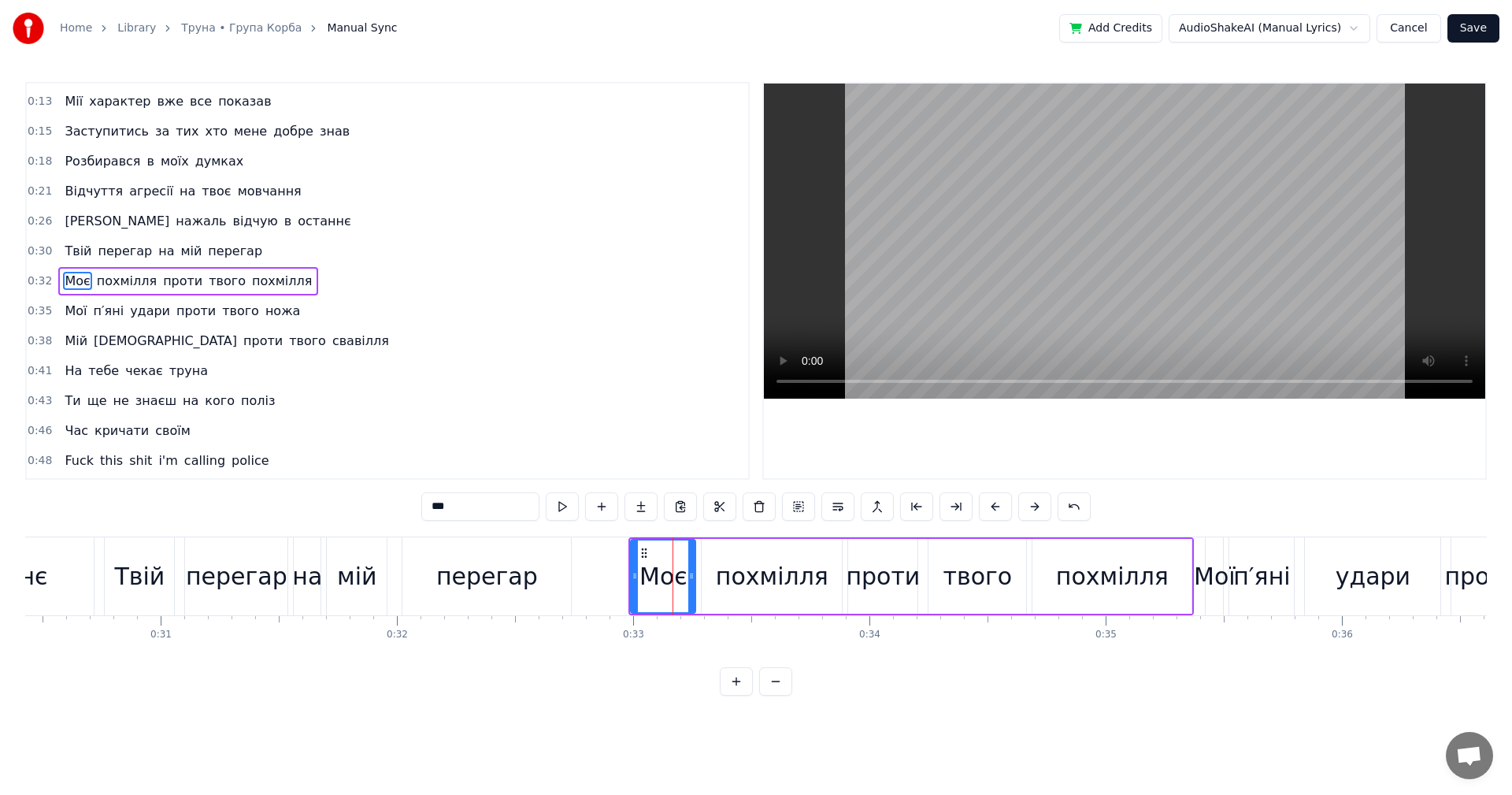
drag, startPoint x: 463, startPoint y: 504, endPoint x: 415, endPoint y: 501, distance: 48.1
click at [416, 501] on div "0:10 Це не буде помилкою в моїх очах 0:13 Мії характер вже все показав 0:15 Зас…" at bounding box center [756, 389] width 1462 height 614
click at [955, 590] on div "твого" at bounding box center [978, 576] width 69 height 35
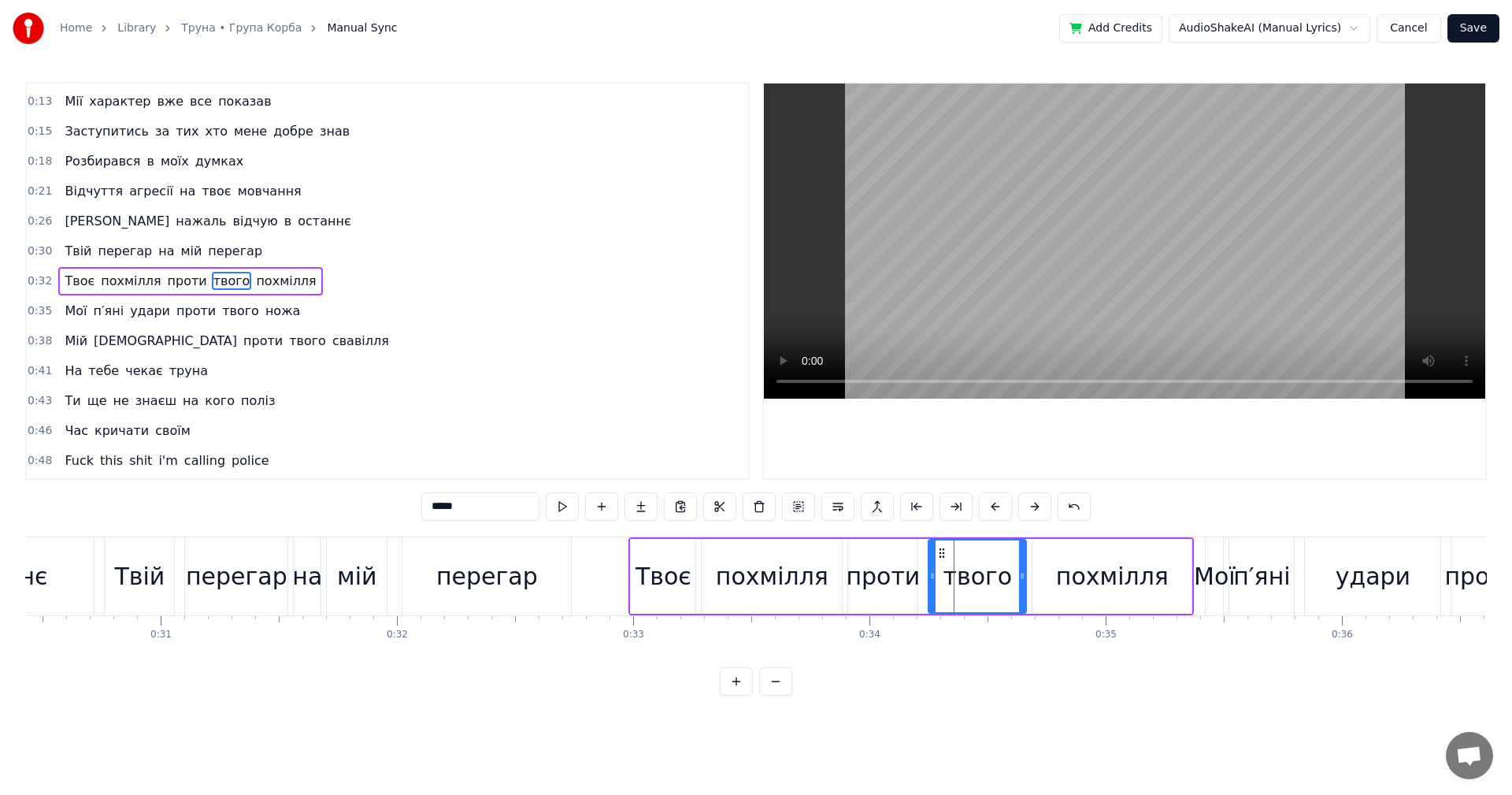
drag, startPoint x: 482, startPoint y: 508, endPoint x: 399, endPoint y: 515, distance: 83.3
click at [402, 515] on div "0:10 Це не буде помилкою в моїх очах 0:13 Мії характер вже все показав 0:15 Зас…" at bounding box center [756, 389] width 1462 height 614
click at [1060, 278] on video at bounding box center [1124, 241] width 721 height 315
click at [130, 552] on div "Твій" at bounding box center [139, 576] width 69 height 78
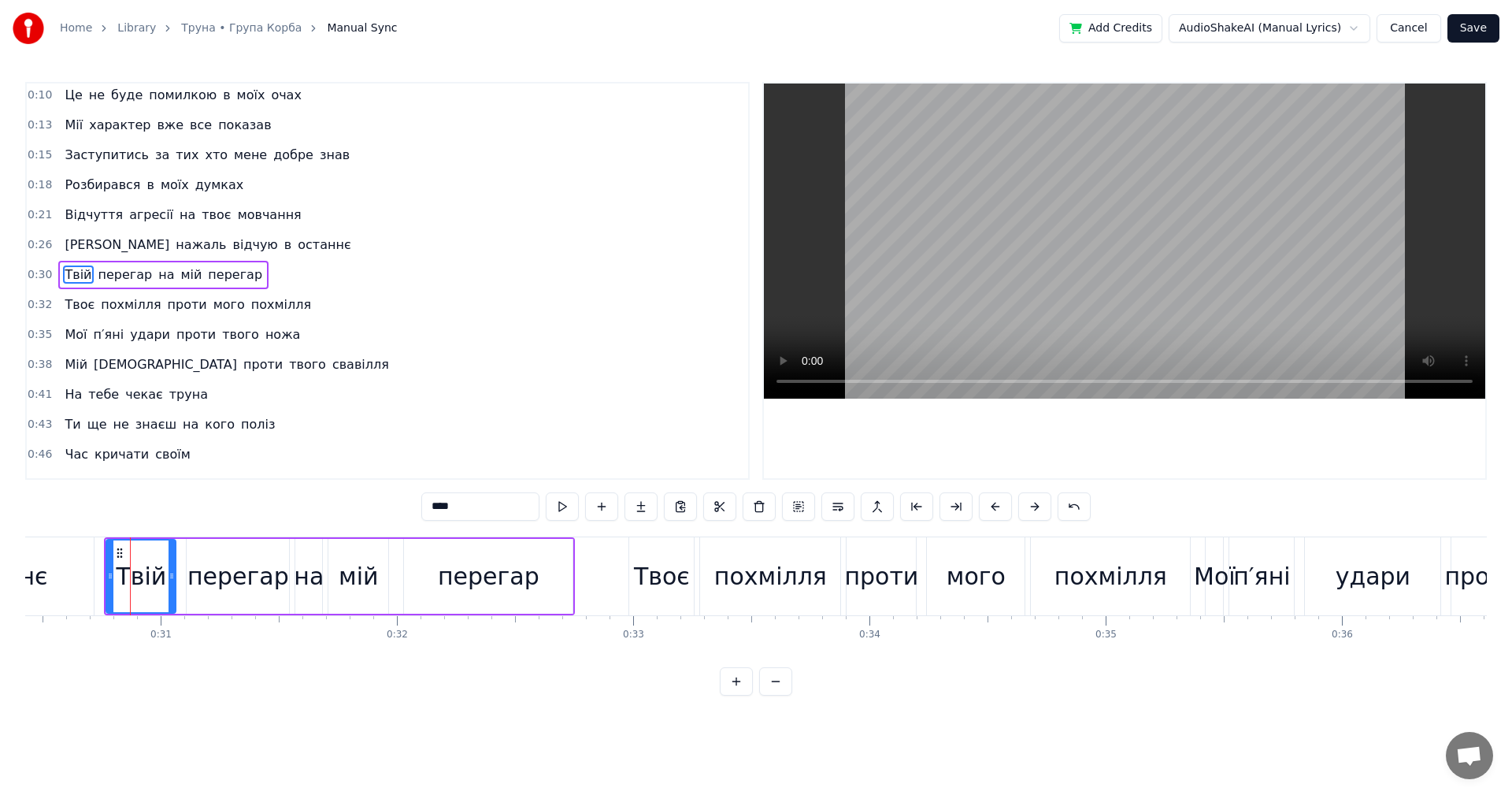
scroll to position [0, 0]
click at [1157, 264] on video at bounding box center [1124, 241] width 721 height 315
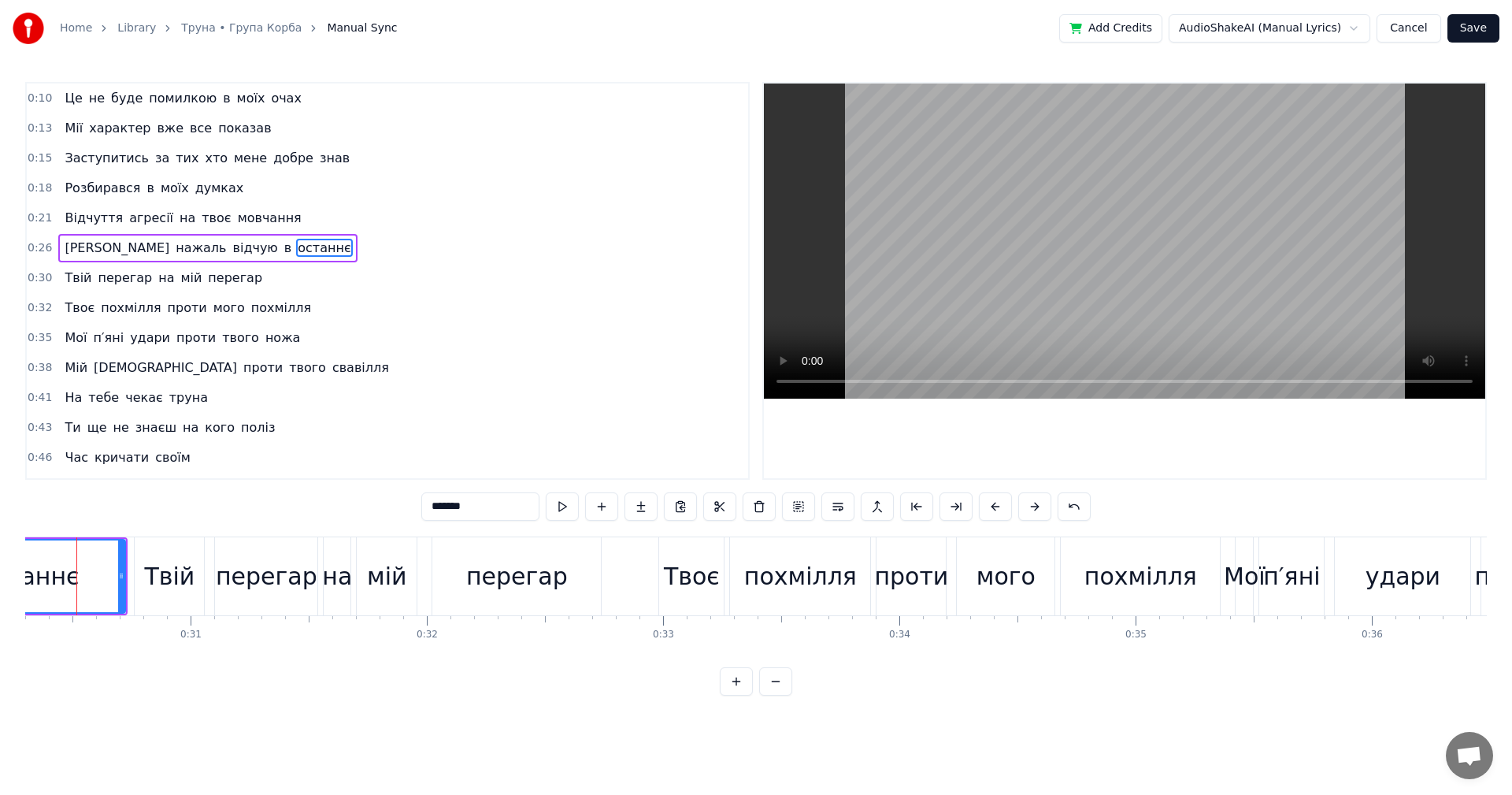
scroll to position [0, 7132]
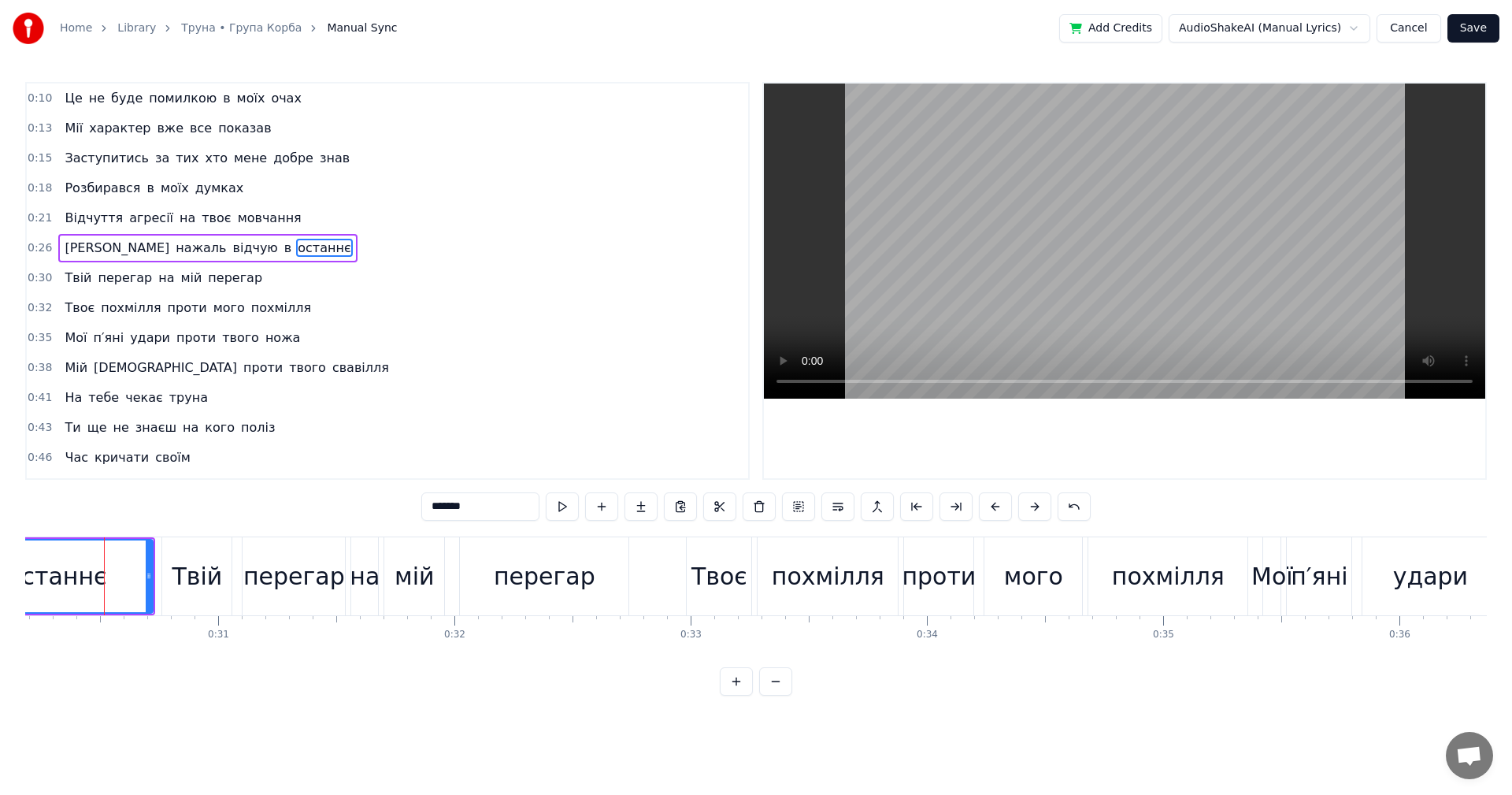
click at [1125, 225] on video at bounding box center [1124, 241] width 721 height 315
click at [1057, 250] on video at bounding box center [1124, 241] width 721 height 315
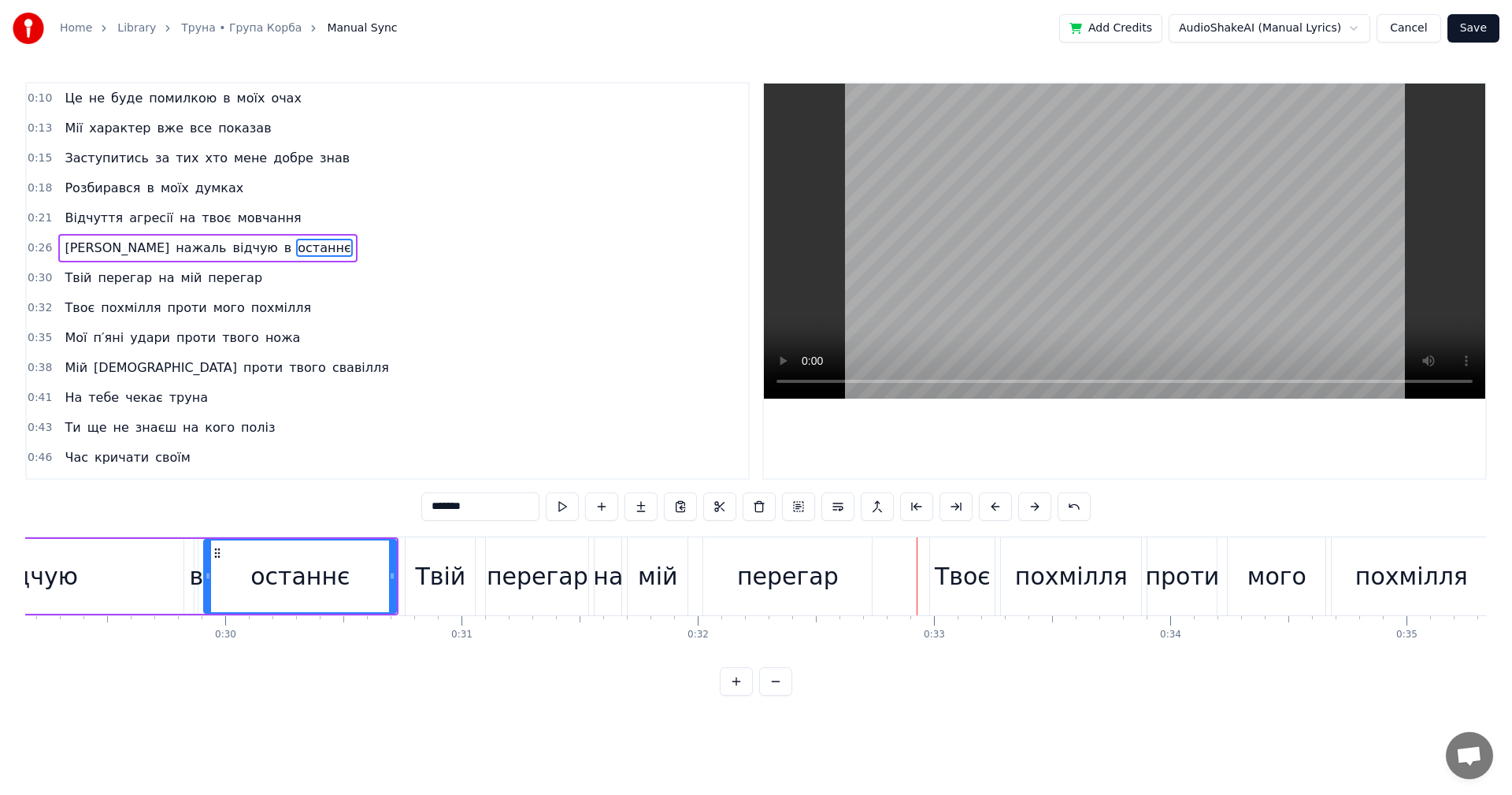
scroll to position [0, 6693]
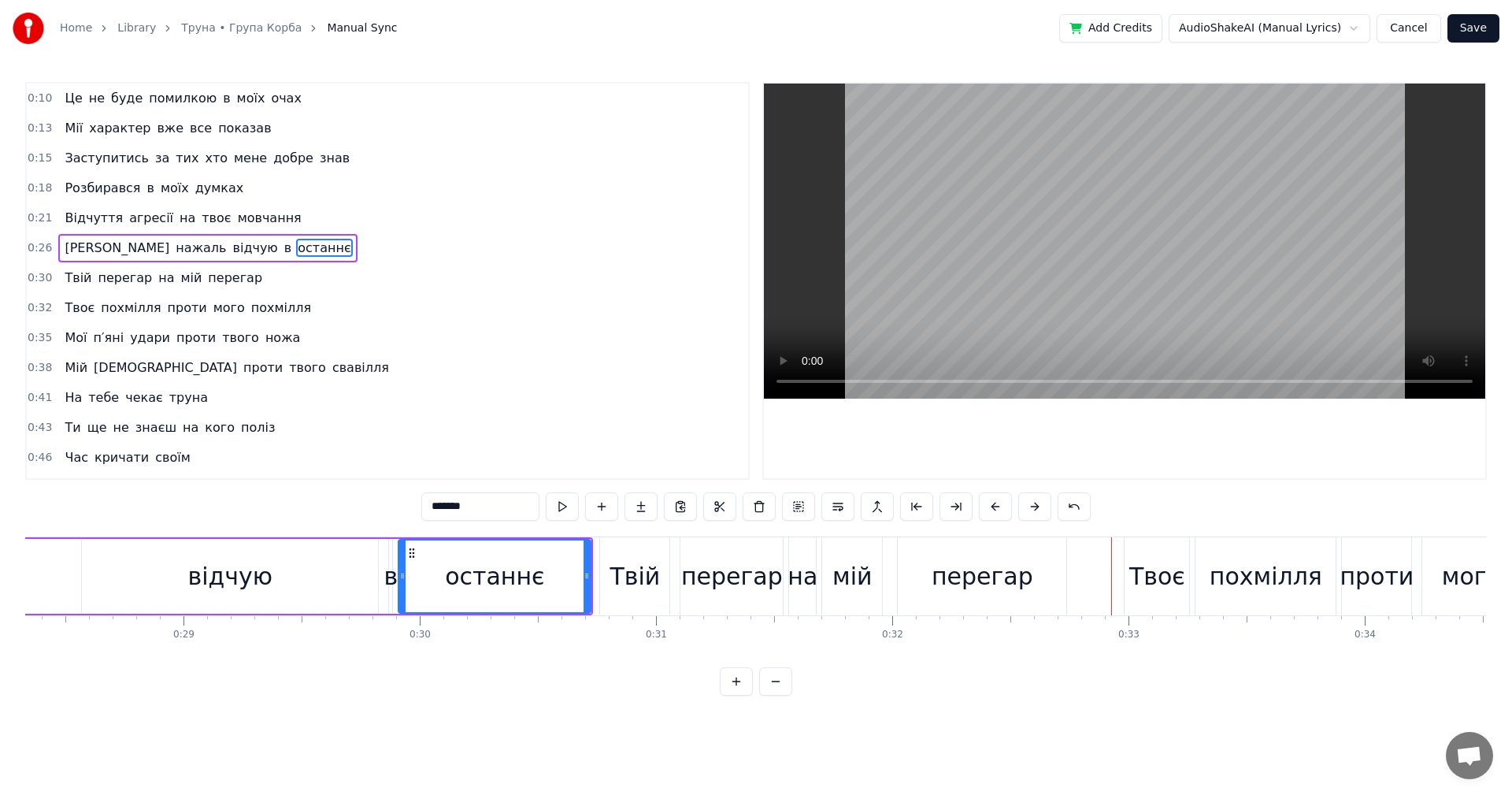
click at [256, 570] on div "відчую" at bounding box center [231, 576] width 85 height 35
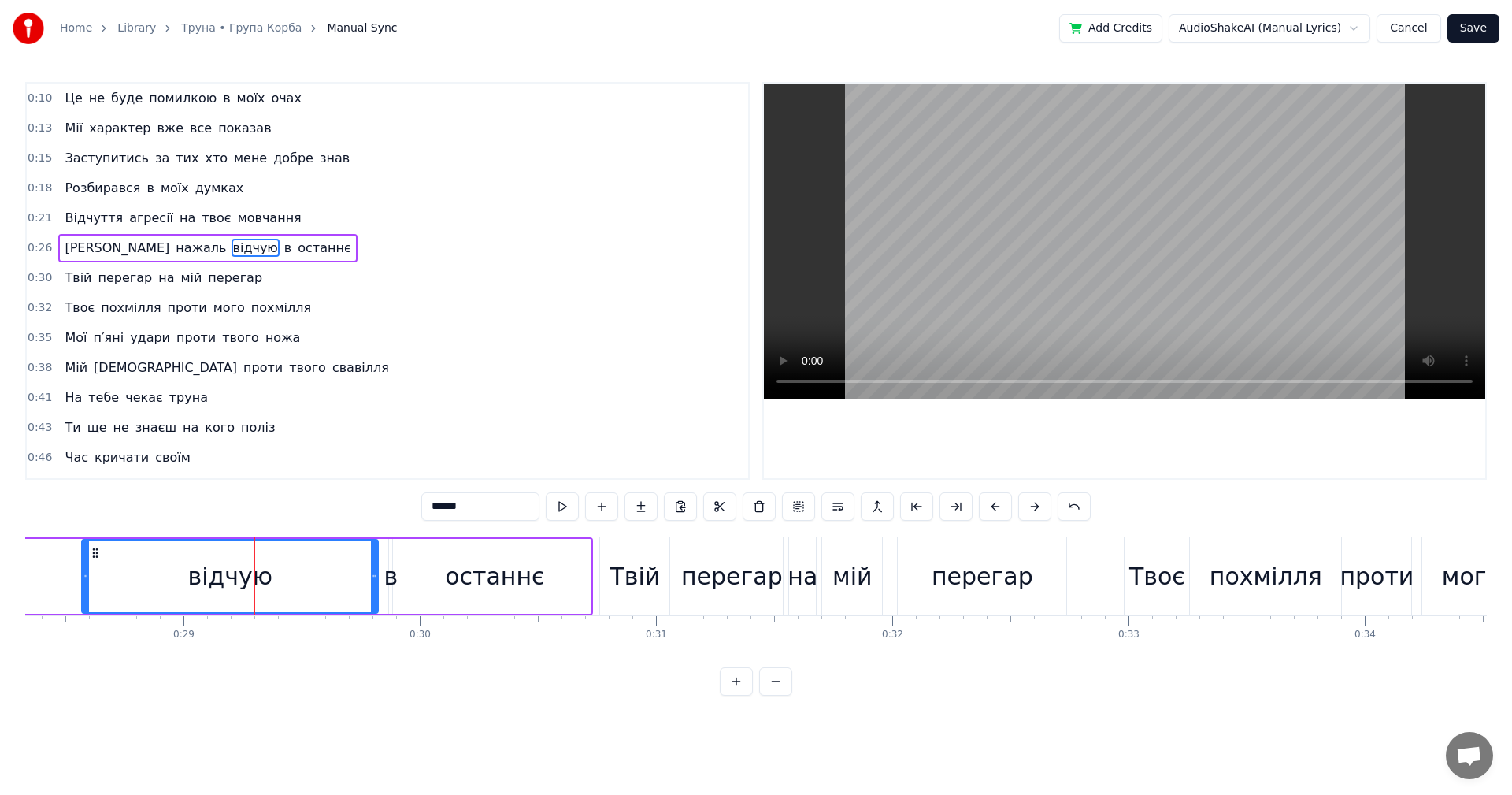
click at [1116, 219] on video at bounding box center [1124, 241] width 721 height 315
click at [1085, 230] on video at bounding box center [1124, 241] width 721 height 315
click at [614, 577] on div "Твій" at bounding box center [634, 576] width 50 height 35
type input "****"
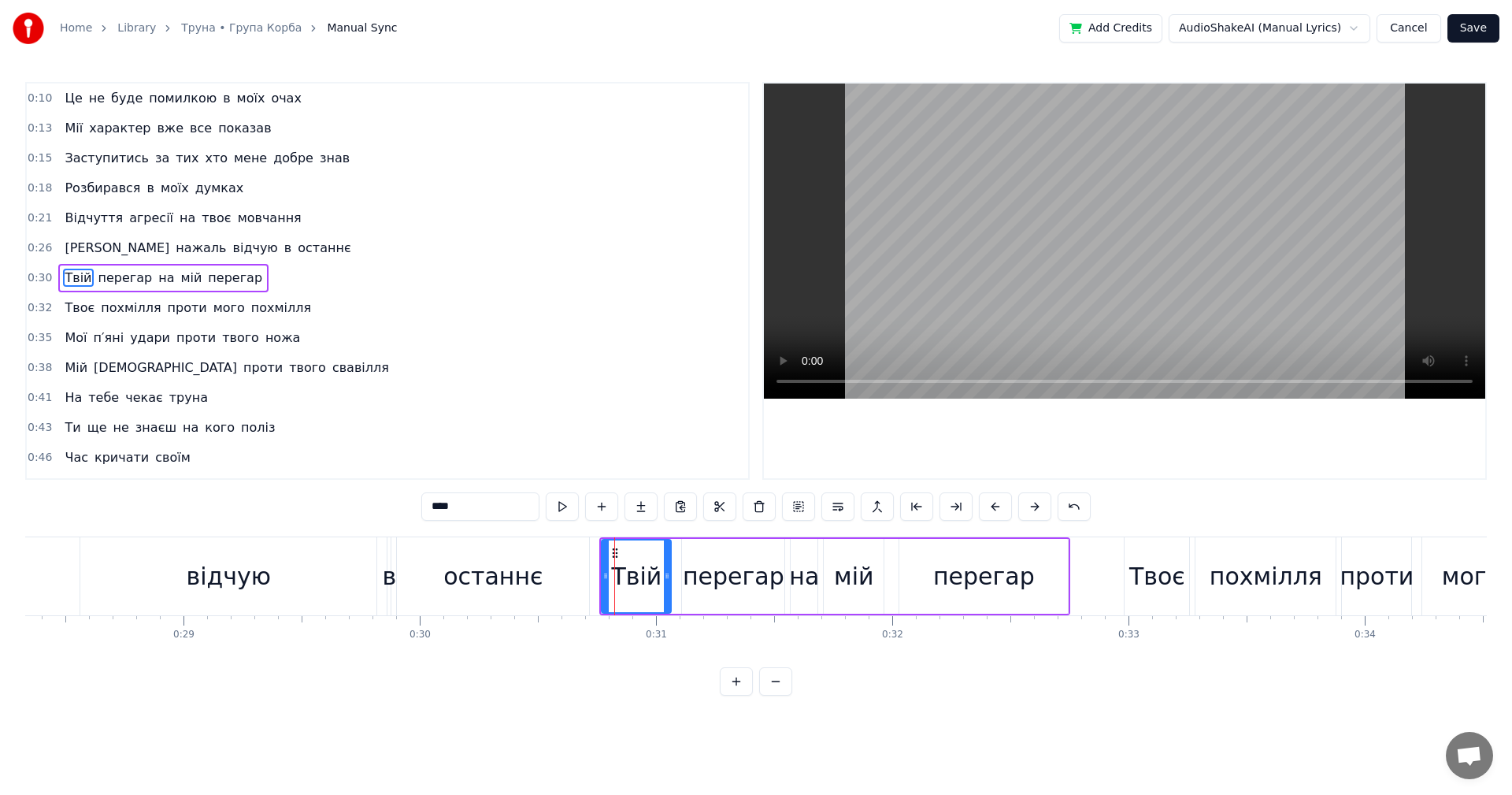
drag, startPoint x: 601, startPoint y: 576, endPoint x: 590, endPoint y: 578, distance: 11.2
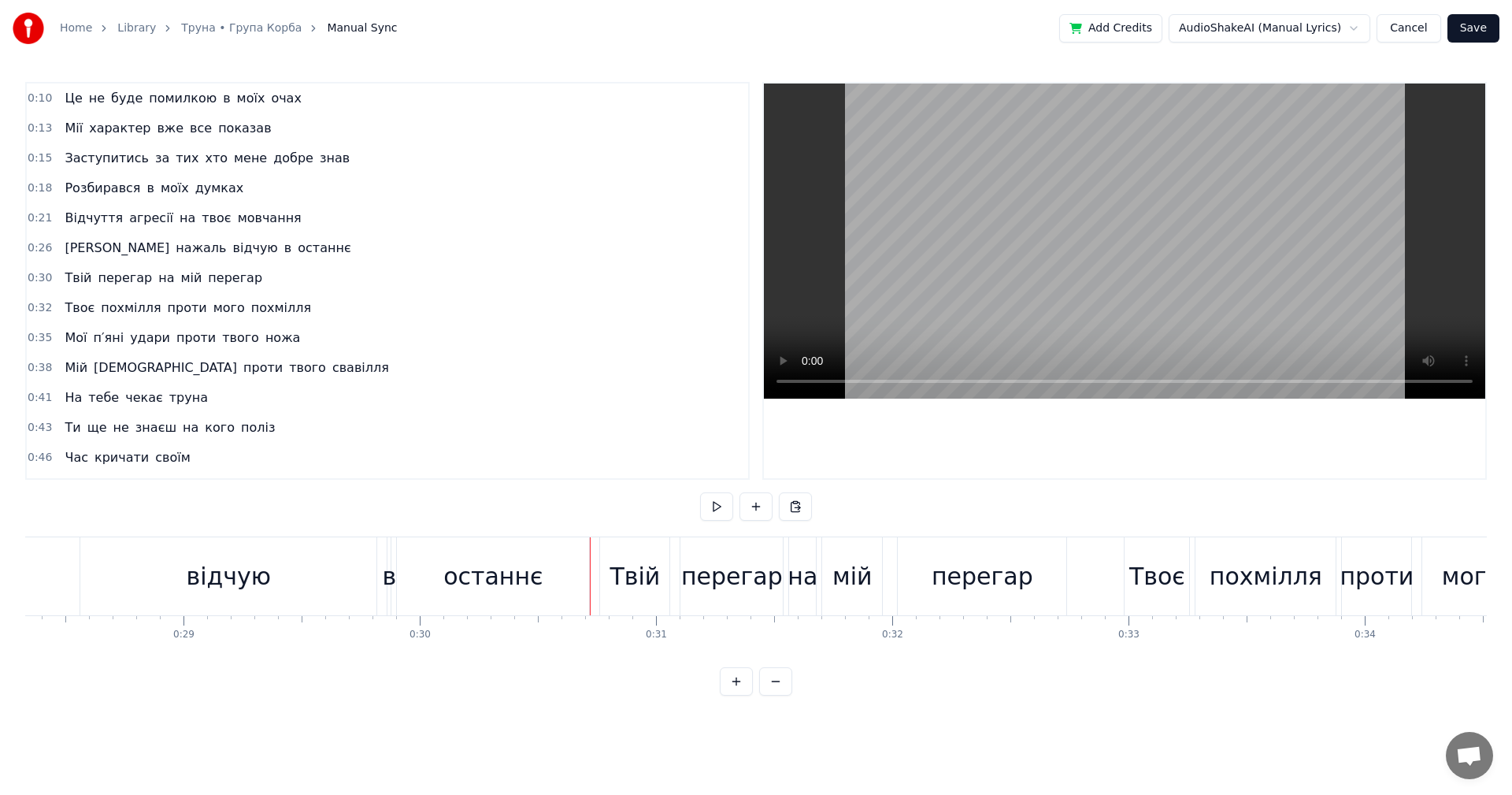
click at [625, 574] on div "Твій" at bounding box center [634, 576] width 50 height 35
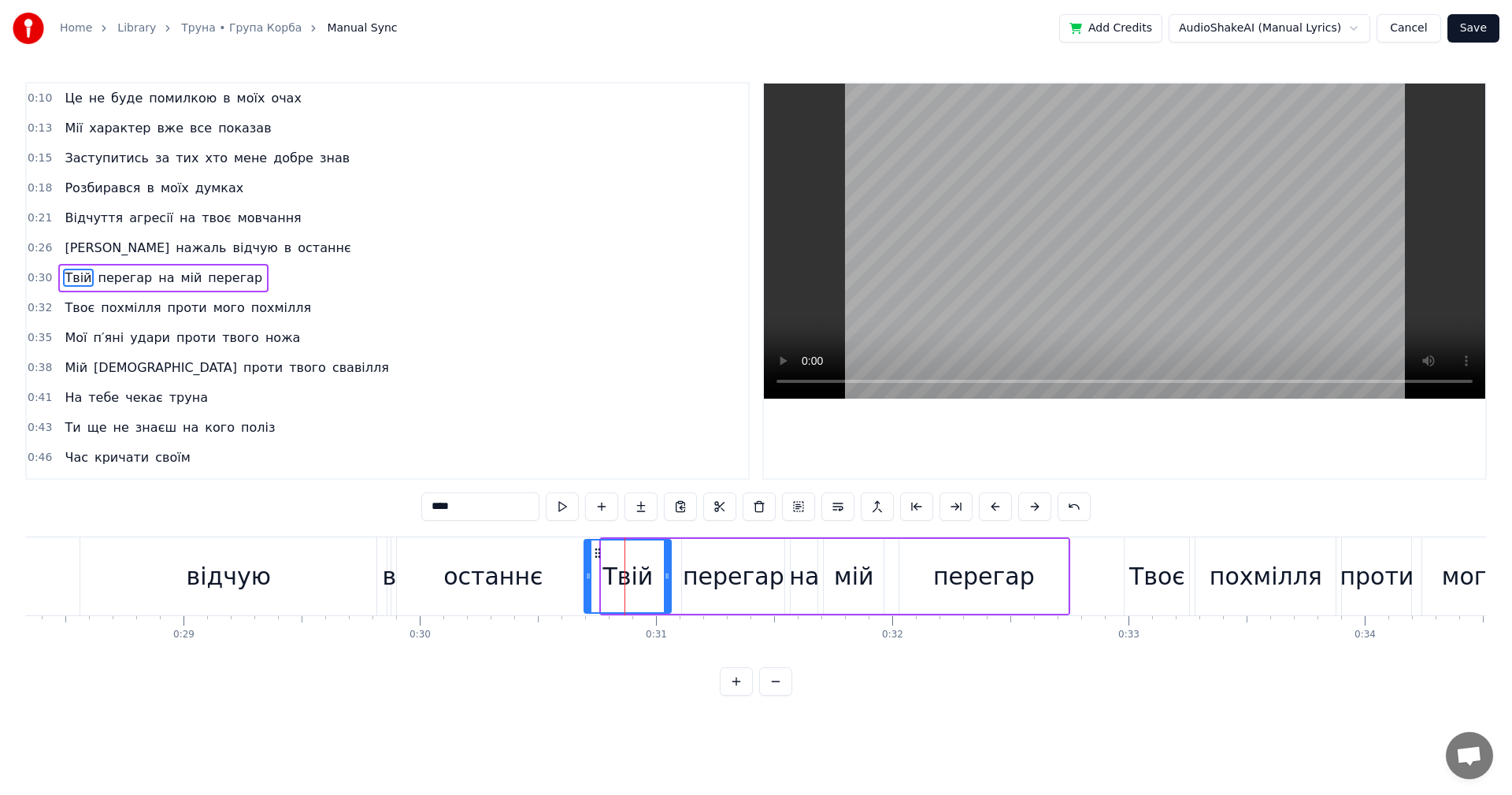
drag, startPoint x: 603, startPoint y: 578, endPoint x: 586, endPoint y: 575, distance: 17.3
click at [586, 575] on icon at bounding box center [589, 576] width 6 height 13
click at [462, 573] on div "останнє" at bounding box center [493, 576] width 99 height 35
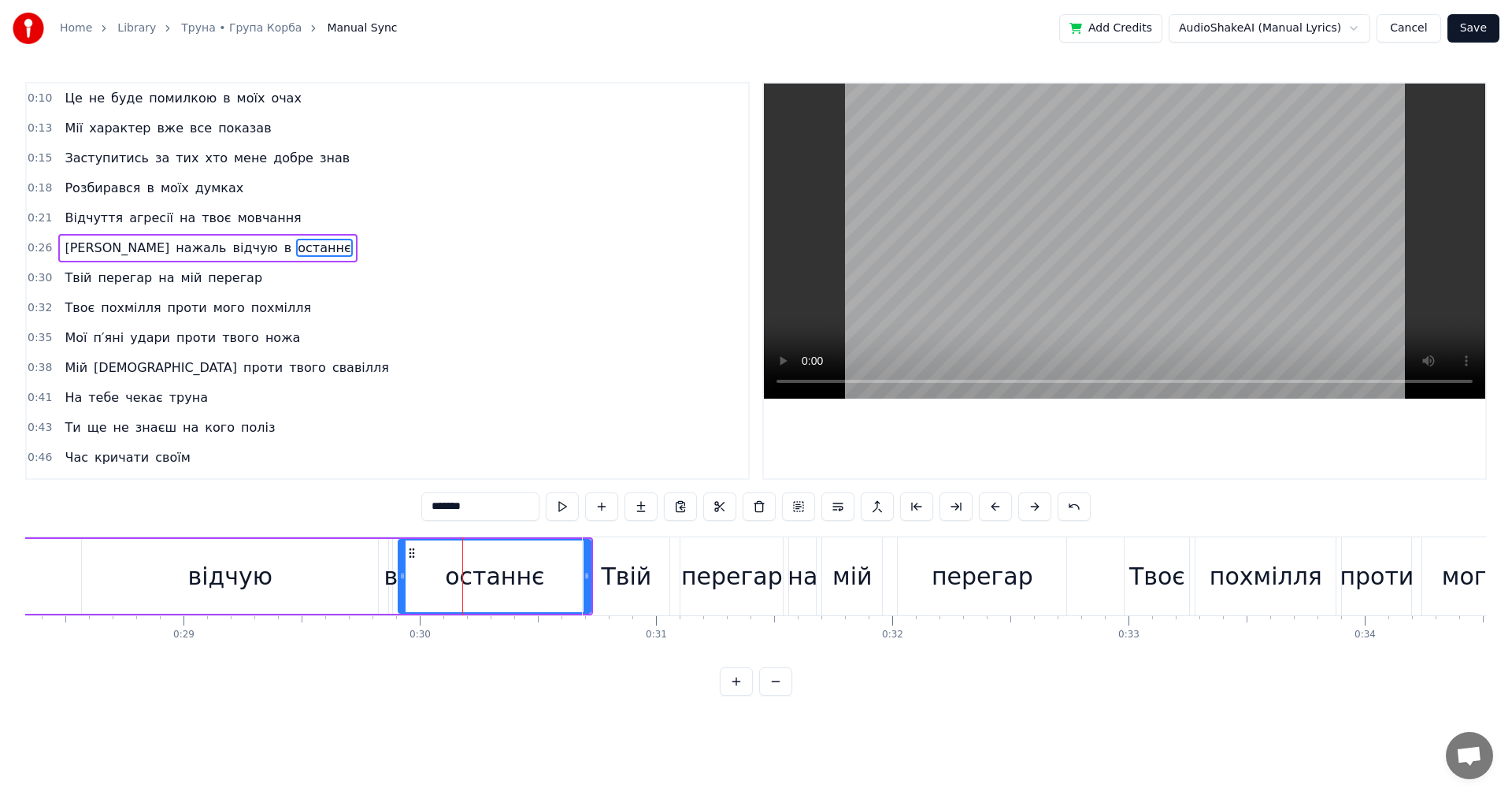
click at [1109, 248] on video at bounding box center [1124, 241] width 721 height 315
click at [1096, 264] on video at bounding box center [1124, 241] width 721 height 315
click at [146, 583] on div "відчую" at bounding box center [230, 576] width 296 height 75
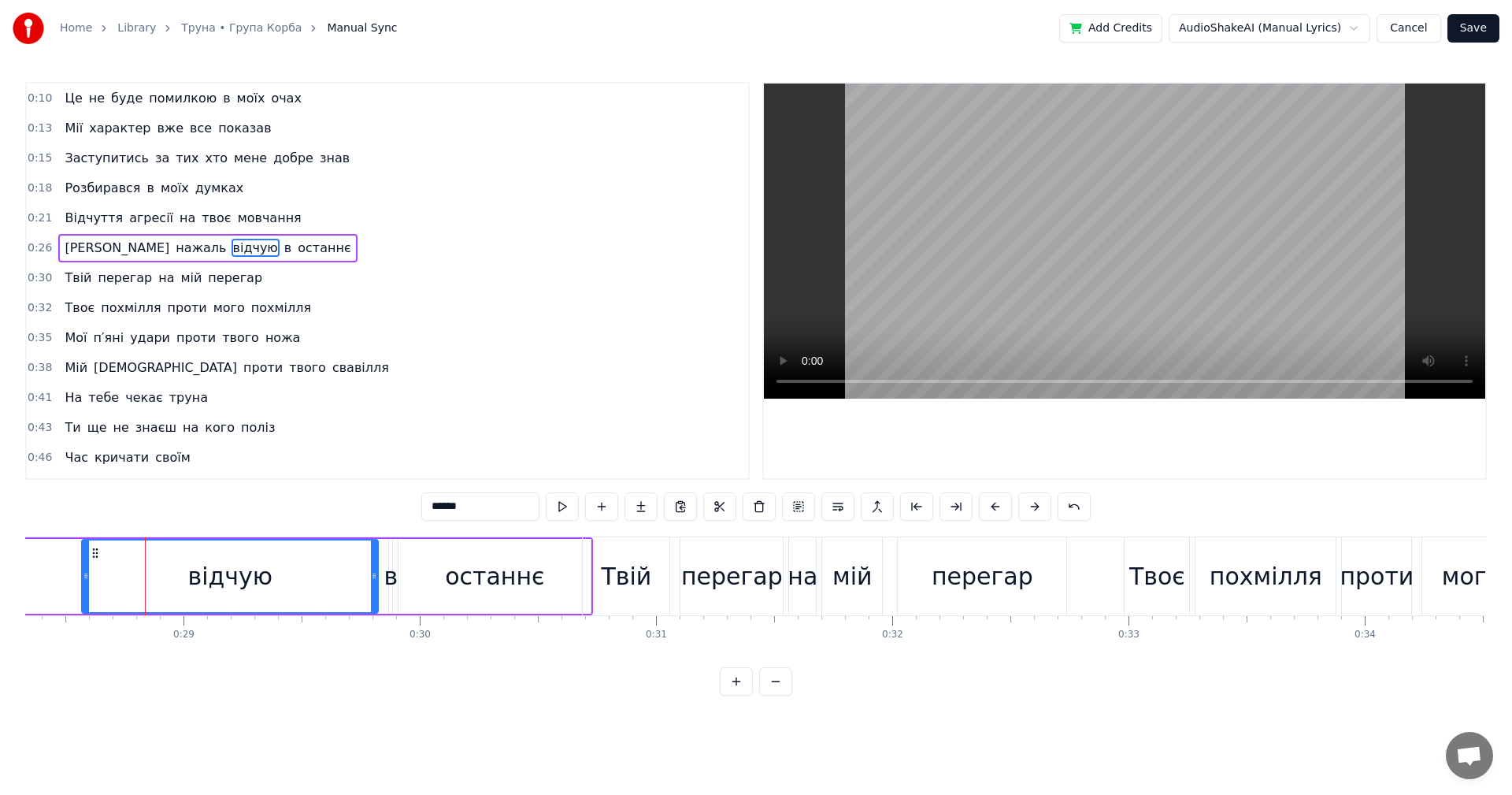
click at [1042, 219] on video at bounding box center [1124, 241] width 721 height 315
click at [1048, 237] on video at bounding box center [1124, 241] width 721 height 315
click at [602, 590] on div "Твій" at bounding box center [626, 576] width 86 height 78
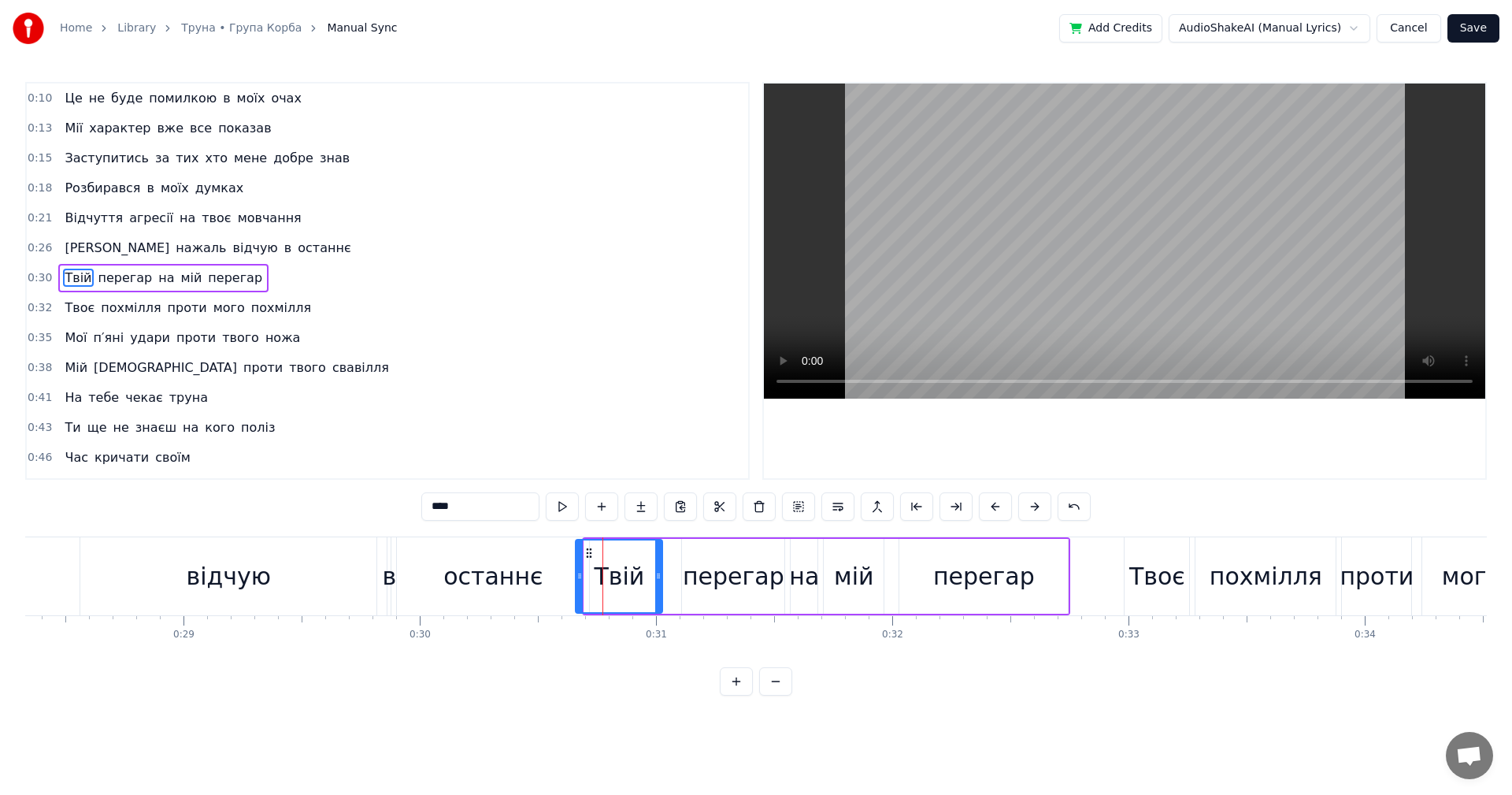
drag, startPoint x: 596, startPoint y: 555, endPoint x: 573, endPoint y: 557, distance: 23.1
click at [587, 554] on icon at bounding box center [589, 553] width 13 height 13
click at [288, 562] on div "відчую" at bounding box center [228, 576] width 296 height 78
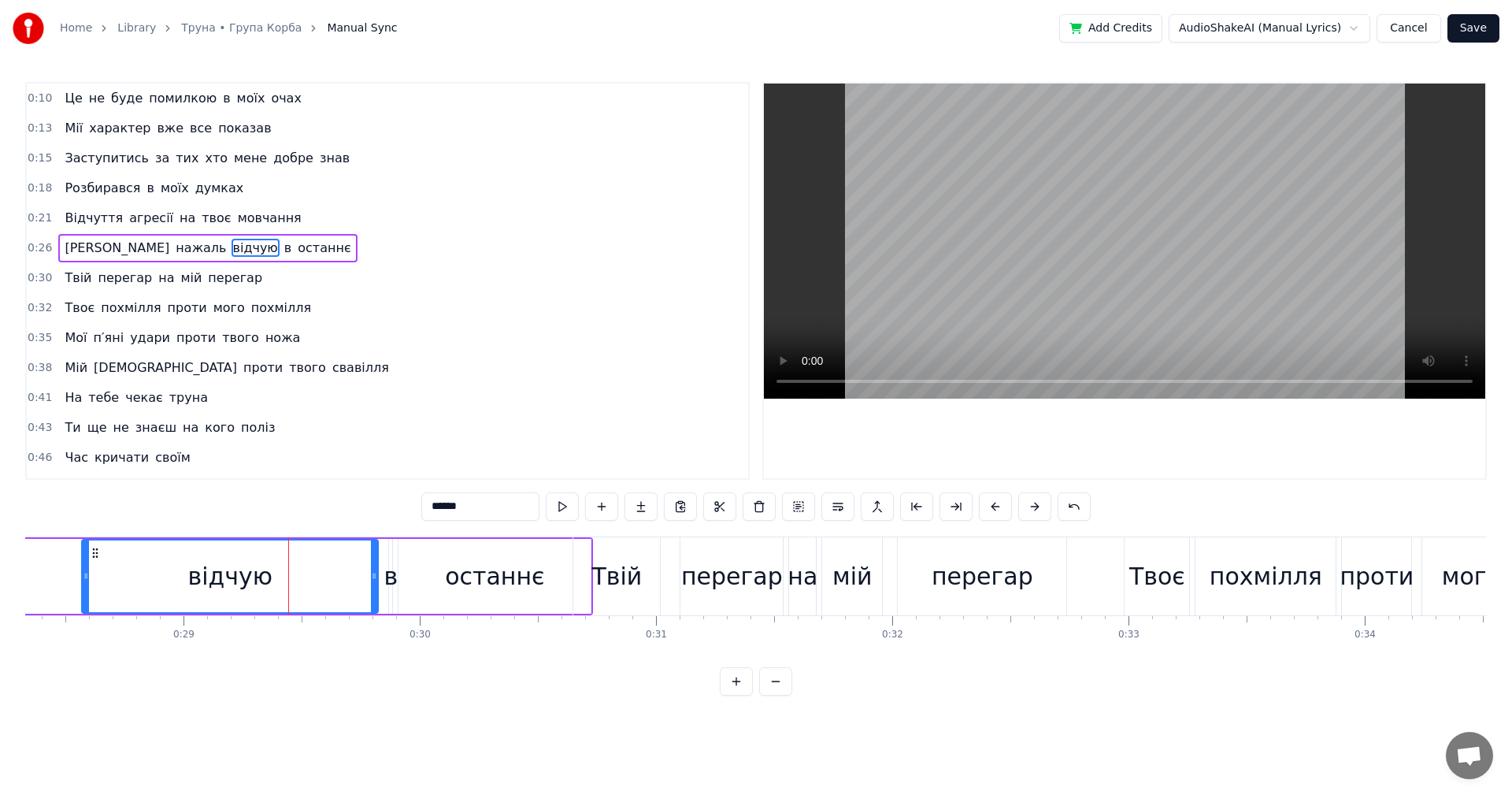
click at [1117, 287] on video at bounding box center [1124, 241] width 721 height 315
click at [622, 575] on div "Твій" at bounding box center [617, 576] width 50 height 35
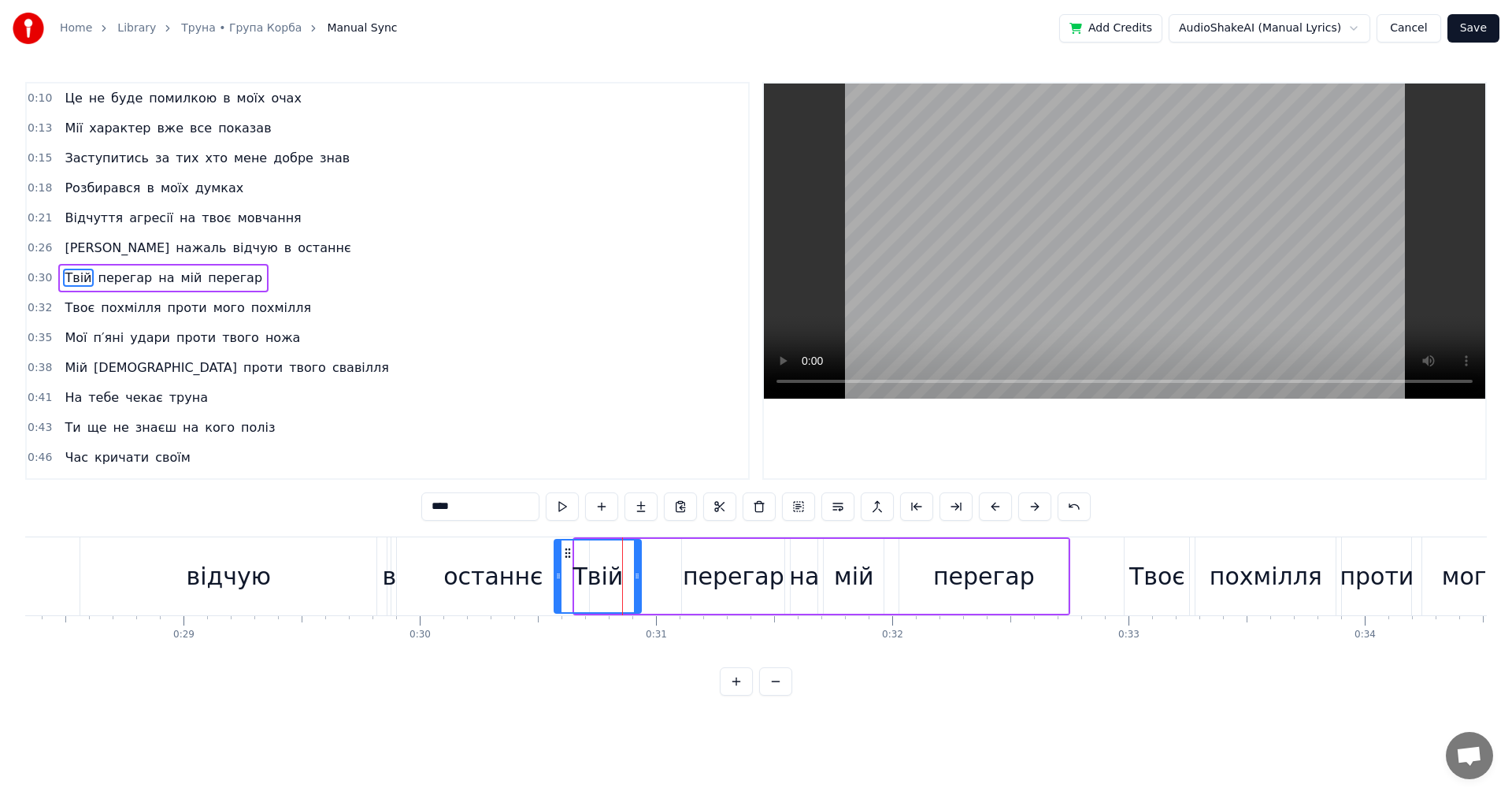
drag, startPoint x: 590, startPoint y: 553, endPoint x: 569, endPoint y: 551, distance: 21.1
click at [569, 551] on icon at bounding box center [568, 553] width 13 height 13
click at [342, 569] on div "відчую" at bounding box center [228, 576] width 296 height 78
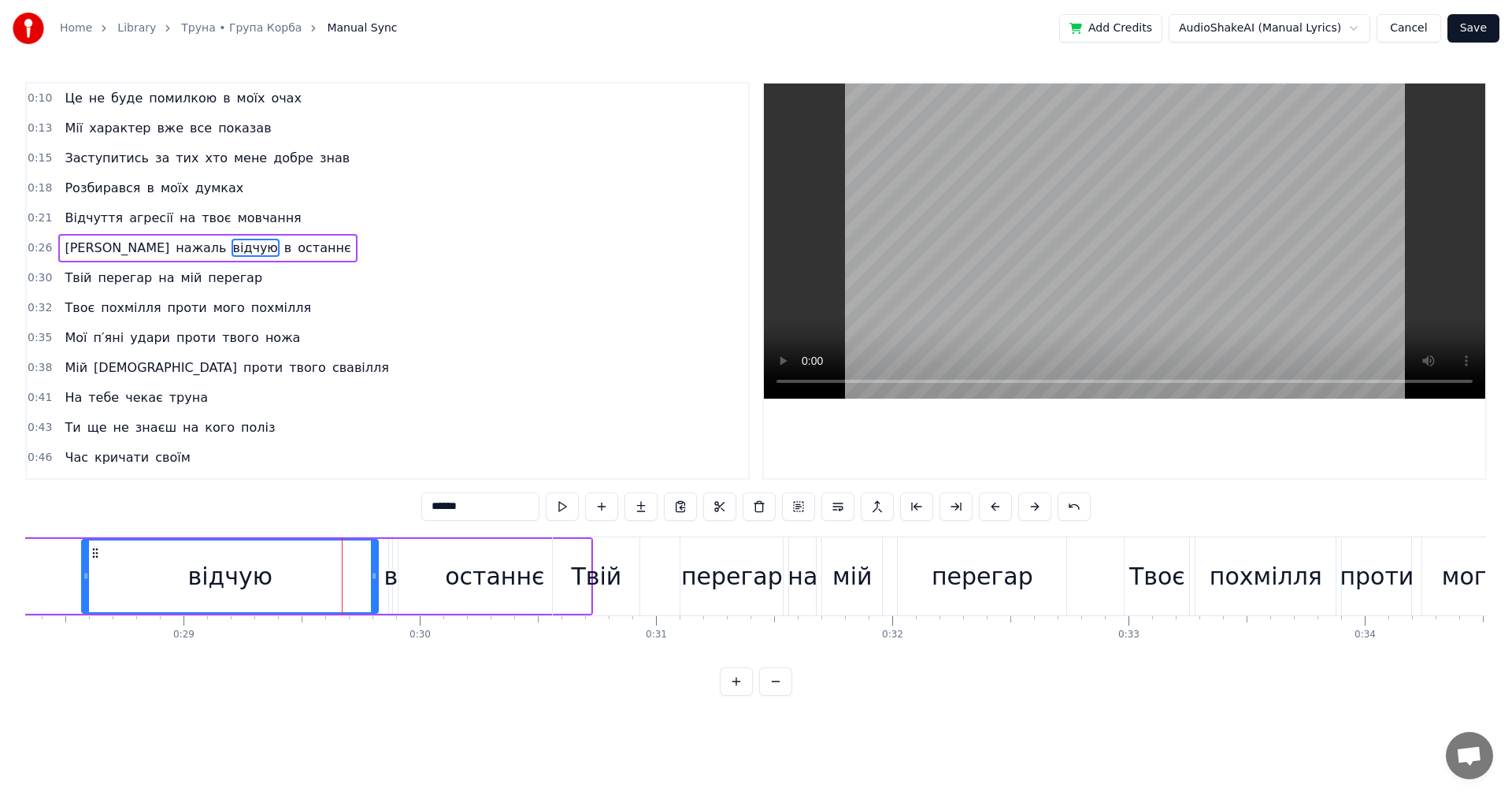
click at [1022, 252] on video at bounding box center [1124, 241] width 721 height 315
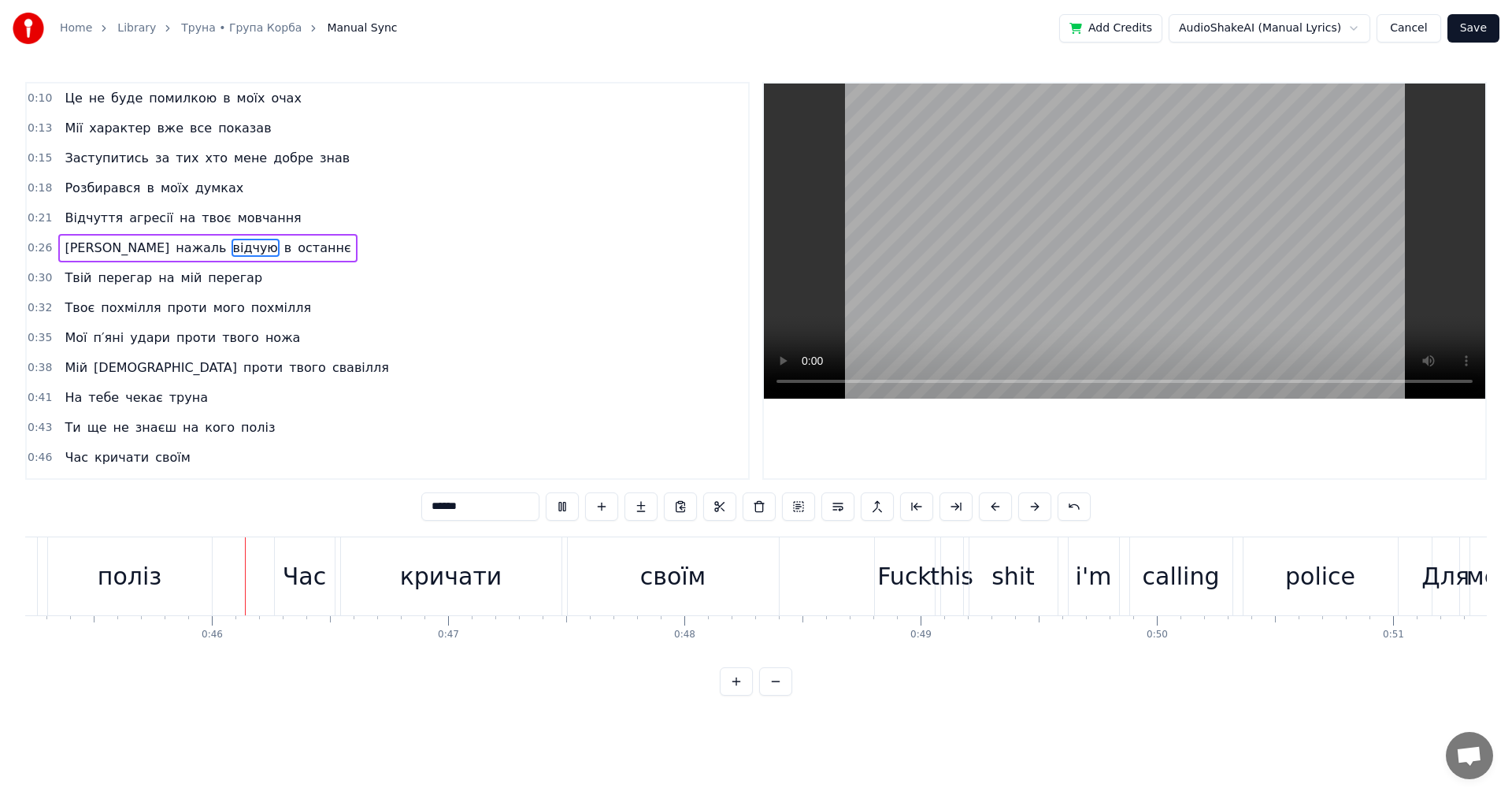
scroll to position [0, 10683]
click at [1020, 237] on video at bounding box center [1124, 241] width 721 height 315
click at [292, 583] on div "Час" at bounding box center [304, 576] width 43 height 35
type input "***"
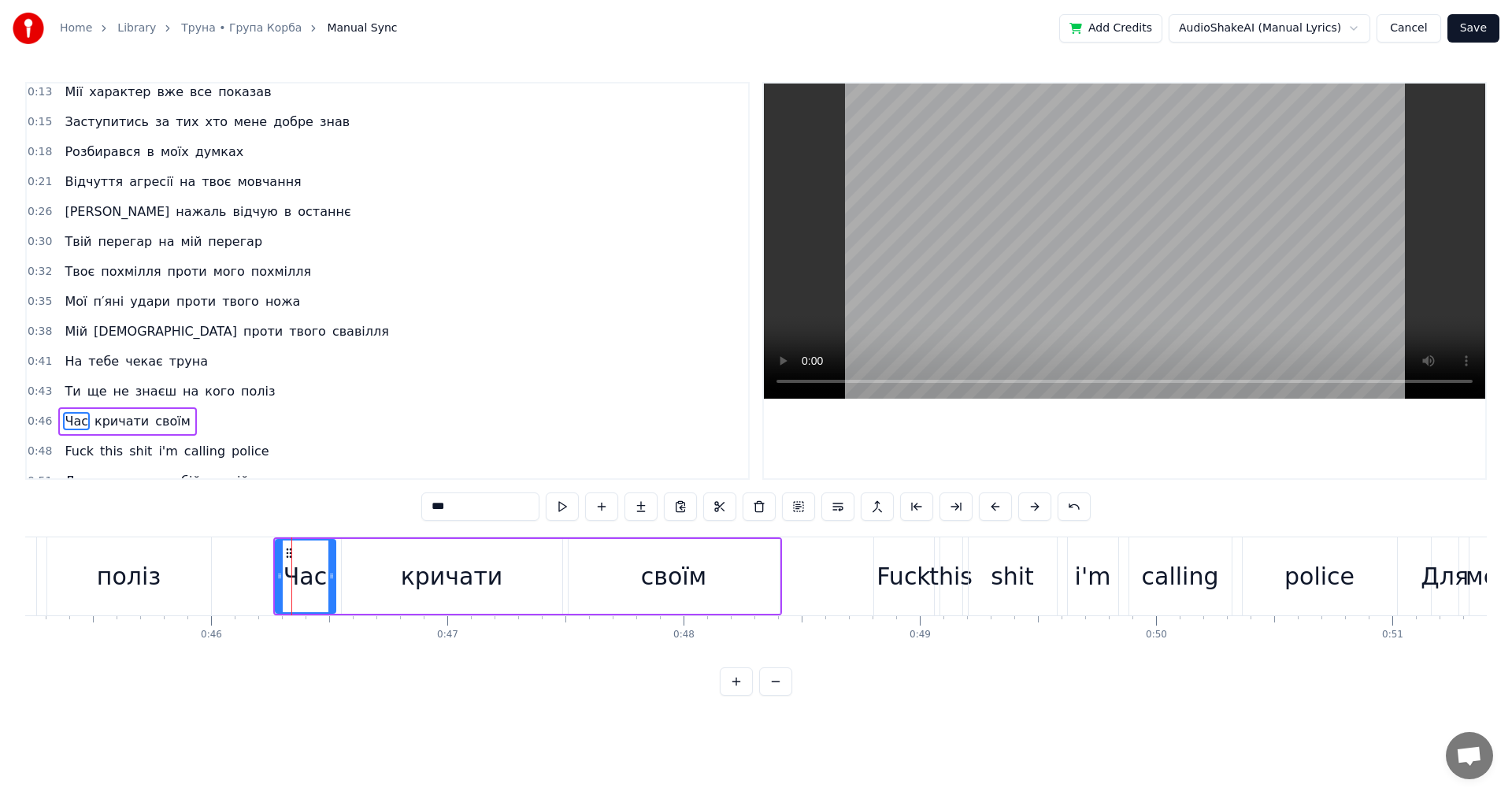
scroll to position [177, 0]
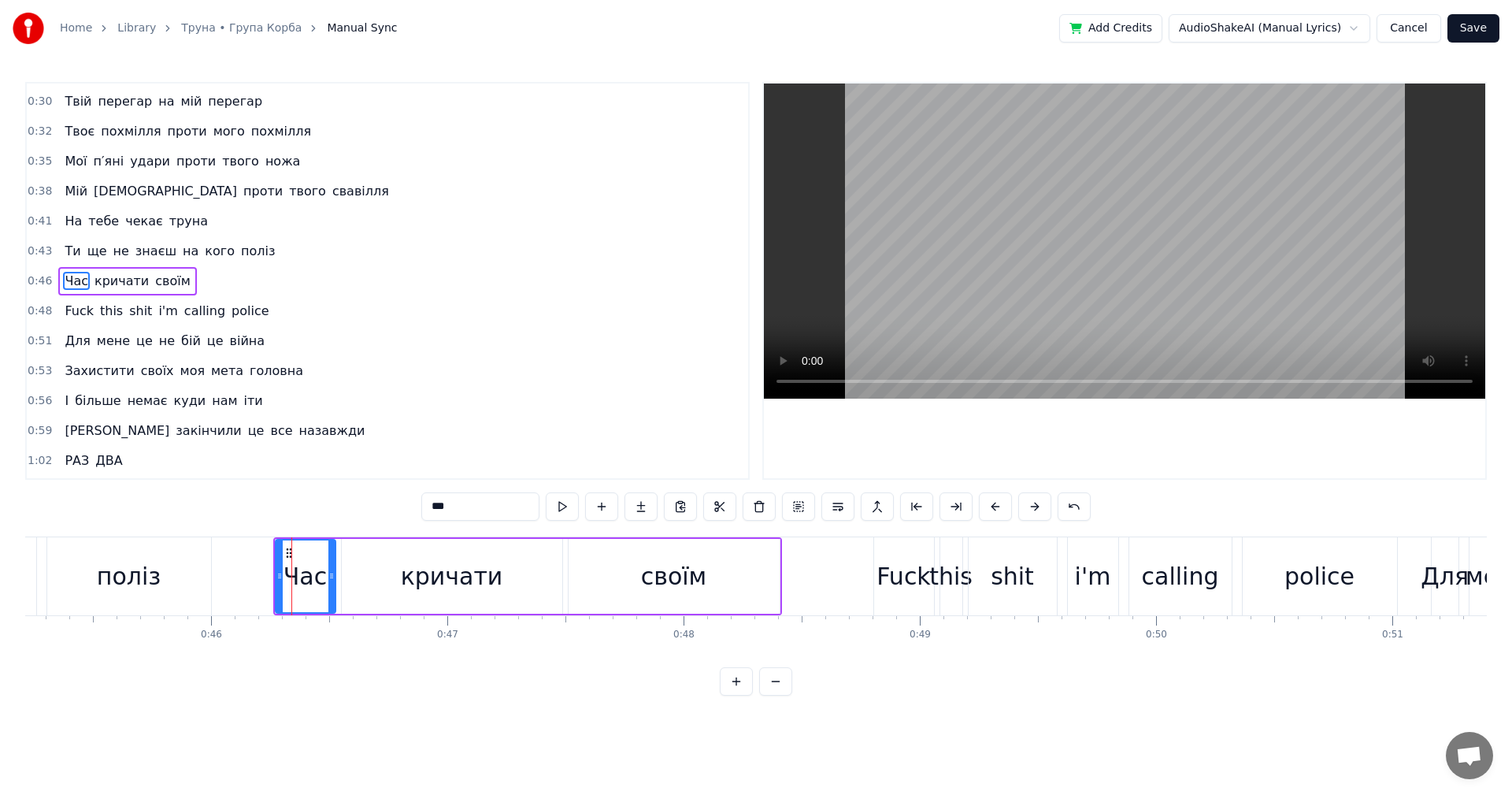
drag, startPoint x: 458, startPoint y: 508, endPoint x: 412, endPoint y: 504, distance: 46.2
click at [413, 504] on div "0:10 Це не буде помилкою в моїх очах 0:13 Мії характер вже все показав 0:15 Зас…" at bounding box center [756, 389] width 1462 height 614
click at [190, 551] on div "поліз" at bounding box center [129, 576] width 164 height 78
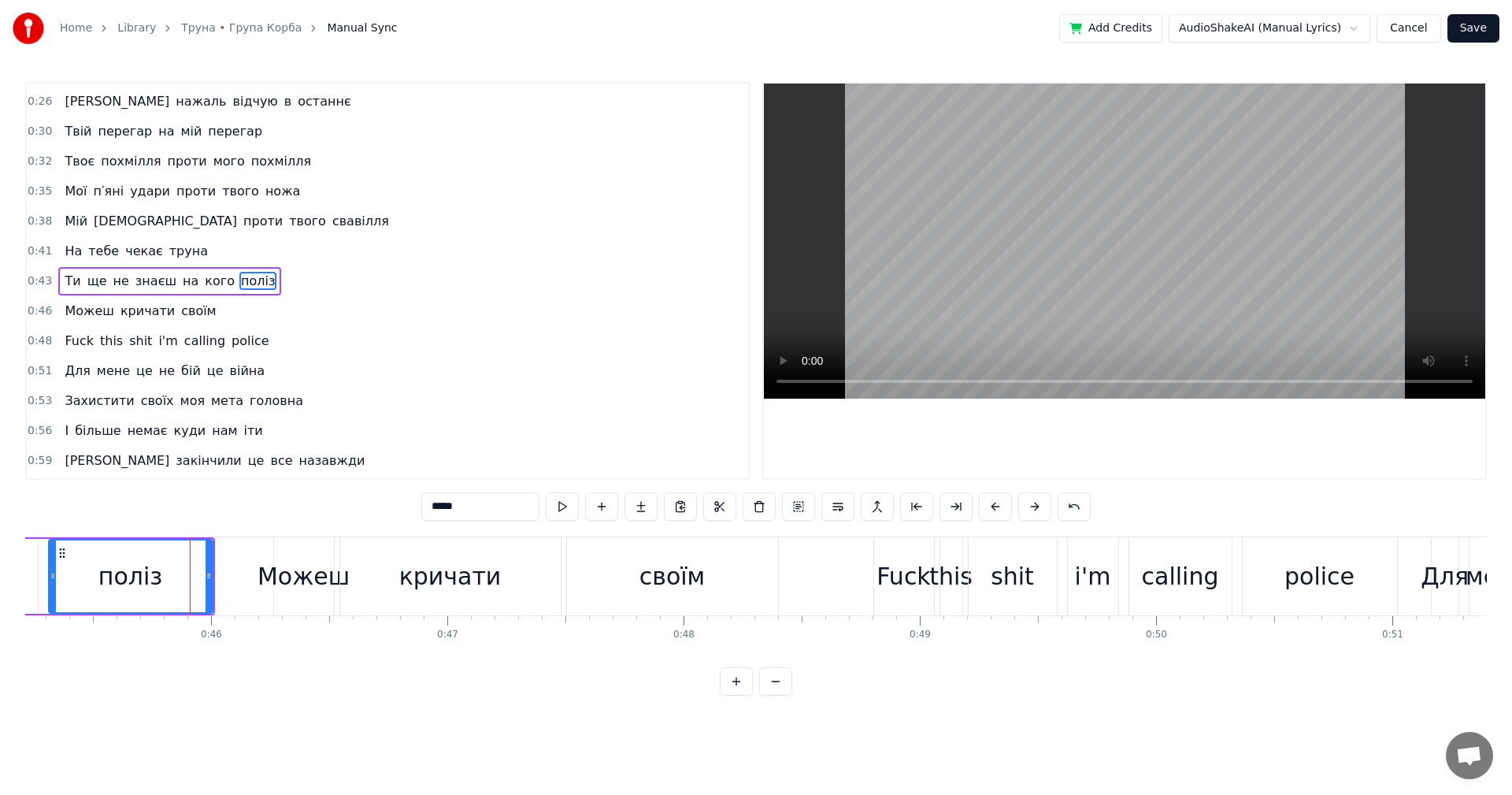
click at [1069, 252] on video at bounding box center [1124, 241] width 721 height 315
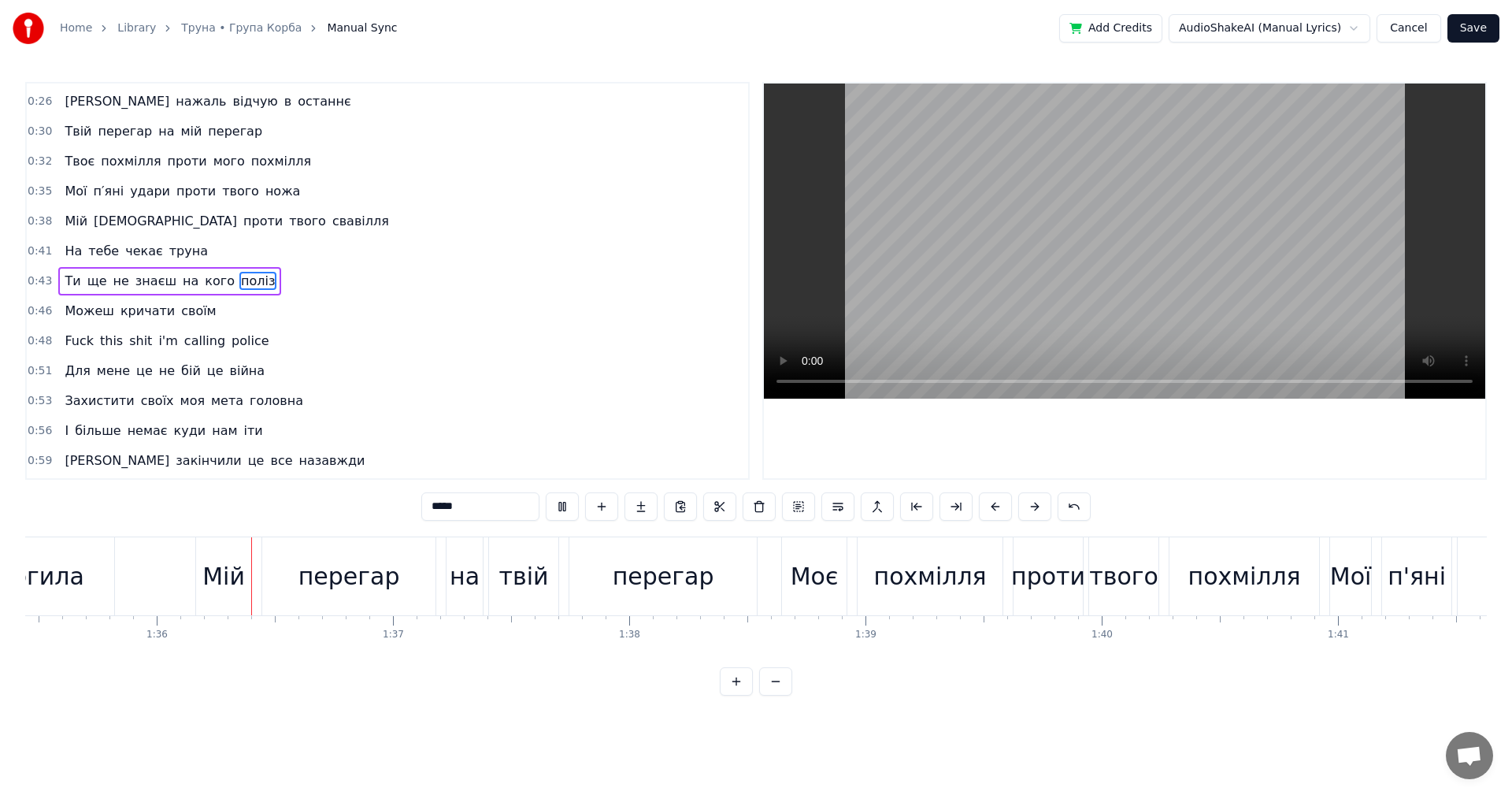
scroll to position [0, 22553]
click at [1087, 230] on video at bounding box center [1124, 241] width 721 height 315
click at [232, 569] on div "Мій" at bounding box center [220, 576] width 42 height 35
type input "***"
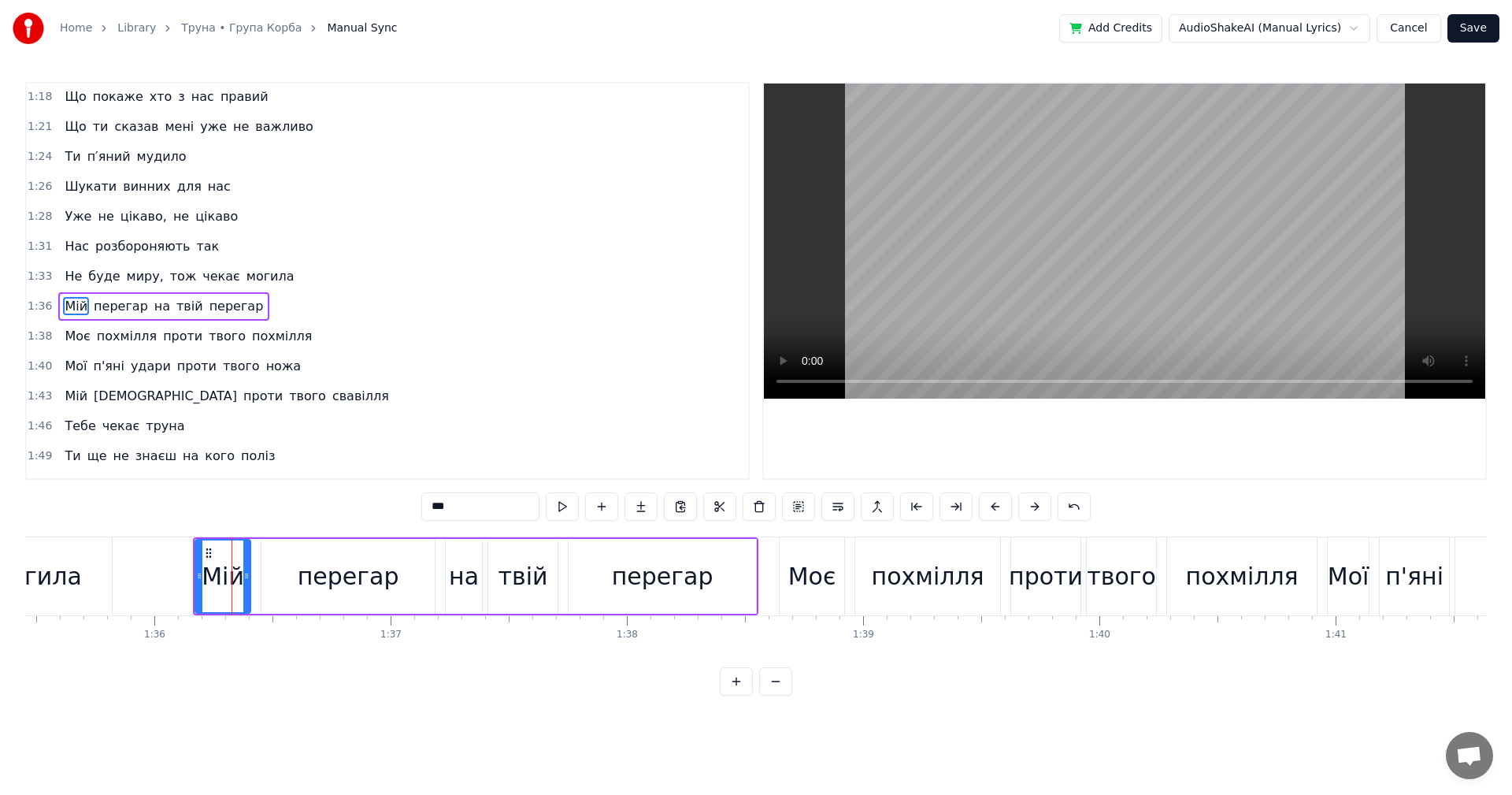
scroll to position [686, 0]
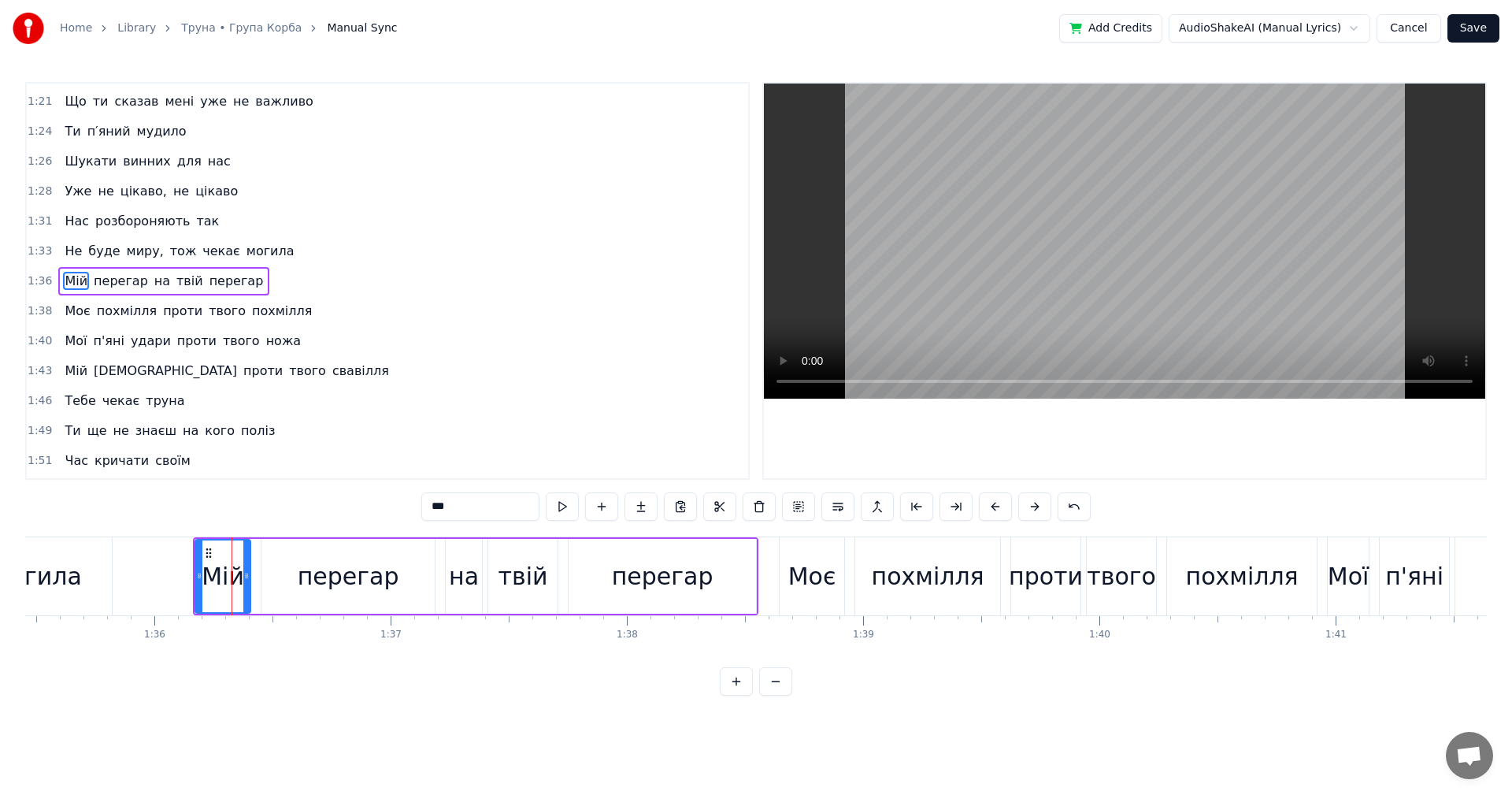
drag, startPoint x: 475, startPoint y: 507, endPoint x: 413, endPoint y: 488, distance: 64.8
click at [423, 491] on div "0:10 Це не буде помилкою в моїх очах 0:13 Мії характер вже все показав 0:15 Зас…" at bounding box center [756, 389] width 1462 height 614
click at [511, 575] on div "твій" at bounding box center [523, 576] width 50 height 35
type input "****"
drag, startPoint x: 478, startPoint y: 506, endPoint x: 387, endPoint y: 508, distance: 91.0
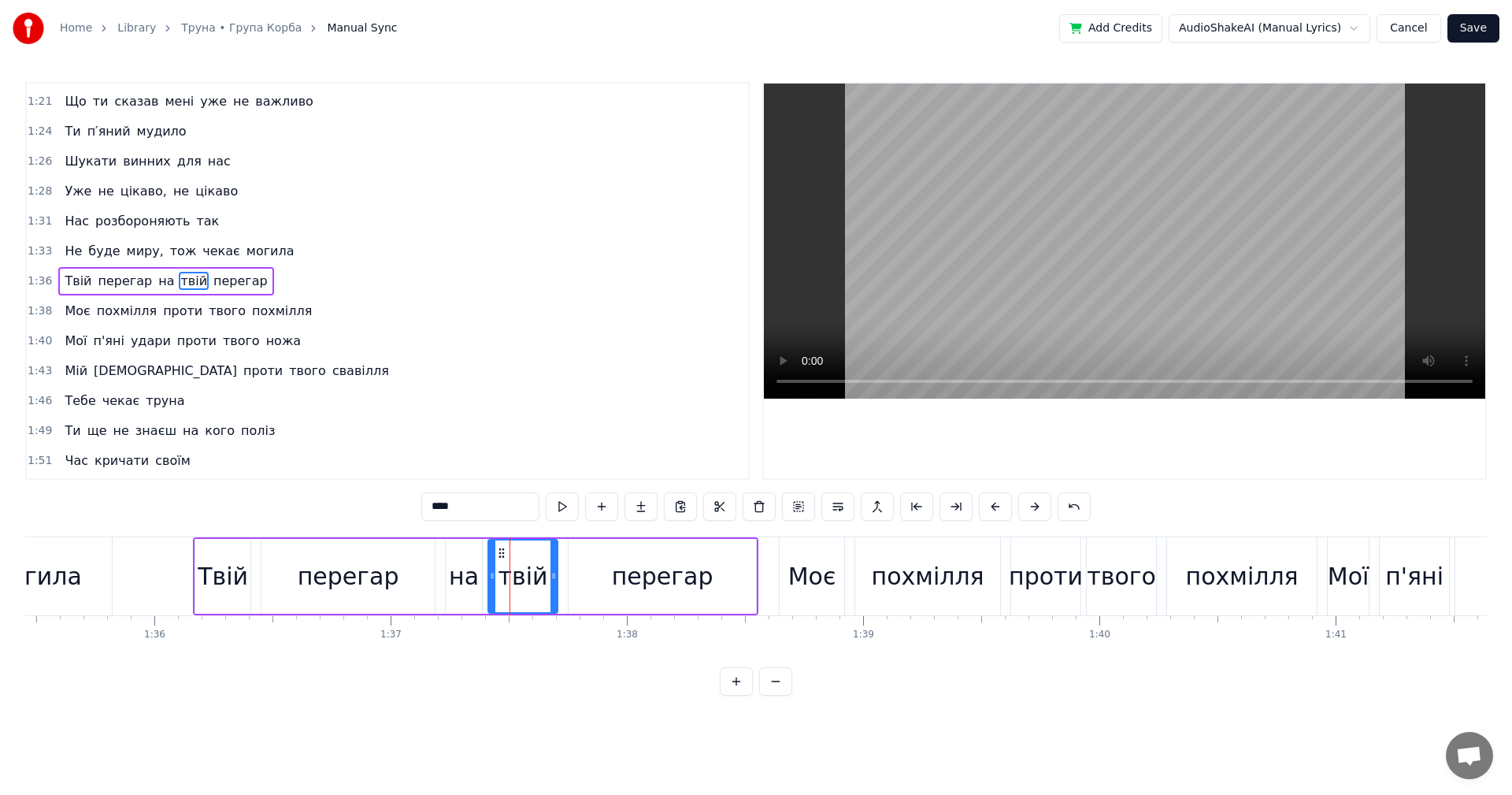
click at [387, 508] on div "0:10 Це не буде помилкою в моїх очах 0:13 Мії характер вже все показав 0:15 Зас…" at bounding box center [756, 389] width 1462 height 614
click at [818, 594] on div "Моє" at bounding box center [812, 576] width 65 height 78
type input "***"
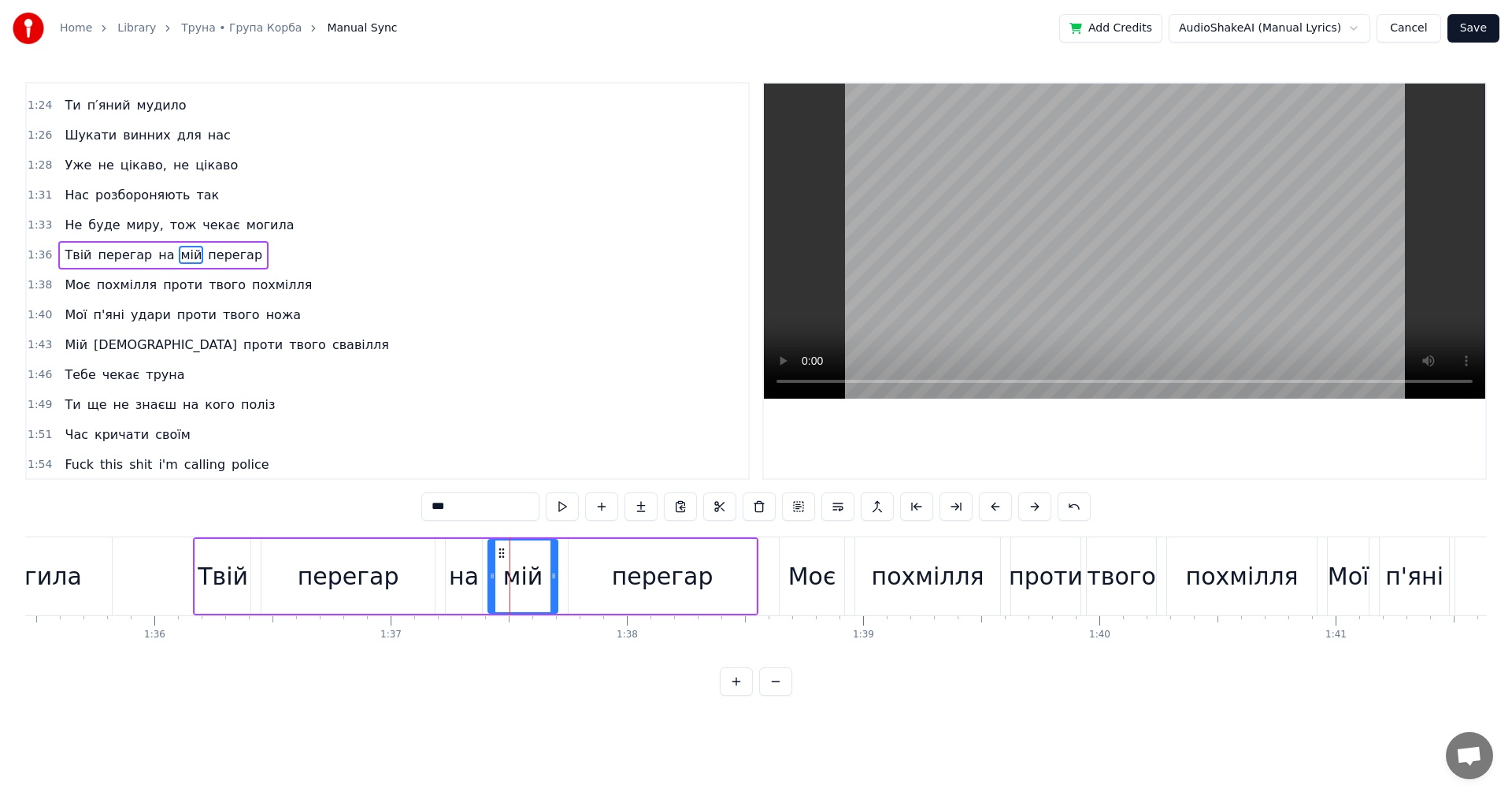
scroll to position [715, 0]
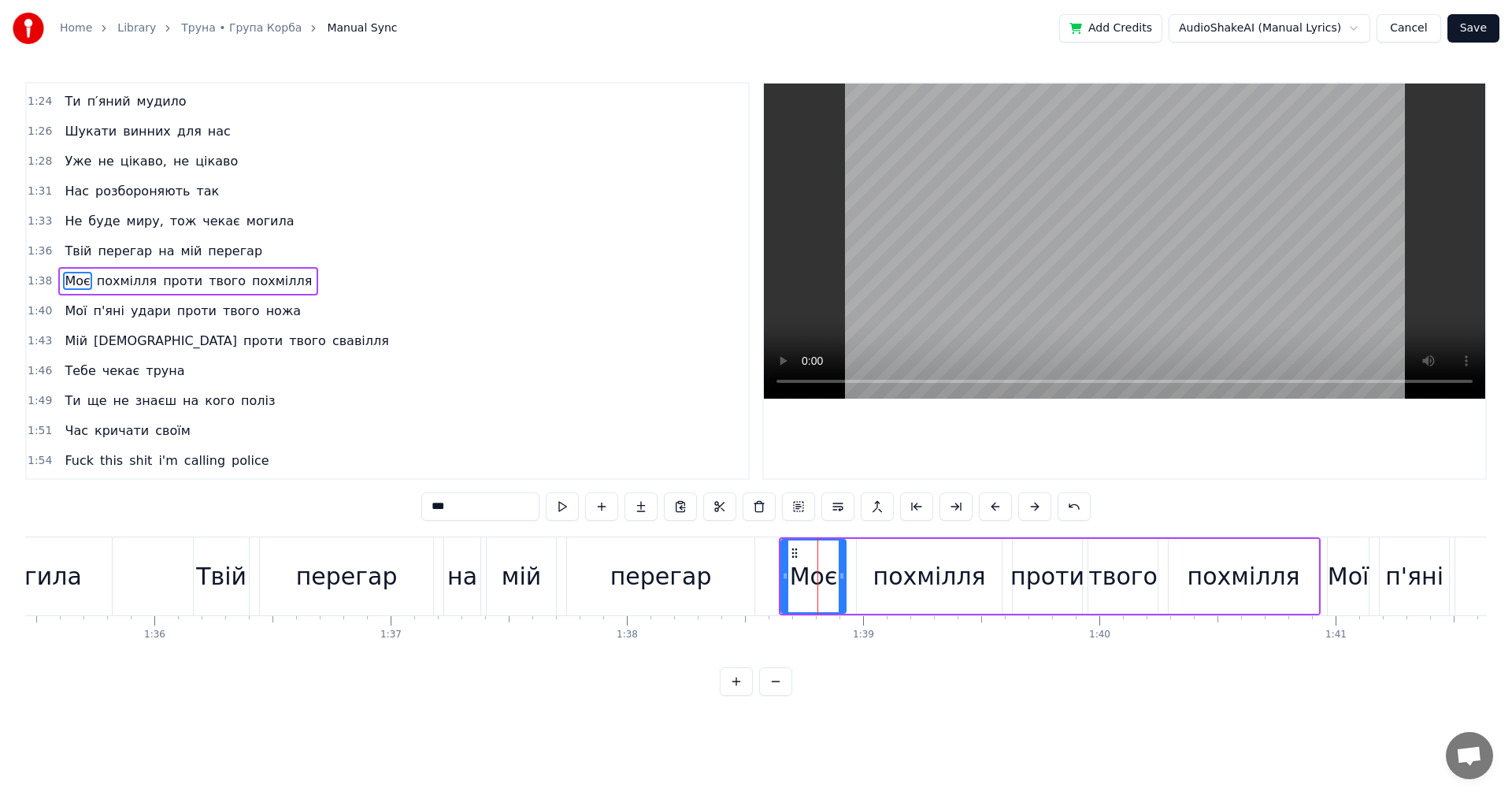
drag, startPoint x: 445, startPoint y: 507, endPoint x: 398, endPoint y: 500, distance: 47.5
click at [406, 502] on div "0:10 Це не буде помилкою в моїх очах 0:13 Мії характер вже все показав 0:15 Зас…" at bounding box center [756, 389] width 1462 height 614
drag, startPoint x: 1113, startPoint y: 582, endPoint x: 1058, endPoint y: 573, distance: 55.7
click at [1113, 582] on div "твого" at bounding box center [1123, 576] width 69 height 35
type input "*****"
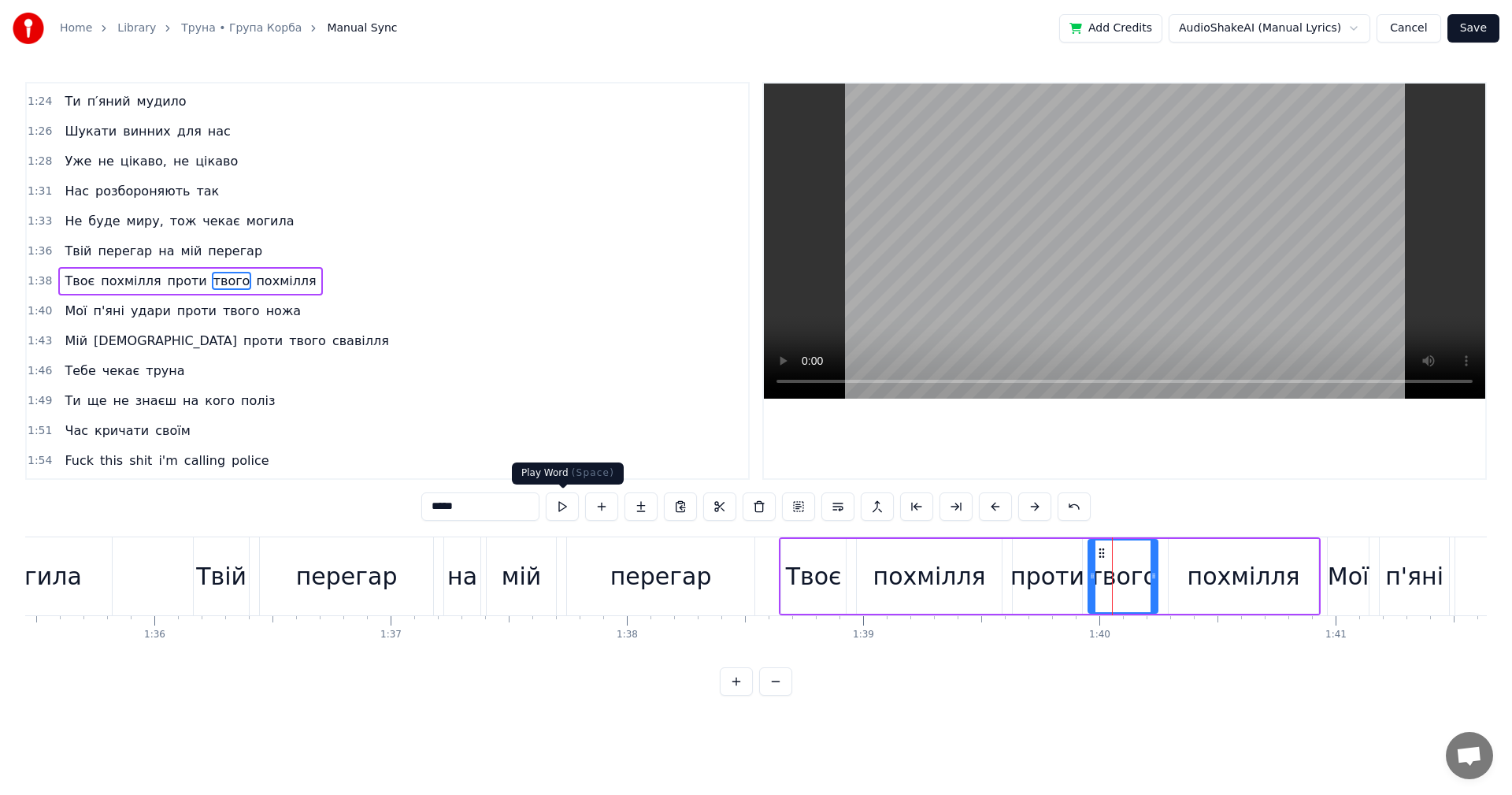
click at [405, 514] on div "0:10 Це не буде помилкою в моїх очах 0:13 Мії характер вже все показав 0:15 Зас…" at bounding box center [756, 389] width 1462 height 614
type input "****"
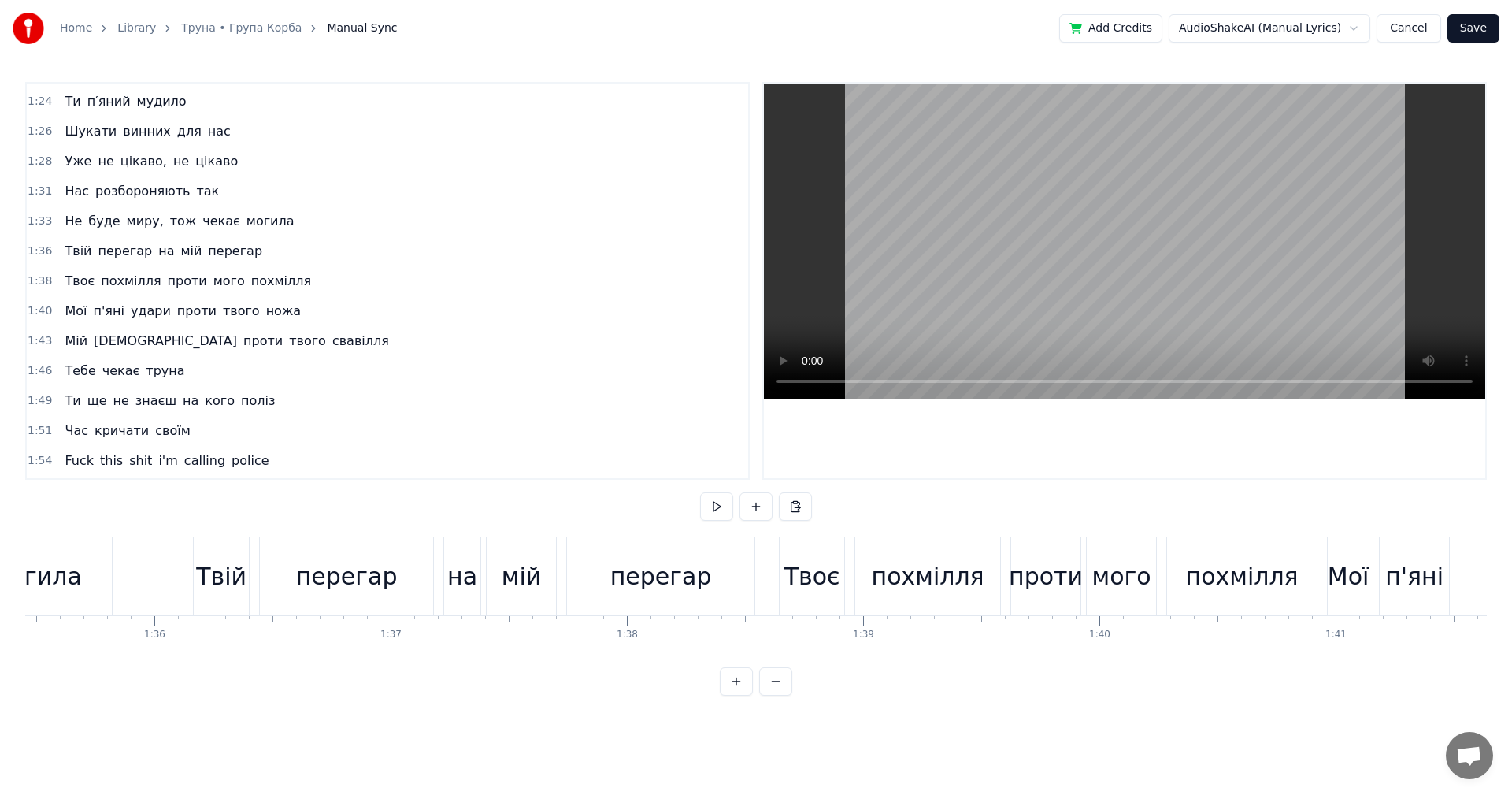
click at [1070, 191] on video at bounding box center [1124, 241] width 721 height 315
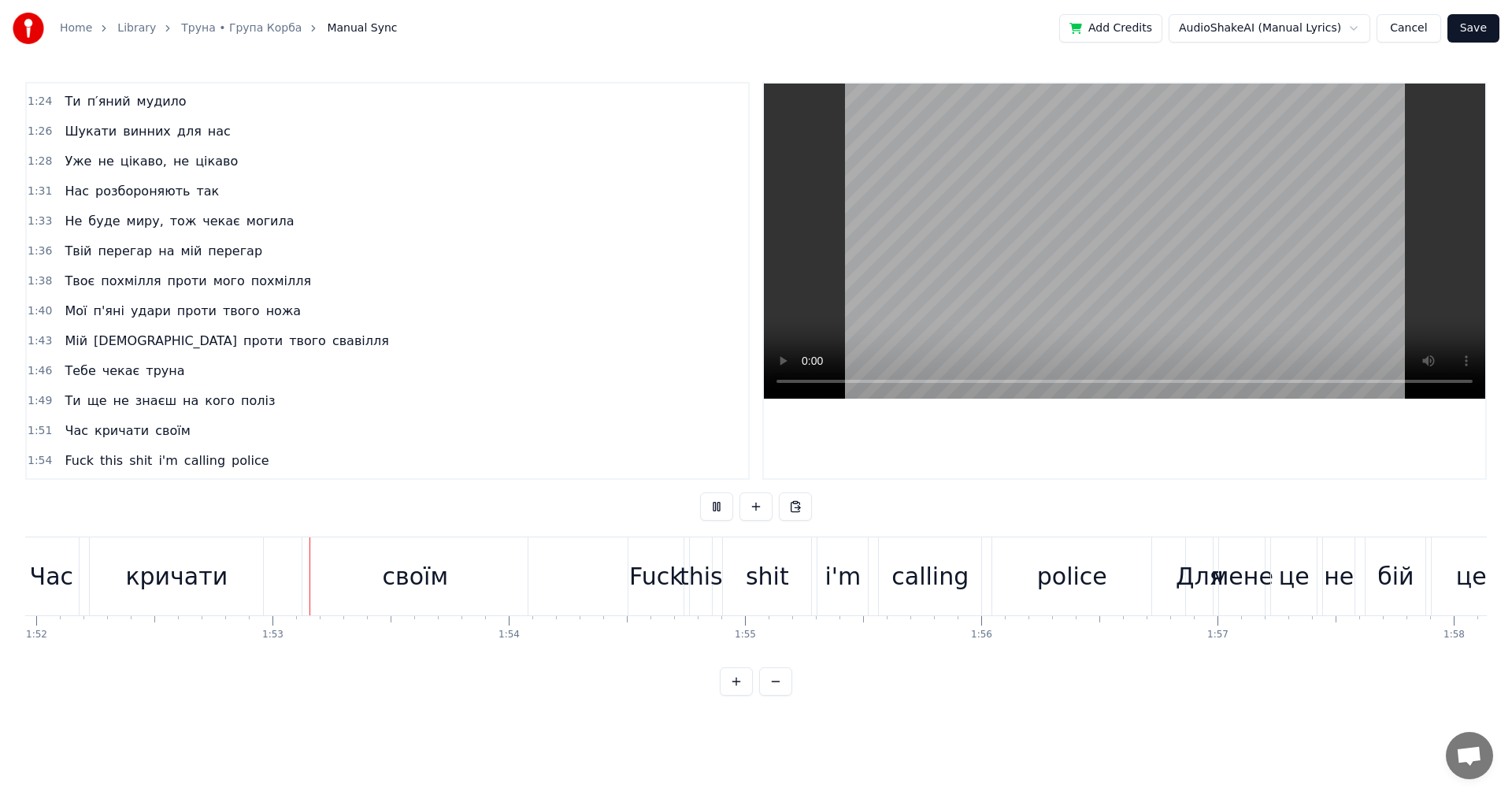
scroll to position [0, 26503]
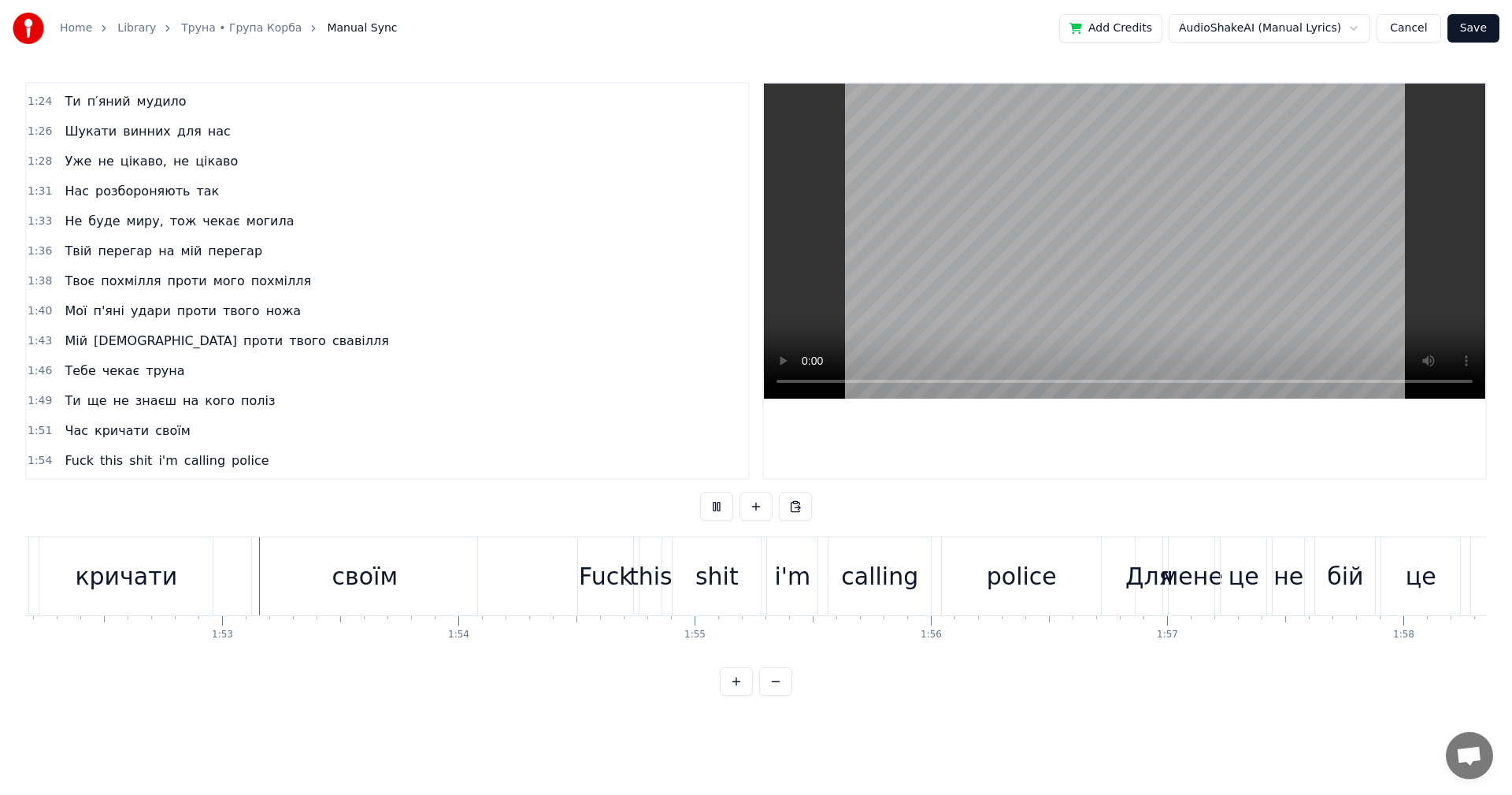
click at [1177, 193] on video at bounding box center [1124, 241] width 721 height 315
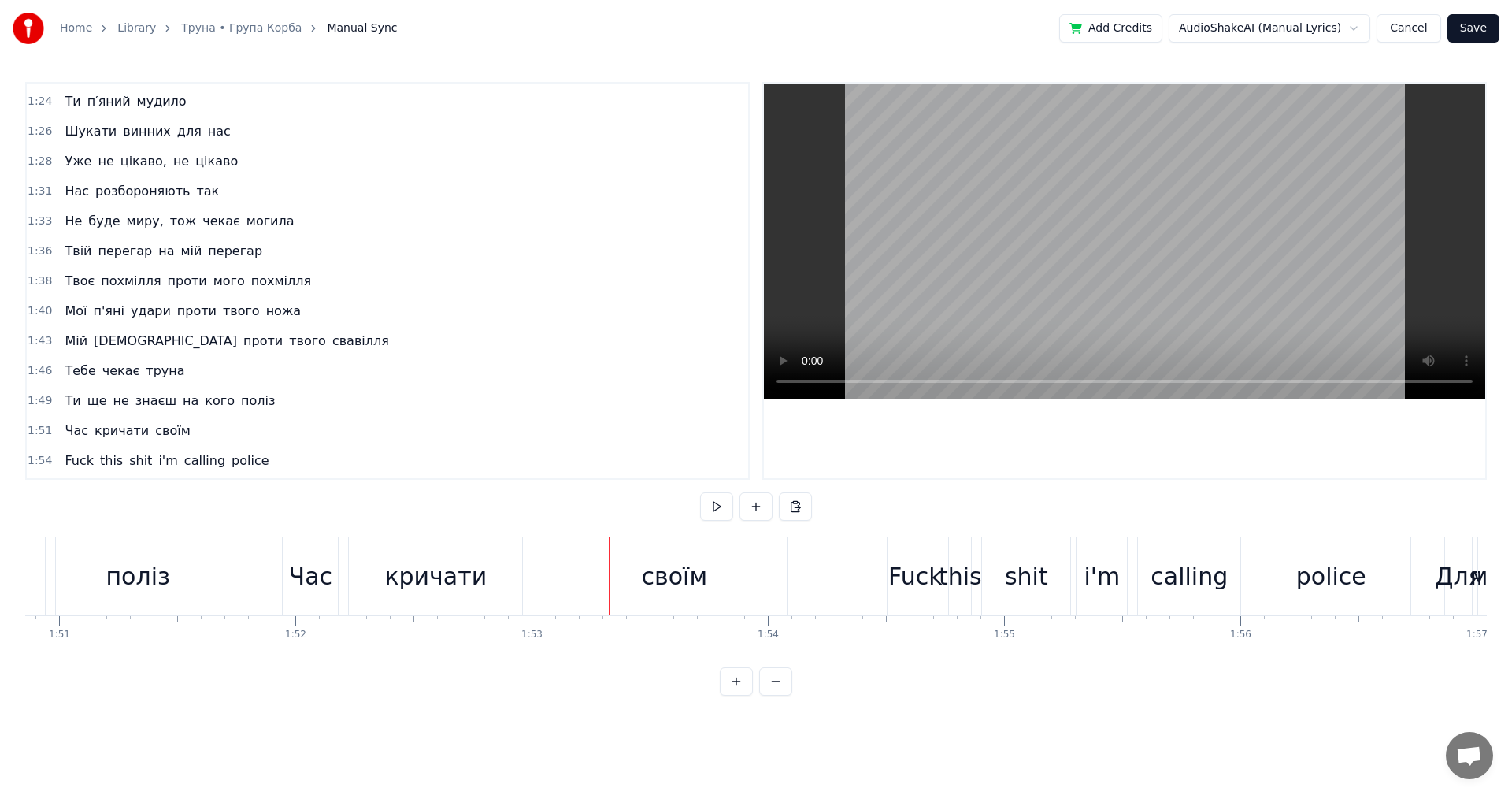
scroll to position [0, 26120]
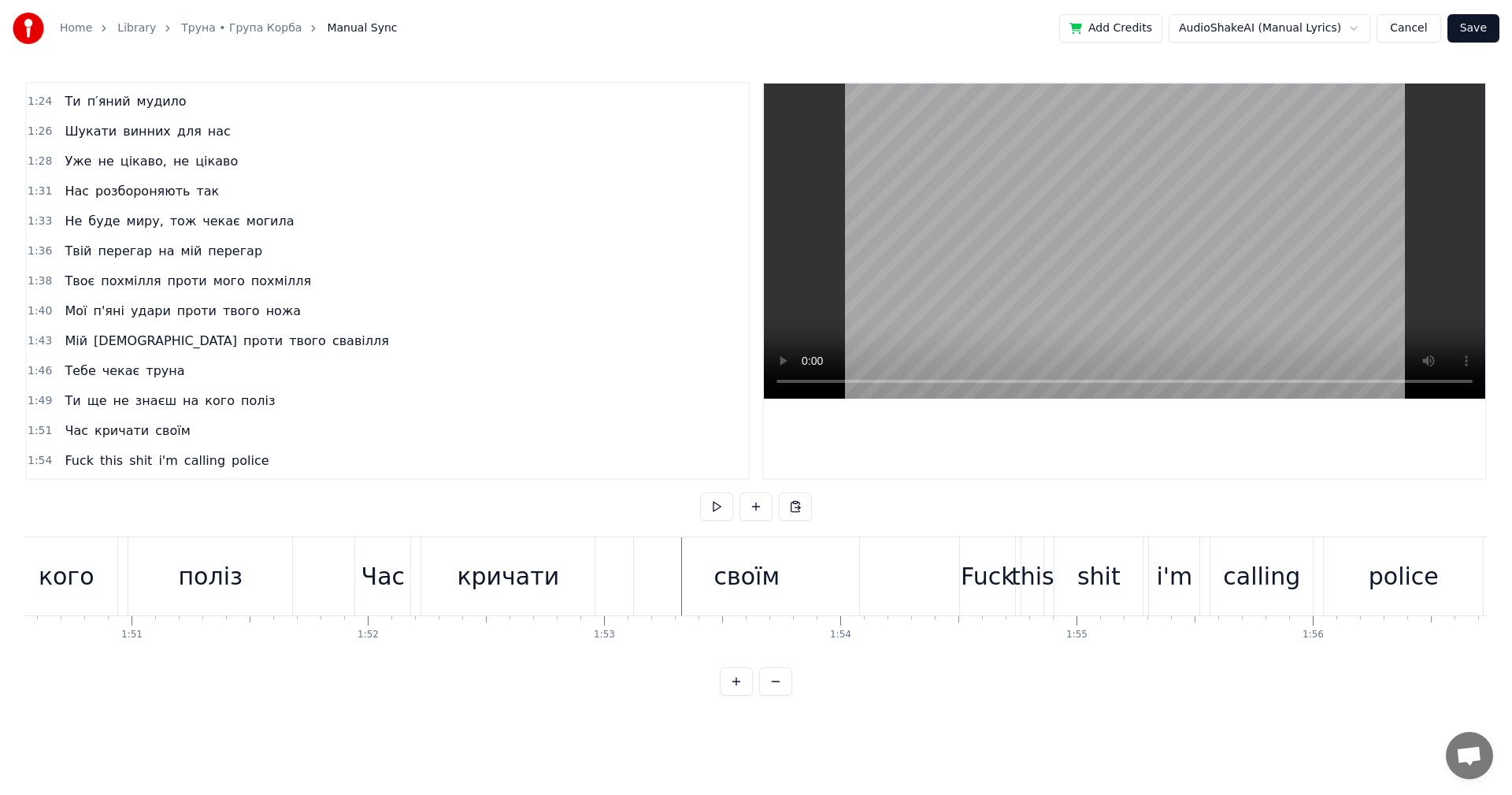
click at [387, 578] on div "Час" at bounding box center [383, 576] width 43 height 35
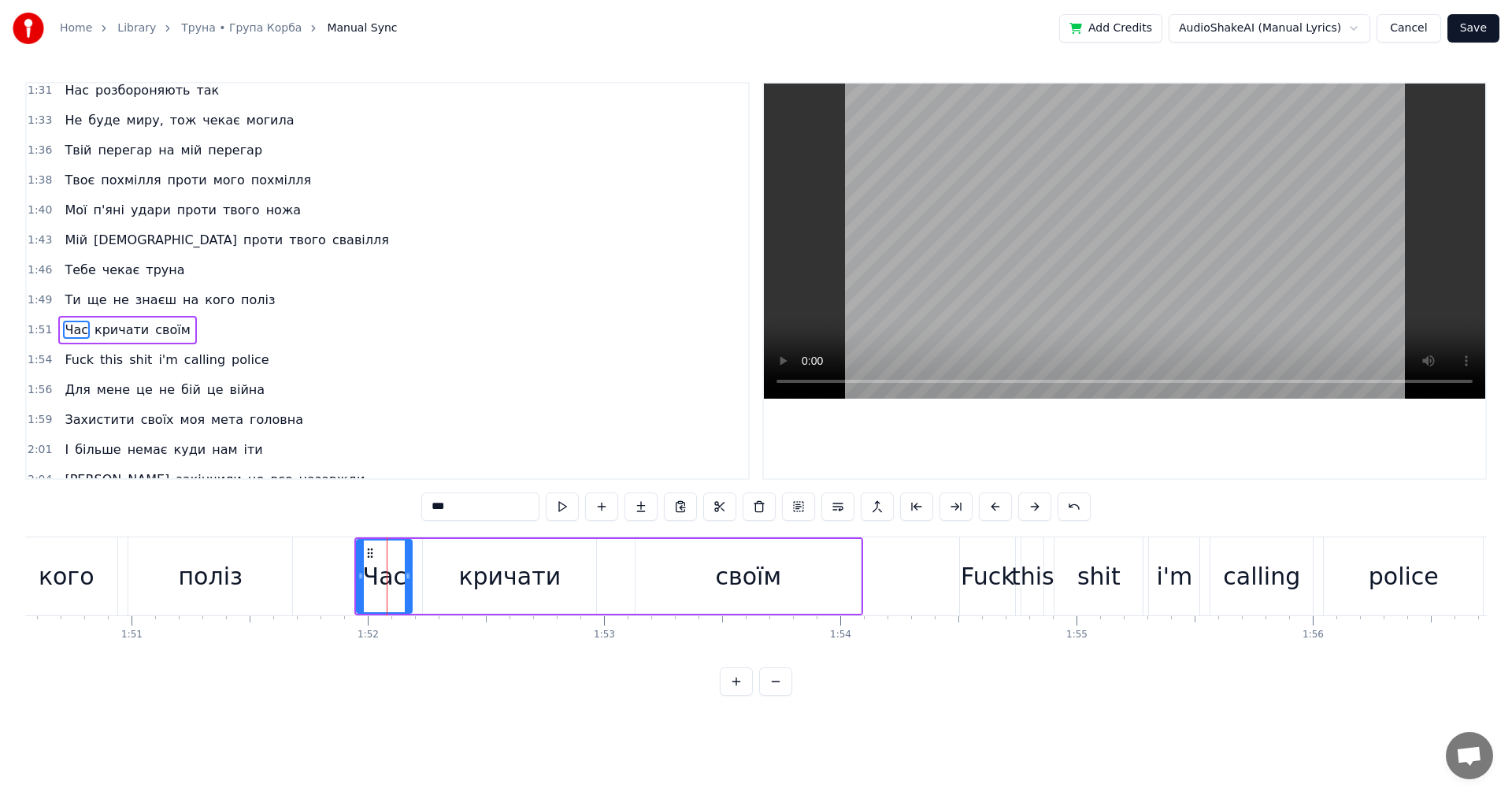
scroll to position [865, 0]
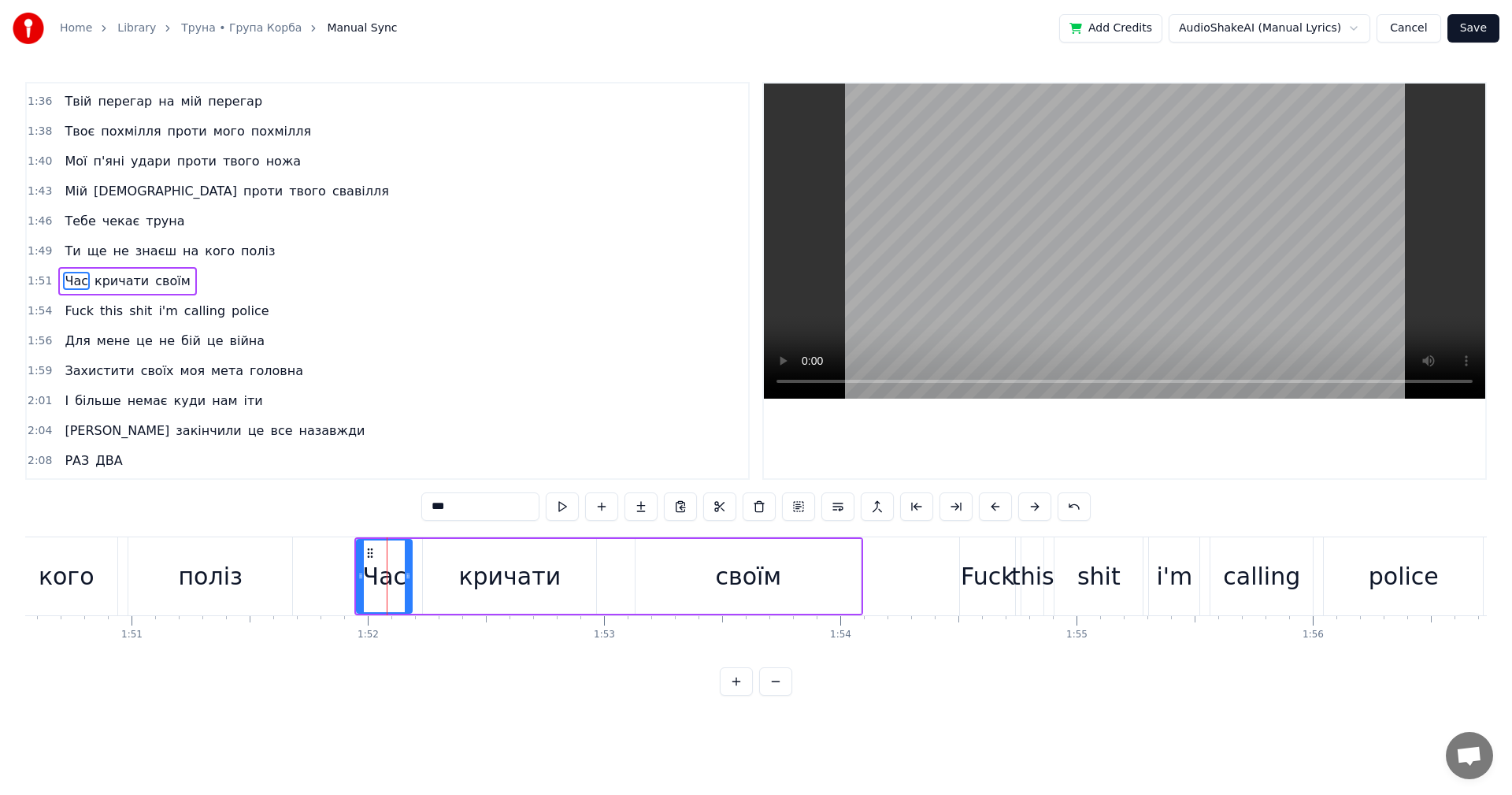
drag, startPoint x: 473, startPoint y: 506, endPoint x: 363, endPoint y: 474, distance: 114.6
click at [383, 491] on div "0:10 Це не буде помилкою в моїх очах 0:13 Мії характер вже все показав 0:15 Зас…" at bounding box center [756, 389] width 1462 height 614
type input "*****"
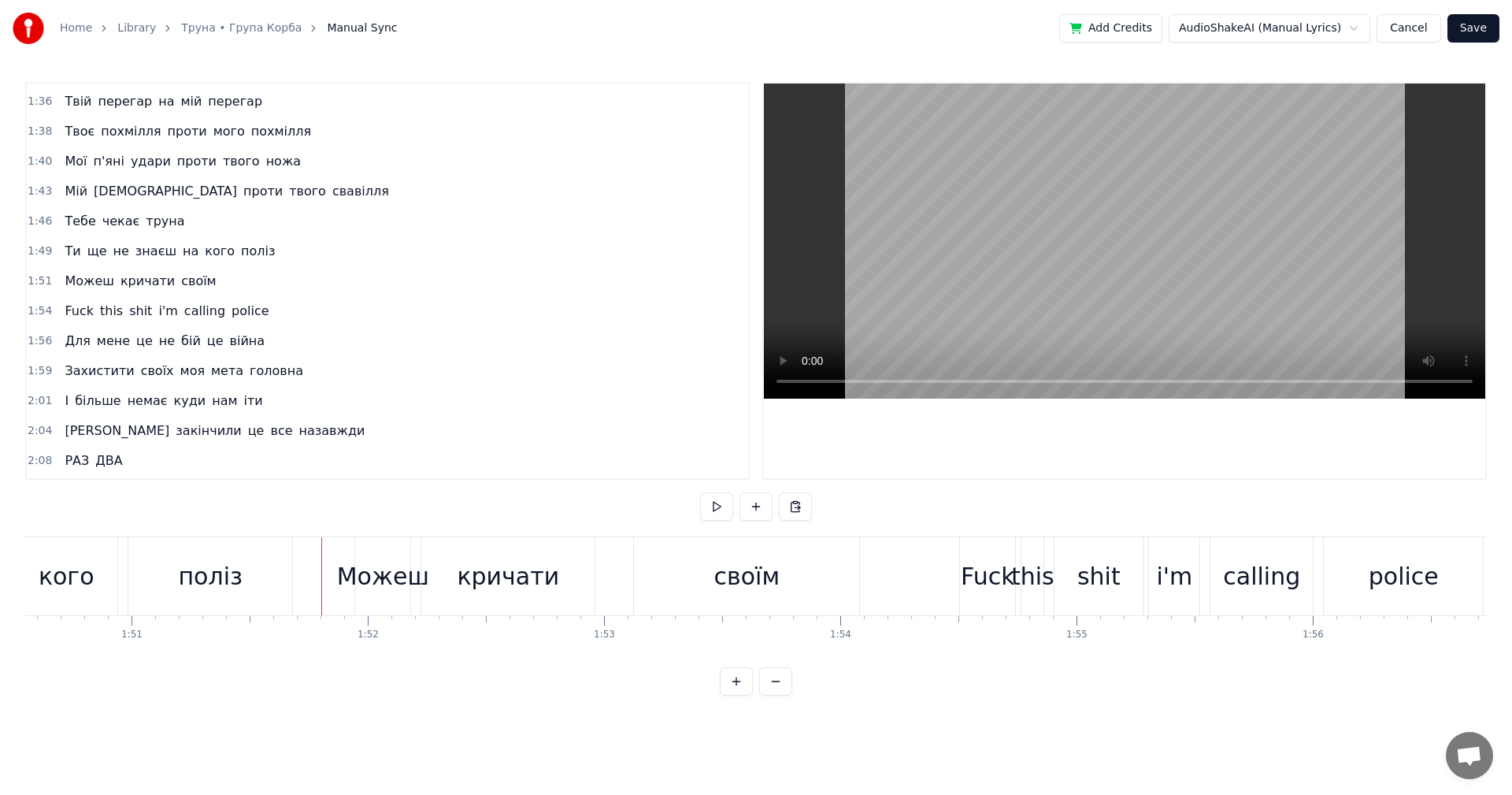
click at [1045, 226] on video at bounding box center [1124, 241] width 721 height 315
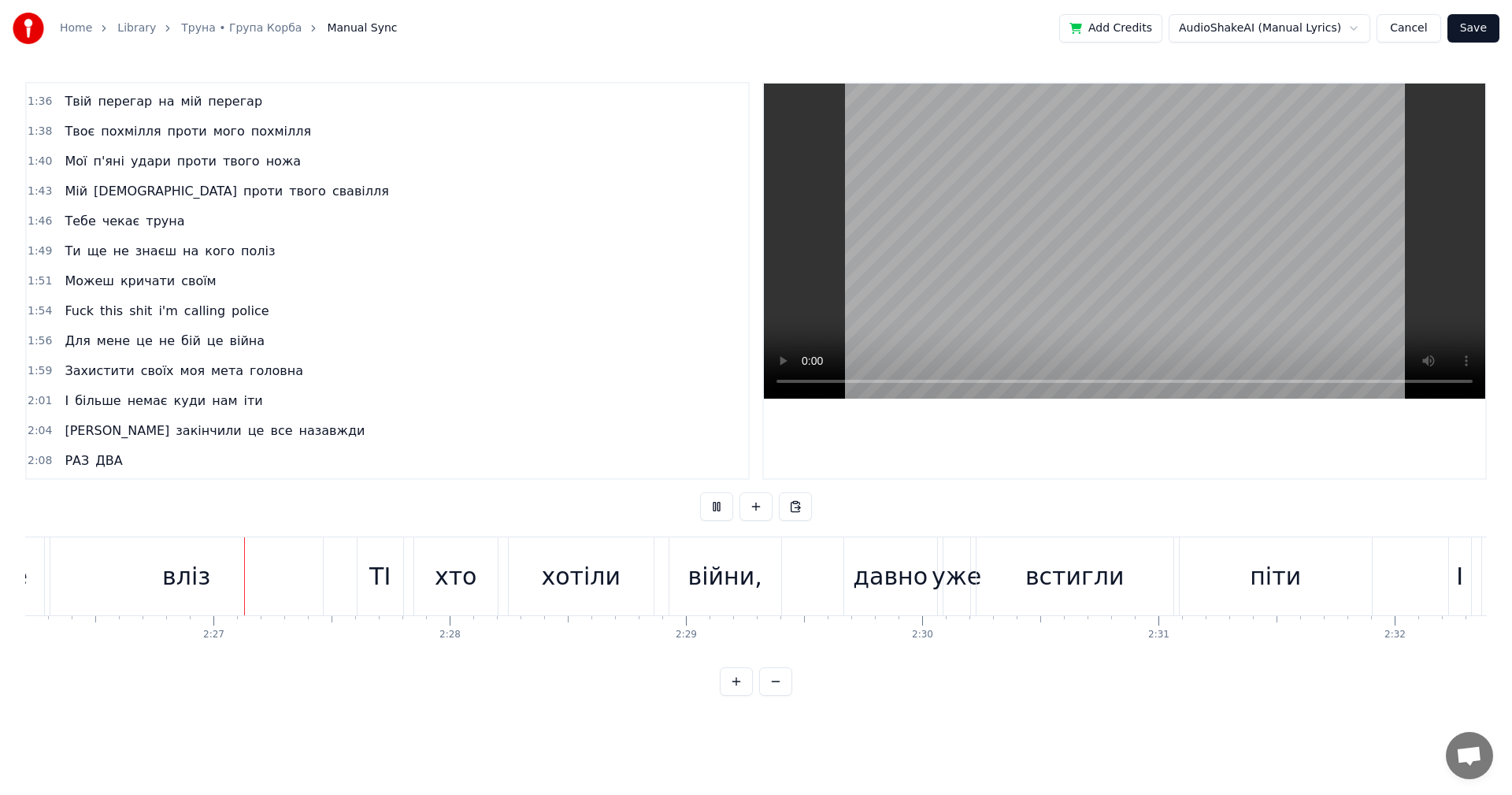
scroll to position [0, 34545]
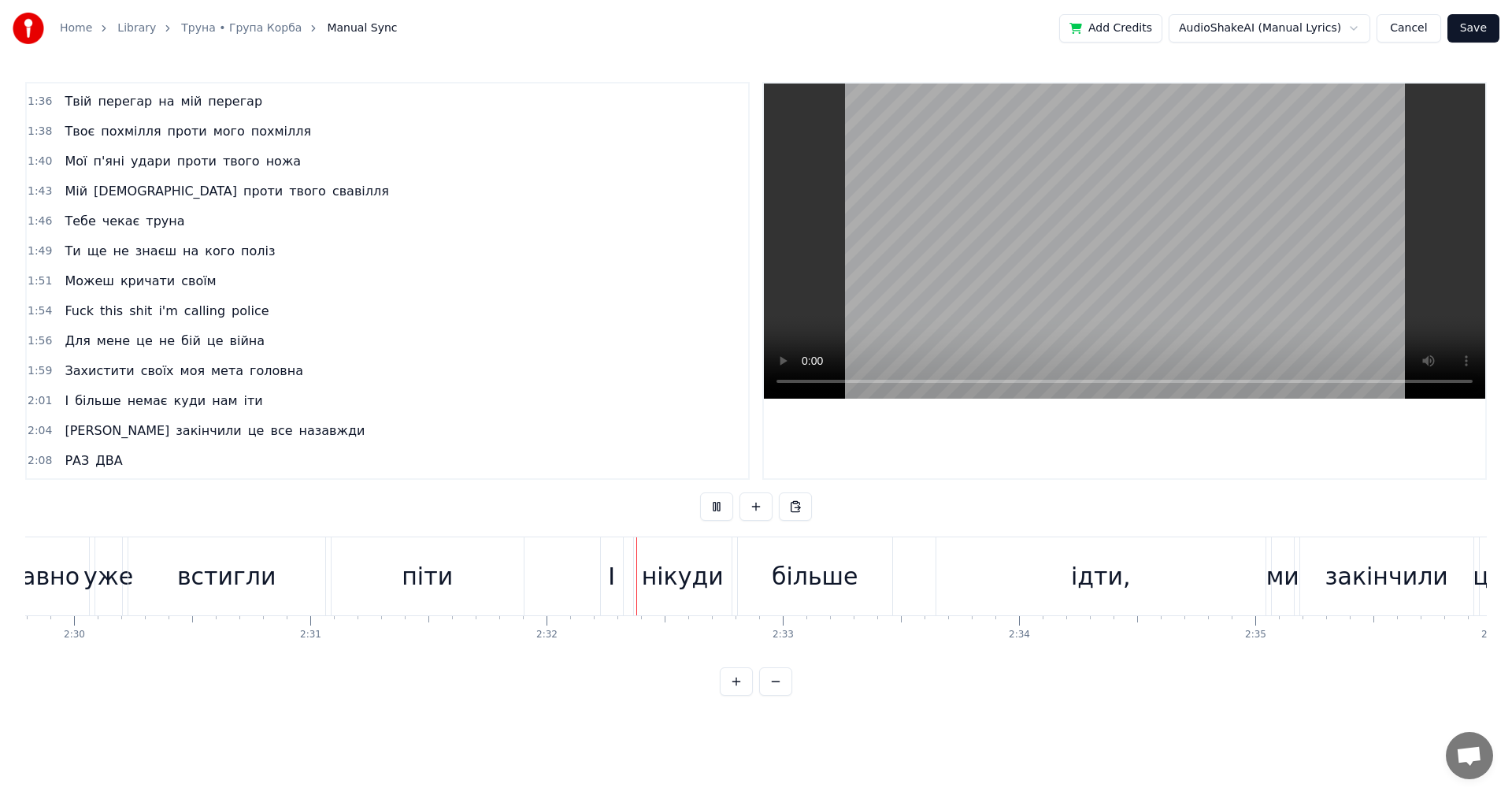
click at [1054, 295] on video at bounding box center [1124, 241] width 721 height 315
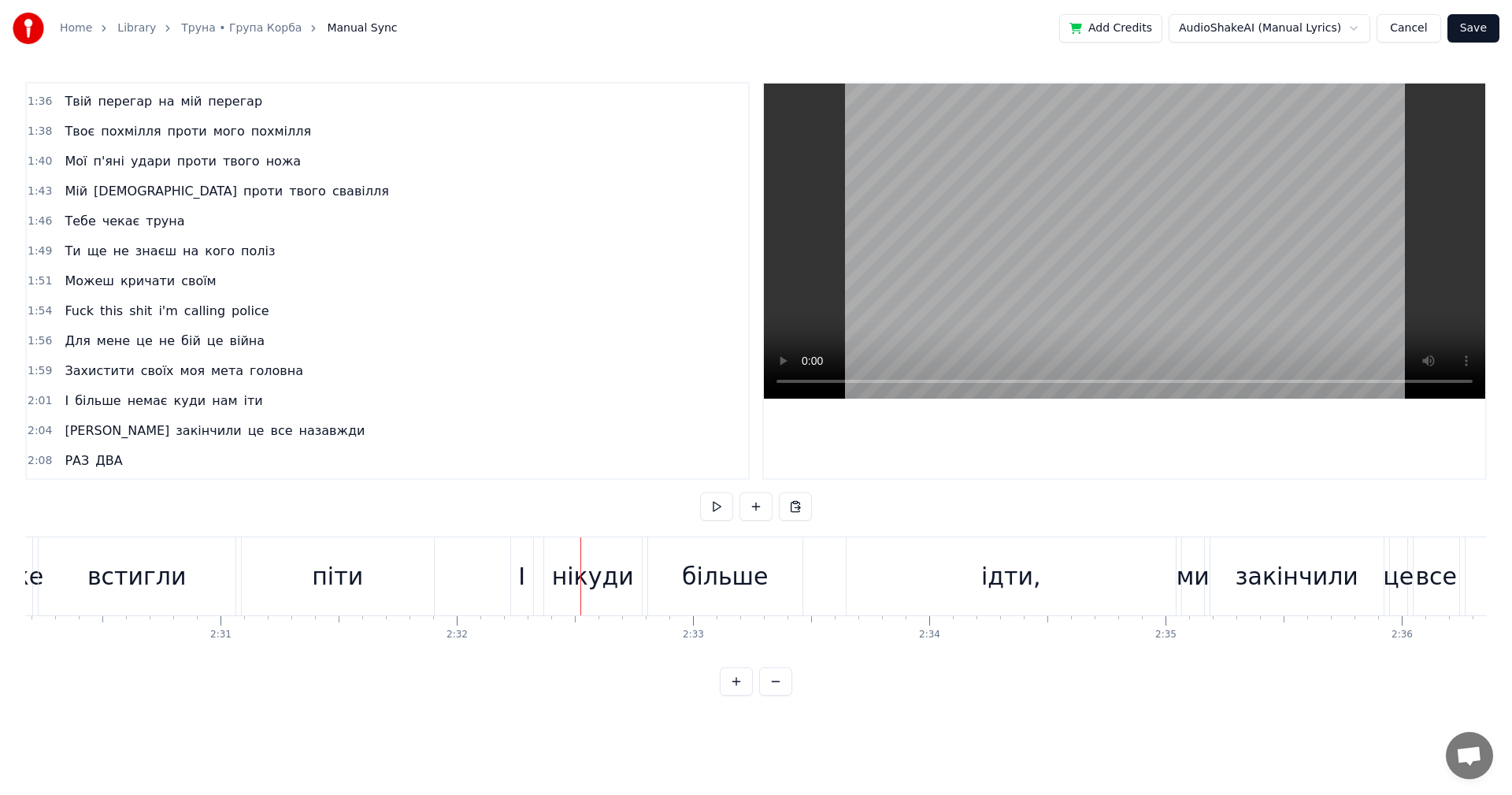
scroll to position [0, 35433]
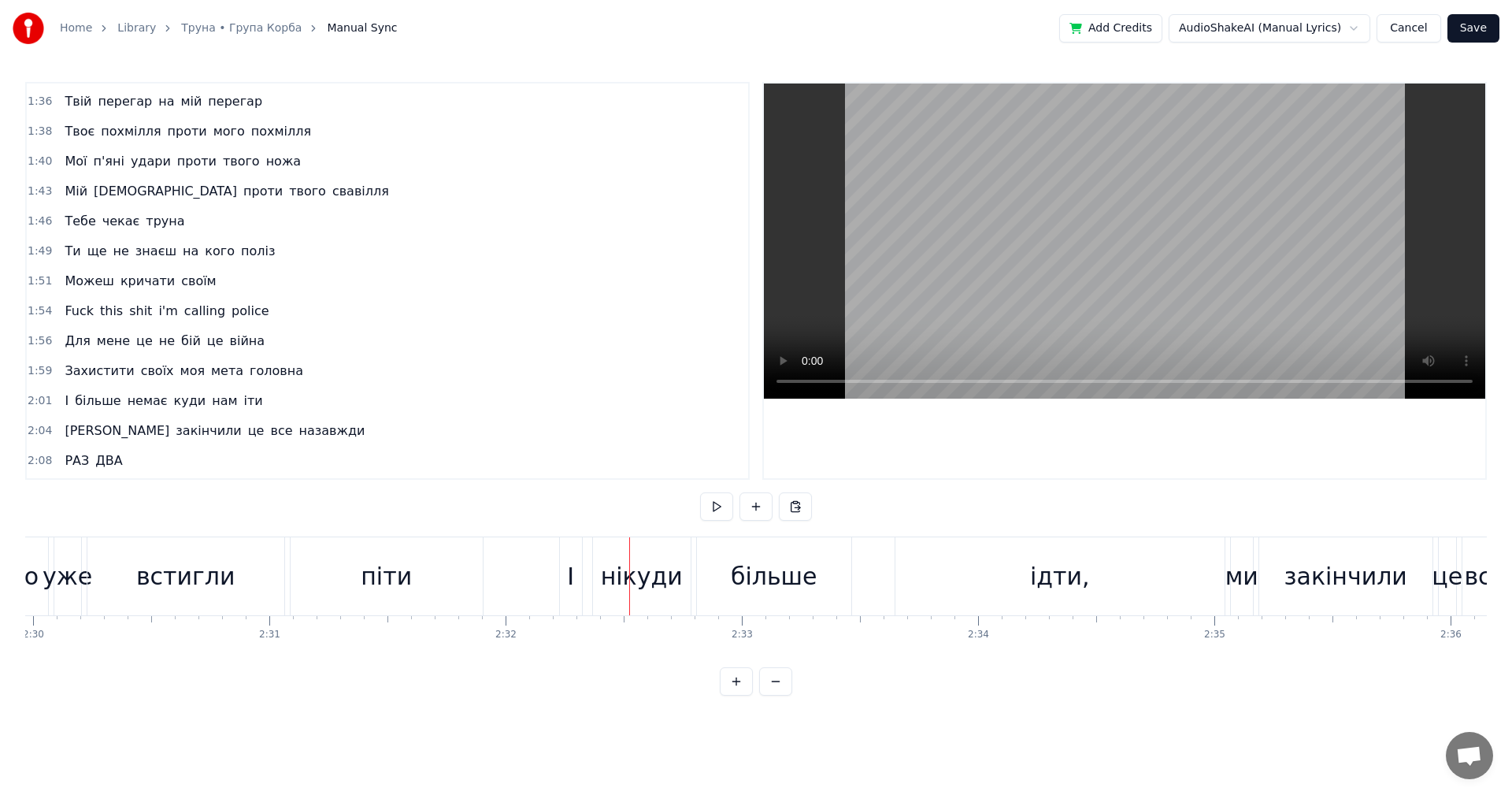
click at [394, 568] on div "піти" at bounding box center [387, 576] width 51 height 35
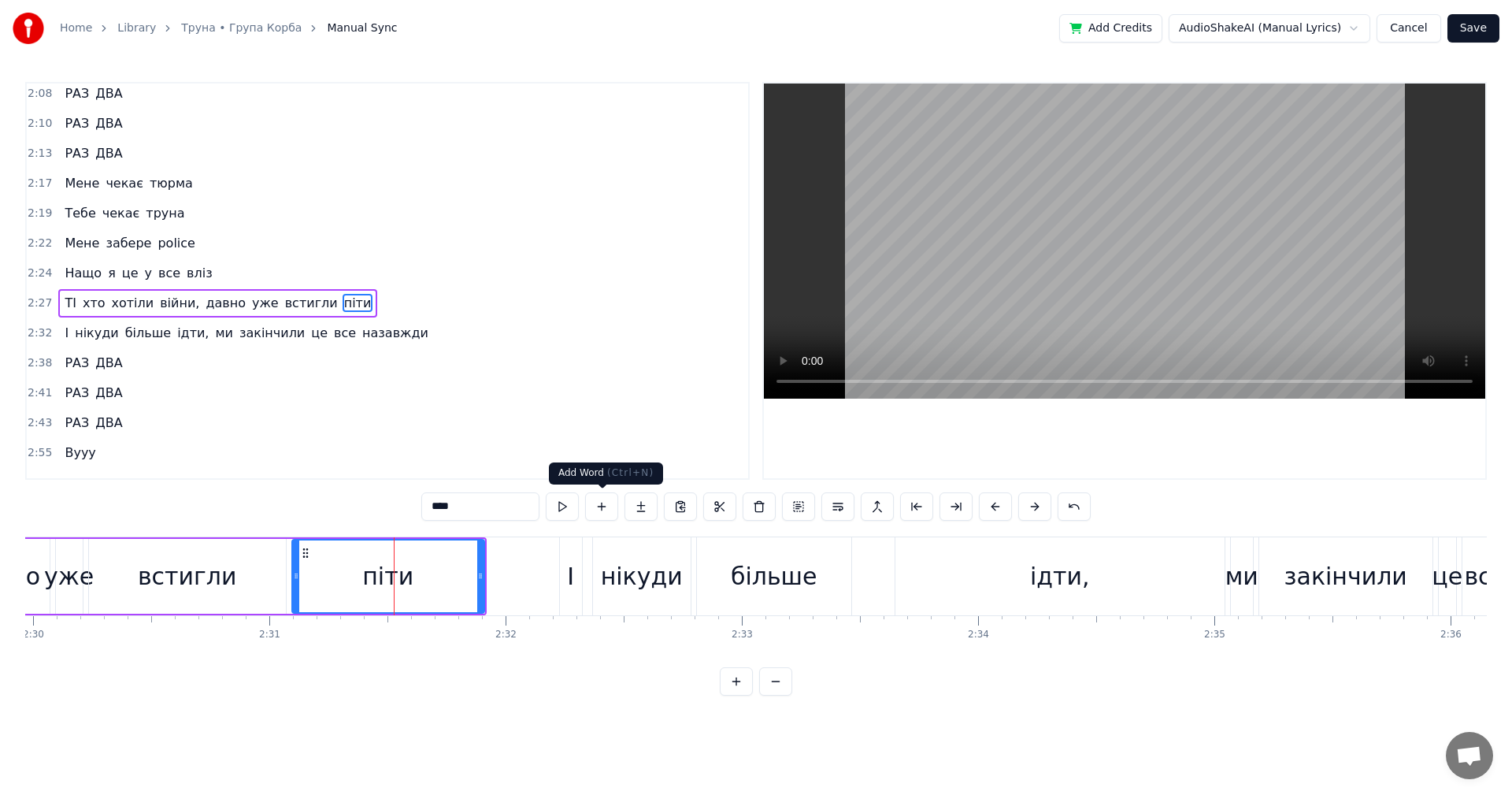
click at [1125, 277] on video at bounding box center [1124, 241] width 721 height 315
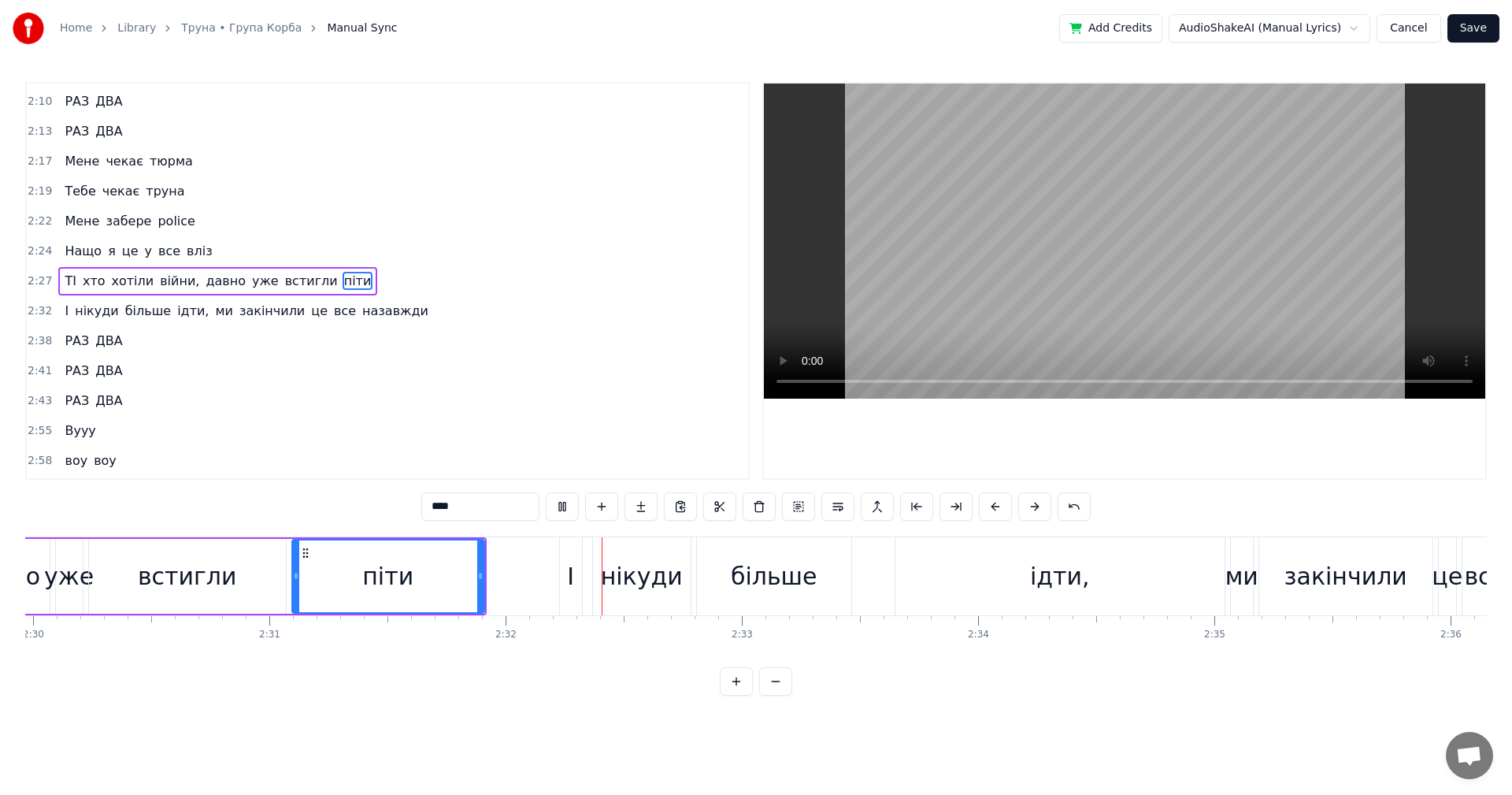
click at [1088, 240] on video at bounding box center [1124, 241] width 721 height 315
click at [109, 578] on div "встигли" at bounding box center [187, 576] width 197 height 75
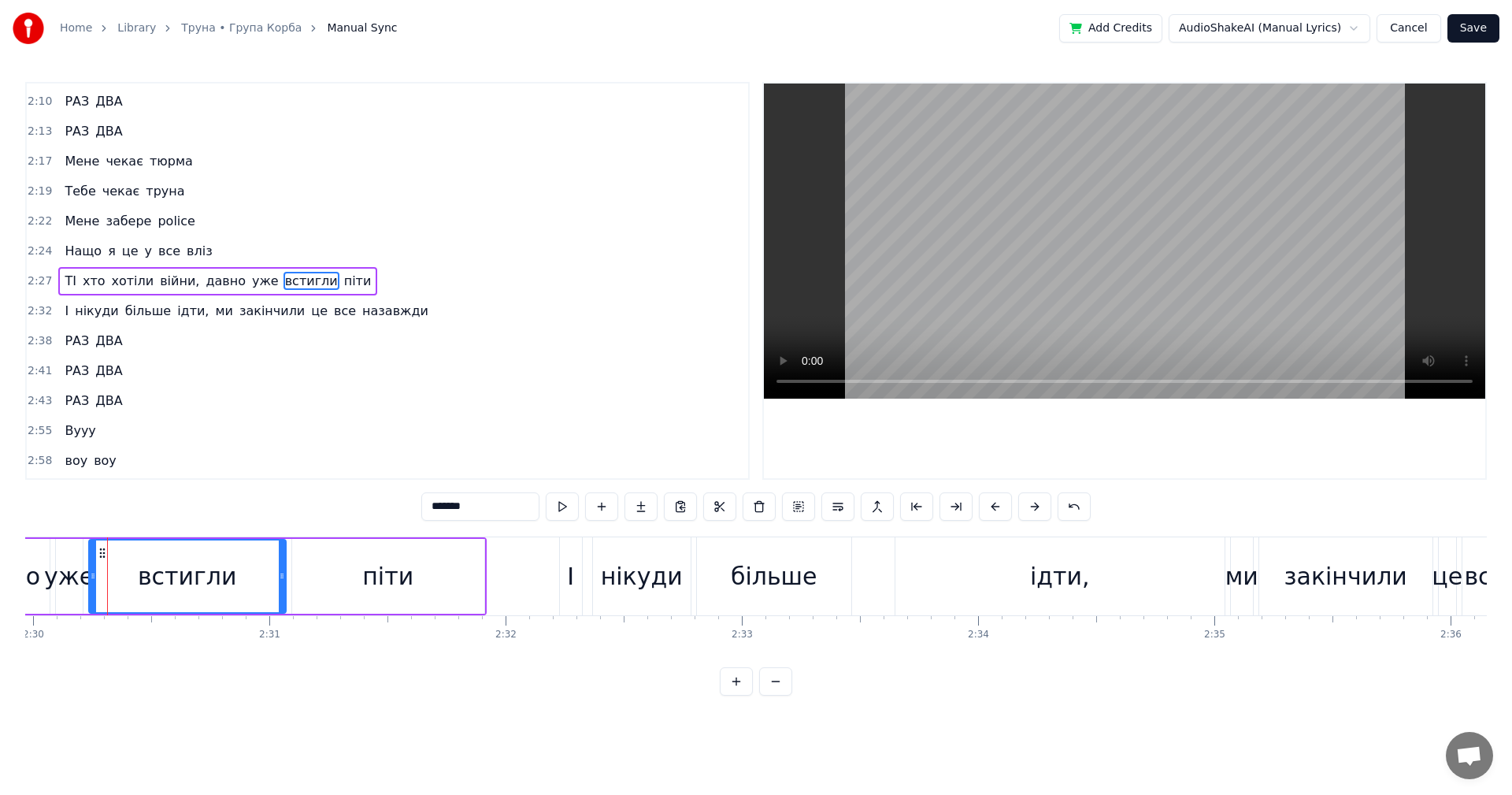
click at [1111, 240] on video at bounding box center [1124, 241] width 721 height 315
click at [387, 582] on div "піти" at bounding box center [388, 576] width 51 height 35
type input "****"
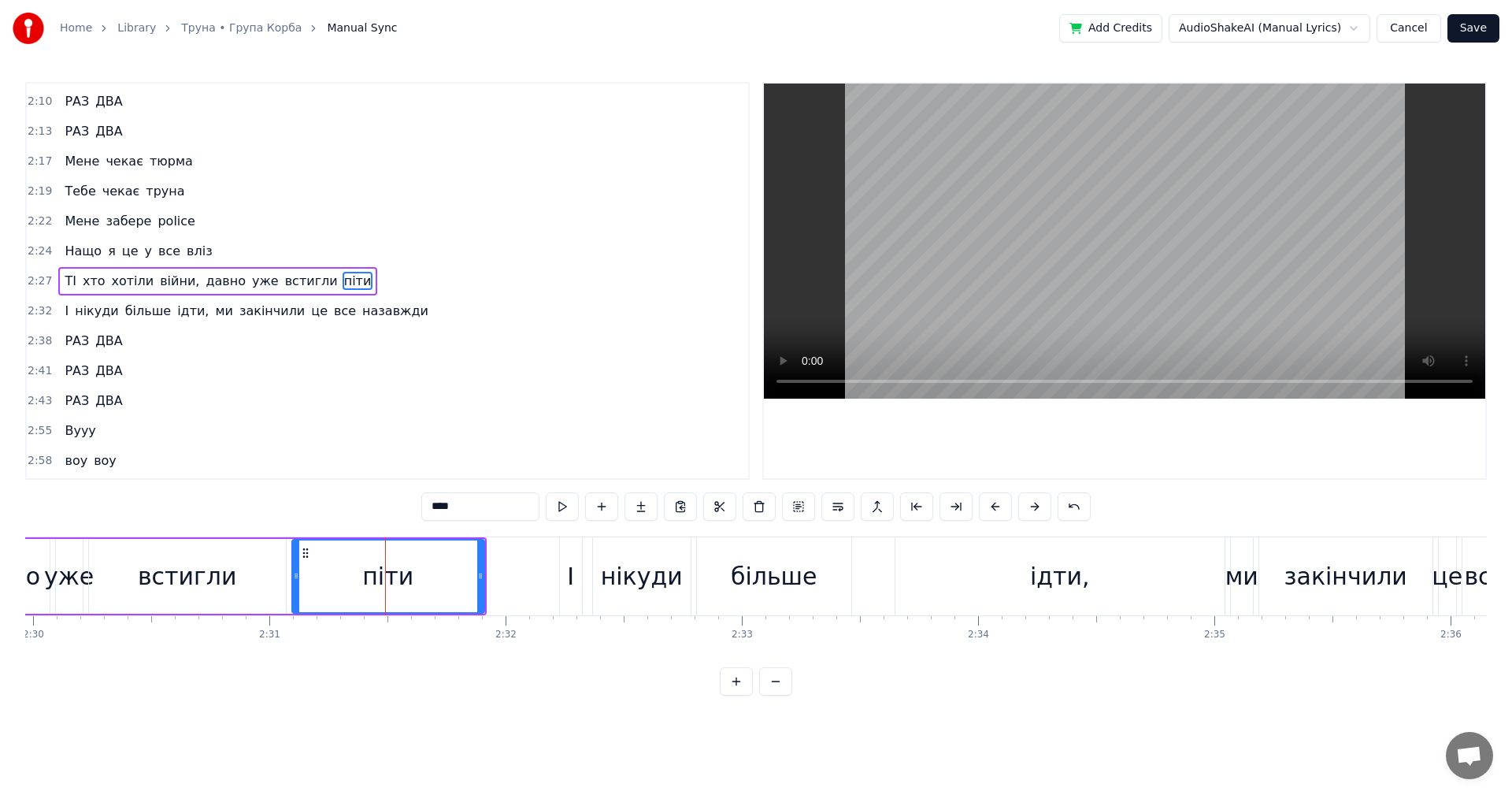
drag, startPoint x: 480, startPoint y: 507, endPoint x: 411, endPoint y: 503, distance: 69.1
click at [411, 503] on div "0:10 Це не буде помилкою в моїх очах 0:13 Мії характер вже все показав 0:15 Зас…" at bounding box center [756, 389] width 1462 height 614
click at [1024, 244] on video at bounding box center [1124, 241] width 721 height 315
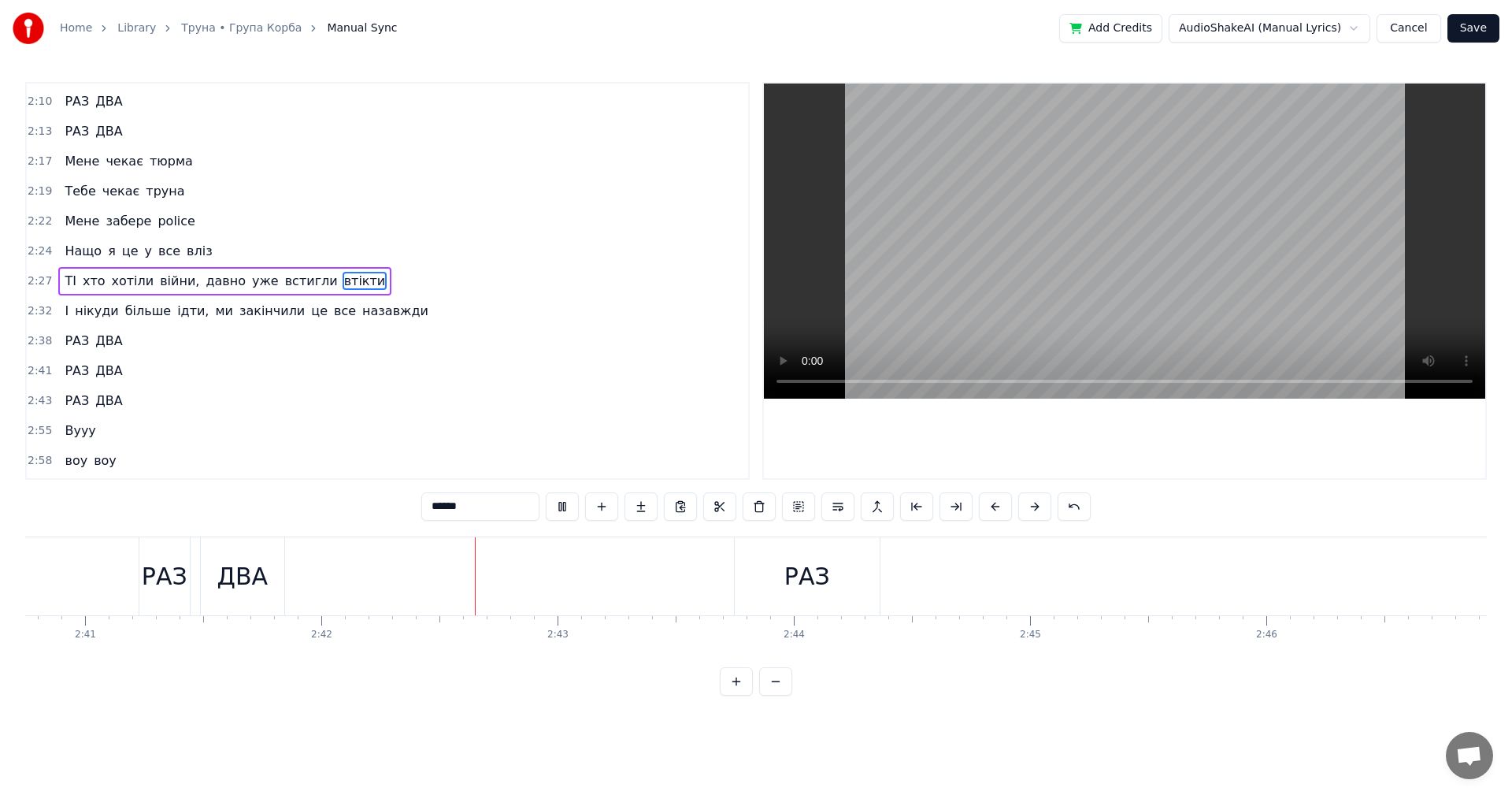
scroll to position [0, 38004]
click at [1166, 255] on video at bounding box center [1124, 241] width 721 height 315
click at [798, 584] on div "РАЗ" at bounding box center [784, 576] width 46 height 35
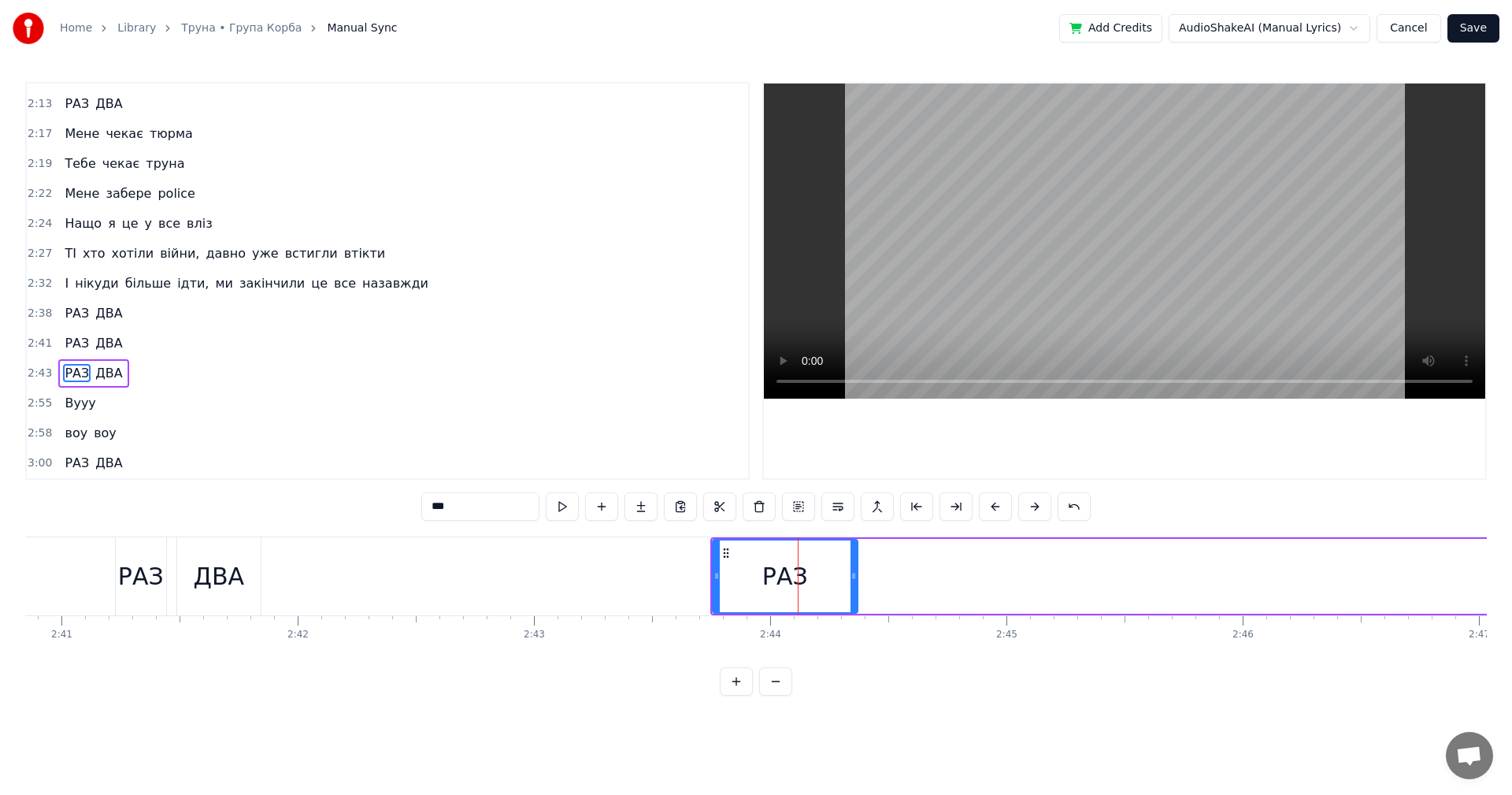
click at [485, 506] on input "***" at bounding box center [481, 506] width 118 height 28
type input "*******"
click at [1106, 248] on video at bounding box center [1124, 241] width 721 height 315
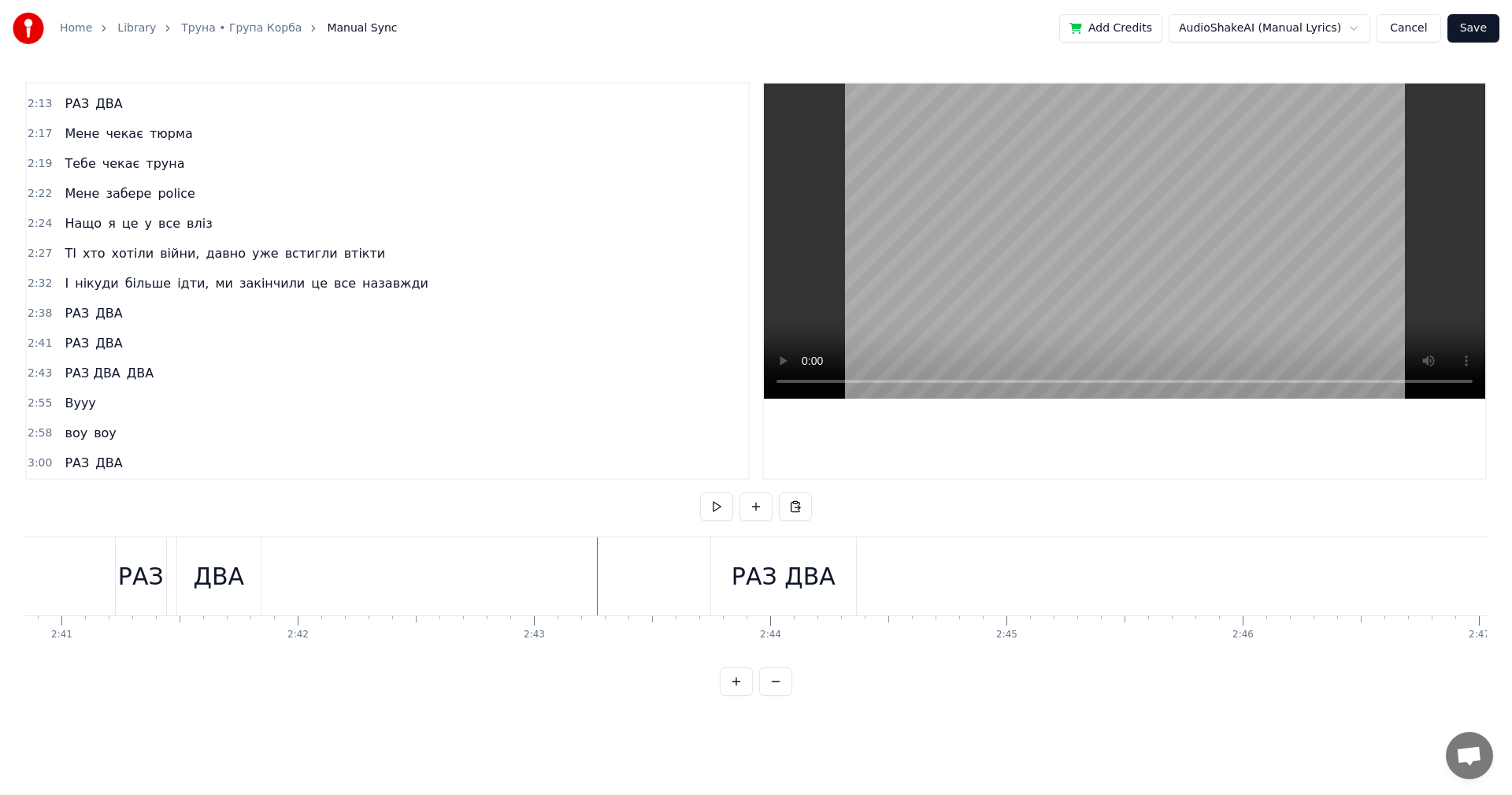
click at [1174, 219] on video at bounding box center [1124, 241] width 721 height 315
click at [1275, 260] on video at bounding box center [1124, 241] width 721 height 315
click at [1401, 560] on div "ДВА" at bounding box center [1405, 576] width 51 height 35
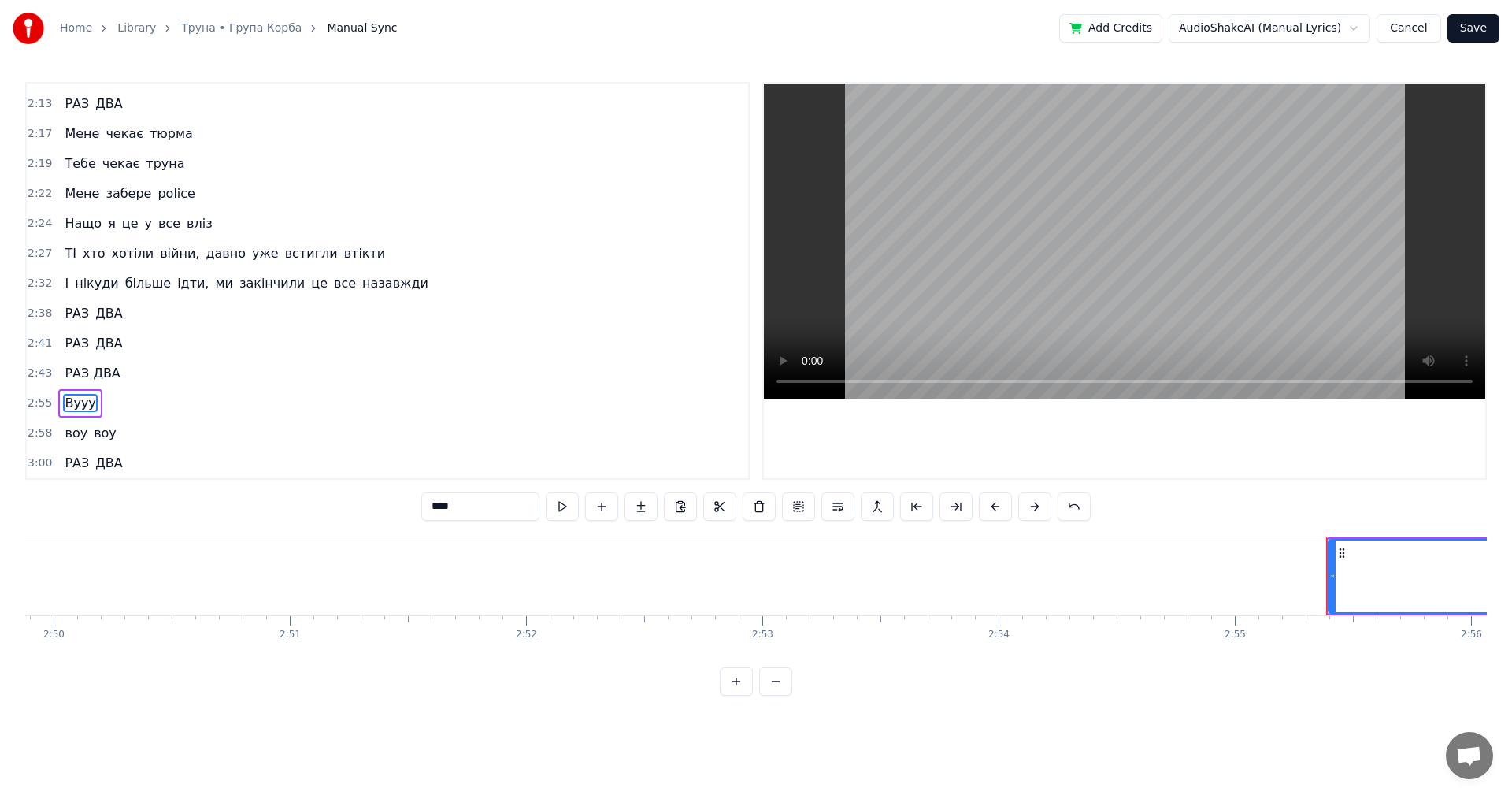
scroll to position [0, 40284]
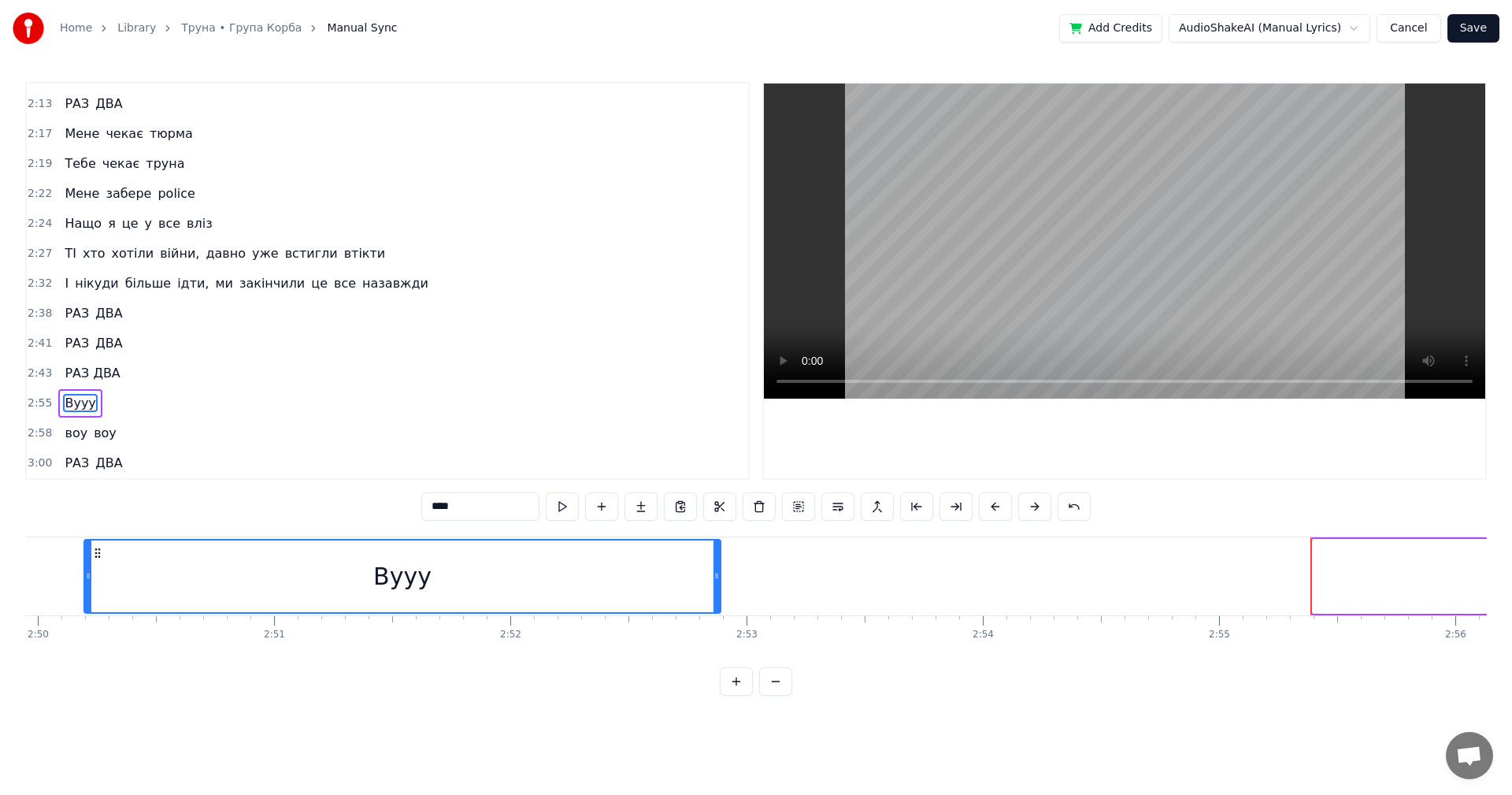
drag, startPoint x: 1197, startPoint y: 552, endPoint x: 86, endPoint y: 528, distance: 1111.3
click at [86, 528] on div "0:10 Це не буде помилкою в моїх очах 0:13 Мії характер вже все показав 0:15 Зас…" at bounding box center [756, 389] width 1462 height 614
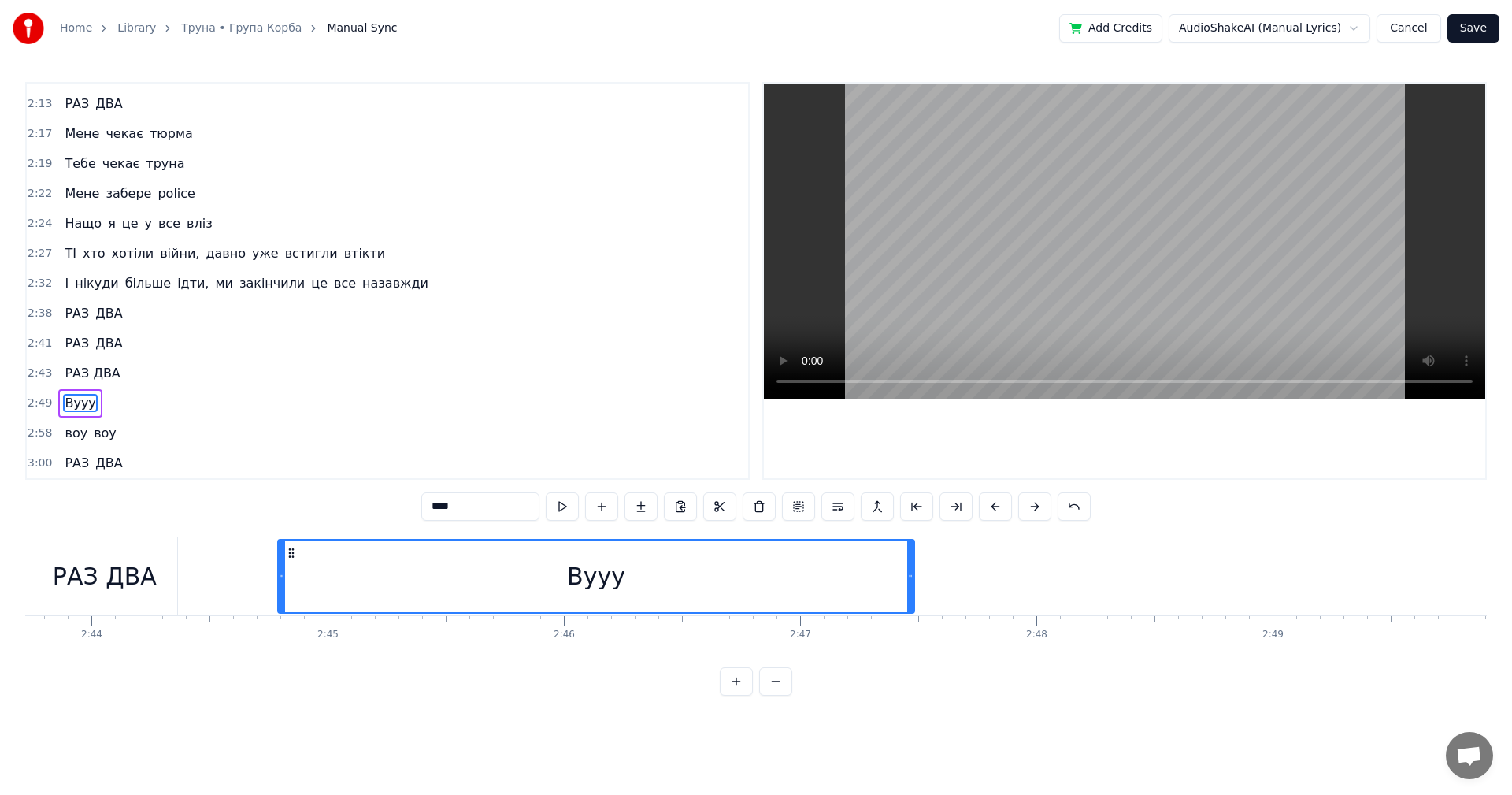
scroll to position [0, 38683]
drag, startPoint x: 1417, startPoint y: 555, endPoint x: 350, endPoint y: 515, distance: 1067.7
click at [350, 515] on div "0:10 Це не буде помилкою в моїх очах 0:13 Мії характер вже все показав 0:15 Зас…" at bounding box center [756, 389] width 1462 height 614
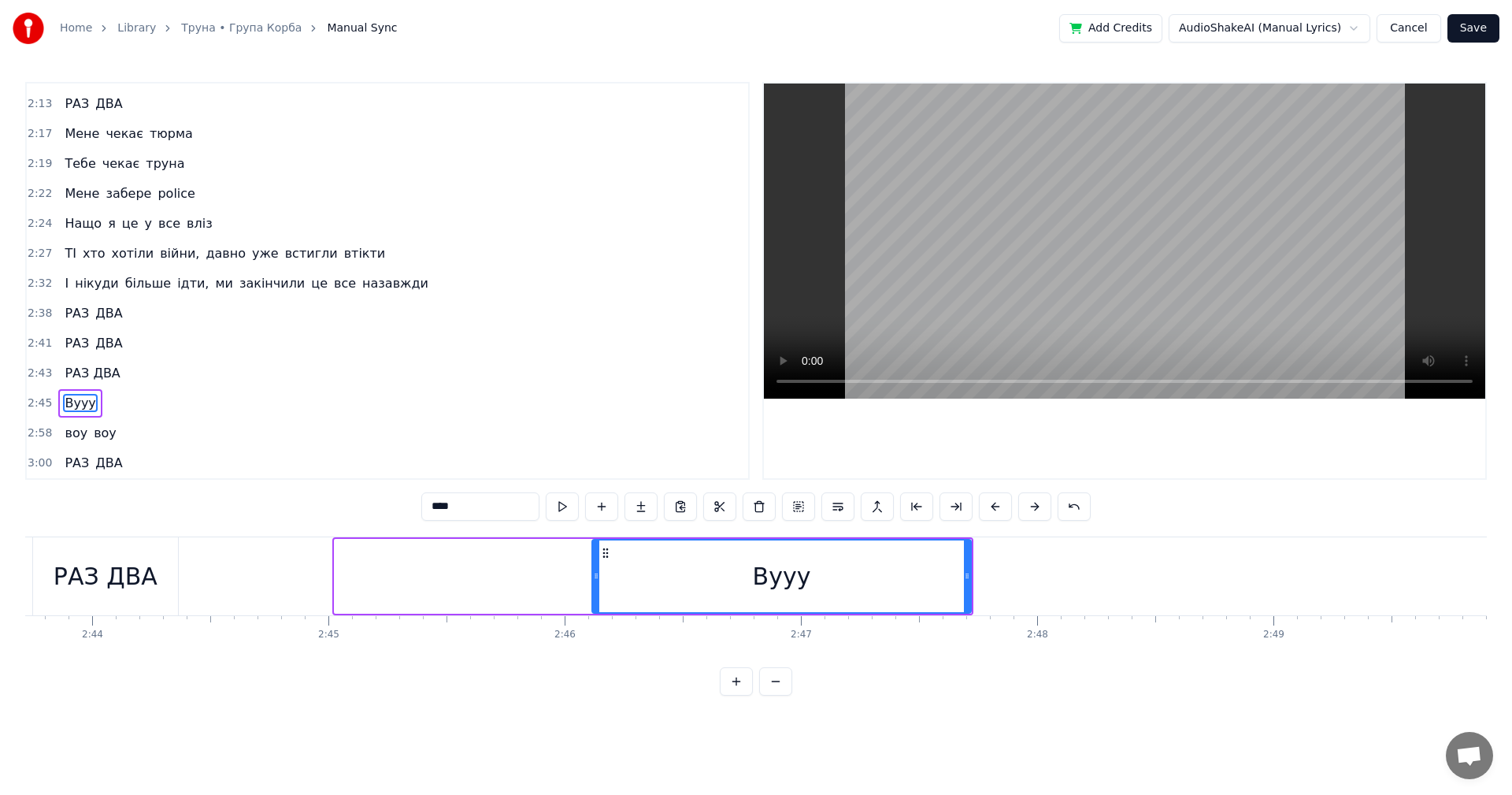
drag, startPoint x: 338, startPoint y: 582, endPoint x: 595, endPoint y: 595, distance: 257.3
click at [595, 595] on div at bounding box center [596, 576] width 6 height 72
drag, startPoint x: 784, startPoint y: 586, endPoint x: 692, endPoint y: 589, distance: 92.0
click at [692, 589] on div "Вууу" at bounding box center [781, 576] width 377 height 72
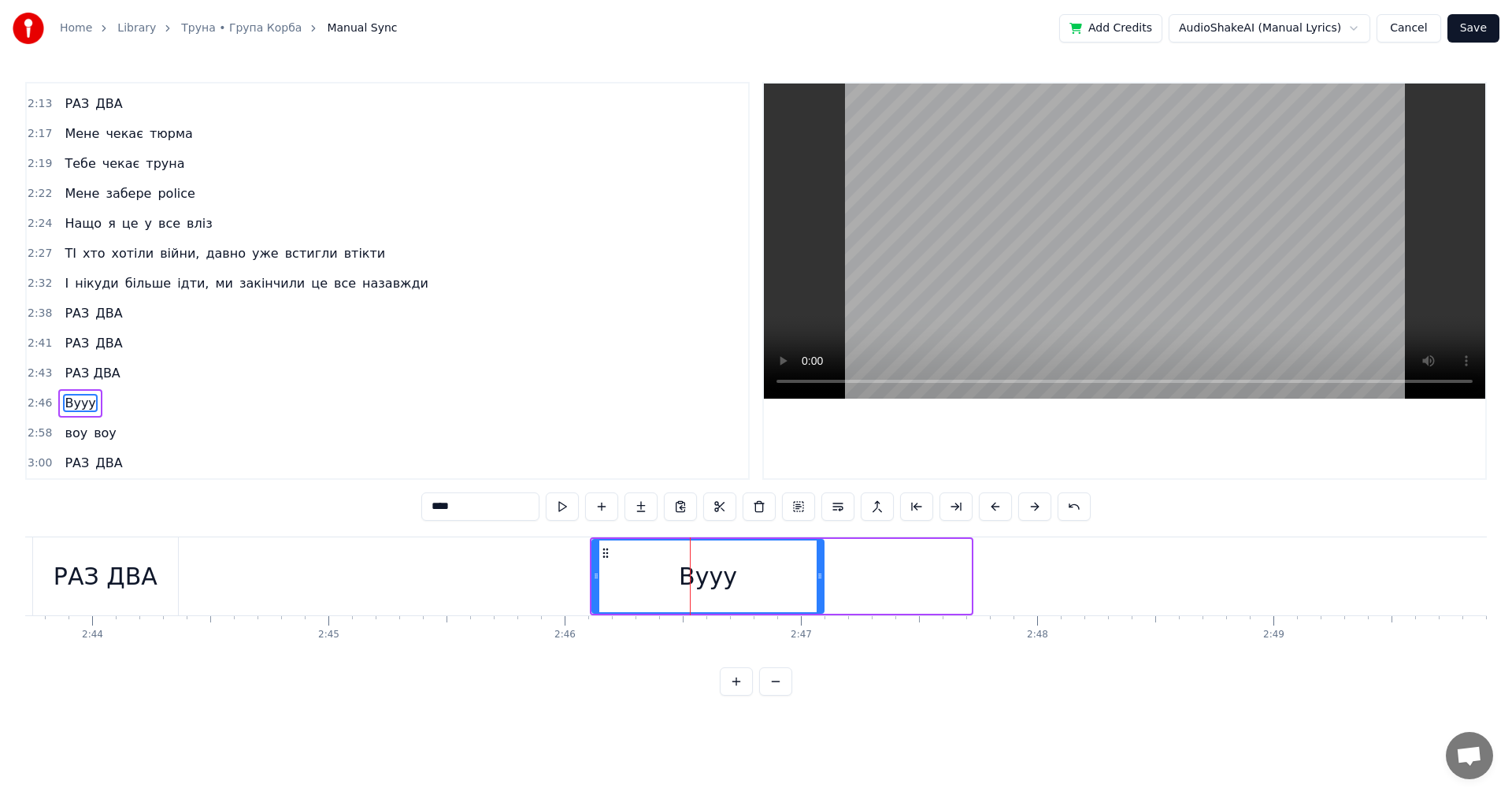
drag, startPoint x: 968, startPoint y: 578, endPoint x: 820, endPoint y: 586, distance: 148.2
click at [820, 586] on div at bounding box center [820, 576] width 6 height 72
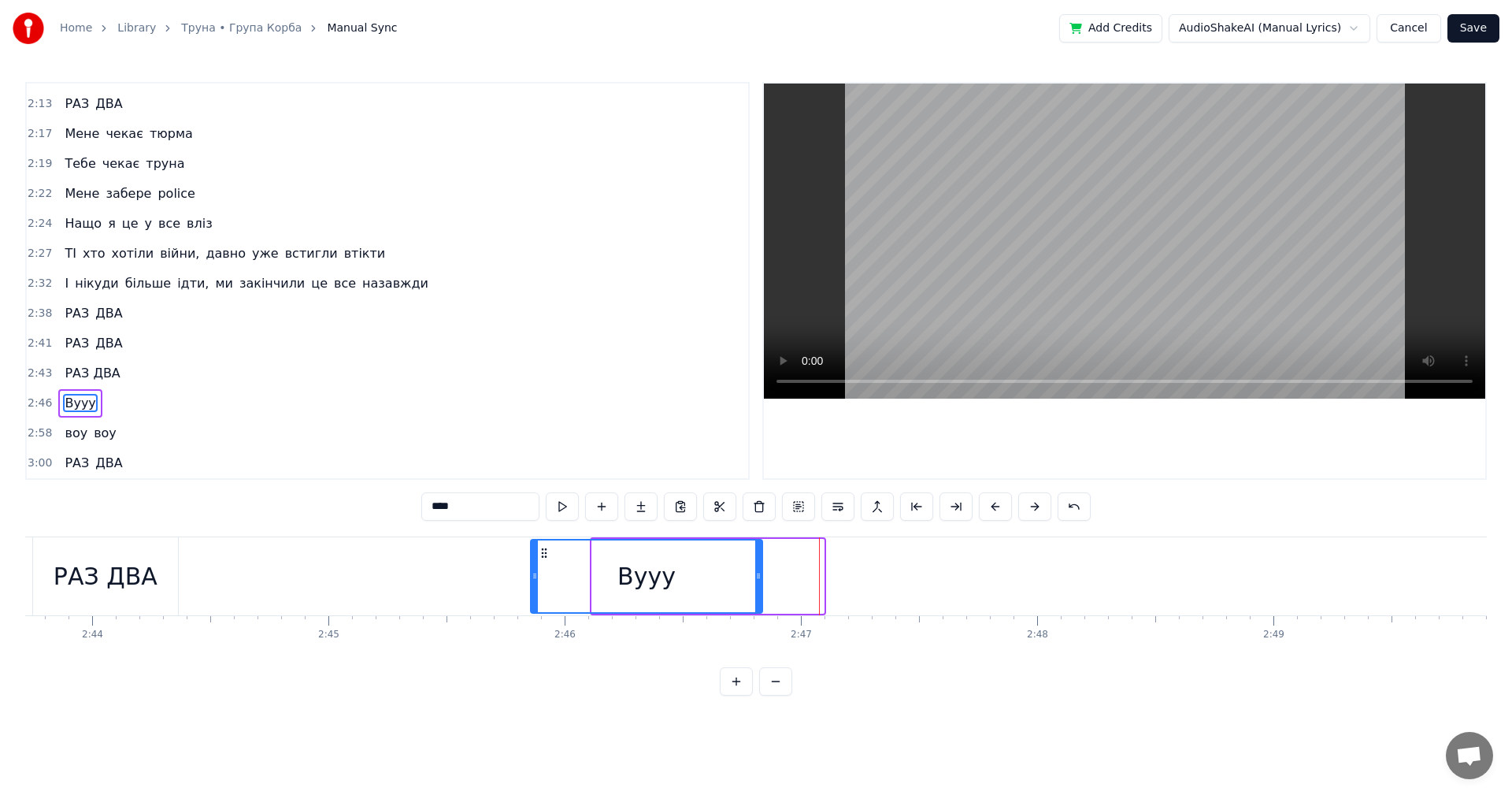
drag, startPoint x: 604, startPoint y: 552, endPoint x: 546, endPoint y: 545, distance: 58.4
click at [546, 545] on div "Вууу" at bounding box center [647, 576] width 230 height 72
click at [52, 566] on div "РАЗ ДВА" at bounding box center [105, 576] width 145 height 78
type input "*******"
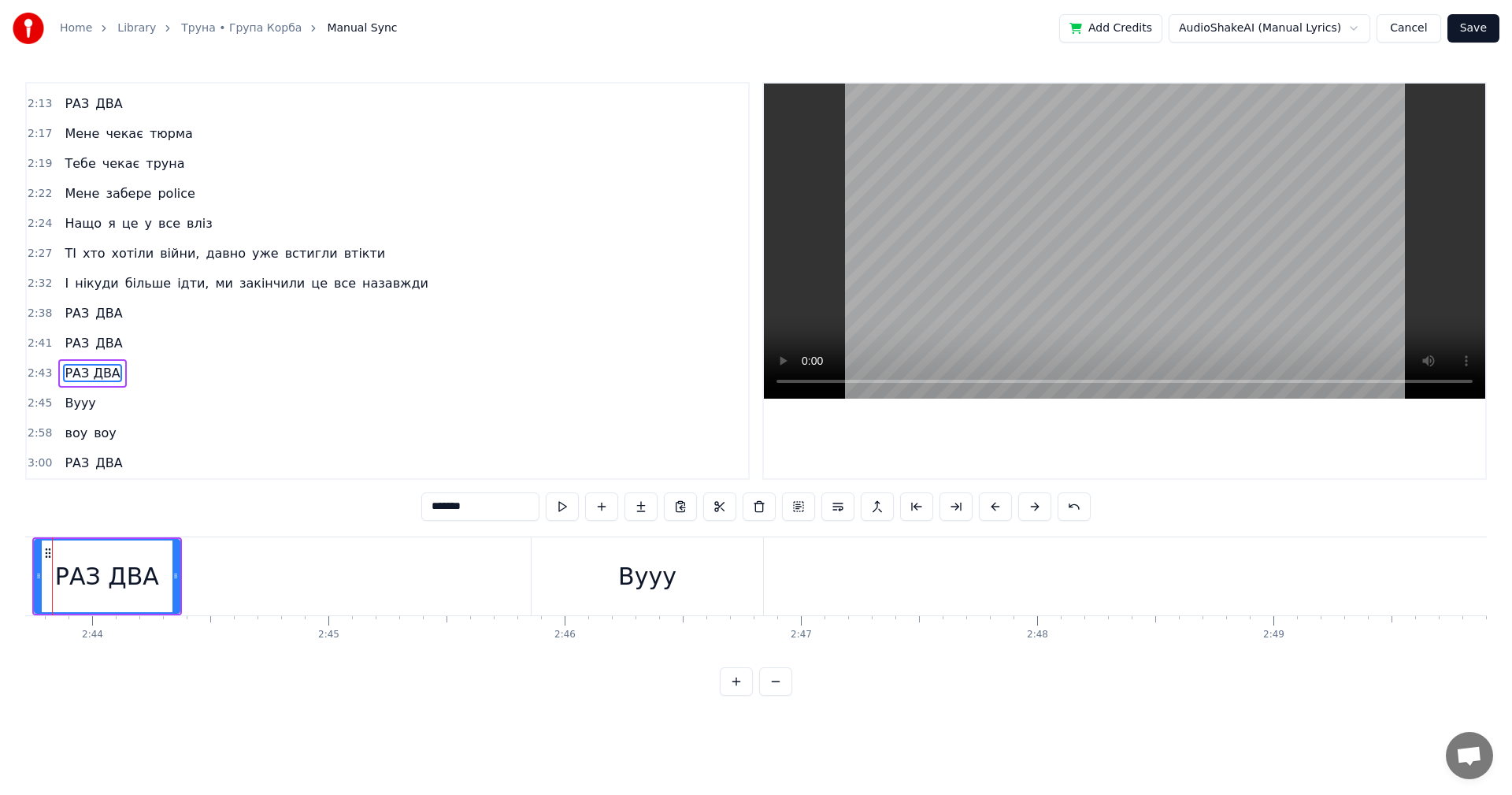
scroll to position [0, 38631]
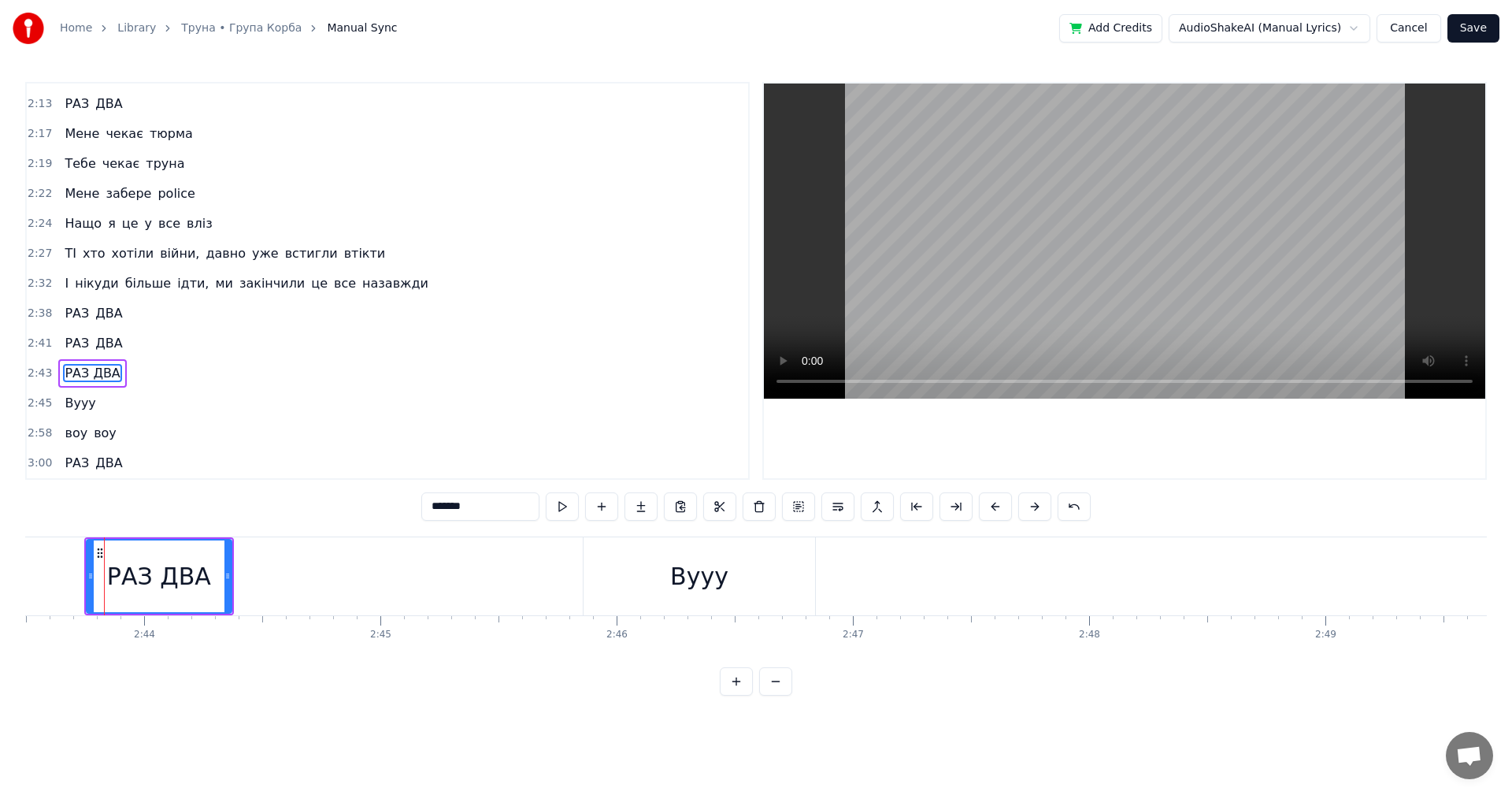
click at [1157, 233] on video at bounding box center [1124, 241] width 721 height 315
click at [1149, 234] on video at bounding box center [1124, 241] width 721 height 315
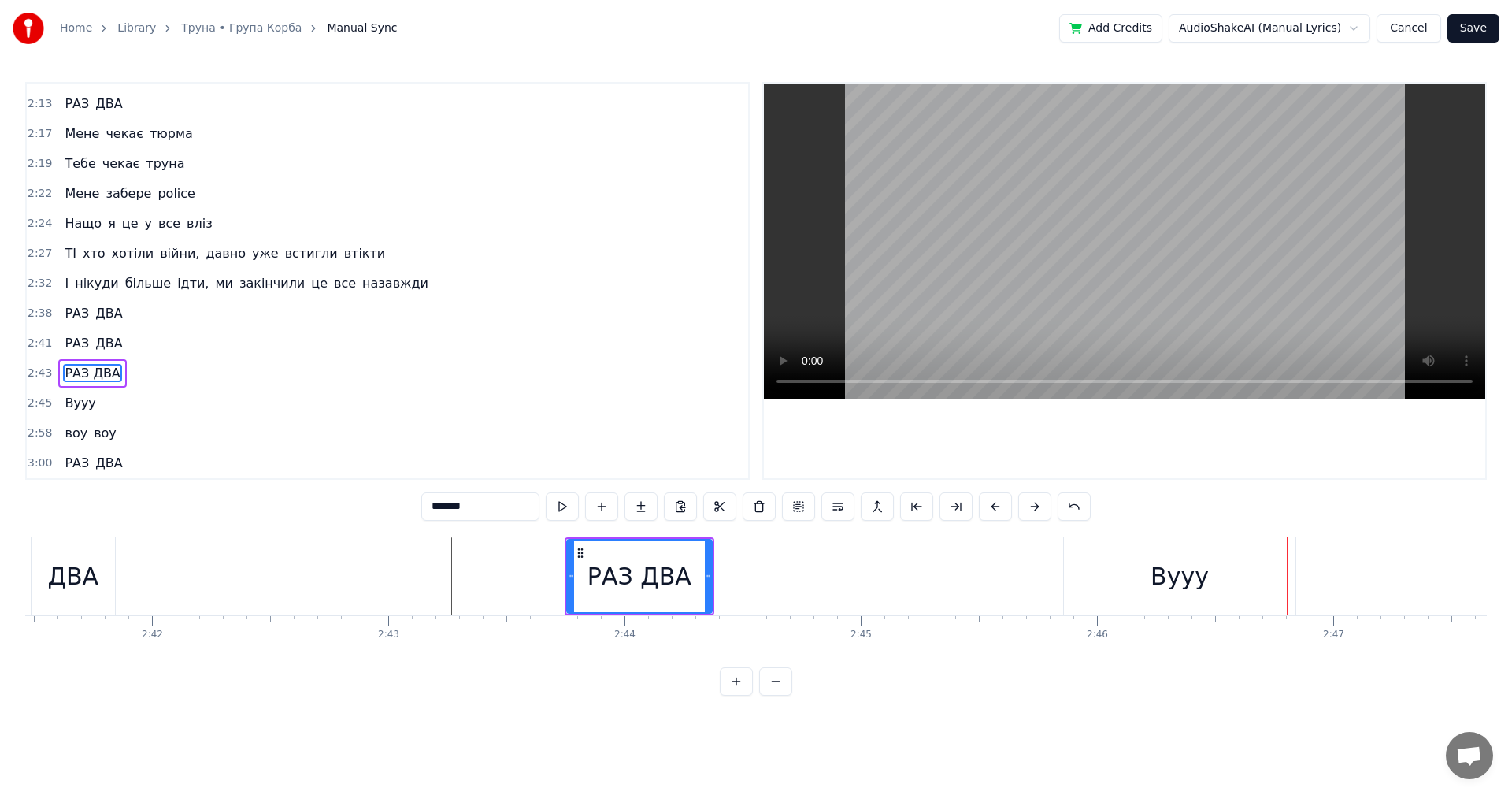
scroll to position [0, 38004]
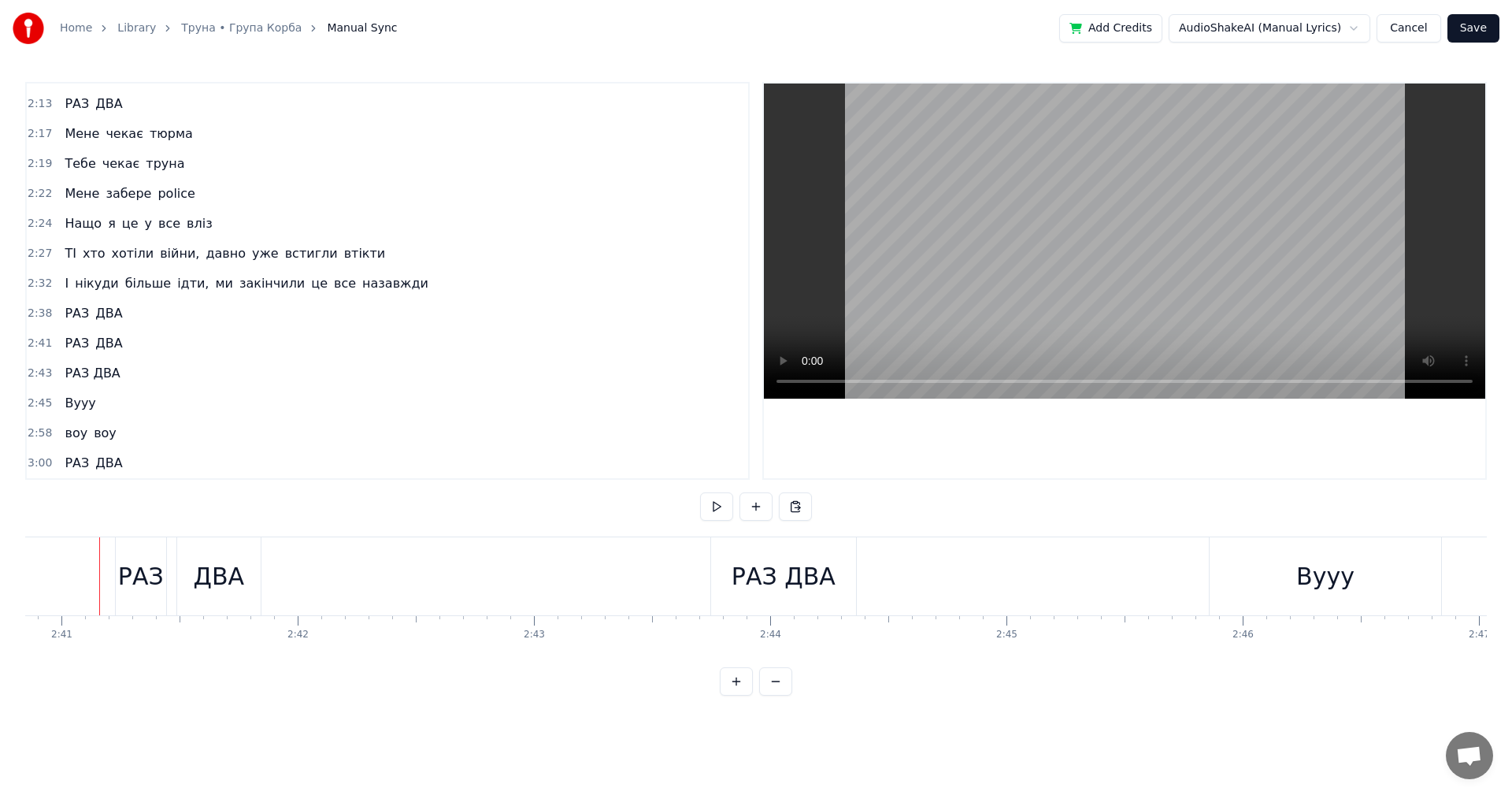
click at [1035, 251] on video at bounding box center [1124, 241] width 721 height 315
click at [1104, 230] on video at bounding box center [1124, 241] width 721 height 315
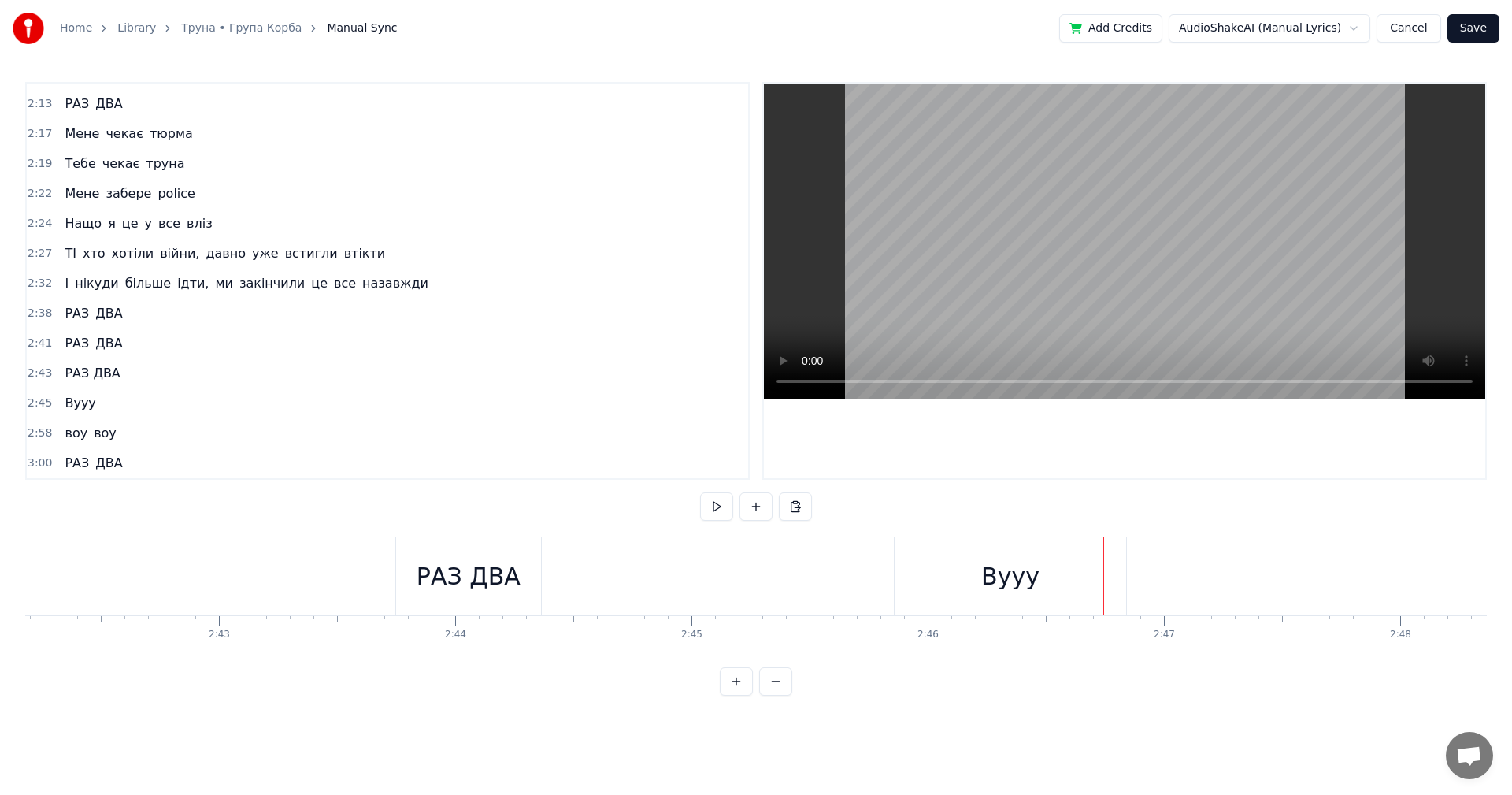
scroll to position [0, 37957]
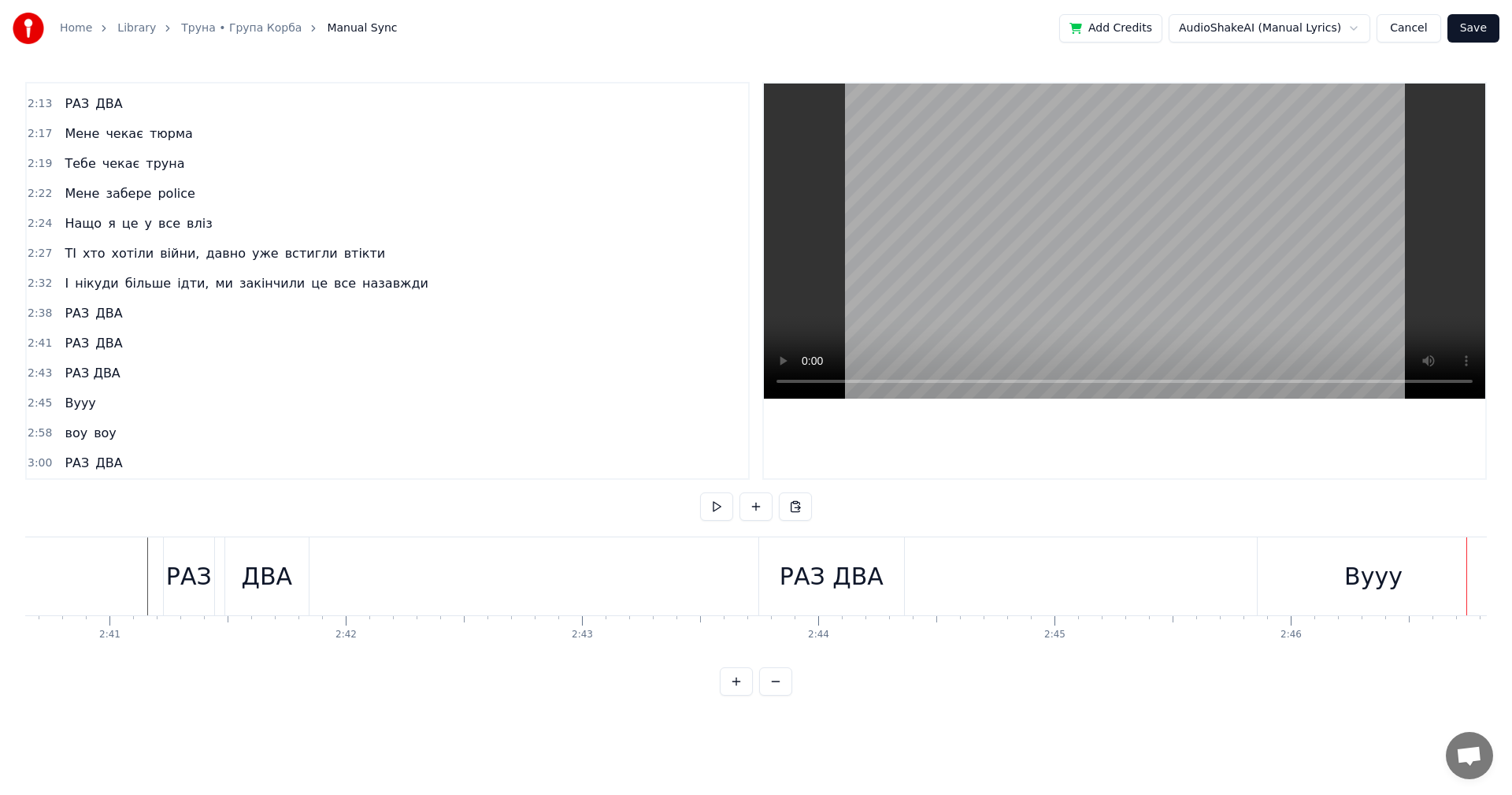
click at [870, 577] on div "РАЗ ДВА" at bounding box center [831, 576] width 104 height 35
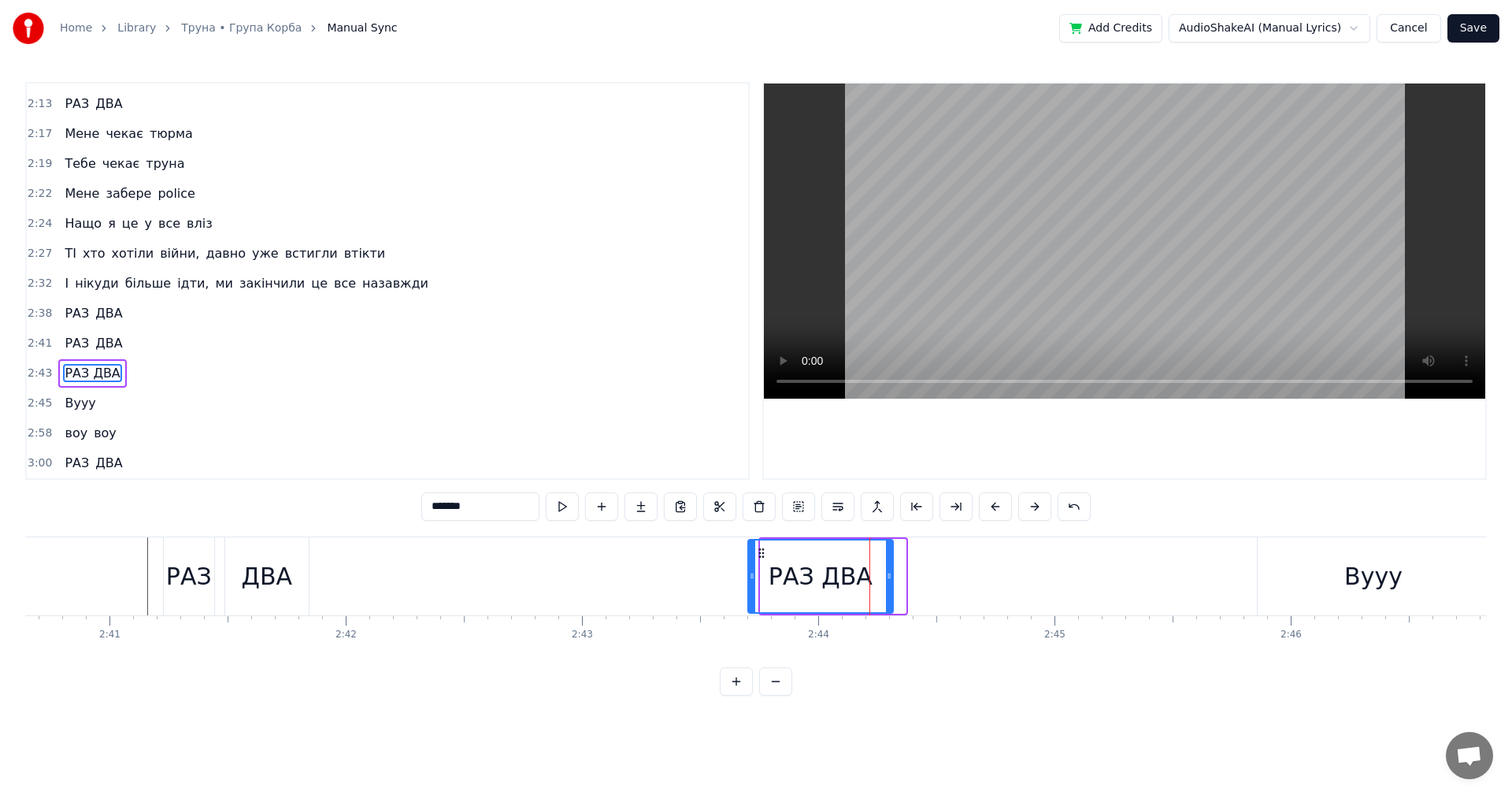
drag, startPoint x: 775, startPoint y: 554, endPoint x: 762, endPoint y: 552, distance: 13.2
click at [762, 552] on icon at bounding box center [762, 553] width 13 height 13
click at [1379, 570] on div "Вууу" at bounding box center [1373, 576] width 58 height 35
type input "****"
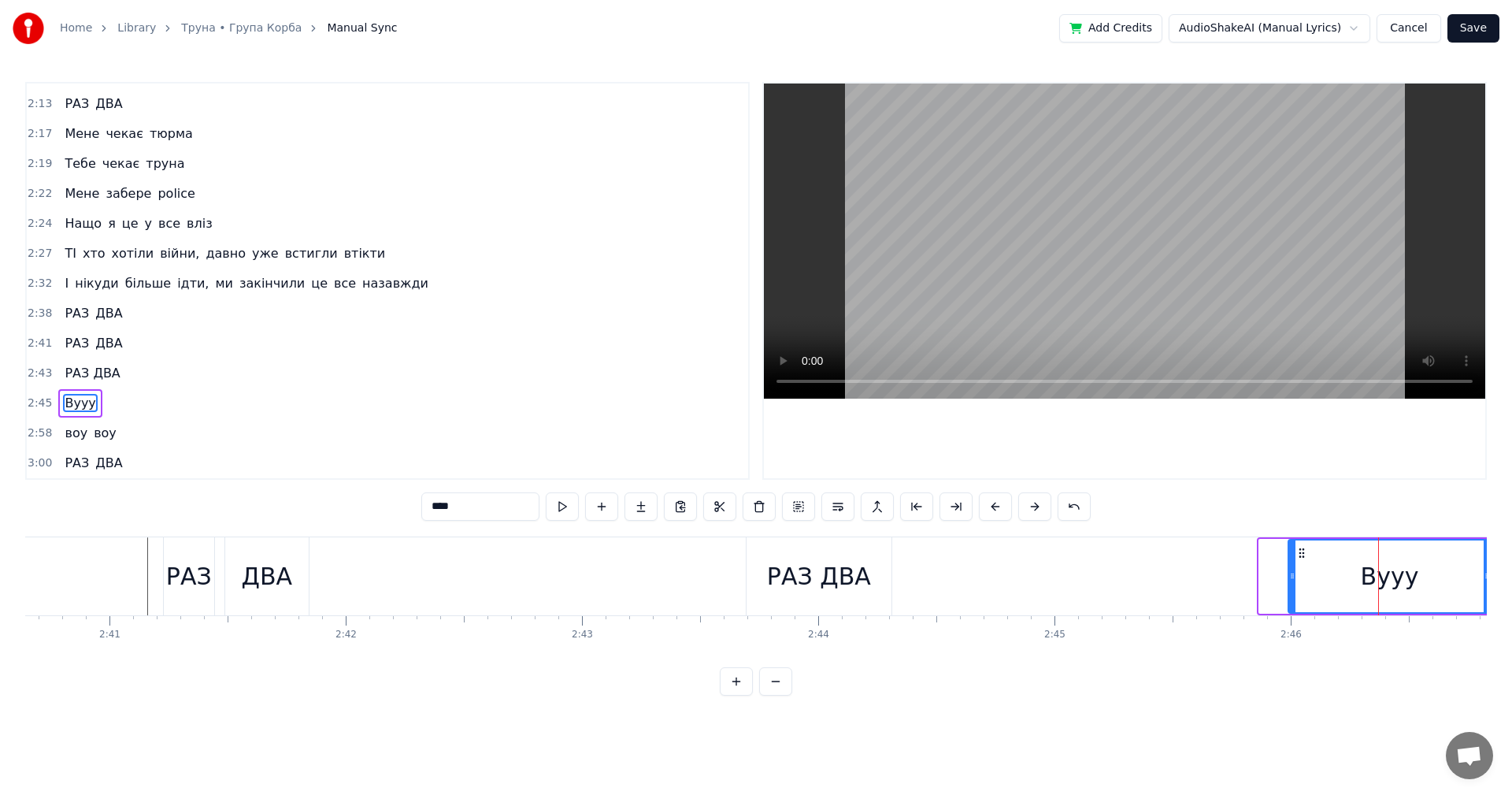
drag, startPoint x: 1264, startPoint y: 580, endPoint x: 1294, endPoint y: 578, distance: 30.1
click at [1294, 578] on icon at bounding box center [1292, 576] width 6 height 13
drag, startPoint x: 1483, startPoint y: 577, endPoint x: 1462, endPoint y: 576, distance: 21.0
click at [1463, 576] on icon at bounding box center [1466, 576] width 6 height 13
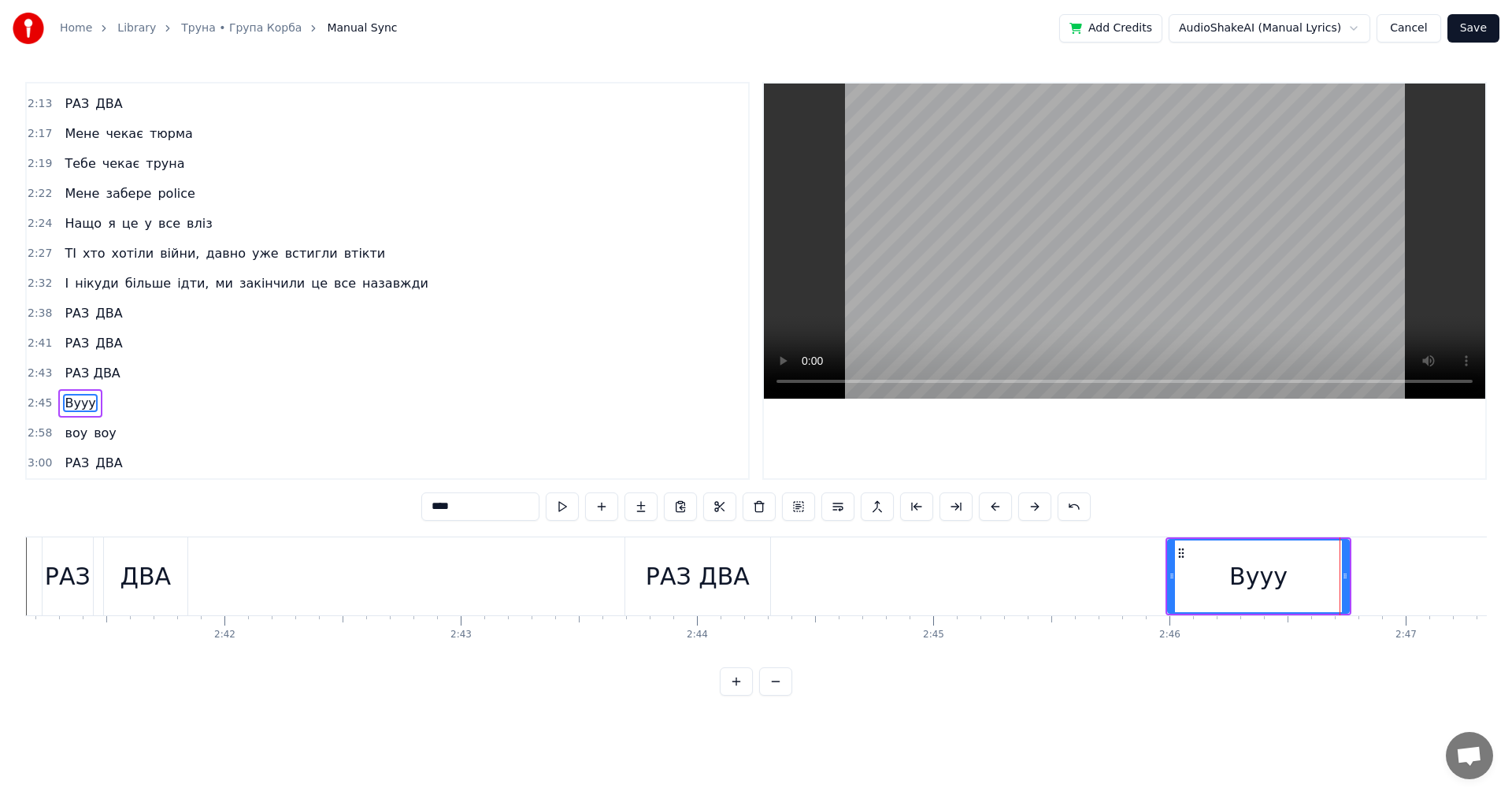
scroll to position [0, 37931]
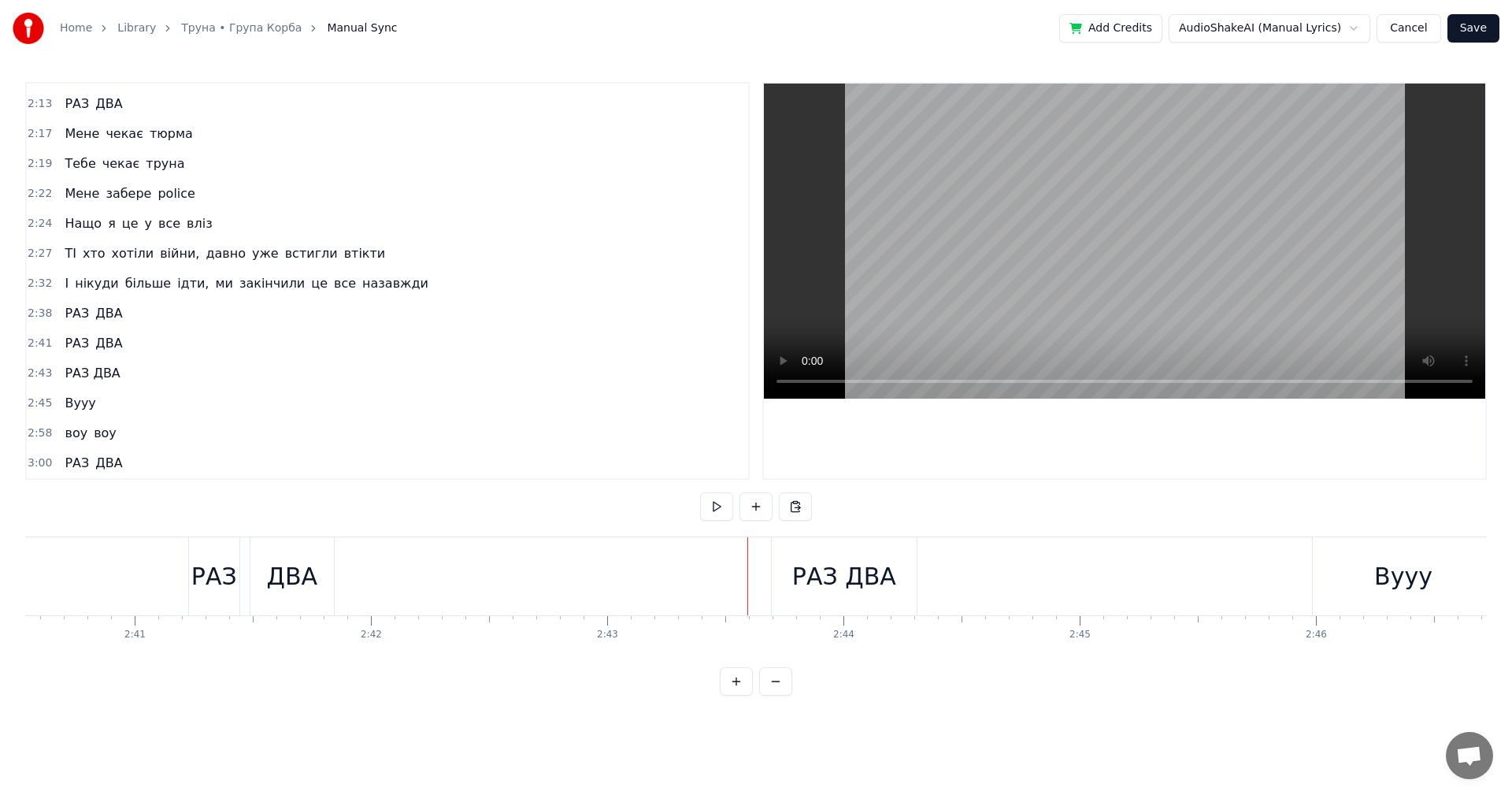
click at [1129, 226] on video at bounding box center [1124, 241] width 721 height 315
click at [1120, 230] on video at bounding box center [1124, 241] width 721 height 315
drag, startPoint x: 228, startPoint y: 594, endPoint x: 380, endPoint y: 547, distance: 159.1
click at [228, 593] on div "РАЗ" at bounding box center [214, 576] width 50 height 78
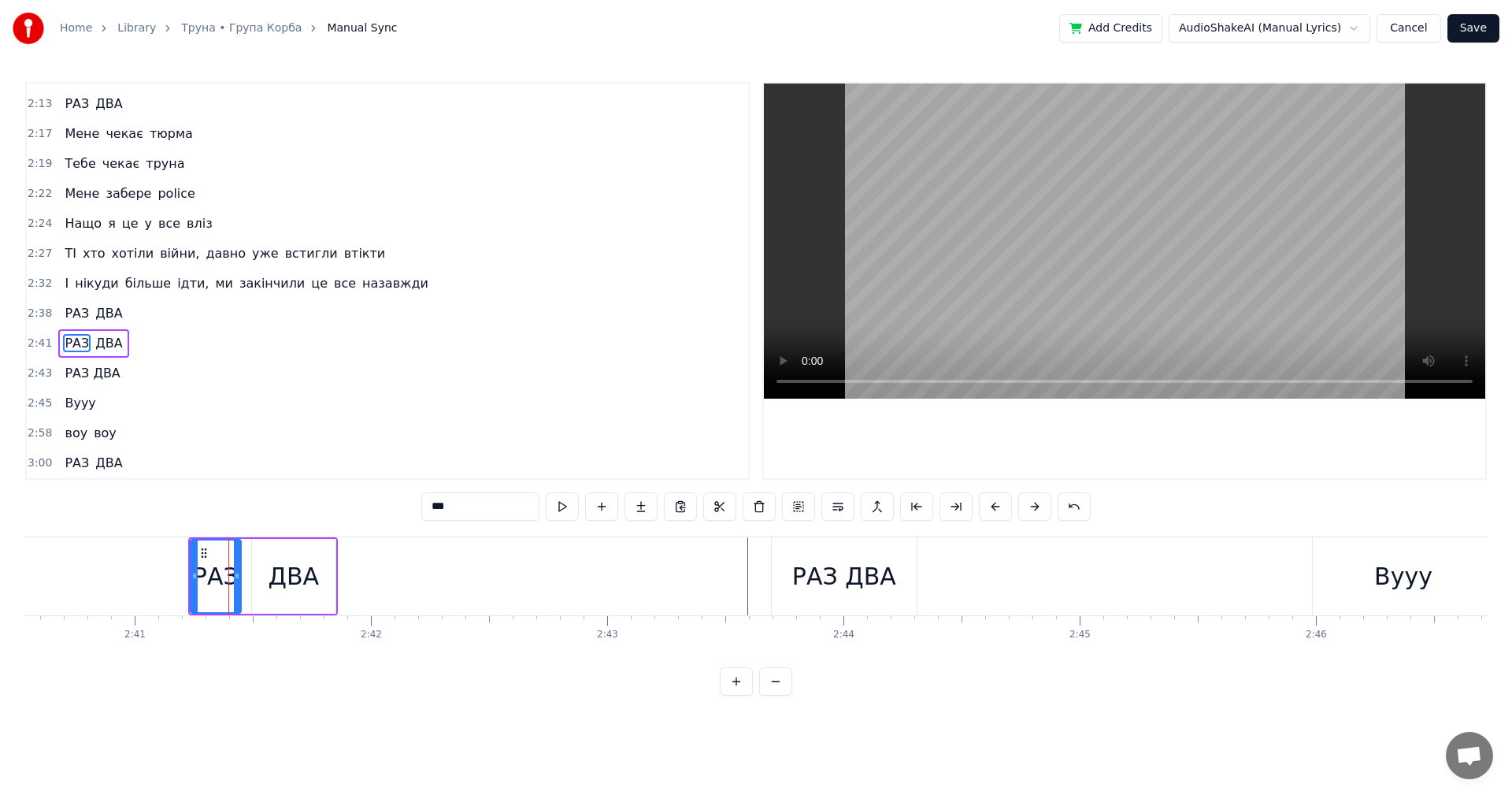
click at [1142, 227] on video at bounding box center [1124, 241] width 721 height 315
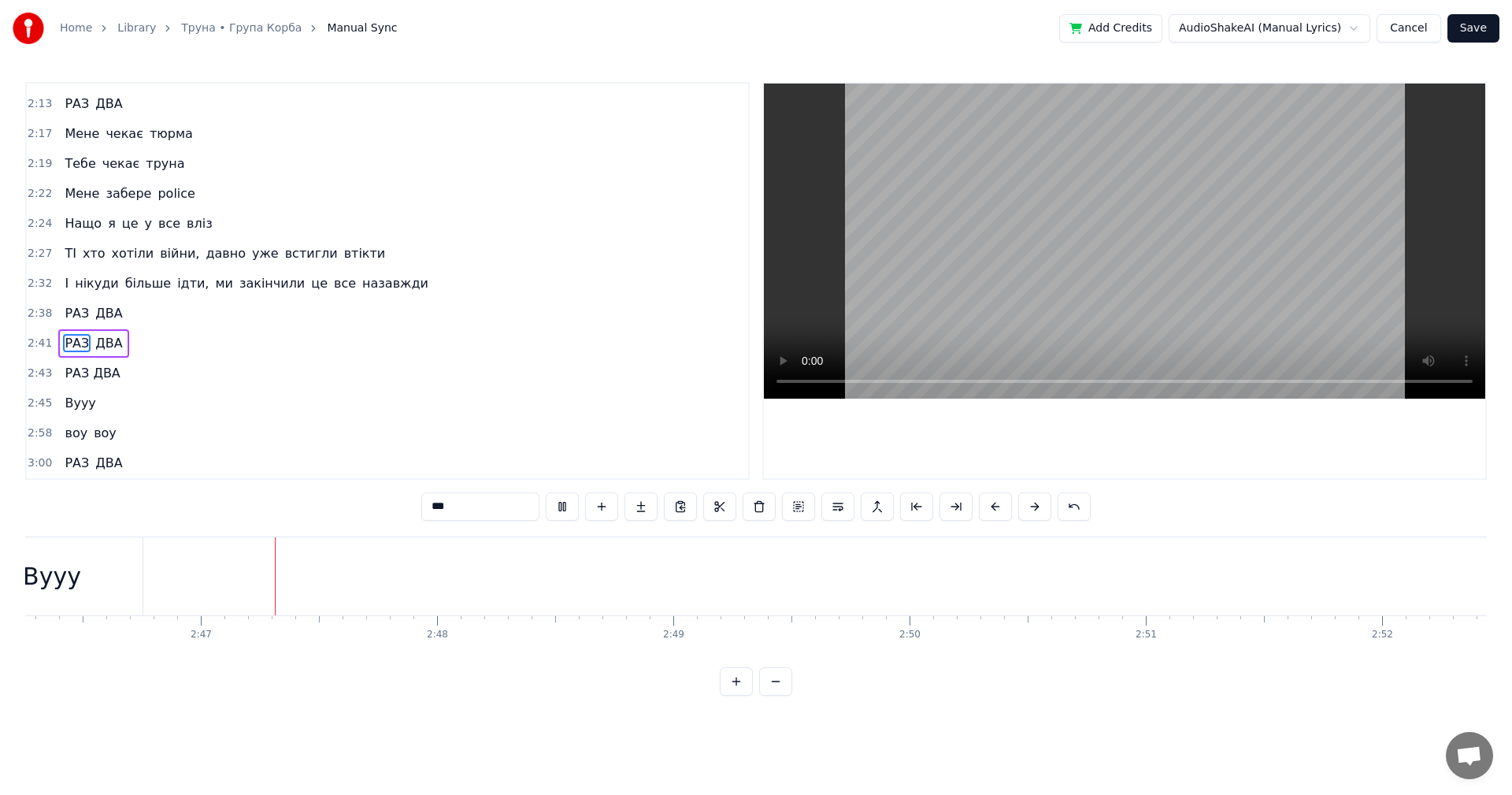
scroll to position [0, 39294]
click at [1100, 220] on video at bounding box center [1124, 241] width 721 height 315
click at [671, 563] on div "воу" at bounding box center [657, 576] width 42 height 35
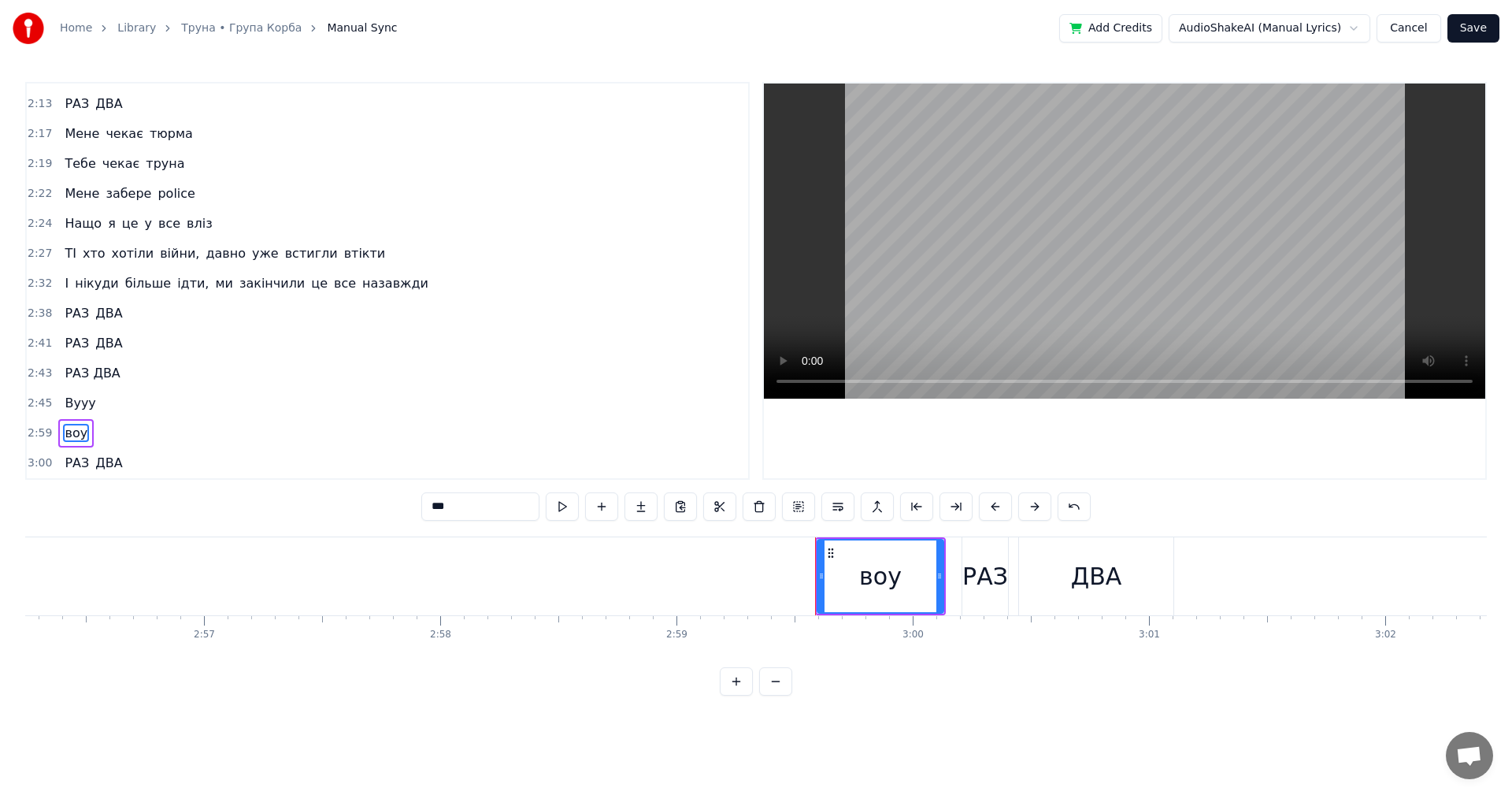
click at [840, 580] on div "воу" at bounding box center [881, 576] width 125 height 72
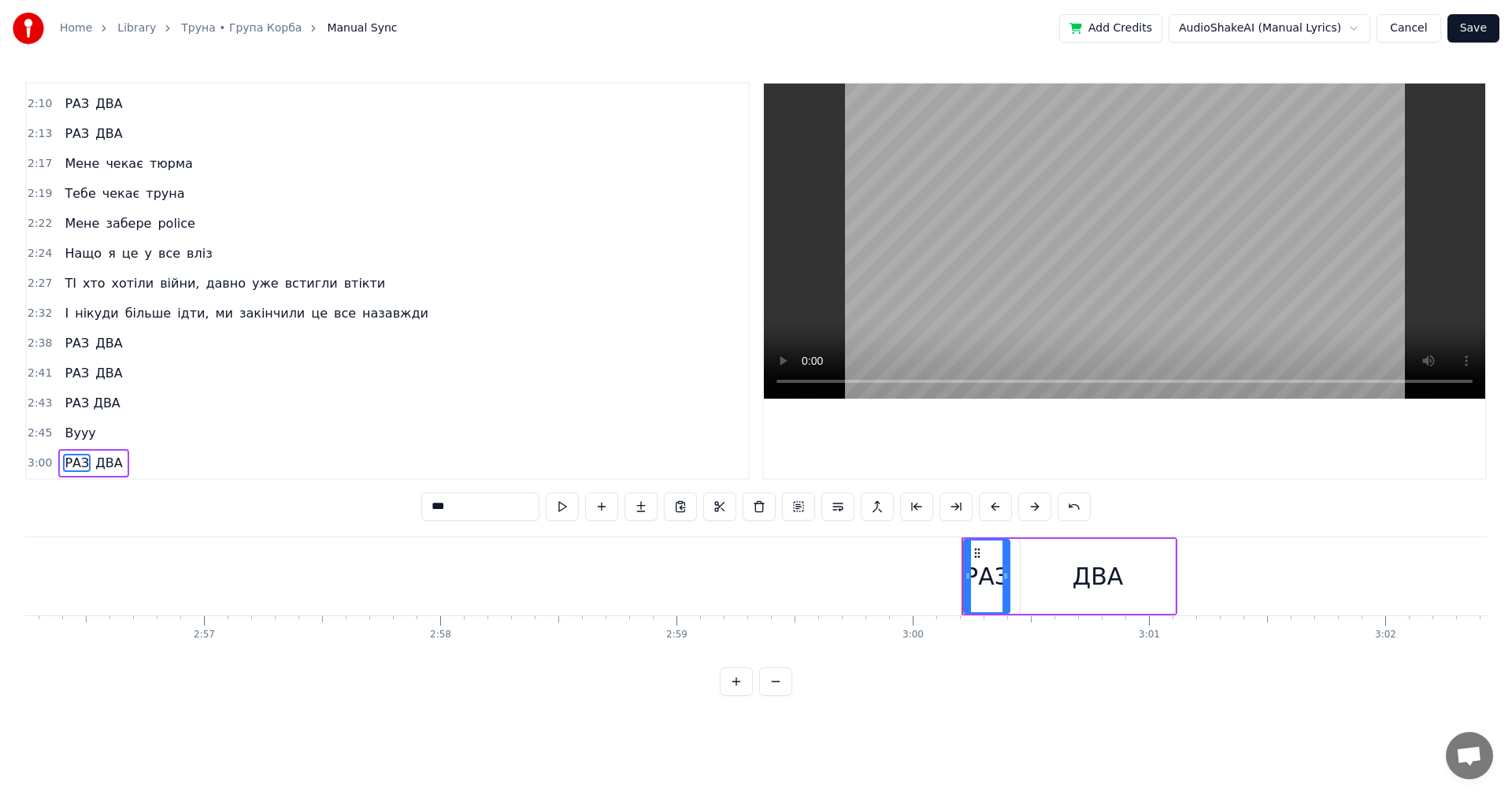
click at [986, 573] on div "РАЗ" at bounding box center [986, 576] width 46 height 35
type input "***"
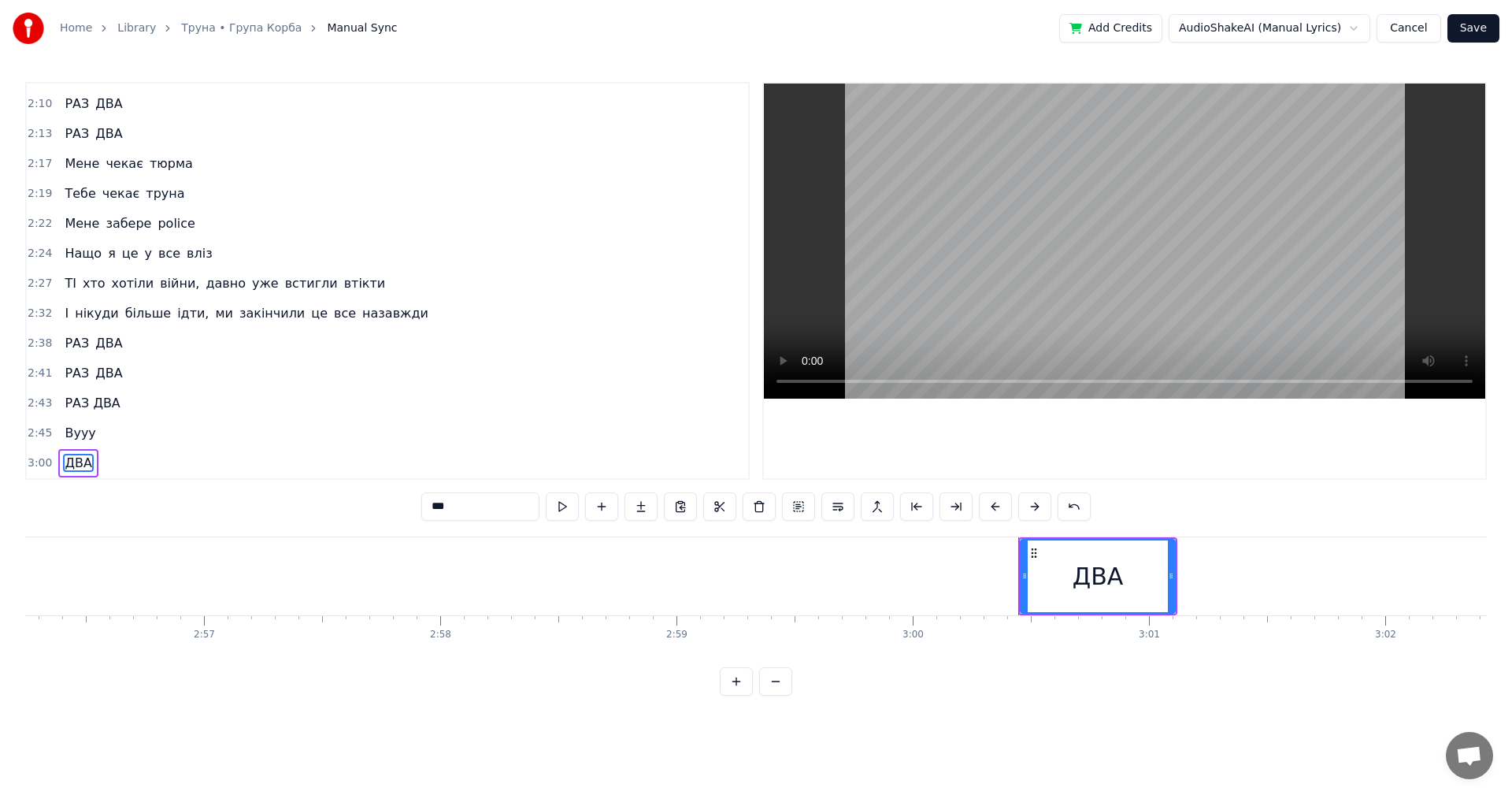
click at [1104, 580] on div "ДВА" at bounding box center [1098, 576] width 51 height 35
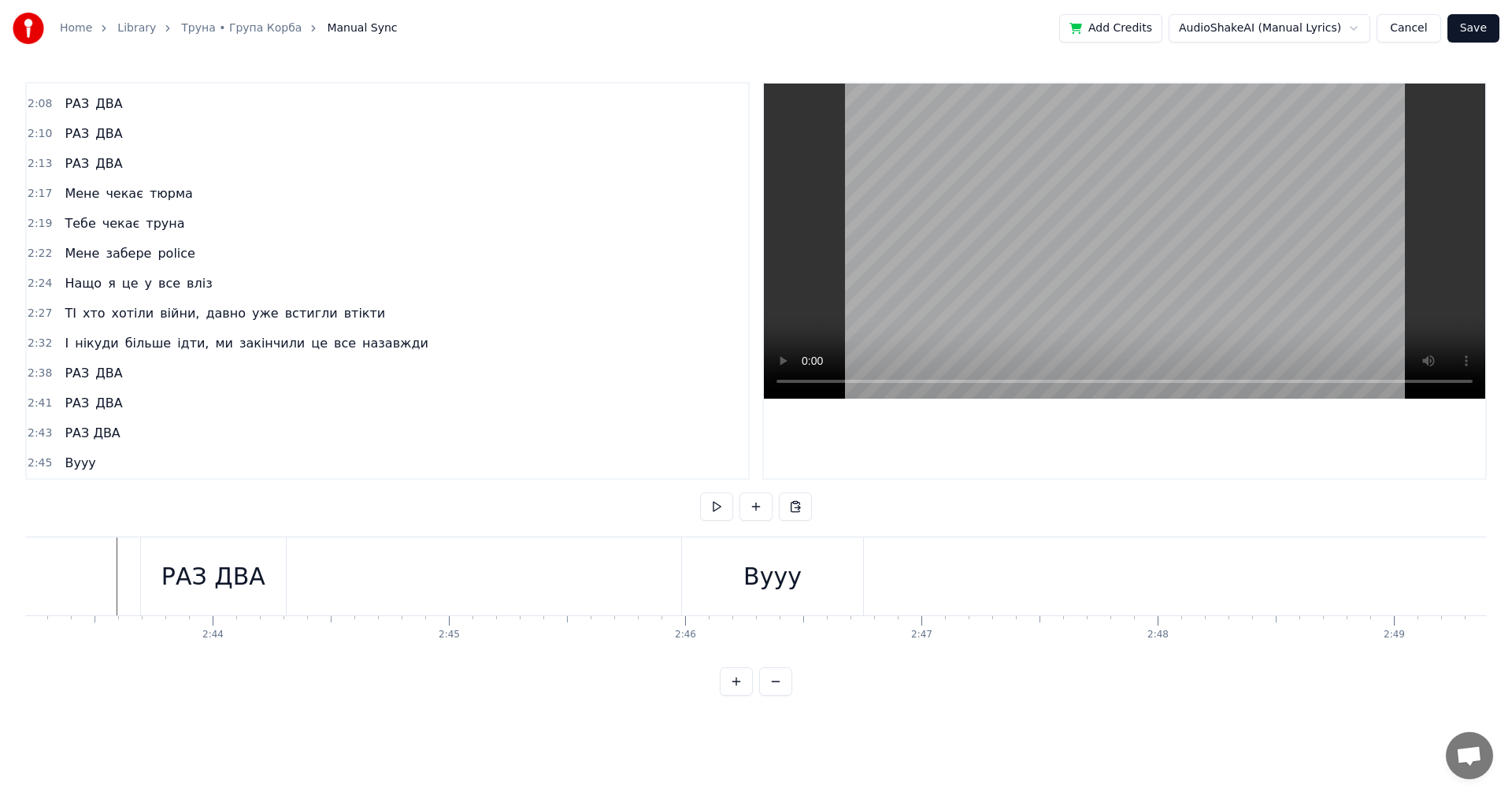
scroll to position [0, 38416]
click at [910, 566] on div "Вууу" at bounding box center [918, 576] width 58 height 35
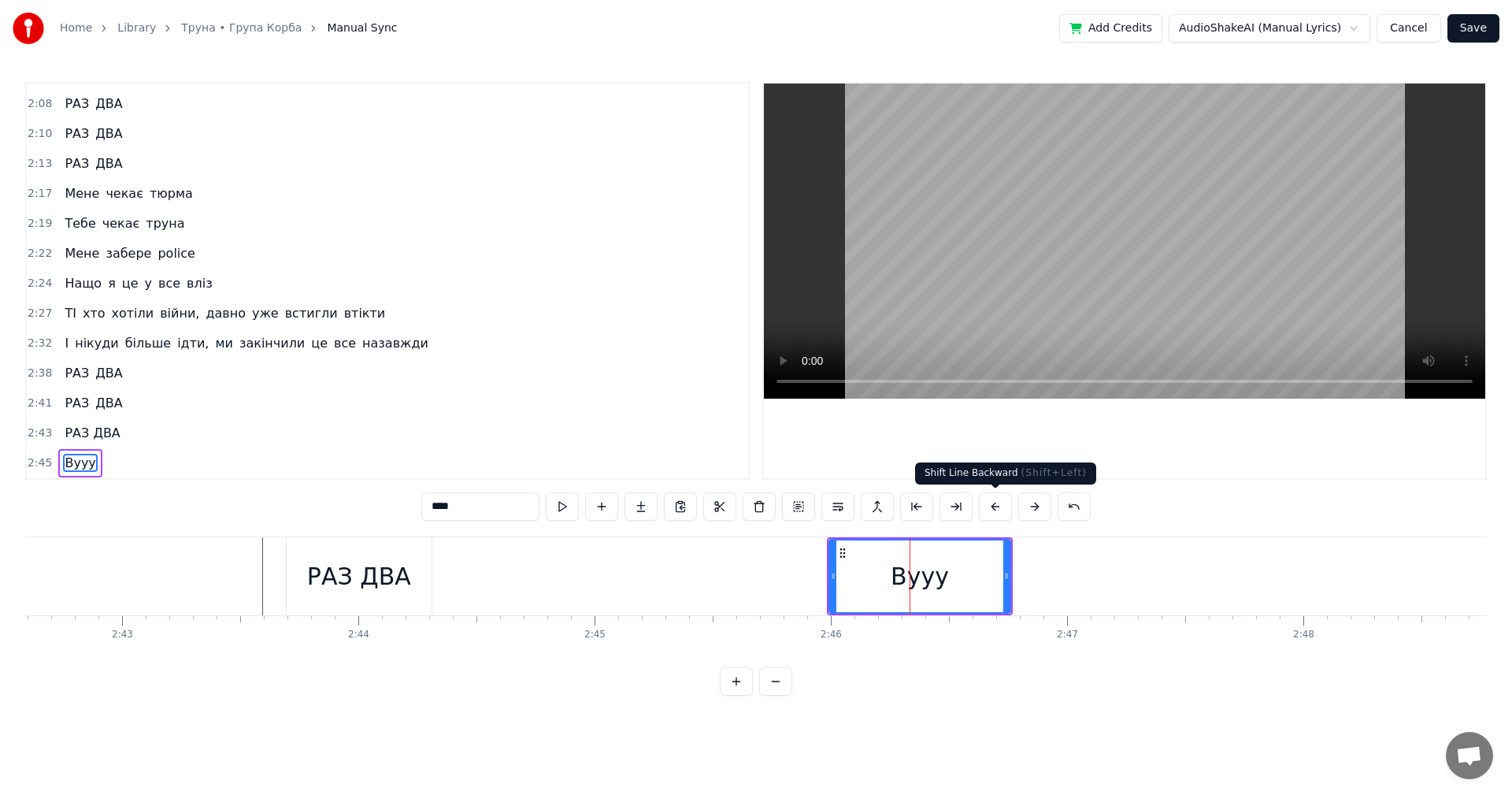
click at [1138, 270] on video at bounding box center [1124, 241] width 721 height 315
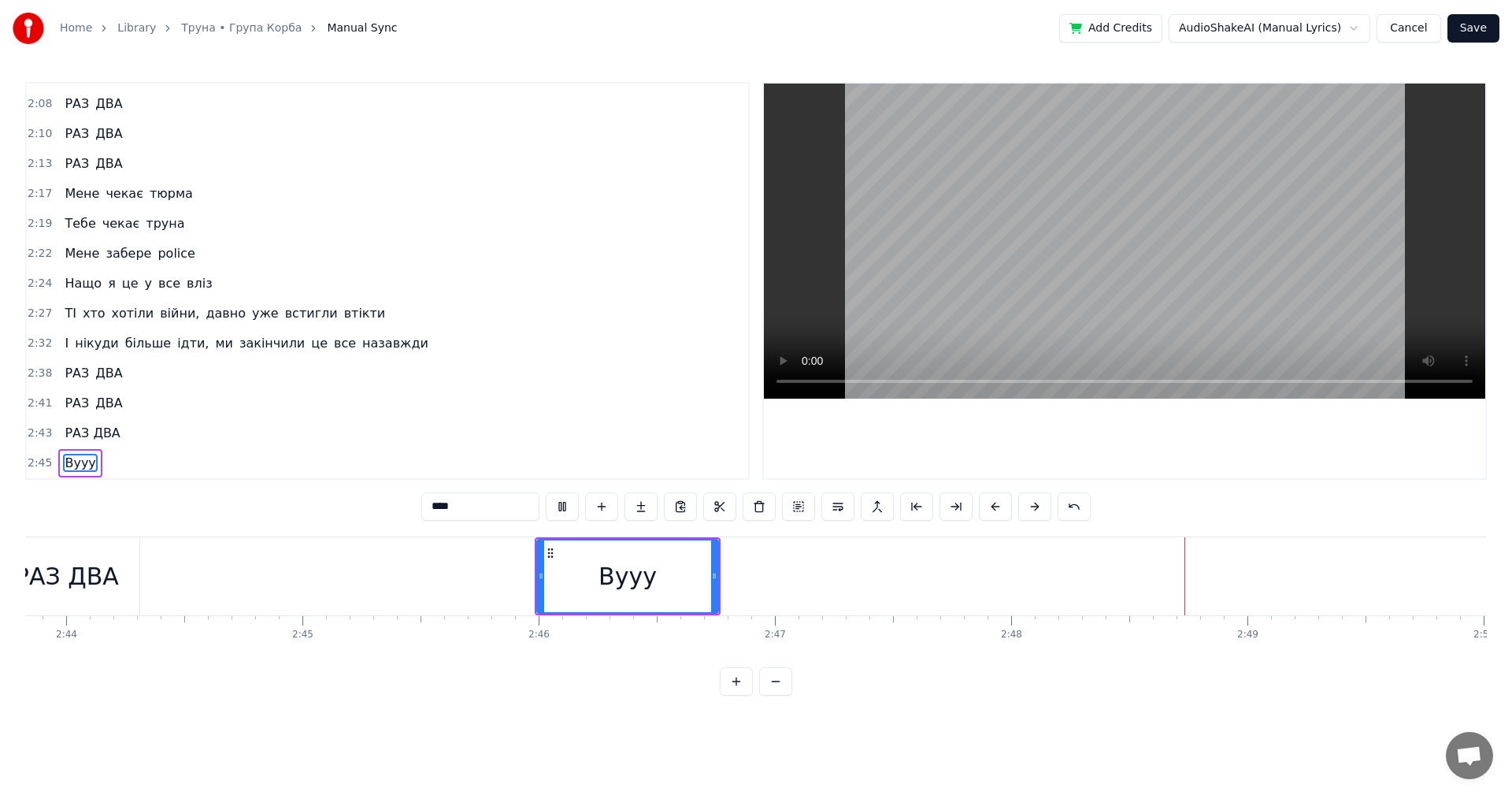
click at [1122, 261] on video at bounding box center [1124, 241] width 721 height 315
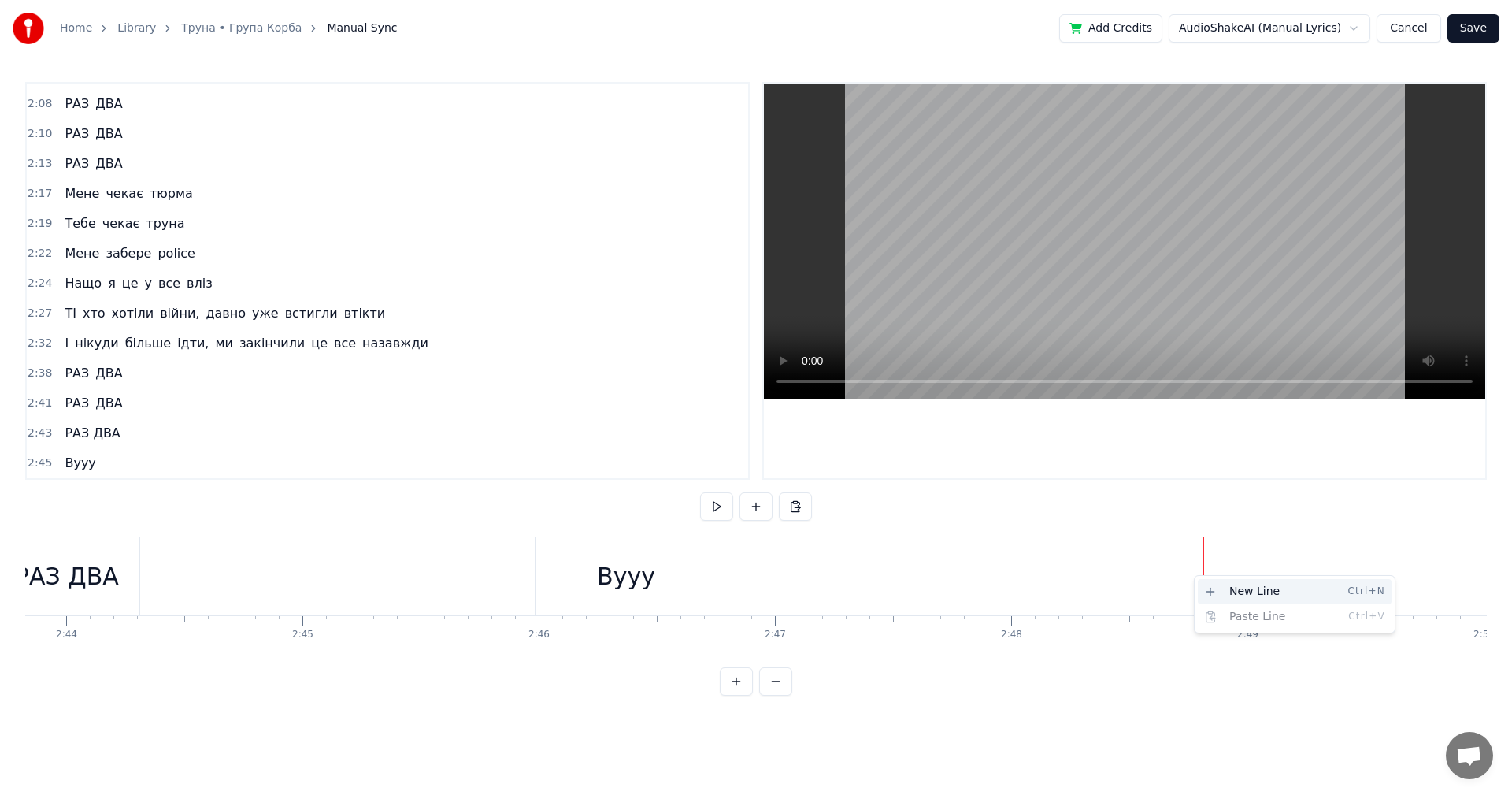
click at [1220, 590] on div "New Line Ctrl+N" at bounding box center [1295, 592] width 194 height 26
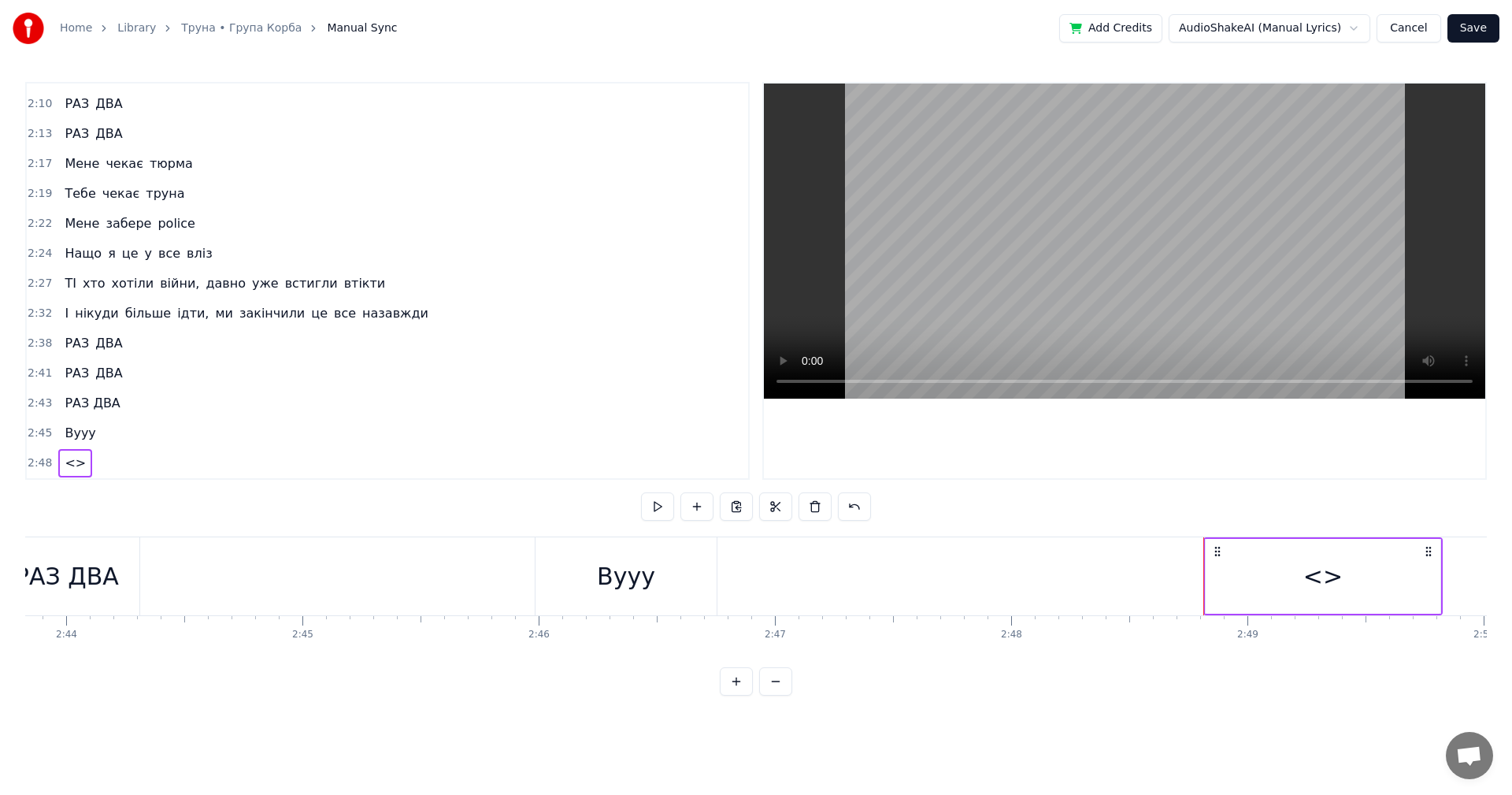
click at [1312, 578] on div "<>" at bounding box center [1323, 576] width 39 height 35
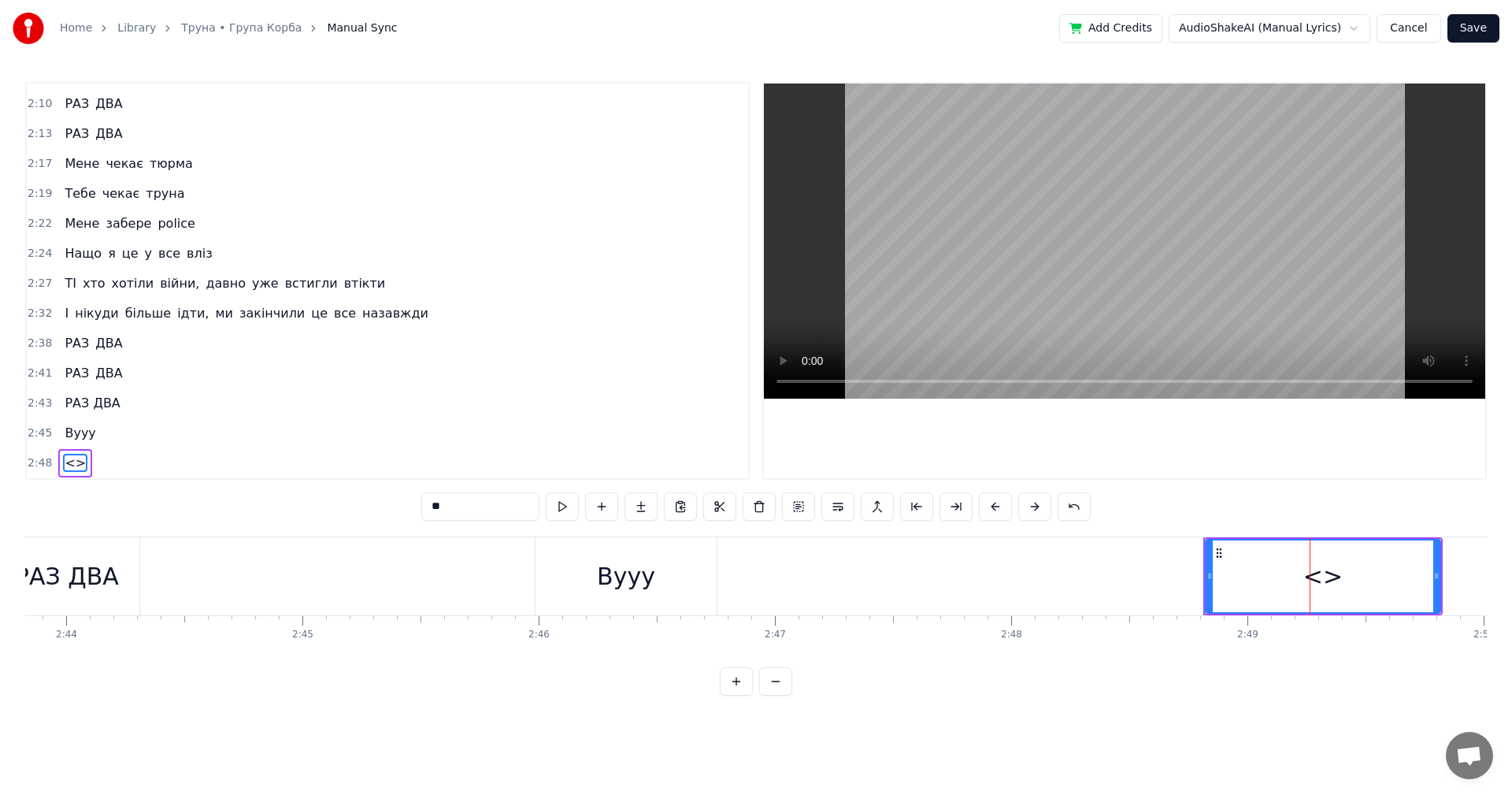
drag, startPoint x: 480, startPoint y: 507, endPoint x: 334, endPoint y: 505, distance: 146.0
click at [334, 505] on div "0:10 Це не буде помилкою в моїх очах 0:13 Мії характер вже все показав 0:15 Зас…" at bounding box center [756, 389] width 1462 height 614
type input "*******"
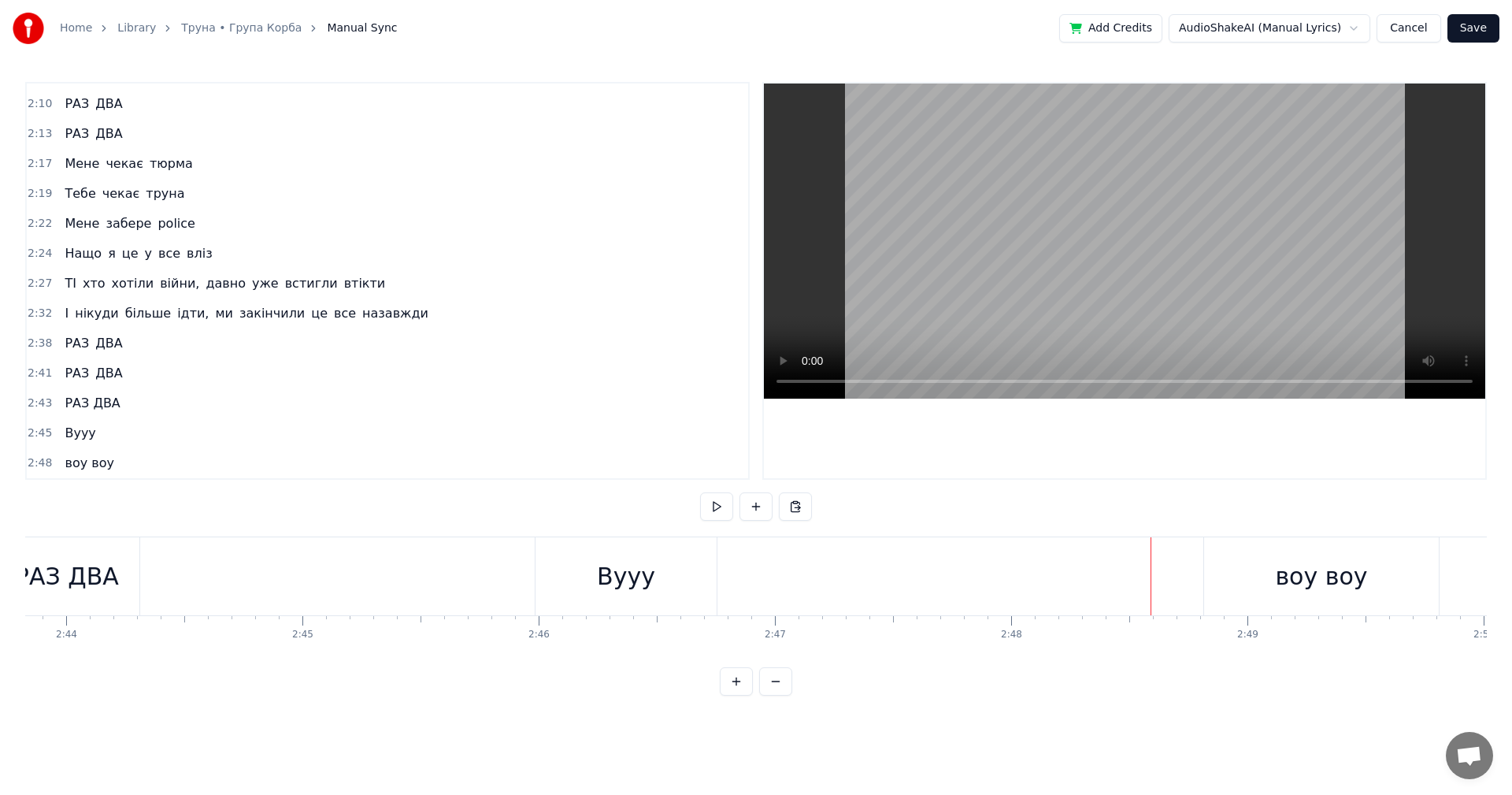
click at [1293, 562] on div "воу воу" at bounding box center [1320, 576] width 92 height 35
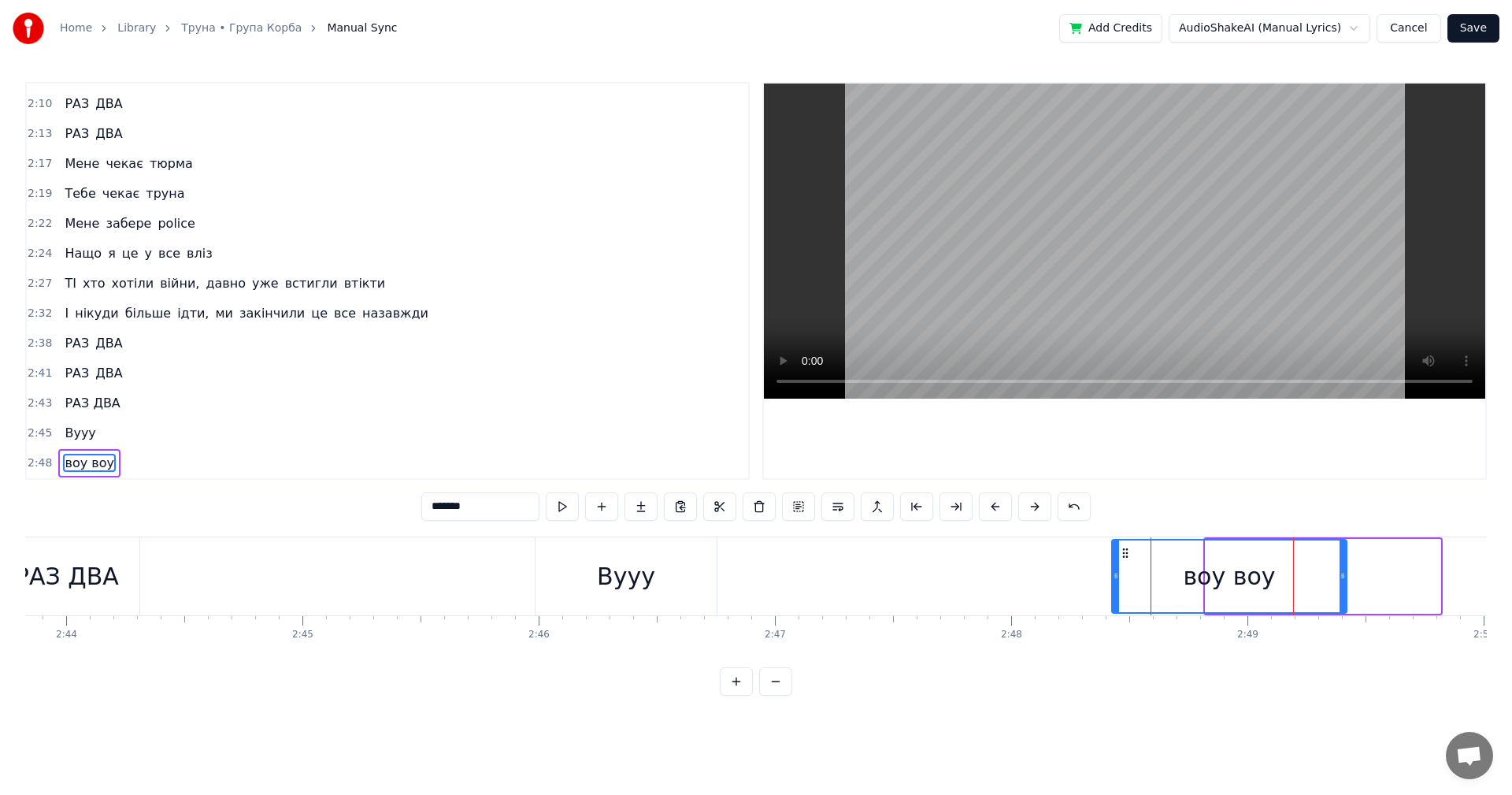
drag, startPoint x: 1219, startPoint y: 552, endPoint x: 1128, endPoint y: 546, distance: 91.2
click at [1128, 547] on icon at bounding box center [1125, 553] width 13 height 13
drag, startPoint x: 1116, startPoint y: 578, endPoint x: 1167, endPoint y: 584, distance: 51.4
click at [1167, 584] on div at bounding box center [1165, 576] width 6 height 72
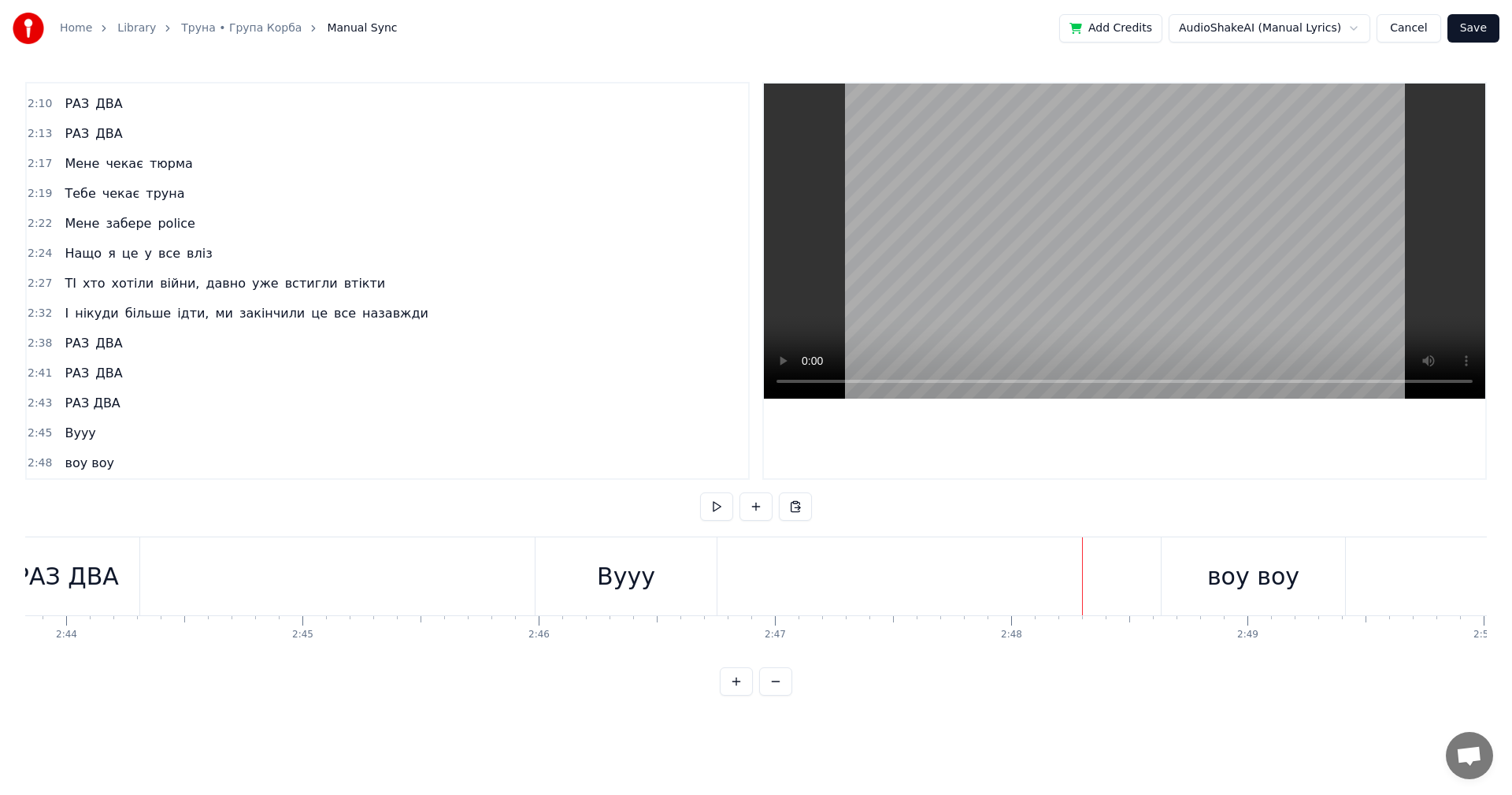
click at [1157, 222] on video at bounding box center [1124, 241] width 721 height 315
click at [827, 507] on div "0:10 Це не буде помилкою в моїх очах 0:13 Мії характер вже все показав 0:15 Зас…" at bounding box center [756, 389] width 1462 height 614
click at [1132, 217] on video at bounding box center [1124, 241] width 721 height 315
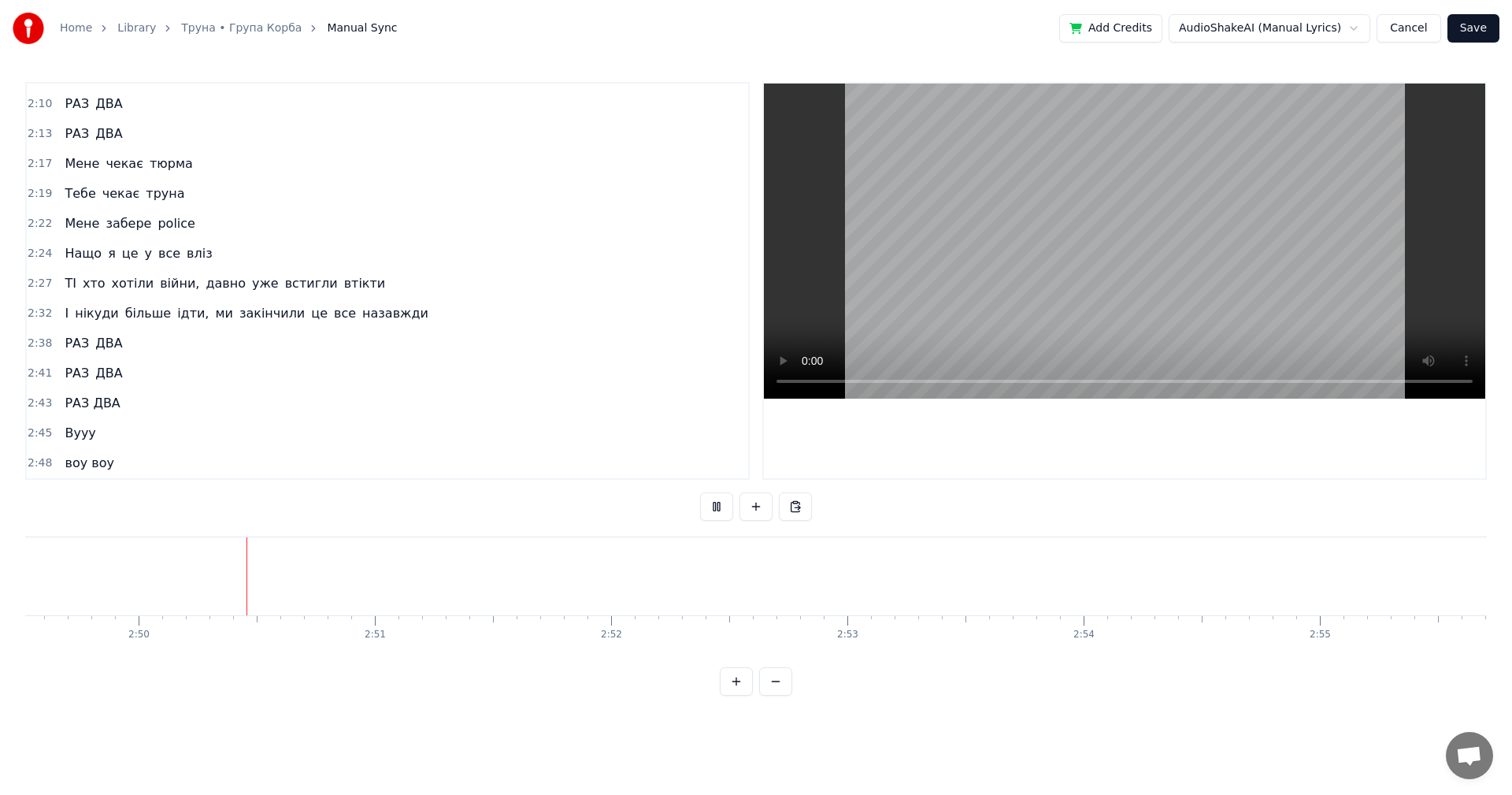
scroll to position [0, 40061]
click at [1122, 244] on video at bounding box center [1124, 241] width 721 height 315
click at [468, 590] on div "New Line Ctrl+N" at bounding box center [537, 594] width 194 height 26
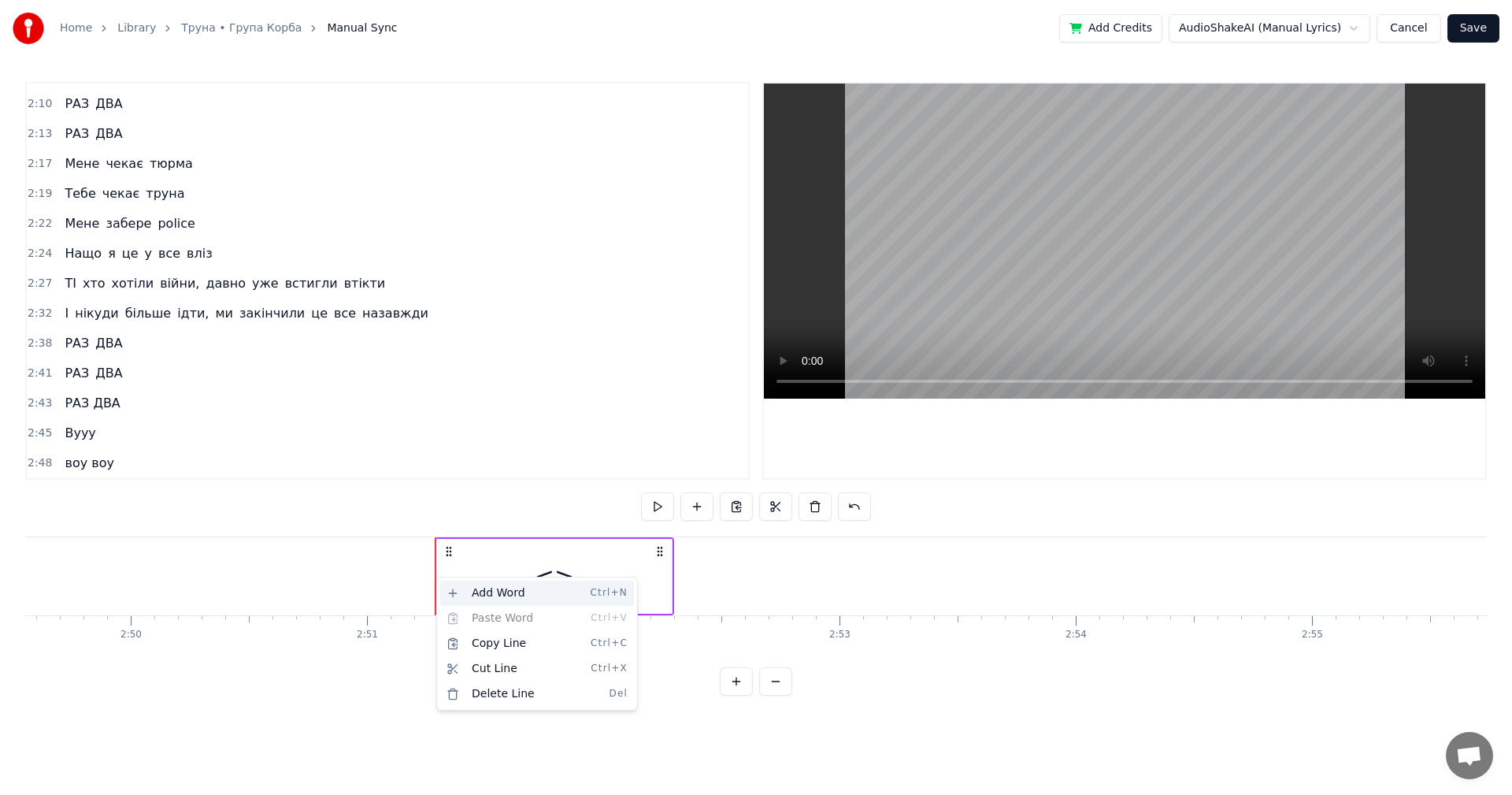
scroll to position [1282, 0]
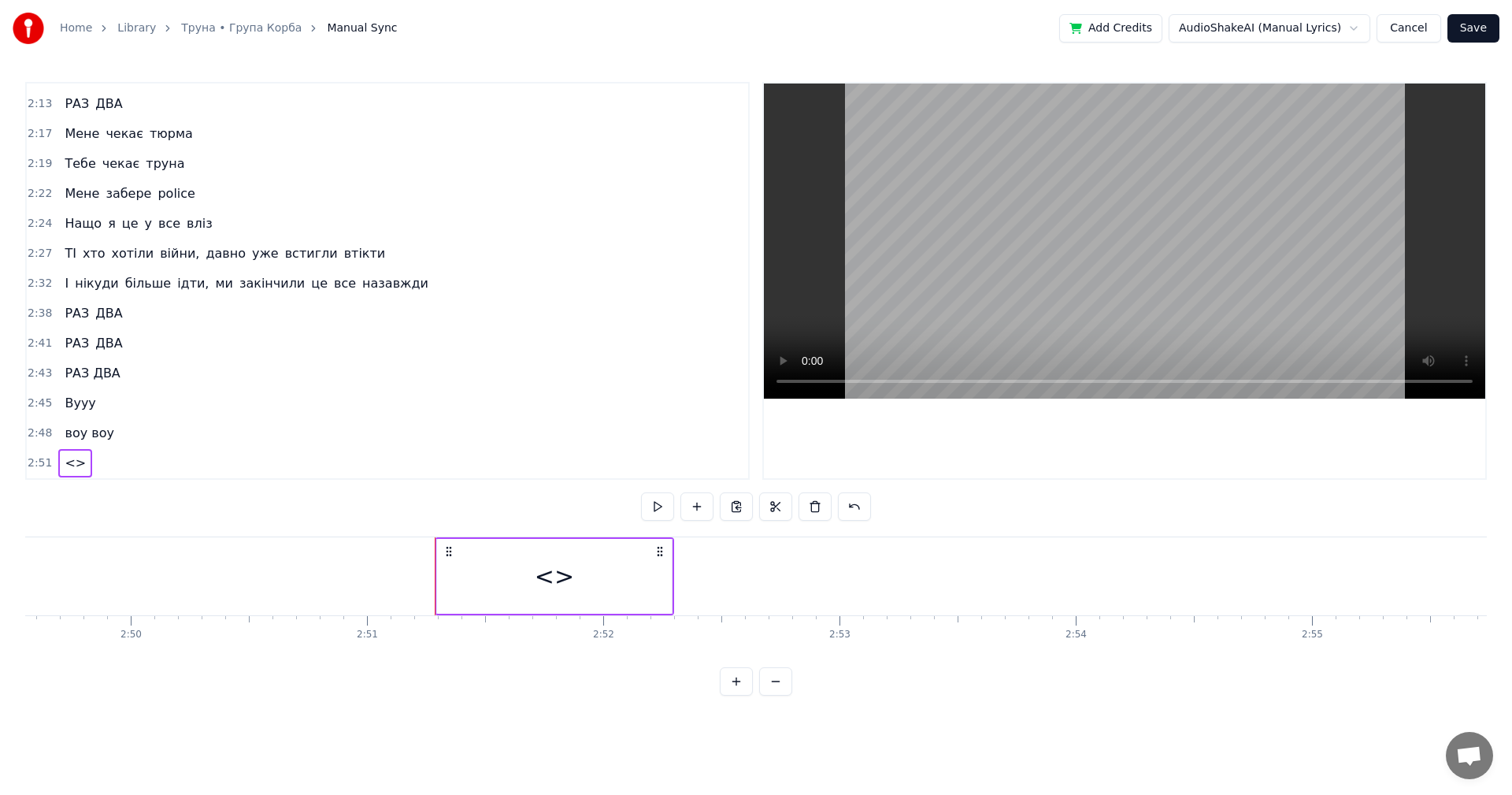
click at [553, 580] on div "<>" at bounding box center [554, 576] width 39 height 35
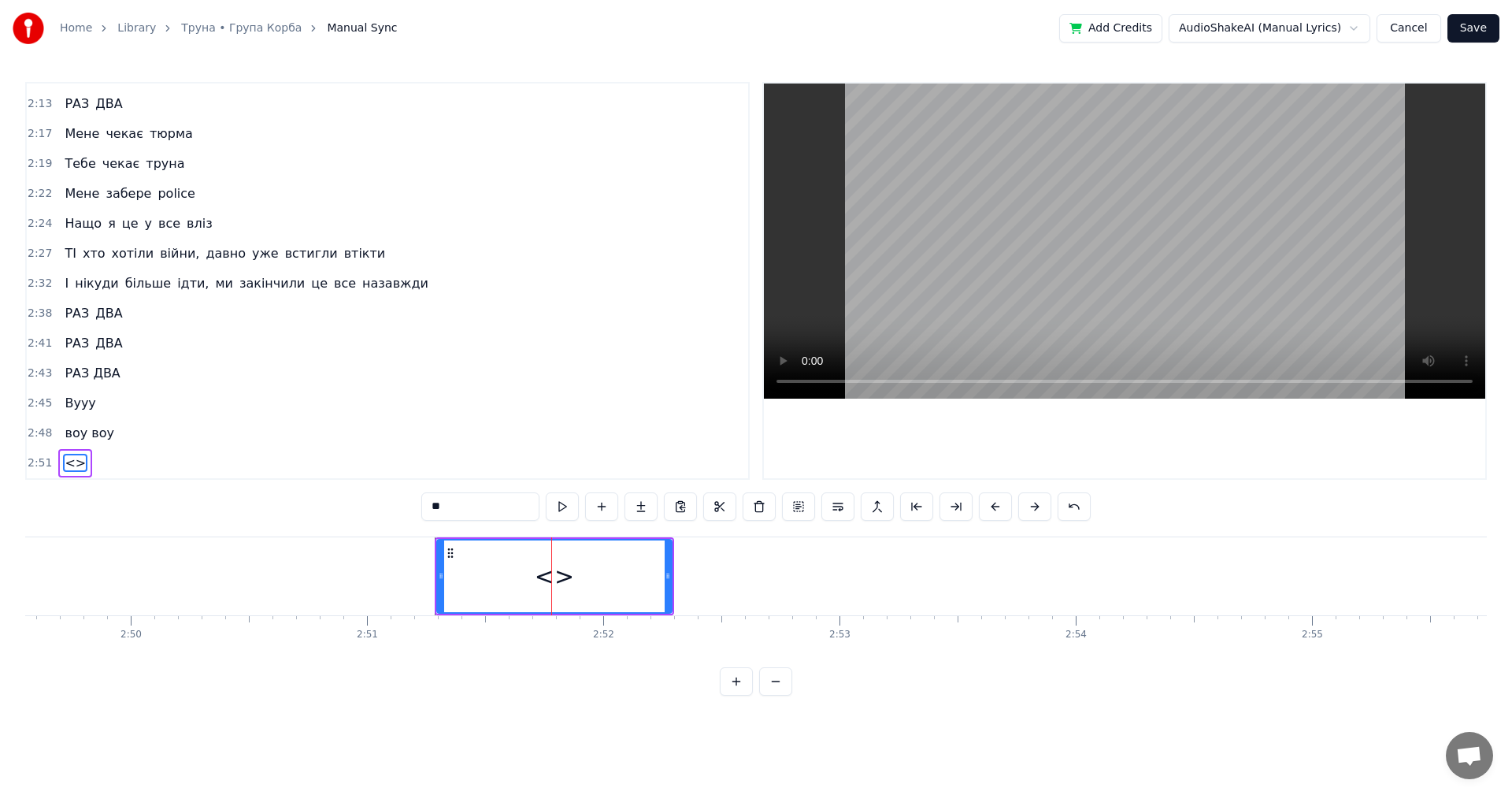
click at [478, 516] on input "**" at bounding box center [481, 506] width 118 height 28
type input "*"
type input "*******"
click at [523, 593] on div "РАЗ ДВА" at bounding box center [554, 576] width 104 height 35
click at [510, 580] on div "РАЗ ДВА" at bounding box center [554, 576] width 104 height 35
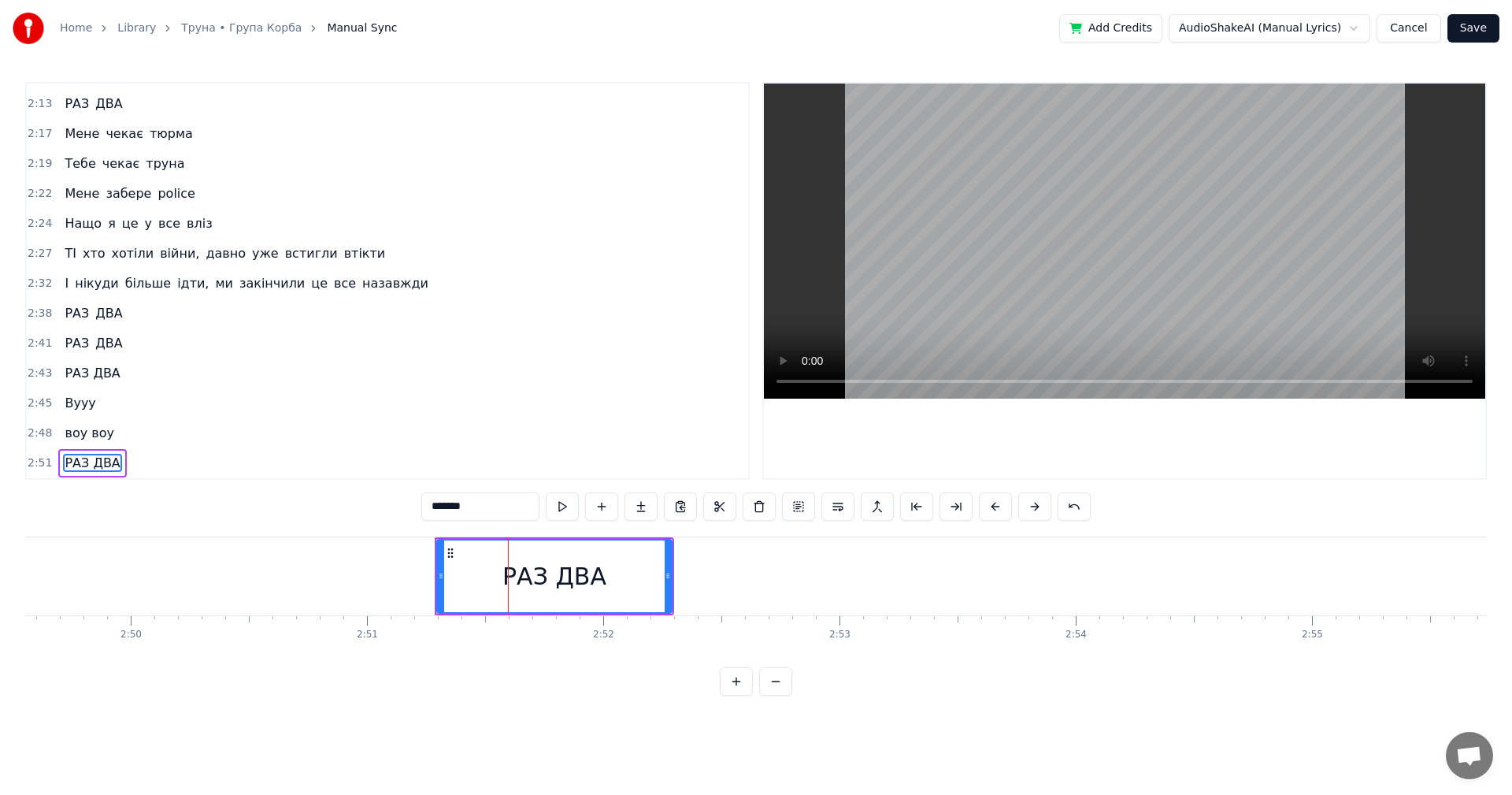
drag, startPoint x: 510, startPoint y: 580, endPoint x: 496, endPoint y: 579, distance: 14.0
click at [497, 579] on div "РАЗ ДВА" at bounding box center [554, 576] width 233 height 72
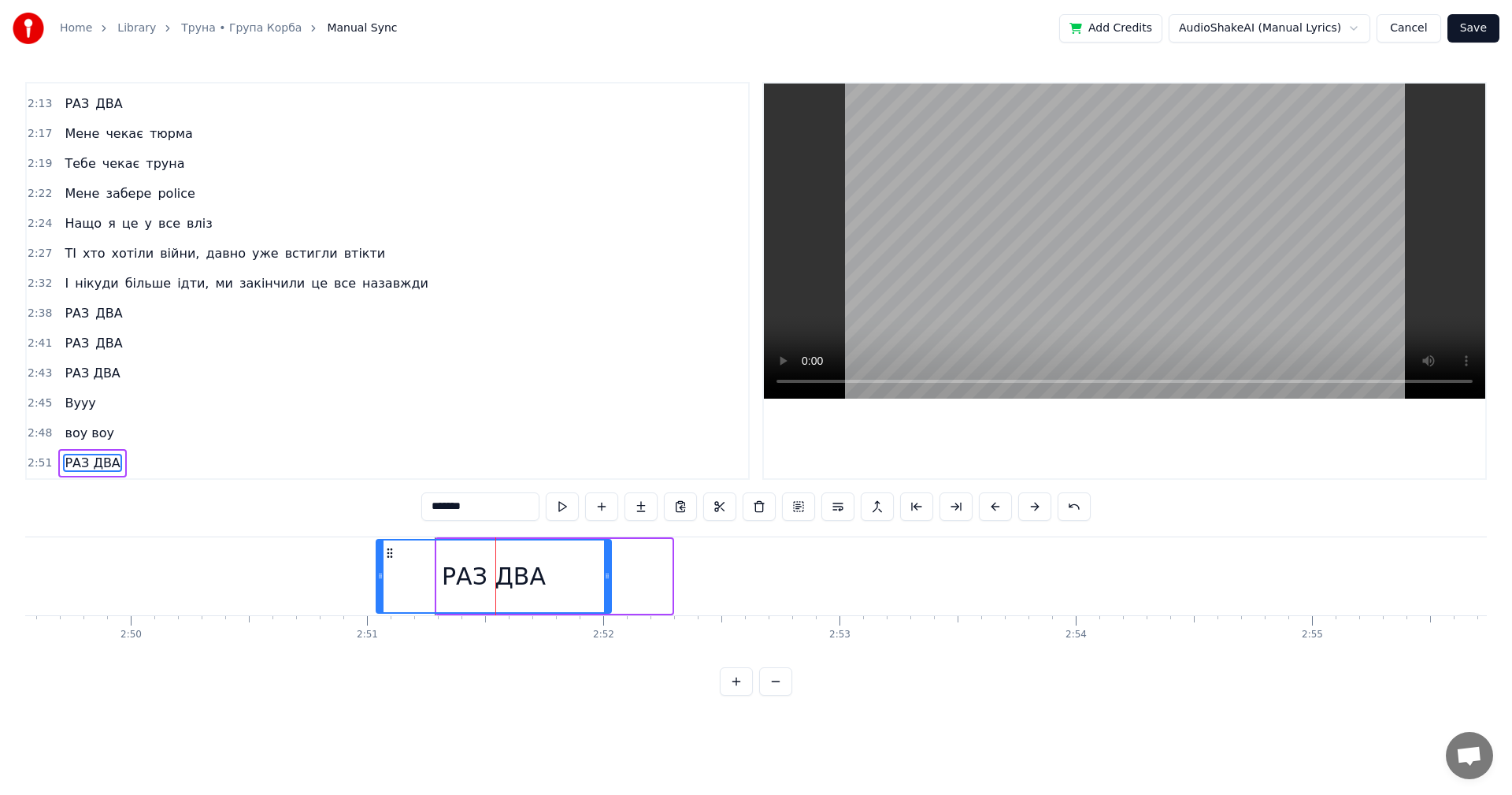
drag, startPoint x: 449, startPoint y: 551, endPoint x: 388, endPoint y: 548, distance: 61.1
click at [388, 548] on icon at bounding box center [390, 553] width 13 height 13
drag, startPoint x: 609, startPoint y: 581, endPoint x: 584, endPoint y: 579, distance: 25.1
click at [584, 579] on icon at bounding box center [582, 576] width 6 height 13
drag, startPoint x: 376, startPoint y: 584, endPoint x: 388, endPoint y: 583, distance: 12.0
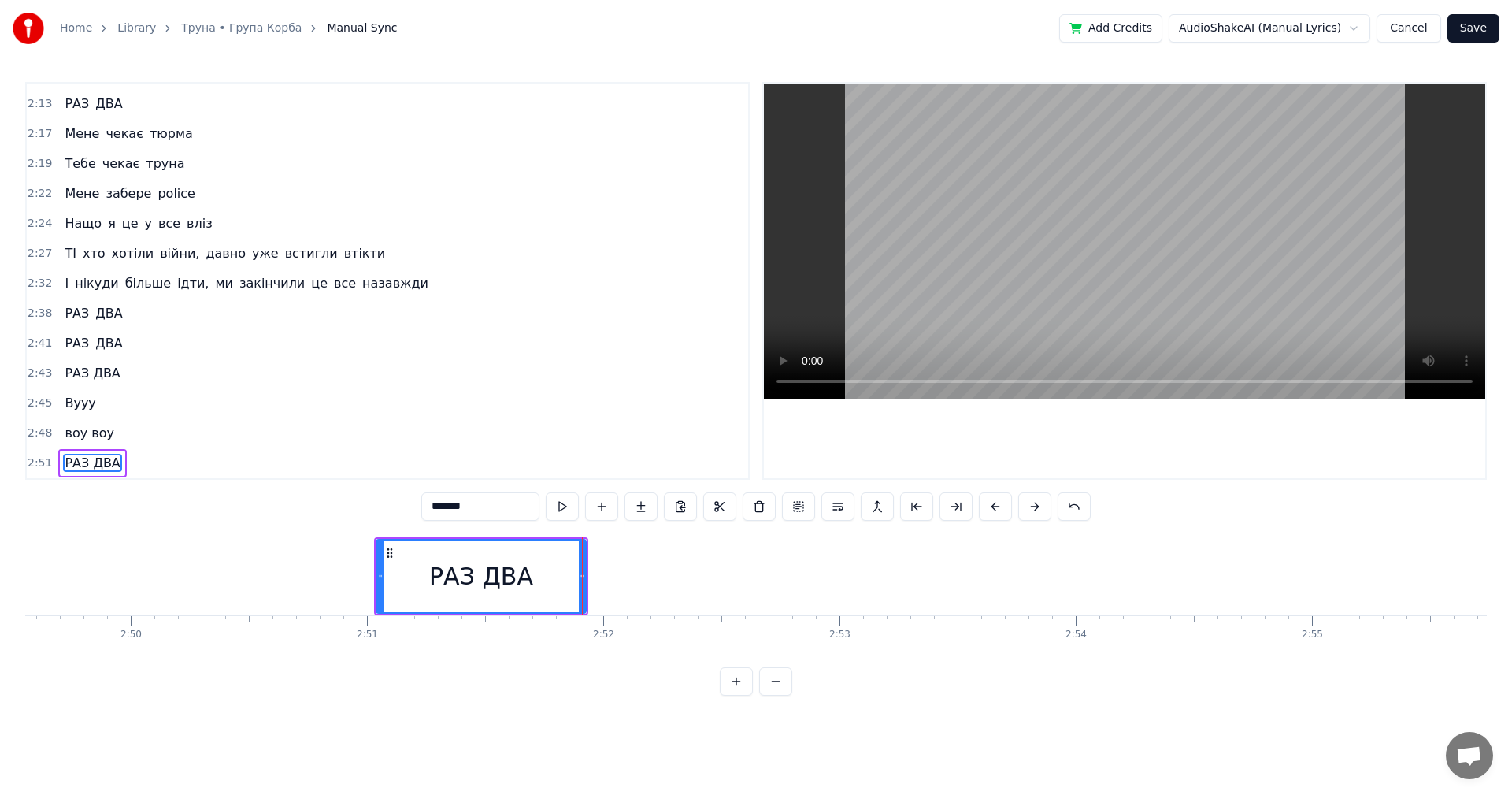
click at [388, 583] on div "РАЗ ДВА" at bounding box center [481, 576] width 211 height 75
drag, startPoint x: 380, startPoint y: 581, endPoint x: 403, endPoint y: 586, distance: 23.5
click at [403, 584] on div at bounding box center [403, 576] width 6 height 72
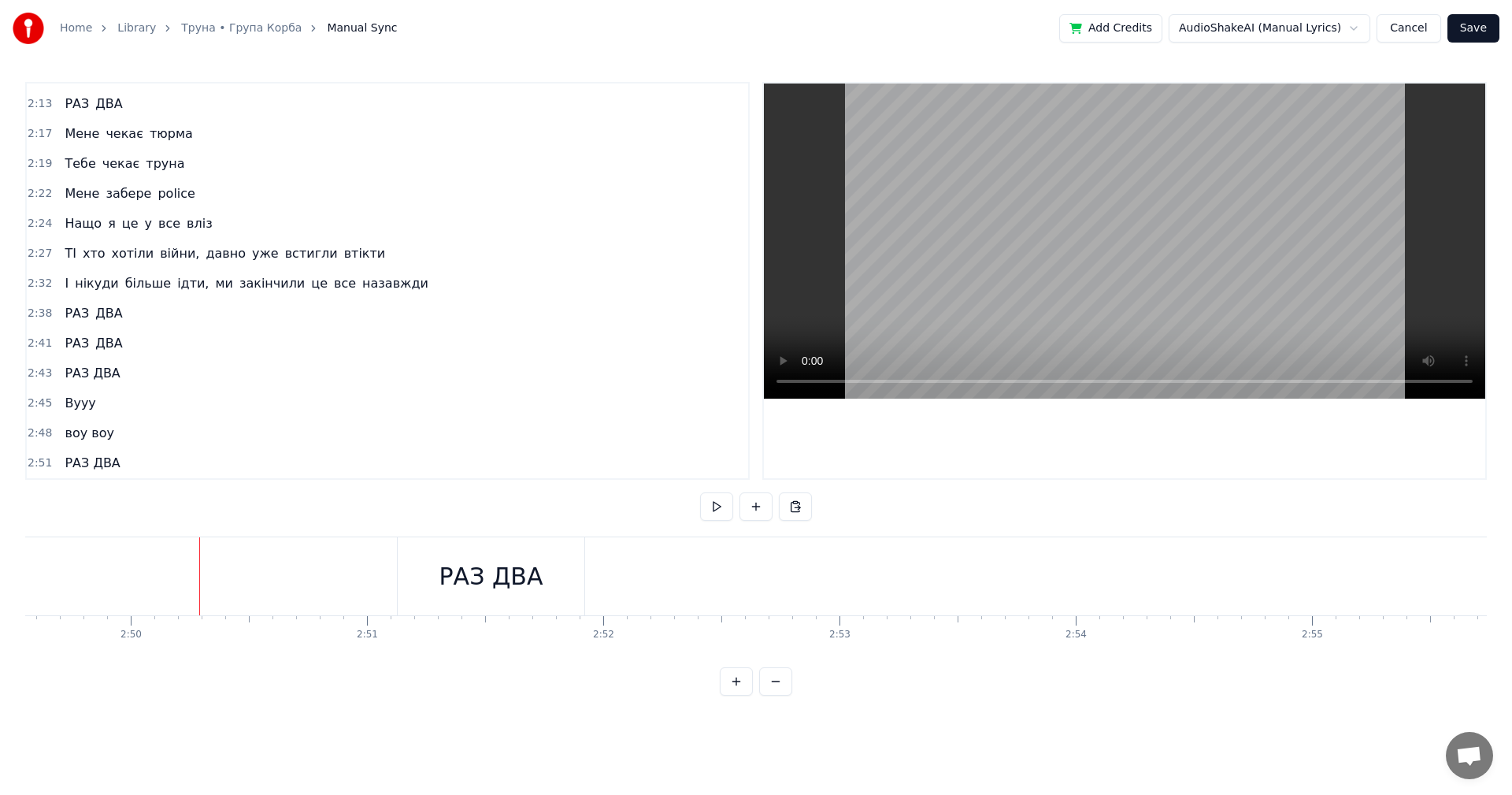
click at [1209, 243] on video at bounding box center [1124, 241] width 721 height 315
click at [1172, 249] on video at bounding box center [1124, 241] width 721 height 315
click at [1156, 250] on video at bounding box center [1124, 241] width 721 height 315
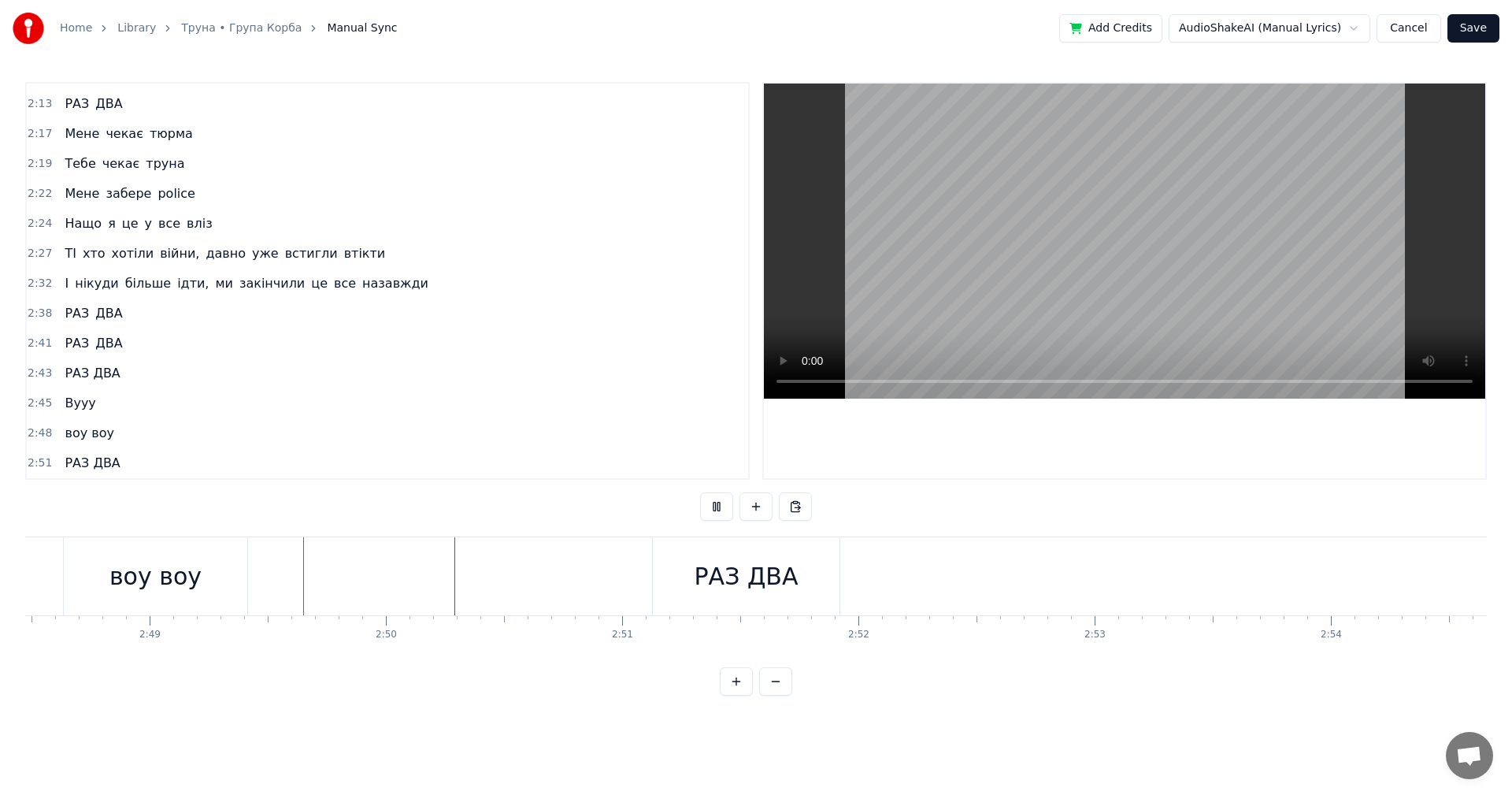
scroll to position [0, 39863]
click at [1208, 250] on video at bounding box center [1124, 241] width 721 height 315
click at [1483, 22] on button "Save" at bounding box center [1473, 28] width 52 height 28
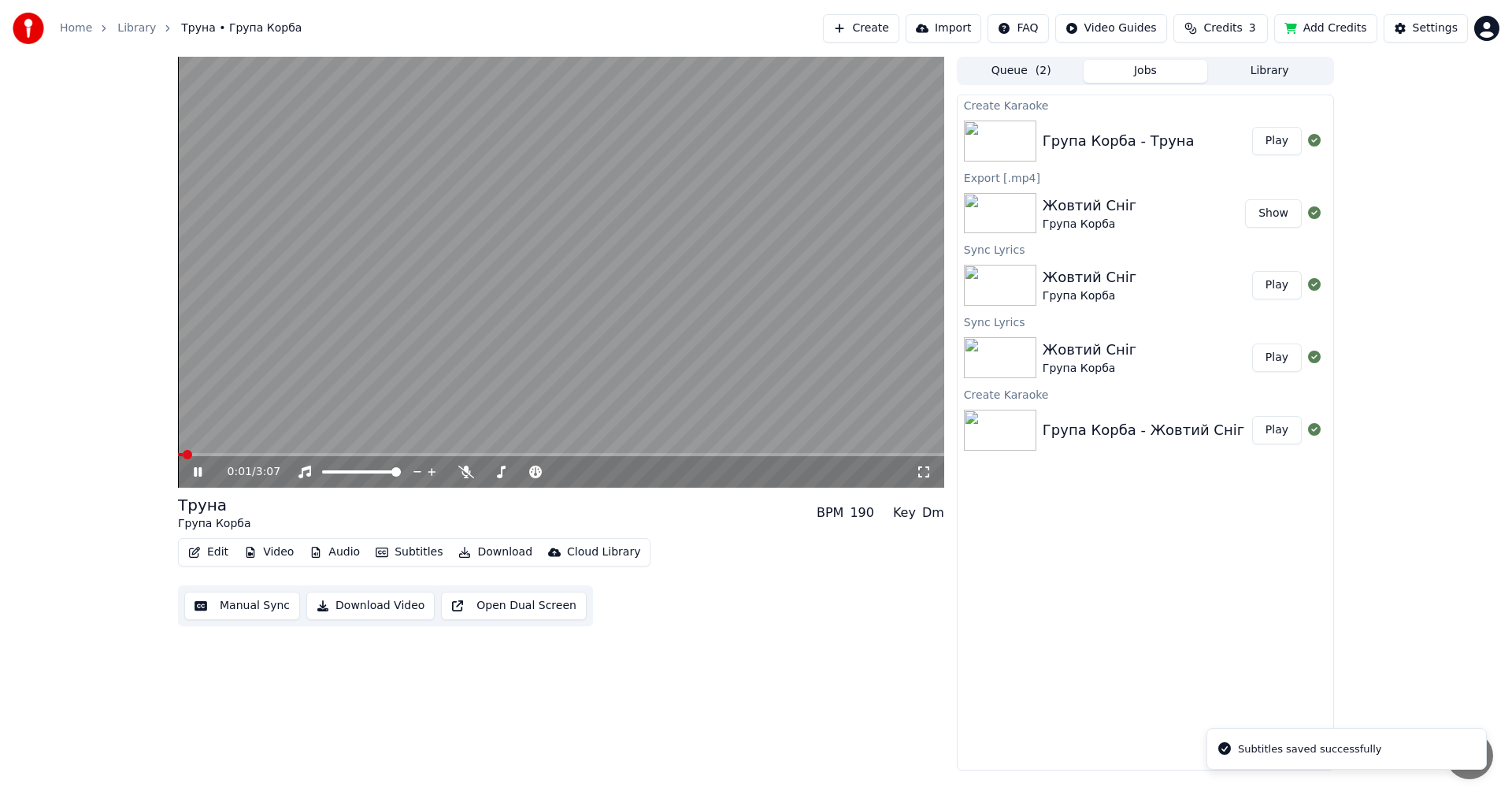
click at [665, 269] on video at bounding box center [561, 272] width 766 height 431
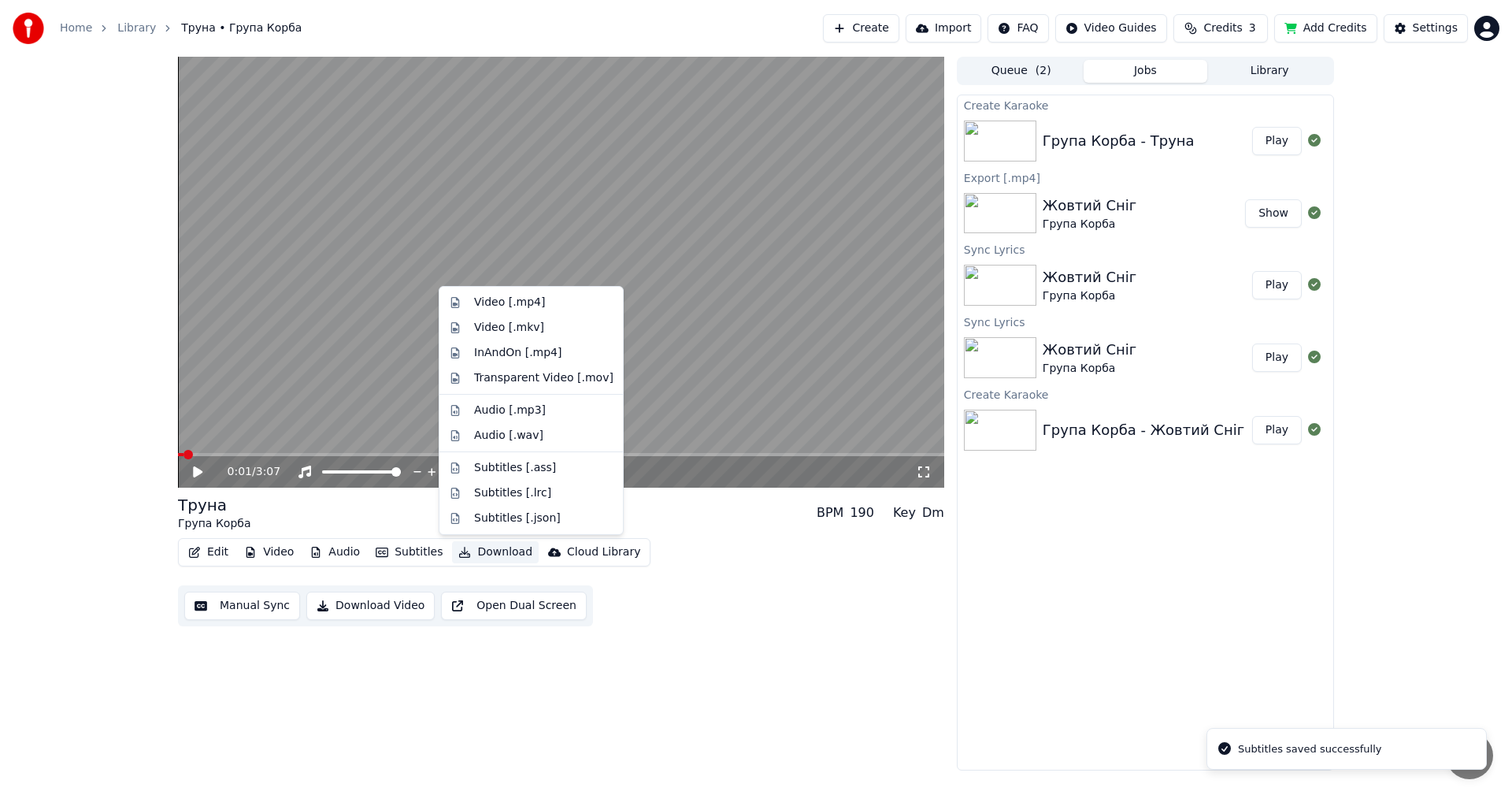
click at [488, 553] on button "Download" at bounding box center [495, 552] width 86 height 22
click at [524, 306] on div "Video [.mp4]" at bounding box center [510, 303] width 71 height 16
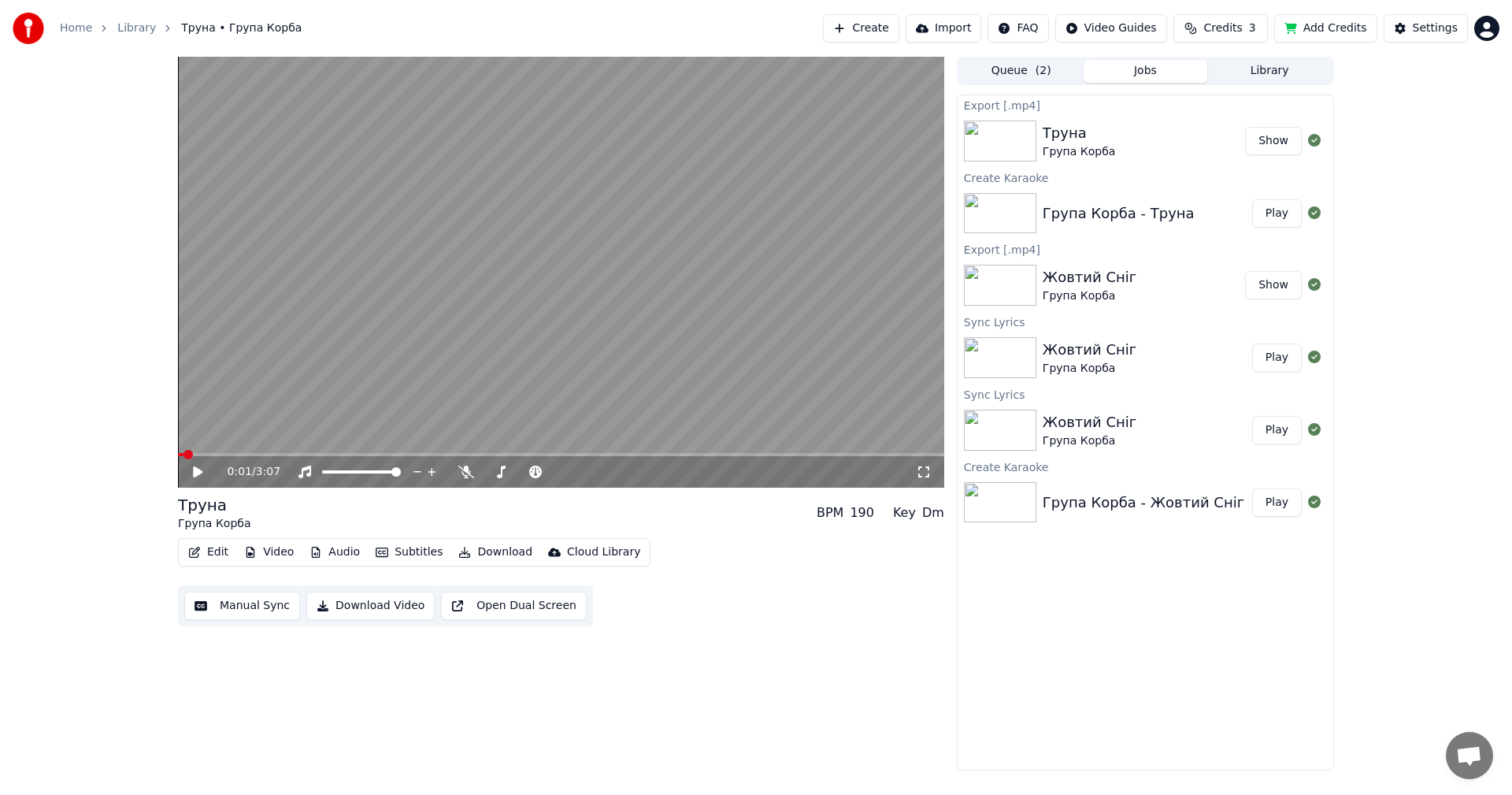
click at [1486, 24] on html "Home Library Труна • Група Корба Create Import FAQ Video Guides Credits 3 Add C…" at bounding box center [756, 397] width 1512 height 795
click at [1439, 308] on html "Home Library Труна • Група Корба Create Import FAQ Video Guides Credits 3 Add C…" at bounding box center [756, 397] width 1512 height 795
click at [1274, 147] on button "Show" at bounding box center [1273, 141] width 57 height 28
click at [1460, 32] on button "Settings" at bounding box center [1426, 28] width 85 height 28
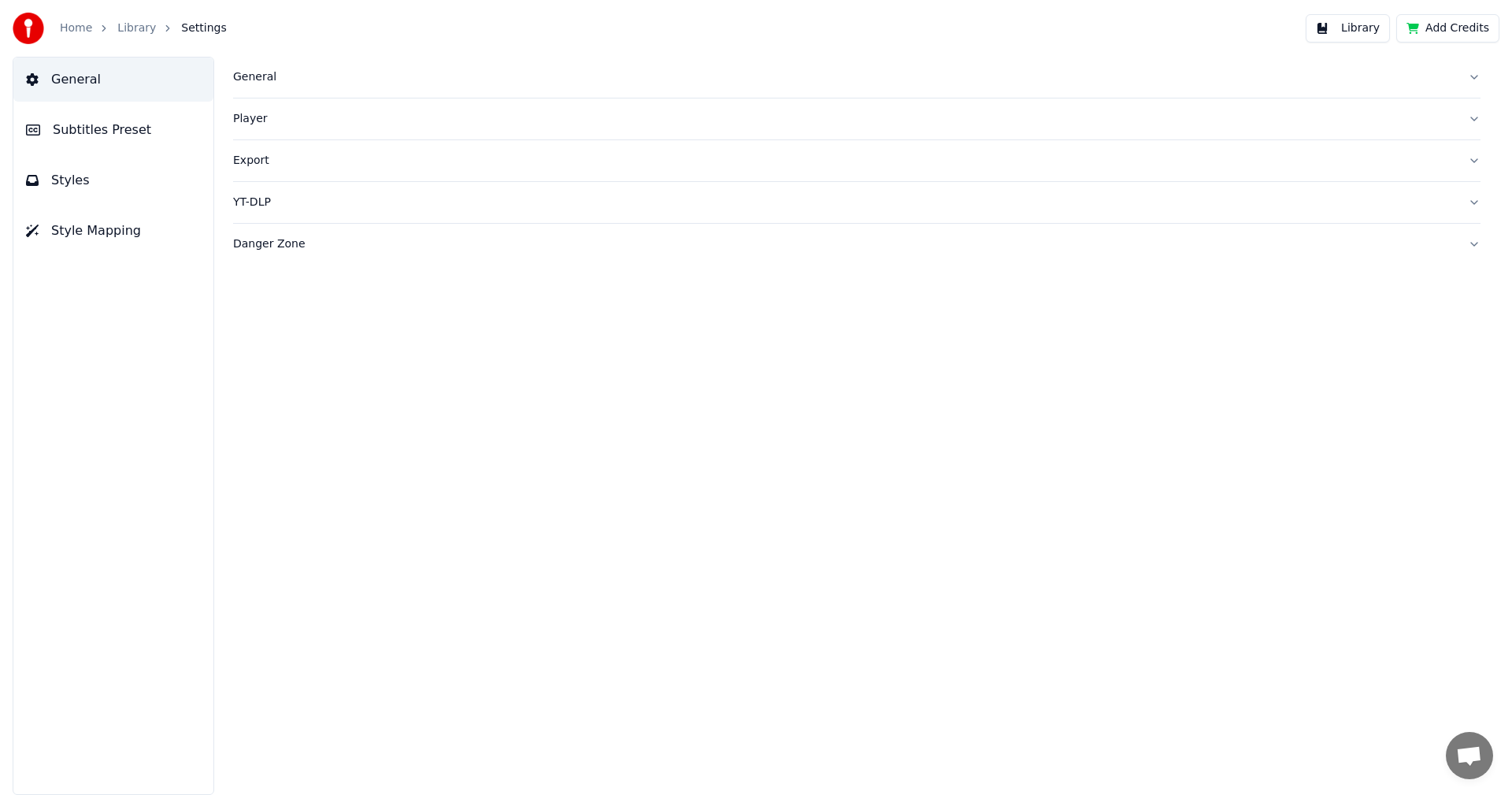
click at [100, 129] on span "Subtitles Preset" at bounding box center [101, 130] width 98 height 19
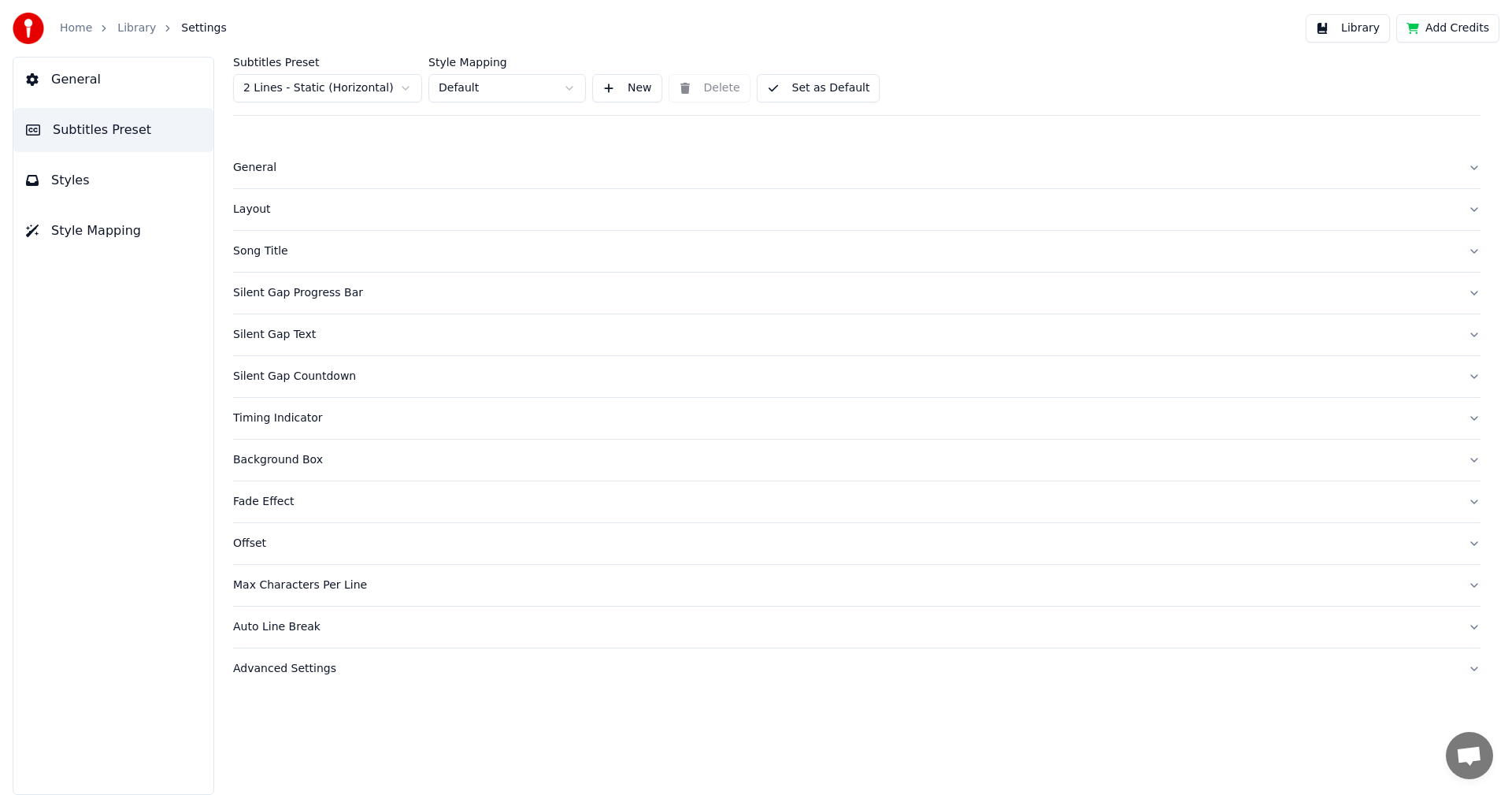
click at [92, 89] on button "General" at bounding box center [113, 79] width 200 height 44
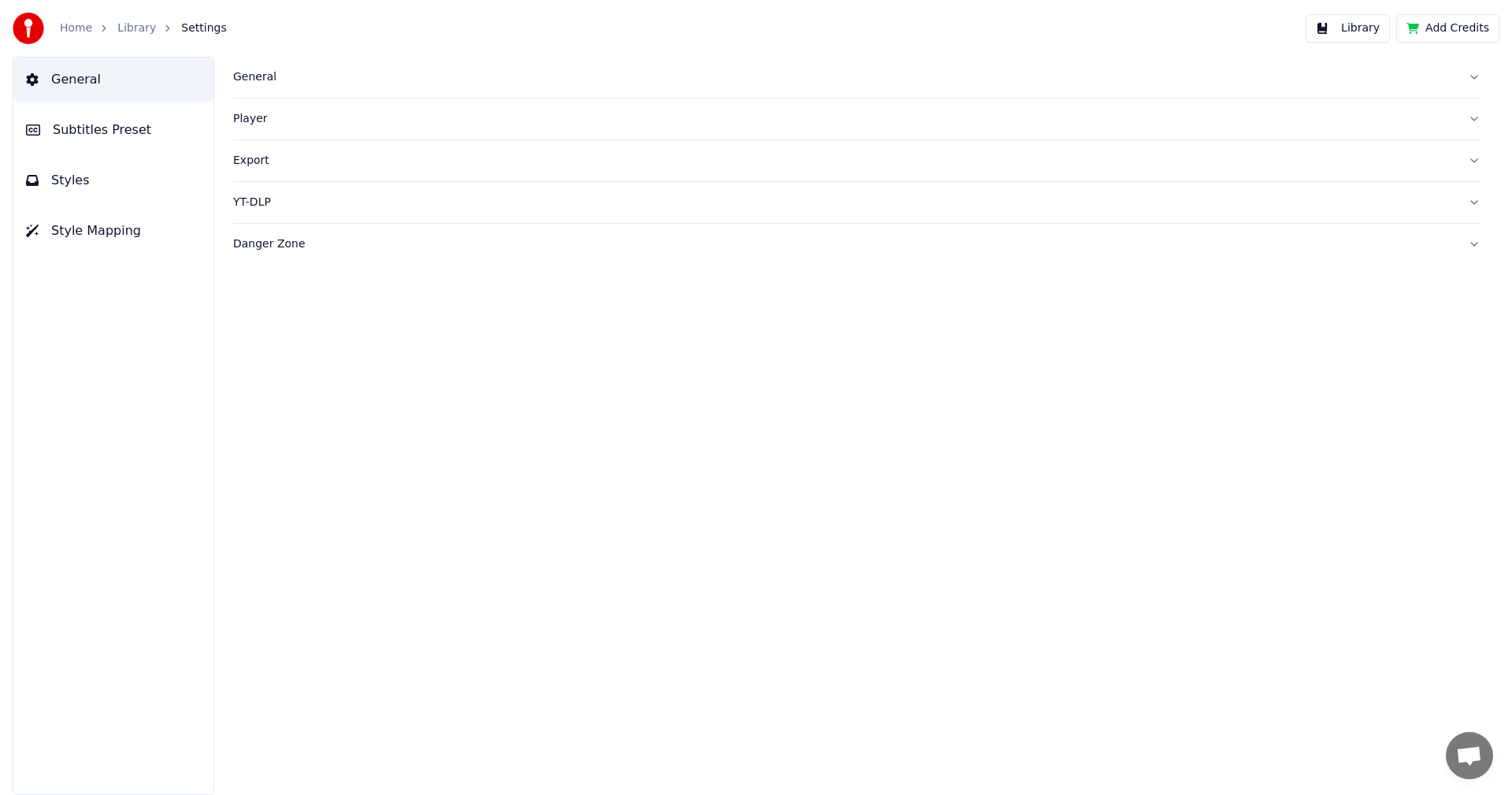
click at [1467, 113] on button "Player" at bounding box center [857, 118] width 1248 height 41
click at [70, 29] on link "Home" at bounding box center [76, 29] width 32 height 16
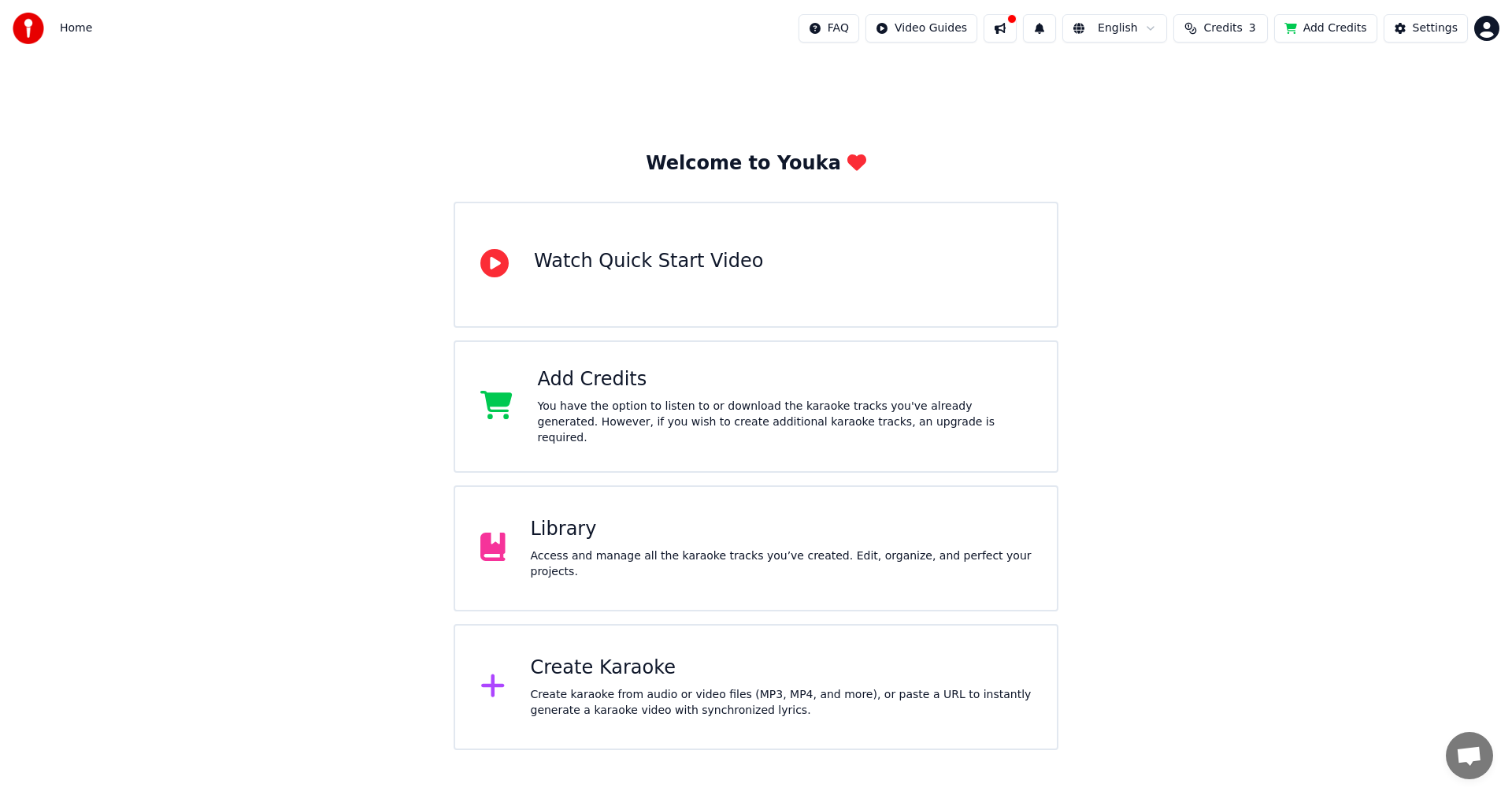
click at [1477, 30] on html "Home FAQ Video Guides English Credits 3 Add Credits Settings Welcome to Youka W…" at bounding box center [756, 375] width 1512 height 750
click at [1400, 158] on span "Sign Out" at bounding box center [1382, 166] width 47 height 16
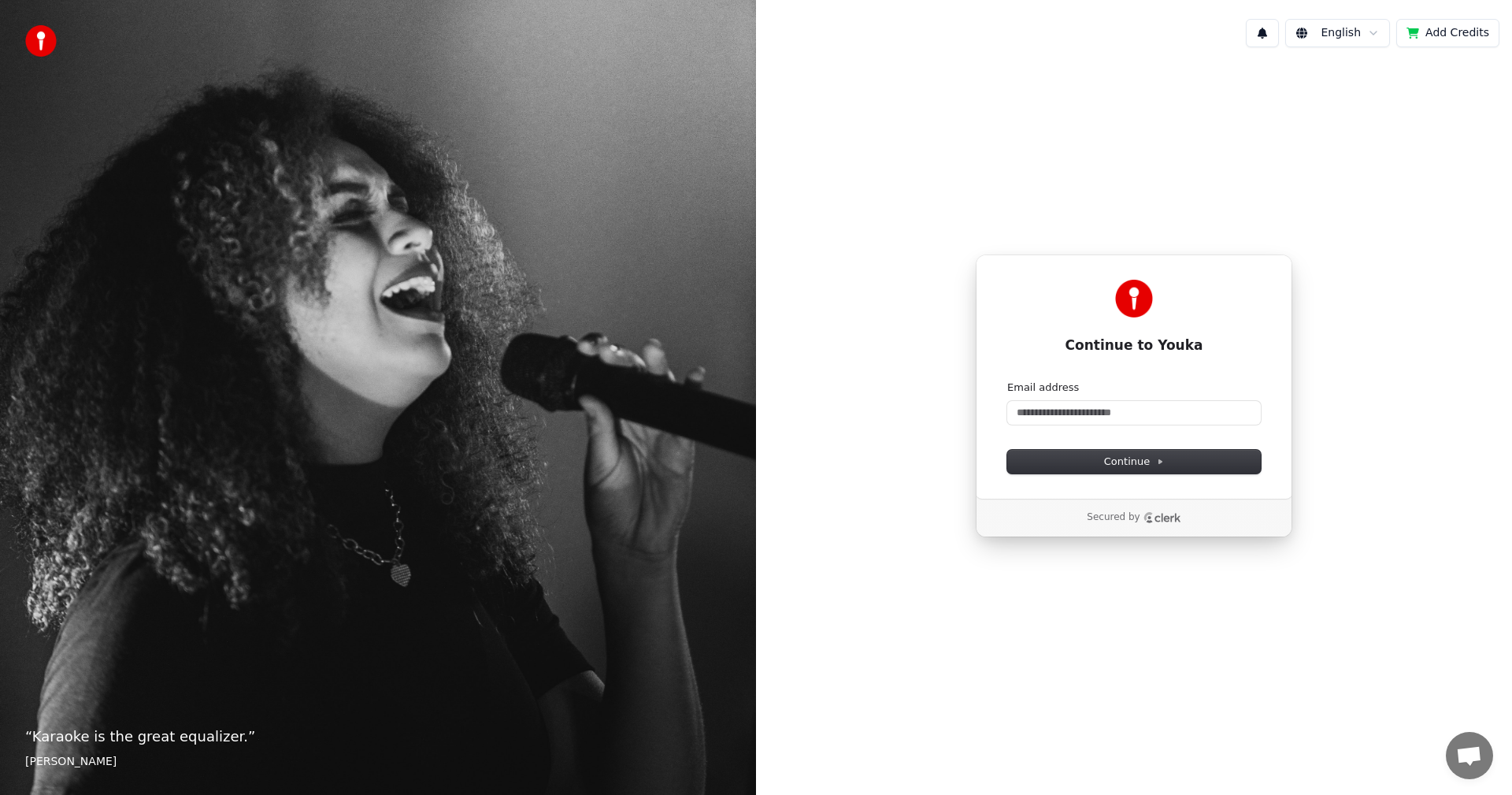
click at [1114, 429] on form "Email address Continue" at bounding box center [1134, 427] width 254 height 93
click at [1117, 422] on input "Email address" at bounding box center [1134, 413] width 254 height 24
click at [1105, 428] on form "Email address Continue" at bounding box center [1134, 427] width 254 height 93
click at [1105, 415] on input "Email address" at bounding box center [1134, 413] width 254 height 24
paste input "**********"
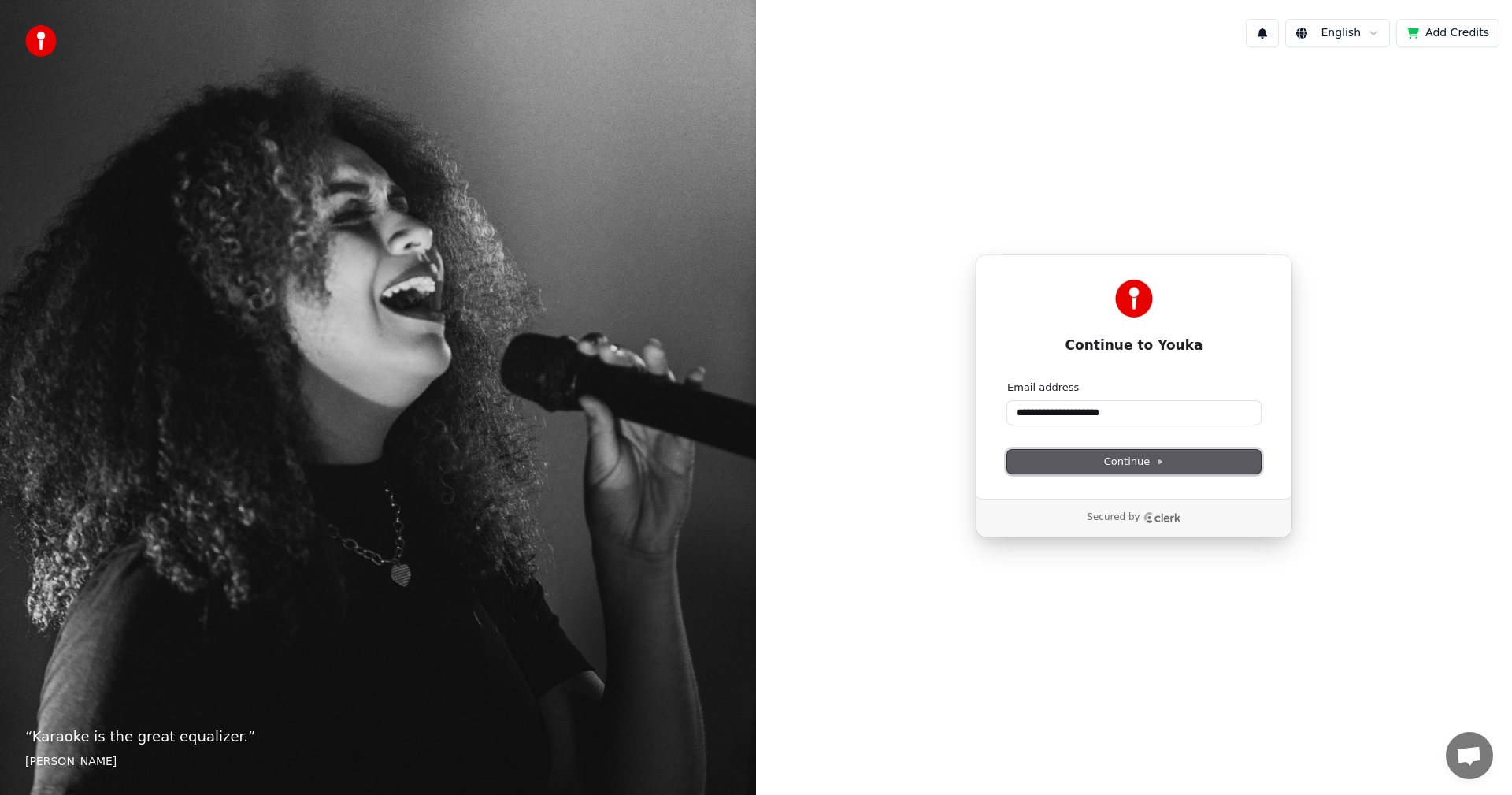
click at [1132, 461] on span "Continue" at bounding box center [1133, 462] width 60 height 14
type input "**********"
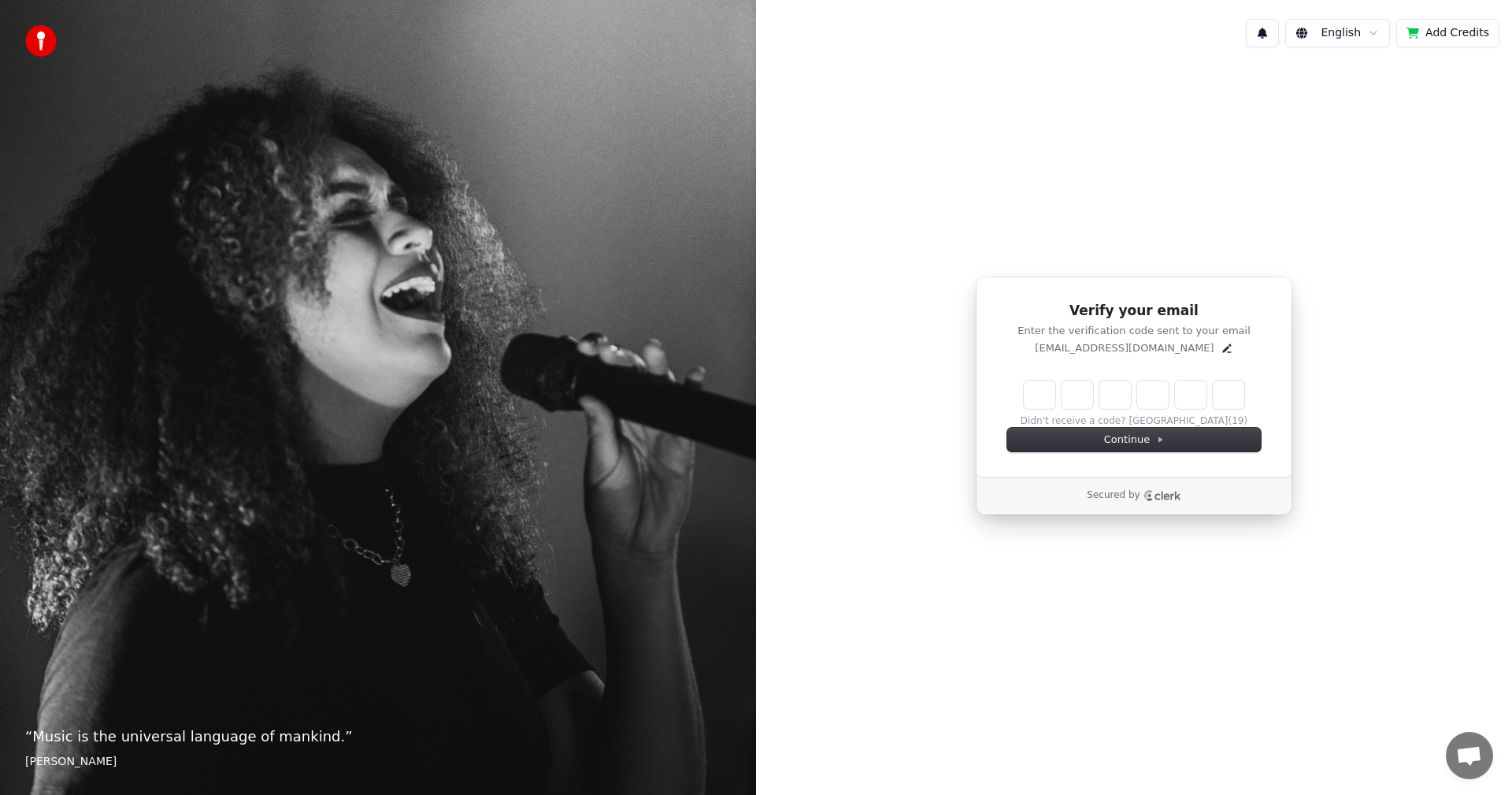
click at [1038, 400] on input "Enter verification code" at bounding box center [1134, 394] width 220 height 28
paste input "******"
type input "******"
